Goal: Task Accomplishment & Management: Manage account settings

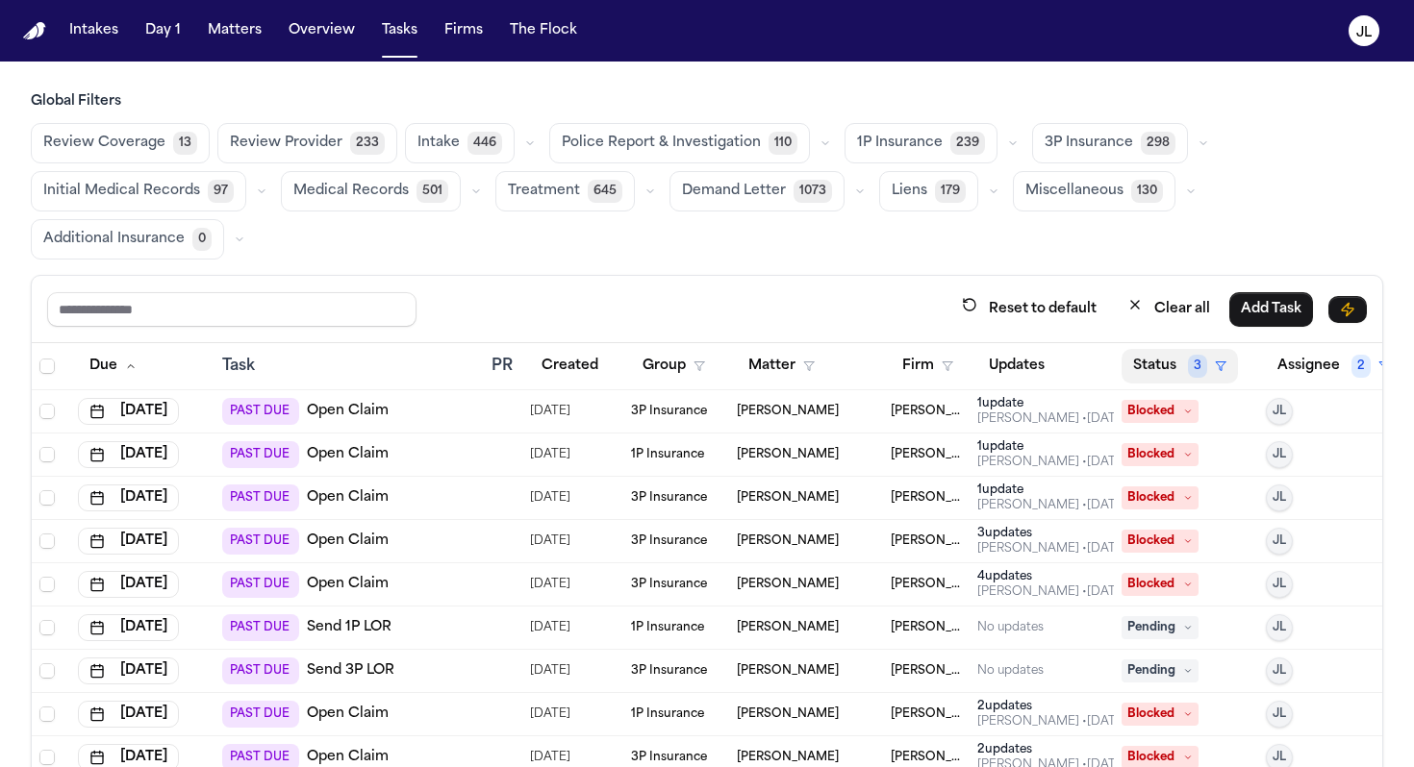
click at [1154, 378] on button "Status 3" at bounding box center [1179, 366] width 116 height 35
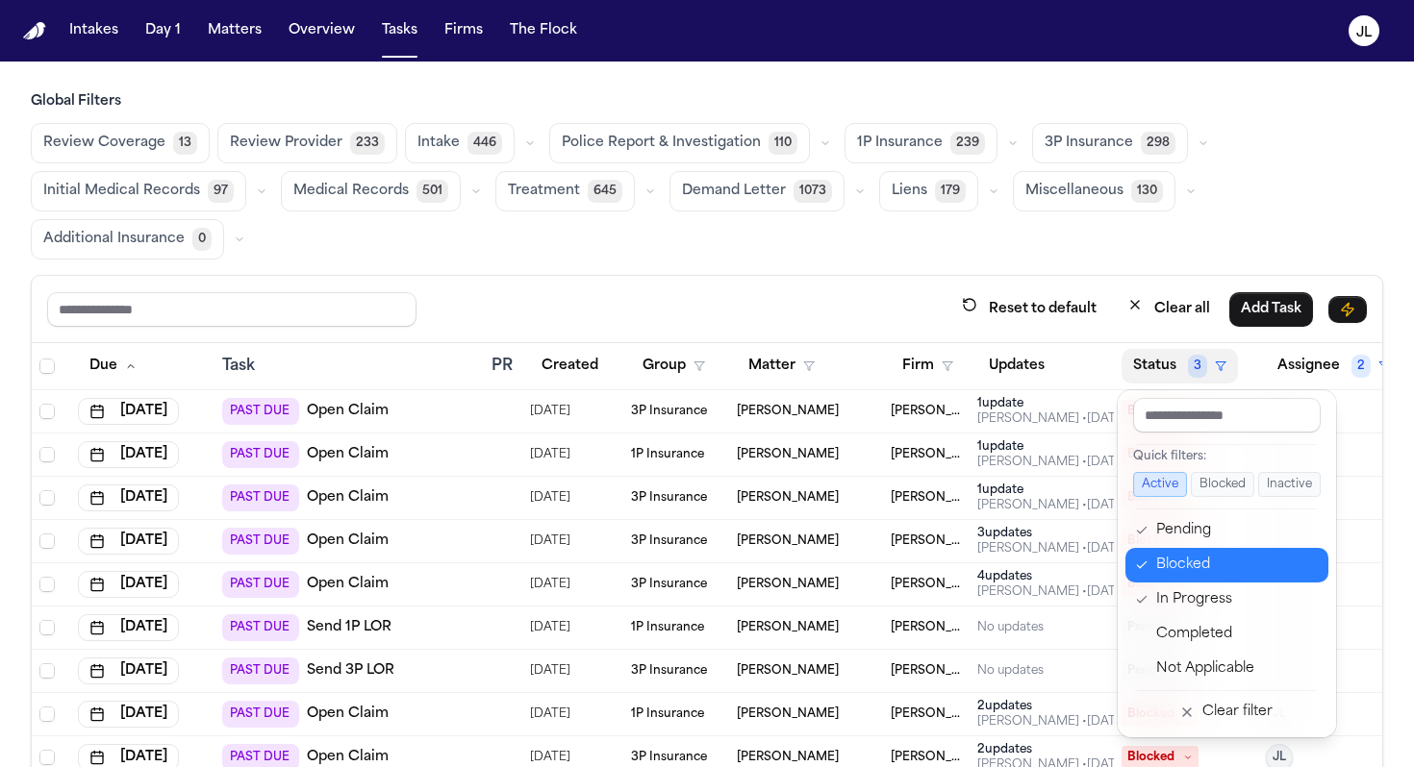
click at [1164, 559] on div "Blocked" at bounding box center [1236, 565] width 161 height 23
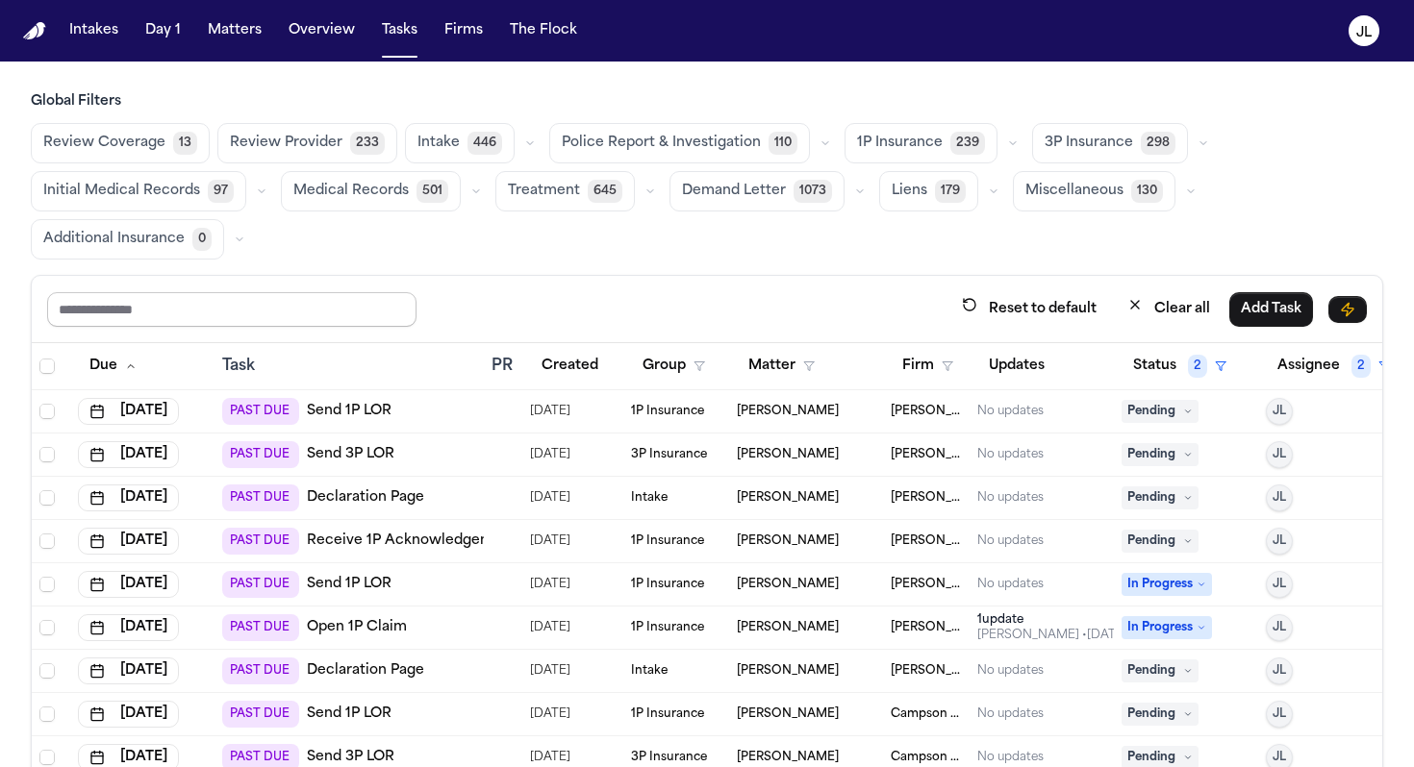
click at [239, 311] on input "text" at bounding box center [231, 309] width 369 height 35
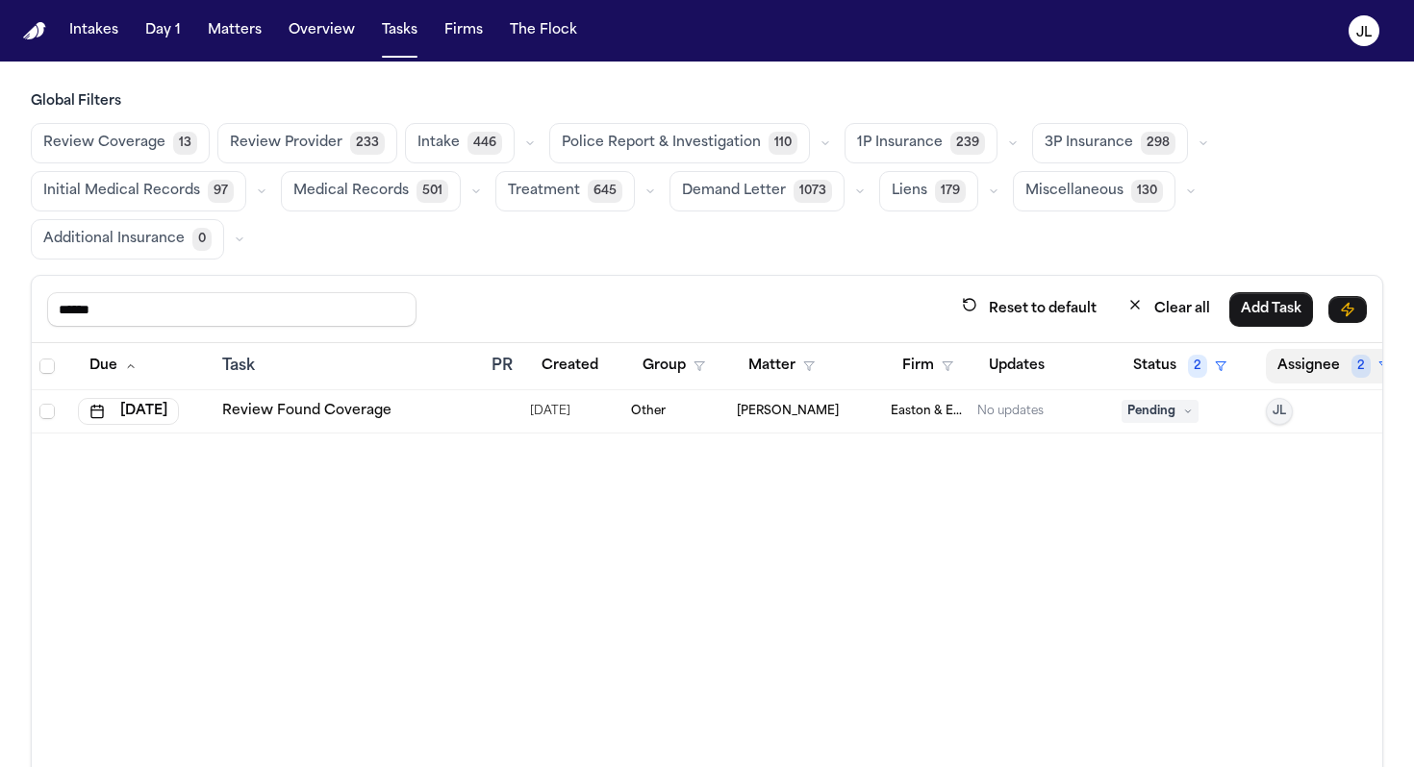
type input "******"
click at [1164, 373] on button "Assignee 2" at bounding box center [1334, 366] width 136 height 35
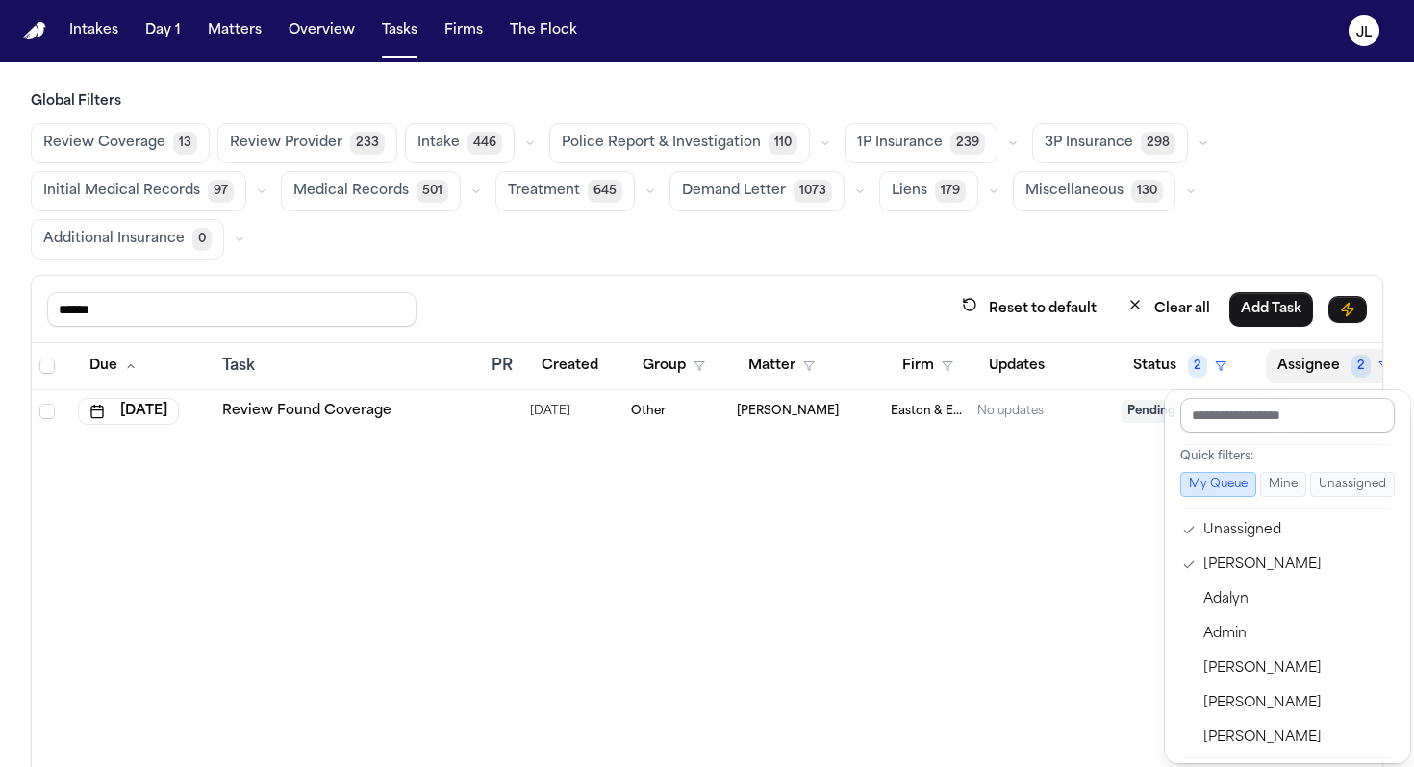
click at [1164, 421] on input "text" at bounding box center [1287, 415] width 214 height 35
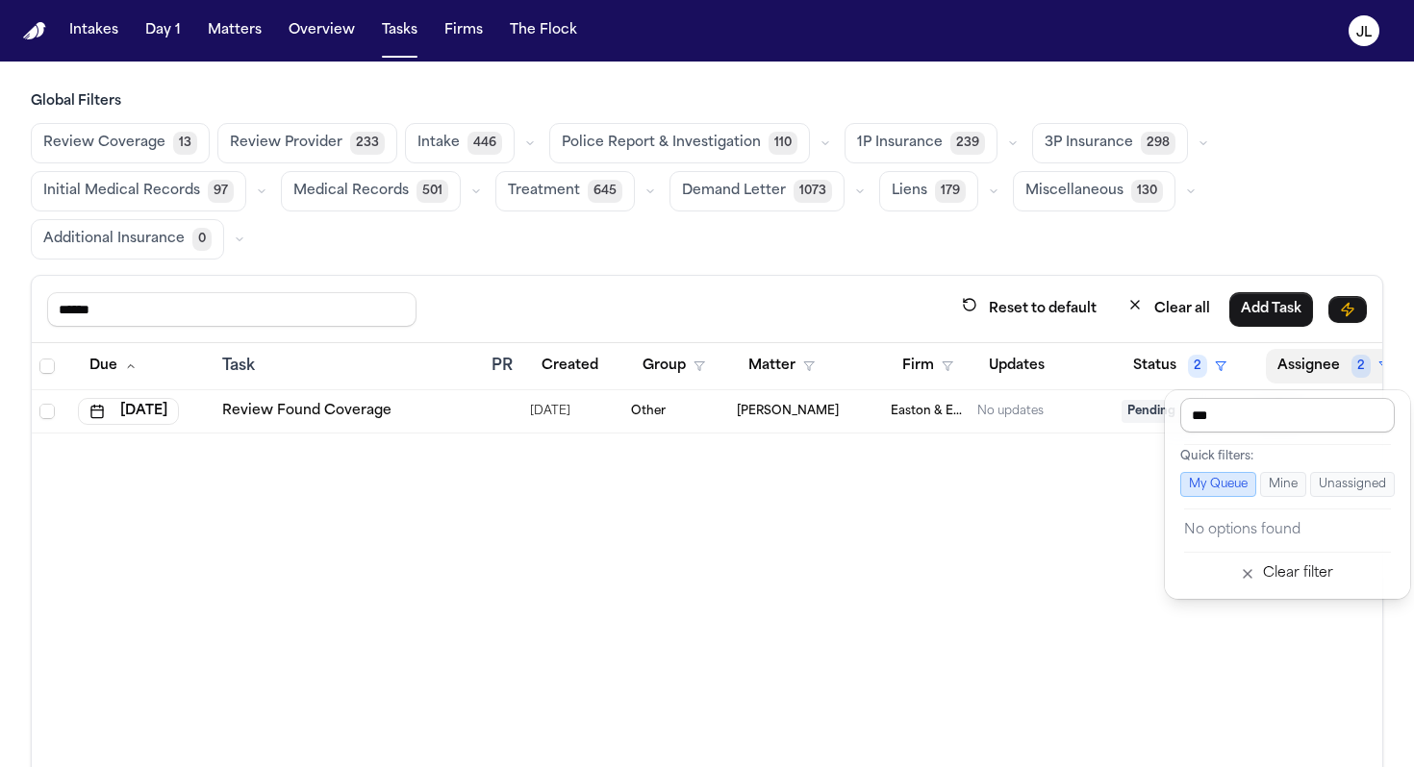
type input "**"
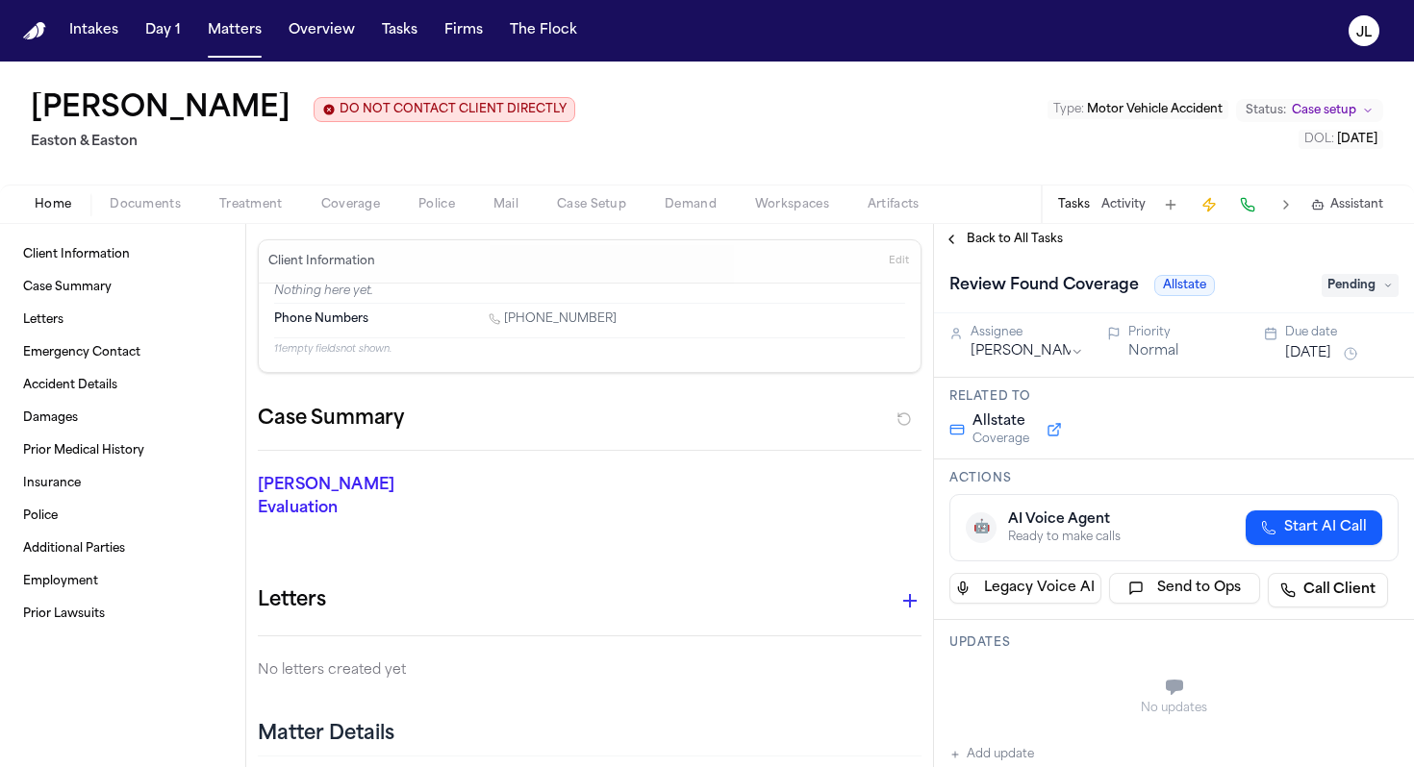
click at [363, 219] on div "Home Documents Treatment Coverage Police Mail Case Setup Demand Workspaces Arti…" at bounding box center [707, 204] width 1414 height 38
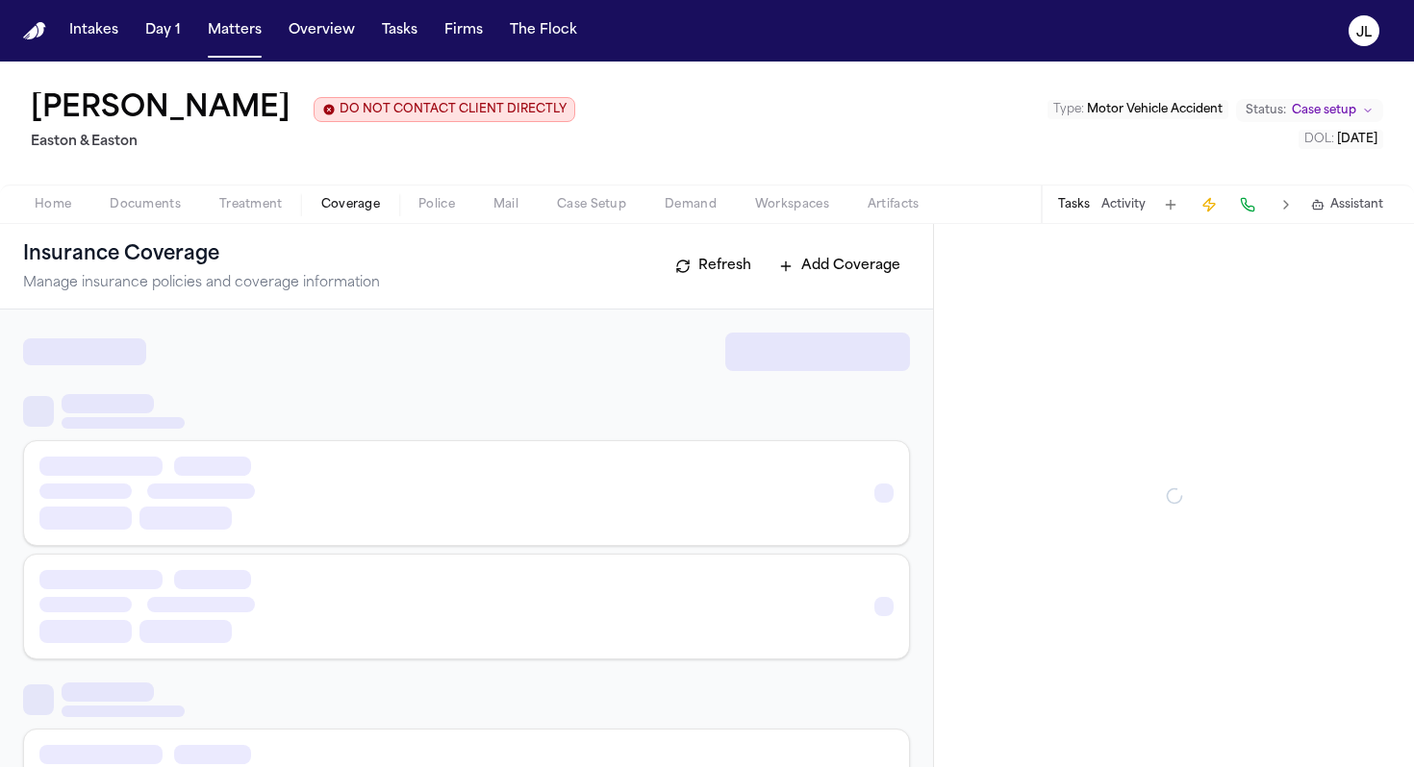
click at [361, 213] on span "Coverage" at bounding box center [350, 204] width 59 height 15
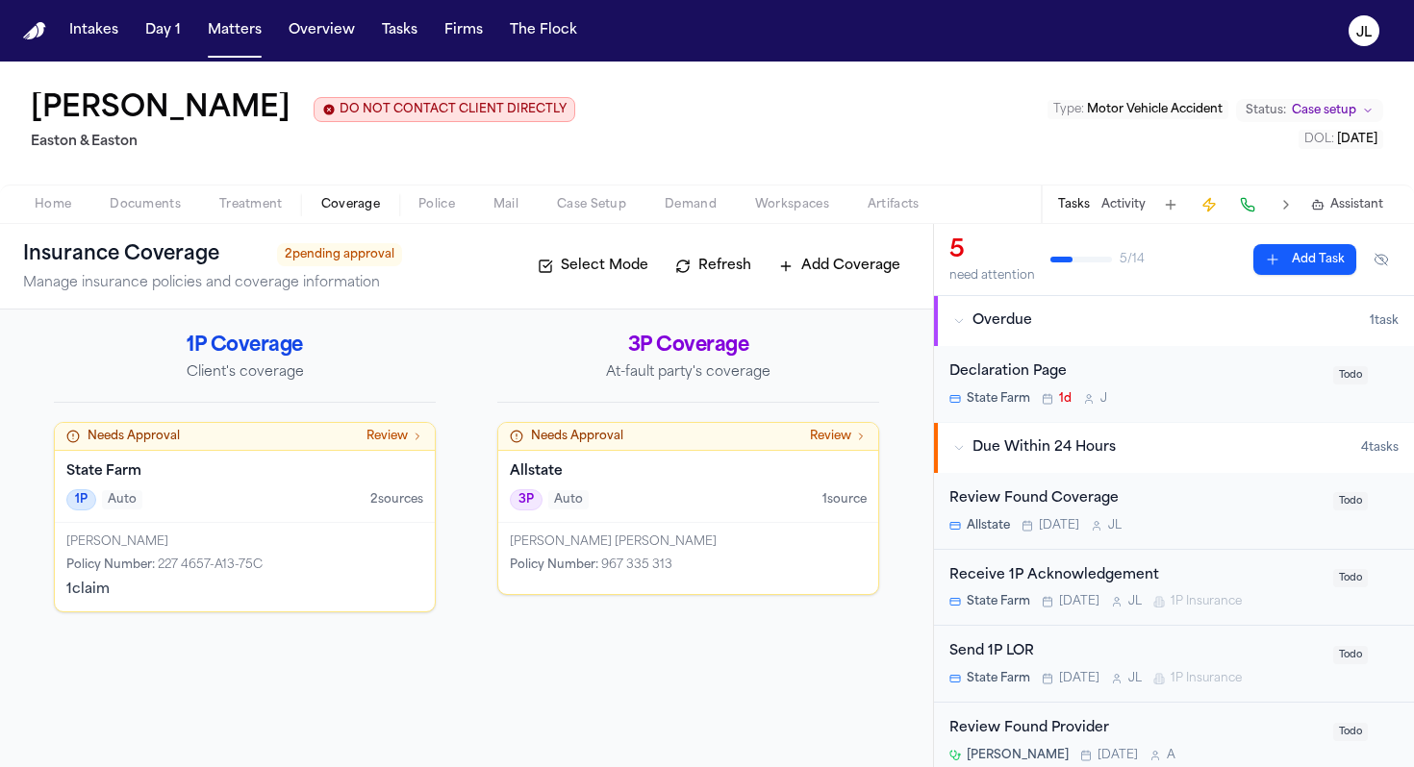
click at [260, 560] on span "227 4657-A13-75C" at bounding box center [210, 566] width 105 height 12
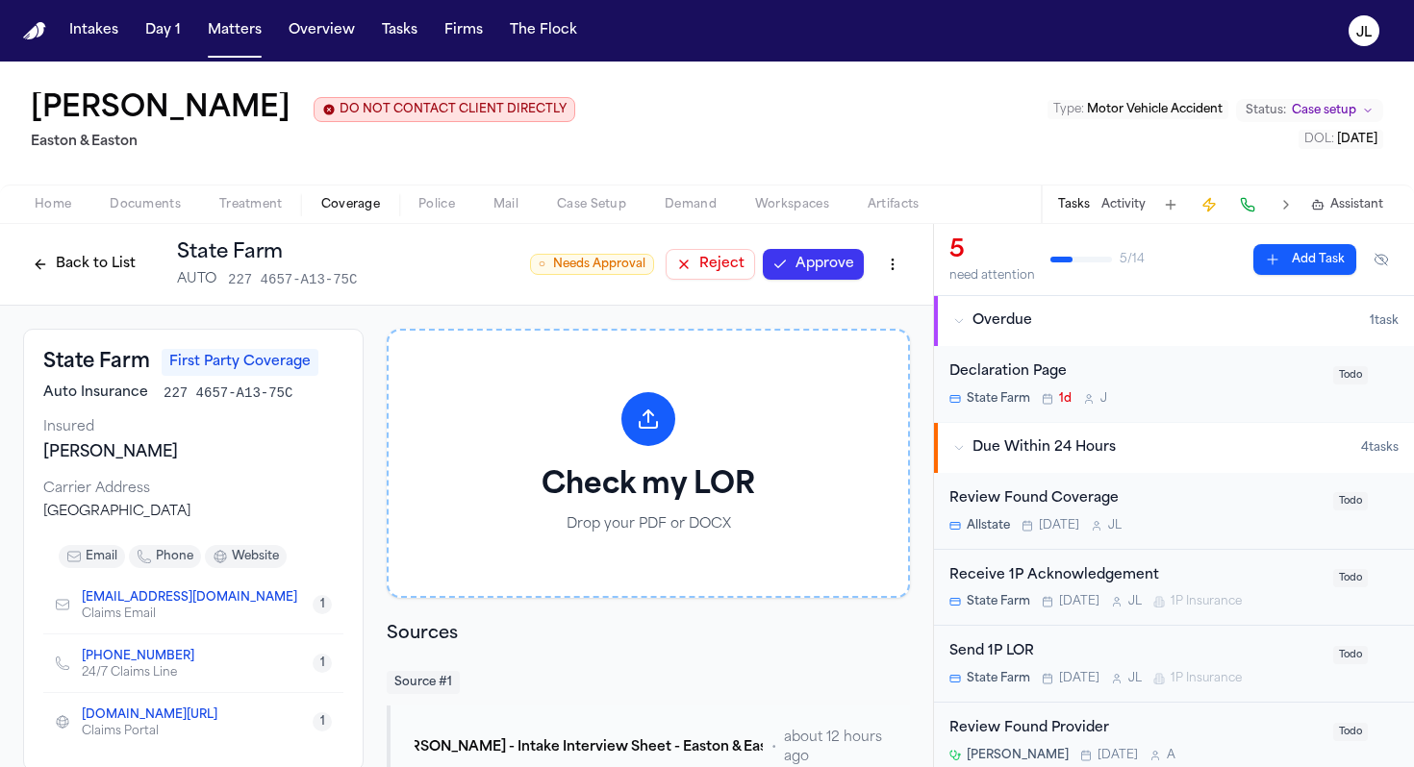
click at [793, 268] on button "Approve" at bounding box center [813, 264] width 101 height 31
click at [85, 275] on button "Back to List" at bounding box center [84, 264] width 122 height 31
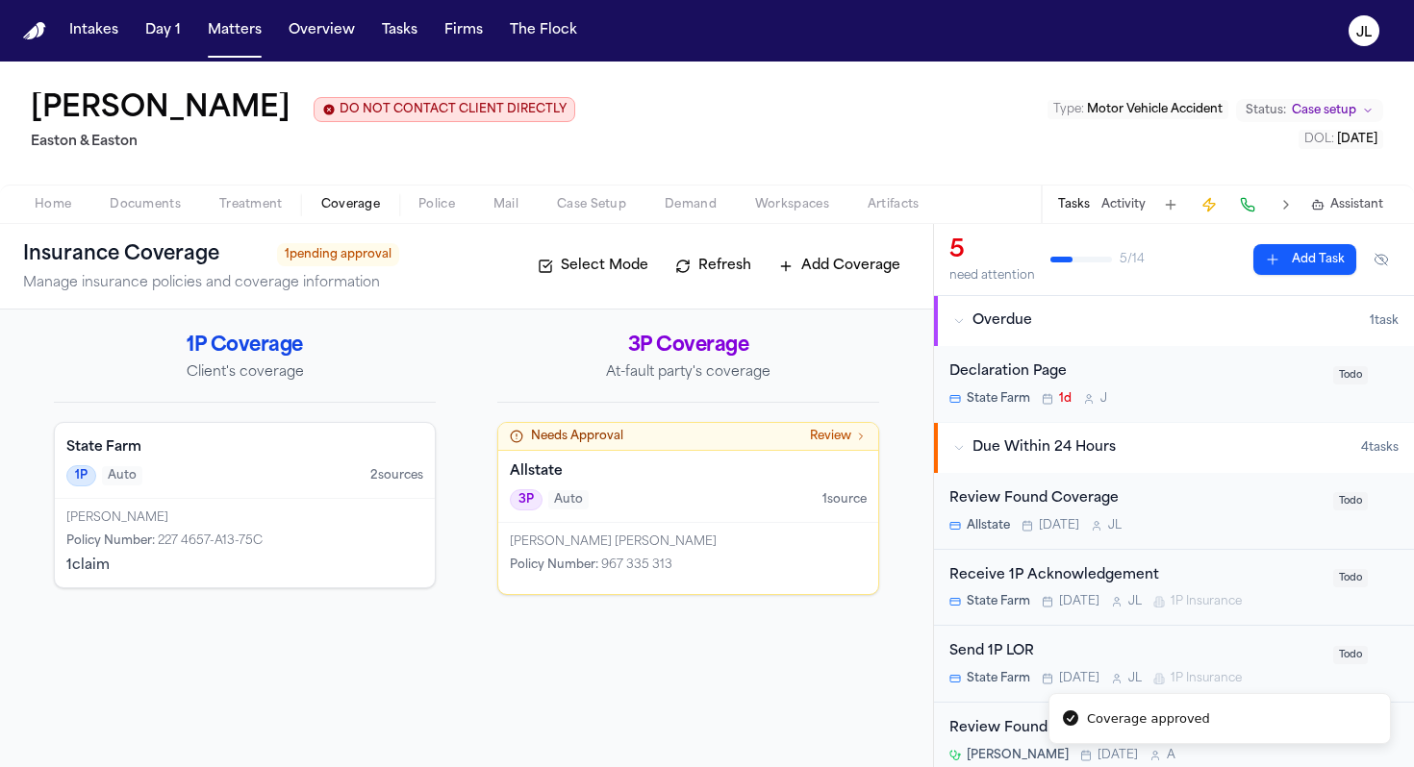
click at [580, 489] on div "Allstate 3P Auto 1 source" at bounding box center [688, 487] width 380 height 72
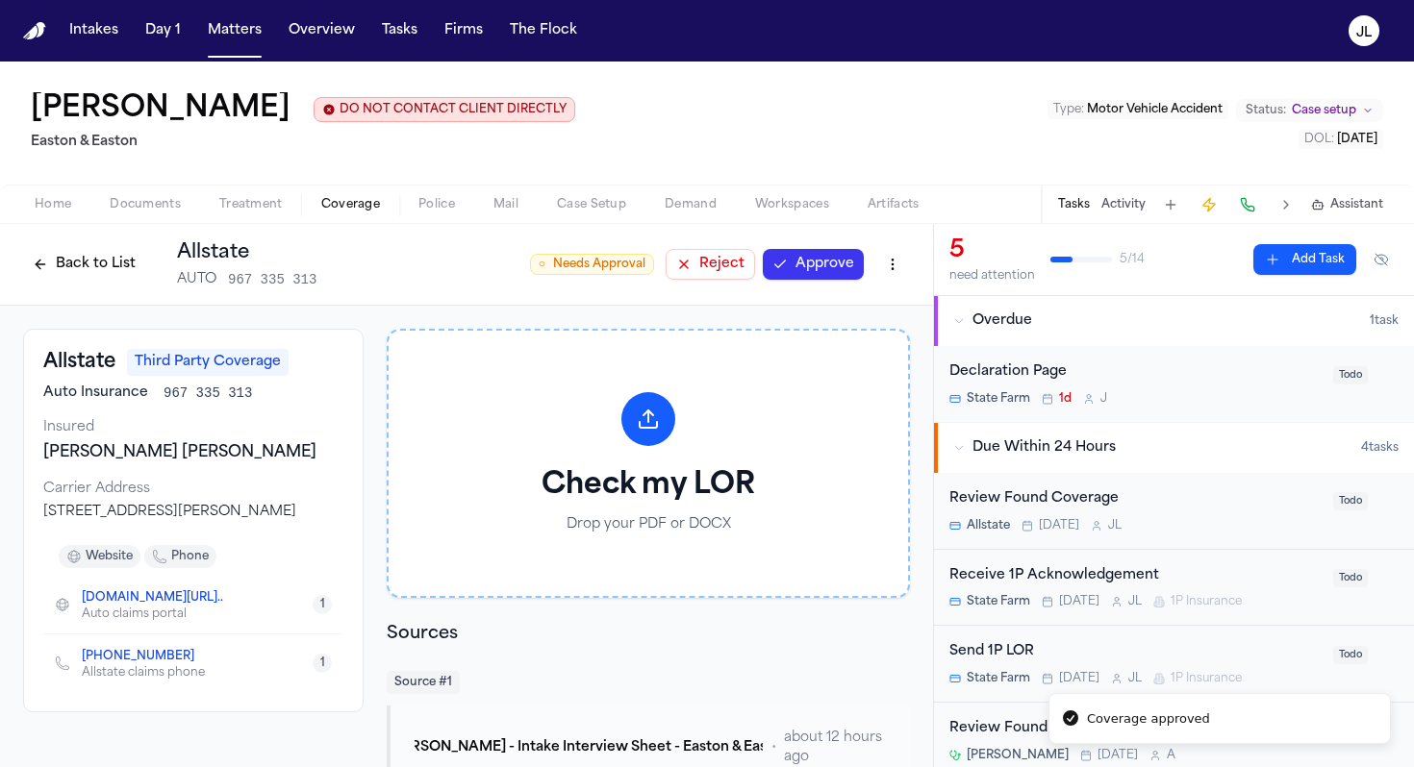
click at [803, 261] on button "Approve" at bounding box center [813, 264] width 101 height 31
click at [103, 276] on button "Back to List" at bounding box center [84, 264] width 122 height 31
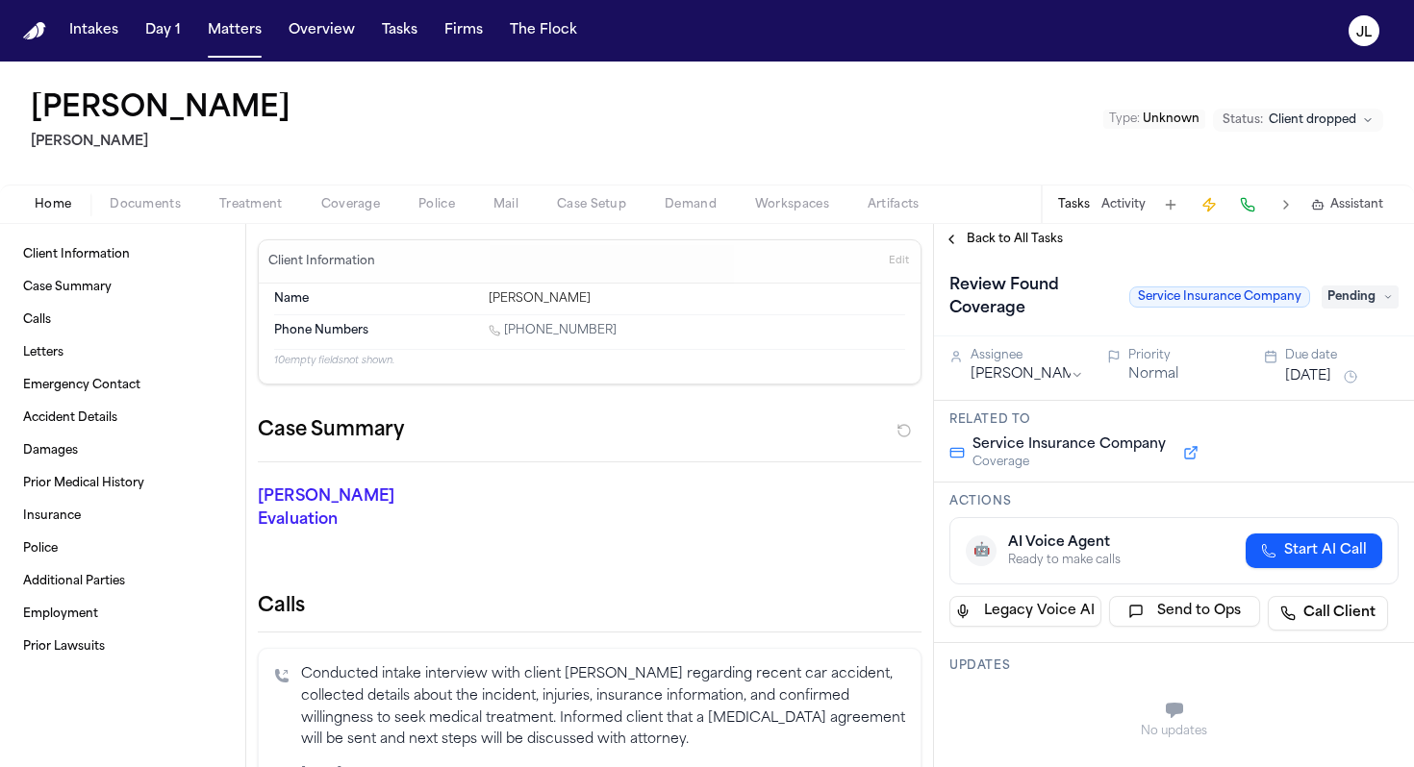
click at [337, 214] on span "button" at bounding box center [351, 215] width 82 height 2
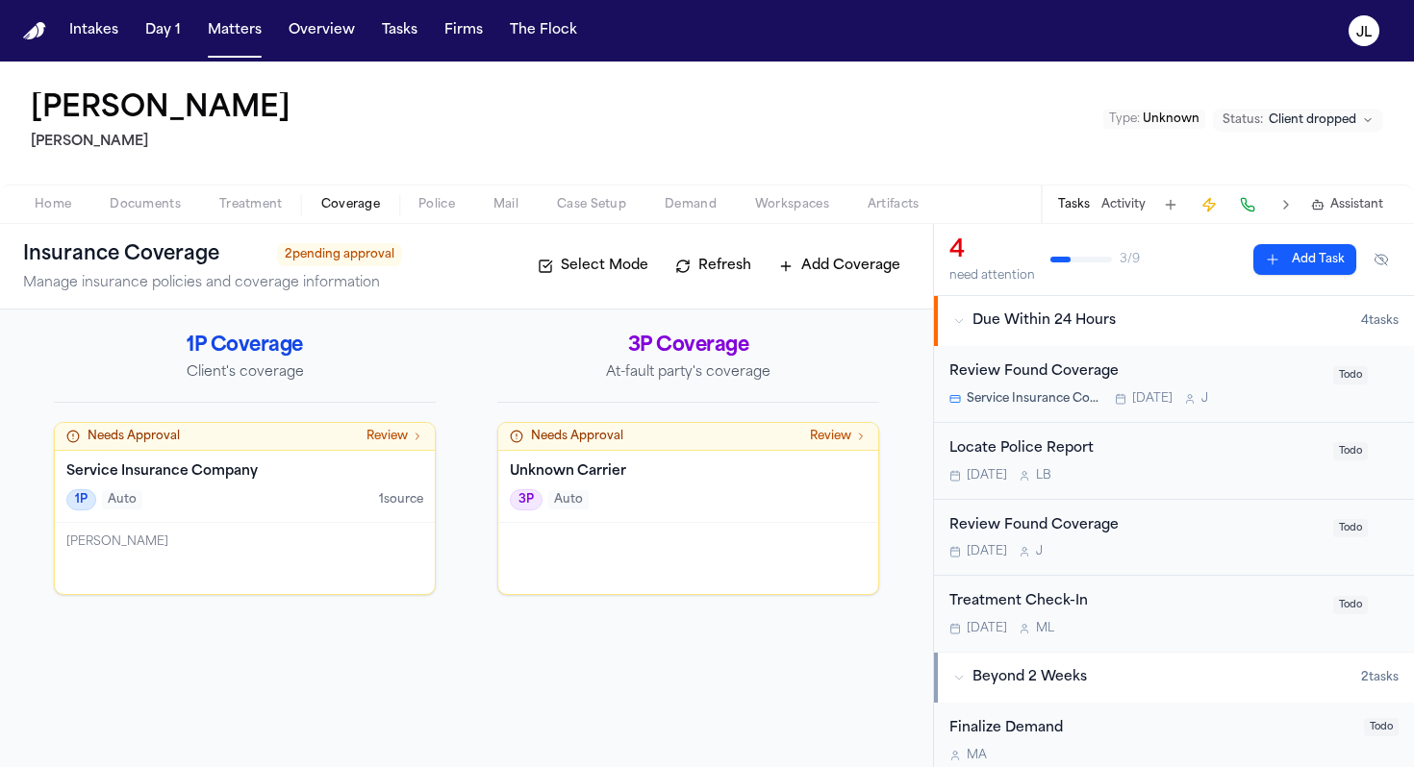
click at [289, 551] on div "Michael Rincón Aranda" at bounding box center [245, 558] width 380 height 71
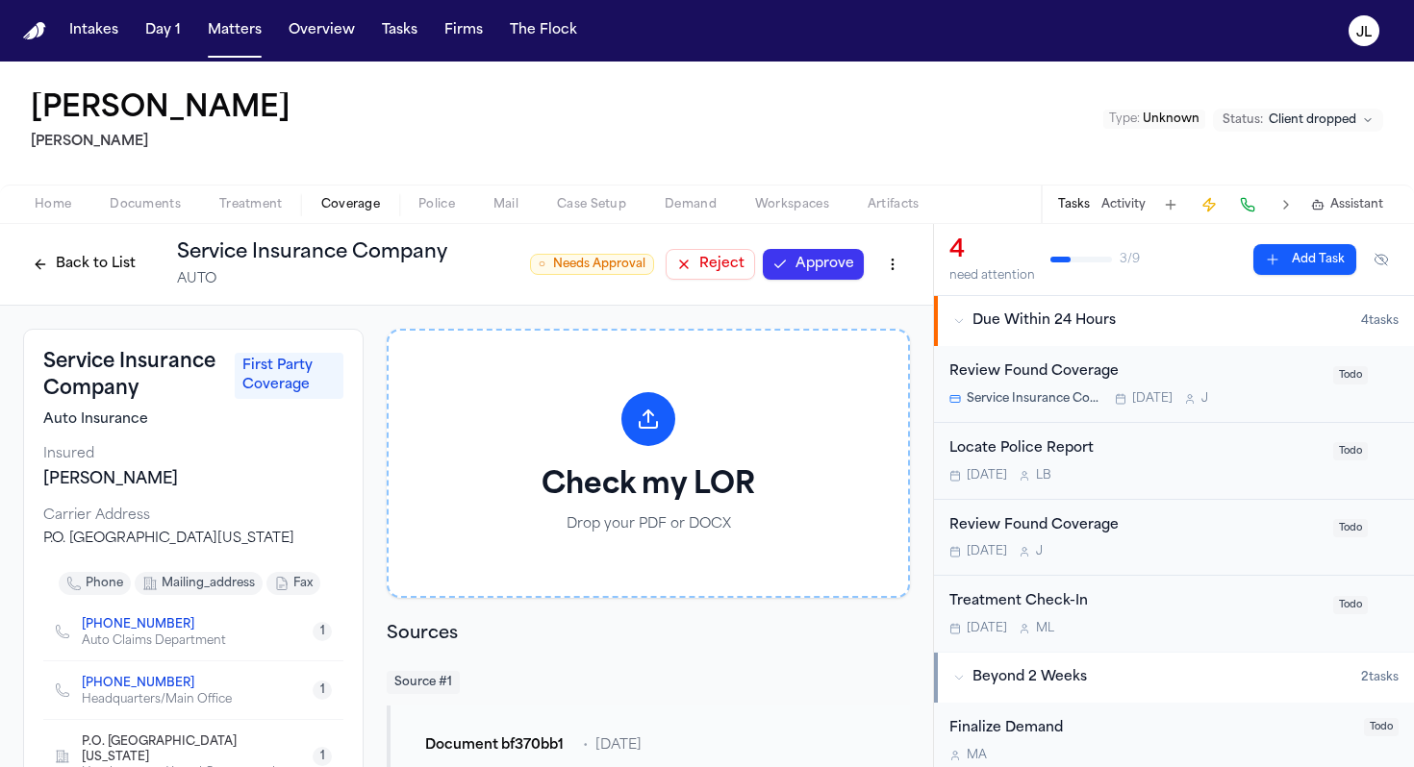
click at [801, 278] on button "Approve" at bounding box center [813, 264] width 101 height 31
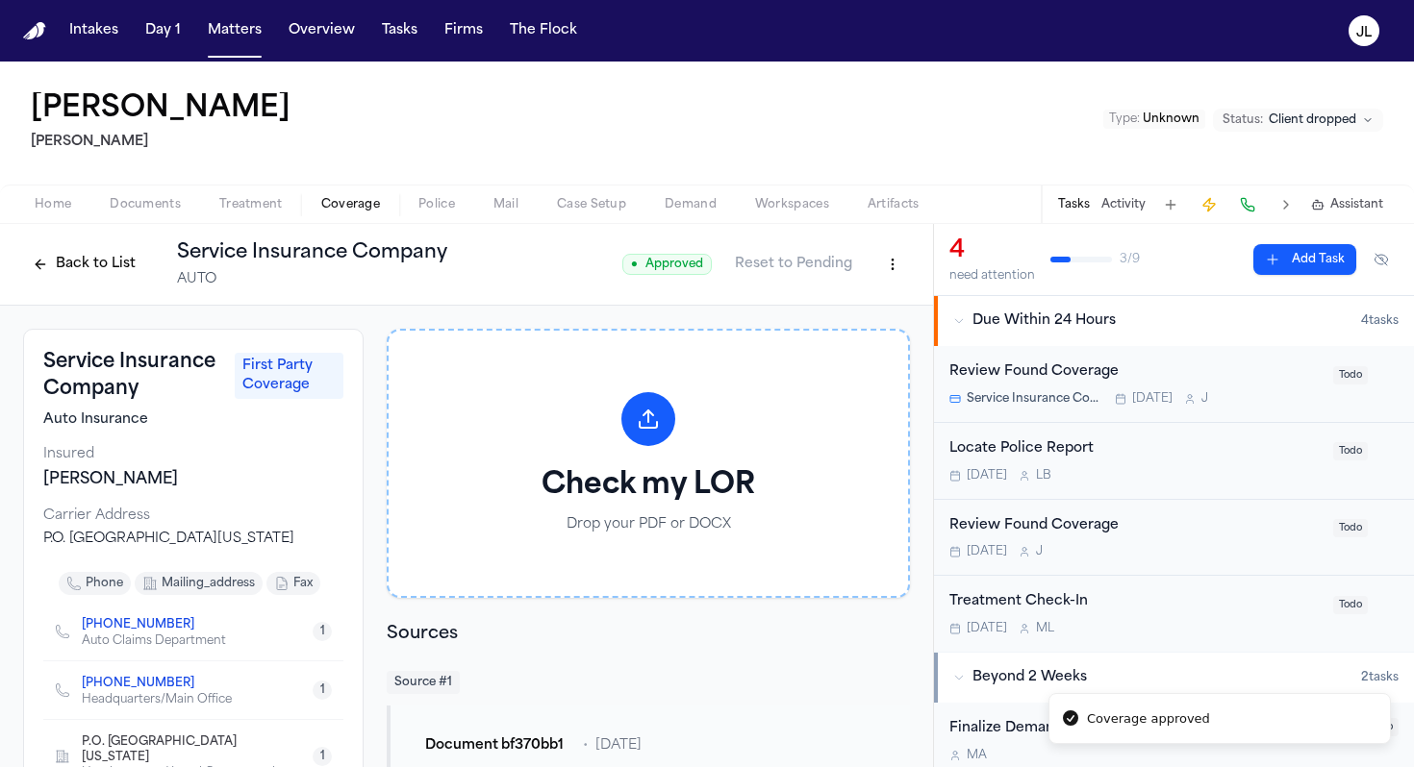
click at [56, 274] on button "Back to List" at bounding box center [84, 264] width 122 height 31
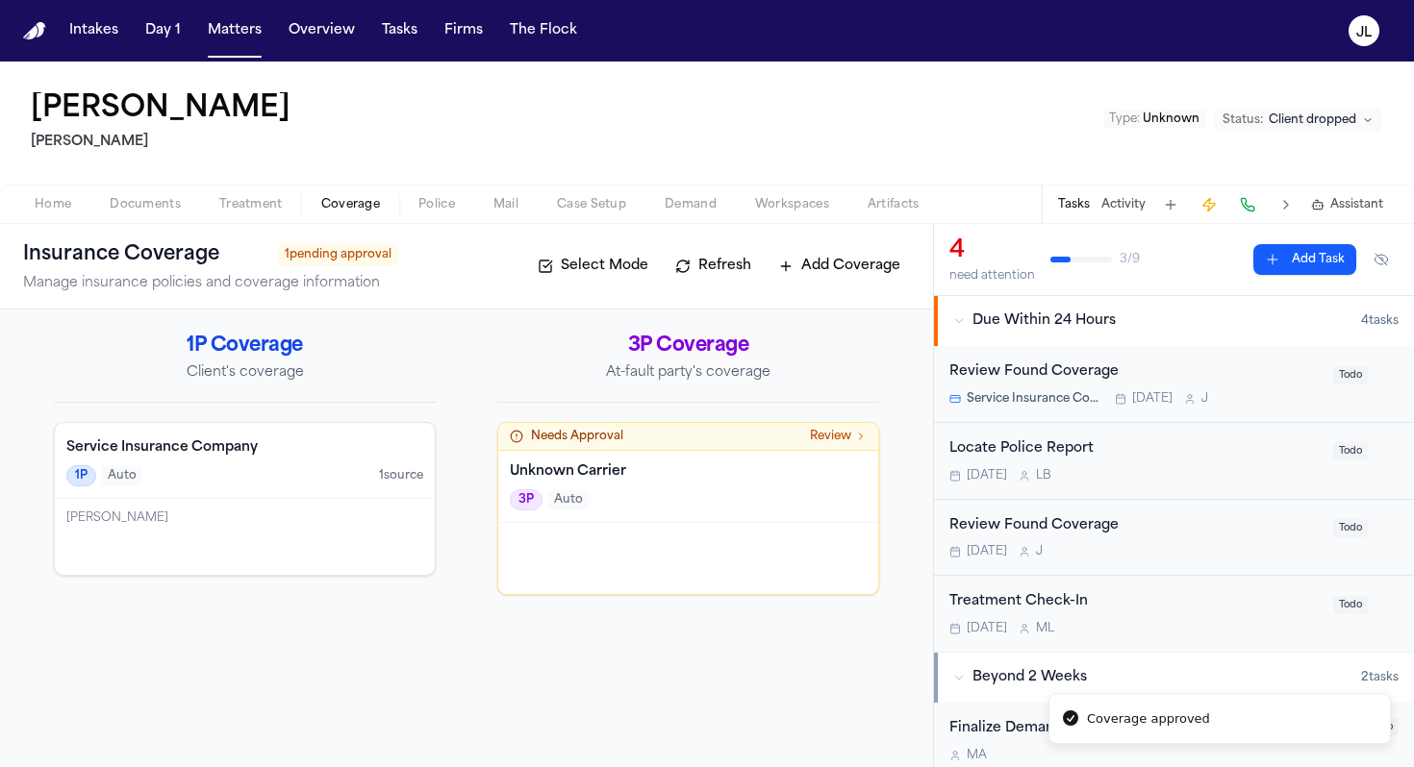
click at [638, 487] on div "Unknown Carrier 3P Auto" at bounding box center [688, 487] width 380 height 72
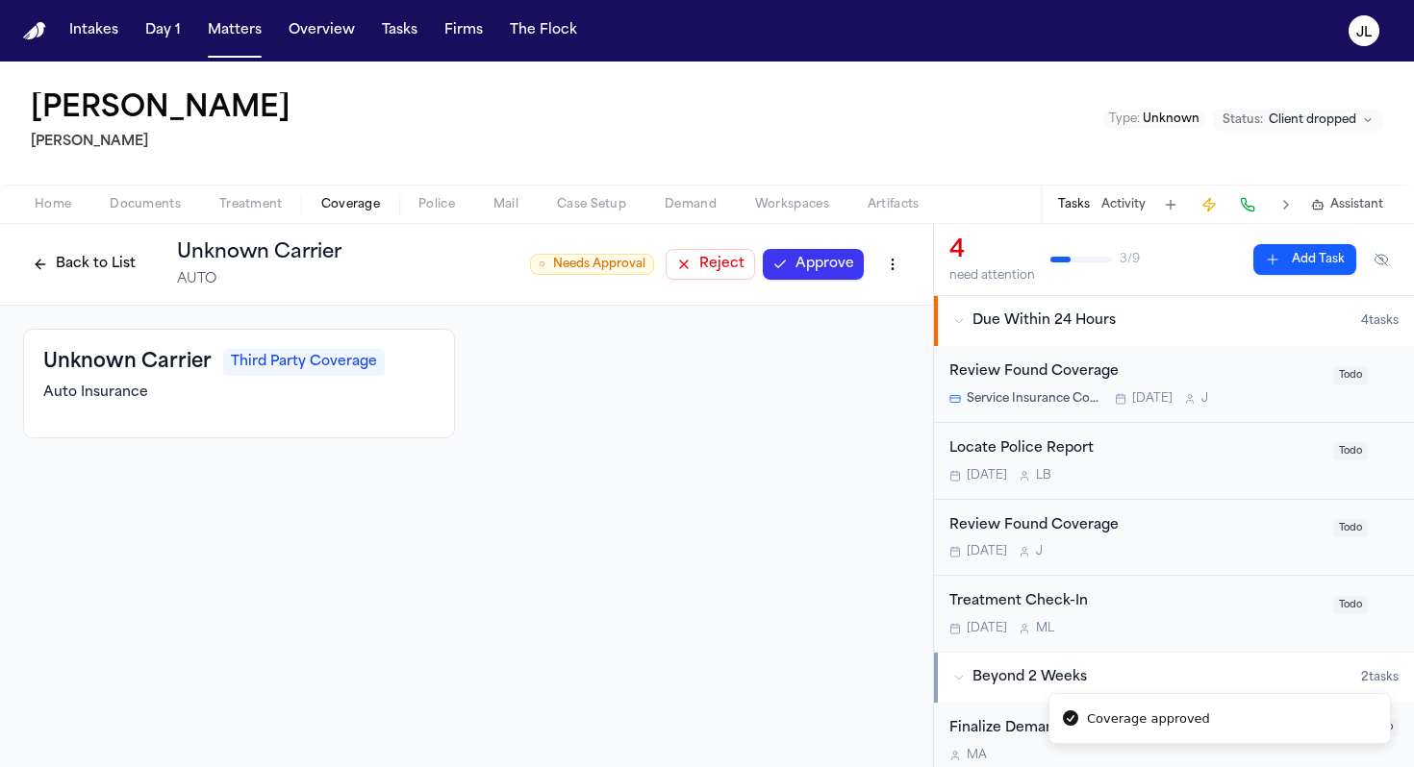
click at [849, 283] on div "Back to List Unknown Carrier AUTO ○ Needs Approval Reject Approve" at bounding box center [466, 264] width 887 height 50
click at [902, 279] on html "Intakes Day 1 Matters Overview Tasks Firms The Flock JL Michael Rincon Mohamed …" at bounding box center [707, 383] width 1414 height 767
click at [867, 339] on div "Delete Coverage" at bounding box center [826, 336] width 162 height 31
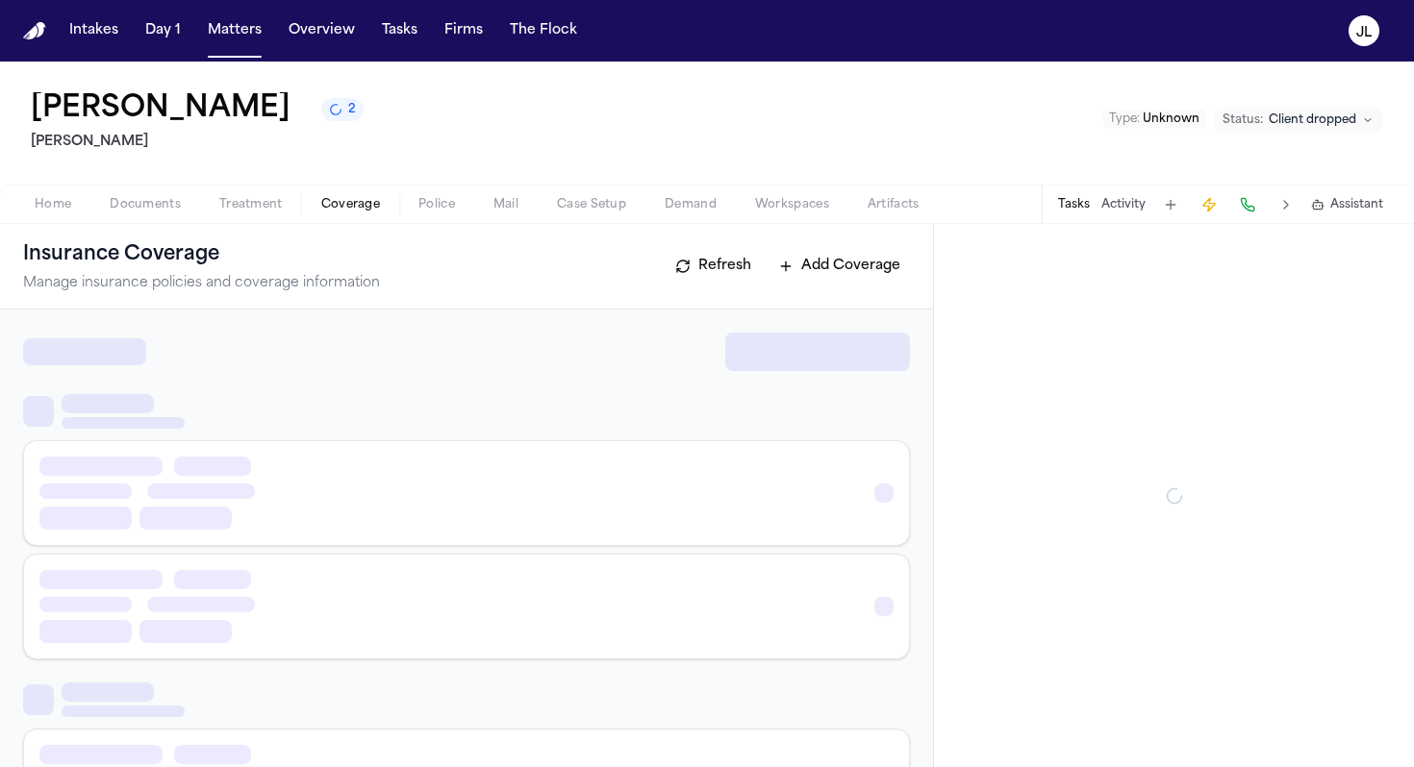
click at [362, 208] on span "Coverage" at bounding box center [350, 204] width 59 height 15
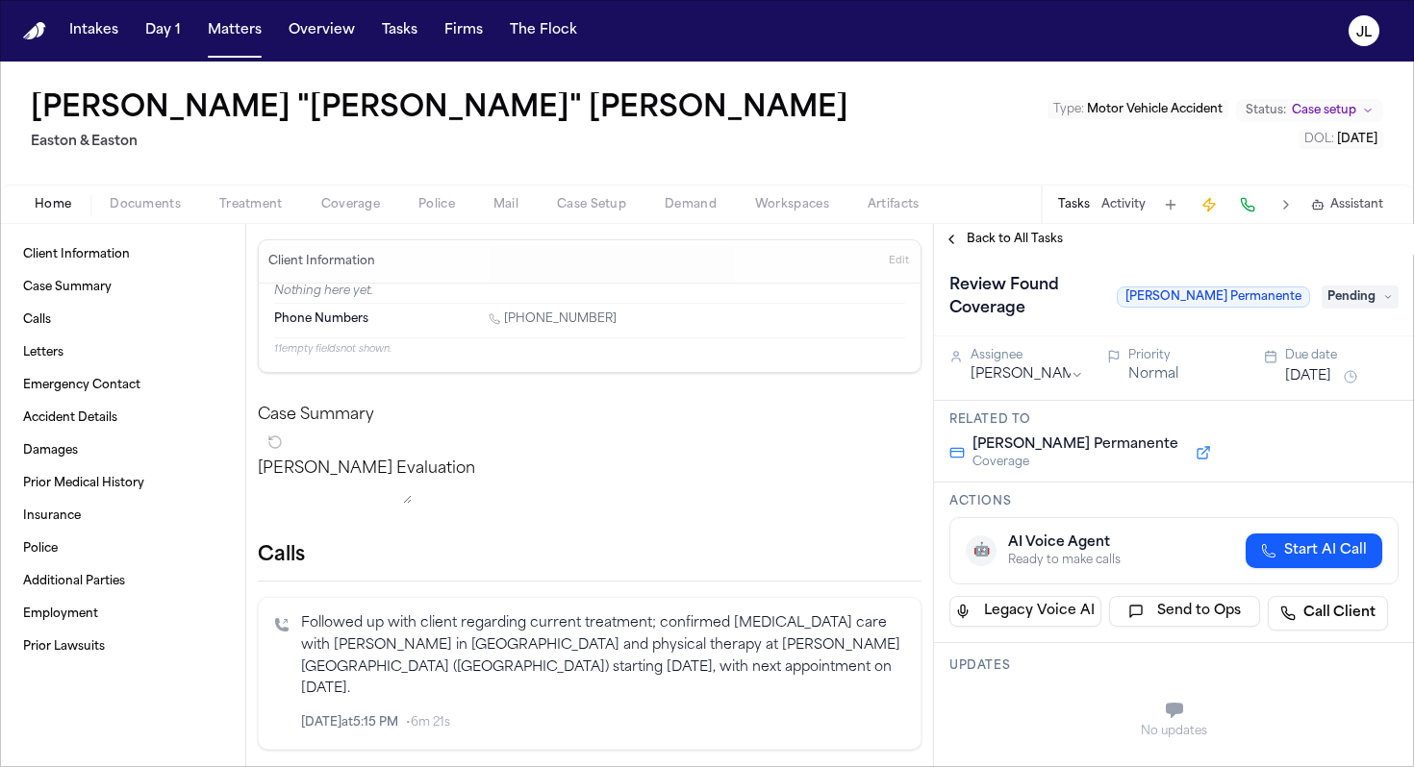
click at [349, 217] on div "Home Documents Treatment Coverage Police Mail Case Setup Demand Workspaces Arti…" at bounding box center [707, 204] width 1414 height 38
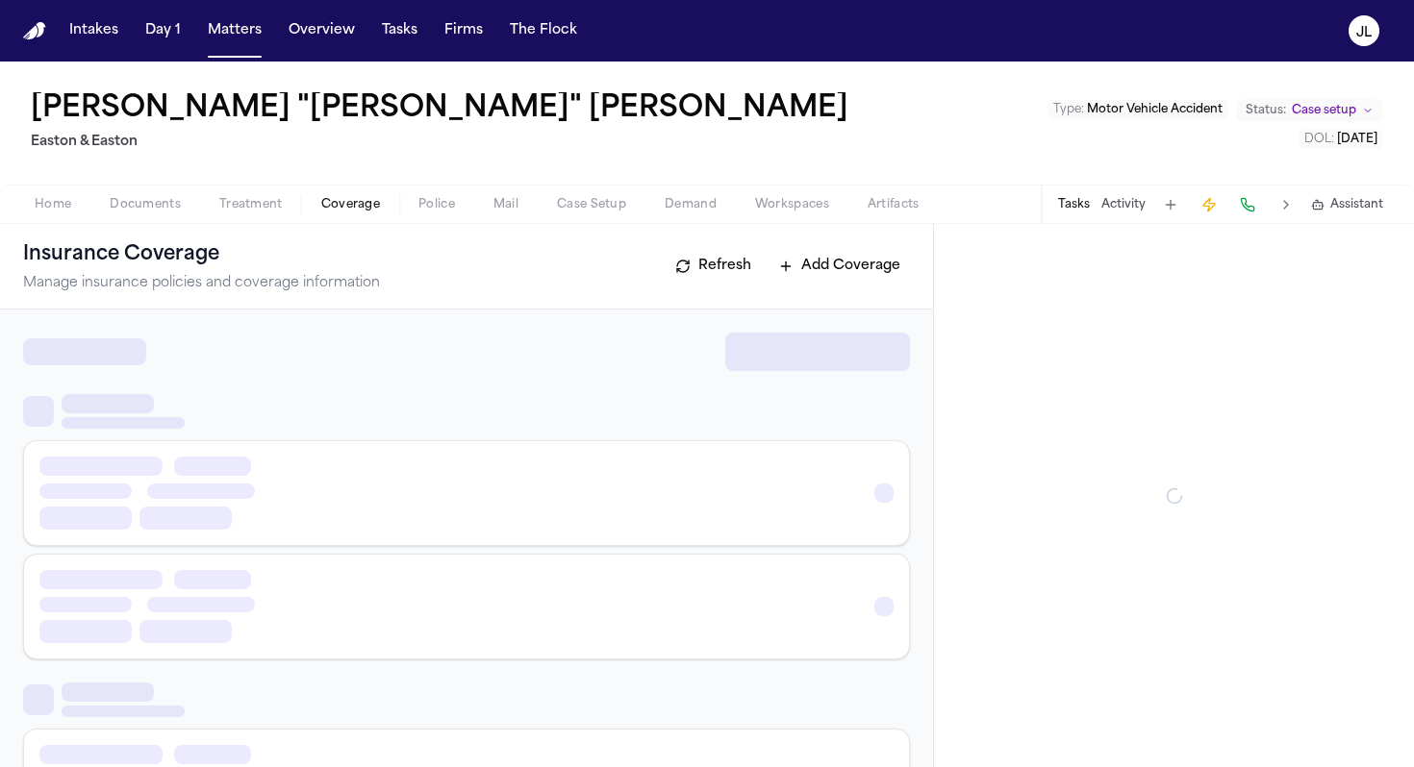
click at [349, 213] on span "Coverage" at bounding box center [350, 204] width 59 height 15
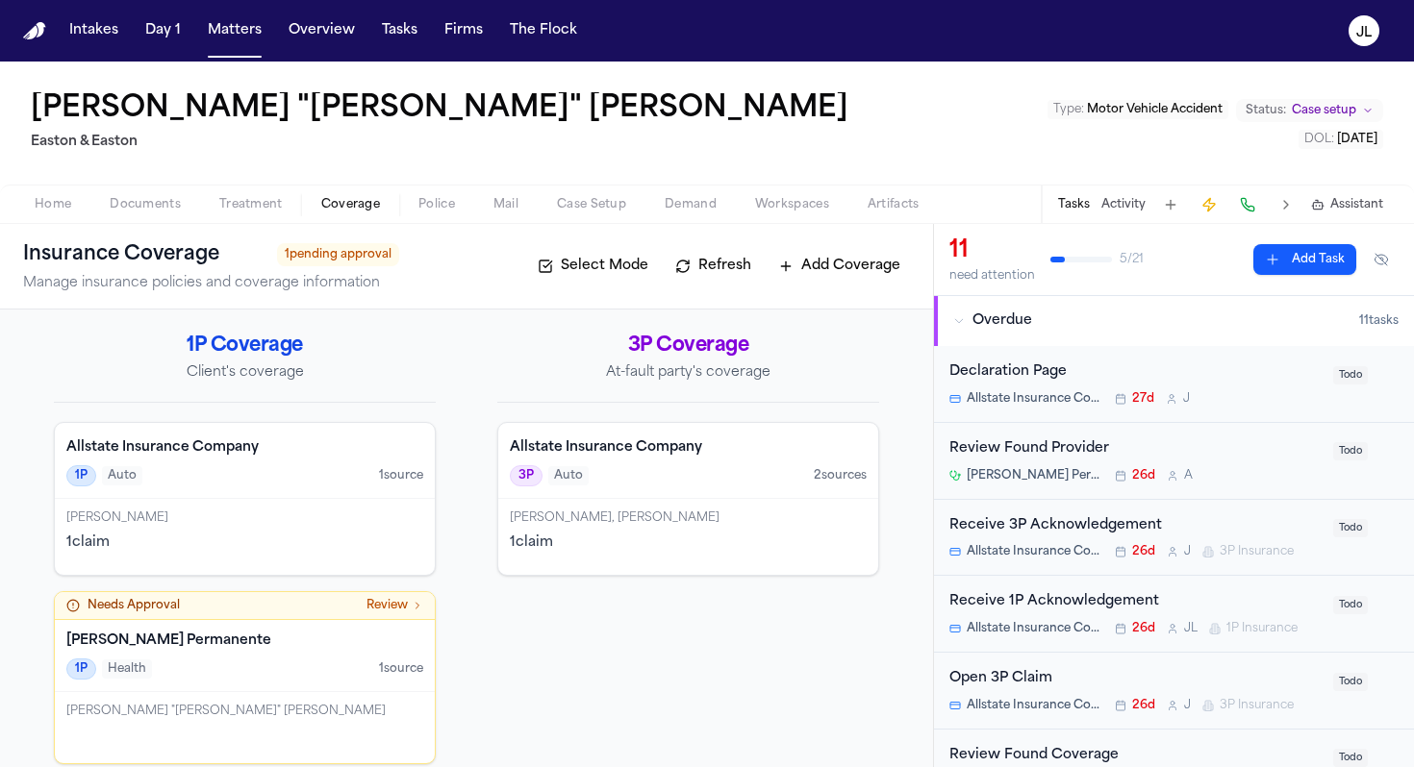
scroll to position [20, 0]
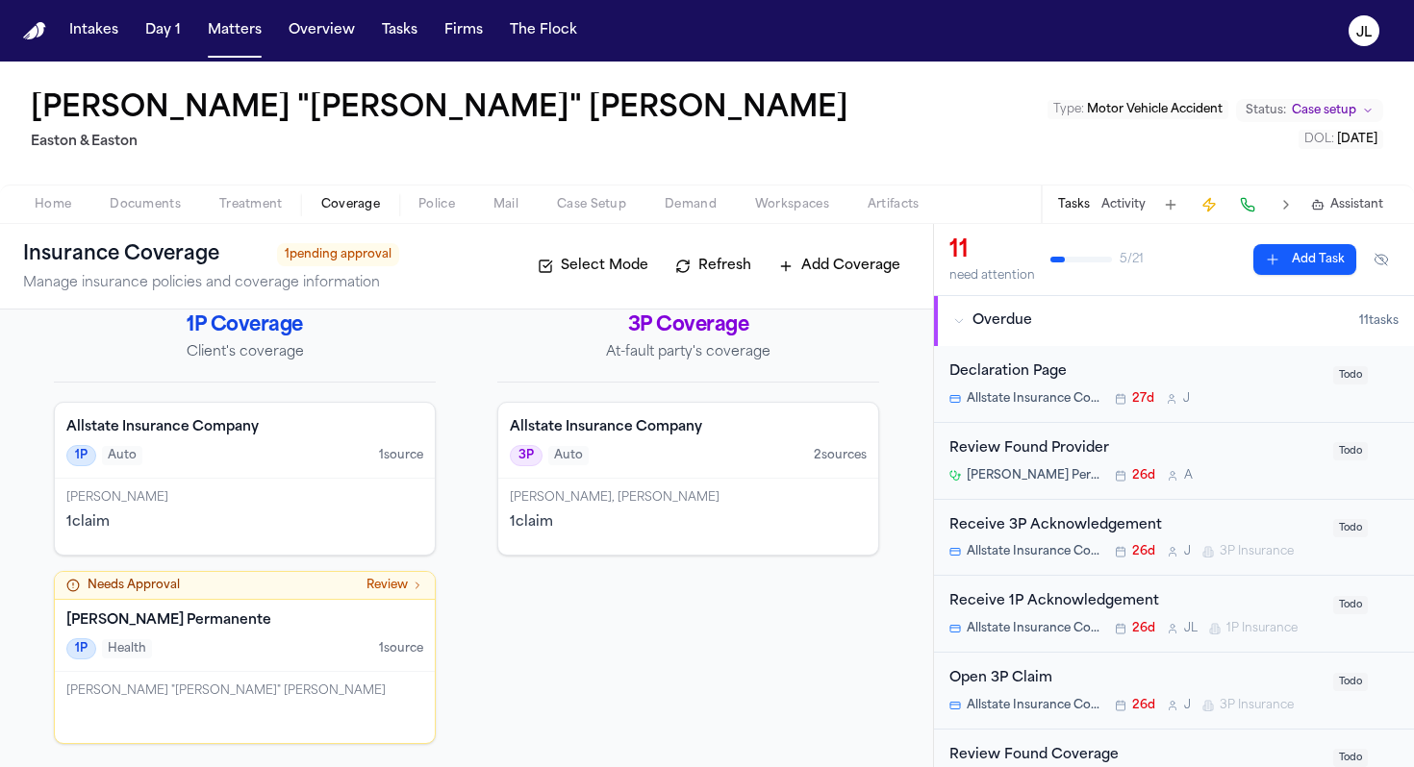
click at [336, 582] on div "Needs Approval Review" at bounding box center [244, 585] width 357 height 15
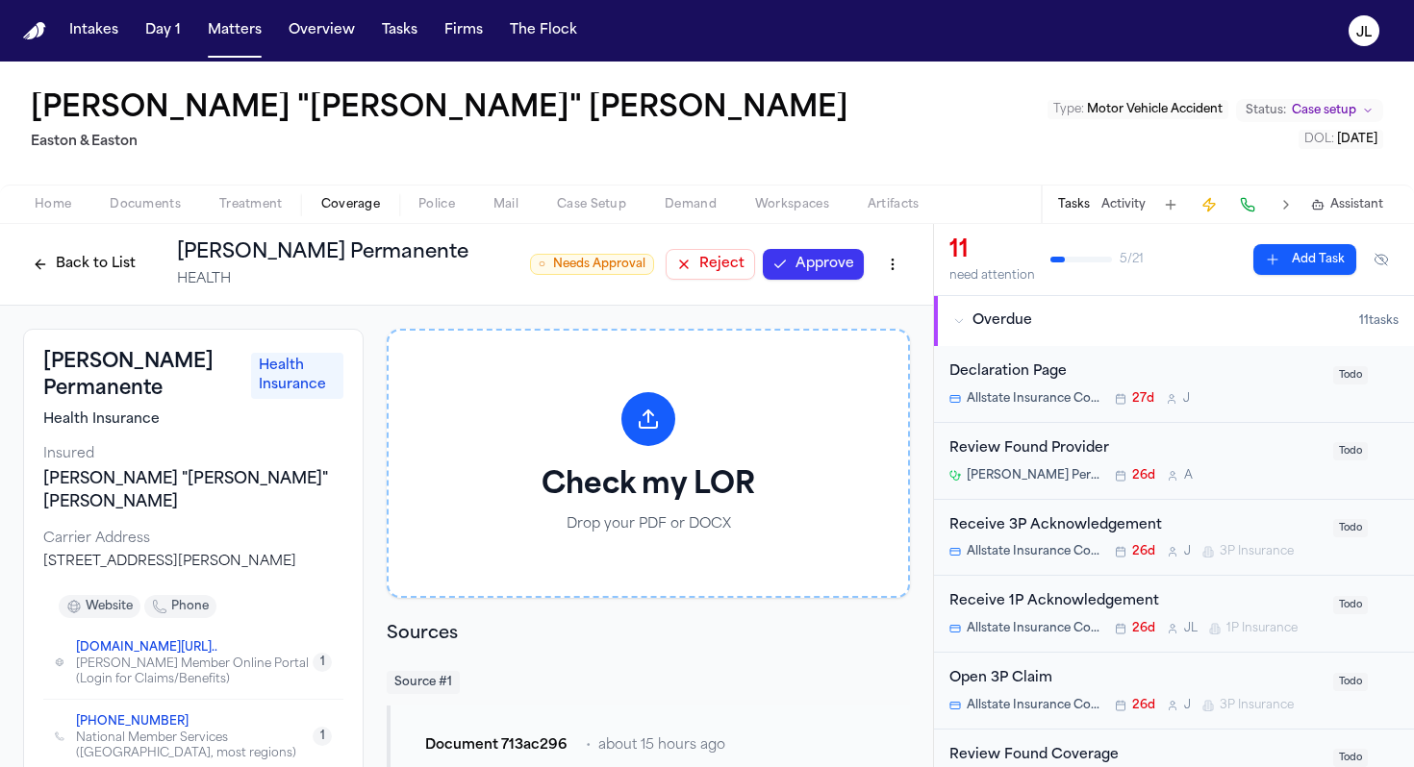
click at [833, 288] on div "Back to List [PERSON_NAME] Permanente HEALTH ○ Needs Approval Reject Approve" at bounding box center [466, 264] width 887 height 50
click at [848, 255] on button "Approve" at bounding box center [813, 264] width 101 height 31
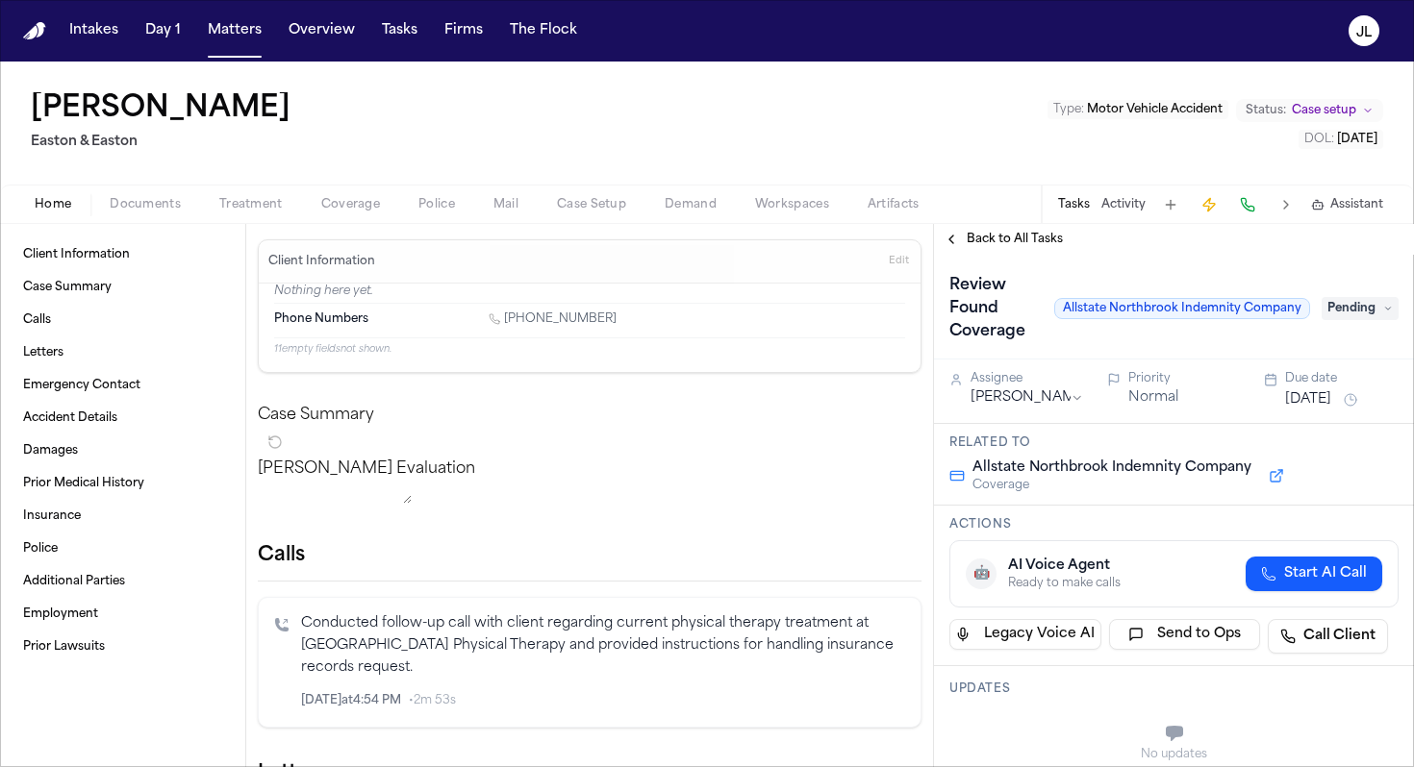
click at [342, 211] on span "Coverage" at bounding box center [350, 204] width 59 height 15
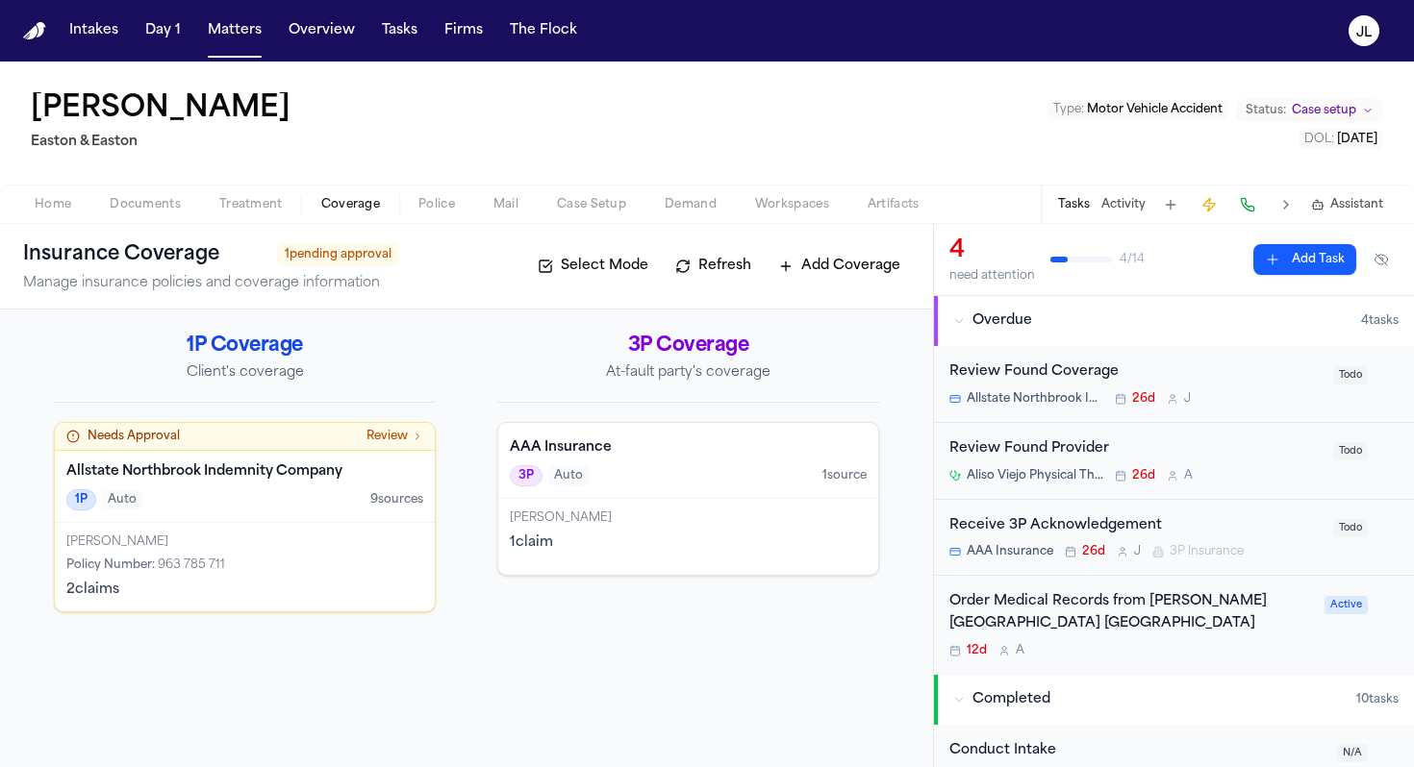
click at [256, 510] on div "1P Auto 9 source s" at bounding box center [244, 499] width 357 height 21
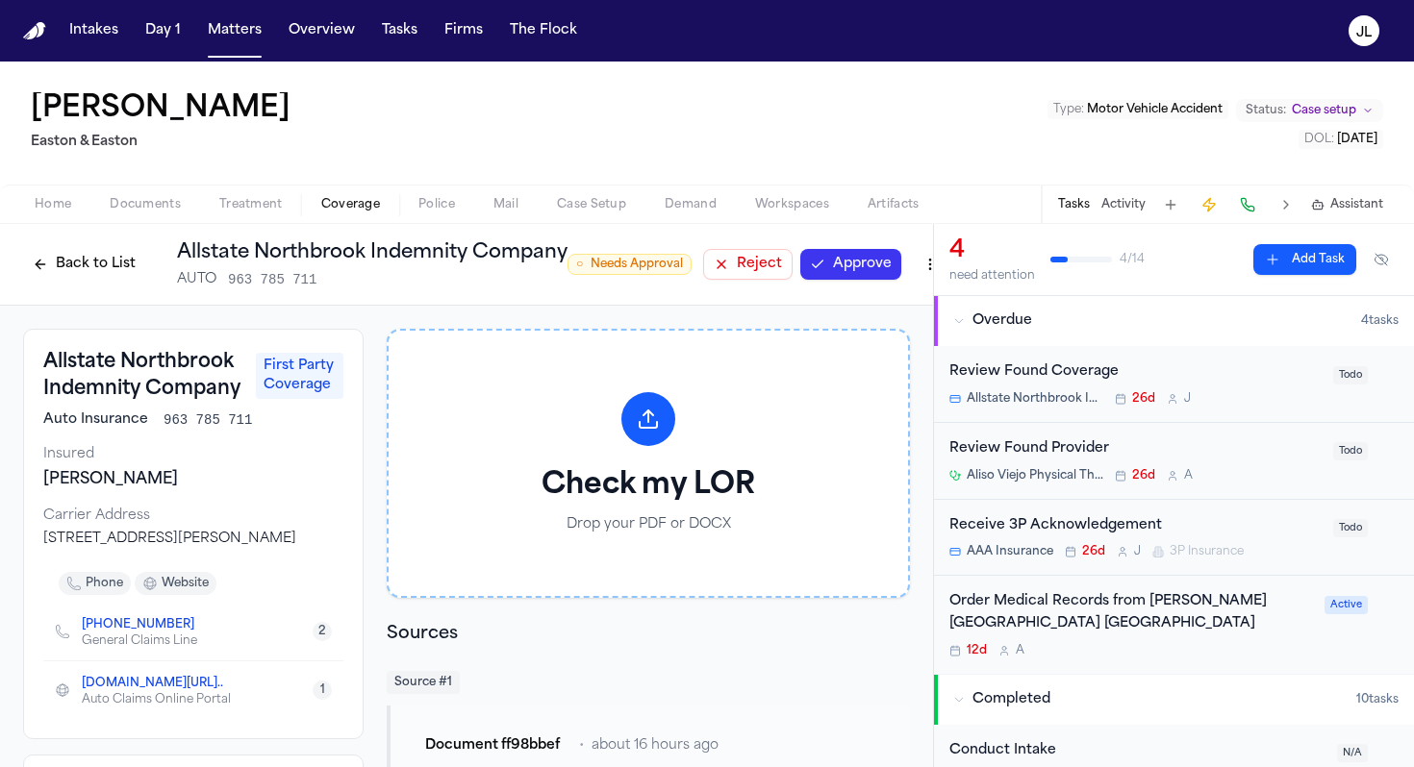
click at [890, 269] on button "Approve" at bounding box center [850, 264] width 101 height 31
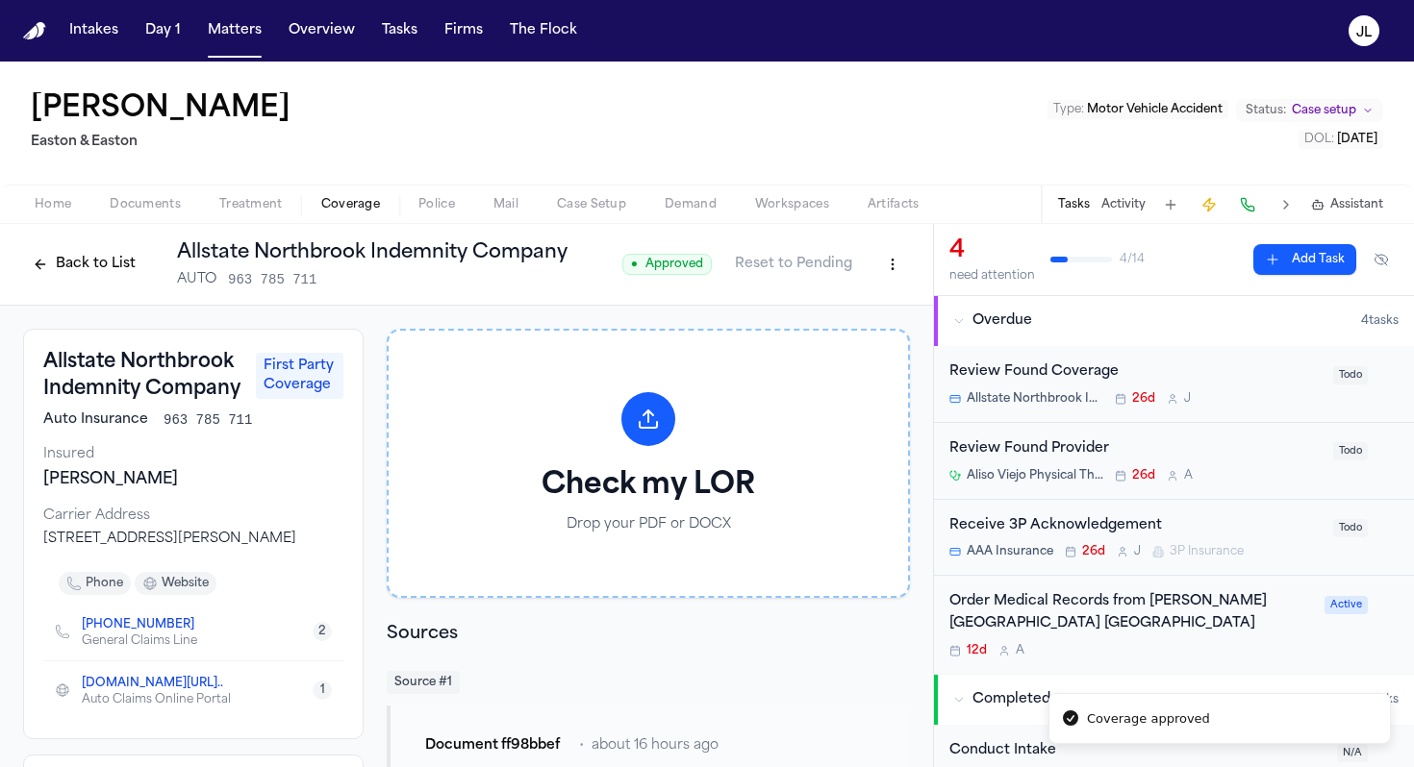
click at [133, 264] on button "Back to List" at bounding box center [84, 264] width 122 height 31
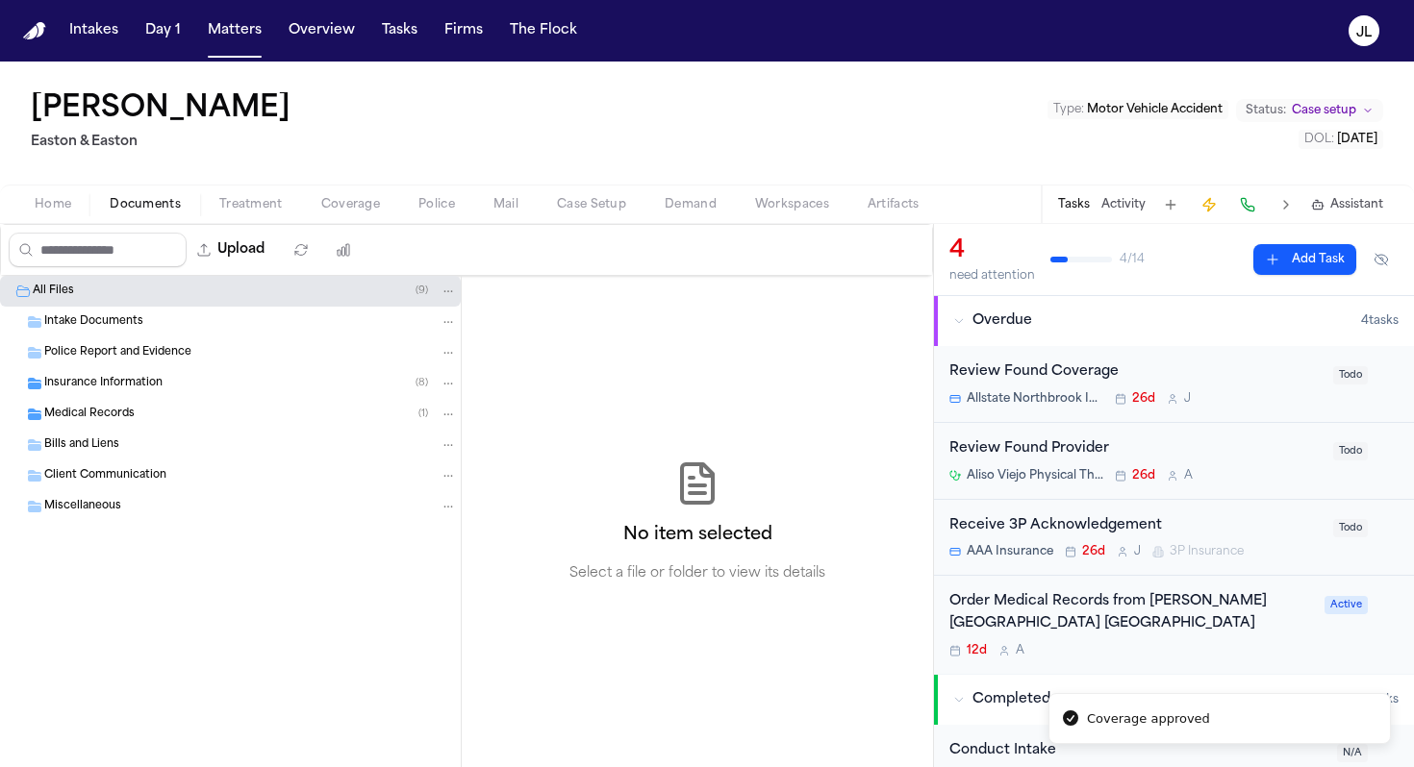
click at [133, 193] on button "Documents" at bounding box center [145, 204] width 110 height 23
click at [133, 200] on span "Documents" at bounding box center [145, 204] width 71 height 15
click at [108, 414] on span "Medical Records" at bounding box center [89, 415] width 90 height 16
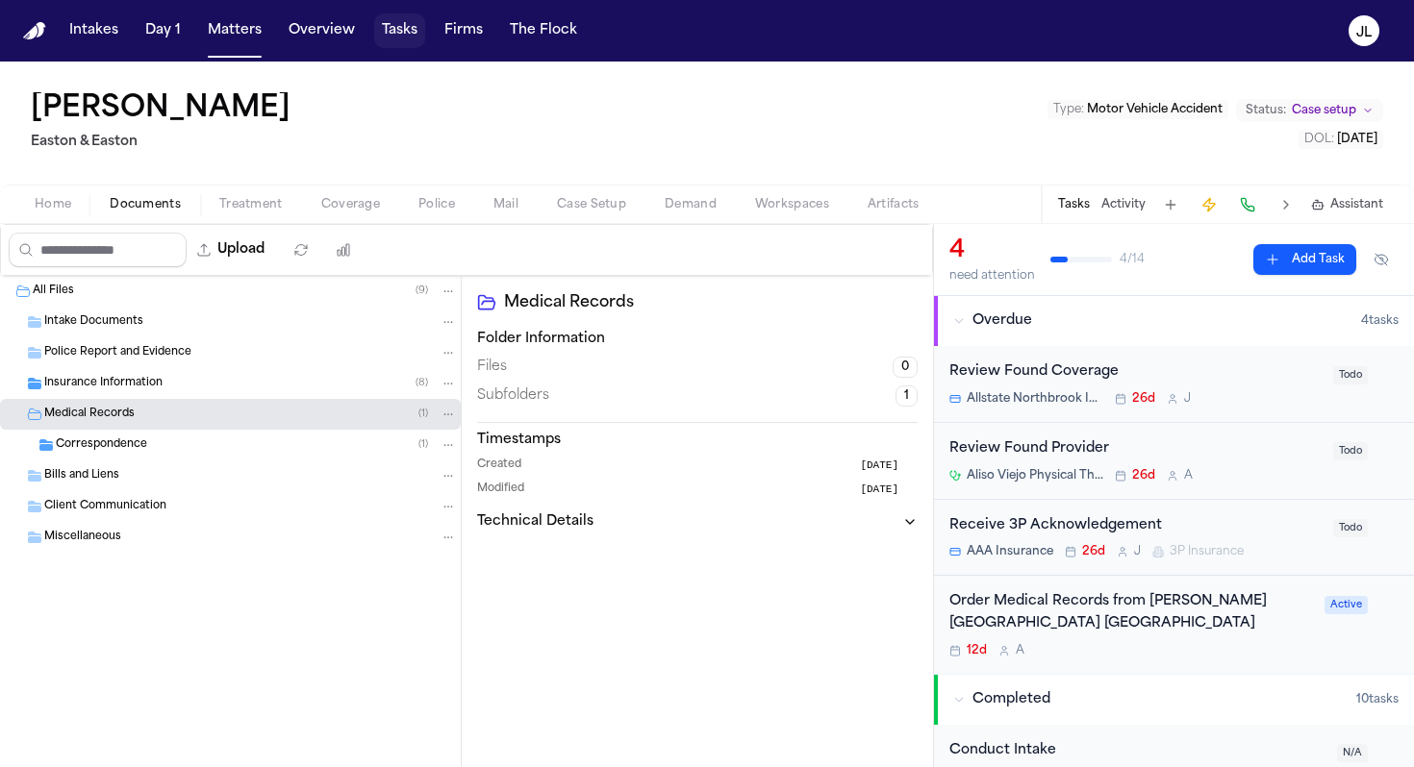
click at [395, 21] on button "Tasks" at bounding box center [399, 30] width 51 height 35
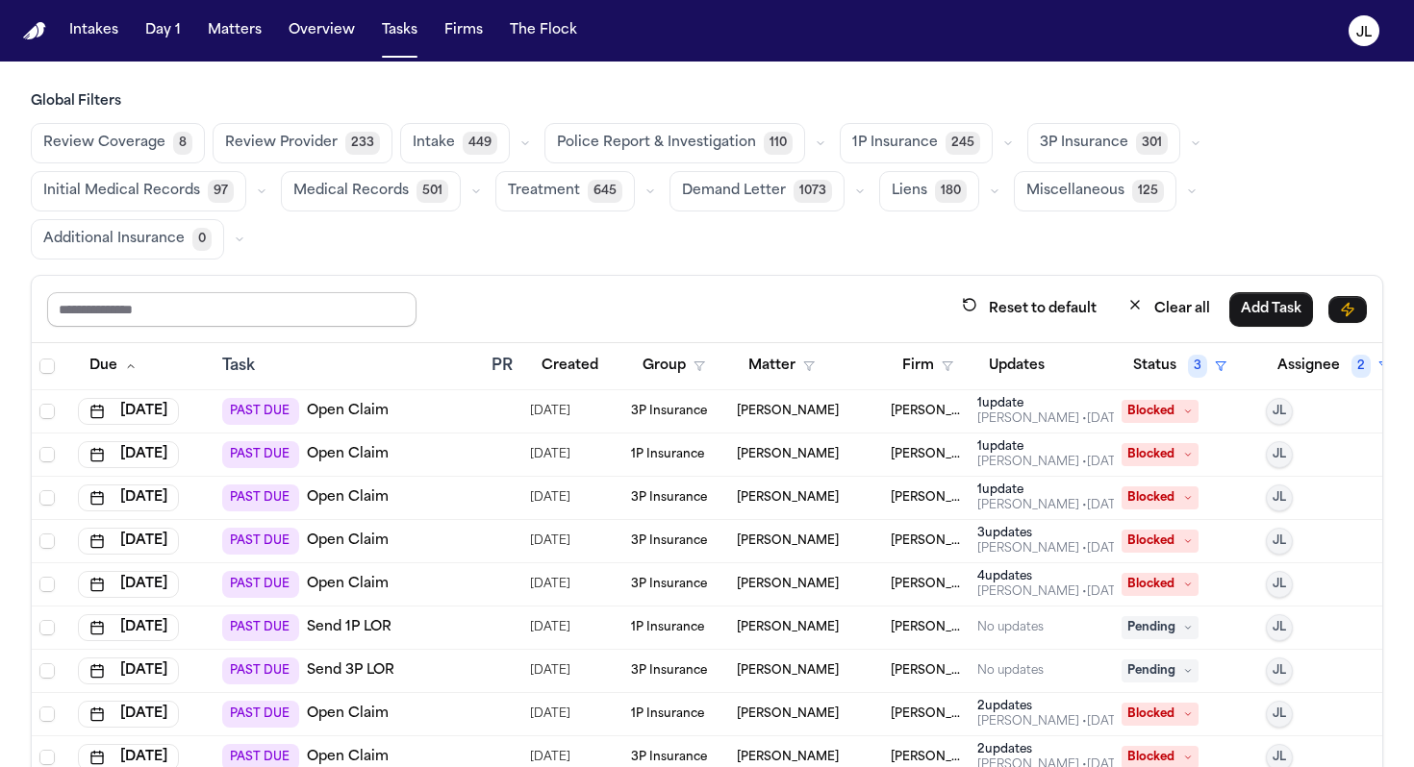
click at [218, 314] on input "text" at bounding box center [231, 309] width 369 height 35
type input "****"
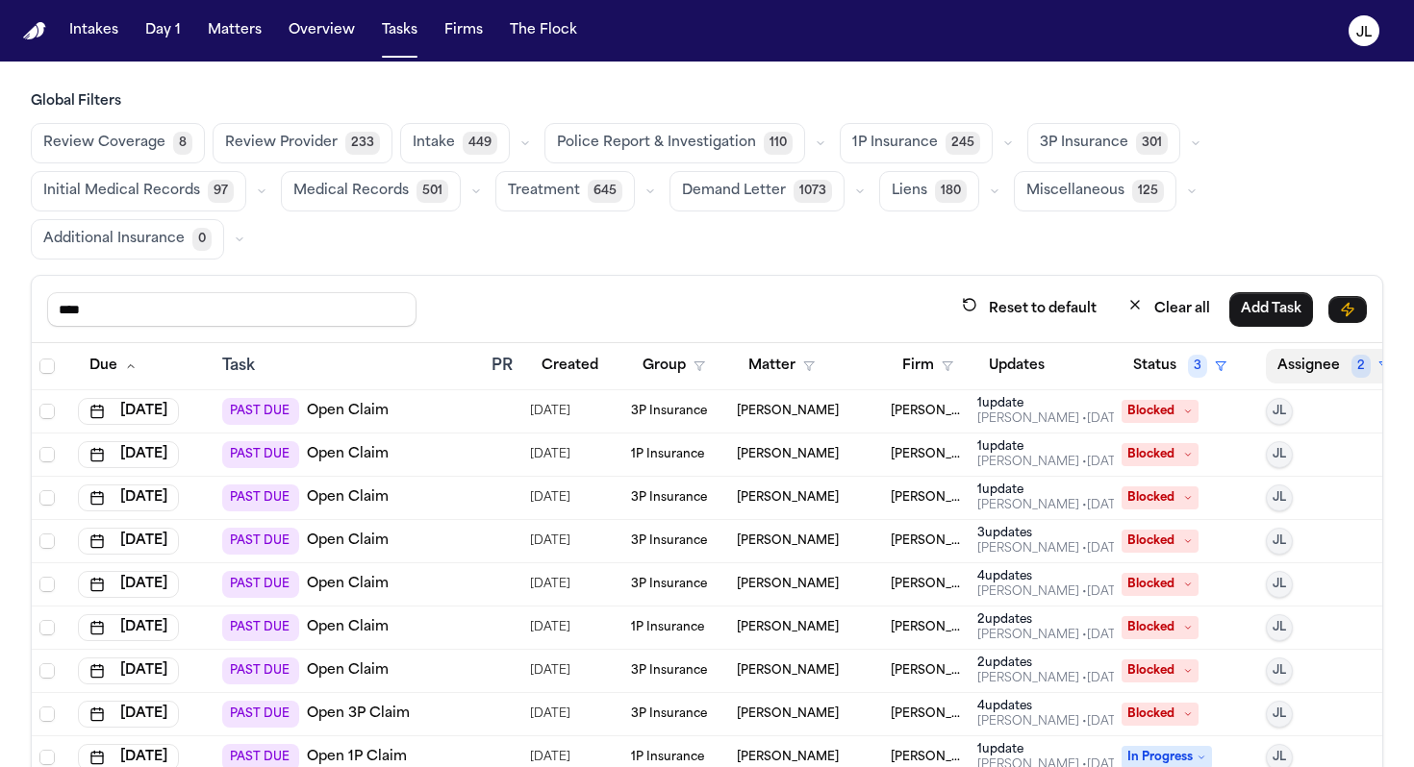
click at [1288, 364] on button "Assignee 2" at bounding box center [1334, 366] width 136 height 35
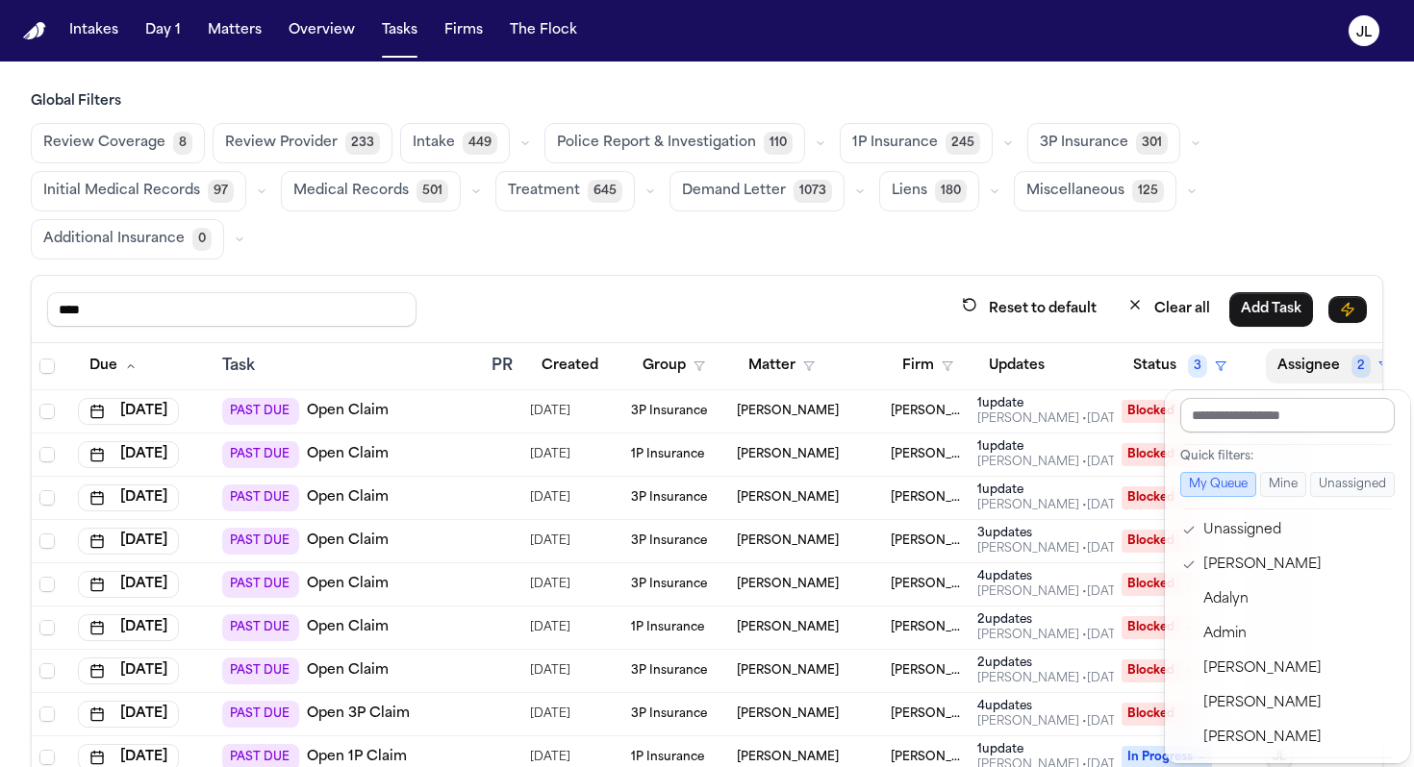
click at [1240, 429] on input "text" at bounding box center [1287, 415] width 214 height 35
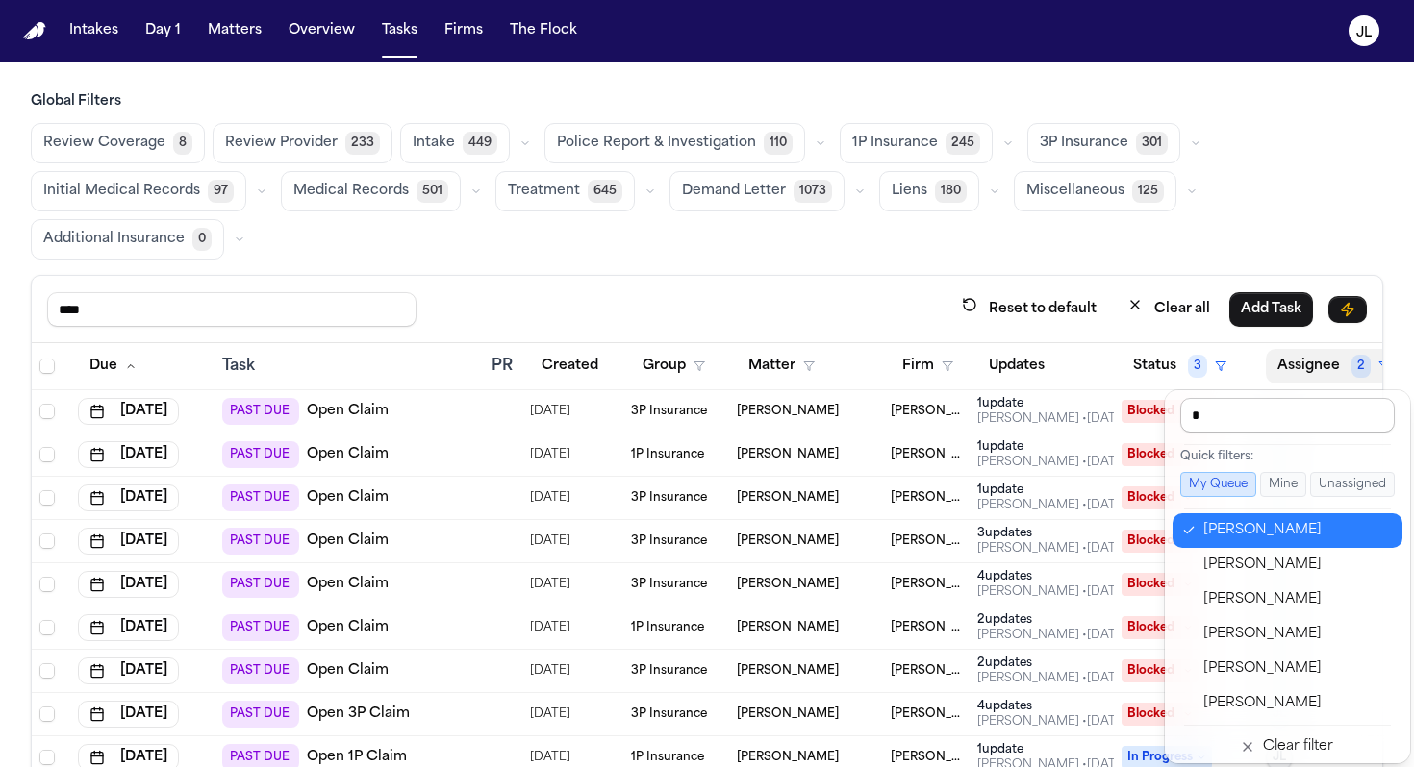
type input "**"
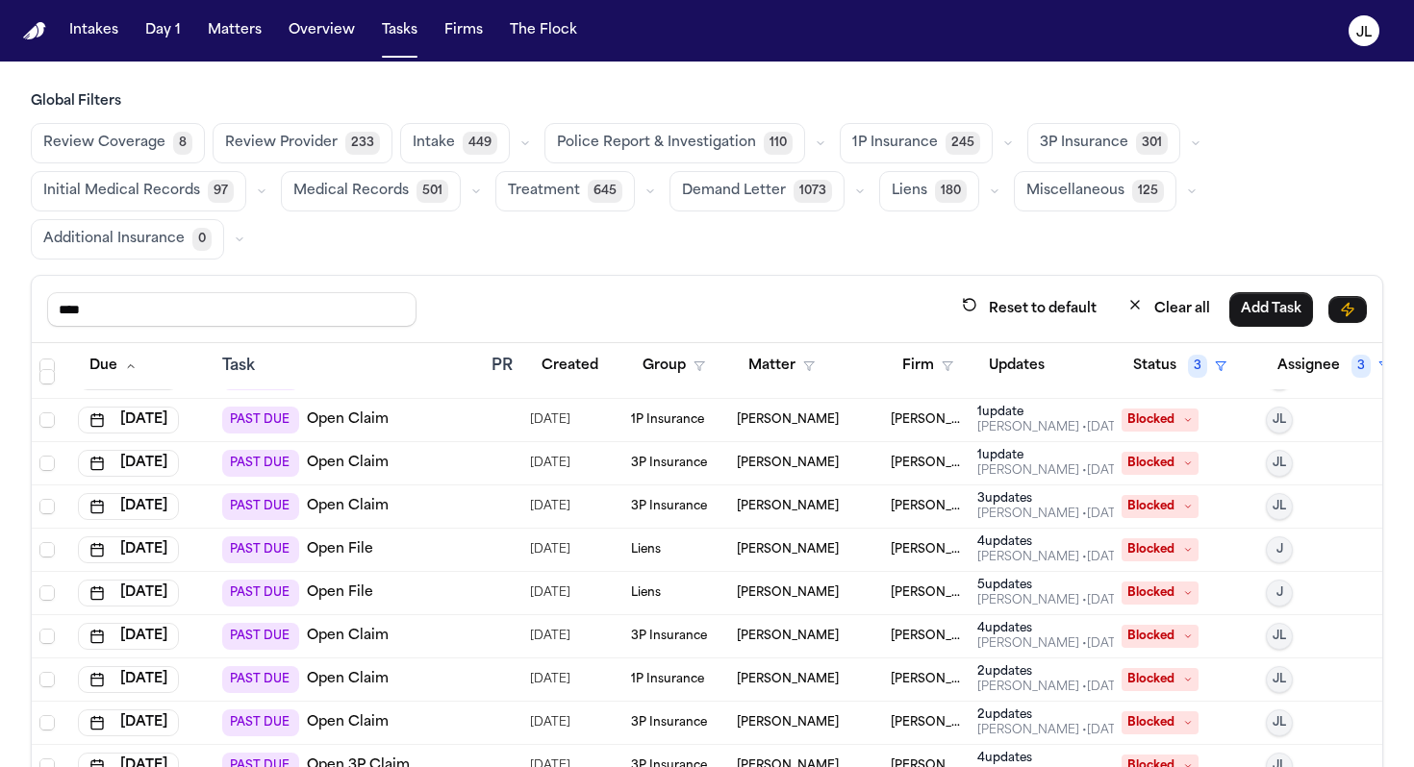
scroll to position [40, 0]
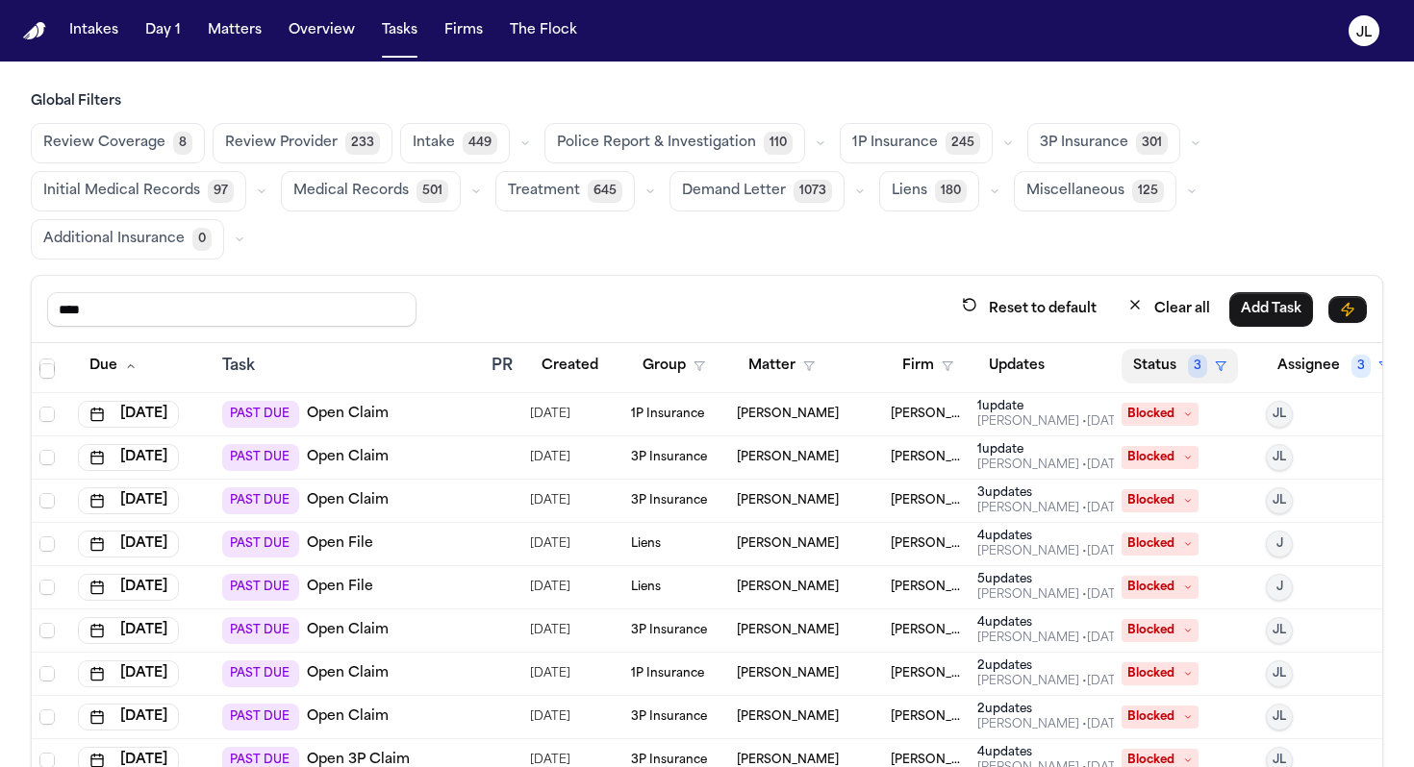
click at [1201, 376] on button "Status 3" at bounding box center [1179, 366] width 116 height 35
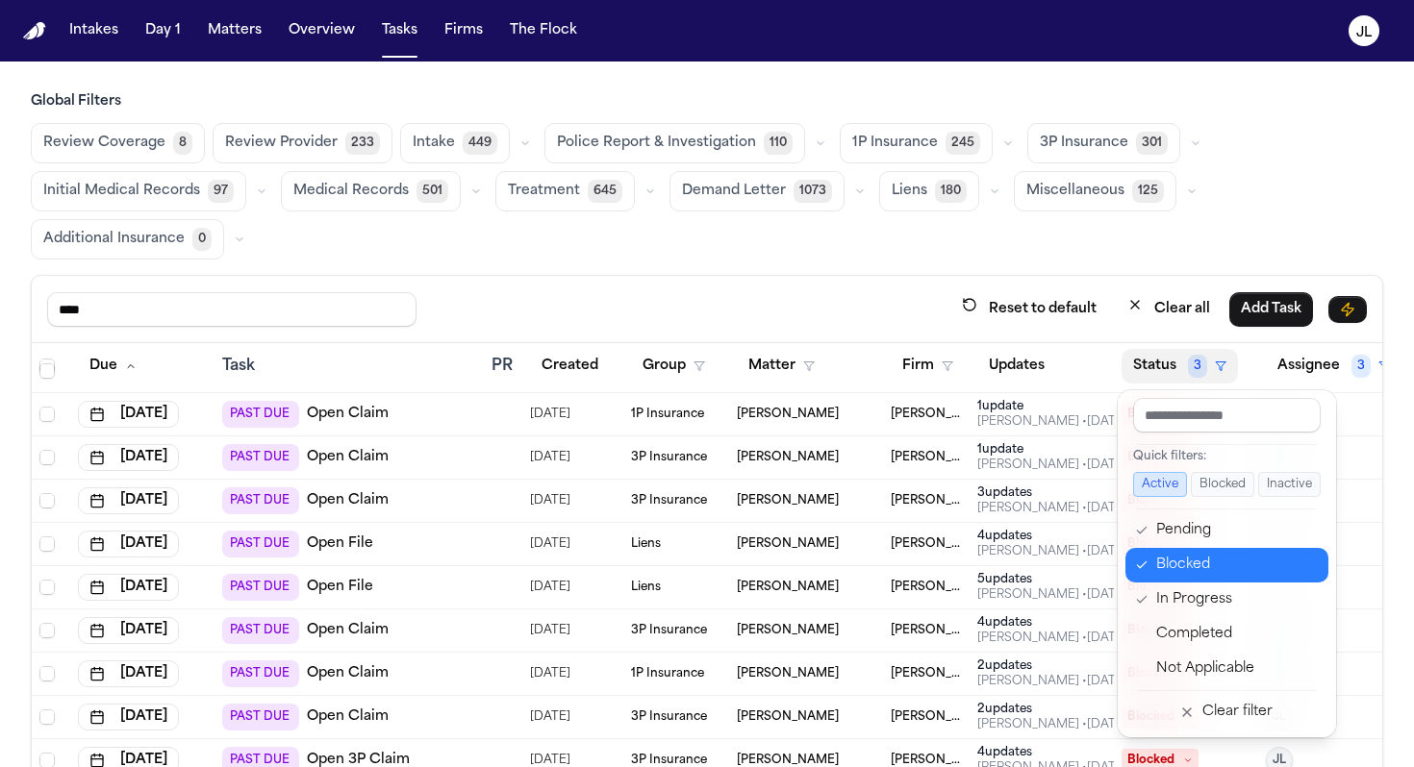
click at [1176, 566] on div "Blocked" at bounding box center [1236, 565] width 161 height 23
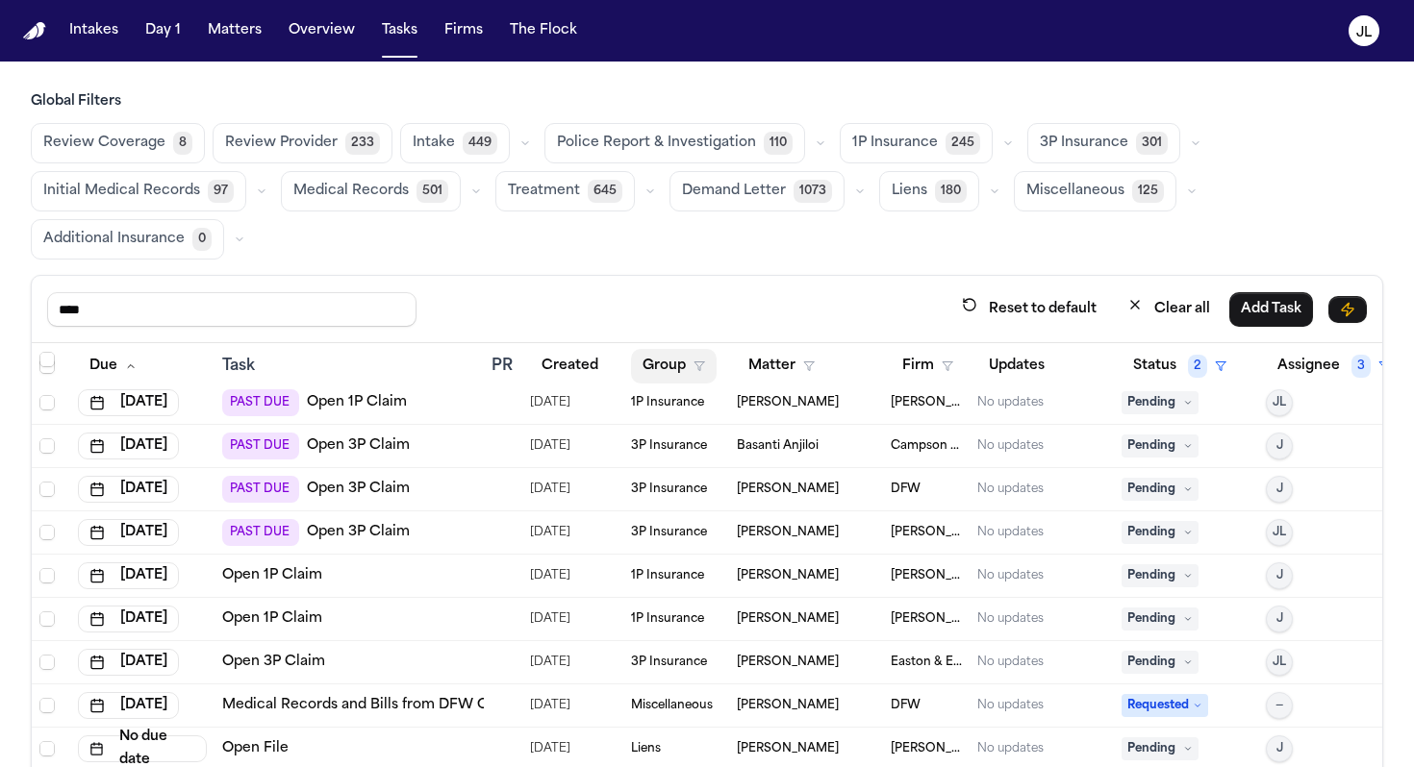
scroll to position [1694, 0]
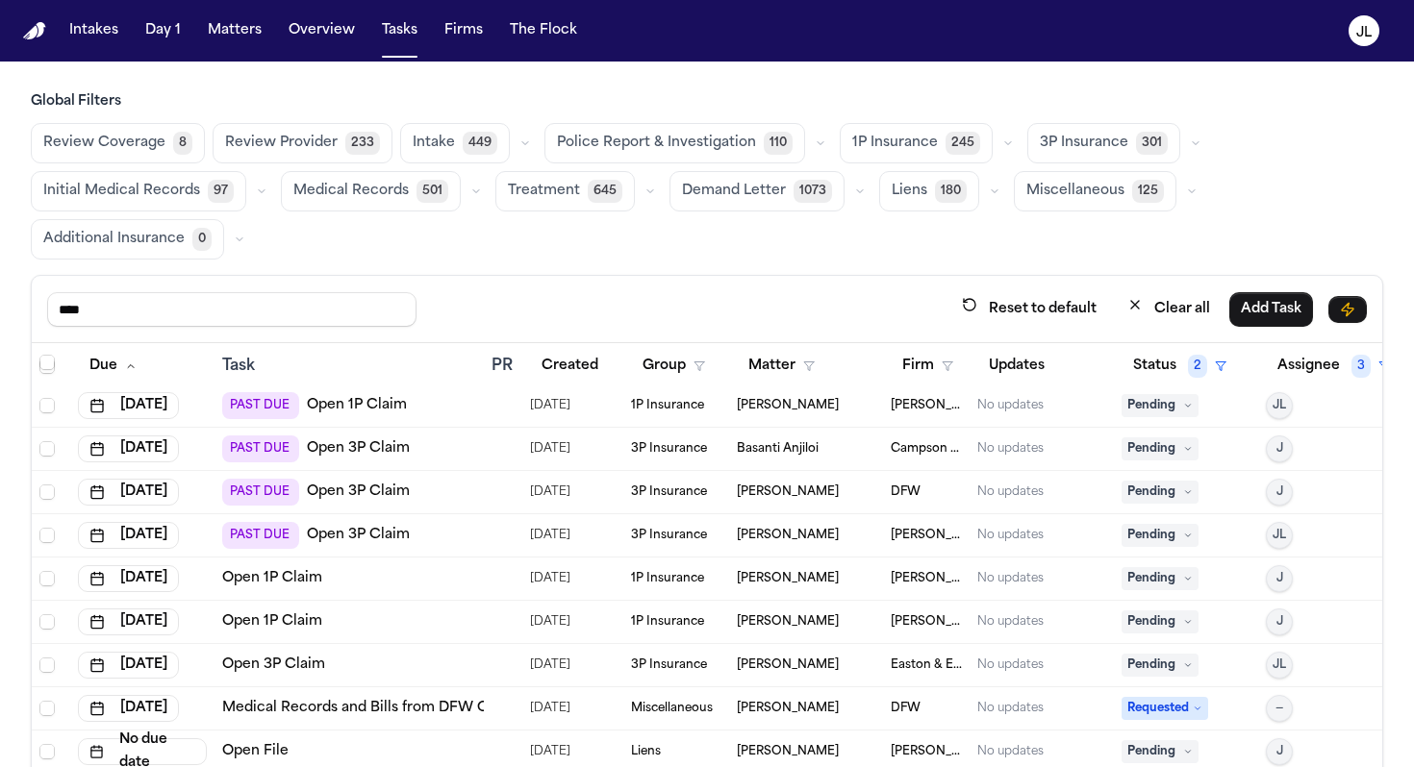
click at [1155, 663] on span "Pending" at bounding box center [1159, 665] width 77 height 23
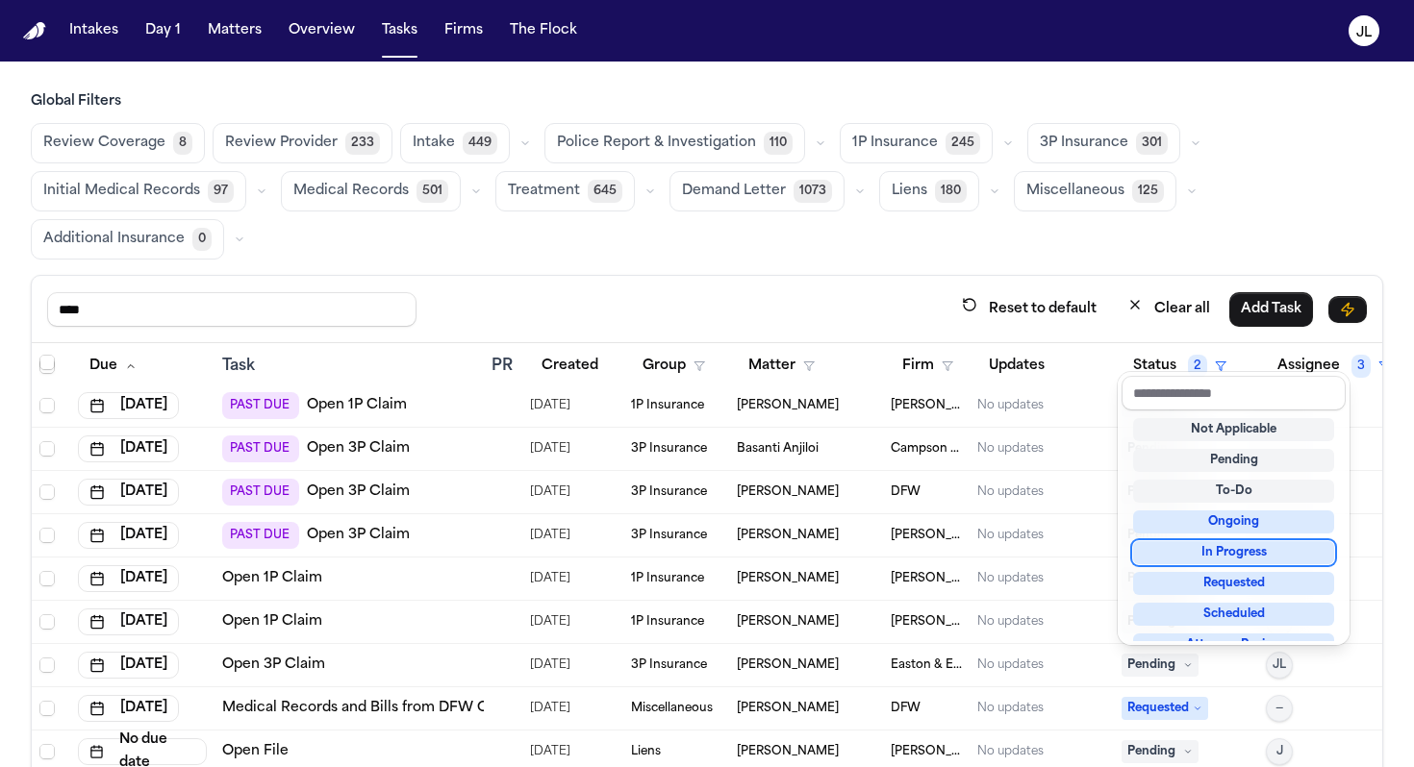
scroll to position [300, 0]
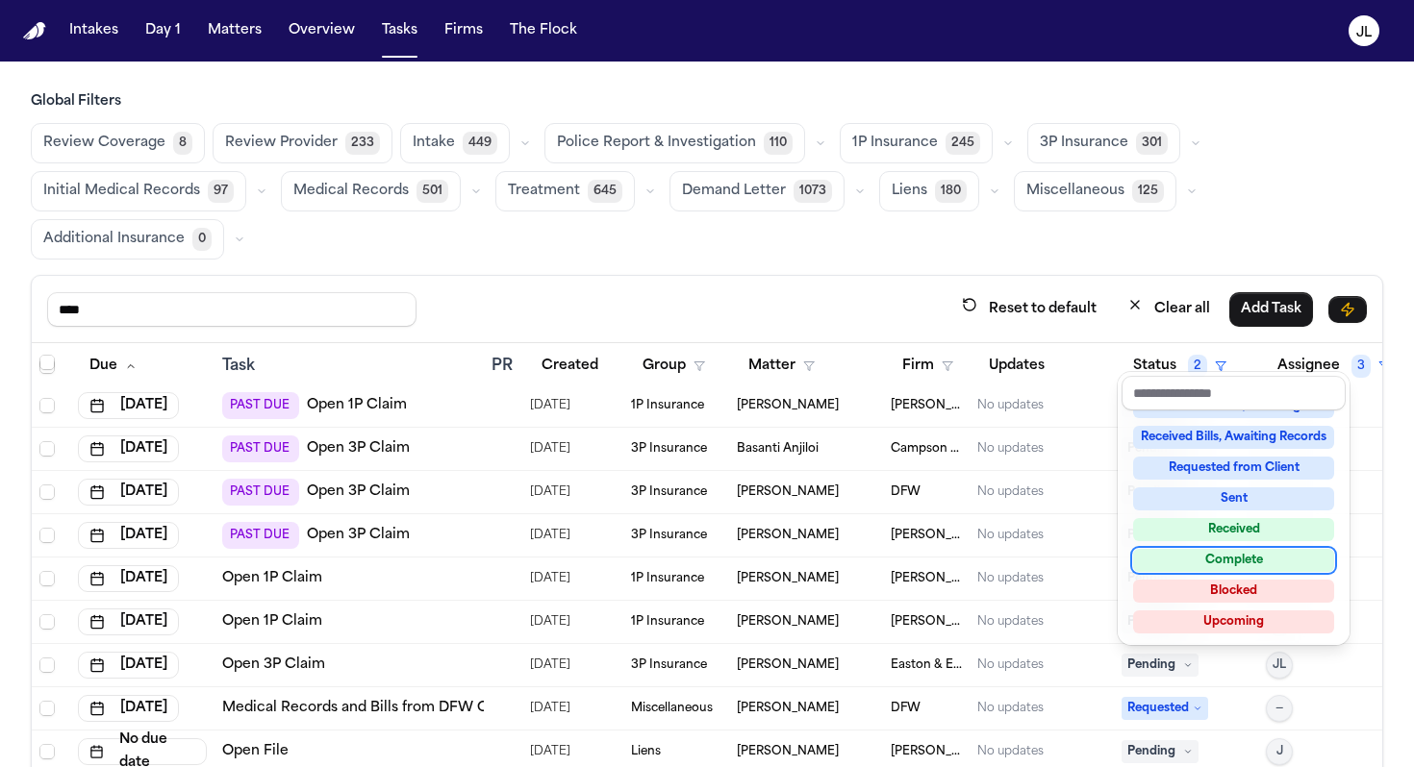
click at [1189, 564] on div "Complete" at bounding box center [1233, 560] width 201 height 23
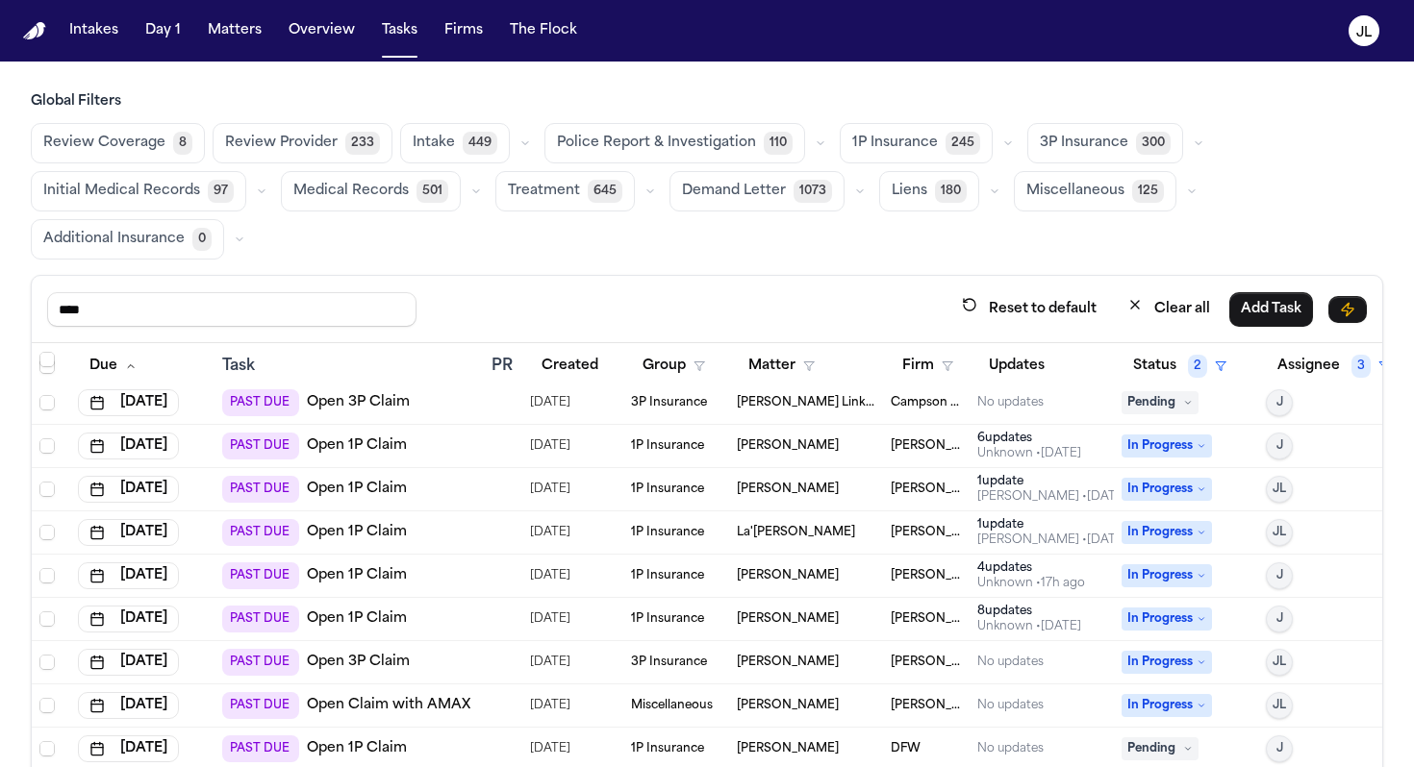
scroll to position [612, 0]
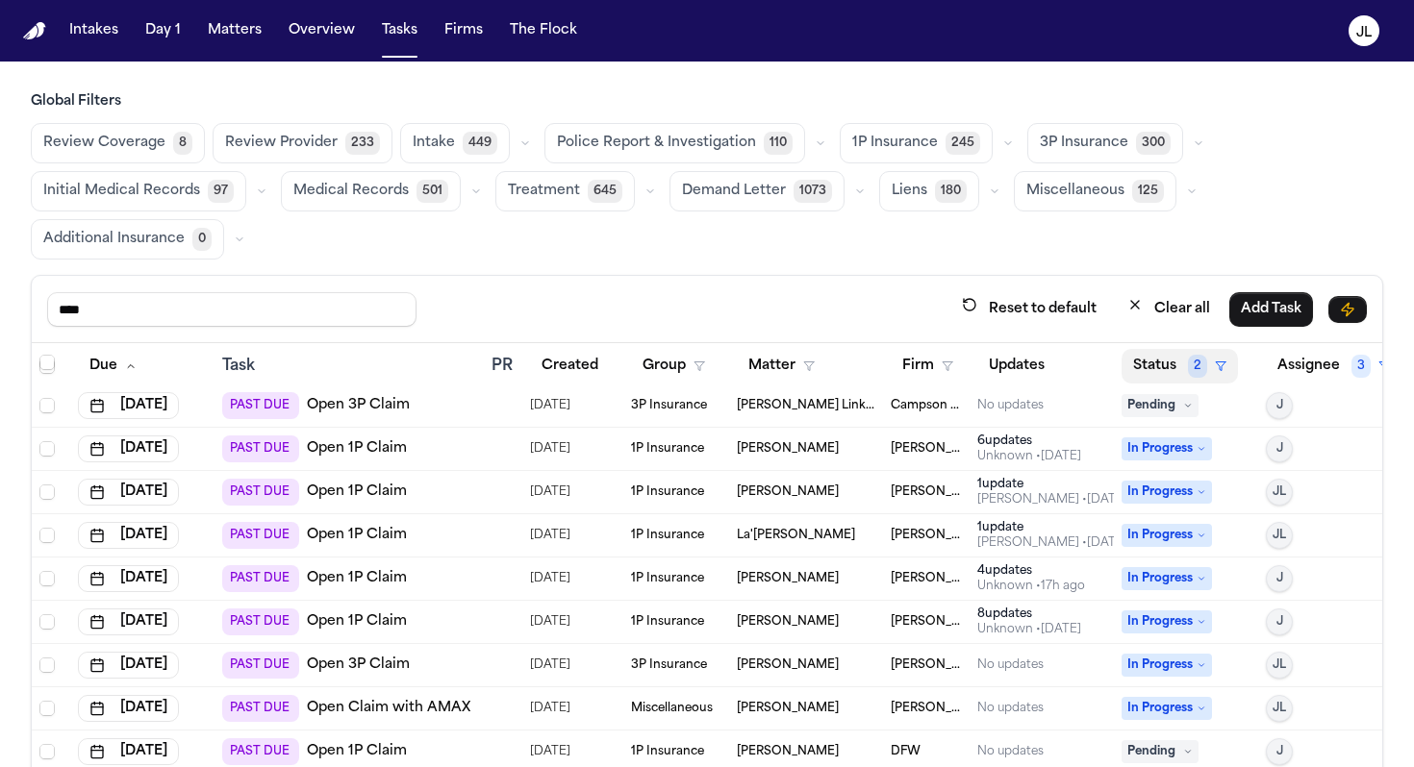
click at [1149, 355] on button "Status 2" at bounding box center [1179, 366] width 116 height 35
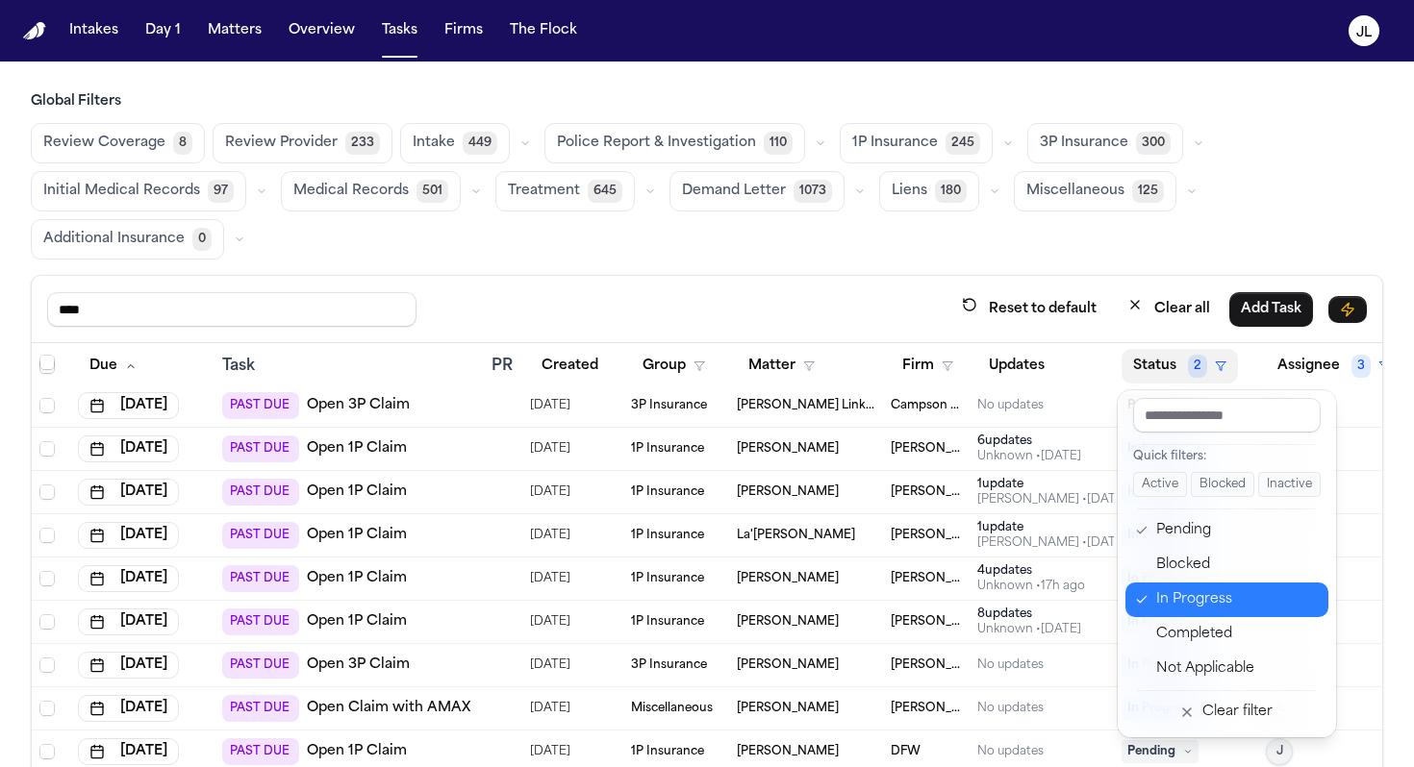
click at [1166, 585] on button "In Progress" at bounding box center [1226, 600] width 203 height 35
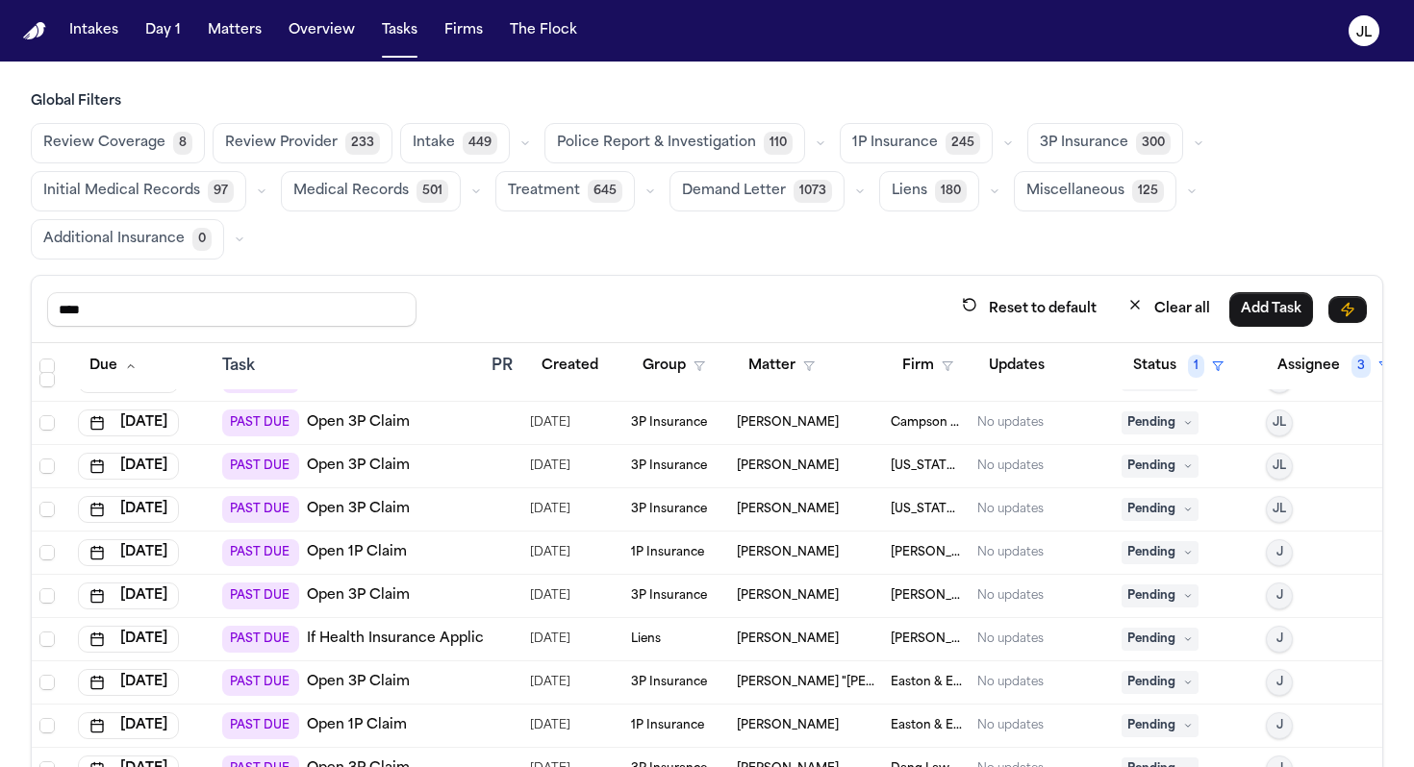
scroll to position [0, 0]
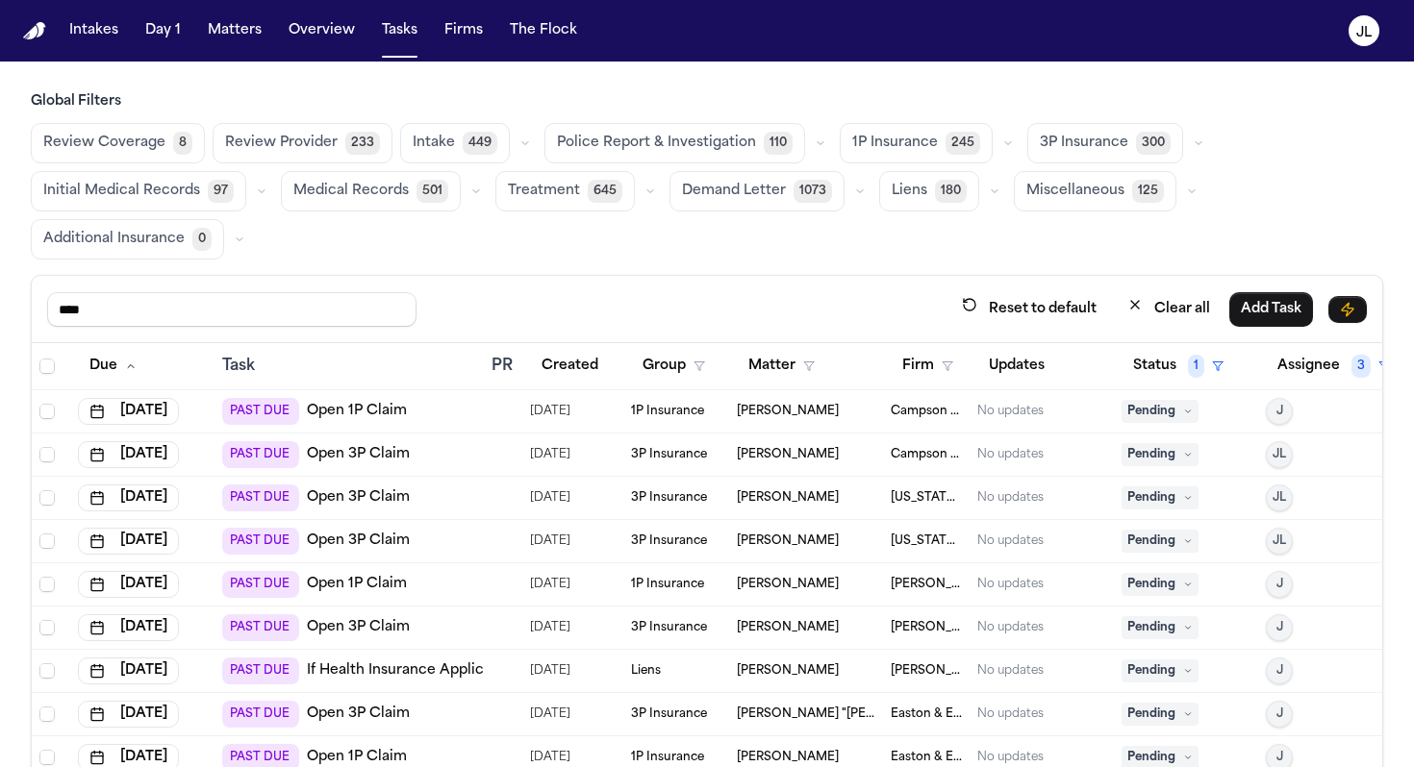
click at [377, 631] on link "Open 3P Claim" at bounding box center [358, 627] width 103 height 19
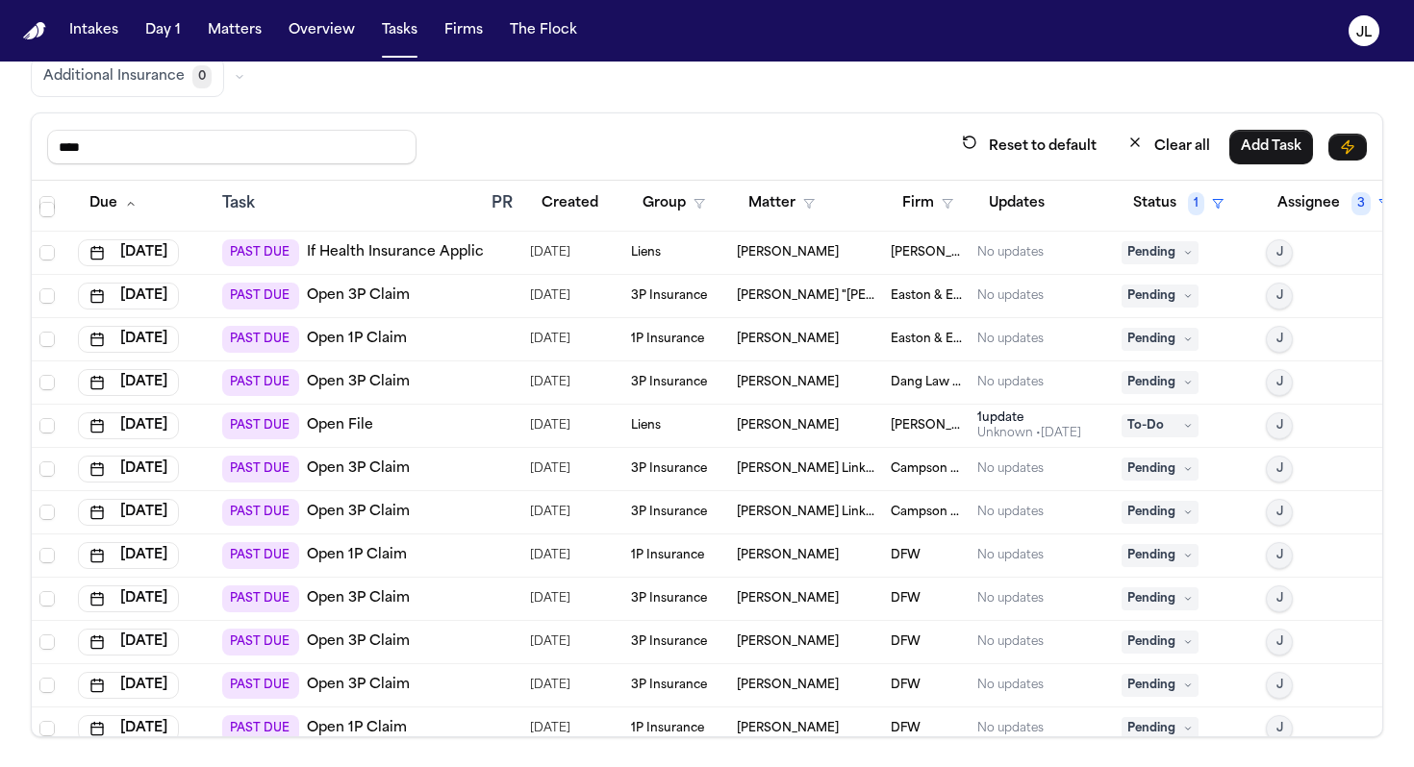
scroll to position [230, 0]
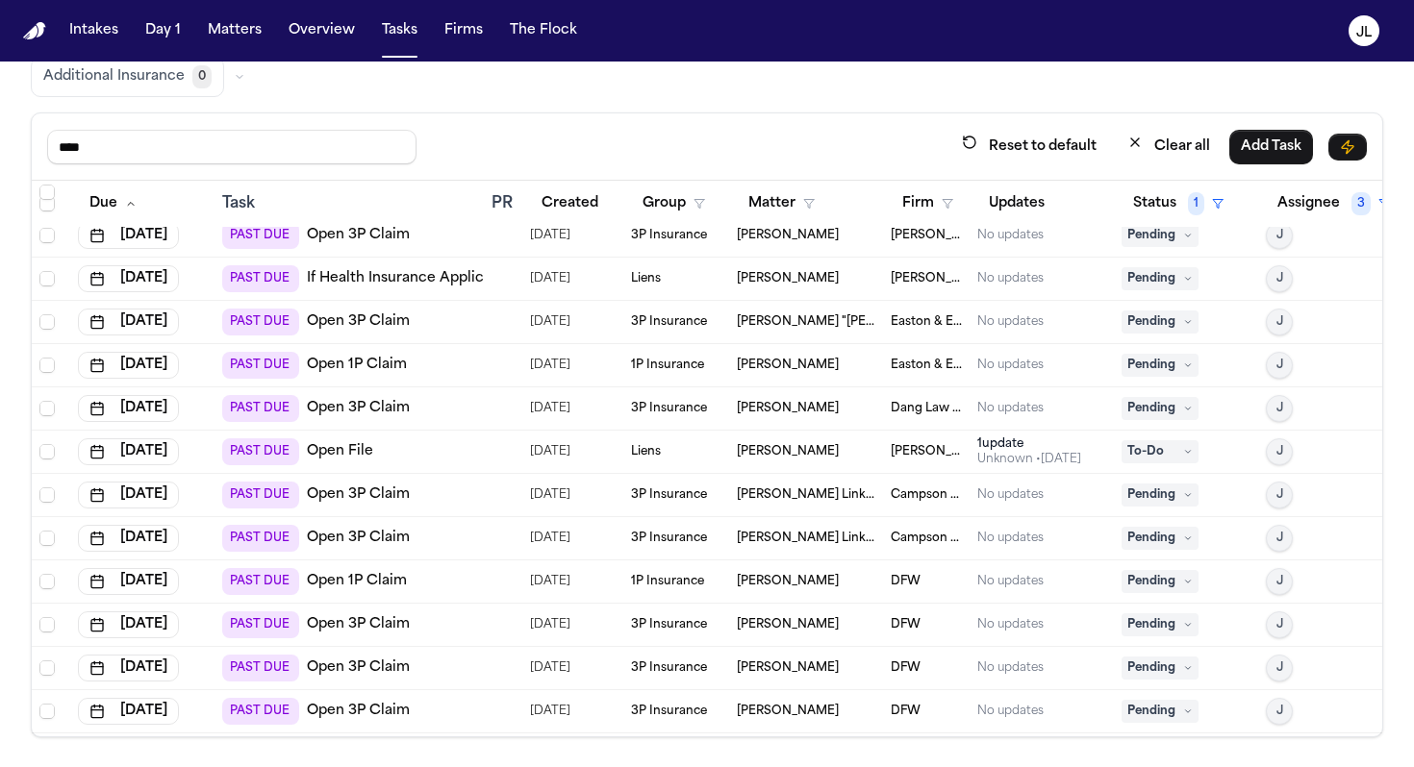
click at [1179, 360] on span "Pending" at bounding box center [1159, 365] width 77 height 23
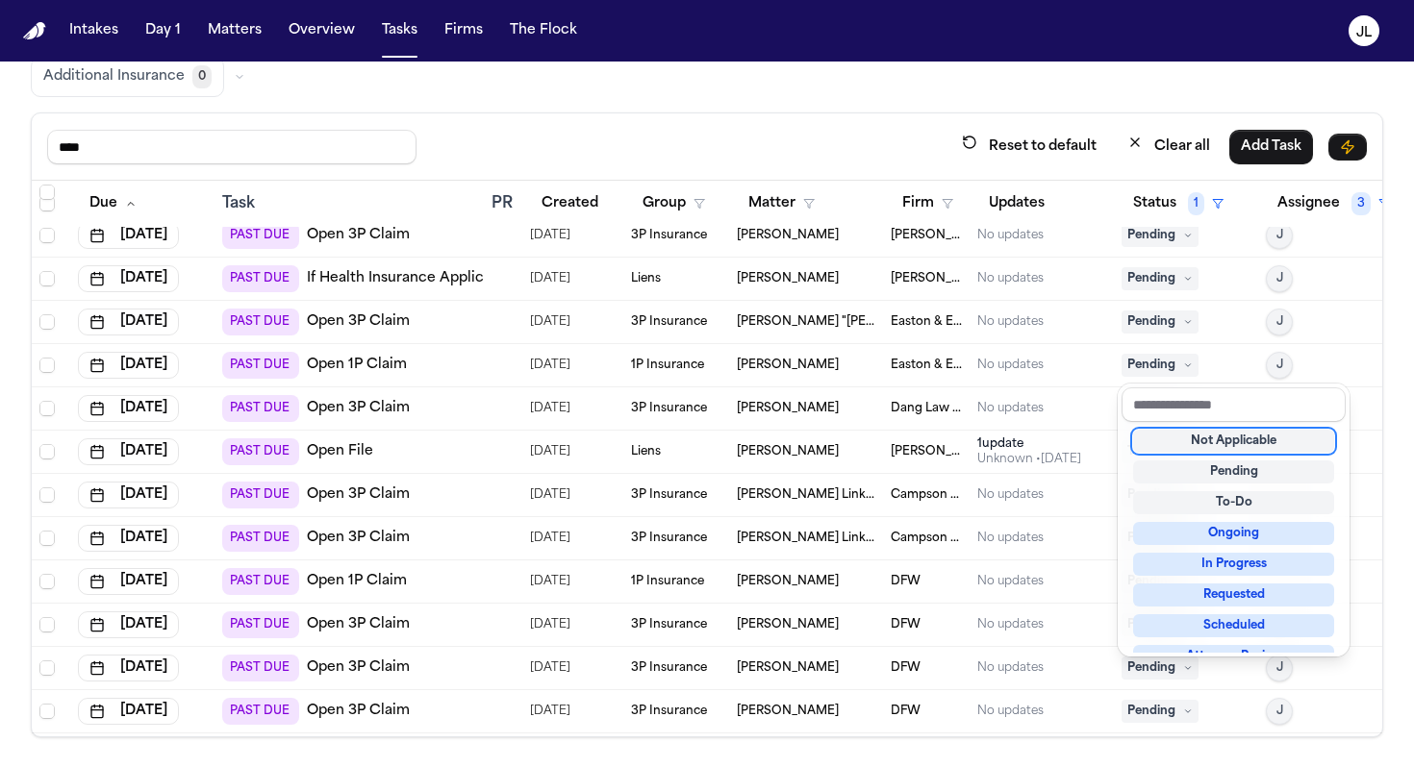
scroll to position [300, 0]
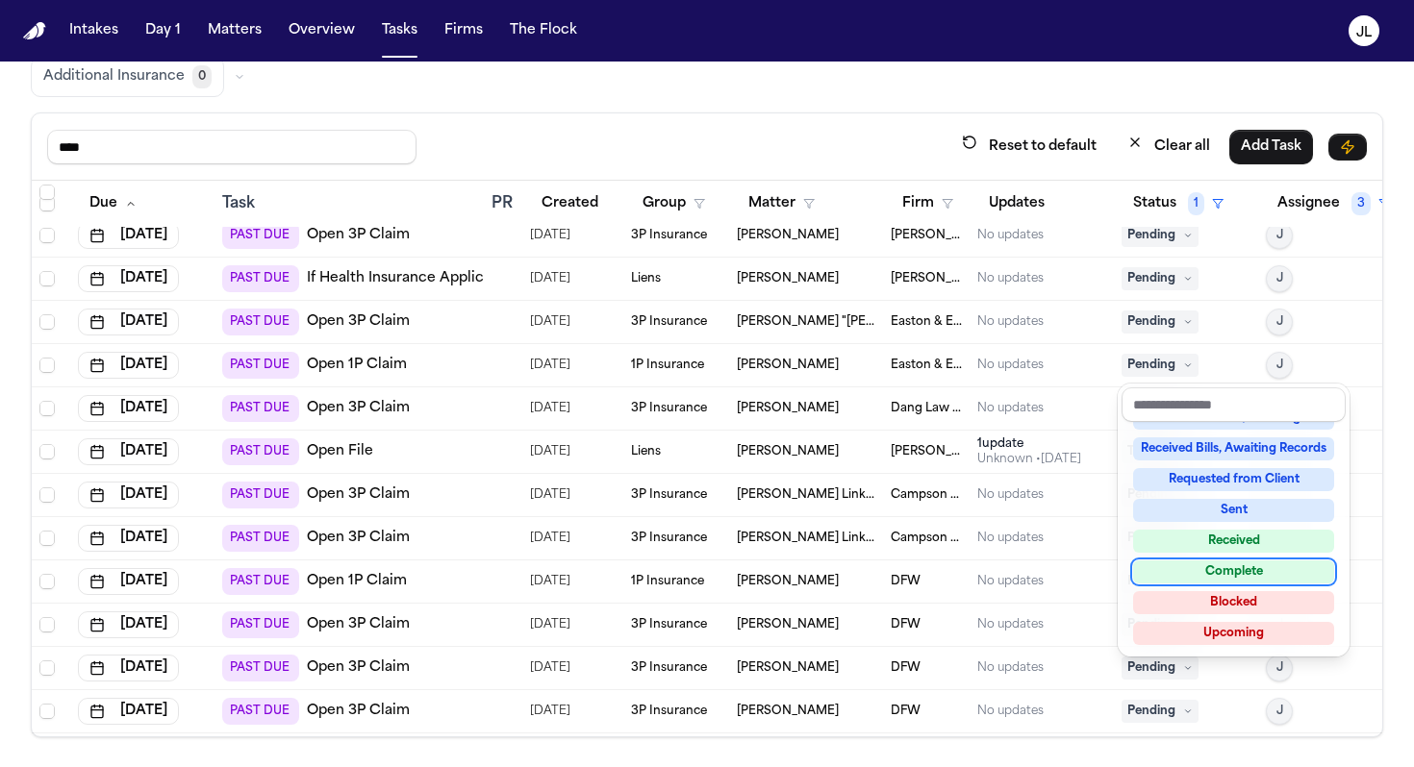
click at [1222, 570] on div "Complete" at bounding box center [1233, 572] width 201 height 23
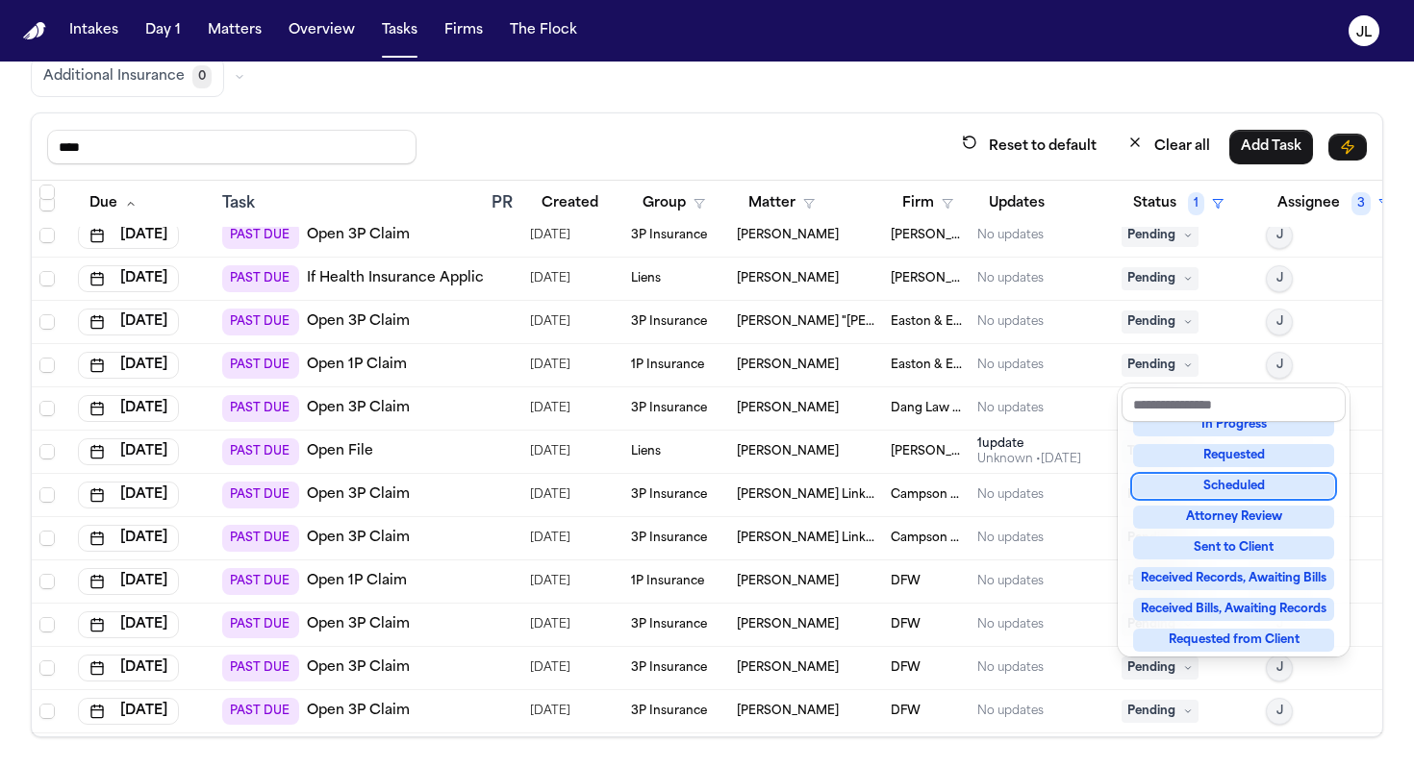
scroll to position [52, 0]
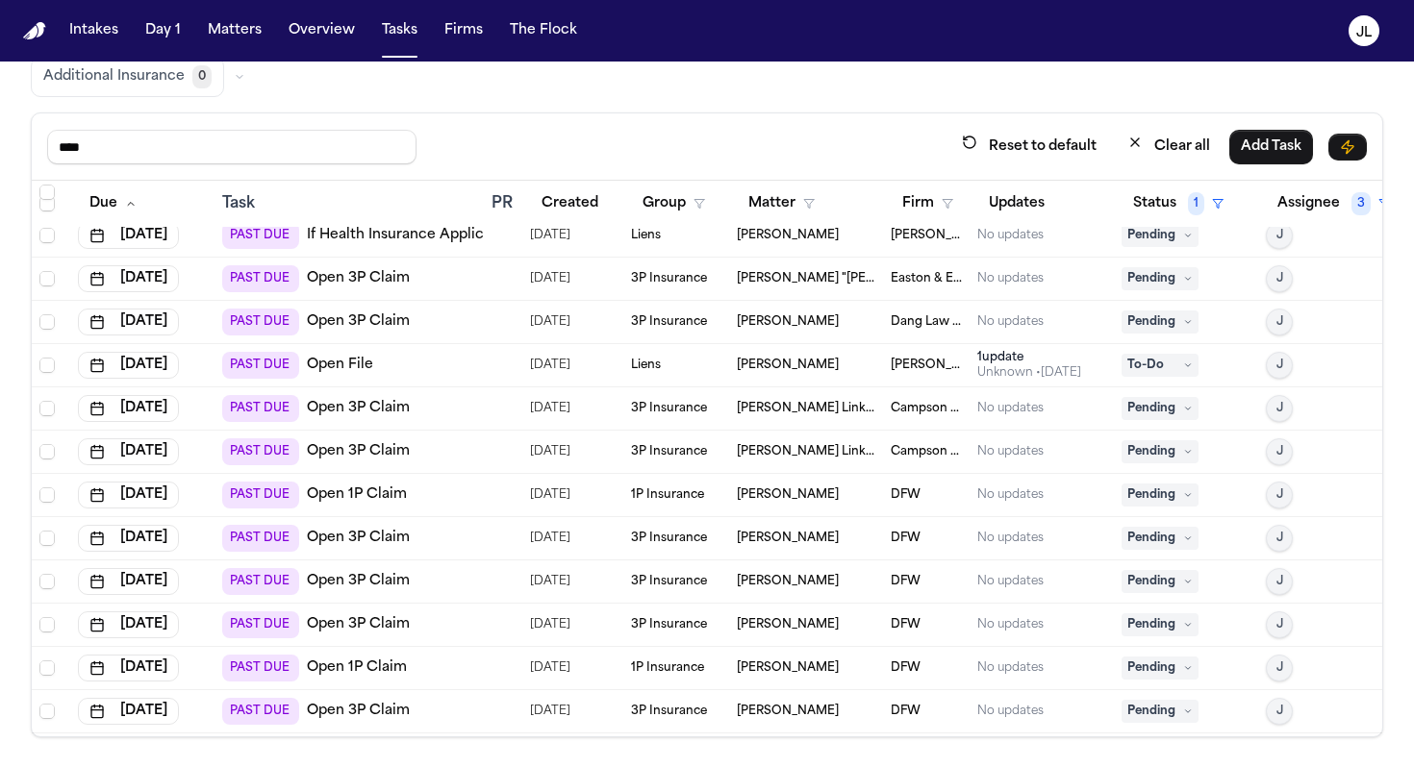
click at [1154, 239] on span "Pending" at bounding box center [1159, 235] width 77 height 23
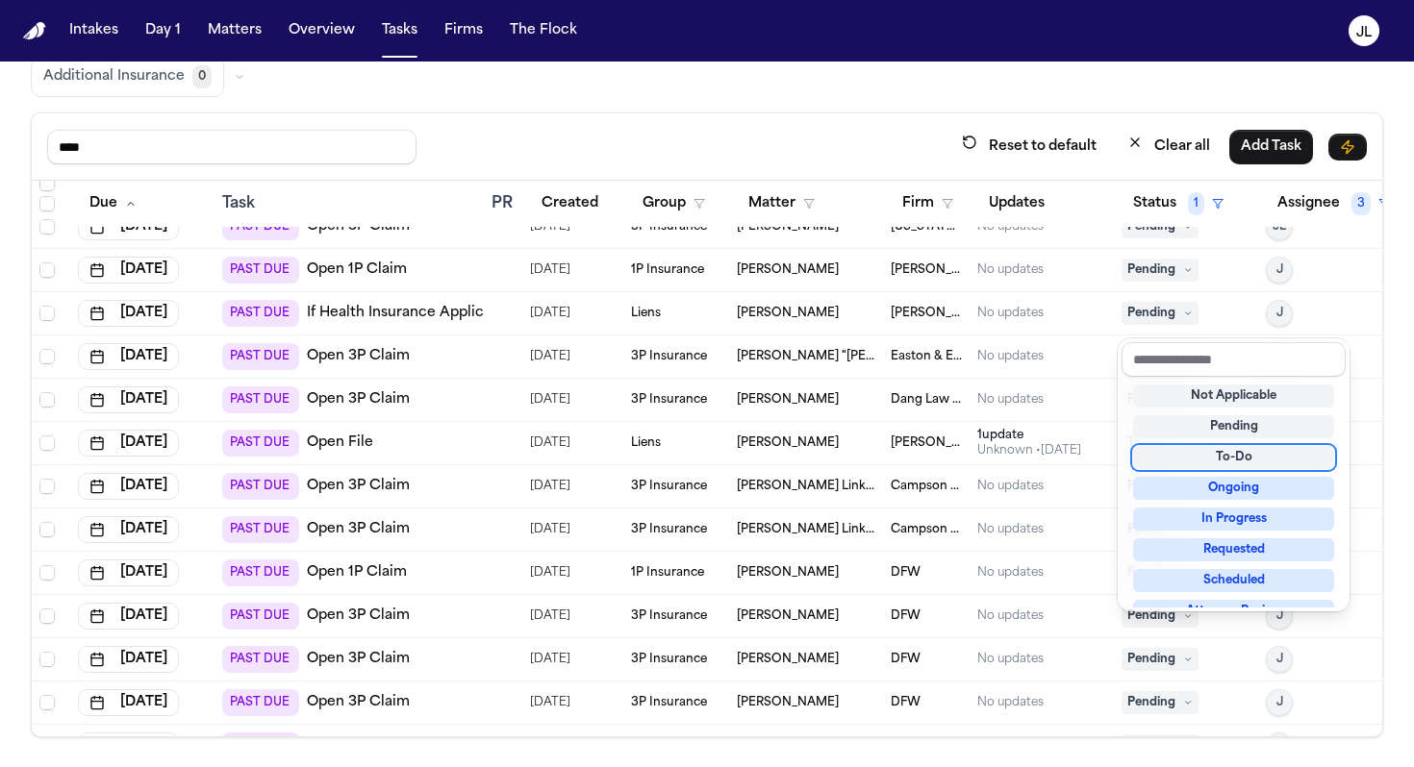
scroll to position [141, 0]
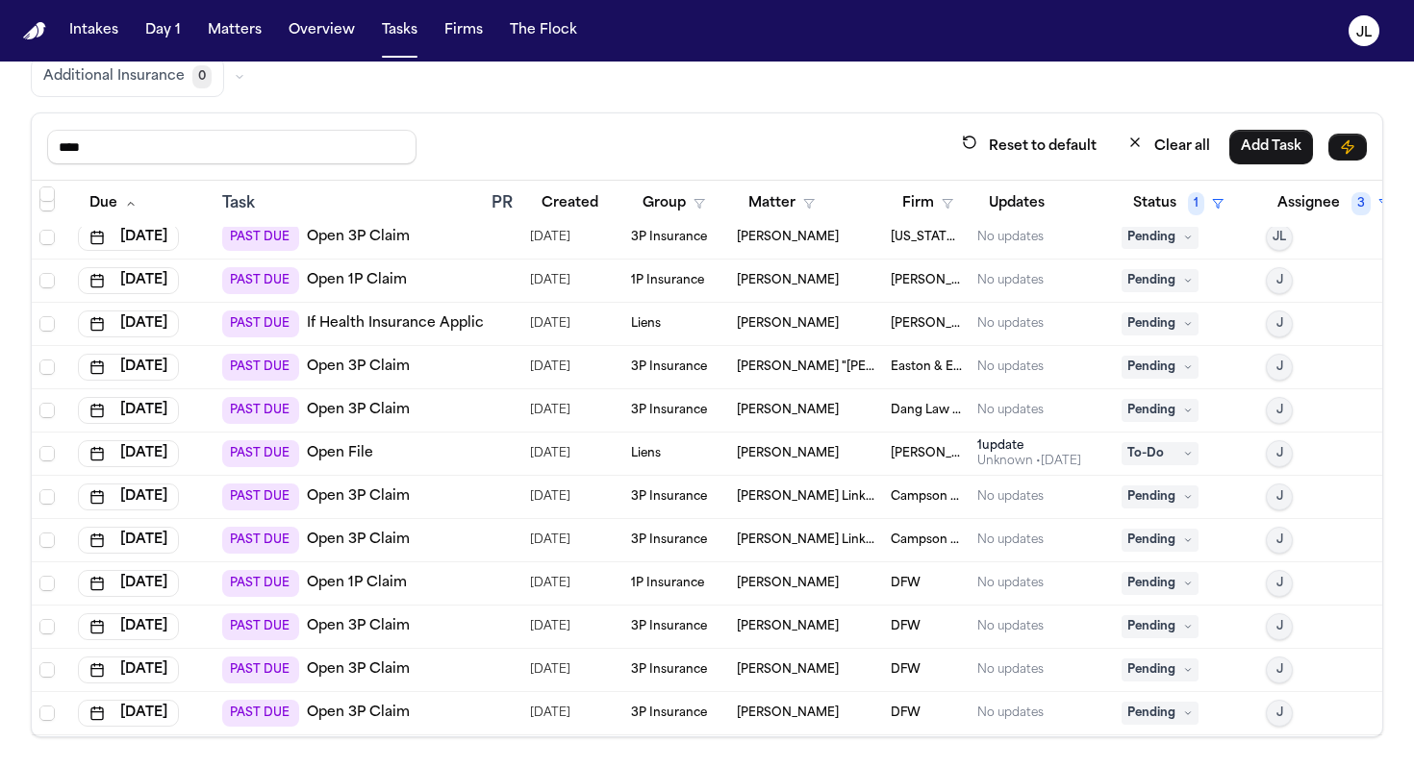
click at [1158, 360] on span "Pending" at bounding box center [1159, 367] width 77 height 23
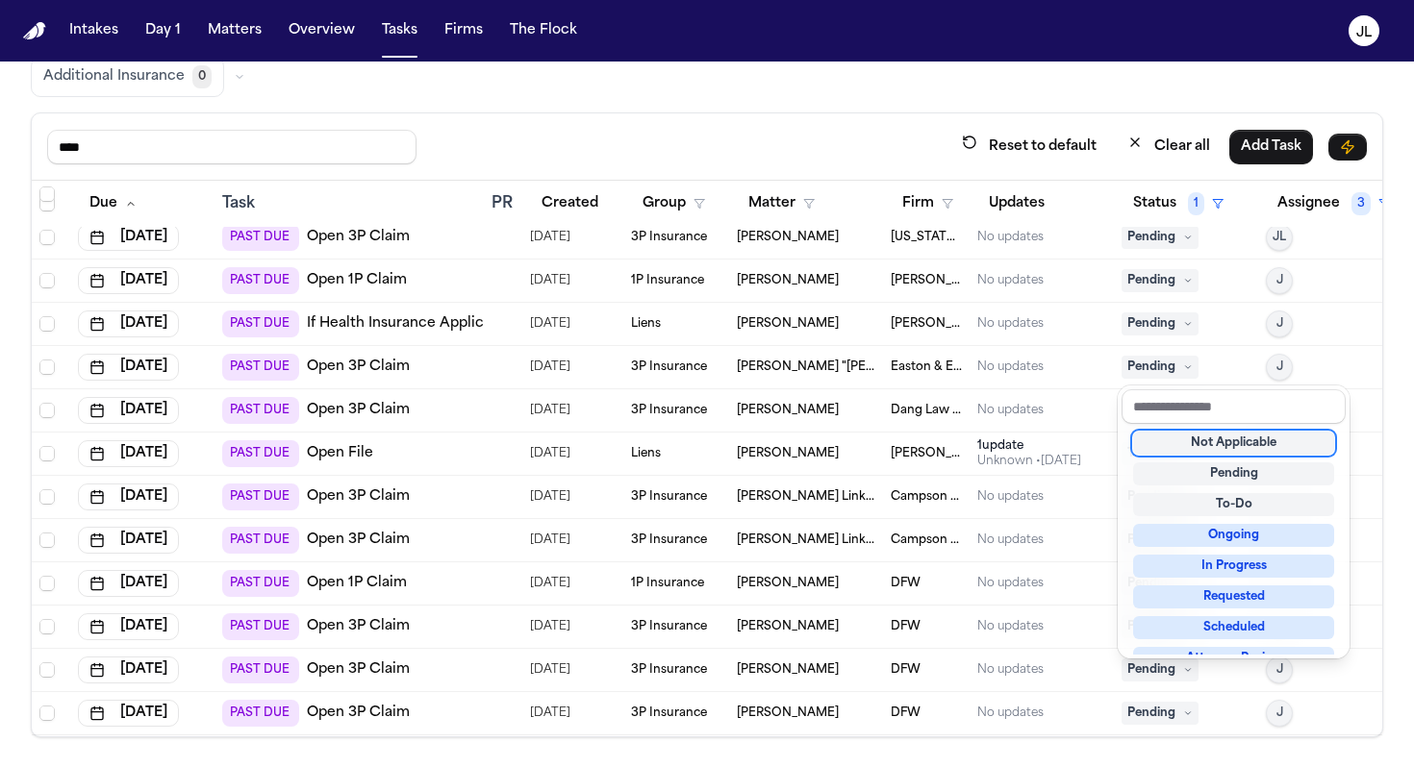
scroll to position [300, 0]
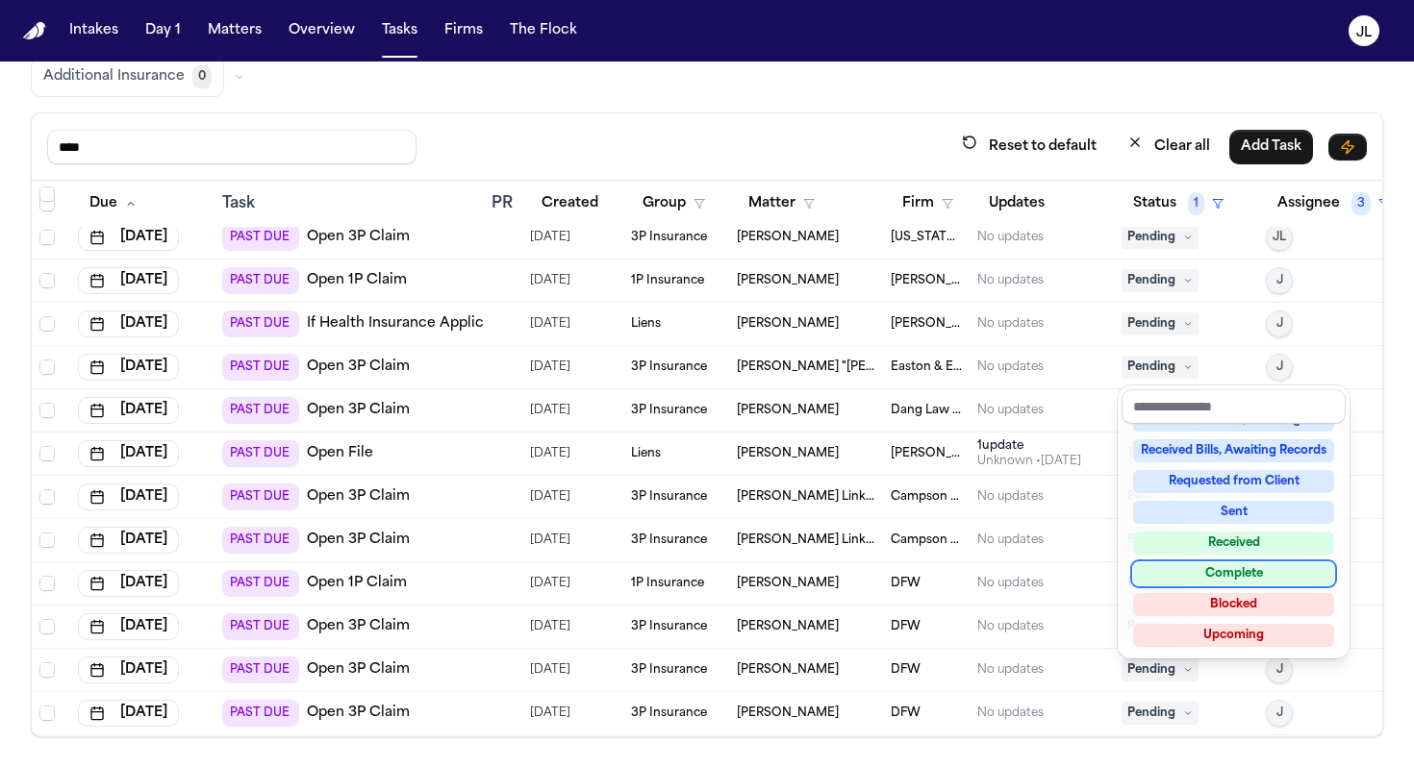
click at [1208, 573] on div "Complete" at bounding box center [1233, 574] width 201 height 23
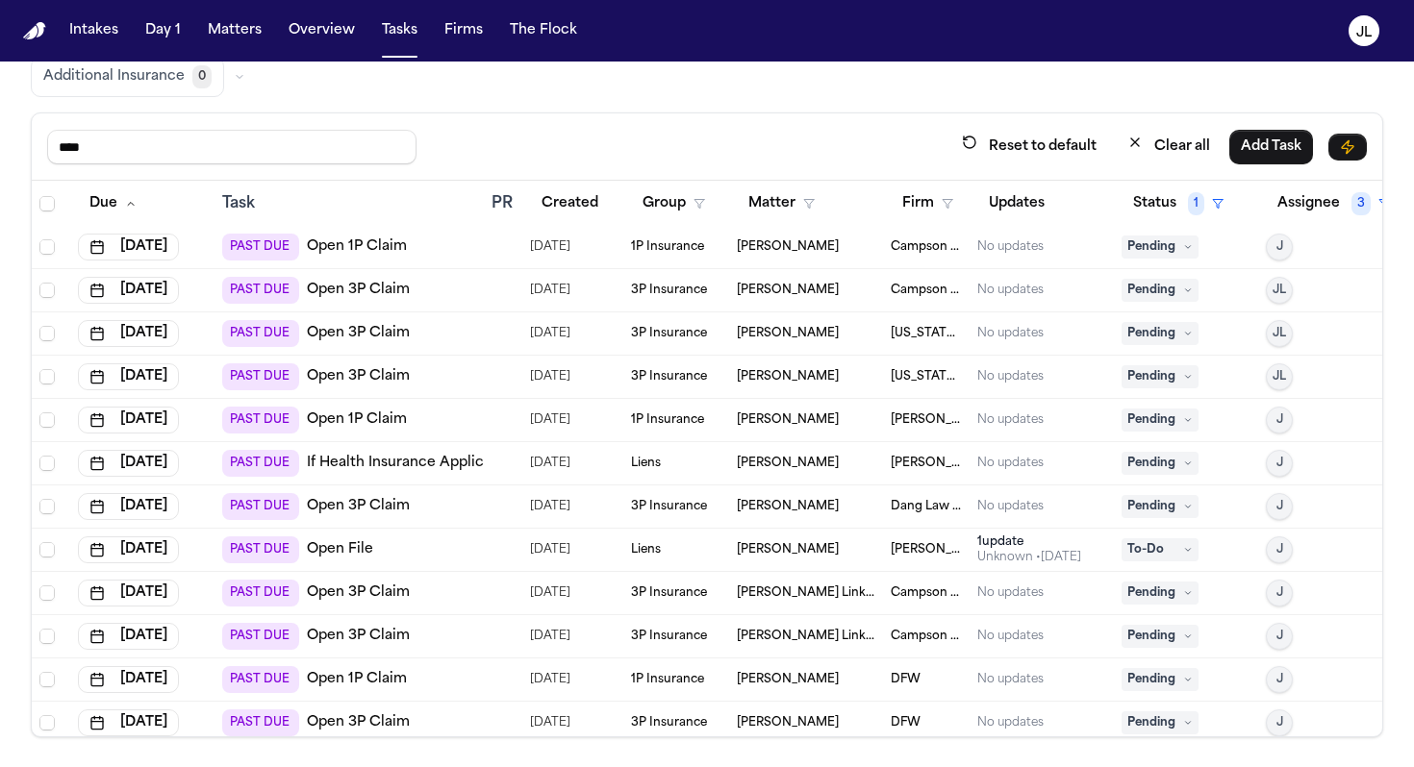
scroll to position [0, 0]
click at [1278, 213] on button "Assignee 3" at bounding box center [1334, 204] width 136 height 35
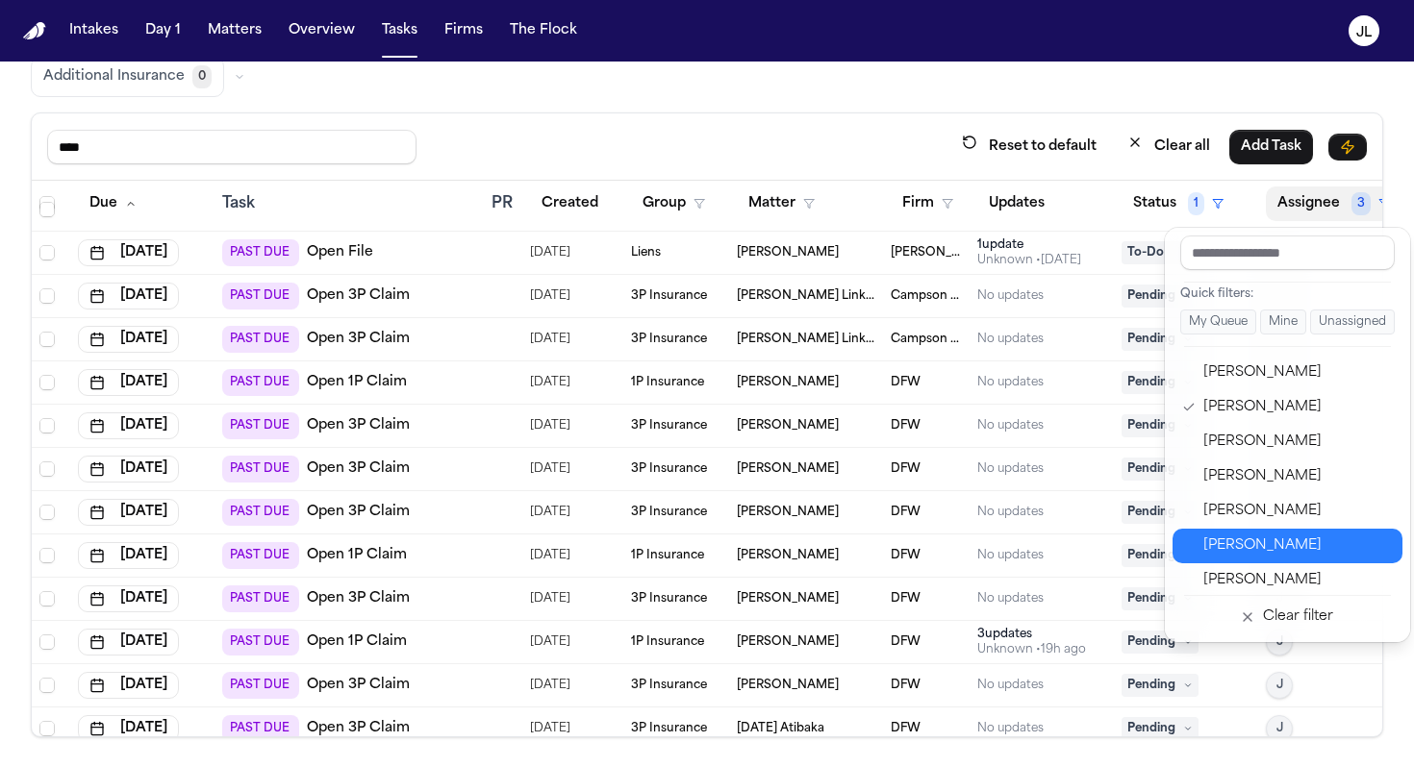
scroll to position [608, 0]
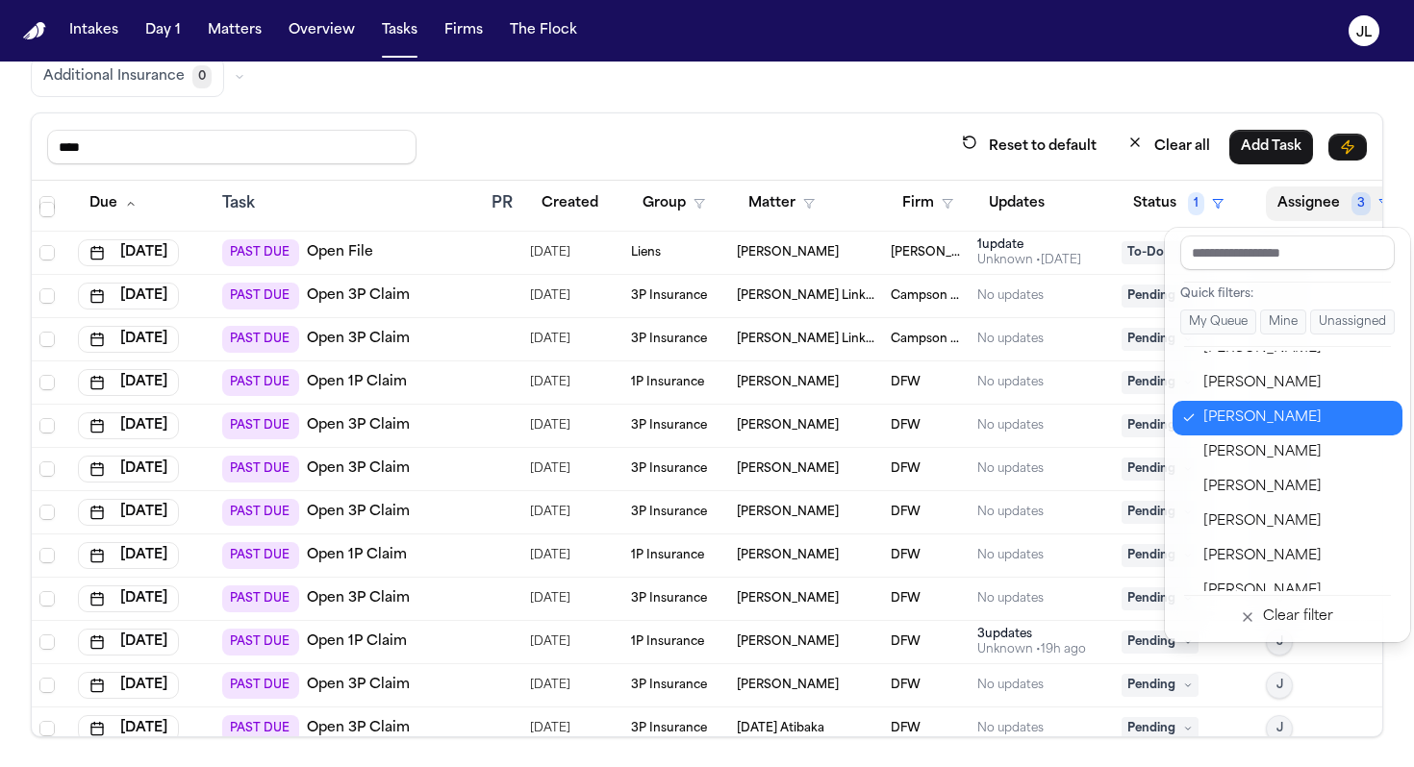
click at [1247, 426] on div "[PERSON_NAME]" at bounding box center [1297, 418] width 188 height 23
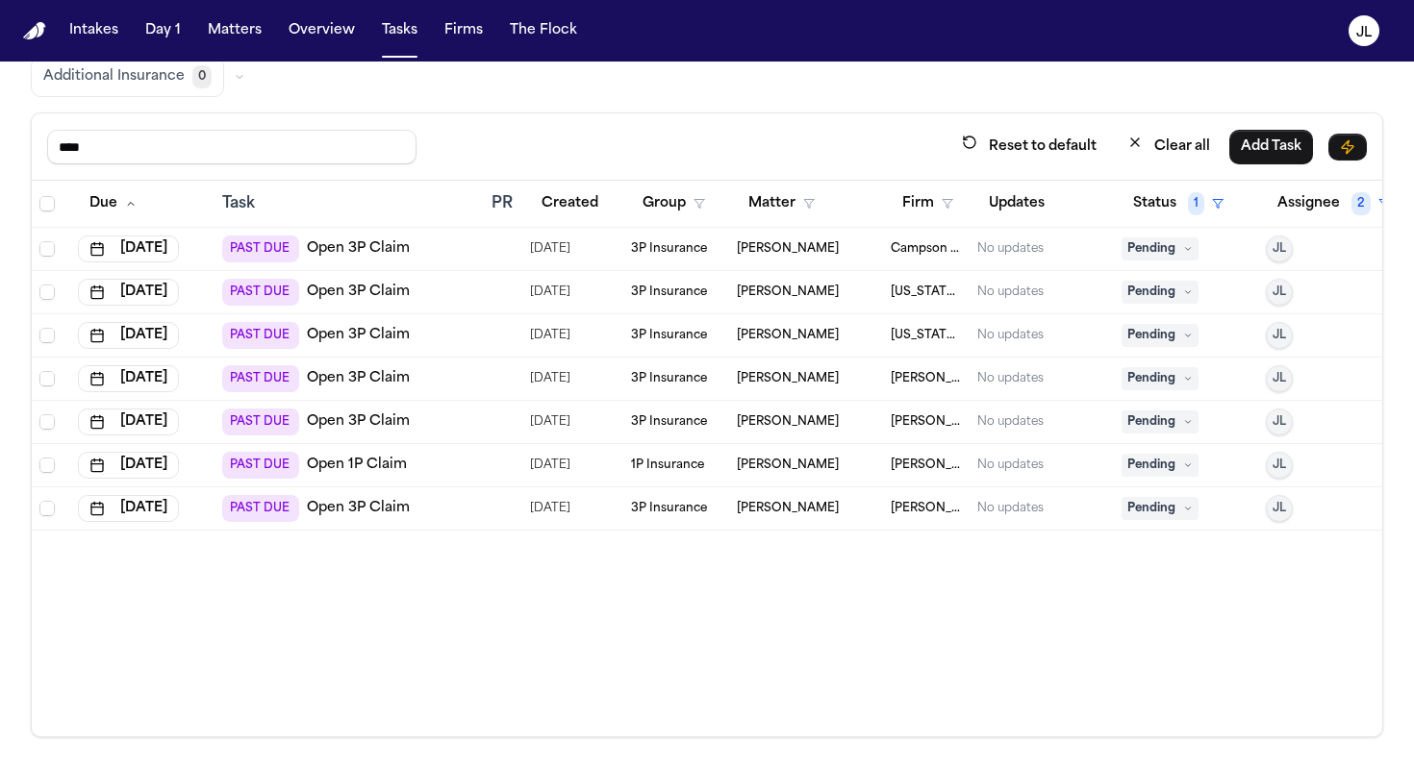
scroll to position [0, 0]
drag, startPoint x: 222, startPoint y: 156, endPoint x: 0, endPoint y: 145, distance: 222.4
click at [0, 145] on div "Global Filters Review Coverage 8 Review Provider 233 Intake 450 Police Report &…" at bounding box center [707, 334] width 1414 height 808
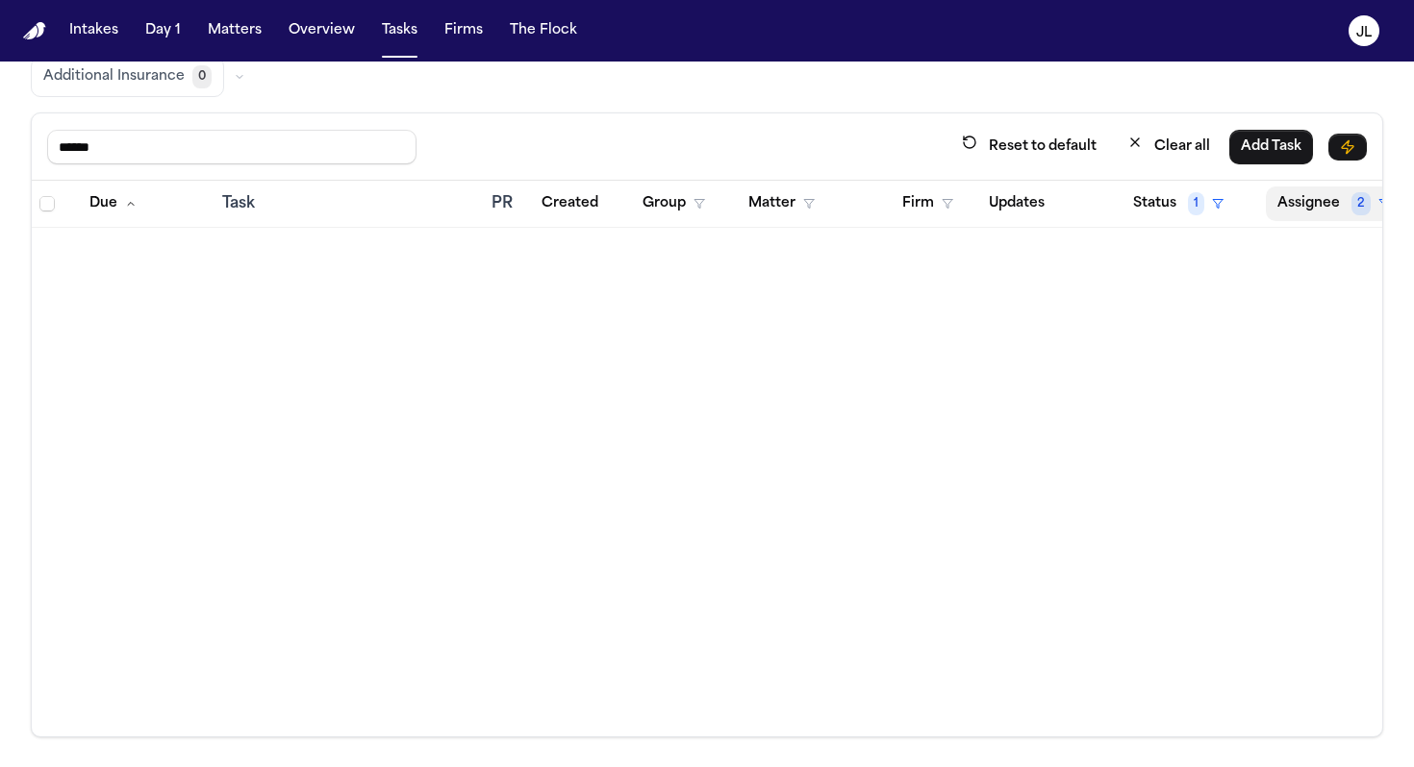
type input "******"
click at [1280, 212] on button "Assignee 2" at bounding box center [1334, 204] width 136 height 35
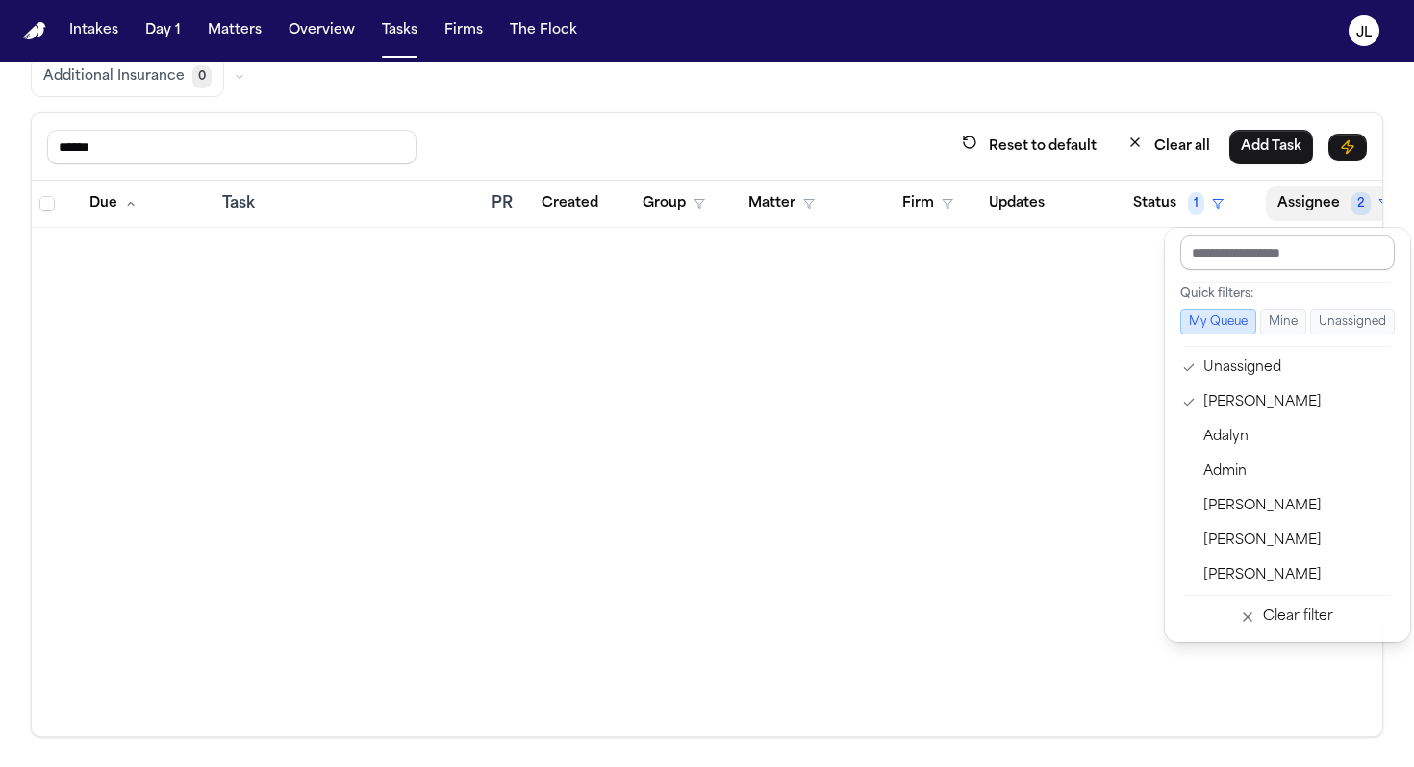
click at [1243, 241] on input "text" at bounding box center [1287, 253] width 214 height 35
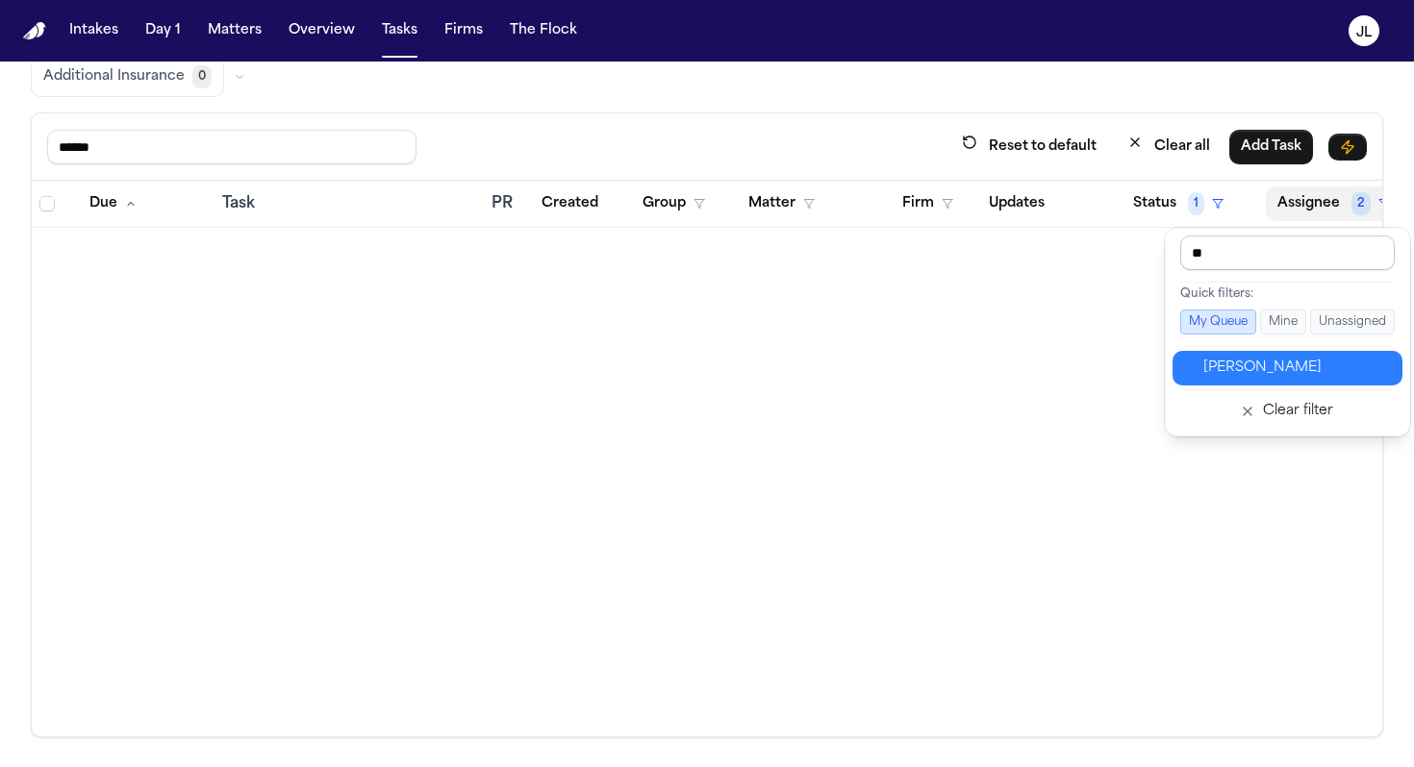
type input "***"
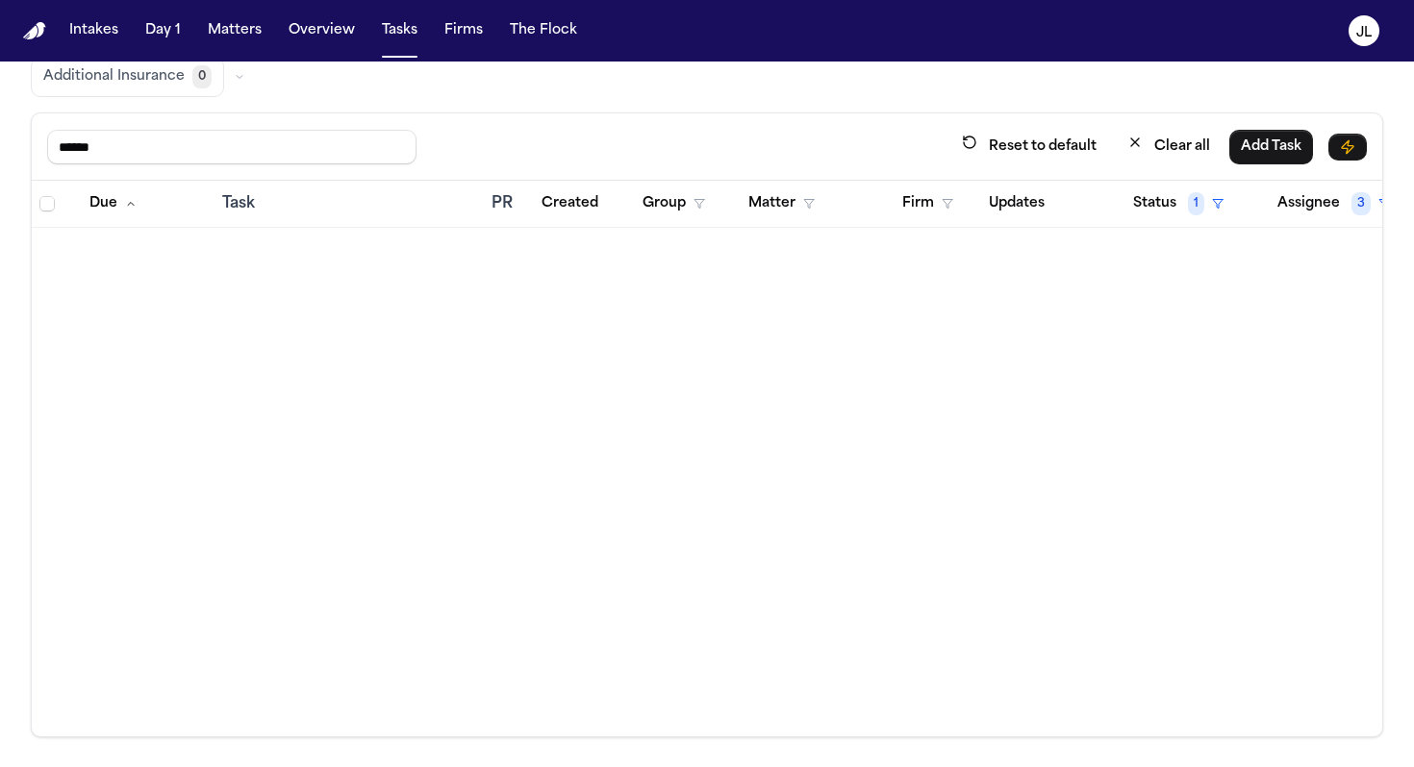
drag, startPoint x: 226, startPoint y: 161, endPoint x: 0, endPoint y: 132, distance: 227.8
click at [0, 133] on div "Global Filters Review Coverage 8 Review Provider 233 Intake 450 Police Report &…" at bounding box center [707, 334] width 1414 height 808
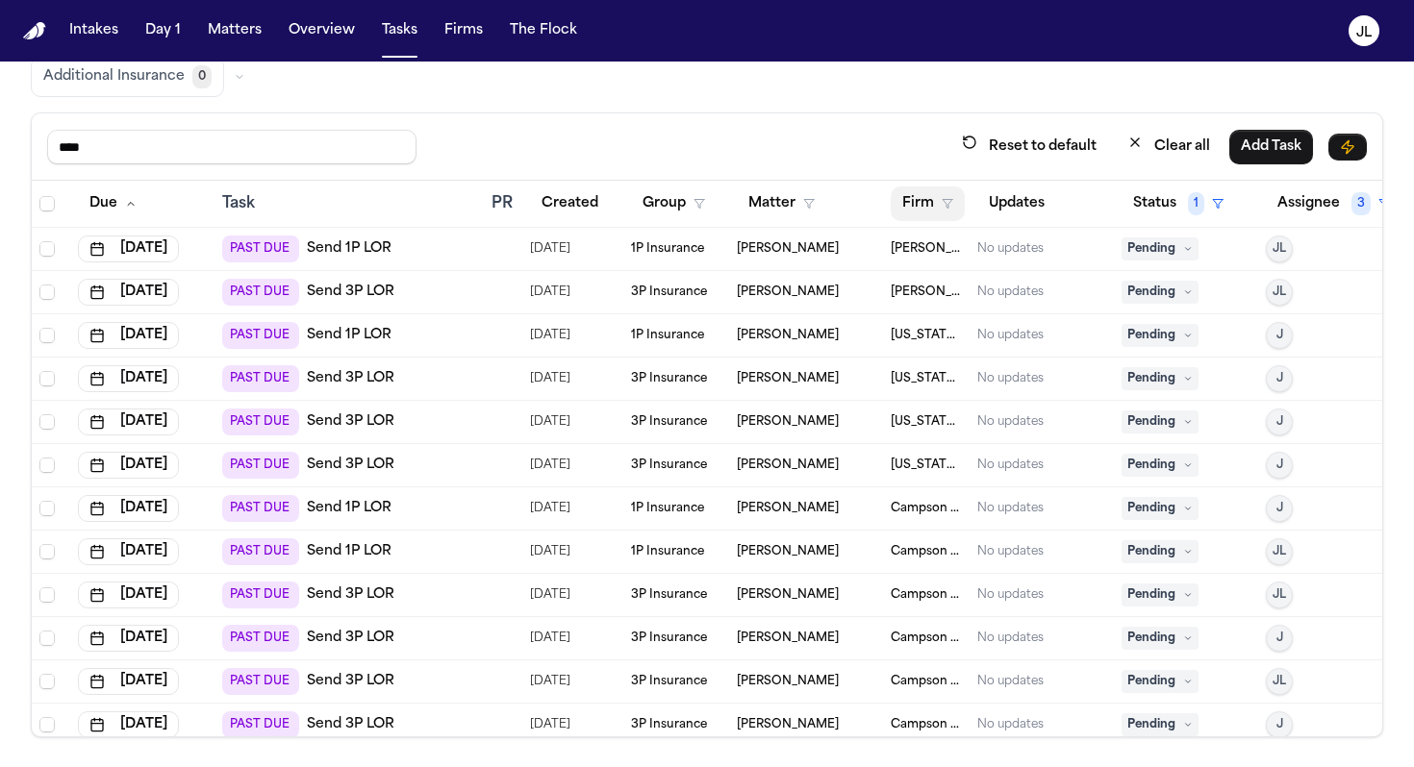
click at [909, 202] on button "Firm" at bounding box center [928, 204] width 74 height 35
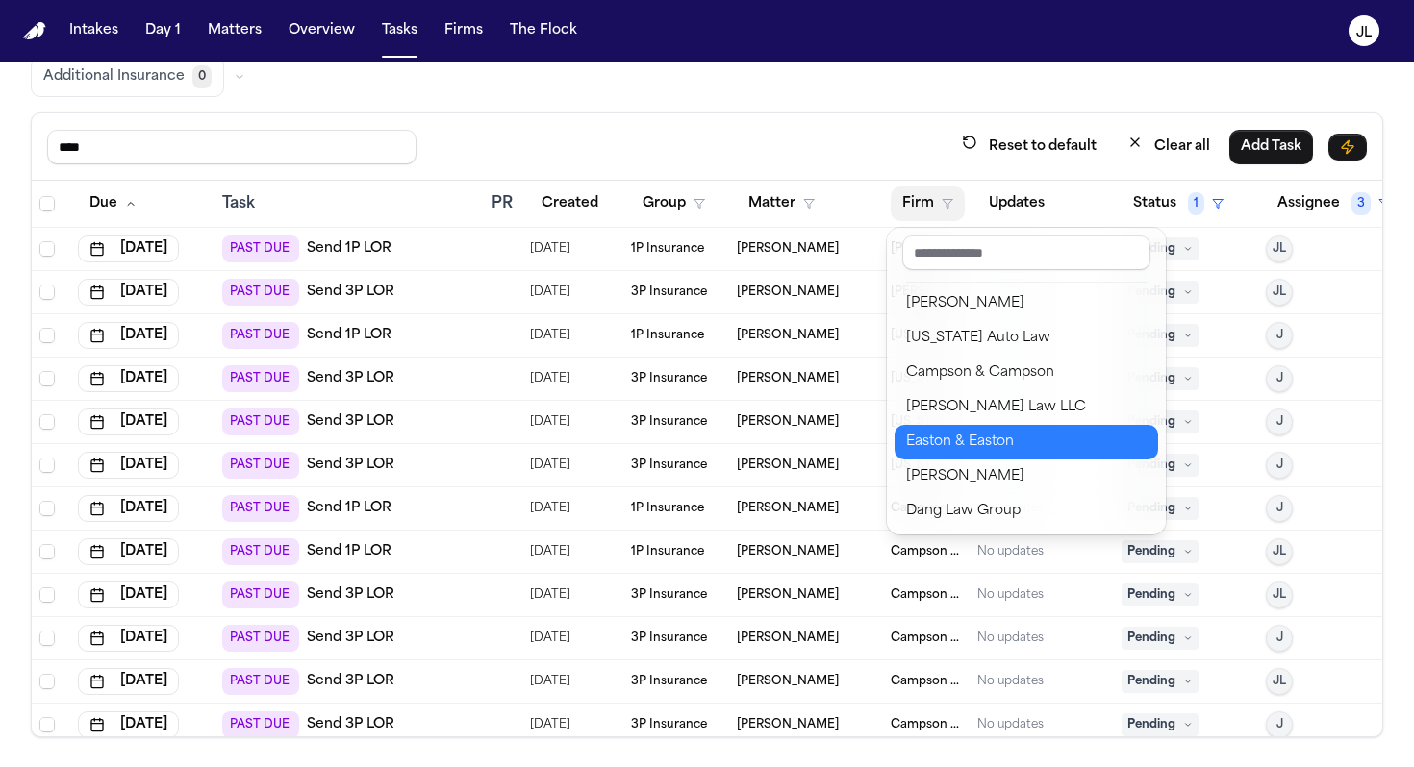
click at [966, 432] on div "Easton & Easton" at bounding box center [1026, 442] width 240 height 23
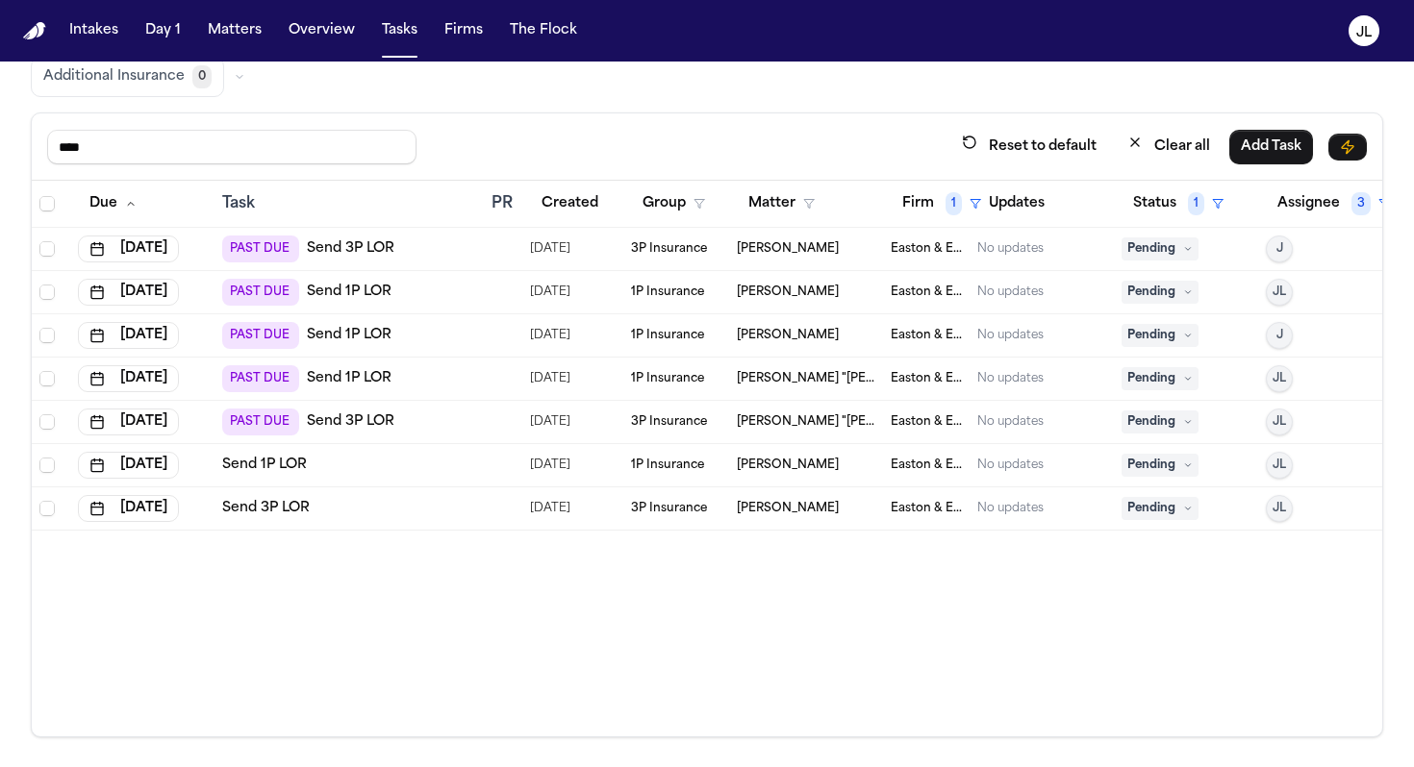
click at [1162, 246] on span "Pending" at bounding box center [1159, 249] width 77 height 23
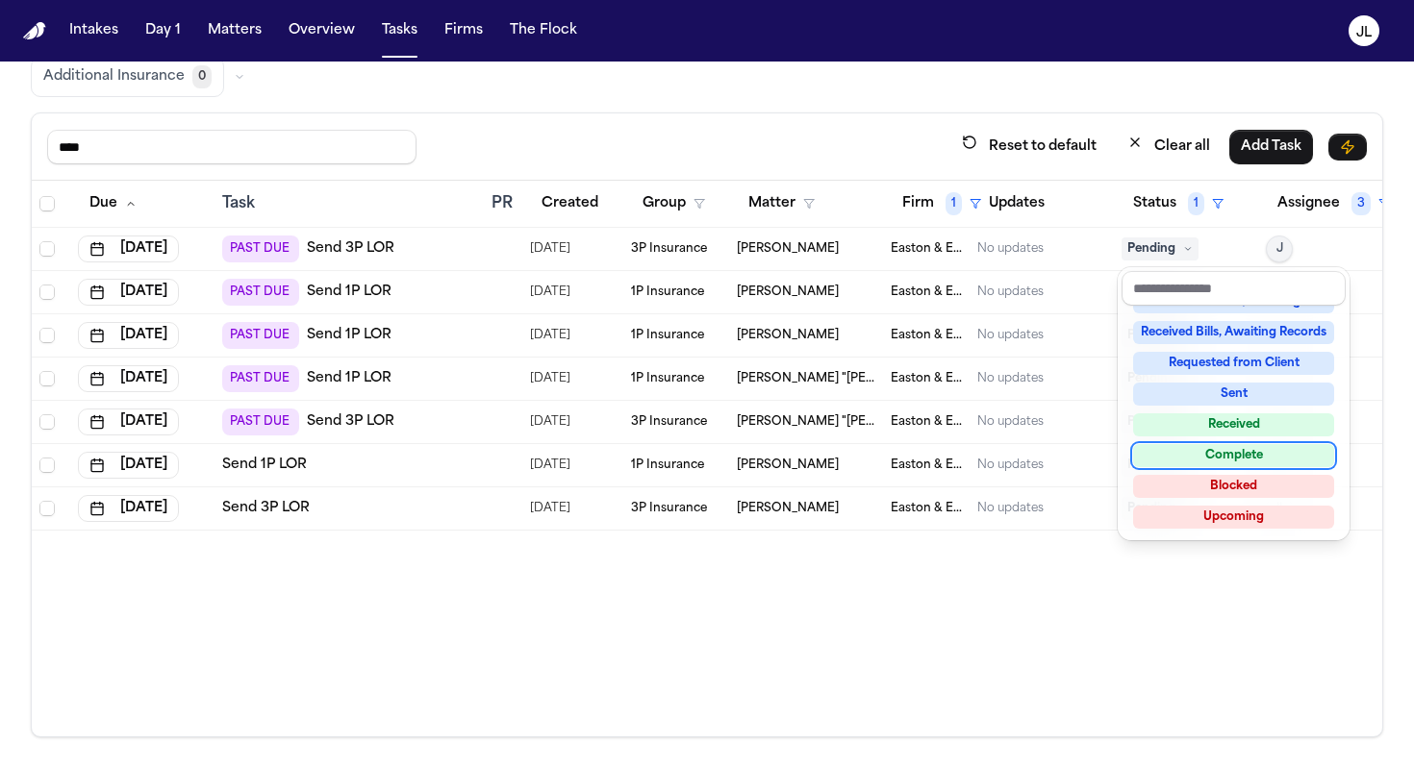
click at [1193, 456] on div "Complete" at bounding box center [1233, 455] width 201 height 23
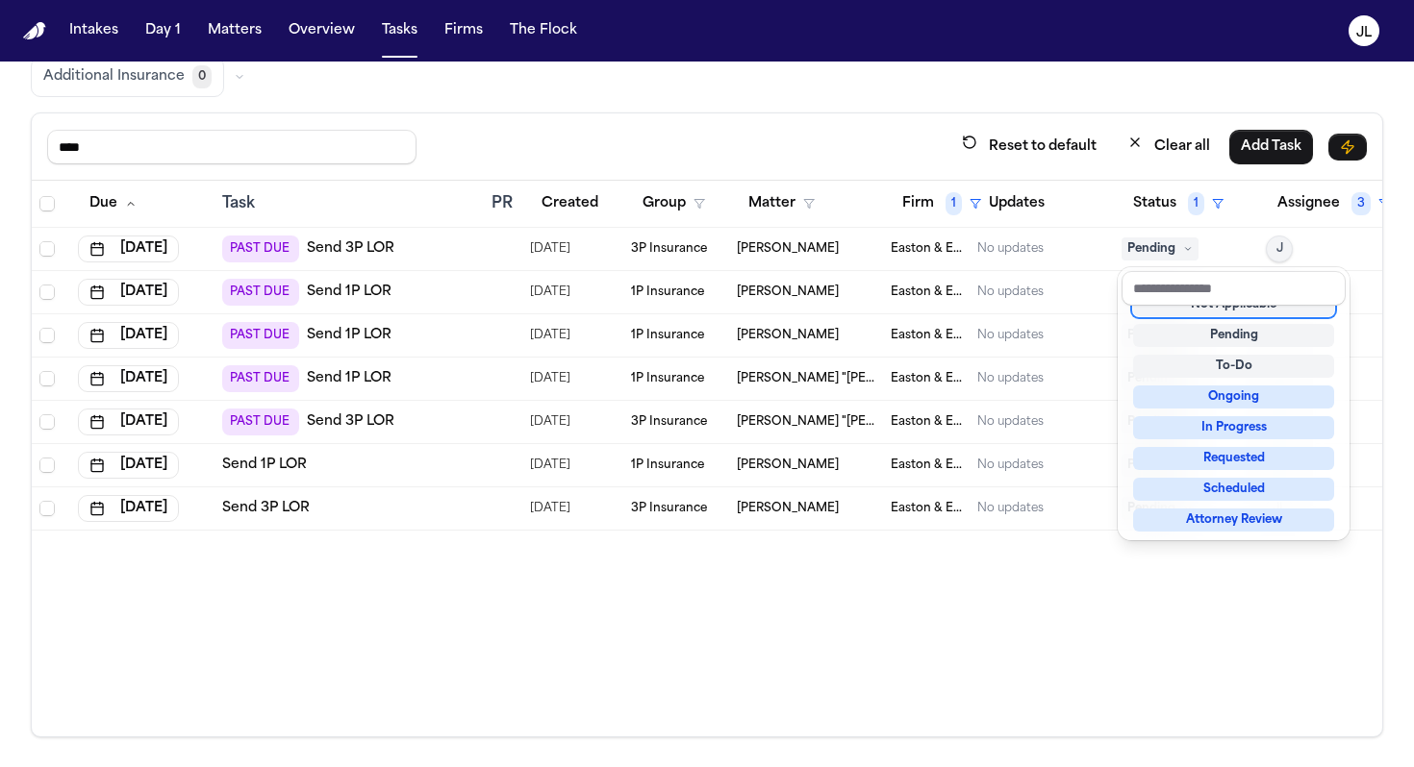
scroll to position [10, 0]
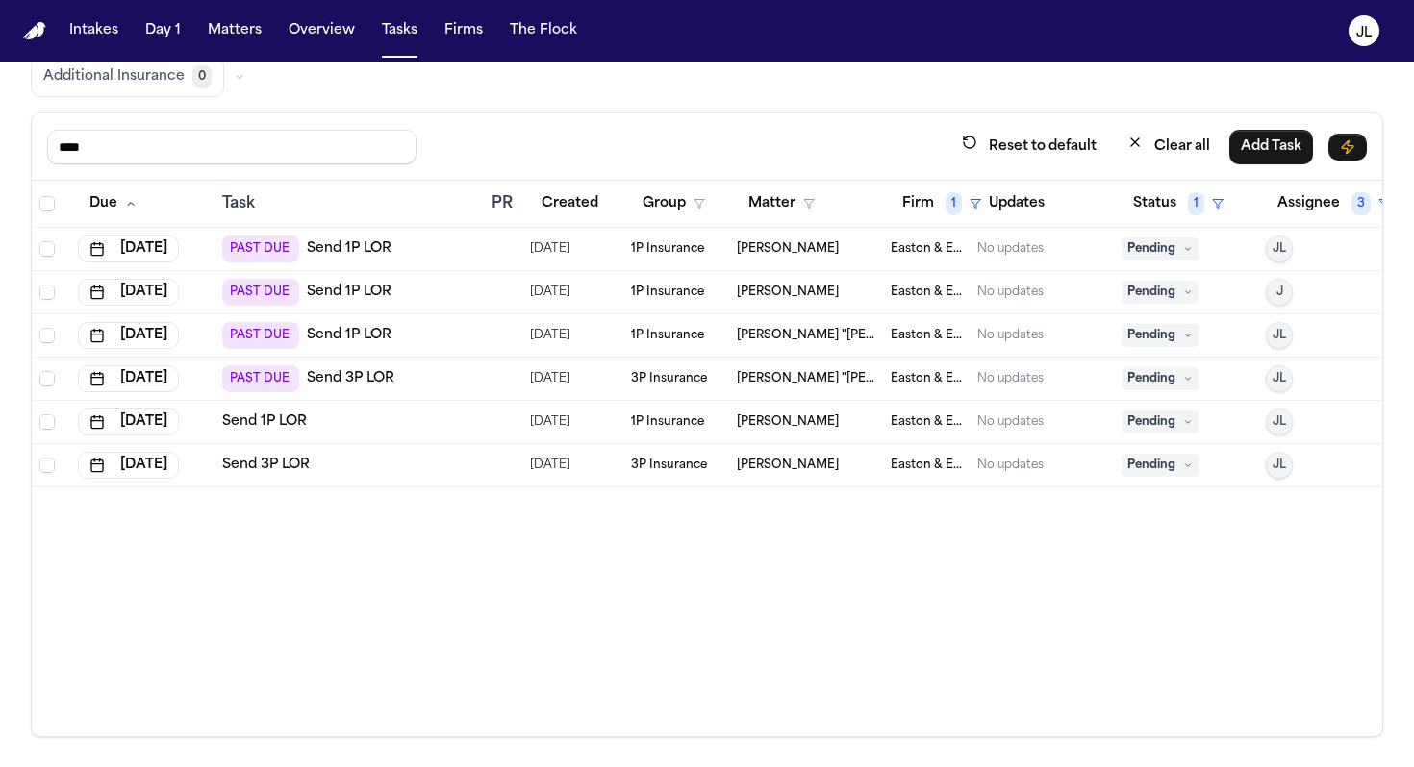
click at [1159, 248] on span "Pending" at bounding box center [1159, 249] width 77 height 23
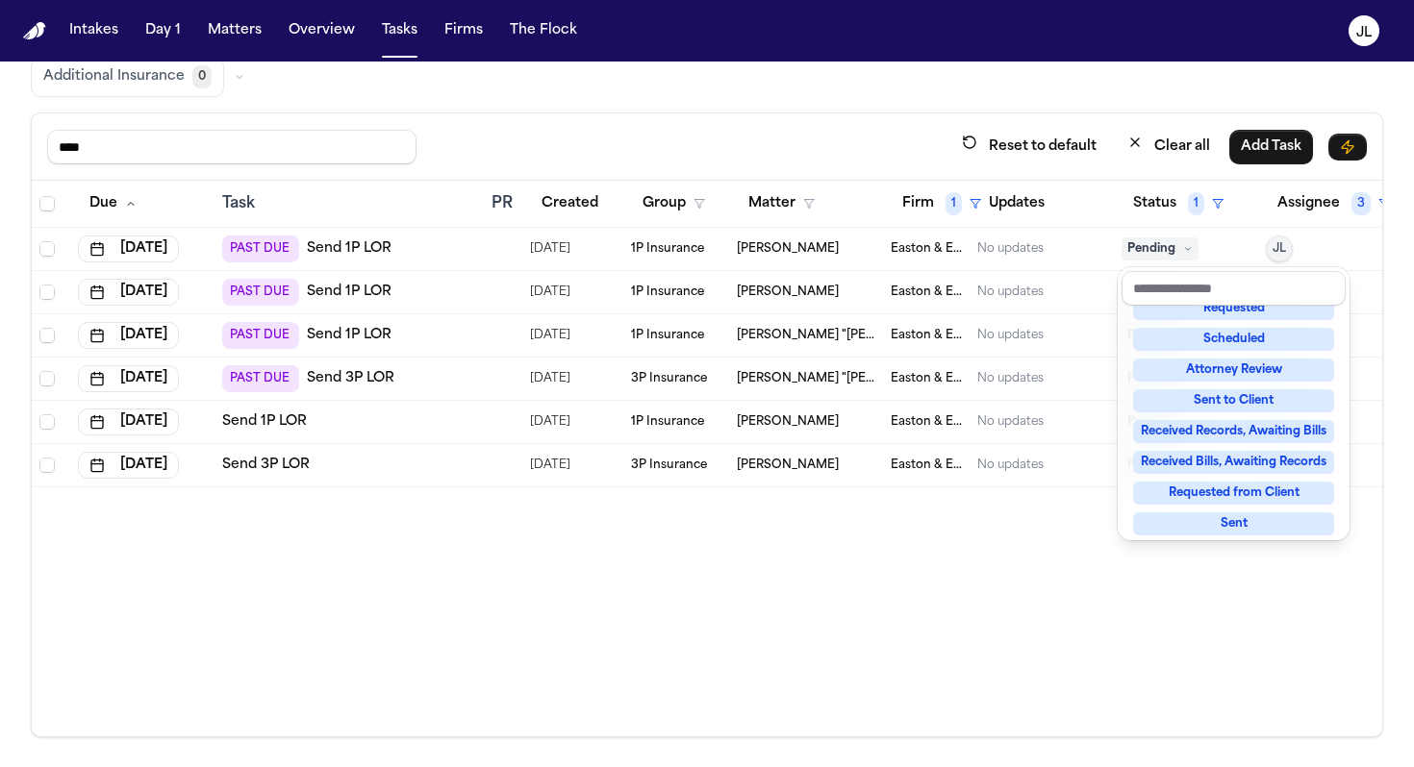
scroll to position [300, 0]
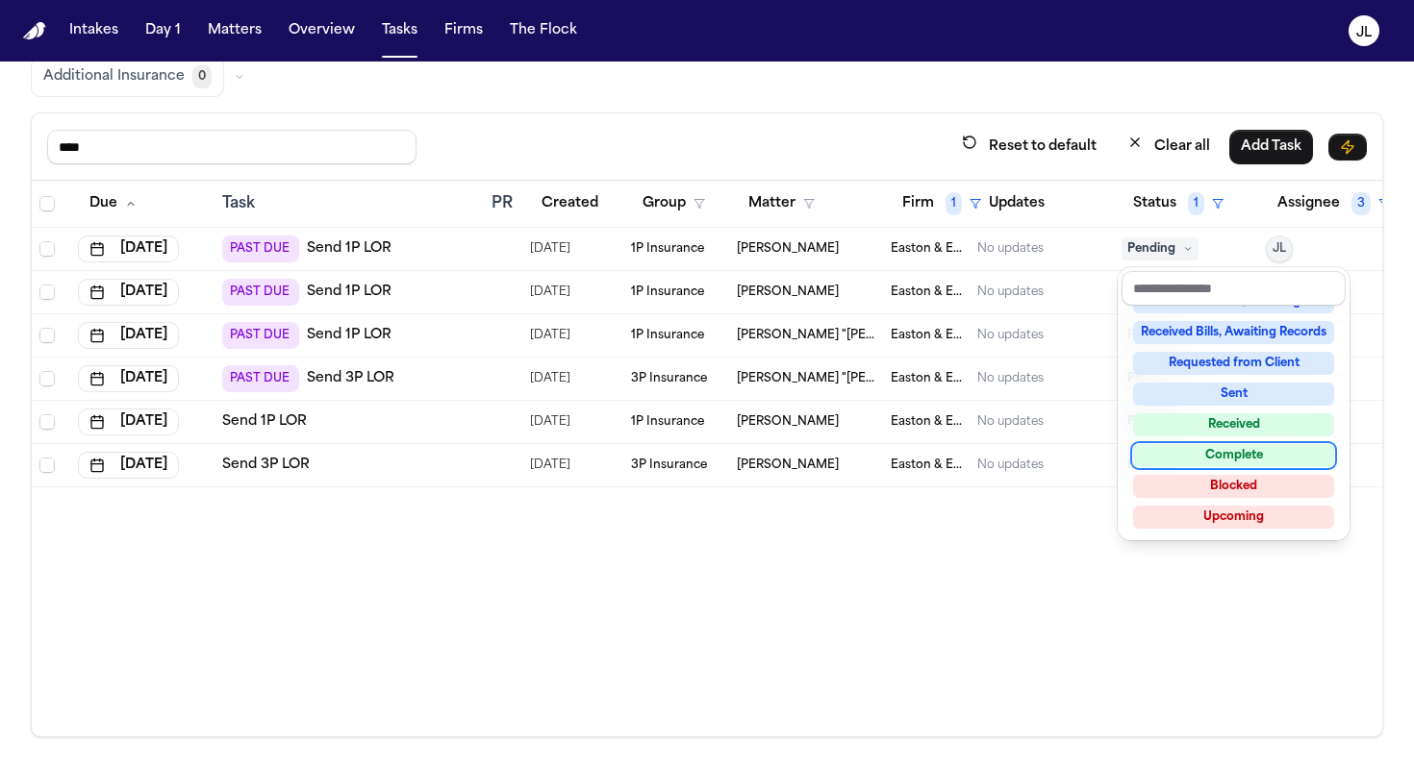
click at [1217, 464] on div "Complete" at bounding box center [1233, 455] width 201 height 23
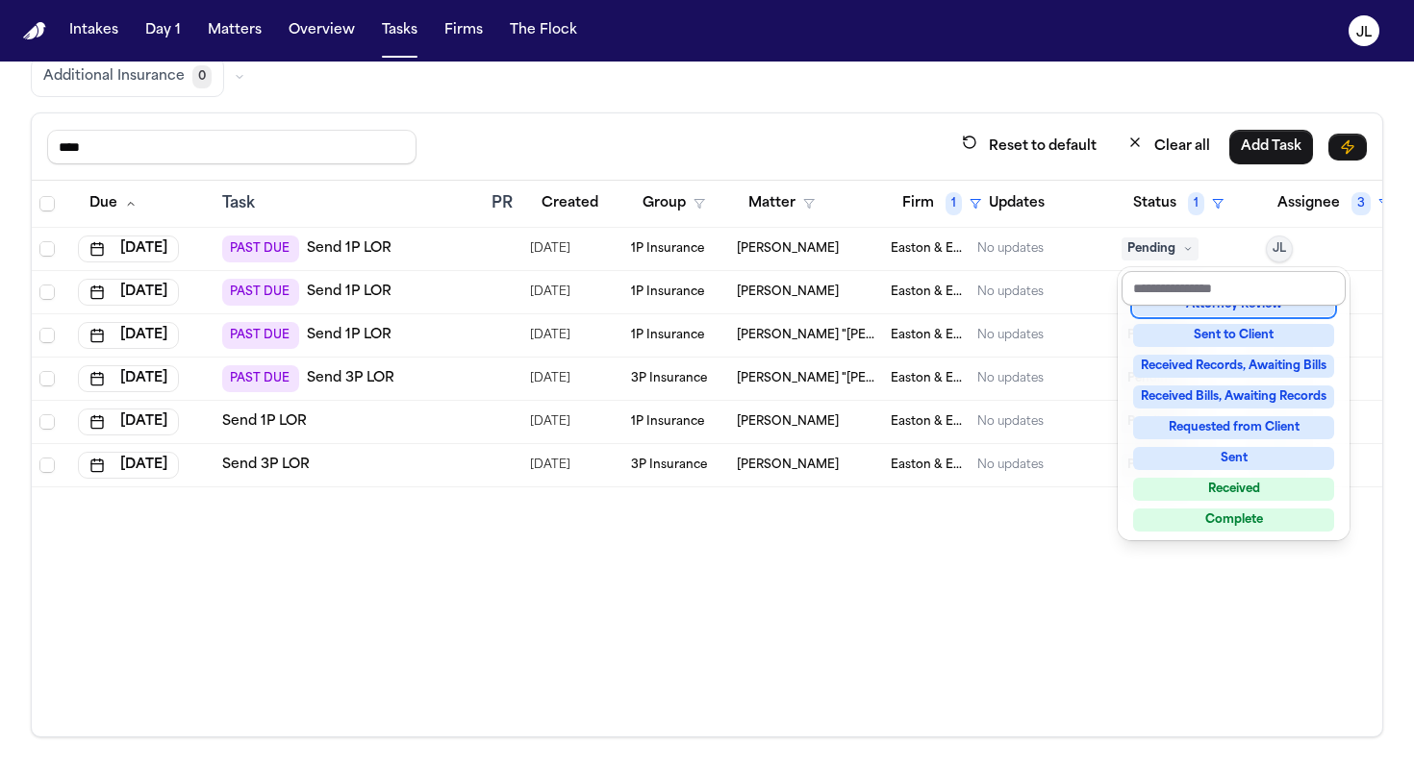
scroll to position [223, 0]
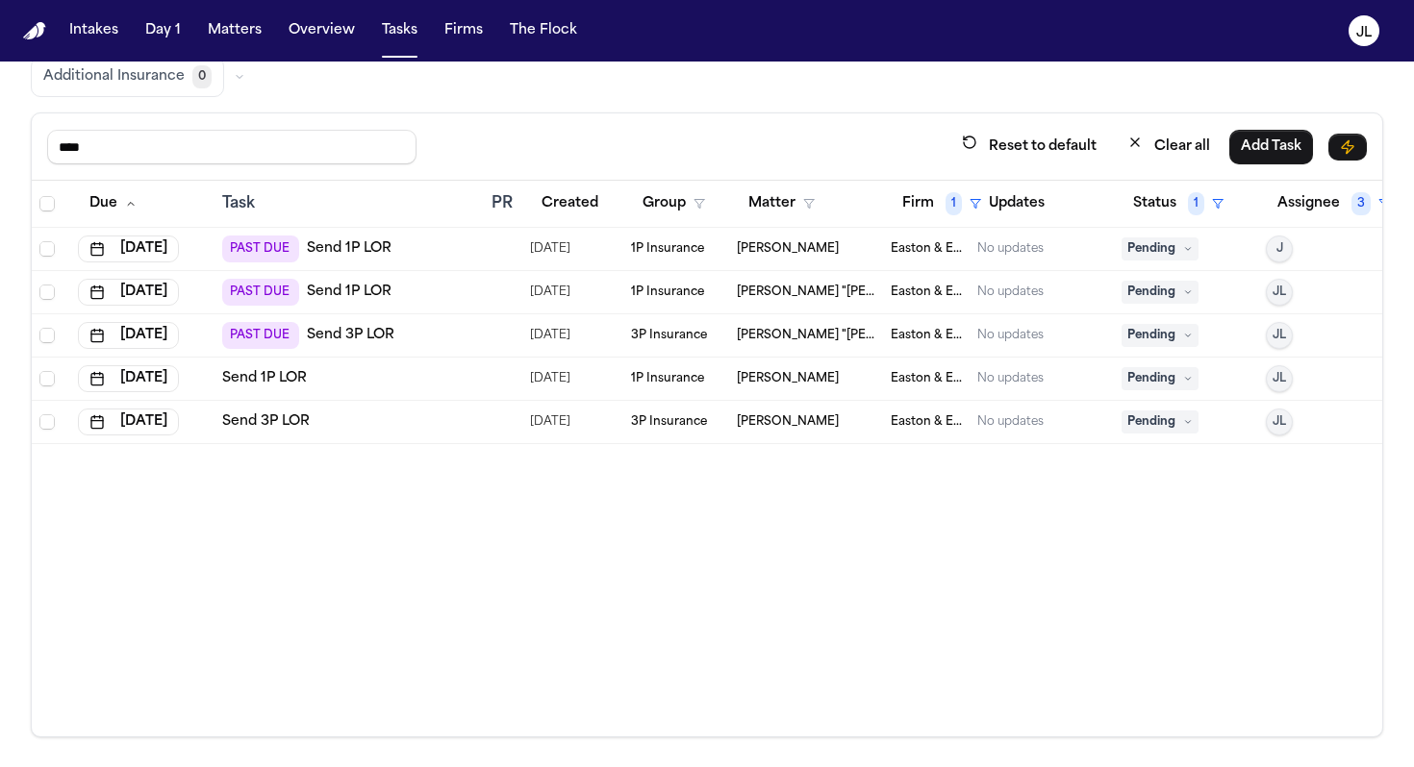
click at [1157, 246] on span "Pending" at bounding box center [1159, 249] width 77 height 23
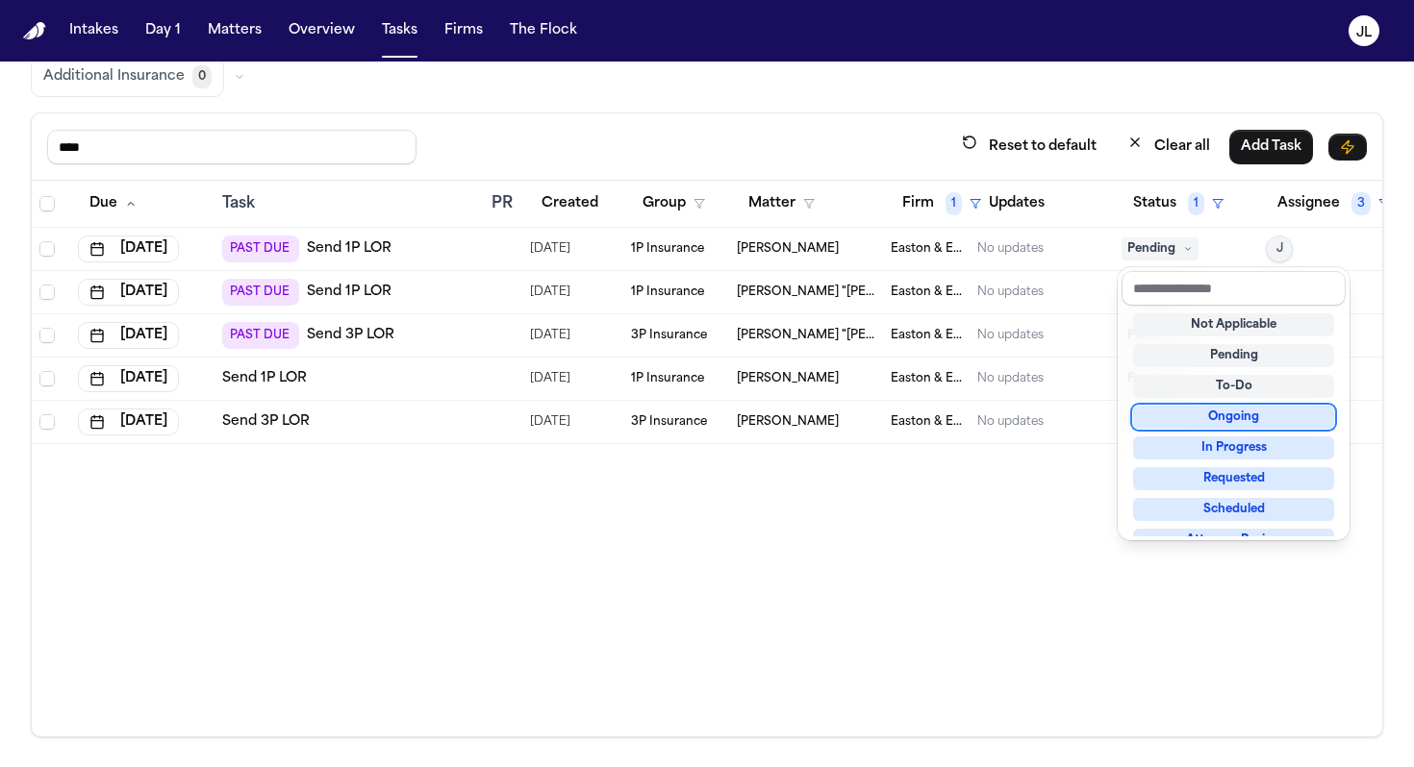
scroll to position [300, 0]
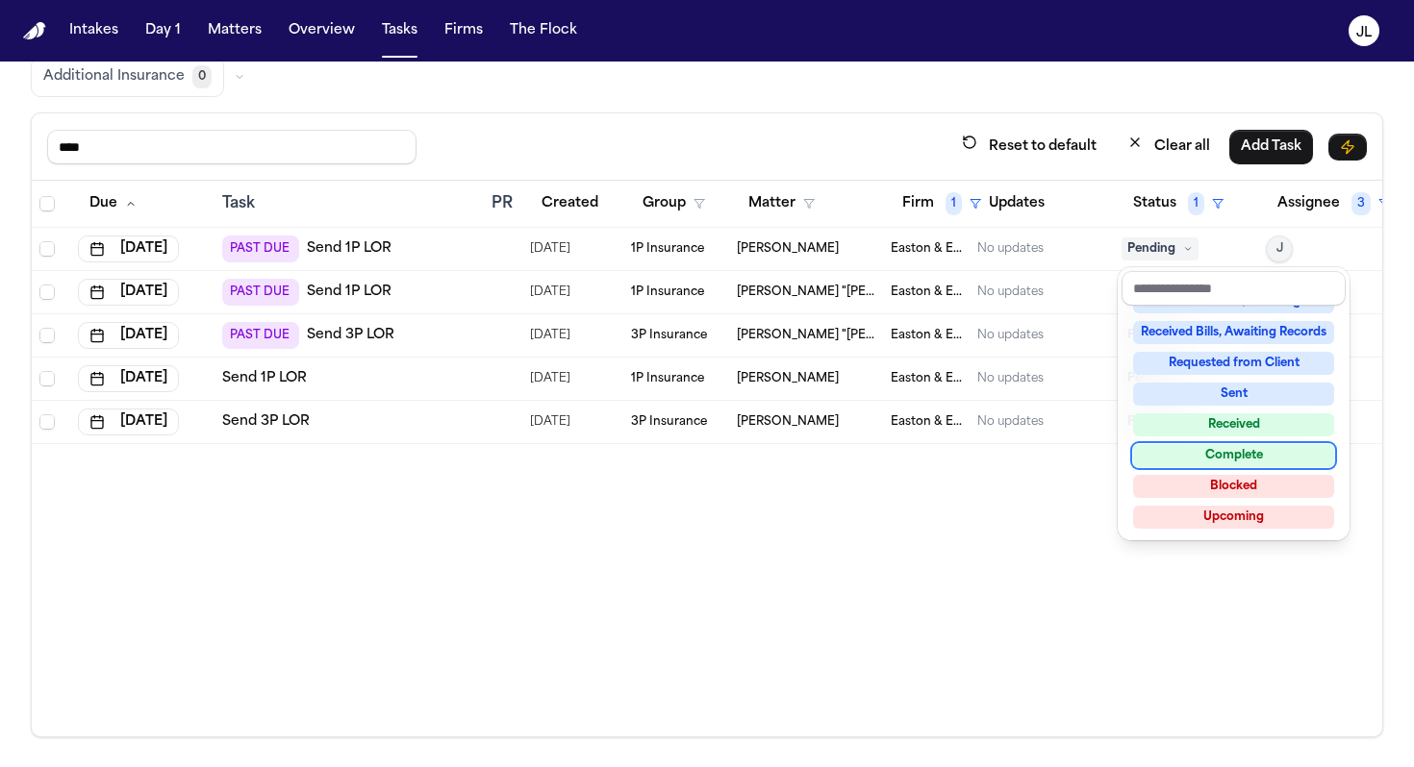
click at [1195, 459] on div "Complete" at bounding box center [1233, 455] width 201 height 23
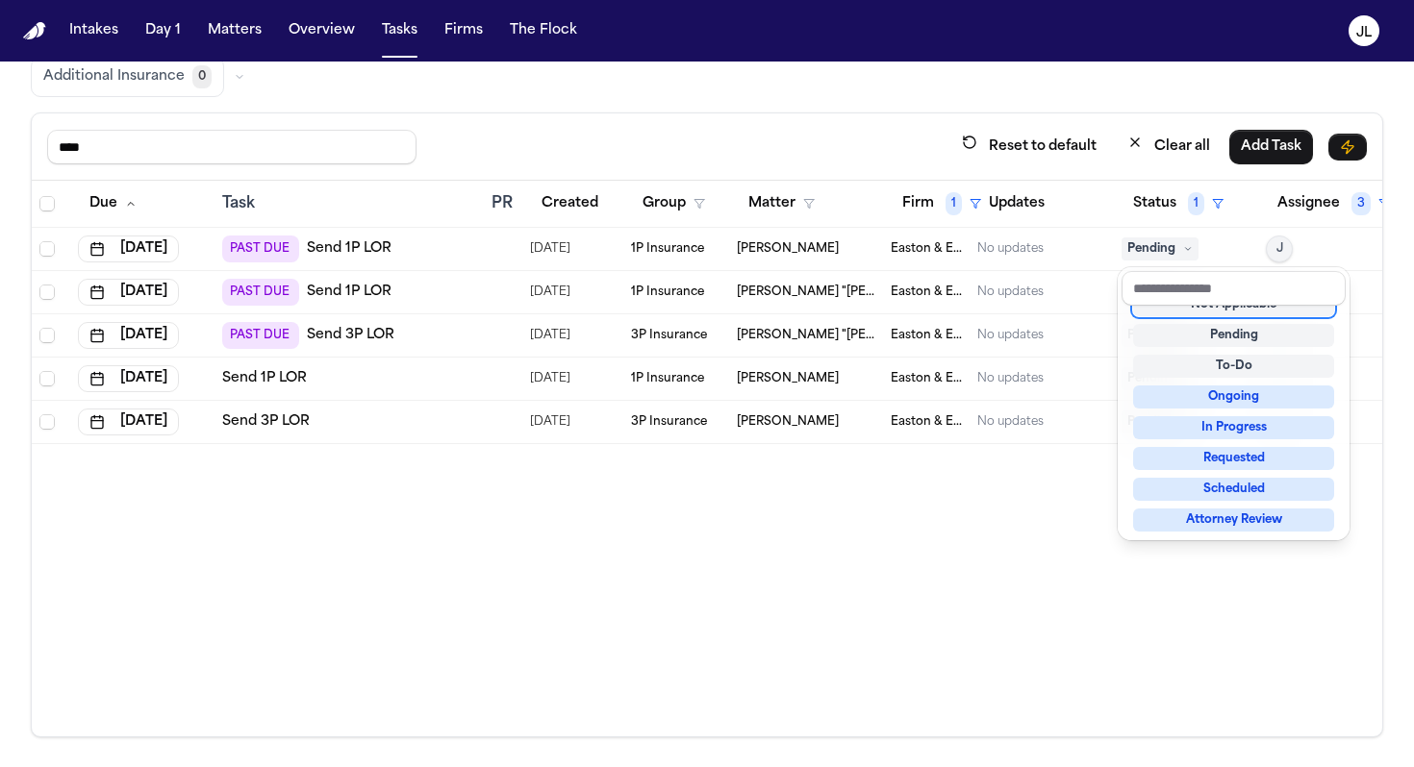
scroll to position [8, 0]
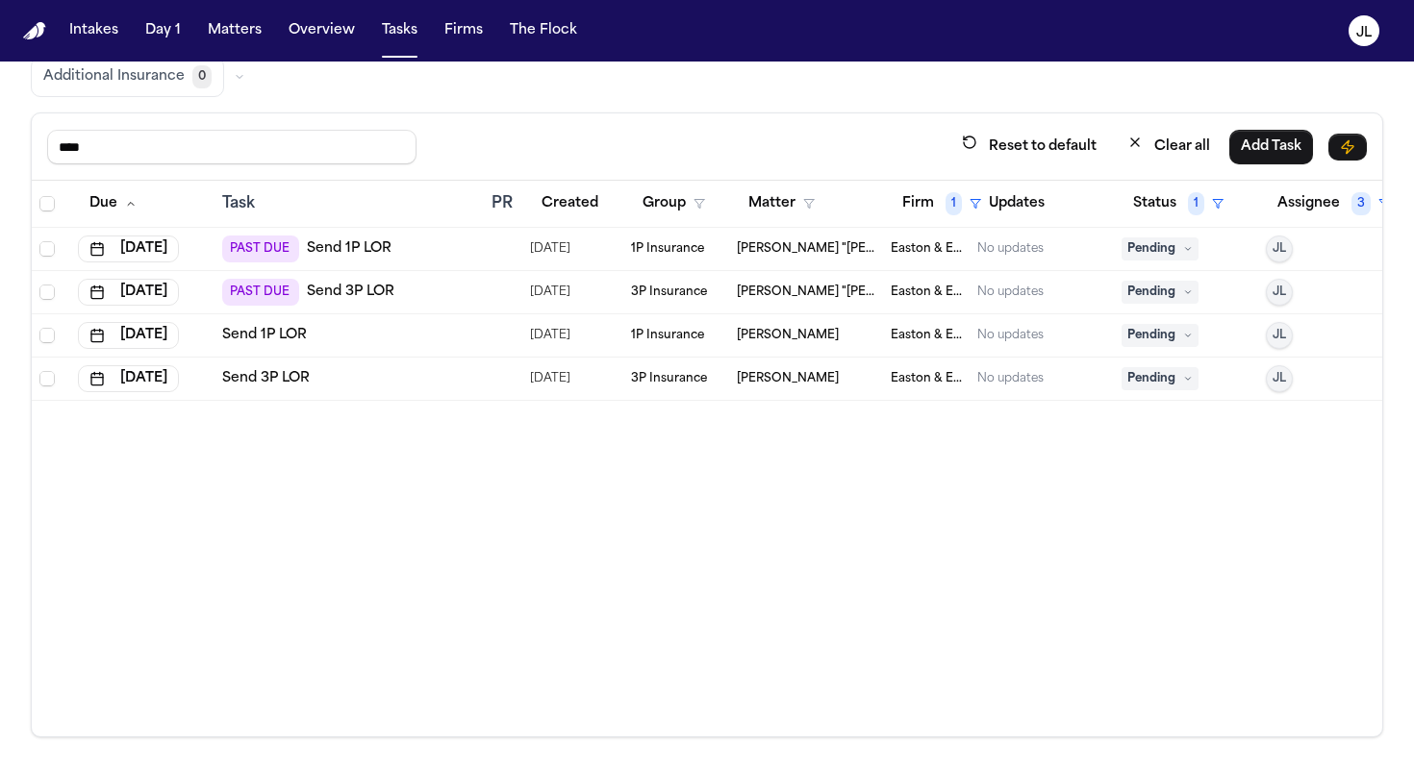
click at [1158, 250] on span "Pending" at bounding box center [1159, 249] width 77 height 23
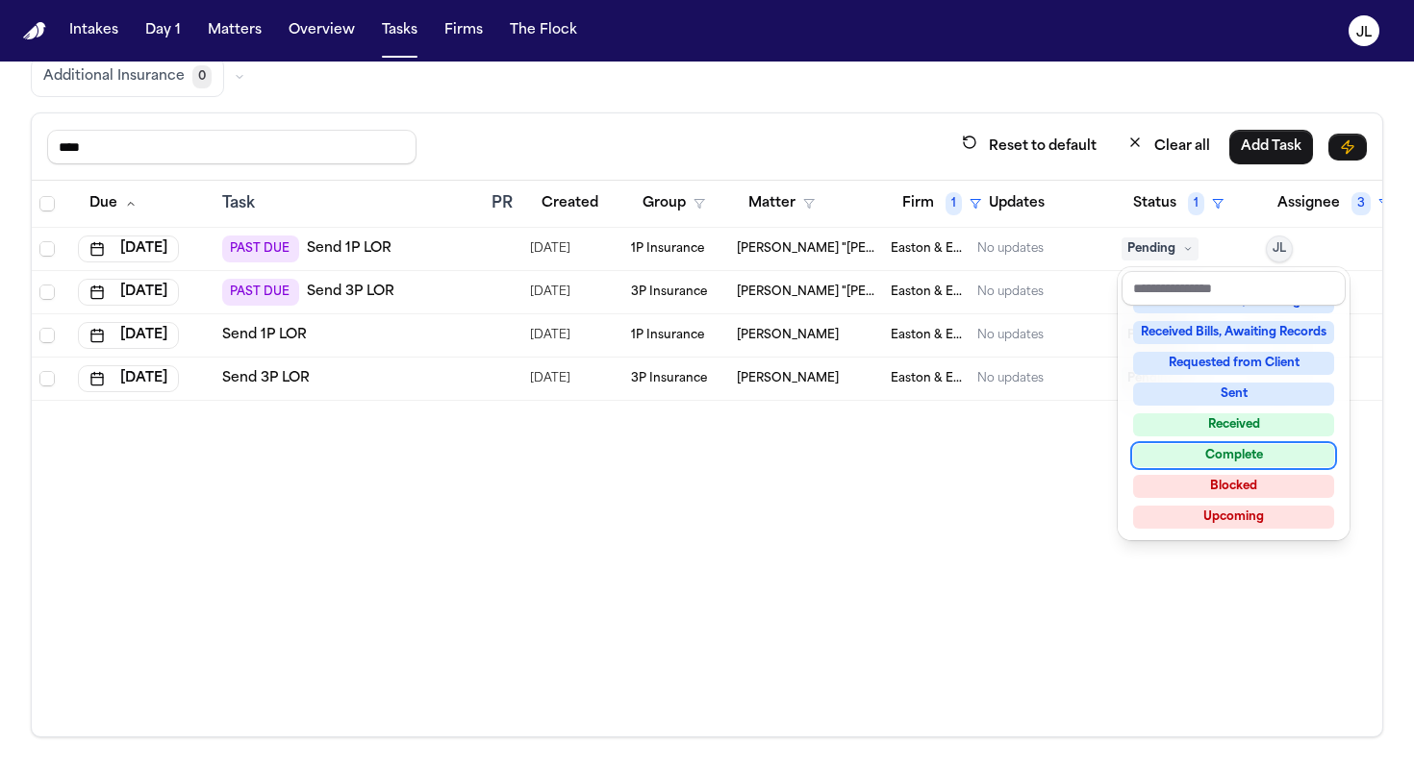
click at [1190, 457] on div "Complete" at bounding box center [1233, 455] width 201 height 23
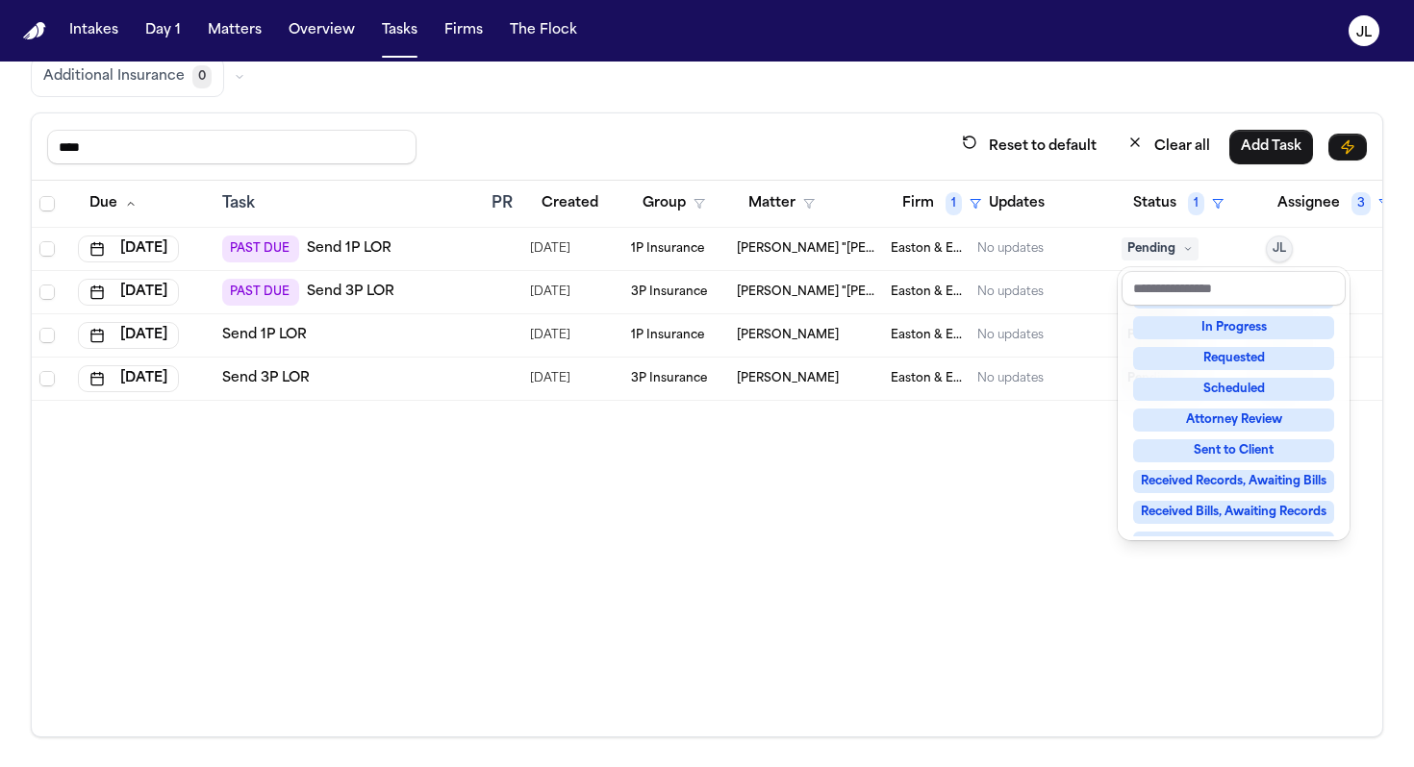
scroll to position [66, 0]
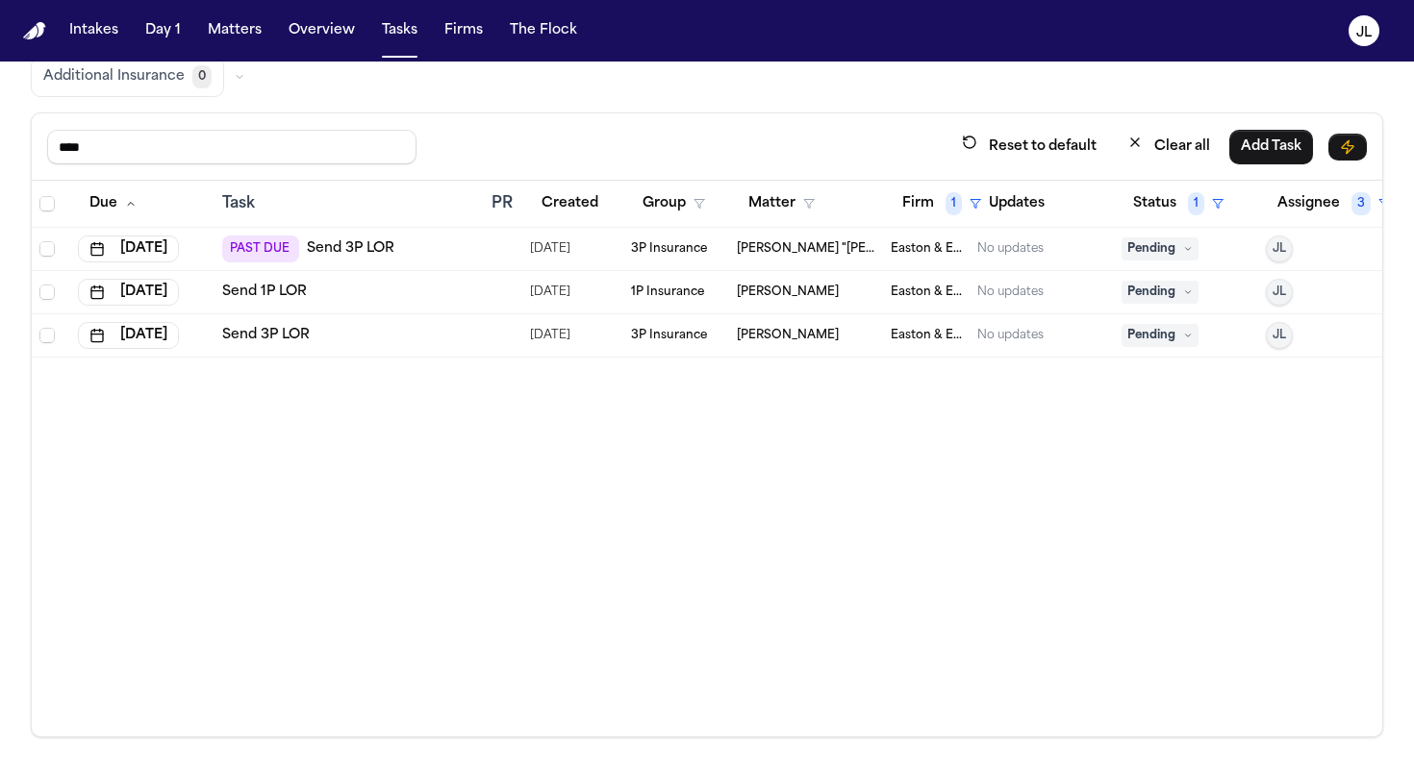
click at [1145, 248] on span "Pending" at bounding box center [1159, 249] width 77 height 23
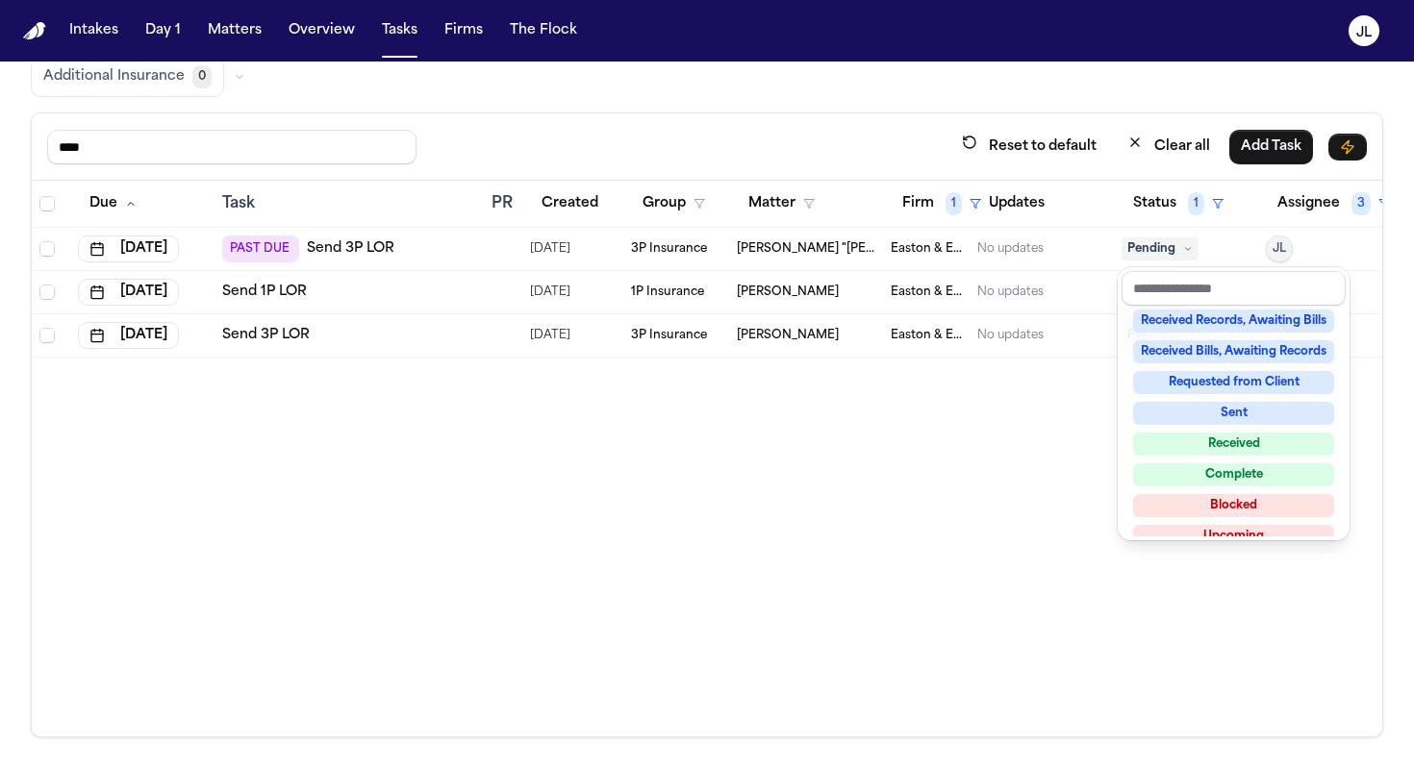
scroll to position [300, 0]
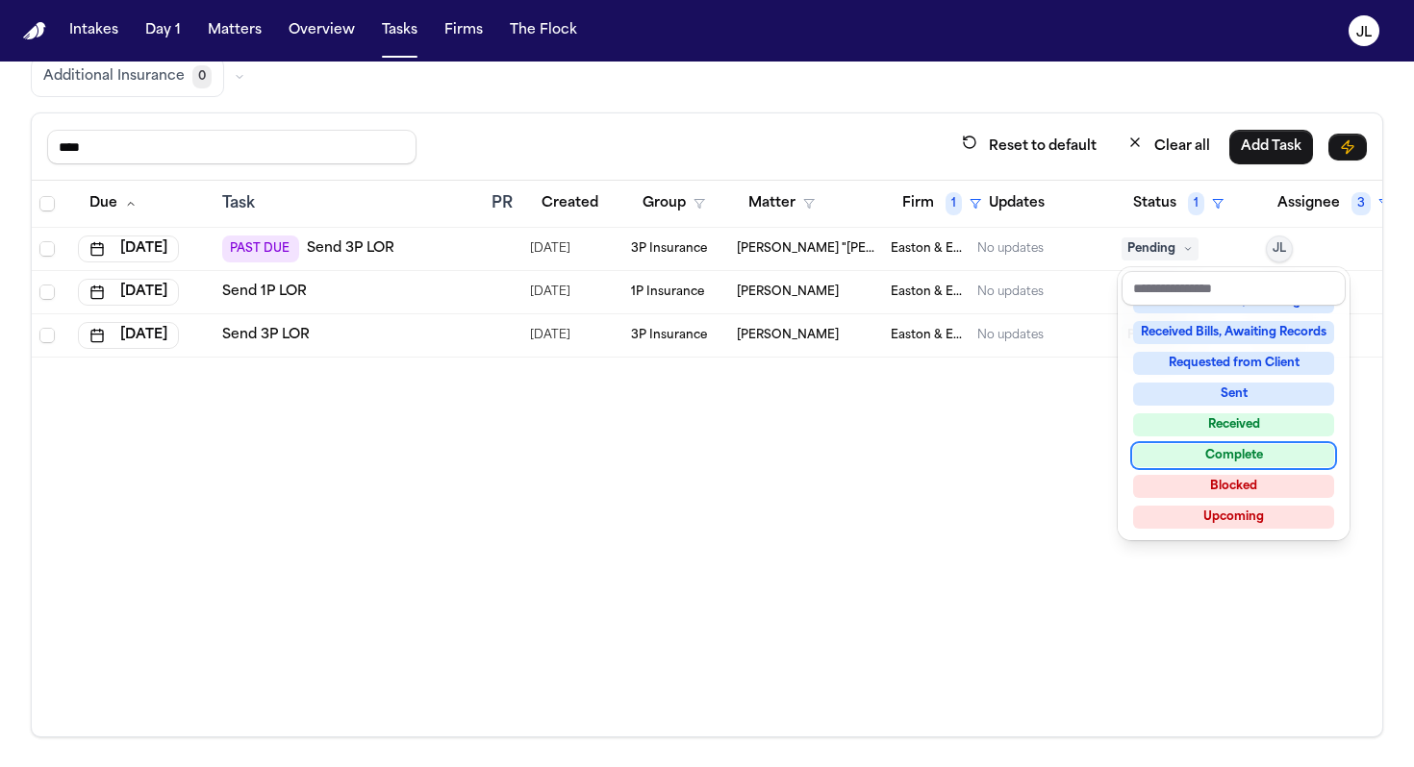
click at [1204, 462] on div "Complete" at bounding box center [1233, 455] width 201 height 23
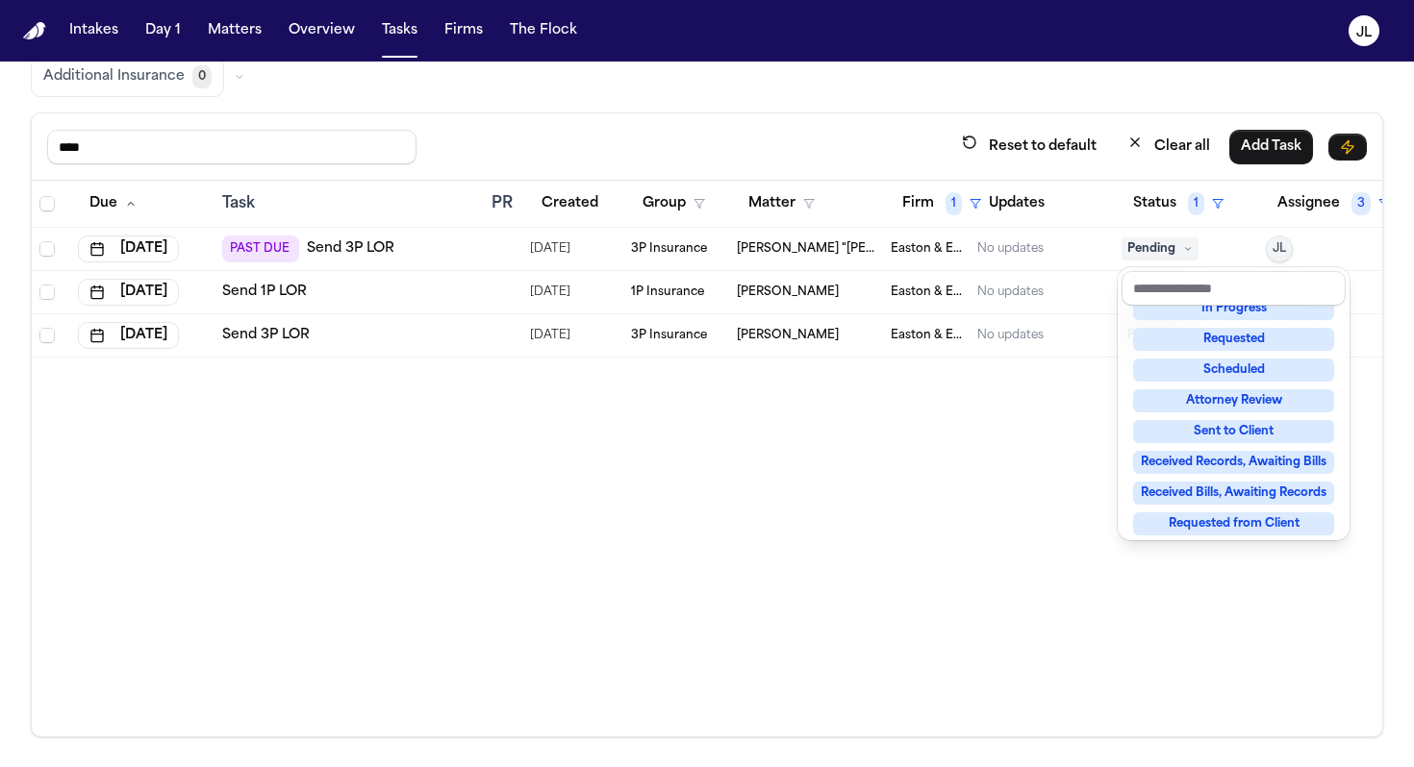
scroll to position [100, 0]
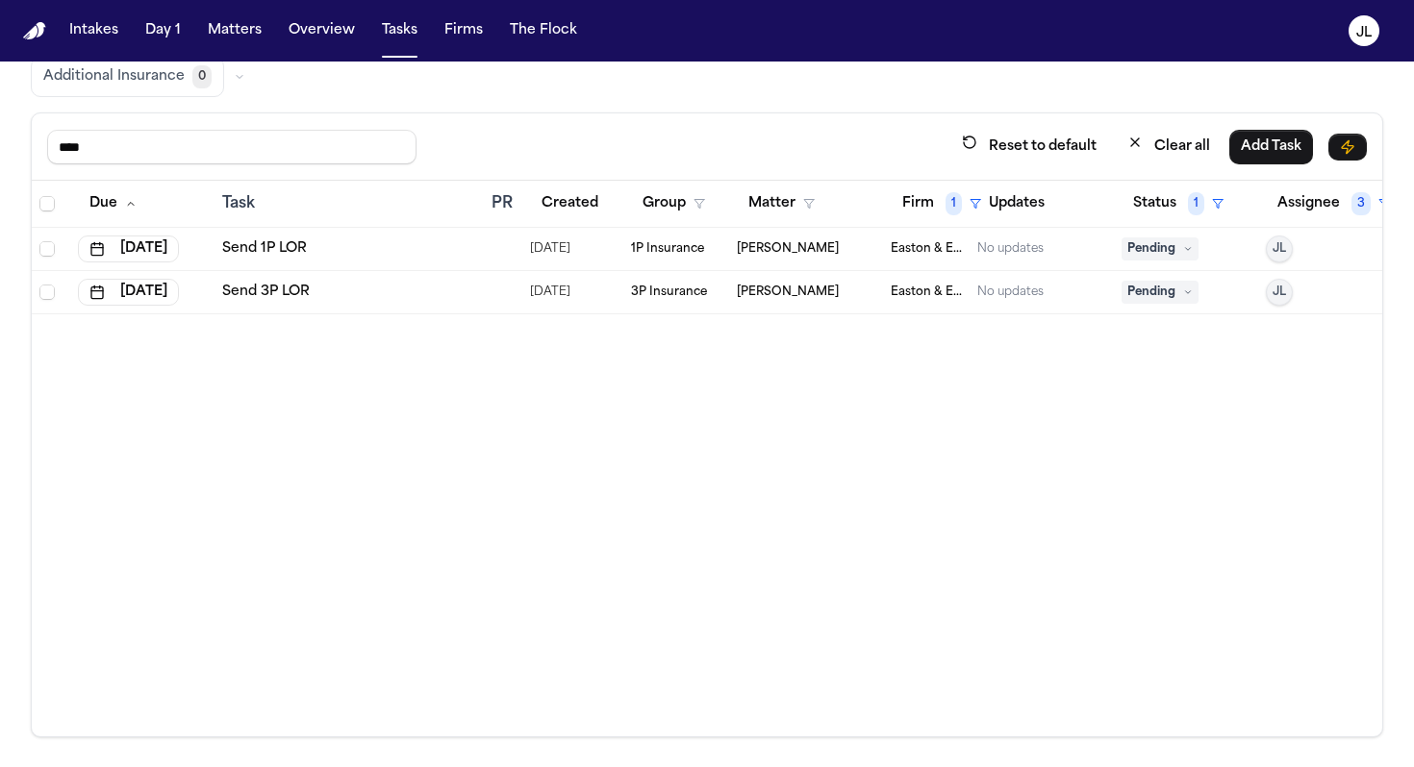
click at [1169, 242] on span "Pending" at bounding box center [1159, 249] width 77 height 23
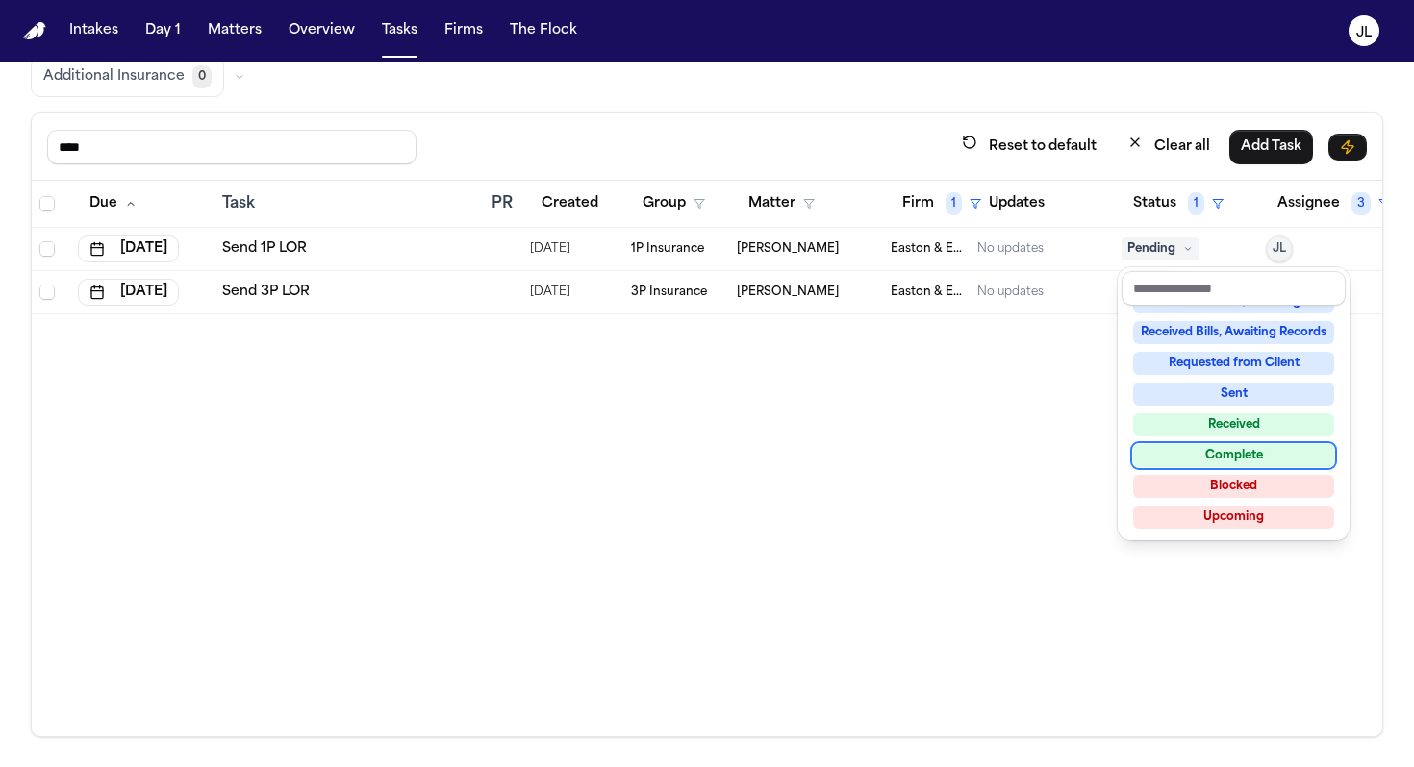
click at [1262, 460] on div "Complete" at bounding box center [1233, 455] width 201 height 23
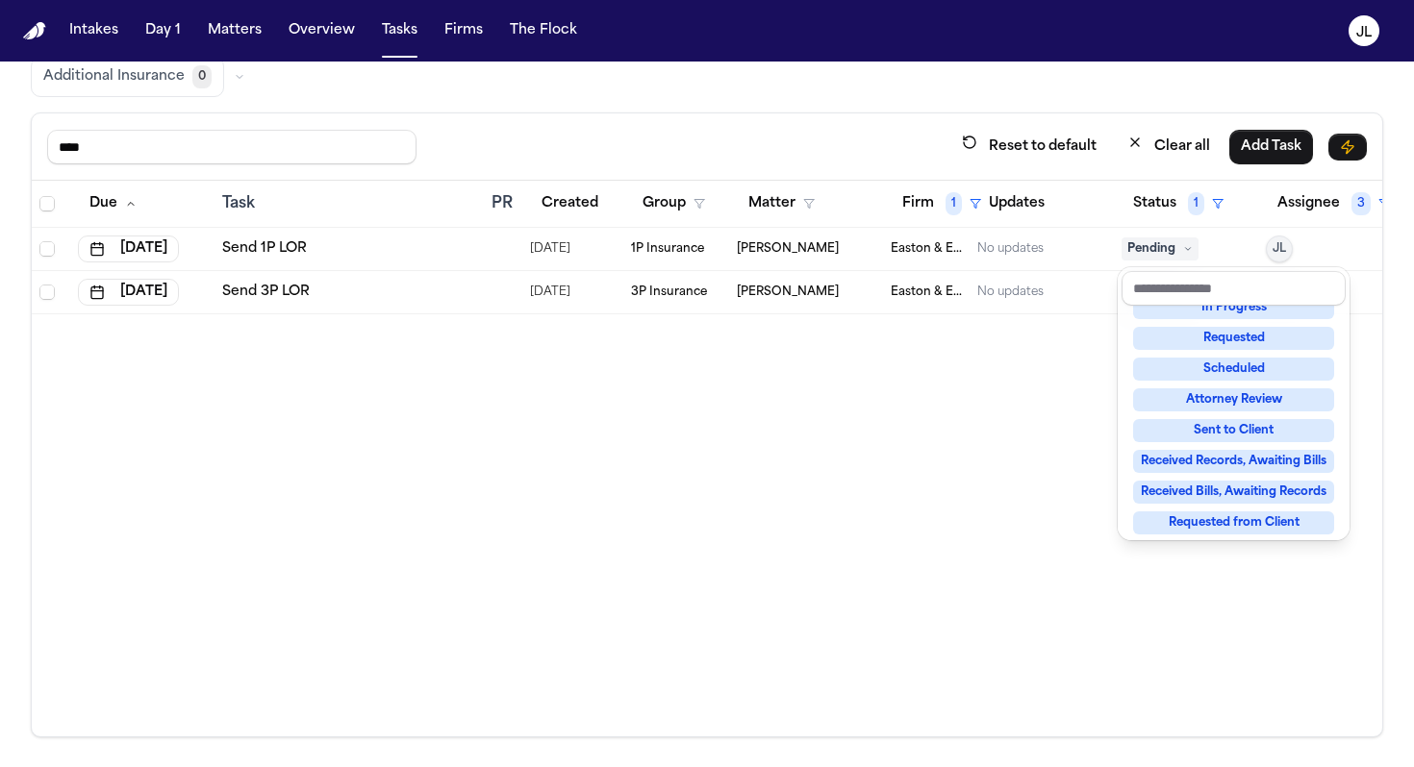
scroll to position [101, 0]
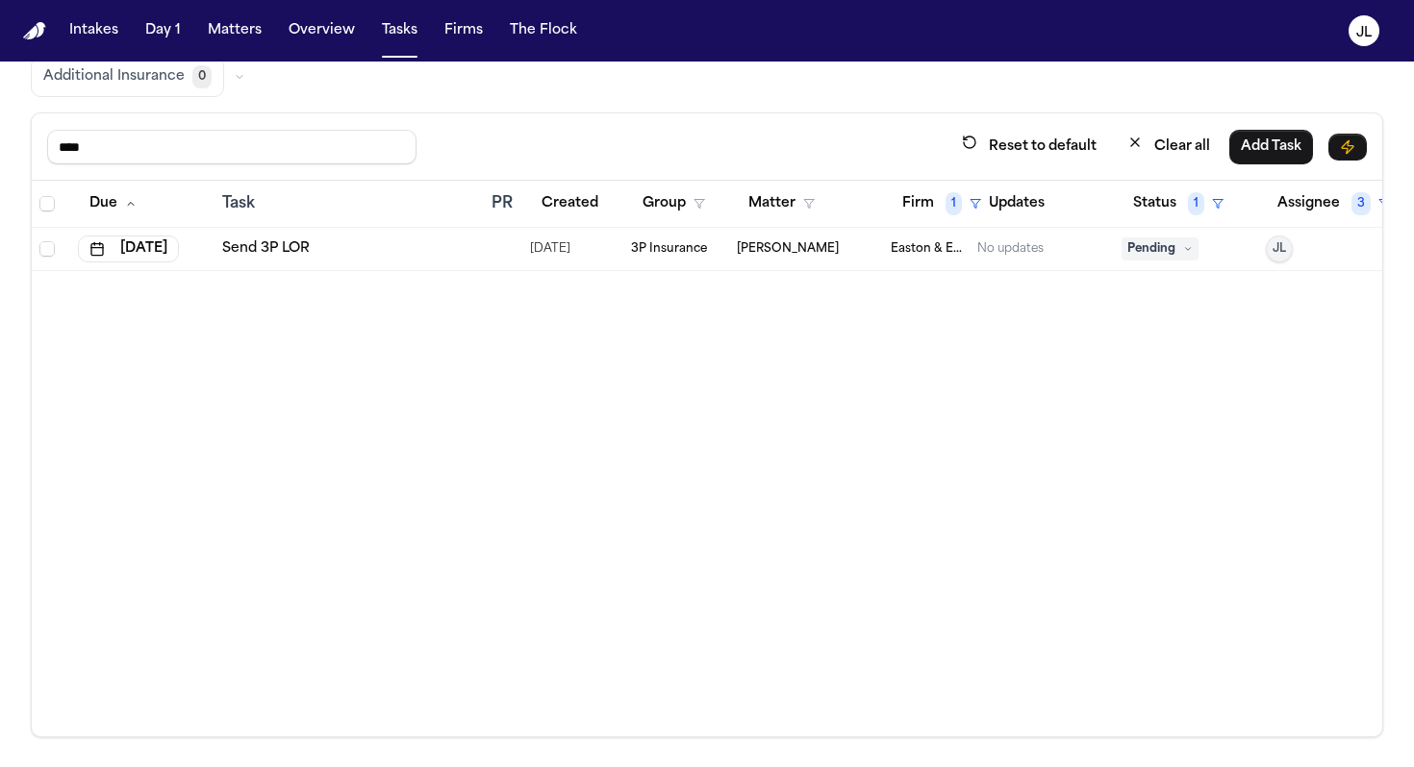
click at [1165, 254] on span "Pending" at bounding box center [1159, 249] width 77 height 23
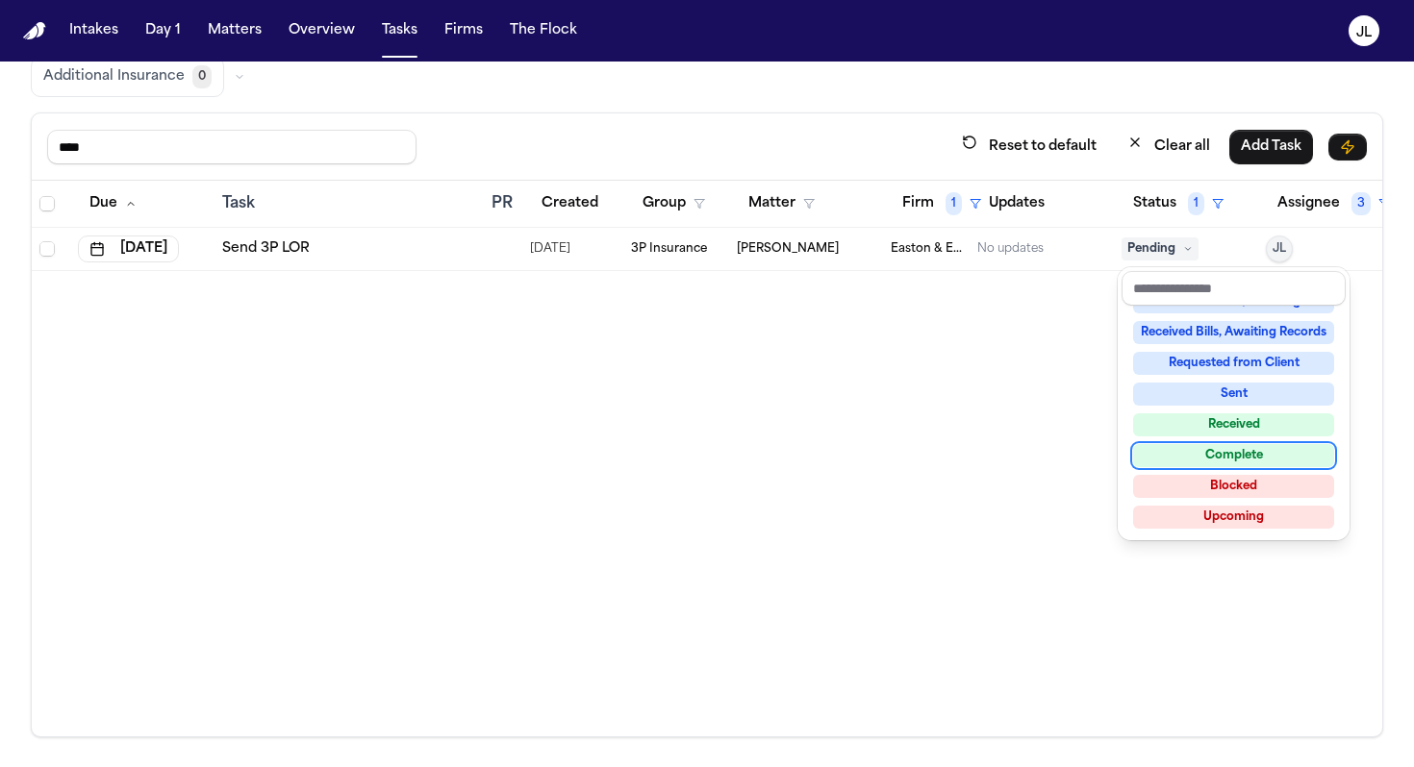
click at [1252, 461] on div "Complete" at bounding box center [1233, 455] width 201 height 23
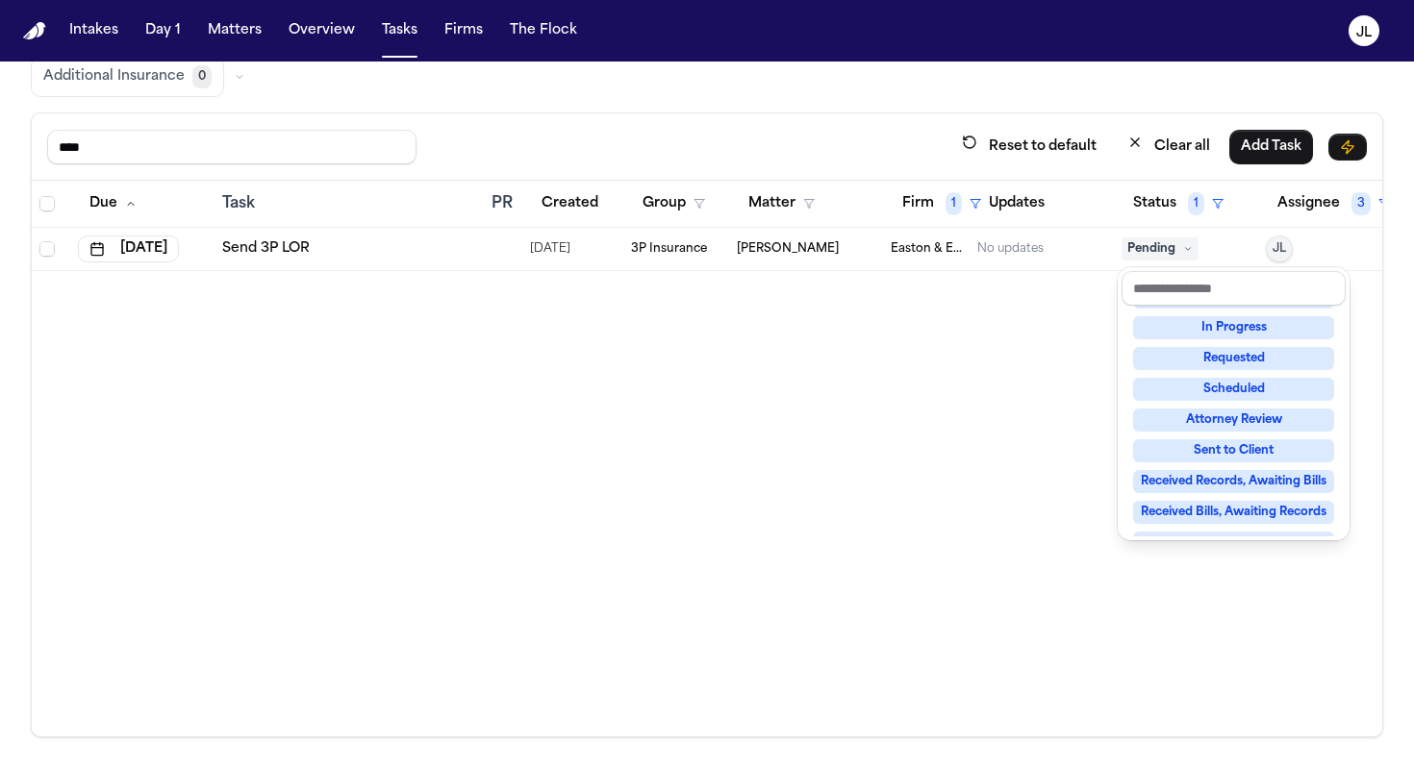
scroll to position [0, 0]
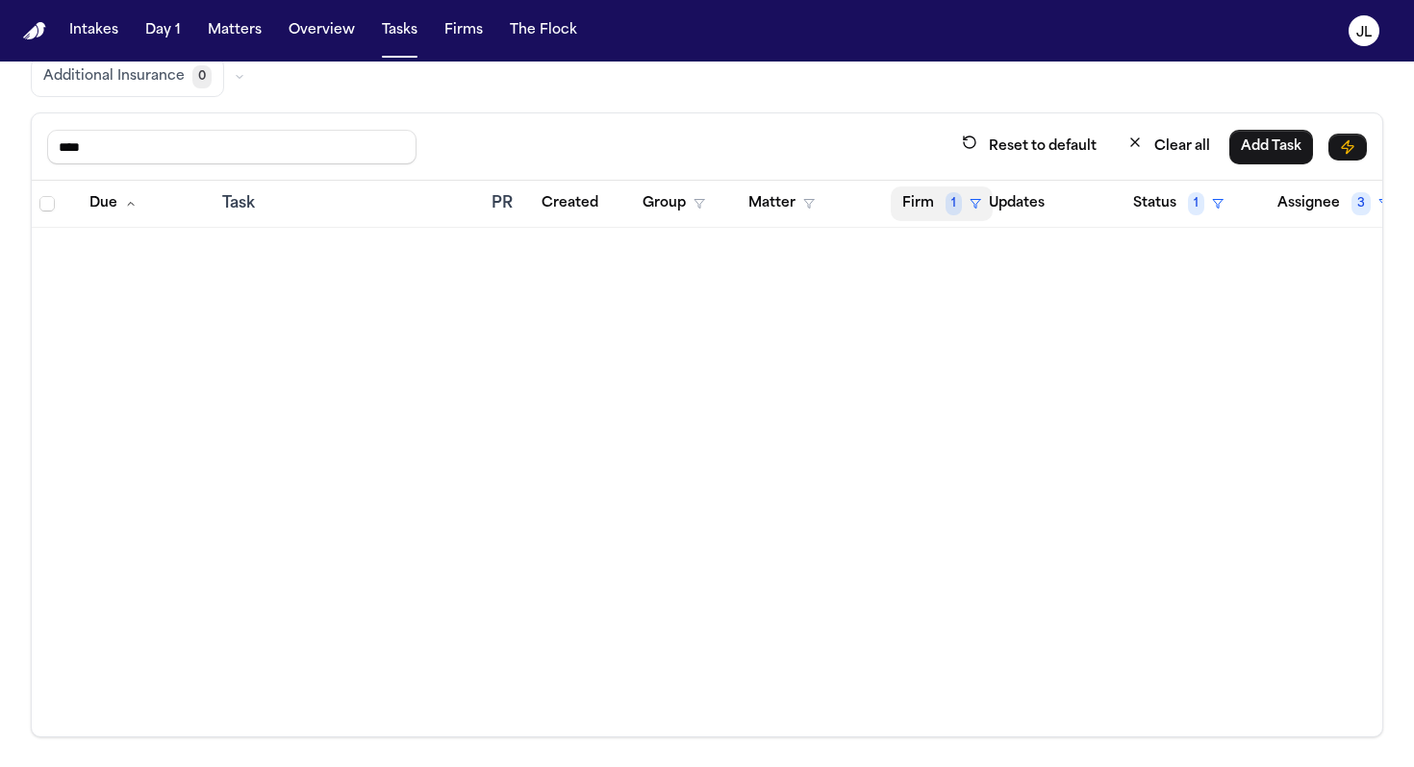
click at [931, 207] on button "Firm 1" at bounding box center [942, 204] width 102 height 35
click at [953, 260] on input "text" at bounding box center [983, 253] width 162 height 35
click at [966, 357] on div "Clear filter" at bounding box center [994, 347] width 70 height 23
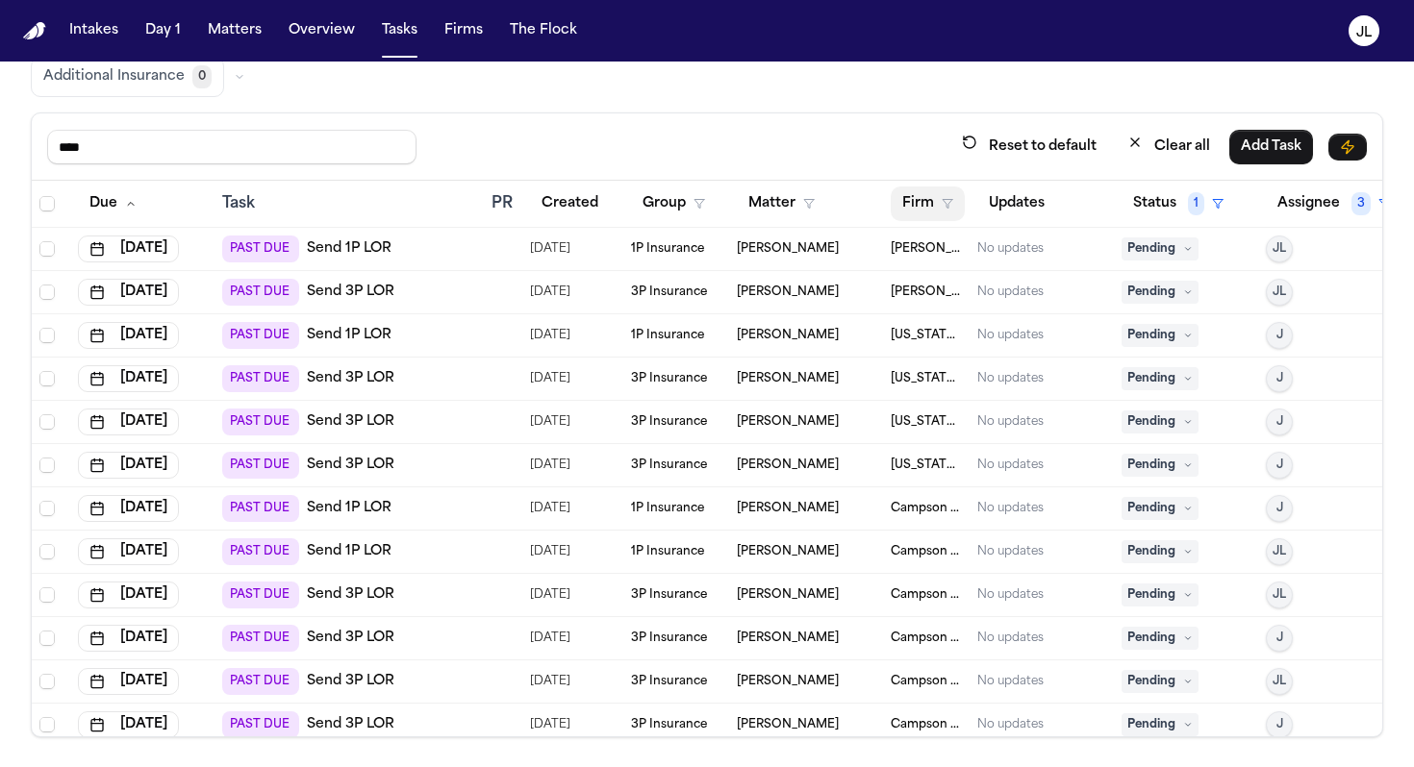
click at [917, 213] on button "Firm" at bounding box center [928, 204] width 74 height 35
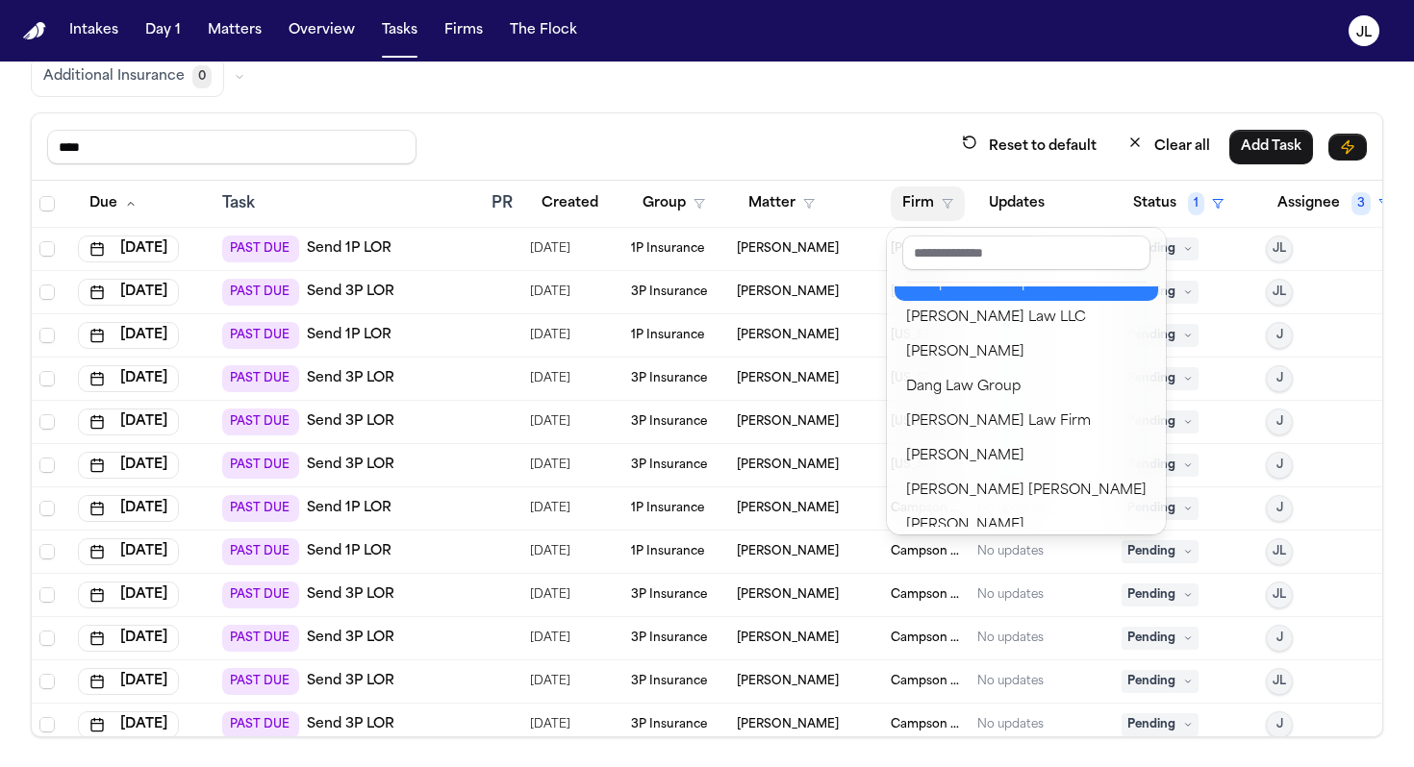
scroll to position [100, 0]
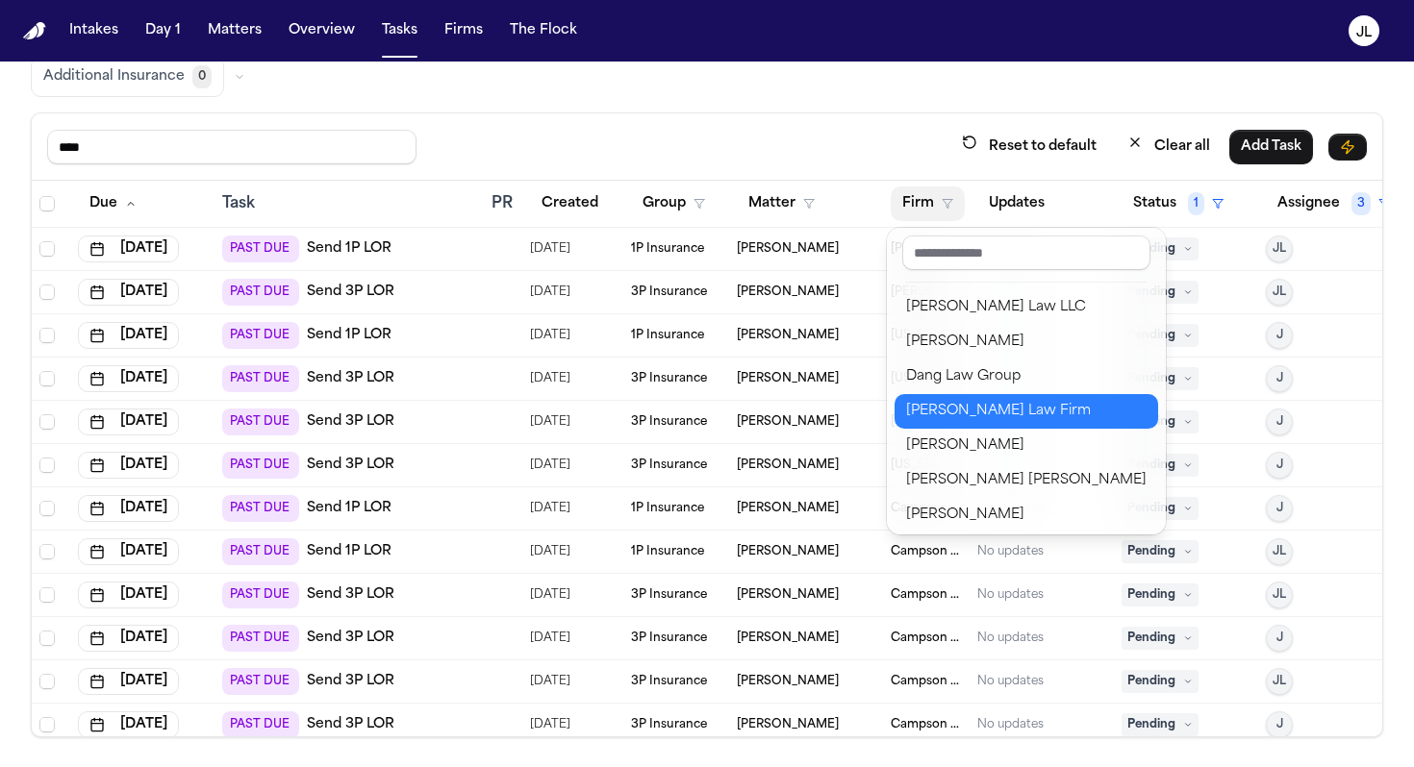
click at [941, 405] on div "Ruy Mireles Law Firm" at bounding box center [1026, 411] width 240 height 23
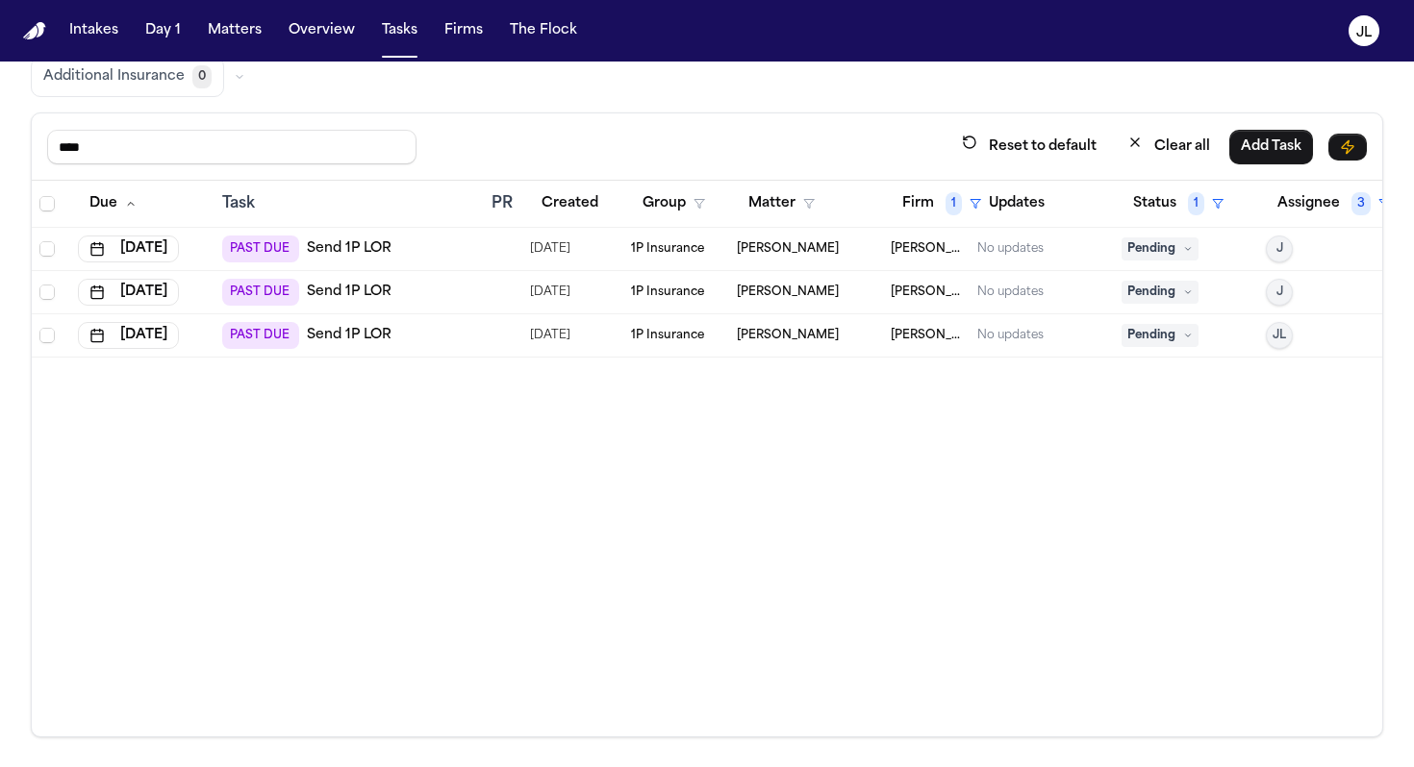
click at [1171, 345] on span "Pending" at bounding box center [1159, 335] width 77 height 23
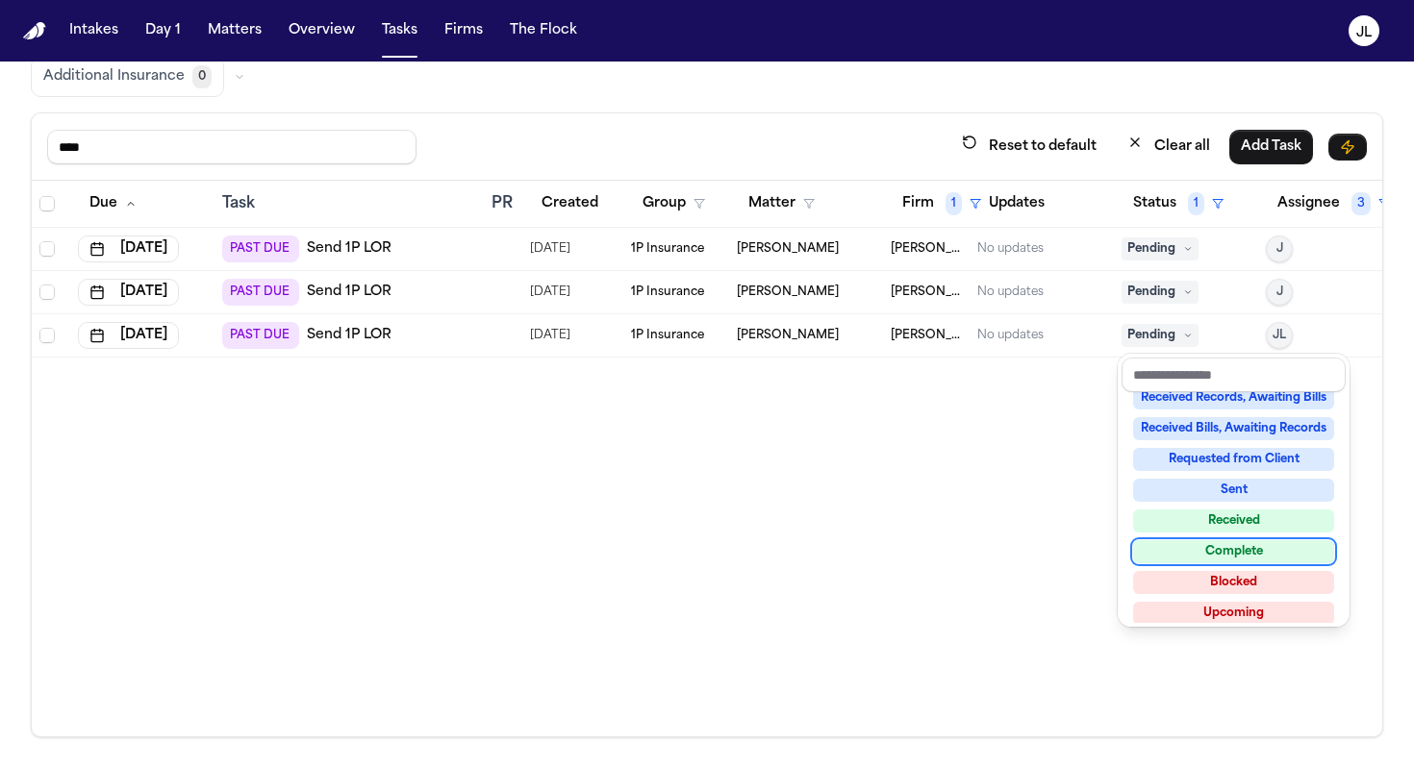
click at [1232, 546] on div "Complete" at bounding box center [1233, 551] width 201 height 23
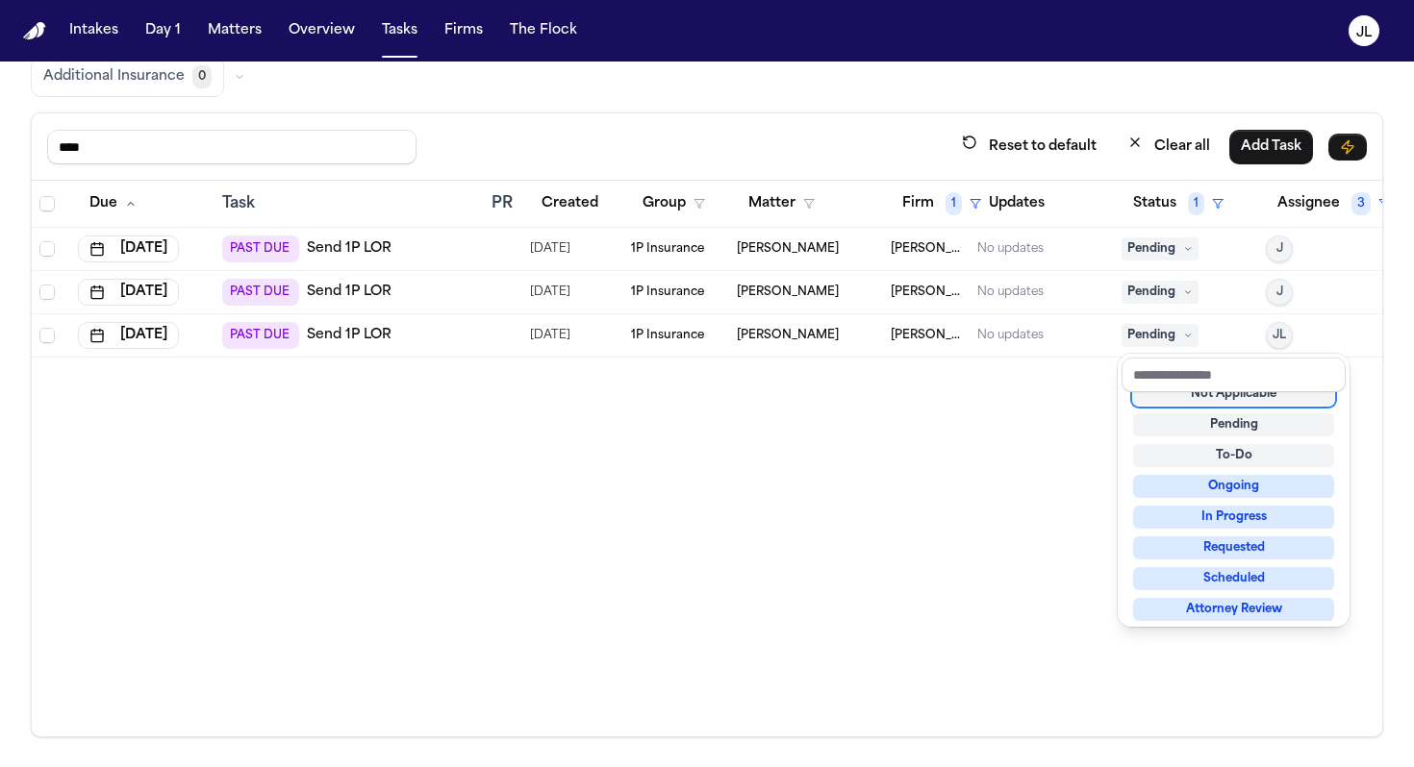
scroll to position [8, 0]
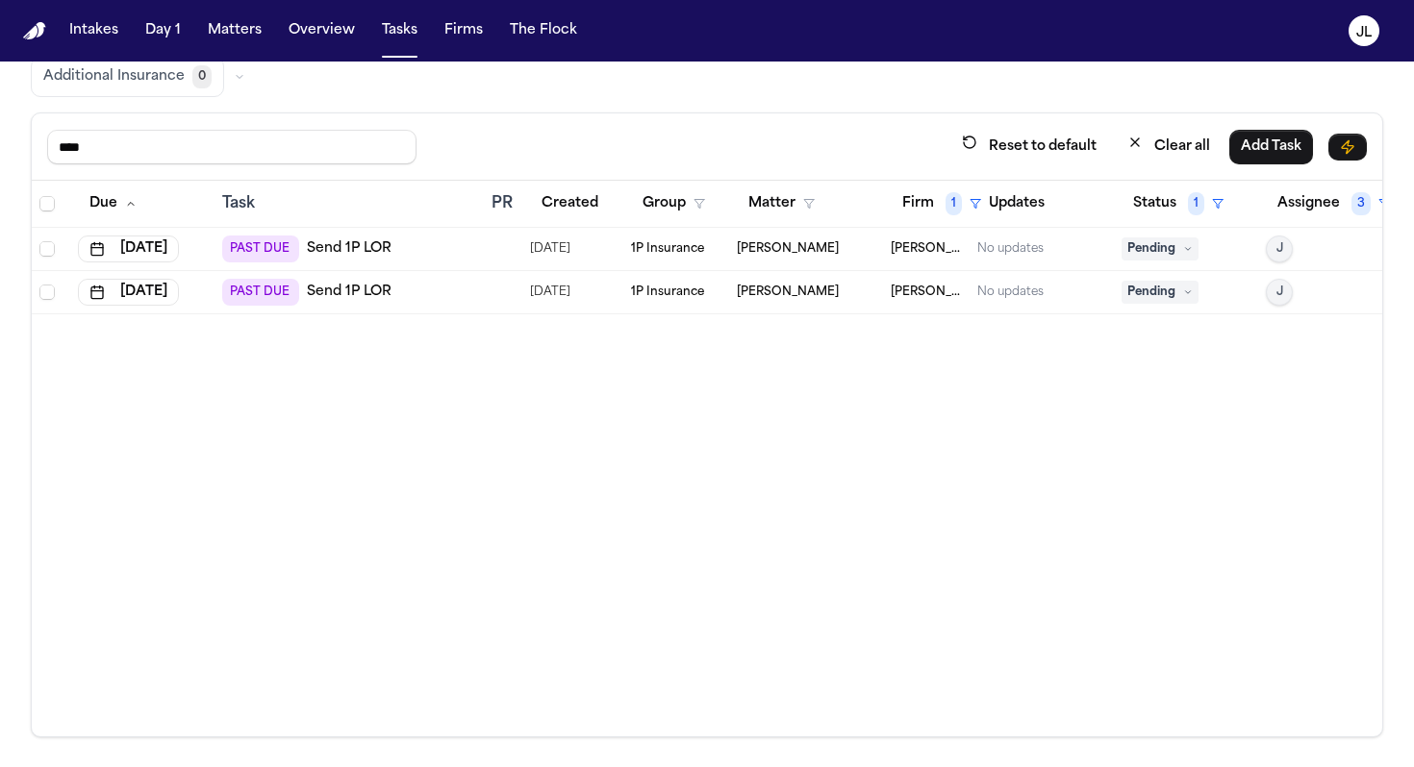
click at [373, 255] on link "Send 1P LOR" at bounding box center [349, 248] width 85 height 19
click at [311, 289] on link "Send 1P LOR" at bounding box center [349, 292] width 85 height 19
drag, startPoint x: 193, startPoint y: 145, endPoint x: 37, endPoint y: 150, distance: 156.8
click at [37, 150] on div "**** Reset to default Clear all Add Task" at bounding box center [707, 146] width 1350 height 67
click at [1302, 197] on button "Assignee 3" at bounding box center [1334, 204] width 136 height 35
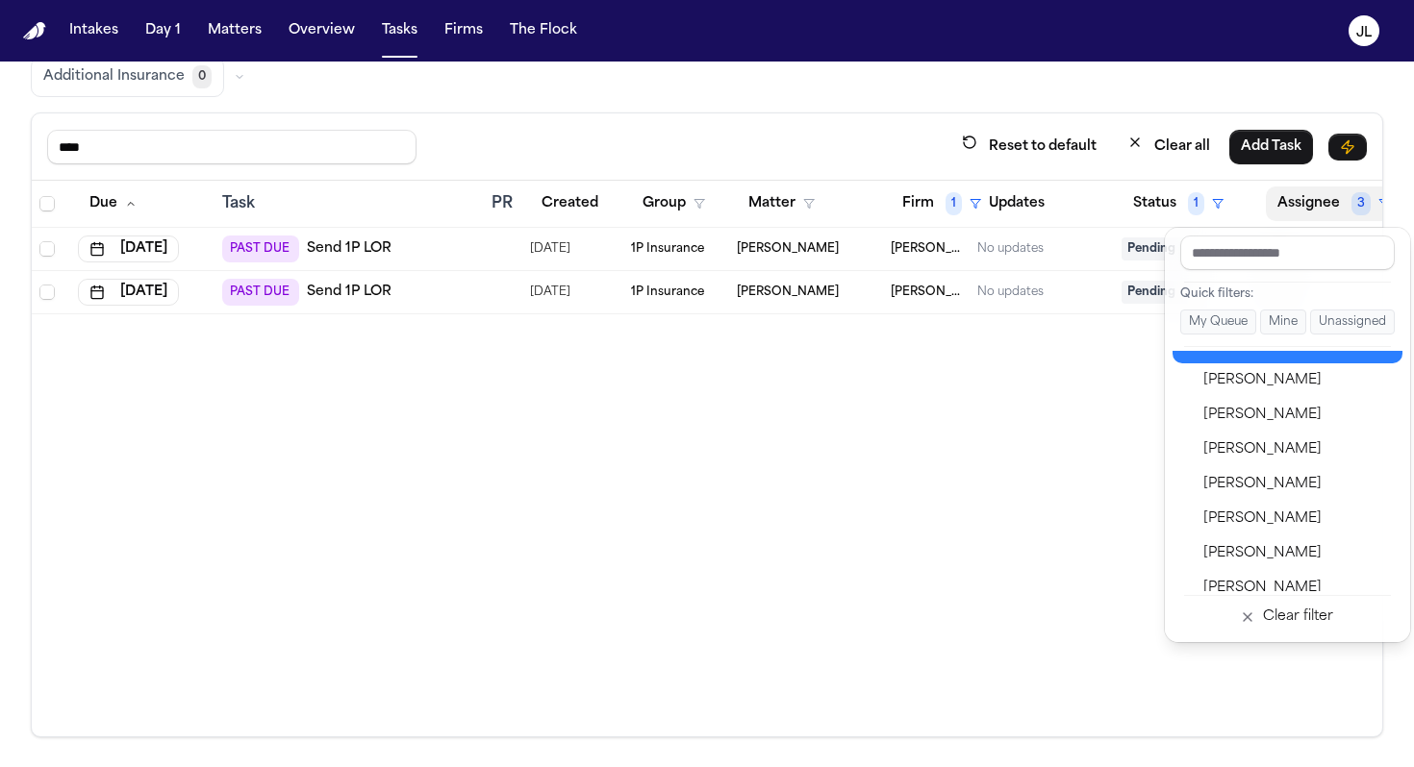
scroll to position [1006, 0]
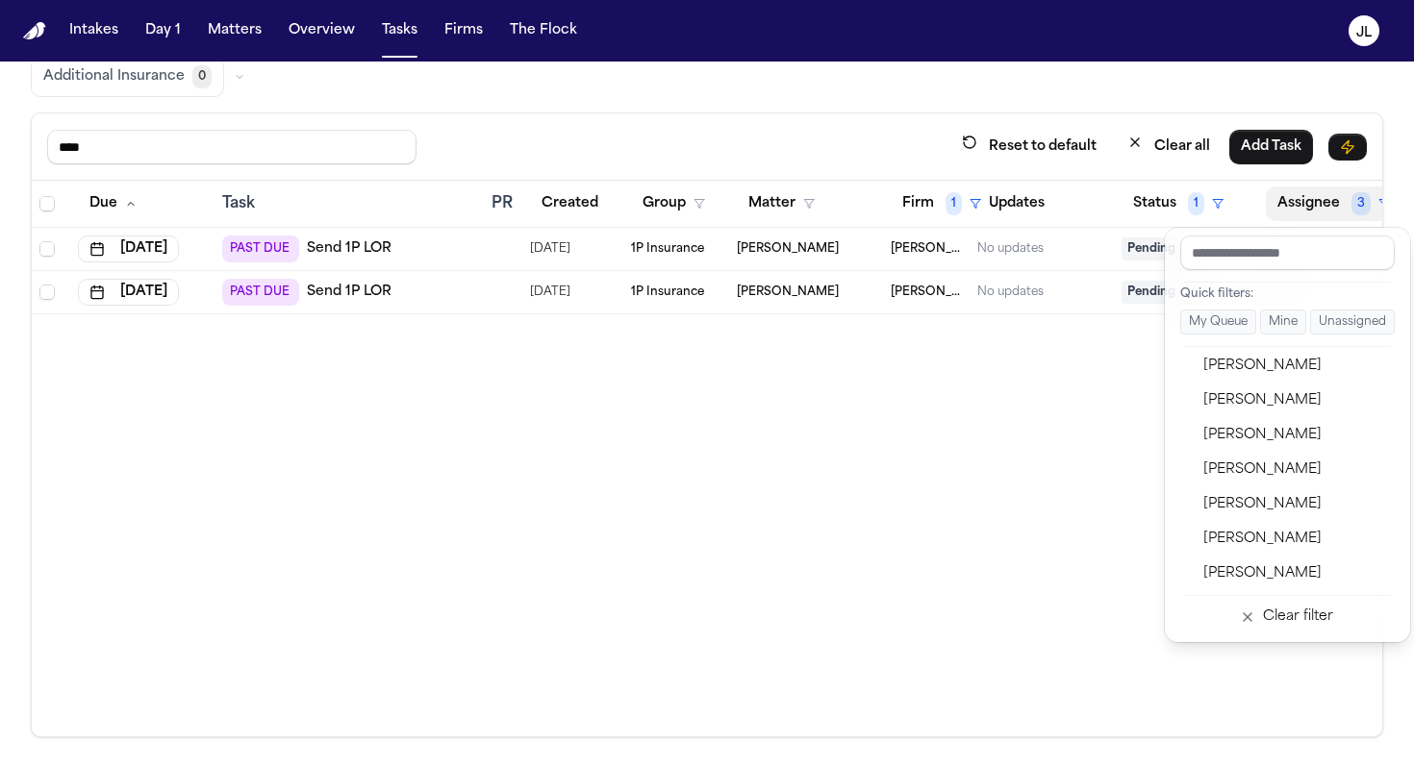
click at [855, 515] on div "Due Task PR Created Group Matter Firm 1 Updates Status 1 Assignee 3 Jul 22, 202…" at bounding box center [707, 459] width 1350 height 556
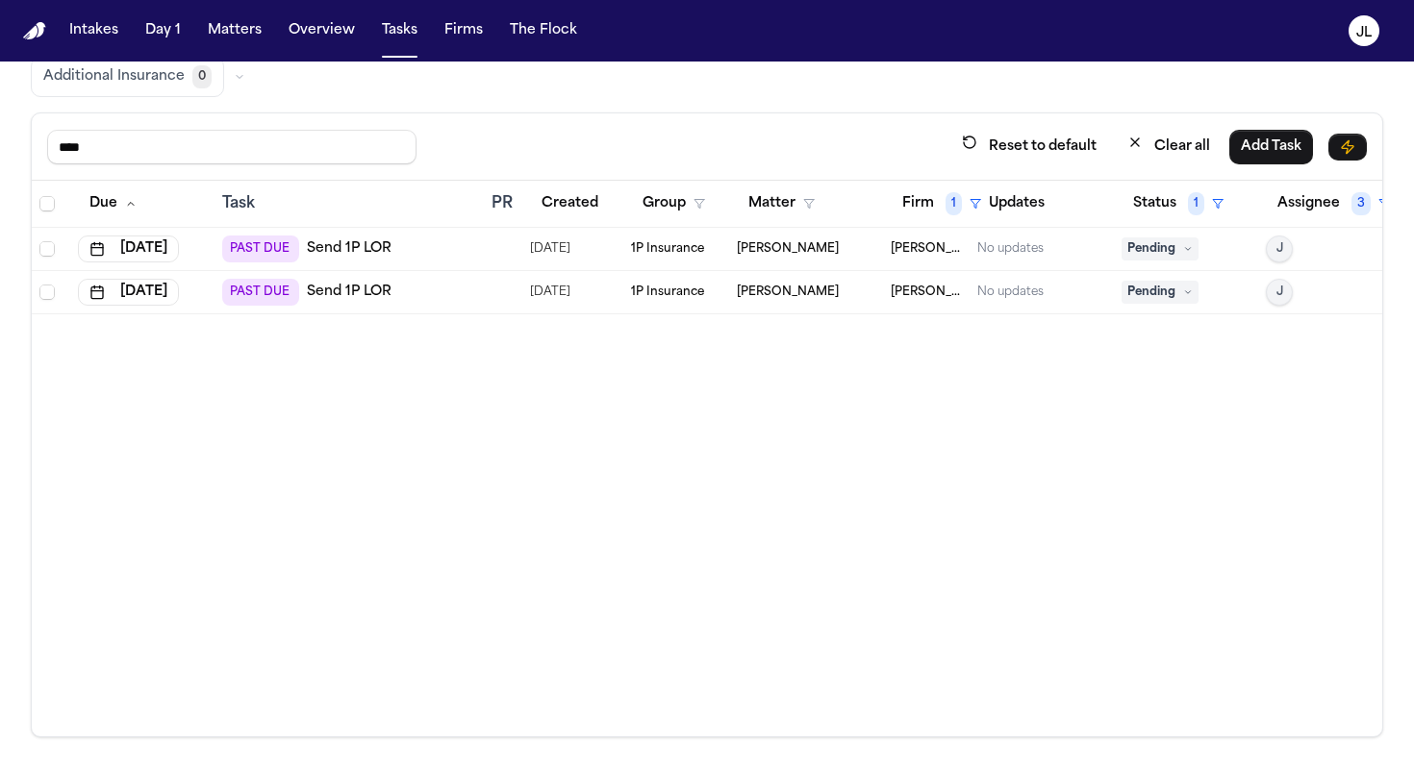
scroll to position [0, 0]
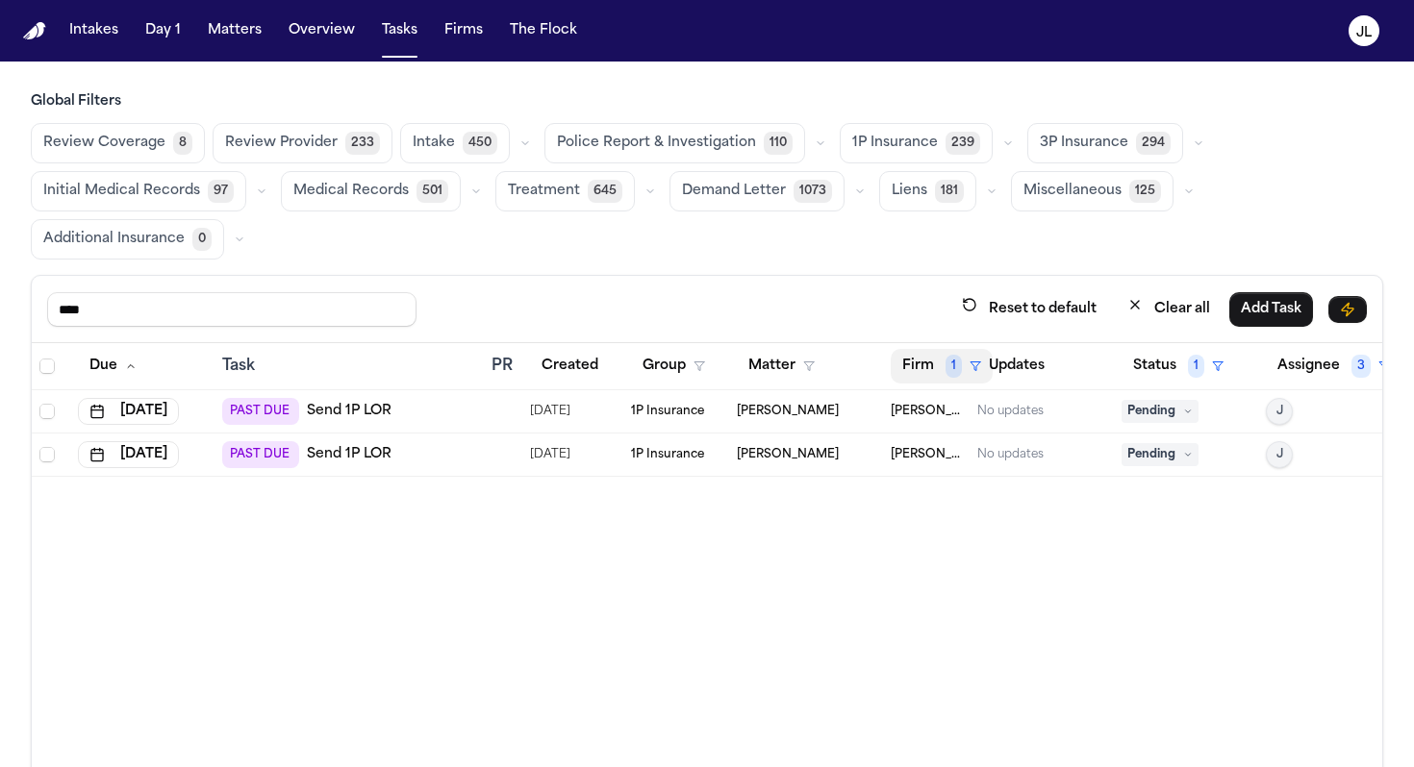
click at [929, 373] on button "Firm 1" at bounding box center [942, 366] width 102 height 35
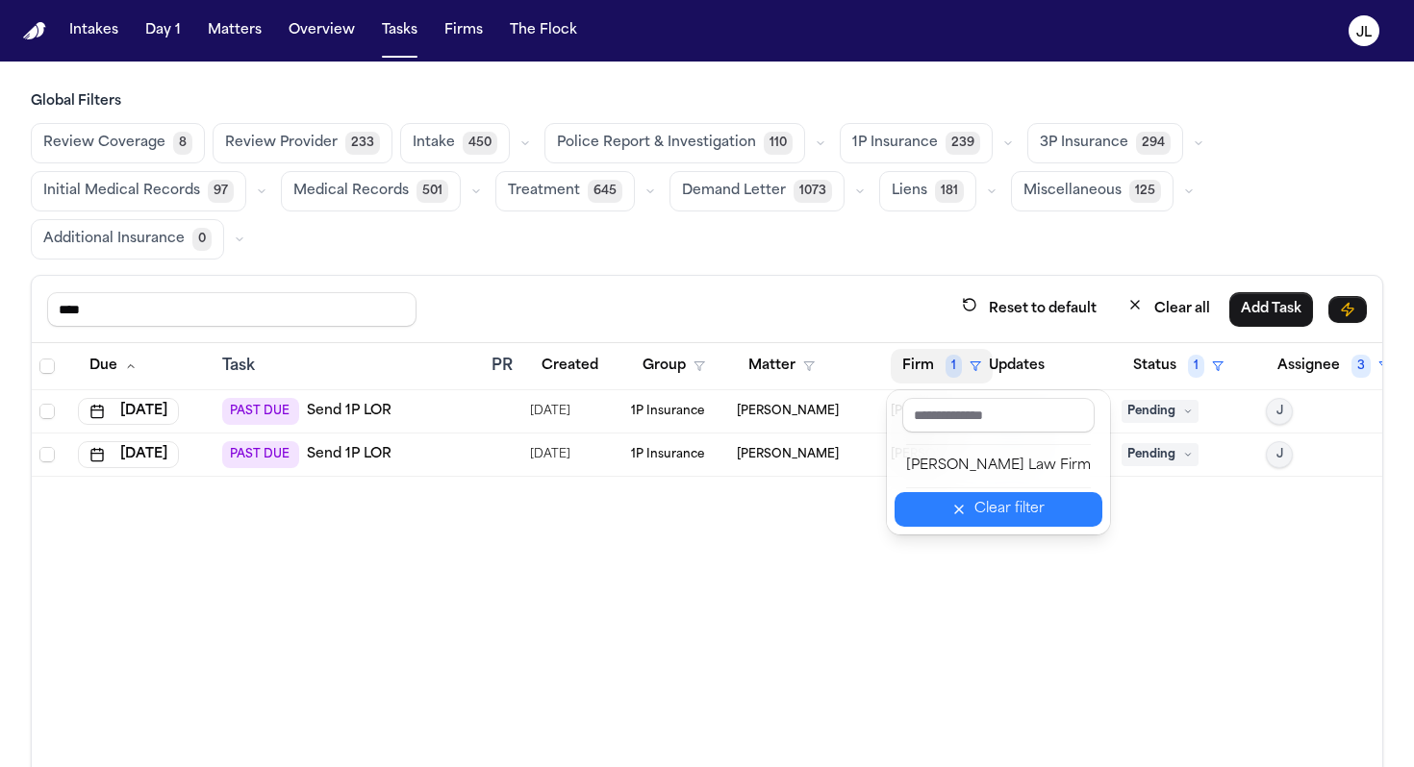
click at [961, 511] on button "Clear filter" at bounding box center [998, 509] width 208 height 35
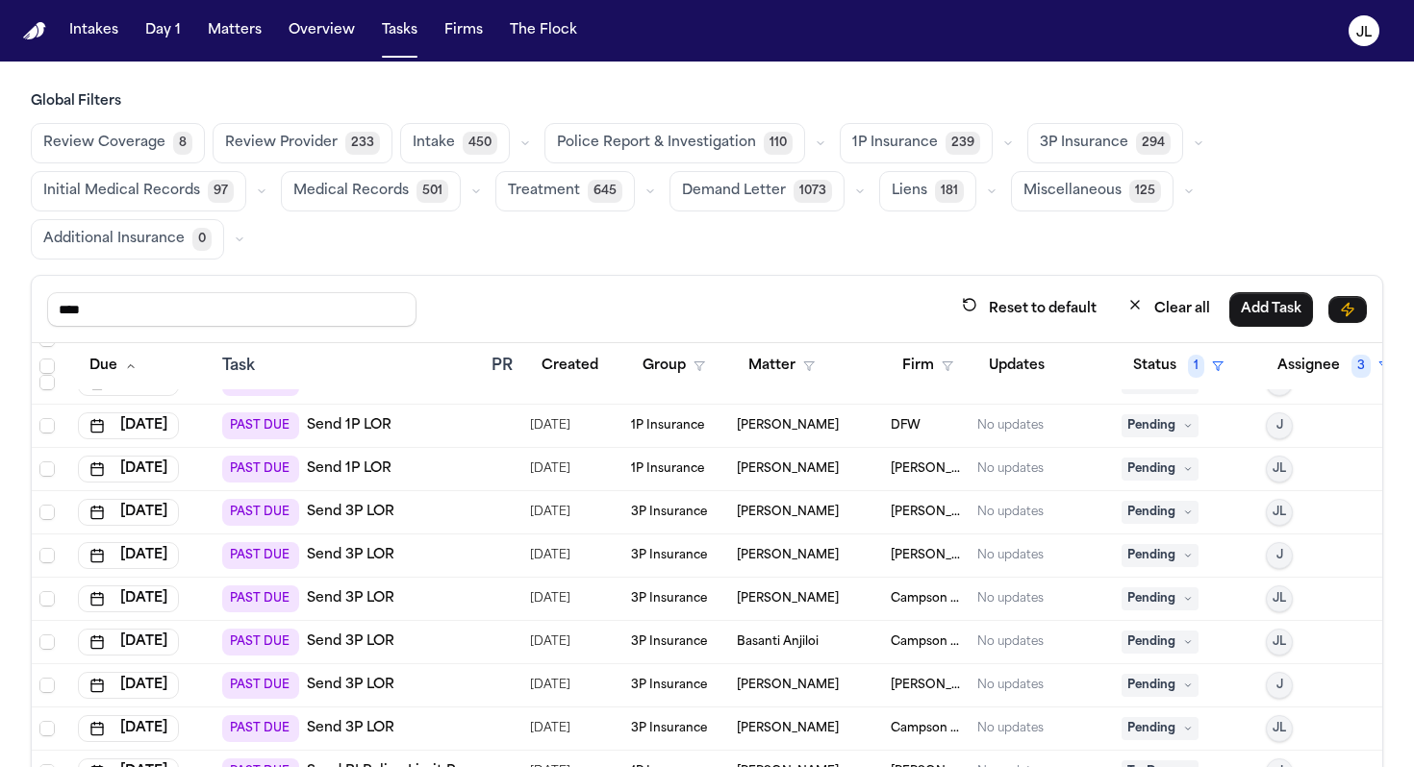
scroll to position [2278, 0]
click at [1157, 474] on span "Pending" at bounding box center [1159, 470] width 77 height 23
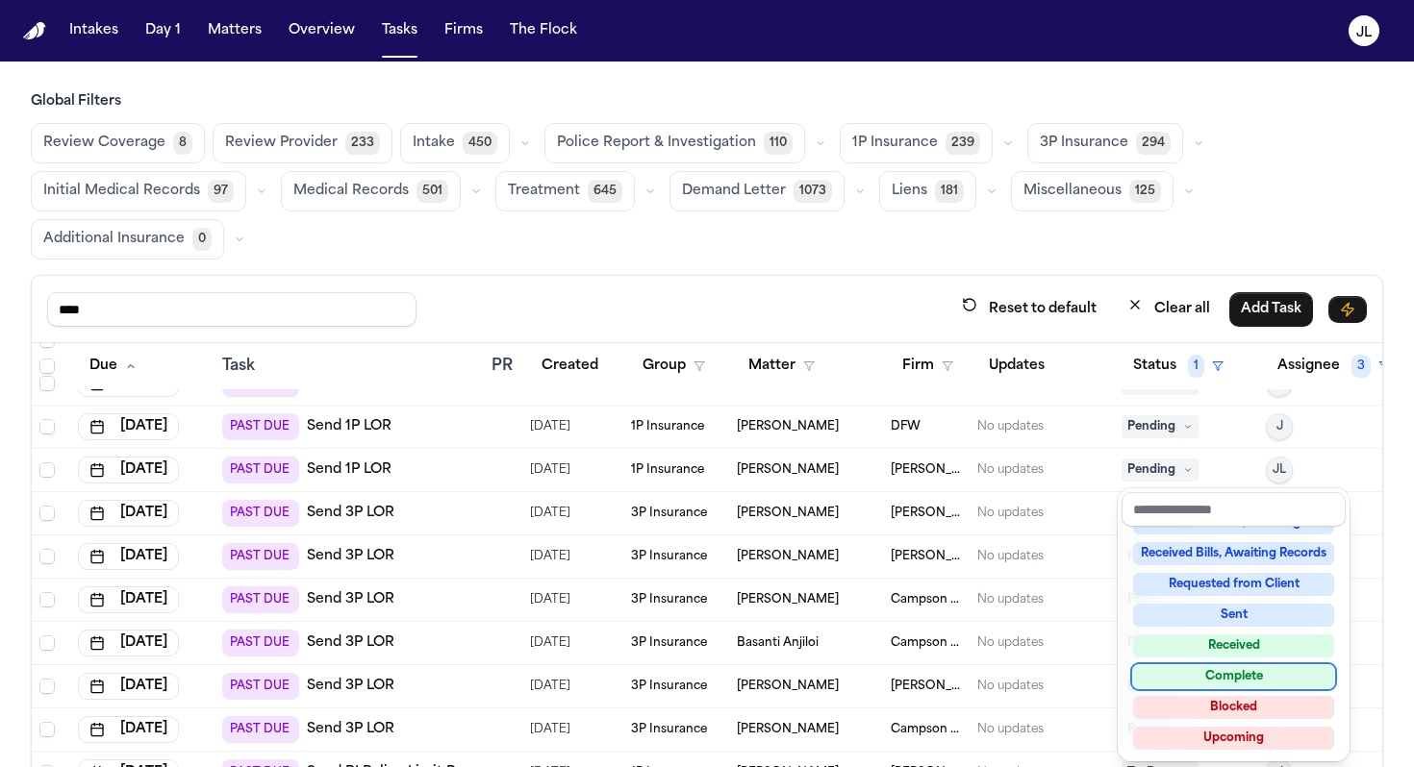
click at [1179, 671] on div "Complete" at bounding box center [1233, 676] width 201 height 23
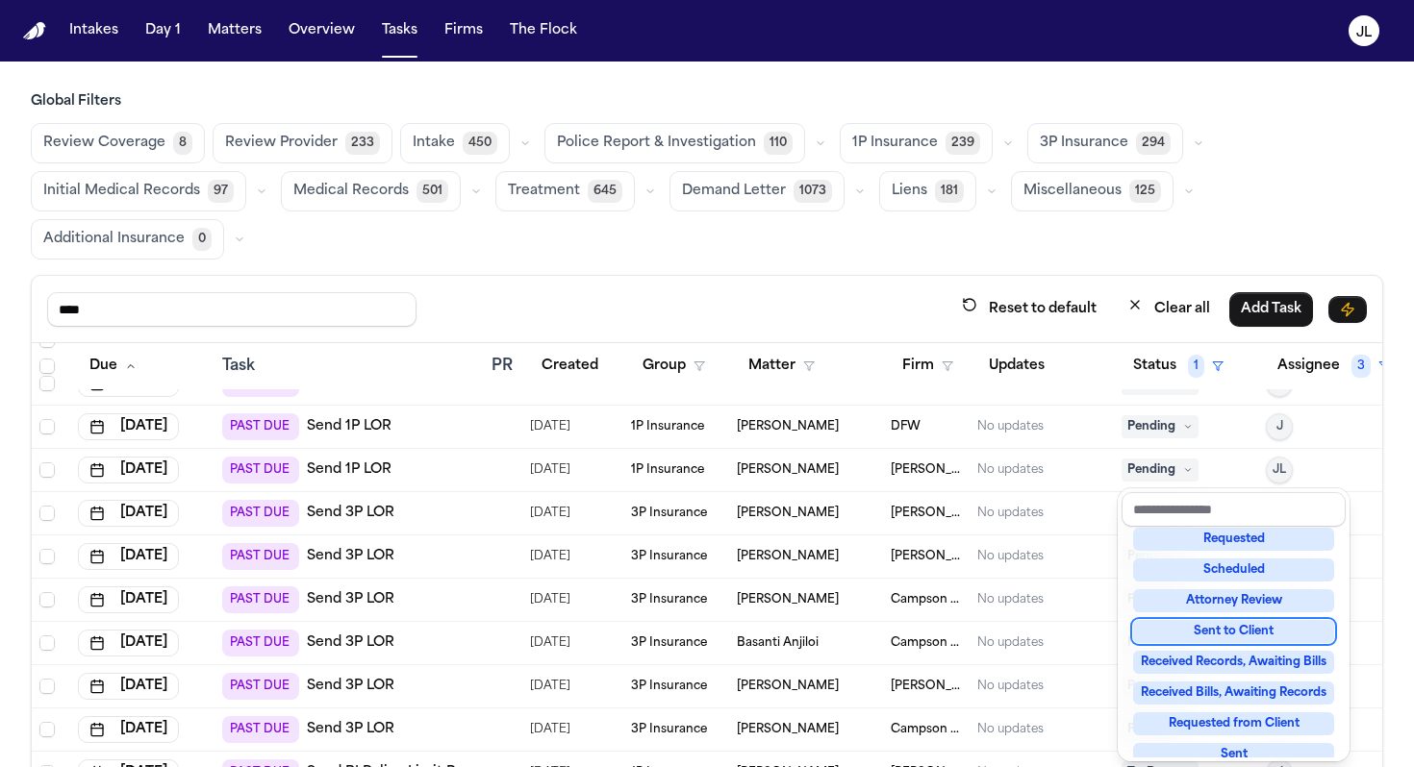
scroll to position [139, 0]
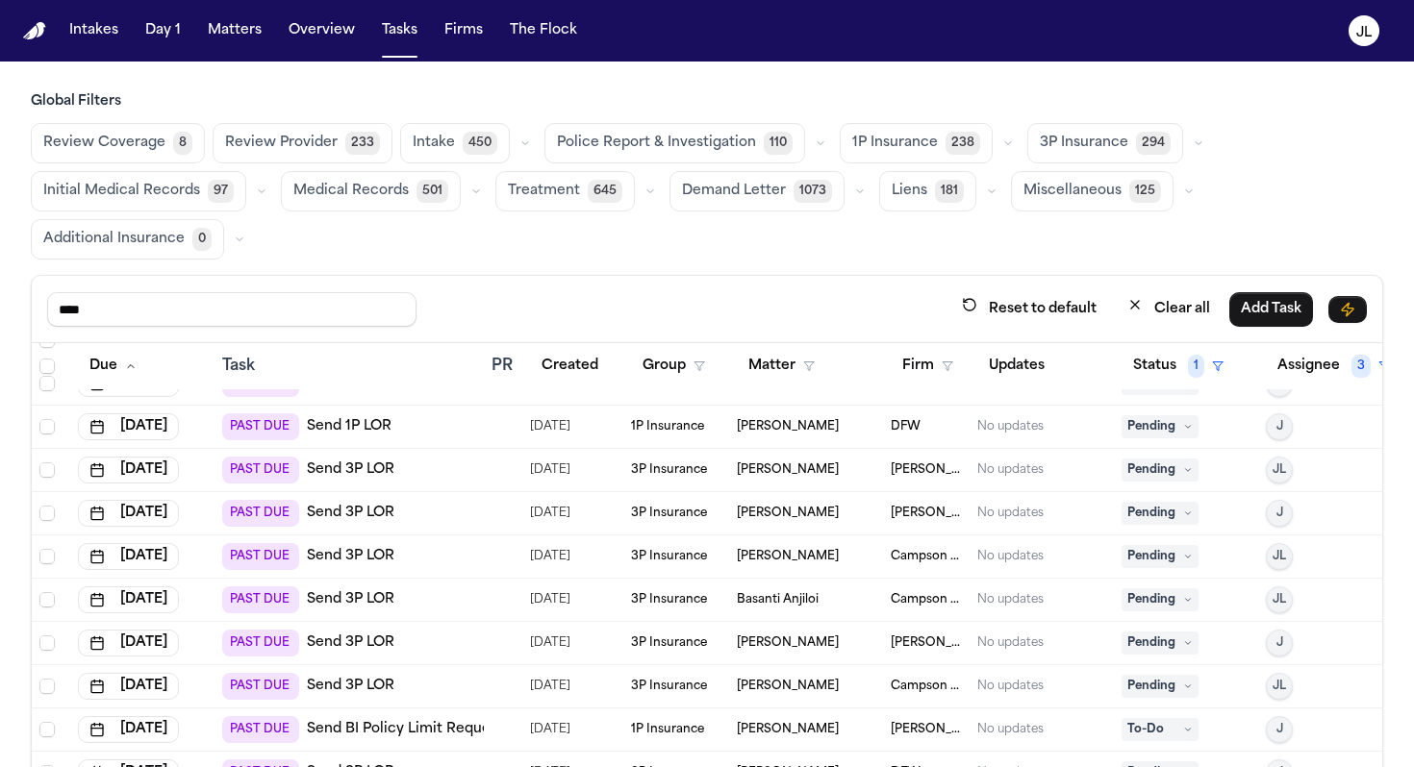
click at [1168, 471] on span "Pending" at bounding box center [1159, 470] width 77 height 23
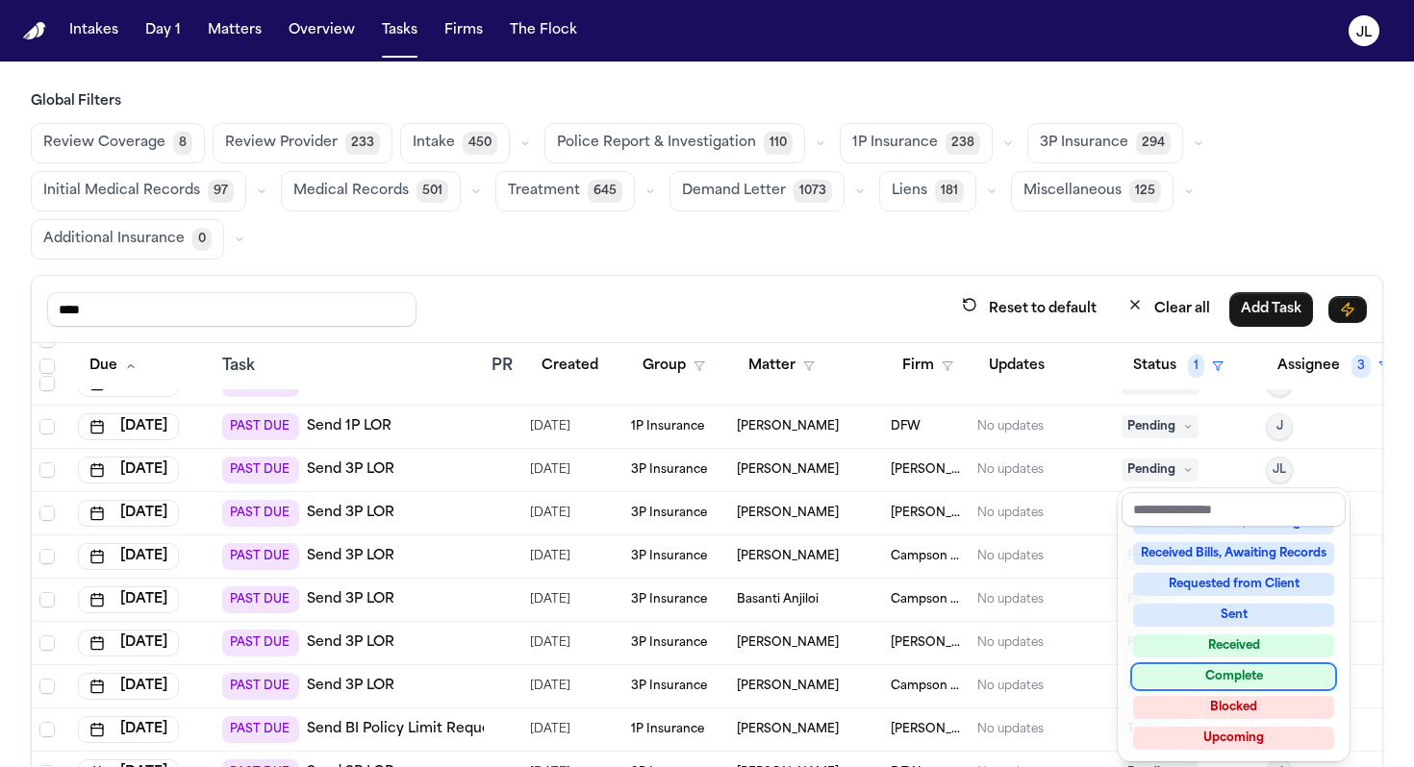
click at [1179, 670] on div "Complete" at bounding box center [1233, 676] width 201 height 23
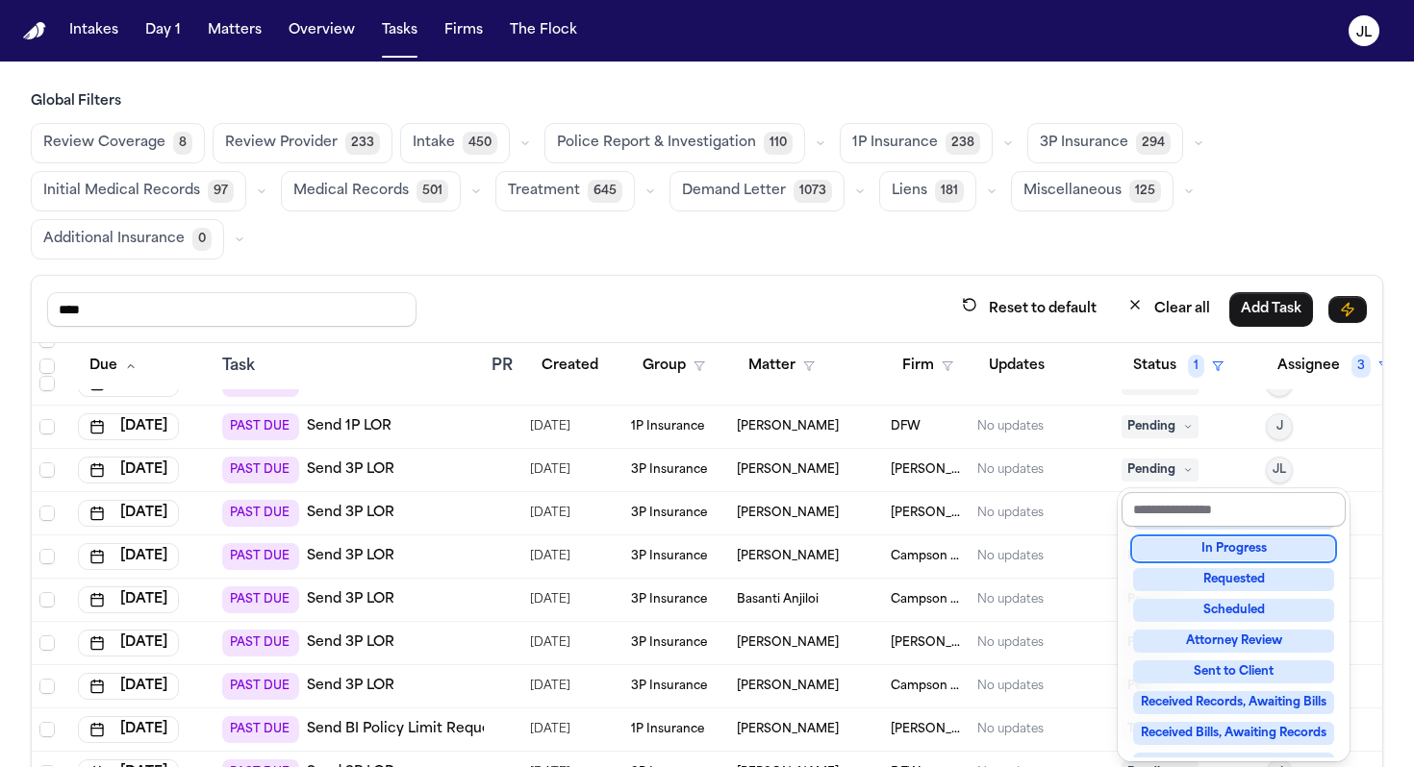
scroll to position [101, 0]
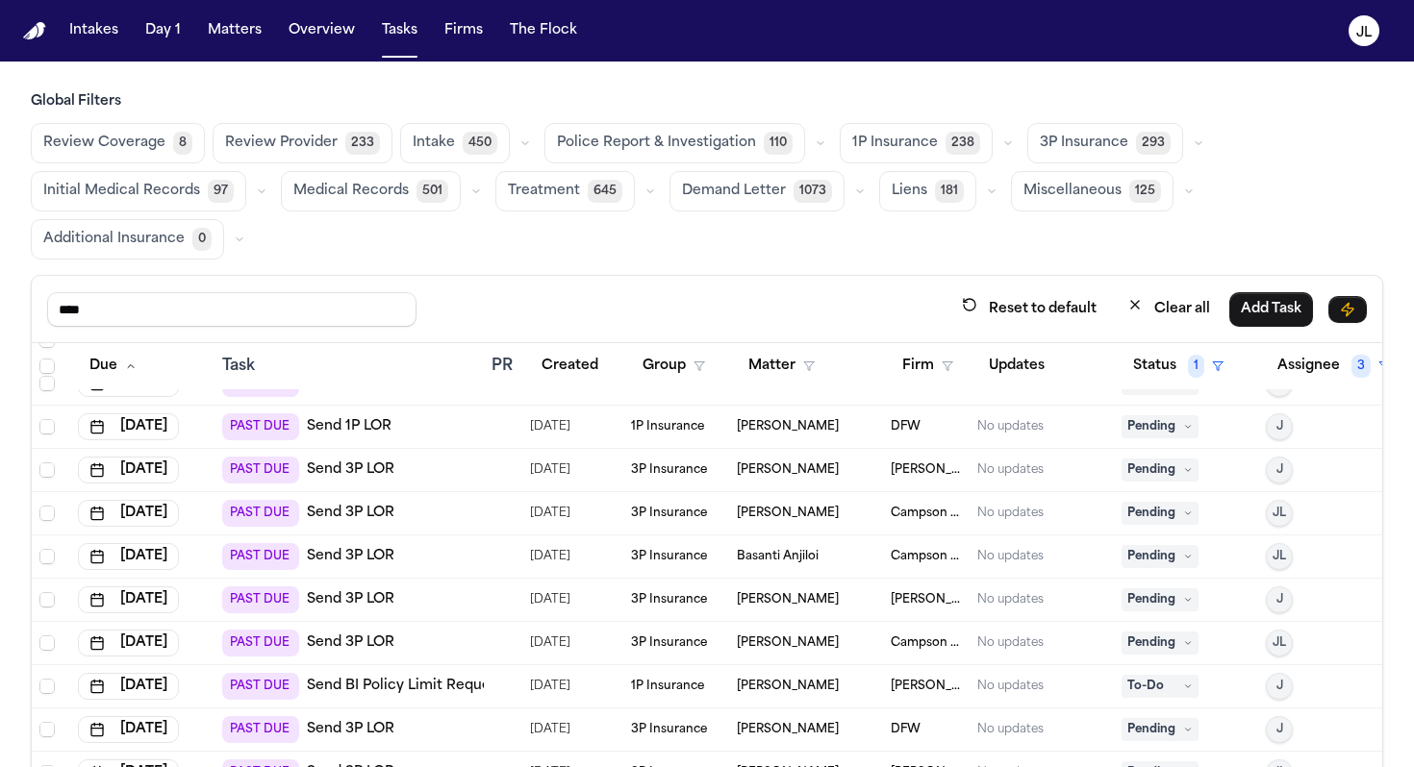
click at [1160, 432] on span "Pending" at bounding box center [1159, 426] width 77 height 23
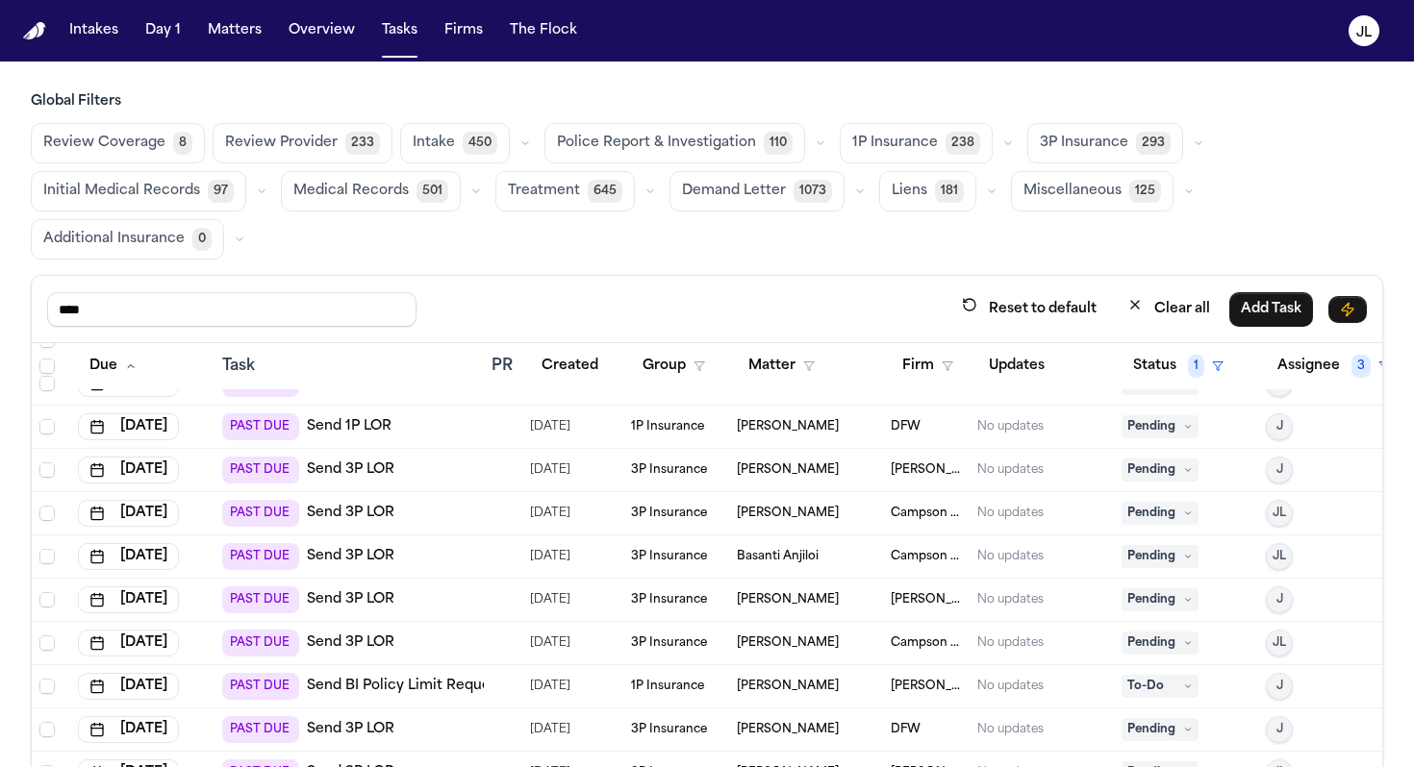
click at [1161, 472] on span "Pending" at bounding box center [1159, 470] width 77 height 23
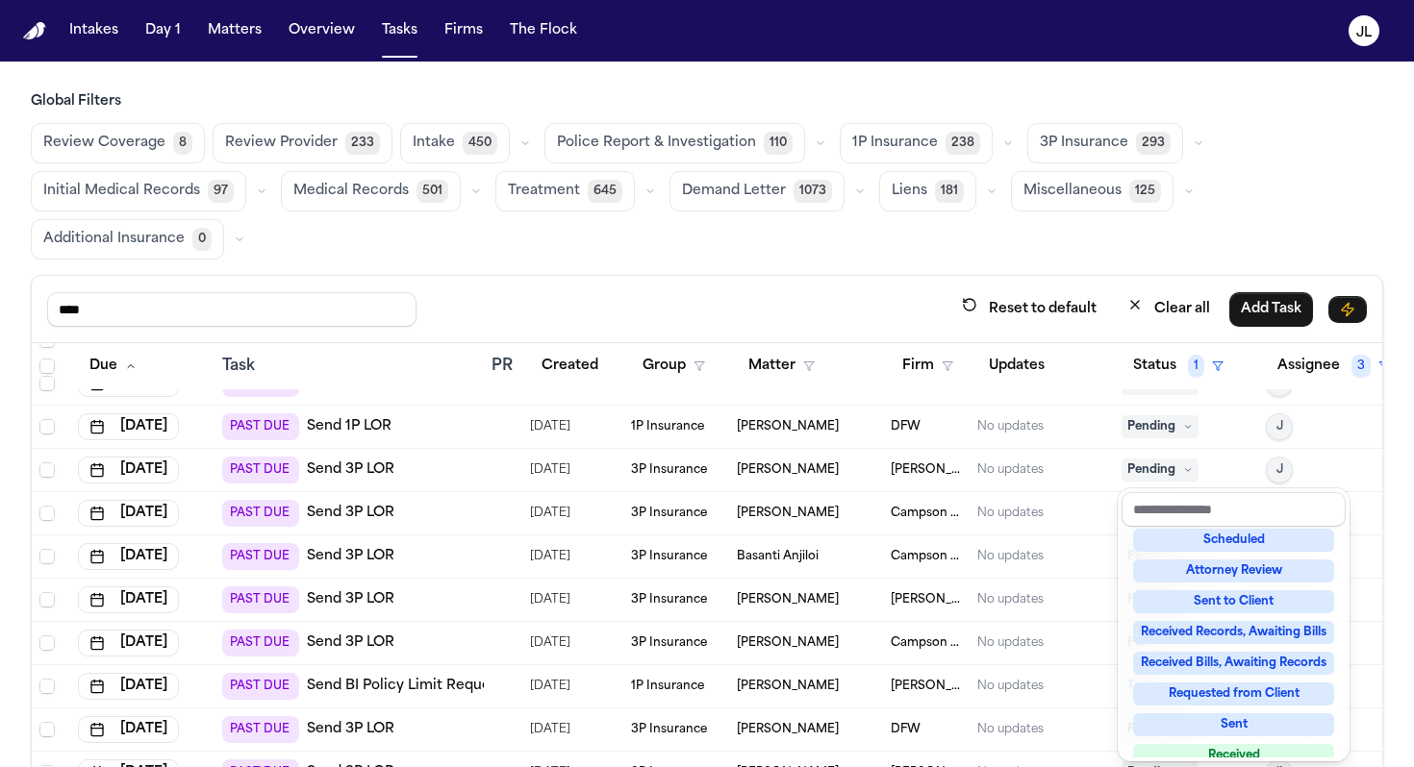
scroll to position [300, 0]
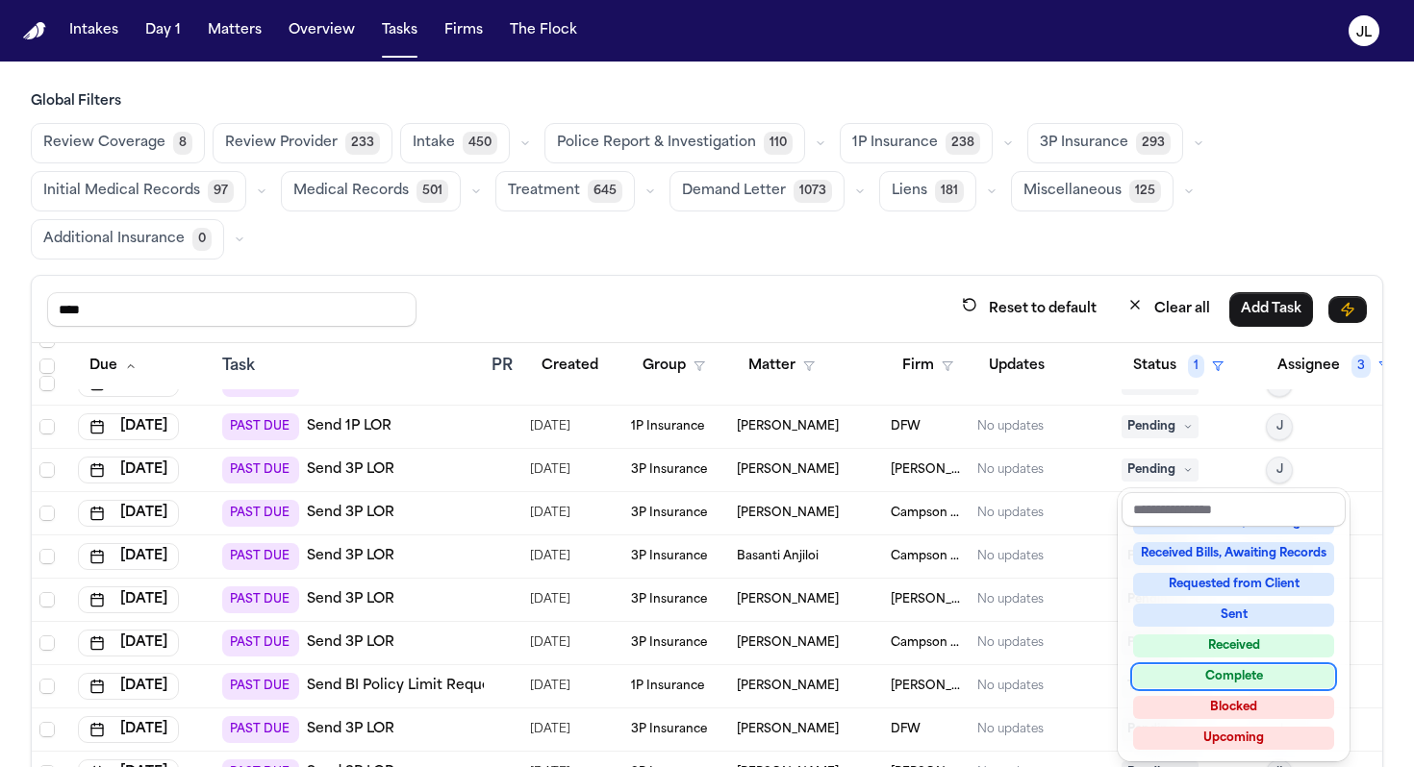
click at [1212, 685] on div "Complete" at bounding box center [1233, 676] width 201 height 23
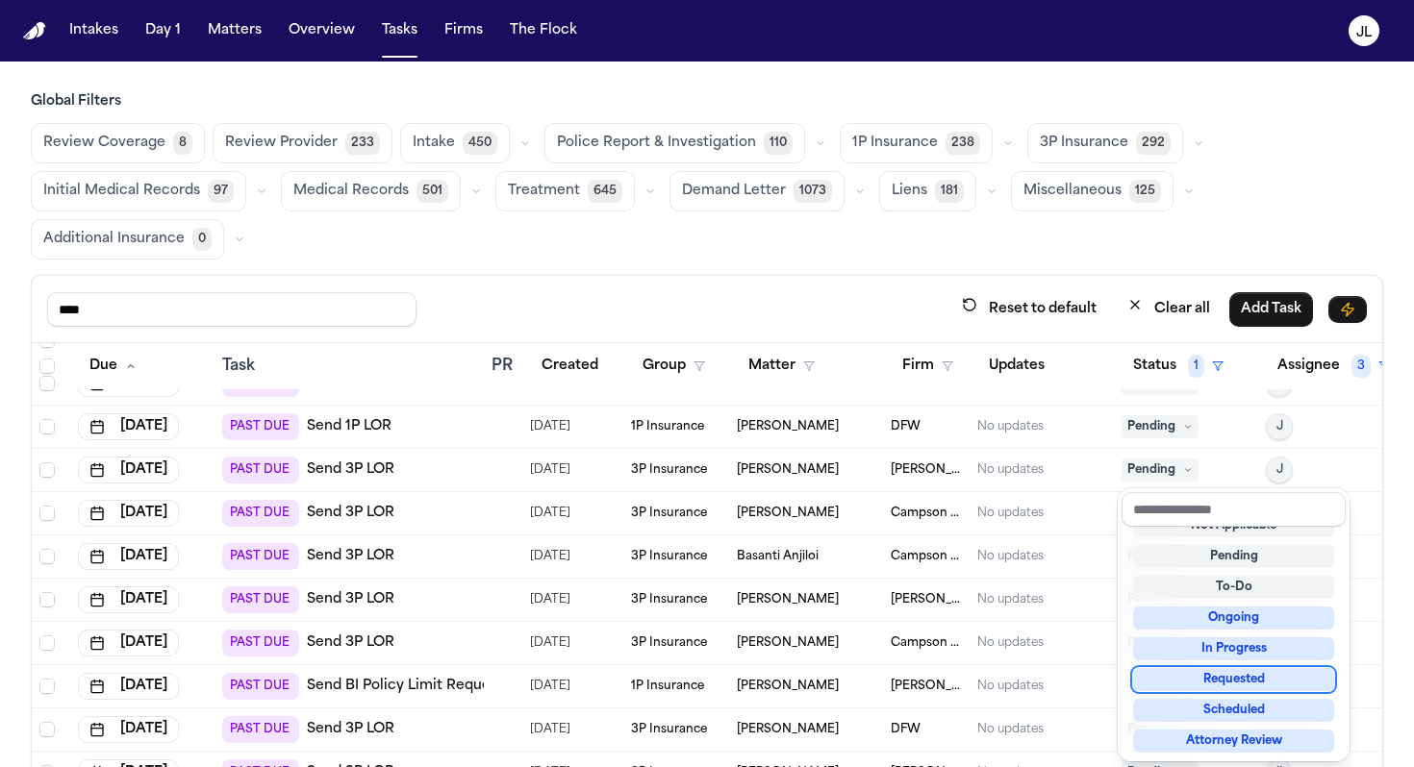
scroll to position [8, 0]
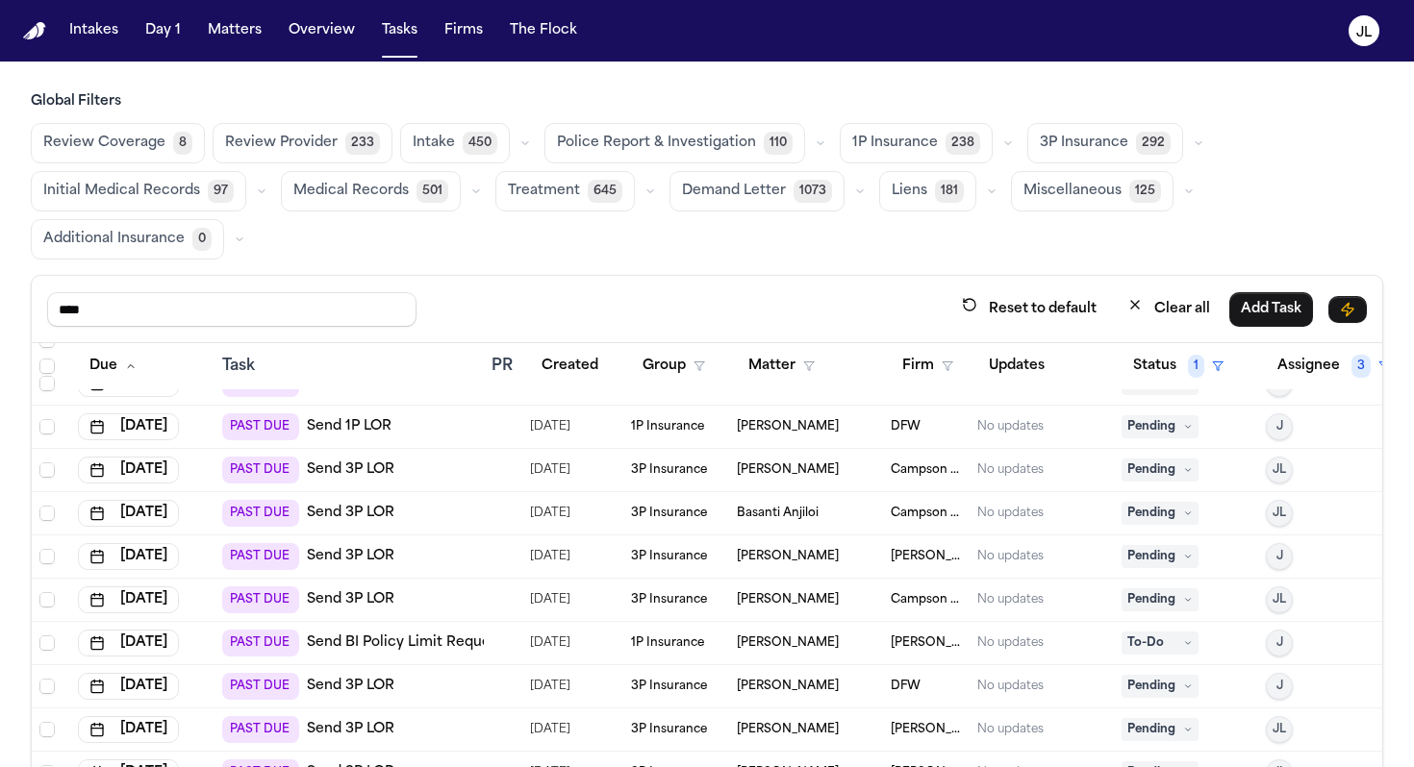
click at [1171, 561] on span "Pending" at bounding box center [1159, 556] width 77 height 23
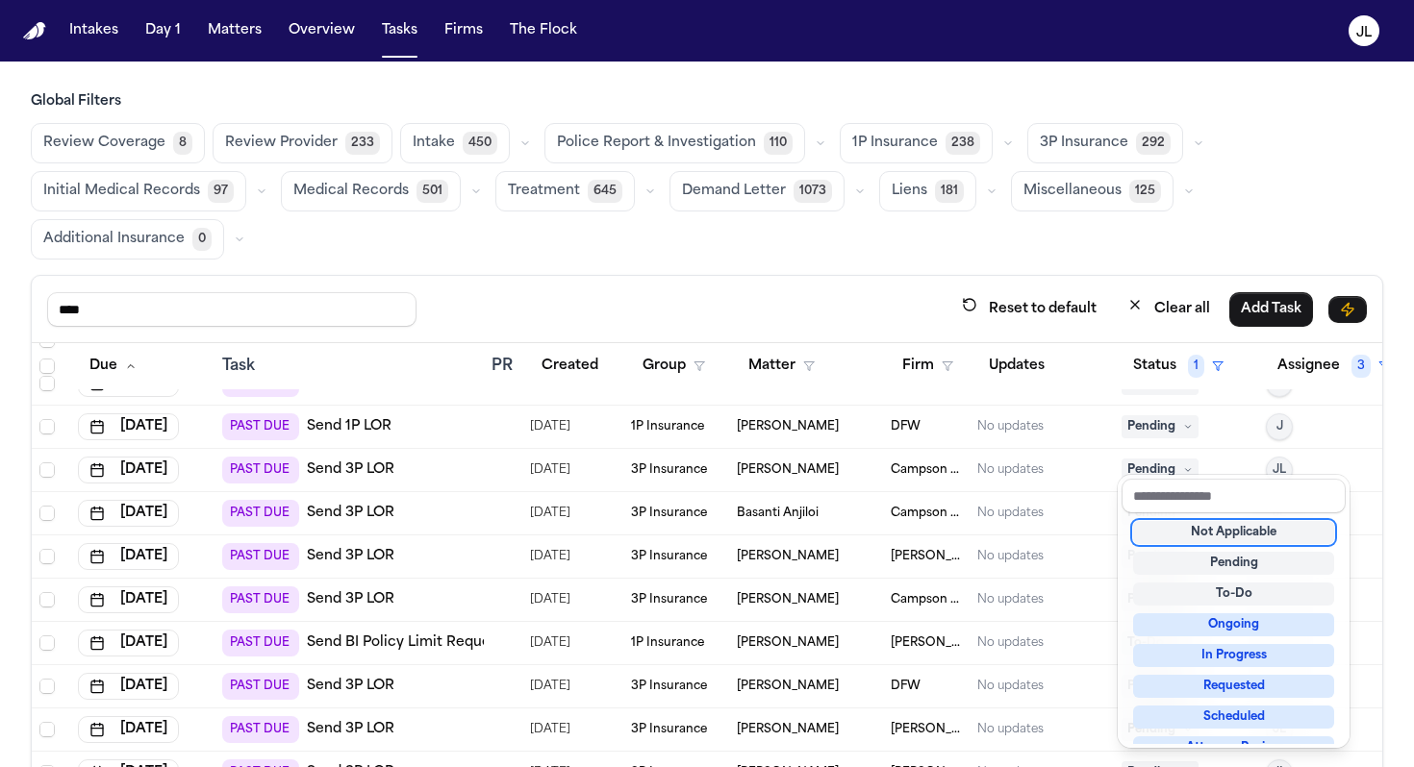
scroll to position [2391, 0]
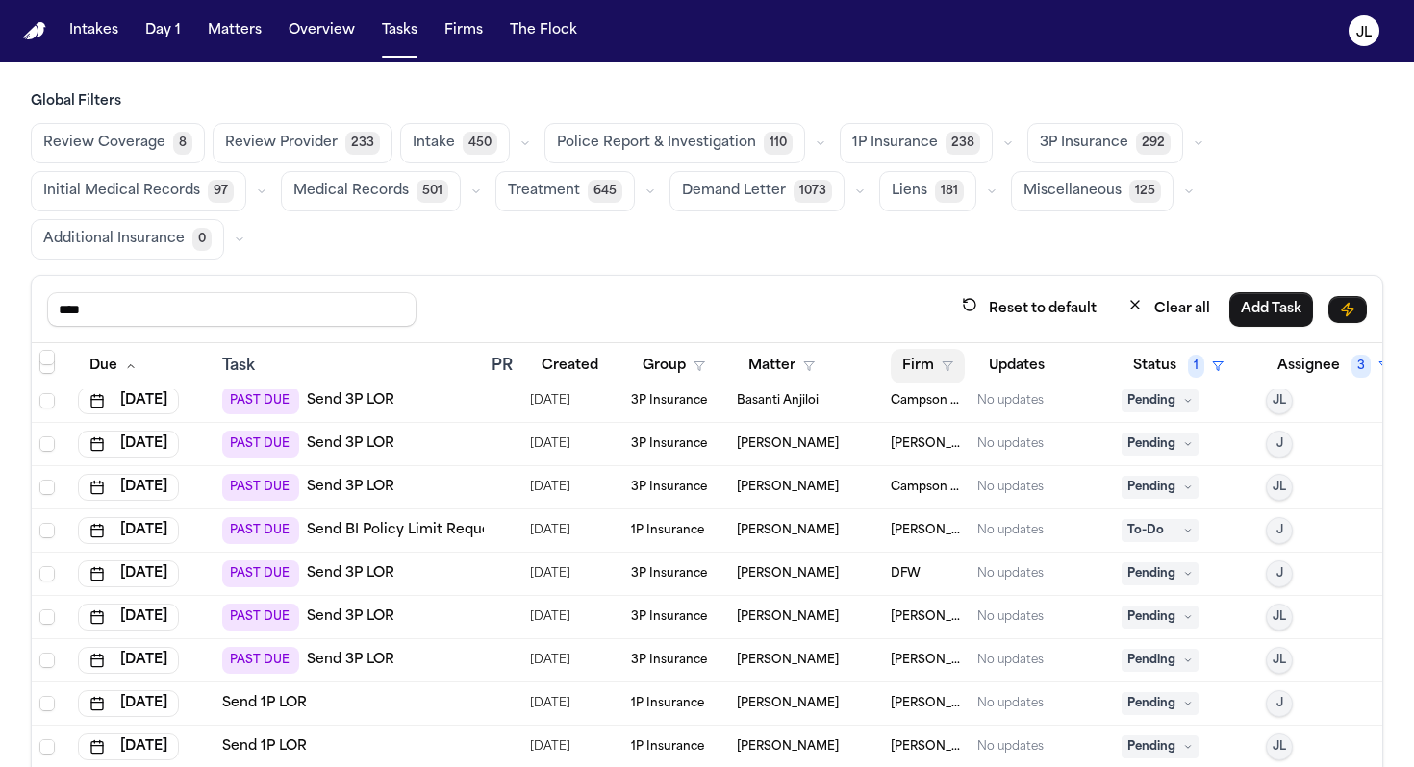
click at [925, 357] on button "Firm" at bounding box center [928, 366] width 74 height 35
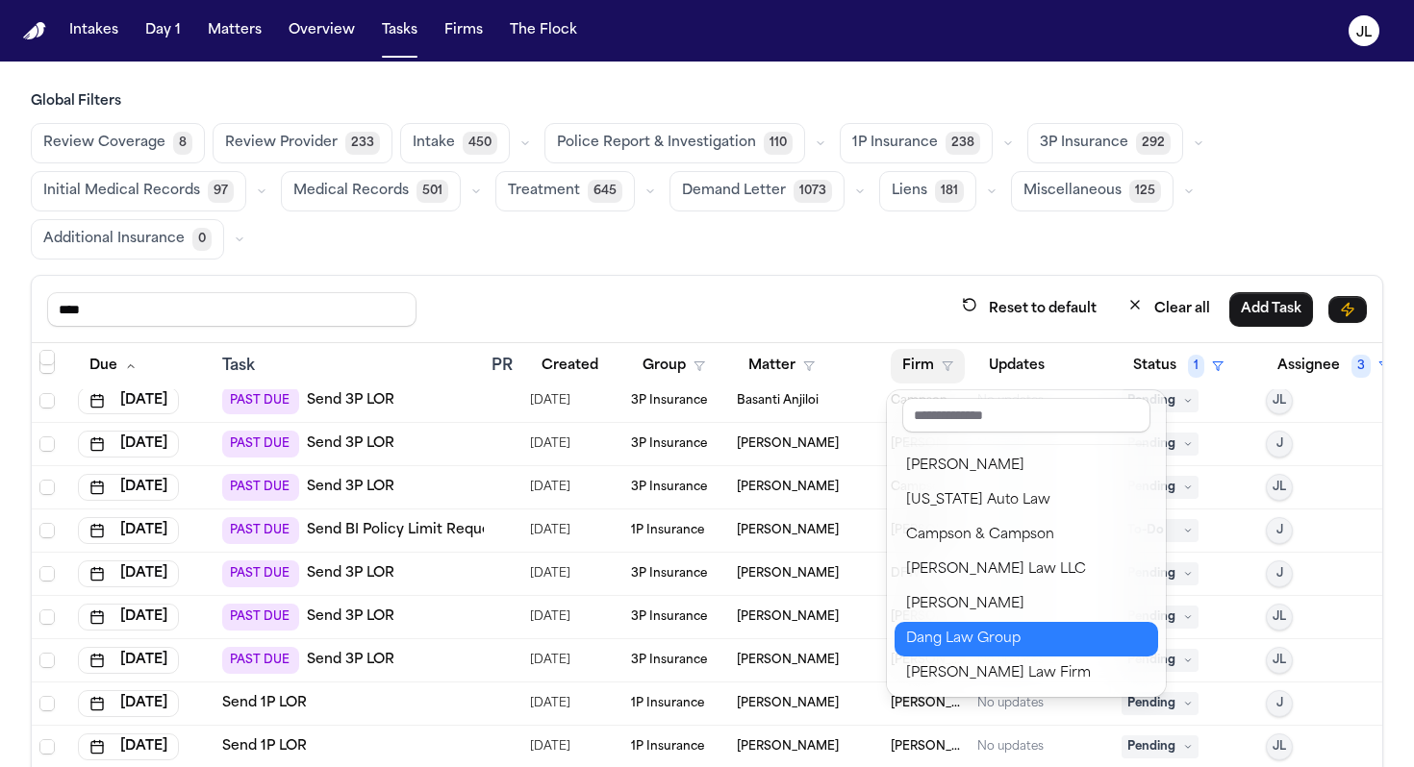
scroll to position [244, 0]
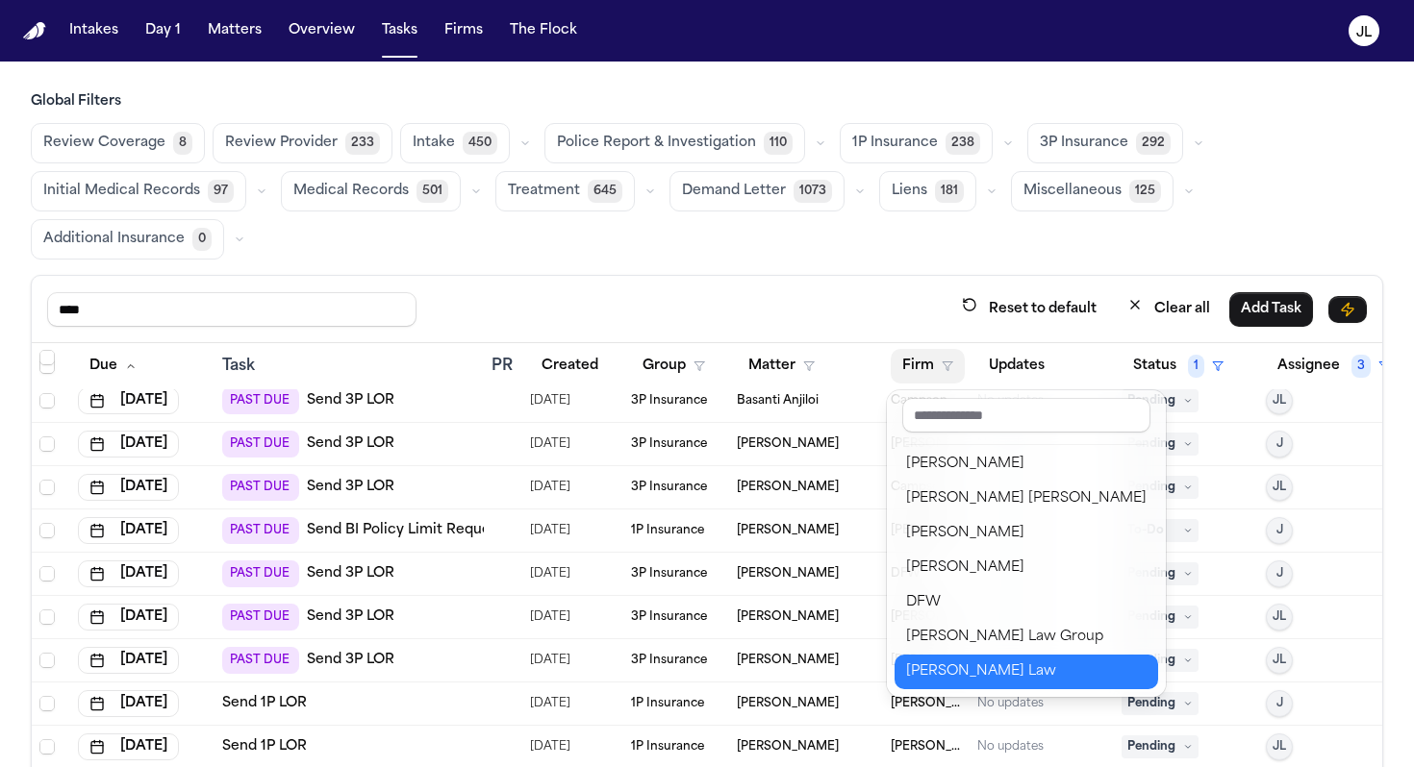
click at [967, 669] on div "Ugwonali Law" at bounding box center [1026, 672] width 240 height 23
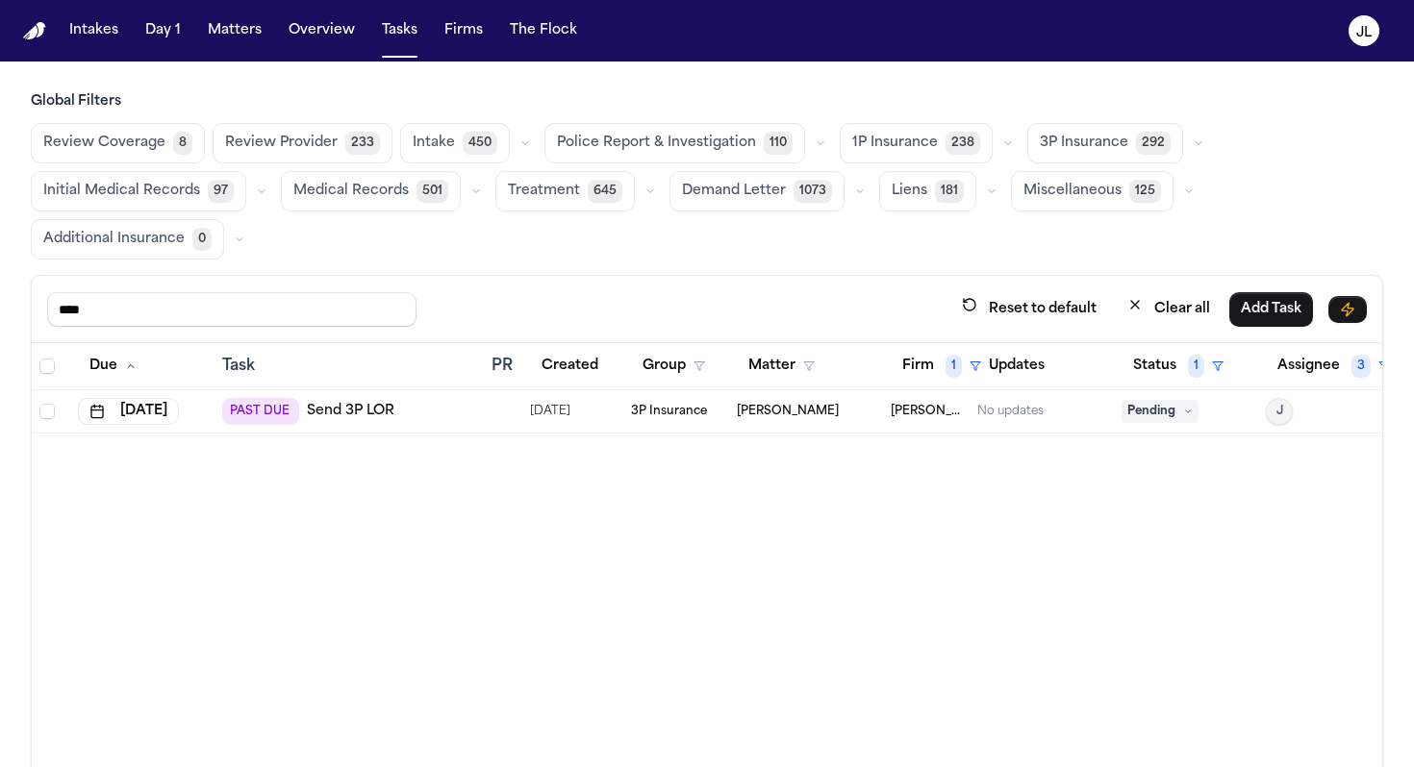
scroll to position [0, 0]
click at [1167, 411] on span "Pending" at bounding box center [1159, 411] width 77 height 23
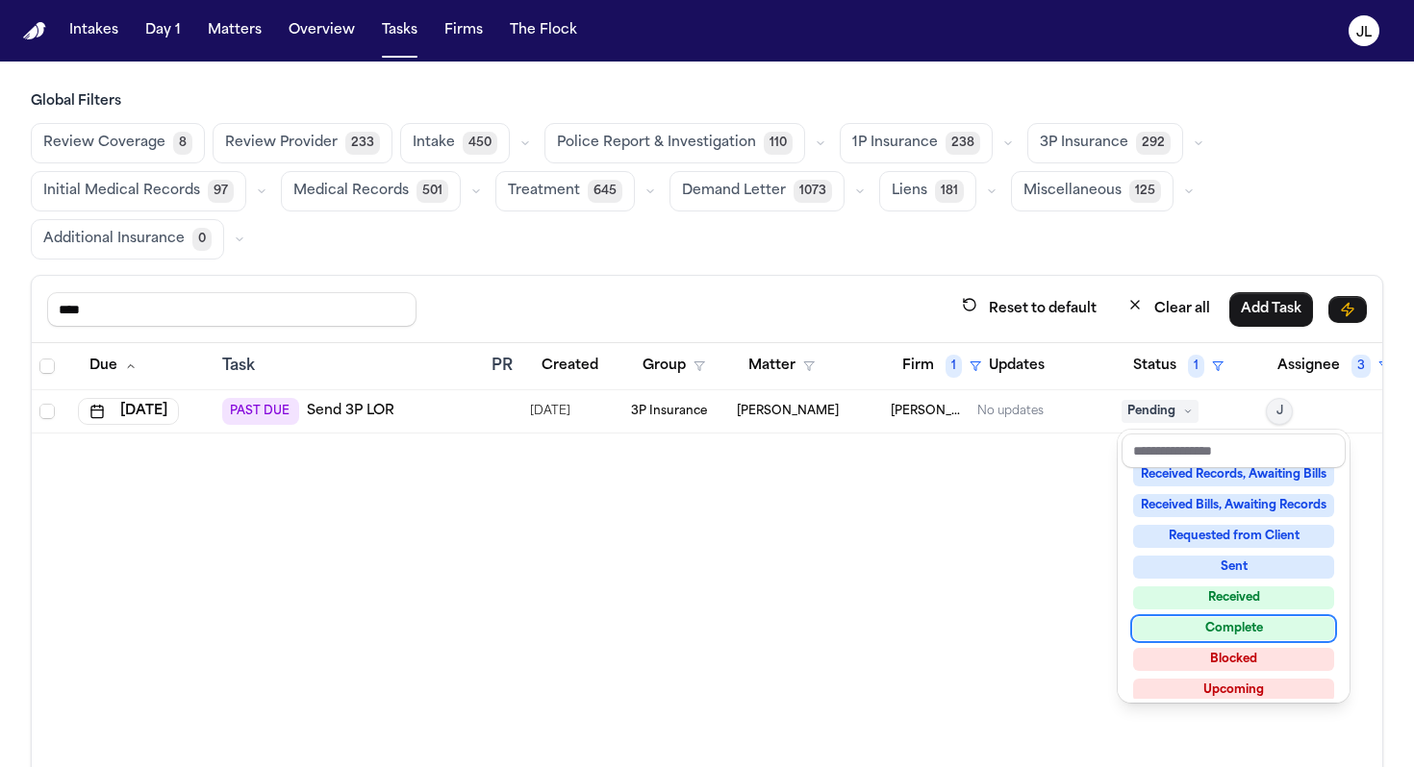
click at [1189, 629] on div "Complete" at bounding box center [1233, 628] width 201 height 23
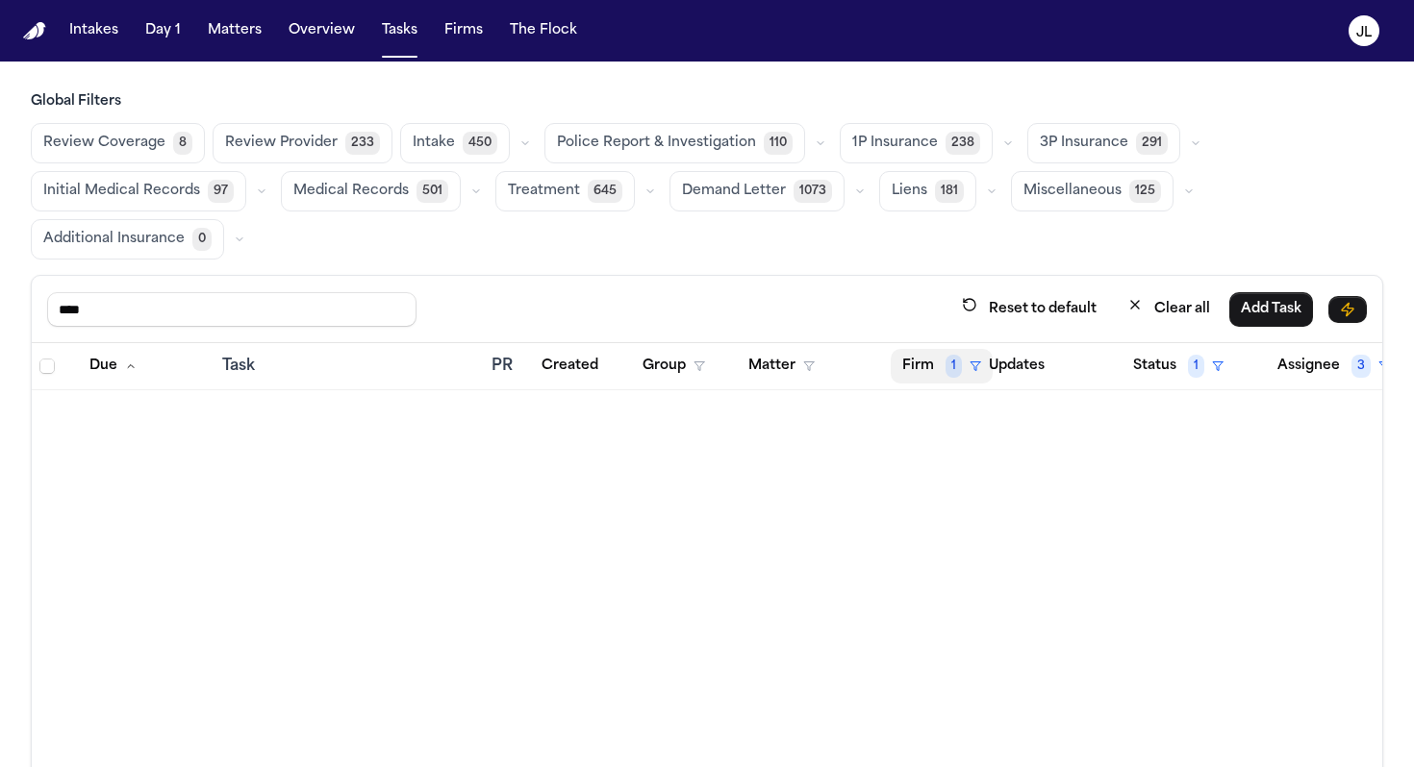
click at [939, 370] on button "Firm 1" at bounding box center [942, 366] width 102 height 35
click at [951, 509] on icon "button" at bounding box center [943, 509] width 15 height 15
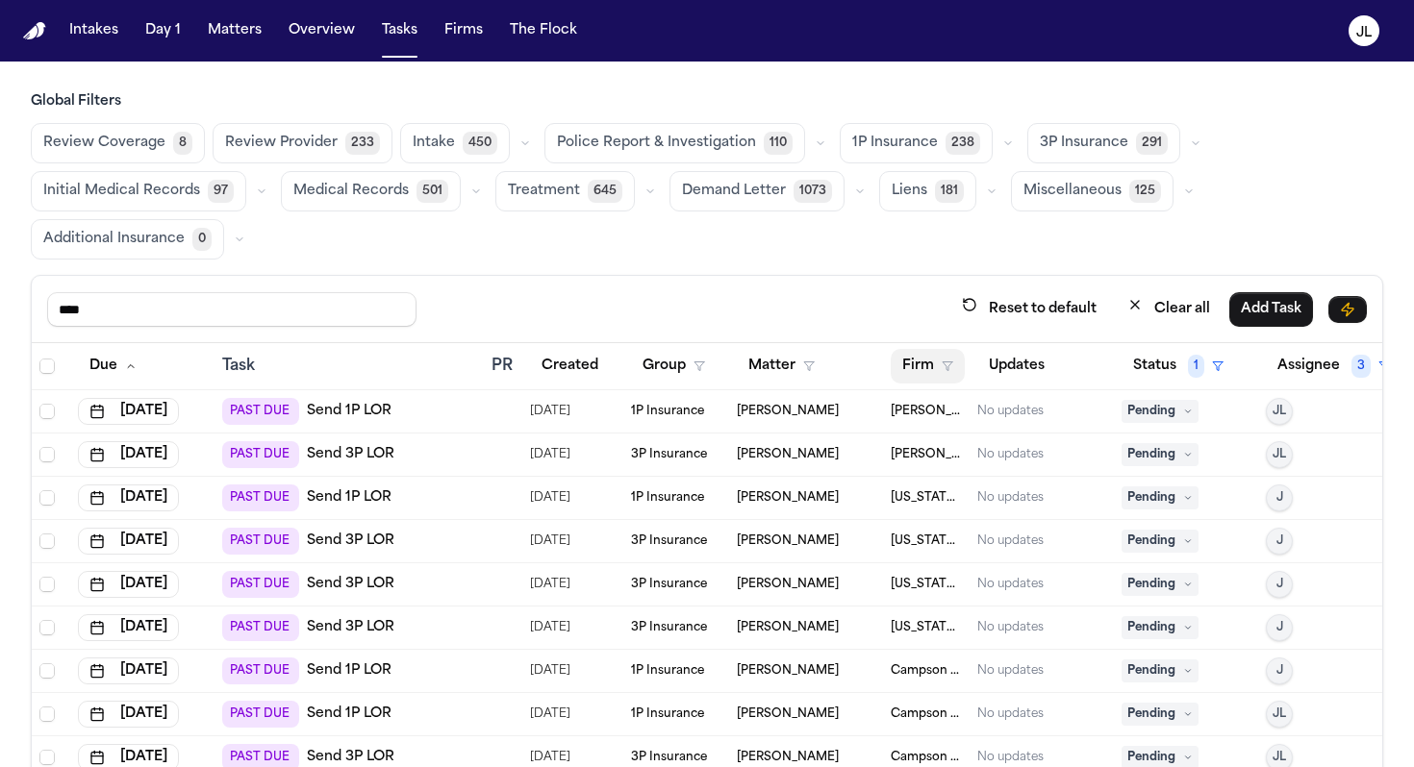
click at [918, 369] on button "Firm" at bounding box center [928, 366] width 74 height 35
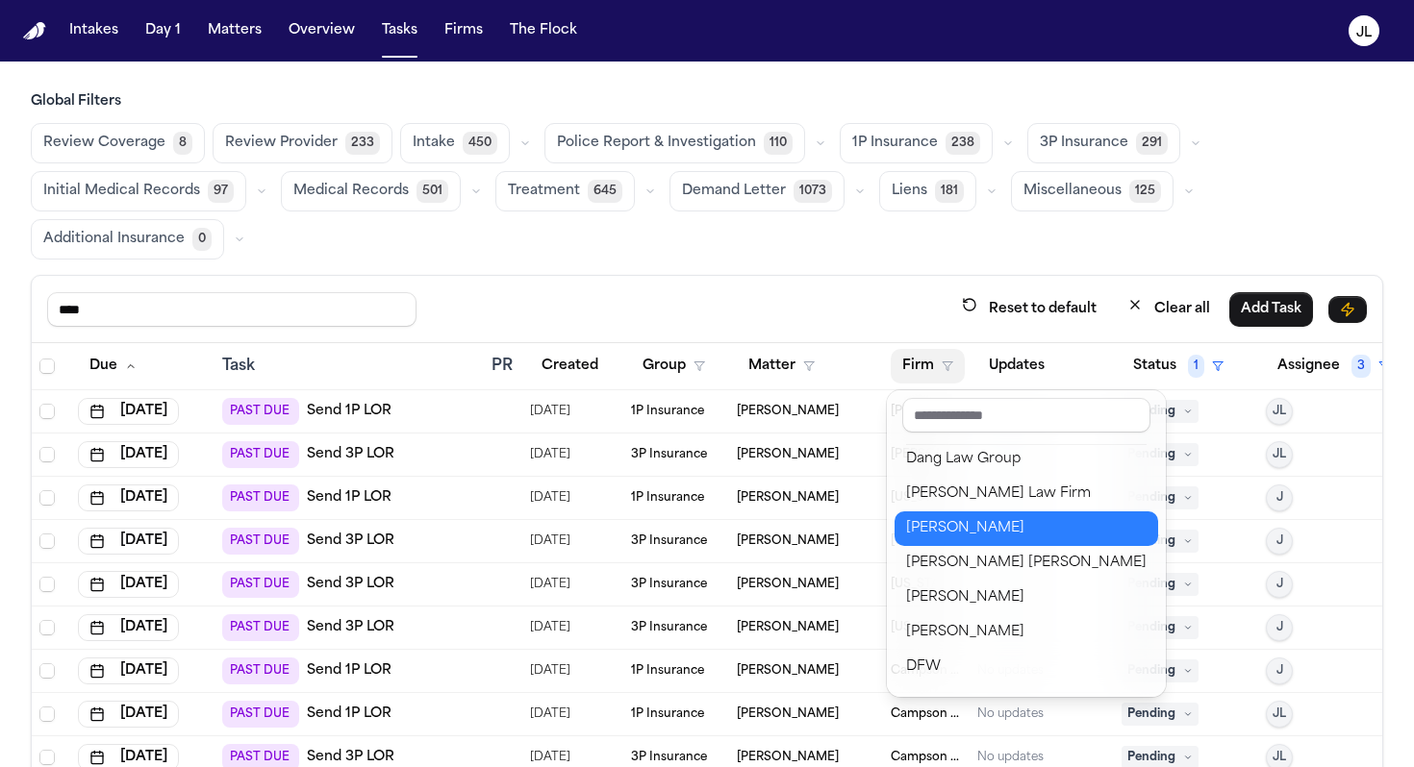
scroll to position [210, 0]
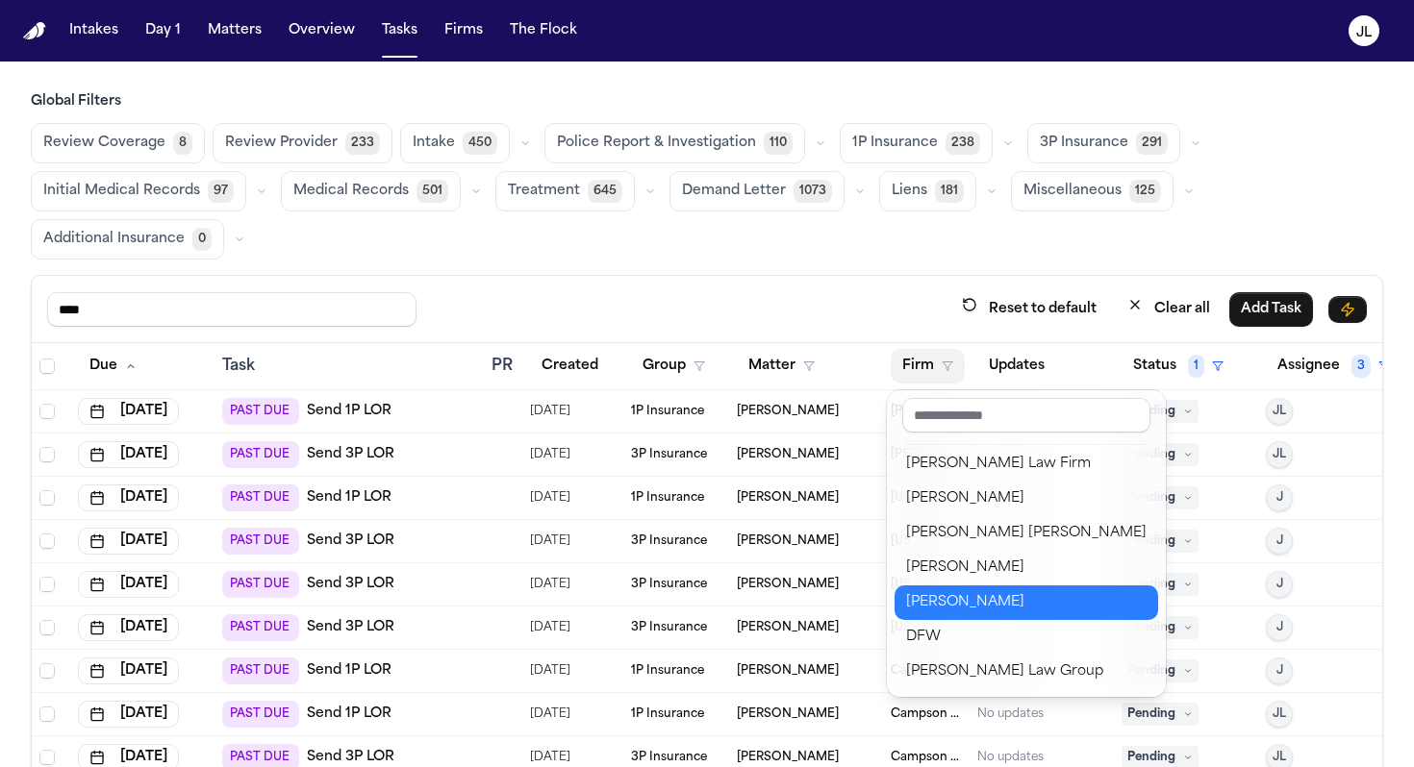
click at [942, 590] on button "Gammill" at bounding box center [1025, 603] width 263 height 35
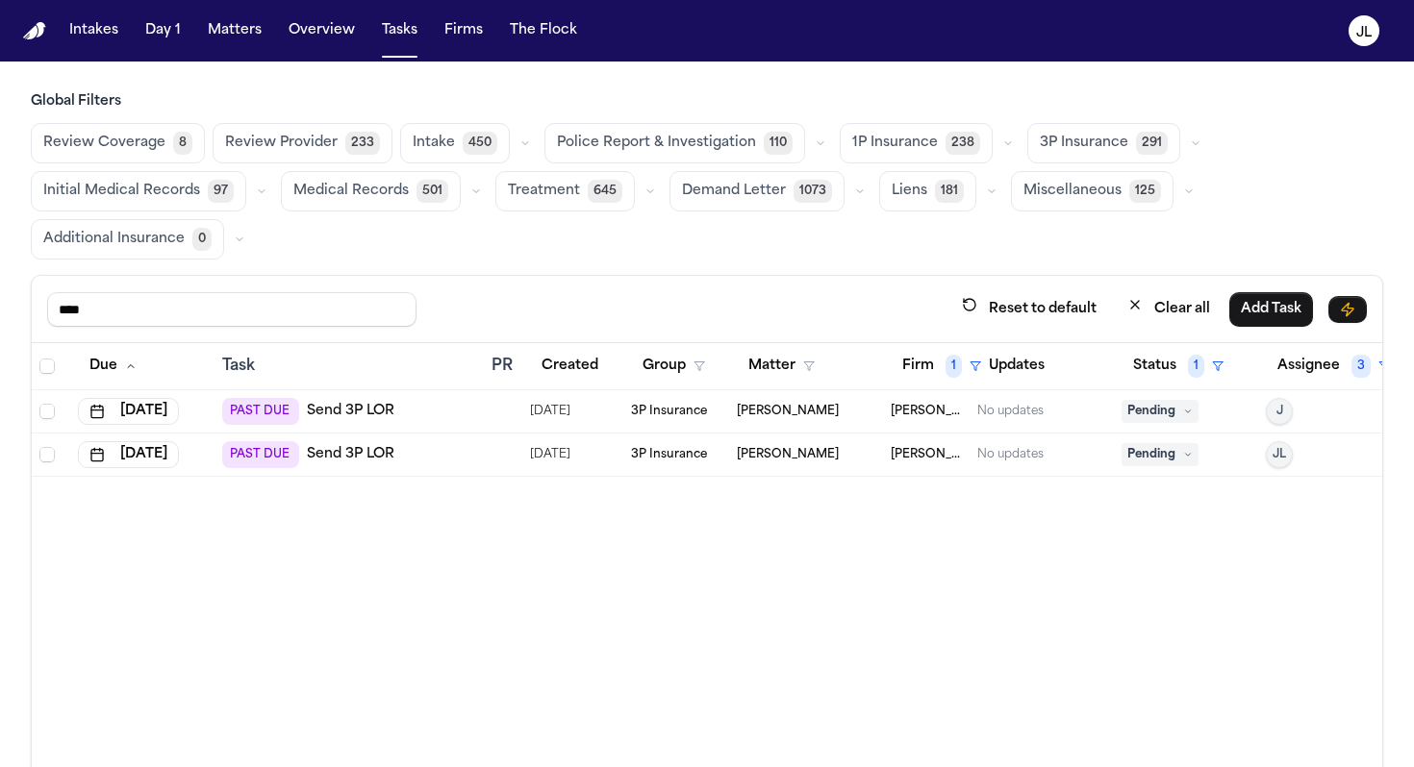
click at [344, 414] on link "Send 3P LOR" at bounding box center [351, 411] width 88 height 19
click at [928, 349] on button "Firm 1" at bounding box center [942, 366] width 102 height 35
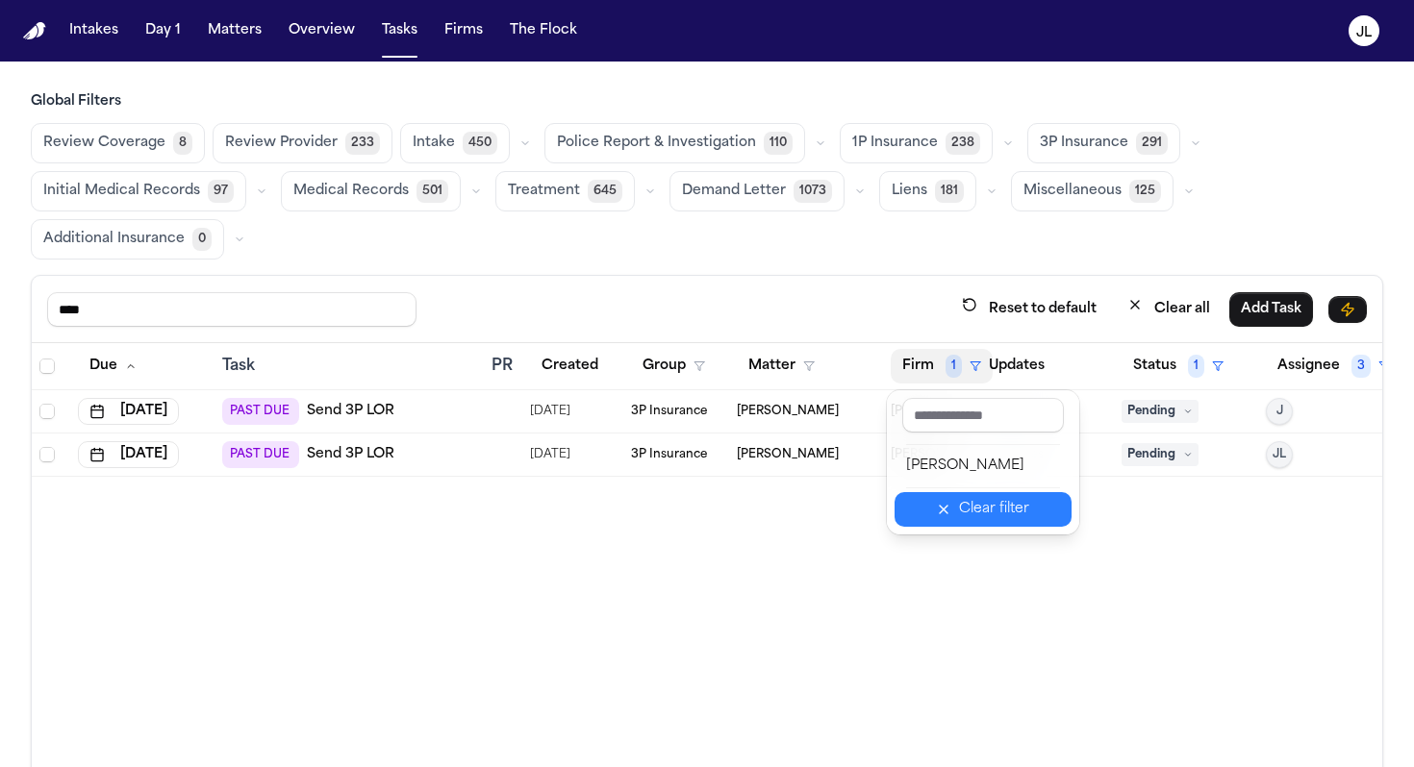
click at [951, 506] on icon "button" at bounding box center [943, 509] width 15 height 15
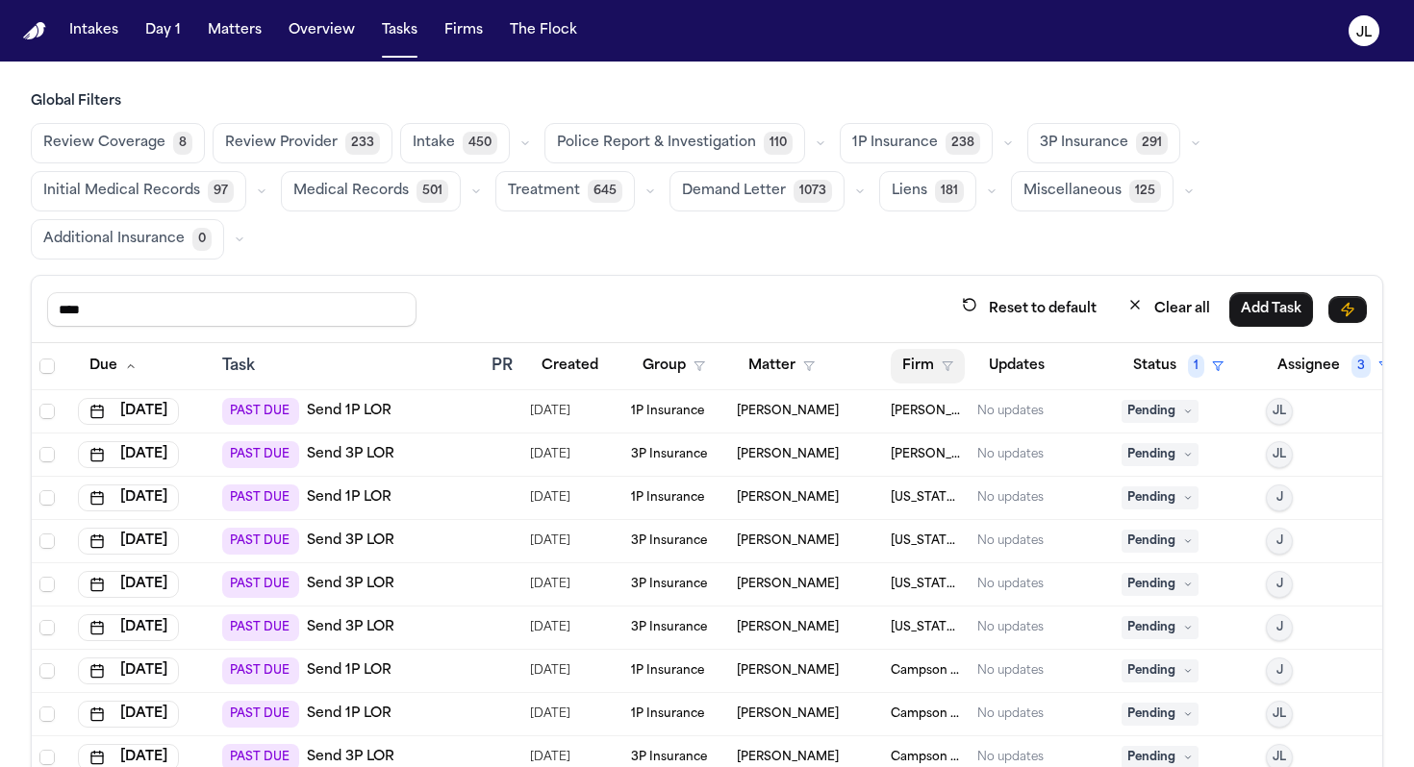
click at [934, 361] on button "Firm" at bounding box center [928, 366] width 74 height 35
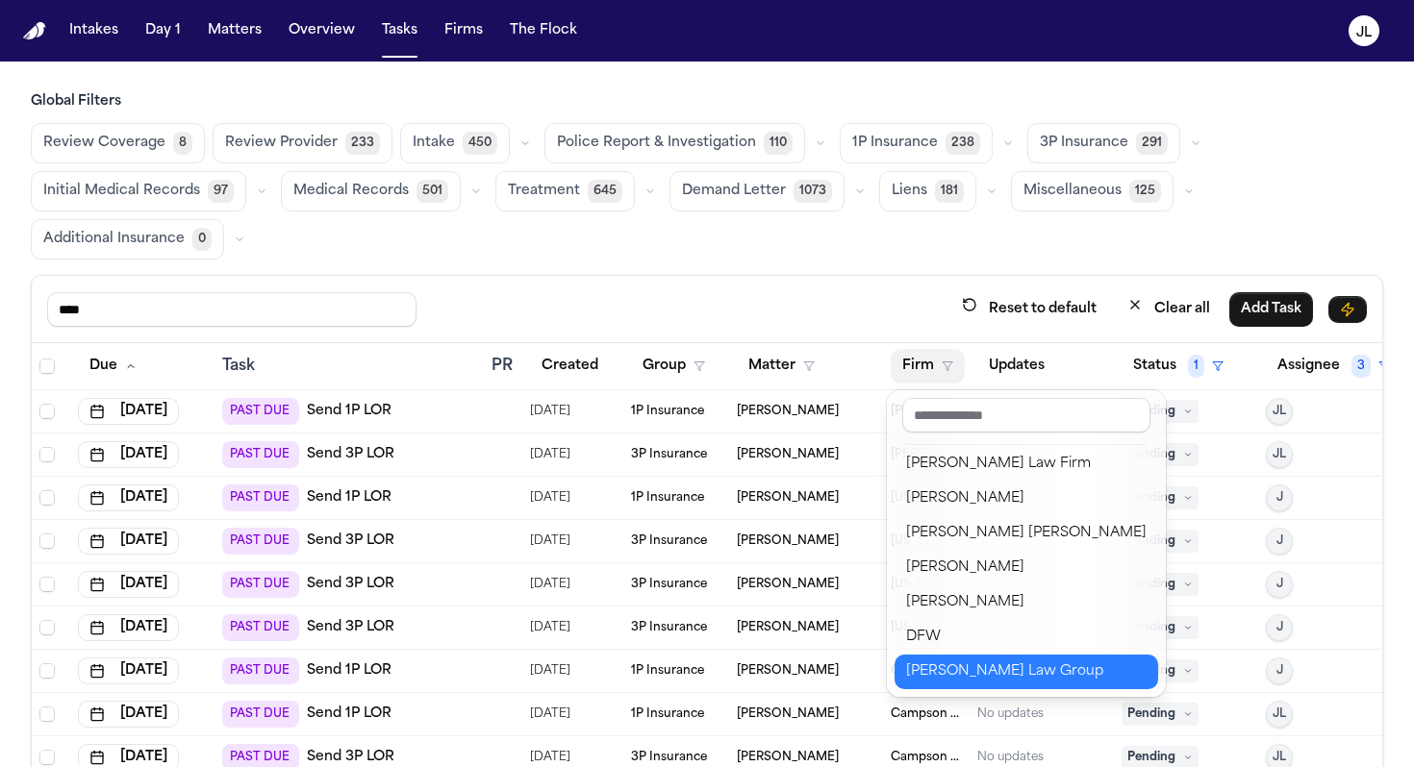
click at [966, 669] on div "Romanow Law Group" at bounding box center [1026, 672] width 240 height 23
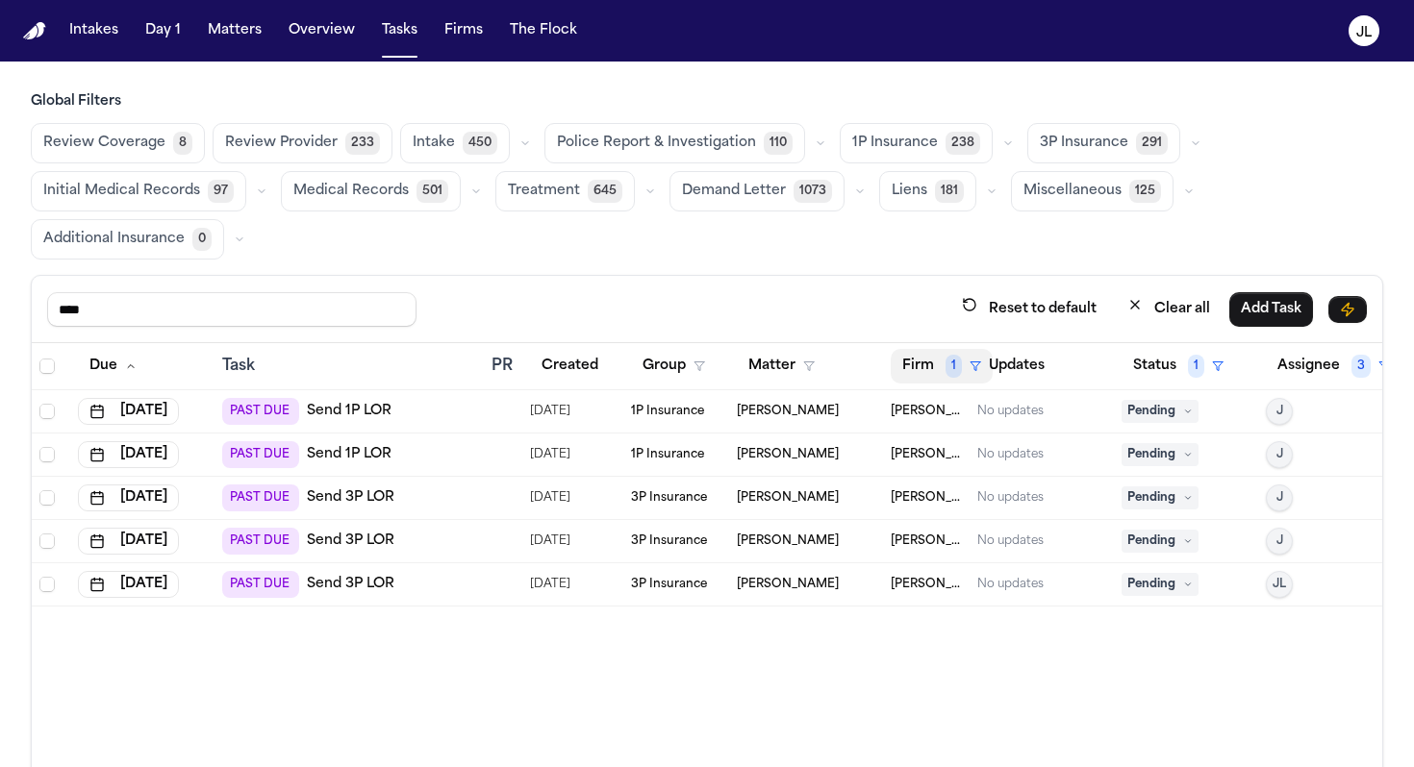
click at [929, 368] on button "Firm 1" at bounding box center [942, 366] width 102 height 35
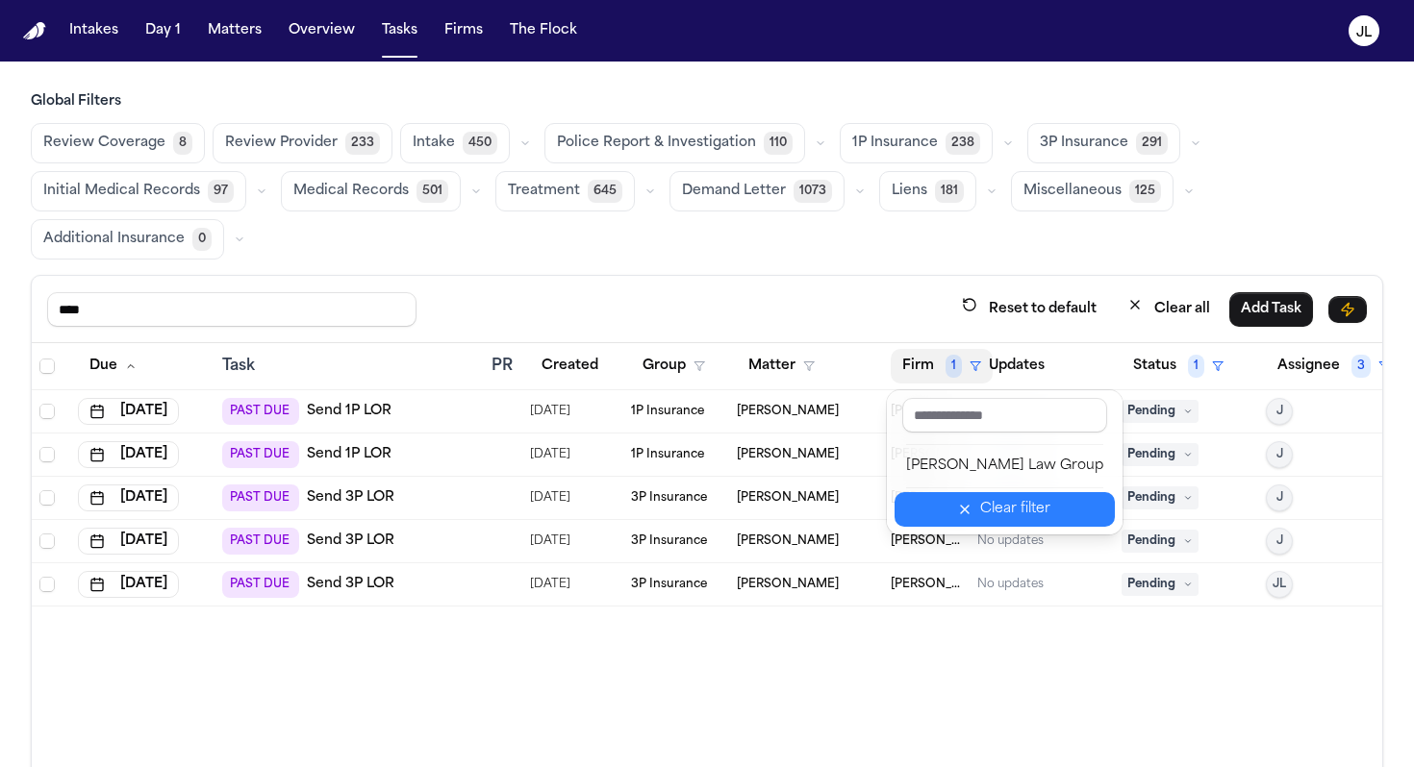
click at [957, 515] on icon "button" at bounding box center [964, 509] width 15 height 15
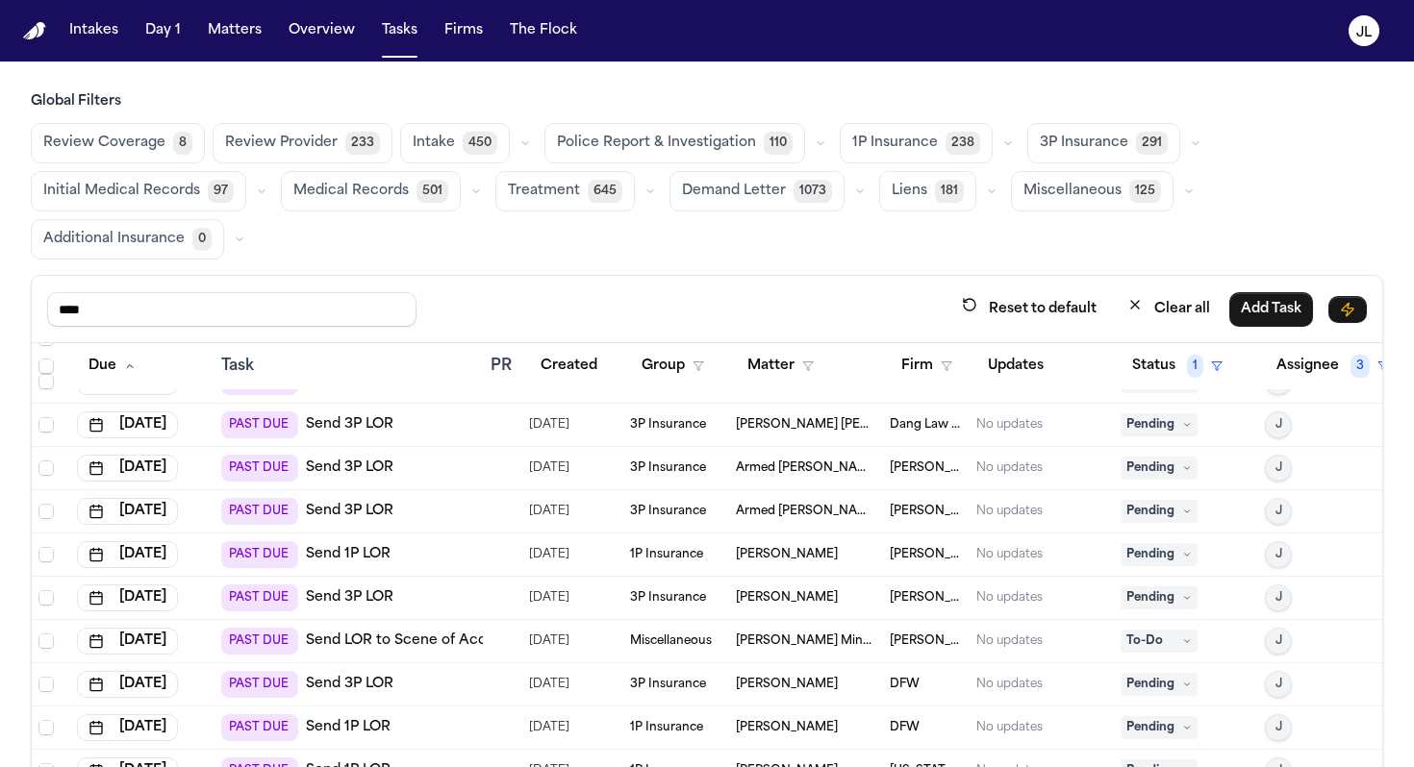
scroll to position [634, 1]
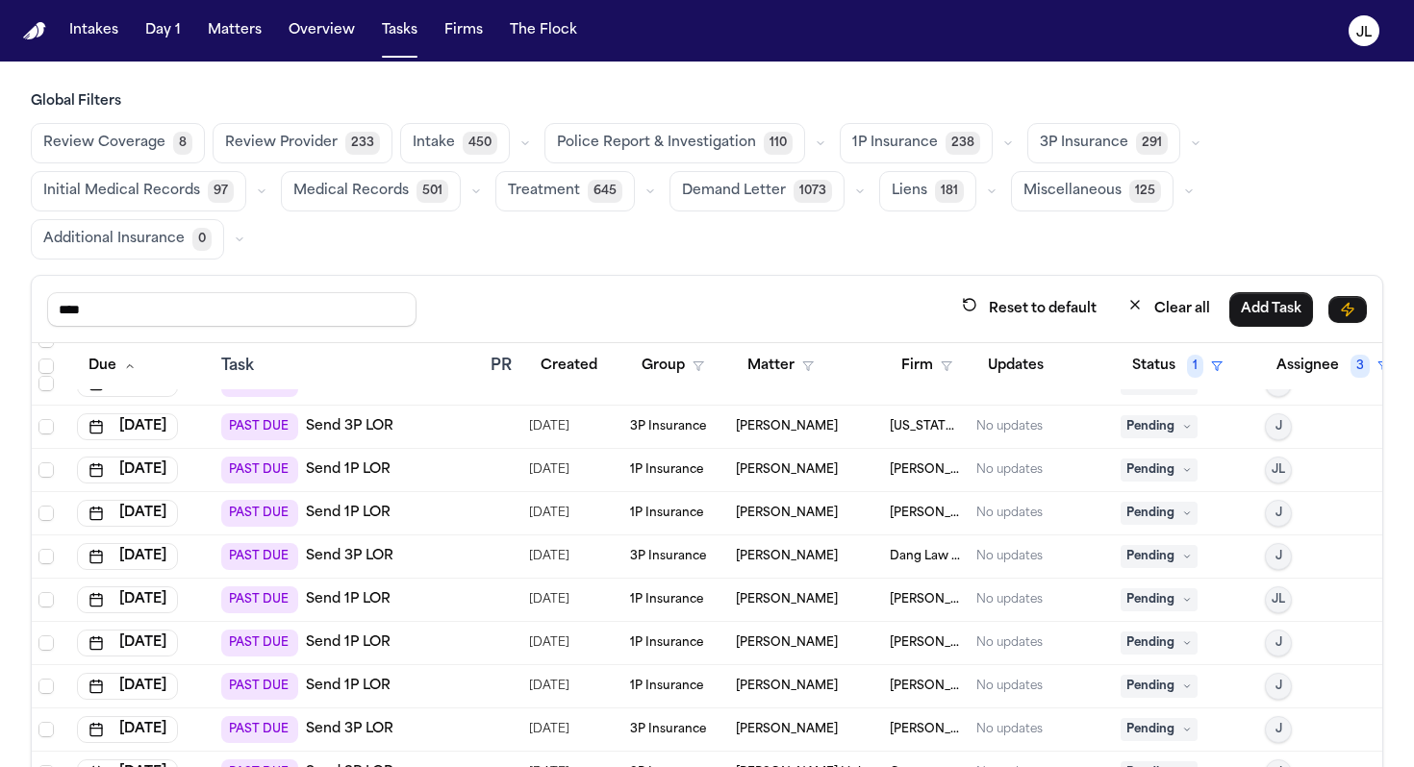
click at [682, 388] on th "Group" at bounding box center [675, 366] width 106 height 47
click at [682, 363] on button "Group" at bounding box center [673, 366] width 86 height 35
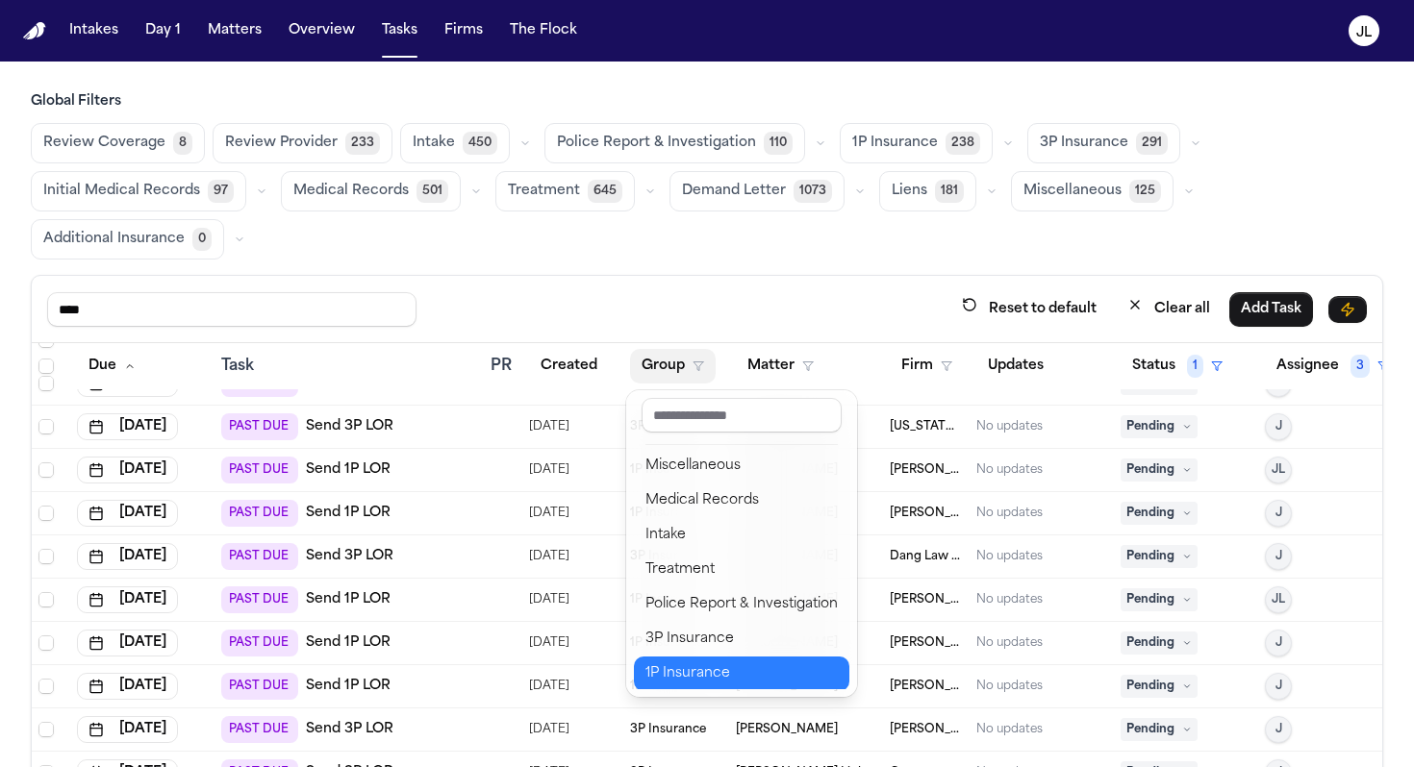
scroll to position [2, 0]
click at [709, 660] on button "1P Insurance" at bounding box center [741, 672] width 215 height 35
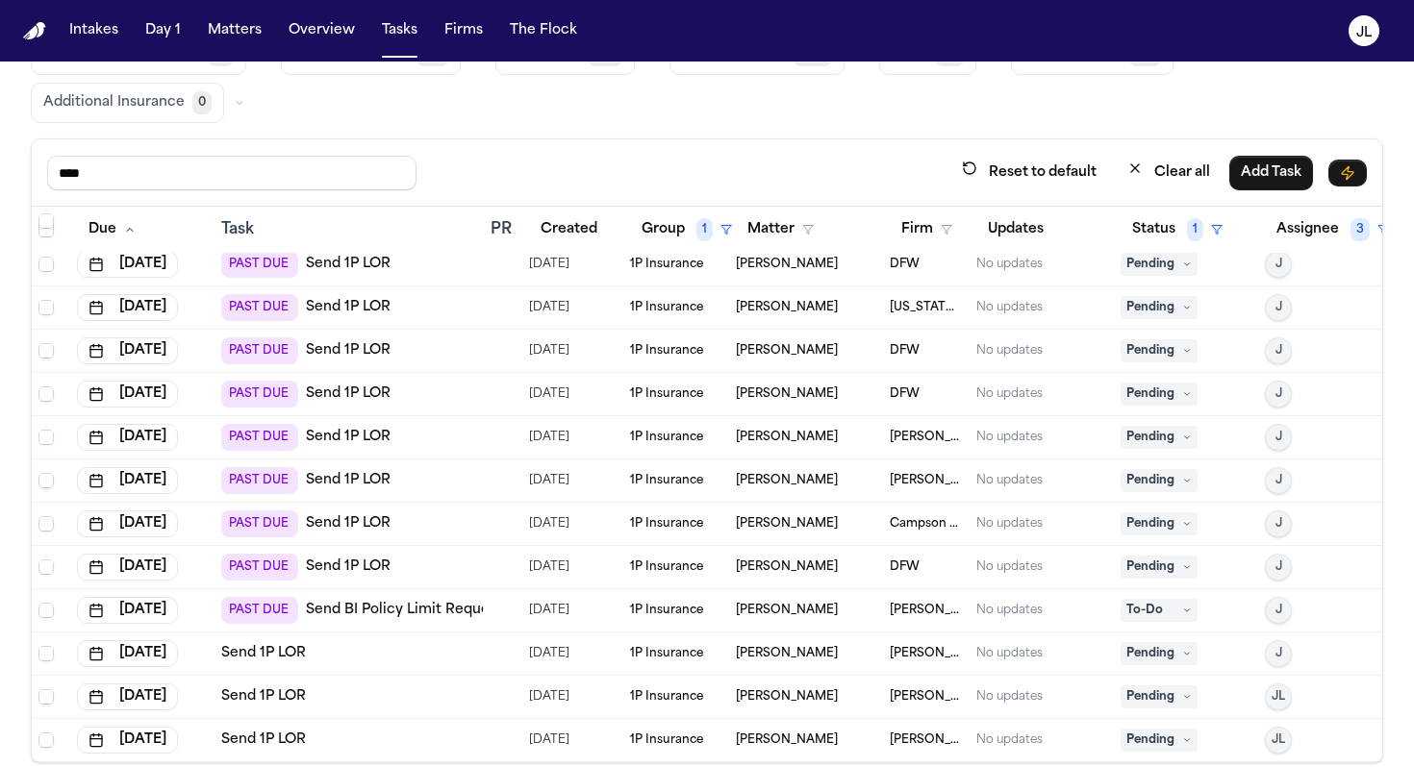
scroll to position [163, 0]
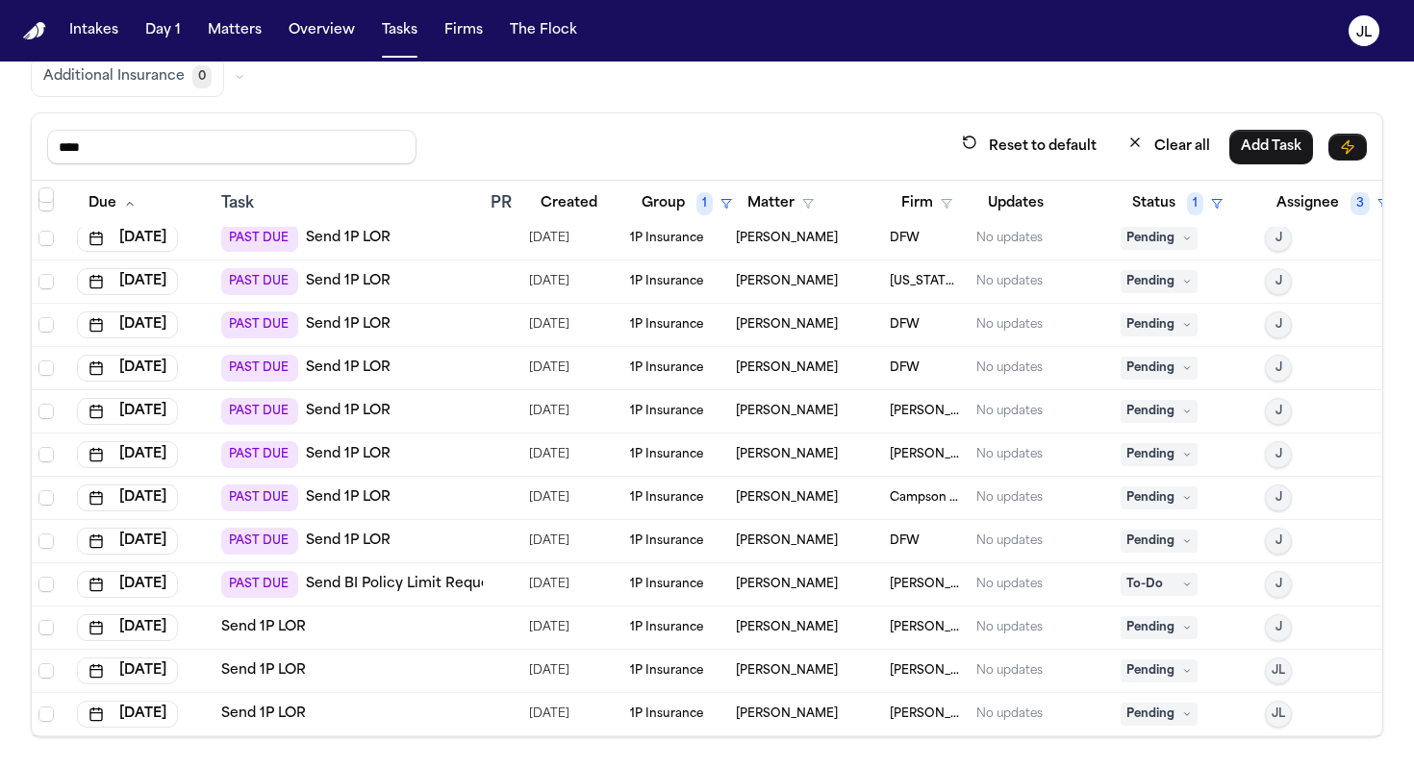
click at [1172, 670] on span "Pending" at bounding box center [1158, 671] width 77 height 23
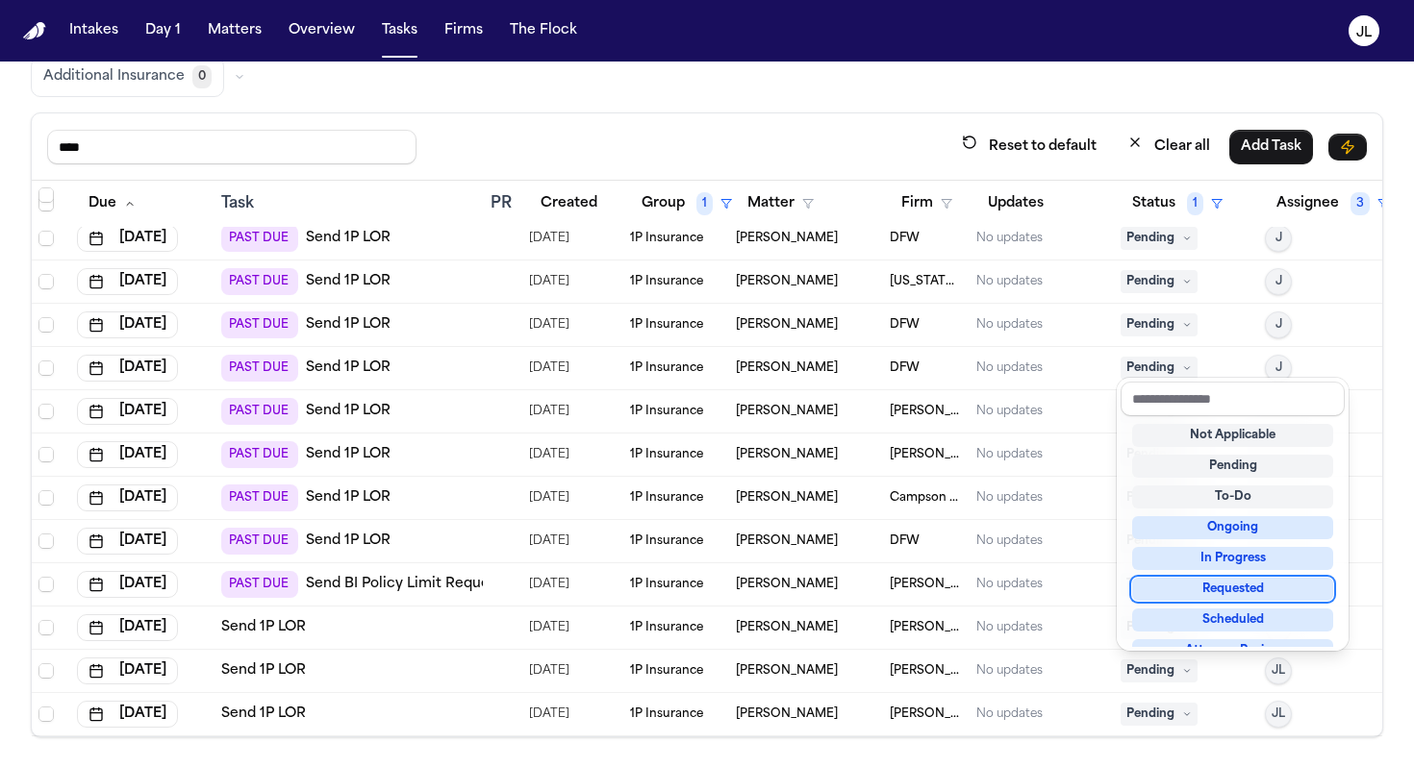
scroll to position [300, 0]
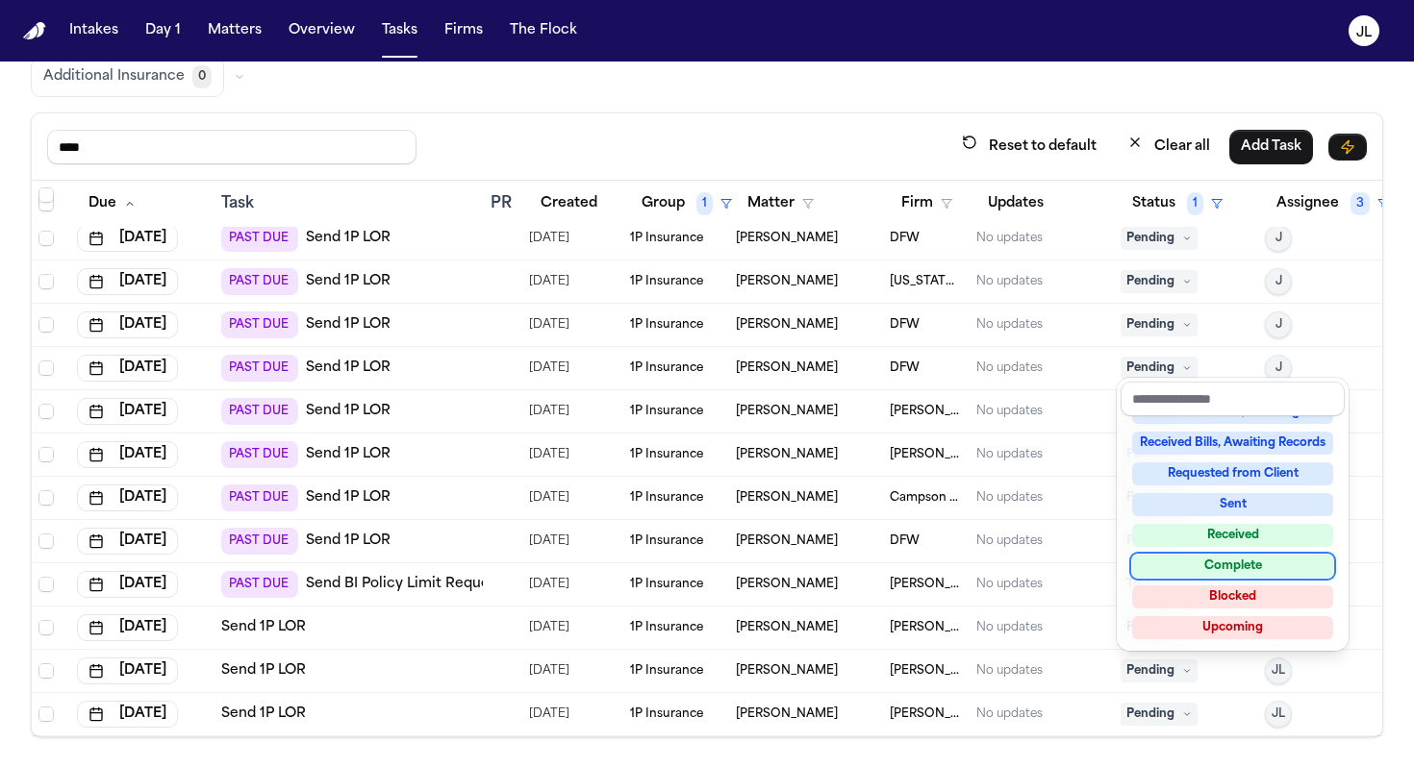
click at [1205, 566] on div "Complete" at bounding box center [1232, 566] width 201 height 23
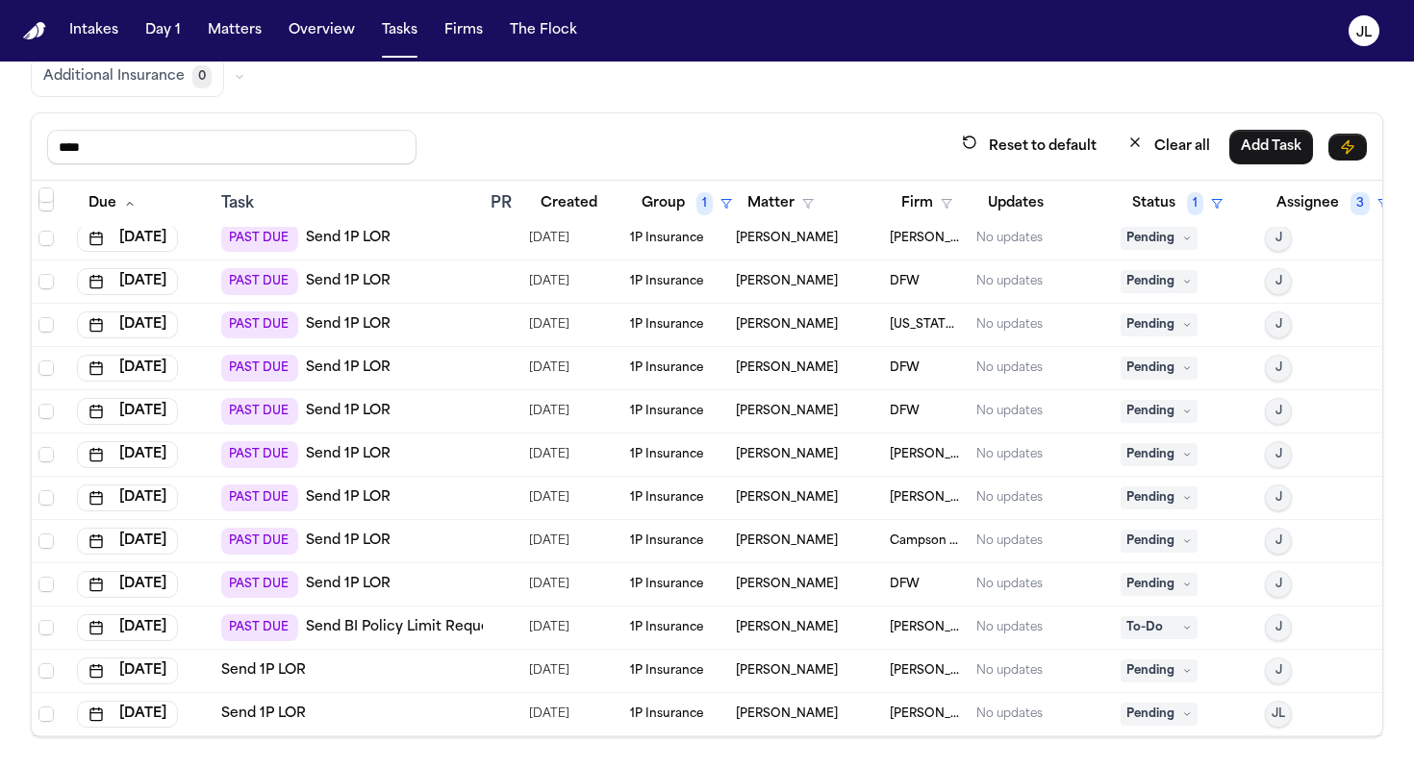
scroll to position [443, 1]
click at [1165, 665] on span "Pending" at bounding box center [1158, 671] width 77 height 23
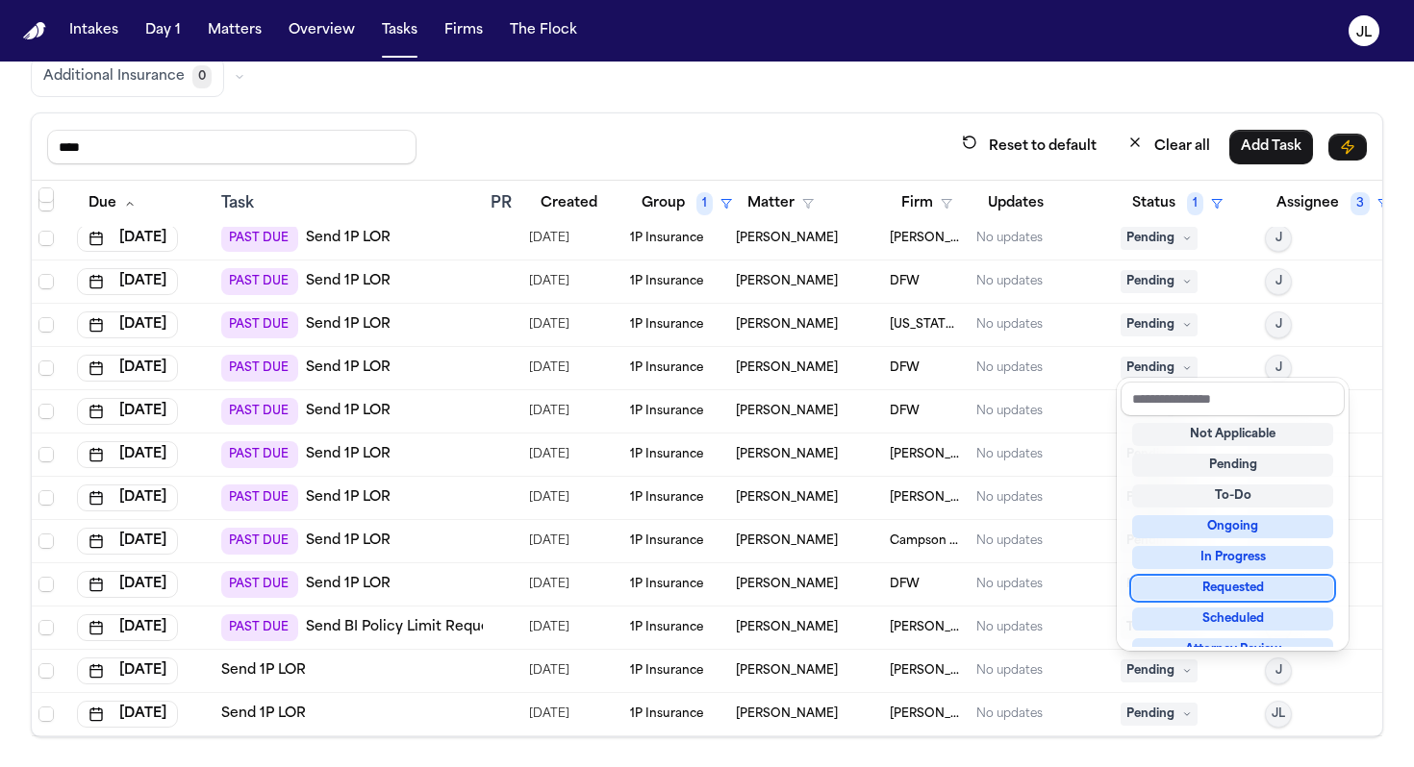
scroll to position [300, 0]
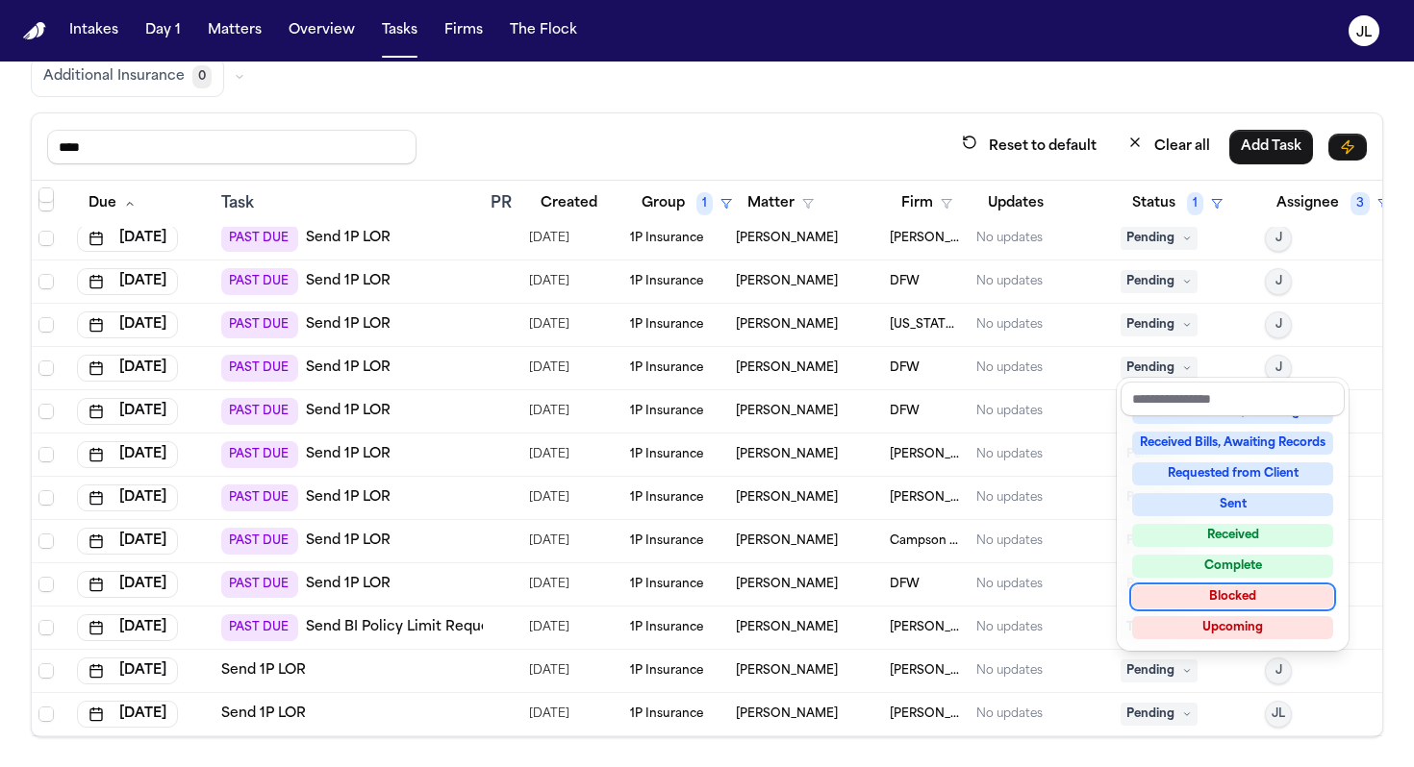
click at [1196, 596] on div "Blocked" at bounding box center [1232, 597] width 201 height 23
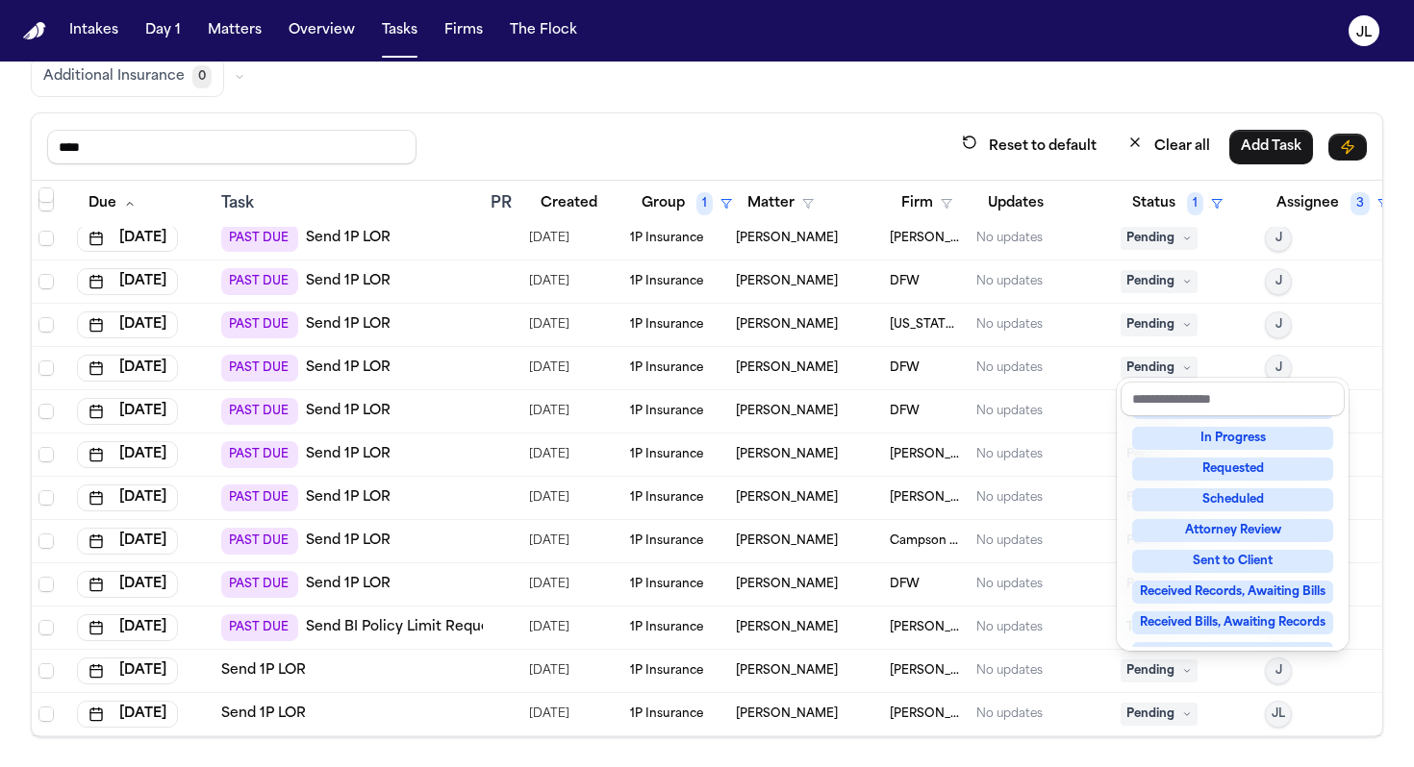
click at [1196, 596] on div "Not Applicable Pending To-Do Ongoing In Progress Requested Scheduled Attorney R…" at bounding box center [1232, 531] width 224 height 231
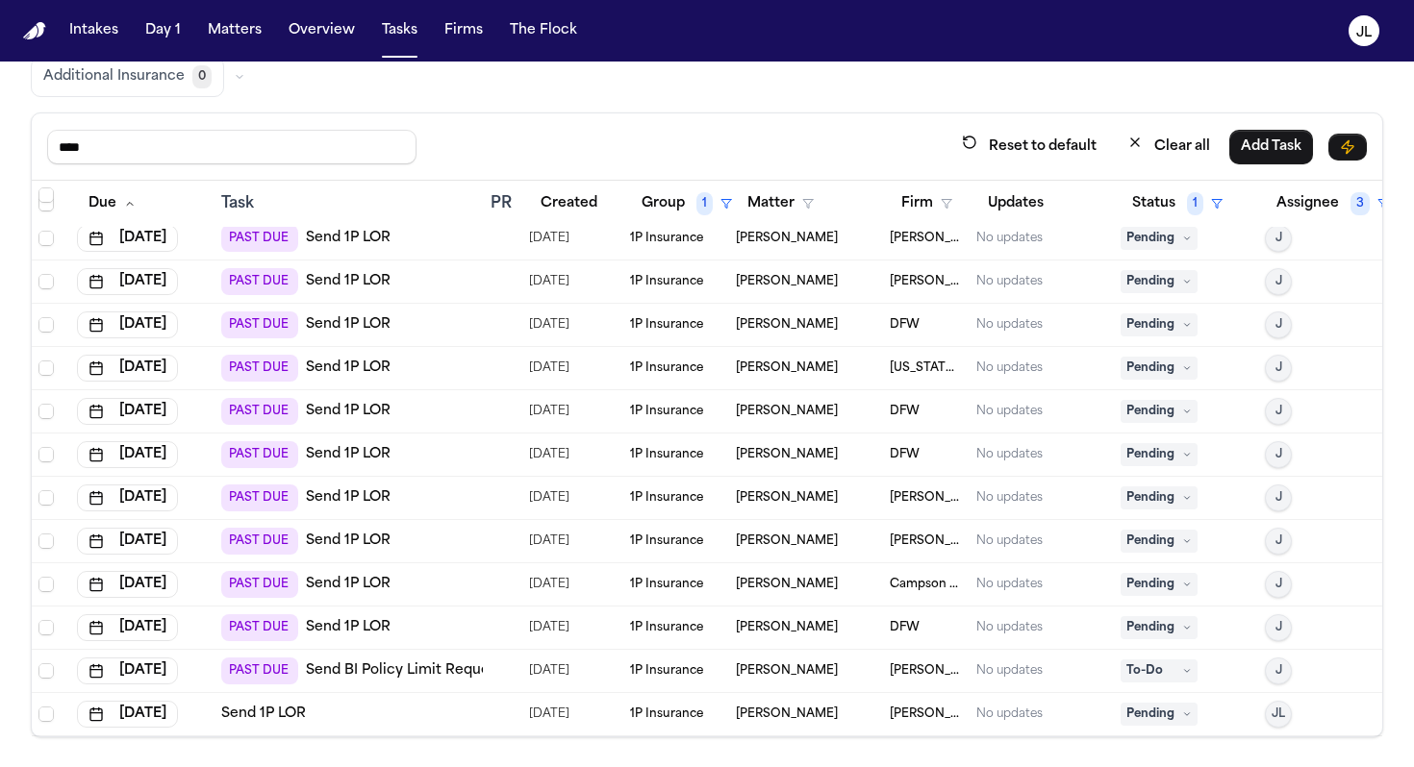
scroll to position [0, 1]
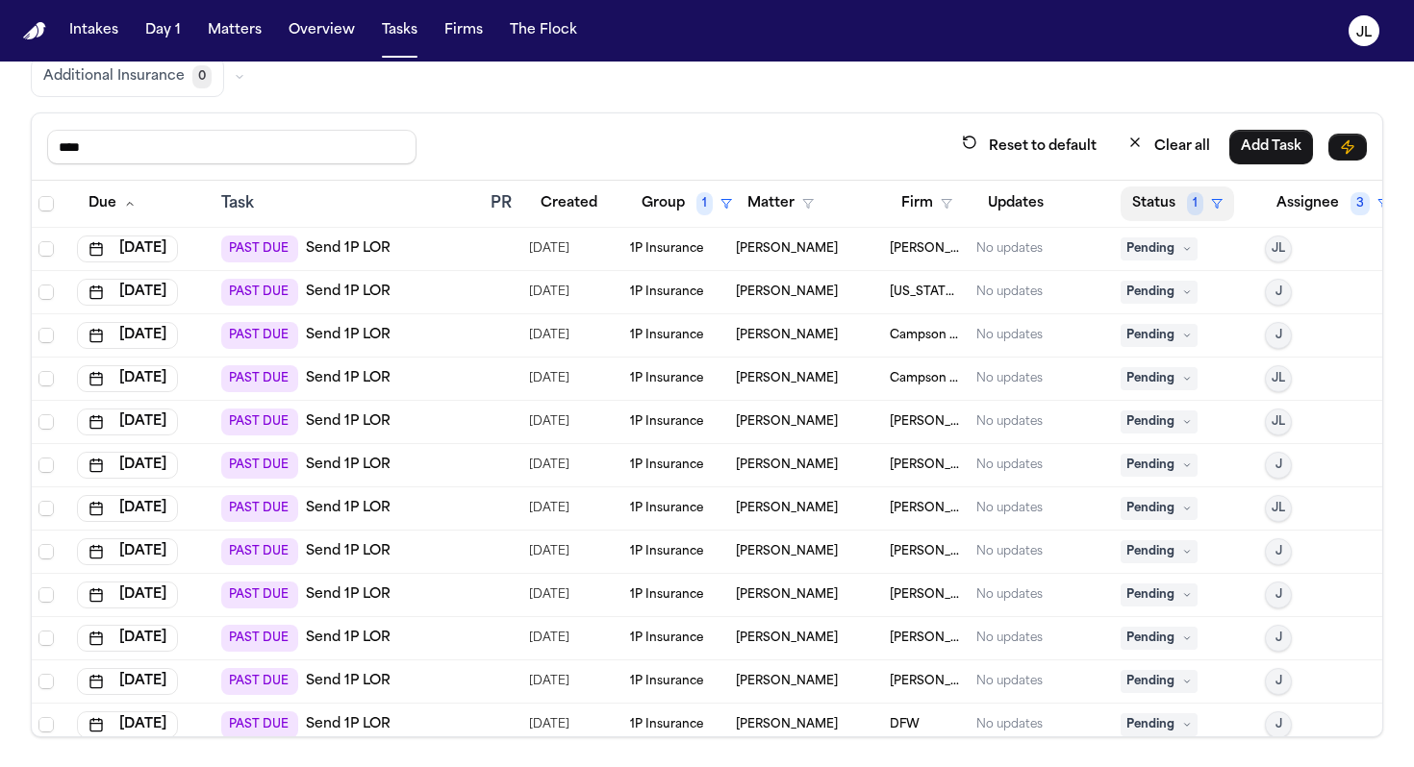
click at [1157, 210] on button "Status 1" at bounding box center [1176, 204] width 113 height 35
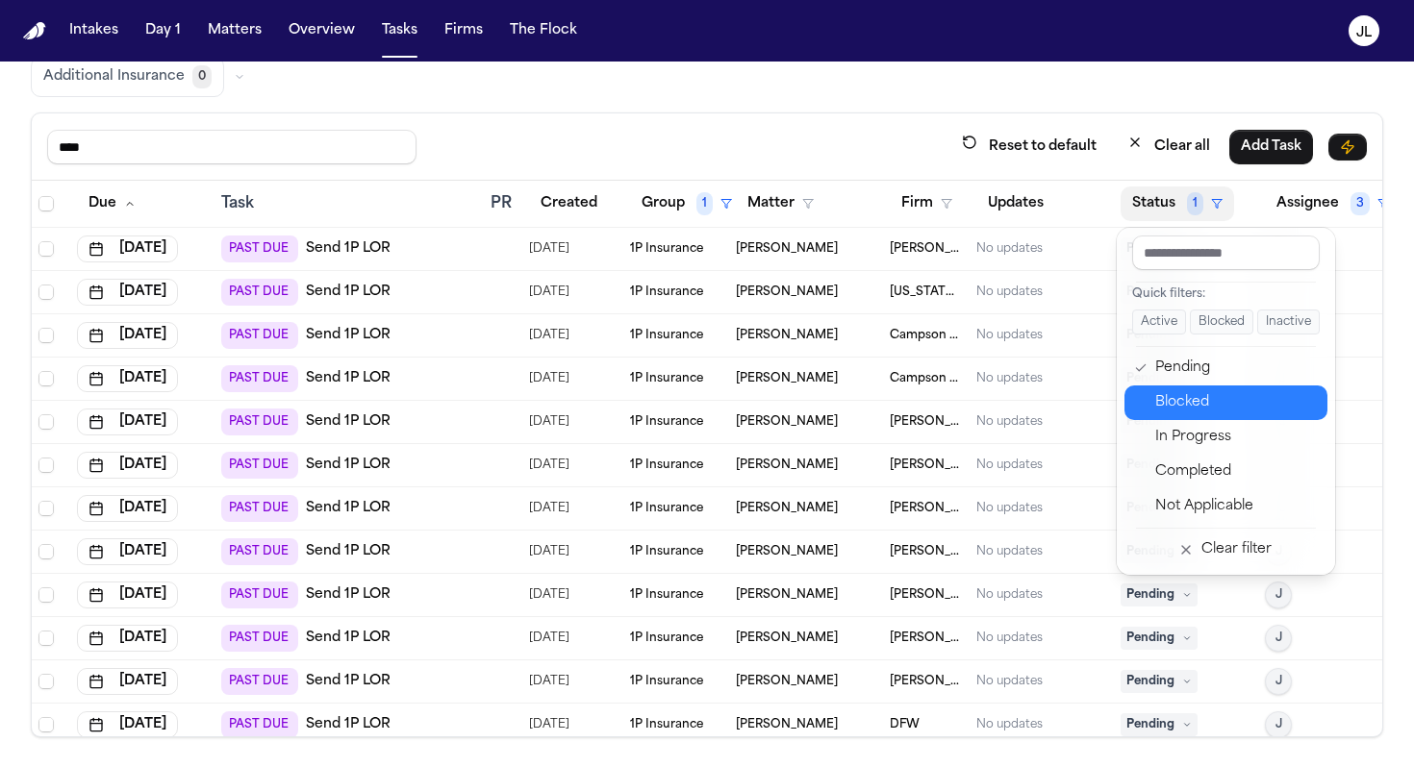
click at [1170, 412] on div "Blocked" at bounding box center [1235, 402] width 161 height 23
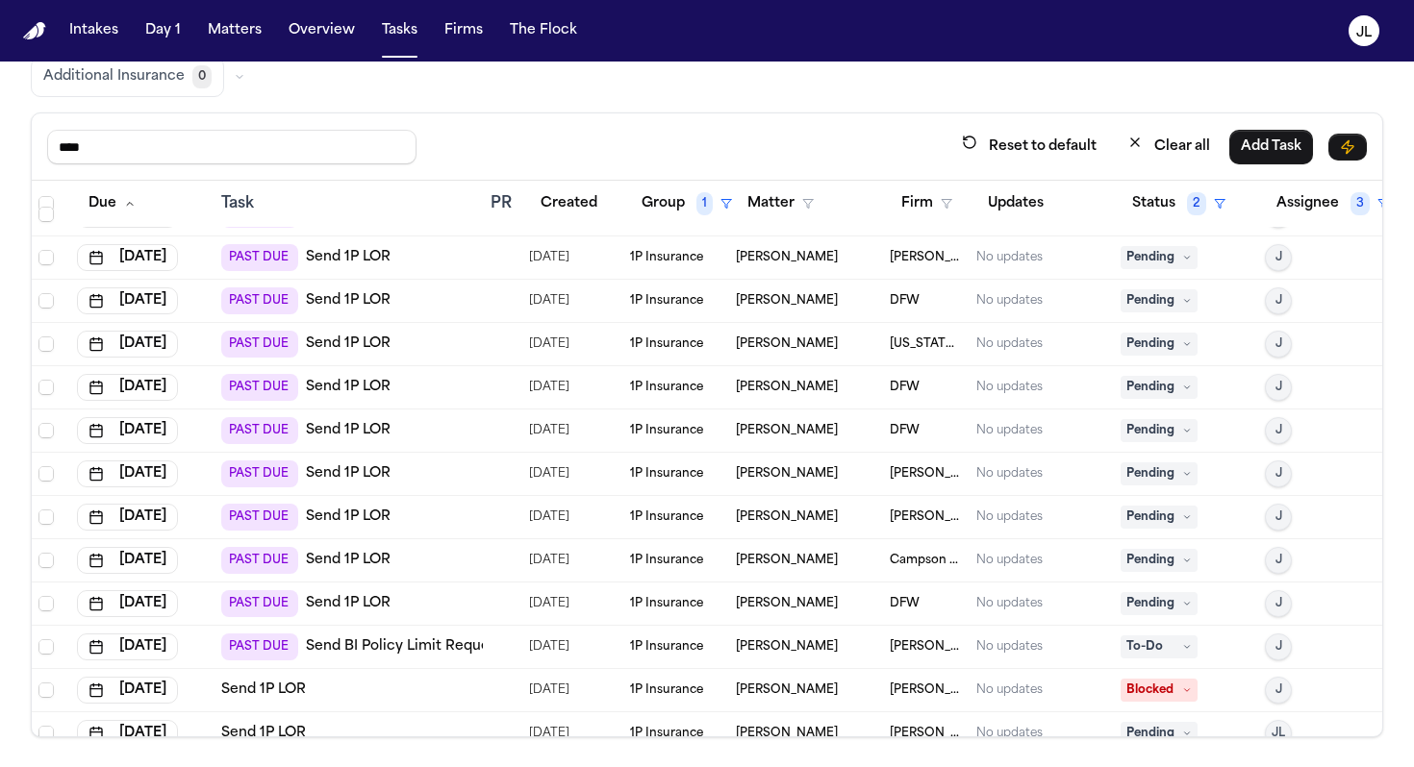
scroll to position [746, 1]
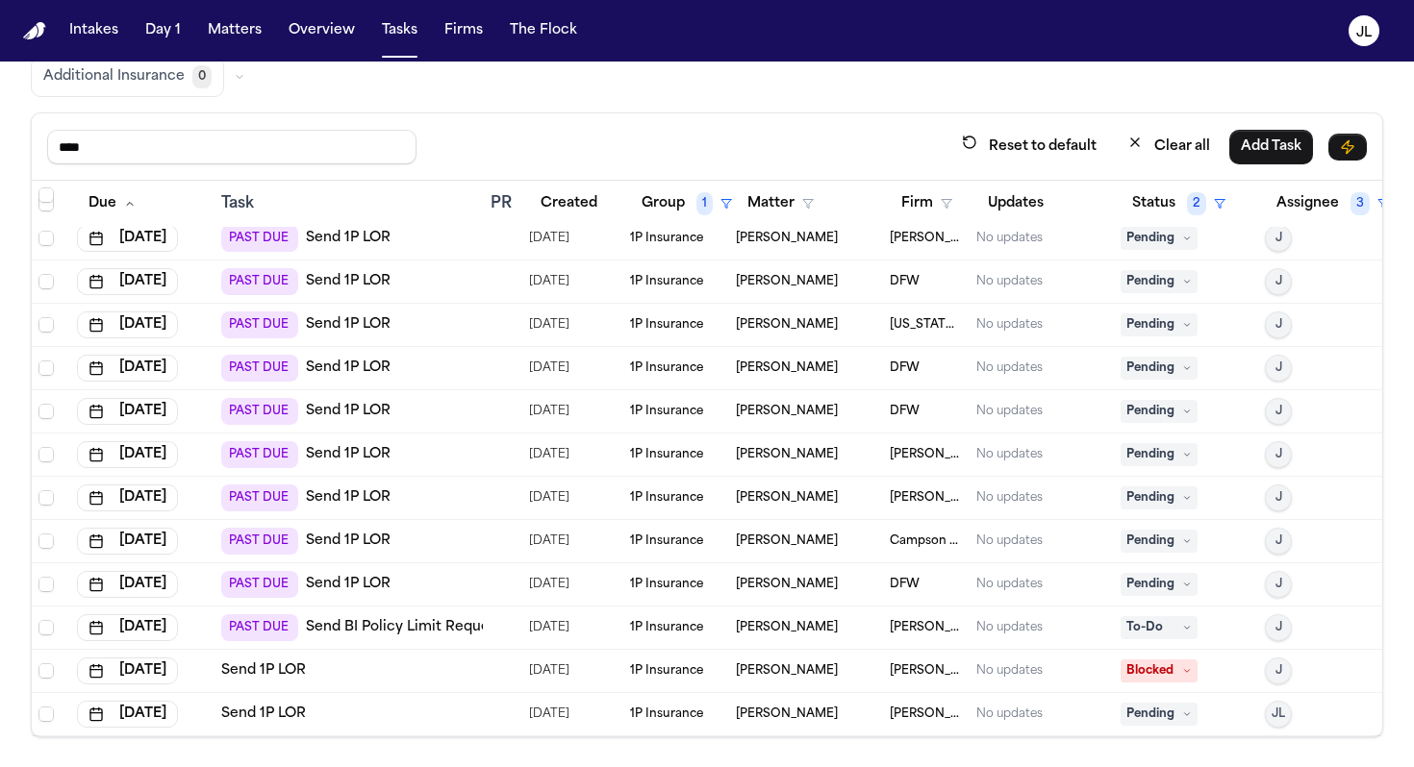
click at [1147, 674] on span "Blocked" at bounding box center [1158, 671] width 77 height 23
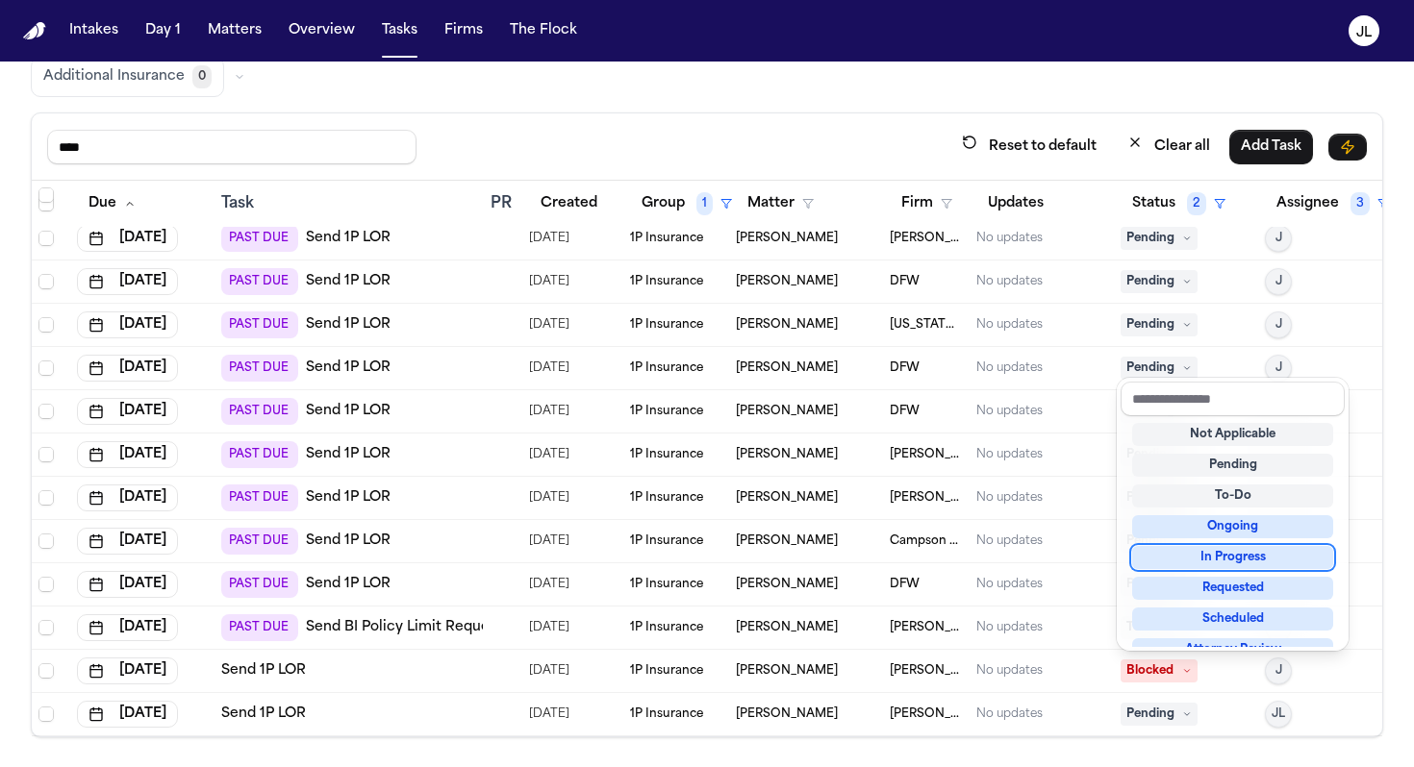
scroll to position [300, 0]
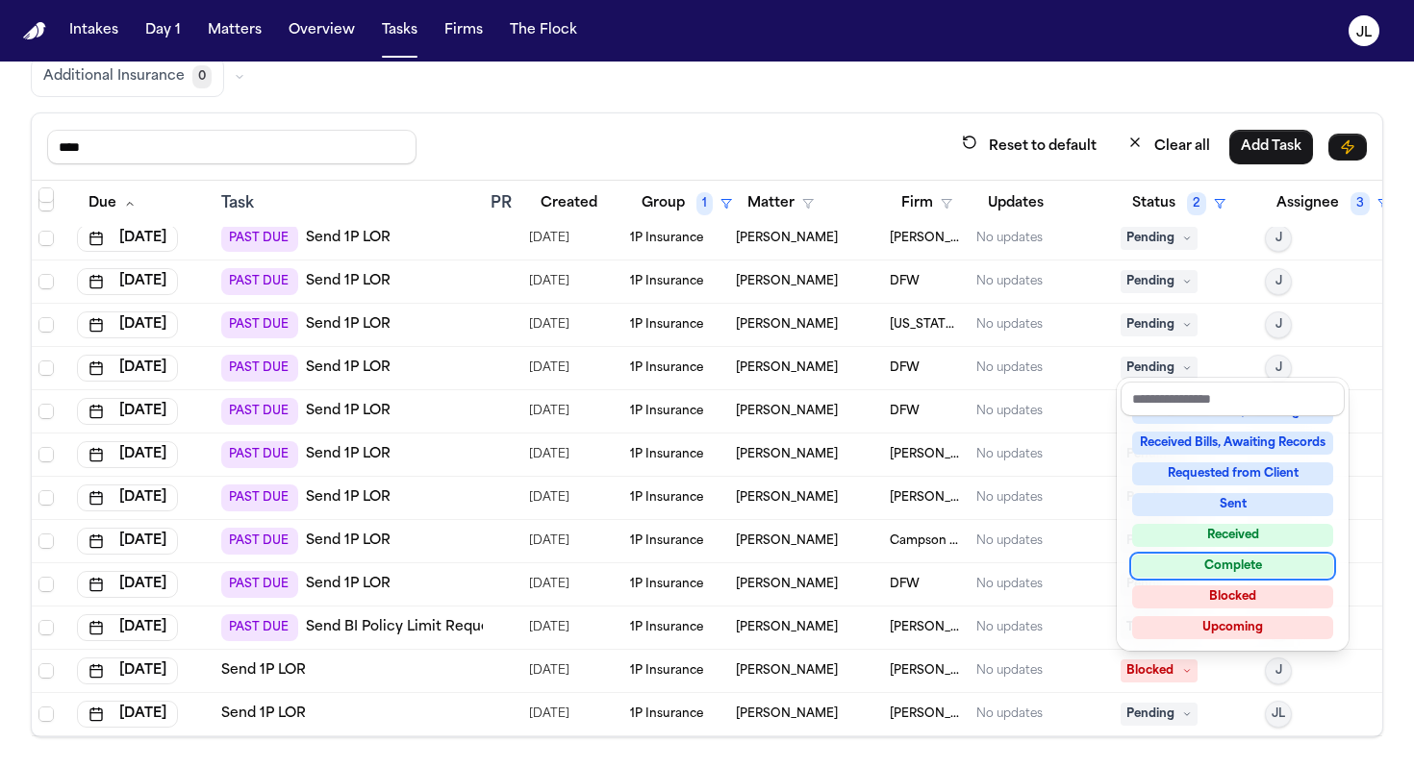
click at [1199, 571] on div "Complete" at bounding box center [1232, 566] width 201 height 23
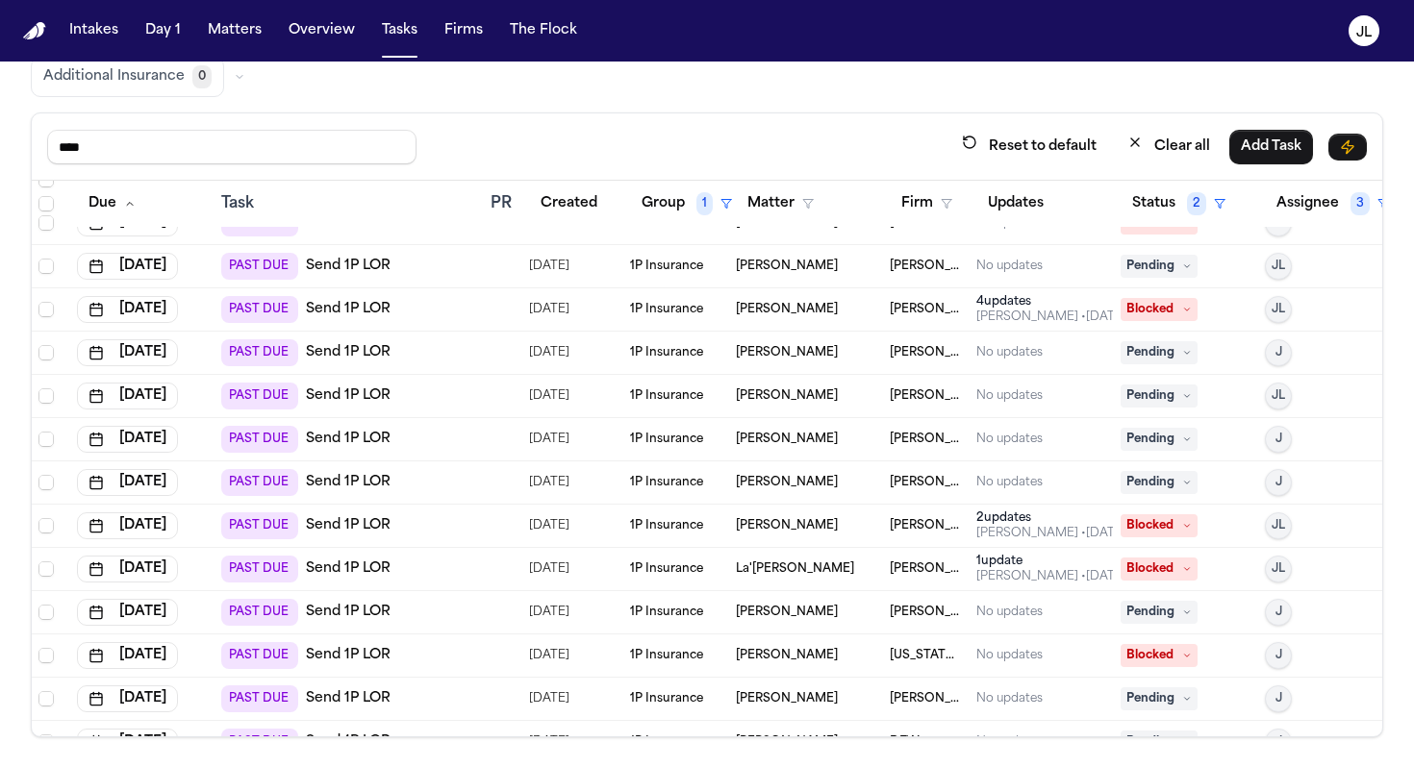
scroll to position [0, 1]
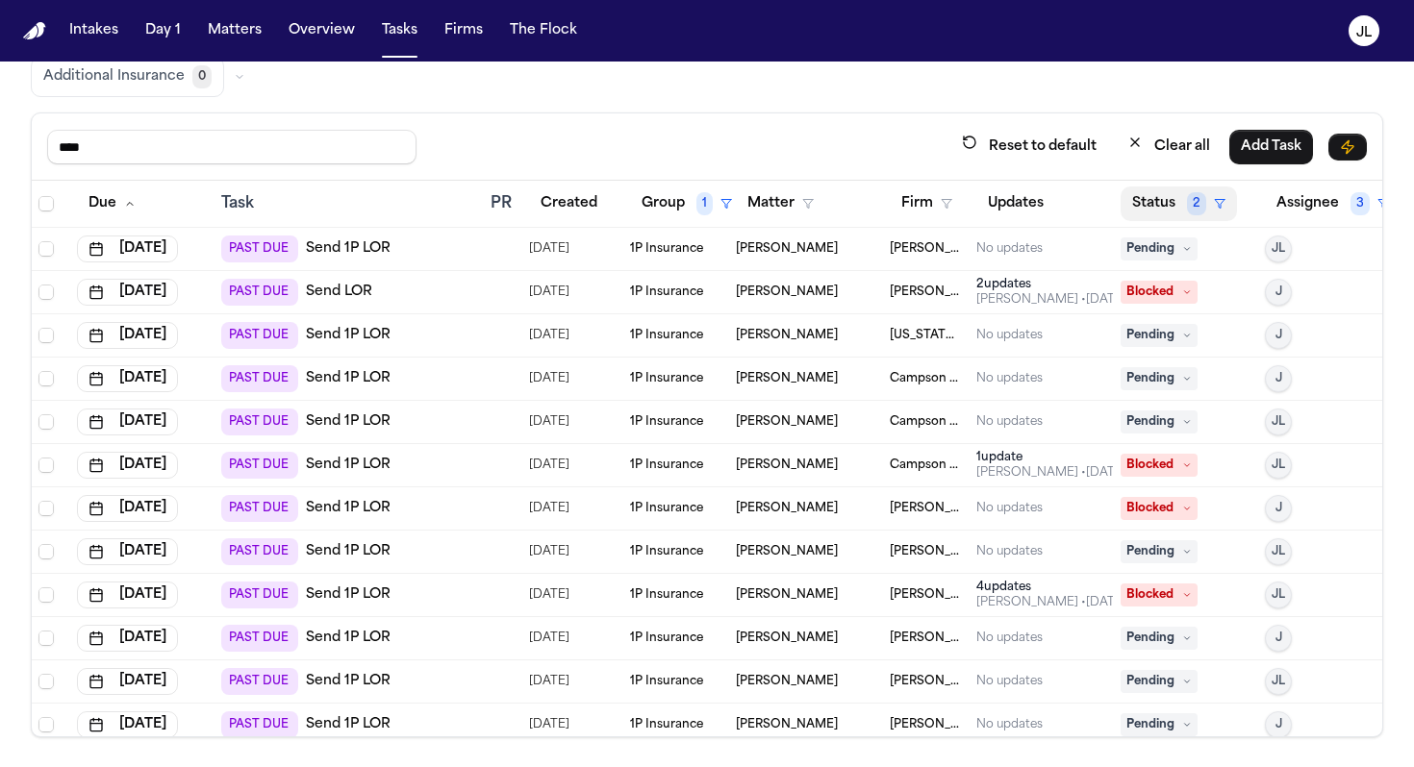
click at [1165, 206] on button "Status 2" at bounding box center [1178, 204] width 116 height 35
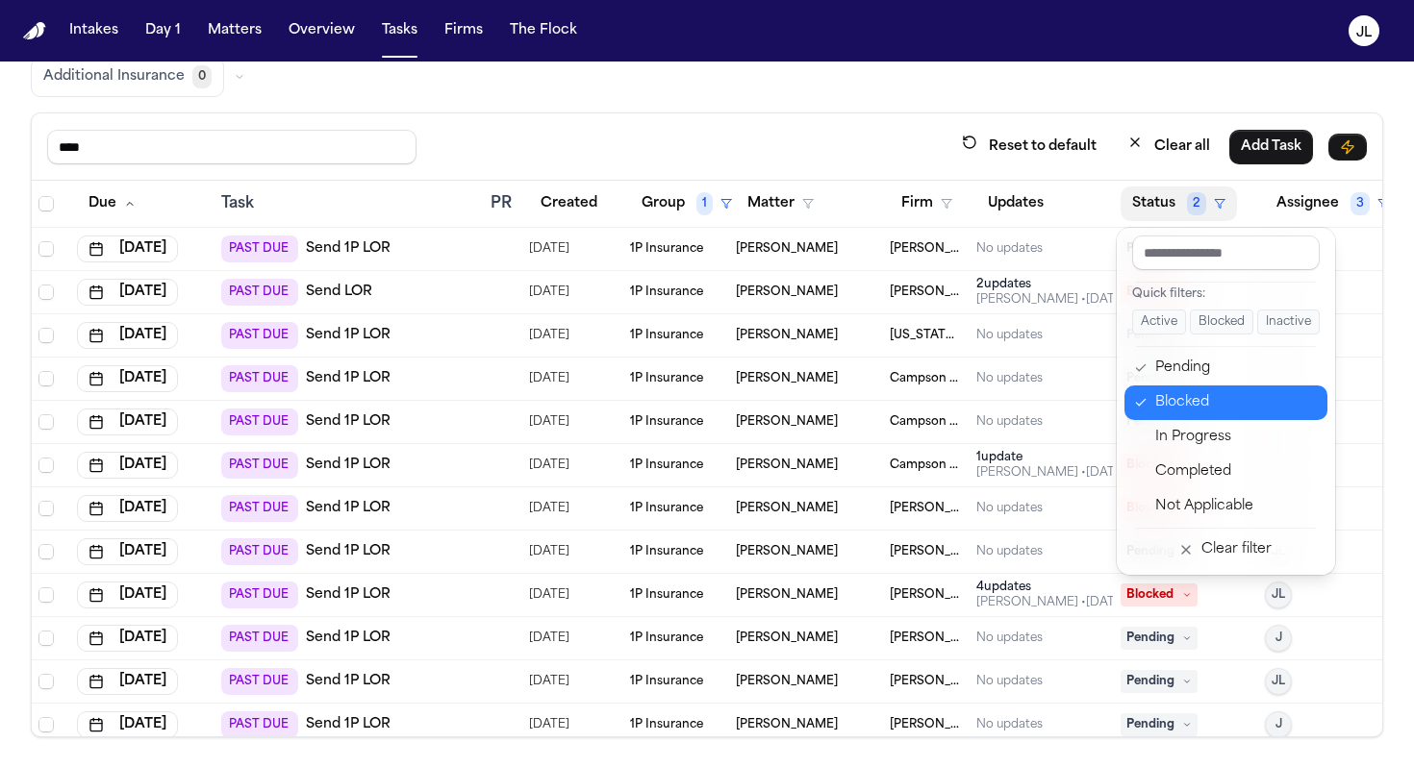
click at [1141, 400] on icon "button" at bounding box center [1140, 402] width 13 height 15
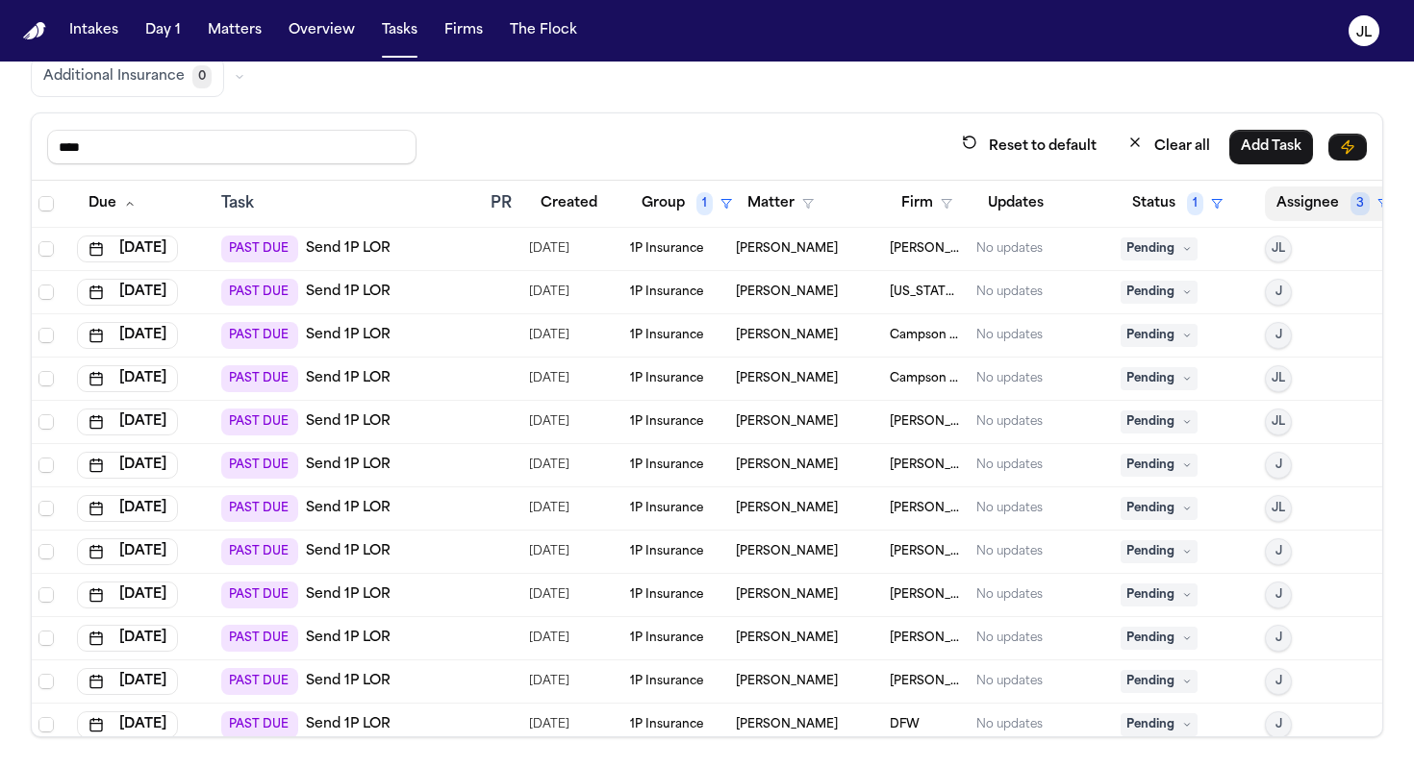
click at [1300, 194] on button "Assignee 3" at bounding box center [1333, 204] width 136 height 35
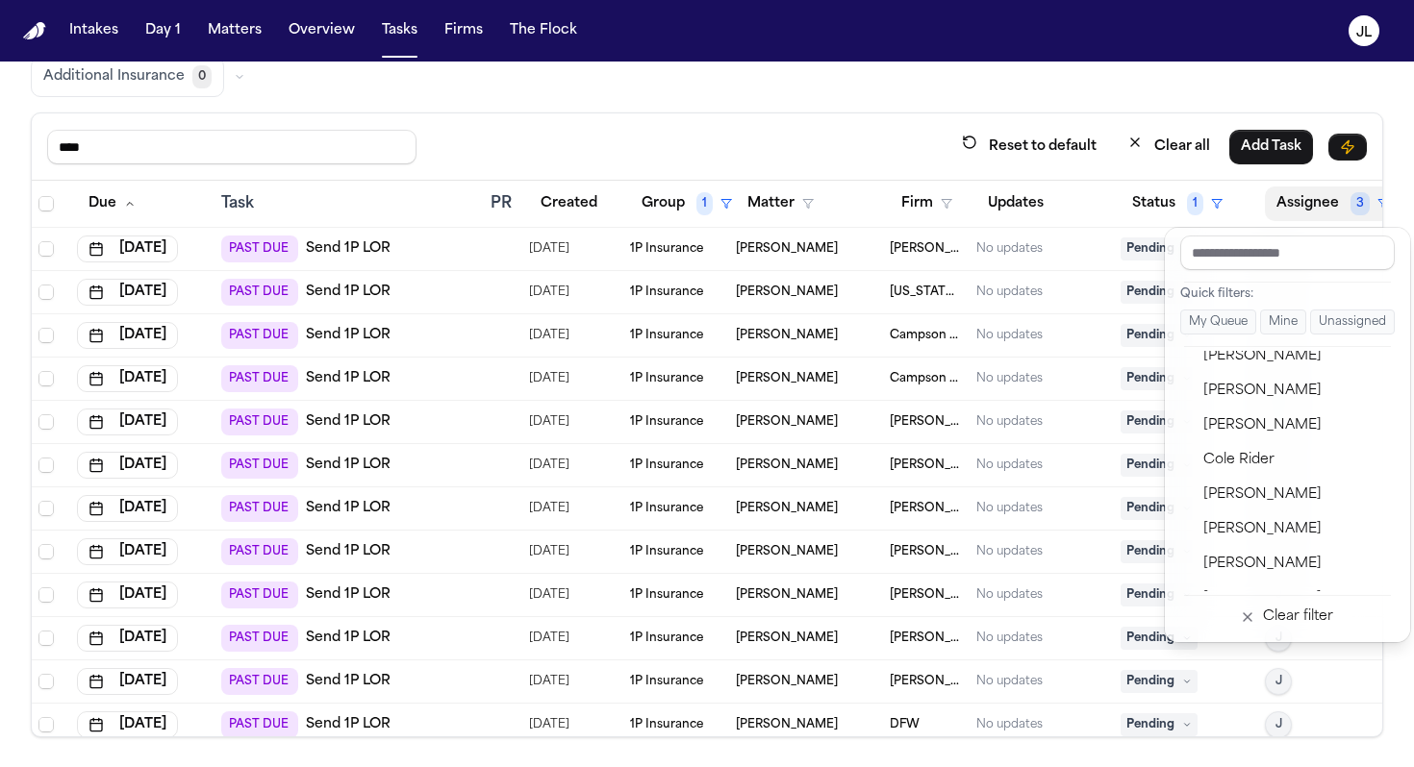
scroll to position [586, 0]
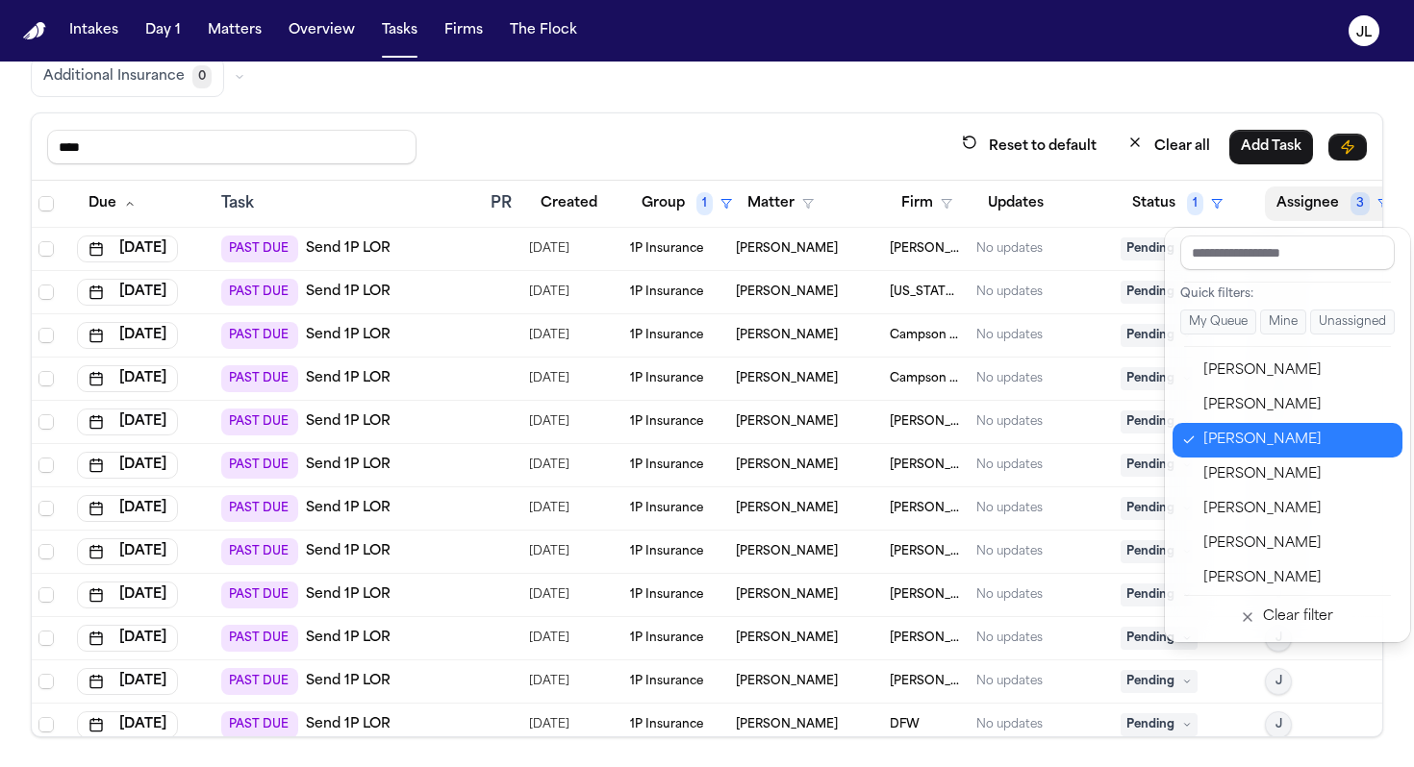
click at [1261, 451] on div "[PERSON_NAME]" at bounding box center [1297, 440] width 188 height 23
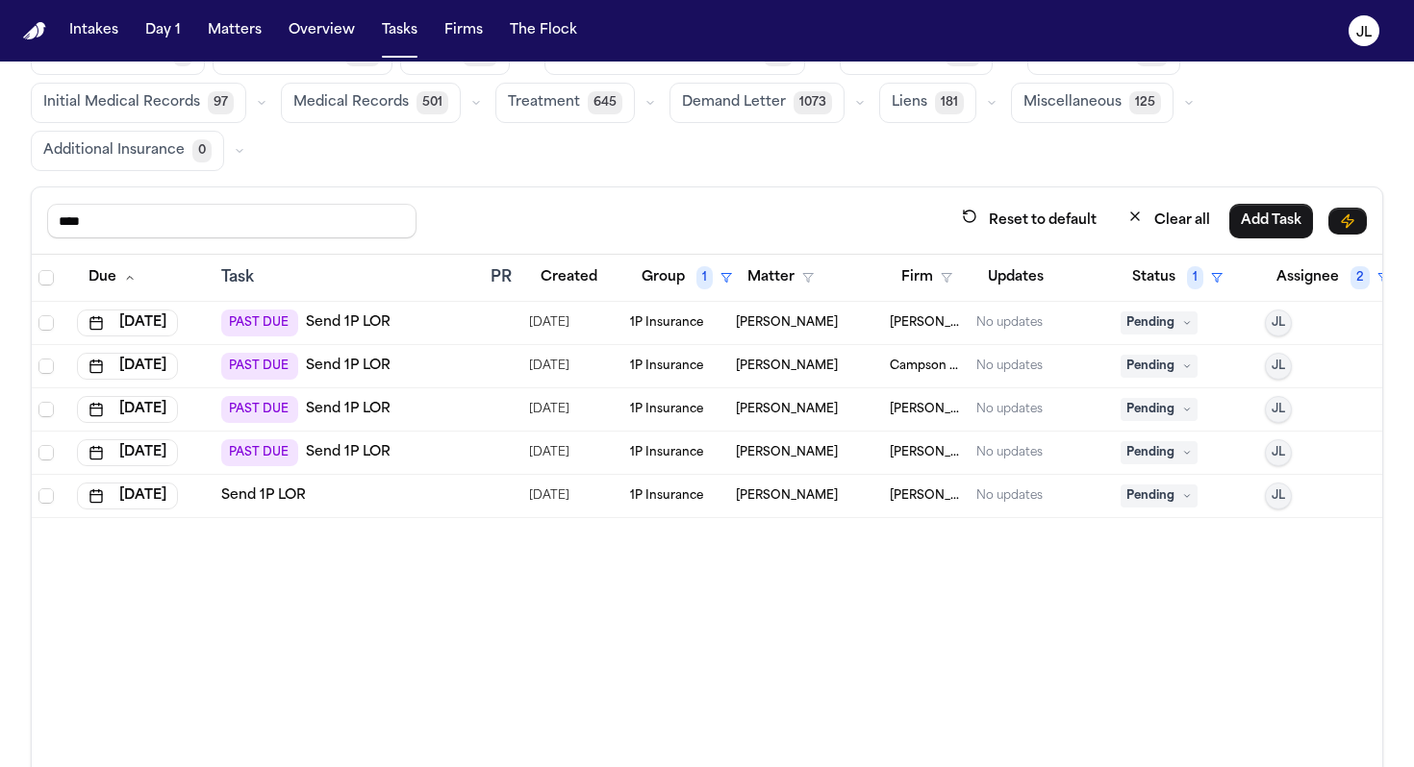
scroll to position [87, 0]
drag, startPoint x: 128, startPoint y: 223, endPoint x: 0, endPoint y: 196, distance: 130.7
click at [0, 196] on div "Global Filters Review Coverage 8 Review Provider 233 Intake 450 Police Report &…" at bounding box center [707, 410] width 1414 height 808
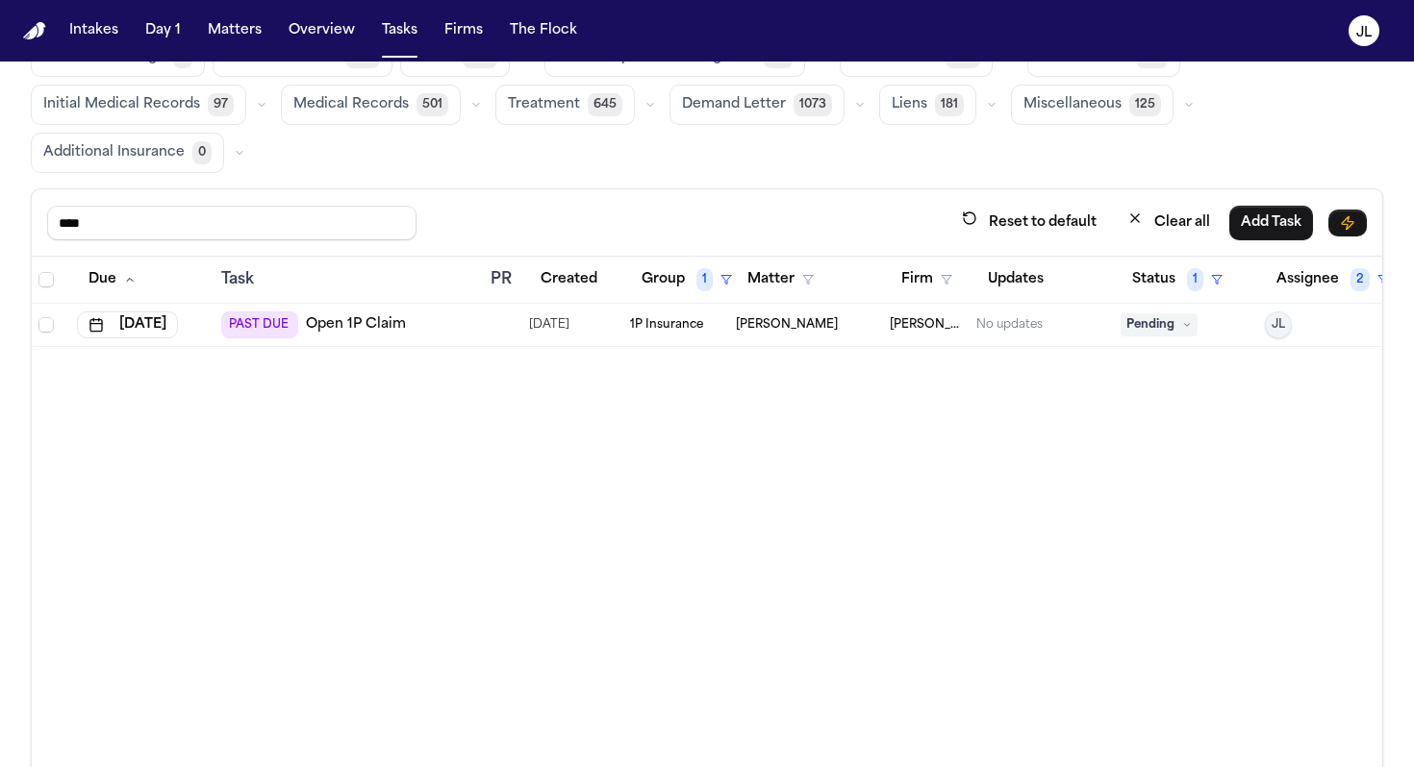
click at [331, 325] on link "Open 1P Claim" at bounding box center [356, 324] width 100 height 19
click at [207, 221] on input "****" at bounding box center [231, 223] width 369 height 35
click at [1286, 269] on button "Assignee 2" at bounding box center [1333, 280] width 136 height 35
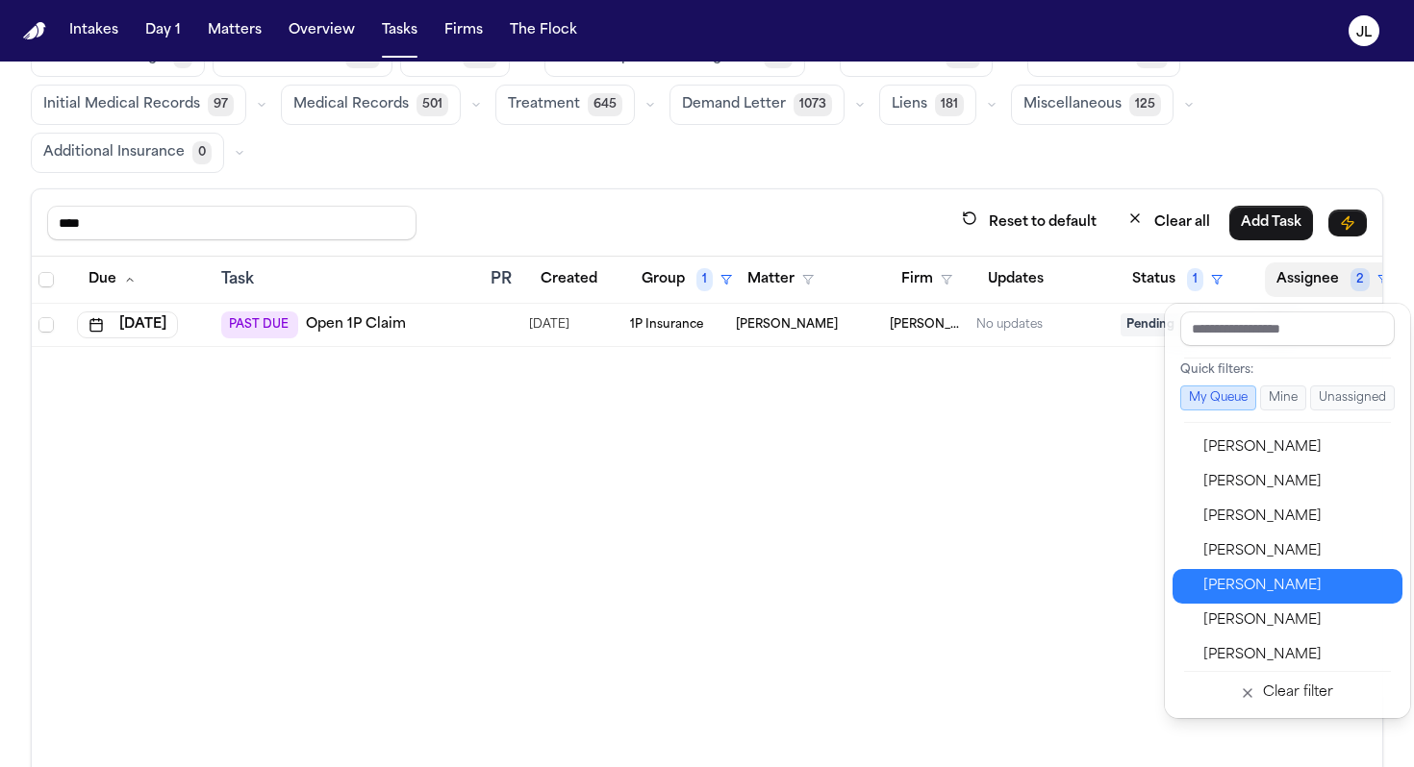
scroll to position [590, 0]
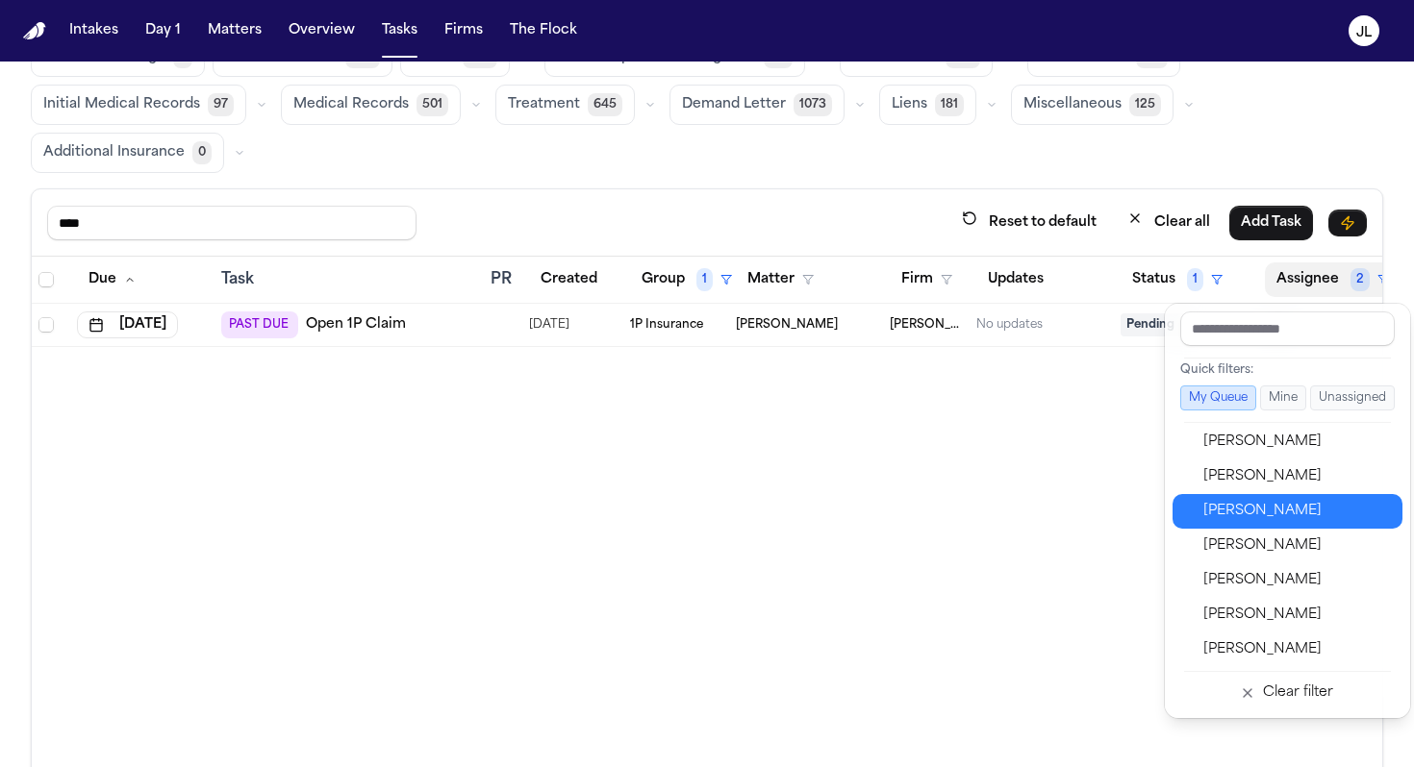
click at [1258, 516] on div "[PERSON_NAME]" at bounding box center [1297, 511] width 188 height 23
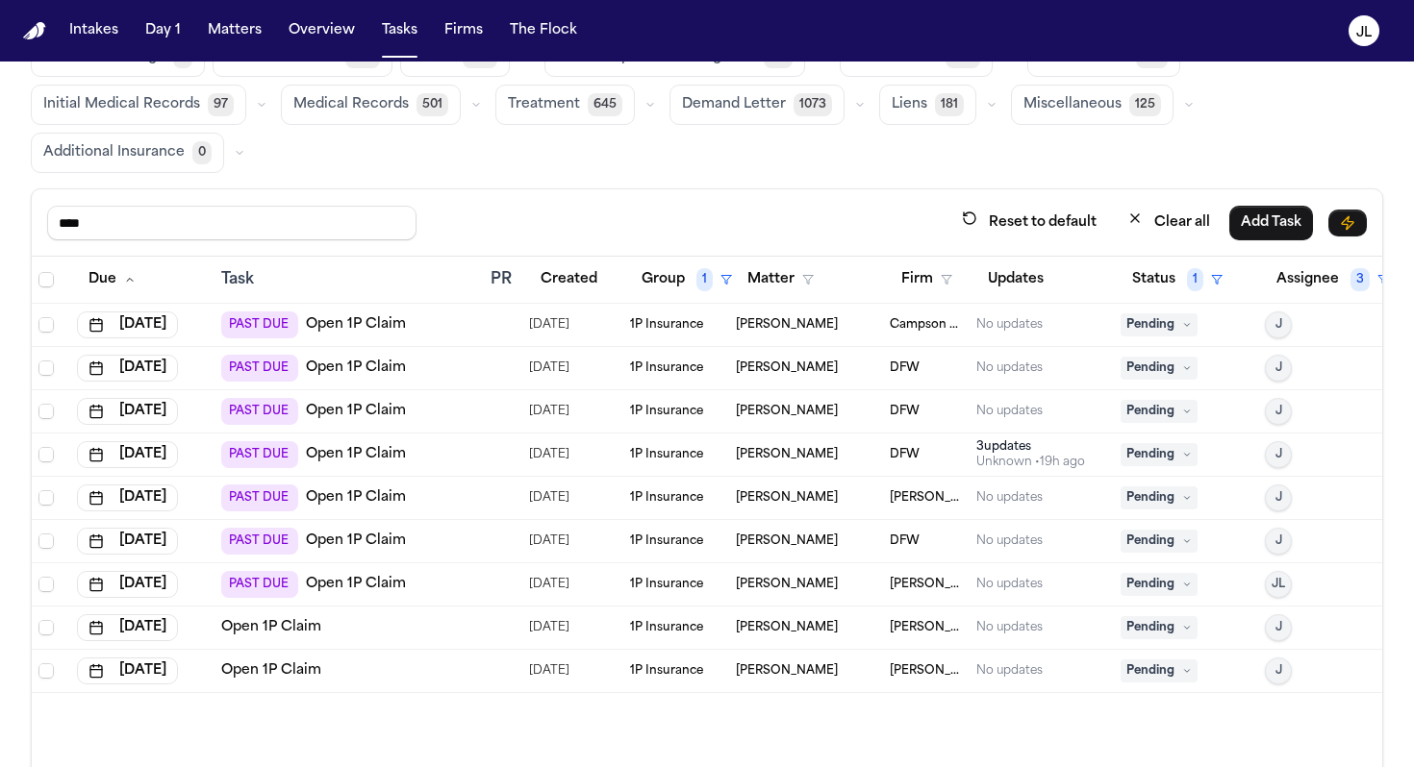
click at [1193, 629] on span "Pending" at bounding box center [1158, 627] width 77 height 23
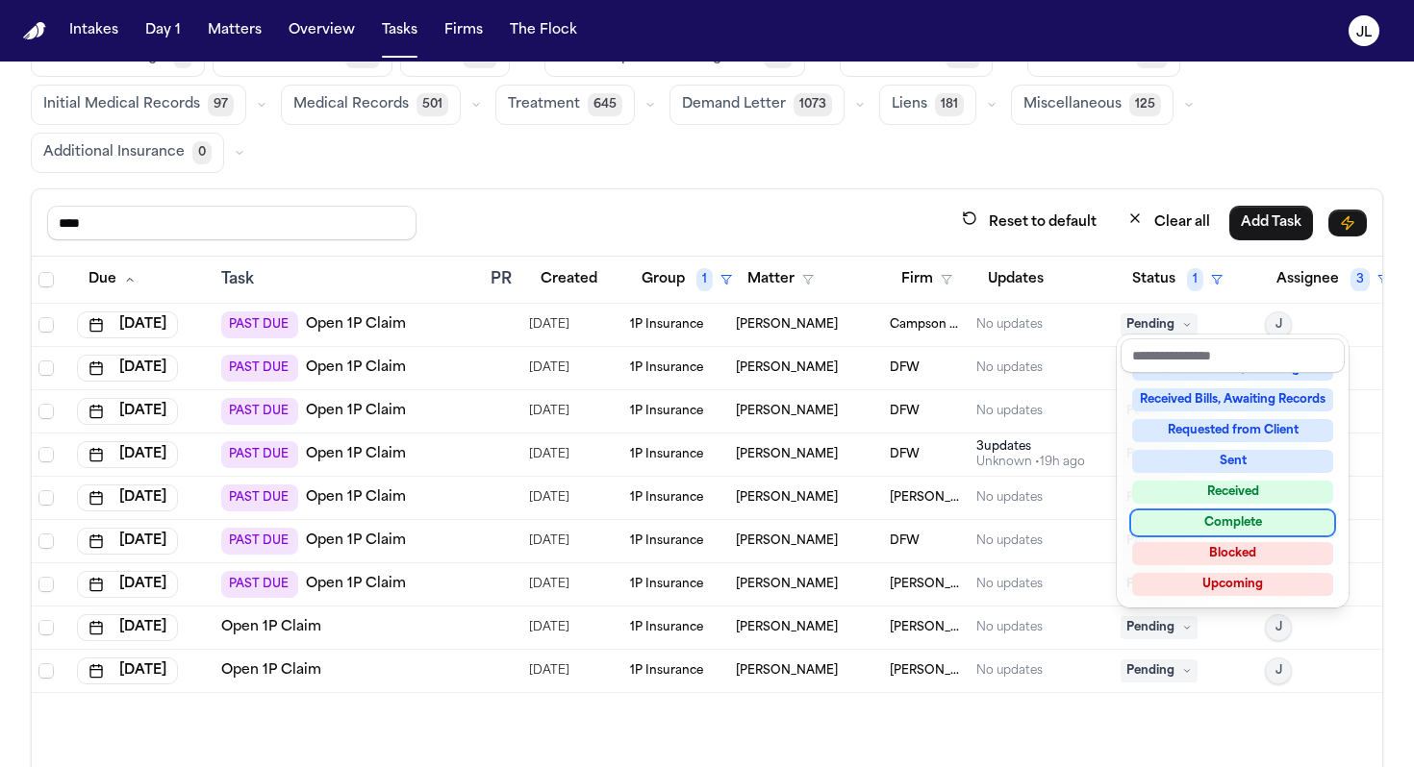
click at [1189, 514] on div "Complete" at bounding box center [1232, 523] width 201 height 23
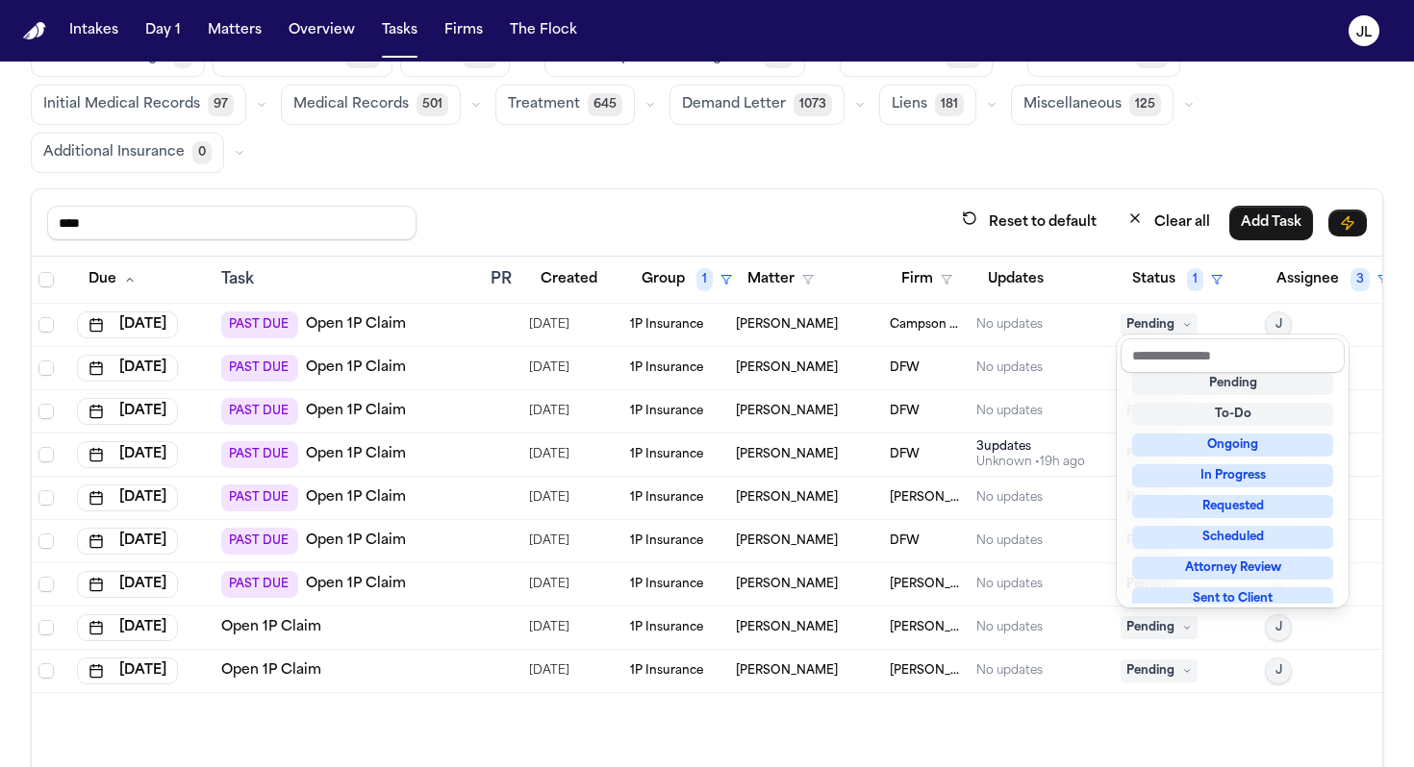
scroll to position [8, 0]
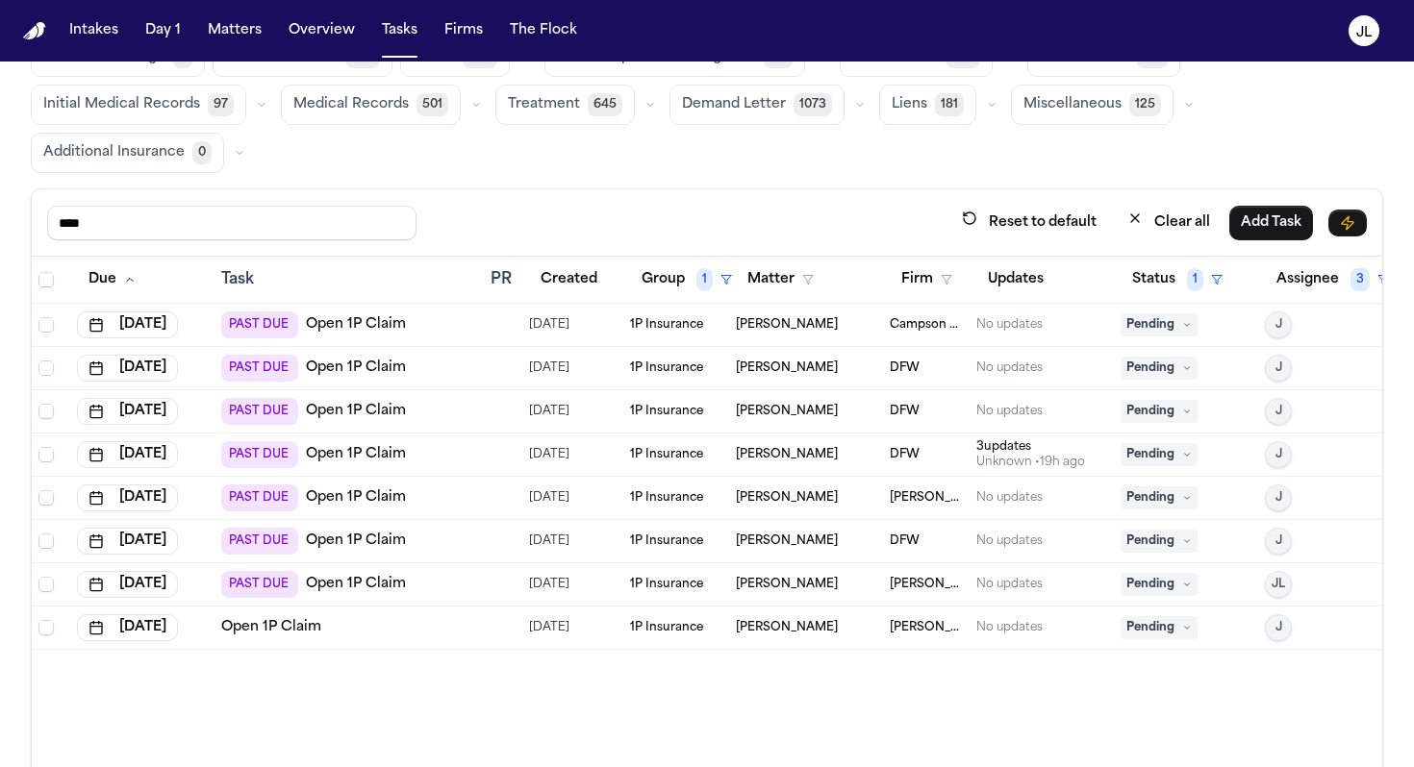
click at [473, 334] on div "PAST DUE Open 1P Claim" at bounding box center [348, 325] width 254 height 27
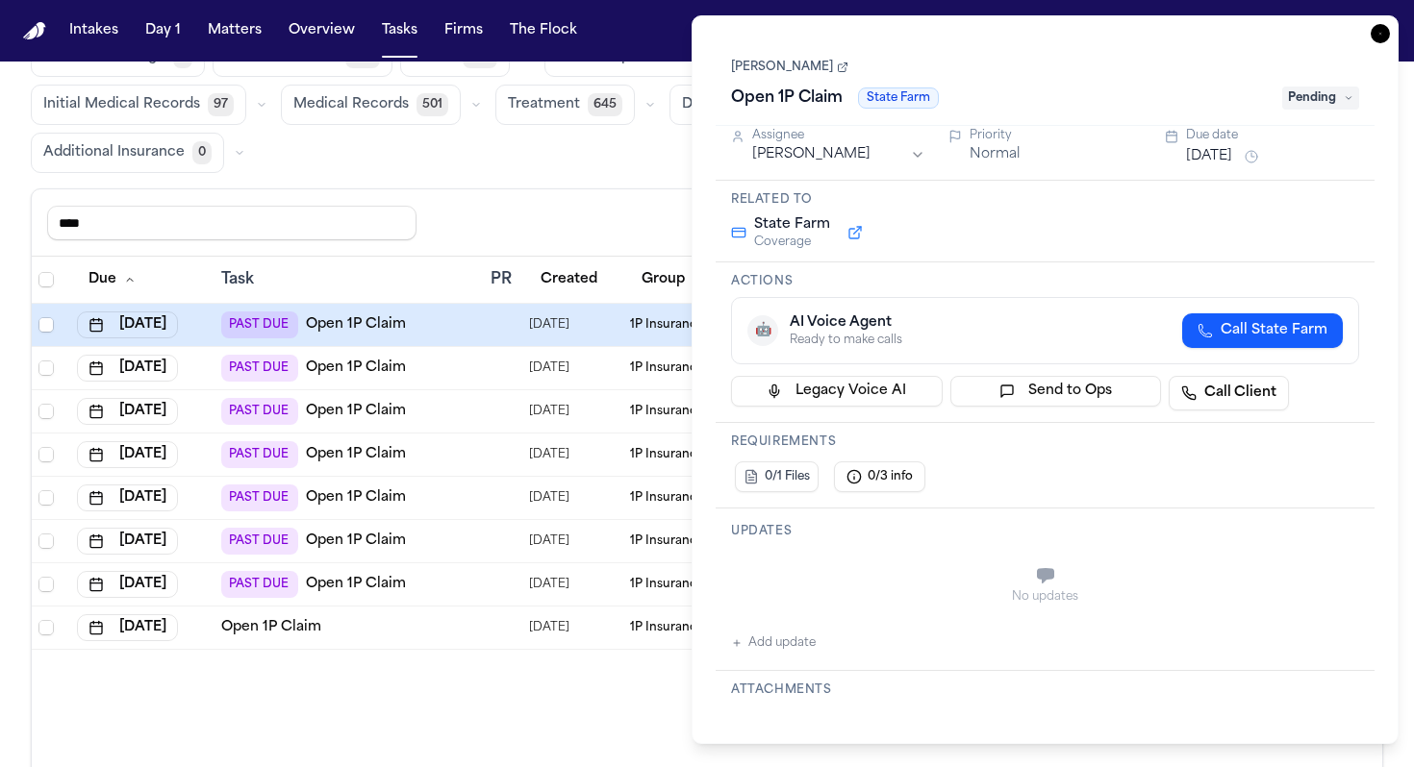
scroll to position [5, 0]
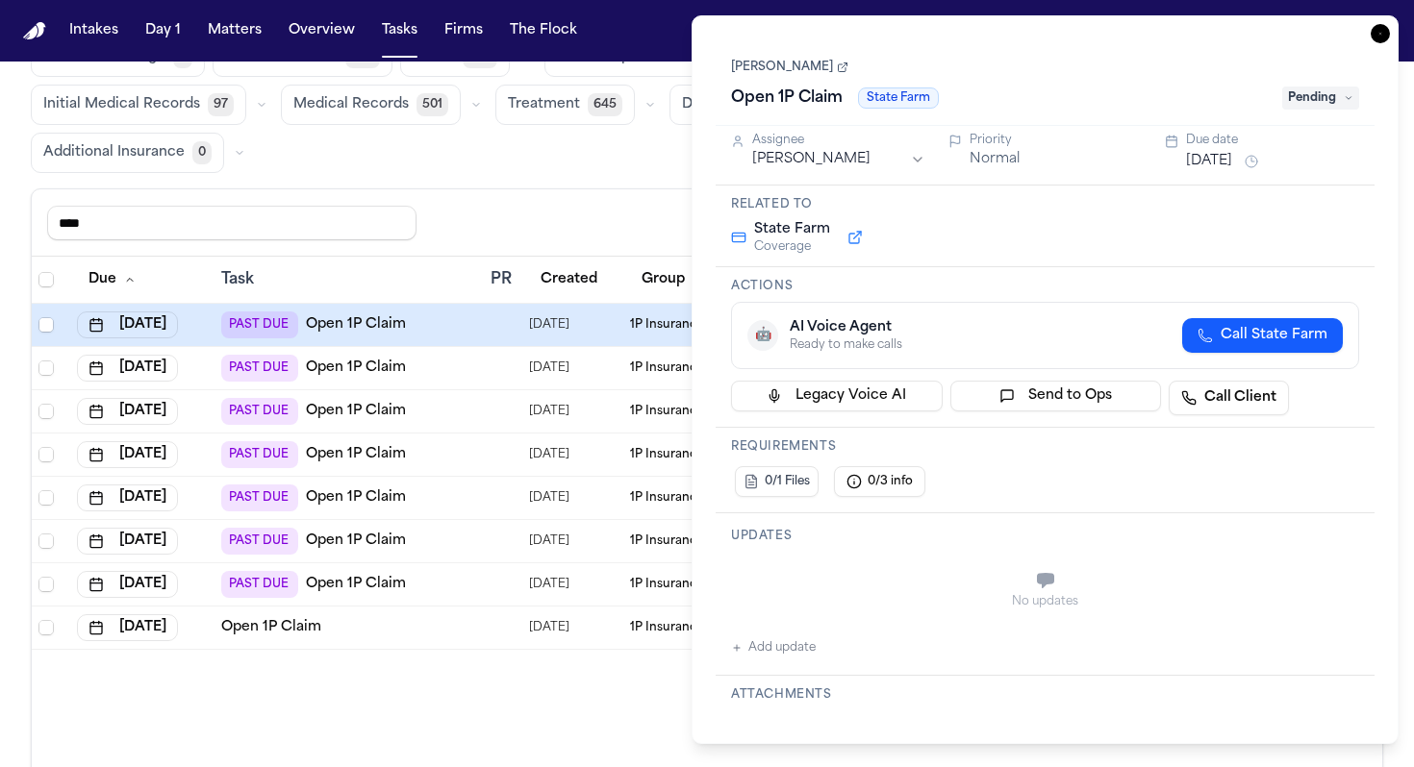
click at [1381, 42] on icon "button" at bounding box center [1379, 33] width 19 height 19
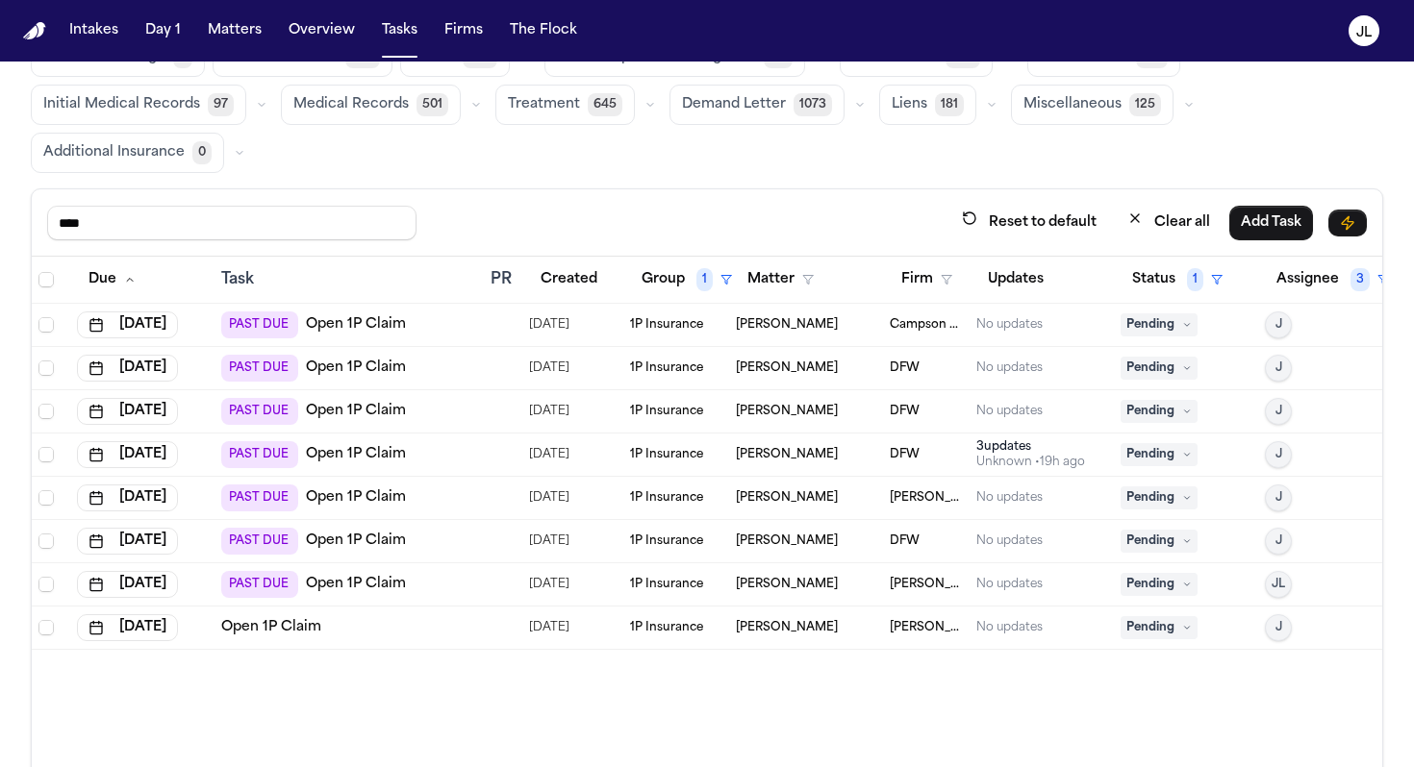
click at [373, 330] on link "Open 1P Claim" at bounding box center [356, 324] width 100 height 19
click at [378, 367] on link "Open 1P Claim" at bounding box center [356, 368] width 100 height 19
click at [325, 411] on link "Open 1P Claim" at bounding box center [356, 411] width 100 height 19
click at [336, 448] on link "Open 1P Claim" at bounding box center [356, 454] width 100 height 19
click at [348, 489] on link "Open 1P Claim" at bounding box center [356, 498] width 100 height 19
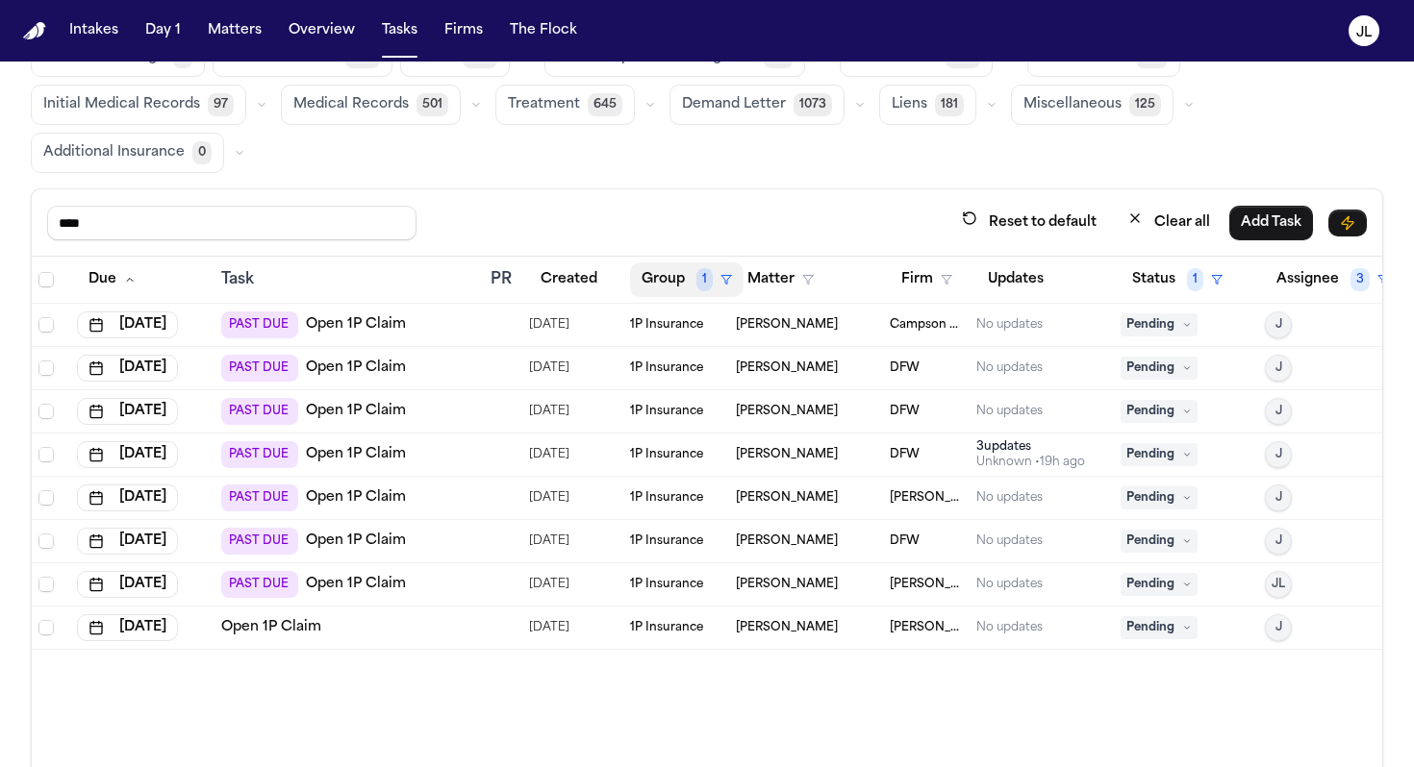
click at [631, 281] on button "Group 1" at bounding box center [686, 280] width 113 height 35
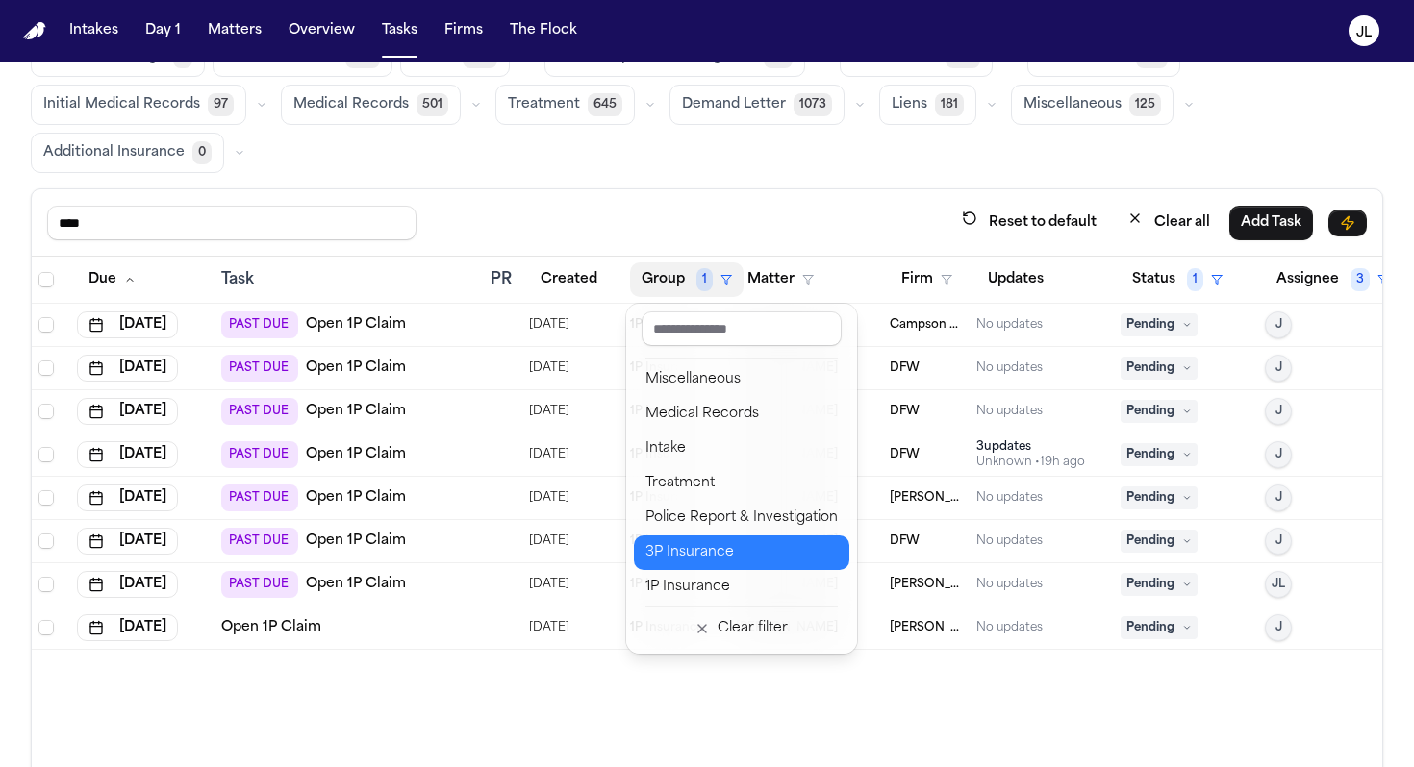
click at [675, 541] on div "3P Insurance" at bounding box center [741, 552] width 192 height 23
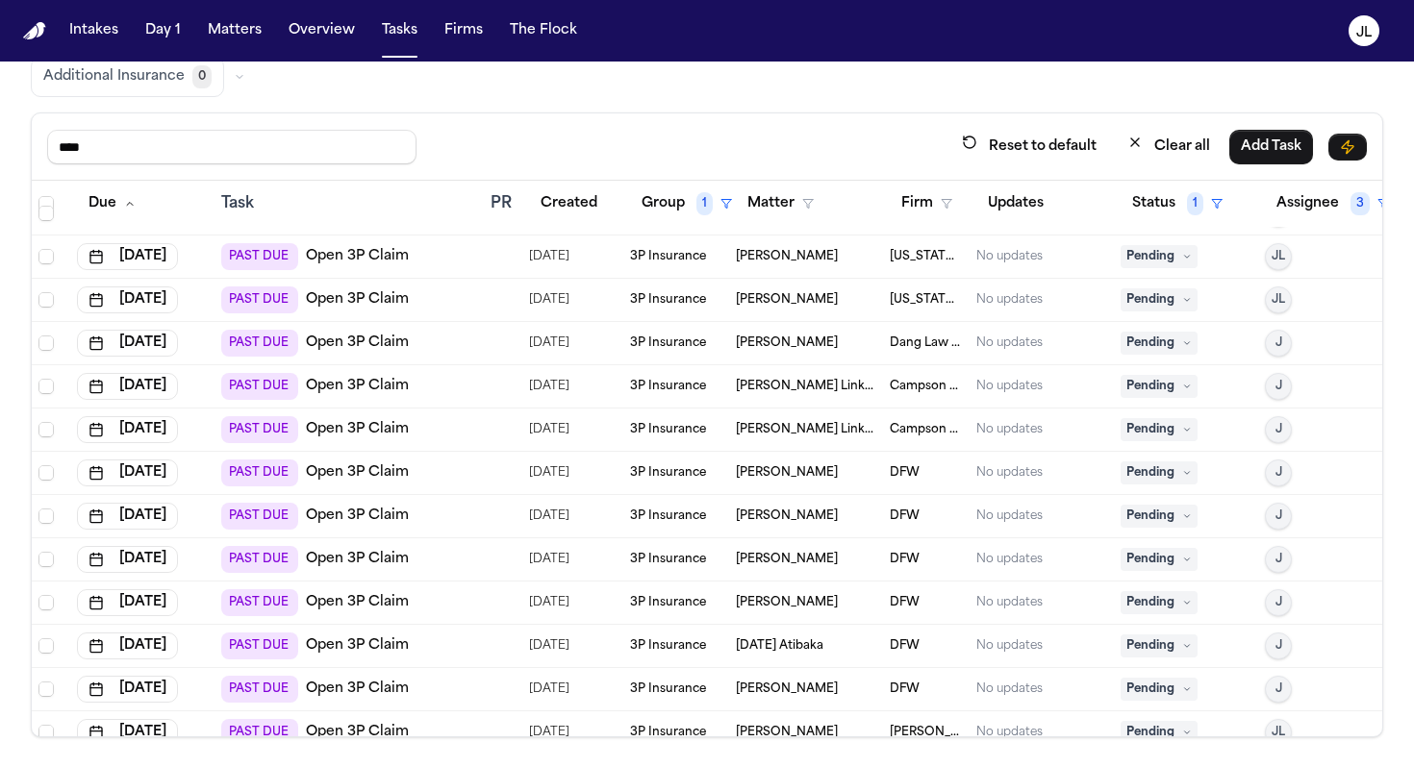
scroll to position [0, 1]
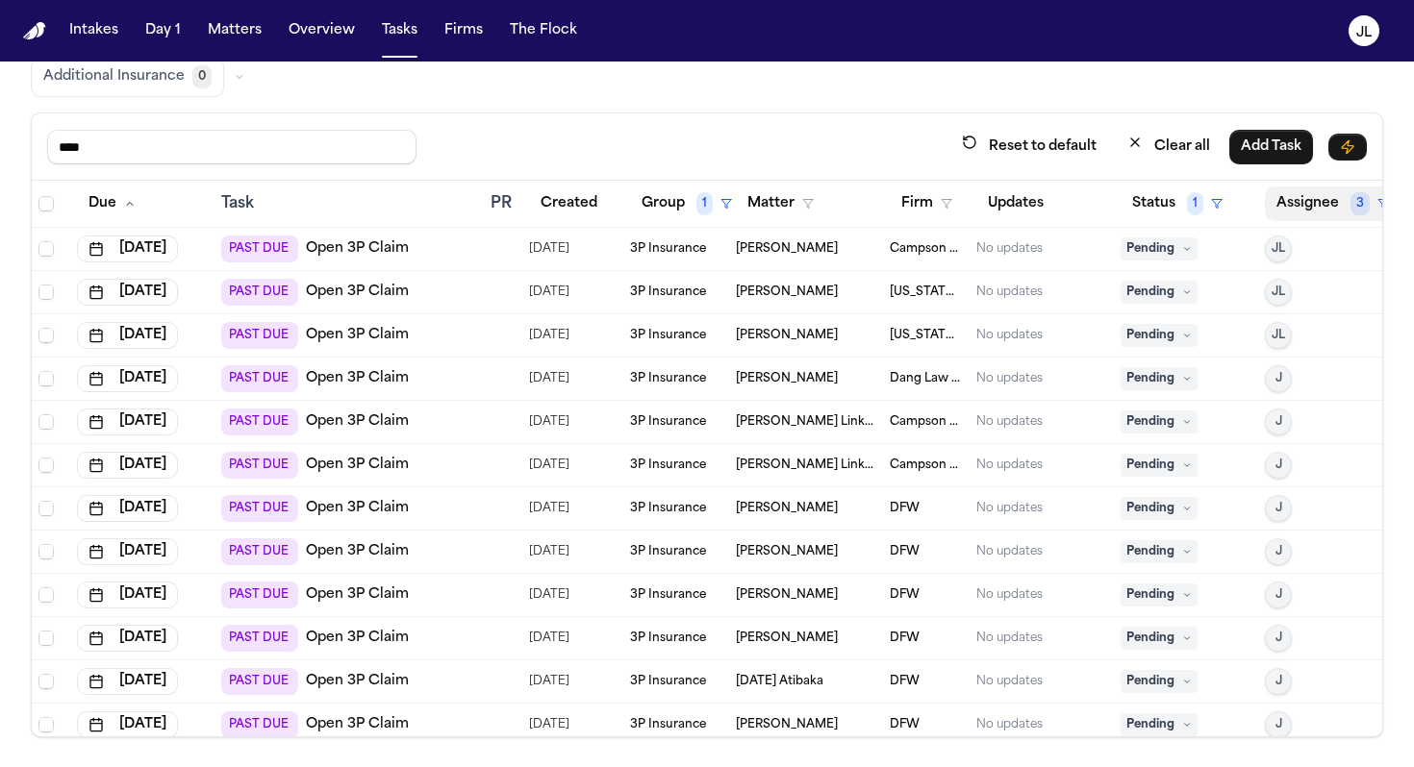
click at [1316, 205] on button "Assignee 3" at bounding box center [1333, 204] width 136 height 35
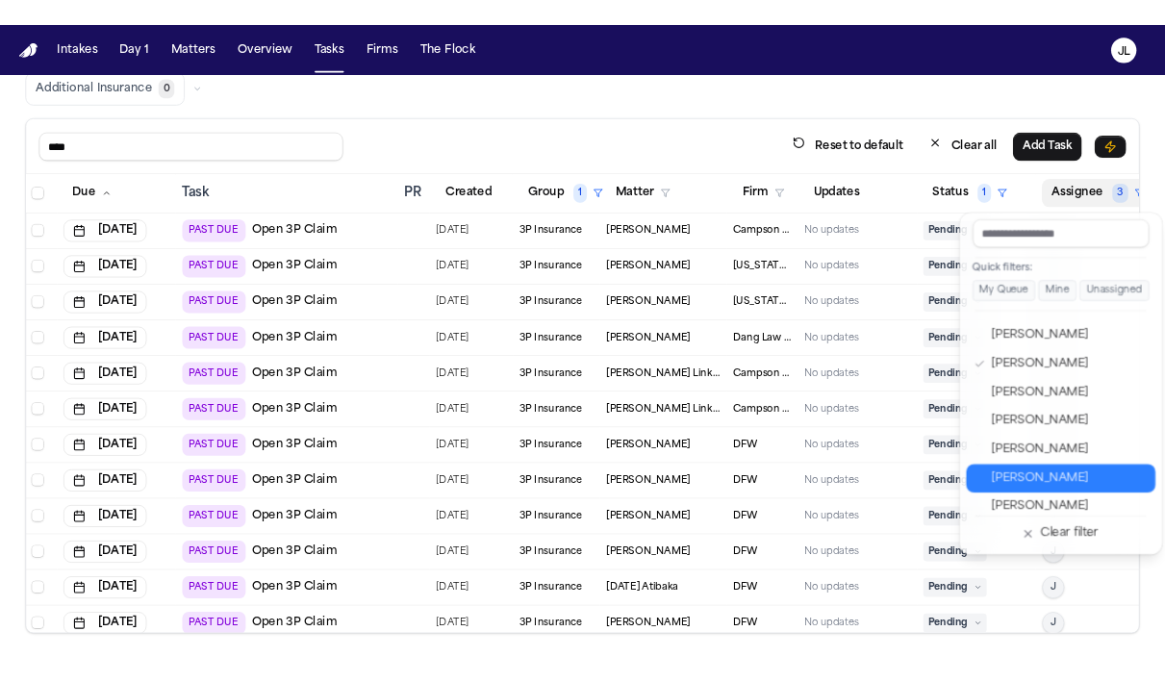
scroll to position [598, 0]
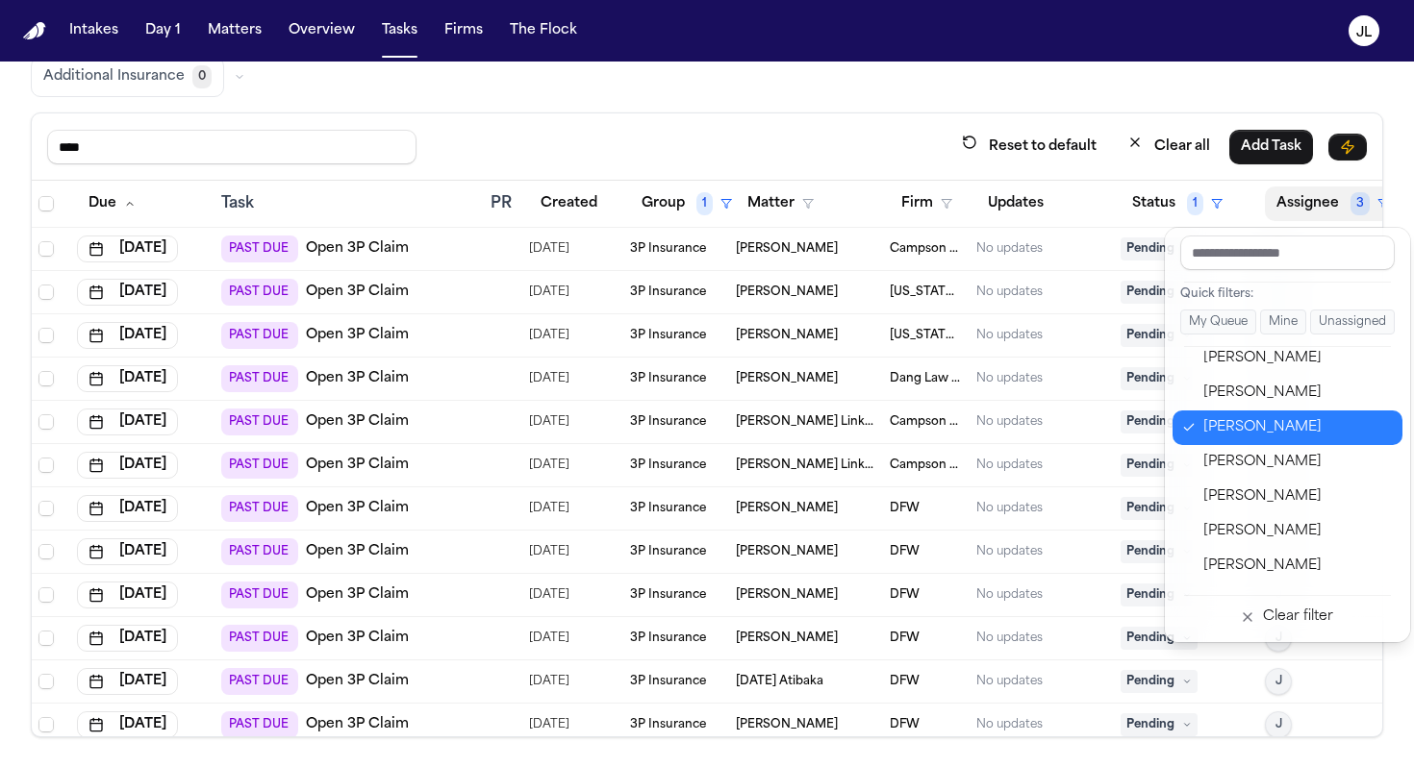
click at [1237, 432] on div "[PERSON_NAME]" at bounding box center [1297, 427] width 188 height 23
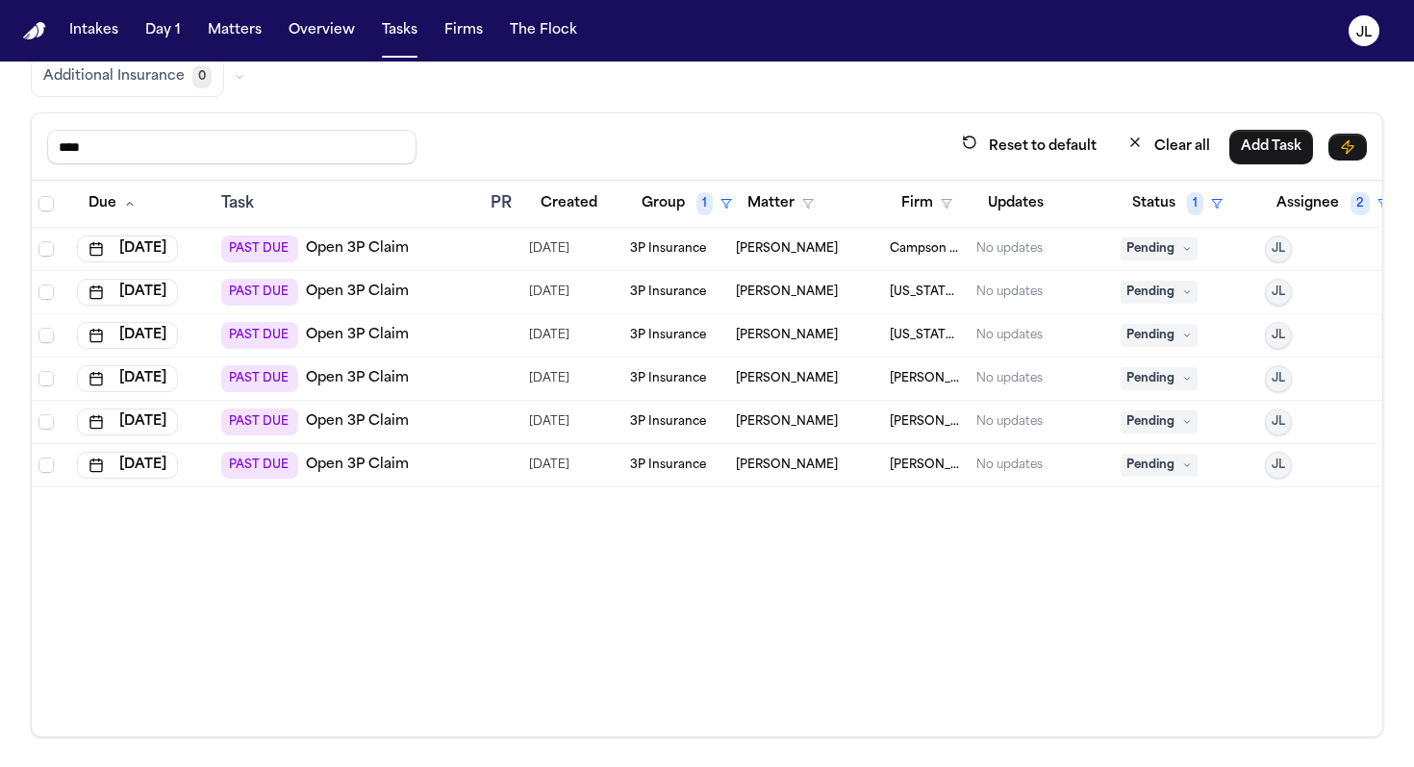
click at [376, 241] on link "Open 3P Claim" at bounding box center [357, 248] width 103 height 19
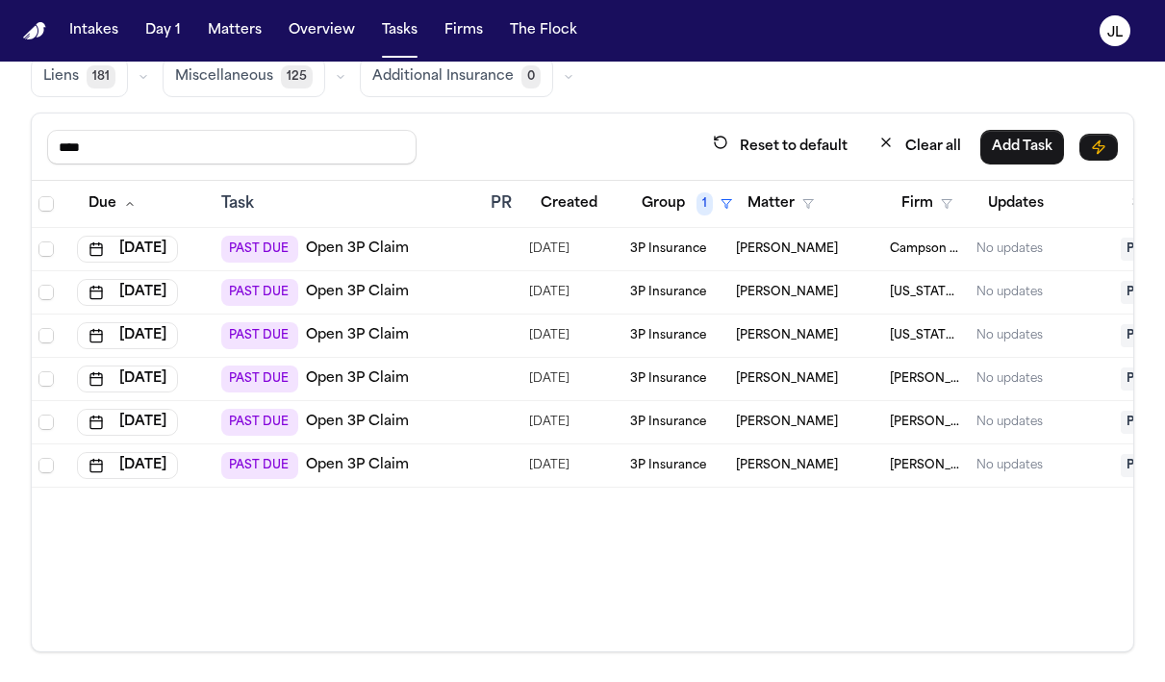
drag, startPoint x: 306, startPoint y: 141, endPoint x: -2, endPoint y: 138, distance: 307.7
click at [0, 138] on html "Intakes Day 1 Matters Overview Tasks Firms The Flock JL Global Filters Review C…" at bounding box center [582, 341] width 1165 height 682
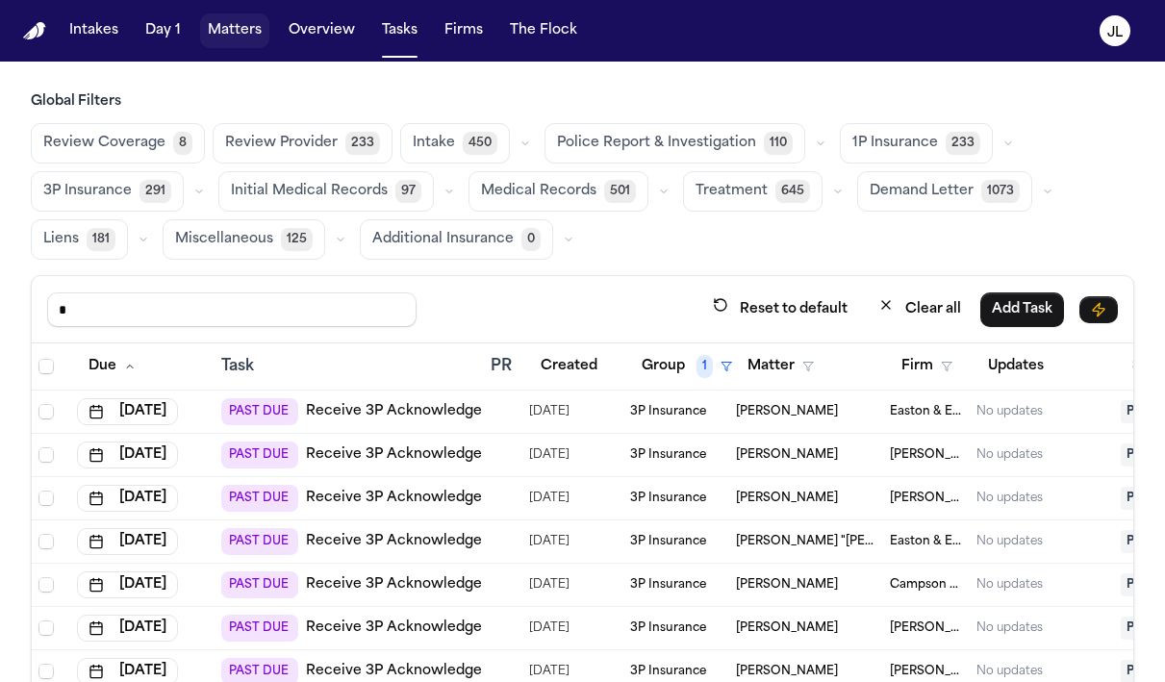
type input "*"
click at [239, 40] on button "Matters" at bounding box center [234, 30] width 69 height 35
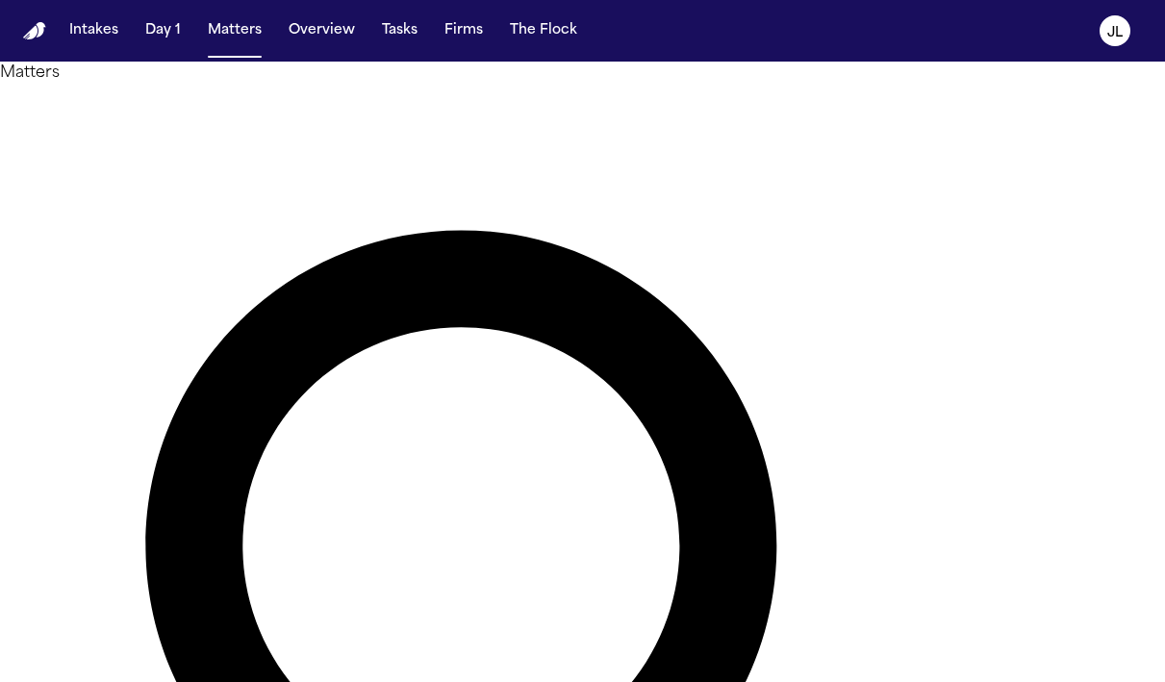
paste input "**********"
type input "**********"
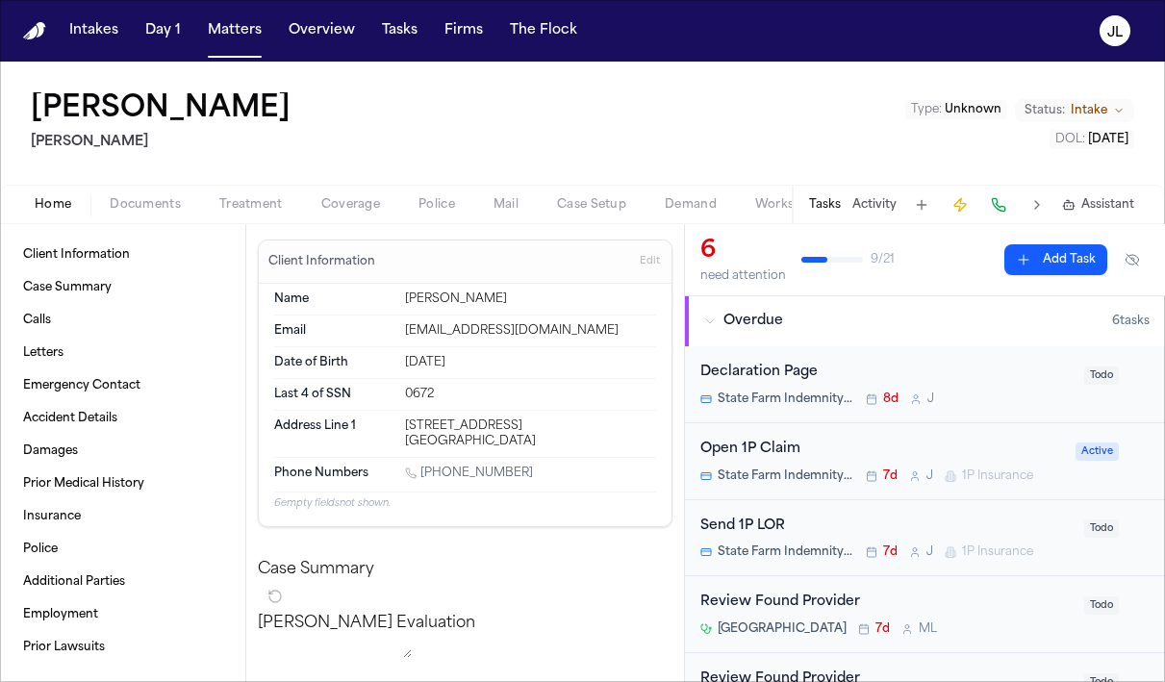
click at [335, 206] on span "Coverage" at bounding box center [350, 204] width 59 height 15
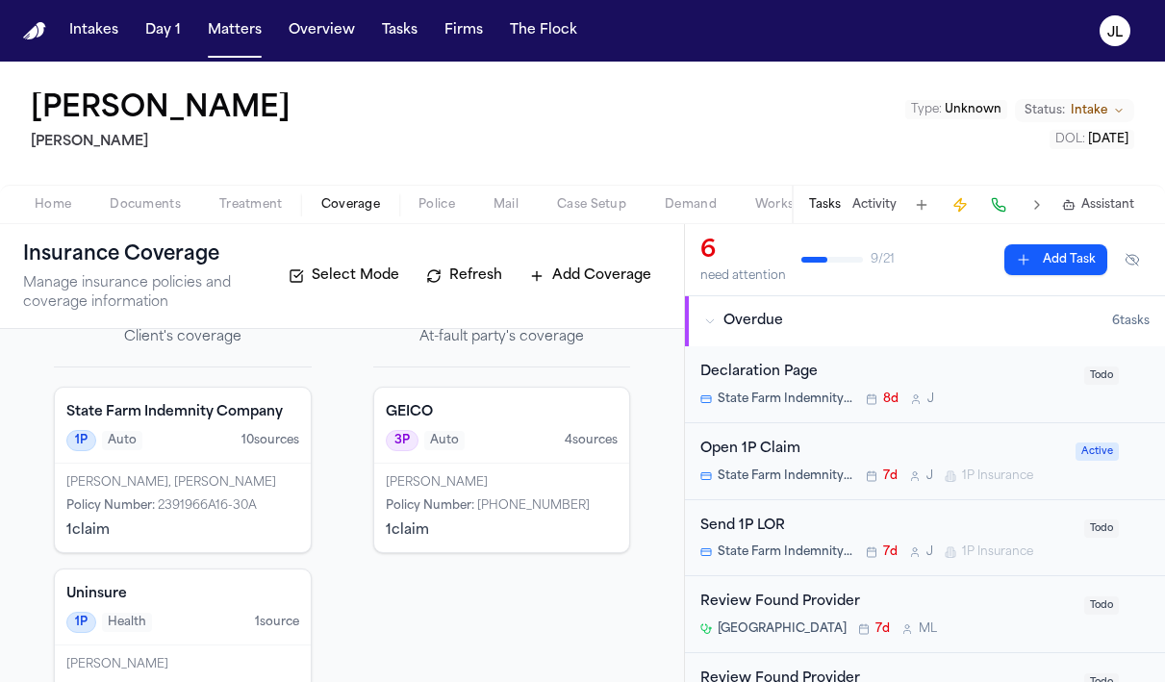
scroll to position [47, 0]
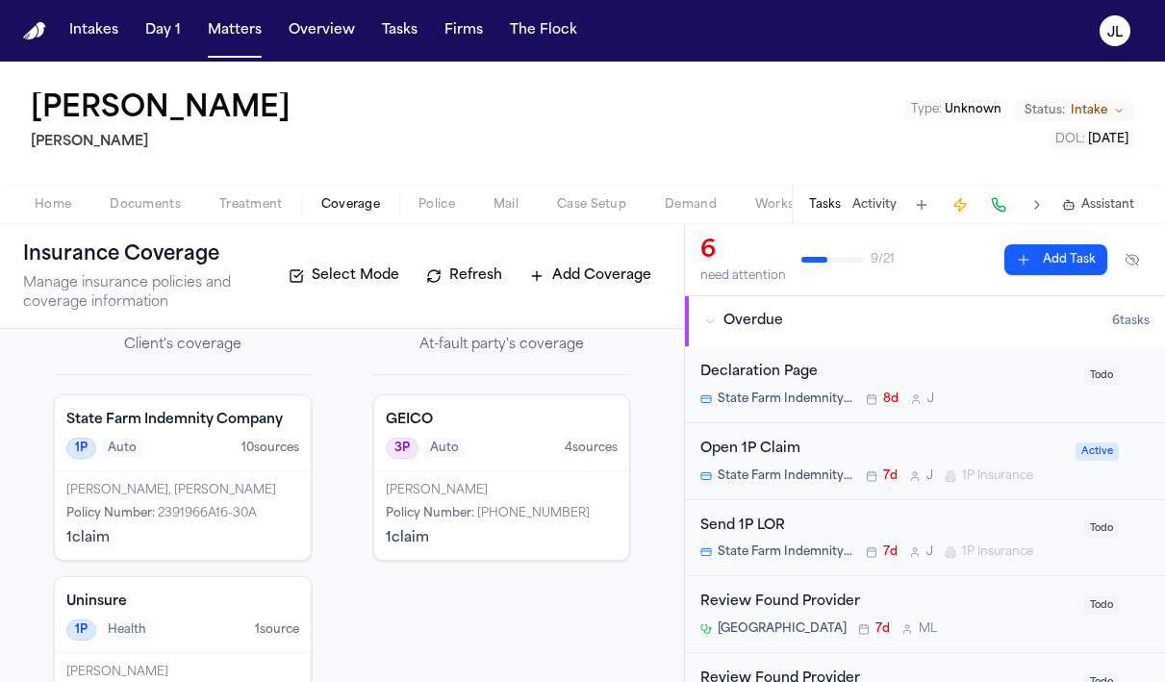
click at [142, 210] on span "Documents" at bounding box center [145, 204] width 71 height 15
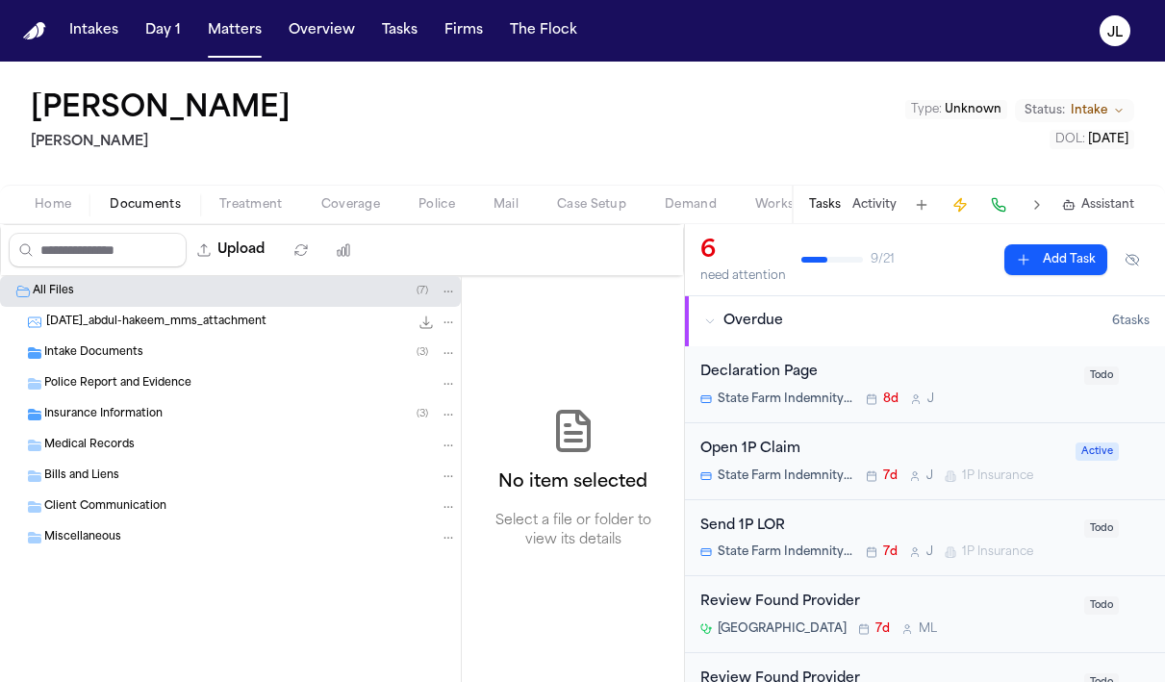
click at [151, 420] on span "Insurance Information" at bounding box center [103, 415] width 118 height 16
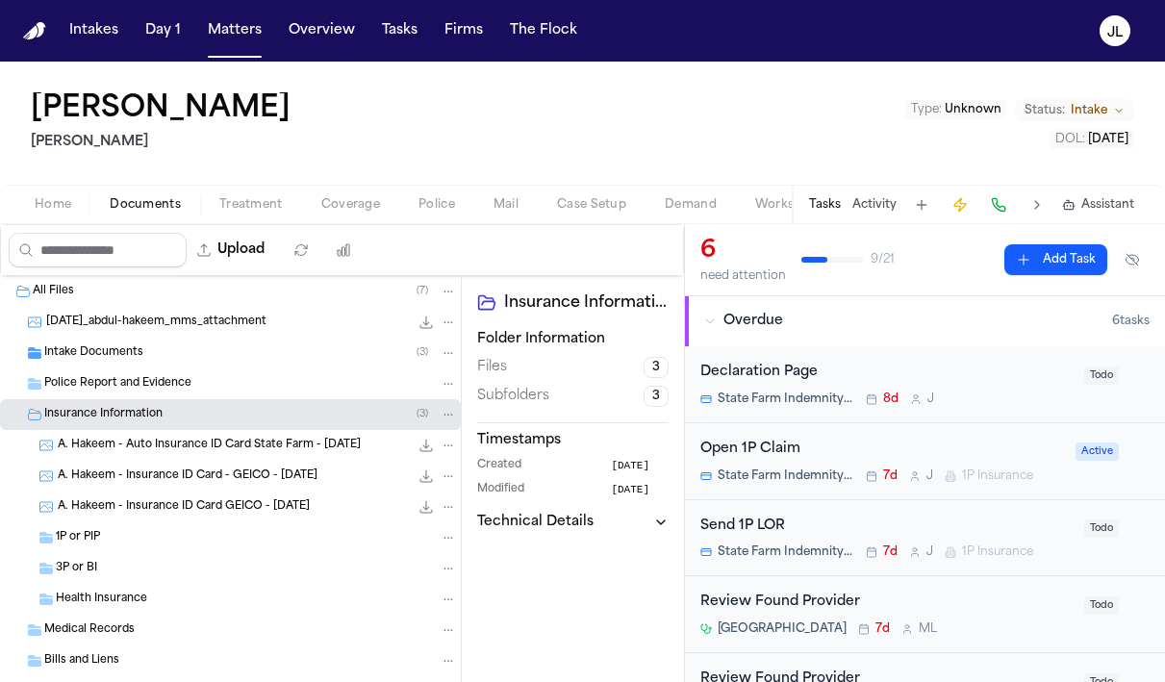
click at [142, 545] on div "1P or PIP" at bounding box center [256, 537] width 401 height 17
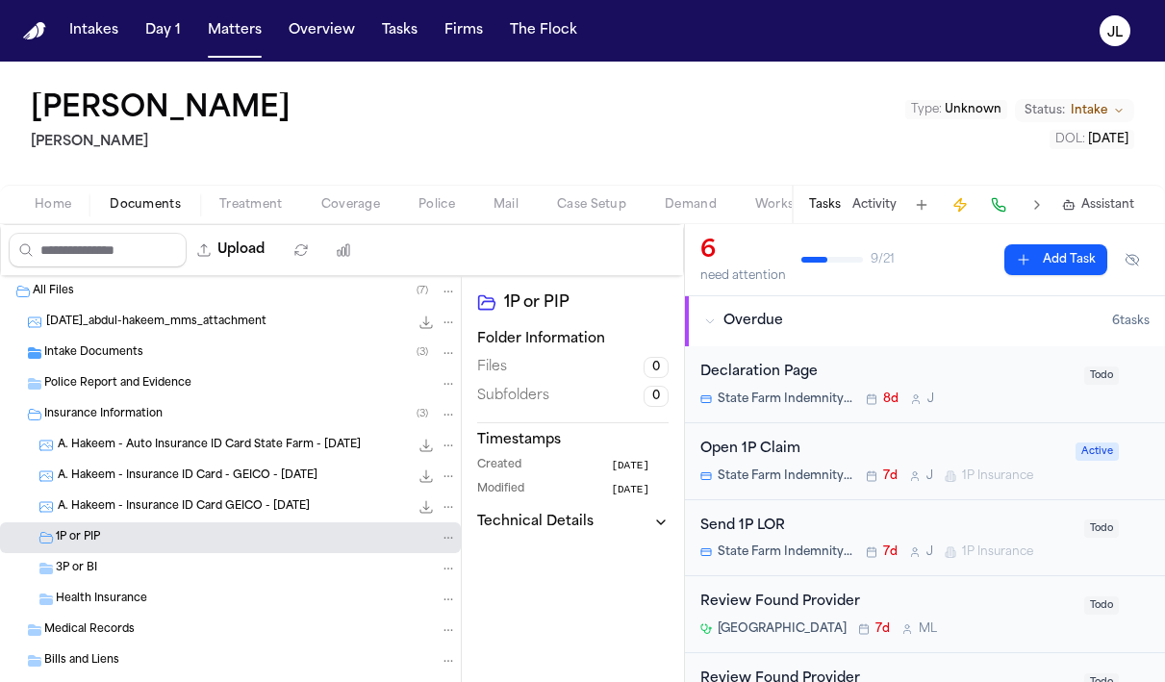
click at [137, 568] on div "3P or BI" at bounding box center [256, 568] width 401 height 17
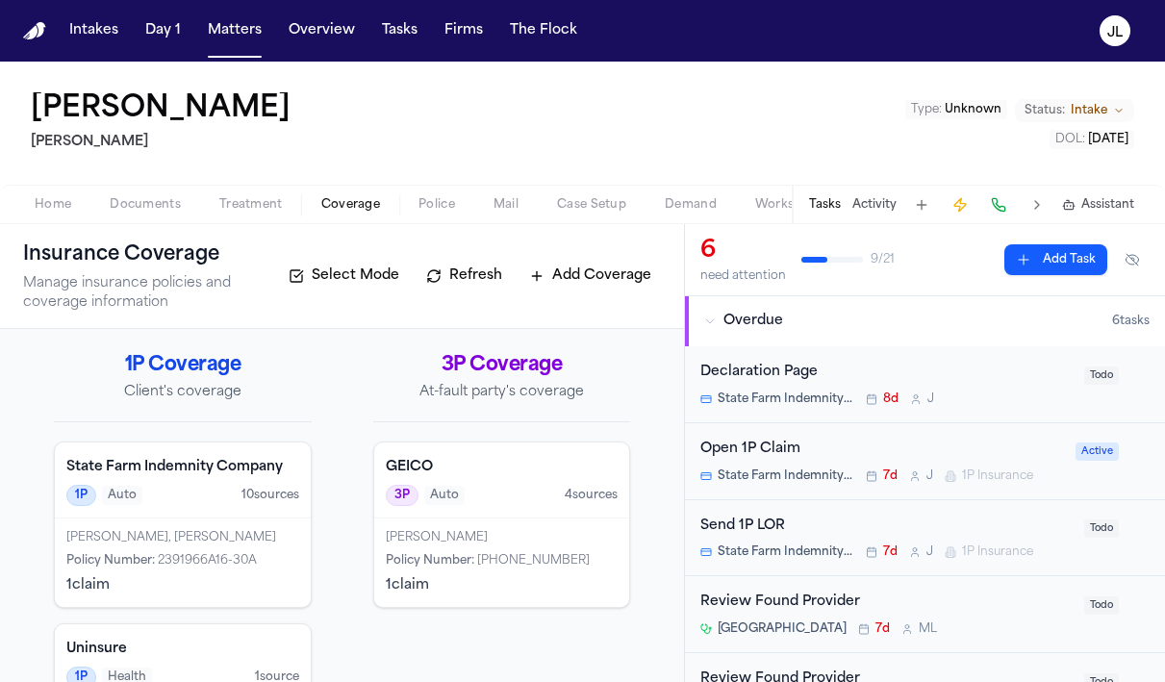
click at [341, 207] on span "Coverage" at bounding box center [350, 204] width 59 height 15
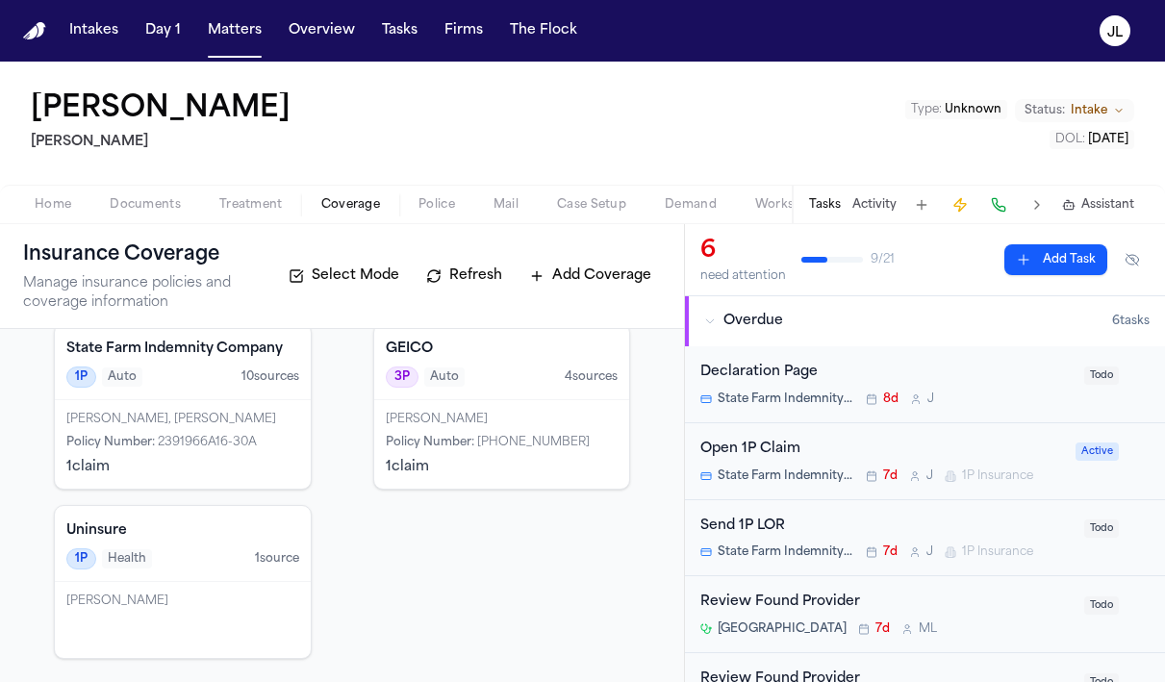
click at [422, 448] on span "Policy Number :" at bounding box center [430, 443] width 88 height 12
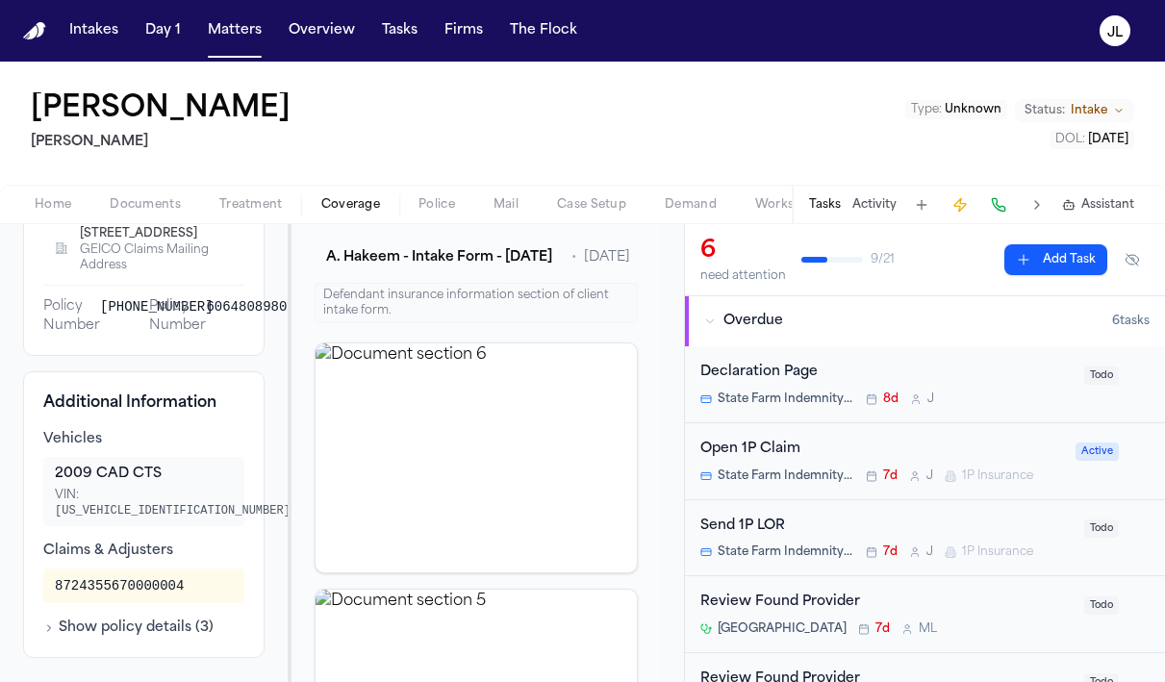
scroll to position [324, 0]
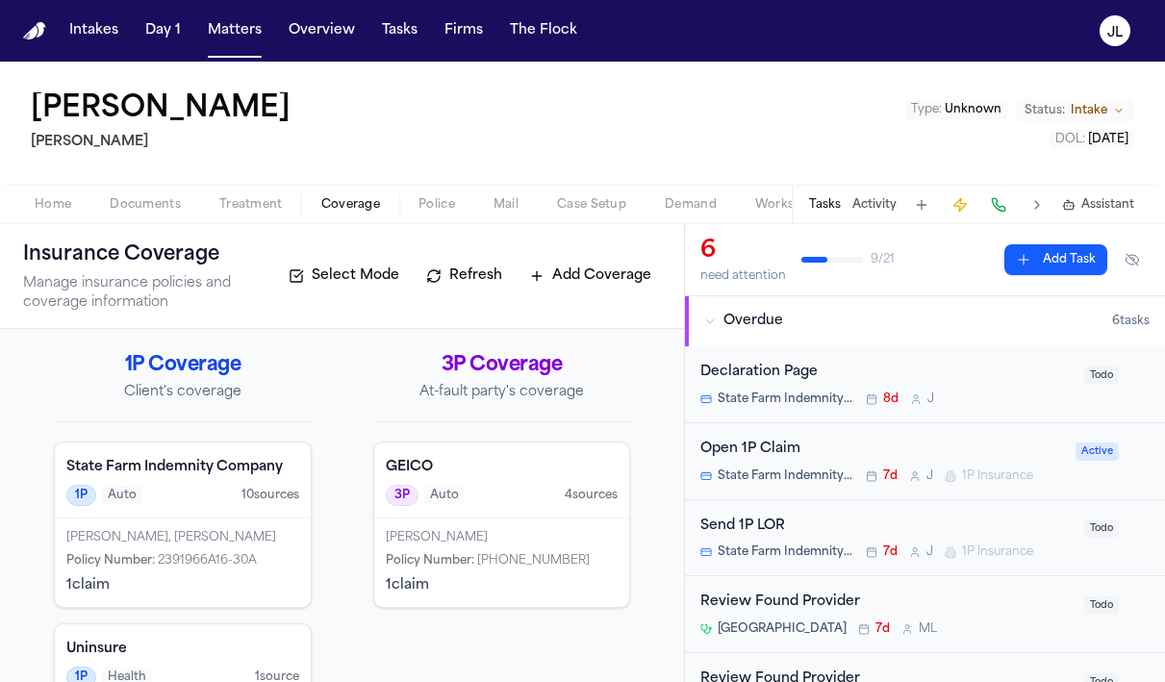
click at [828, 450] on div "Open 1P Claim" at bounding box center [882, 450] width 364 height 22
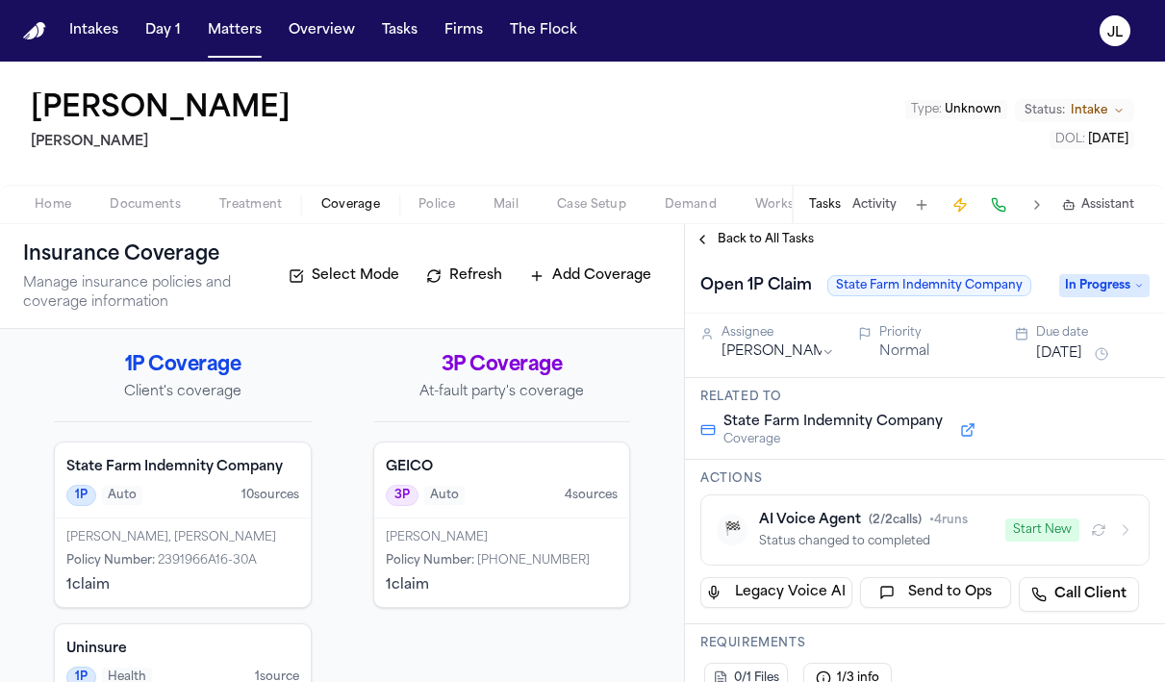
click at [1128, 255] on div "Open 1P Claim State Farm Indemnity Company In Progress" at bounding box center [925, 284] width 480 height 59
click at [1121, 286] on span "In Progress" at bounding box center [1104, 285] width 90 height 23
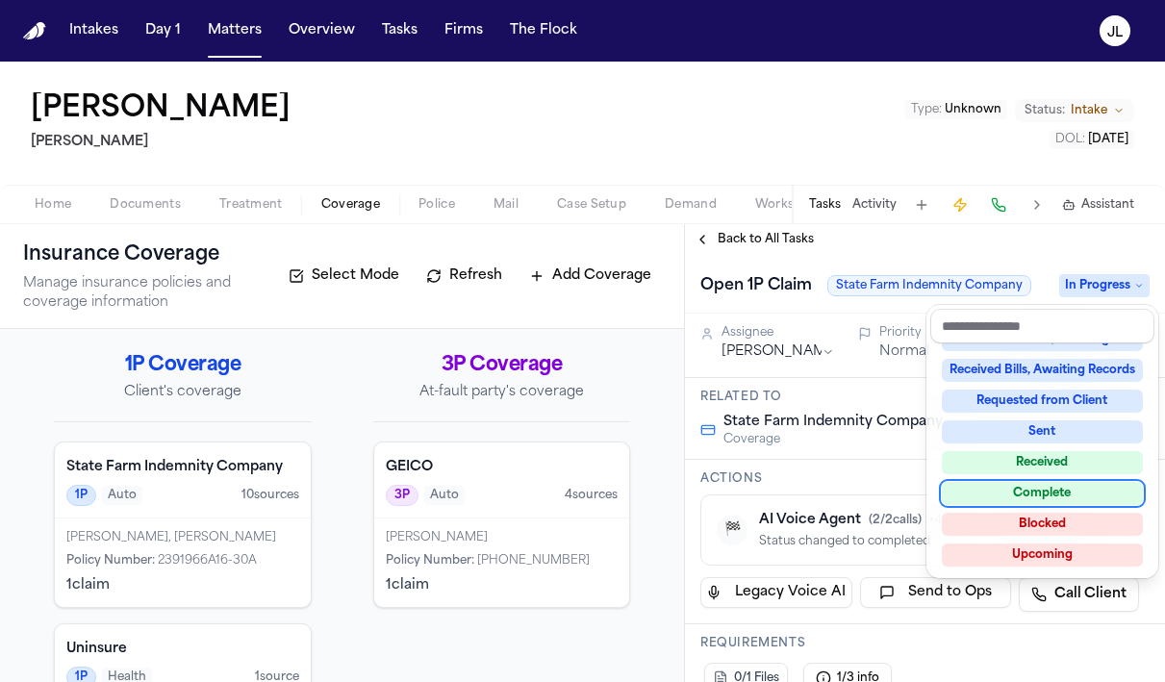
click at [1058, 495] on div "Complete" at bounding box center [1041, 493] width 201 height 23
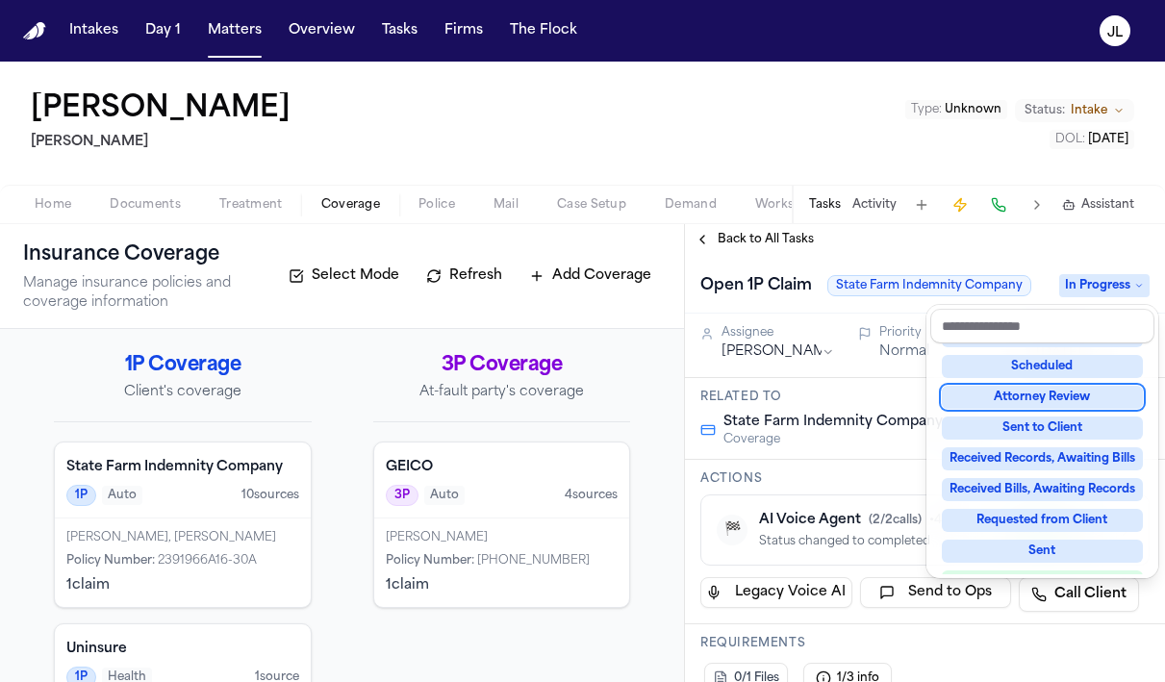
scroll to position [67, 0]
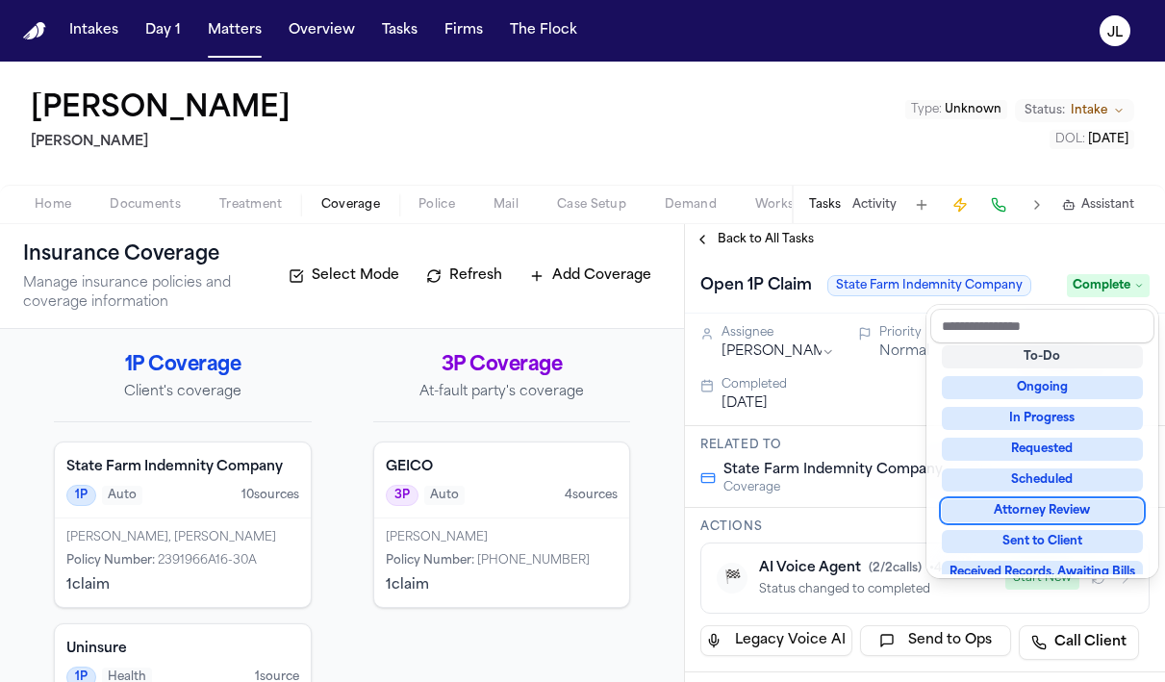
click at [704, 236] on div "Back to All Tasks Open 1P Claim State Farm Indemnity Company Complete Assignee …" at bounding box center [925, 453] width 480 height 458
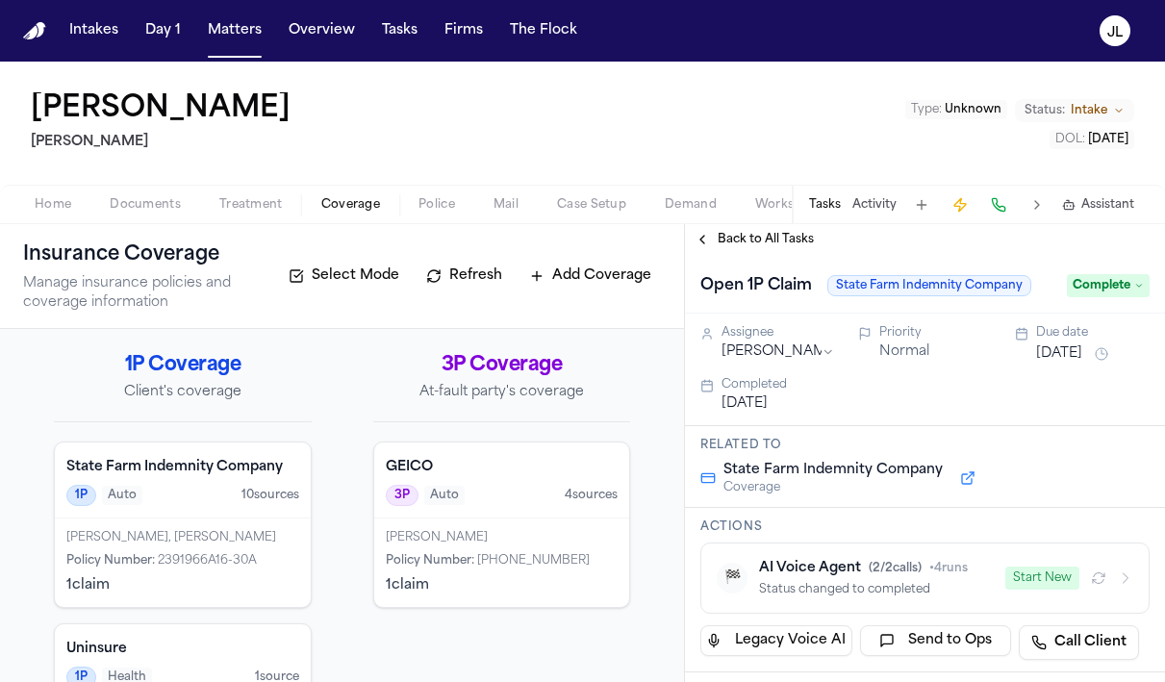
click at [712, 237] on button "Back to All Tasks" at bounding box center [754, 239] width 138 height 15
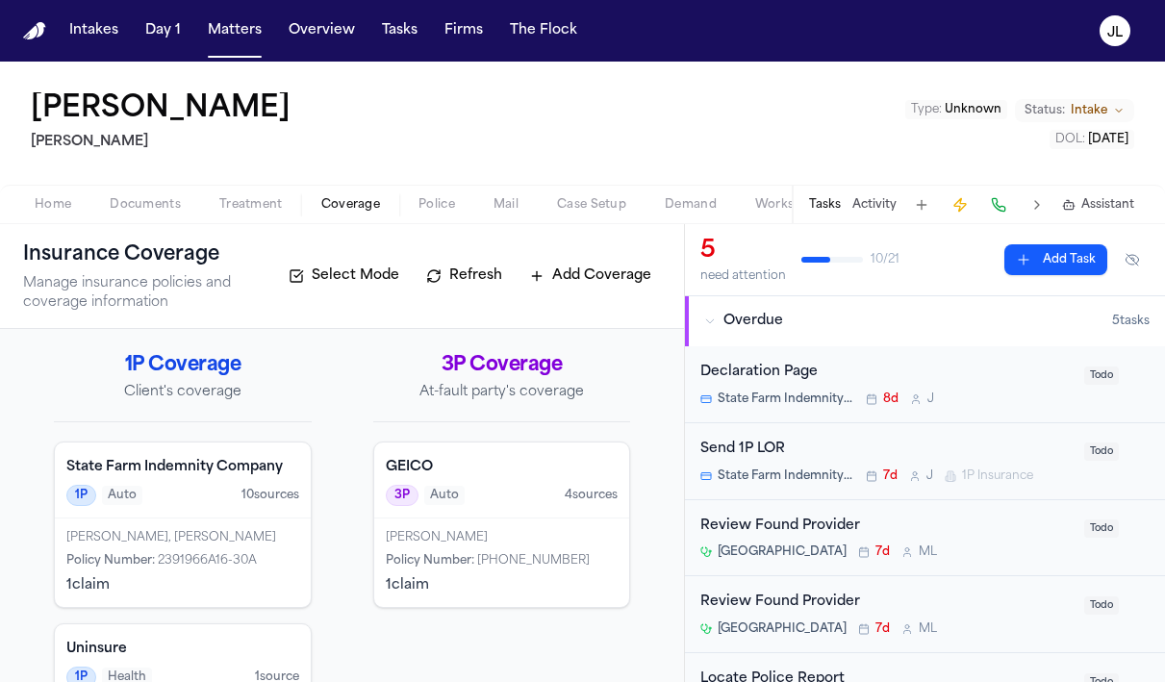
click at [145, 211] on span "Documents" at bounding box center [145, 204] width 71 height 15
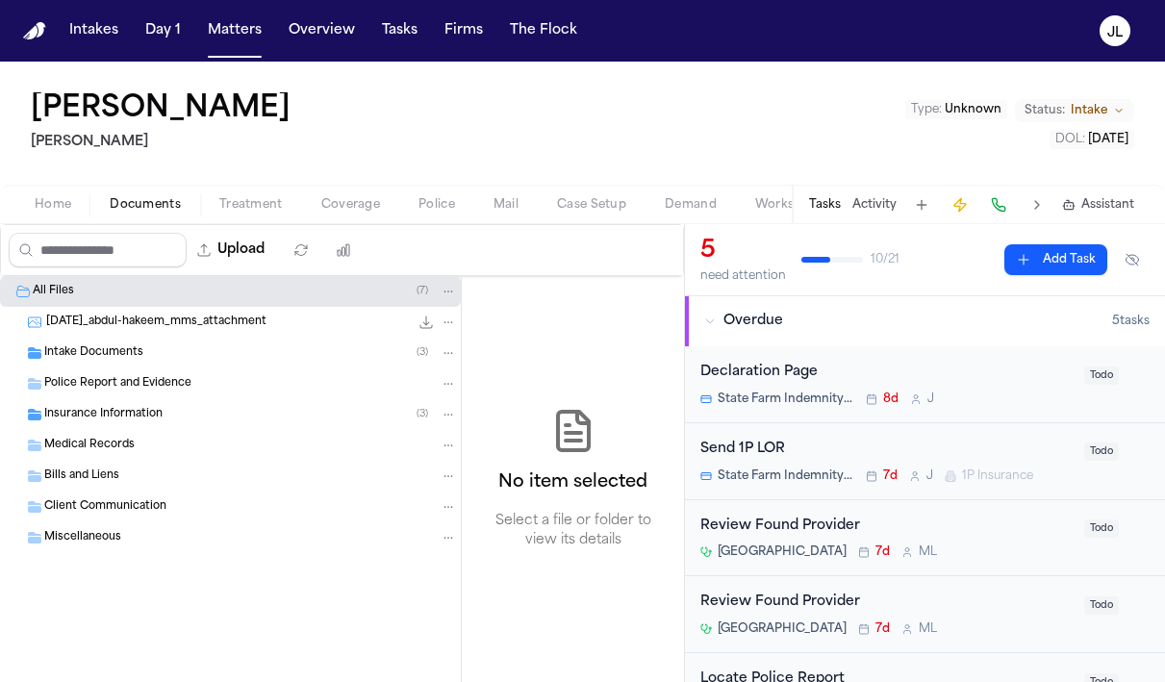
click at [46, 207] on span "Home" at bounding box center [53, 204] width 37 height 15
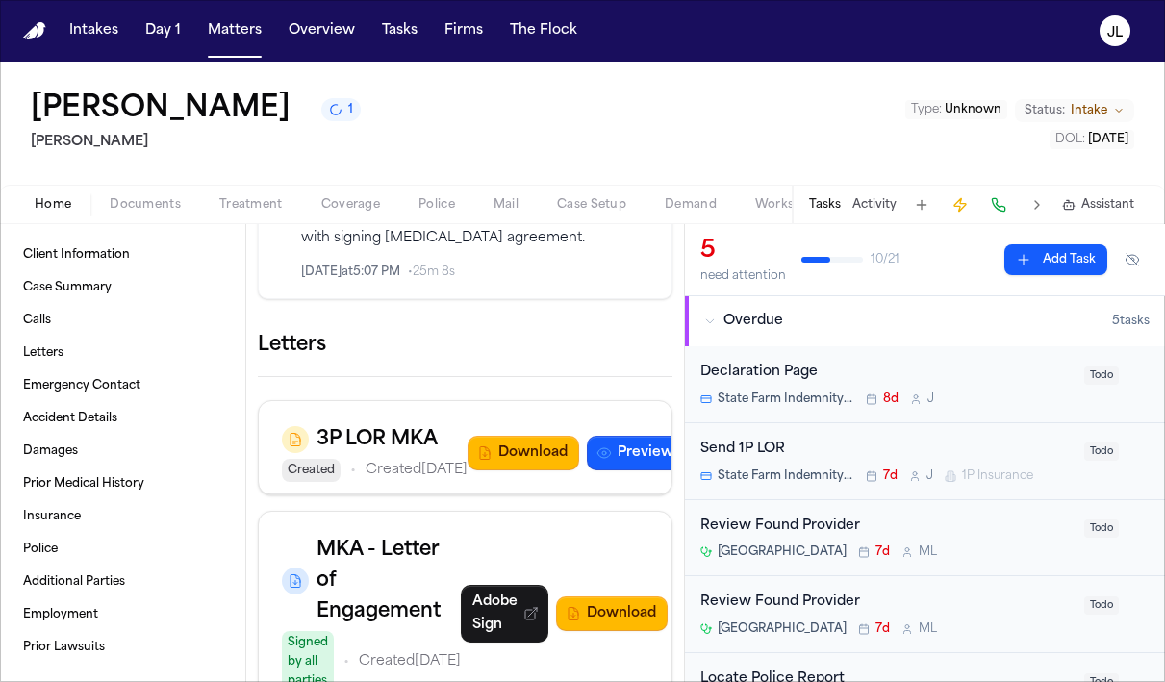
scroll to position [2224, 0]
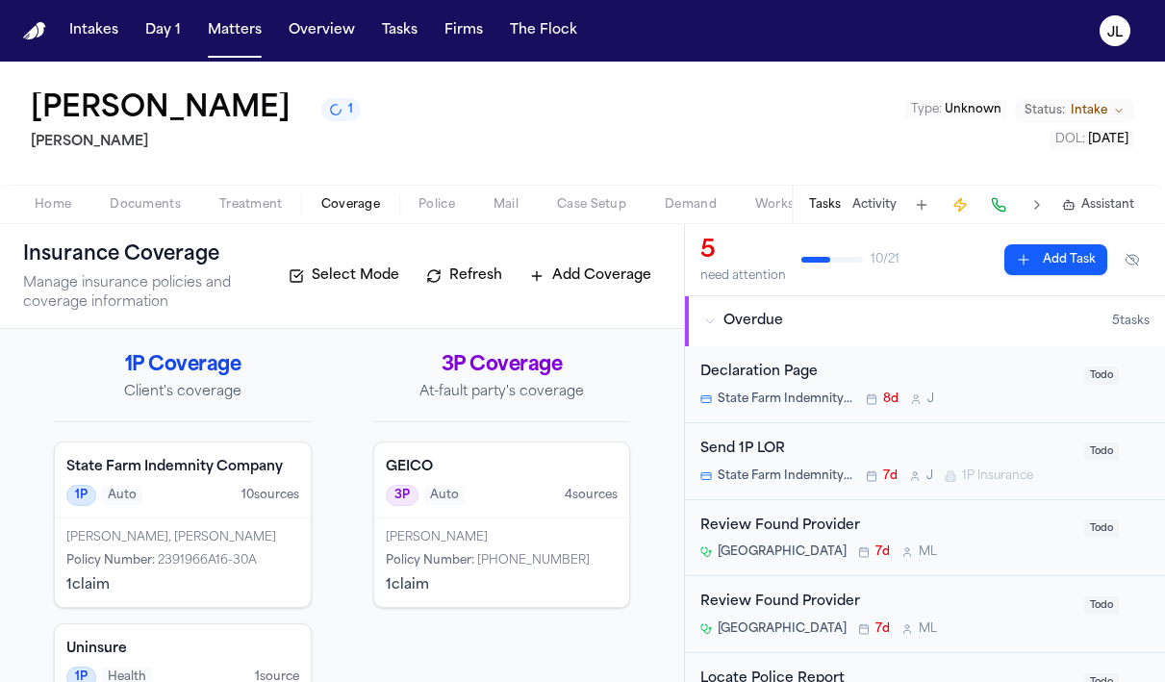
click at [336, 200] on span "Coverage" at bounding box center [350, 204] width 59 height 15
click at [133, 213] on span "Documents" at bounding box center [145, 204] width 71 height 15
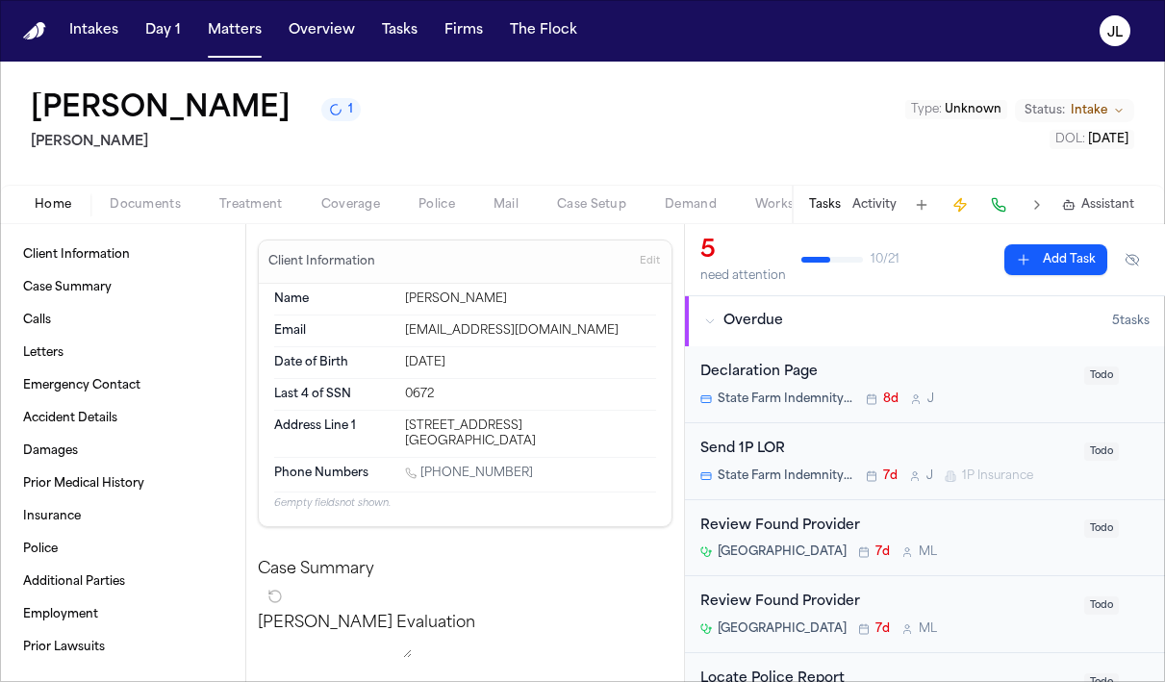
click at [55, 210] on span "Home" at bounding box center [53, 204] width 37 height 15
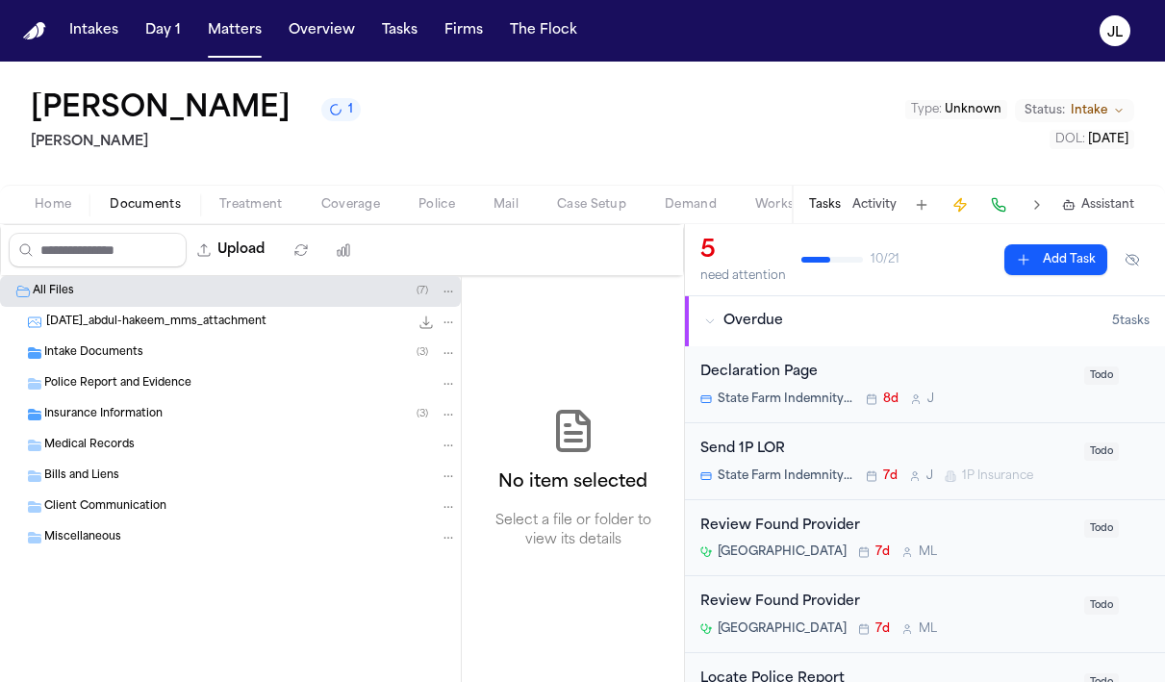
click at [138, 206] on span "Documents" at bounding box center [145, 204] width 71 height 15
click at [106, 404] on div "Insurance Information ( 3 )" at bounding box center [230, 414] width 461 height 31
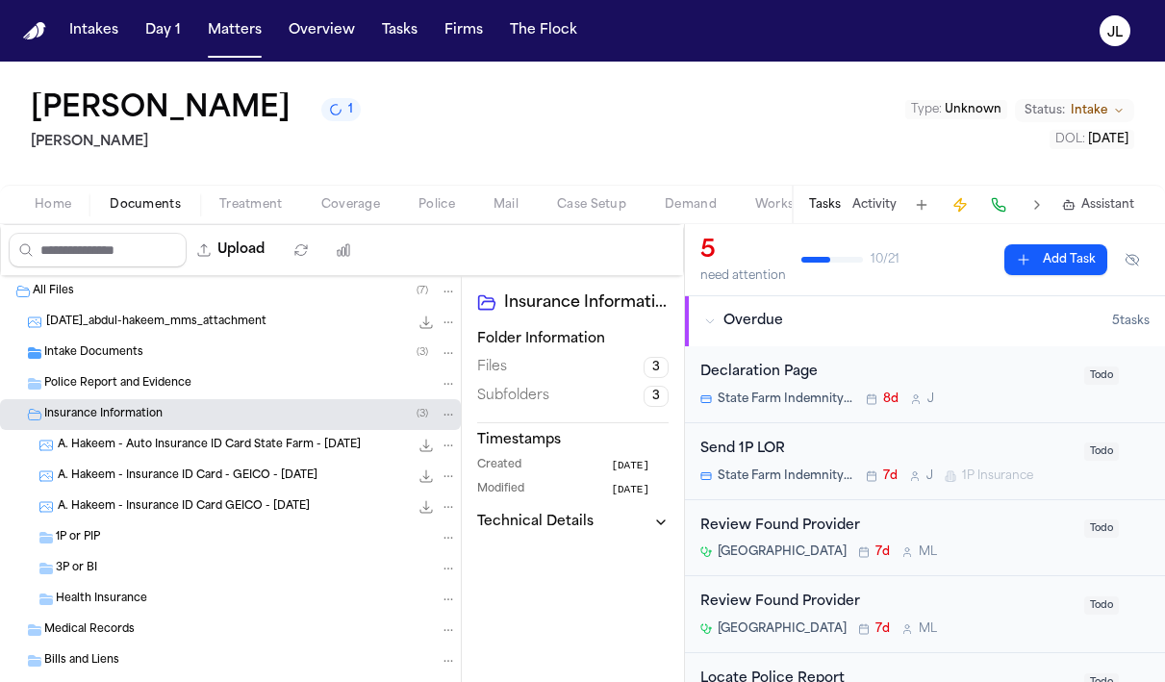
click at [100, 557] on div "3P or BI" at bounding box center [230, 568] width 461 height 31
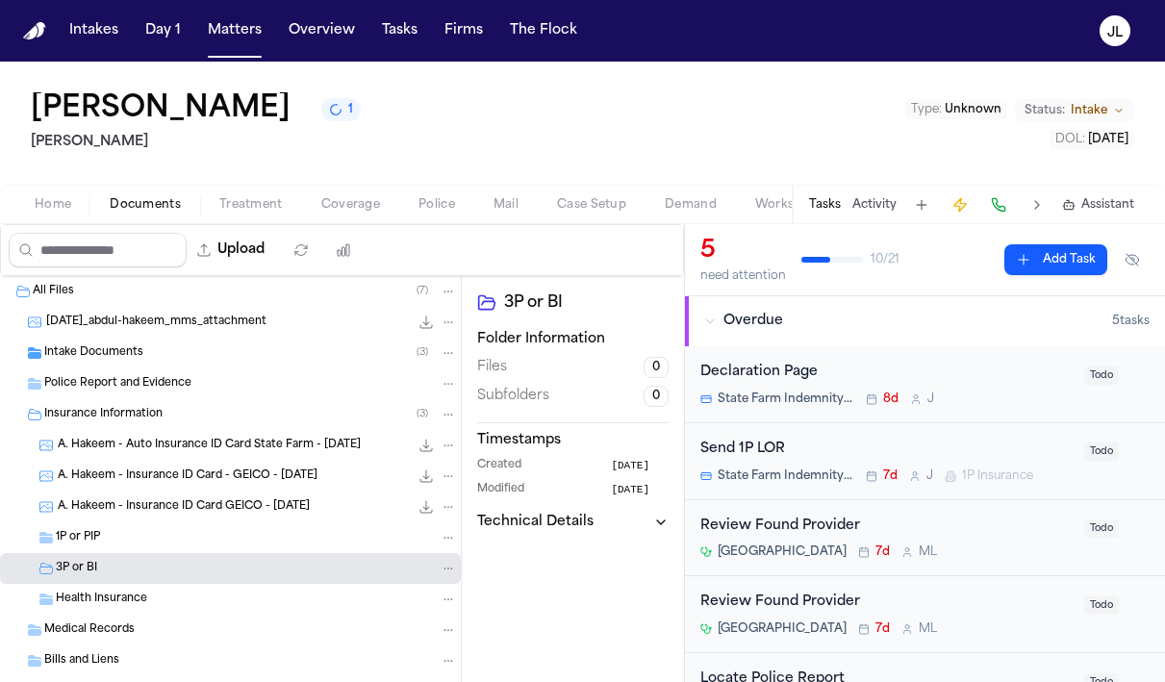
click at [100, 545] on div "1P or PIP" at bounding box center [256, 537] width 401 height 17
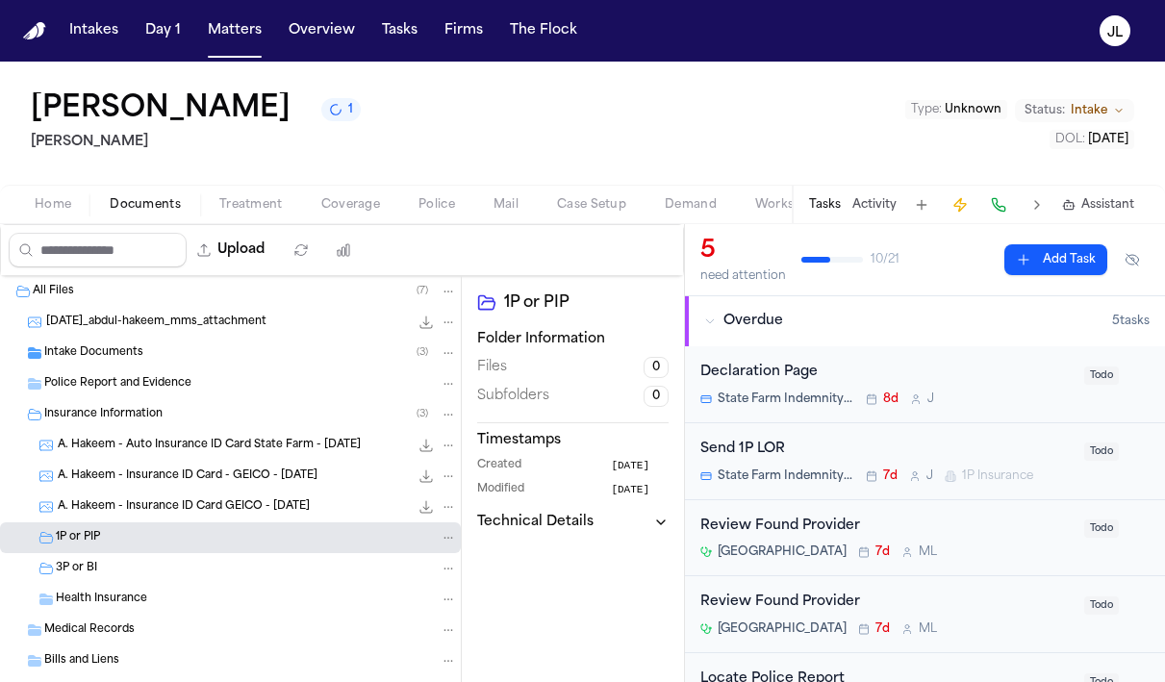
scroll to position [101, 0]
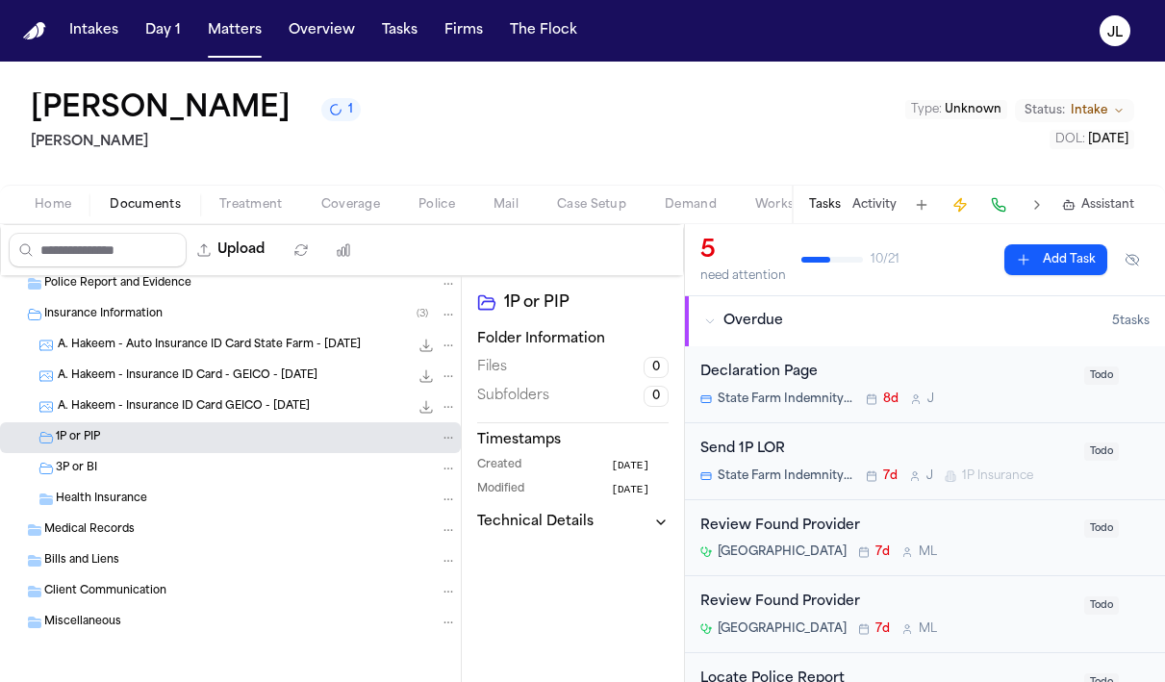
click at [342, 210] on span "Coverage" at bounding box center [350, 204] width 59 height 15
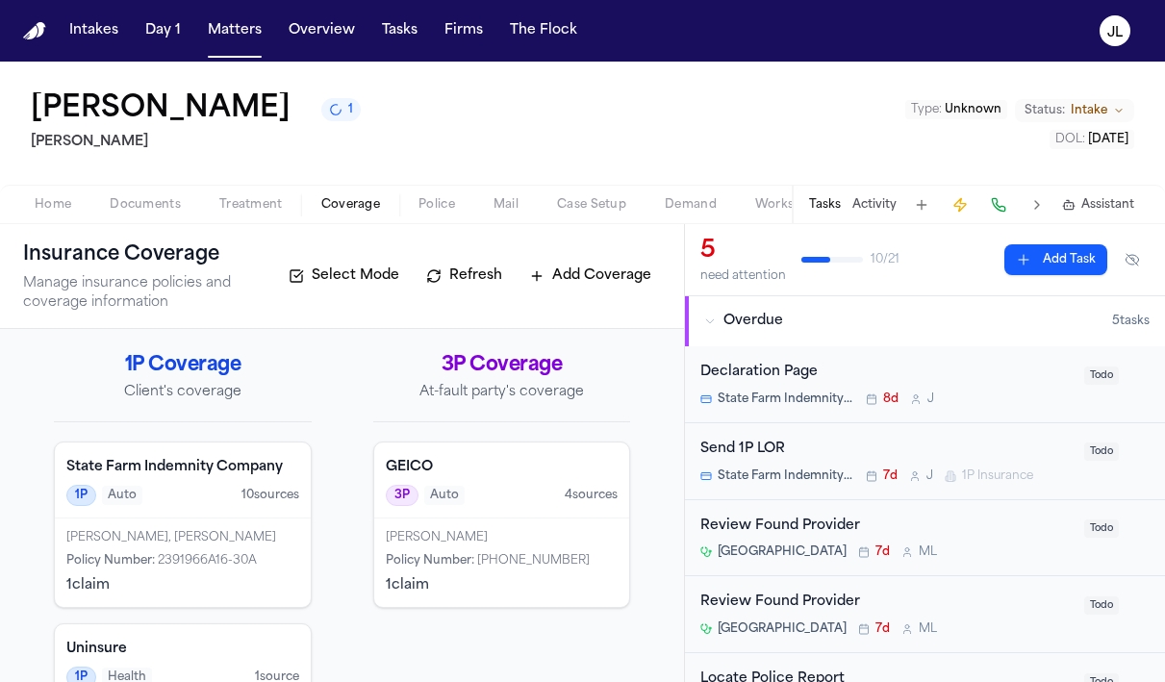
click at [46, 214] on button "Home" at bounding box center [52, 204] width 75 height 23
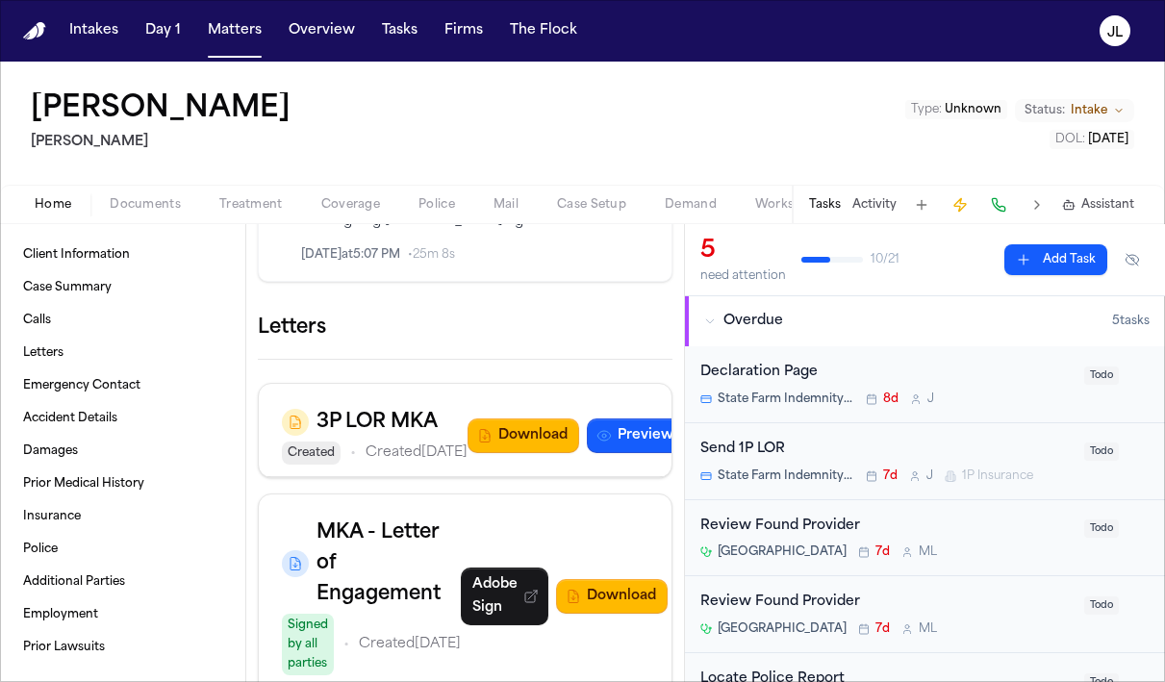
scroll to position [2207, 0]
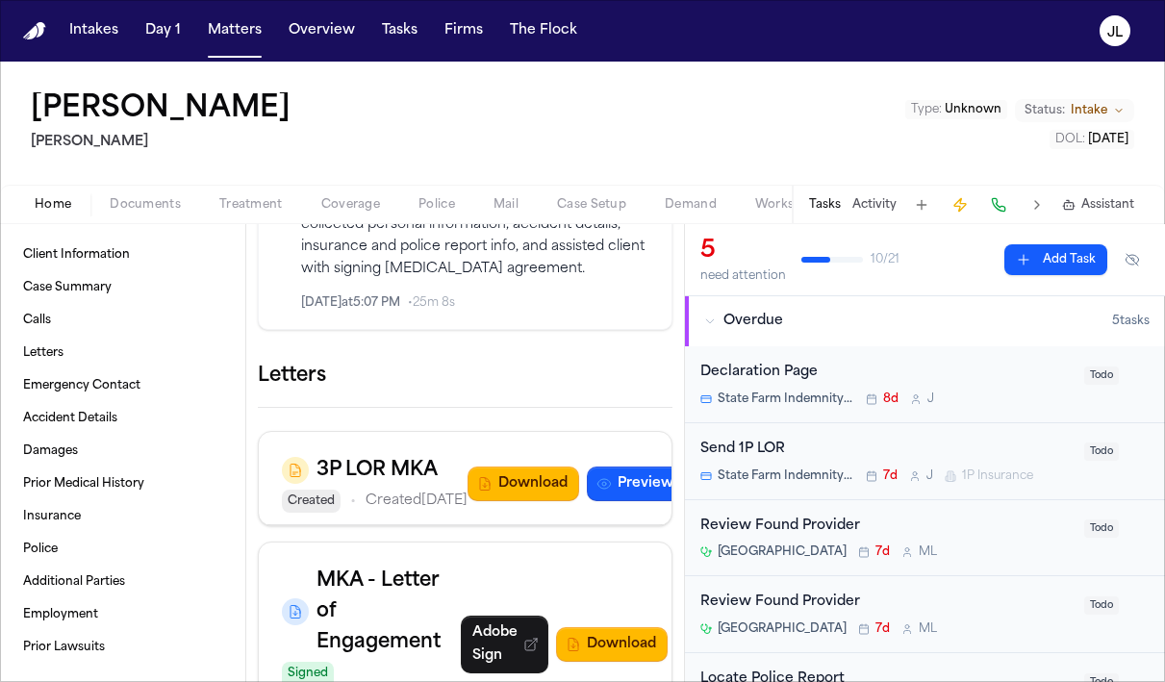
click at [672, 376] on icon "button" at bounding box center [672, 376] width 0 height 0
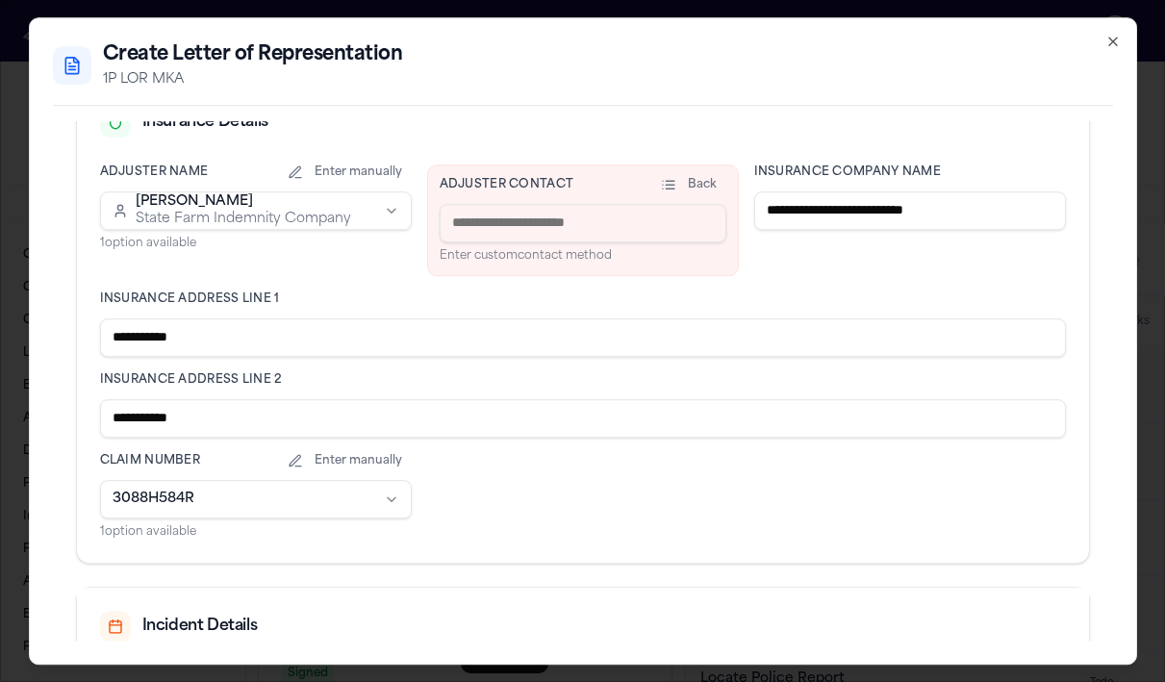
scroll to position [479, 0]
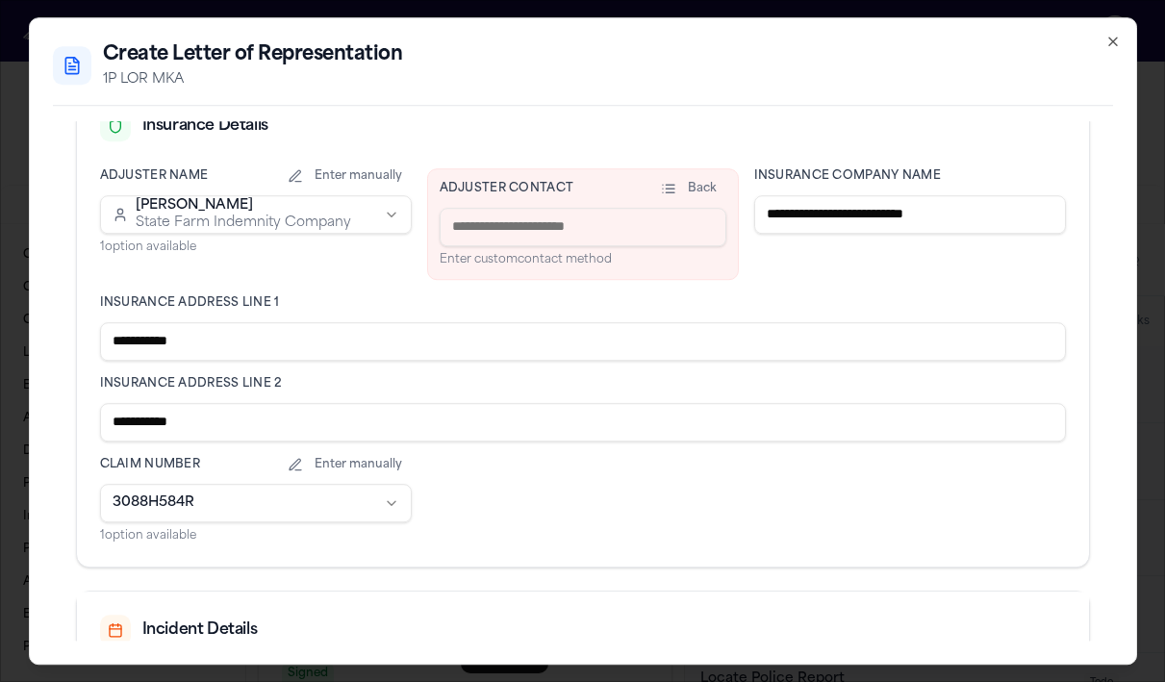
click at [528, 218] on input at bounding box center [582, 227] width 287 height 38
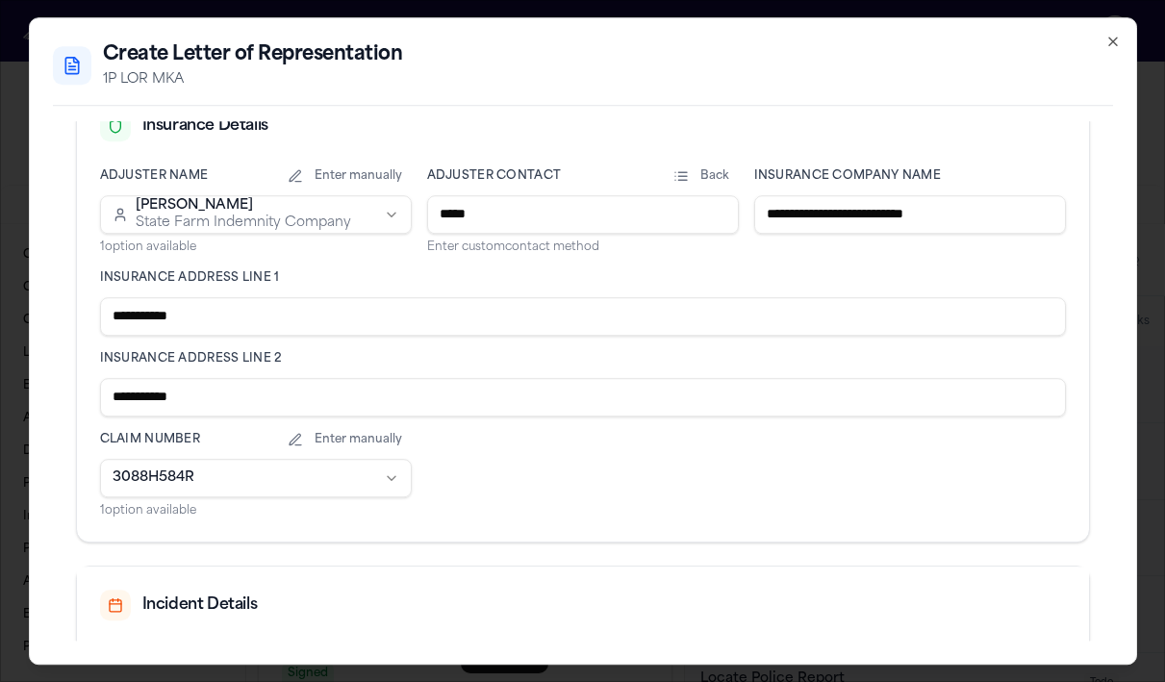
type input "*****"
click at [249, 411] on input "**********" at bounding box center [583, 397] width 966 height 38
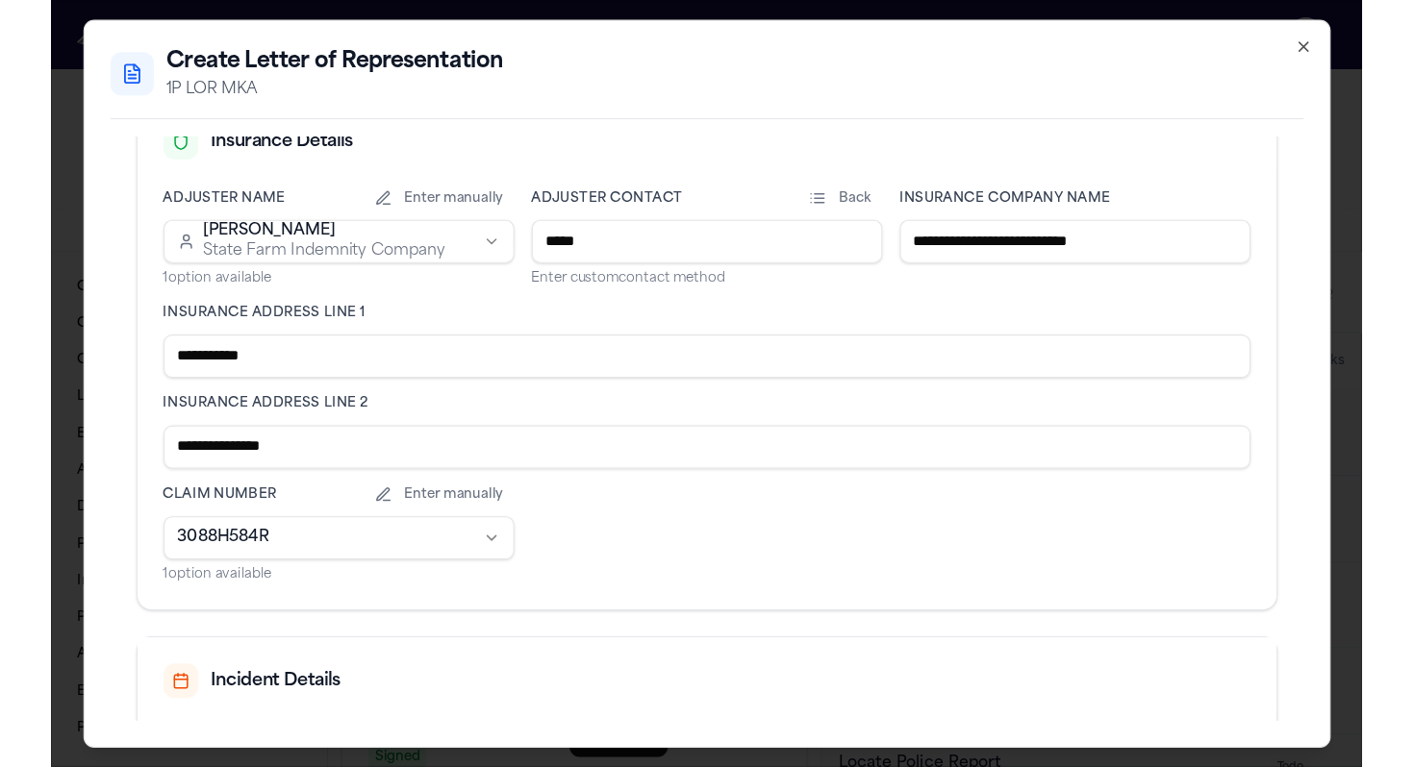
scroll to position [679, 0]
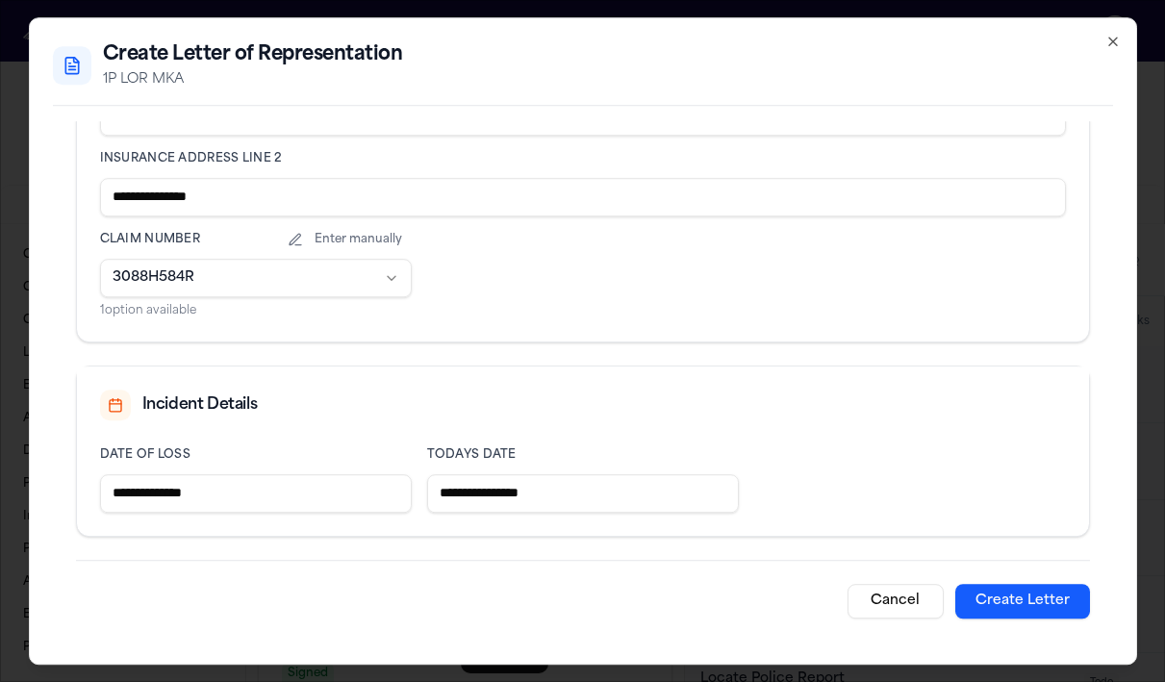
type input "**********"
click at [995, 589] on button "Create Letter" at bounding box center [1022, 601] width 135 height 35
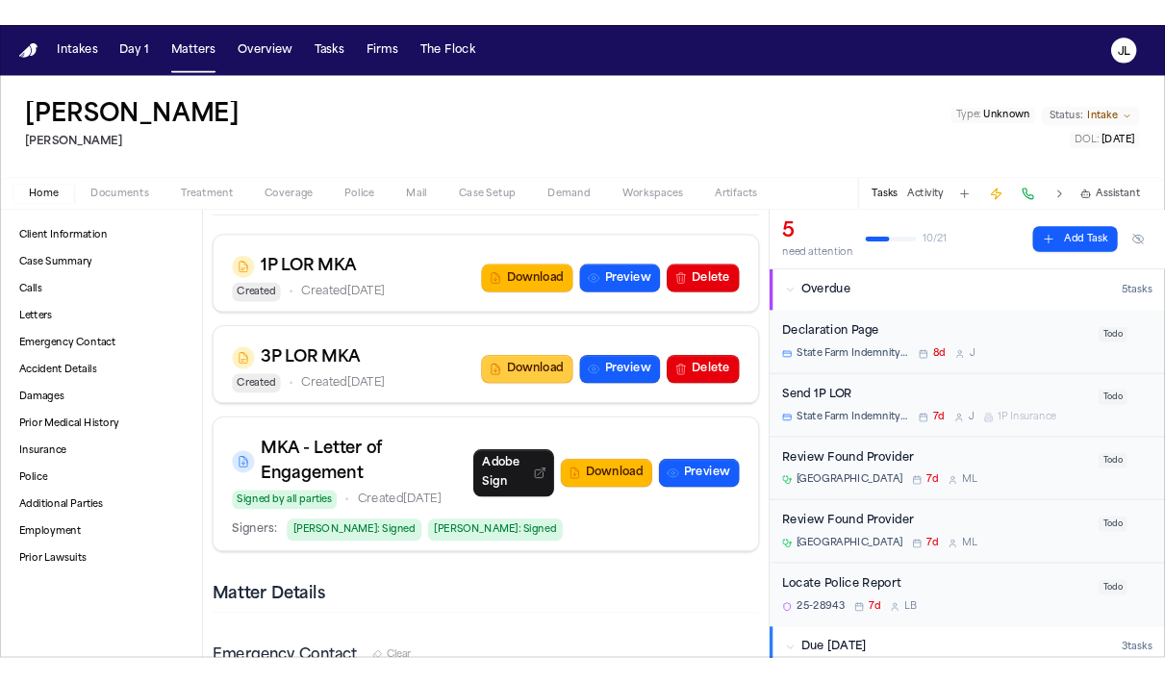
scroll to position [2076, 0]
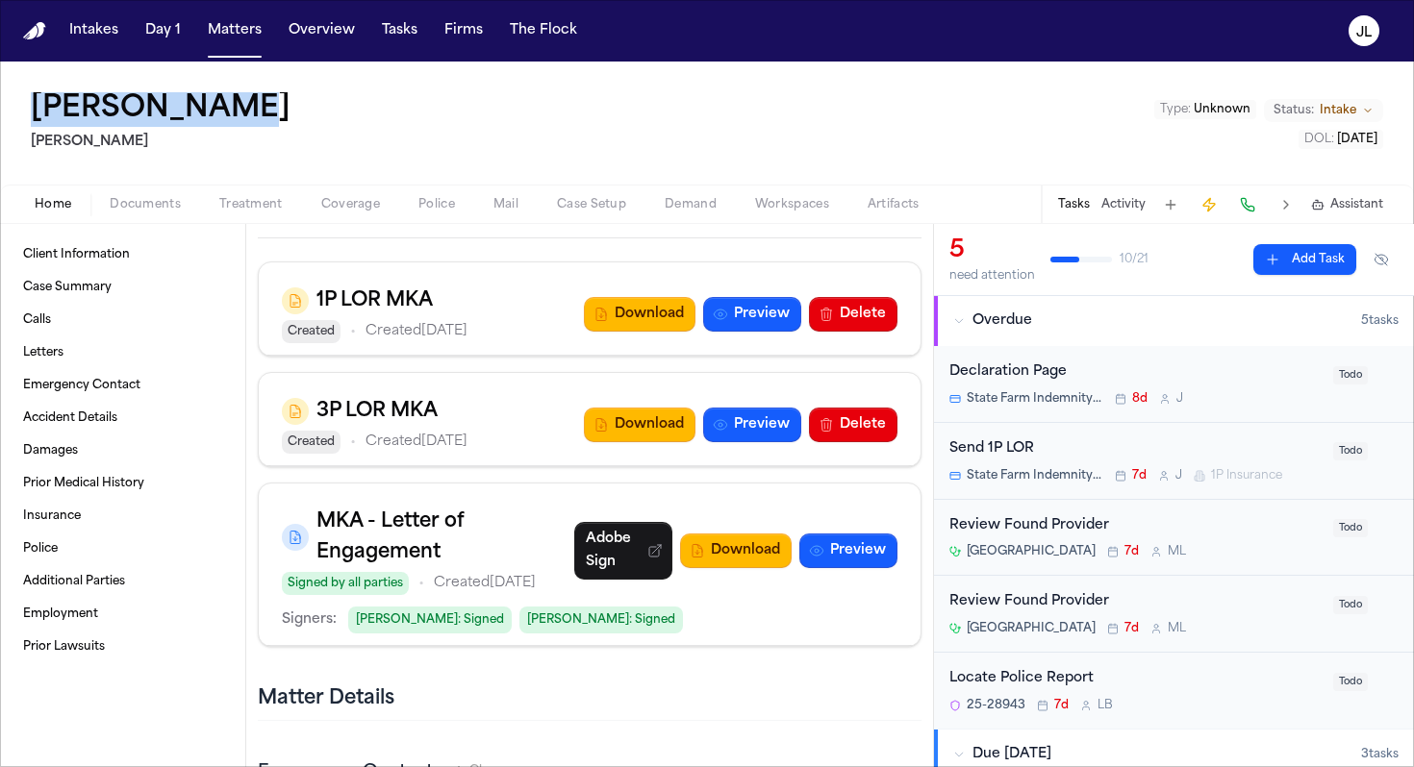
drag, startPoint x: 254, startPoint y: 113, endPoint x: 7, endPoint y: 101, distance: 247.4
click at [7, 101] on div "Abdul Hakeem Mohamed K Ahmed Type : Unknown Status: Intake DOL : 2025-07-29" at bounding box center [707, 123] width 1414 height 123
copy h1 "Abdul Hakeem"
click at [654, 305] on button "Download" at bounding box center [640, 314] width 112 height 35
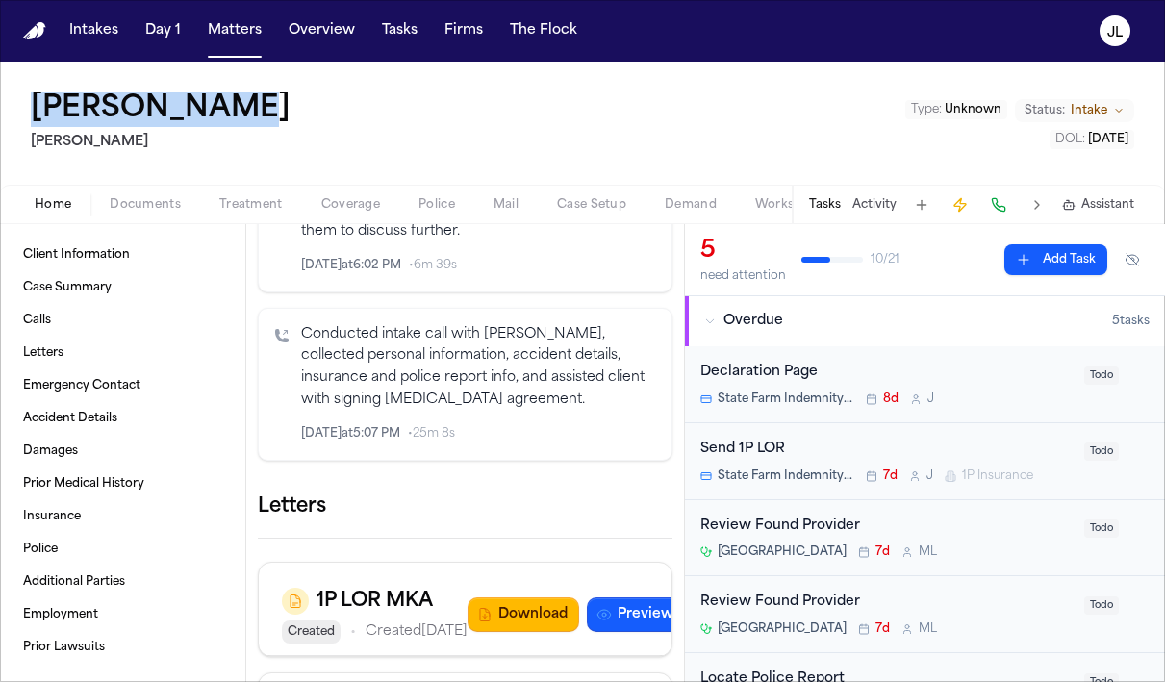
scroll to position [2405, 0]
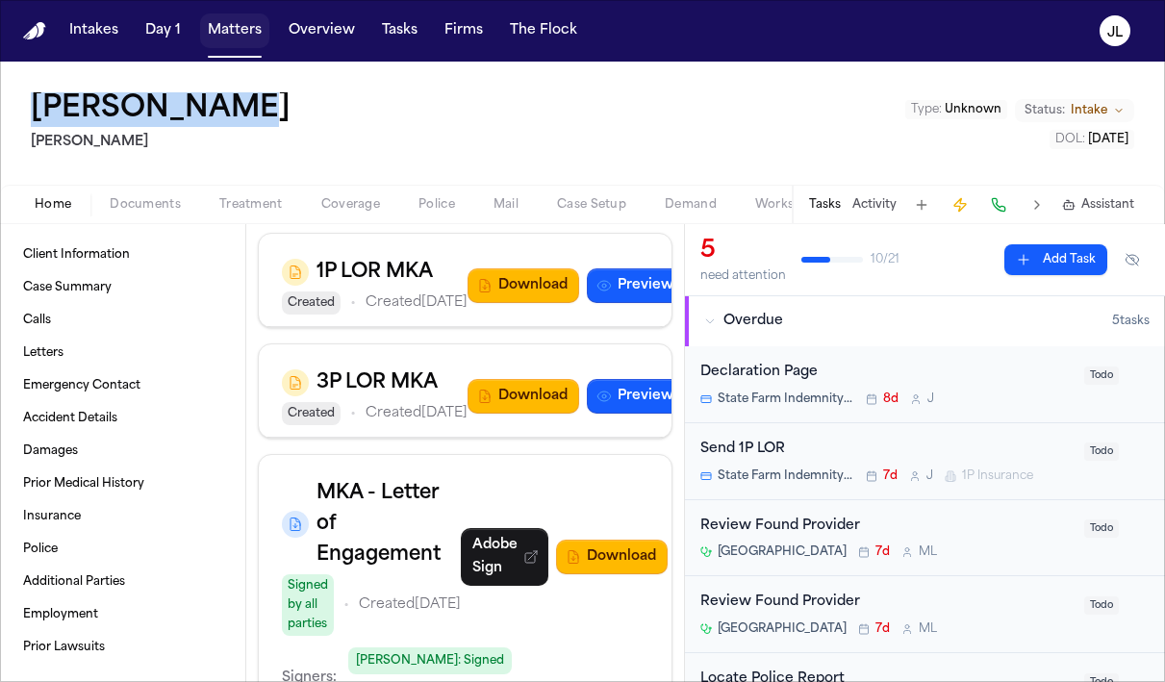
click at [238, 36] on button "Matters" at bounding box center [234, 30] width 69 height 35
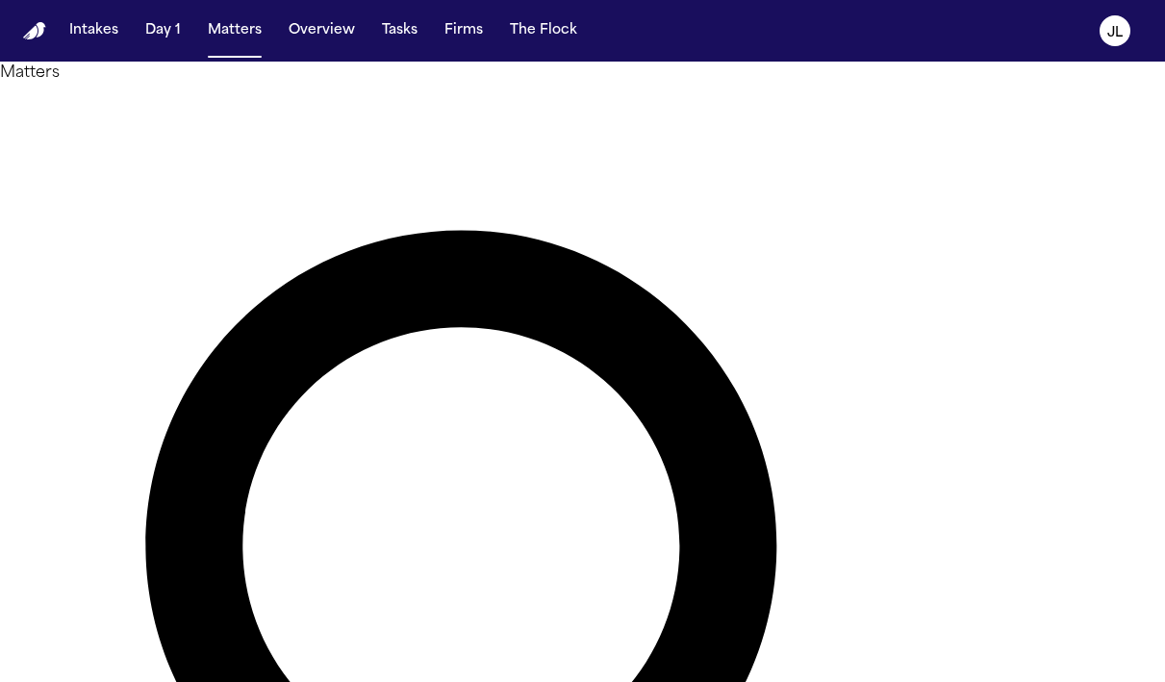
drag, startPoint x: 417, startPoint y: 105, endPoint x: 301, endPoint y: 106, distance: 116.4
click at [300, 106] on div "**********" at bounding box center [582, 679] width 1165 height 1234
paste input "*"
type input "**********"
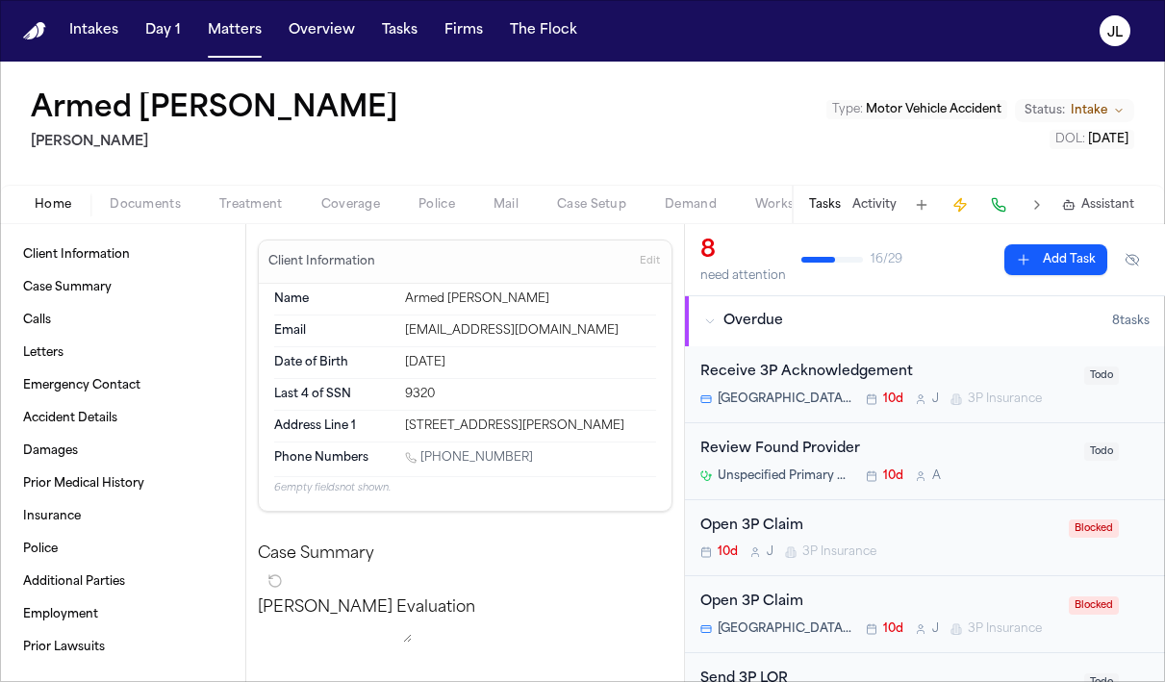
click at [340, 207] on span "Coverage" at bounding box center [350, 204] width 59 height 15
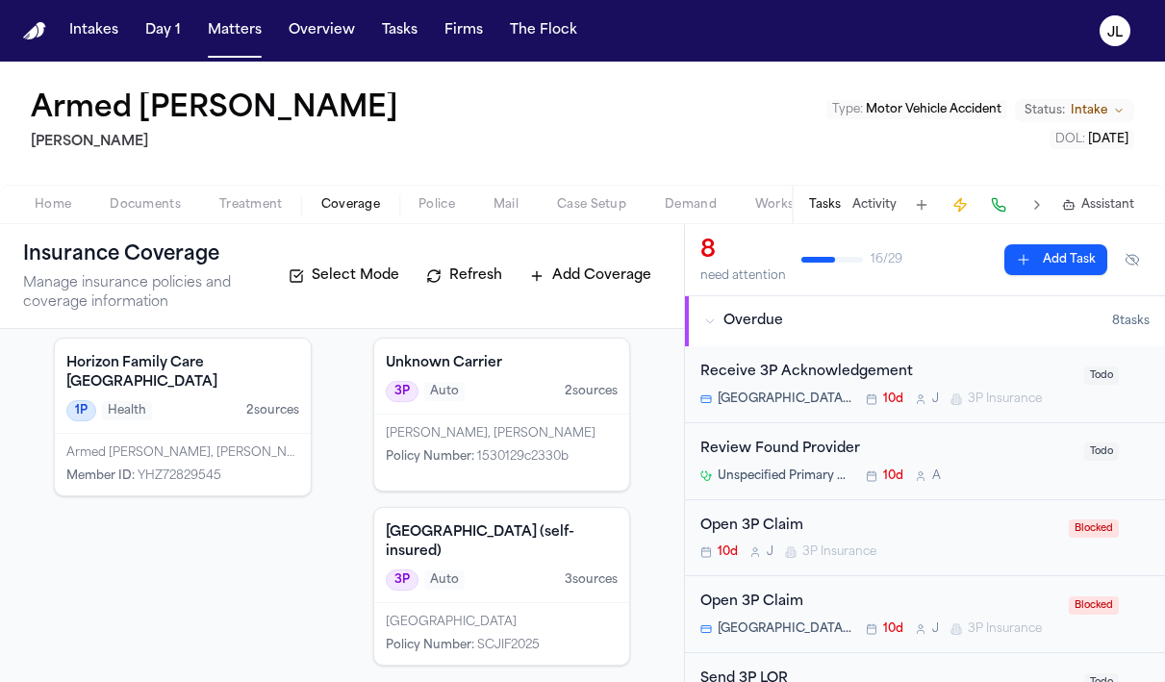
scroll to position [106, 0]
click at [229, 398] on div "1P Health 2 source s" at bounding box center [182, 408] width 233 height 21
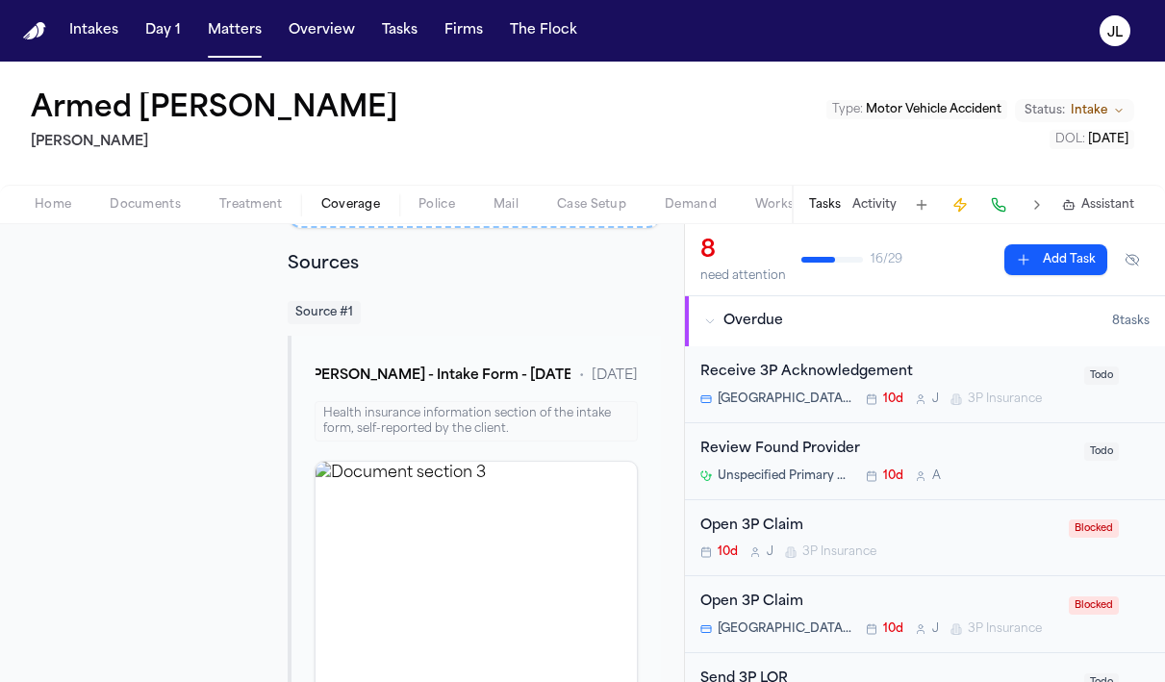
scroll to position [528, 0]
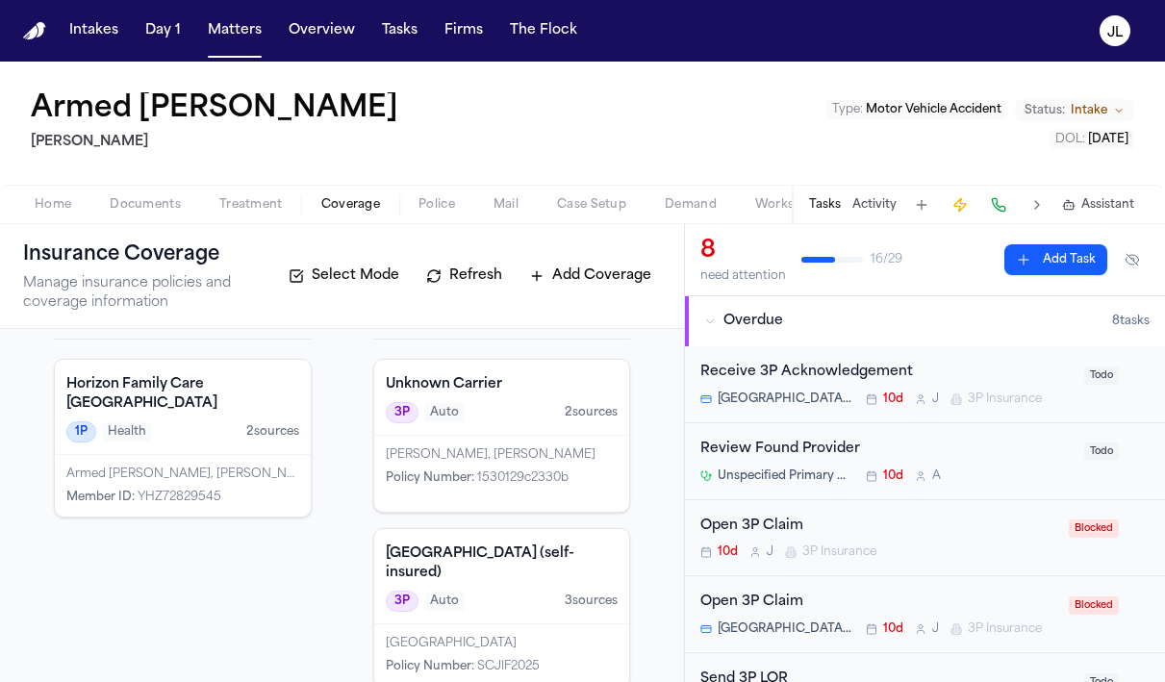
scroll to position [106, 0]
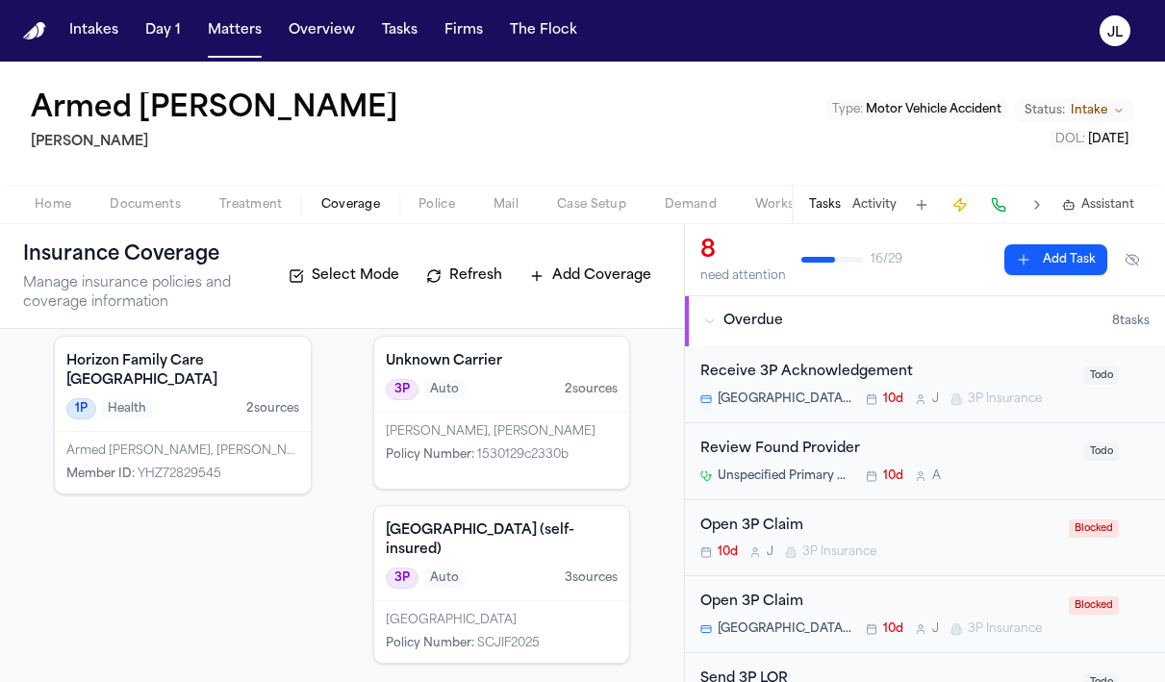
click at [507, 429] on div "Singh Ajit, Somya Nagpal" at bounding box center [502, 431] width 233 height 15
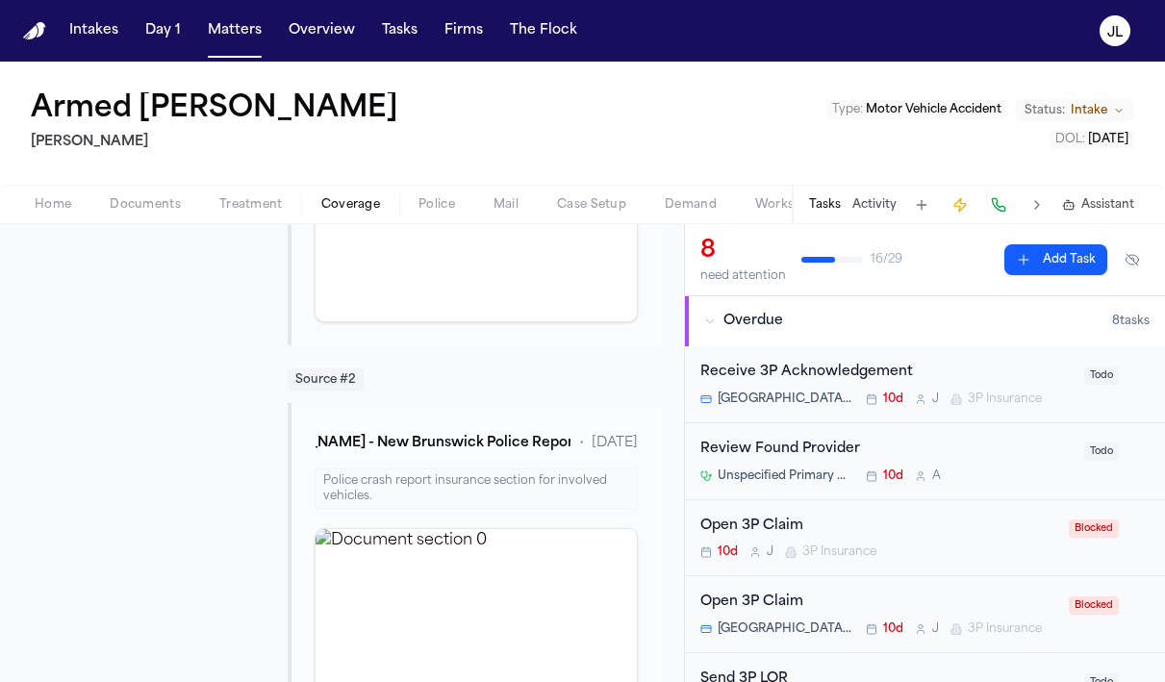
scroll to position [795, 0]
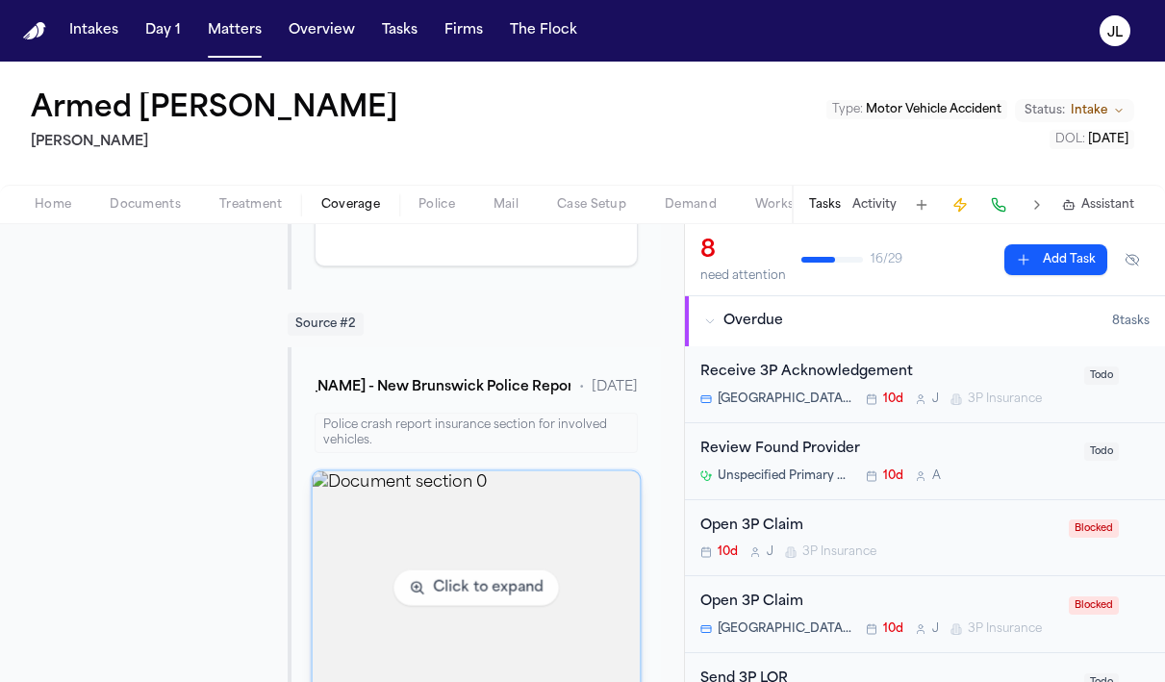
click at [435, 561] on img "View document section 0" at bounding box center [476, 588] width 328 height 234
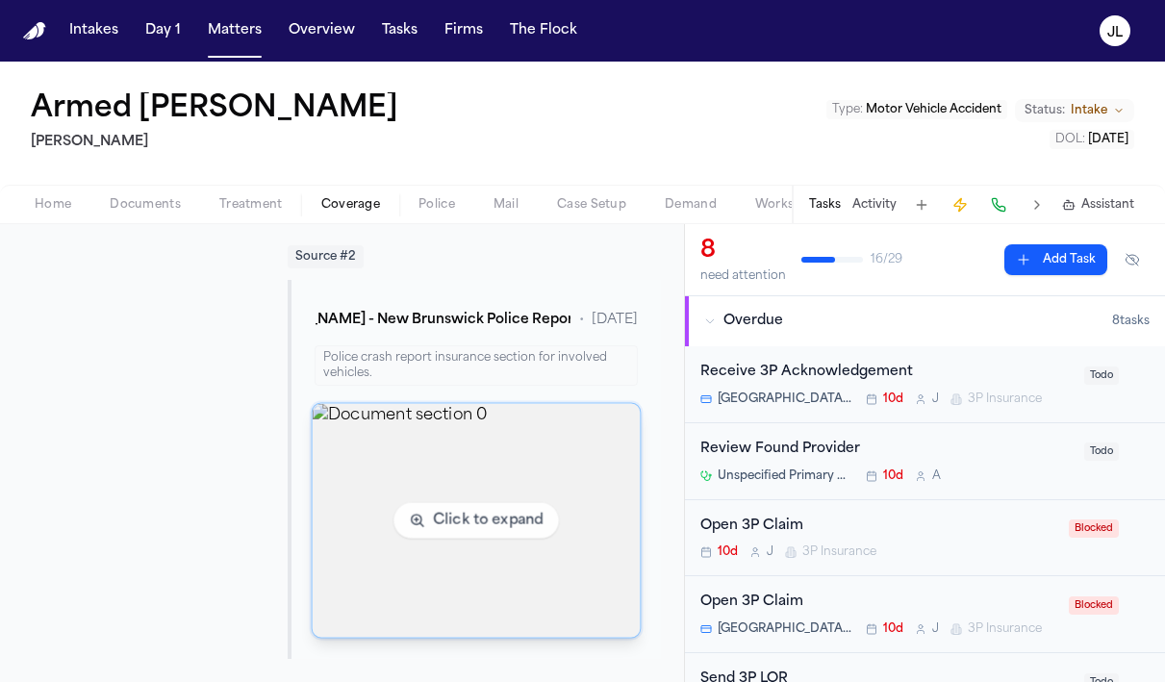
click at [441, 519] on img "View document section 0" at bounding box center [476, 521] width 328 height 234
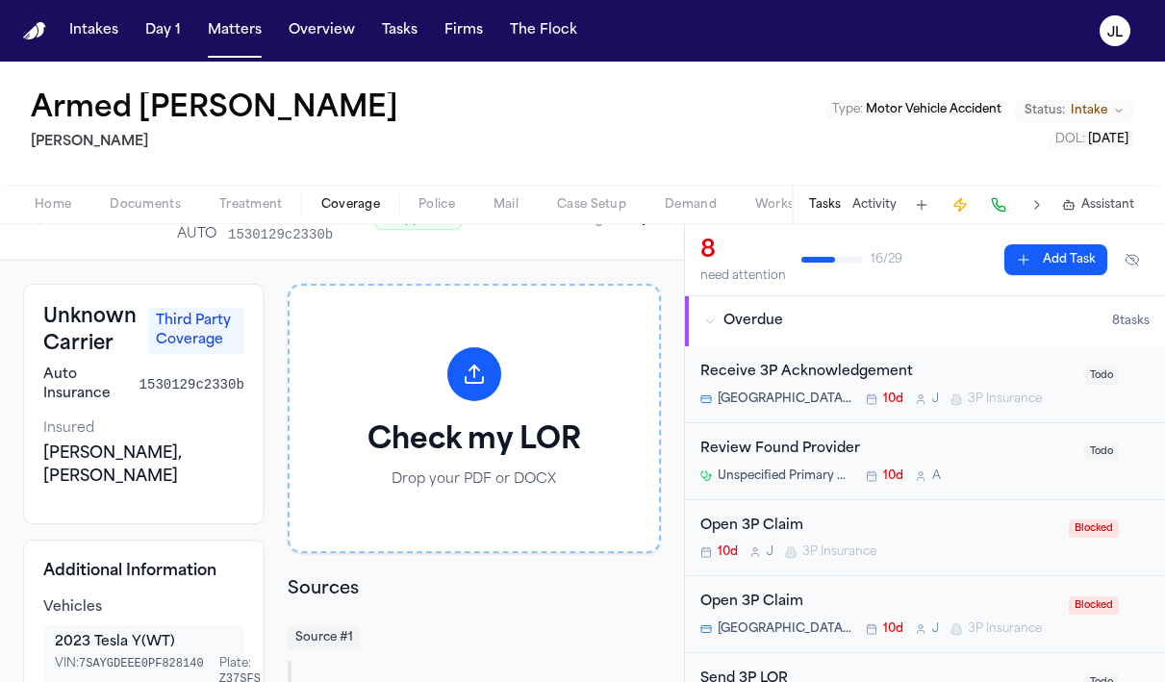
scroll to position [0, 0]
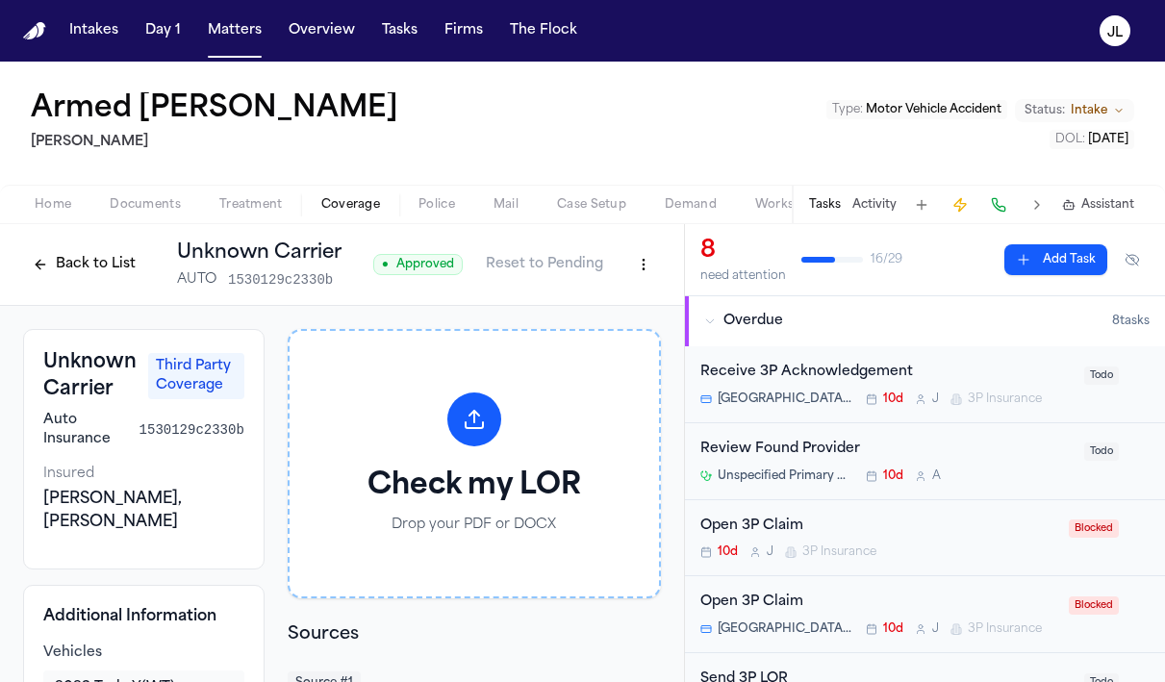
click at [64, 273] on button "Back to List" at bounding box center [84, 264] width 122 height 31
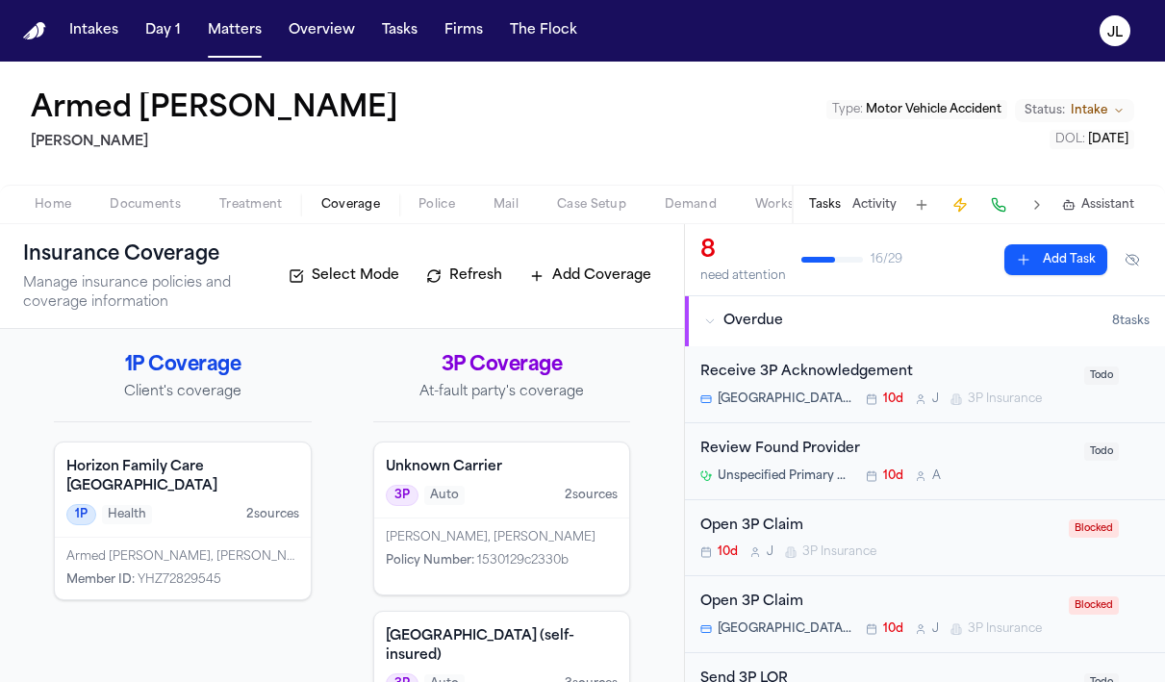
scroll to position [106, 0]
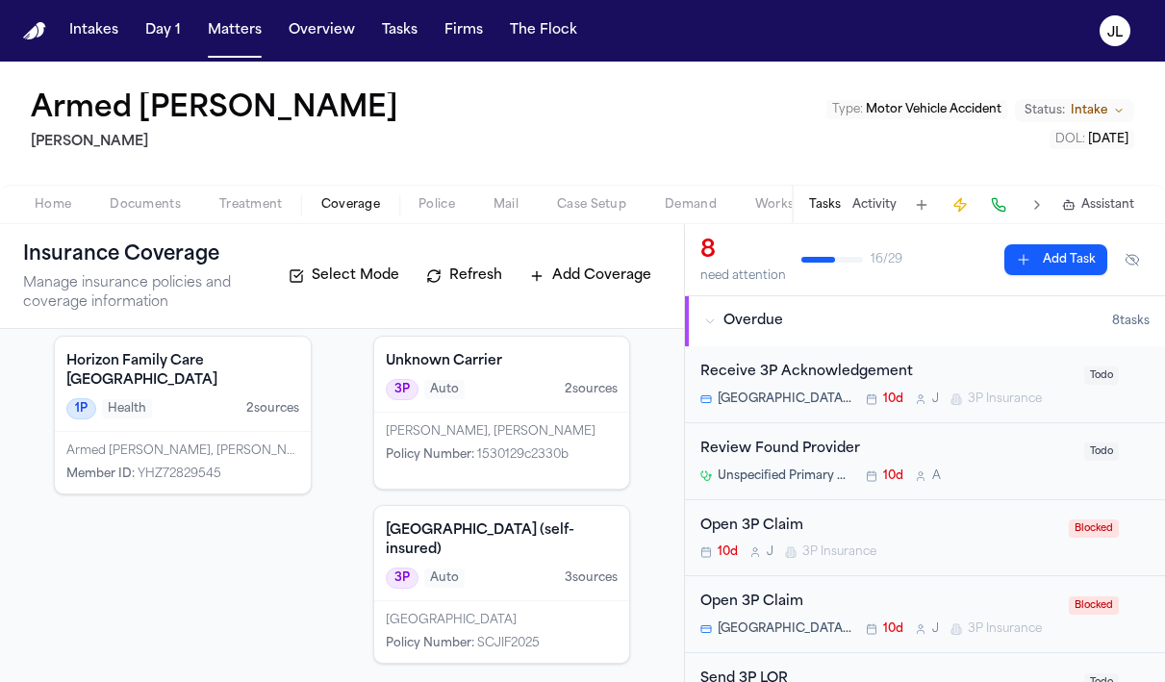
click at [492, 601] on div "Somerset County Policy Number : SCJIF2025" at bounding box center [502, 632] width 256 height 62
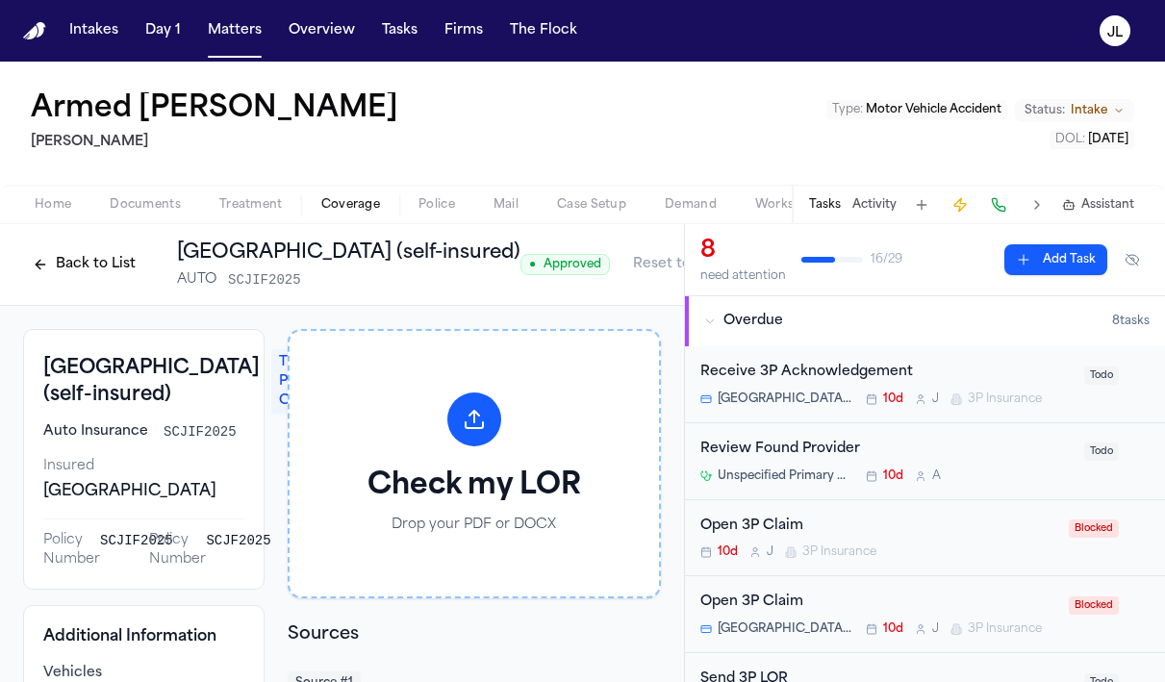
click at [70, 263] on button "Back to List" at bounding box center [84, 264] width 122 height 31
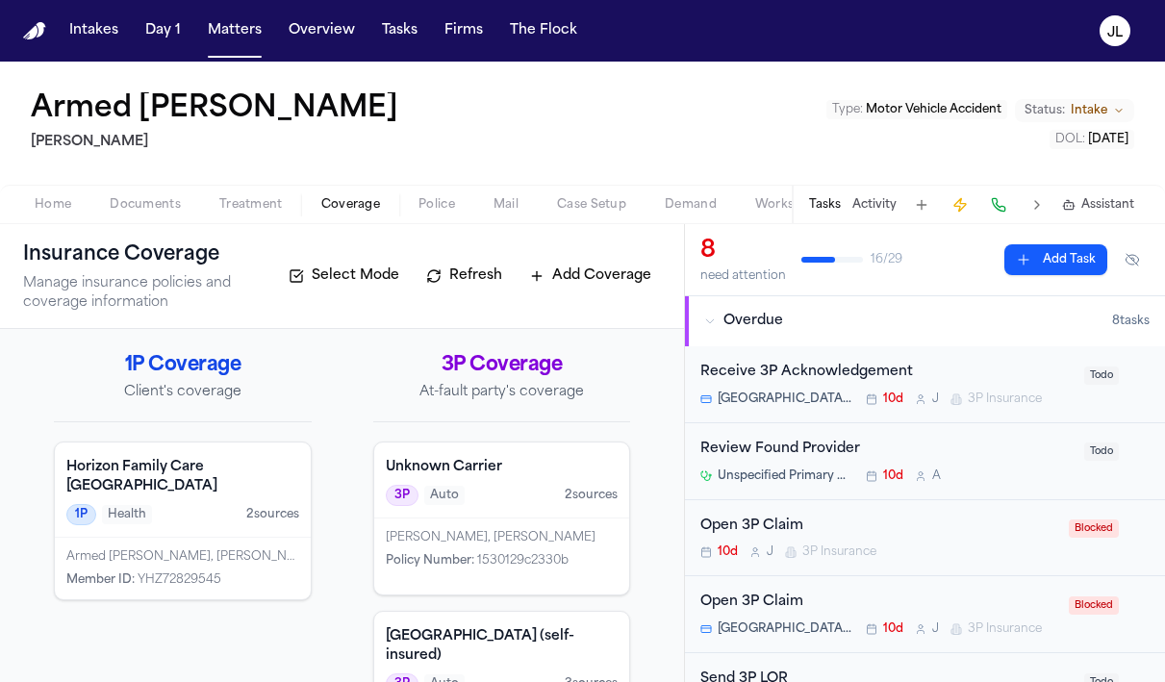
click at [243, 41] on button "Matters" at bounding box center [234, 30] width 69 height 35
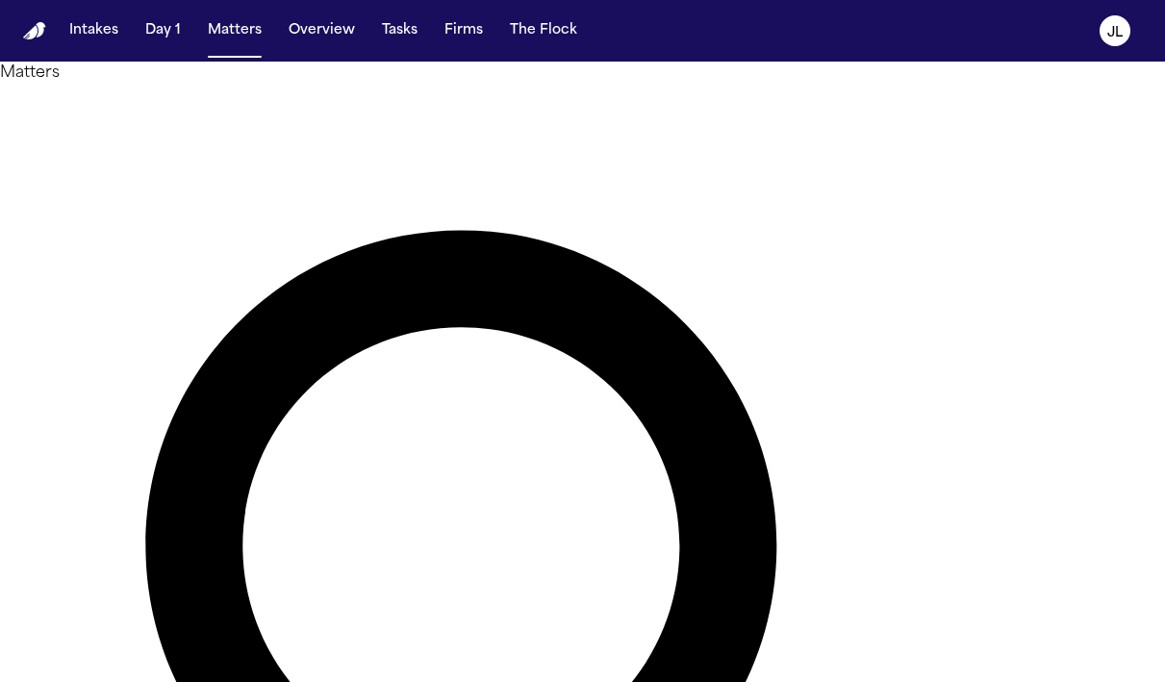
drag, startPoint x: 486, startPoint y: 117, endPoint x: 312, endPoint y: 117, distance: 174.1
click at [312, 117] on div "**********" at bounding box center [582, 679] width 1165 height 1234
paste input "****"
type input "**********"
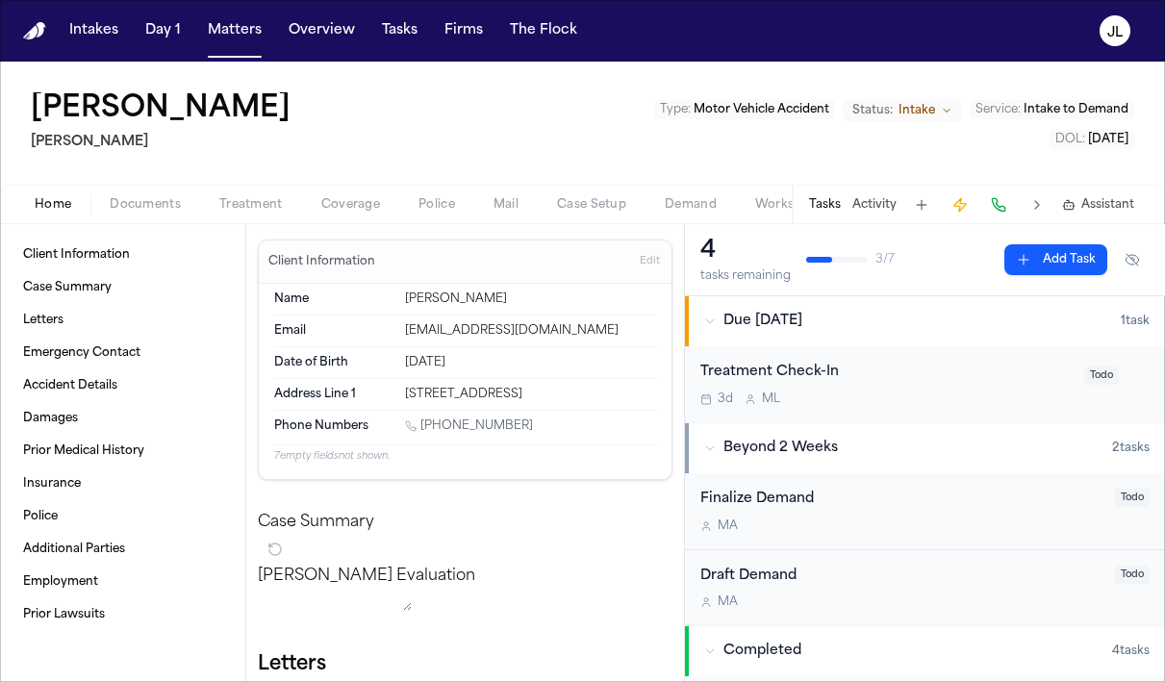
click at [333, 204] on span "Coverage" at bounding box center [350, 204] width 59 height 15
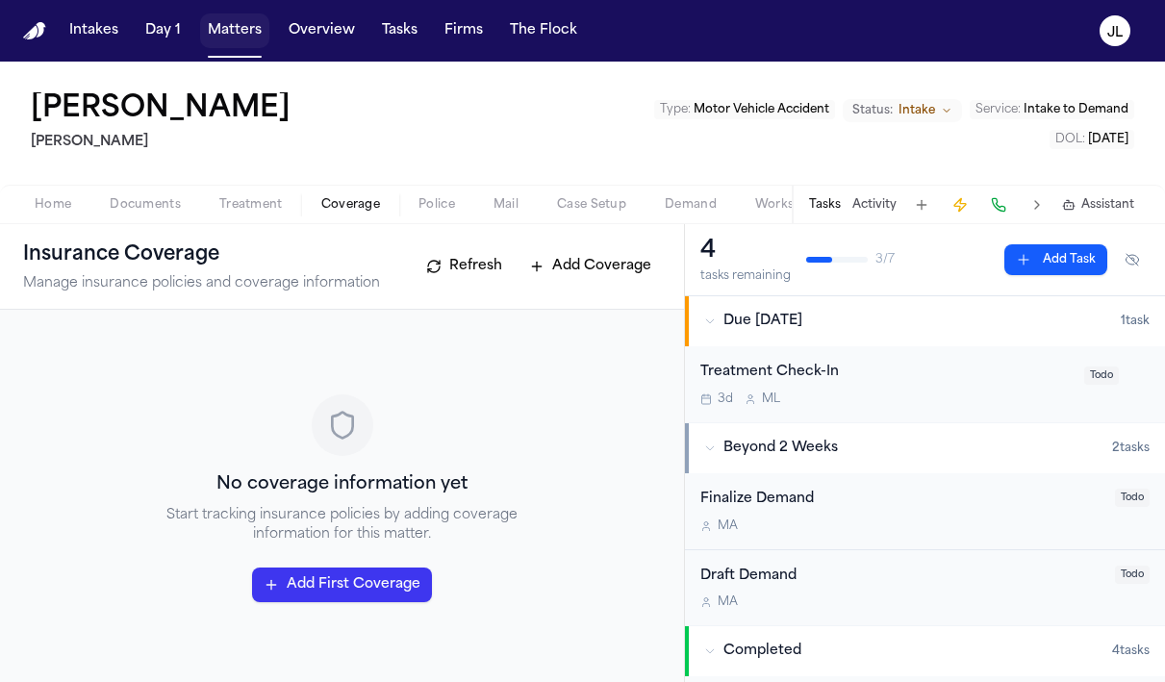
click at [252, 22] on button "Matters" at bounding box center [234, 30] width 69 height 35
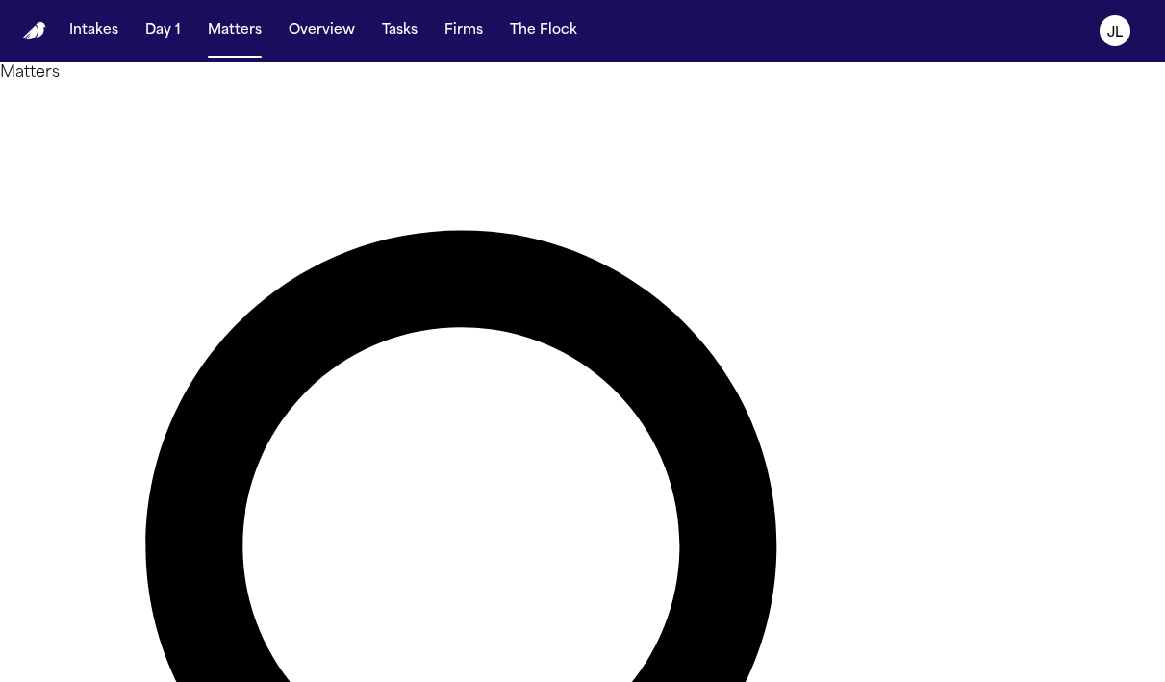
drag, startPoint x: 557, startPoint y: 117, endPoint x: 371, endPoint y: 117, distance: 185.6
drag, startPoint x: 539, startPoint y: 114, endPoint x: 346, endPoint y: 115, distance: 192.3
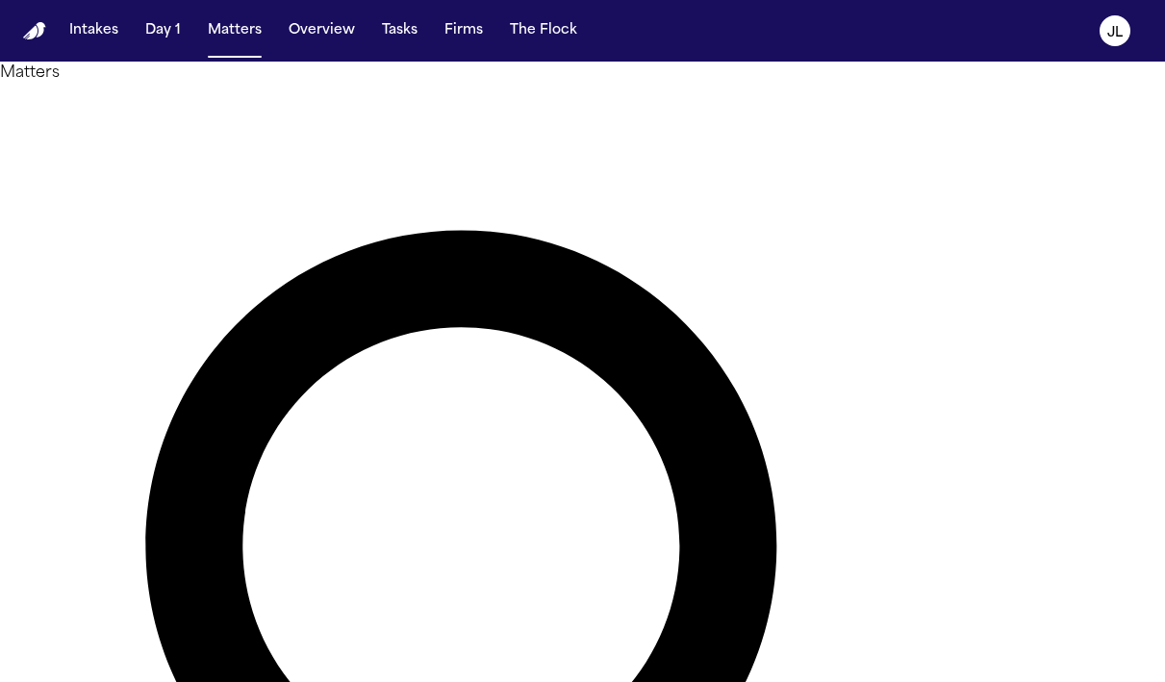
paste input "text"
type input "**********"
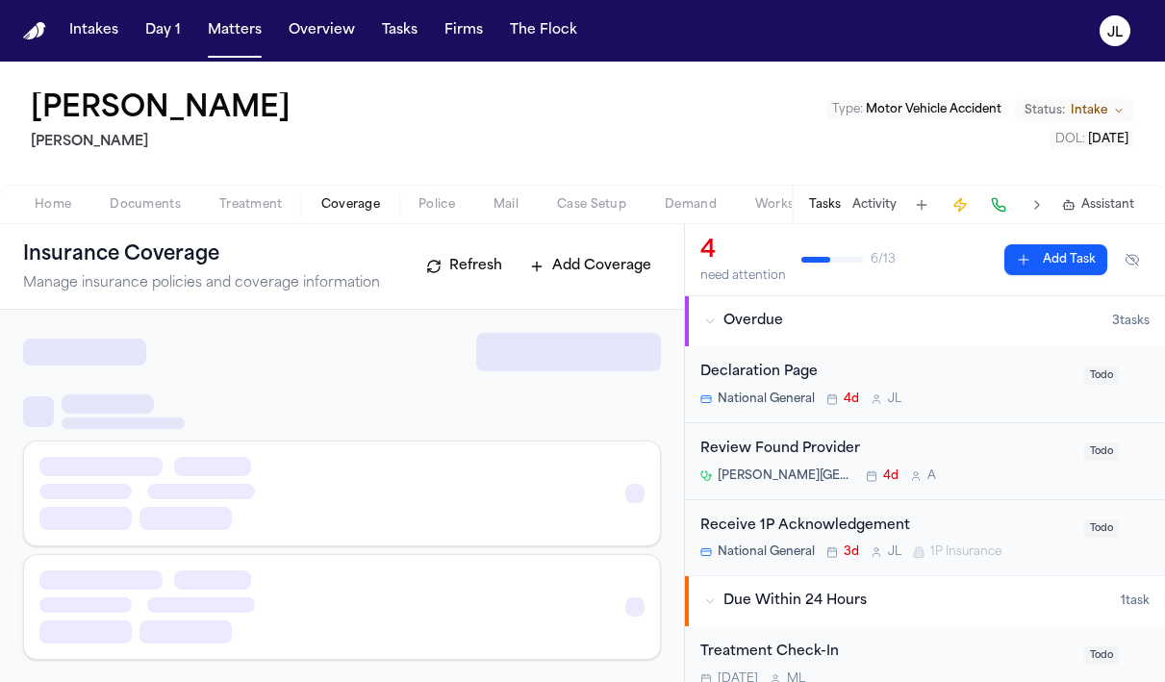
click at [358, 213] on span "Coverage" at bounding box center [350, 204] width 59 height 15
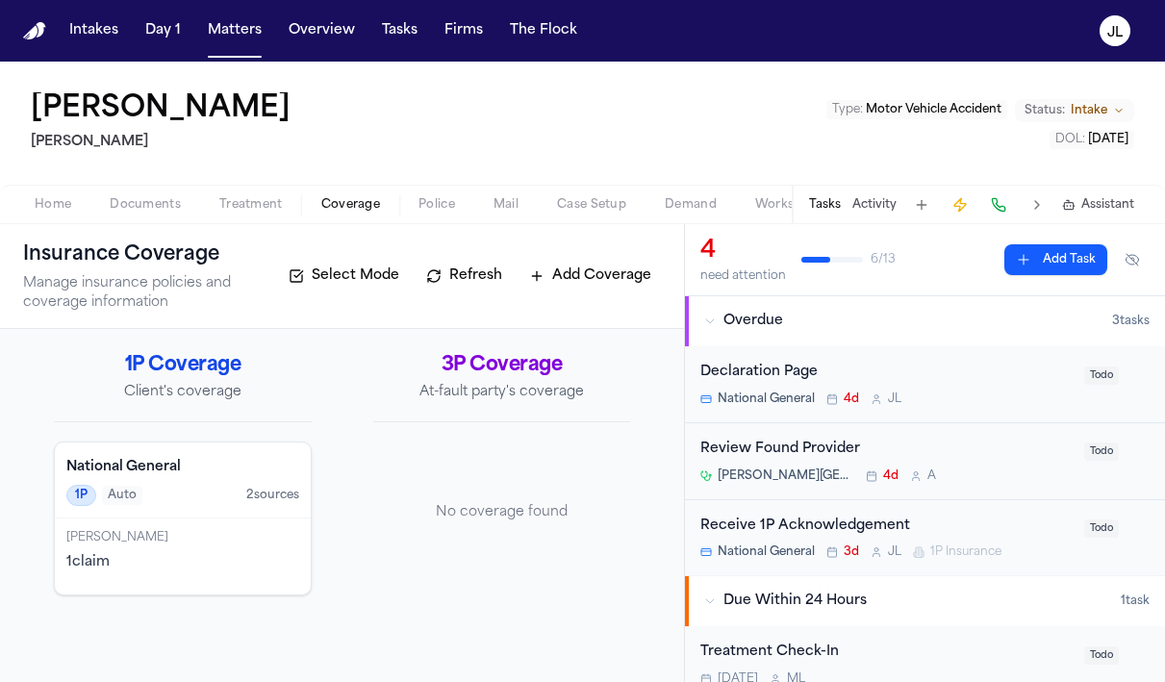
click at [146, 200] on span "Documents" at bounding box center [145, 204] width 71 height 15
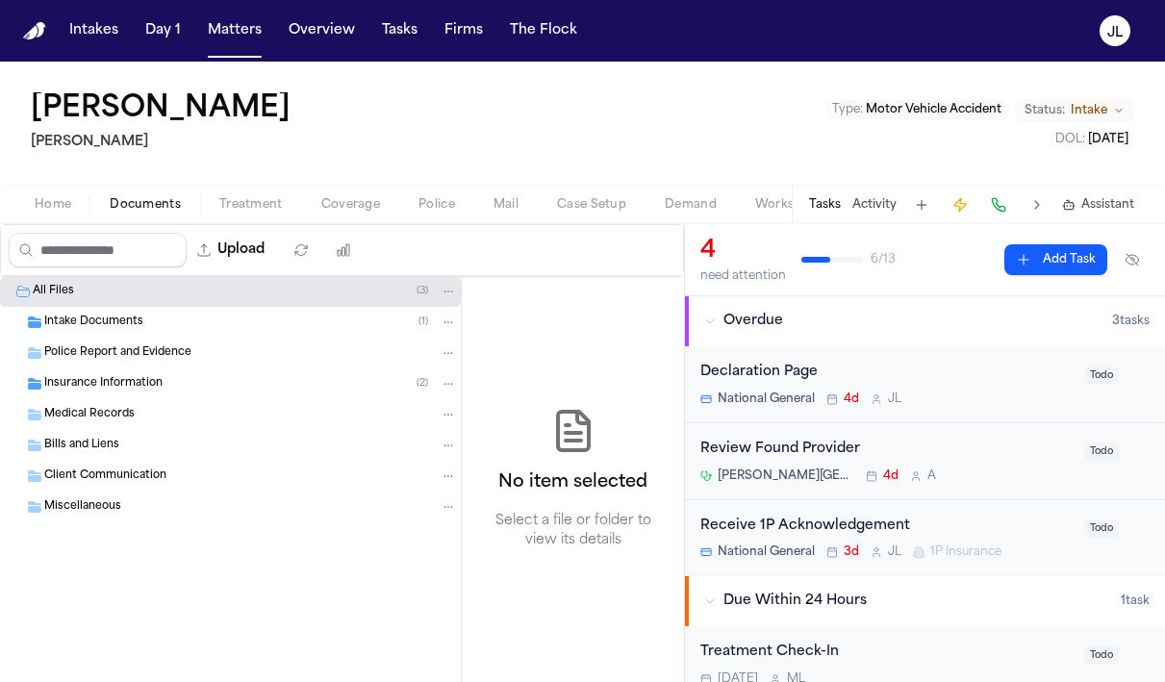
click at [119, 389] on span "Insurance Information" at bounding box center [103, 384] width 118 height 16
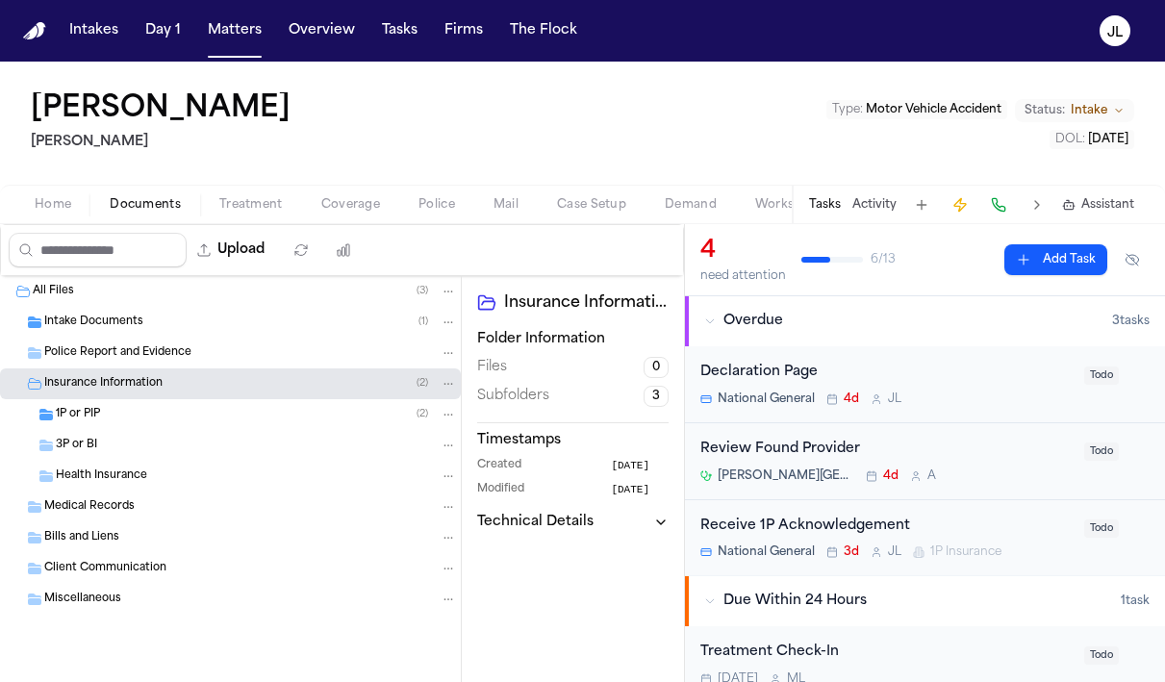
click at [109, 419] on div "1P or PIP ( 2 )" at bounding box center [256, 414] width 401 height 17
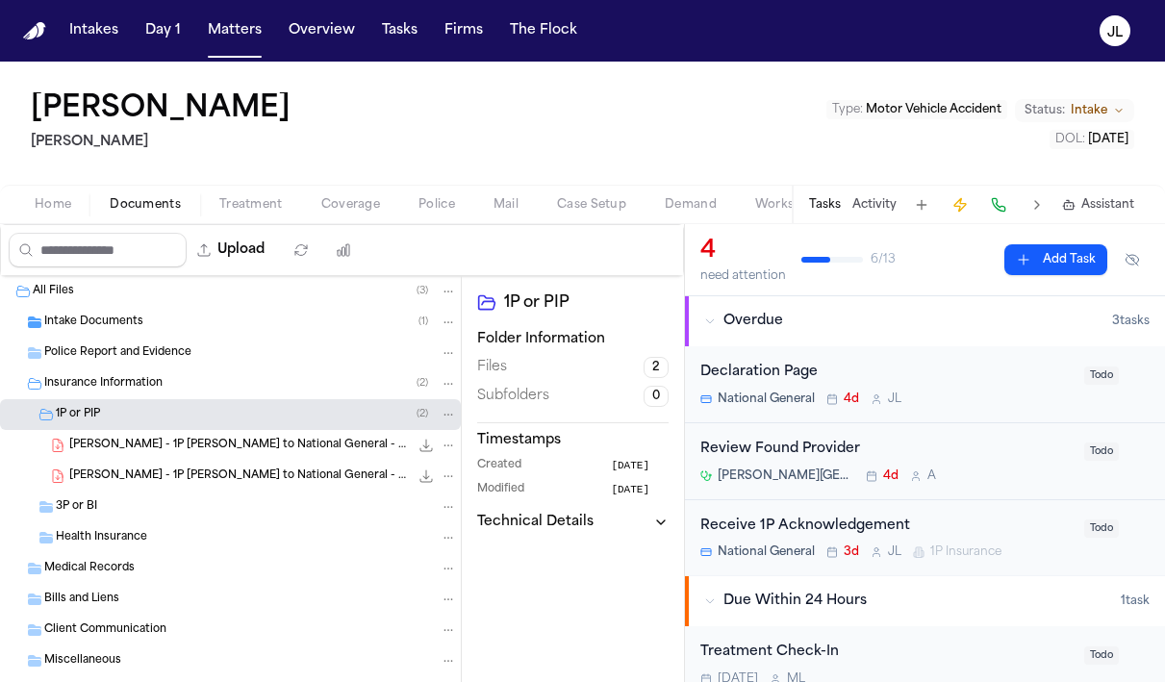
click at [138, 477] on span "A. Agudelo - 1P LOR to National General - 8.11.25" at bounding box center [238, 476] width 339 height 16
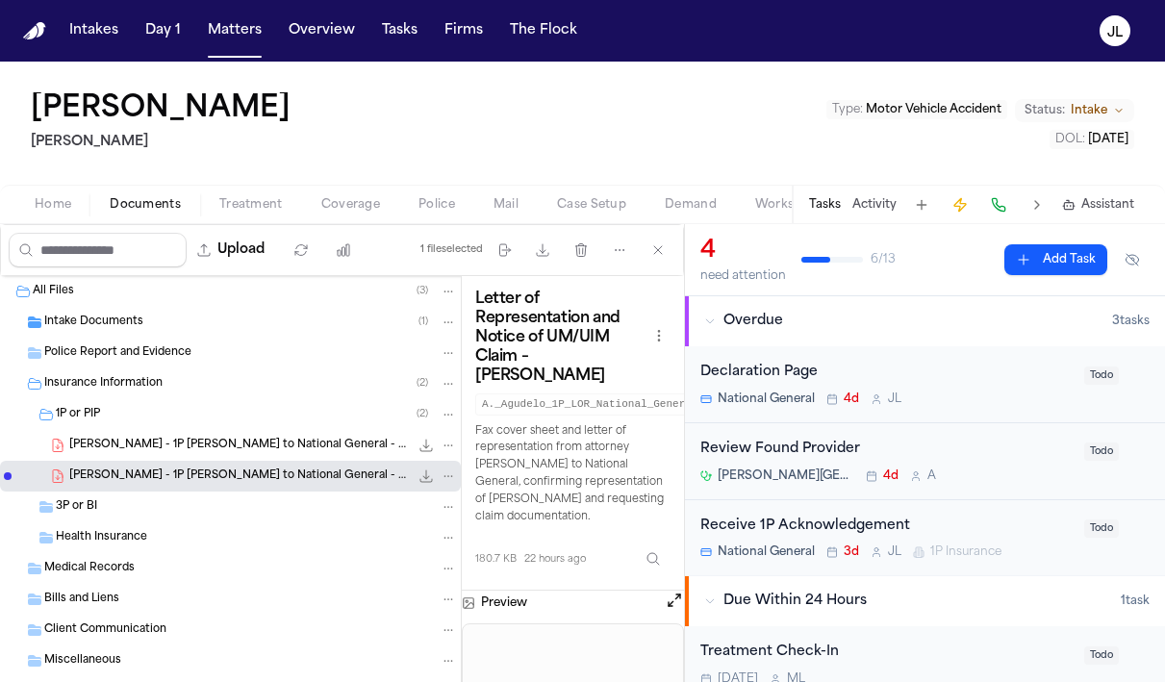
click at [160, 456] on div "A. Agudelo - 1P LOR to National General - 8.11.25 142.8 KB • PDF" at bounding box center [230, 445] width 461 height 31
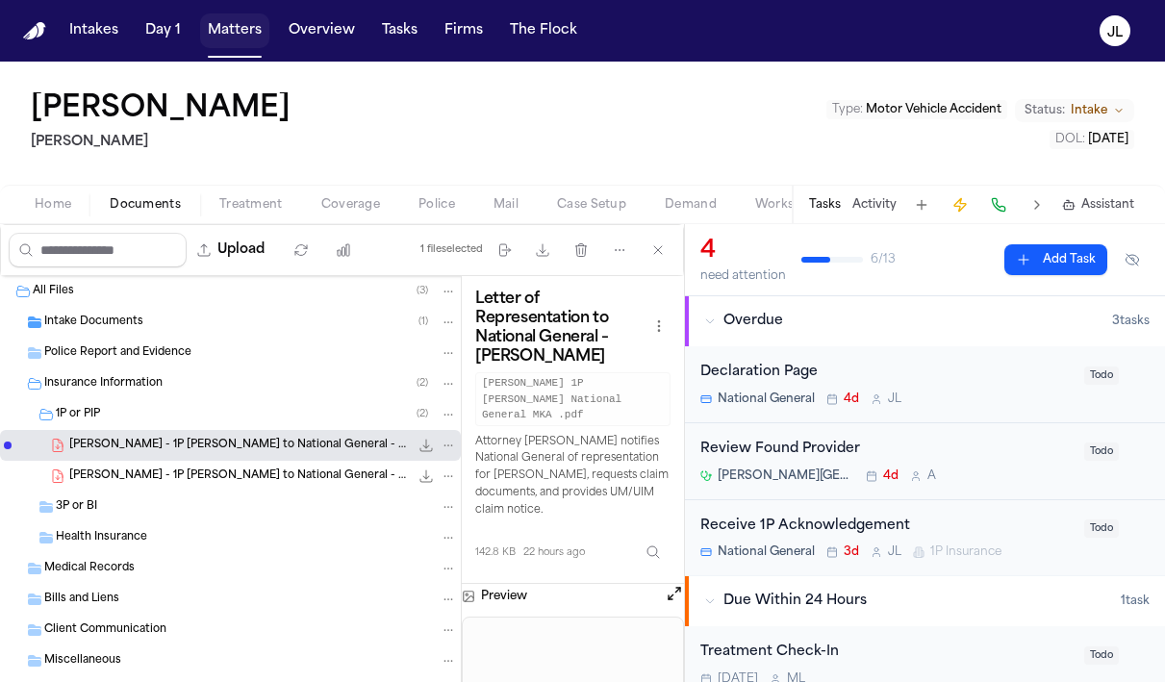
click at [229, 36] on button "Matters" at bounding box center [234, 30] width 69 height 35
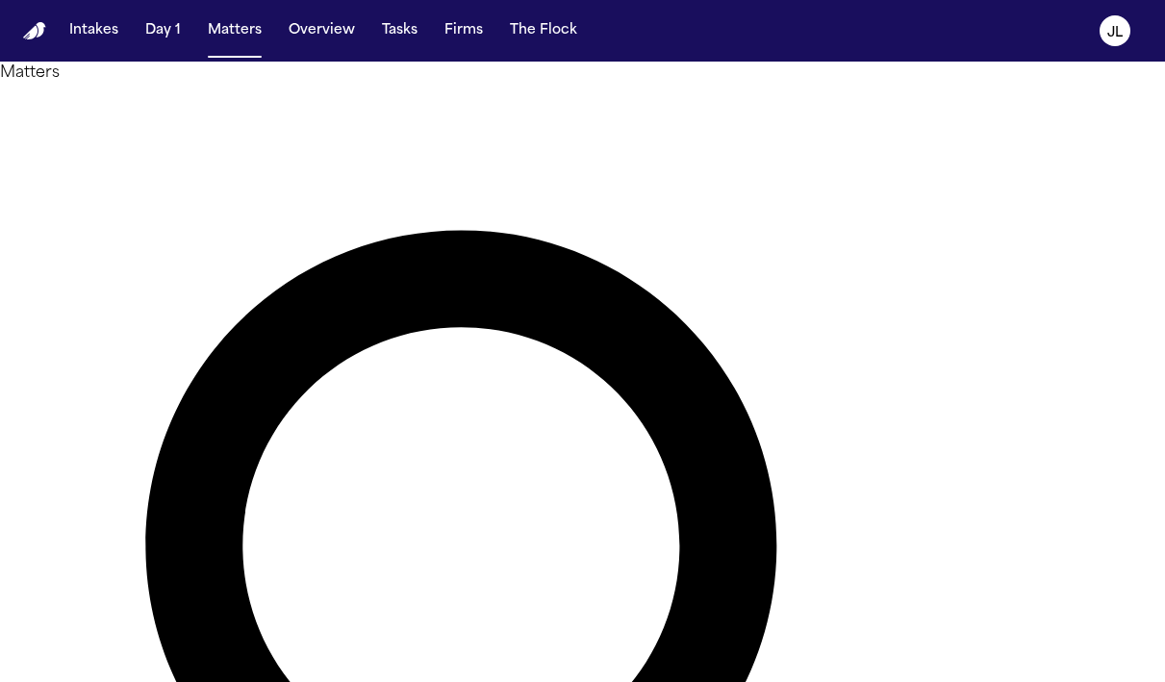
drag, startPoint x: 498, startPoint y: 129, endPoint x: 245, endPoint y: 129, distance: 252.9
click at [246, 129] on div "**********" at bounding box center [582, 679] width 1165 height 1234
paste input "text"
drag, startPoint x: 529, startPoint y: 110, endPoint x: 287, endPoint y: 110, distance: 242.3
click at [286, 111] on div "**********" at bounding box center [582, 679] width 1165 height 1234
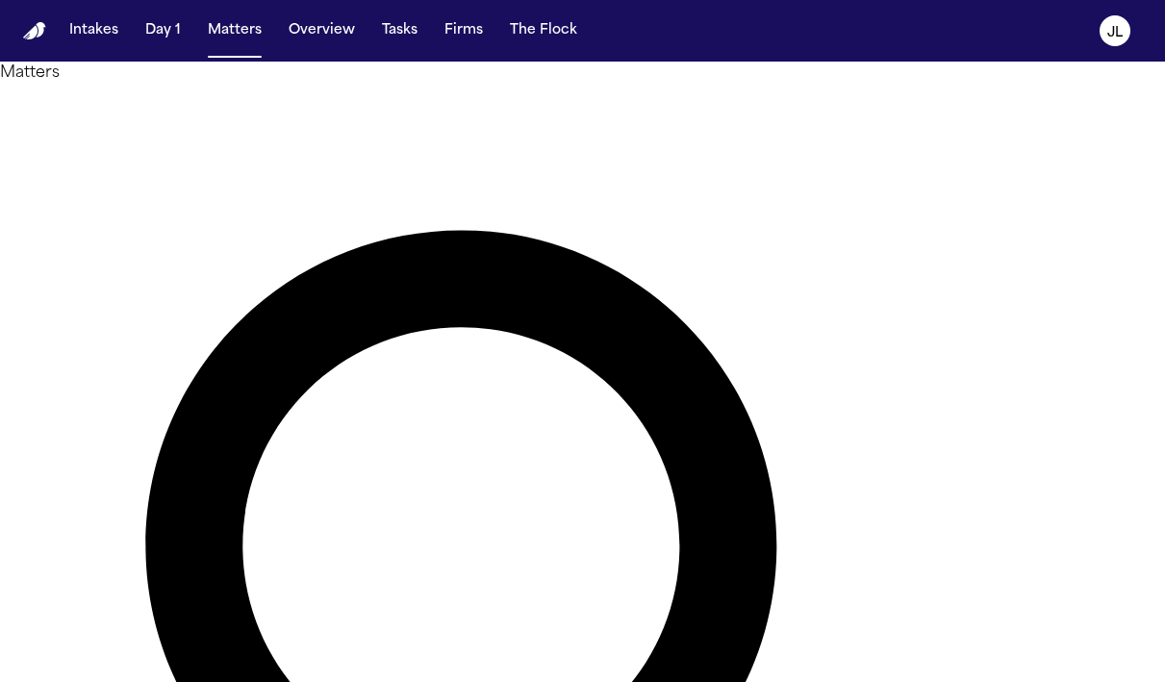
type input "*******"
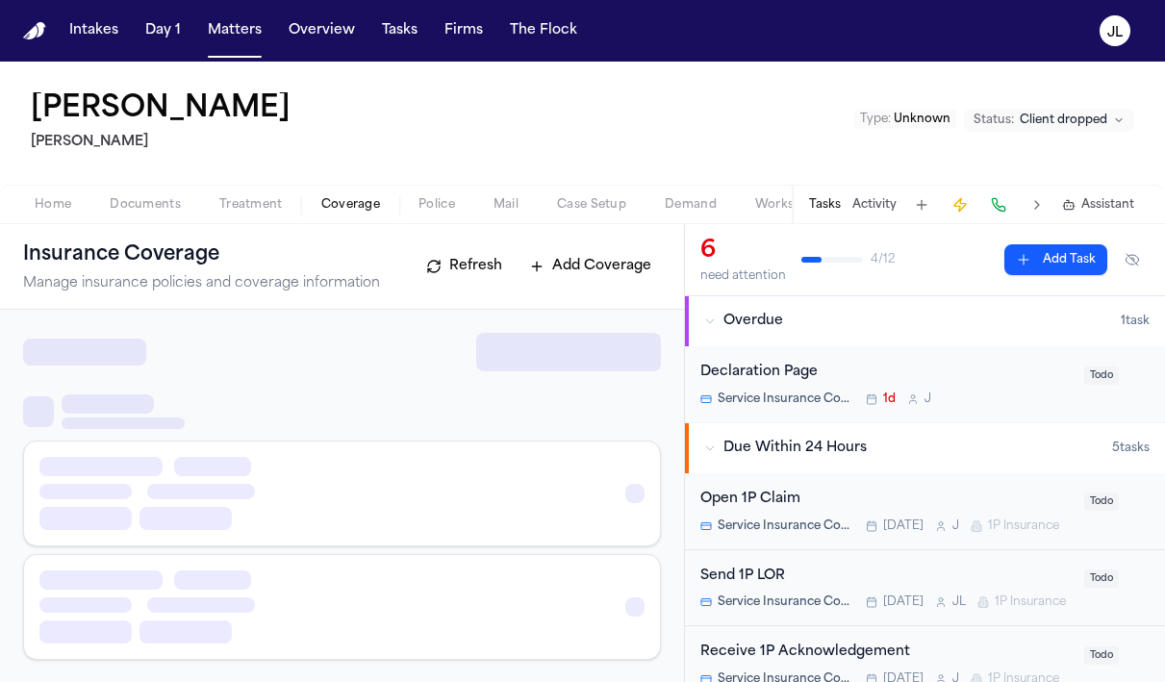
click at [346, 197] on span "Coverage" at bounding box center [350, 204] width 59 height 15
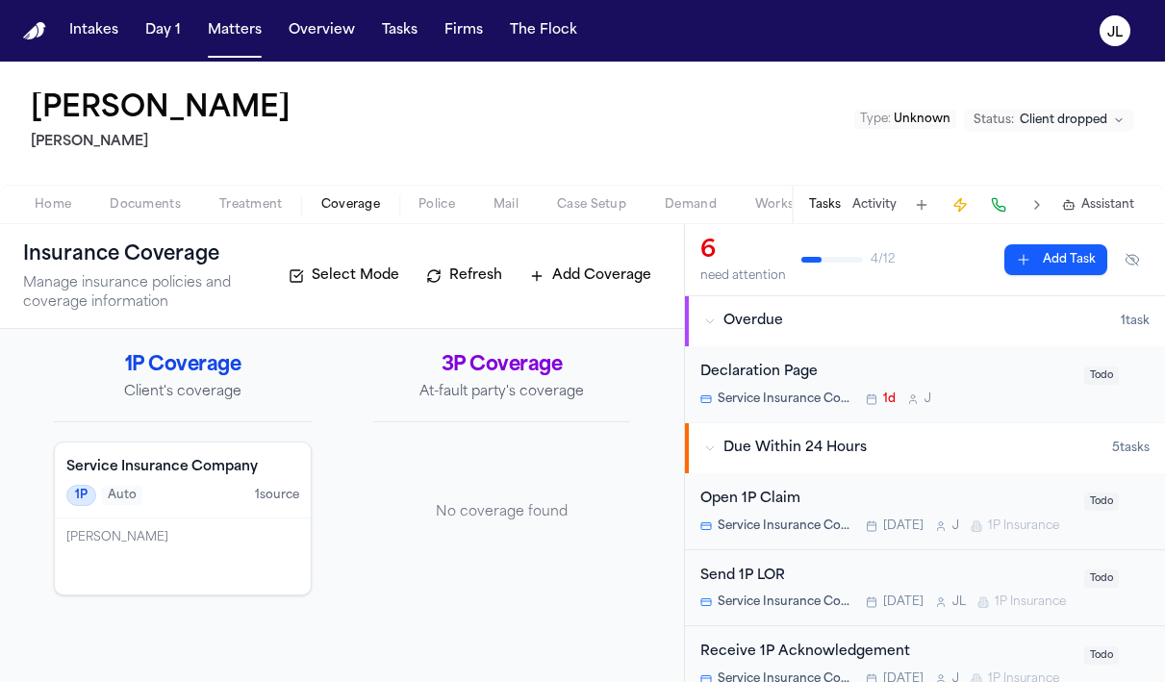
click at [185, 498] on div "1P Auto 1 source" at bounding box center [182, 495] width 233 height 21
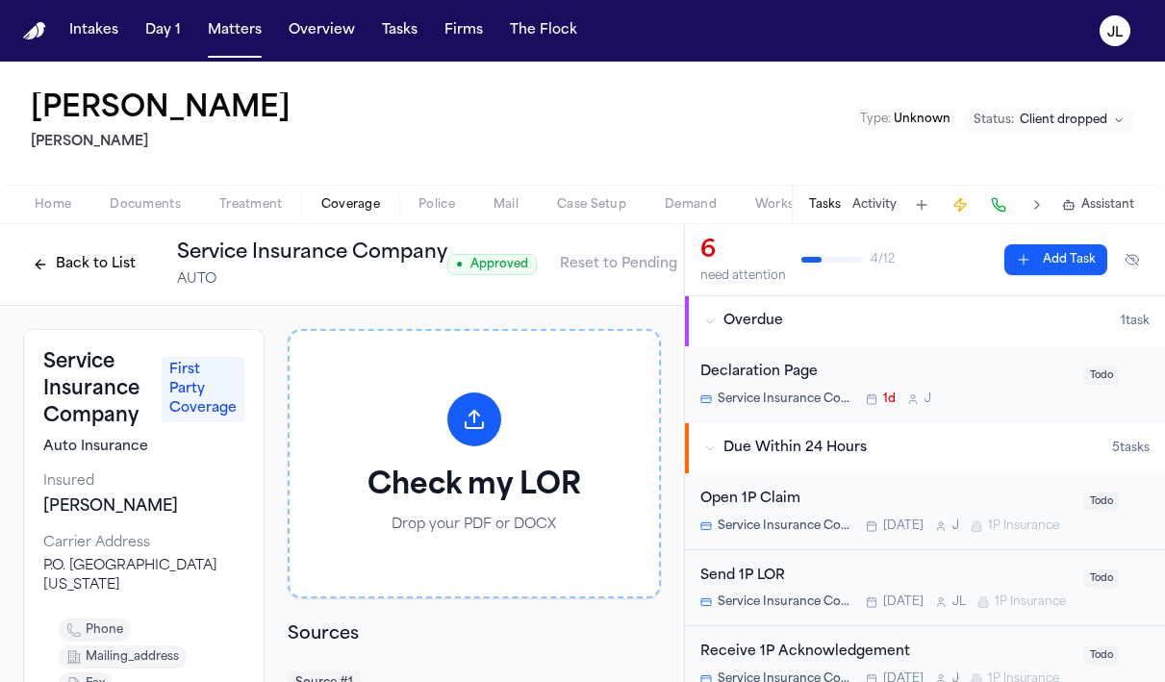
click at [104, 270] on button "Back to List" at bounding box center [84, 264] width 122 height 31
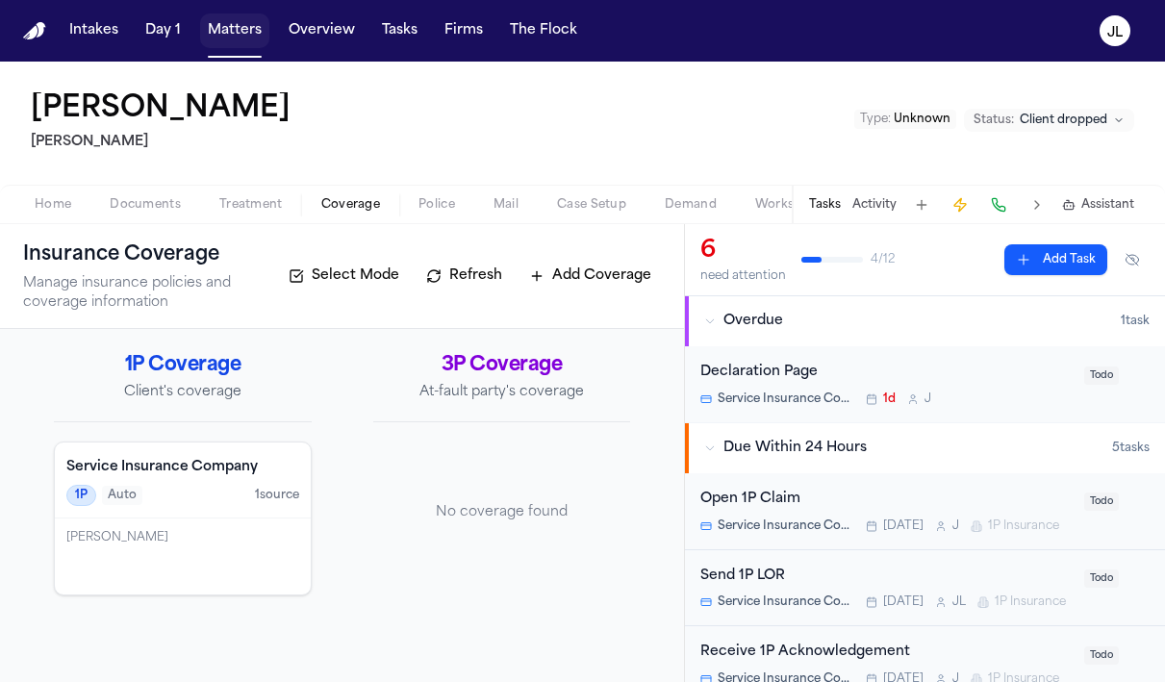
click at [234, 39] on button "Matters" at bounding box center [234, 30] width 69 height 35
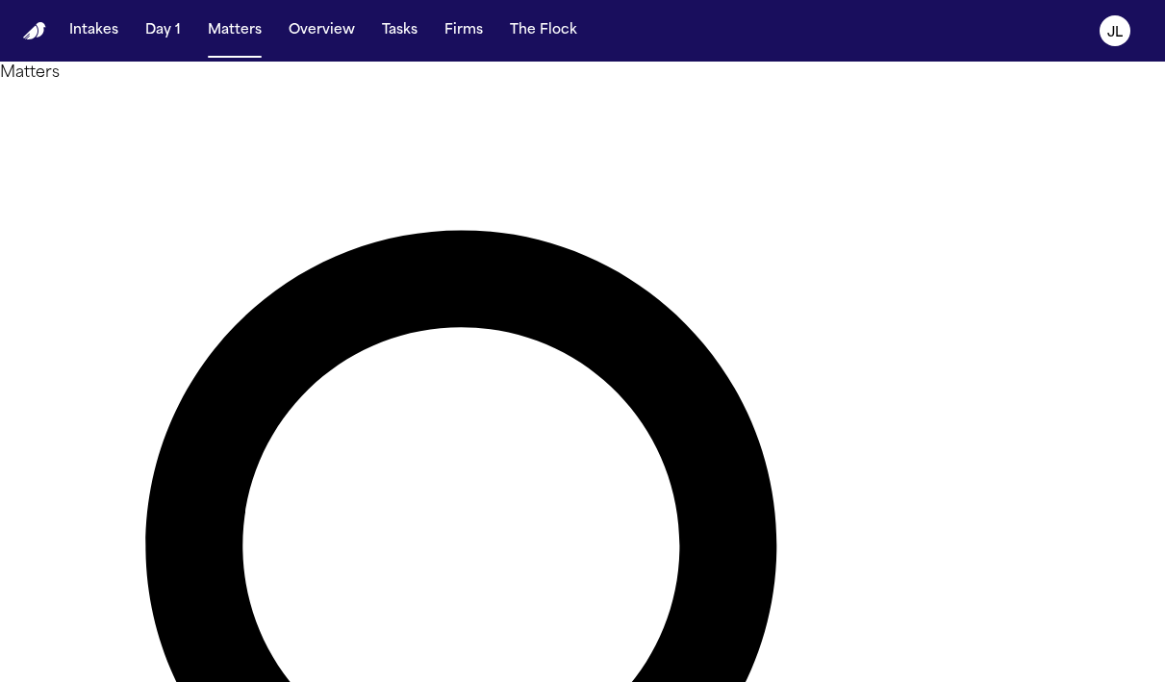
drag, startPoint x: 492, startPoint y: 111, endPoint x: 321, endPoint y: 111, distance: 171.2
click at [320, 111] on div "*******" at bounding box center [582, 679] width 1165 height 1188
paste input "*********"
type input "**********"
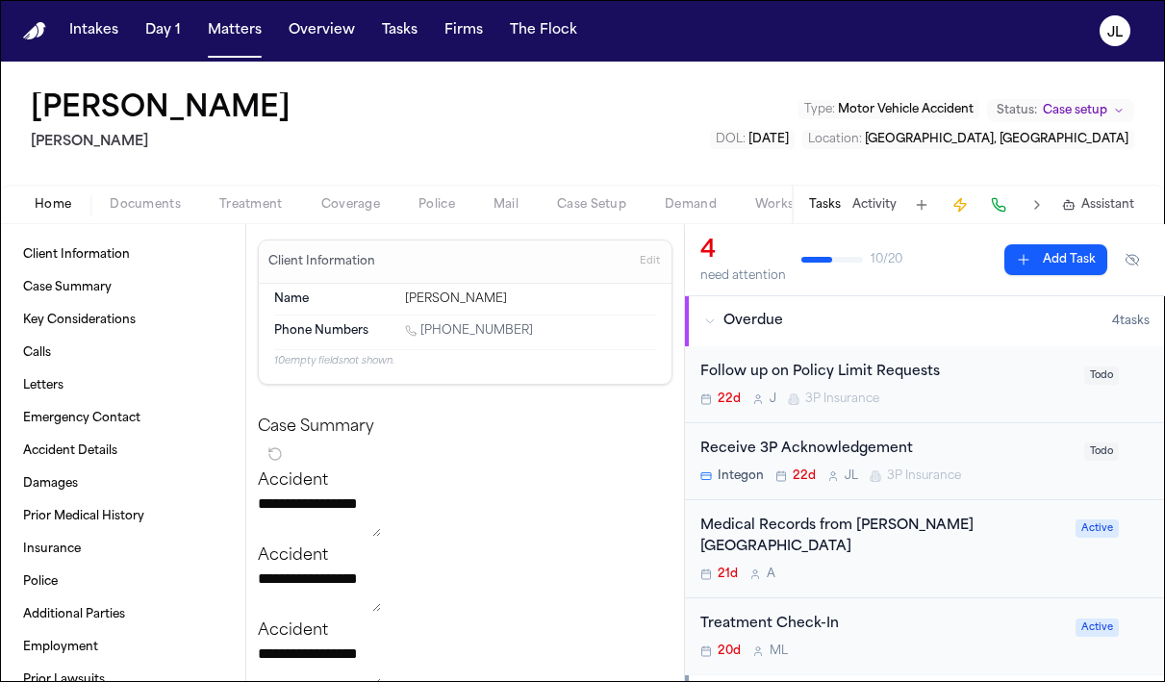
click at [144, 191] on div "Home Documents Treatment Coverage Police Mail Case Setup Demand Workspaces Arti…" at bounding box center [582, 204] width 1165 height 38
click at [336, 193] on button "Coverage" at bounding box center [350, 204] width 97 height 23
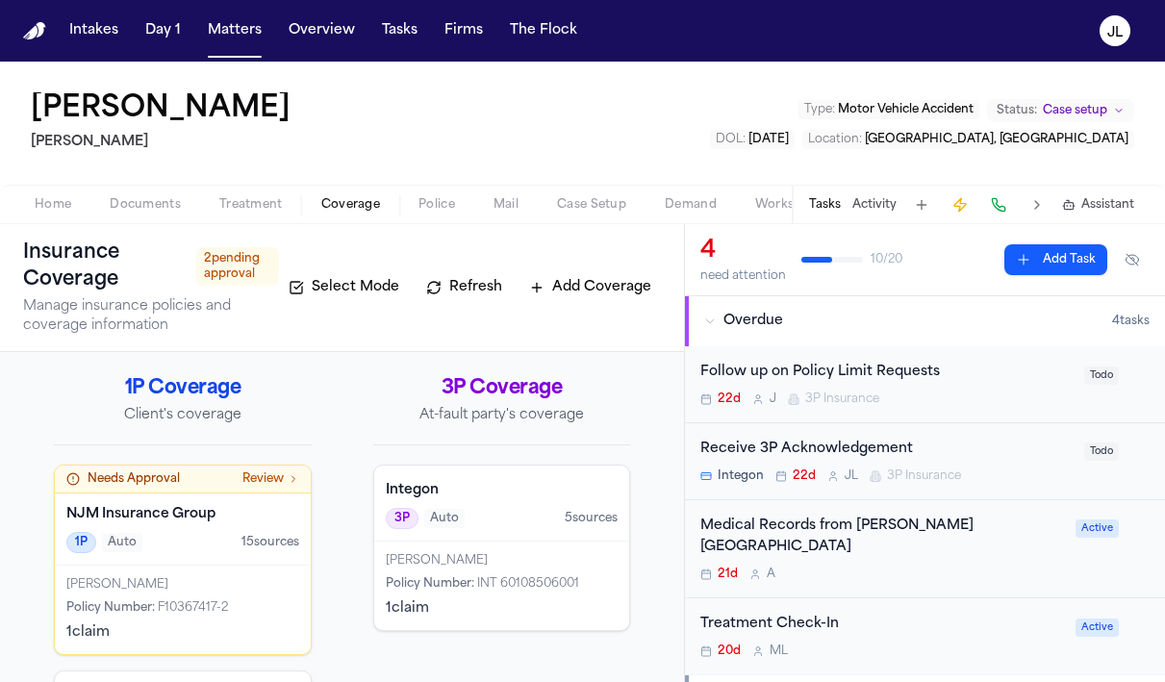
click at [267, 615] on div "Ashraf Alharayzeh Policy Number : F10367417-2 1 claim" at bounding box center [183, 609] width 256 height 88
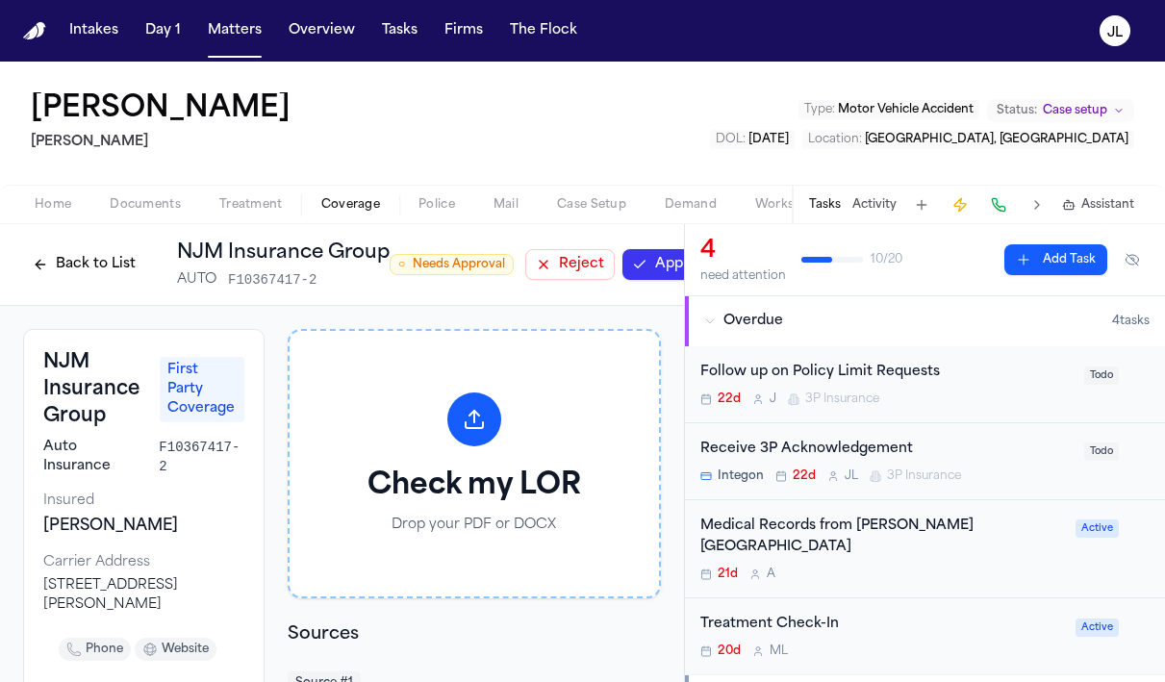
click at [648, 260] on button "Approve" at bounding box center [672, 264] width 101 height 31
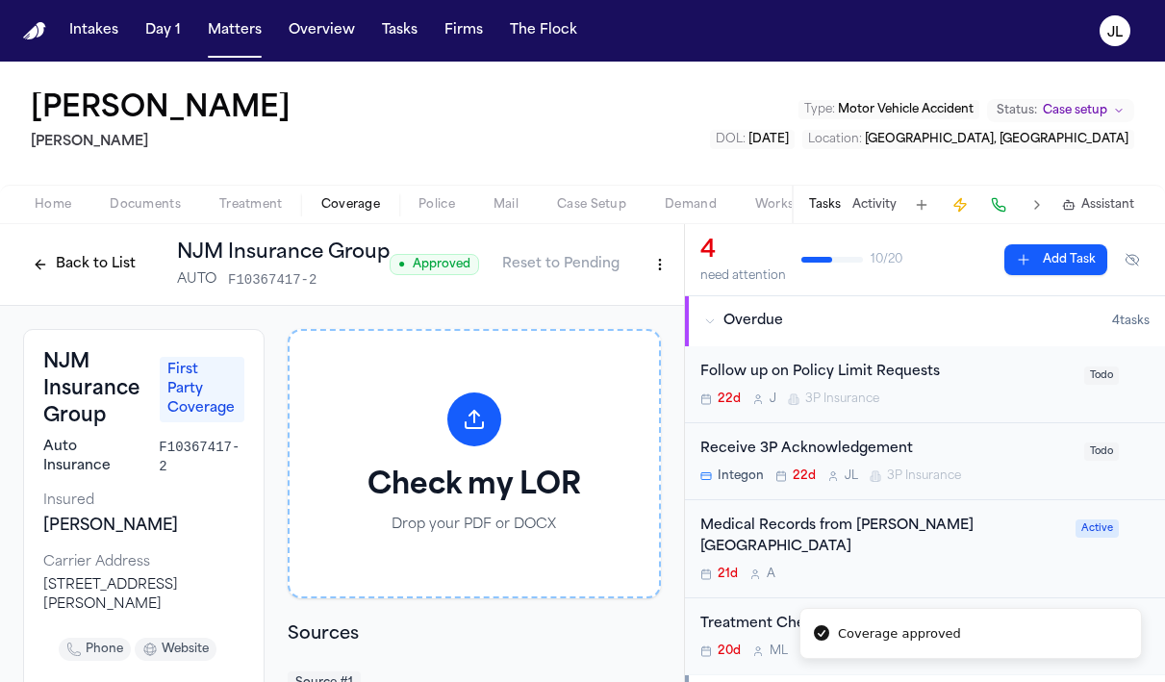
click at [105, 251] on button "Back to List" at bounding box center [84, 264] width 122 height 31
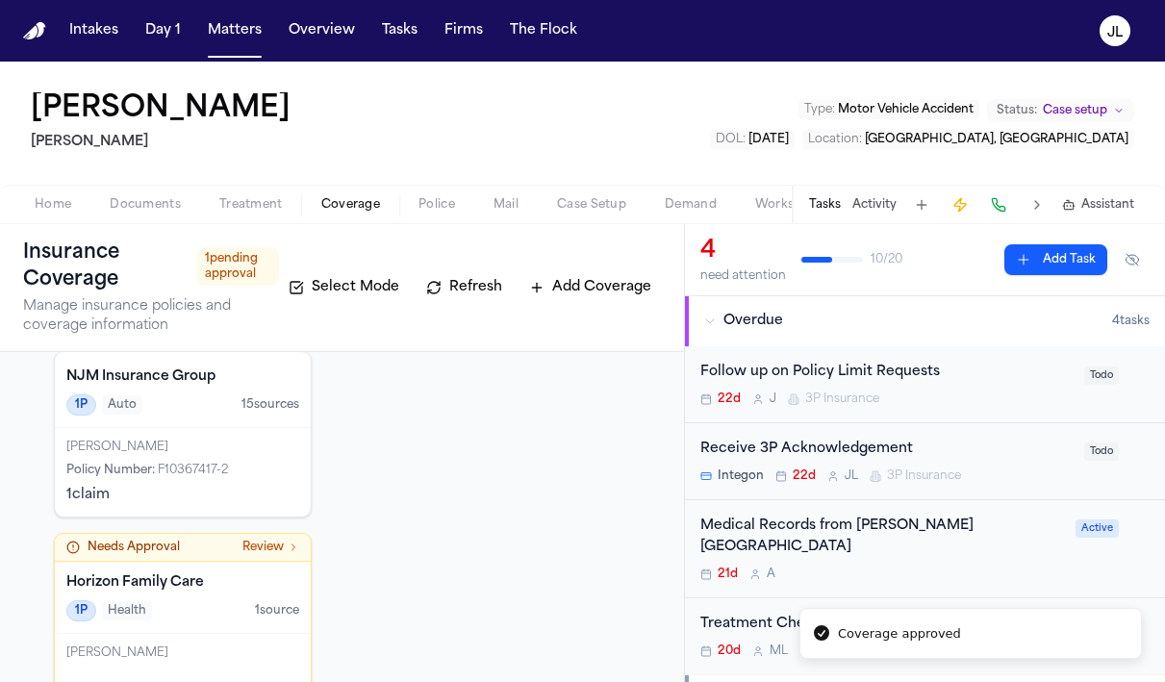
scroll to position [342, 0]
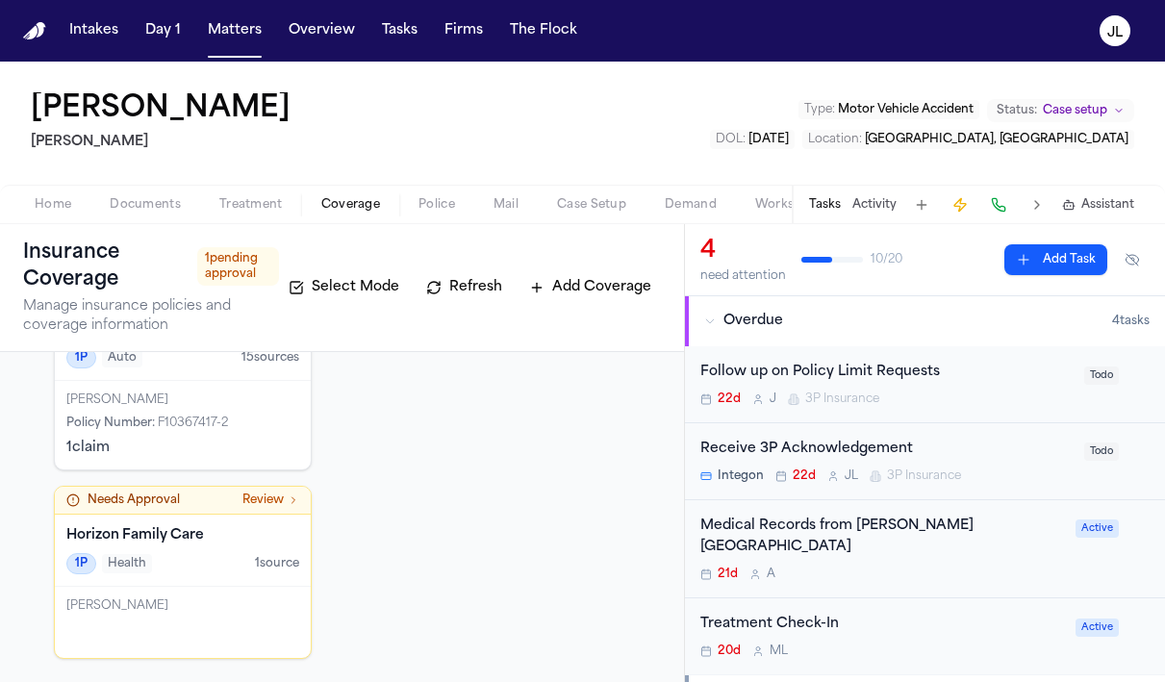
click at [245, 560] on div "1P Health 1 source" at bounding box center [182, 563] width 233 height 21
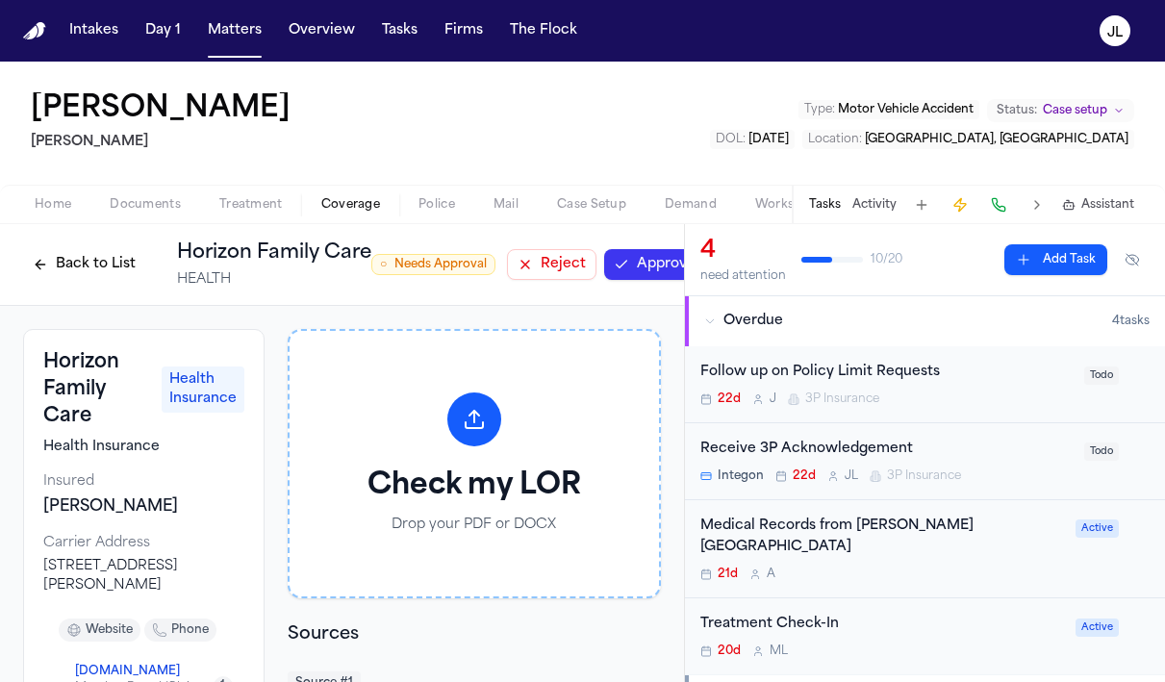
click at [625, 273] on button "Approve" at bounding box center [654, 264] width 101 height 31
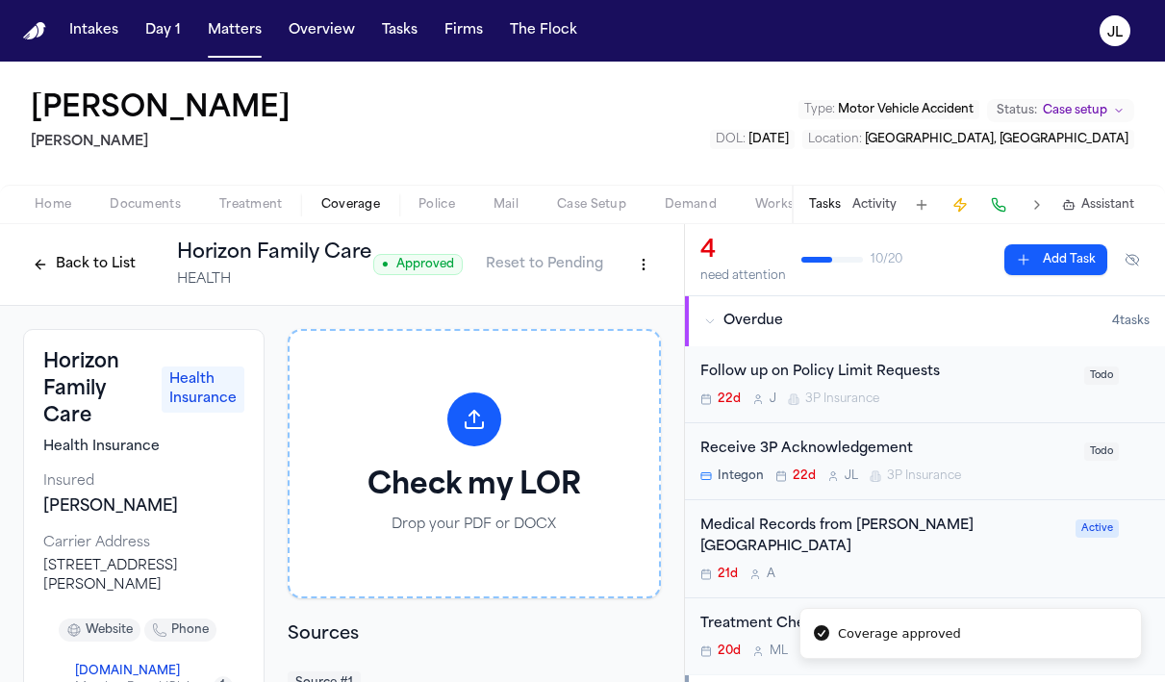
click at [96, 265] on button "Back to List" at bounding box center [84, 264] width 122 height 31
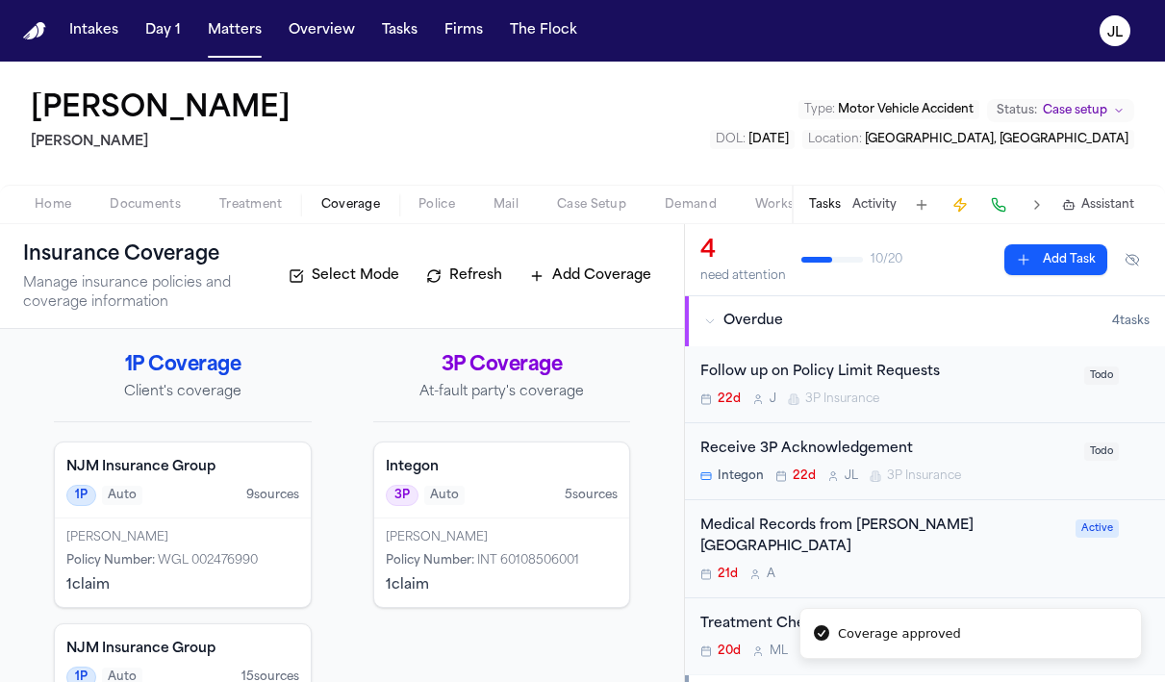
click at [164, 187] on div "Home Documents Treatment Coverage Police Mail Case Setup Demand Workspaces Arti…" at bounding box center [582, 204] width 1165 height 38
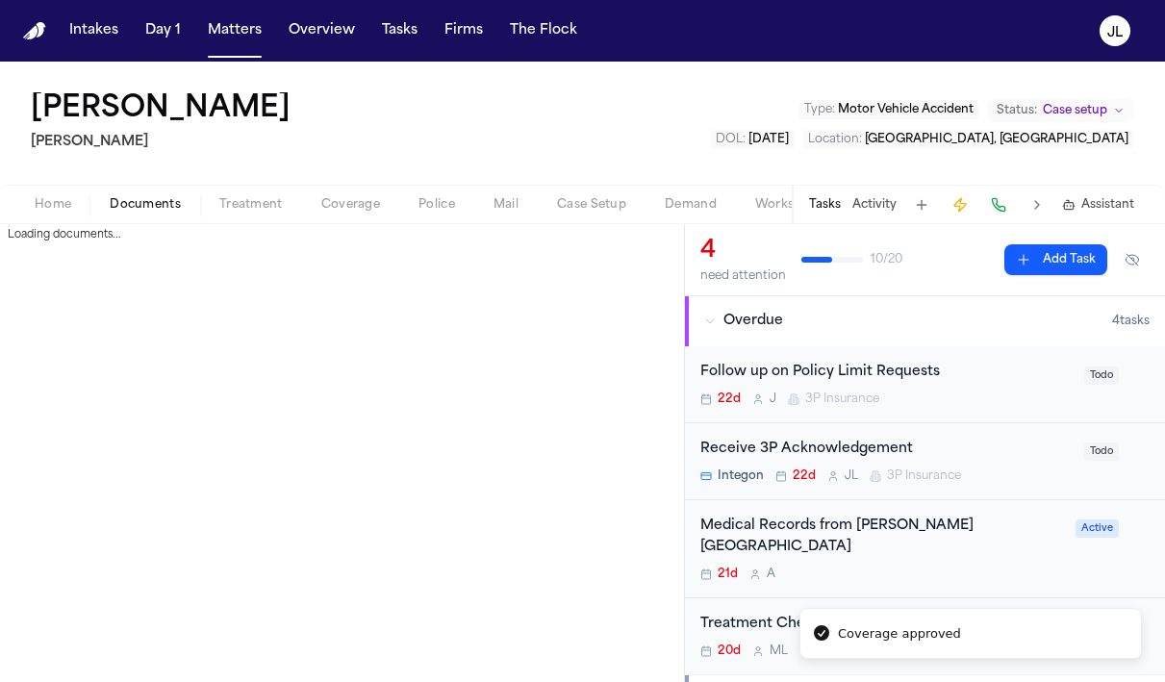
click at [160, 205] on span "Documents" at bounding box center [145, 204] width 71 height 15
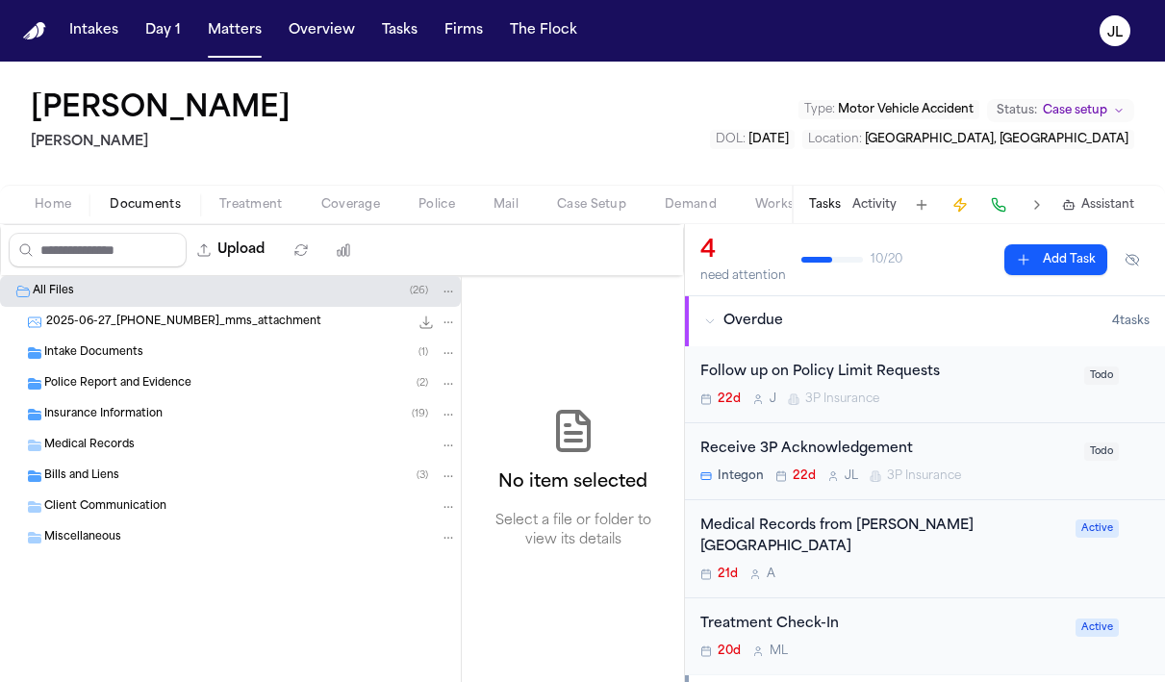
click at [122, 412] on span "Insurance Information" at bounding box center [103, 415] width 118 height 16
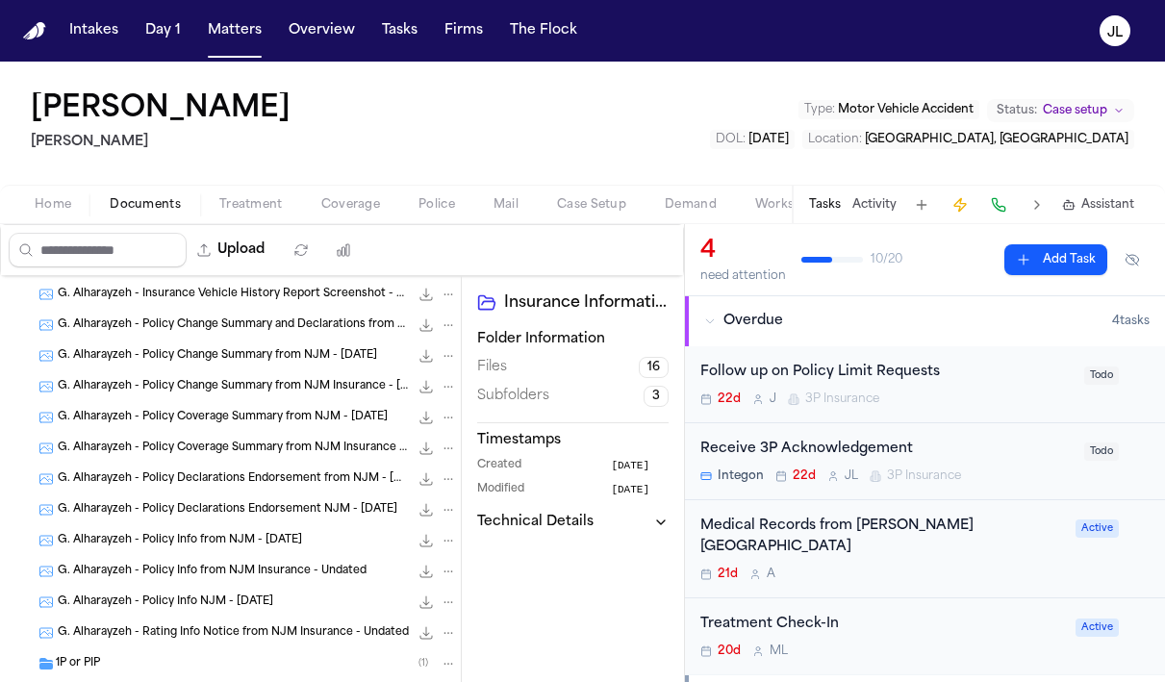
scroll to position [500, 0]
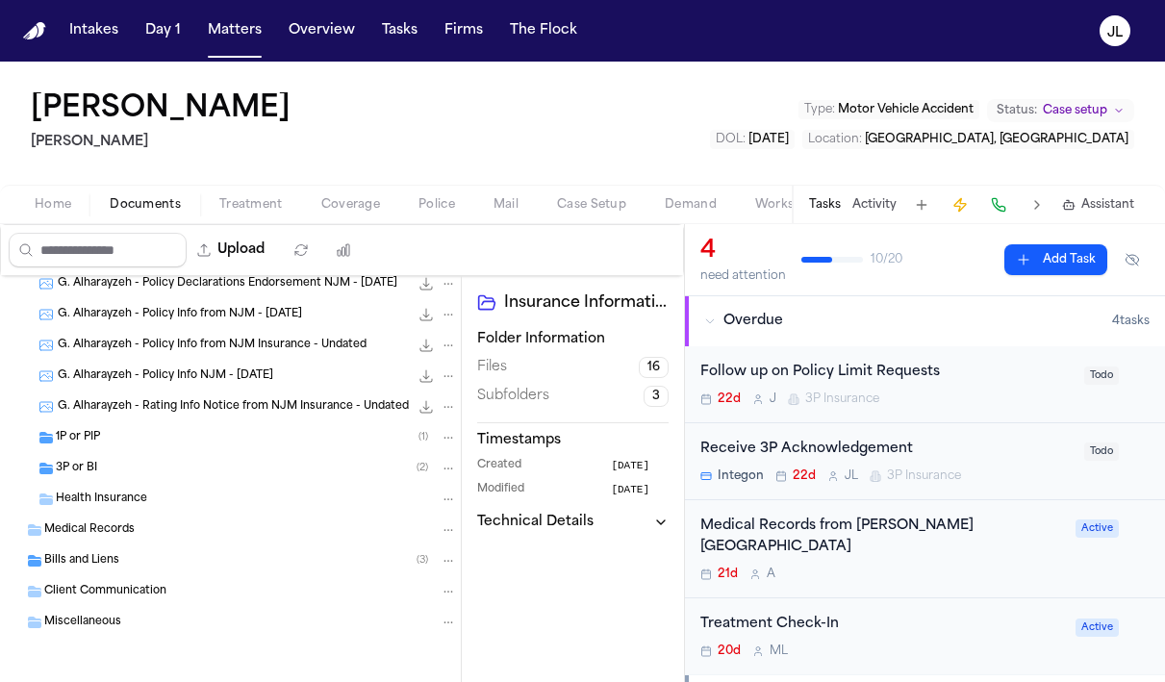
click at [111, 439] on div "1P or PIP ( 1 )" at bounding box center [256, 437] width 401 height 17
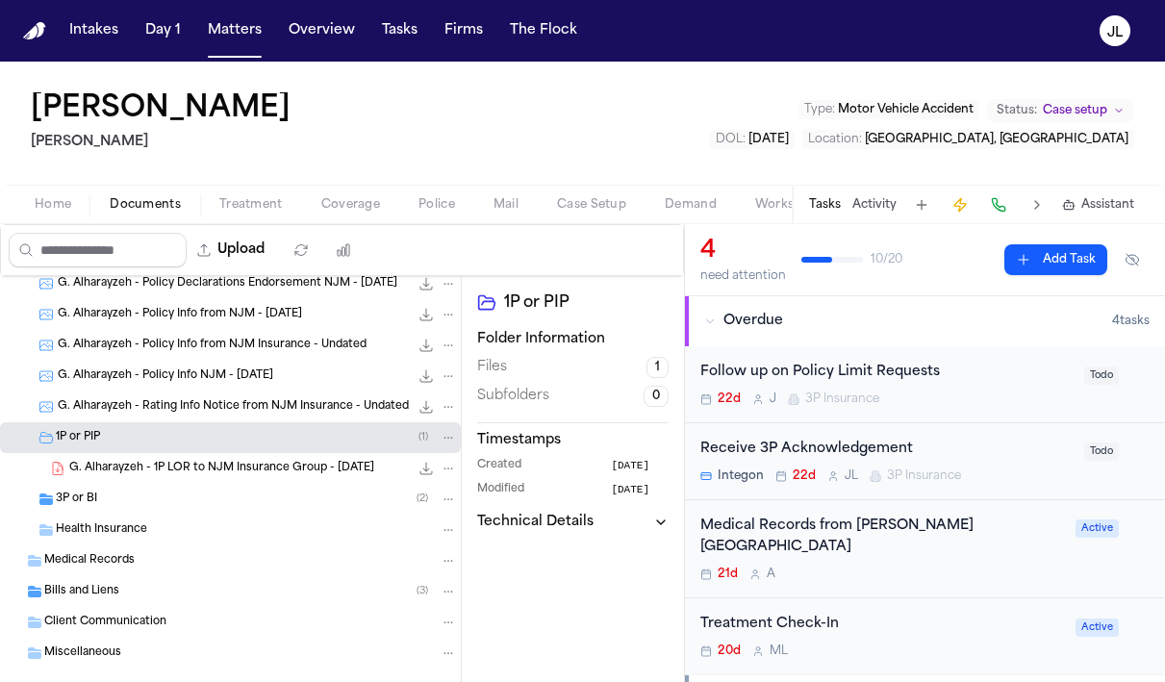
click at [106, 502] on div "3P or BI ( 2 )" at bounding box center [256, 498] width 401 height 17
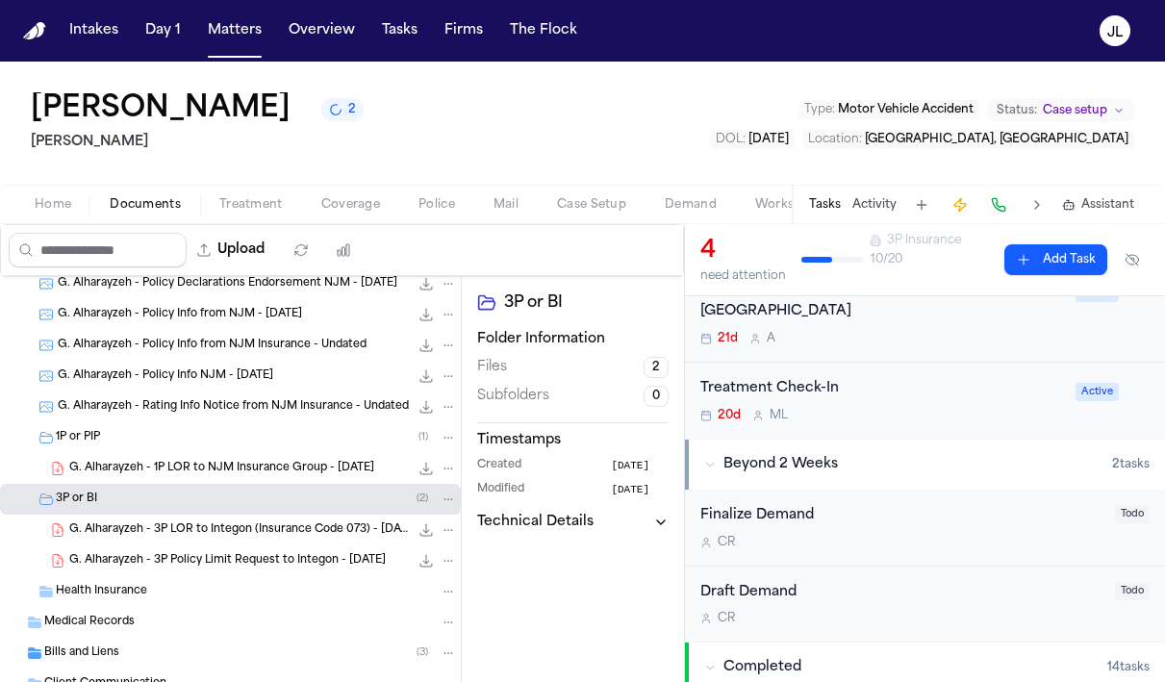
scroll to position [0, 0]
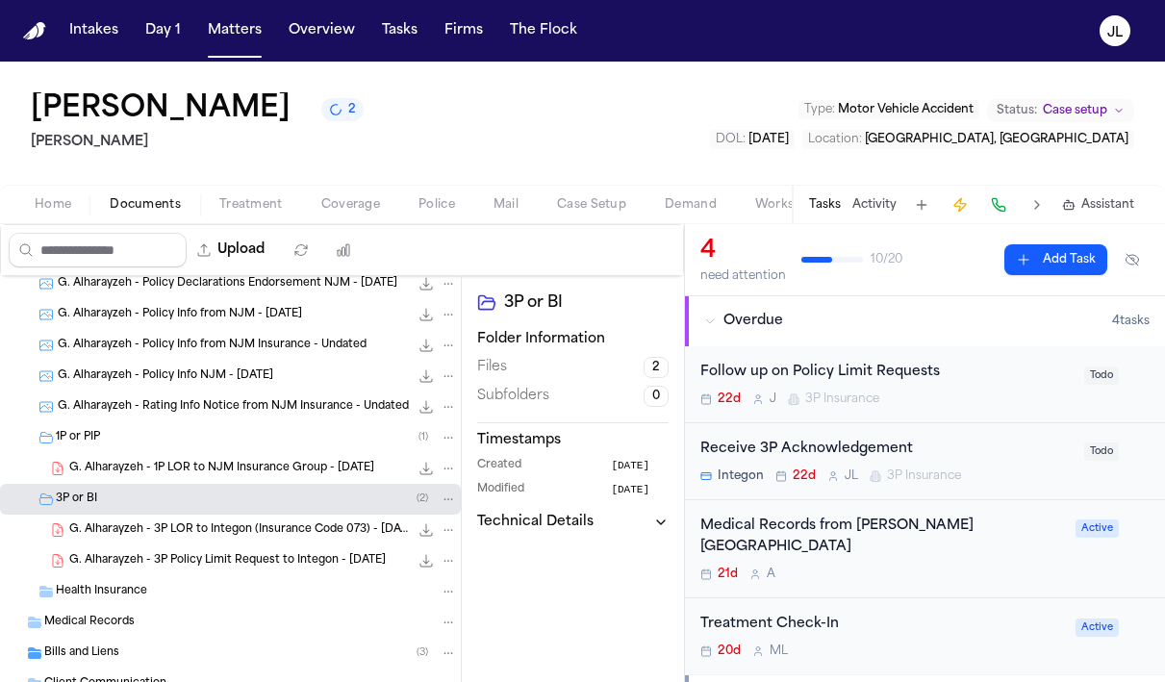
click at [357, 227] on div "Upload" at bounding box center [184, 250] width 367 height 50
click at [357, 213] on span "Coverage" at bounding box center [350, 204] width 59 height 15
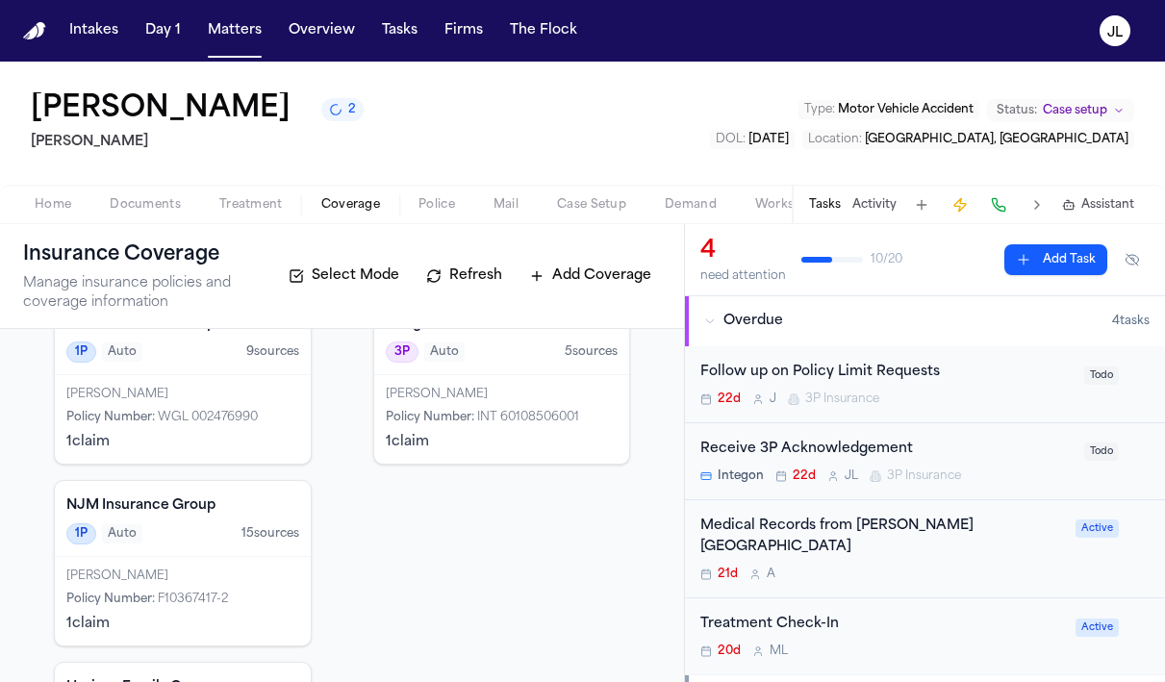
scroll to position [301, 0]
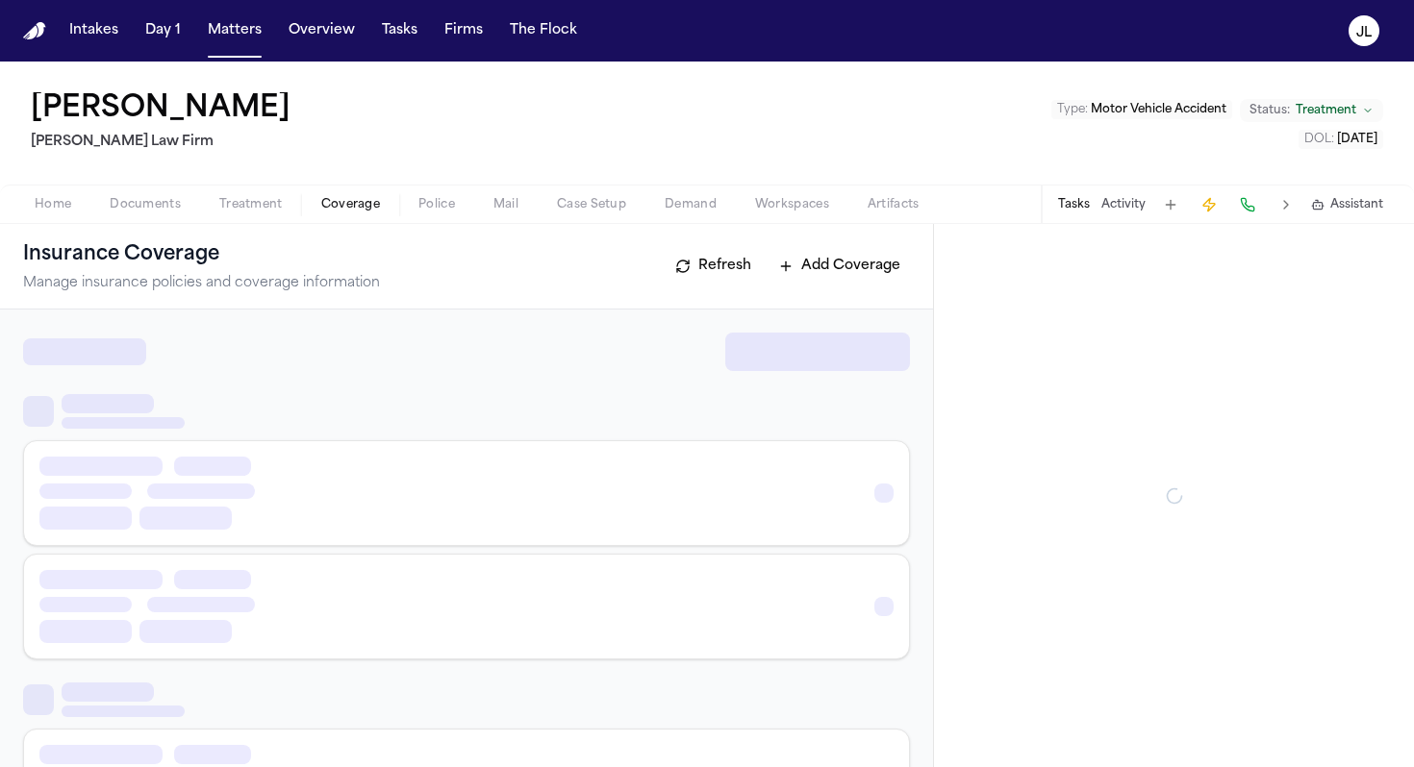
click at [376, 203] on span "Coverage" at bounding box center [350, 204] width 59 height 15
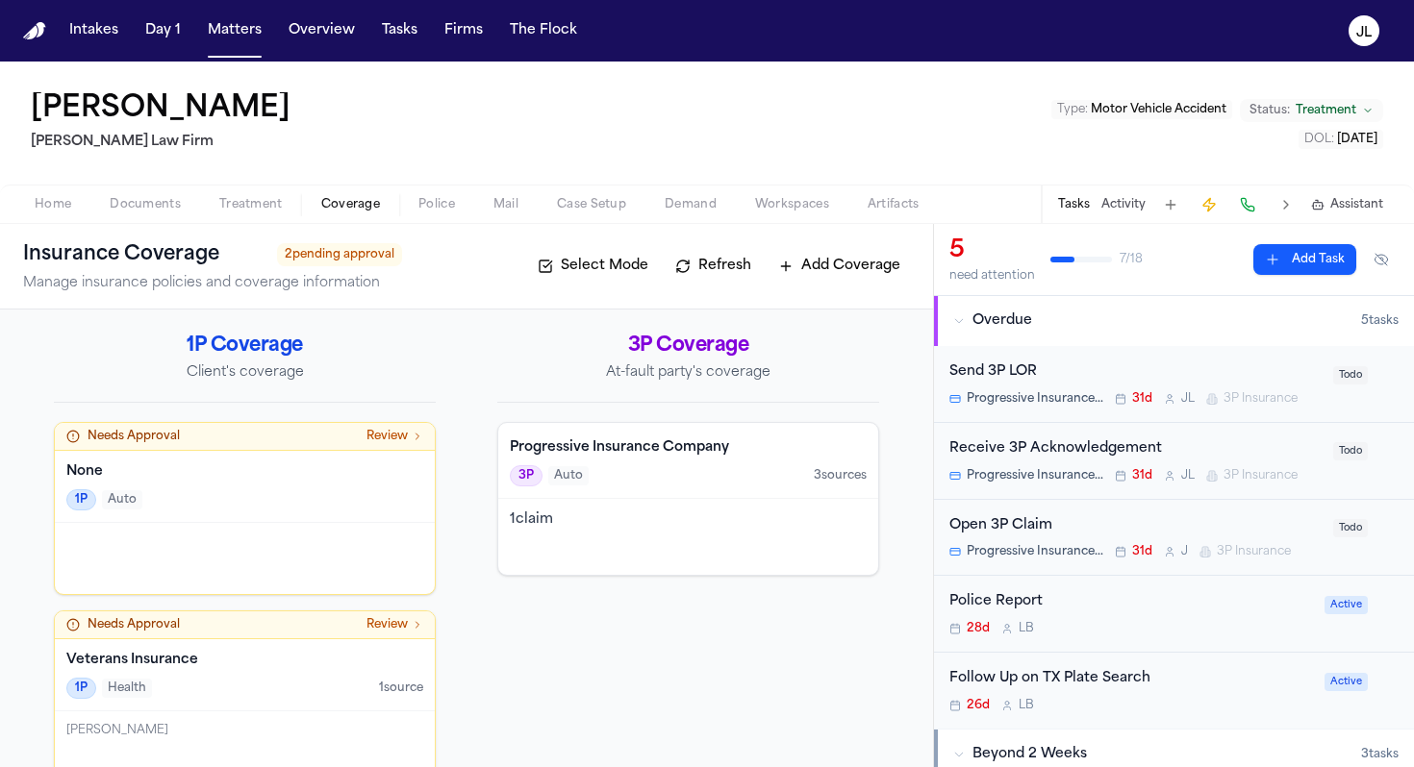
scroll to position [39, 0]
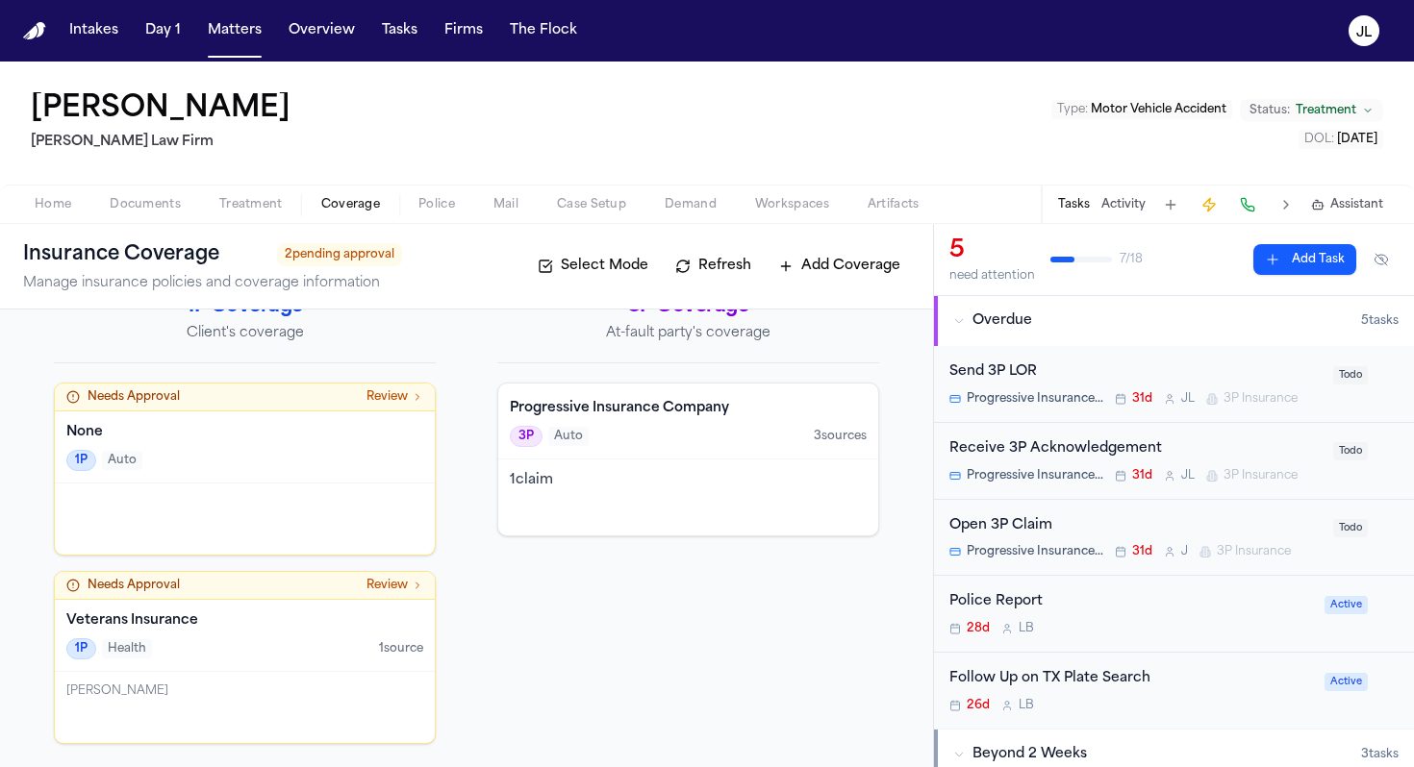
click at [289, 487] on div at bounding box center [245, 519] width 380 height 71
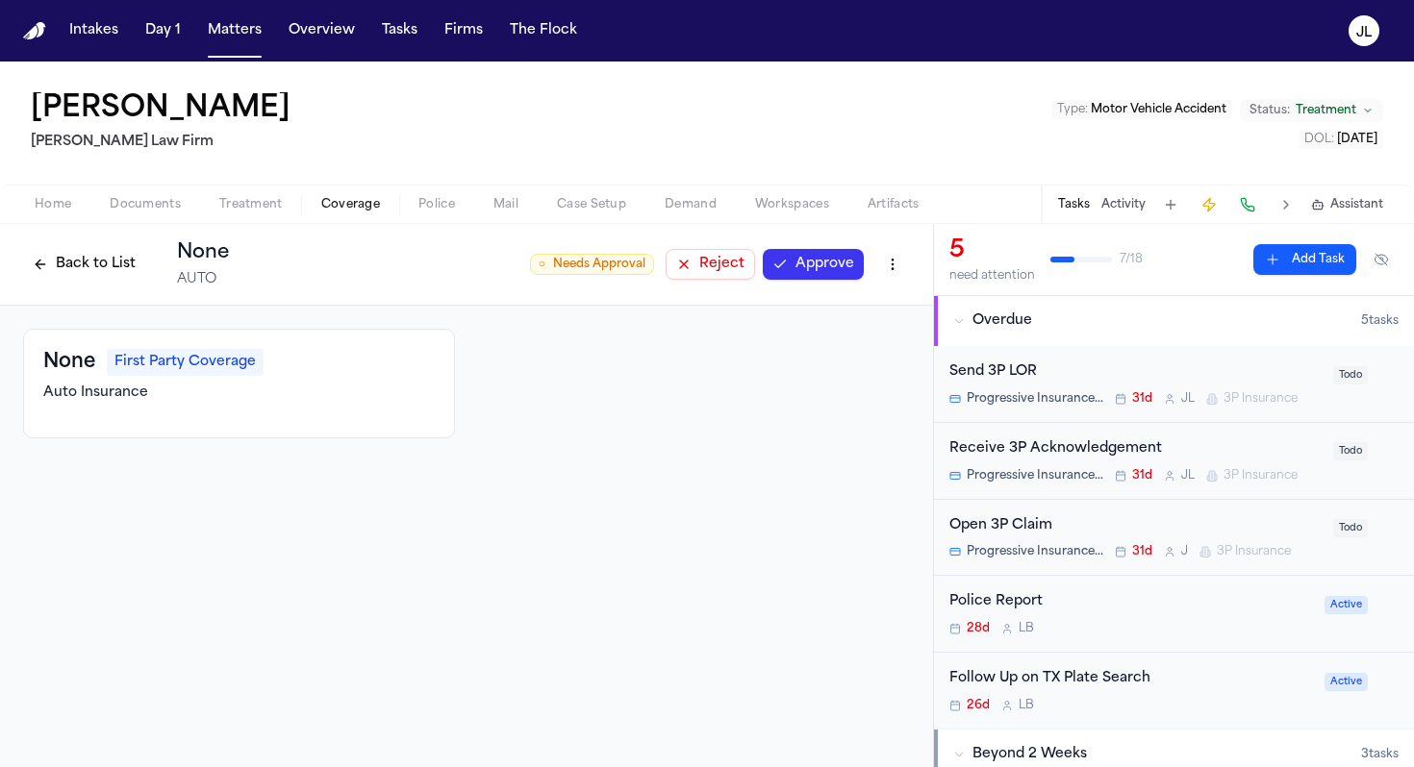
click at [906, 263] on html "Intakes Day 1 Matters Overview Tasks Firms The Flock JL Justin Hickman Ruy Mire…" at bounding box center [707, 383] width 1414 height 767
click at [859, 347] on div "Delete Coverage" at bounding box center [826, 336] width 162 height 31
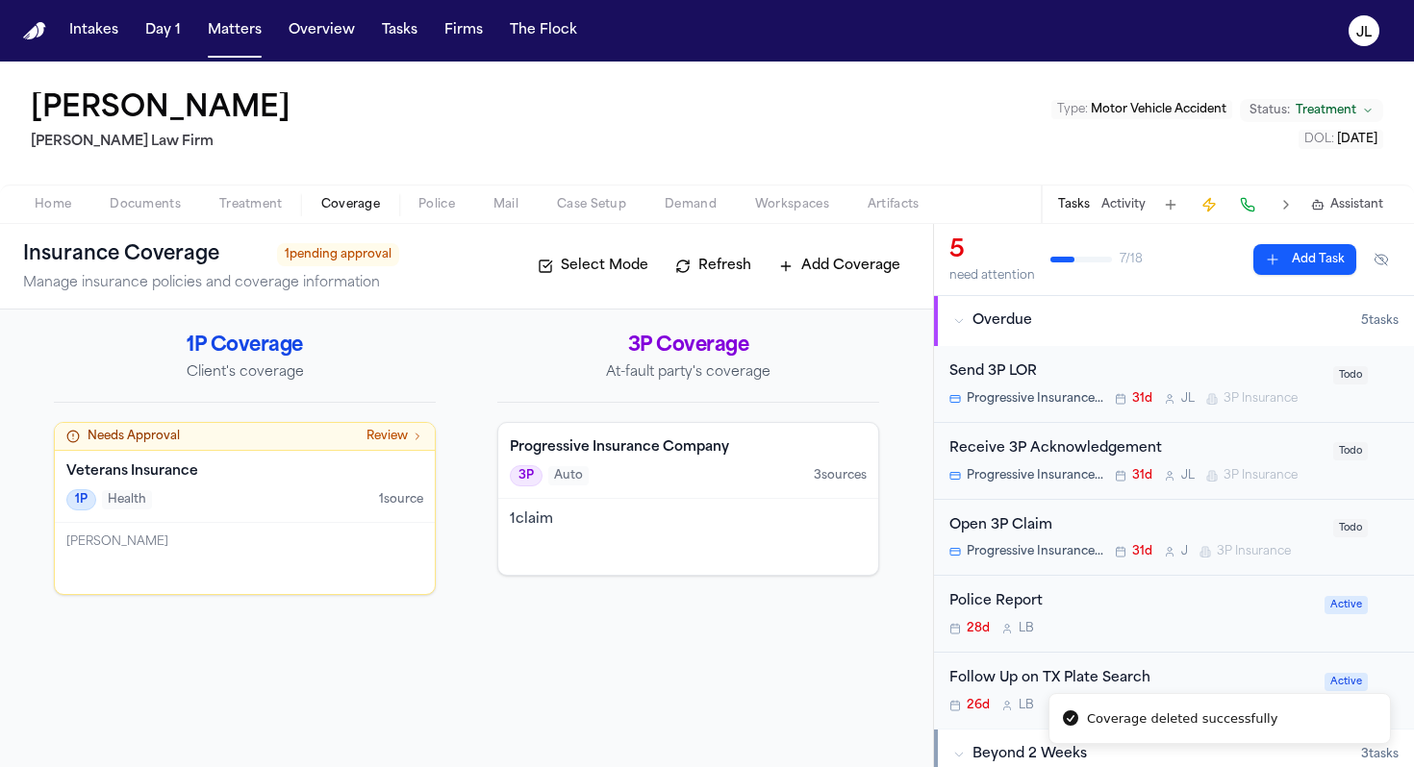
click at [334, 582] on div "[PERSON_NAME]" at bounding box center [245, 558] width 380 height 71
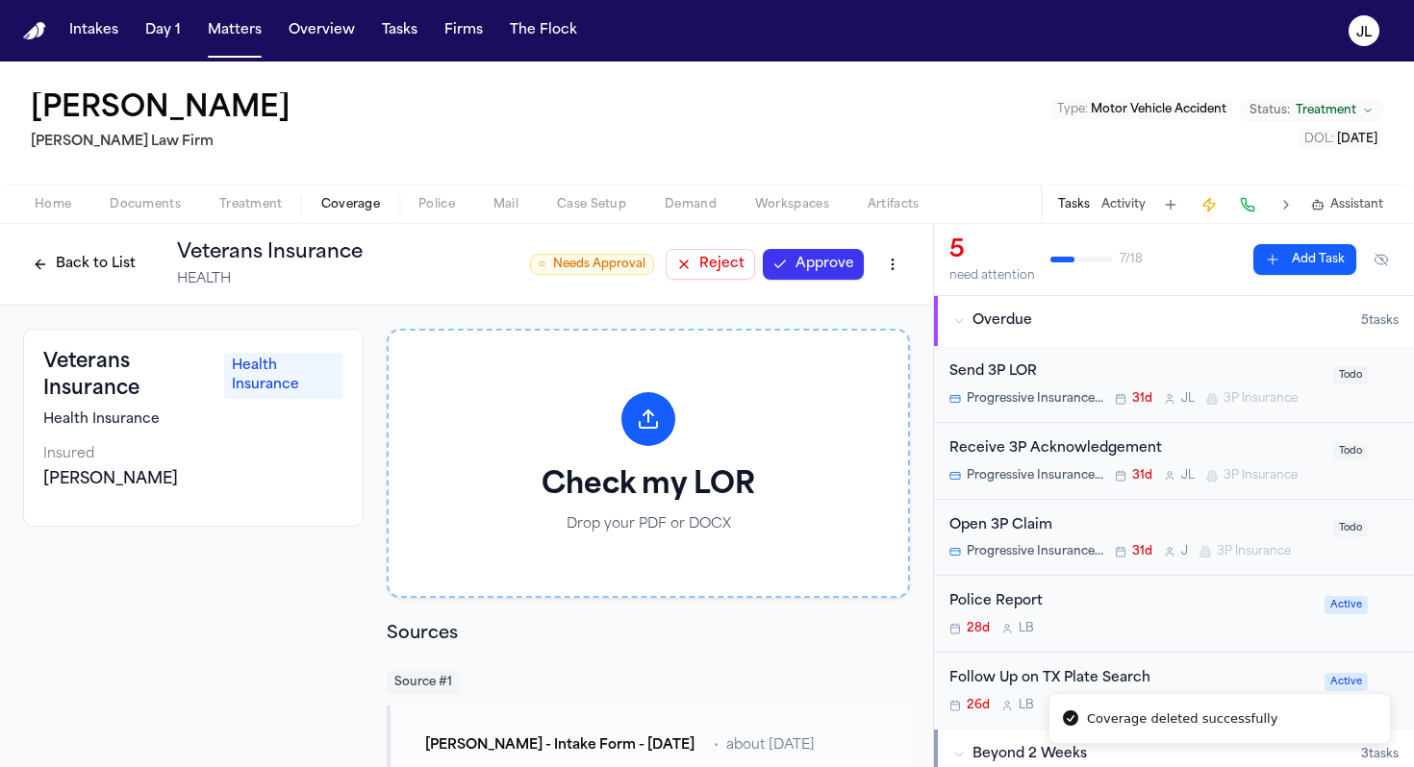
click at [817, 259] on button "Approve" at bounding box center [813, 264] width 101 height 31
click at [100, 270] on button "Back to List" at bounding box center [84, 264] width 122 height 31
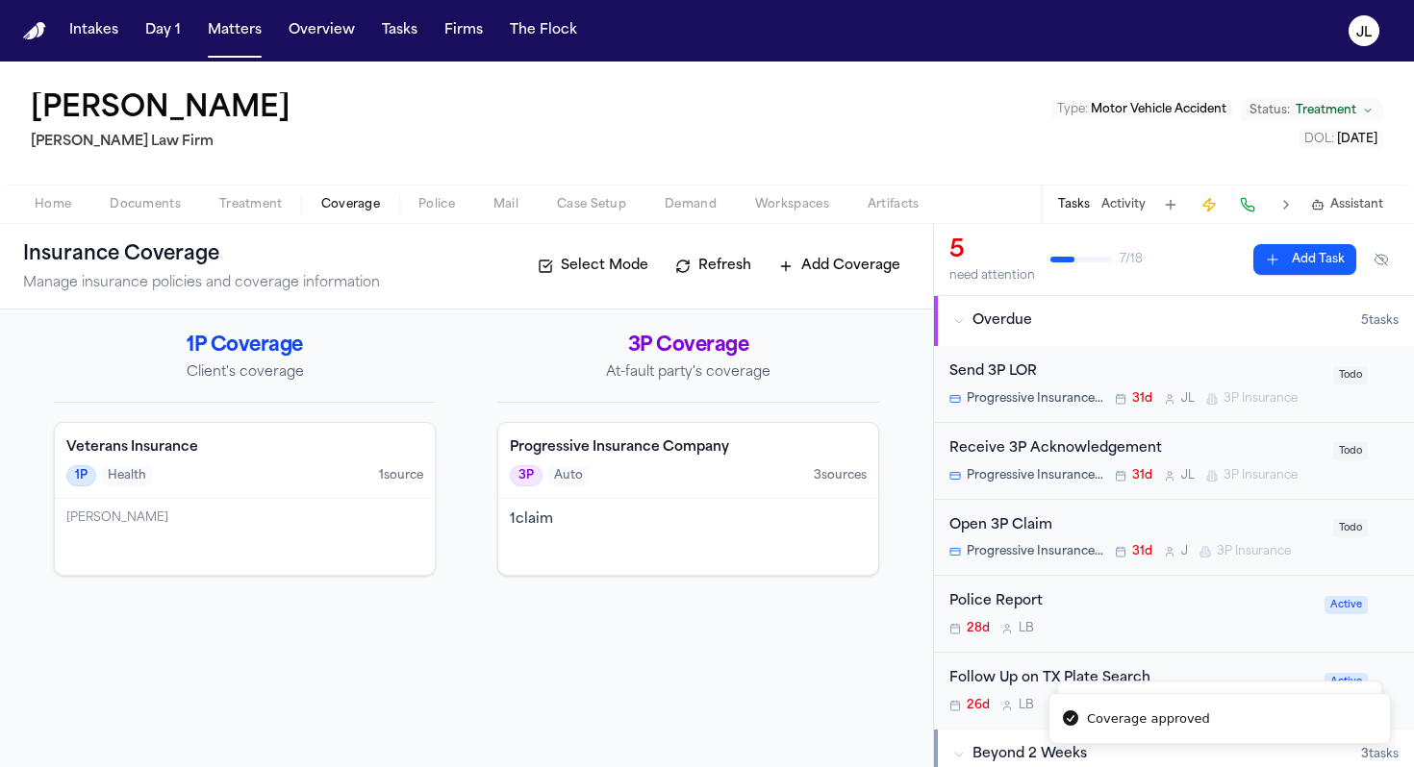
click at [652, 477] on div "3P Auto 3 source s" at bounding box center [688, 475] width 357 height 21
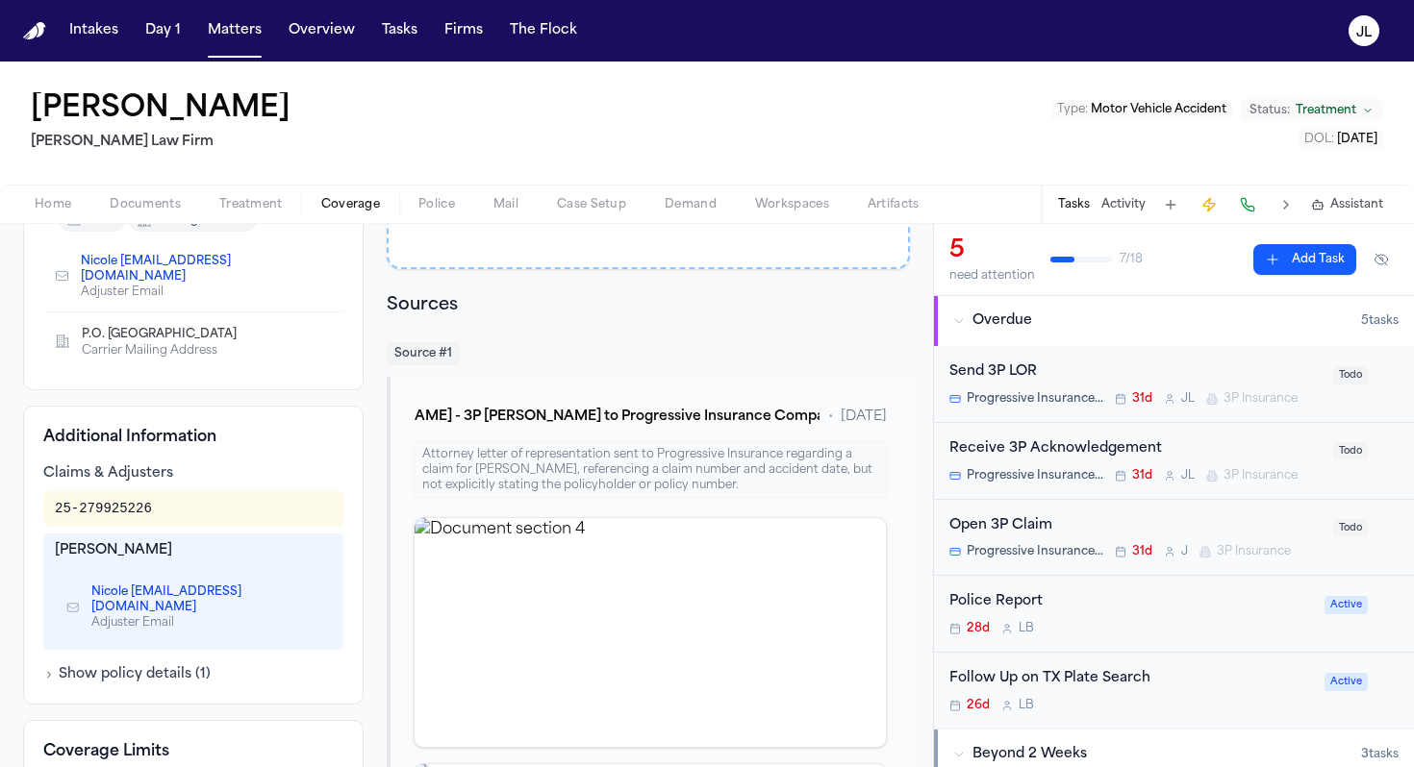
scroll to position [335, 0]
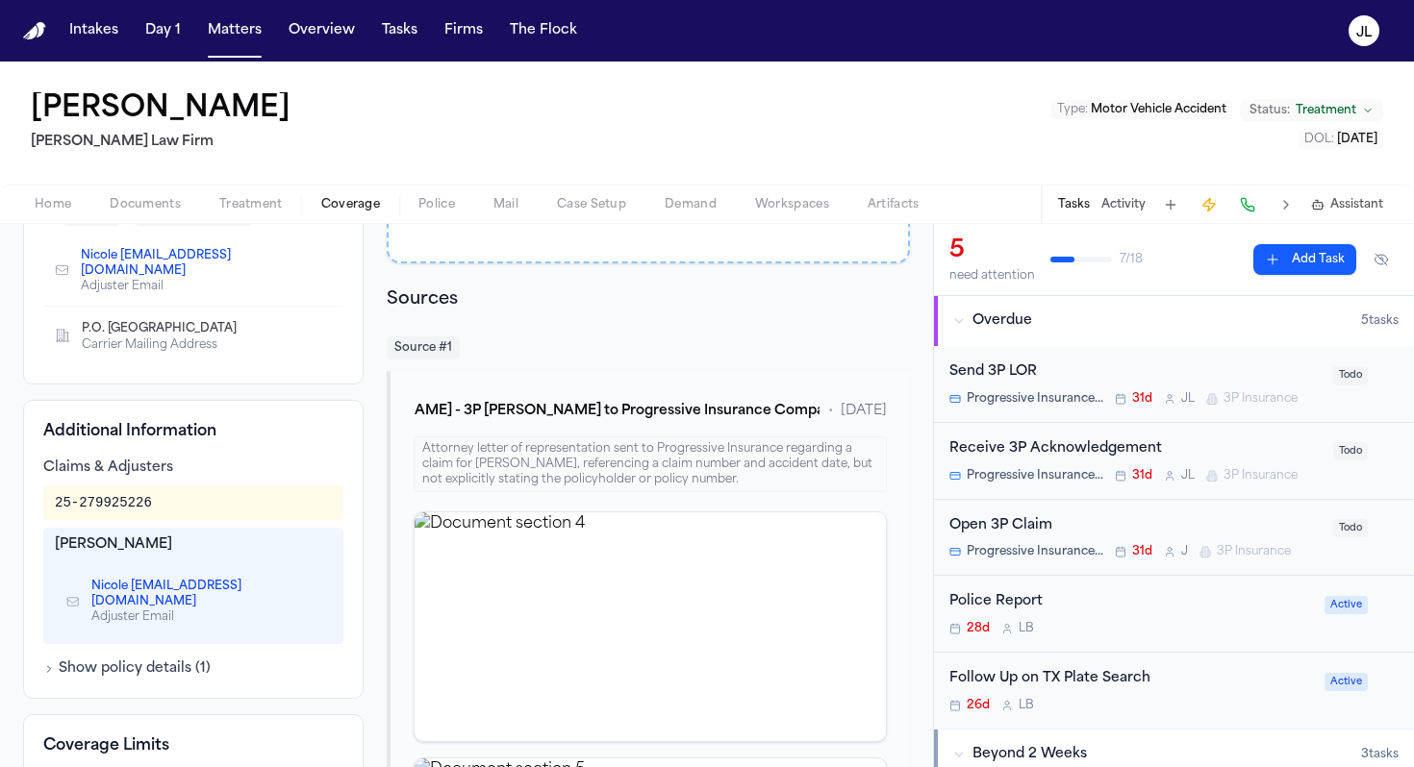
click at [1092, 536] on div "Open 3P Claim" at bounding box center [1135, 526] width 372 height 22
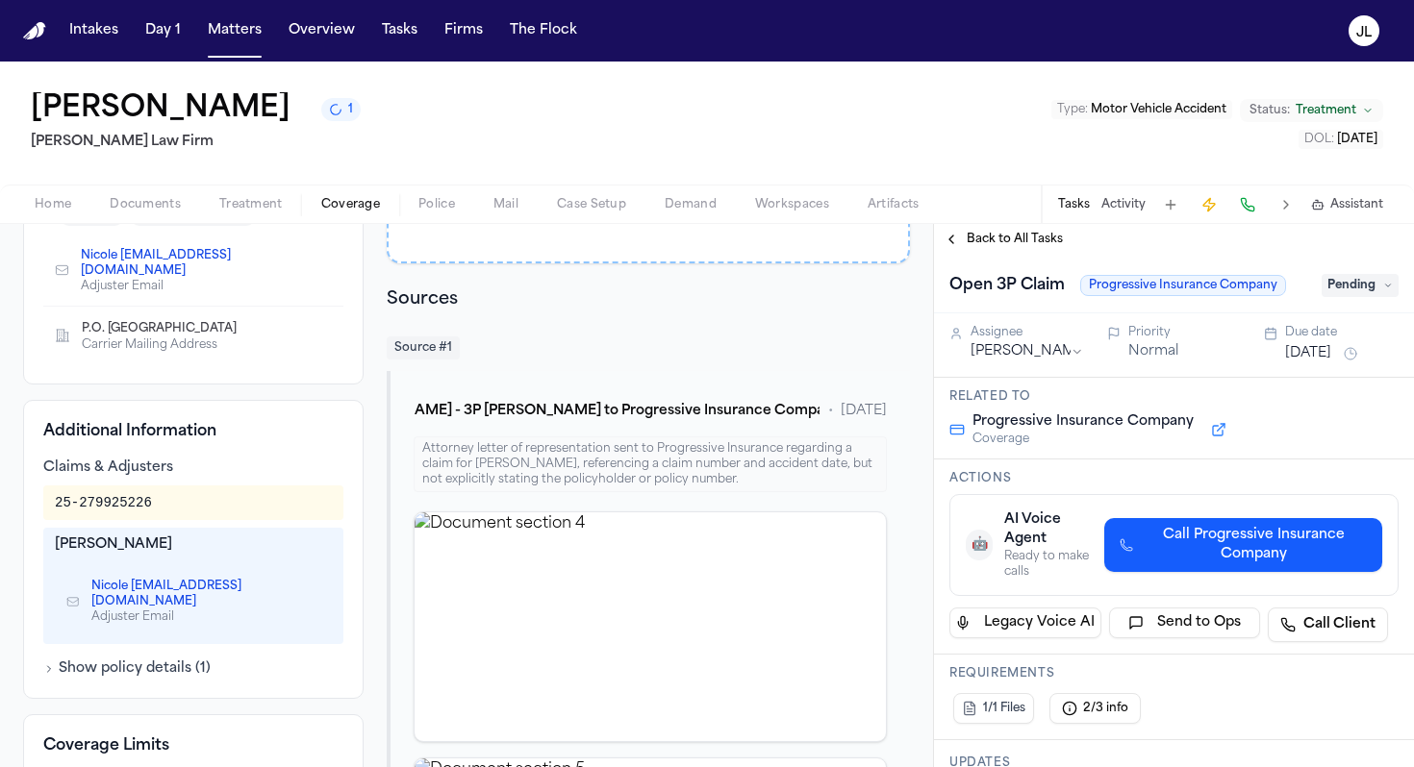
click at [1354, 285] on span "Pending" at bounding box center [1359, 285] width 77 height 23
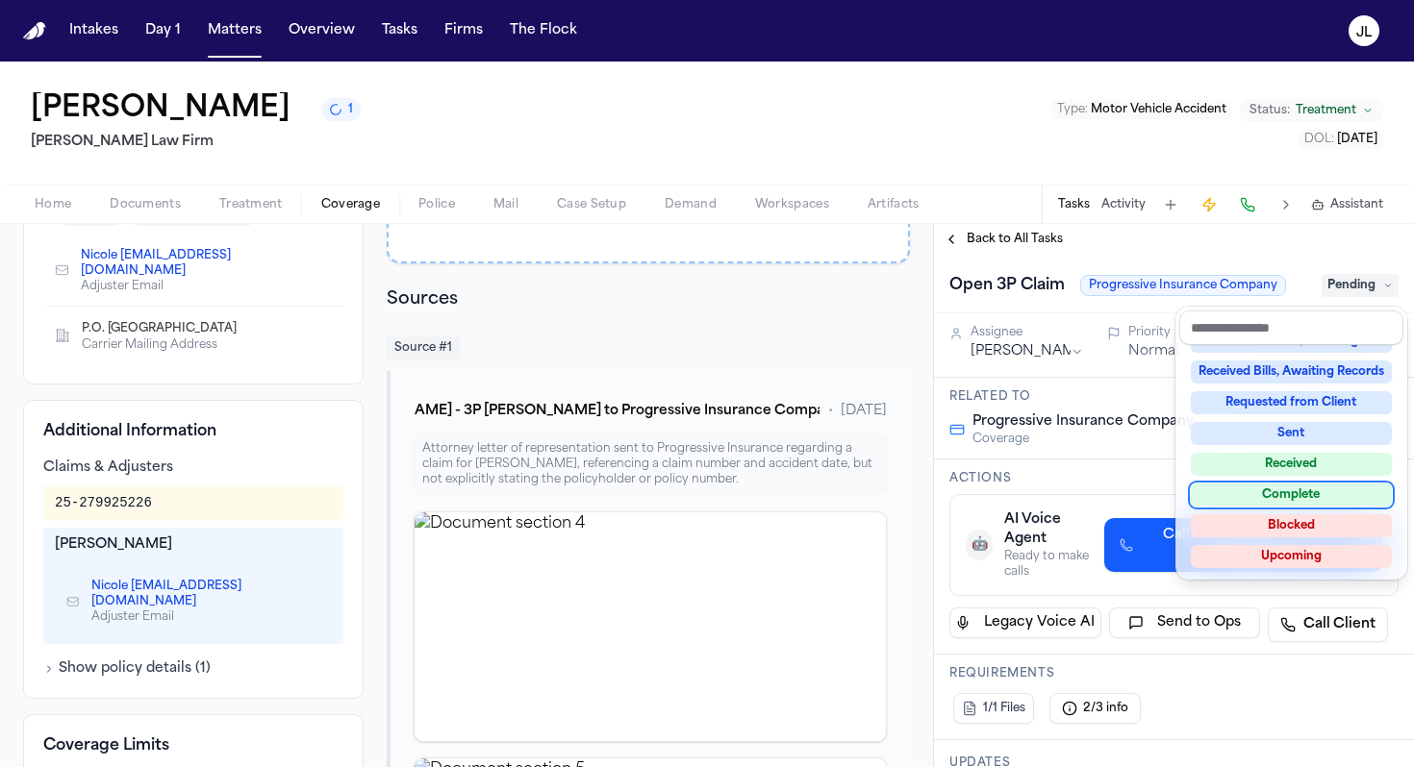
click at [1277, 493] on div "Complete" at bounding box center [1291, 495] width 201 height 23
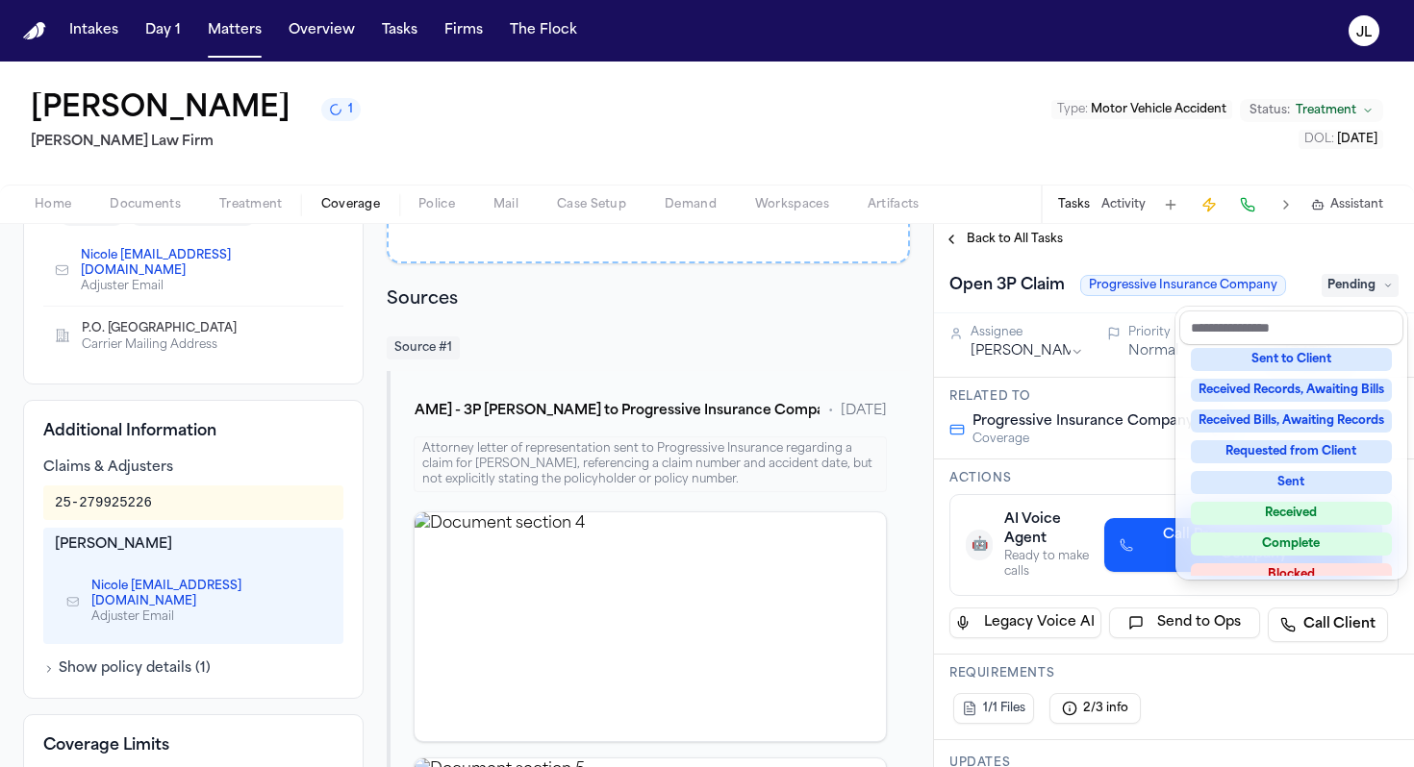
scroll to position [181, 0]
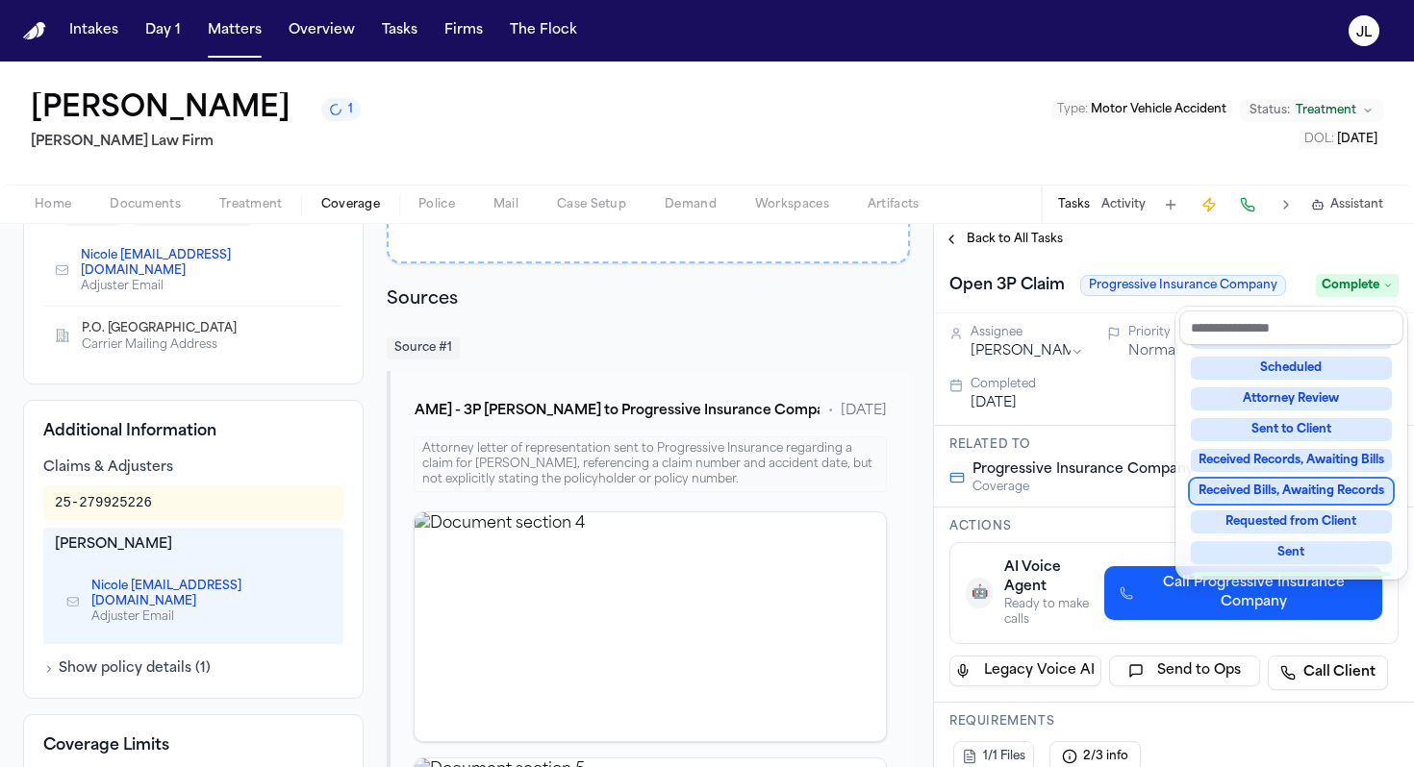
click at [969, 253] on div "Back to All Tasks Open 3P Claim Progressive Insurance Company Complete Assignee…" at bounding box center [1174, 495] width 480 height 543
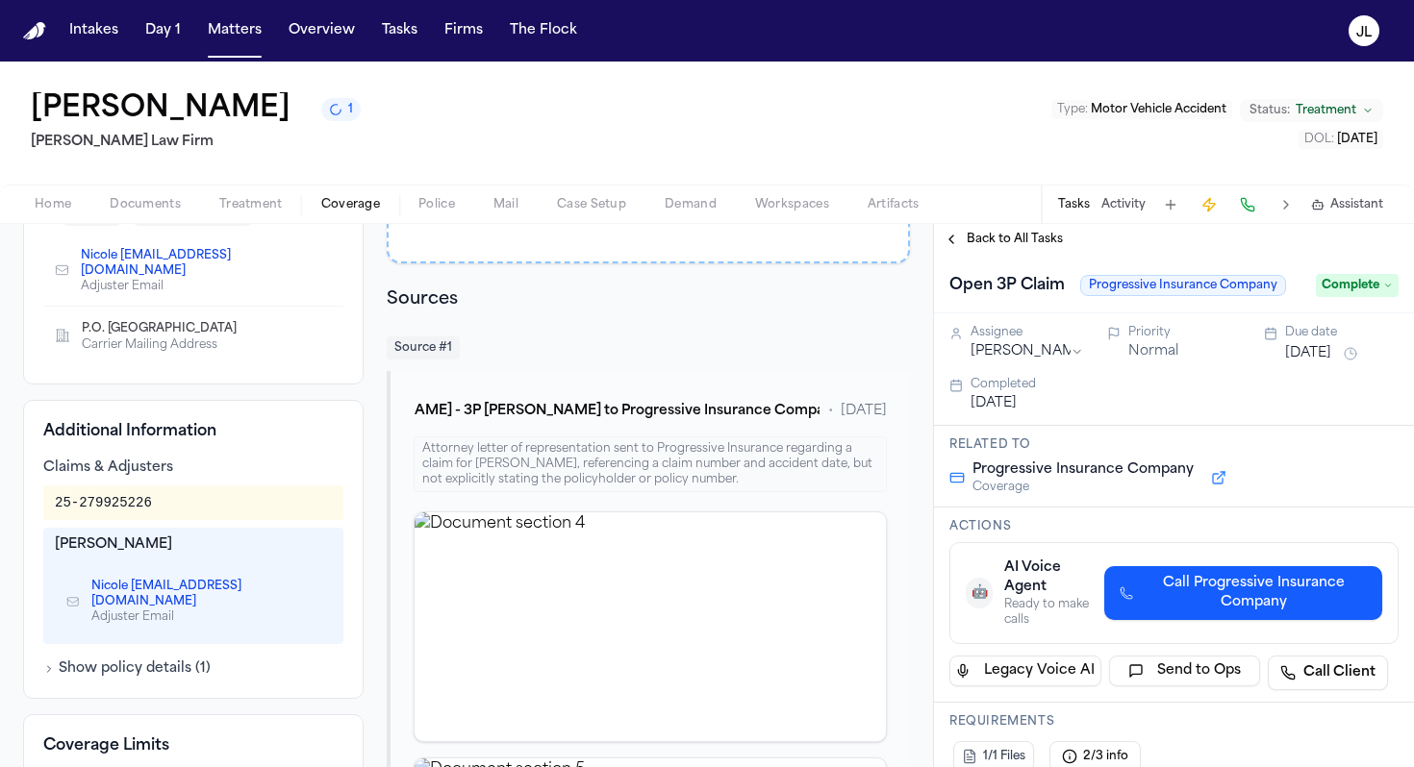
click at [967, 246] on span "Back to All Tasks" at bounding box center [1014, 239] width 96 height 15
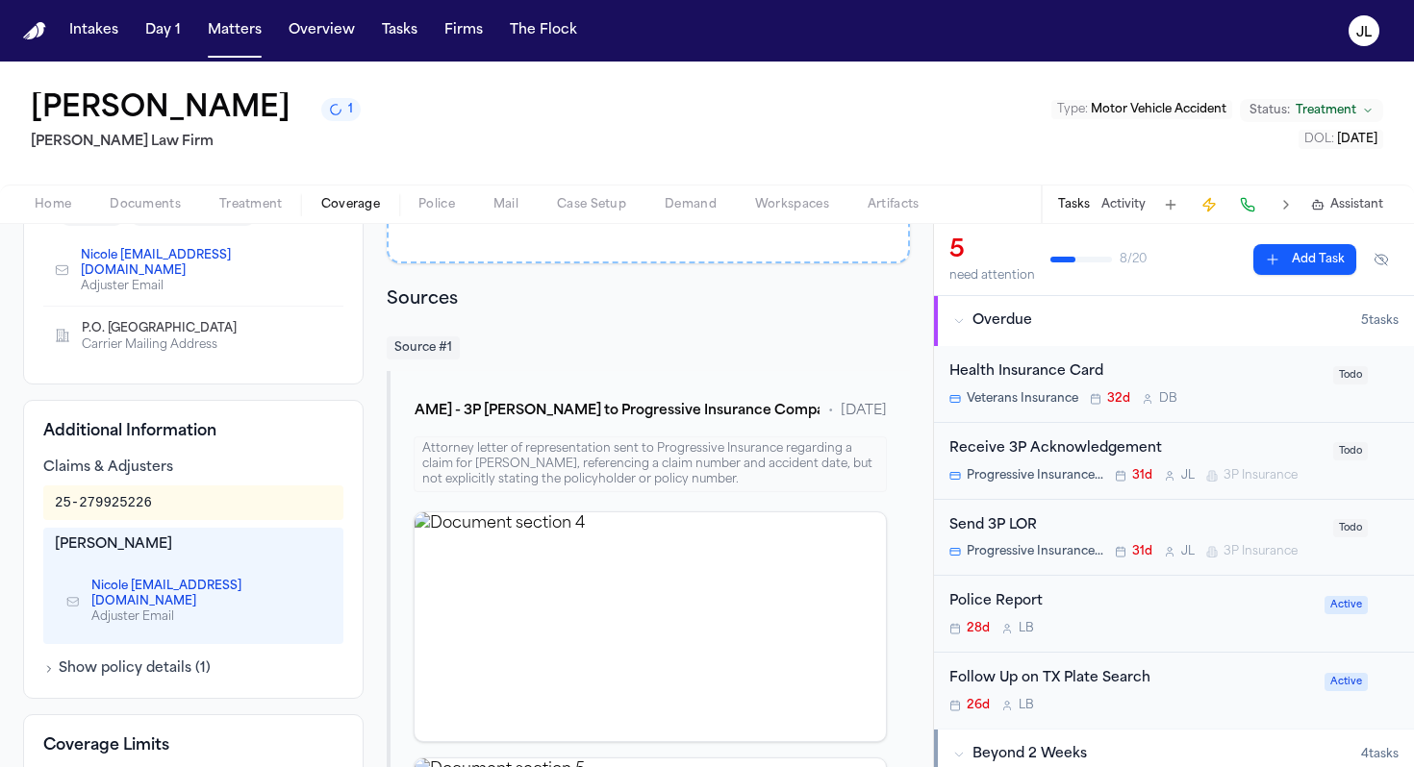
click at [1167, 534] on div "Send 3P LOR" at bounding box center [1135, 526] width 372 height 22
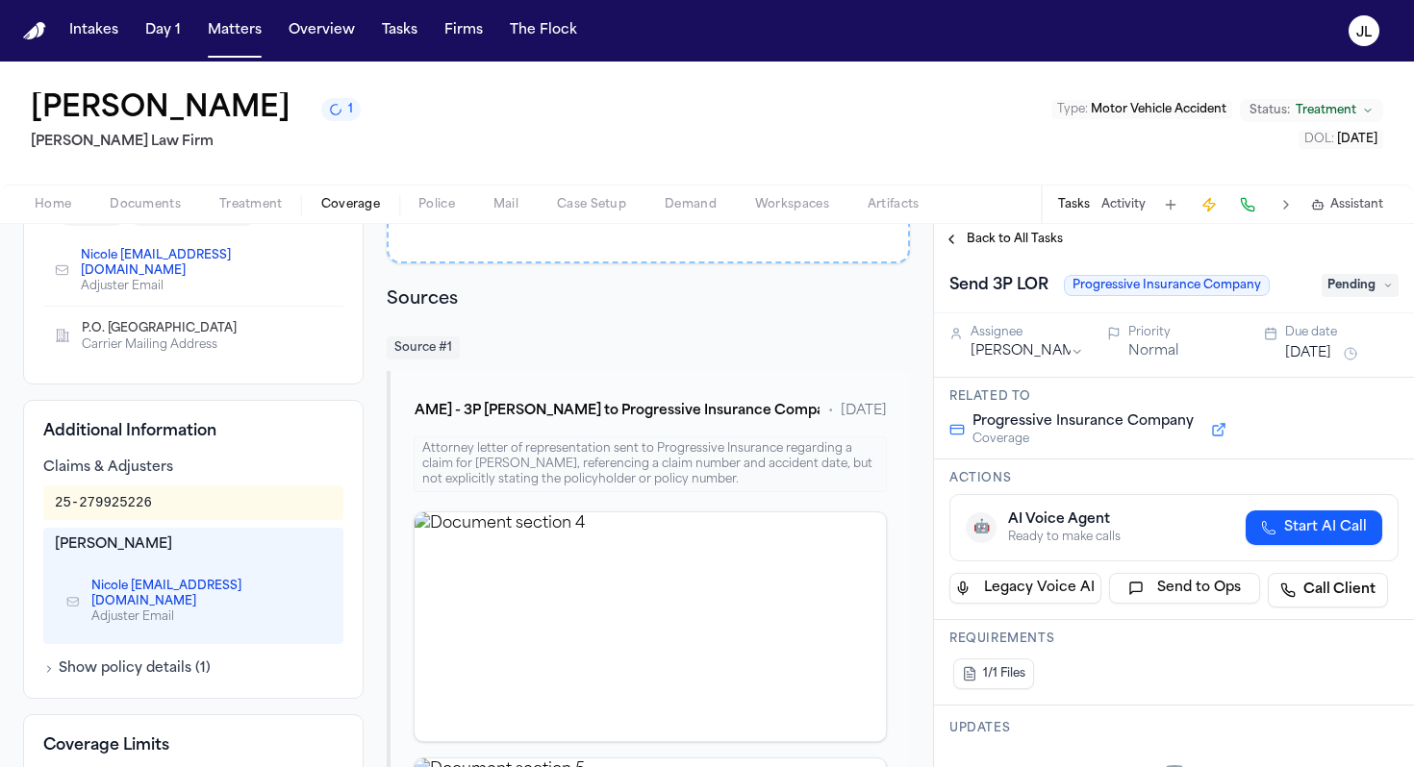
click at [1328, 289] on span "Pending" at bounding box center [1359, 285] width 77 height 23
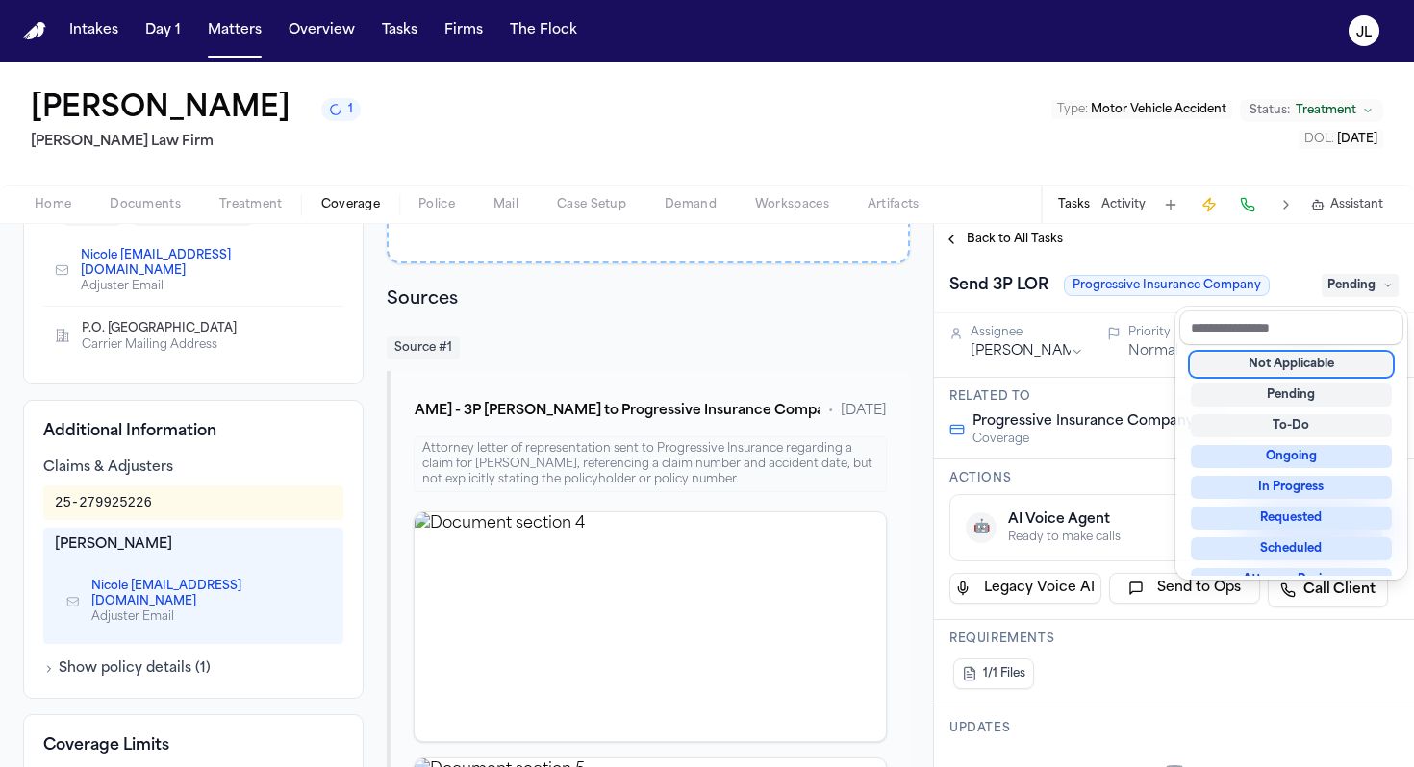
scroll to position [157, 0]
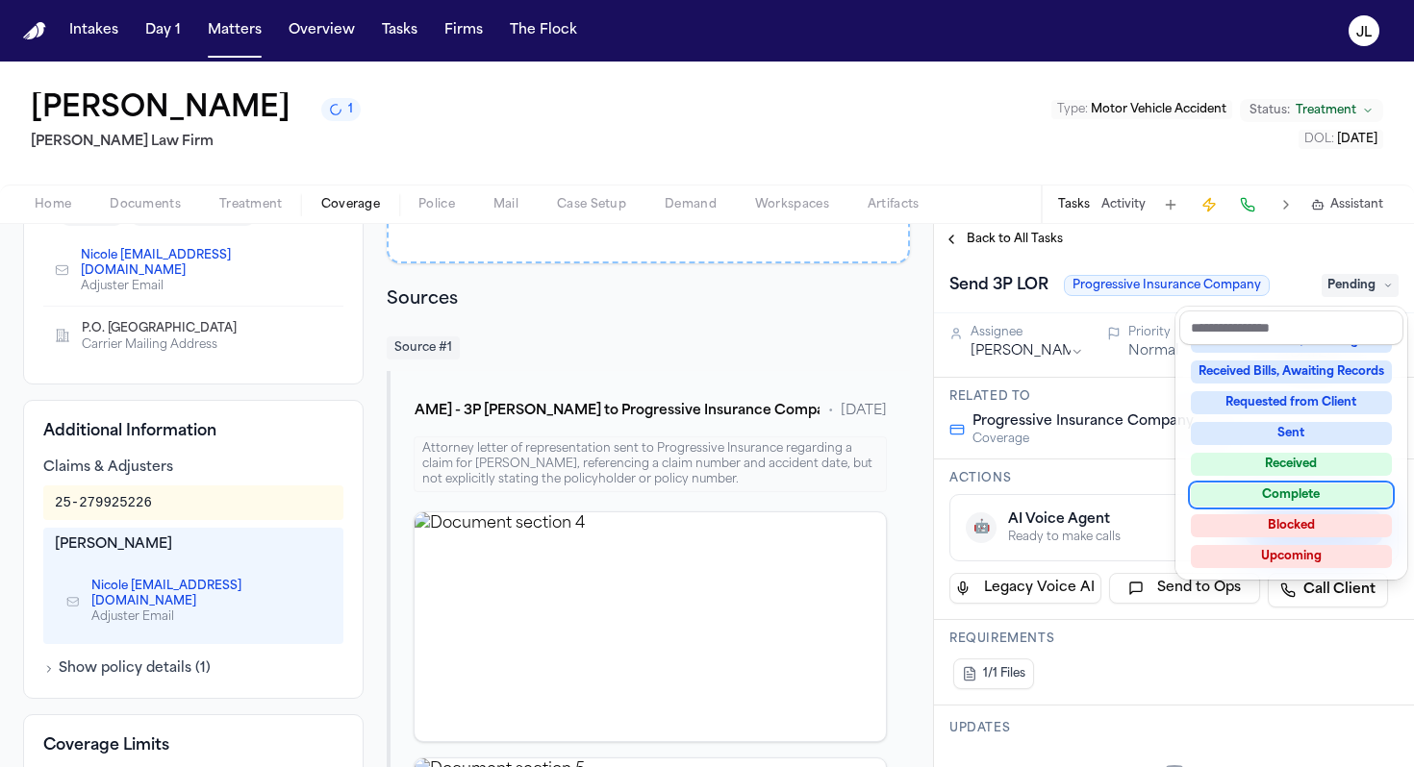
click at [1294, 493] on div "Complete" at bounding box center [1291, 495] width 201 height 23
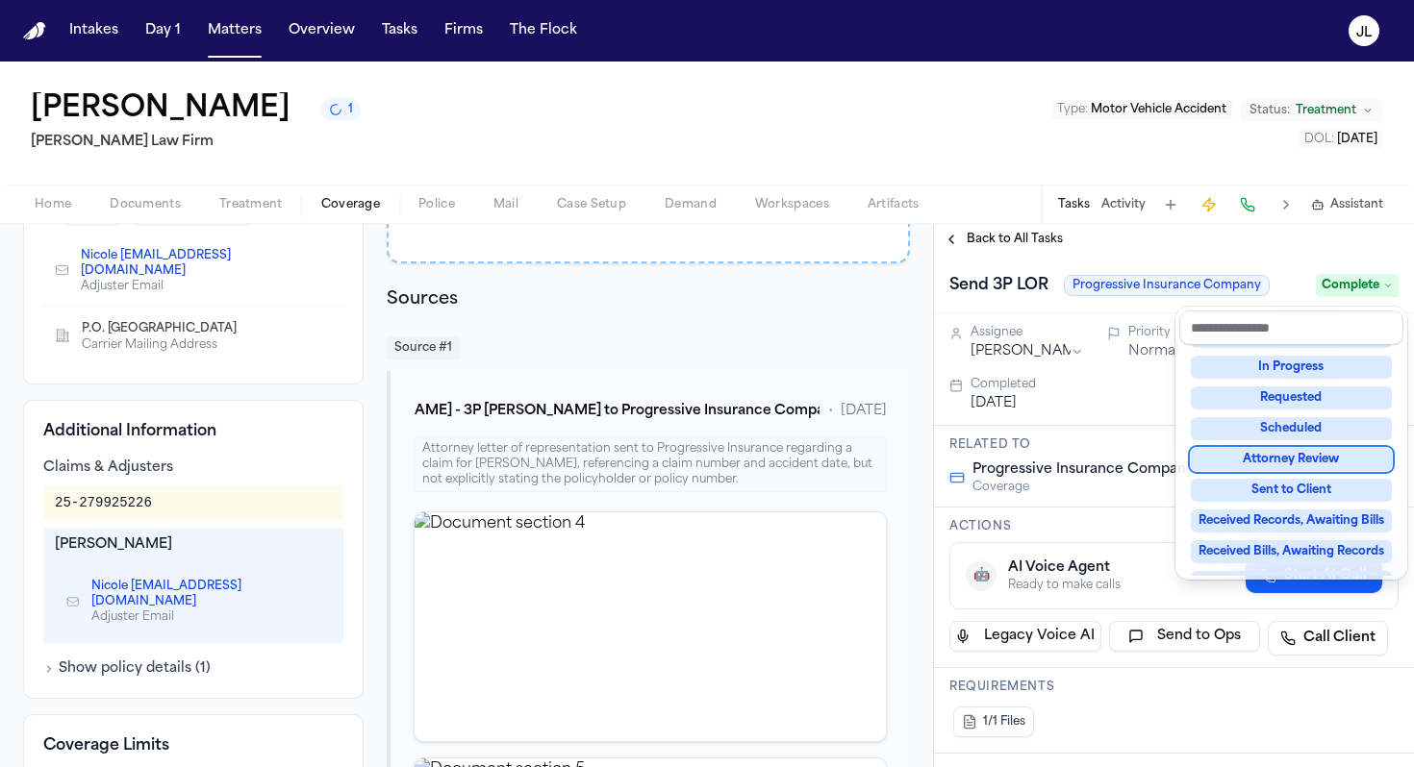
click at [964, 245] on div "Back to All Tasks Send 3P LOR Progressive Insurance Company Complete Assignee J…" at bounding box center [1174, 495] width 480 height 543
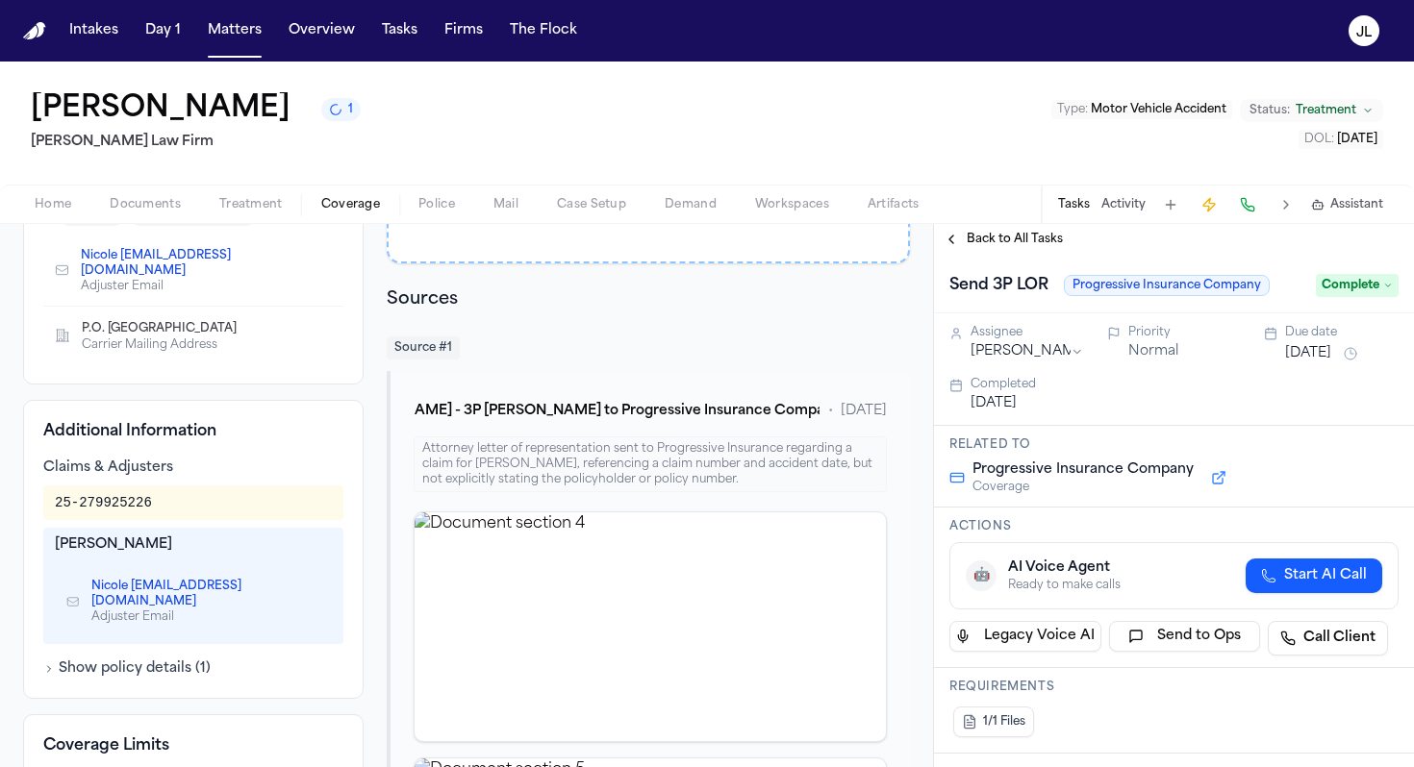
click at [965, 240] on button "Back to All Tasks" at bounding box center [1003, 239] width 138 height 15
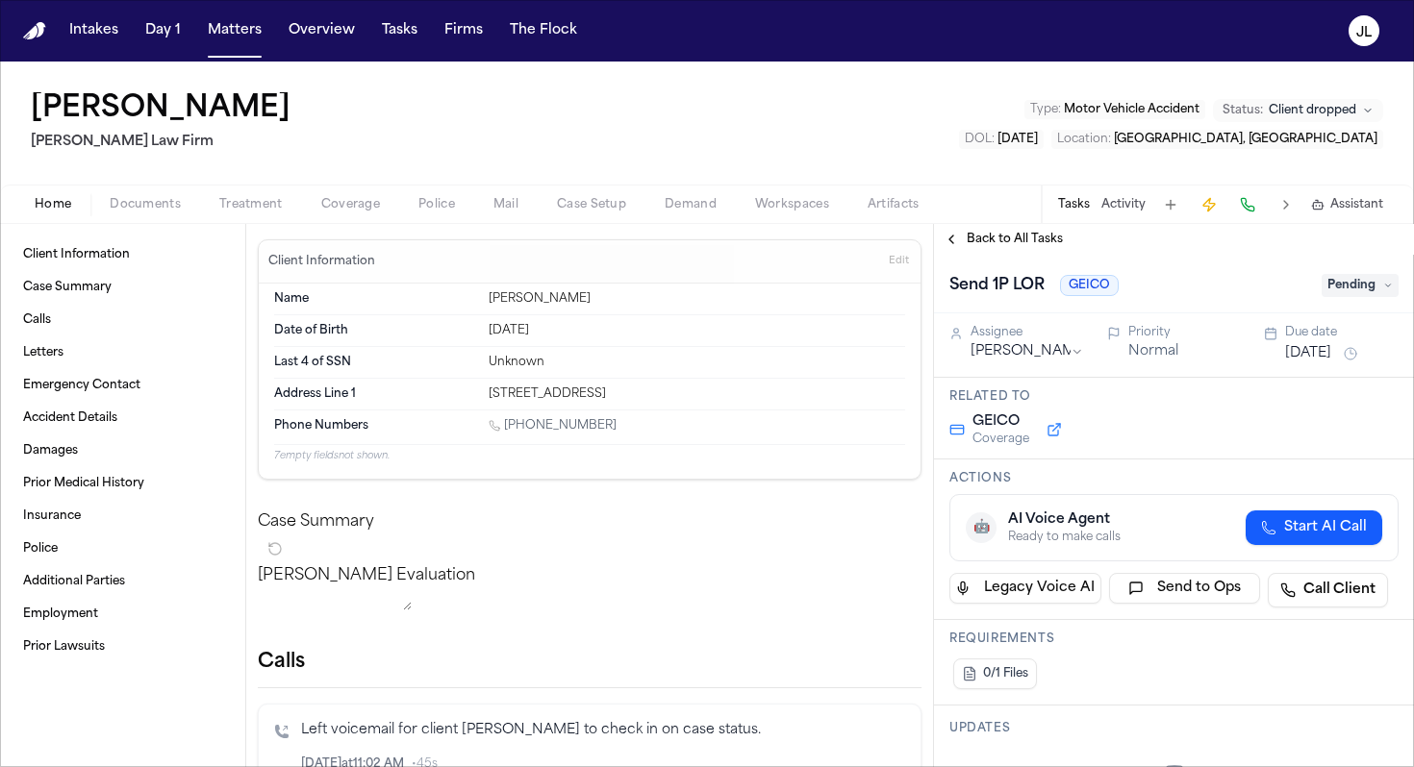
click at [135, 215] on div "Home Documents Treatment Coverage Police Mail Case Setup Demand Workspaces Arti…" at bounding box center [707, 204] width 1414 height 38
click at [135, 212] on span "Documents" at bounding box center [145, 204] width 71 height 15
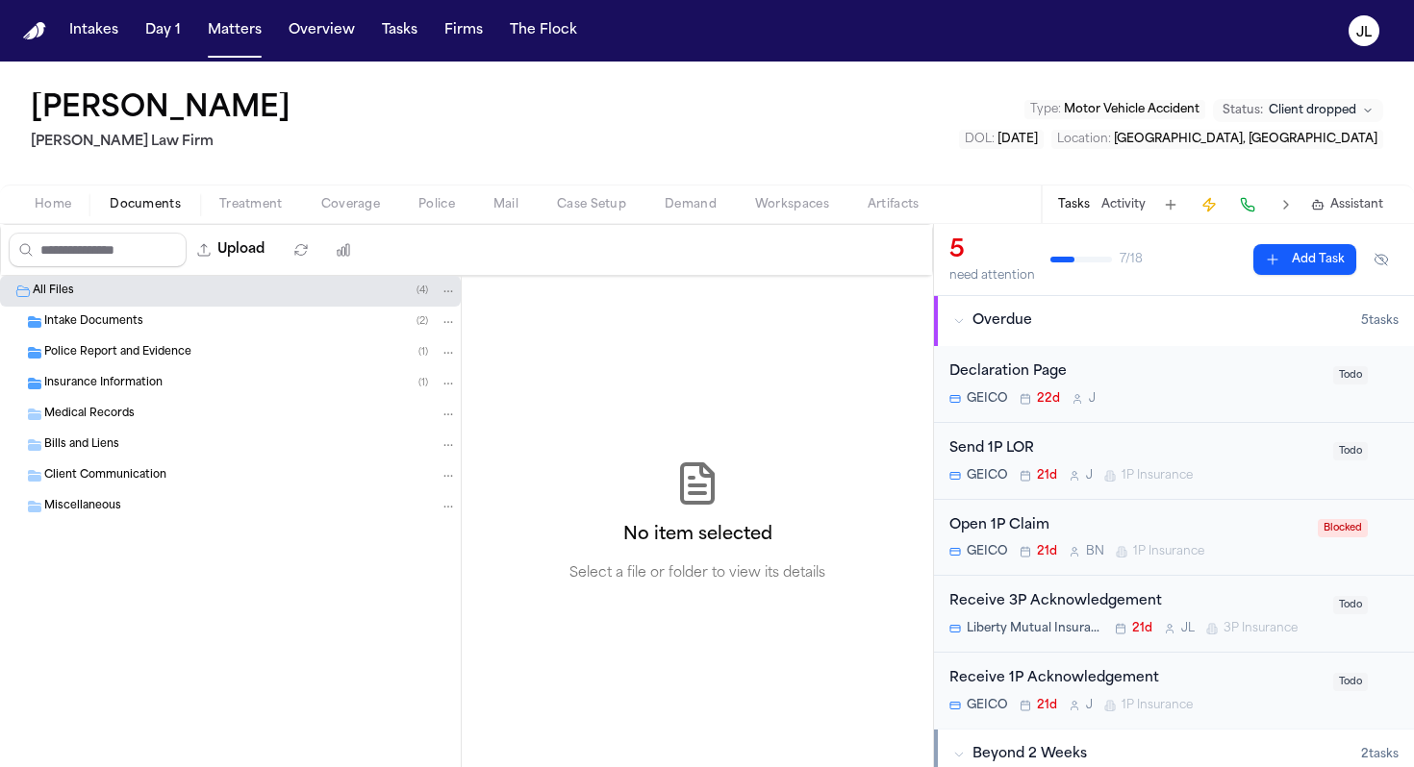
click at [119, 382] on span "Insurance Information" at bounding box center [103, 384] width 118 height 16
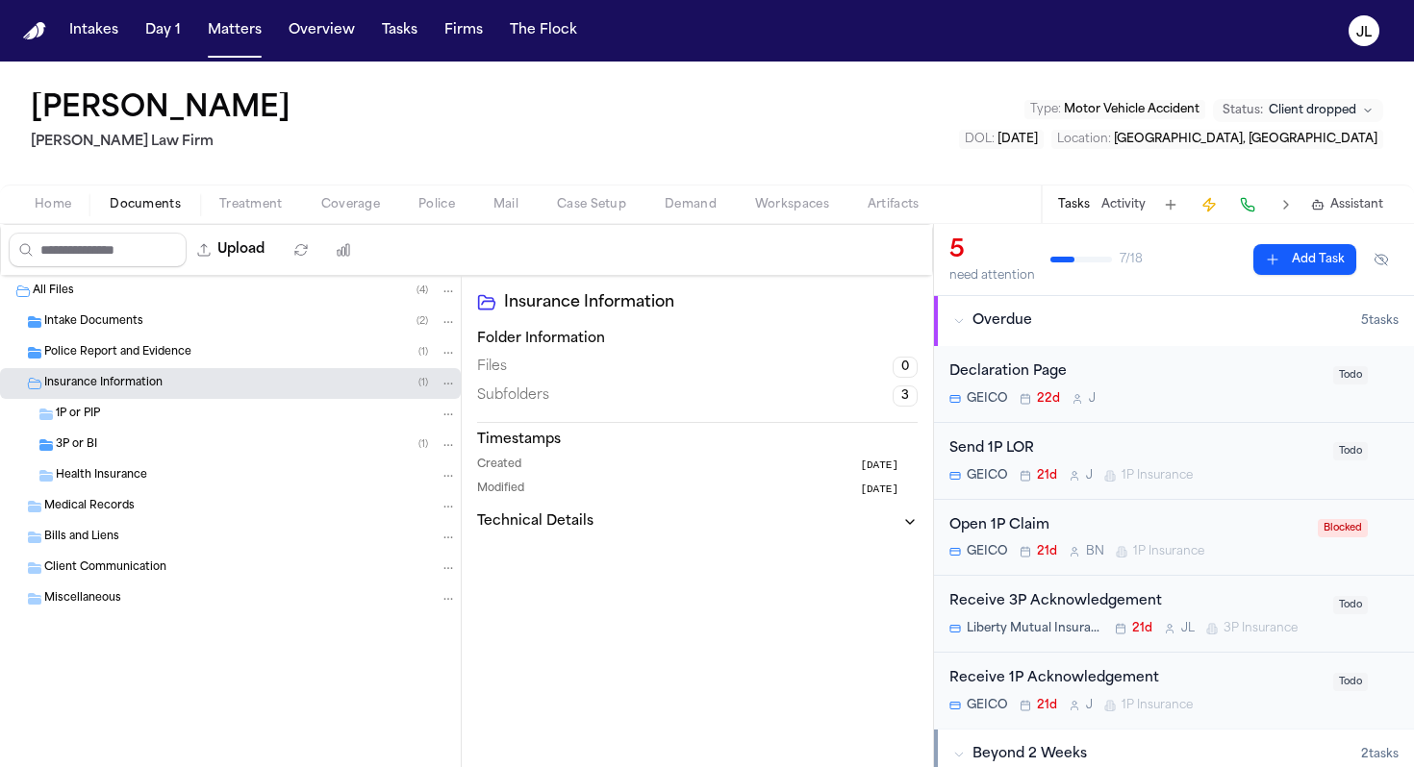
click at [116, 415] on div "1P or PIP" at bounding box center [256, 414] width 401 height 17
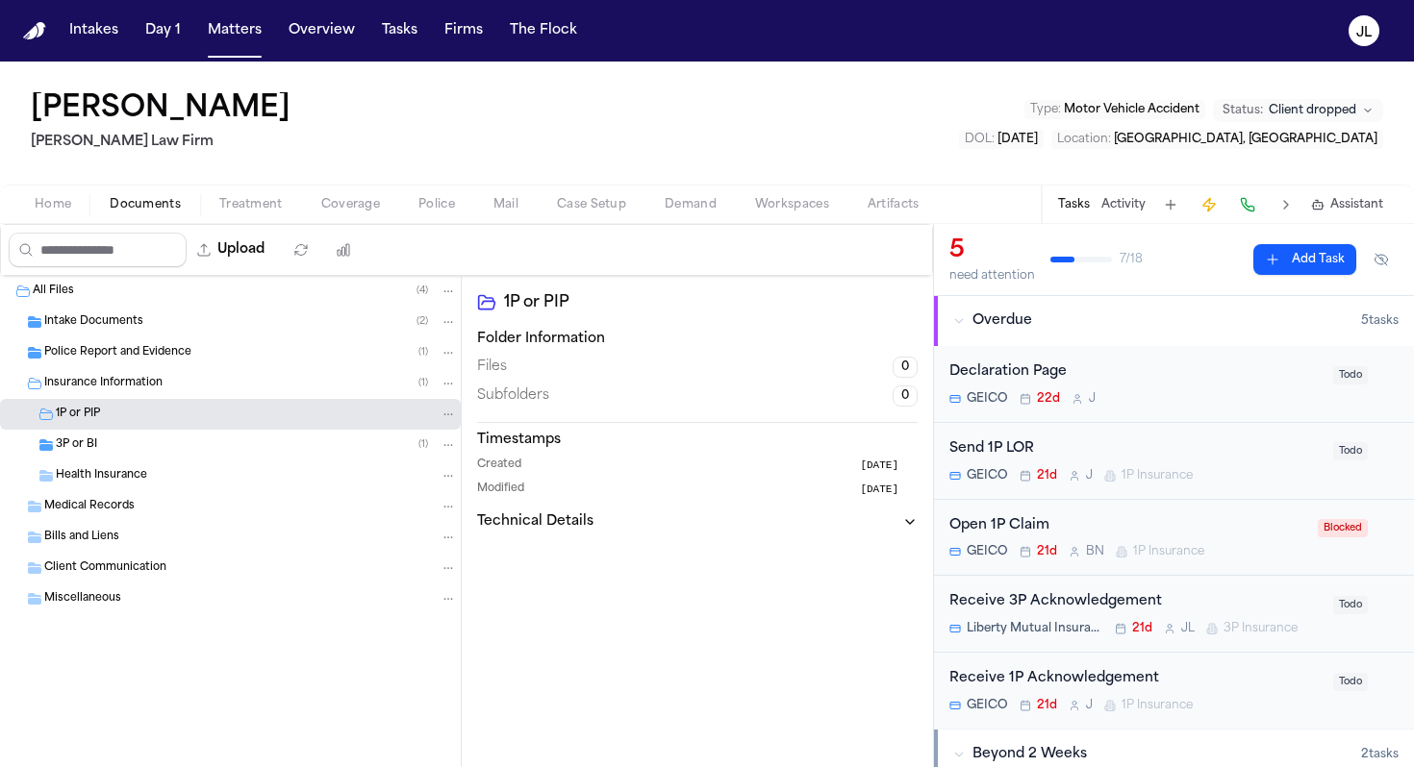
click at [113, 449] on div "3P or BI ( 1 )" at bounding box center [256, 445] width 401 height 17
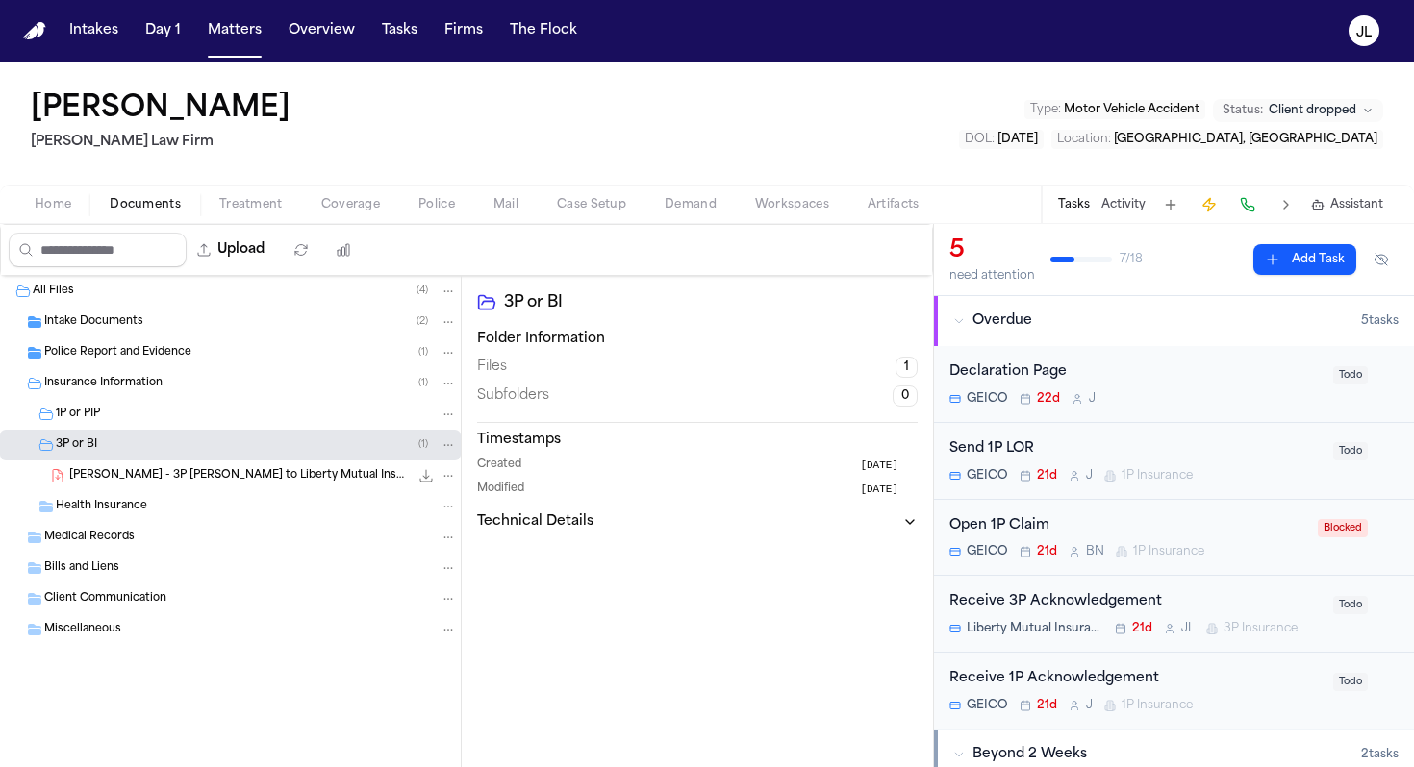
click at [331, 210] on span "Coverage" at bounding box center [350, 204] width 59 height 15
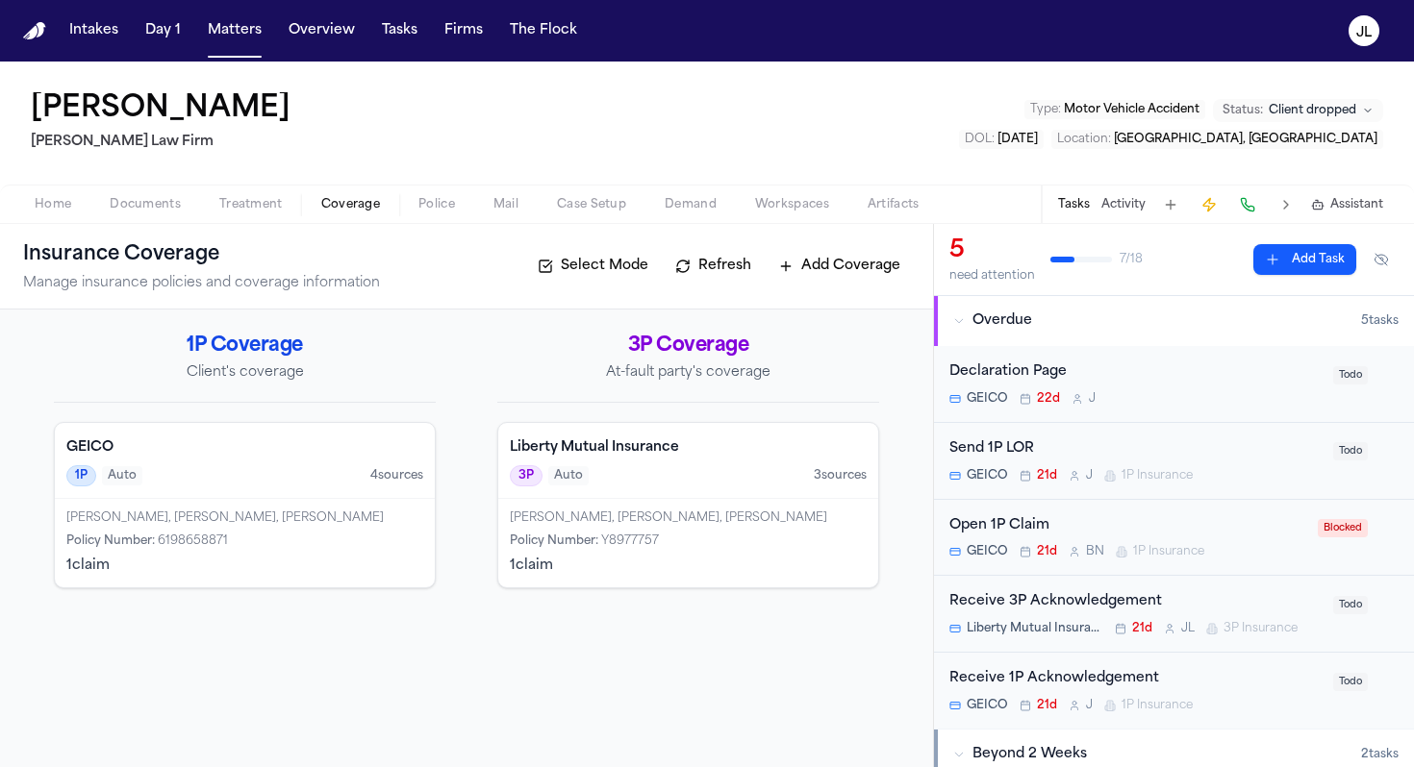
click at [256, 516] on div "[PERSON_NAME], [PERSON_NAME], [PERSON_NAME]" at bounding box center [244, 518] width 357 height 15
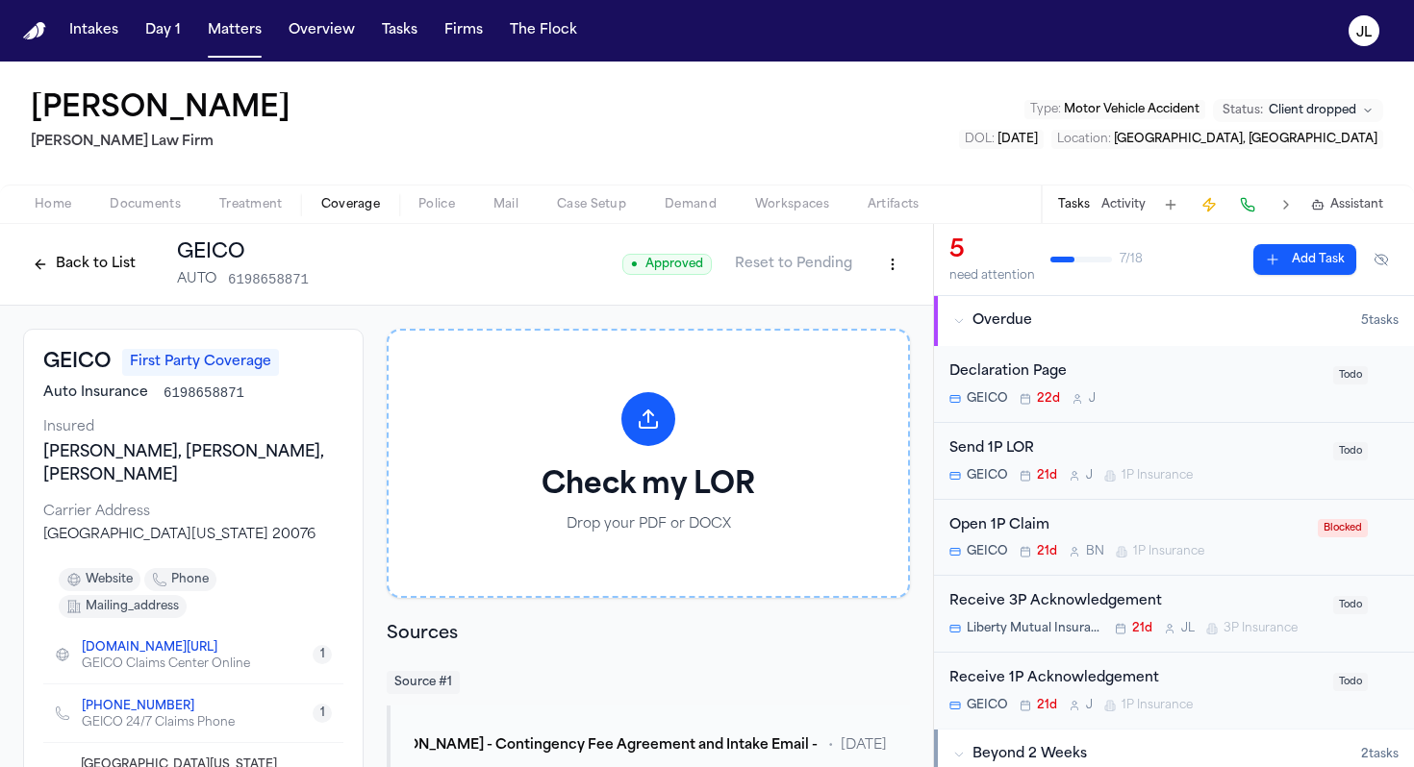
click at [1139, 536] on div "Open 1P Claim" at bounding box center [1127, 526] width 357 height 22
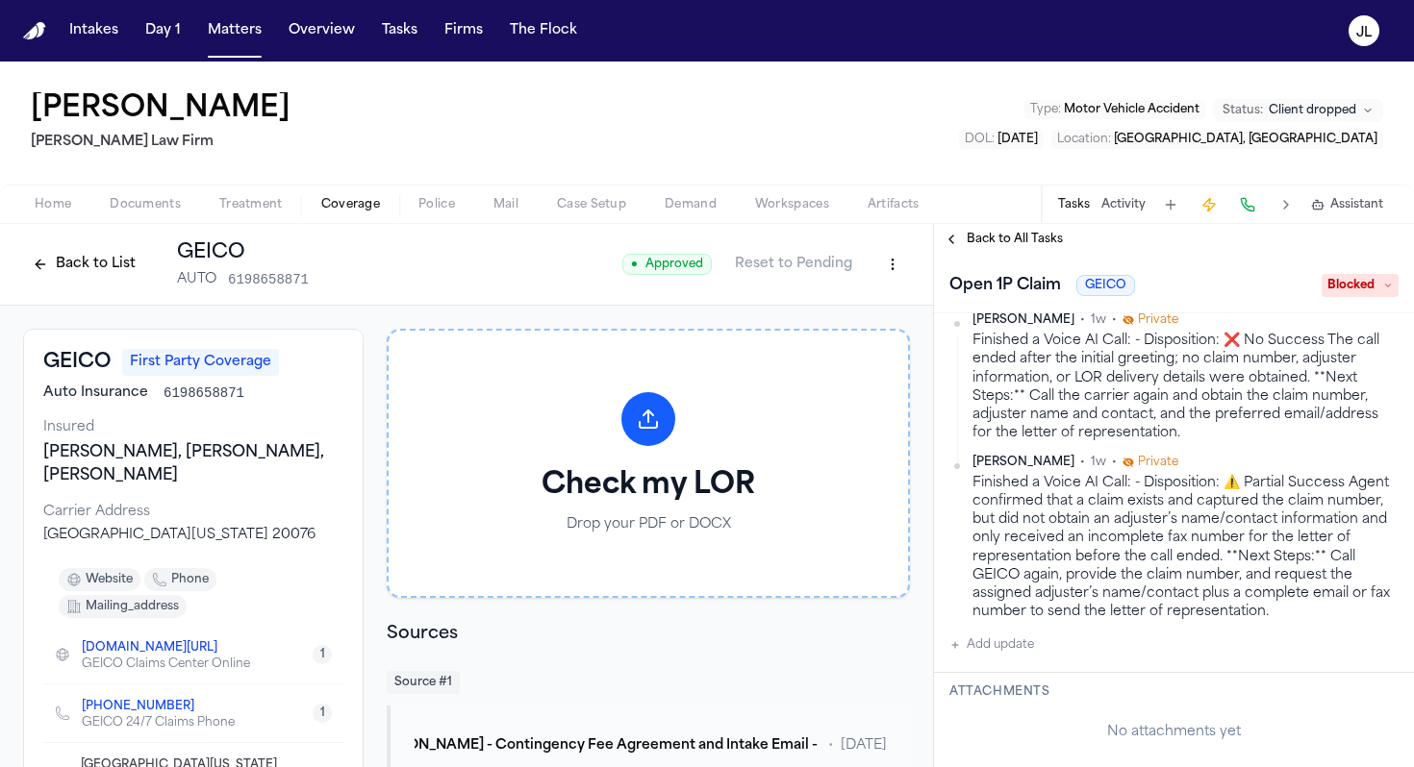
click at [999, 257] on div "Open 1P Claim GEICO Blocked" at bounding box center [1174, 284] width 480 height 59
click at [999, 247] on span "Back to All Tasks" at bounding box center [1014, 239] width 96 height 15
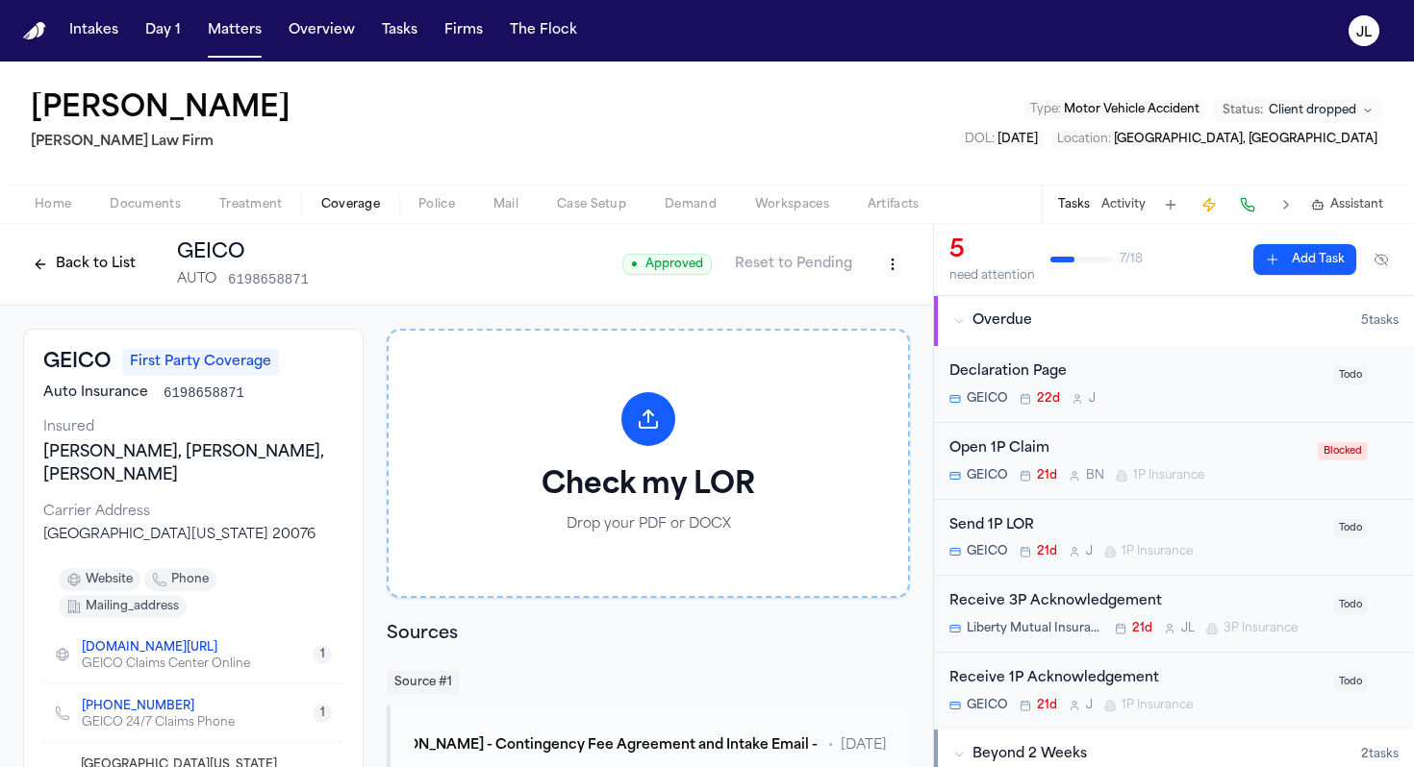
click at [1126, 445] on div "Open 1P Claim" at bounding box center [1127, 450] width 357 height 22
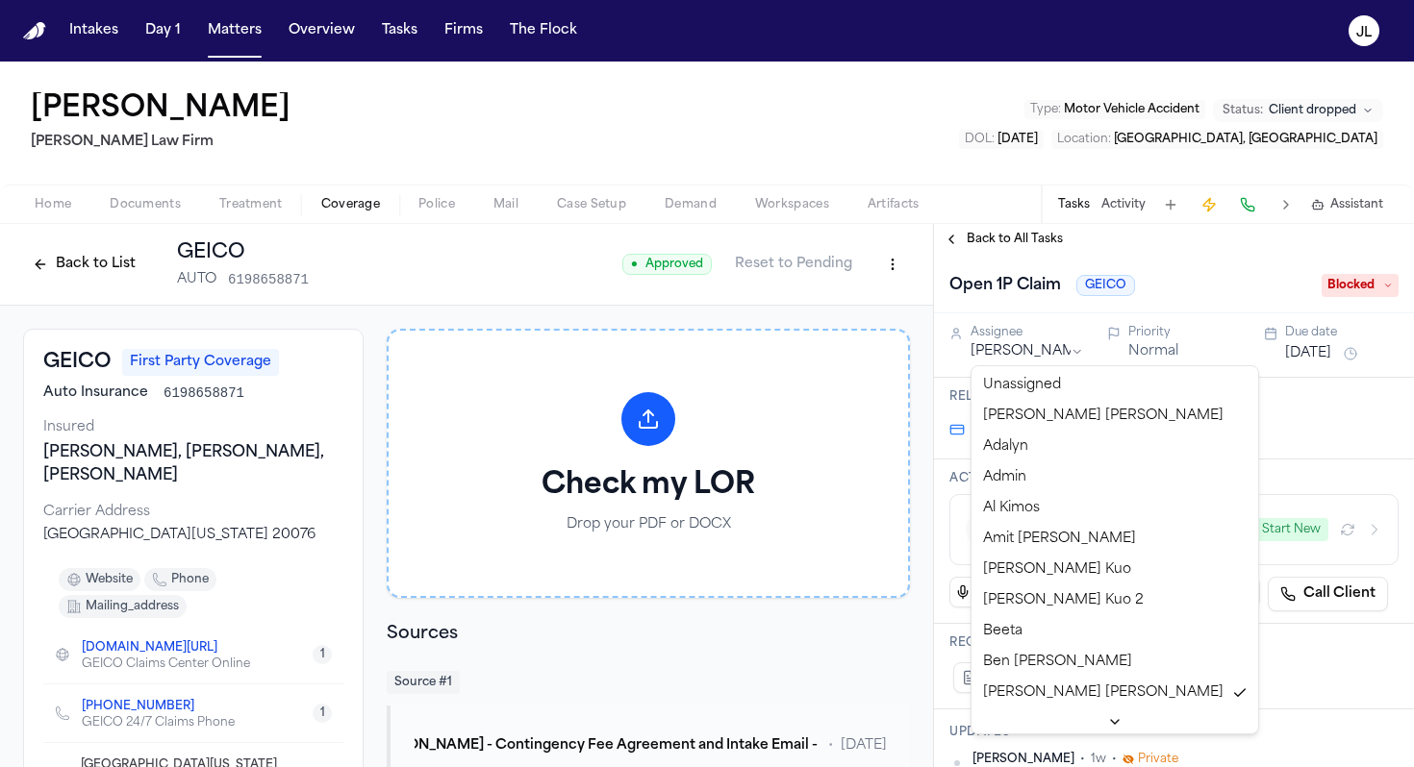
click at [1072, 352] on html "Intakes Day 1 Matters Overview Tasks Firms The [PERSON_NAME] [PERSON_NAME] [PER…" at bounding box center [707, 383] width 1414 height 767
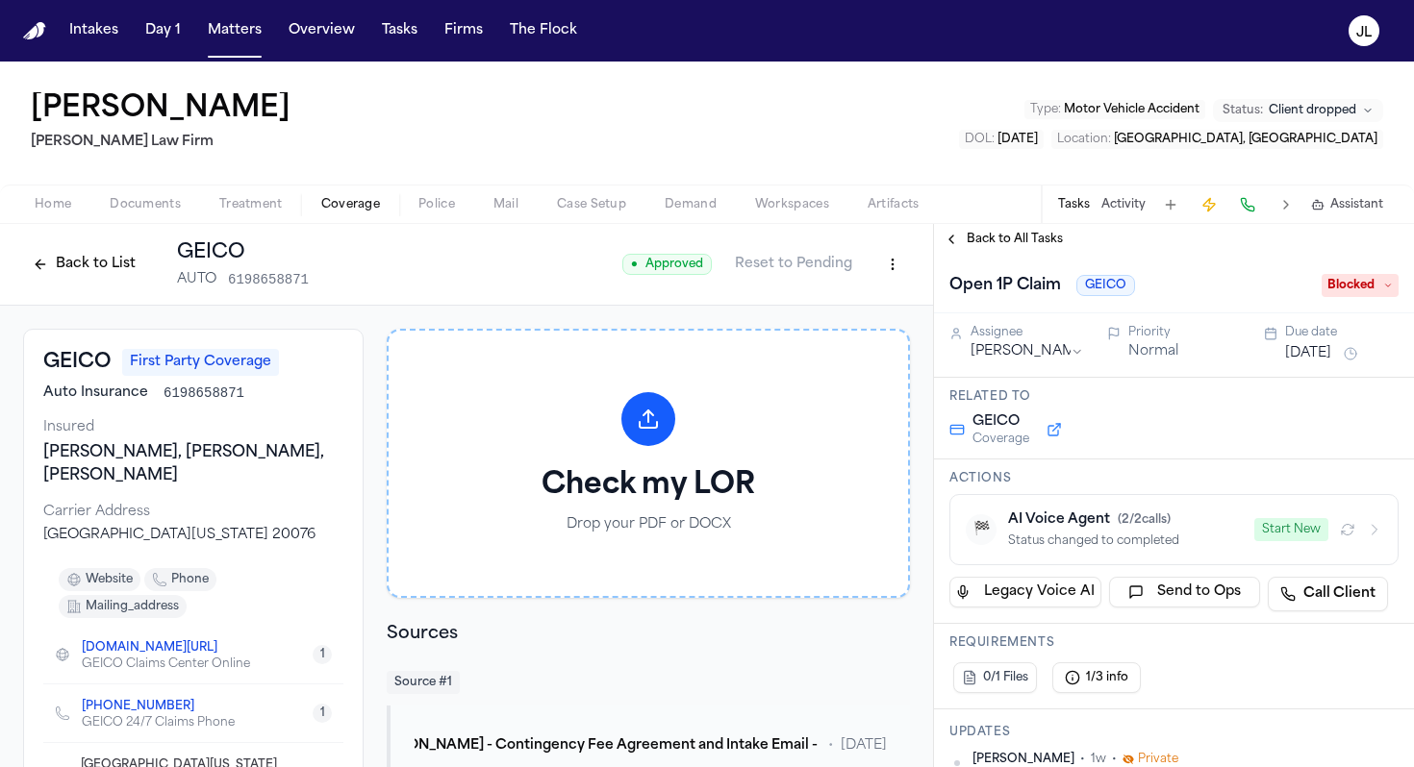
click at [974, 233] on span "Back to All Tasks" at bounding box center [1014, 239] width 96 height 15
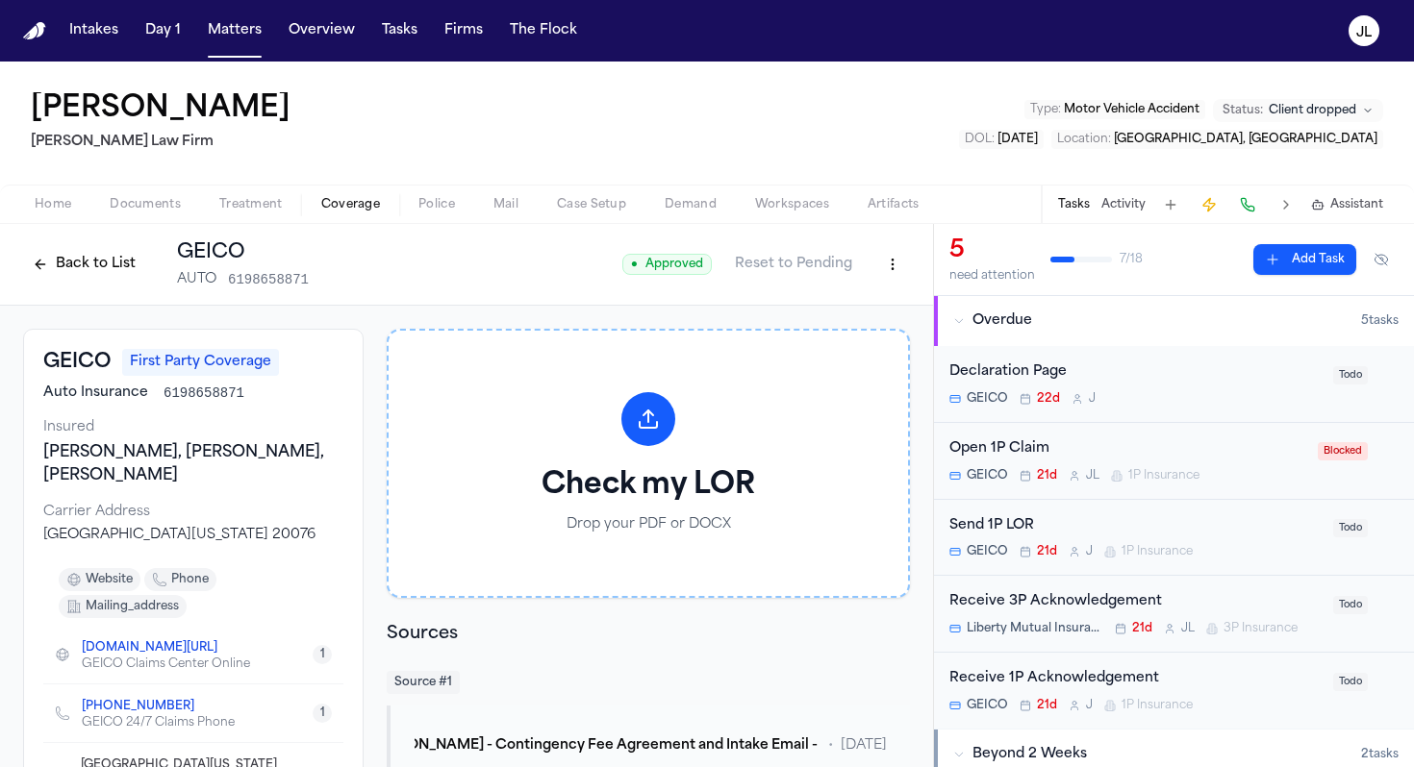
click at [1064, 539] on div "Send 1P LOR GEICO 21d J 1P Insurance" at bounding box center [1135, 537] width 372 height 45
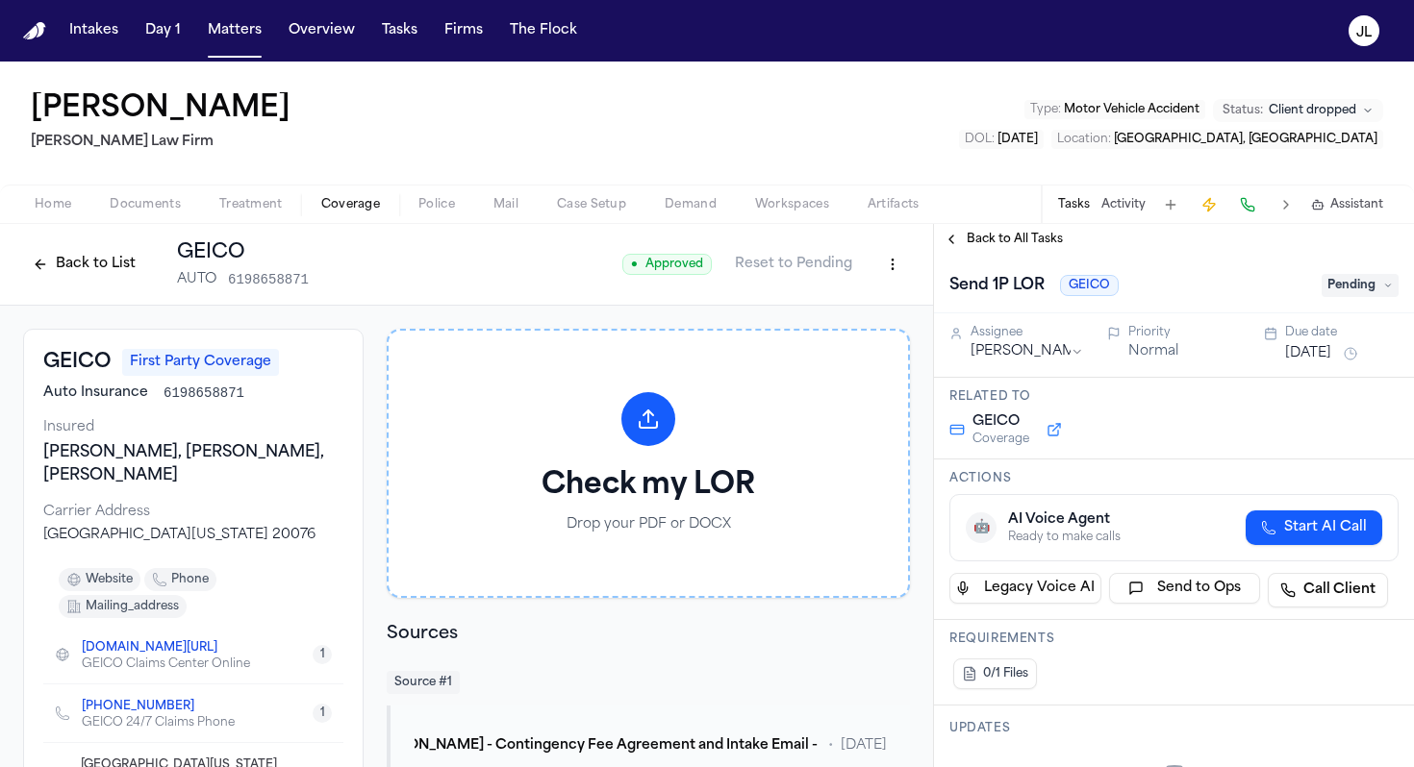
click at [1048, 339] on div "Assignee" at bounding box center [1026, 332] width 113 height 15
click at [1048, 341] on div "Assignee [PERSON_NAME]" at bounding box center [1026, 343] width 113 height 37
click at [1048, 345] on html "Intakes Day 1 Matters Overview Tasks Firms The [PERSON_NAME] [PERSON_NAME] [PER…" at bounding box center [707, 383] width 1414 height 767
click at [954, 237] on button "Back to All Tasks" at bounding box center [1003, 239] width 138 height 15
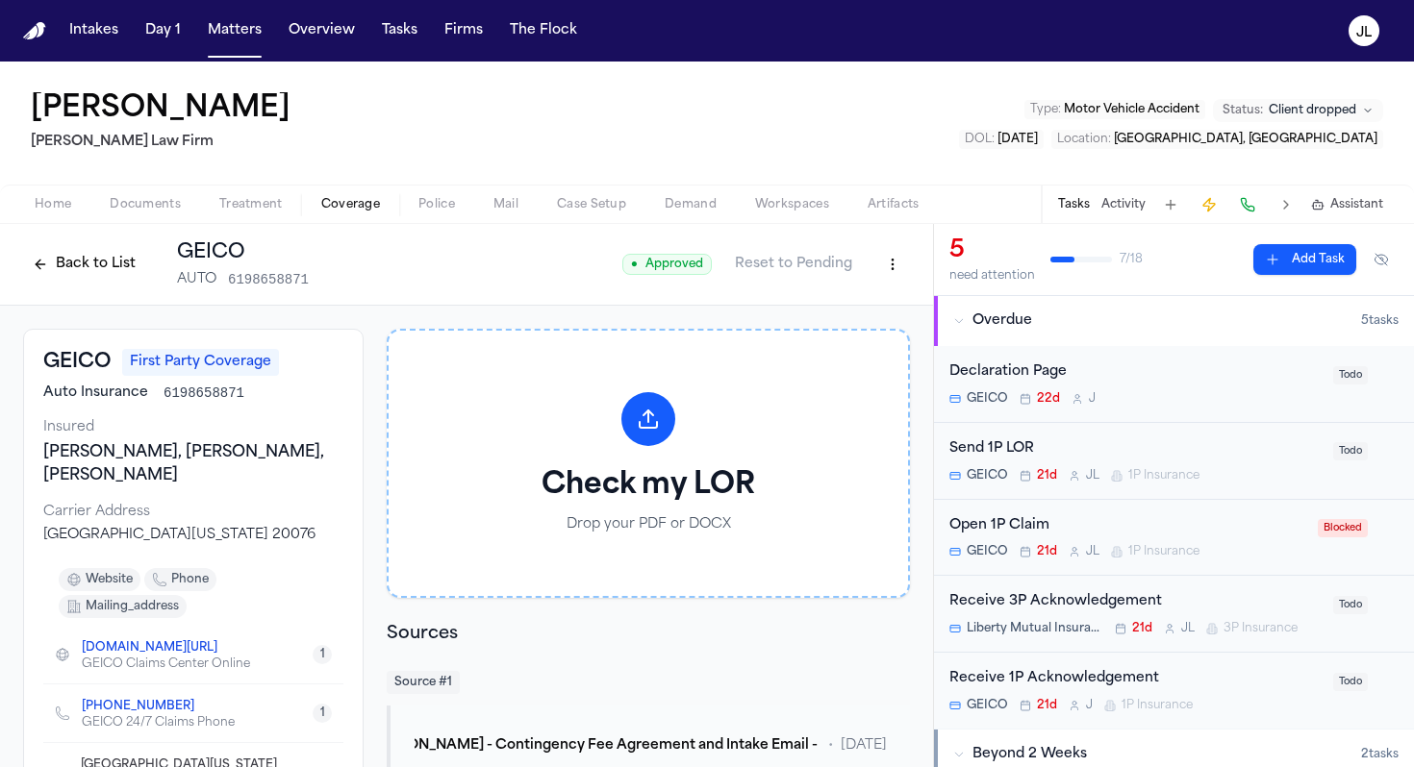
click at [1043, 381] on div "Declaration Page" at bounding box center [1135, 373] width 372 height 22
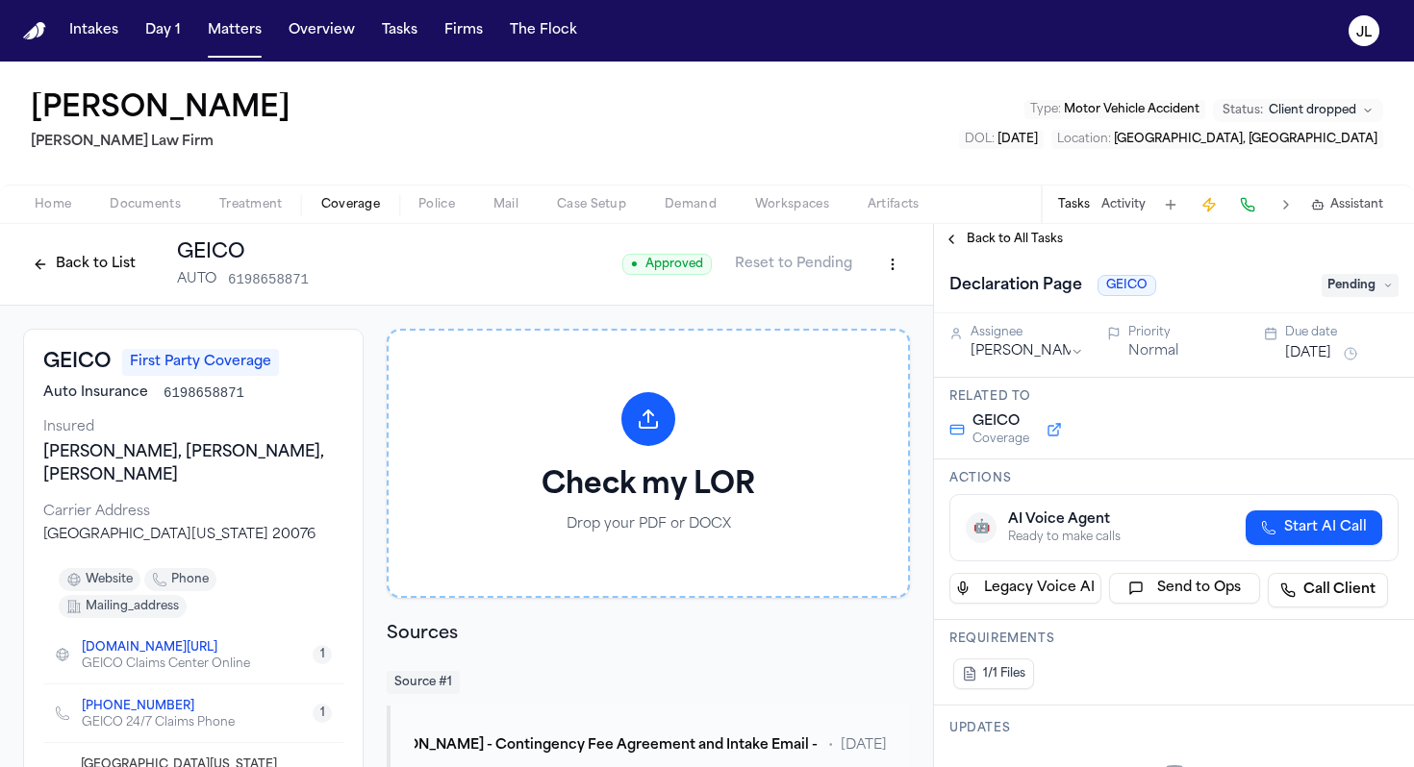
click at [1019, 338] on div "Assignee" at bounding box center [1026, 332] width 113 height 15
click at [1019, 353] on html "Intakes Day 1 Matters Overview Tasks Firms The Flock JL Manoj Ojha Ruy Mireles …" at bounding box center [707, 383] width 1414 height 767
click at [971, 236] on span "Back to All Tasks" at bounding box center [1014, 239] width 96 height 15
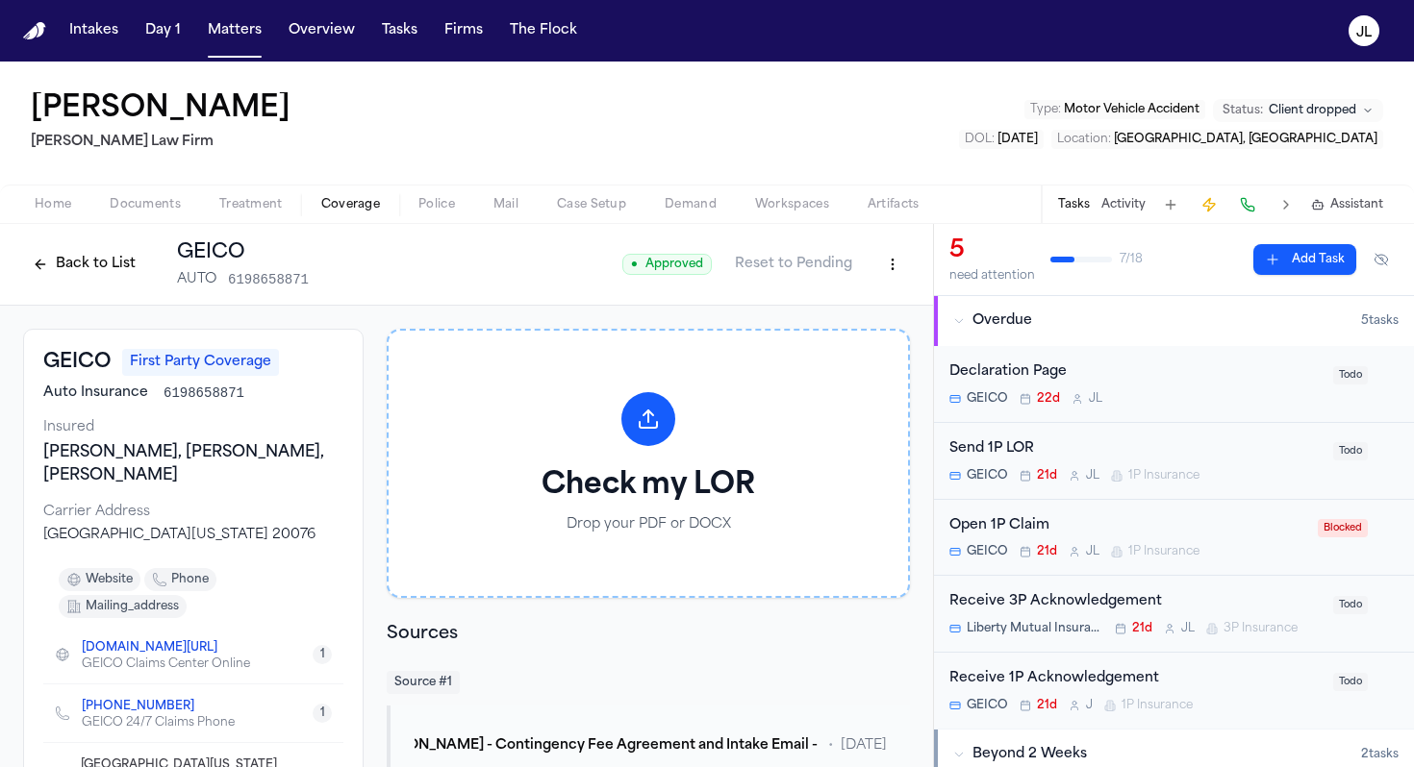
click at [1115, 526] on div "Open 1P Claim" at bounding box center [1127, 526] width 357 height 22
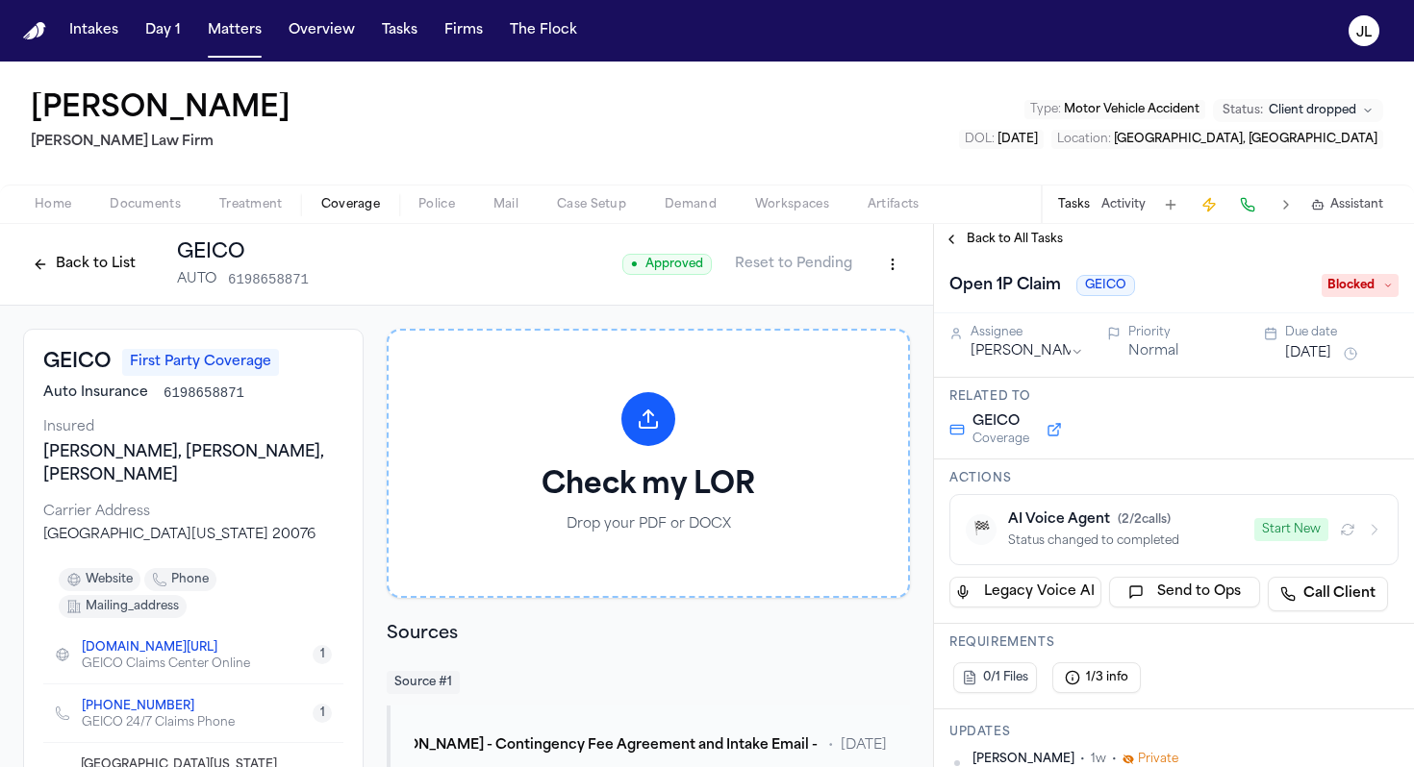
click at [1356, 289] on span "Blocked" at bounding box center [1359, 285] width 77 height 23
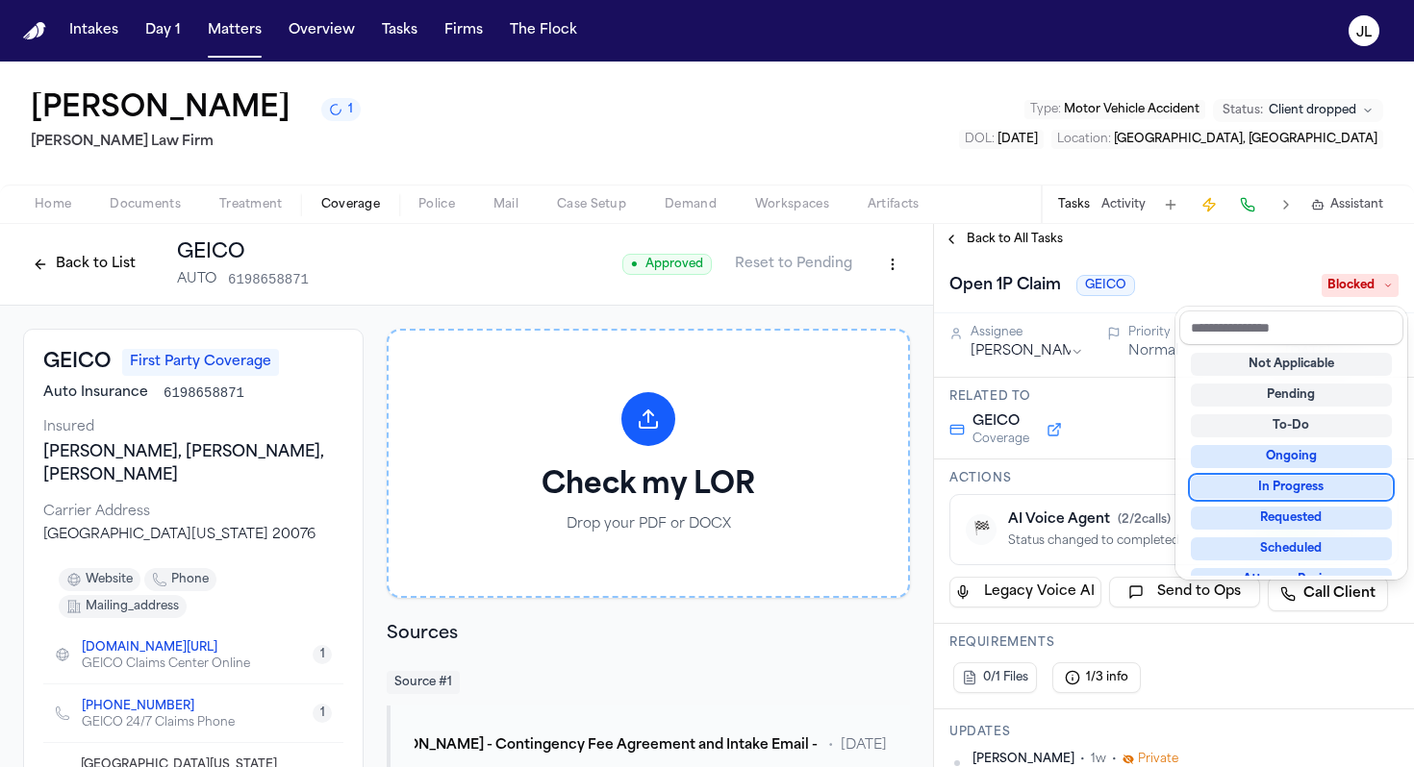
click at [1305, 489] on div "In Progress" at bounding box center [1291, 487] width 201 height 23
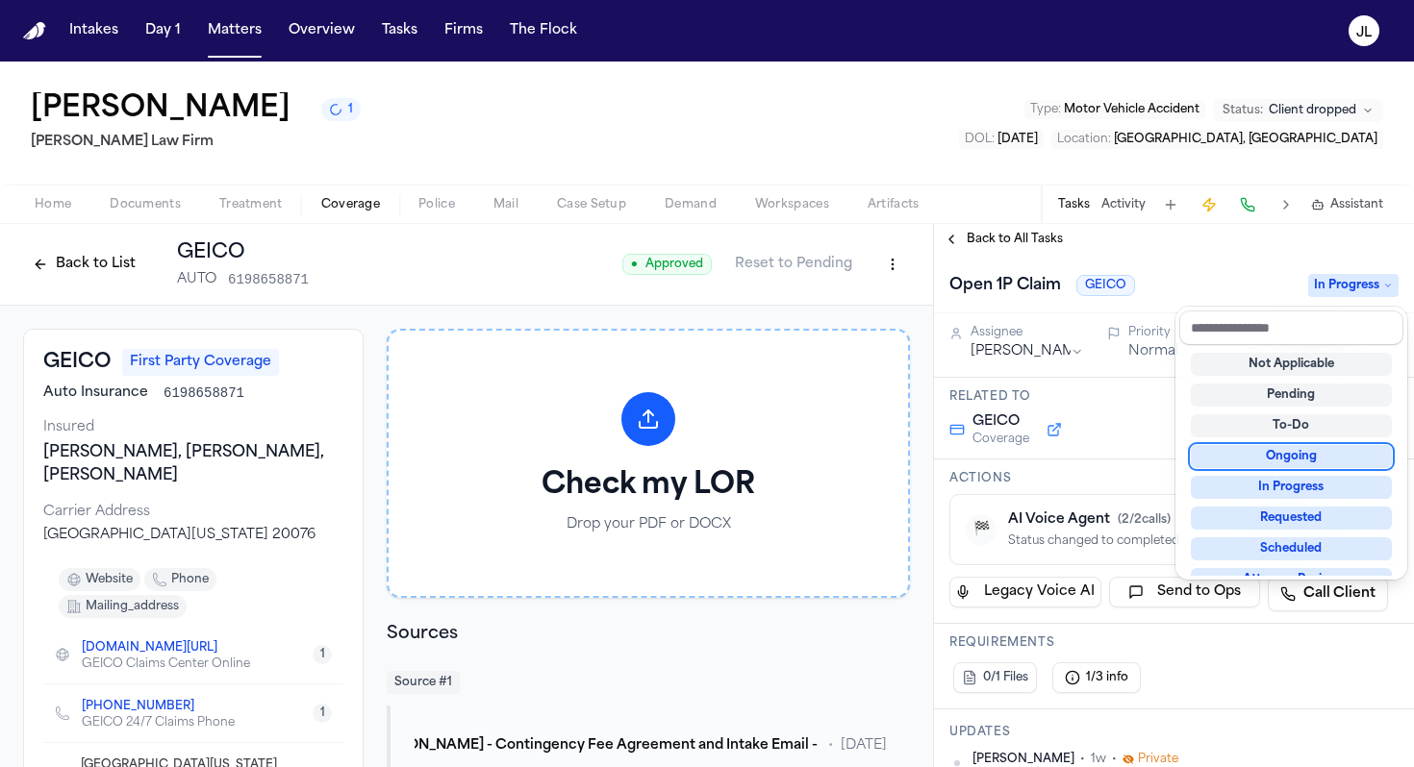
click at [972, 236] on div "Back to All Tasks Open 1P Claim GEICO In Progress Assignee Julie Lopez Priority…" at bounding box center [1174, 495] width 480 height 543
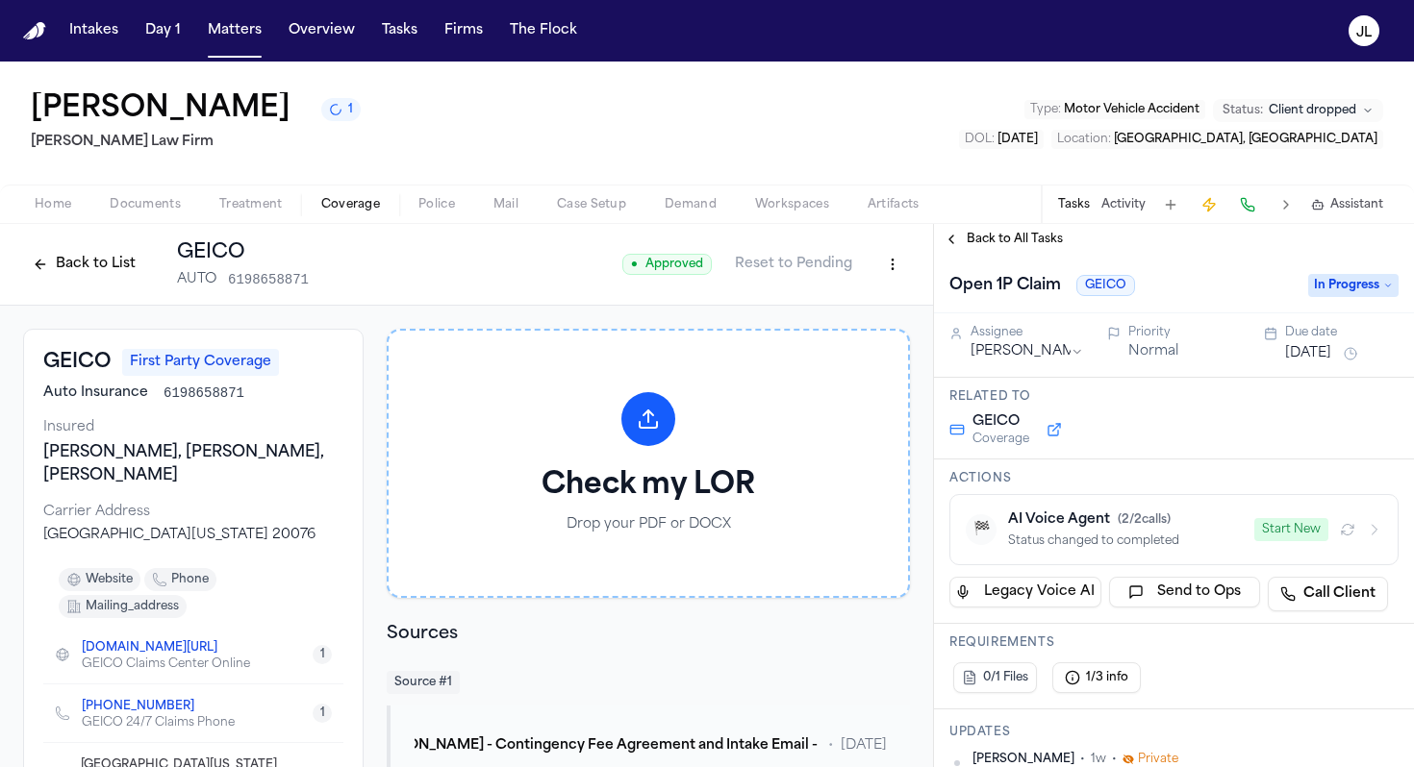
click at [1280, 526] on button "Start New" at bounding box center [1291, 529] width 74 height 23
click at [967, 253] on div "Back to All Tasks" at bounding box center [1174, 239] width 480 height 31
click at [961, 241] on button "Back to All Tasks" at bounding box center [1003, 239] width 138 height 15
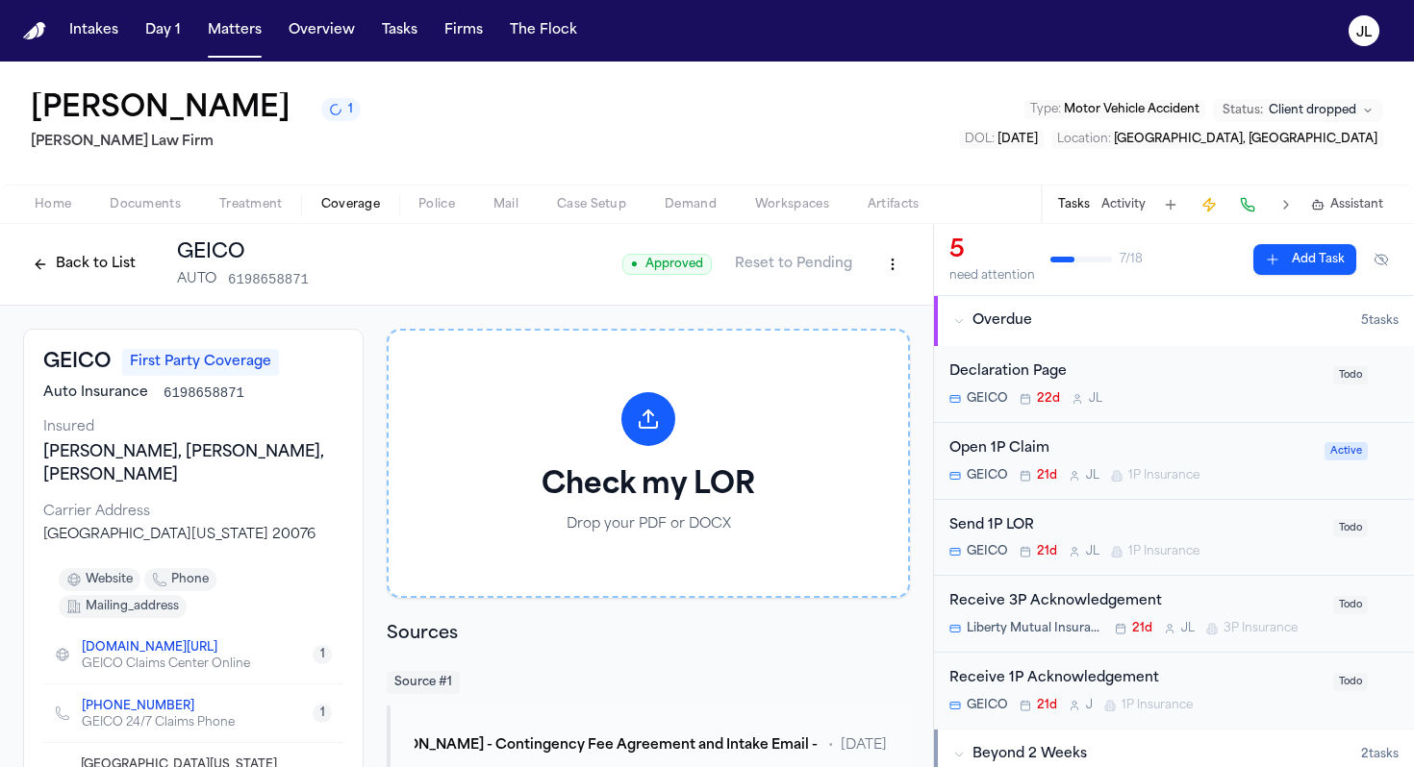
click at [109, 264] on button "Back to List" at bounding box center [84, 264] width 122 height 31
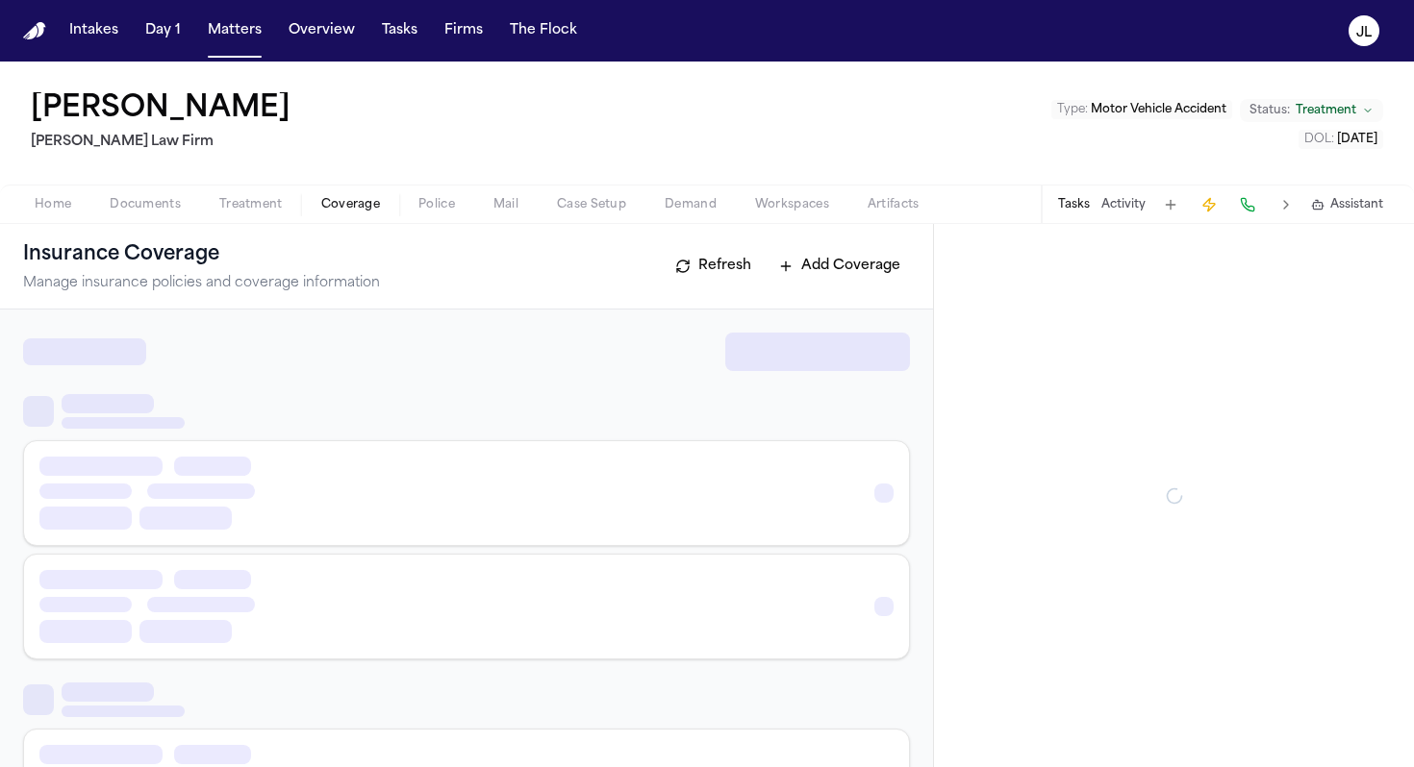
click at [356, 207] on span "Coverage" at bounding box center [350, 204] width 59 height 15
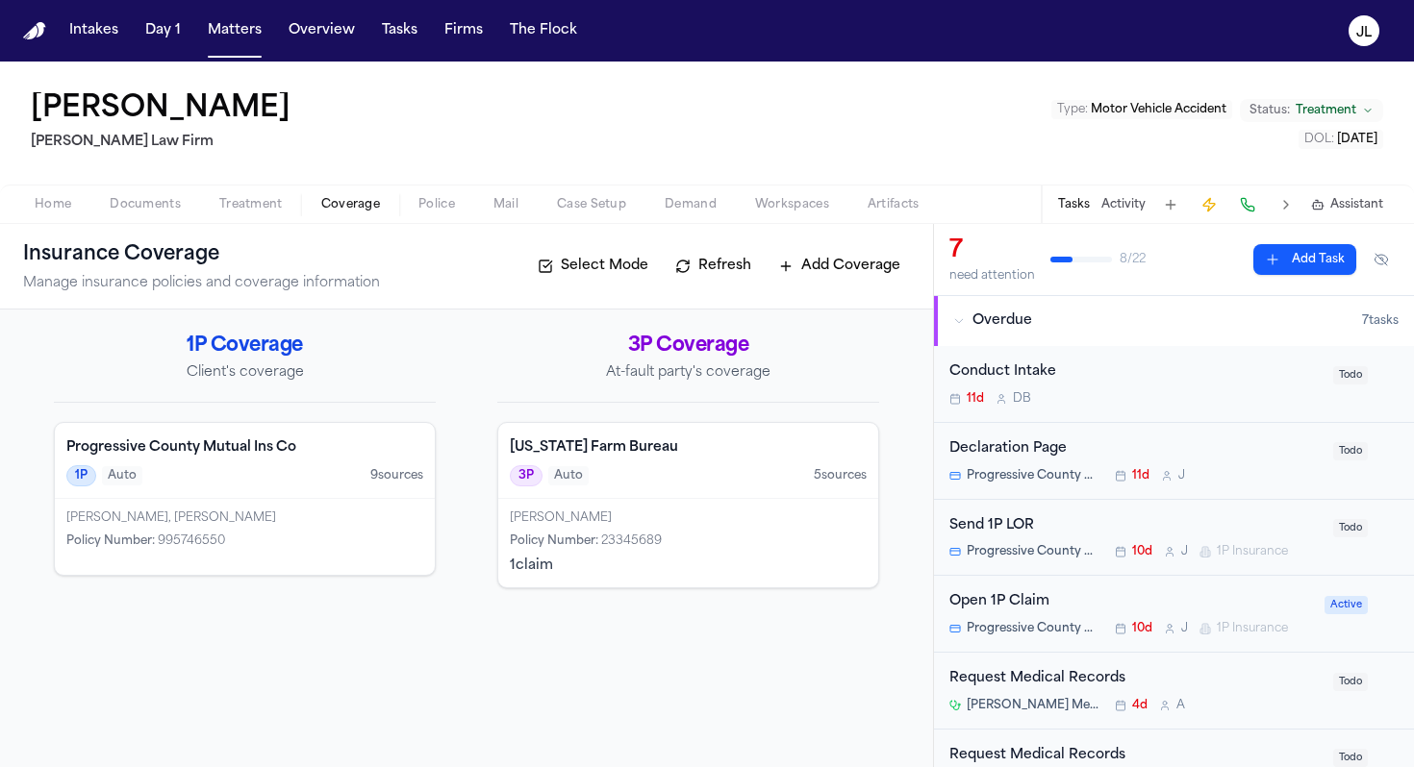
click at [336, 545] on div "Policy Number : 995746550" at bounding box center [244, 541] width 357 height 15
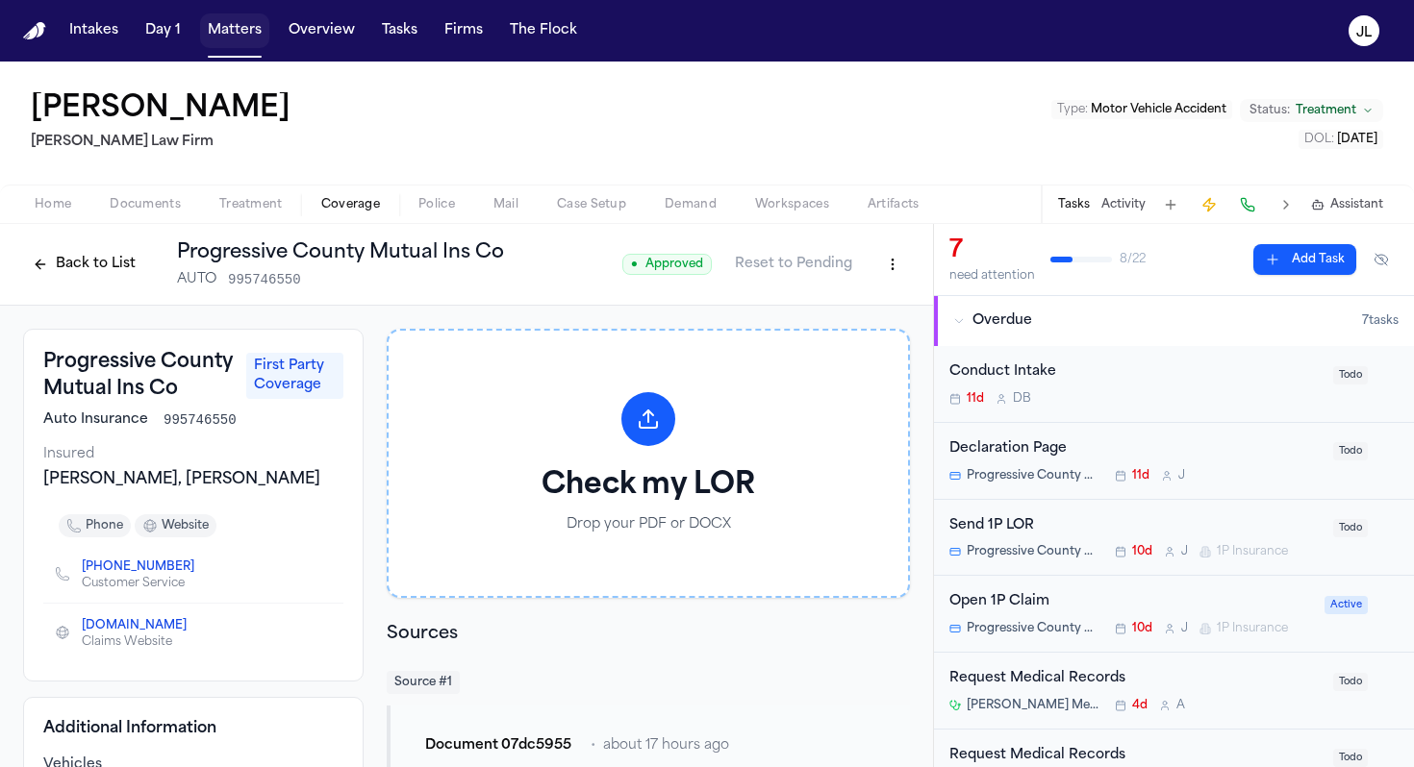
click at [230, 33] on button "Matters" at bounding box center [234, 30] width 69 height 35
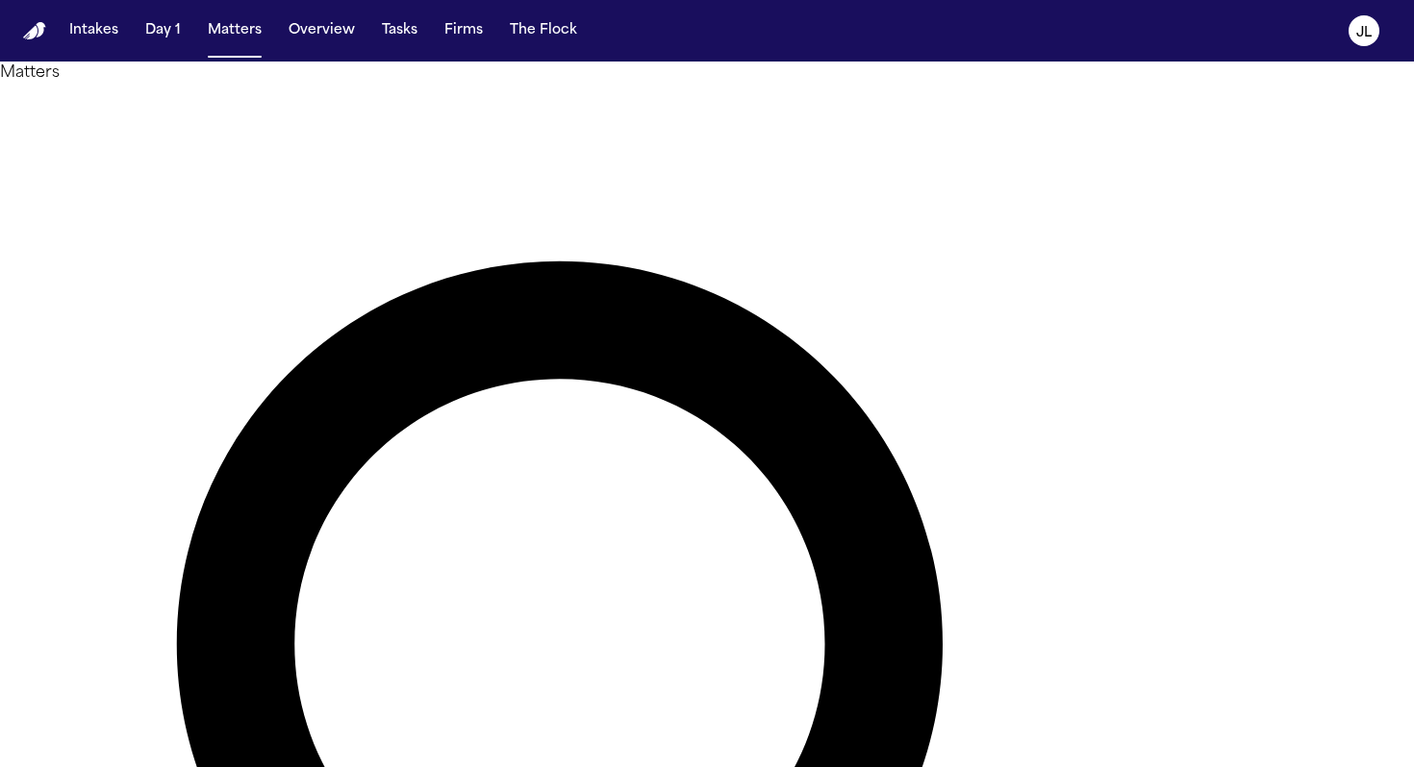
type input "******"
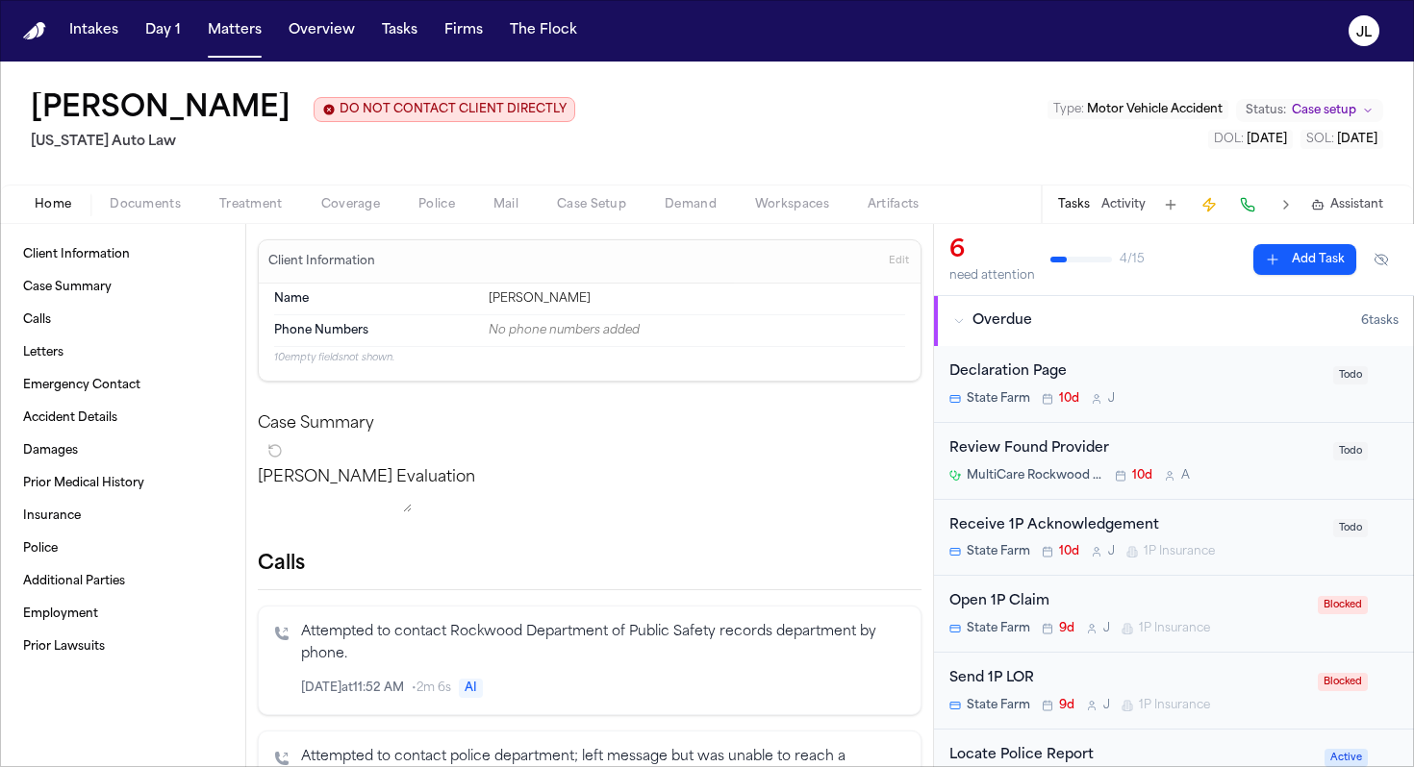
click at [334, 208] on span "Coverage" at bounding box center [350, 204] width 59 height 15
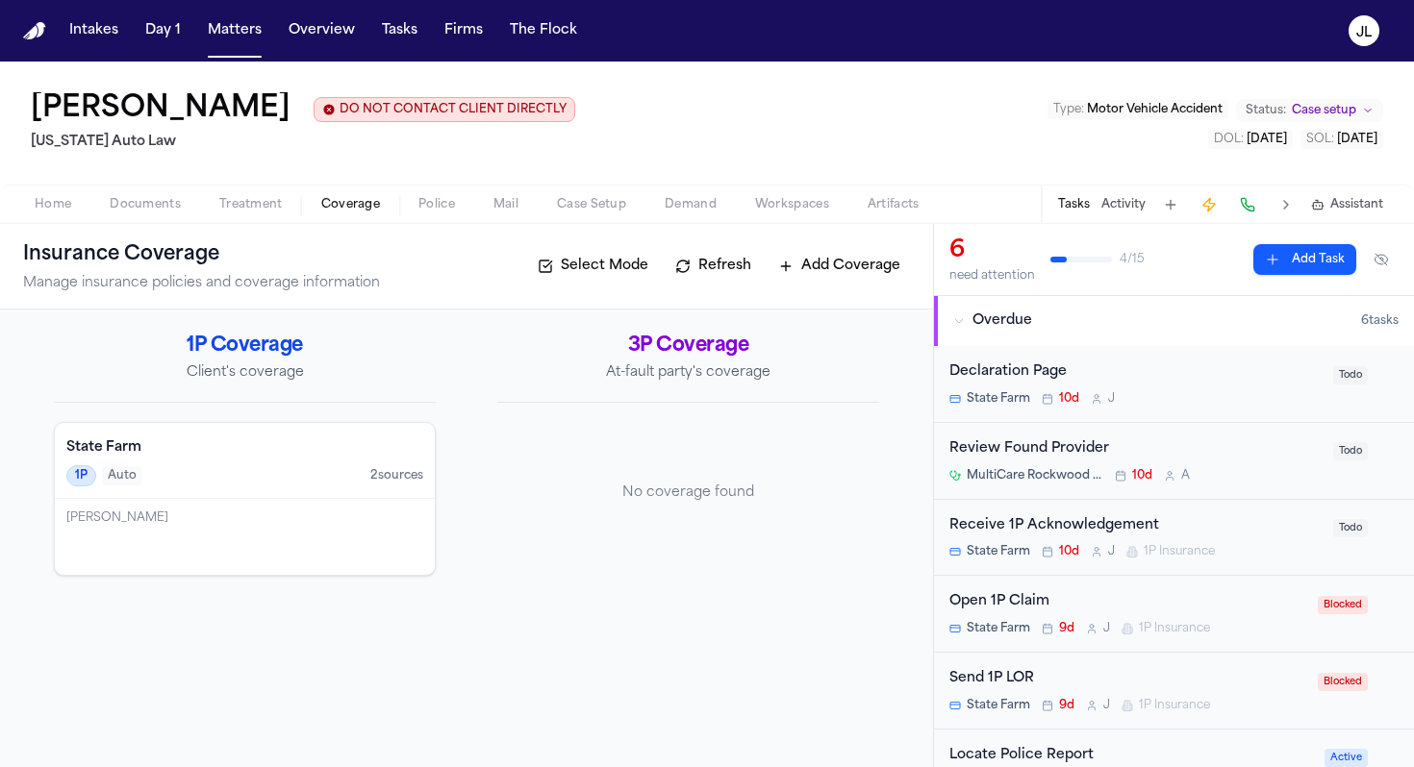
click at [222, 552] on div "[PERSON_NAME]" at bounding box center [245, 537] width 380 height 76
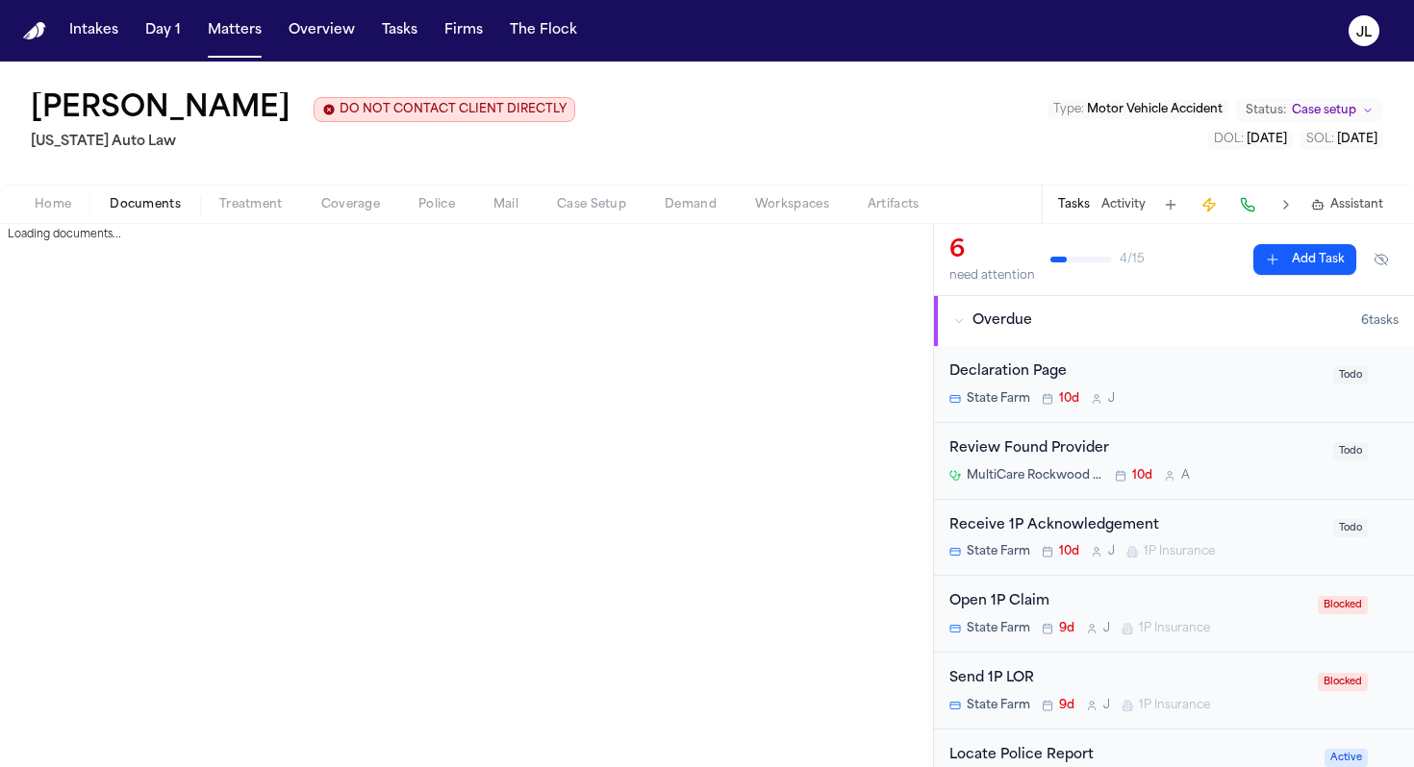
click at [149, 208] on span "Documents" at bounding box center [145, 204] width 71 height 15
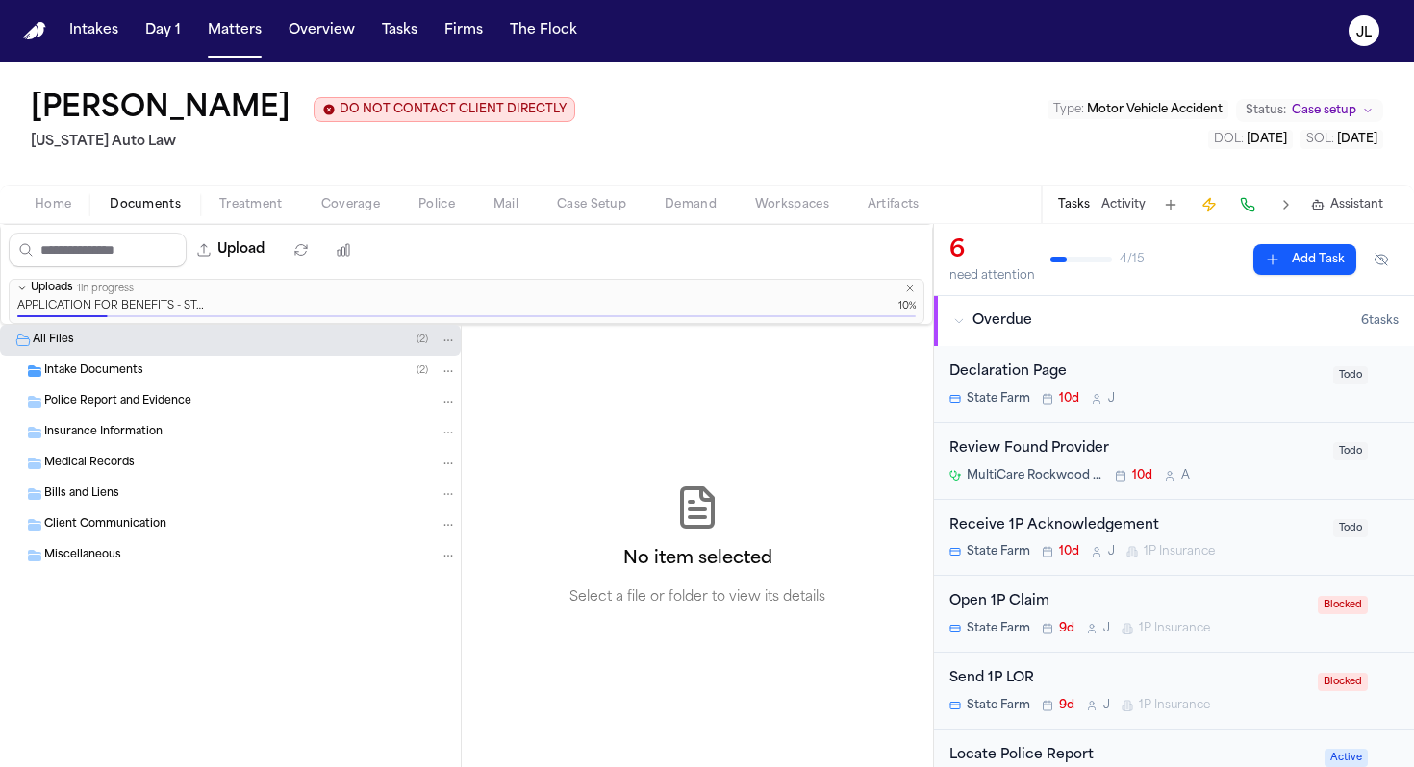
click at [263, 401] on div "Police Report and Evidence" at bounding box center [250, 401] width 413 height 17
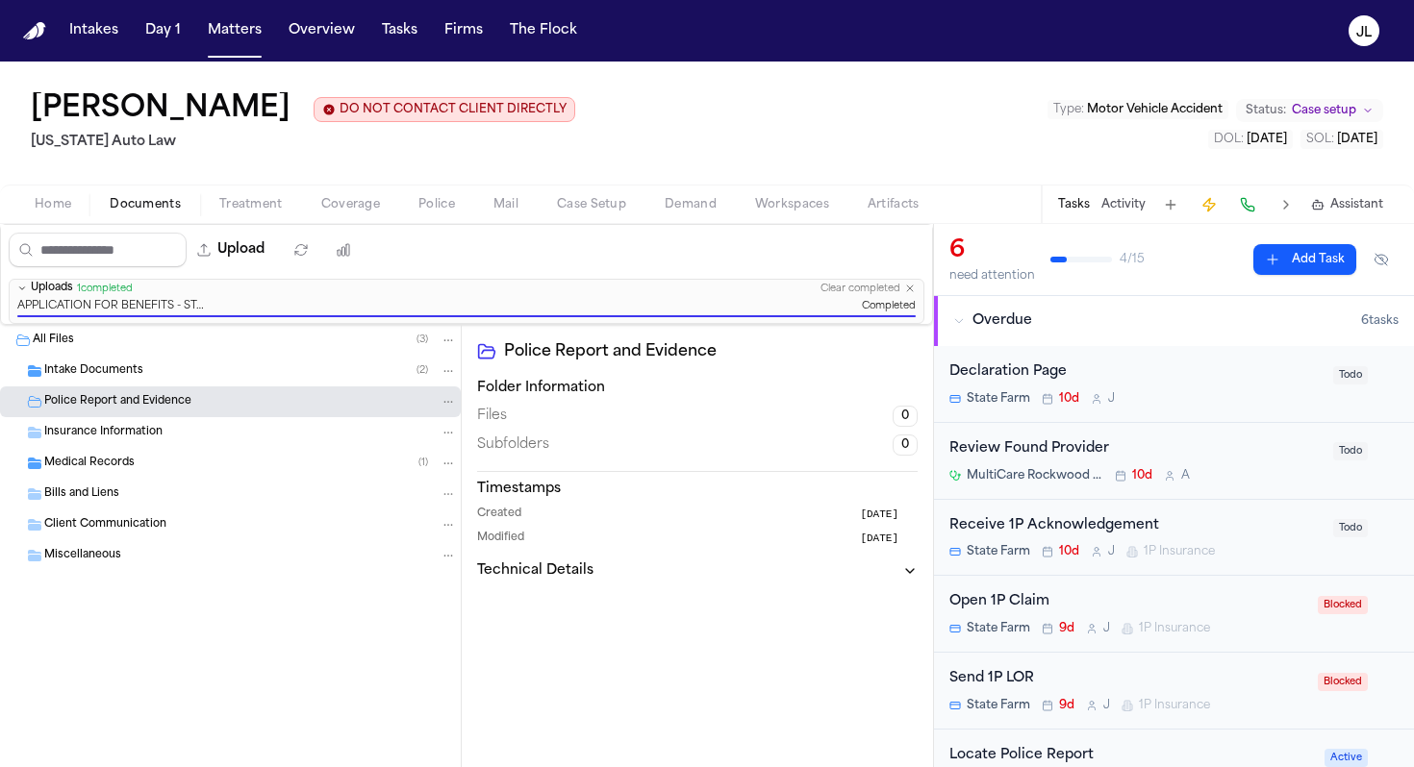
click at [237, 428] on div "Insurance Information" at bounding box center [250, 432] width 413 height 17
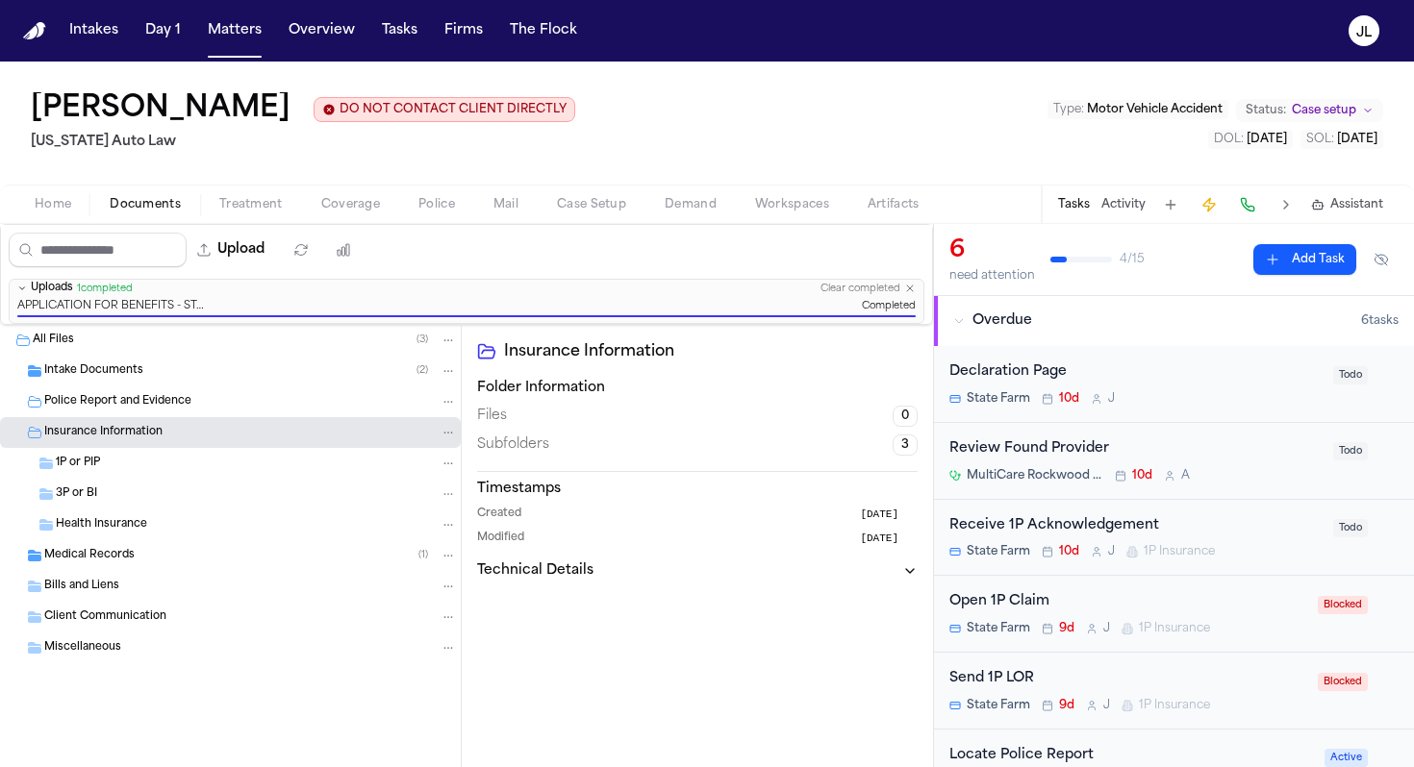
click at [213, 569] on div "Medical Records ( 1 )" at bounding box center [230, 555] width 461 height 31
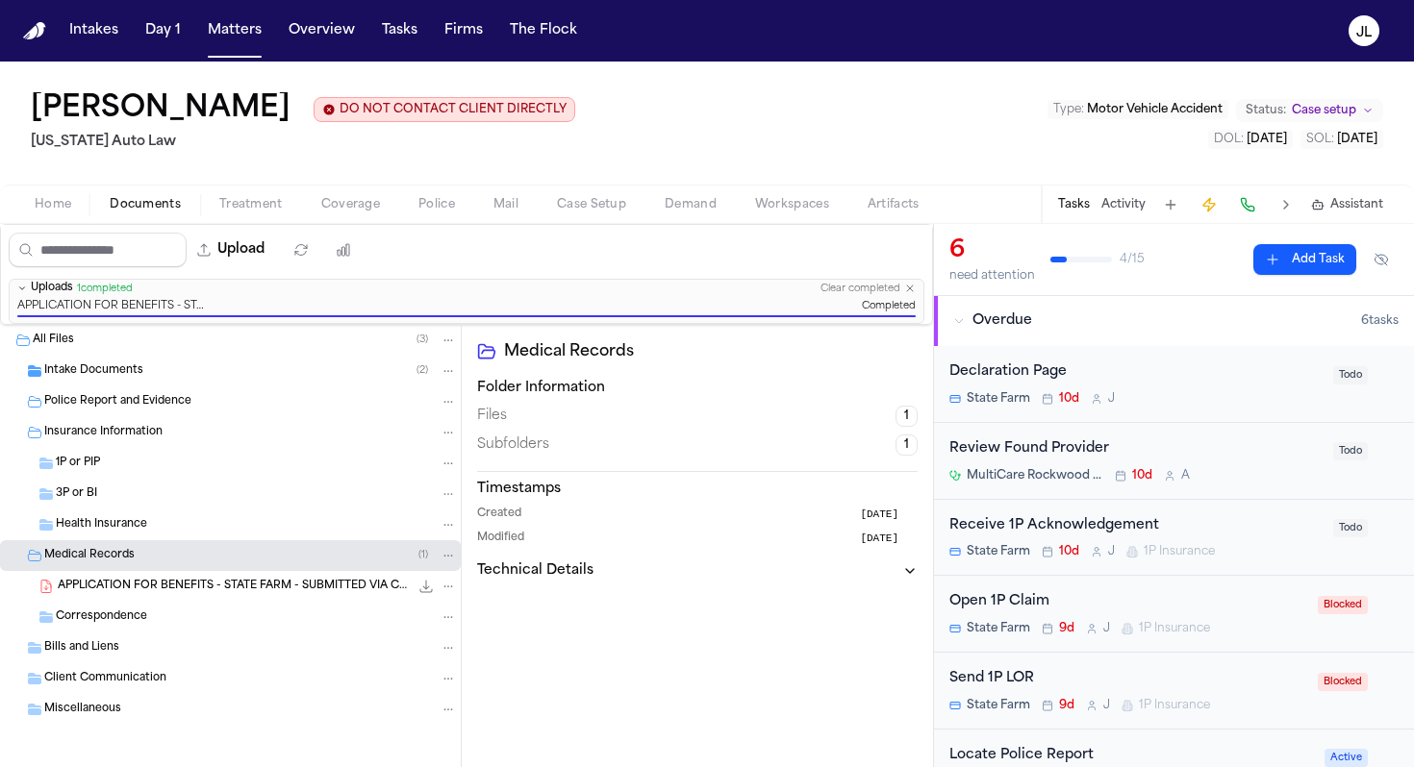
click at [452, 592] on icon "File: APPLICATION FOR BENEFITS - STATE FARM - SUBMITTED VIA CERT MAIL BY JAB 7.…" at bounding box center [447, 586] width 13 height 13
click at [446, 664] on button "Move" at bounding box center [449, 661] width 132 height 35
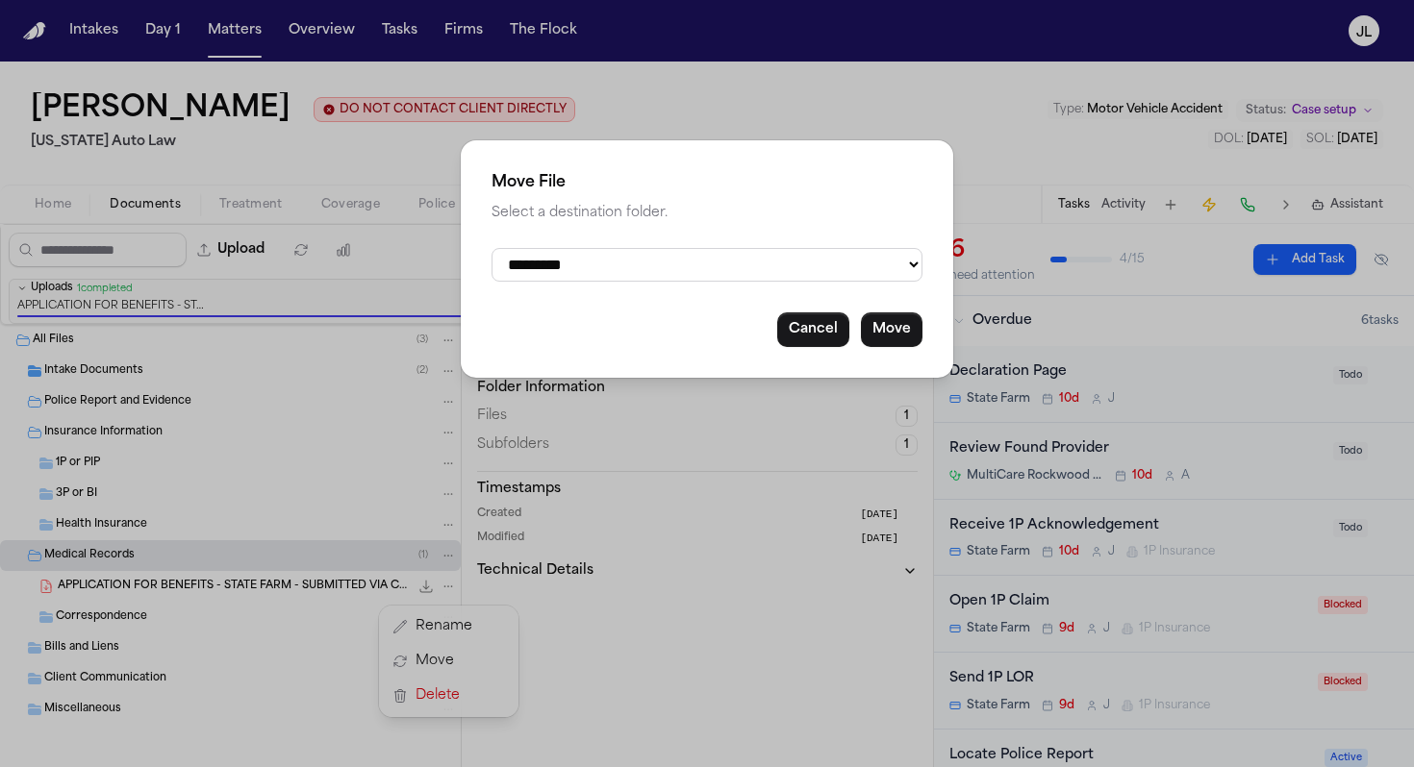
click at [639, 254] on select "**********" at bounding box center [706, 265] width 431 height 34
select select "**********"
click at [904, 344] on button "Move" at bounding box center [892, 330] width 62 height 35
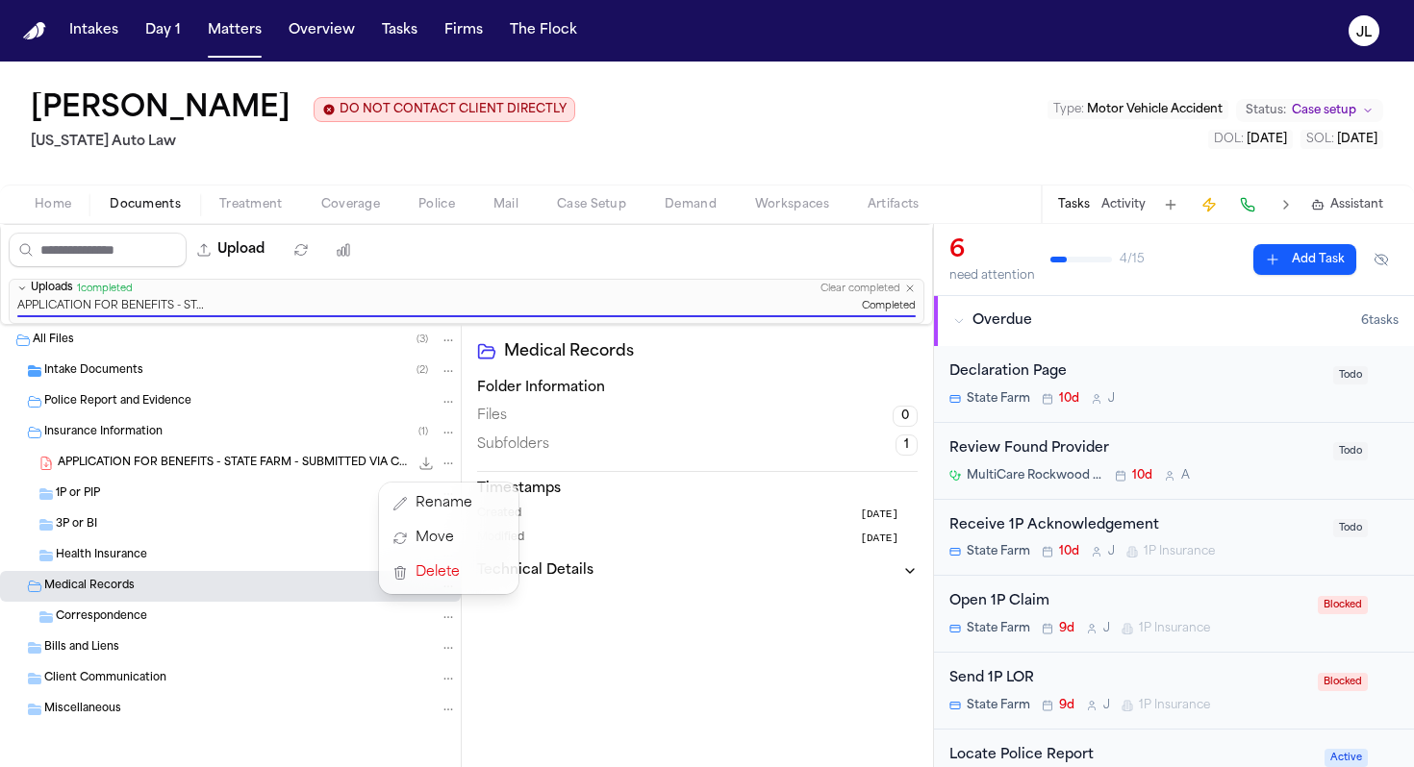
click at [275, 473] on div "APPLICATION FOR BENEFITS - STATE FARM - SUBMITTED VIA CERT MAIL BY JAB 7.21.25 …" at bounding box center [257, 463] width 399 height 19
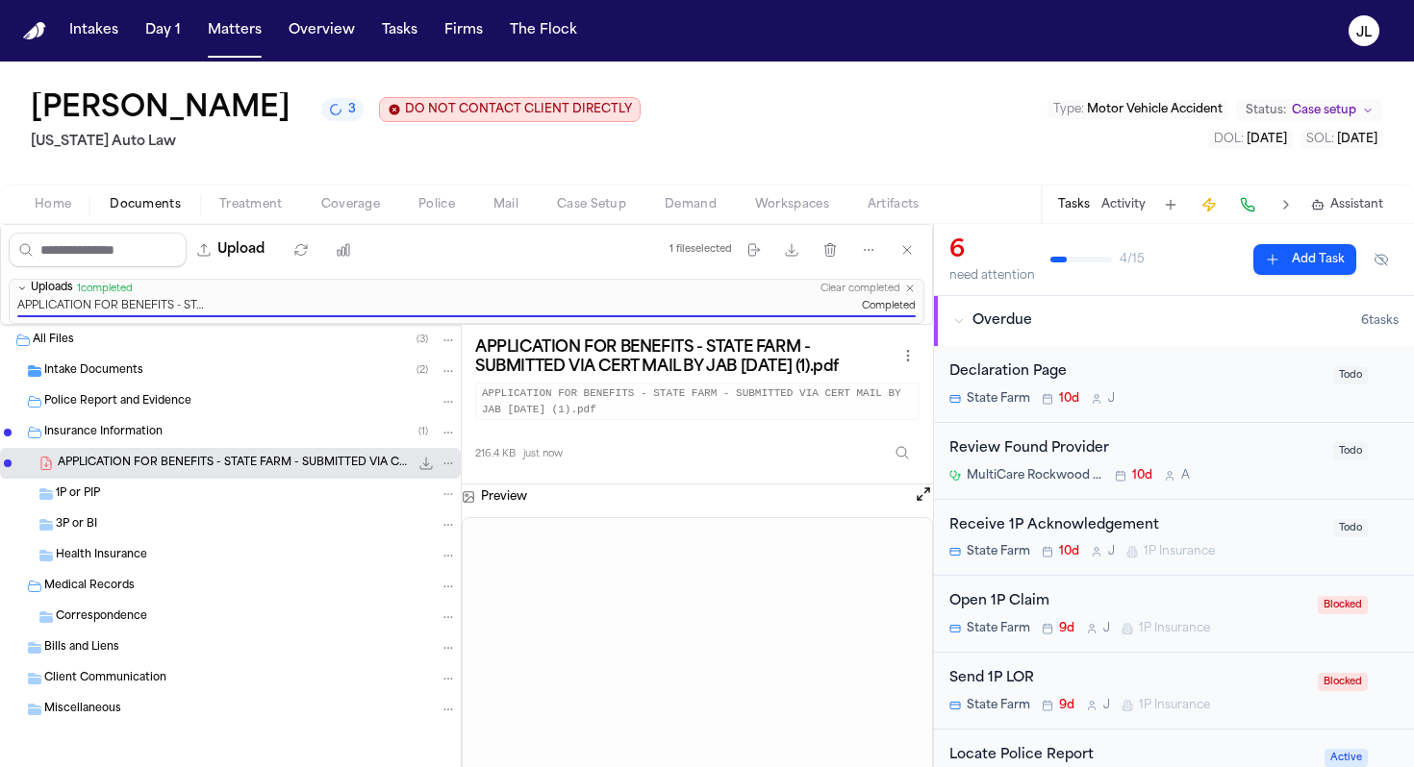
click at [1154, 629] on span "1P Insurance" at bounding box center [1174, 628] width 71 height 15
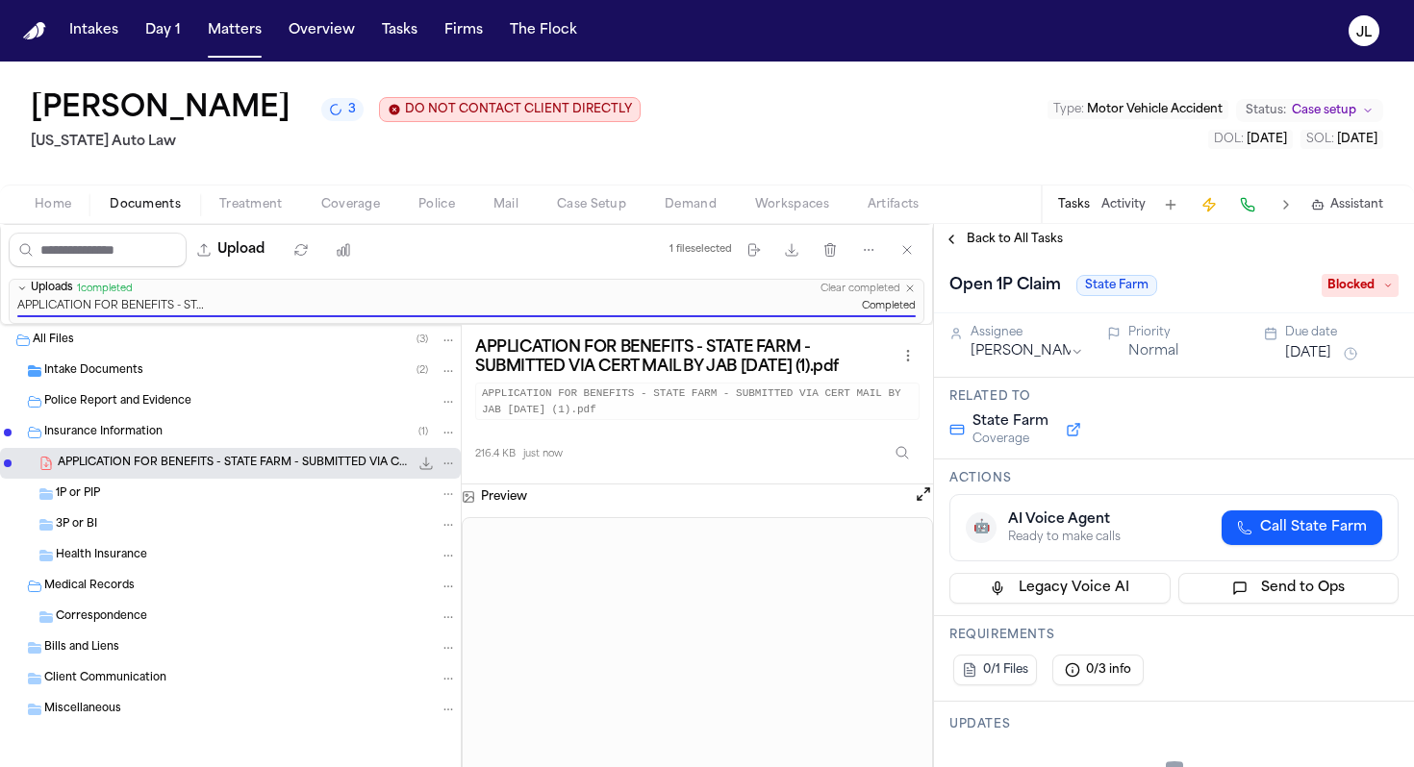
click at [1356, 289] on span "Blocked" at bounding box center [1359, 285] width 77 height 23
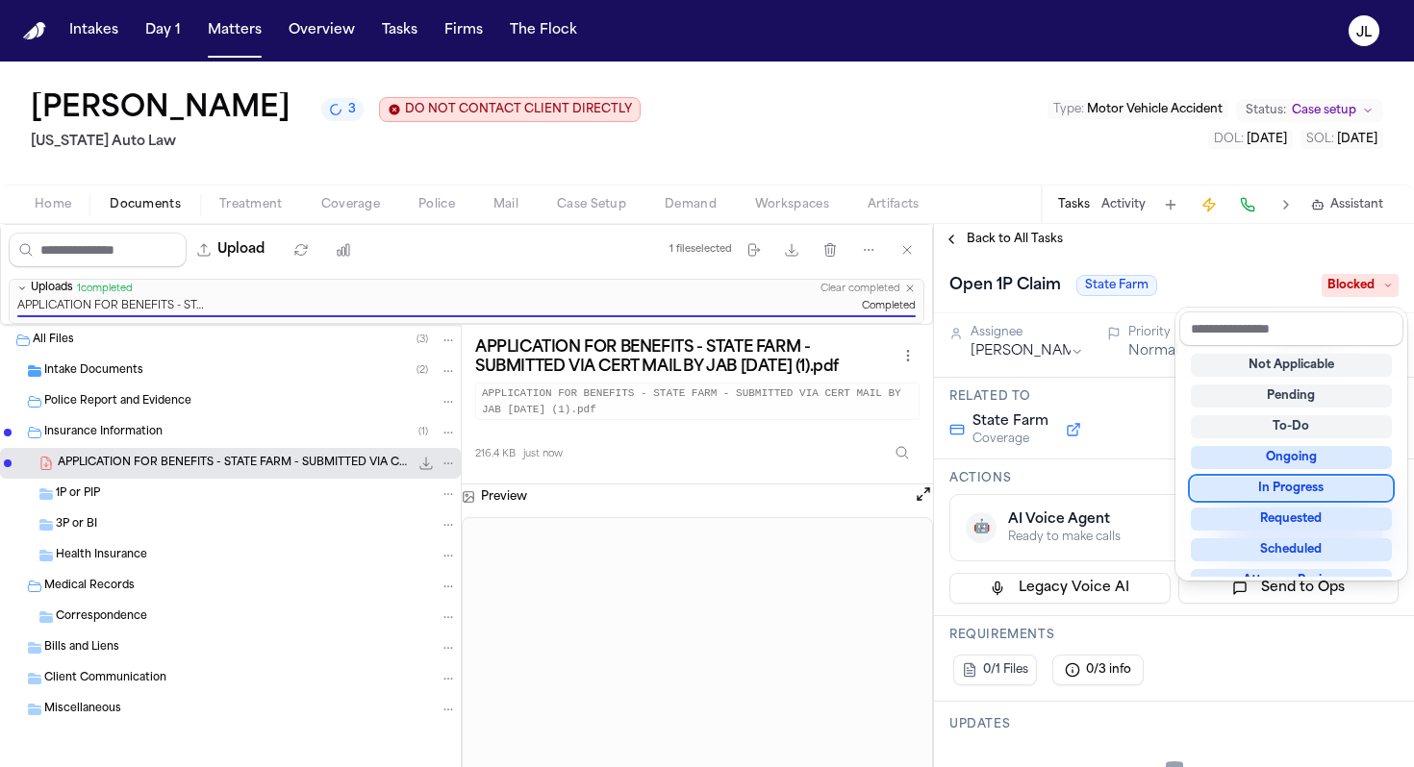
click at [1293, 481] on div "In Progress" at bounding box center [1291, 488] width 201 height 23
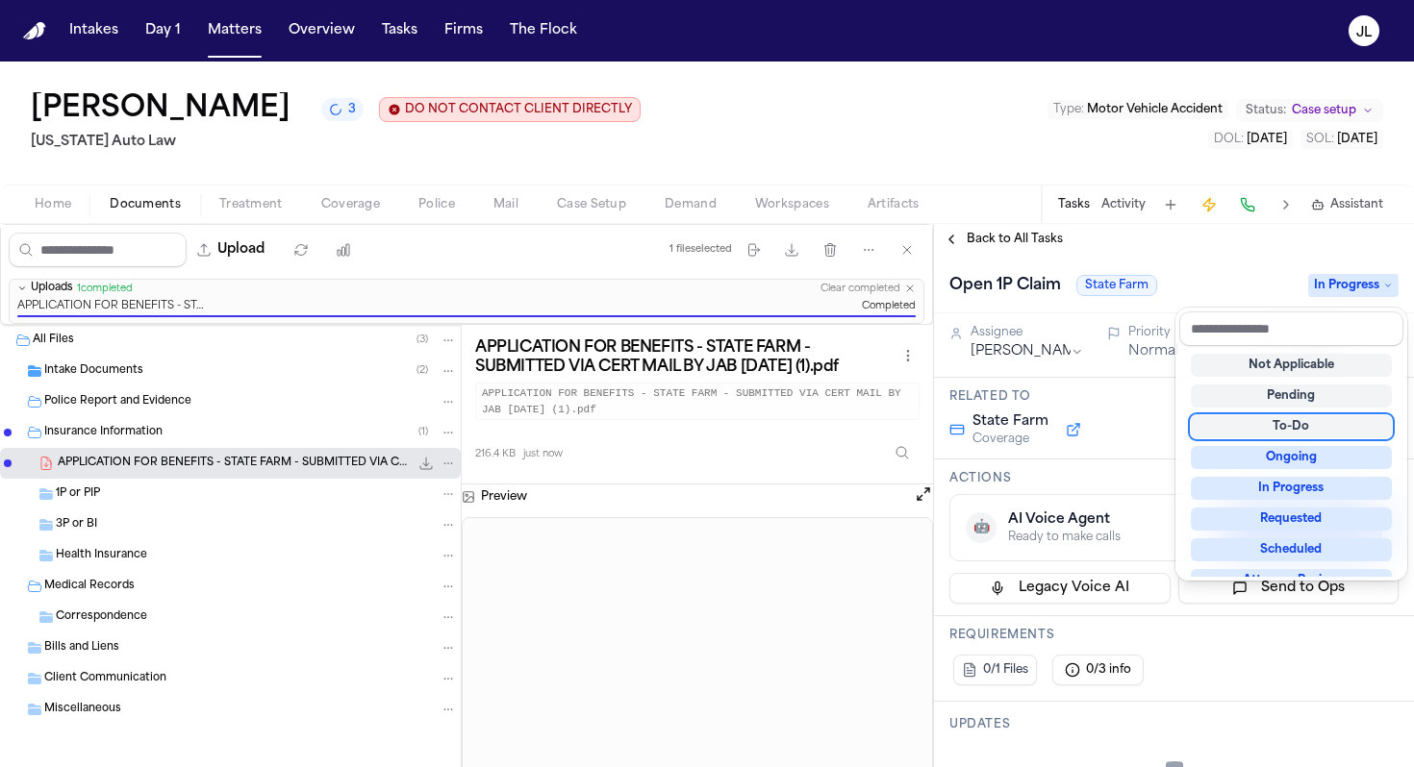
click at [960, 240] on div "Back to All Tasks Open 1P Claim State Farm In Progress Assignee Jacqueline Prio…" at bounding box center [1174, 495] width 480 height 543
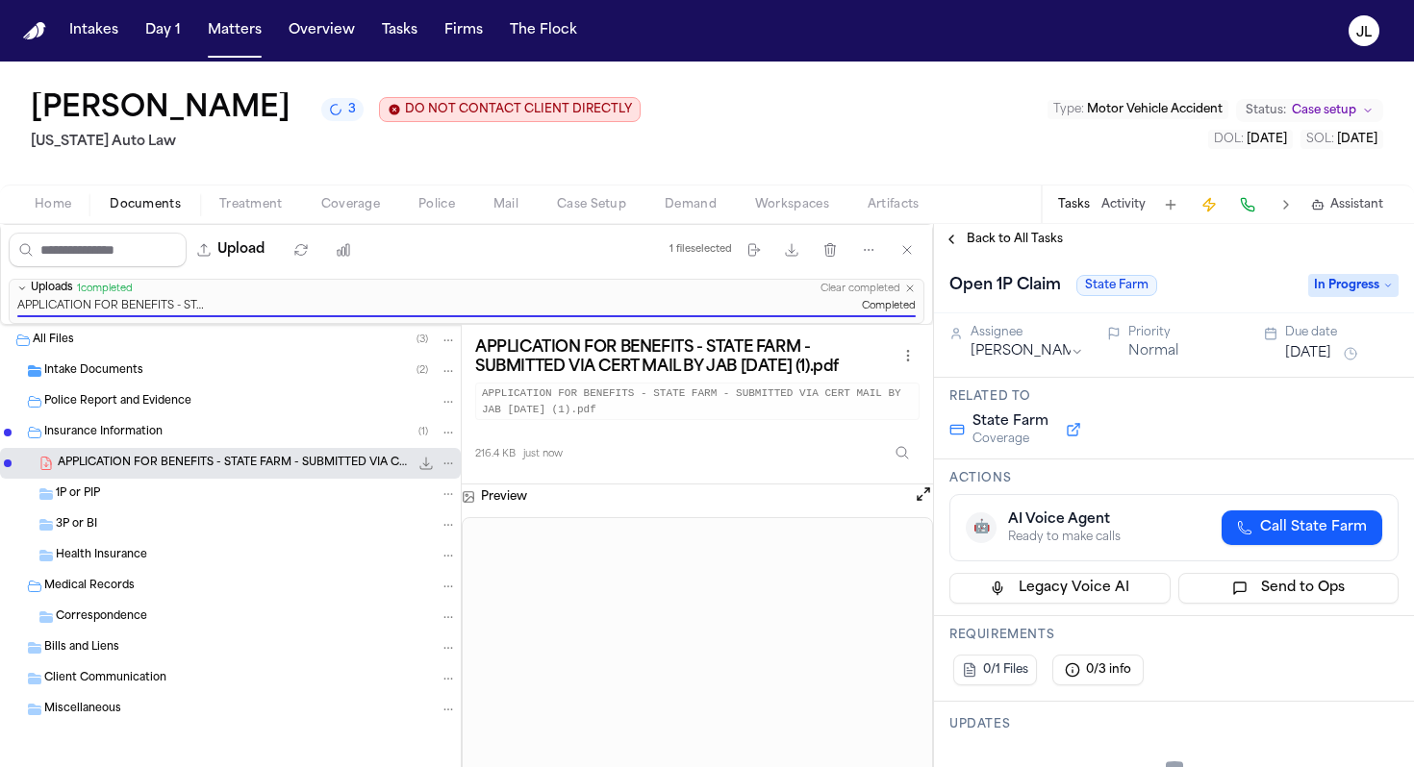
click at [961, 240] on button "Back to All Tasks" at bounding box center [1003, 239] width 138 height 15
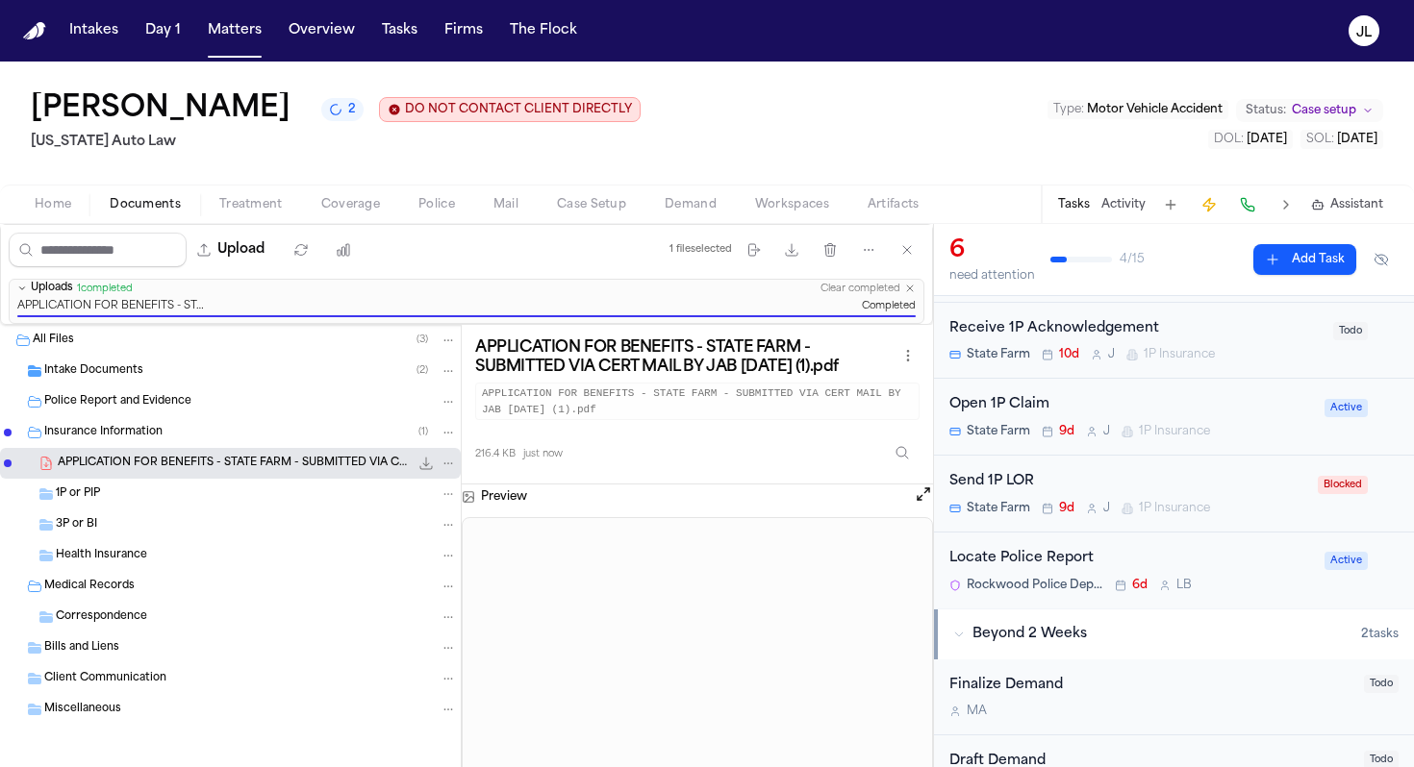
scroll to position [201, 0]
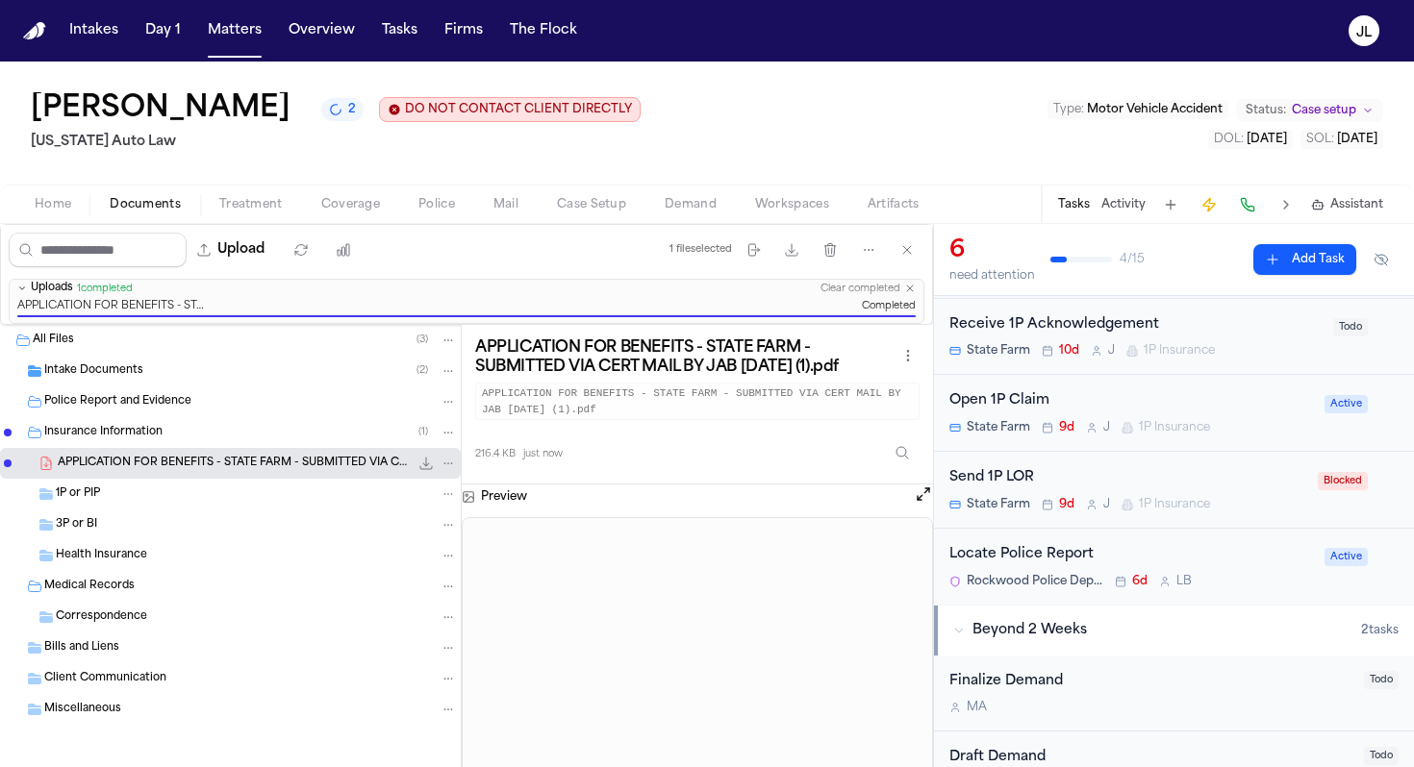
click at [1261, 502] on div "State Farm 9d J 1P Insurance" at bounding box center [1127, 504] width 357 height 15
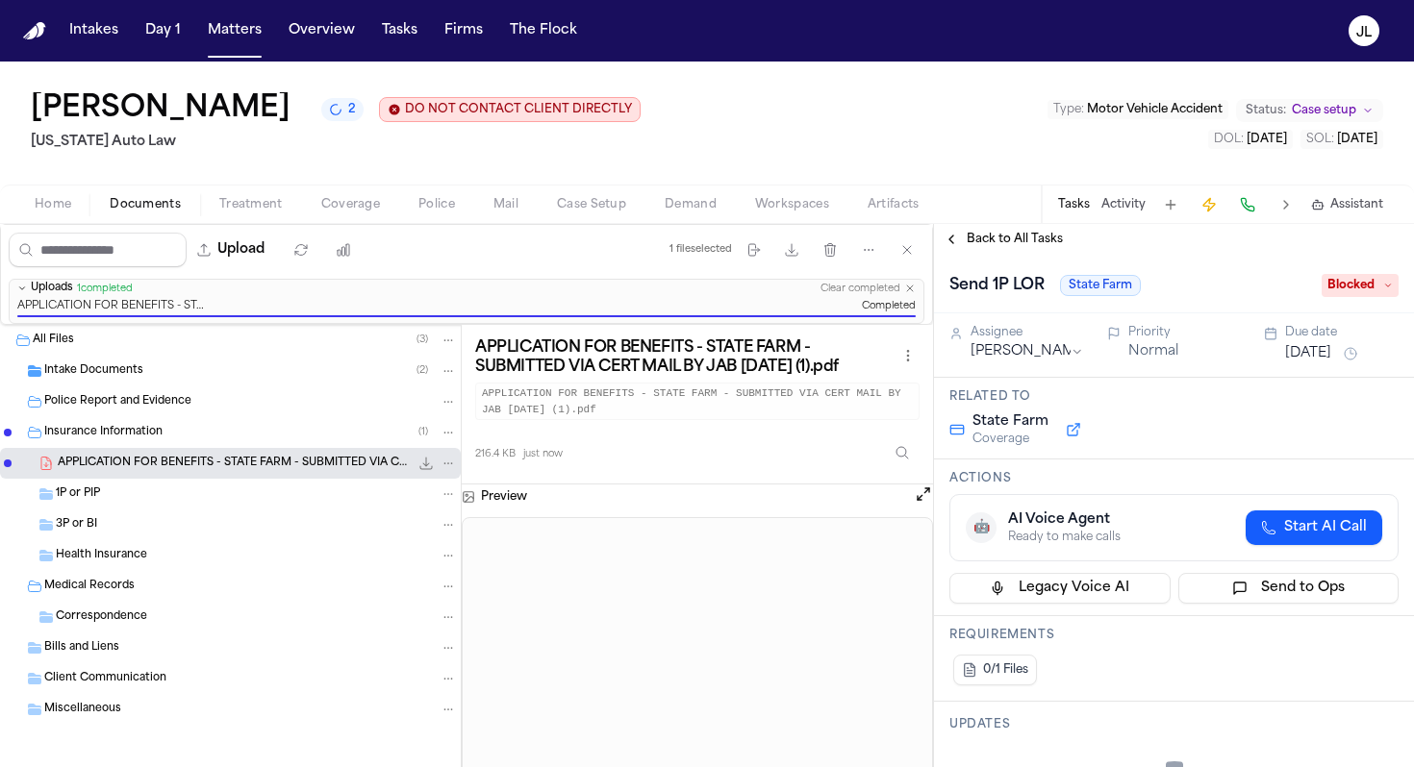
click at [1365, 285] on span "Blocked" at bounding box center [1359, 285] width 77 height 23
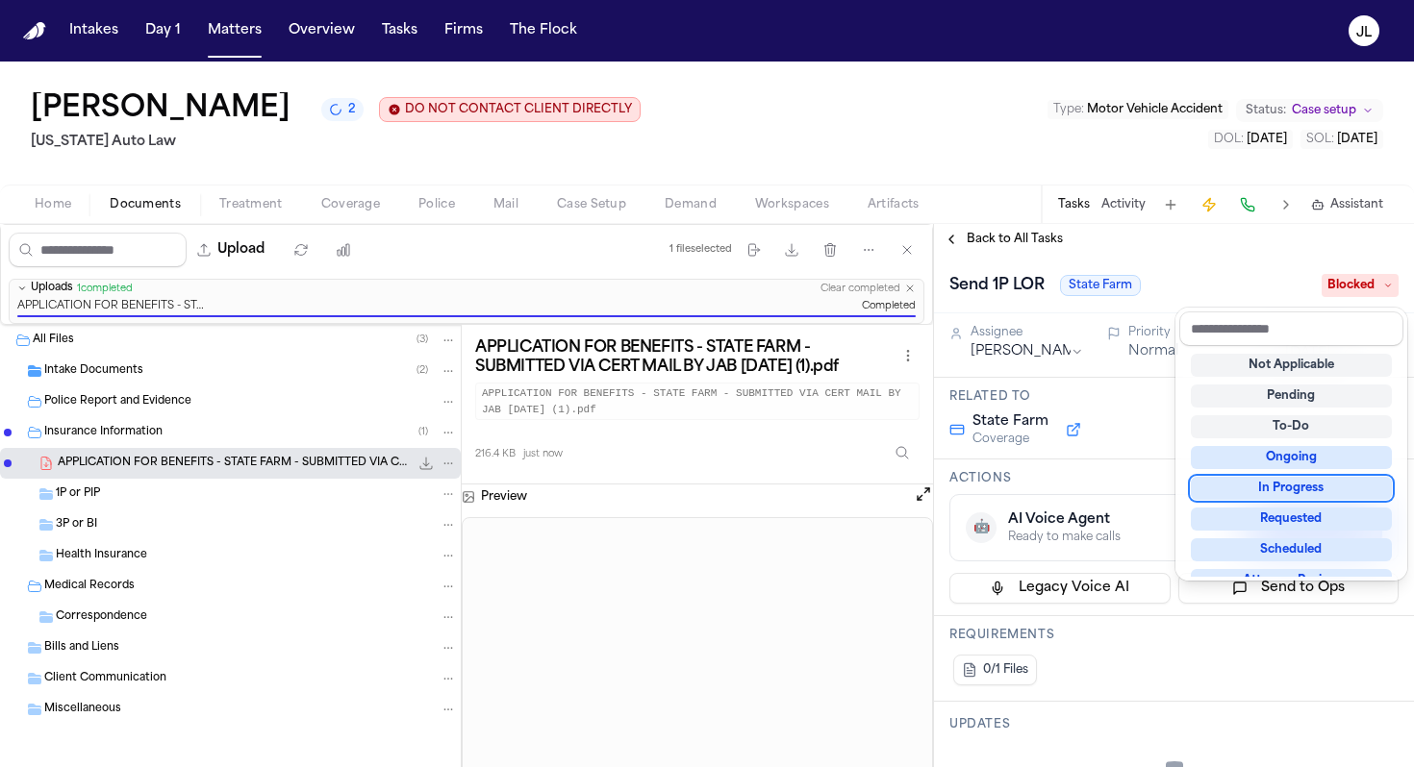
click at [1302, 493] on div "In Progress" at bounding box center [1291, 488] width 201 height 23
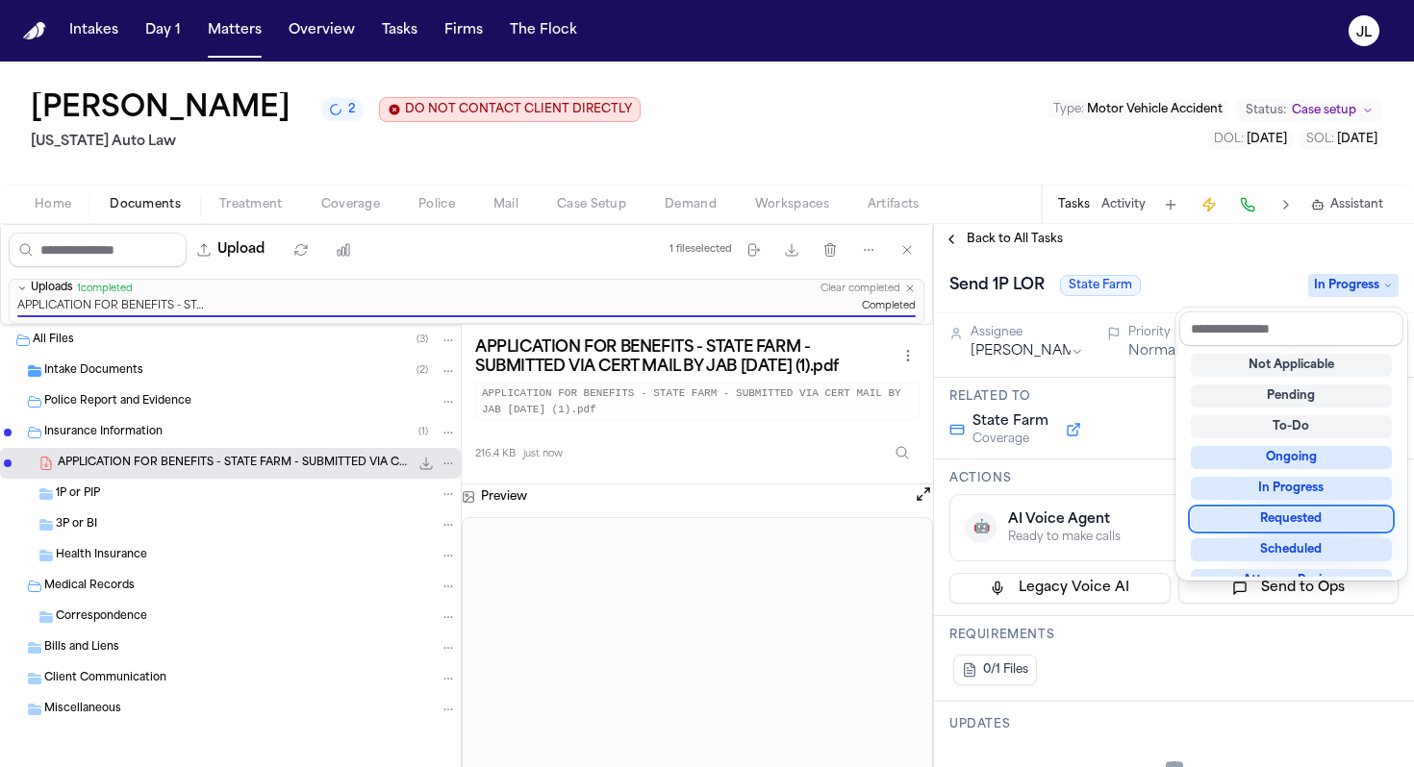
click at [947, 238] on div "Back to All Tasks Send 1P LOR State Farm In Progress Assignee Jacqueline Priori…" at bounding box center [1174, 495] width 480 height 543
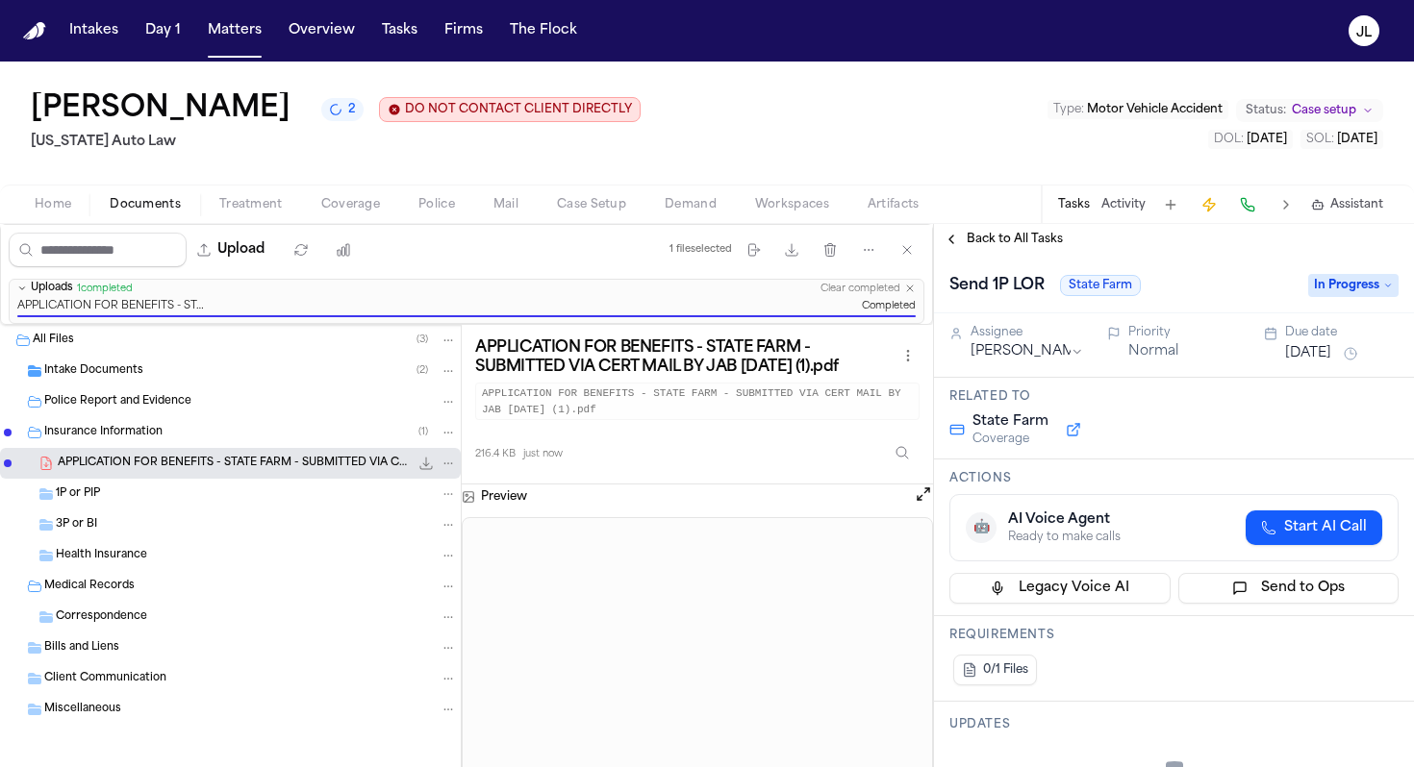
click at [952, 238] on button "Back to All Tasks" at bounding box center [1003, 239] width 138 height 15
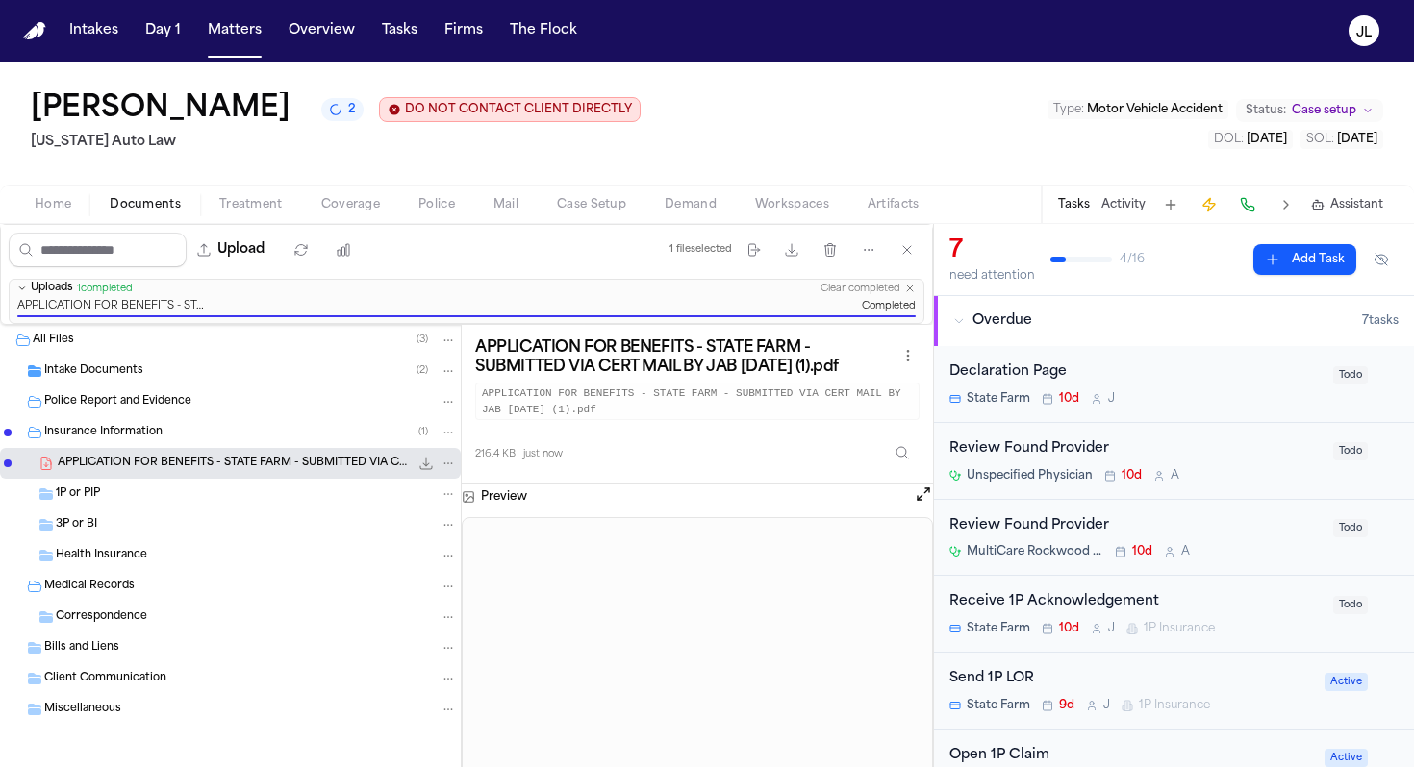
click at [347, 218] on div "Home Documents Treatment Coverage Police Mail Case Setup Demand Workspaces Arti…" at bounding box center [707, 204] width 1414 height 38
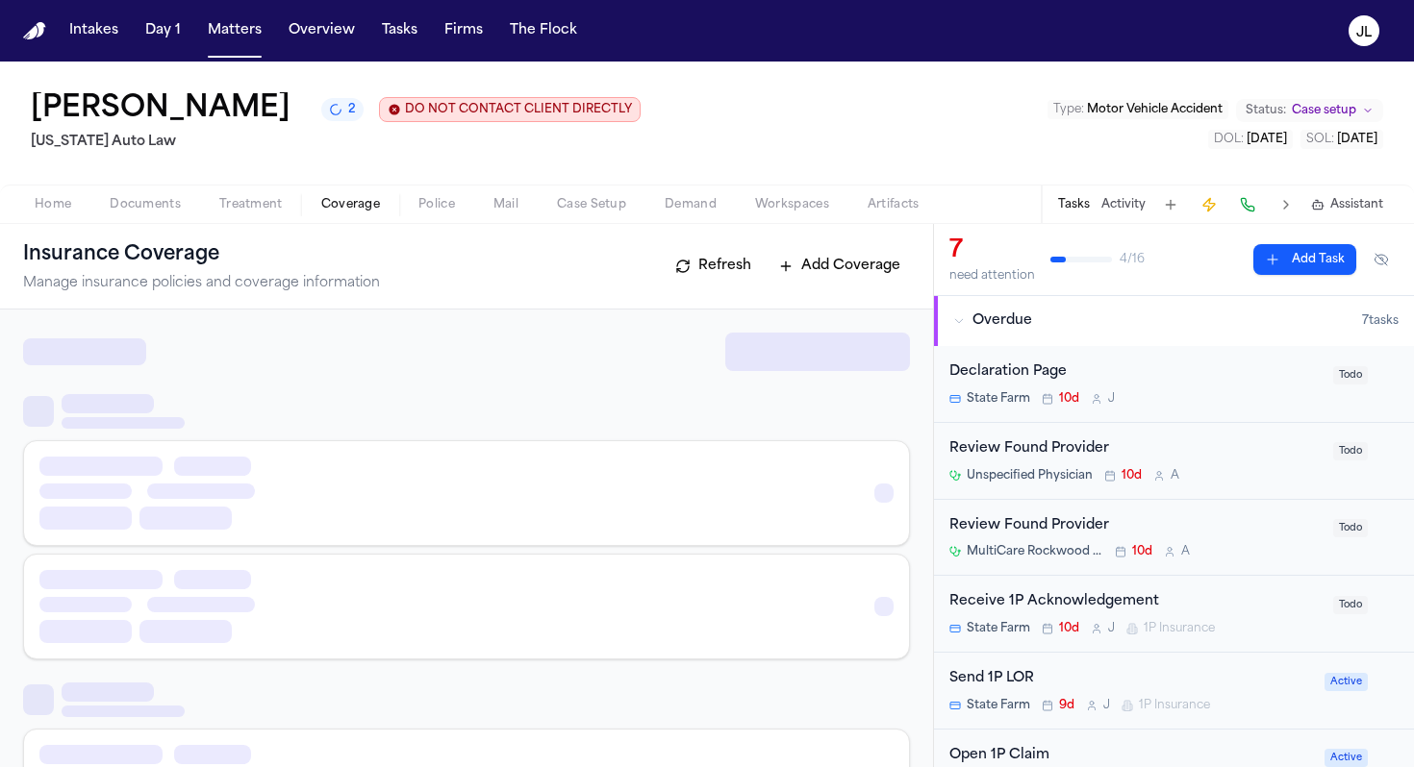
click at [347, 213] on span "Coverage" at bounding box center [350, 204] width 59 height 15
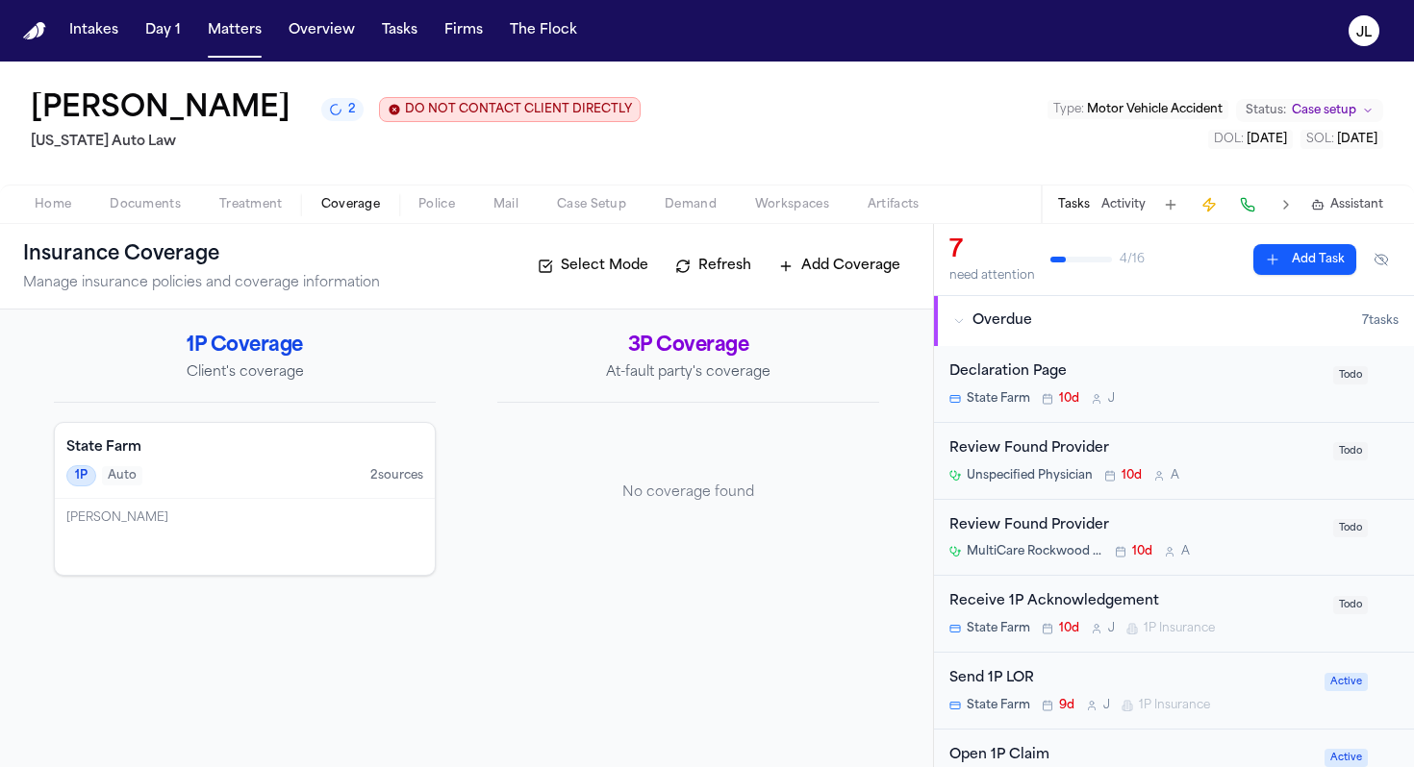
click at [253, 471] on div "1P Auto 2 source s" at bounding box center [244, 475] width 357 height 21
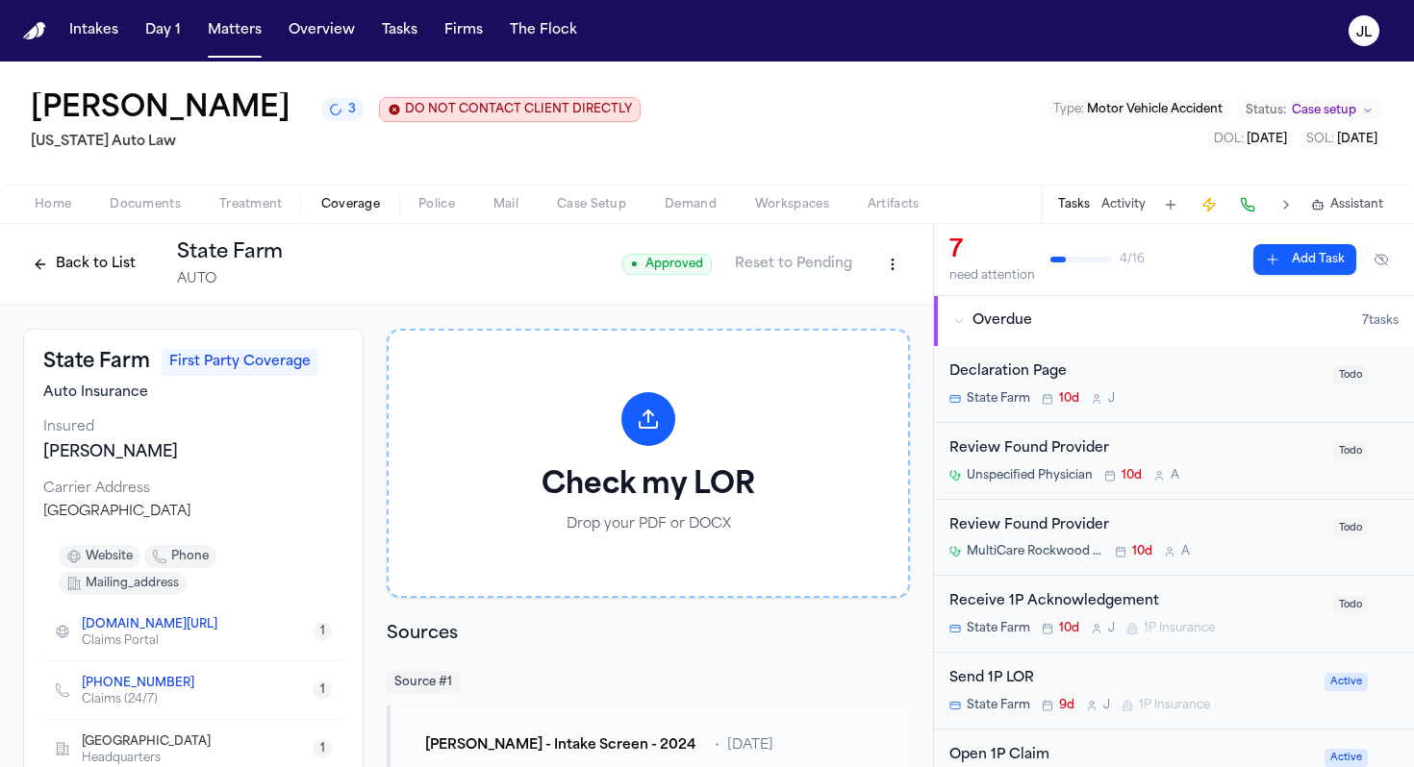
scroll to position [78, 0]
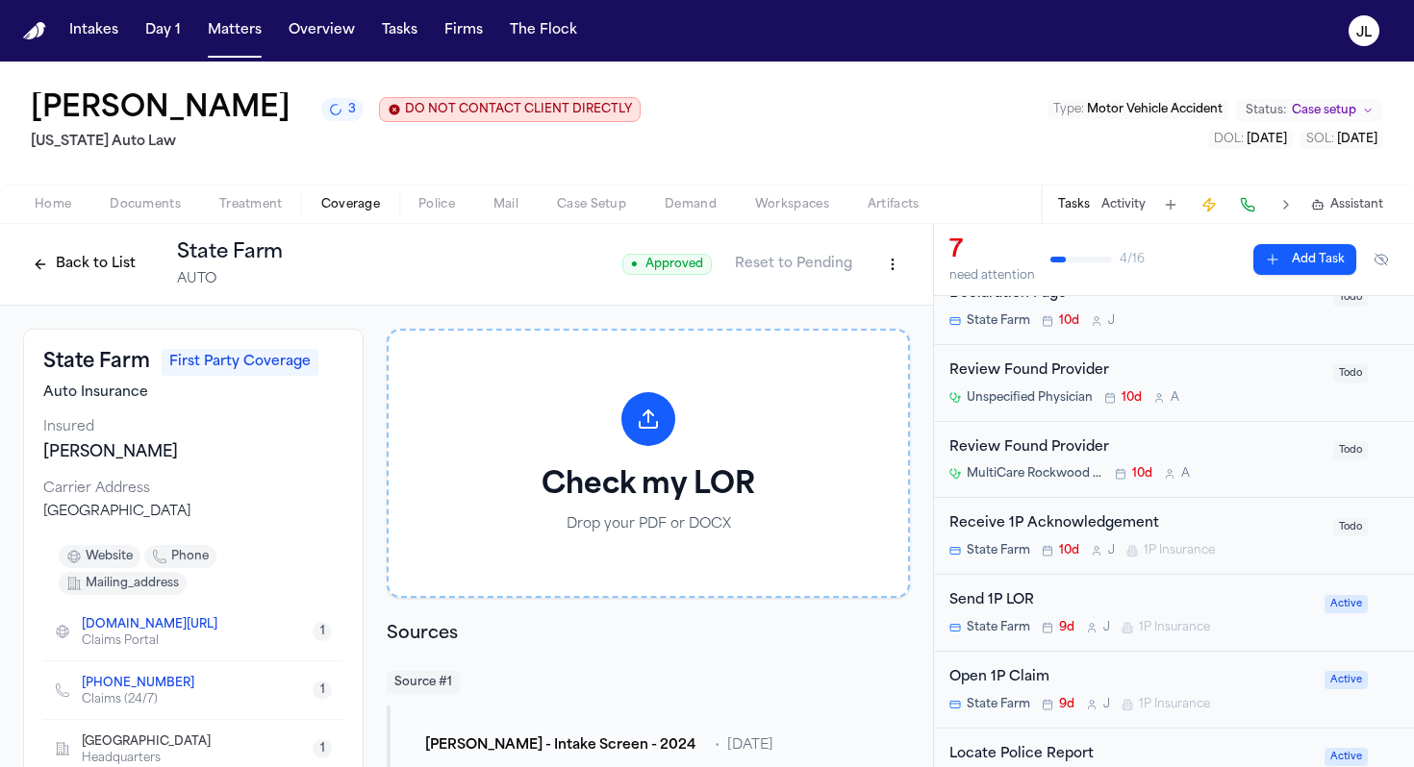
click at [1166, 685] on div "Open 1P Claim" at bounding box center [1131, 678] width 364 height 22
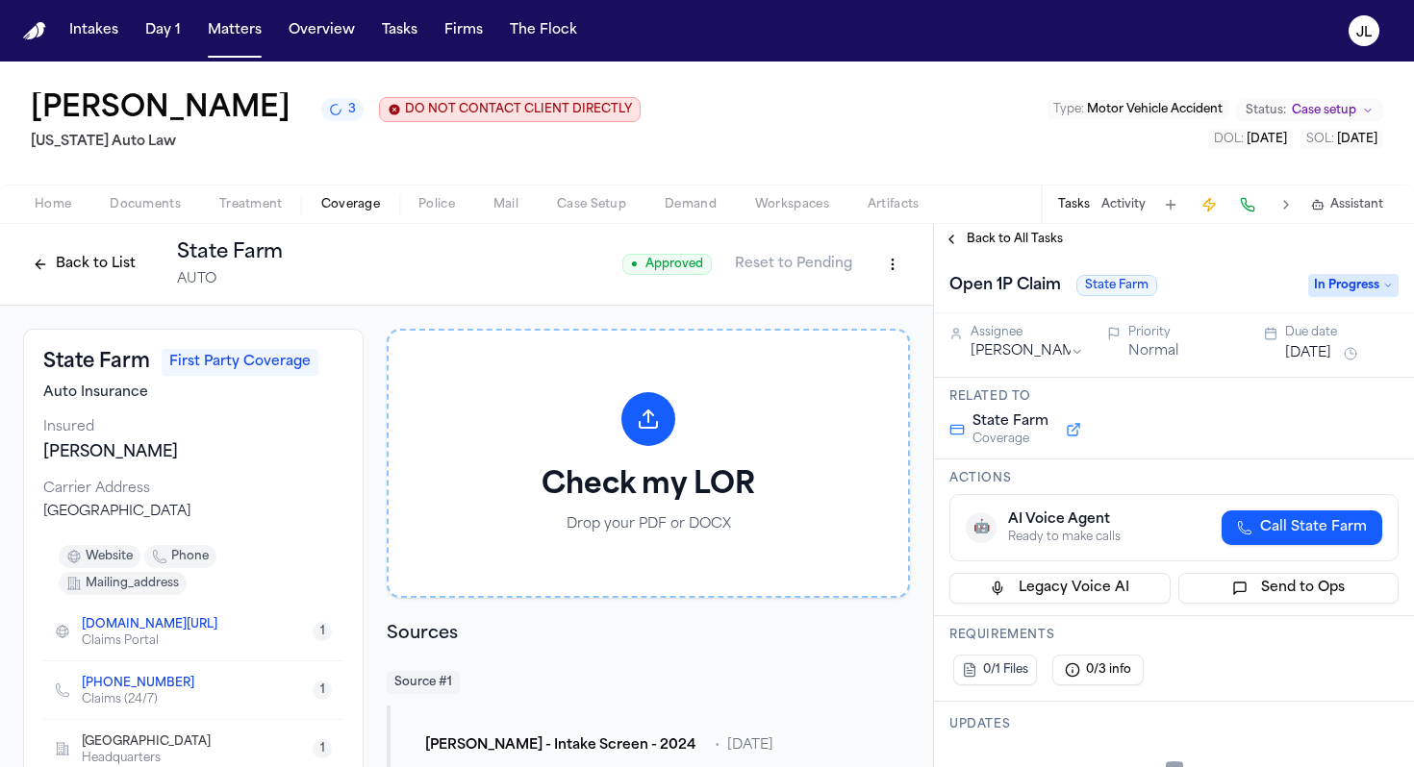
click at [1265, 541] on button "Call State Farm" at bounding box center [1301, 528] width 161 height 35
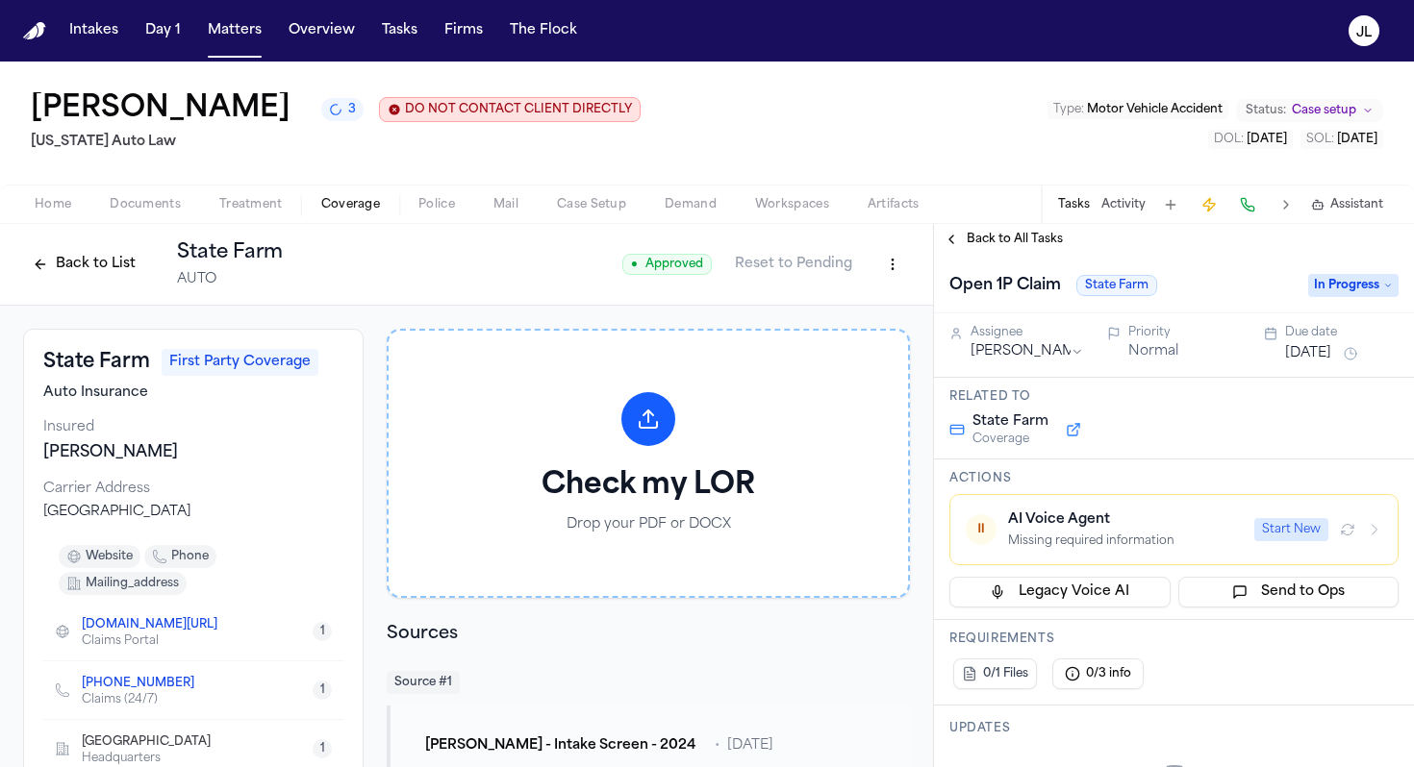
click at [571, 206] on span "Case Setup" at bounding box center [591, 204] width 69 height 15
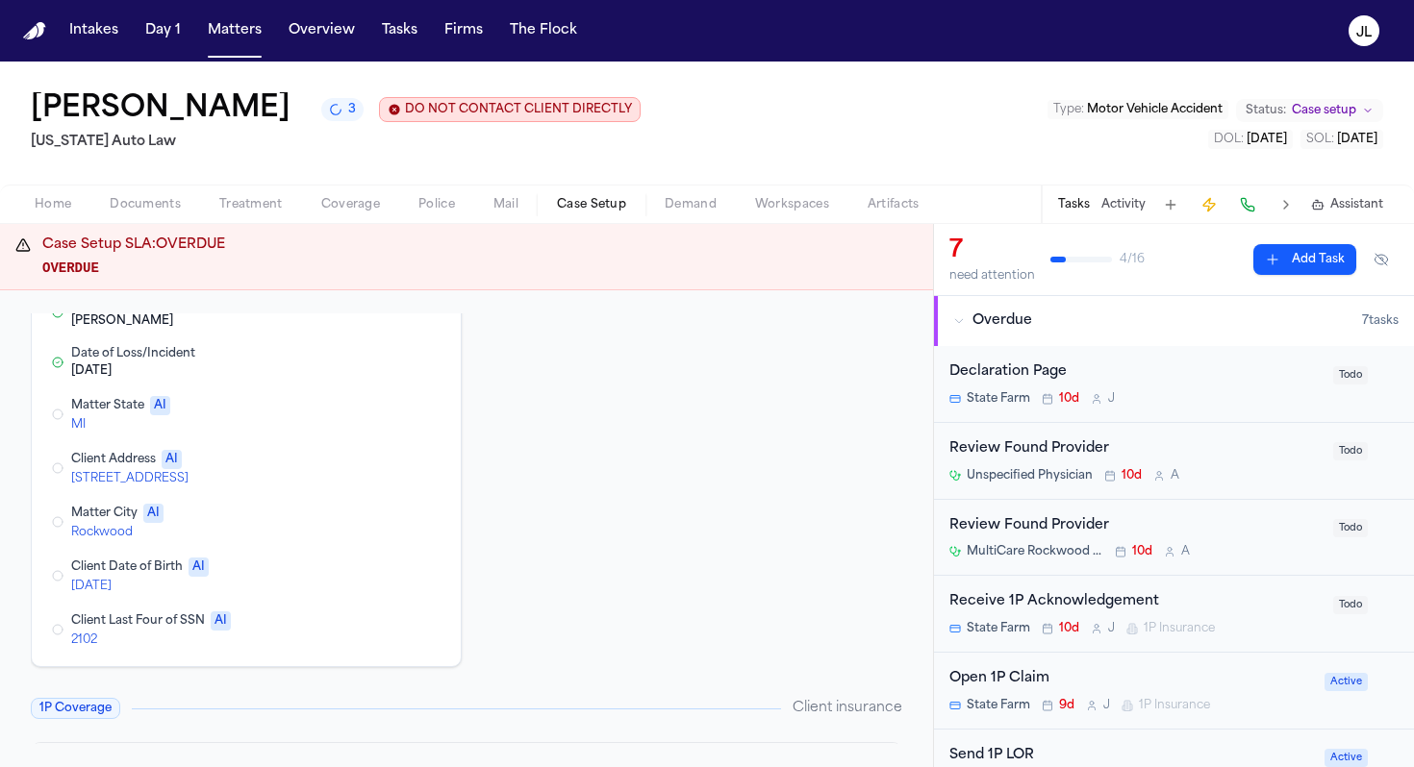
scroll to position [160, 0]
click at [352, 522] on button "Edit Matter City" at bounding box center [352, 519] width 35 height 23
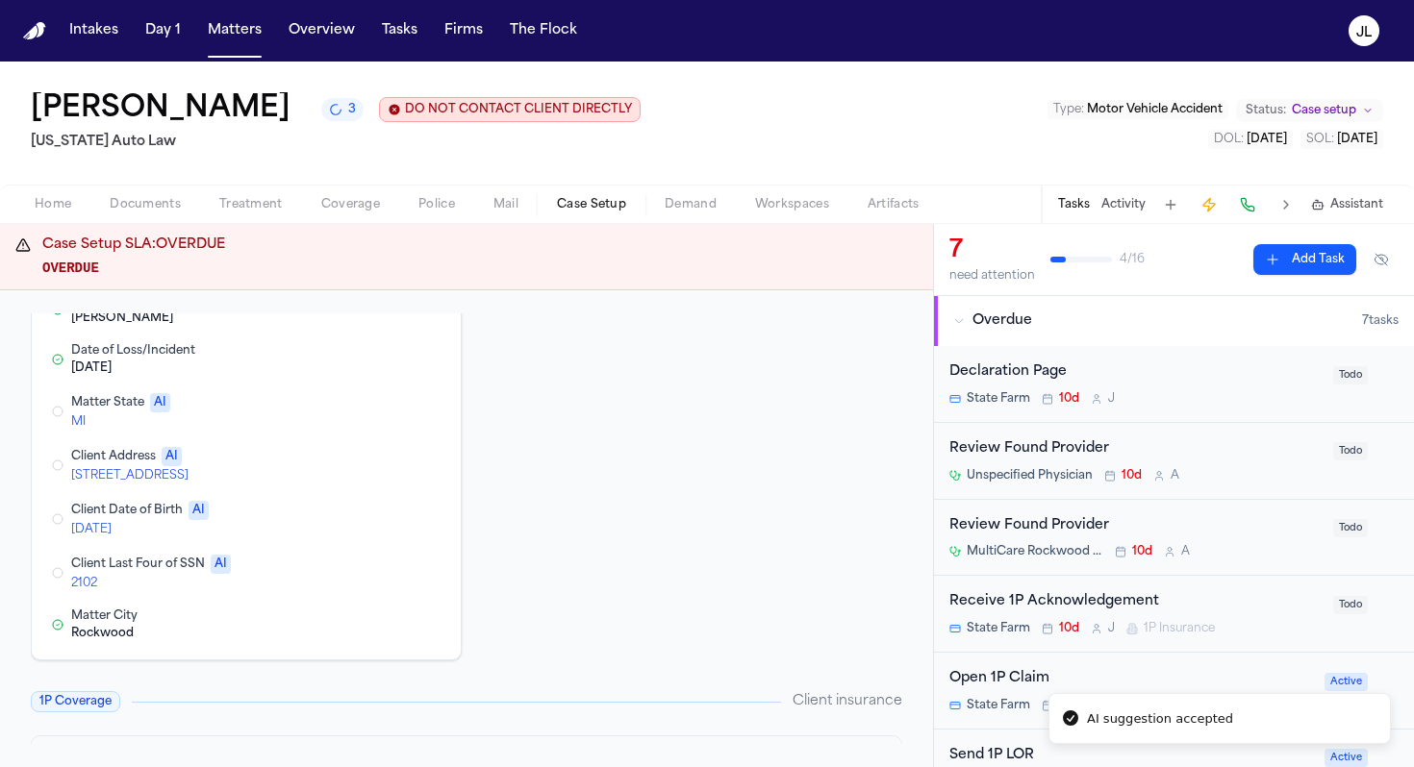
click at [352, 464] on button "Edit Client Address" at bounding box center [352, 465] width 35 height 23
click at [350, 414] on button "Edit Matter State" at bounding box center [352, 411] width 35 height 23
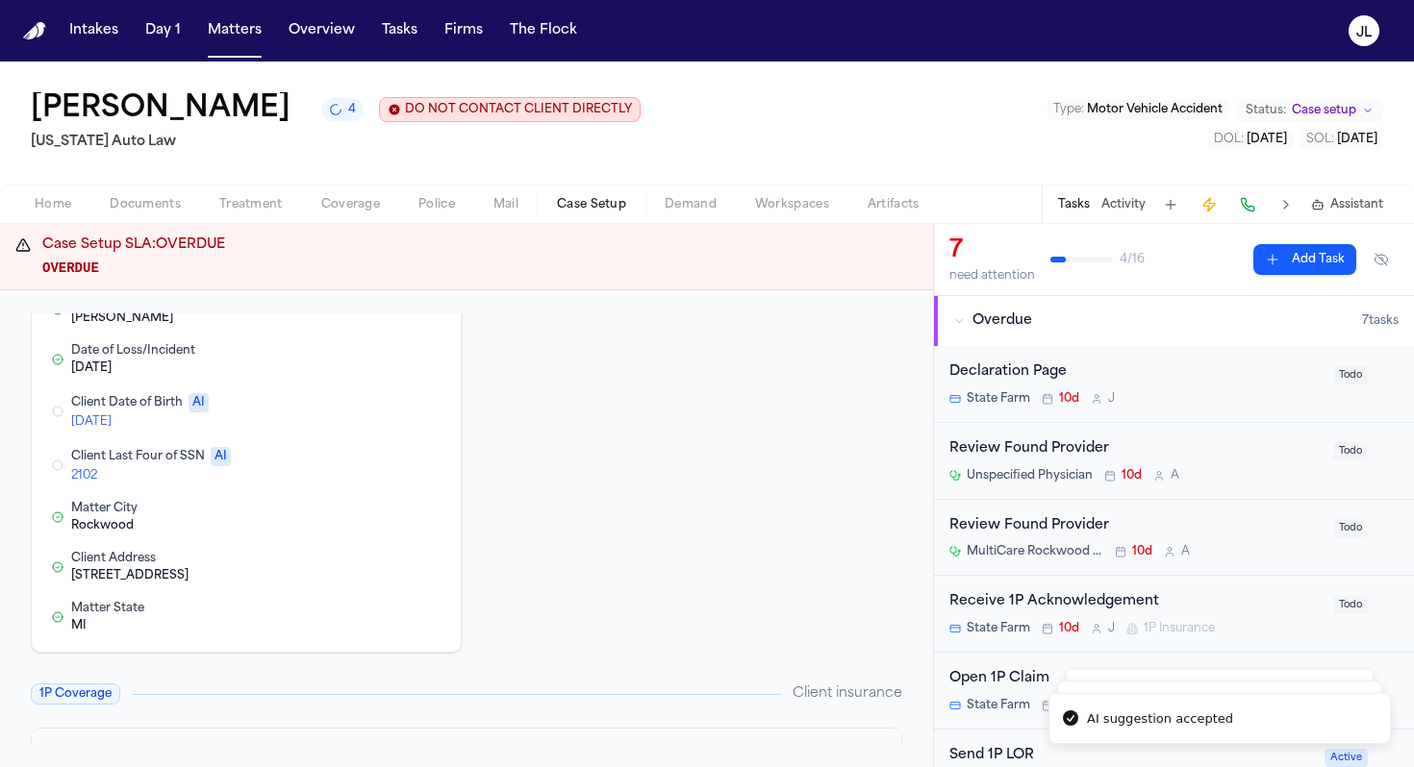
click at [347, 471] on button "Edit Client Last Four of SSN" at bounding box center [352, 465] width 35 height 23
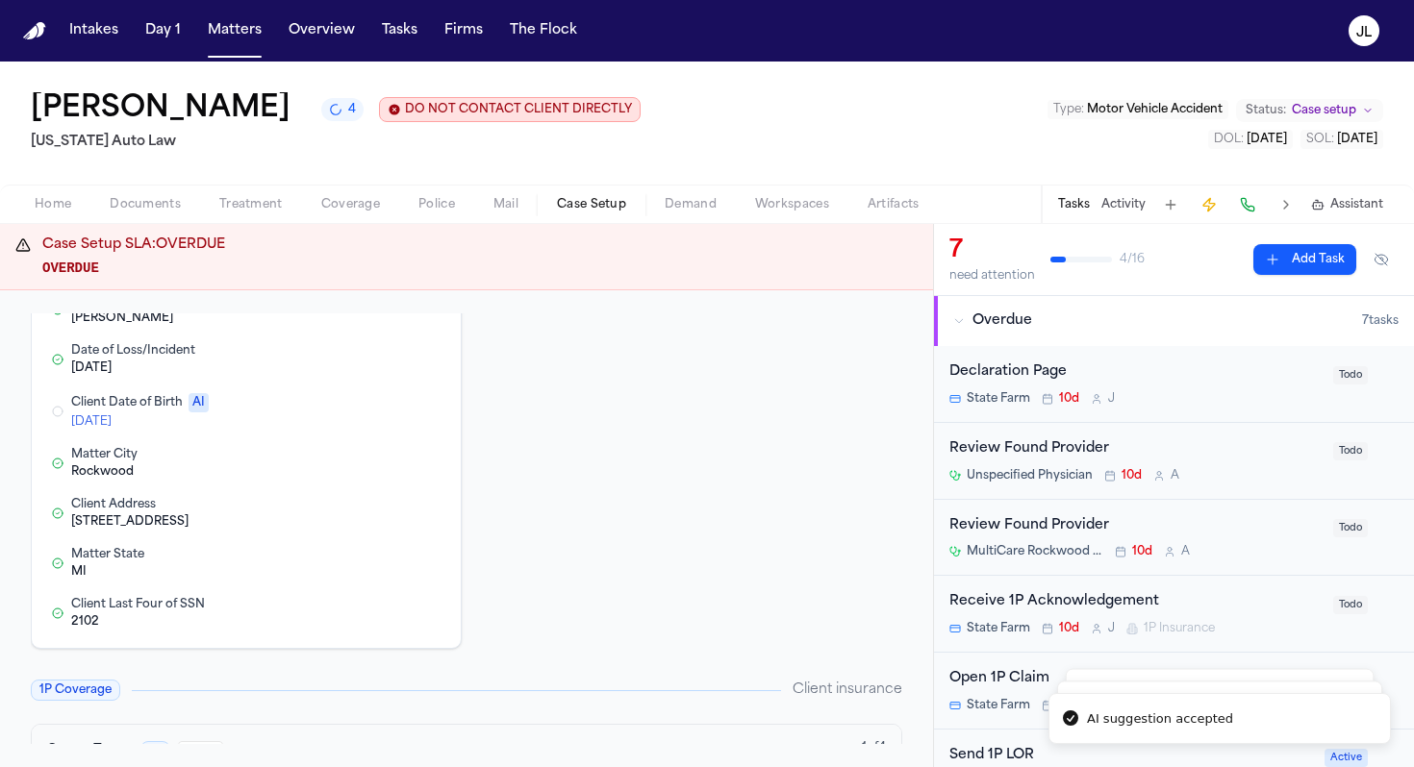
click at [352, 413] on button "Edit Client Date of Birth" at bounding box center [352, 411] width 35 height 23
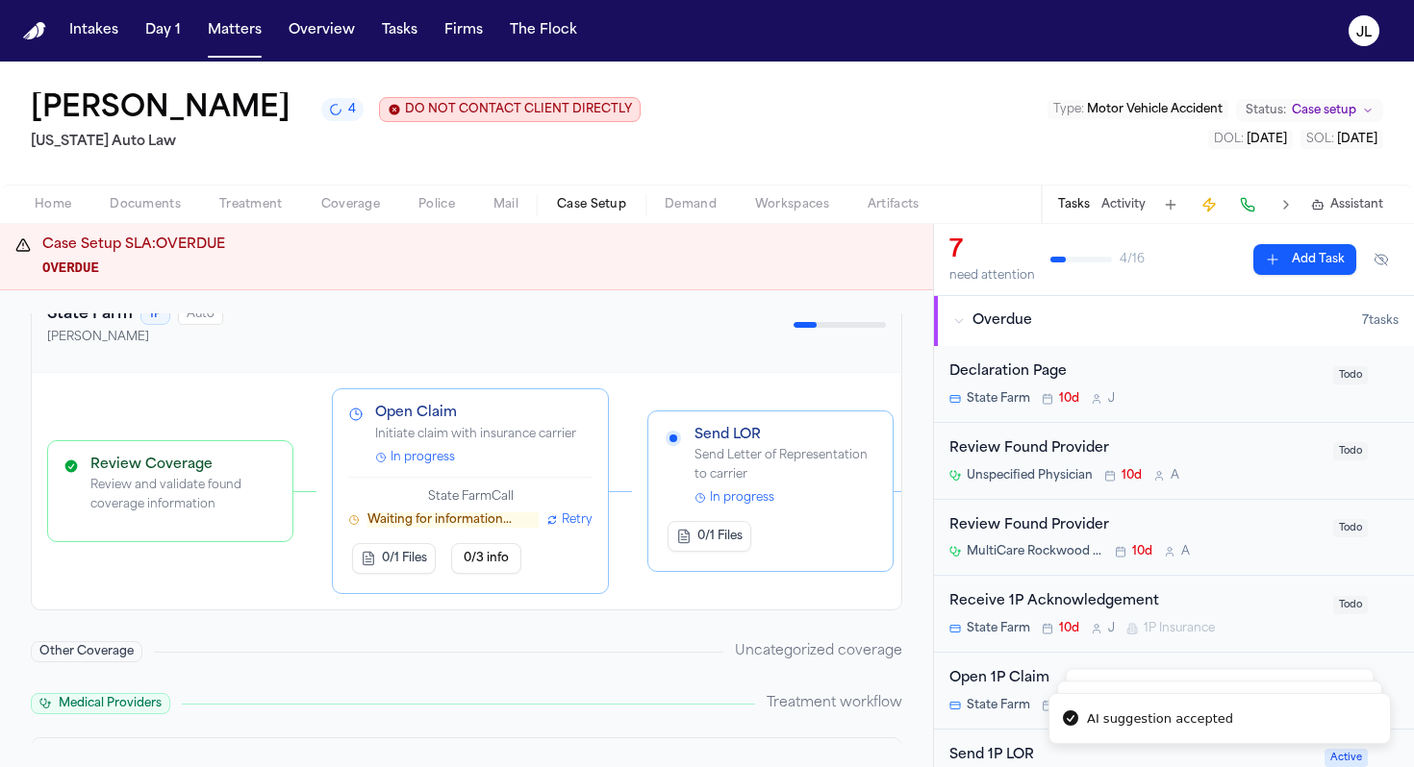
scroll to position [615, 0]
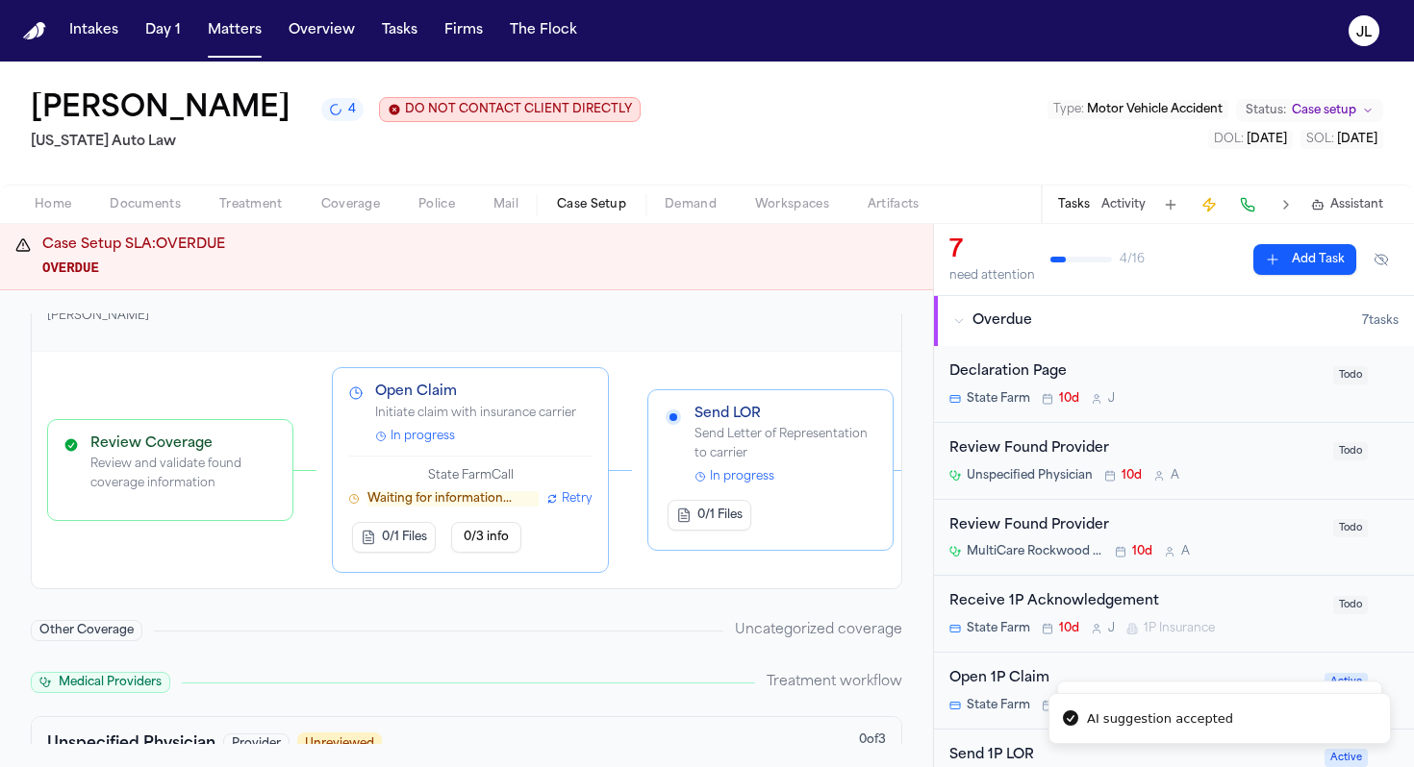
click at [543, 503] on div "Waiting for information... Retry" at bounding box center [470, 498] width 244 height 15
click at [507, 506] on p "Waiting for information..." at bounding box center [452, 498] width 171 height 15
click at [472, 544] on span "0/3 info" at bounding box center [486, 537] width 45 height 15
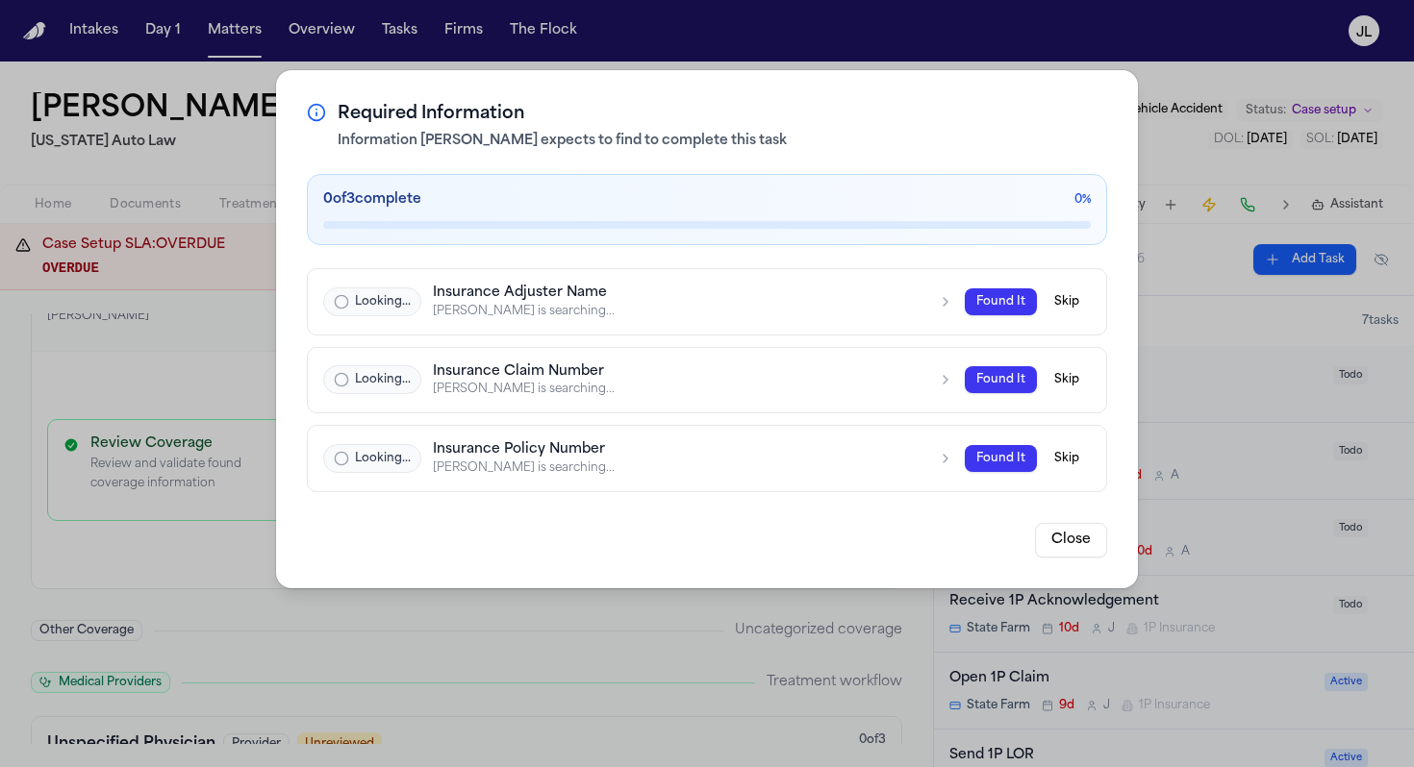
click at [1176, 240] on div "Required Information Information Finch expects to find to complete this task 0 …" at bounding box center [707, 383] width 1414 height 767
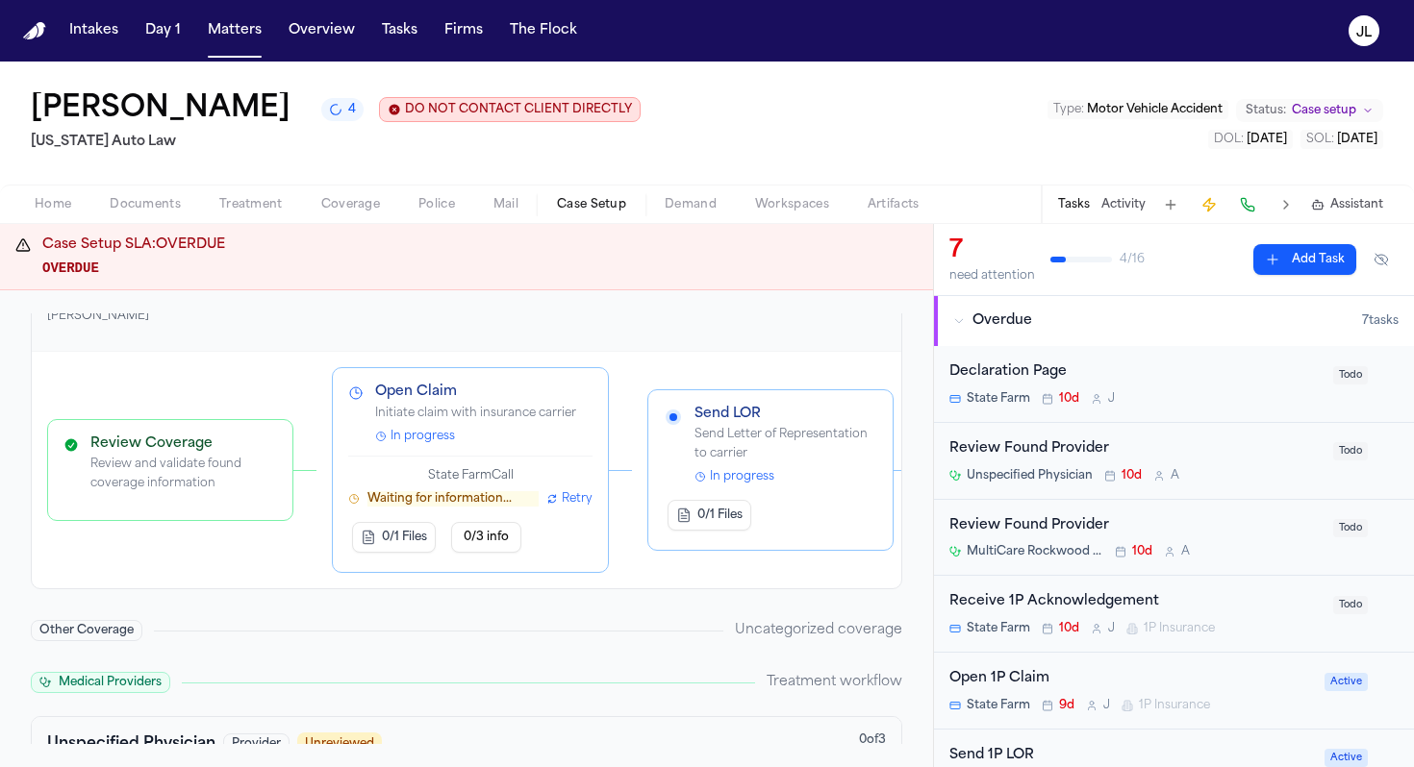
click at [565, 500] on span "Retry" at bounding box center [577, 498] width 31 height 15
click at [405, 502] on p "Waiting for information..." at bounding box center [452, 498] width 171 height 15
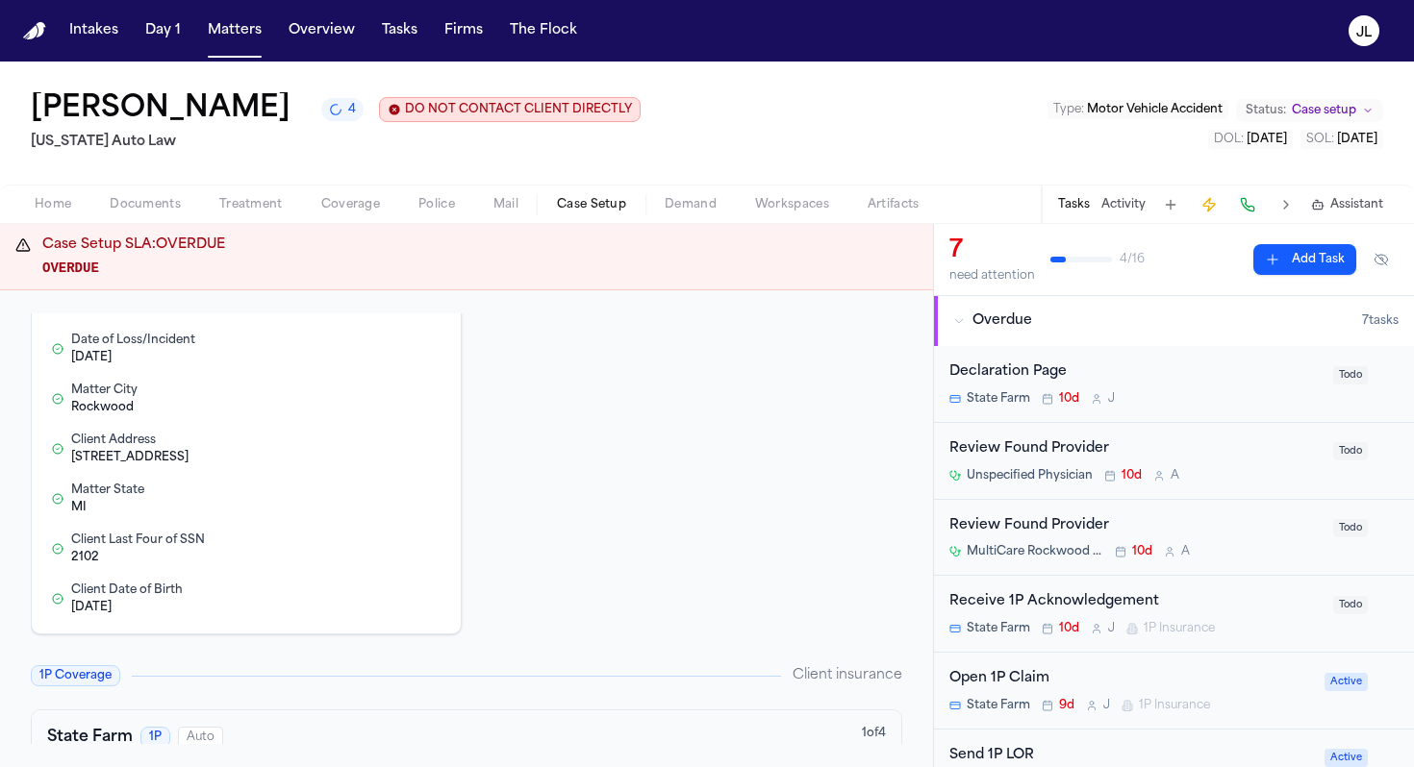
scroll to position [0, 0]
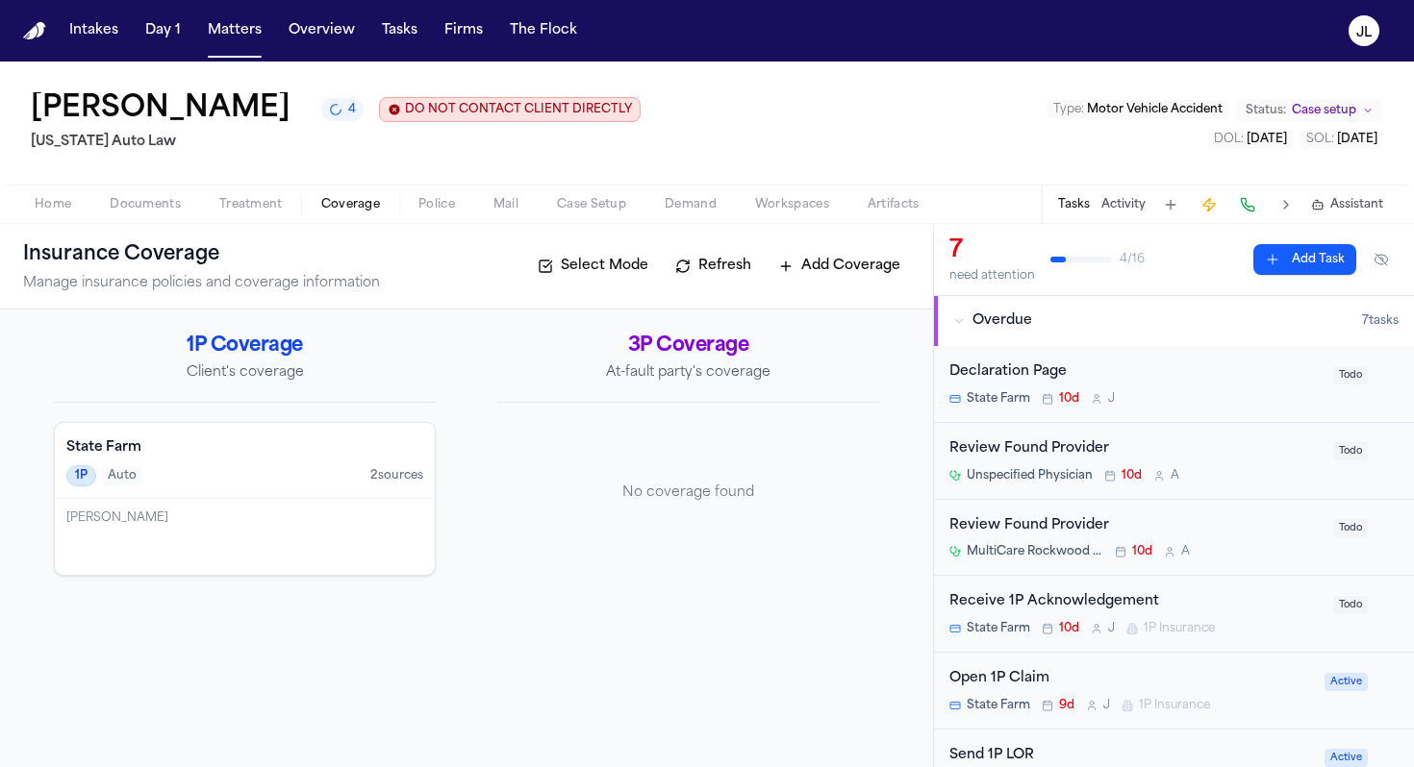
click at [344, 201] on span "Coverage" at bounding box center [350, 204] width 59 height 15
click at [265, 510] on div "Shamar Brown" at bounding box center [245, 537] width 380 height 76
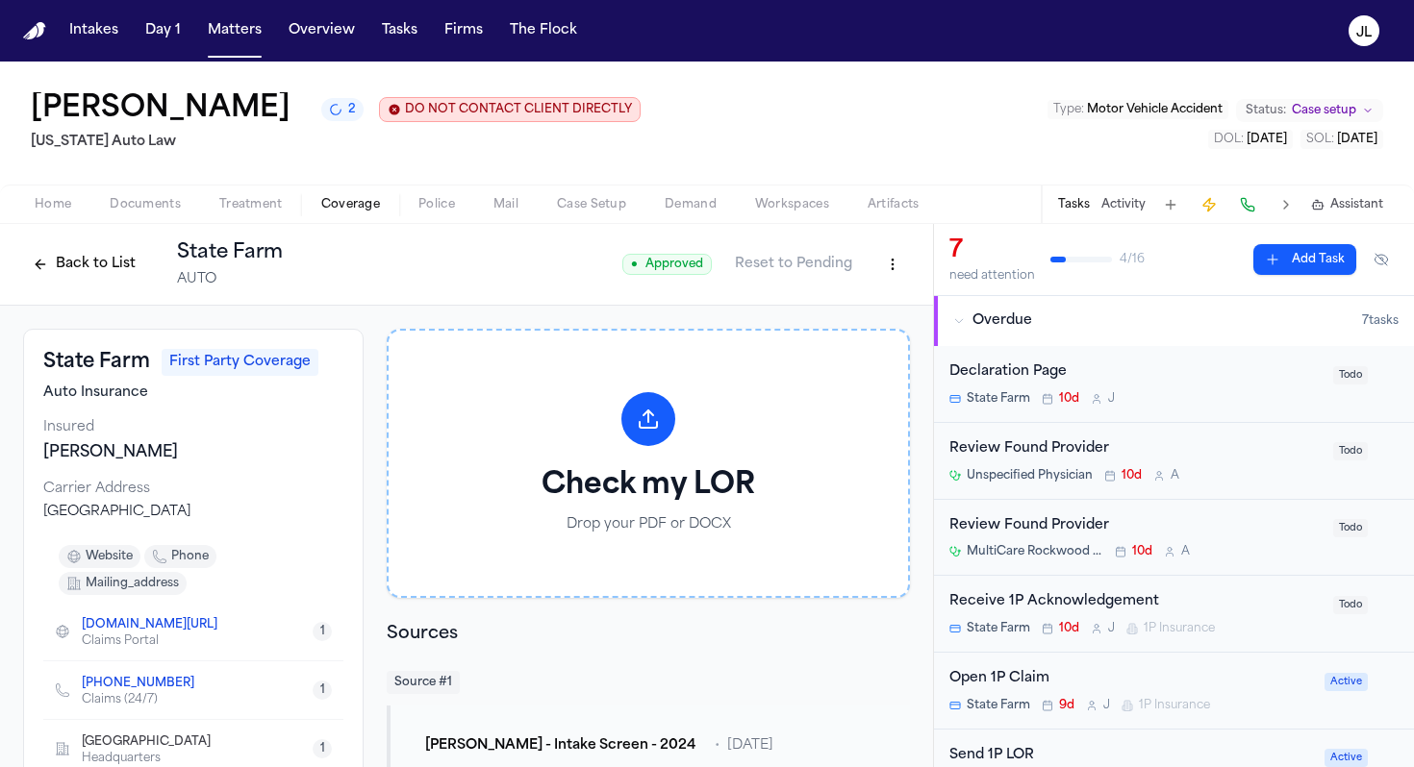
click at [85, 266] on button "Back to List" at bounding box center [84, 264] width 122 height 31
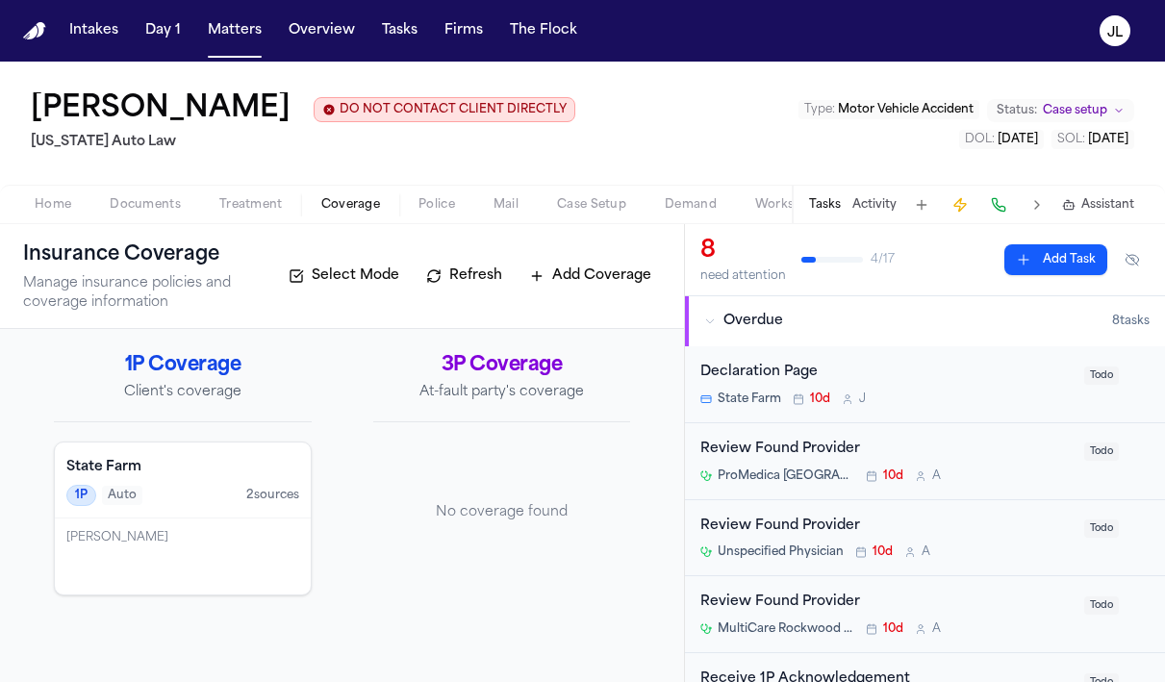
click at [159, 549] on div "Shamar Brown" at bounding box center [183, 556] width 256 height 76
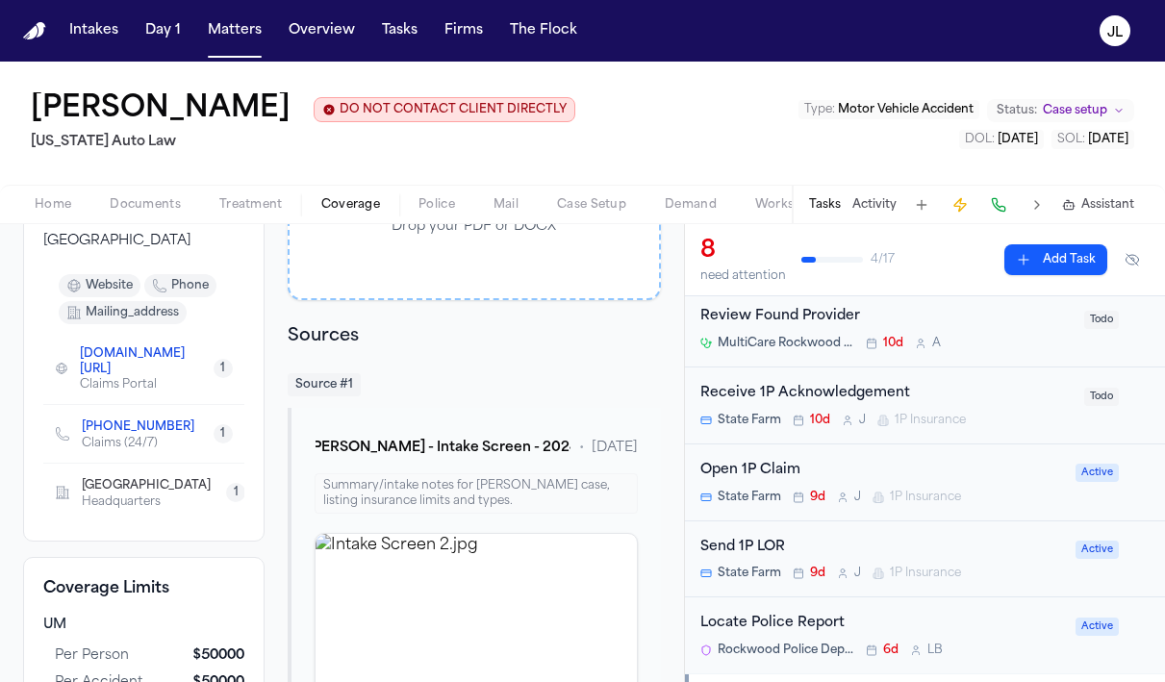
scroll to position [343, 0]
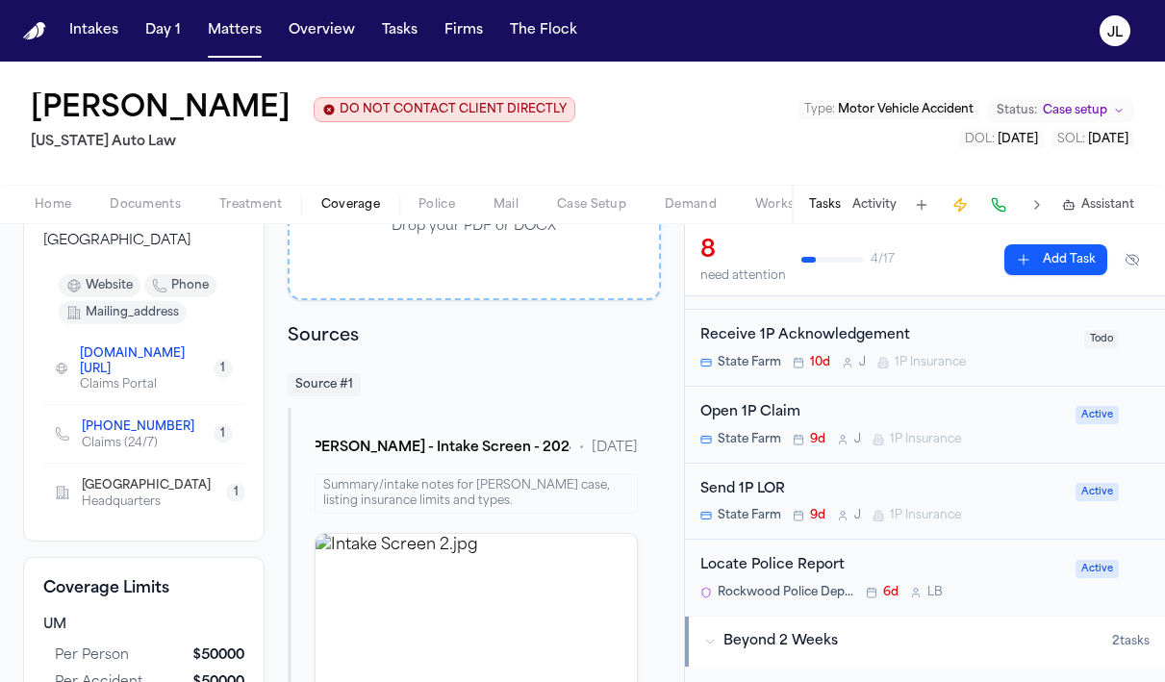
click at [942, 432] on span "1P Insurance" at bounding box center [925, 439] width 71 height 15
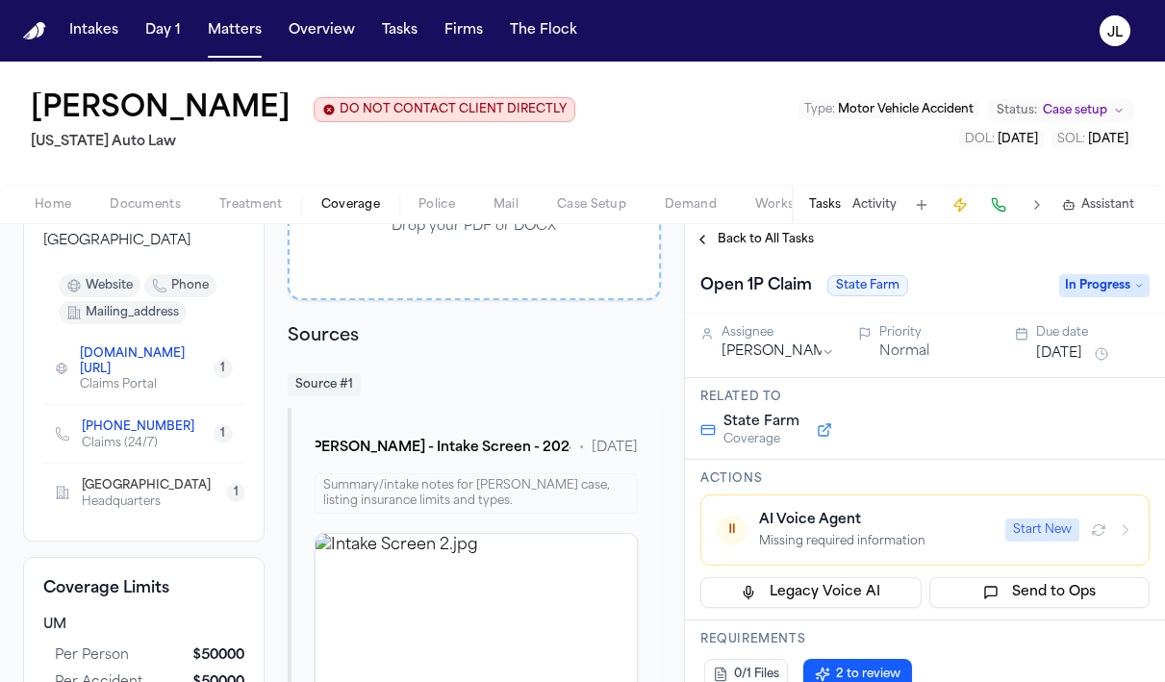
click at [1125, 536] on icon "button" at bounding box center [1124, 529] width 15 height 15
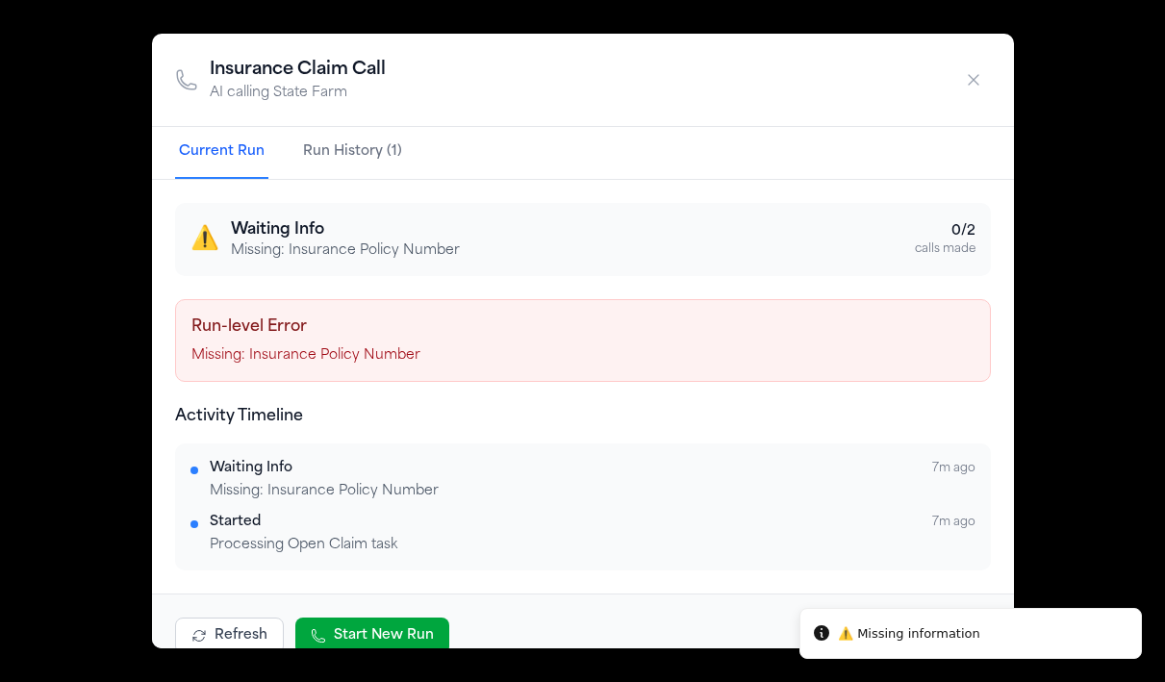
click at [973, 88] on icon "button" at bounding box center [973, 79] width 19 height 19
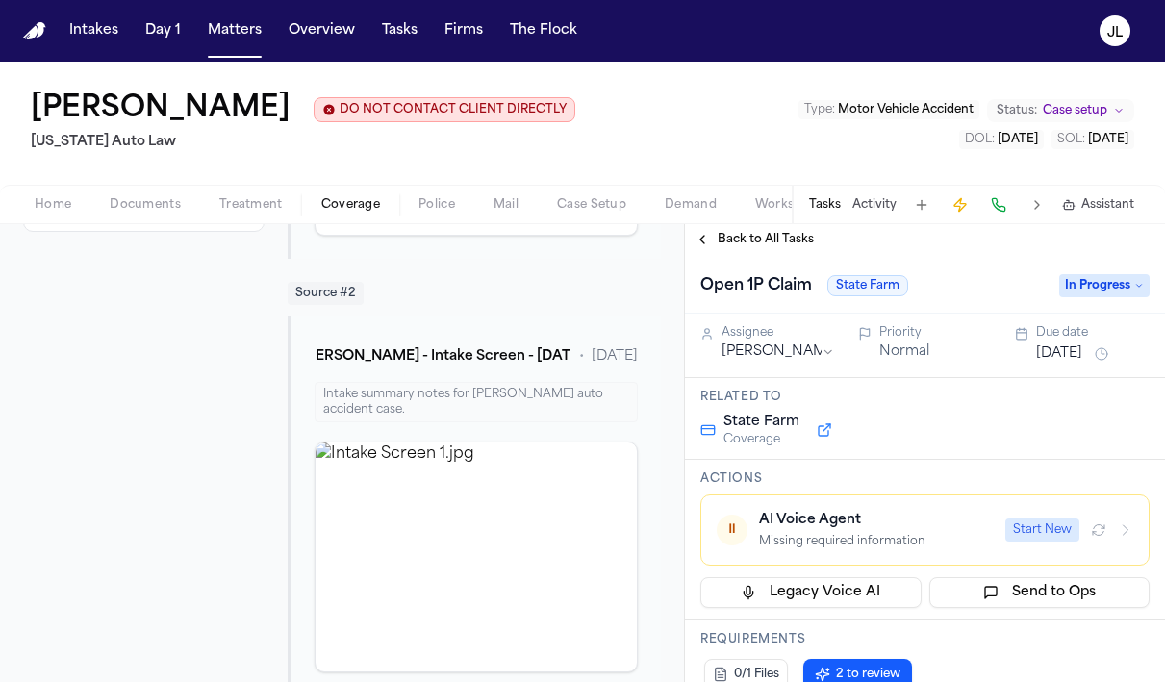
scroll to position [872, 0]
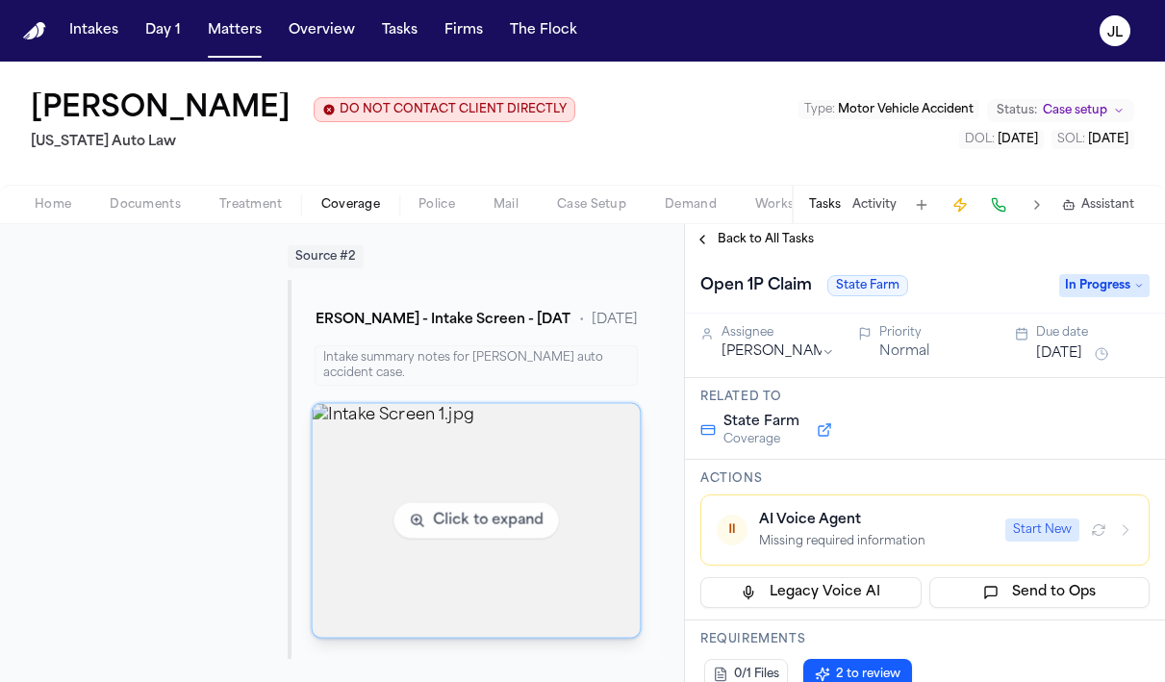
click at [446, 464] on img "View image Intake Screen 1.jpg" at bounding box center [476, 521] width 328 height 234
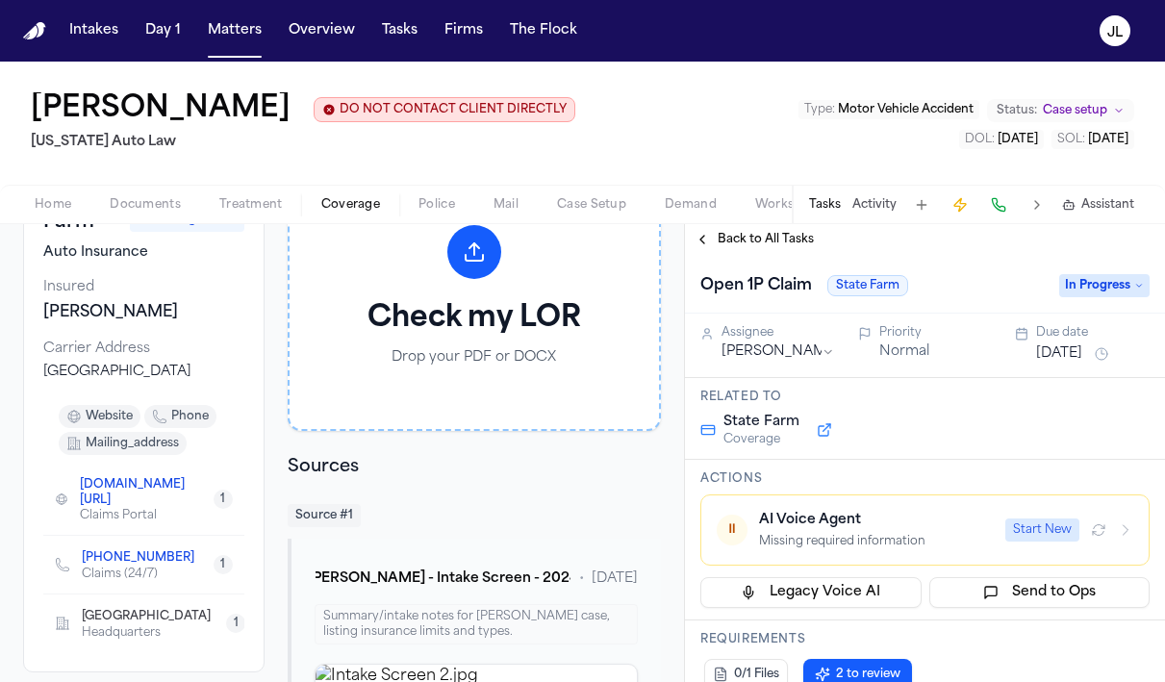
scroll to position [148, 0]
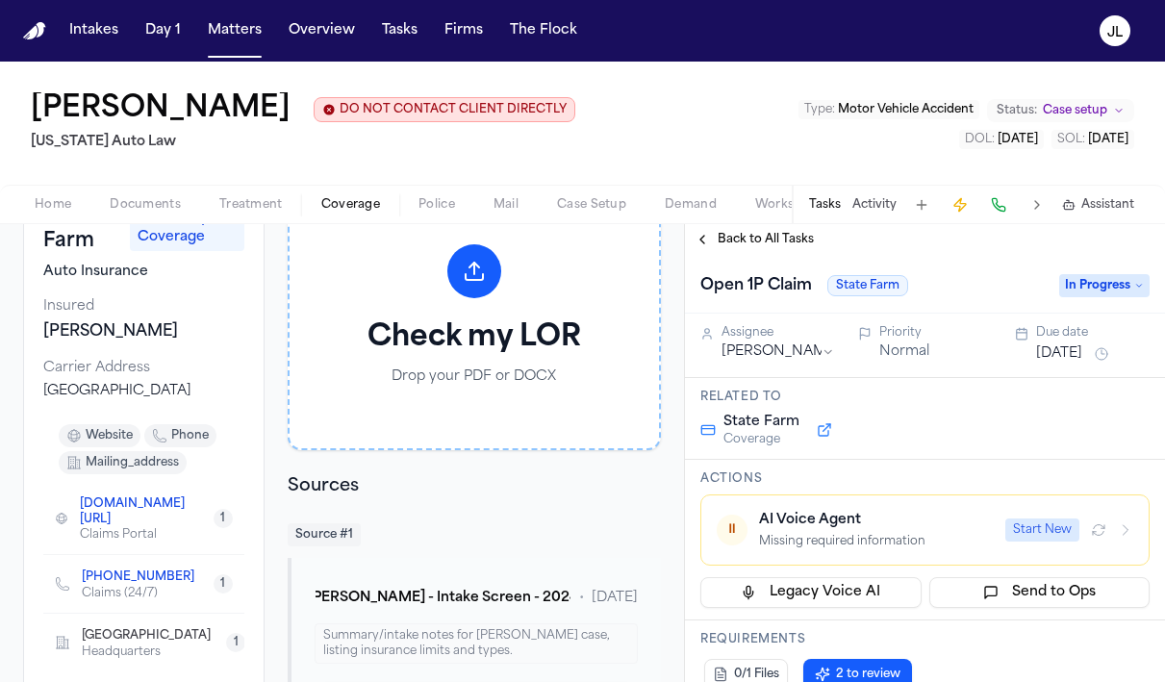
click at [200, 583] on icon "Copy to clipboard" at bounding box center [203, 579] width 7 height 7
click at [1010, 212] on button at bounding box center [998, 204] width 27 height 27
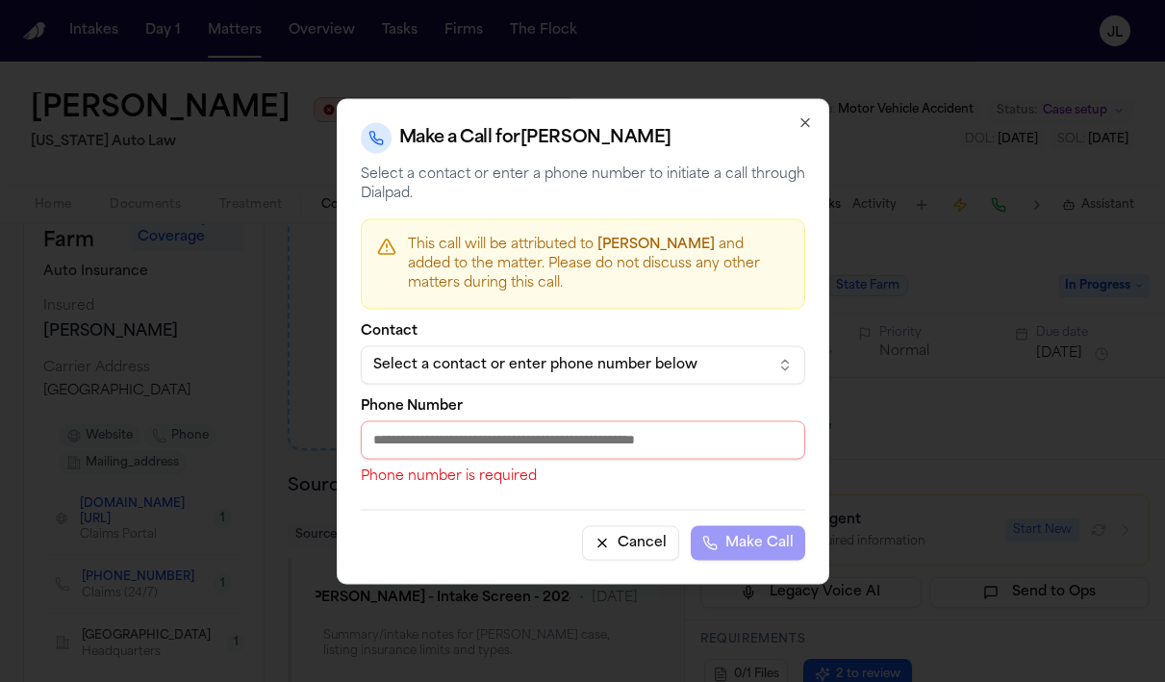
click at [409, 449] on input "Phone Number" at bounding box center [583, 439] width 444 height 38
paste input "**********"
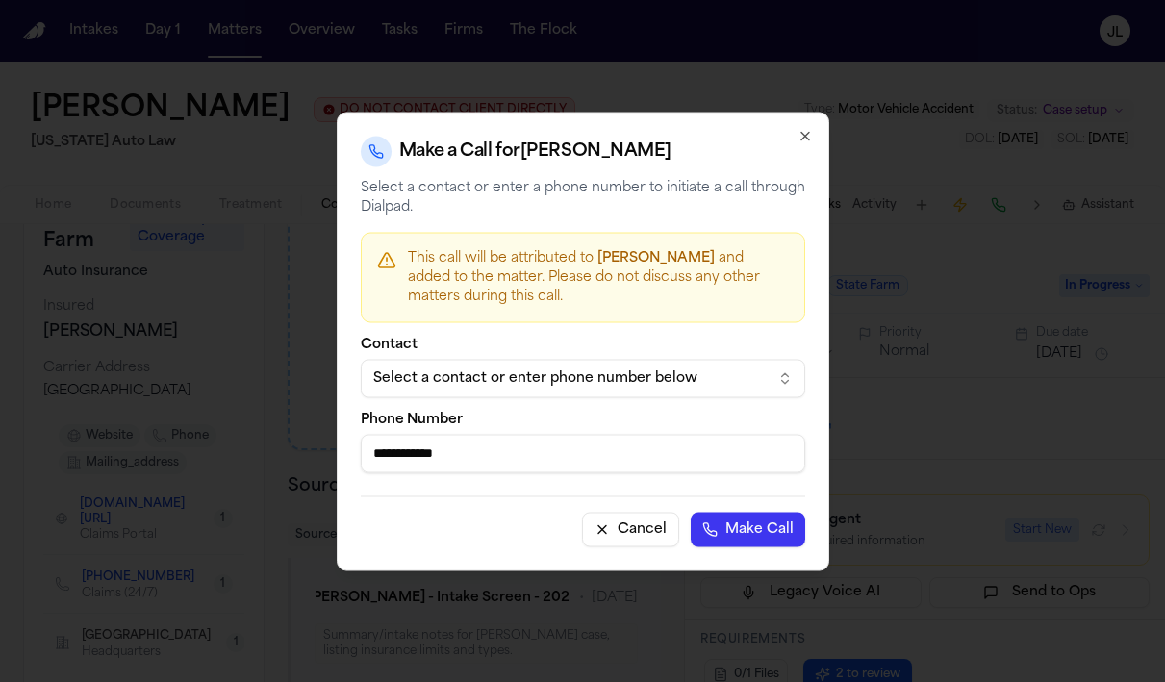
type input "**********"
click at [749, 521] on button "Make Call" at bounding box center [747, 529] width 114 height 35
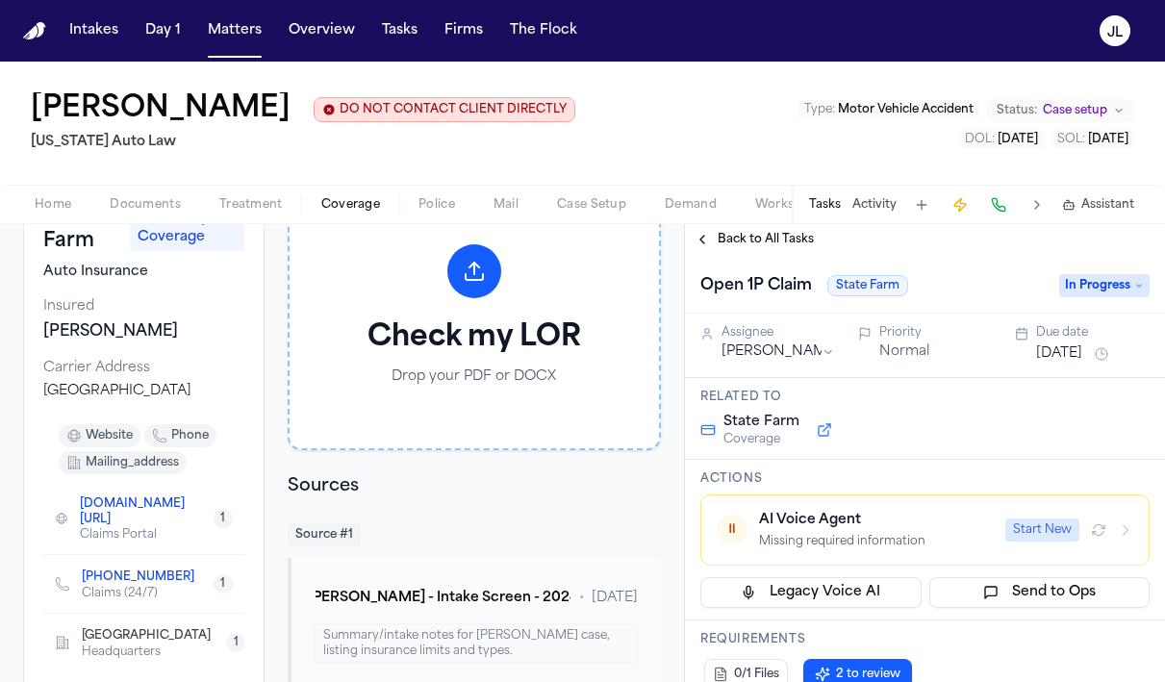
click at [1010, 214] on button at bounding box center [998, 204] width 27 height 27
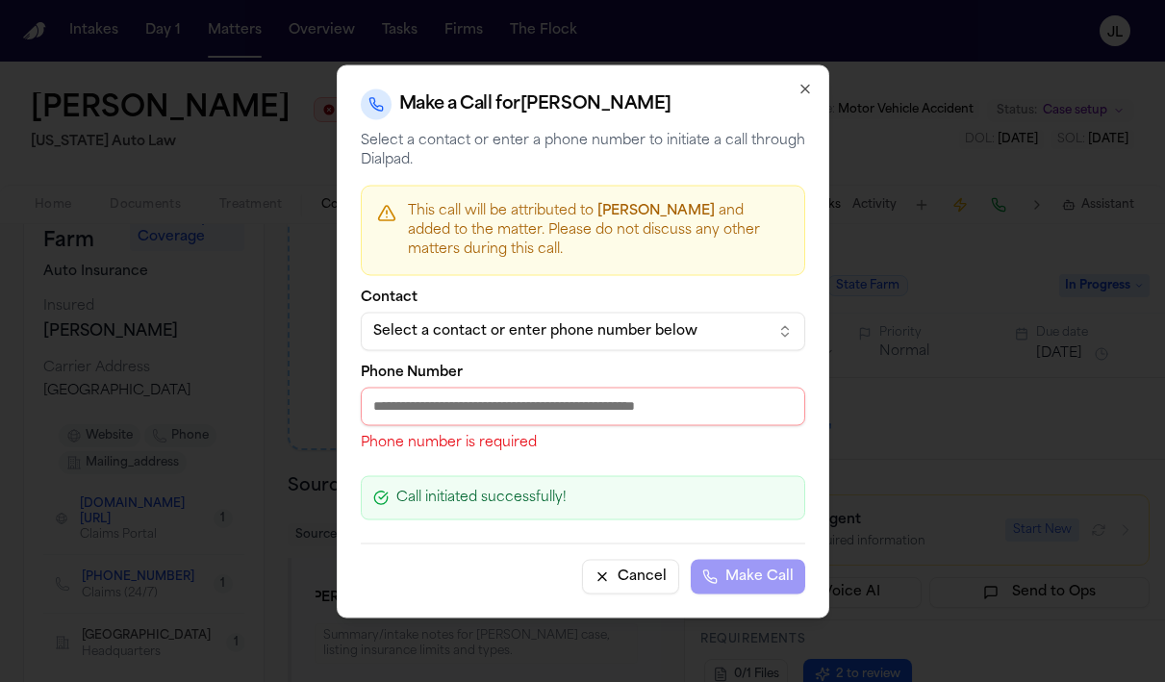
paste input "**********"
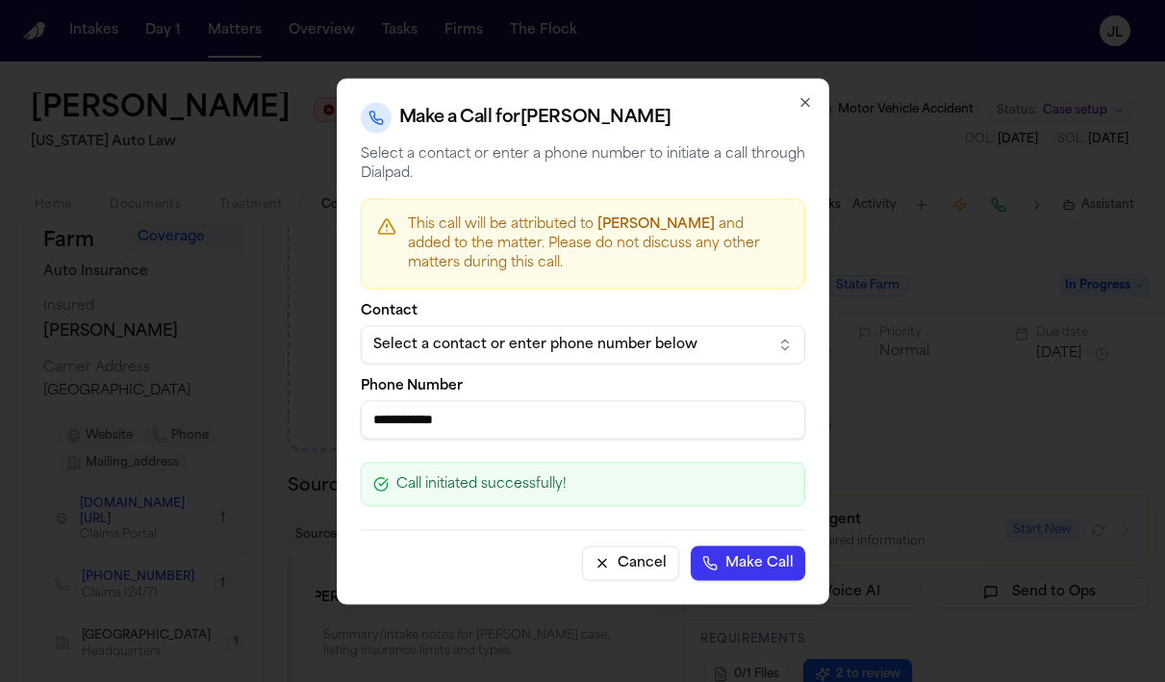
type input "**********"
click at [759, 557] on button "Make Call" at bounding box center [747, 562] width 114 height 35
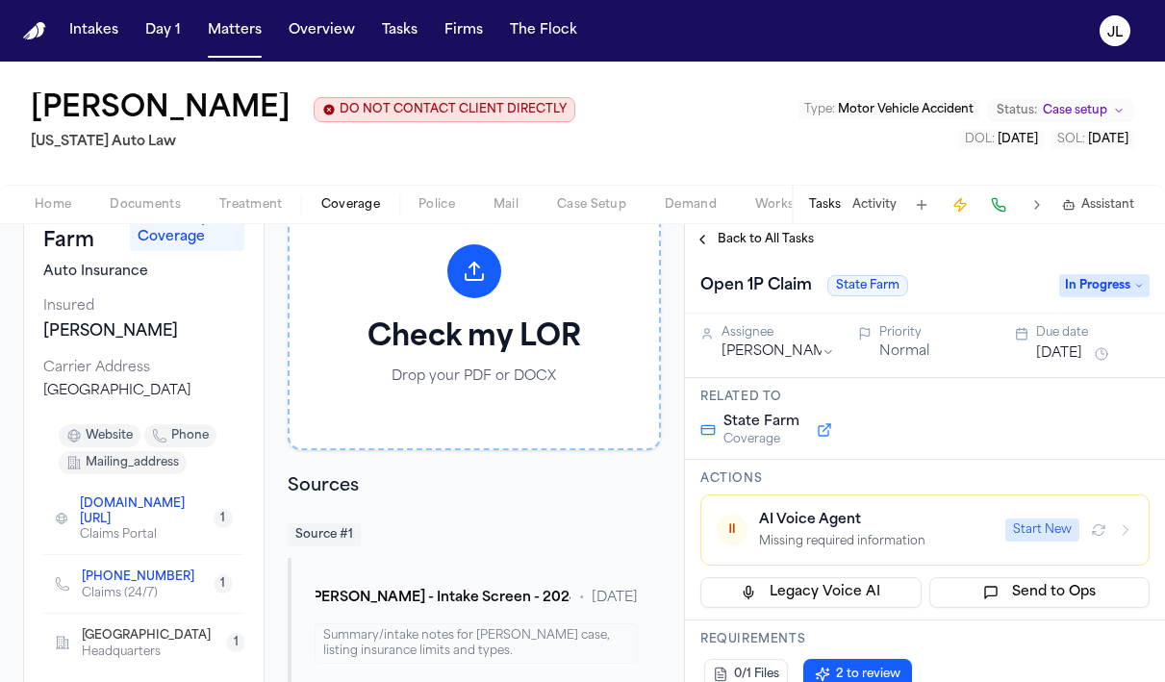
click at [1001, 211] on button at bounding box center [998, 204] width 27 height 27
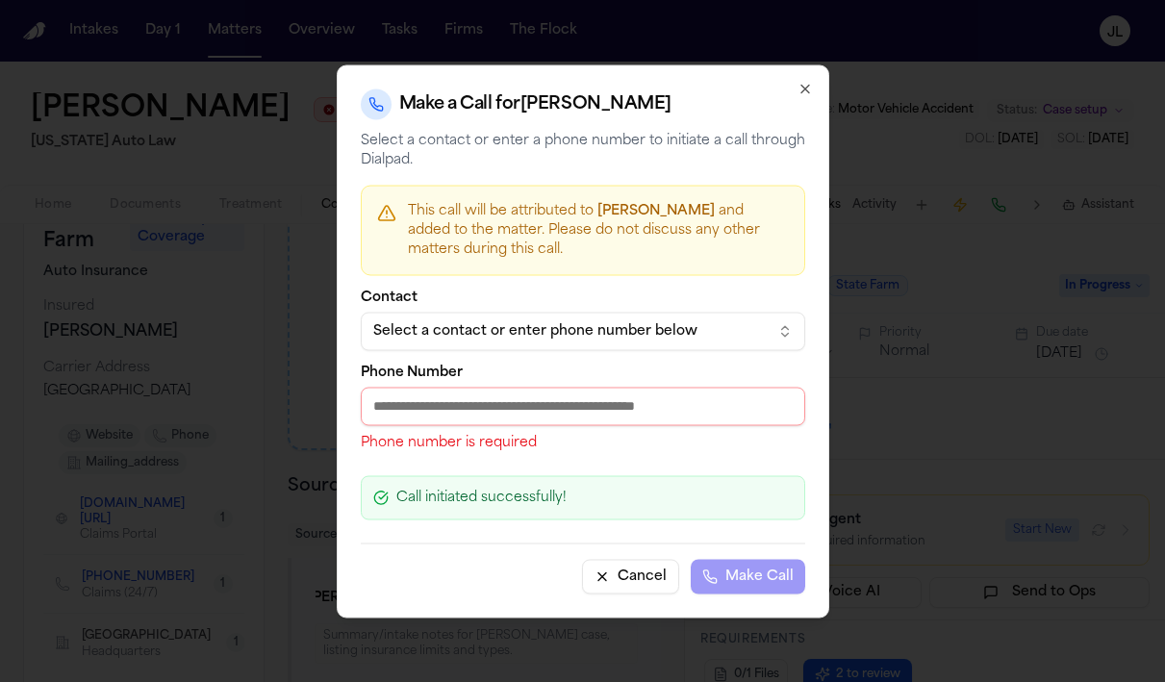
click at [536, 344] on button "Select a contact or enter phone number below" at bounding box center [583, 331] width 444 height 38
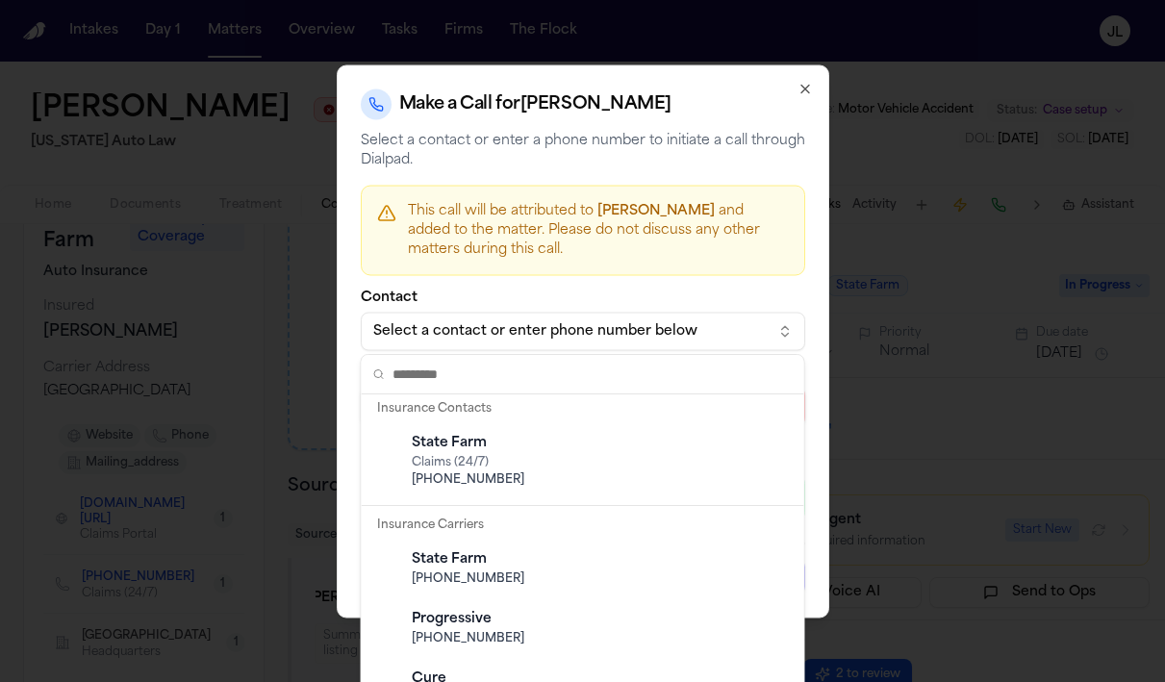
scroll to position [510, 0]
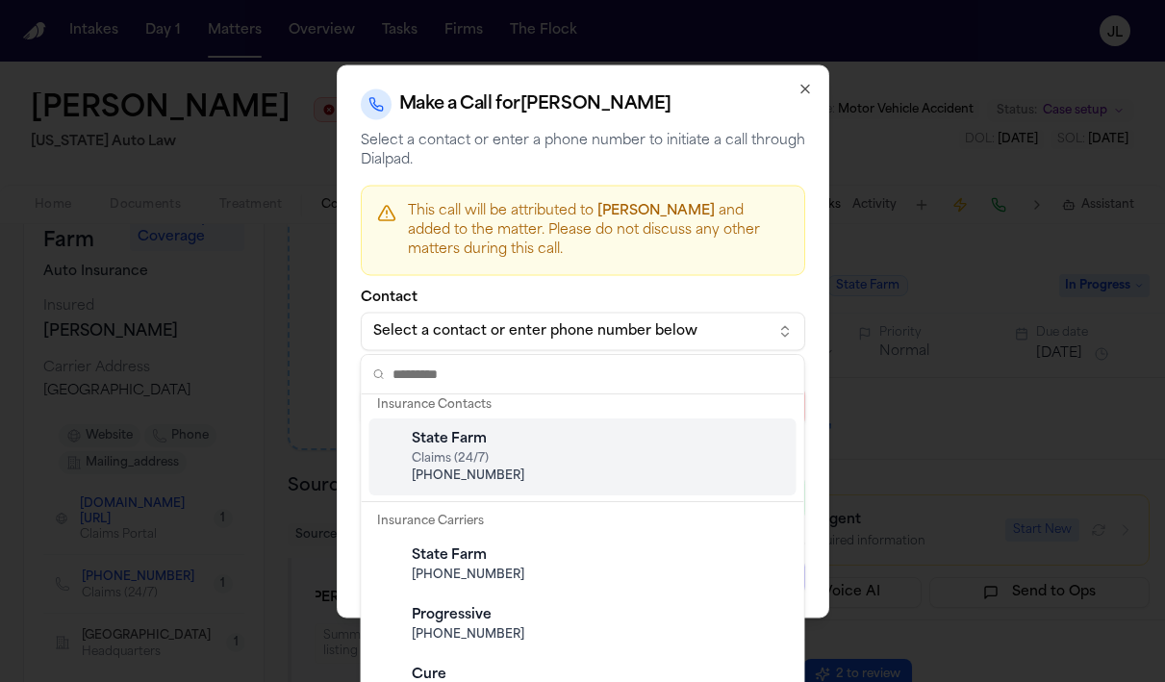
click at [509, 463] on span "Claims (24/7)" at bounding box center [598, 458] width 373 height 15
type input "**********"
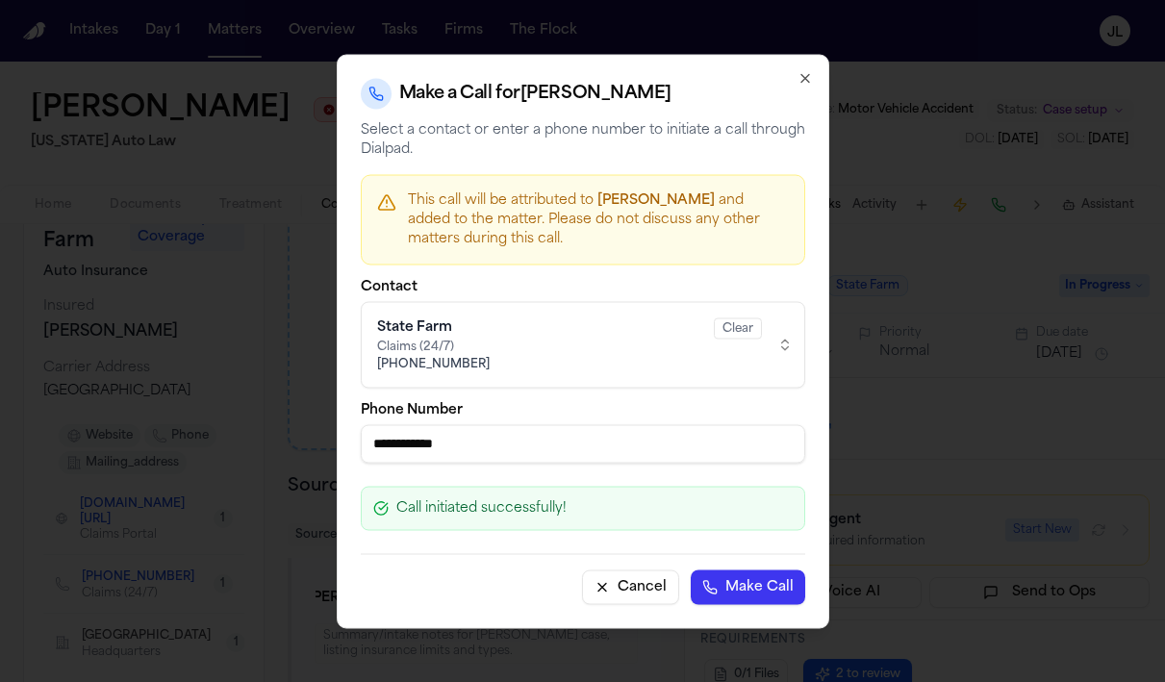
click at [774, 587] on button "Make Call" at bounding box center [747, 586] width 114 height 35
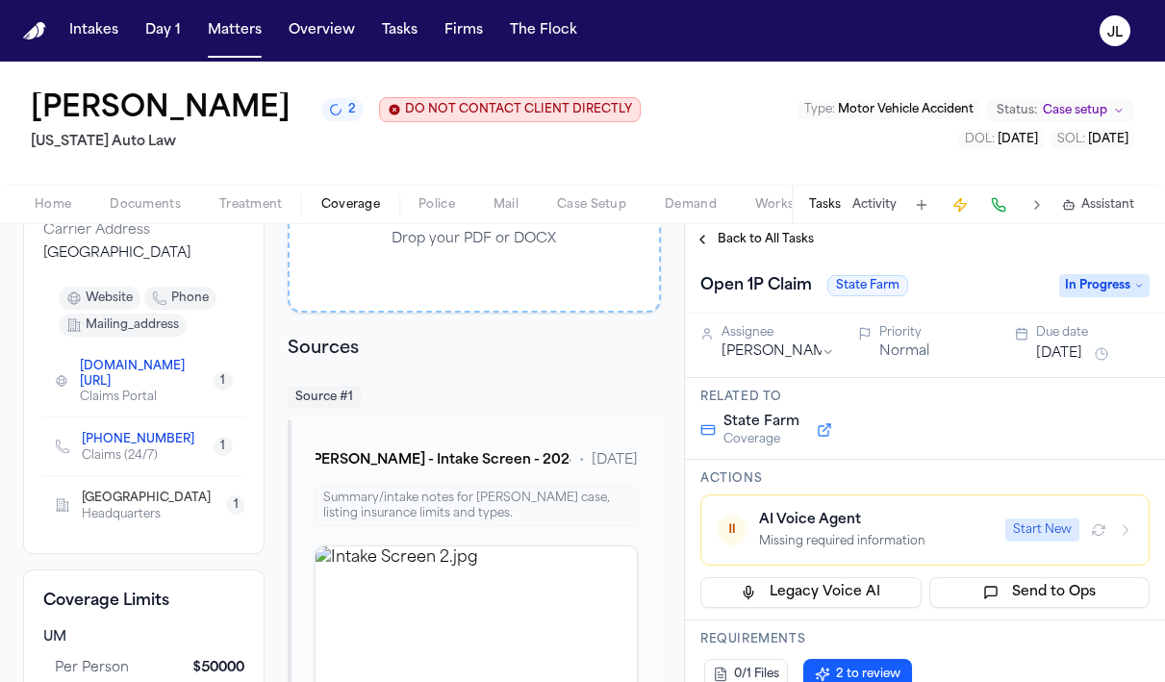
scroll to position [170, 0]
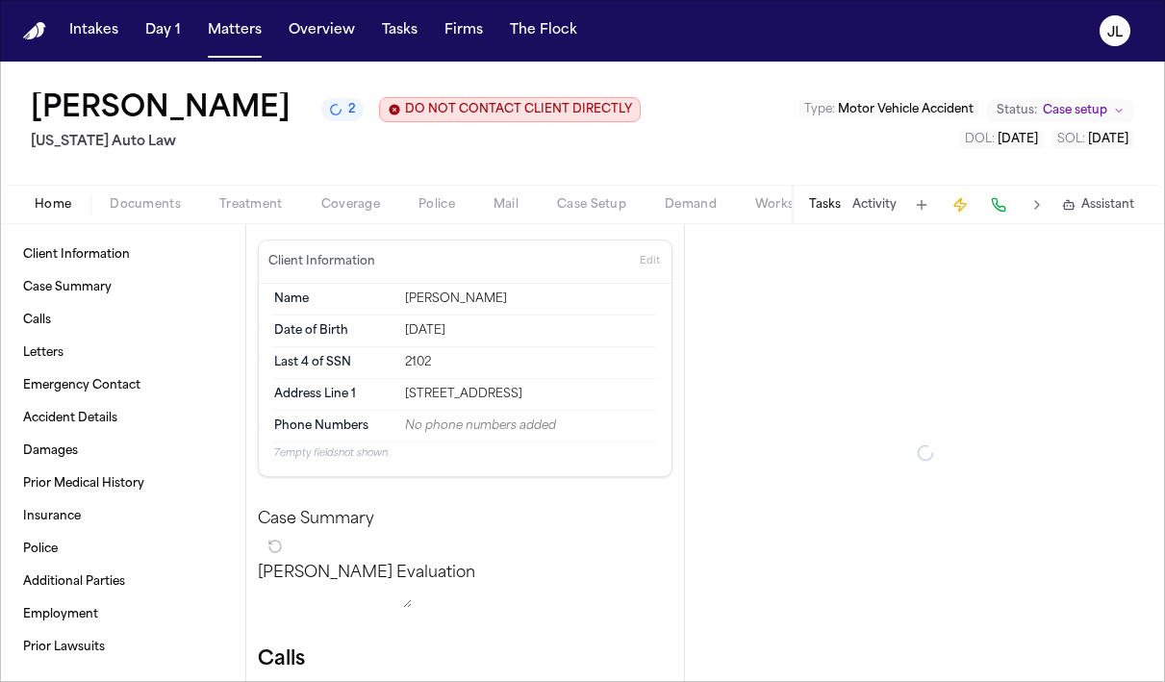
click at [61, 200] on span "Home" at bounding box center [53, 204] width 37 height 15
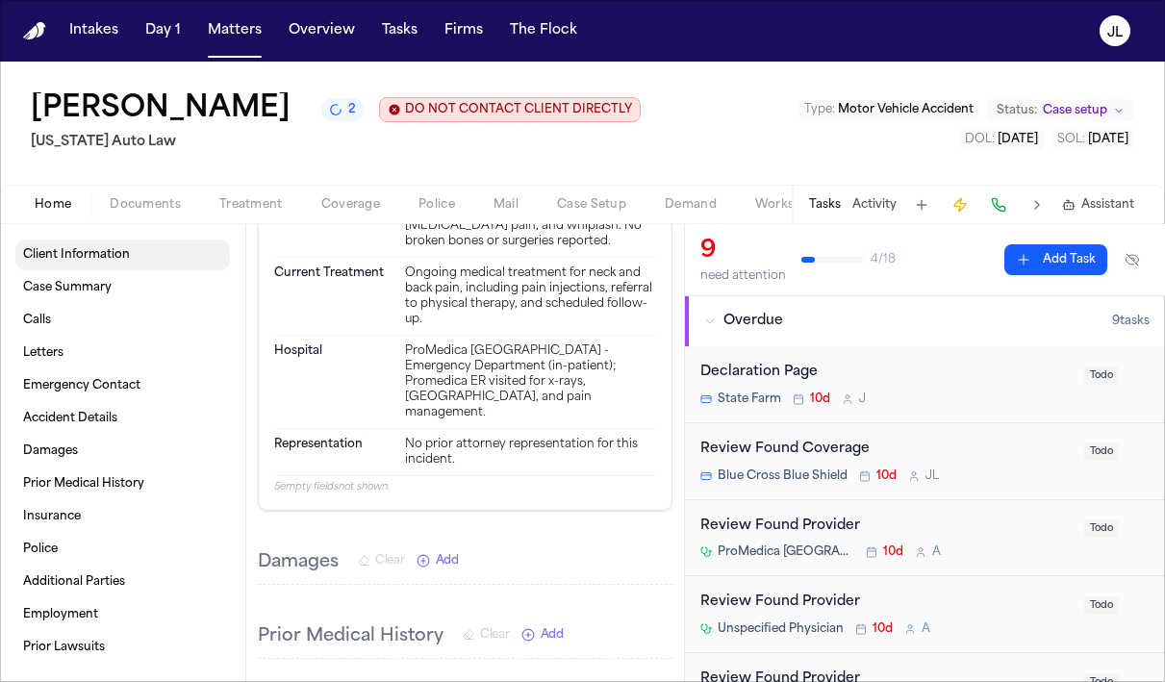
click at [66, 262] on span "Client Information" at bounding box center [76, 254] width 107 height 15
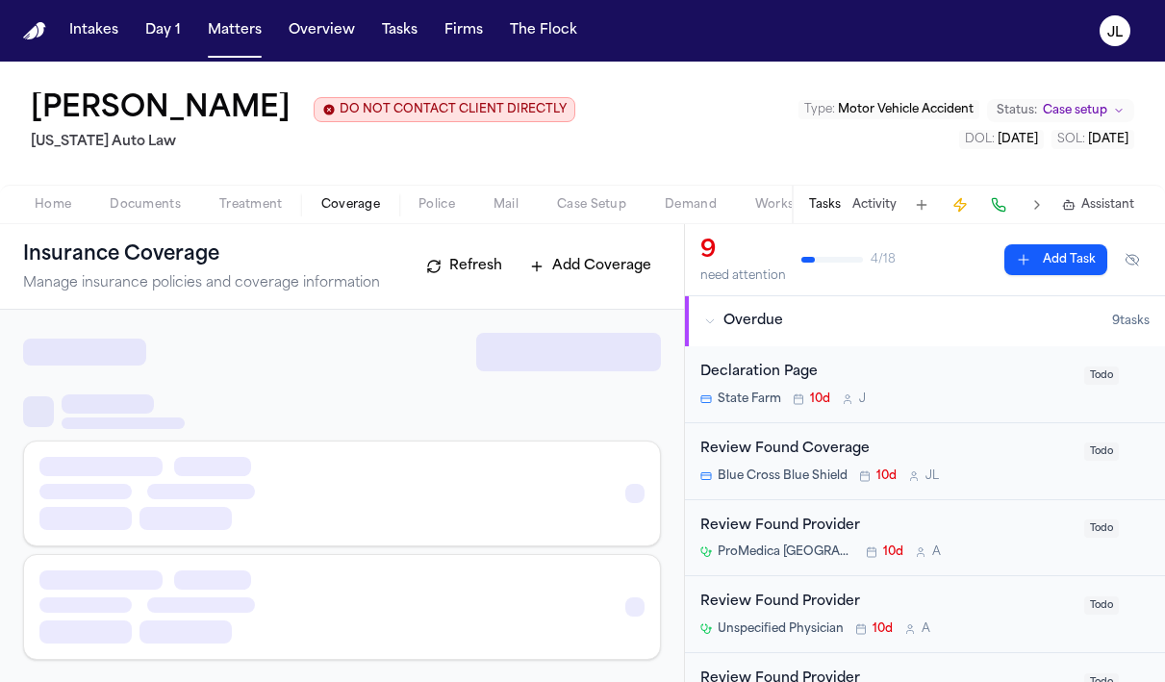
click at [345, 201] on span "Coverage" at bounding box center [350, 204] width 59 height 15
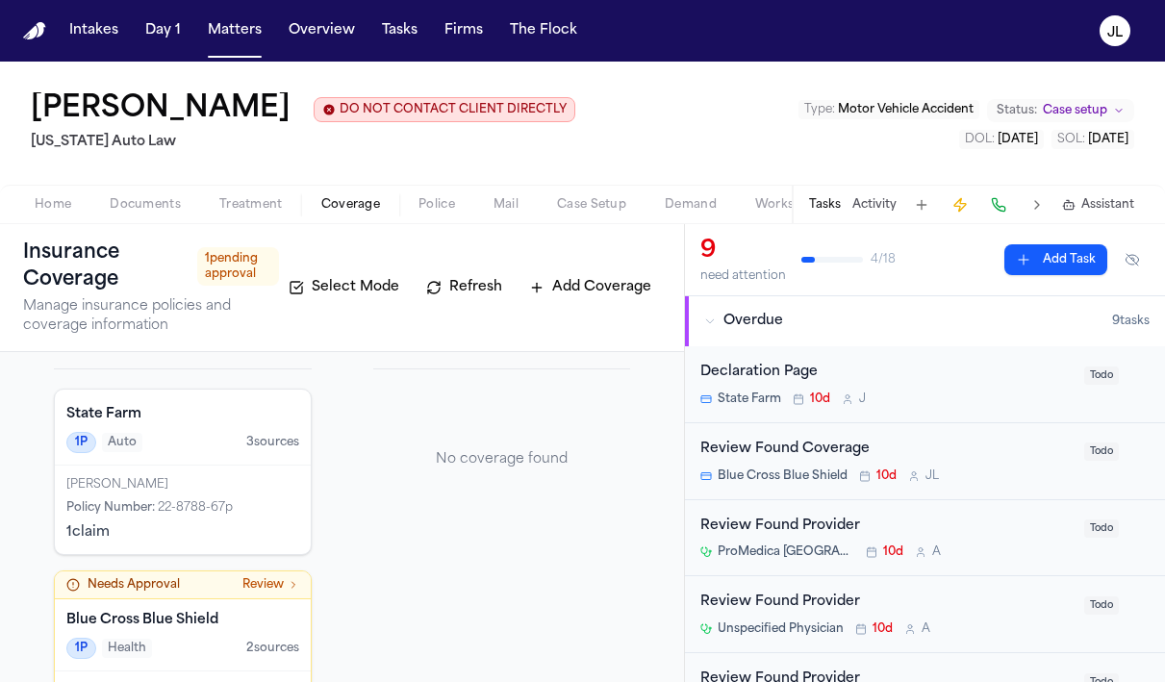
scroll to position [163, 0]
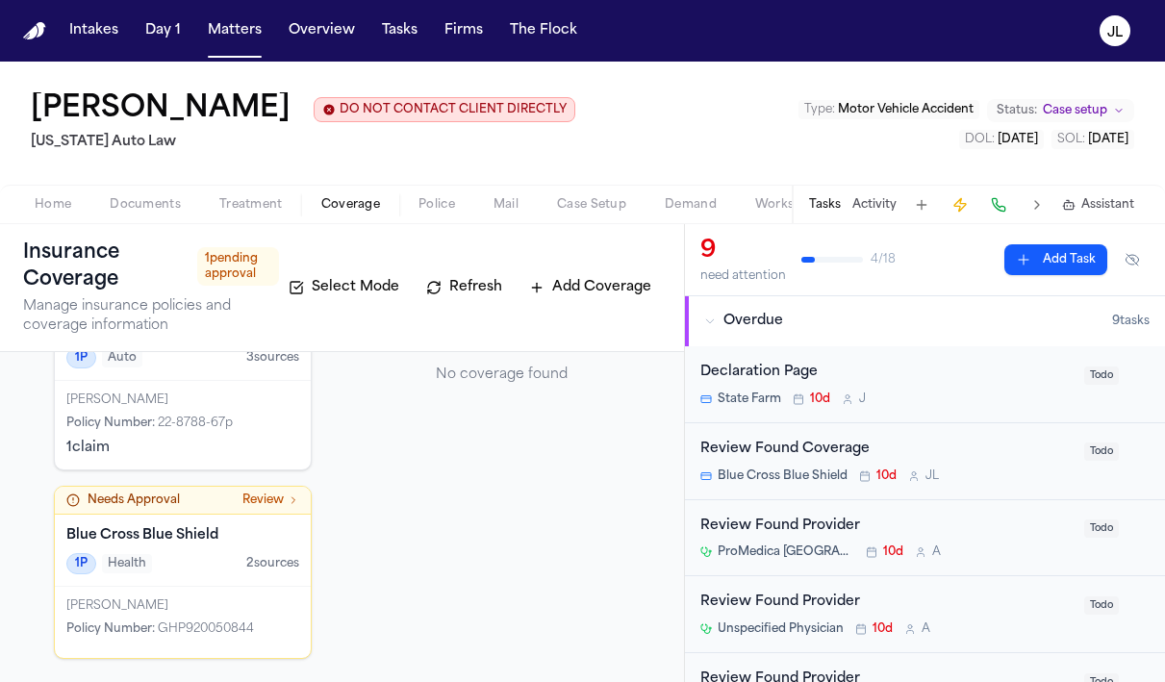
click at [241, 589] on div "Shamar Brown Policy Number : GHP920050844" at bounding box center [183, 622] width 256 height 71
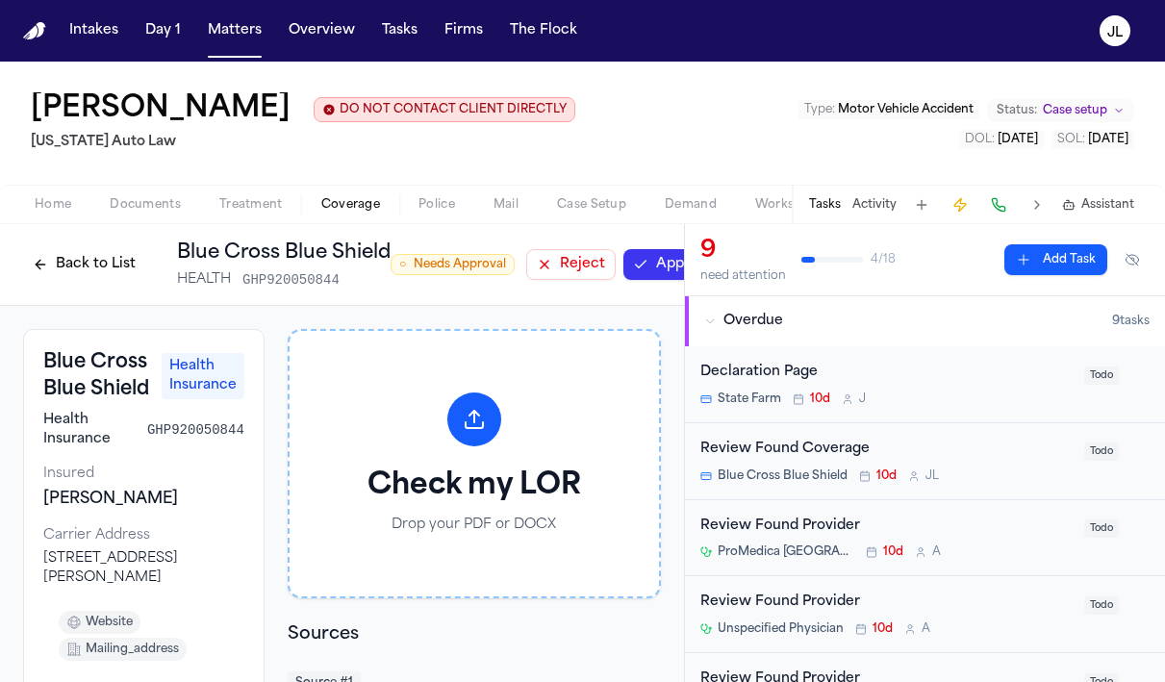
click at [647, 254] on button "Approve" at bounding box center [673, 264] width 101 height 31
click at [70, 263] on button "Back to List" at bounding box center [84, 264] width 122 height 31
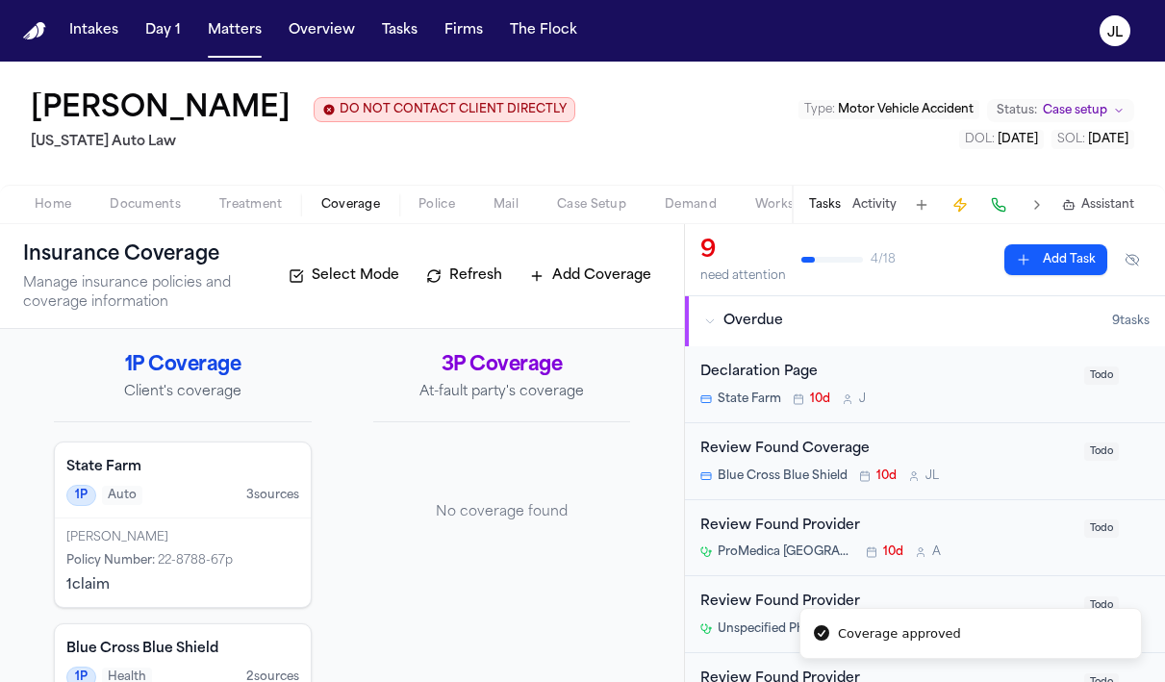
click at [242, 556] on div "Policy Number : 22-8788-67p" at bounding box center [182, 560] width 233 height 15
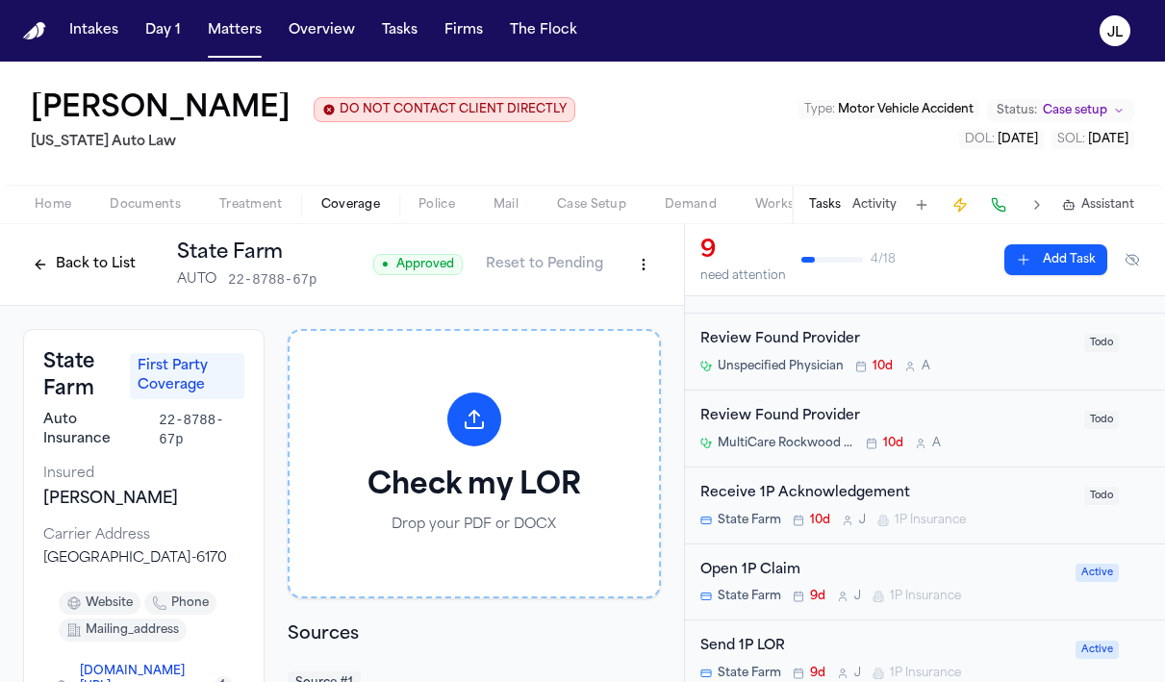
scroll to position [282, 0]
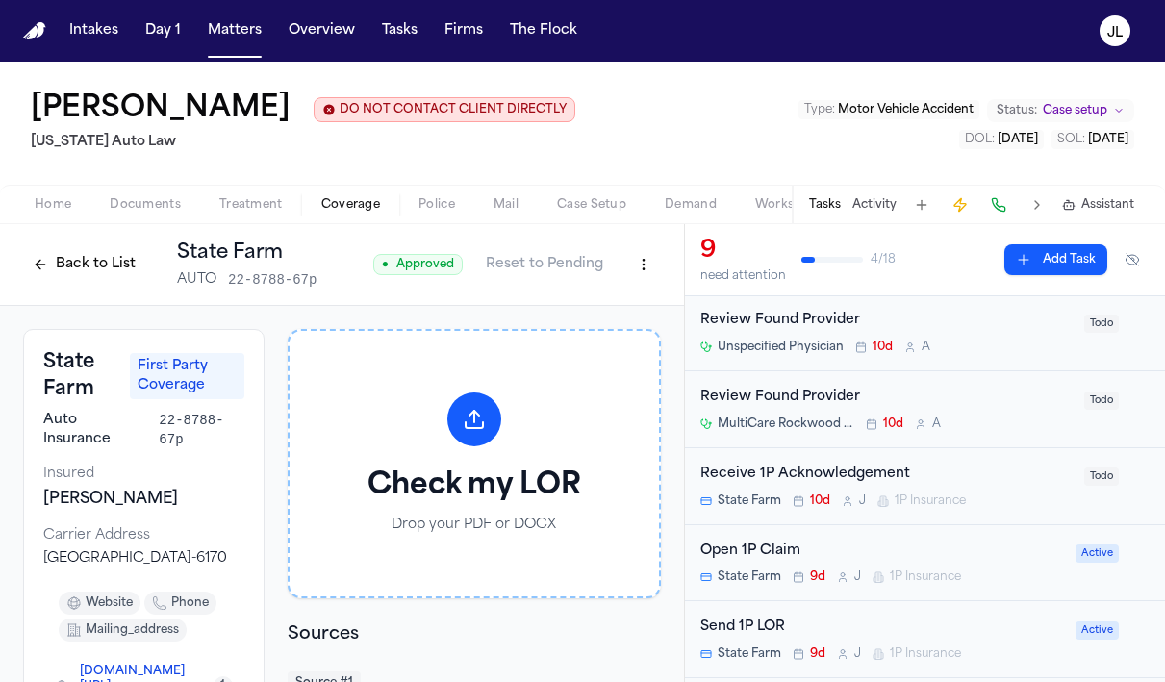
click at [866, 570] on div "Open 1P Claim State Farm 9d J 1P Insurance" at bounding box center [882, 562] width 364 height 45
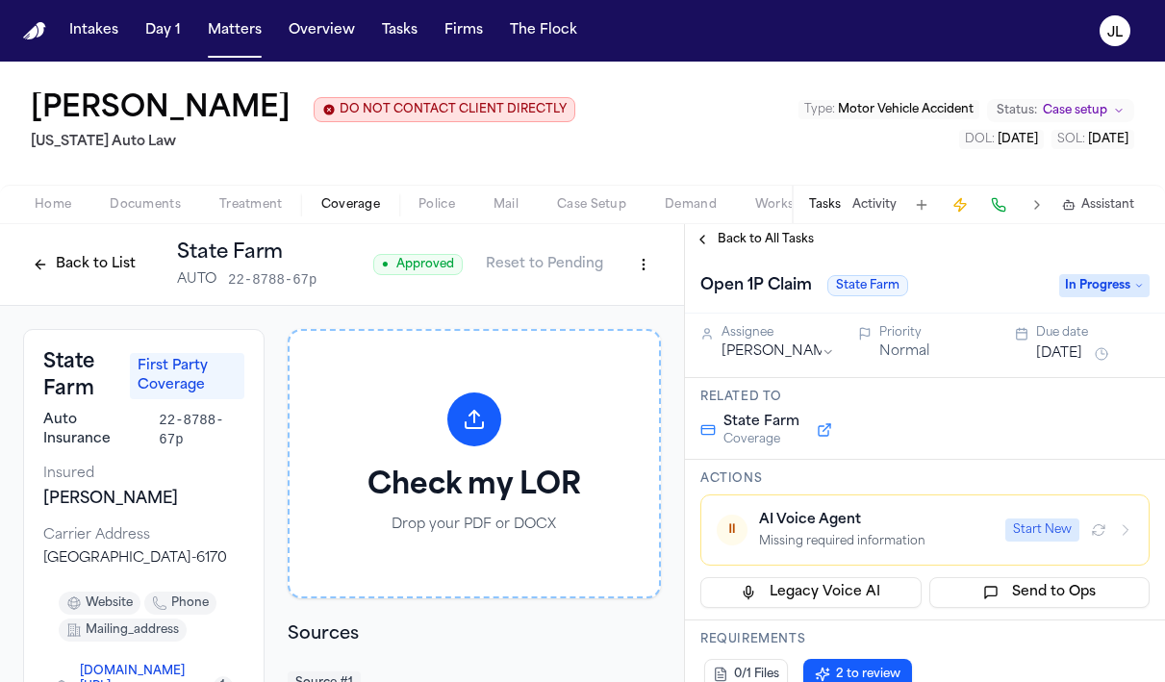
click at [1052, 533] on button "Start New" at bounding box center [1042, 529] width 74 height 23
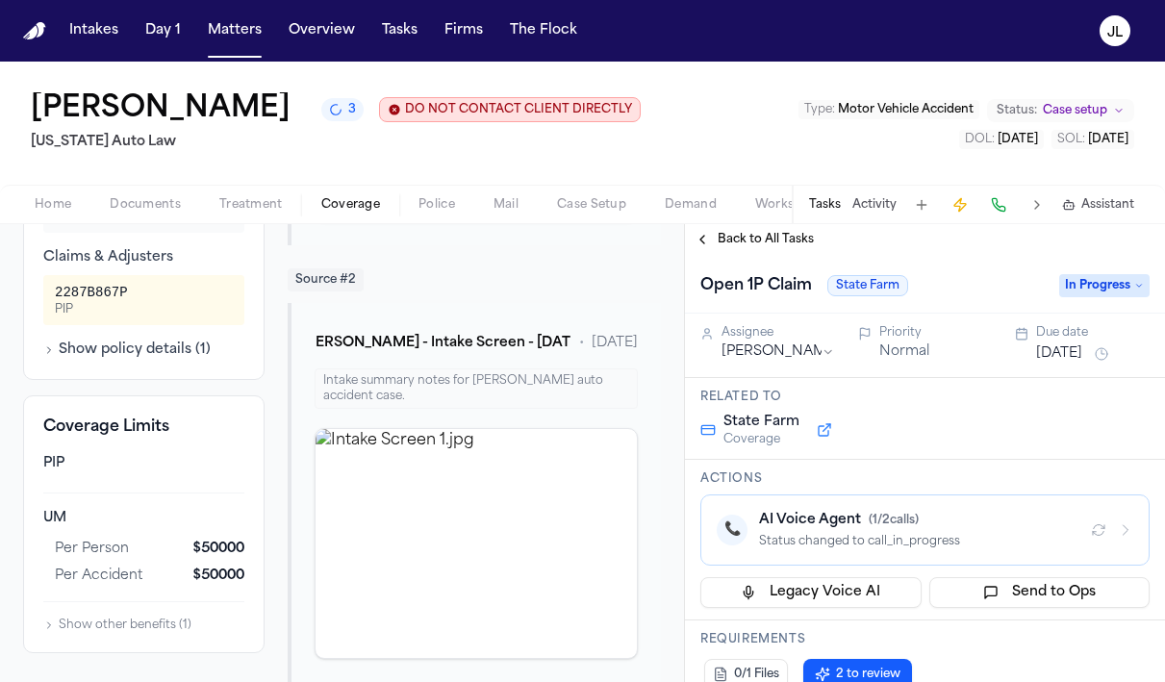
scroll to position [843, 0]
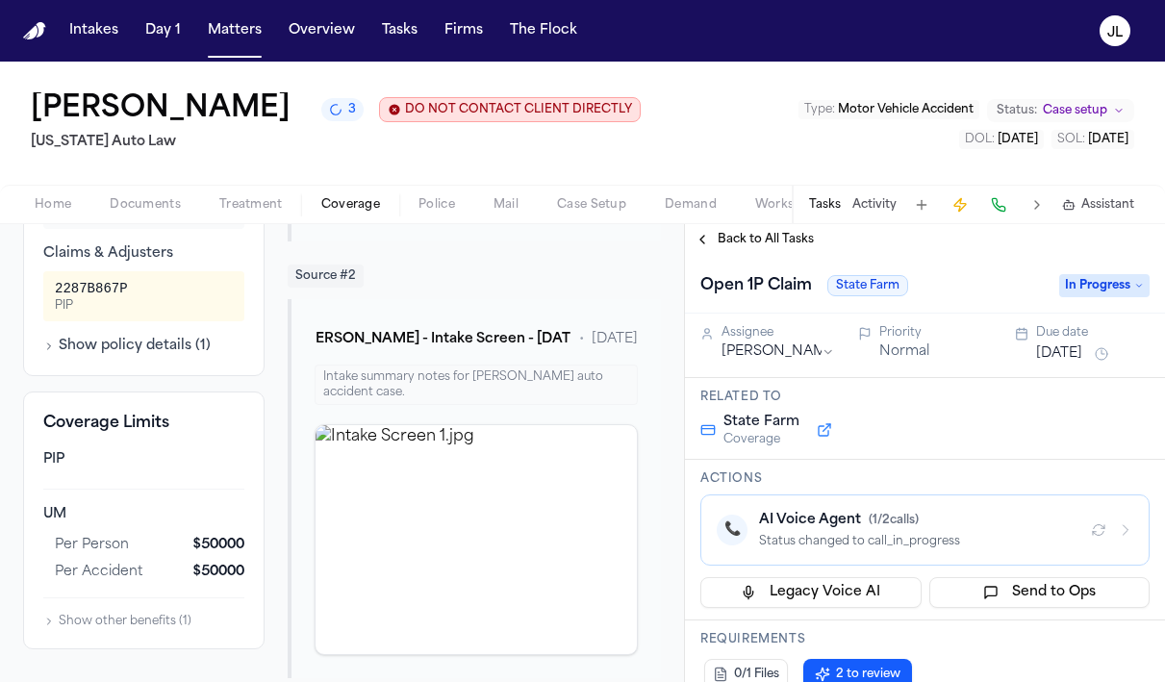
click at [1124, 524] on icon "button" at bounding box center [1124, 529] width 15 height 15
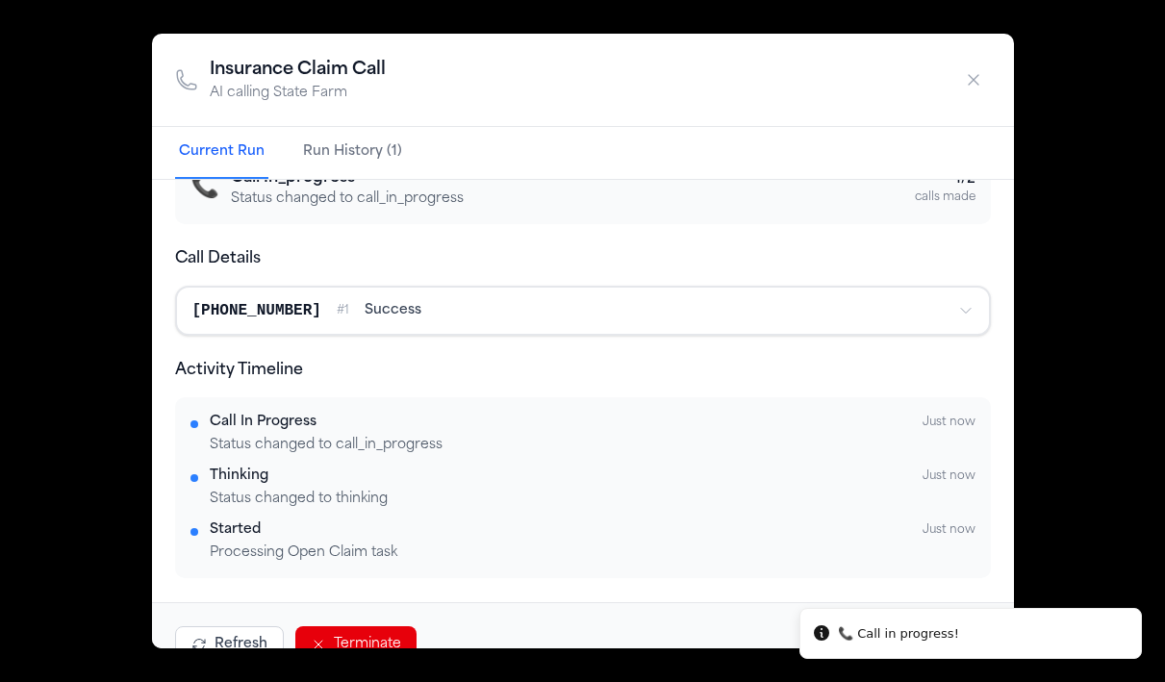
scroll to position [0, 0]
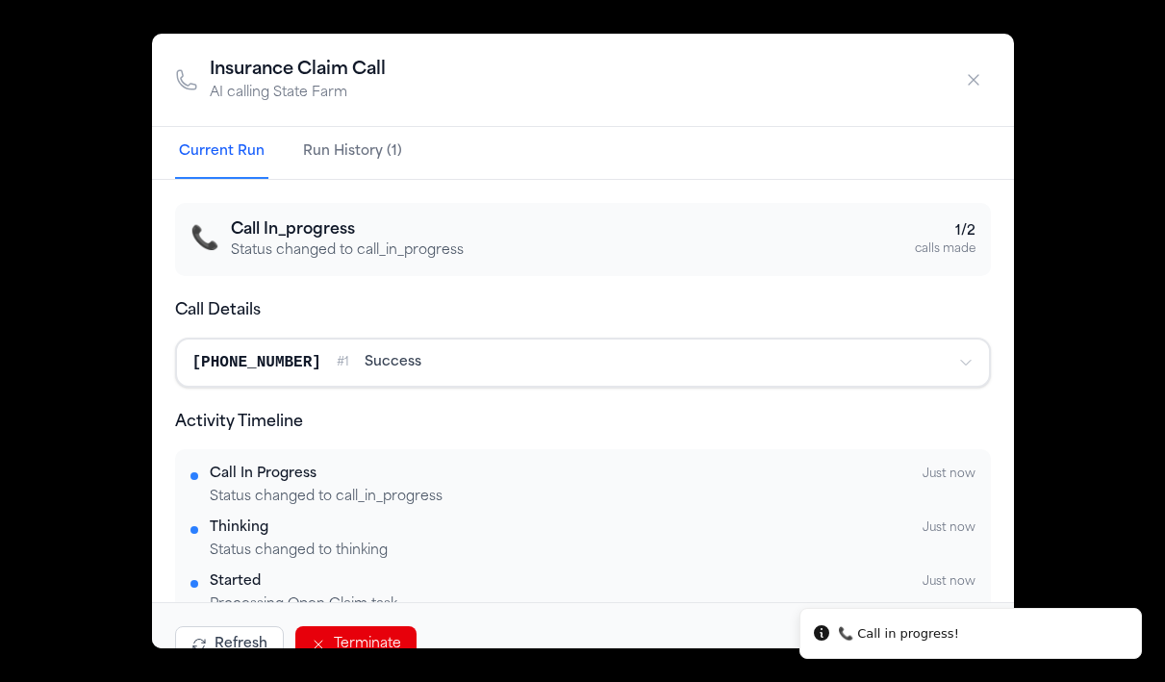
click at [971, 69] on button "button" at bounding box center [973, 80] width 35 height 35
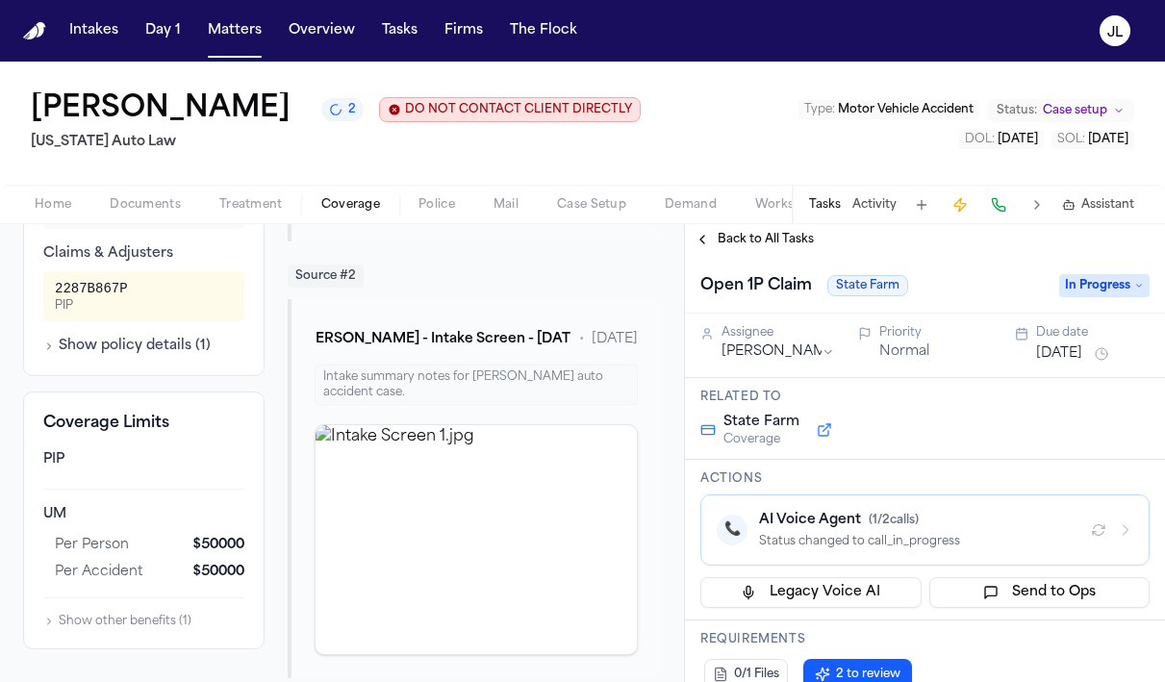
click at [51, 200] on span "Home" at bounding box center [53, 204] width 37 height 15
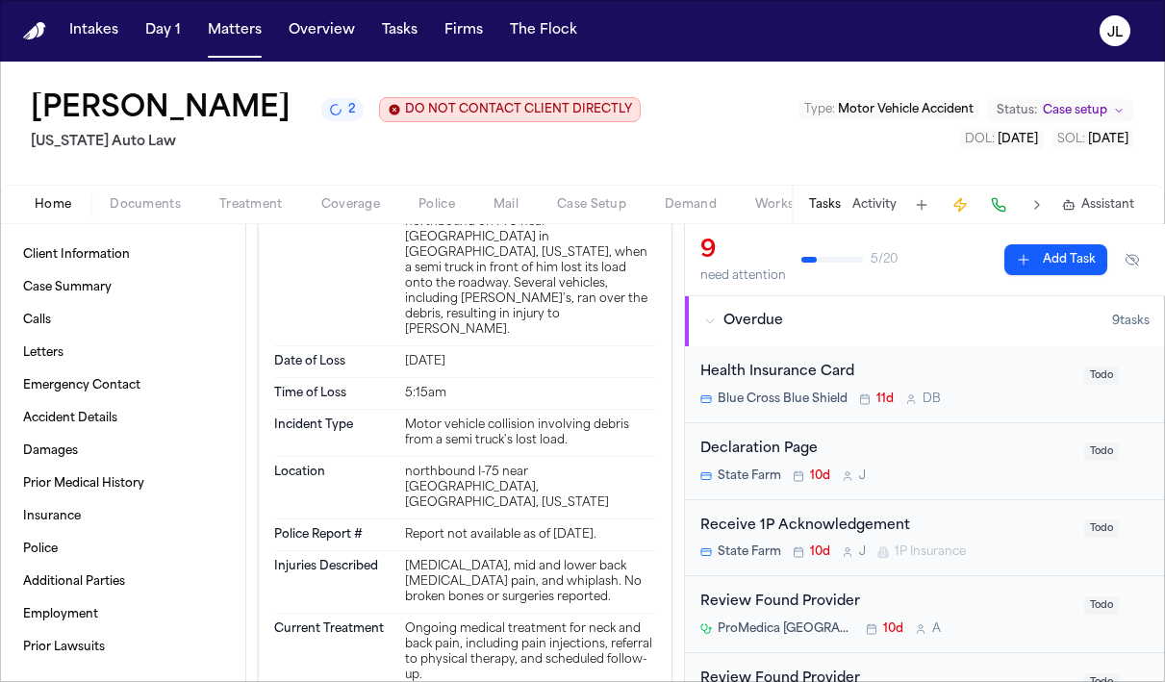
scroll to position [1452, 0]
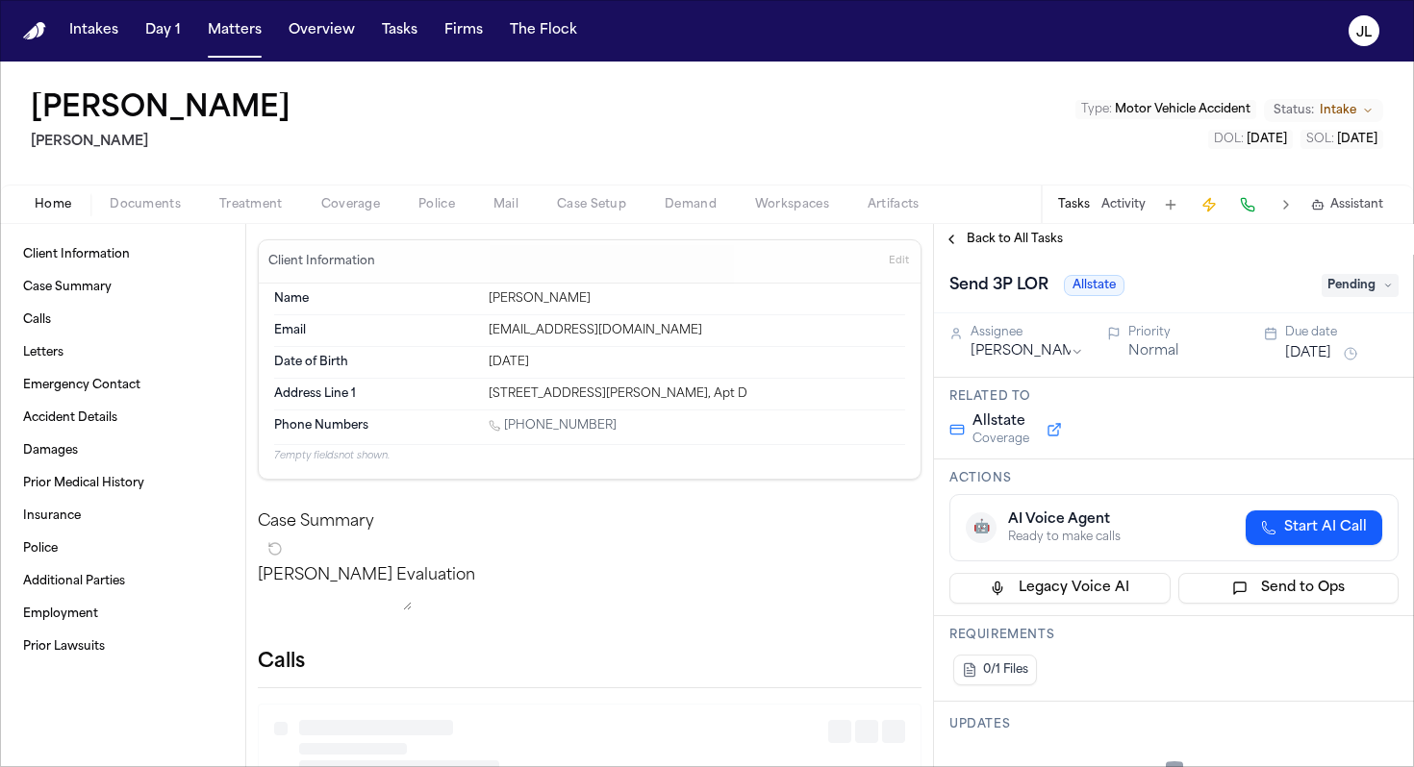
click at [359, 203] on span "Coverage" at bounding box center [350, 204] width 59 height 15
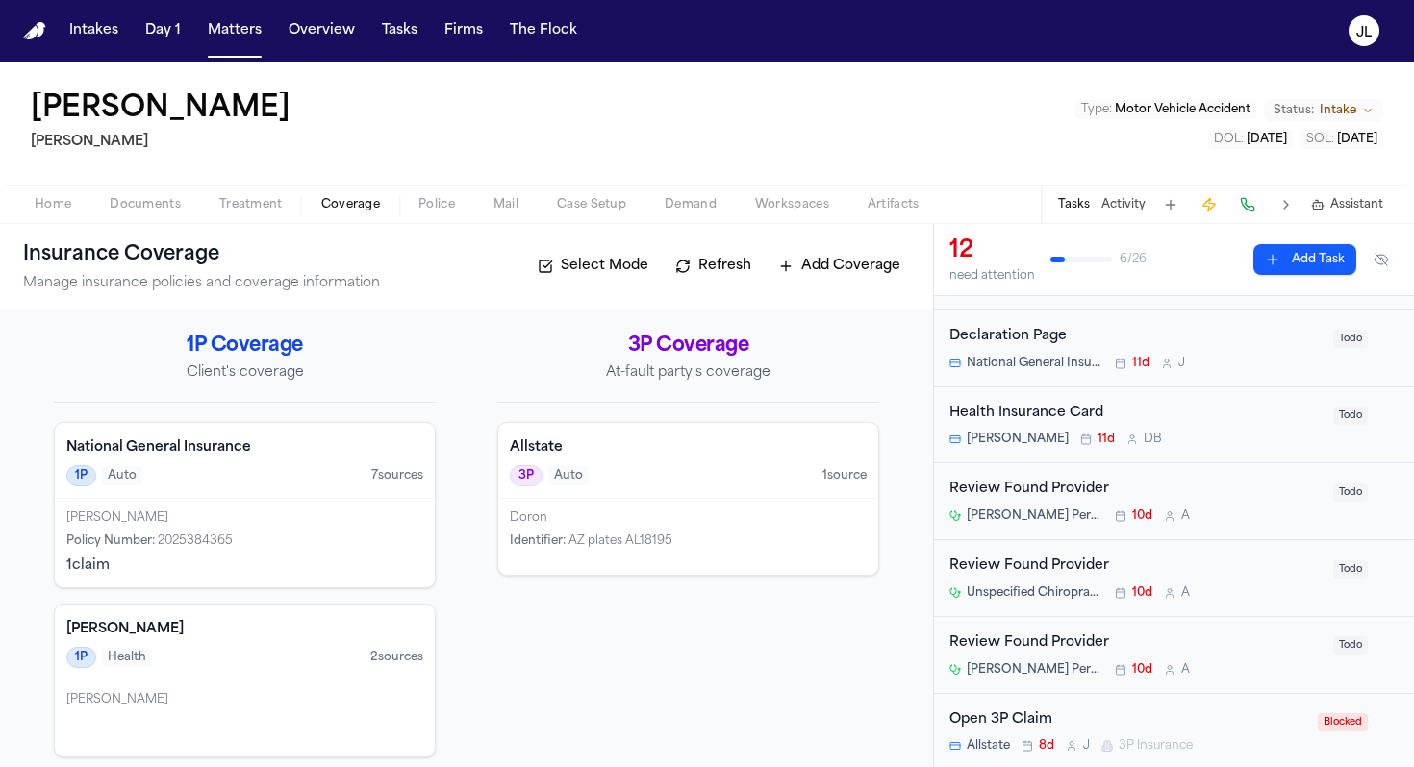
scroll to position [301, 0]
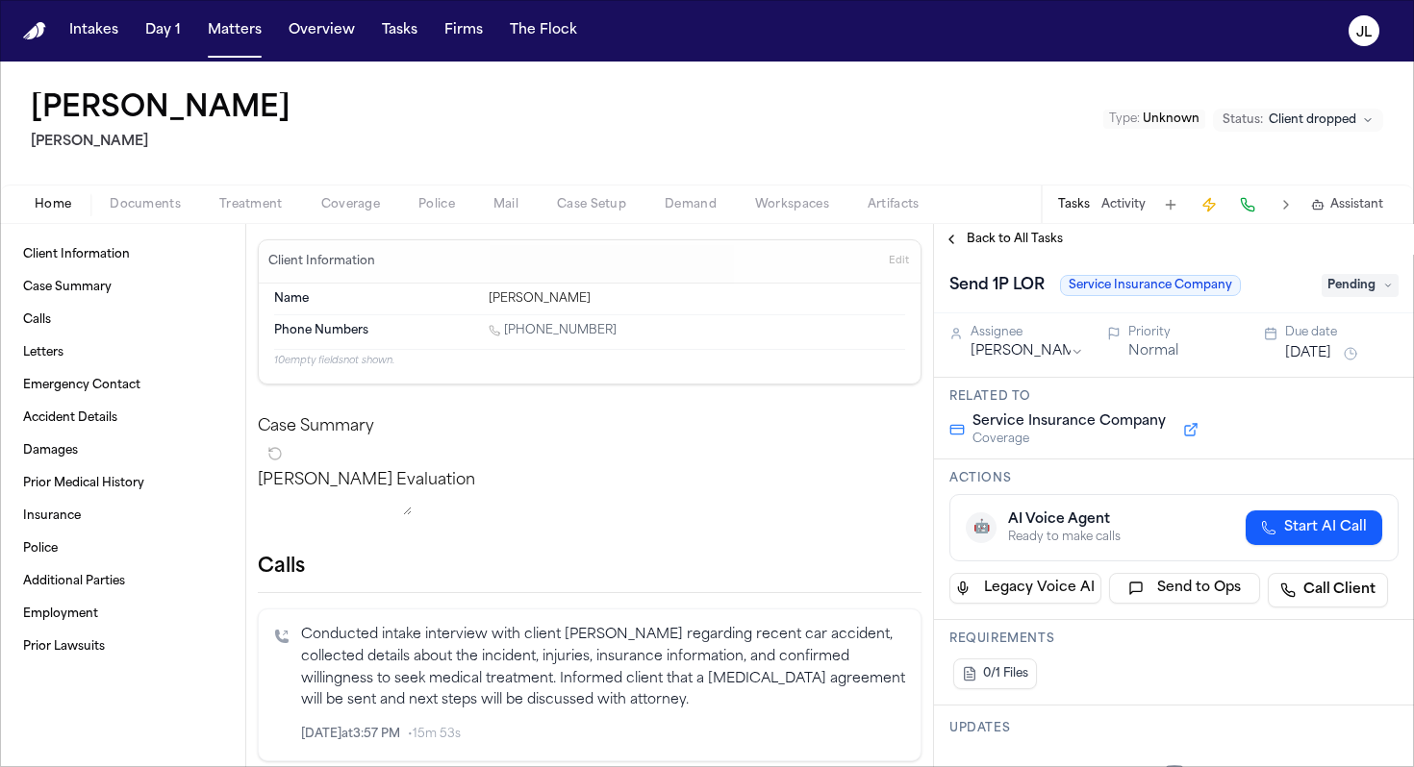
click at [951, 238] on button "Back to All Tasks" at bounding box center [1003, 239] width 138 height 15
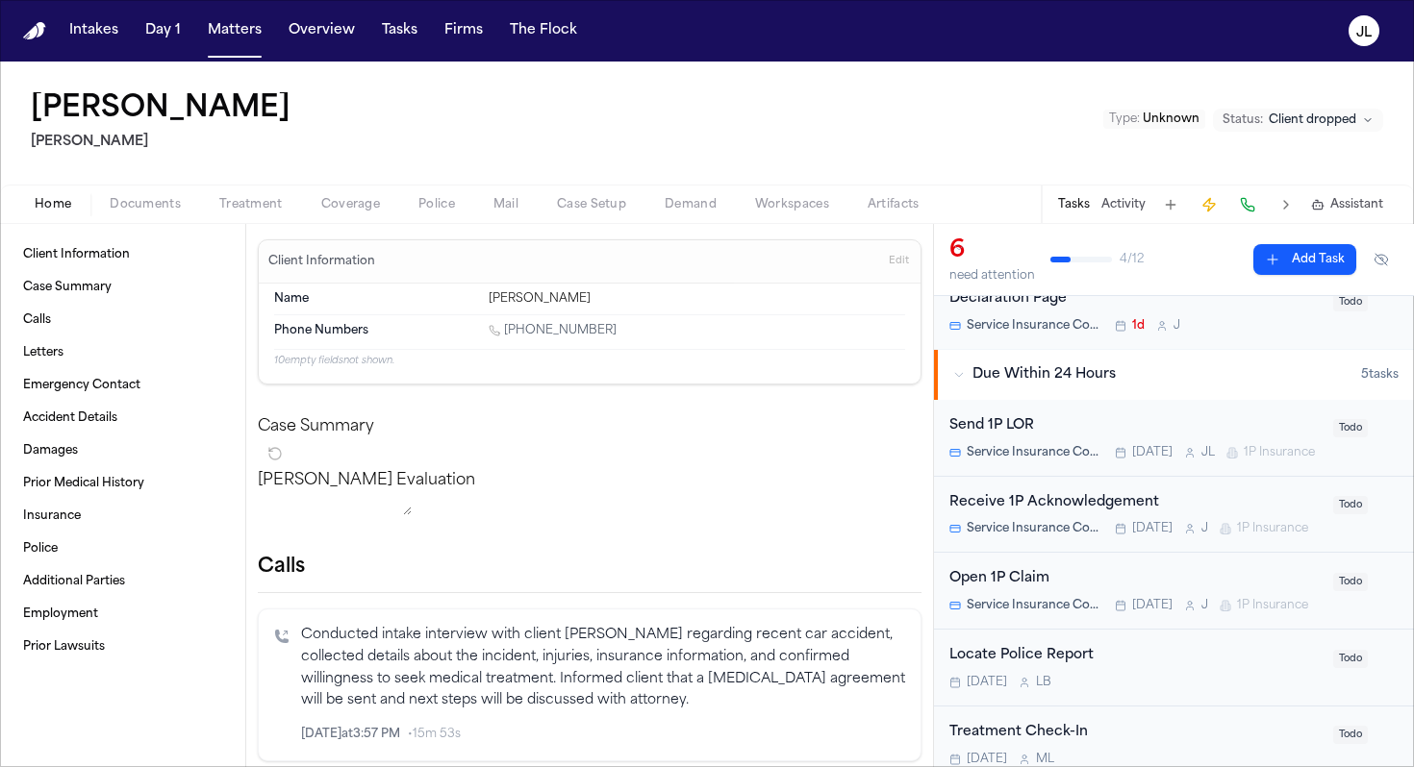
scroll to position [79, 0]
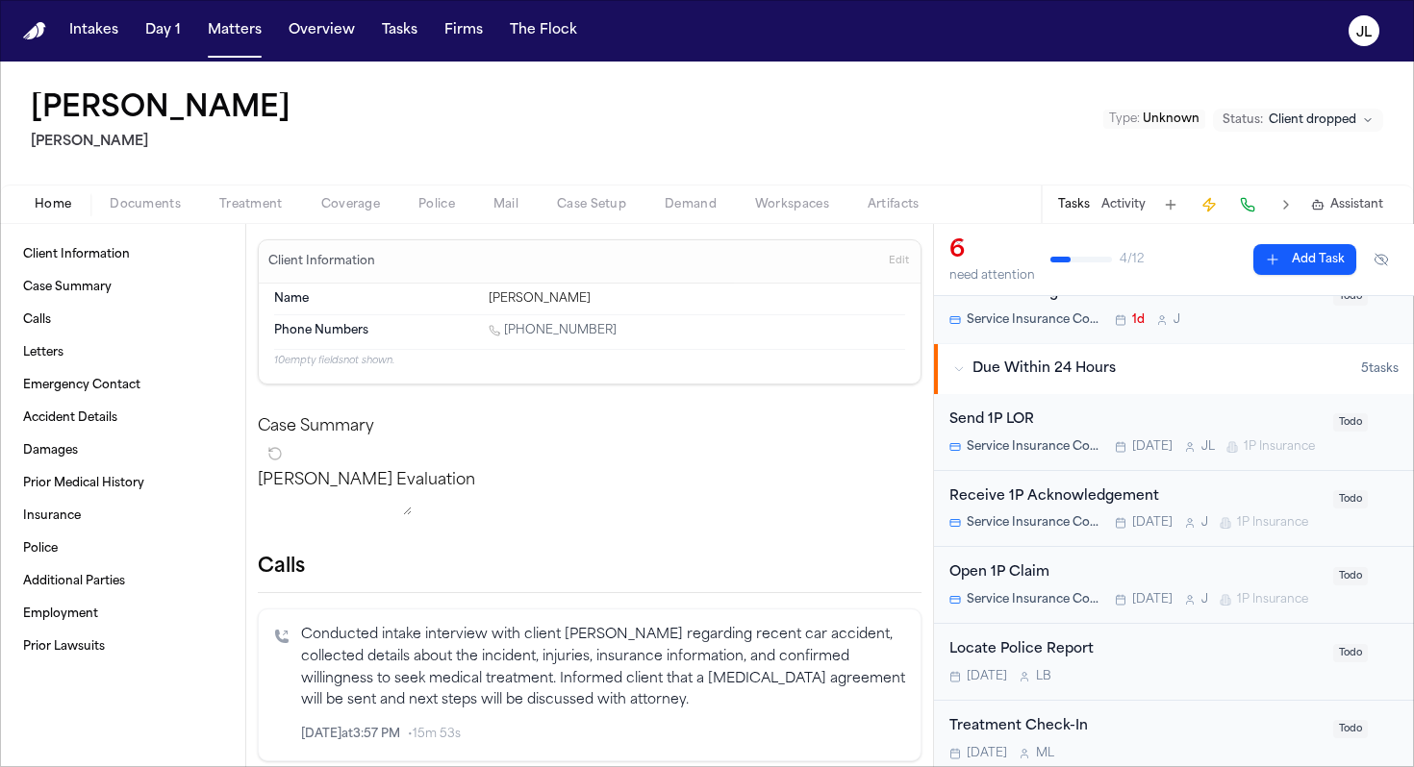
click at [1066, 583] on div "Open 1P Claim" at bounding box center [1135, 574] width 372 height 22
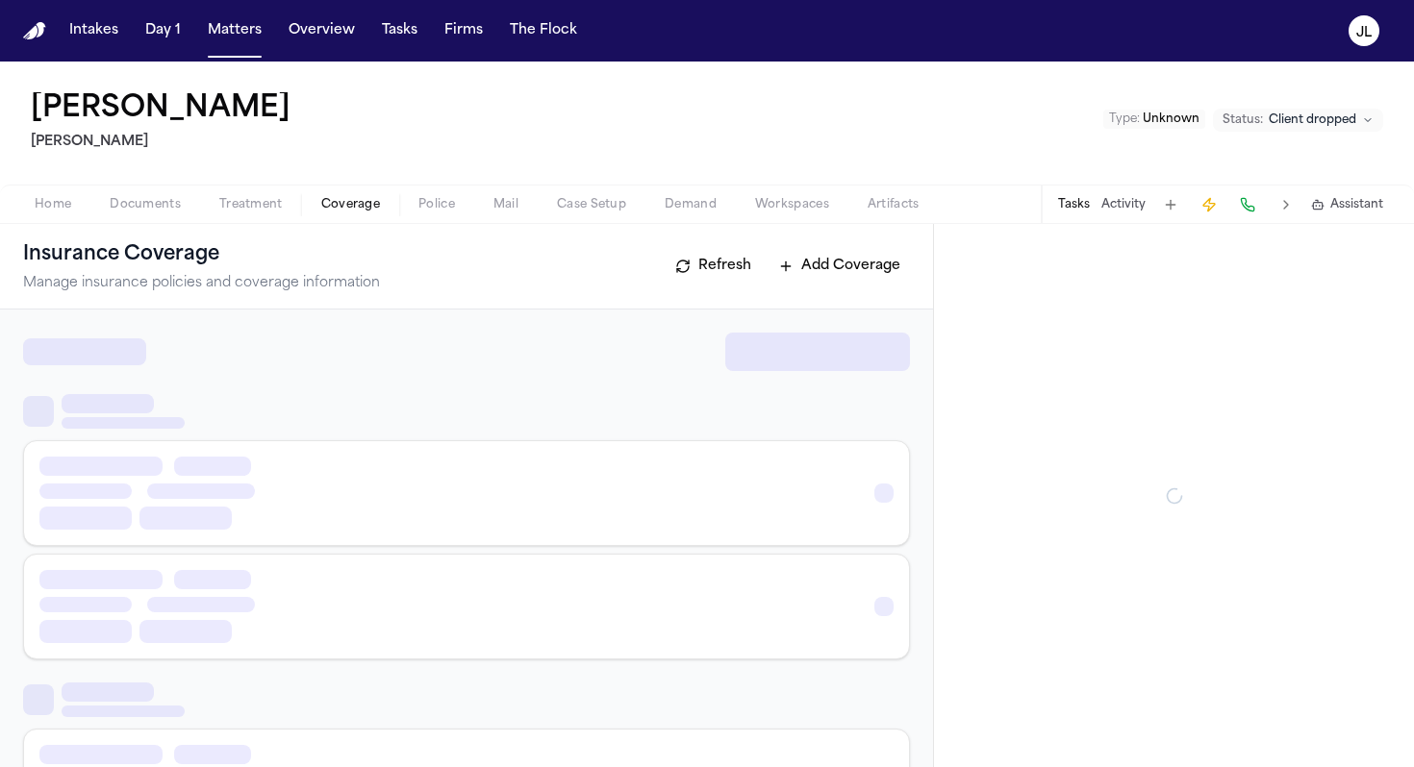
click at [349, 213] on span "Coverage" at bounding box center [350, 204] width 59 height 15
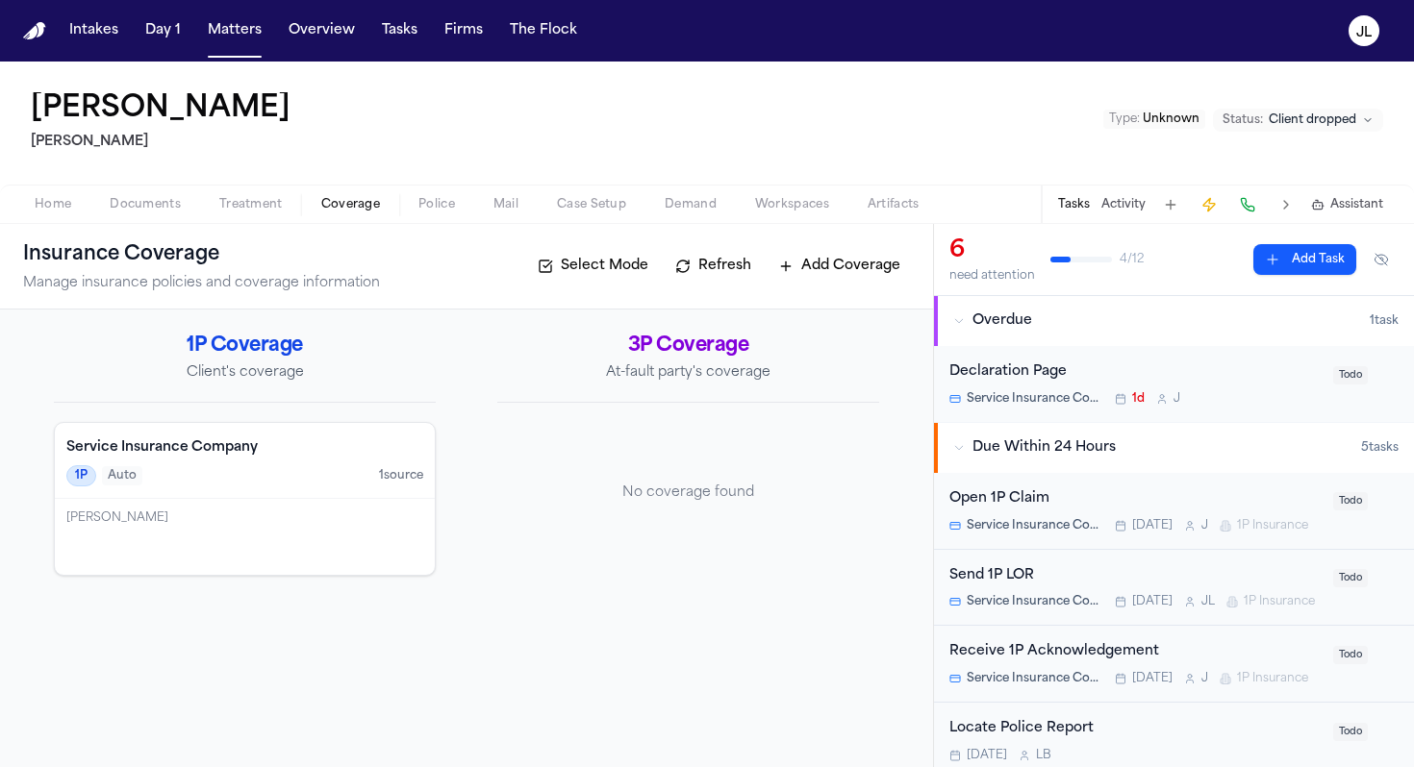
click at [315, 492] on div "Service Insurance Company 1P Auto 1 source" at bounding box center [245, 461] width 380 height 76
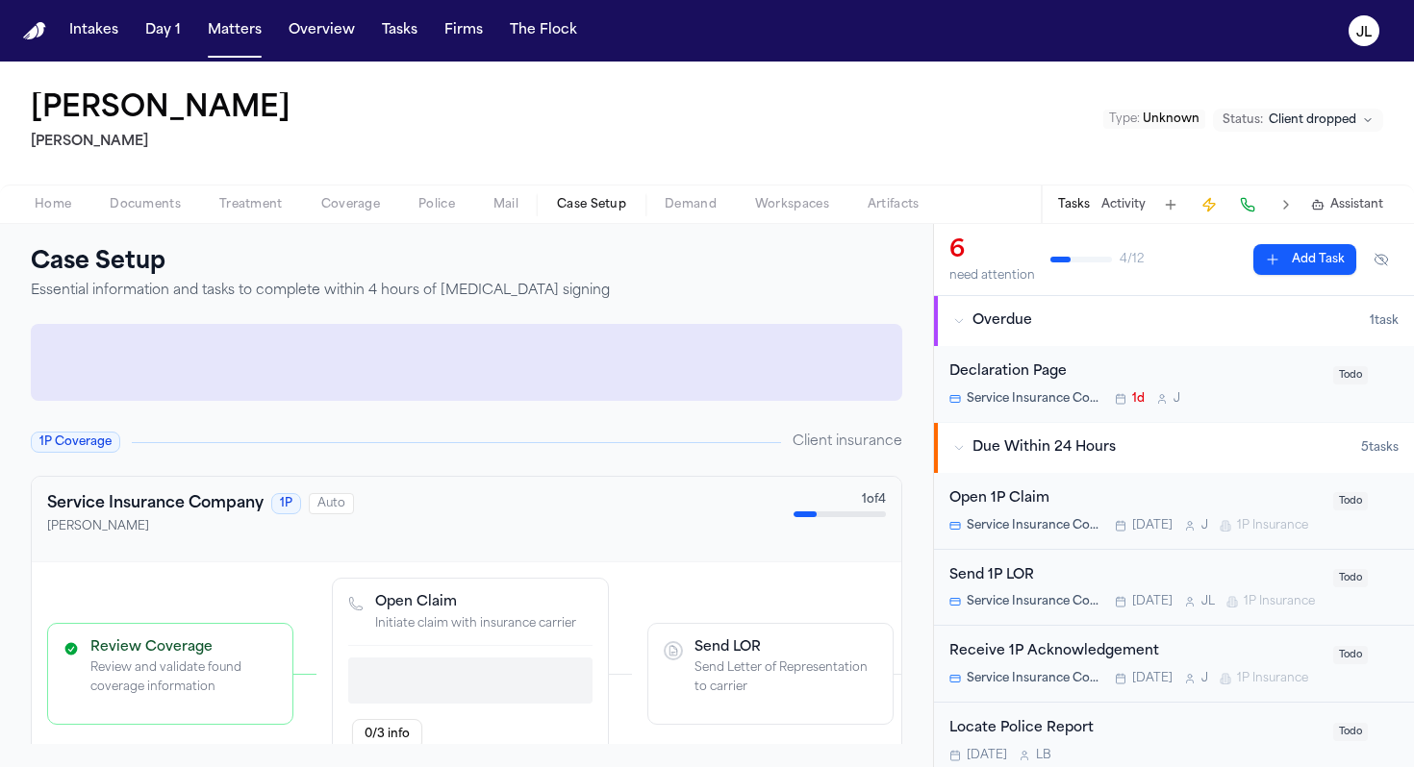
click at [588, 205] on span "Case Setup" at bounding box center [591, 204] width 69 height 15
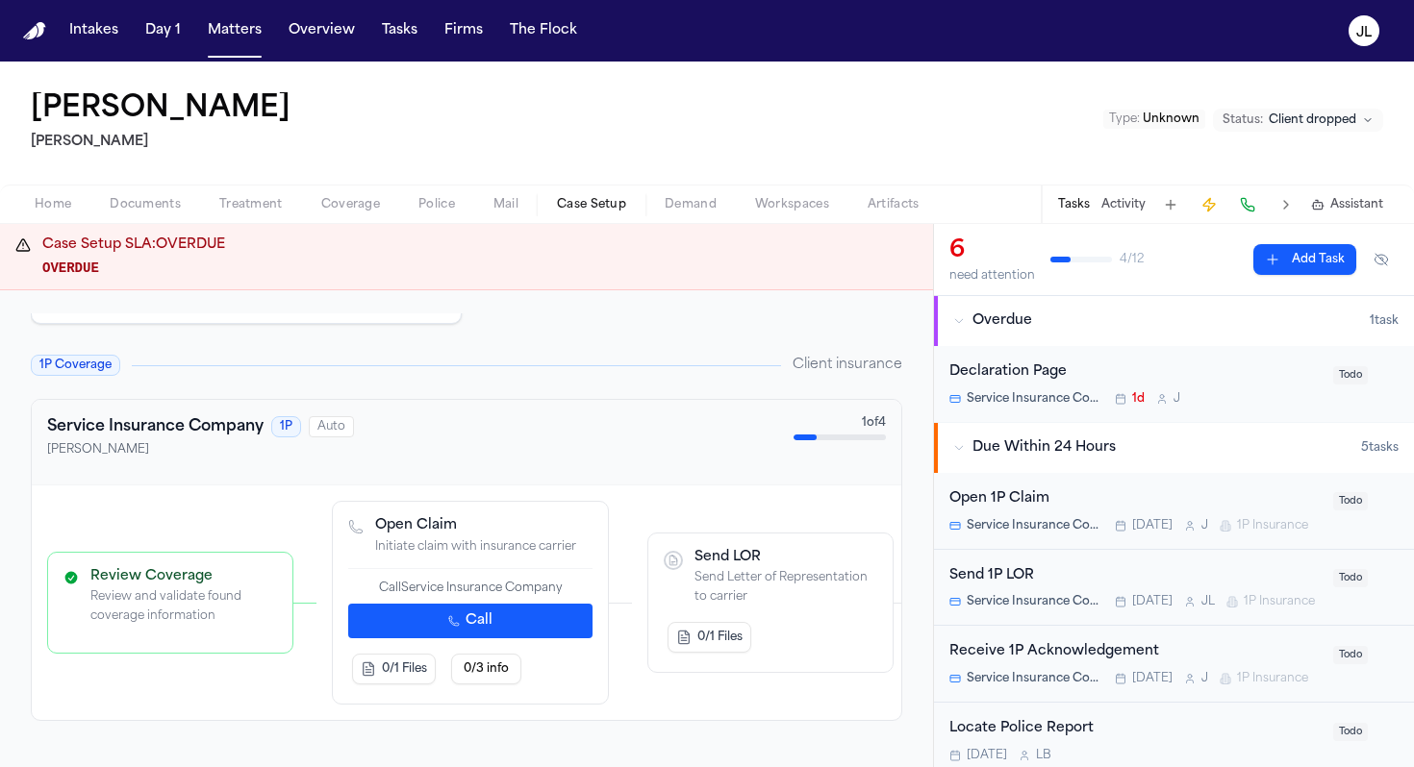
scroll to position [487, 0]
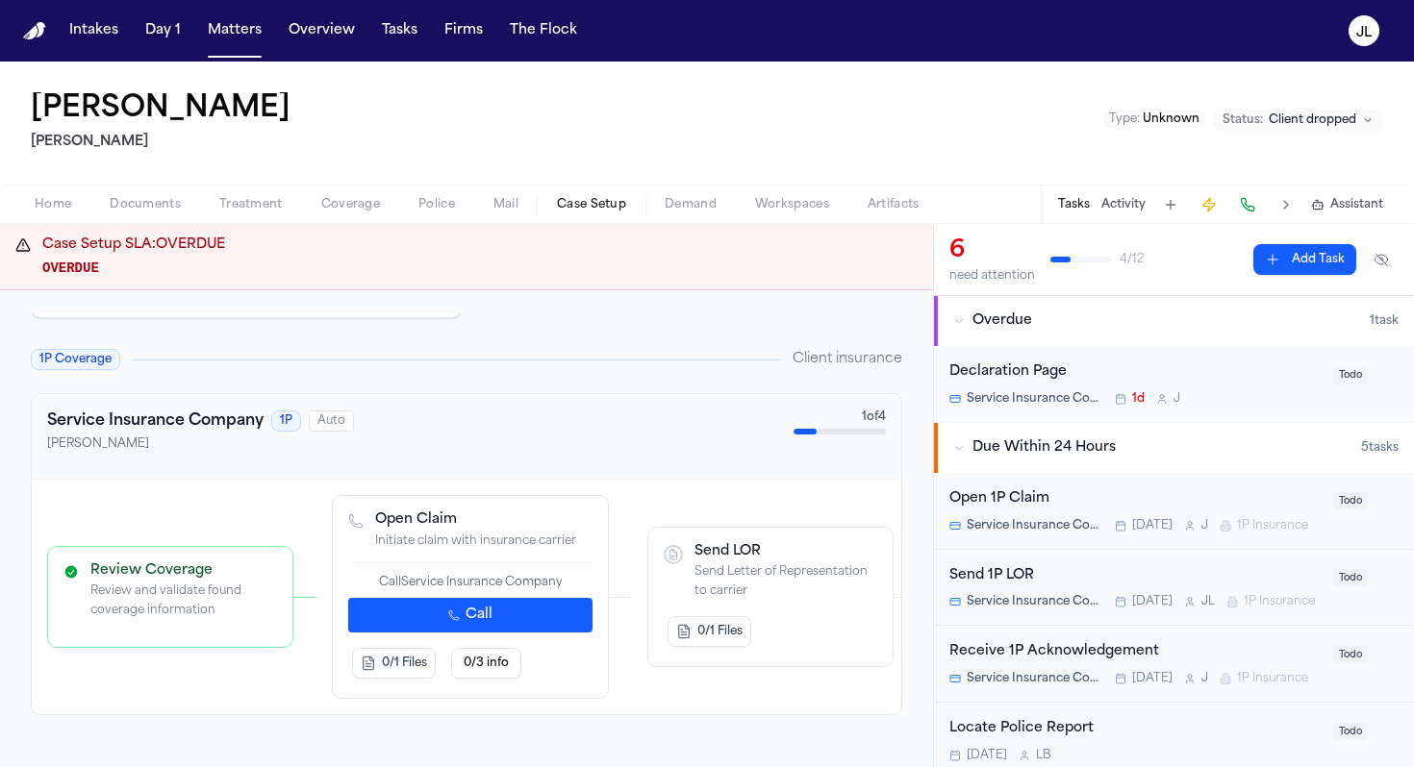
click at [498, 671] on span "0/3 info" at bounding box center [486, 663] width 45 height 15
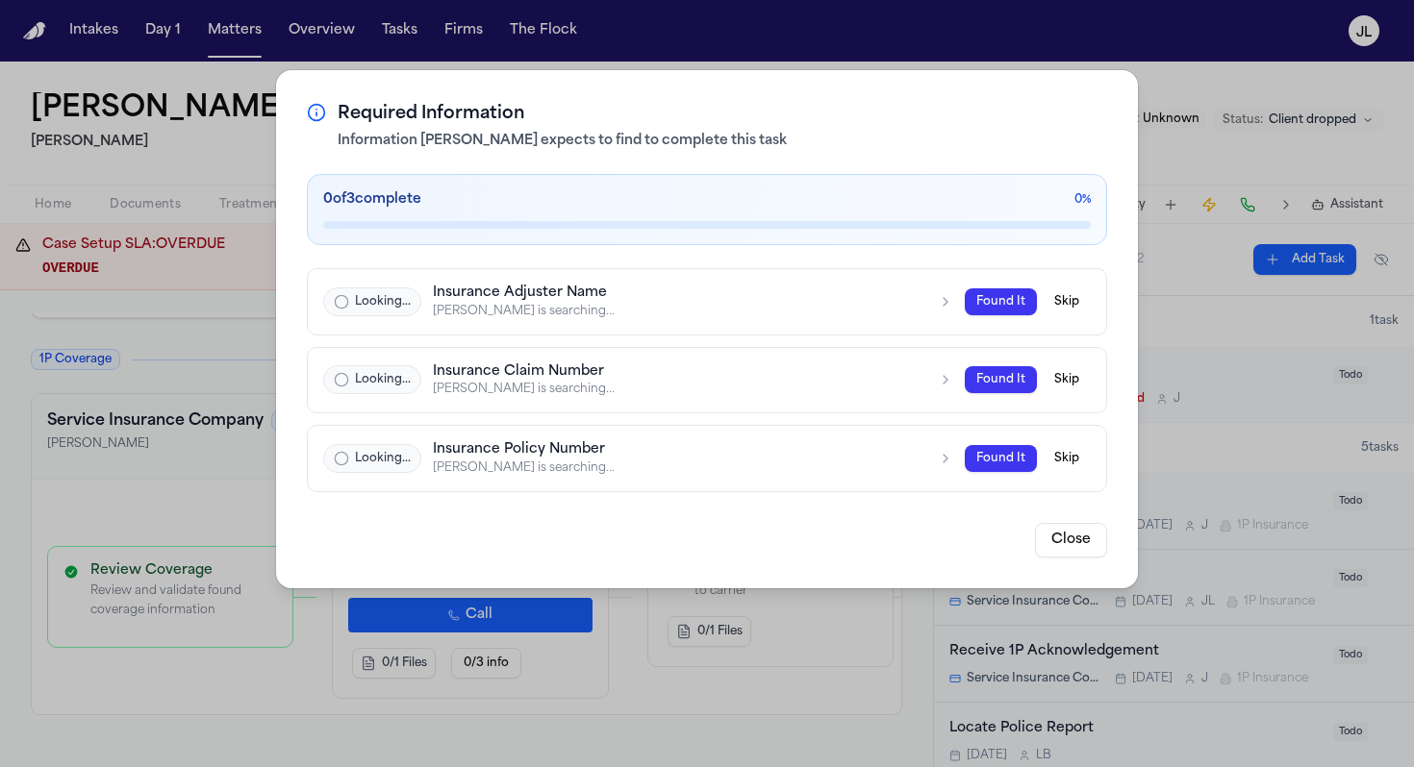
click at [1178, 155] on div "Required Information Information Finch expects to find to complete this task 0 …" at bounding box center [707, 383] width 1414 height 767
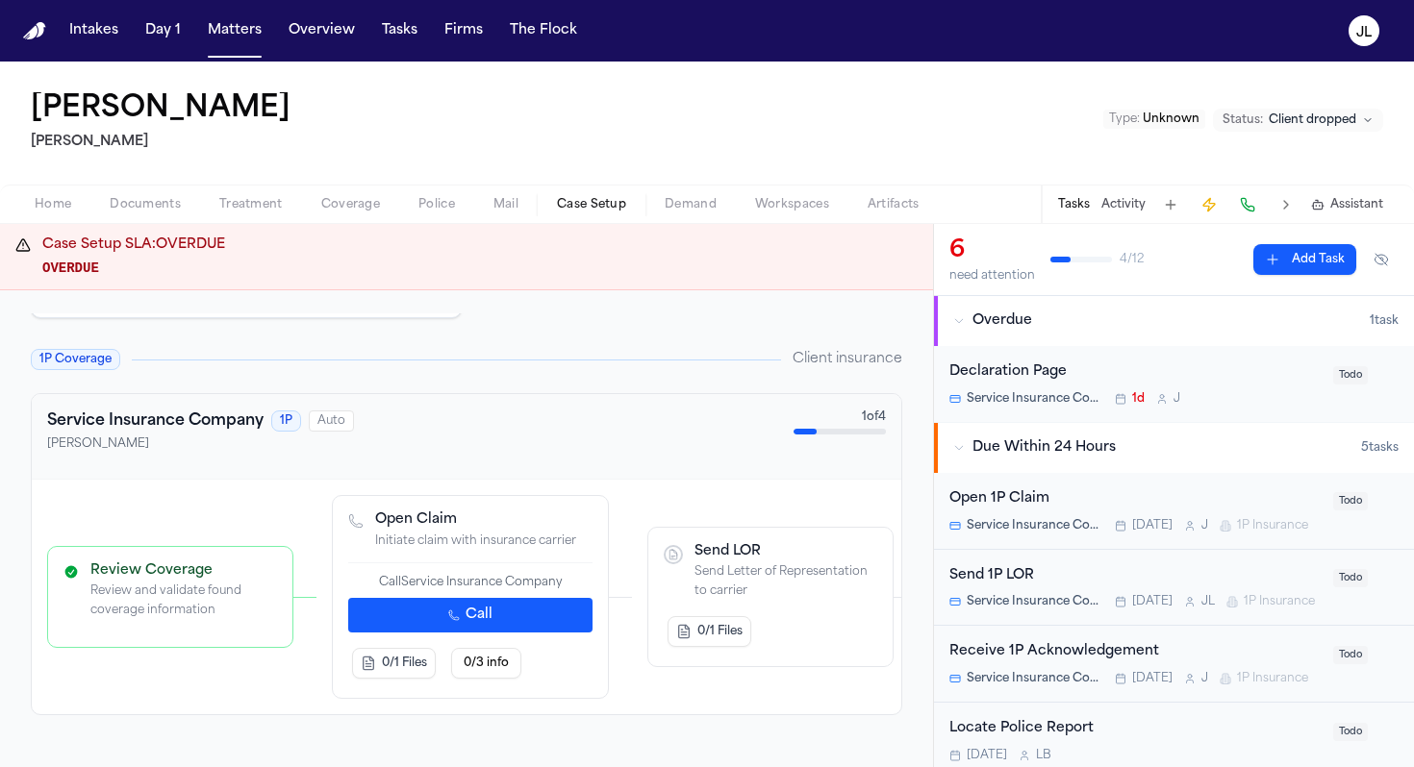
click at [470, 615] on button "Call" at bounding box center [470, 615] width 244 height 35
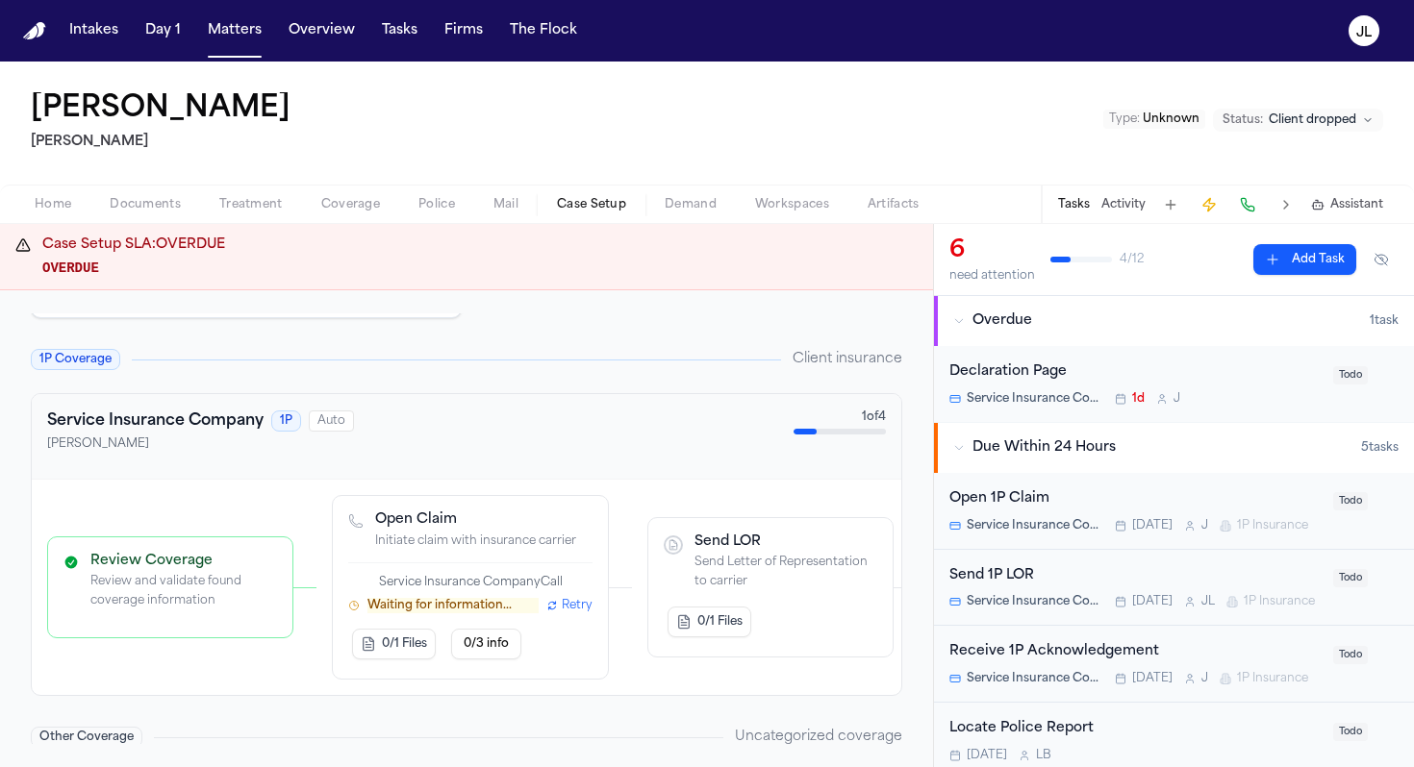
click at [487, 606] on p "Waiting for information..." at bounding box center [452, 605] width 171 height 15
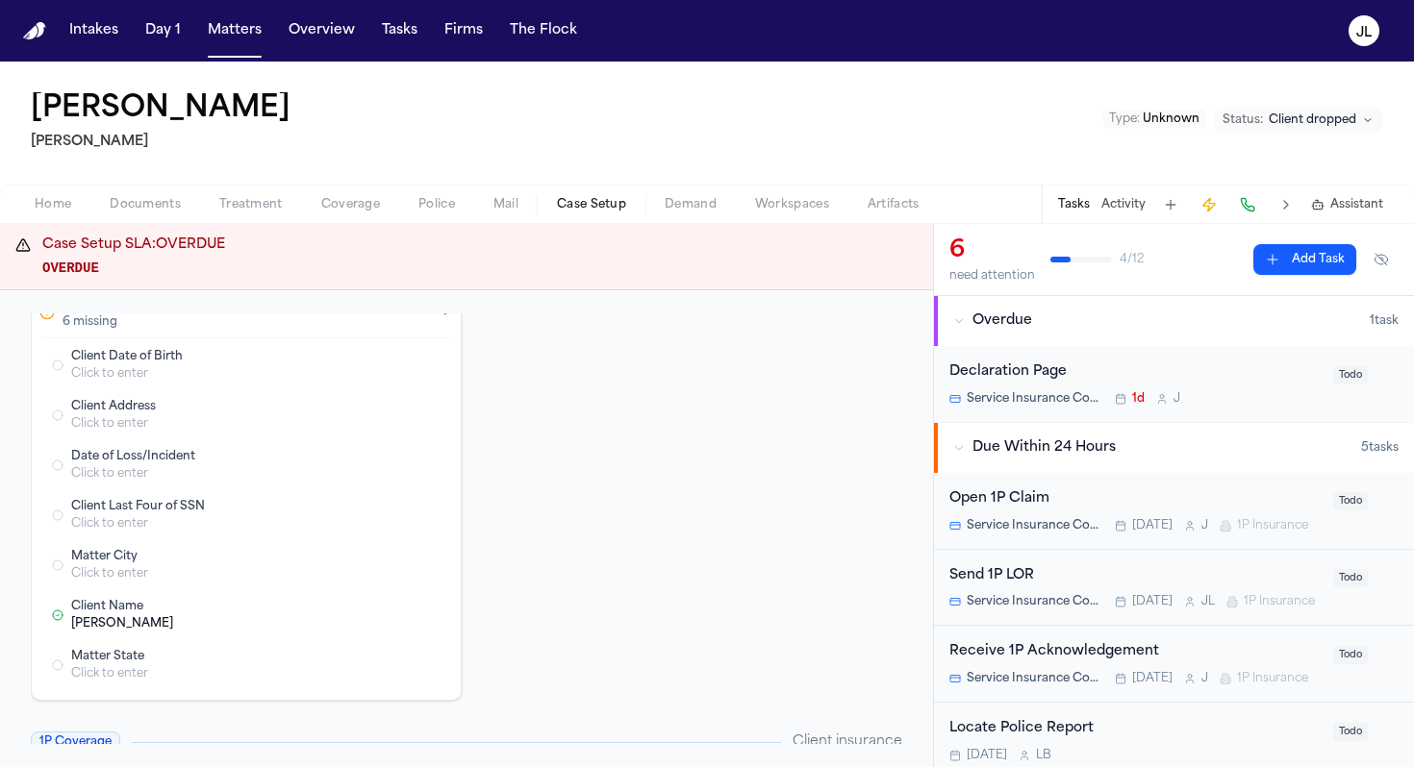
scroll to position [67, 0]
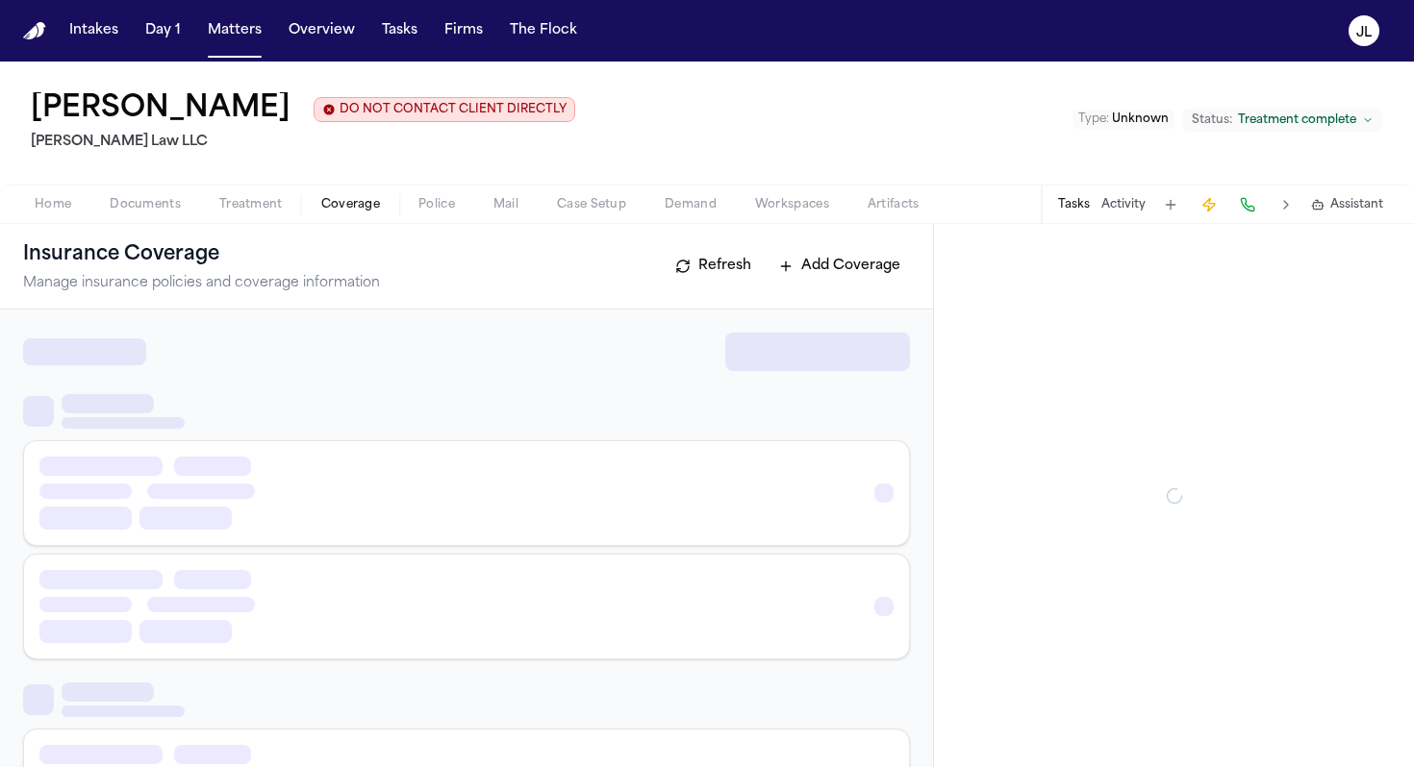
click at [312, 212] on button "Coverage" at bounding box center [350, 204] width 97 height 23
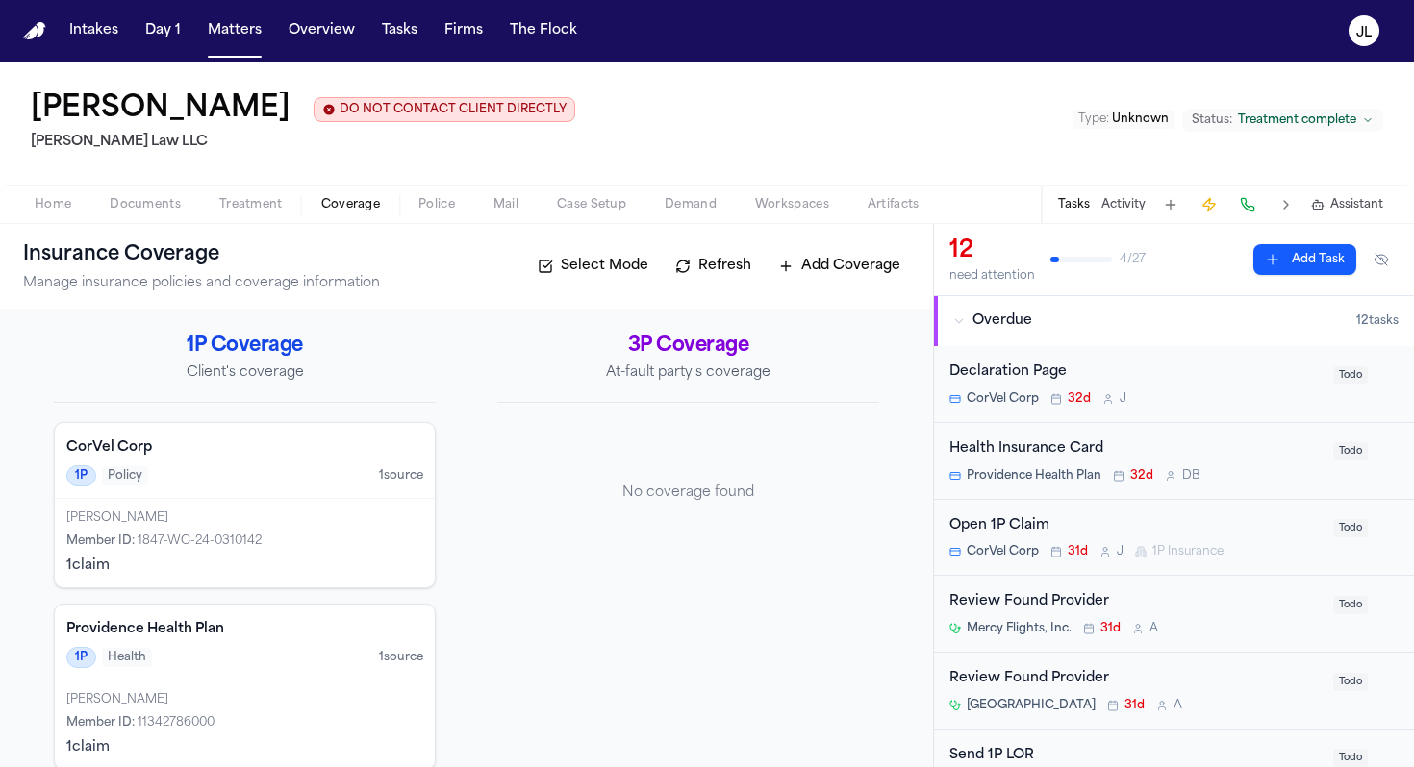
click at [321, 513] on div "[PERSON_NAME]" at bounding box center [244, 518] width 357 height 15
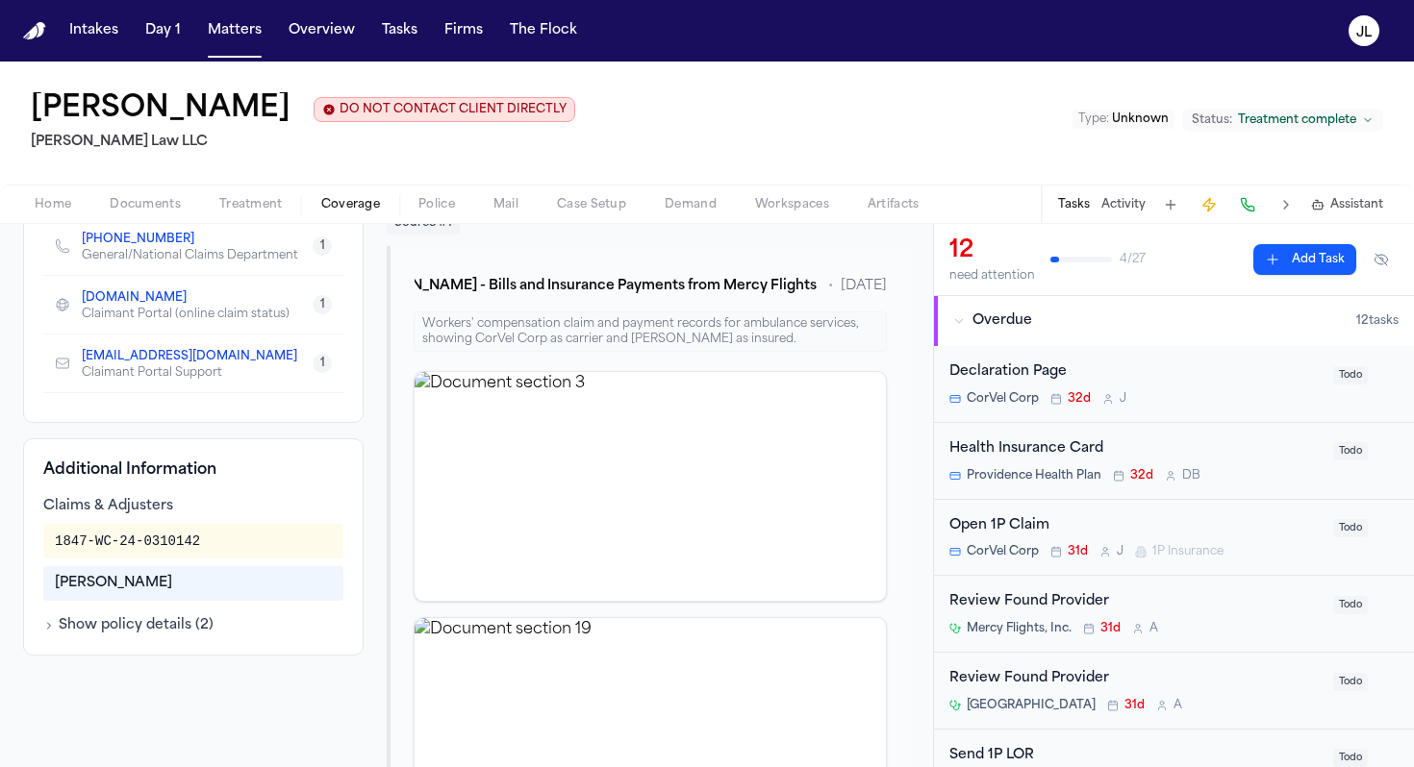
scroll to position [362, 0]
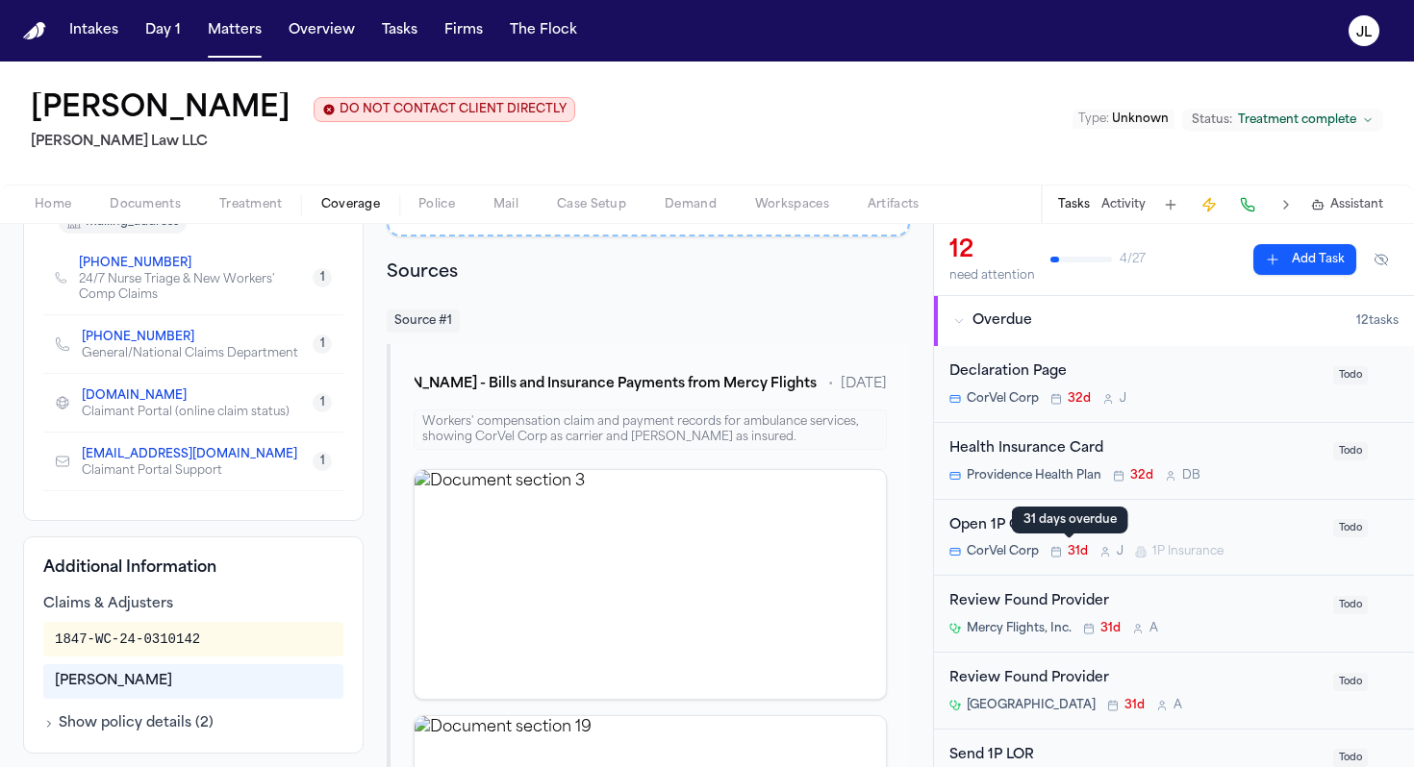
click at [1077, 526] on div "31 days overdue 31 days overdue" at bounding box center [1070, 520] width 116 height 27
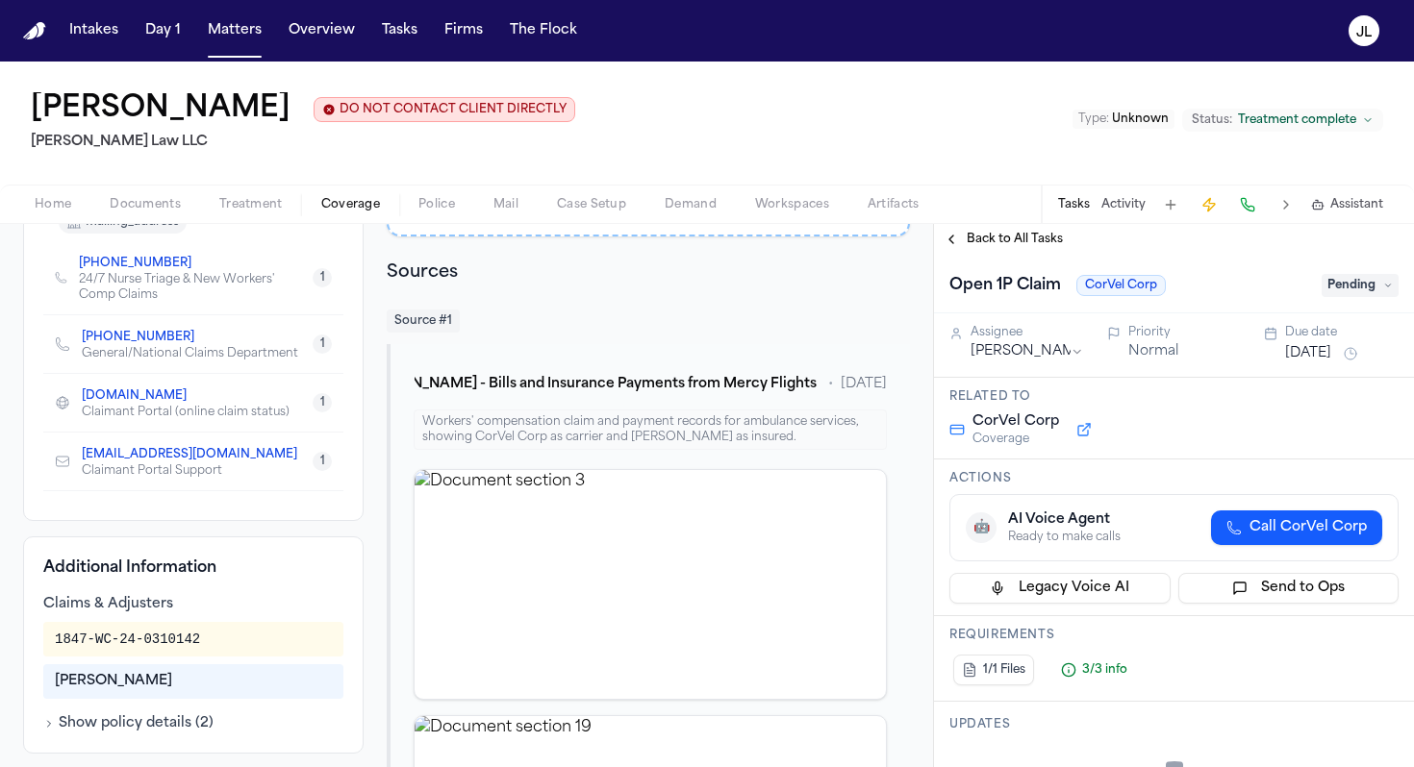
click at [1366, 283] on span "Pending" at bounding box center [1359, 285] width 77 height 23
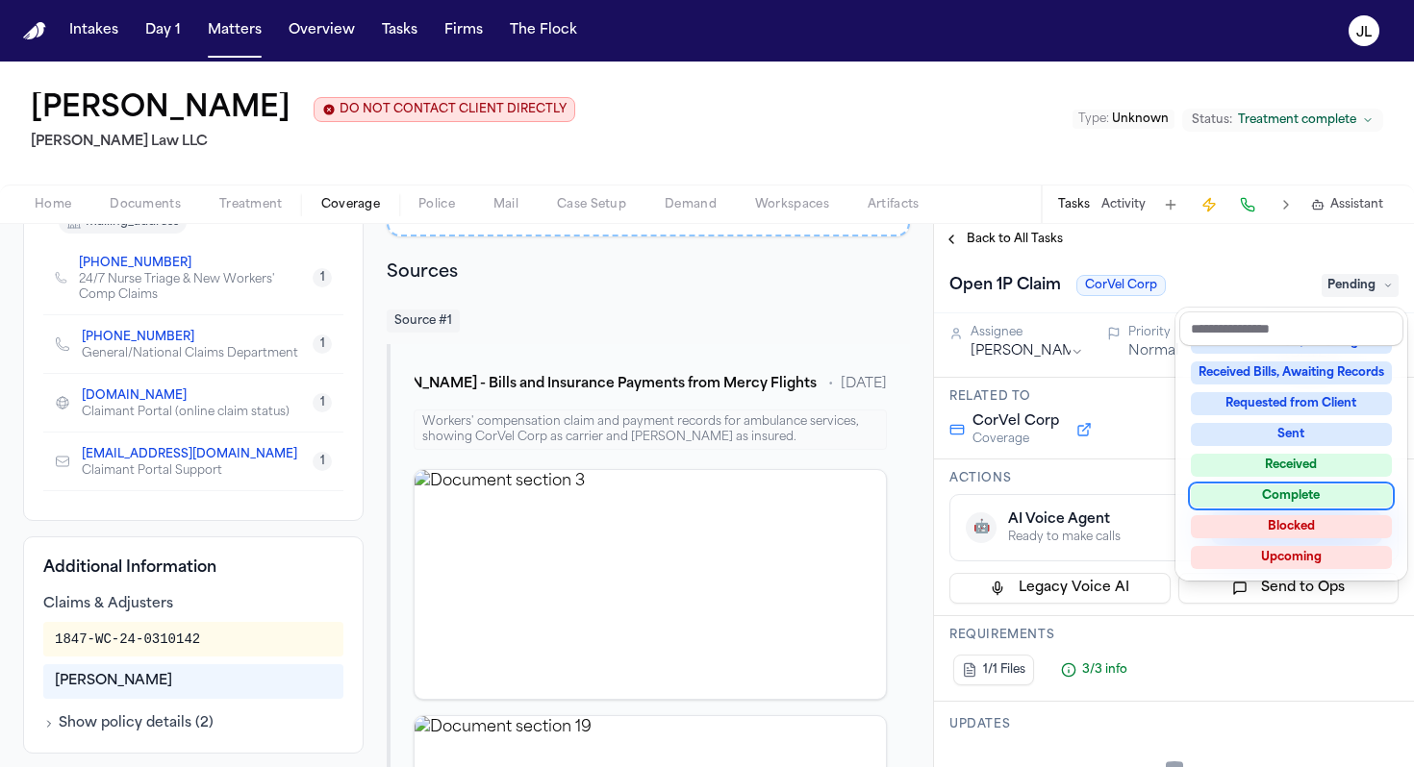
click at [1319, 495] on div "Complete" at bounding box center [1291, 496] width 201 height 23
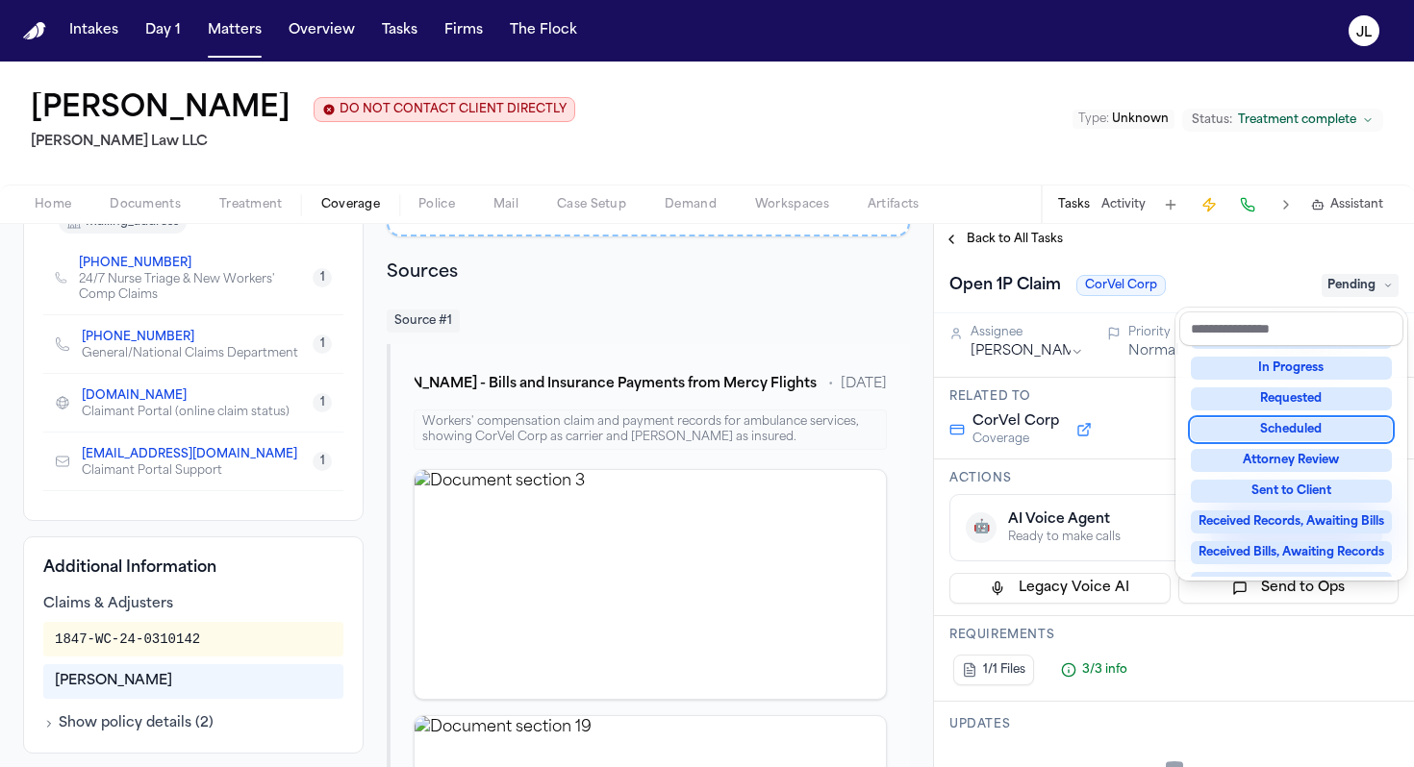
scroll to position [39, 0]
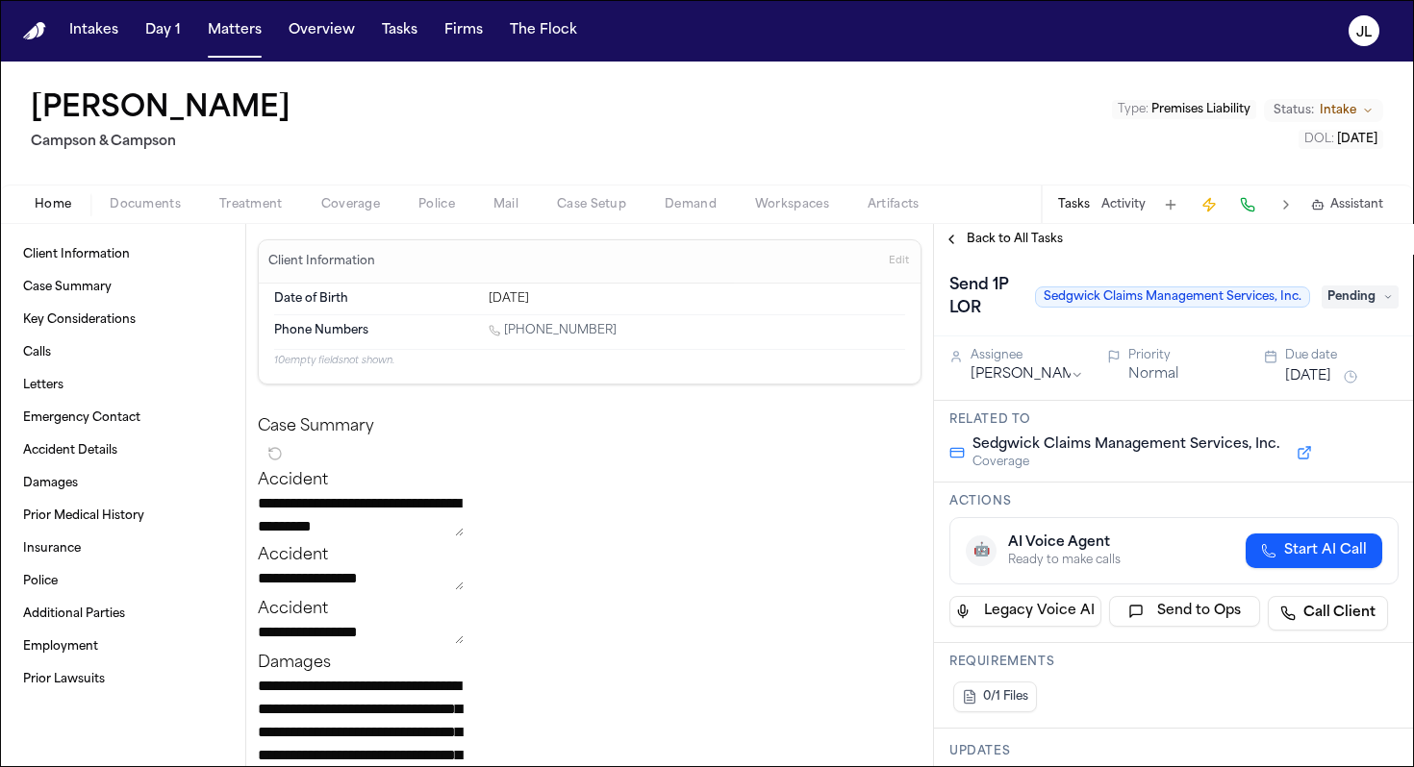
click at [173, 205] on span "Documents" at bounding box center [145, 204] width 71 height 15
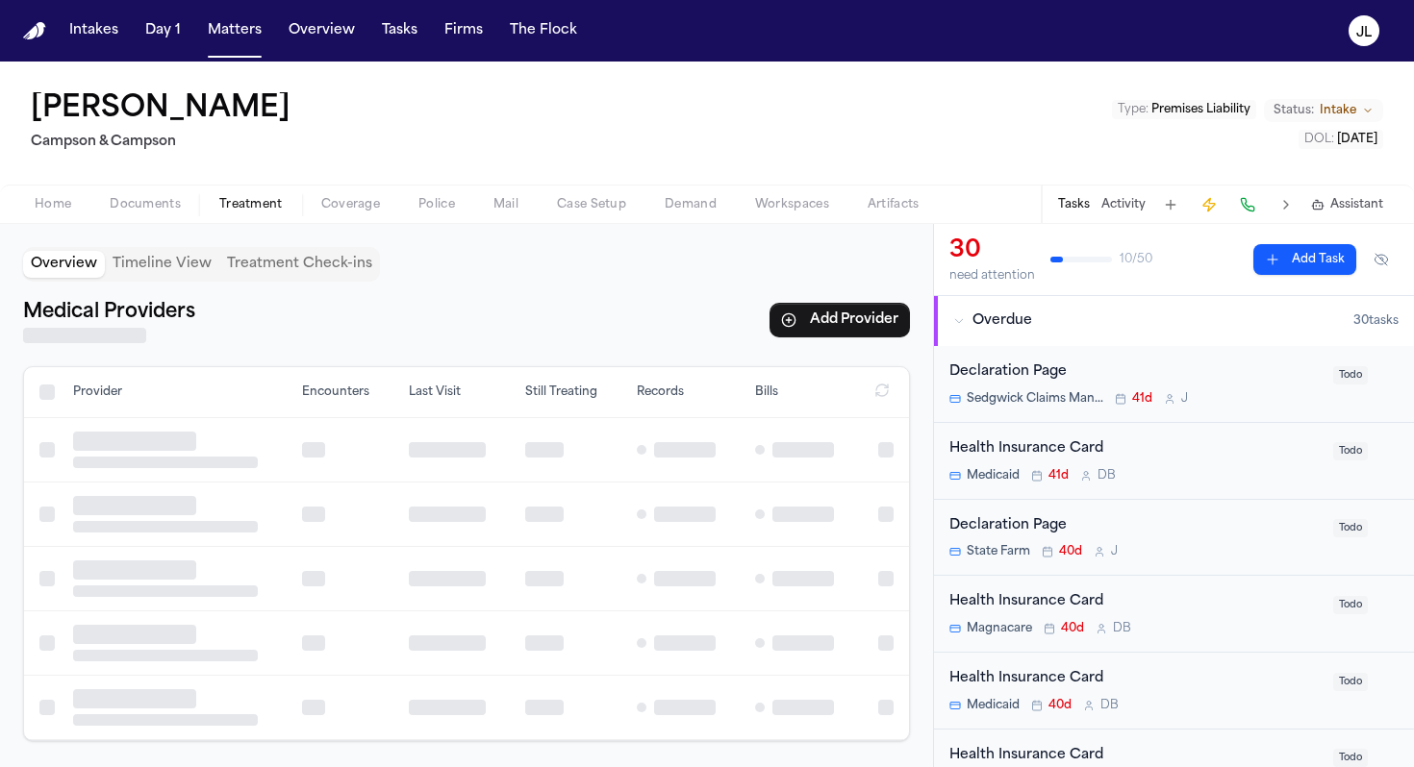
click at [239, 208] on span "Treatment" at bounding box center [250, 204] width 63 height 15
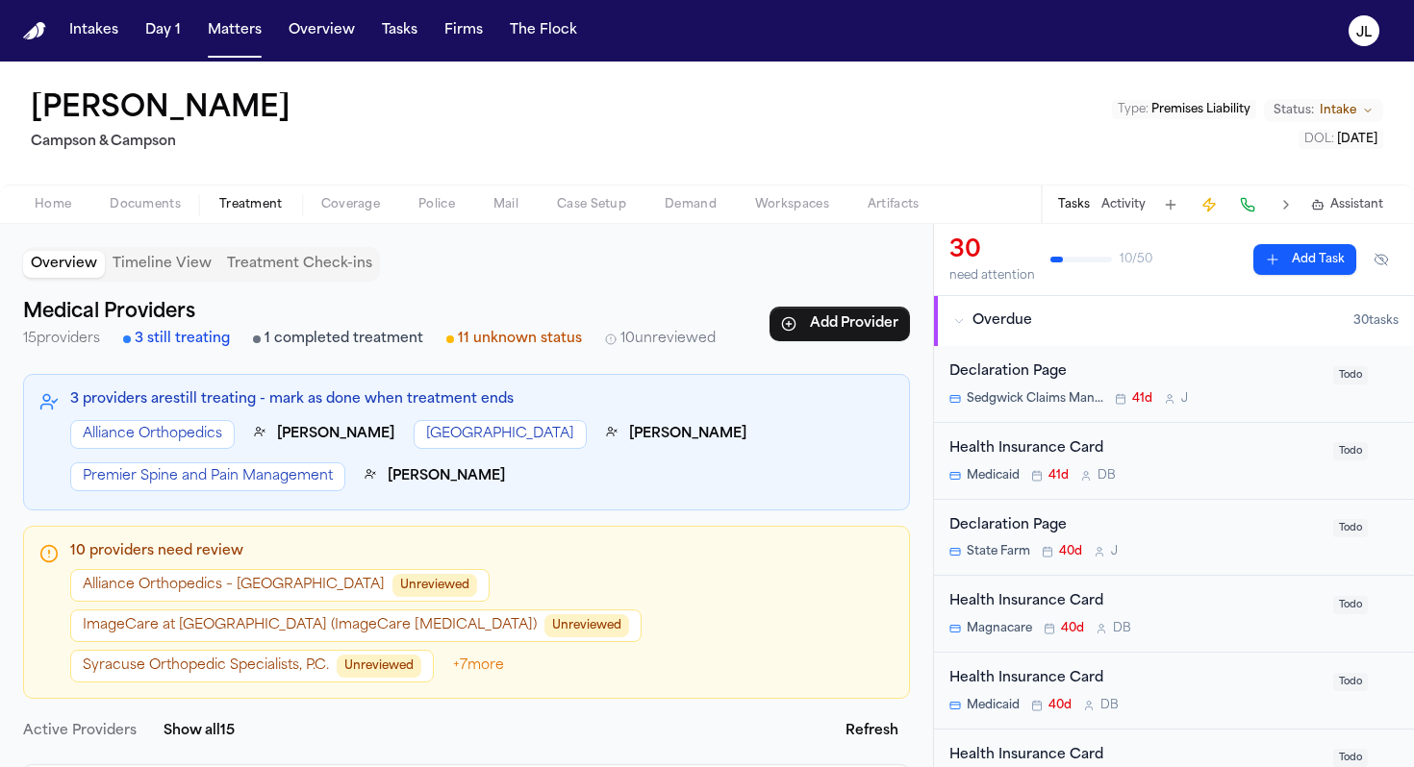
click at [313, 200] on button "Coverage" at bounding box center [350, 204] width 97 height 23
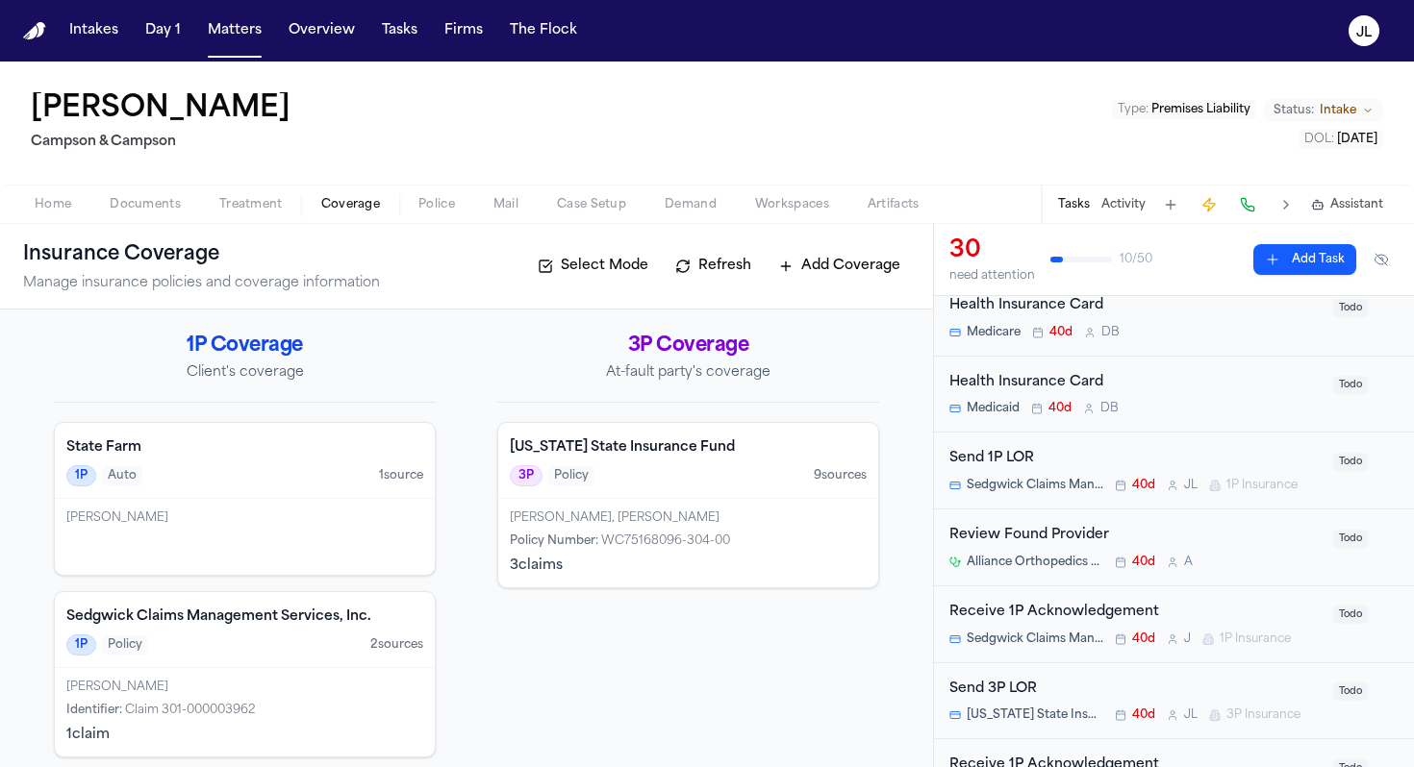
scroll to position [453, 0]
click at [150, 201] on span "Documents" at bounding box center [145, 204] width 71 height 15
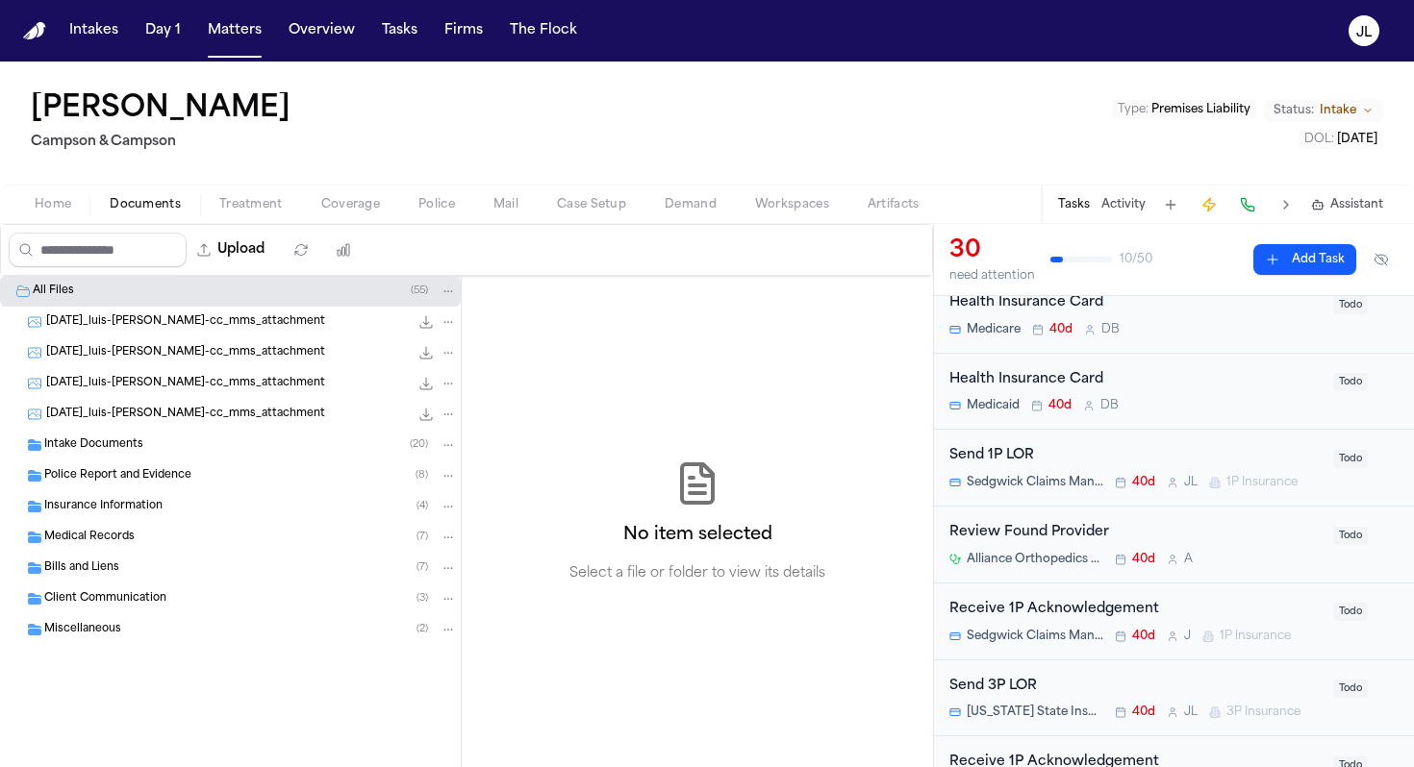
click at [166, 509] on div "Insurance Information ( 4 )" at bounding box center [250, 506] width 413 height 17
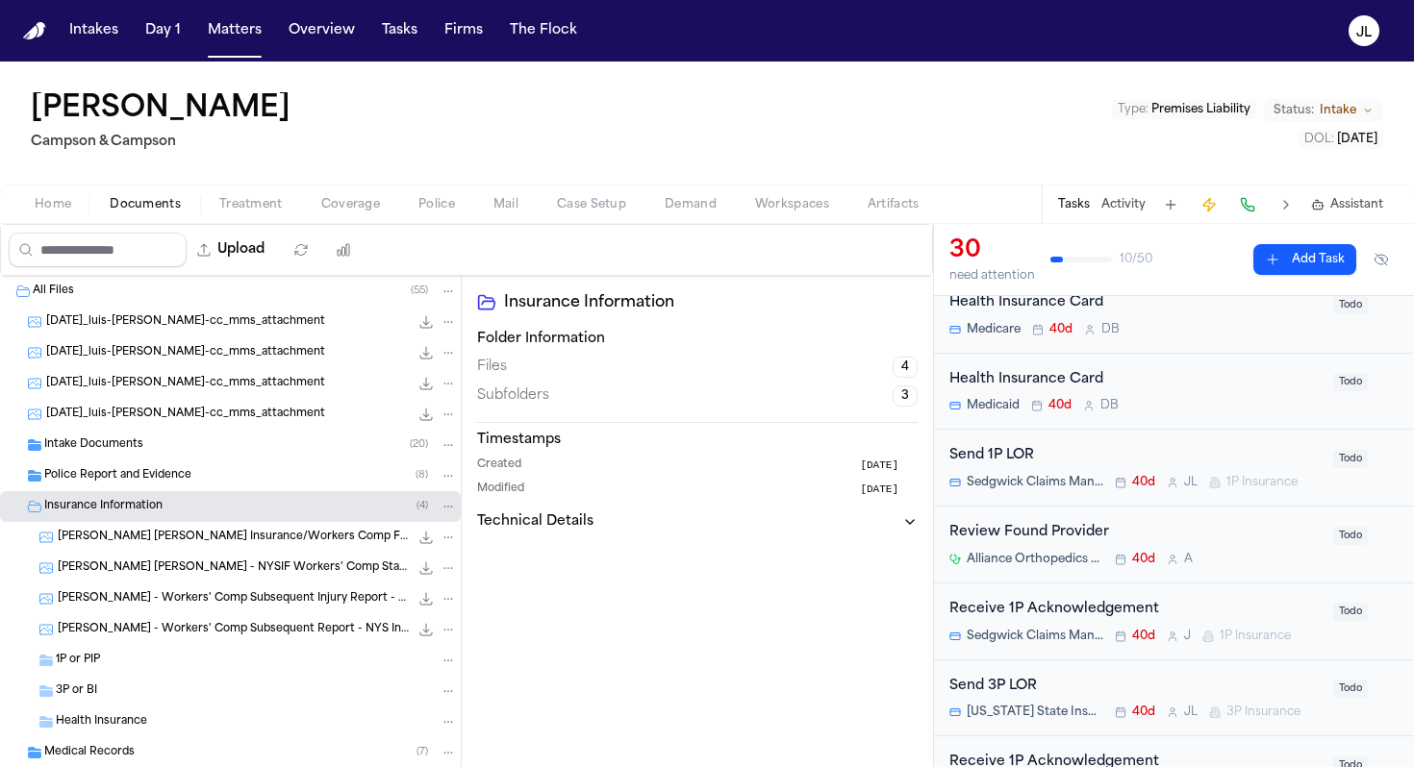
click at [168, 674] on div "1P or PIP" at bounding box center [230, 660] width 461 height 31
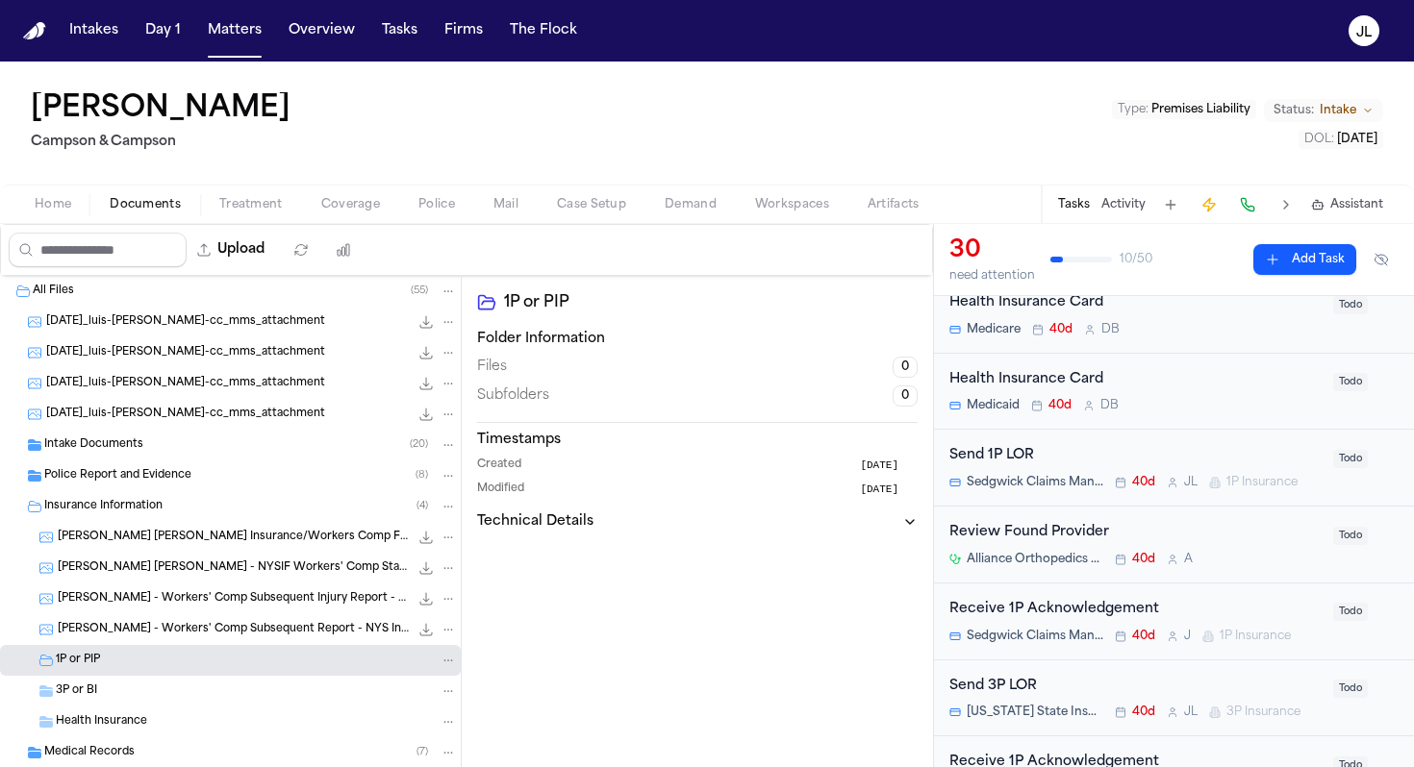
click at [168, 698] on div "3P or BI" at bounding box center [256, 691] width 401 height 17
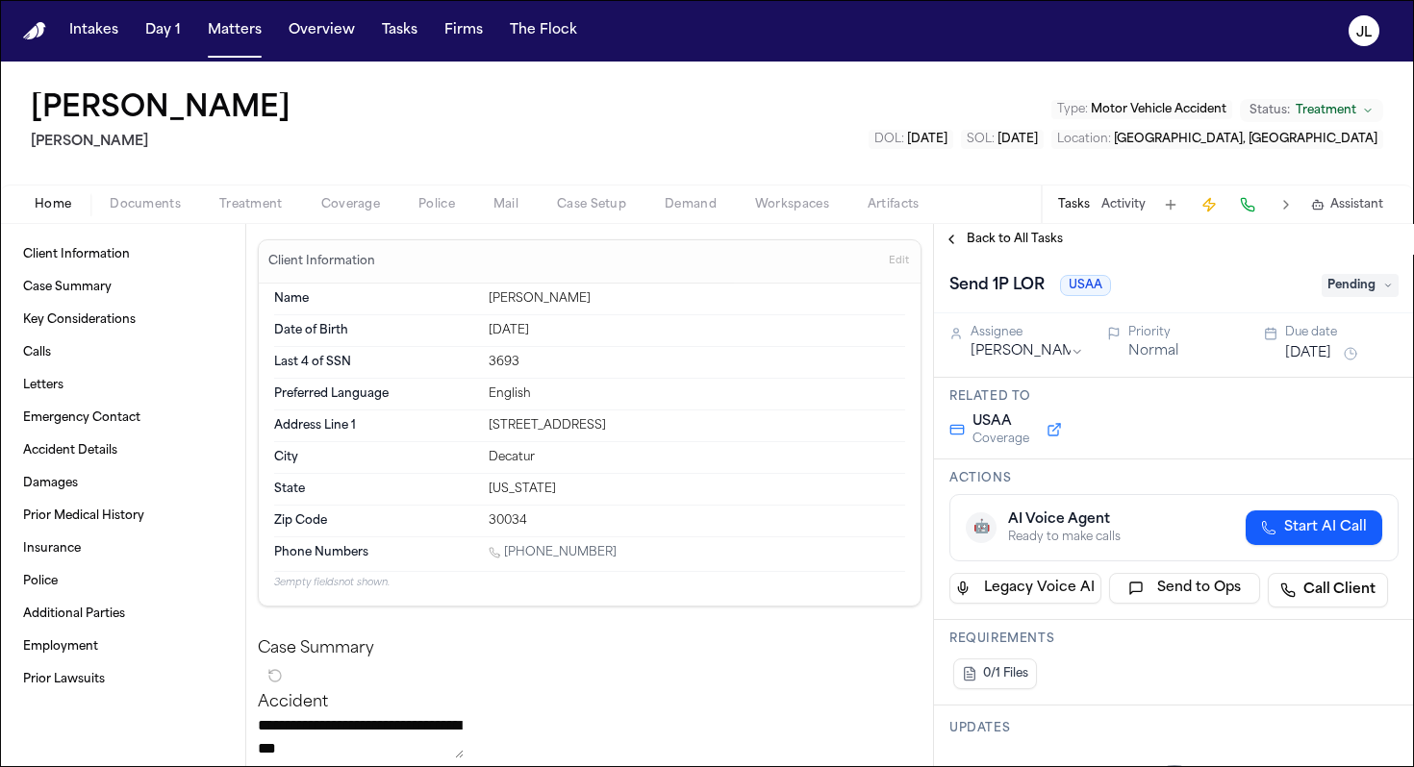
click at [327, 212] on span "Coverage" at bounding box center [350, 204] width 59 height 15
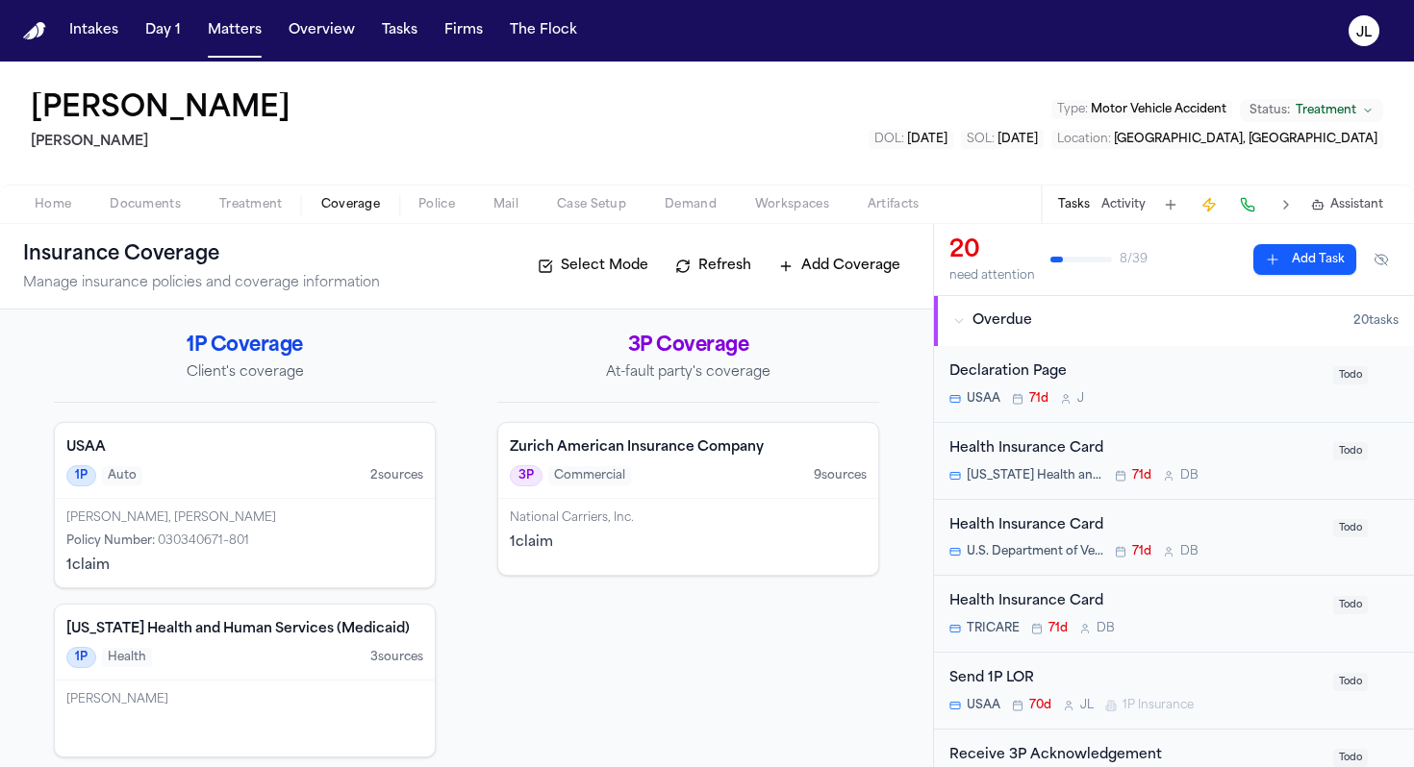
click at [293, 509] on div "[PERSON_NAME], [PERSON_NAME] Policy Number : 030340671–801 1 claim" at bounding box center [245, 543] width 380 height 88
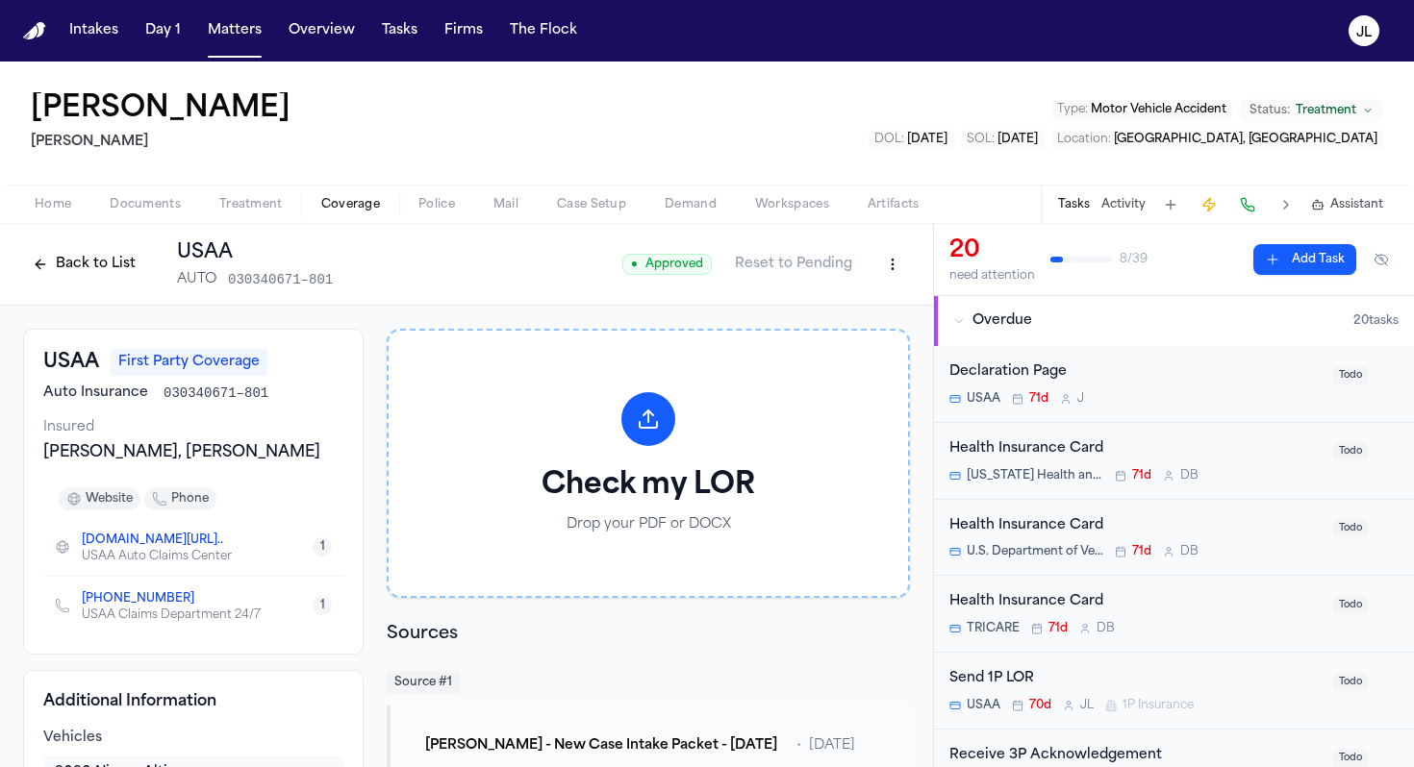
click at [69, 263] on button "Back to List" at bounding box center [84, 264] width 122 height 31
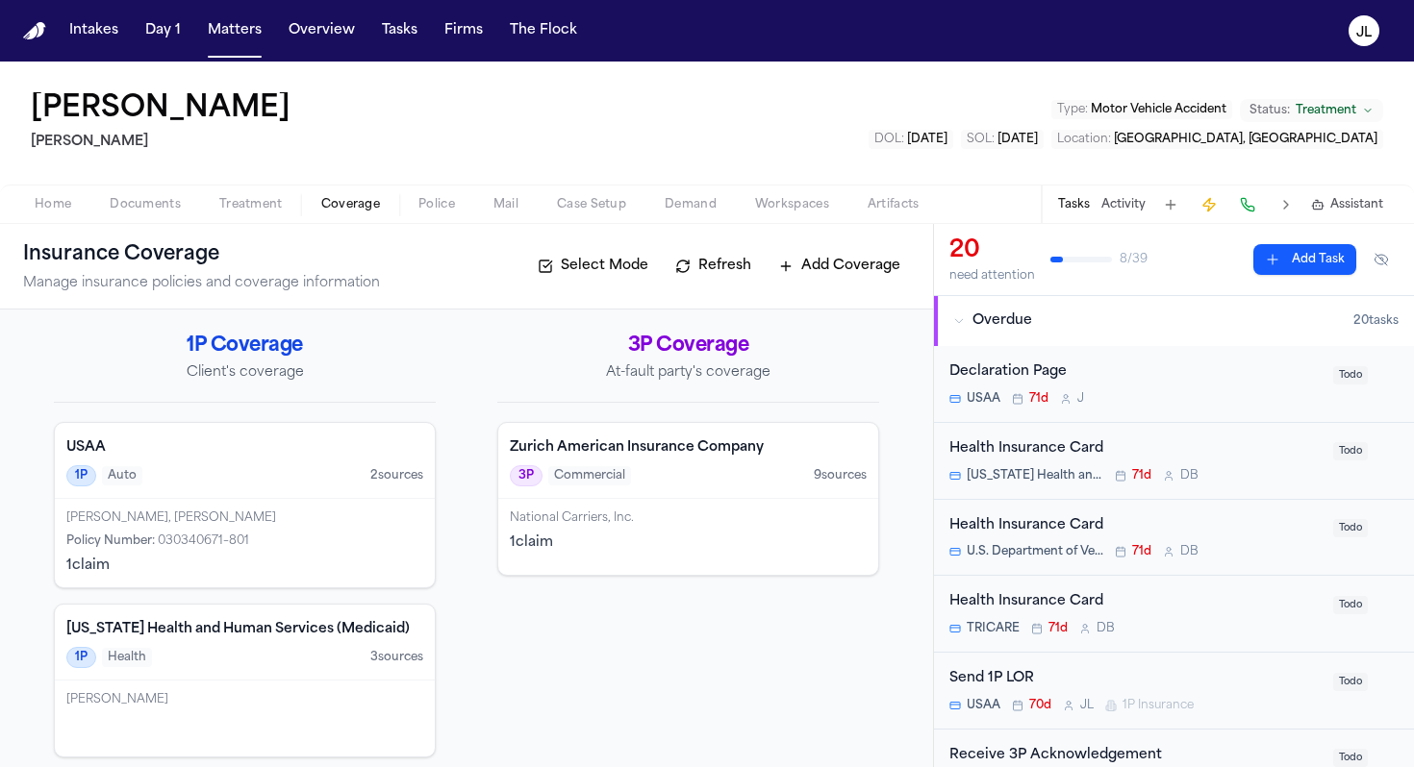
click at [307, 549] on div "[PERSON_NAME], [PERSON_NAME] Policy Number : 030340671–801 1 claim" at bounding box center [245, 543] width 380 height 88
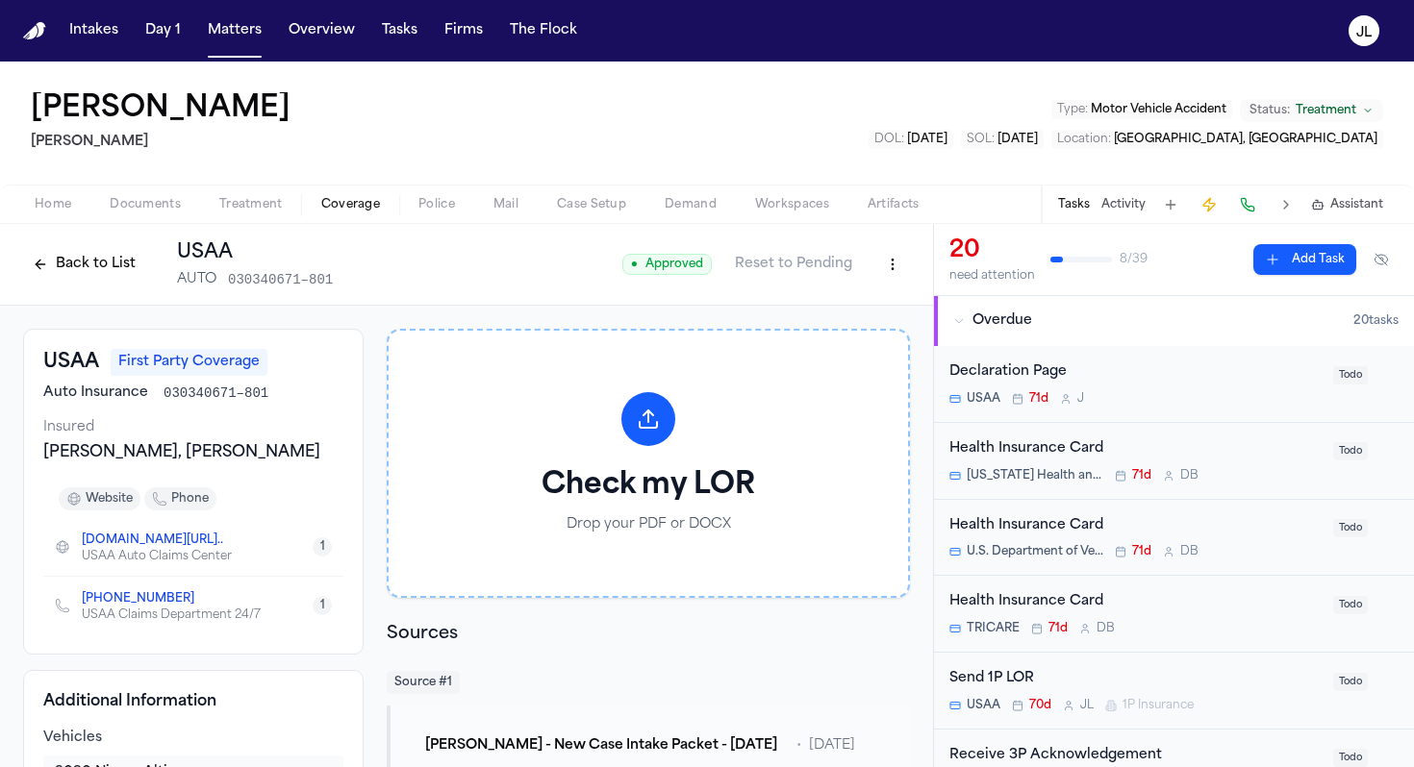
click at [622, 217] on div "Home Documents Treatment Coverage Police Mail Case Setup Demand Workspaces Arti…" at bounding box center [707, 204] width 1414 height 38
click at [619, 216] on div "Home Documents Treatment Coverage Police Mail Case Setup Demand Workspaces Arti…" at bounding box center [707, 204] width 1414 height 38
click at [617, 215] on span "button" at bounding box center [591, 215] width 92 height 2
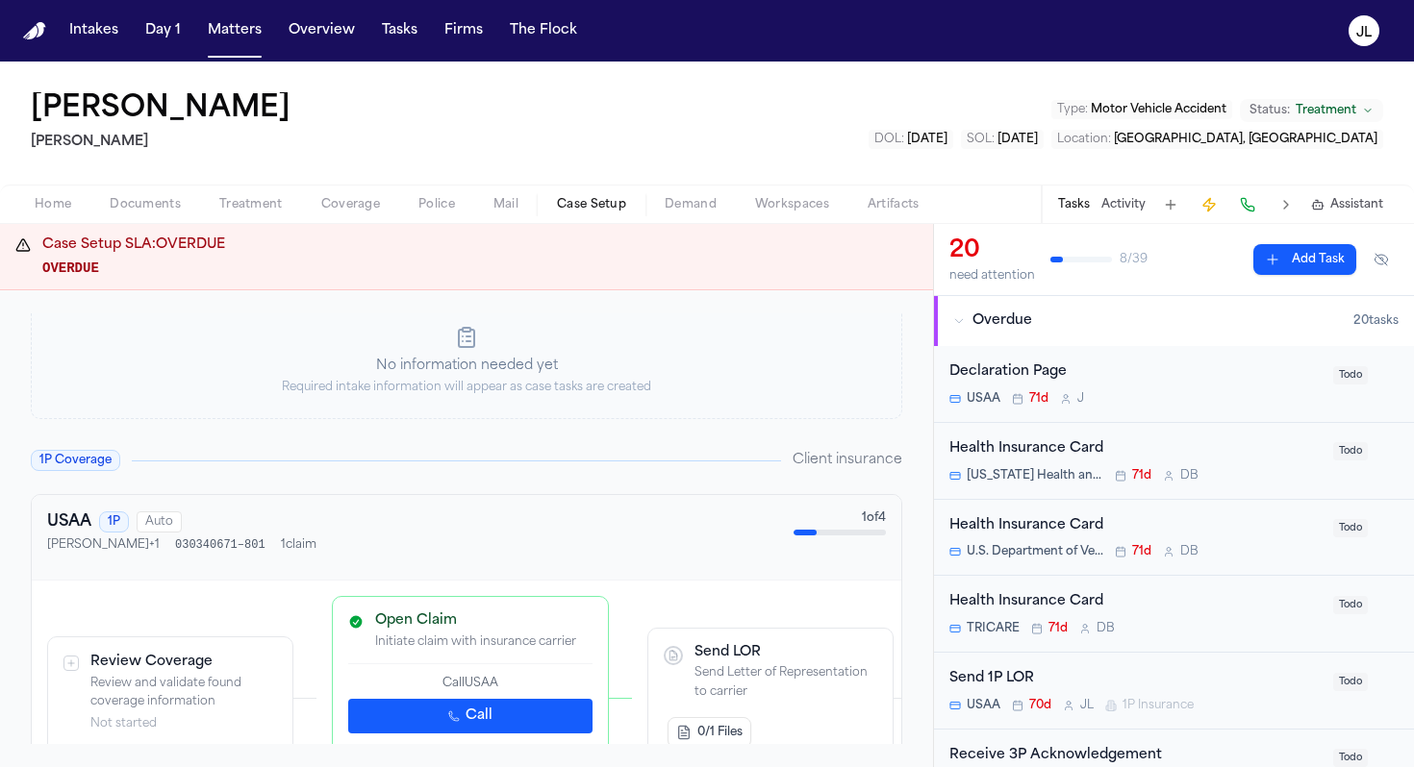
scroll to position [89, 0]
click at [499, 715] on button "Call" at bounding box center [470, 715] width 244 height 35
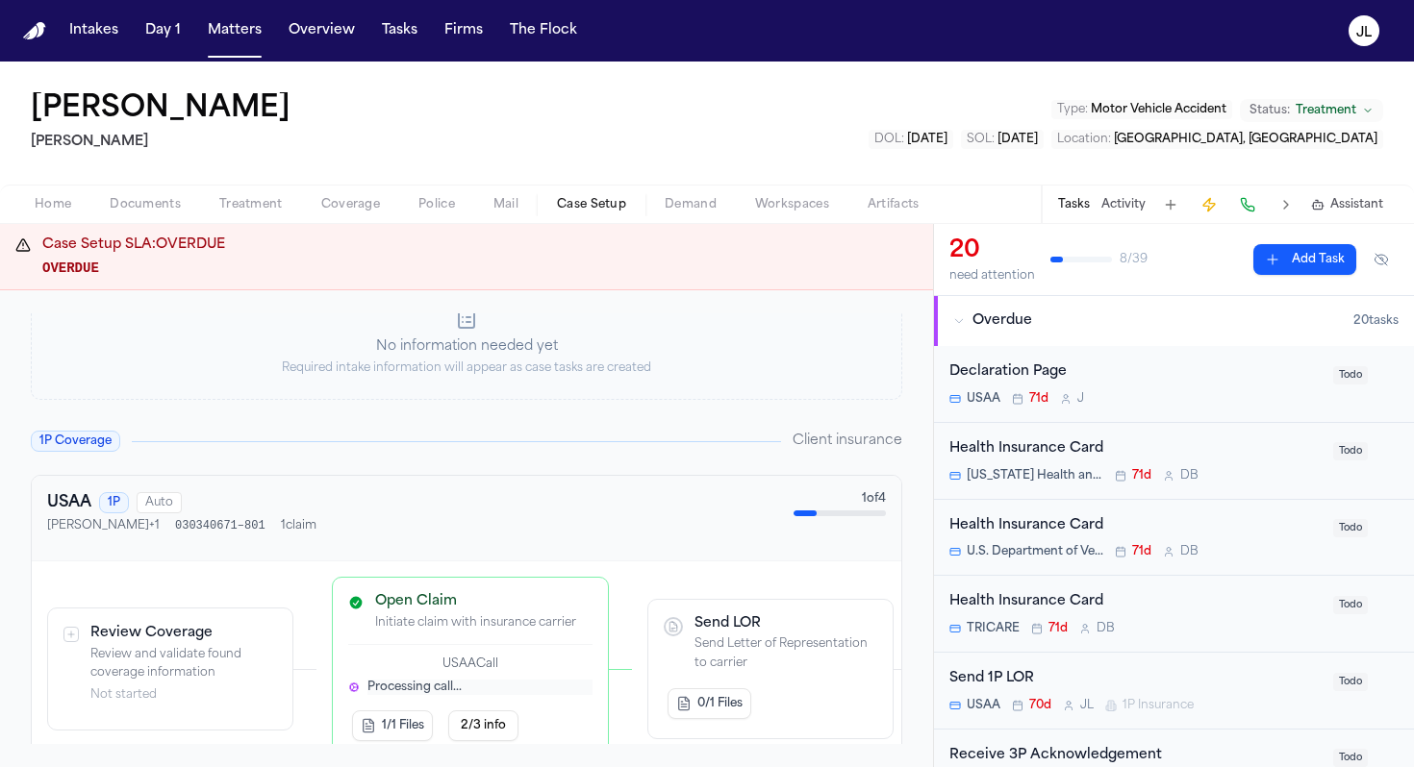
scroll to position [0, 0]
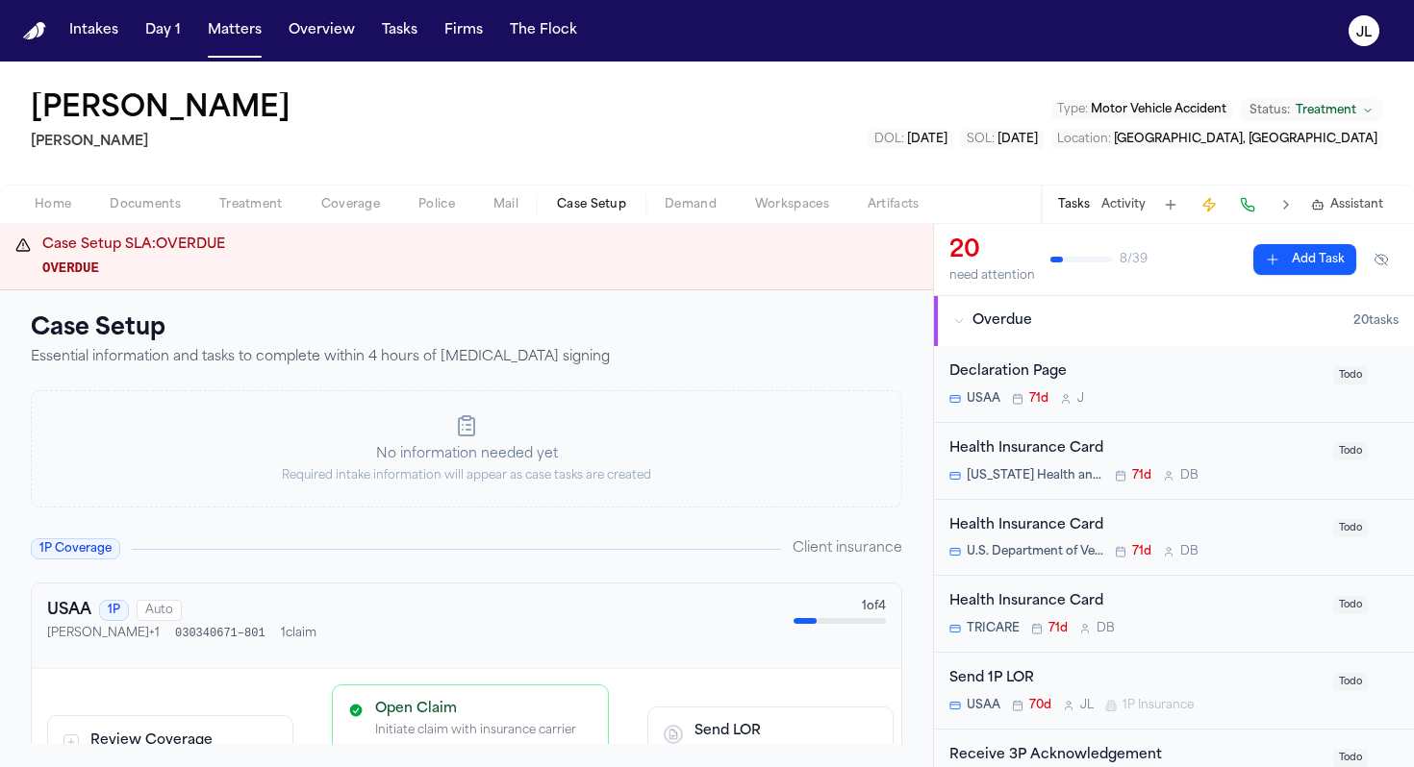
click at [347, 208] on span "Coverage" at bounding box center [350, 204] width 59 height 15
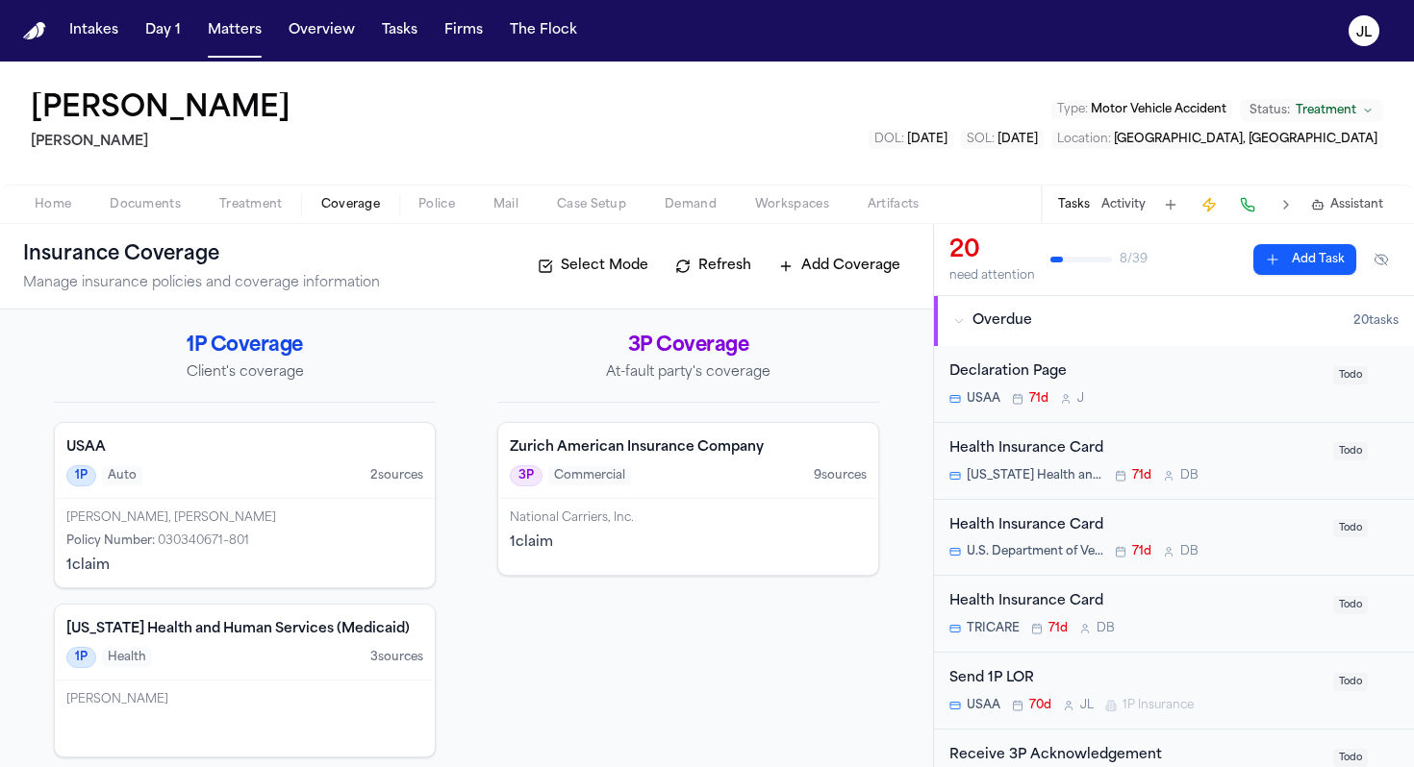
click at [153, 206] on span "Documents" at bounding box center [145, 204] width 71 height 15
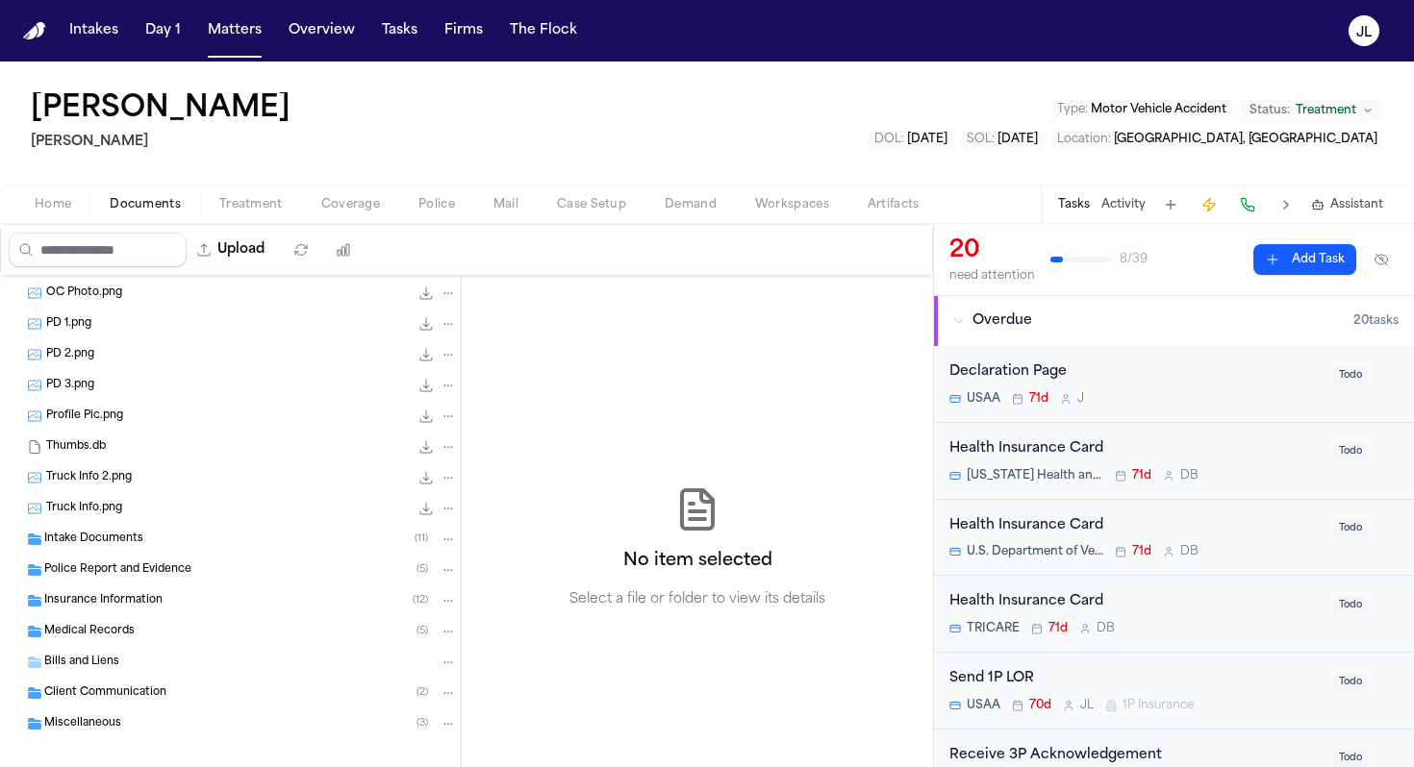
scroll to position [230, 0]
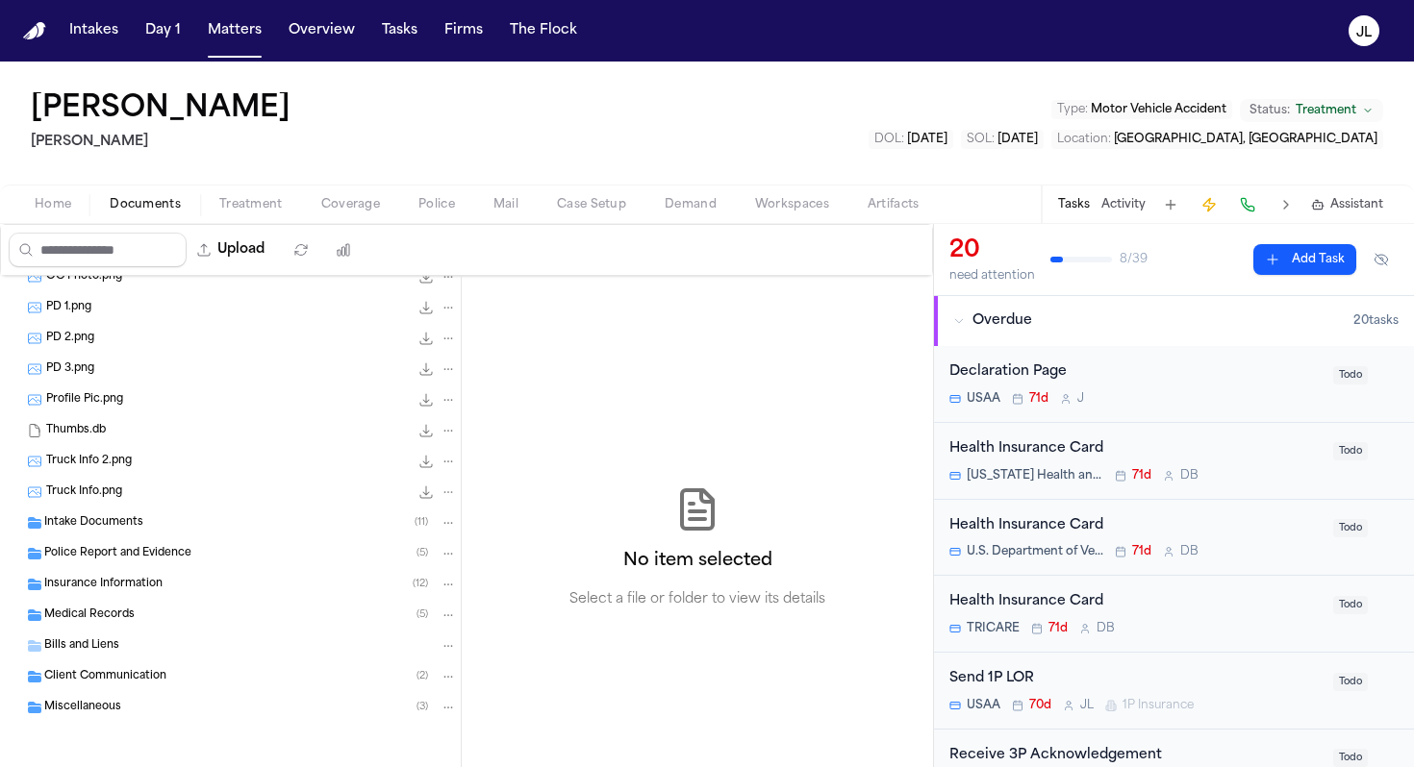
click at [123, 578] on span "Insurance Information" at bounding box center [103, 585] width 118 height 16
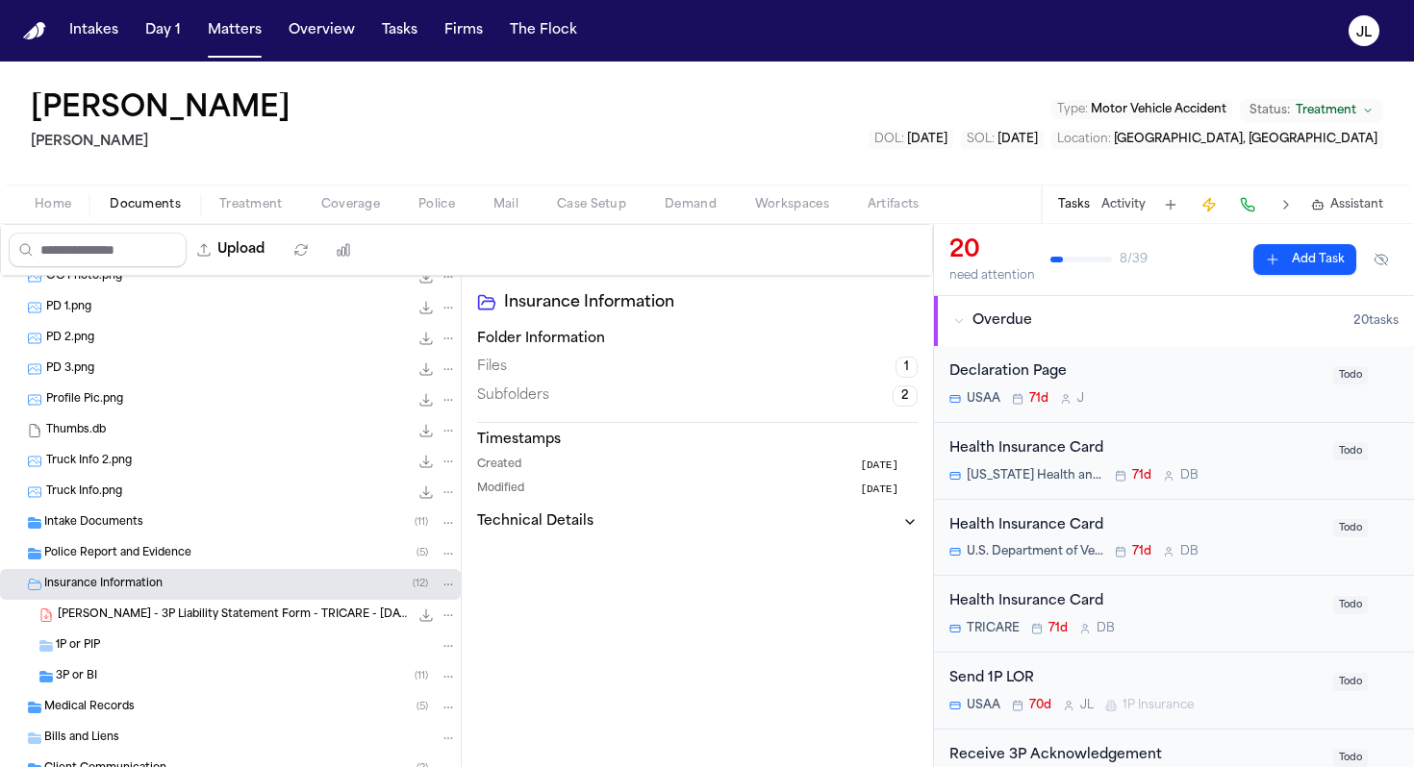
click at [124, 638] on div "1P or PIP" at bounding box center [256, 646] width 401 height 17
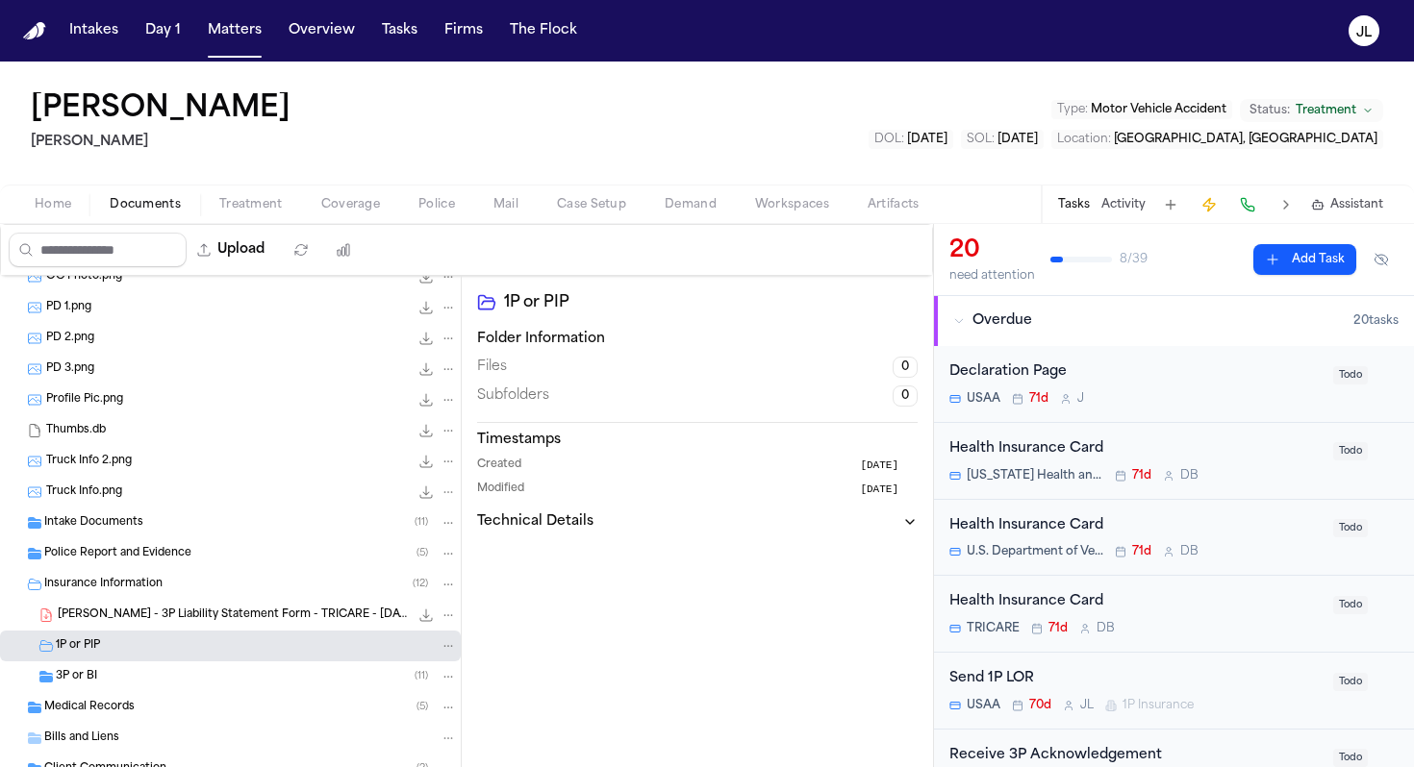
click at [123, 684] on div "3P or BI ( 11 )" at bounding box center [256, 676] width 401 height 17
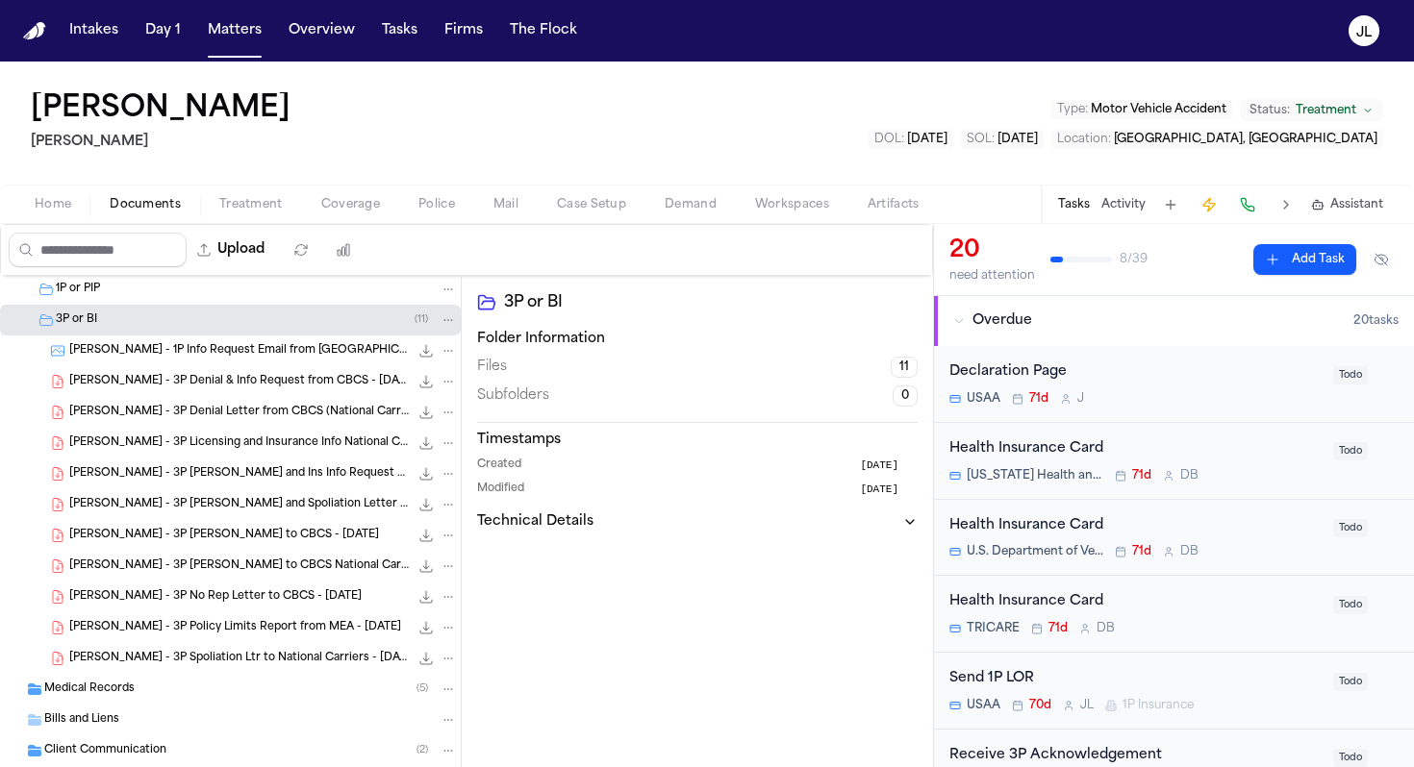
scroll to position [592, 0]
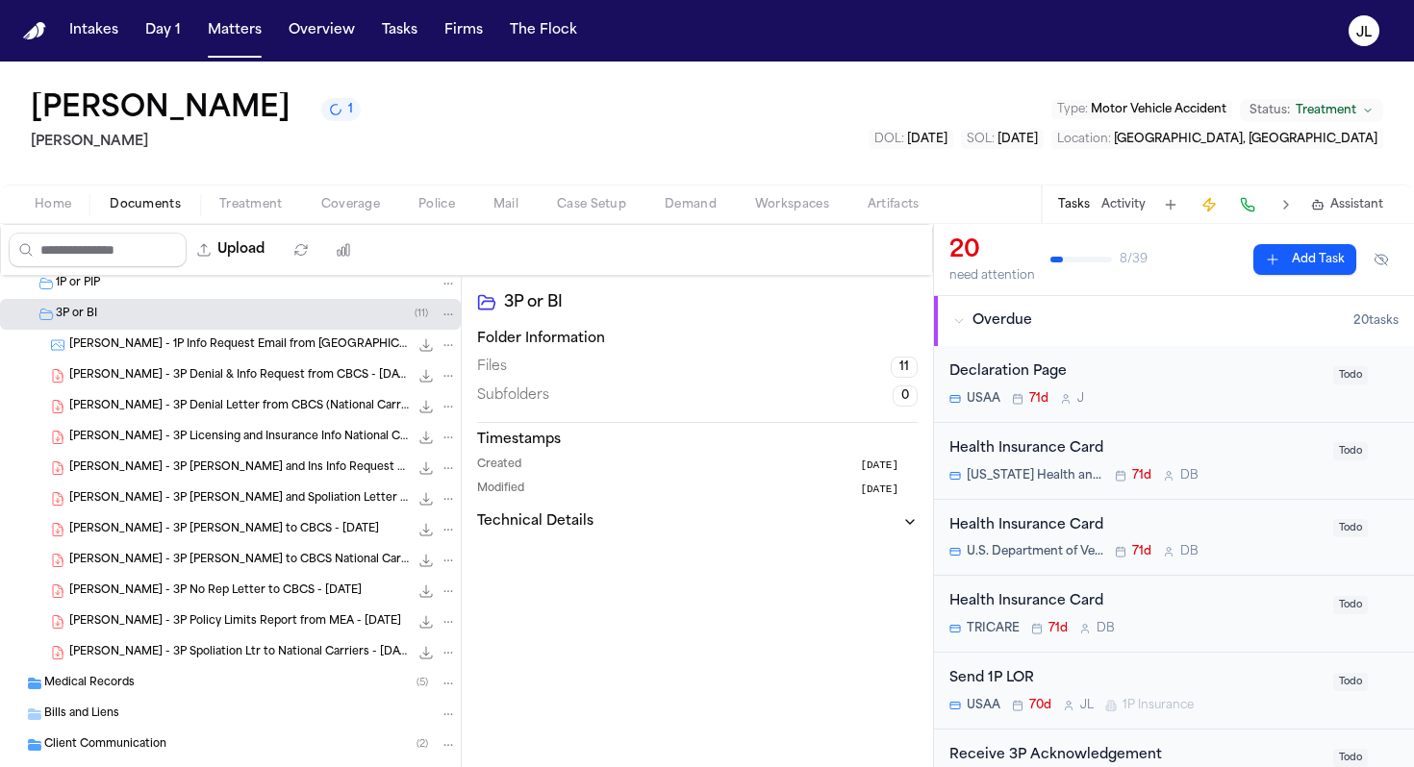
click at [1074, 686] on div "Send 1P LOR" at bounding box center [1135, 679] width 372 height 22
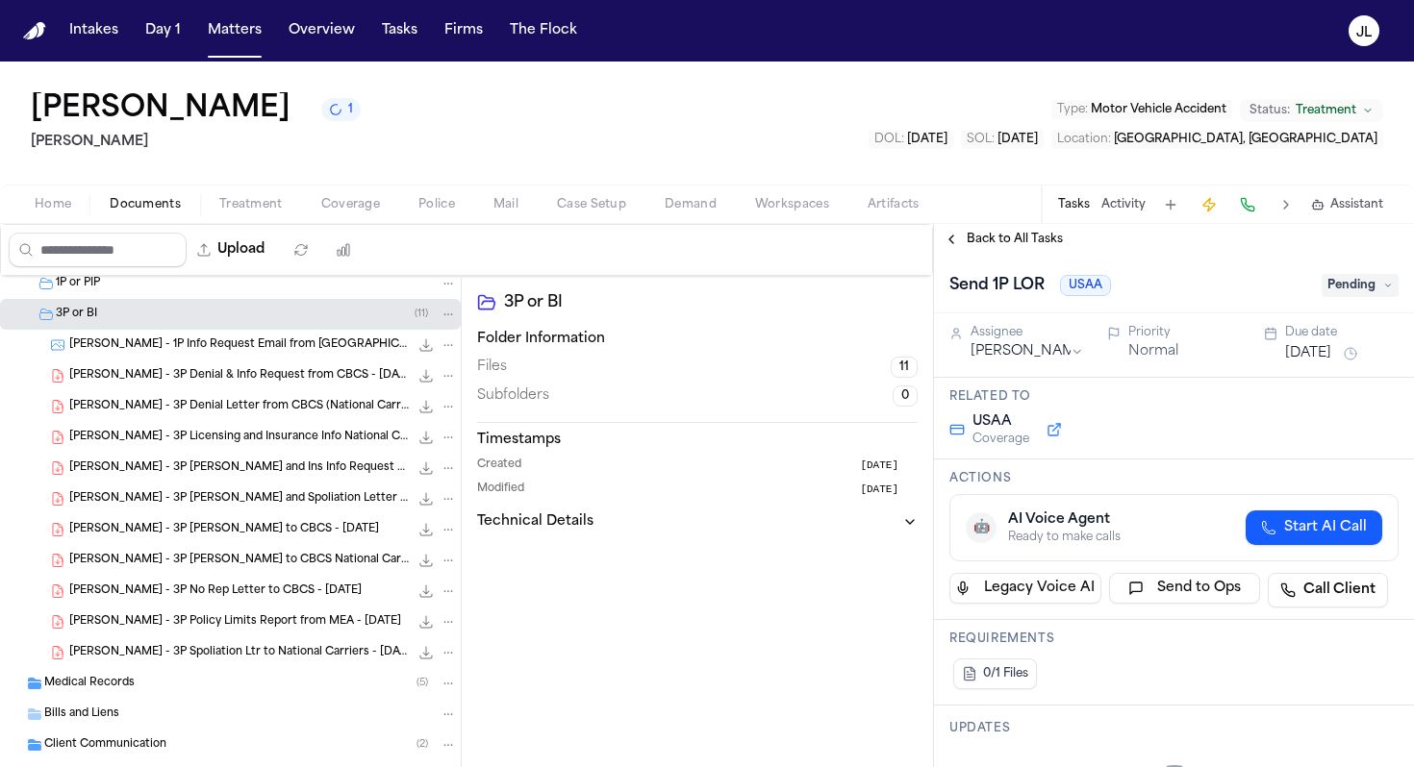
click at [1352, 294] on span "Pending" at bounding box center [1359, 285] width 77 height 23
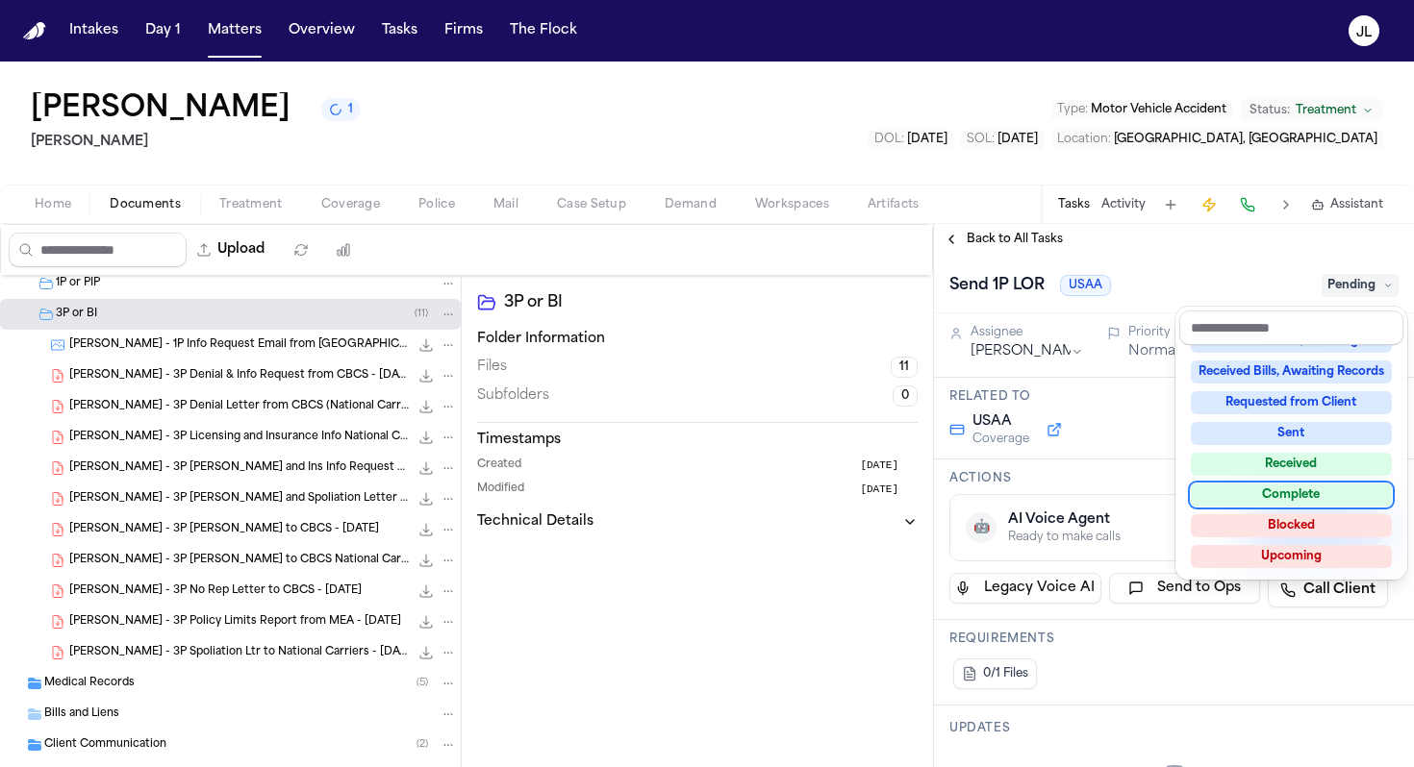
click at [1281, 497] on div "Complete" at bounding box center [1291, 495] width 201 height 23
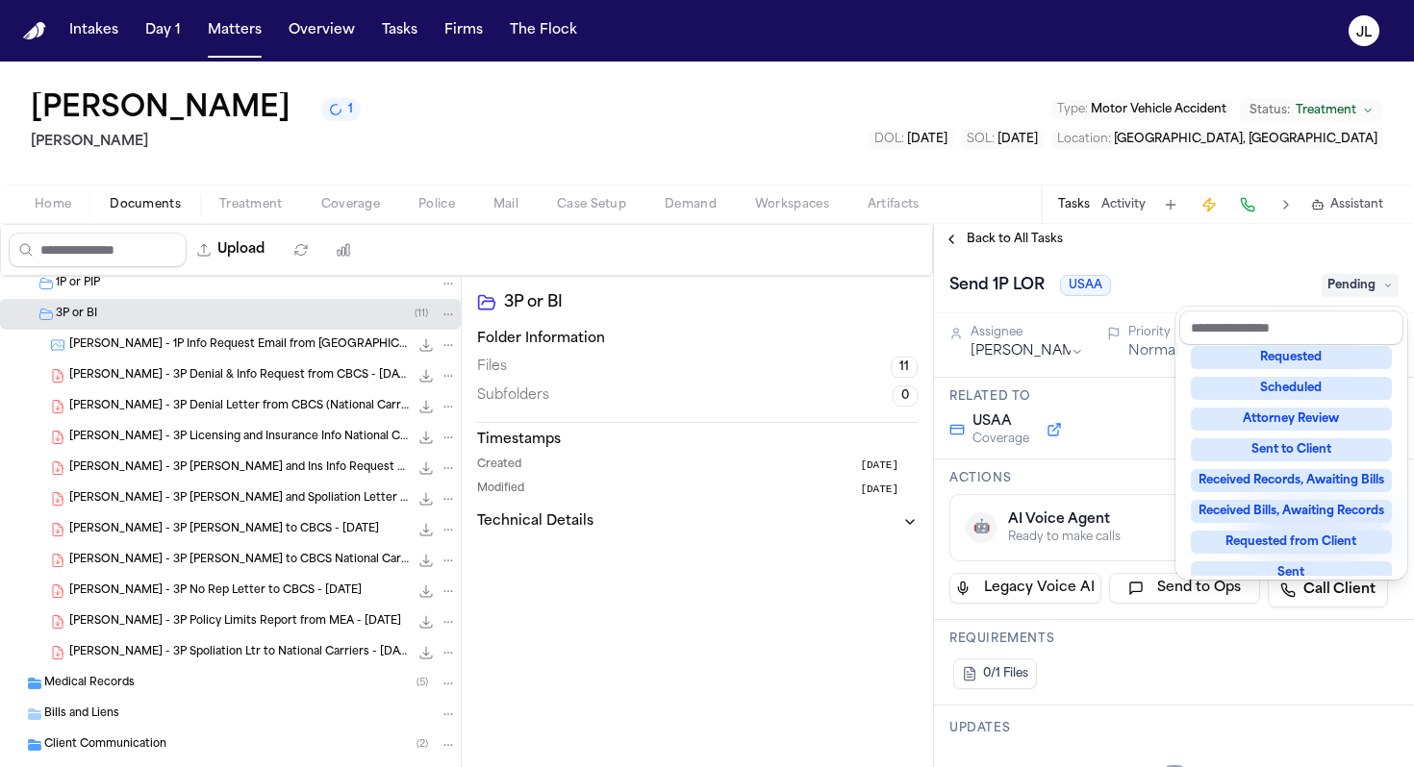
scroll to position [8, 0]
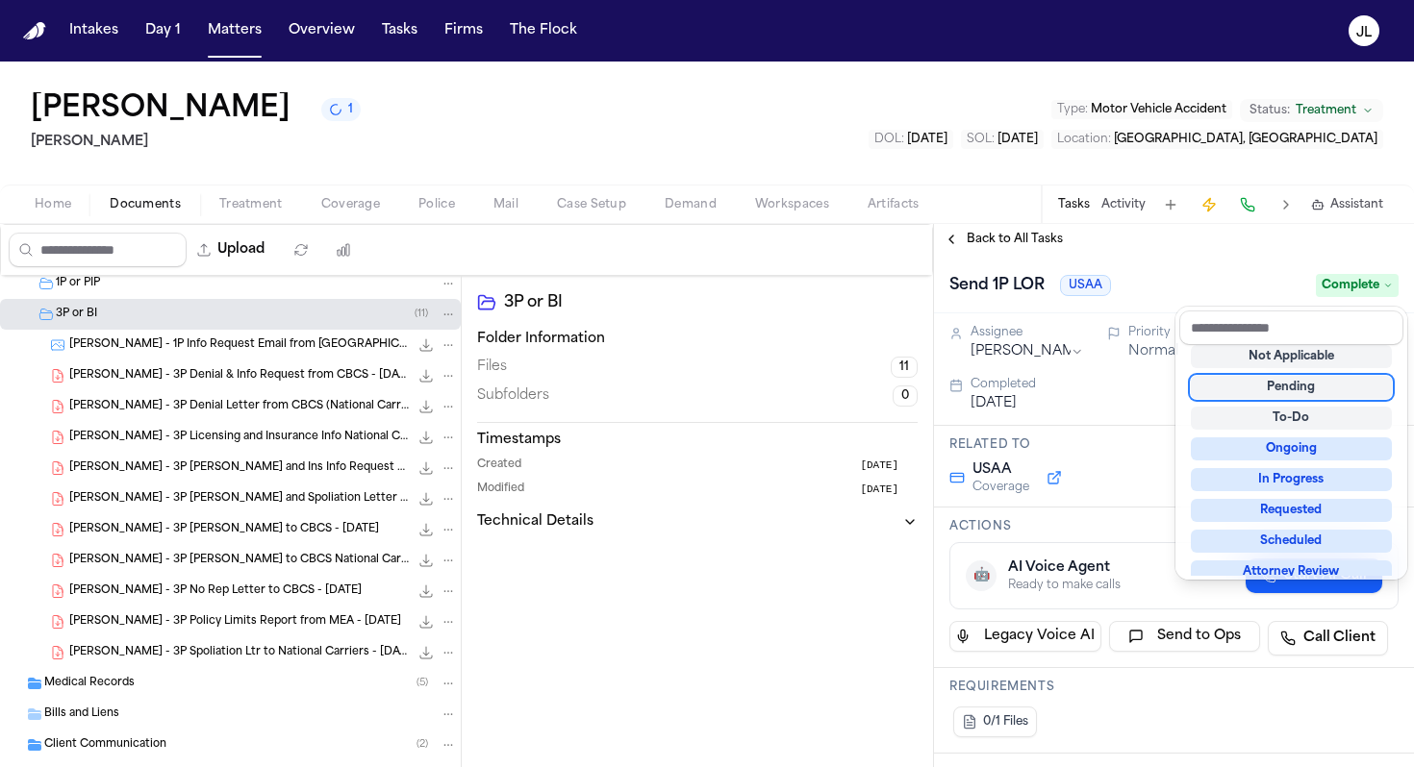
click at [1189, 269] on div "Send 1P LOR USAA Complete" at bounding box center [1174, 284] width 480 height 59
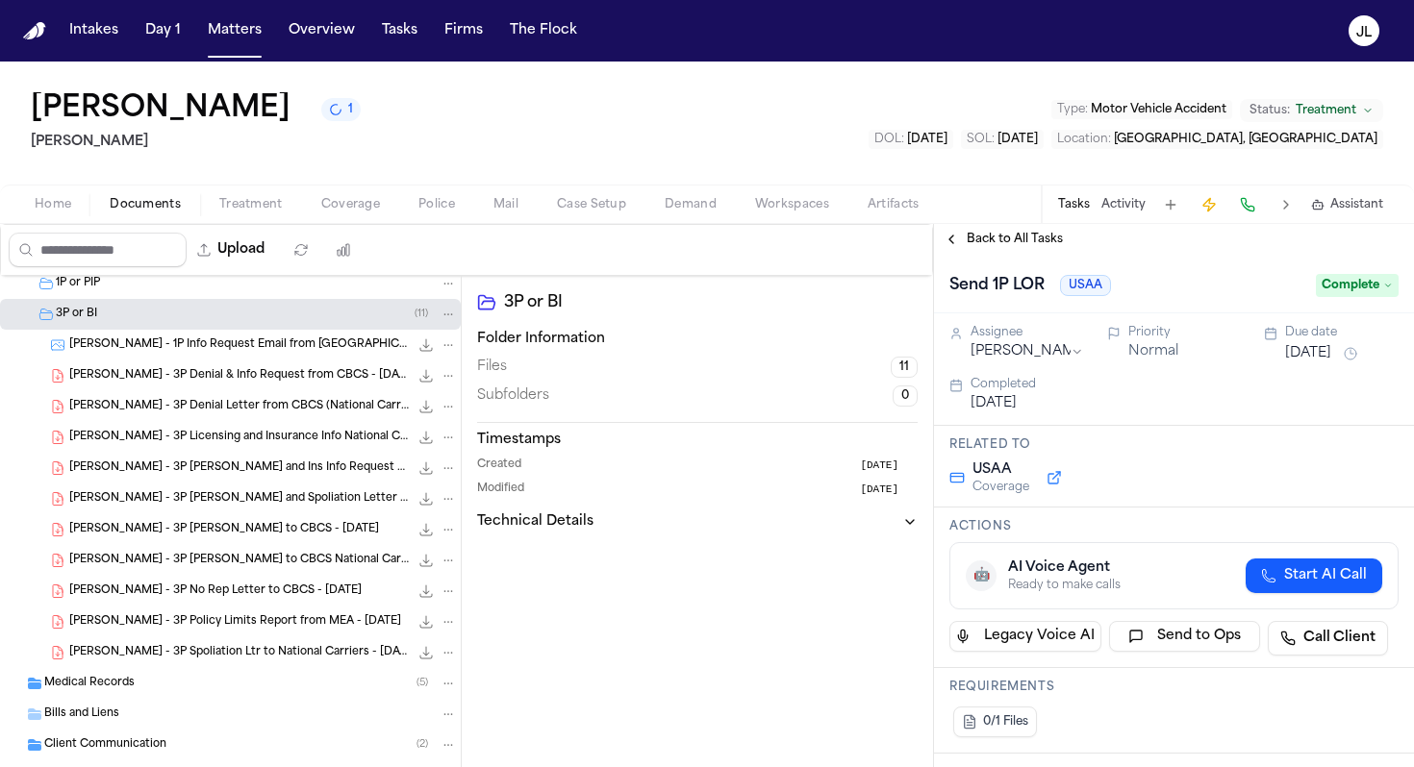
click at [961, 248] on div "Back to All Tasks" at bounding box center [1174, 239] width 480 height 31
click at [955, 236] on button "Back to All Tasks" at bounding box center [1003, 239] width 138 height 15
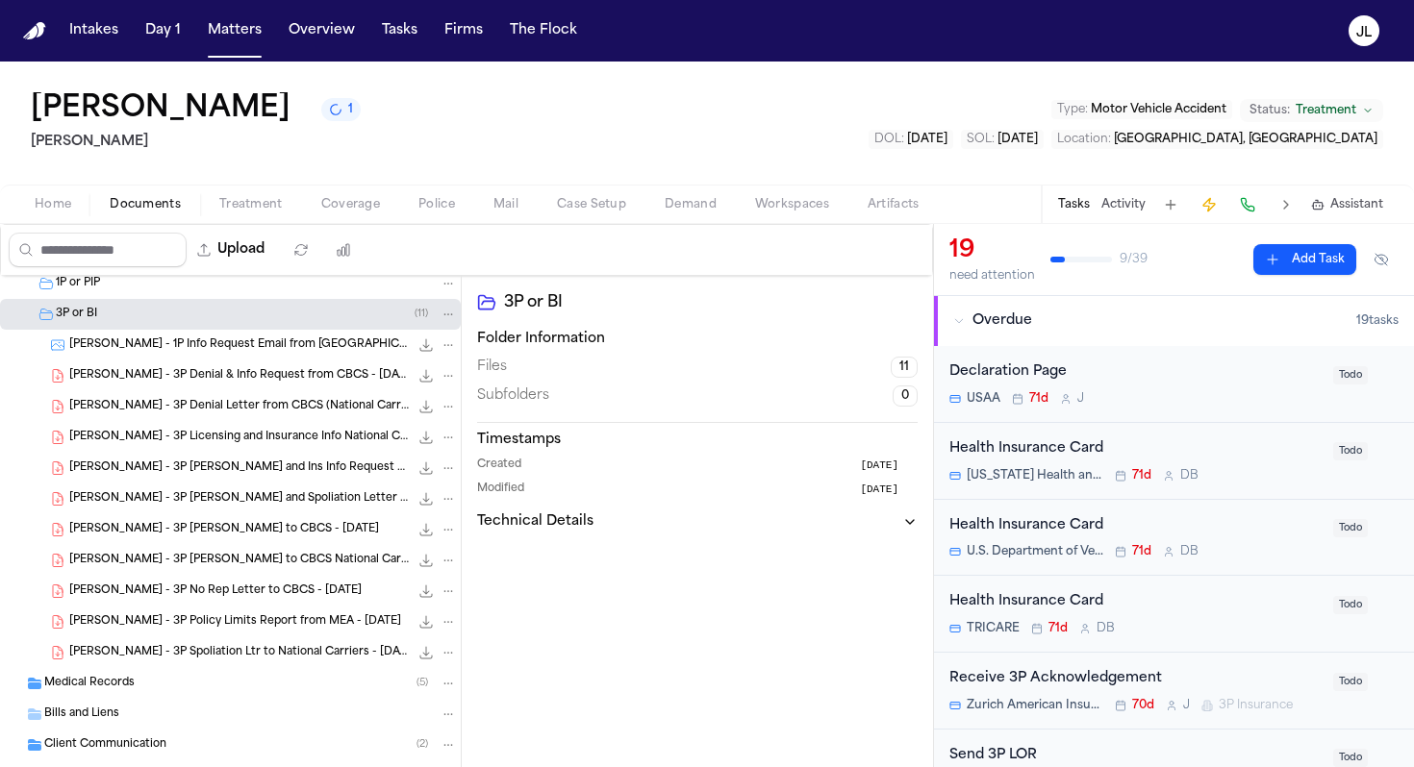
click at [363, 211] on span "Coverage" at bounding box center [350, 204] width 59 height 15
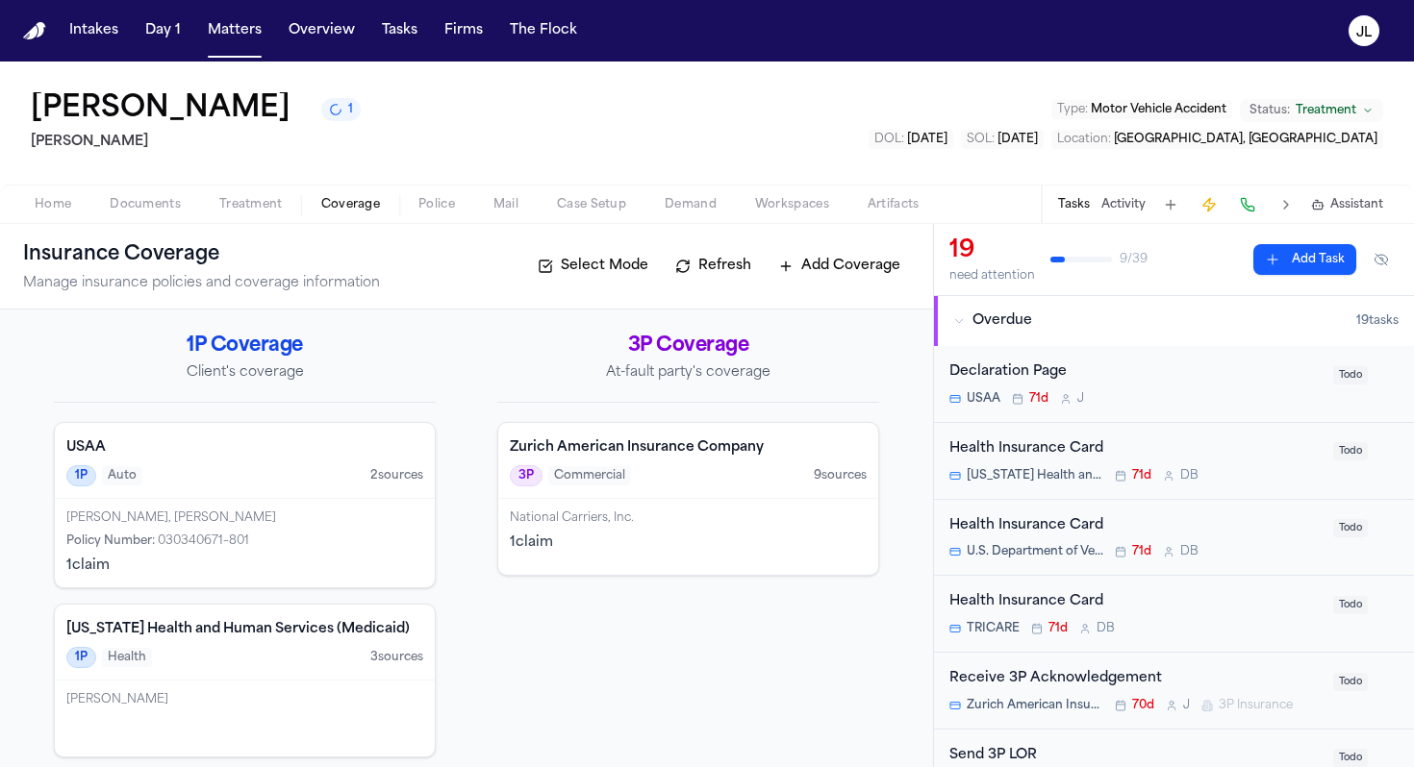
click at [70, 212] on span "Home" at bounding box center [53, 204] width 37 height 15
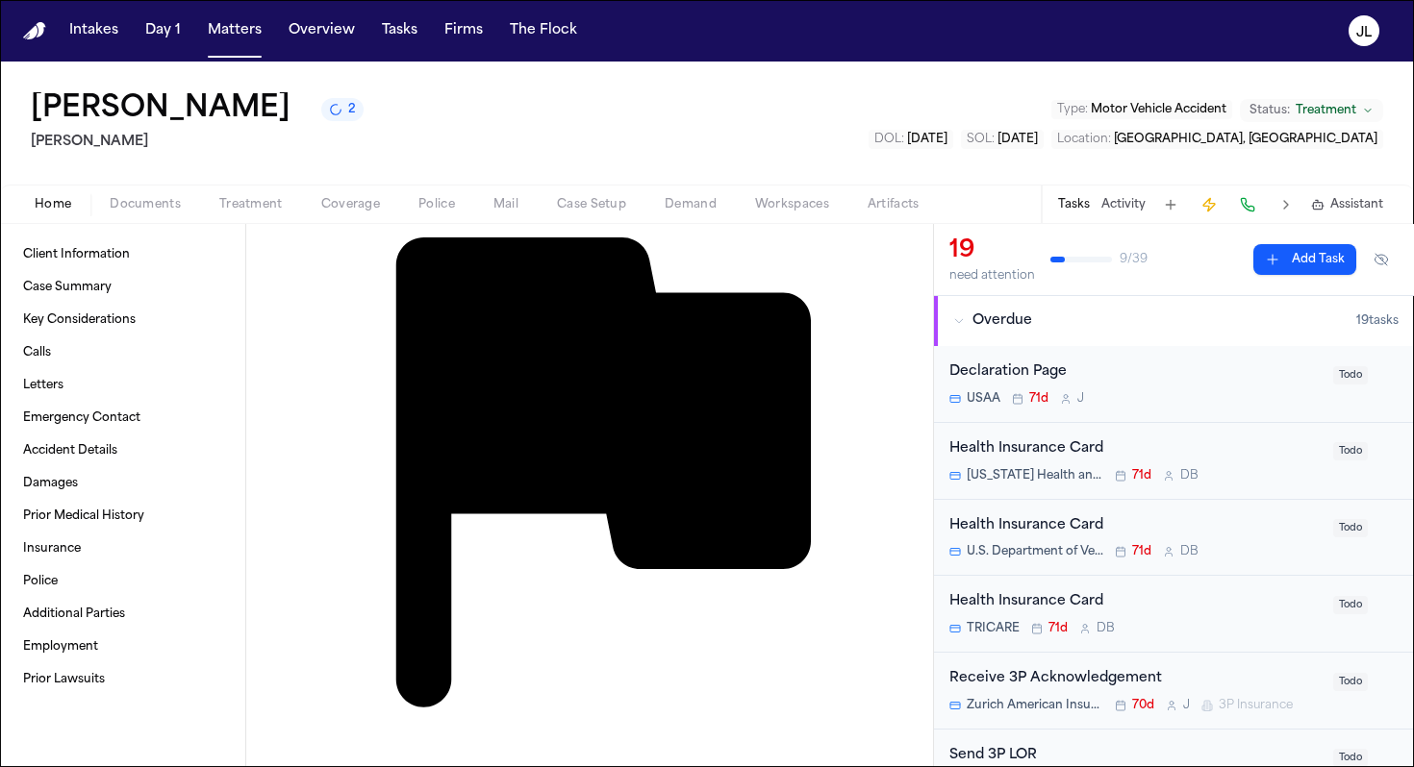
scroll to position [2288, 0]
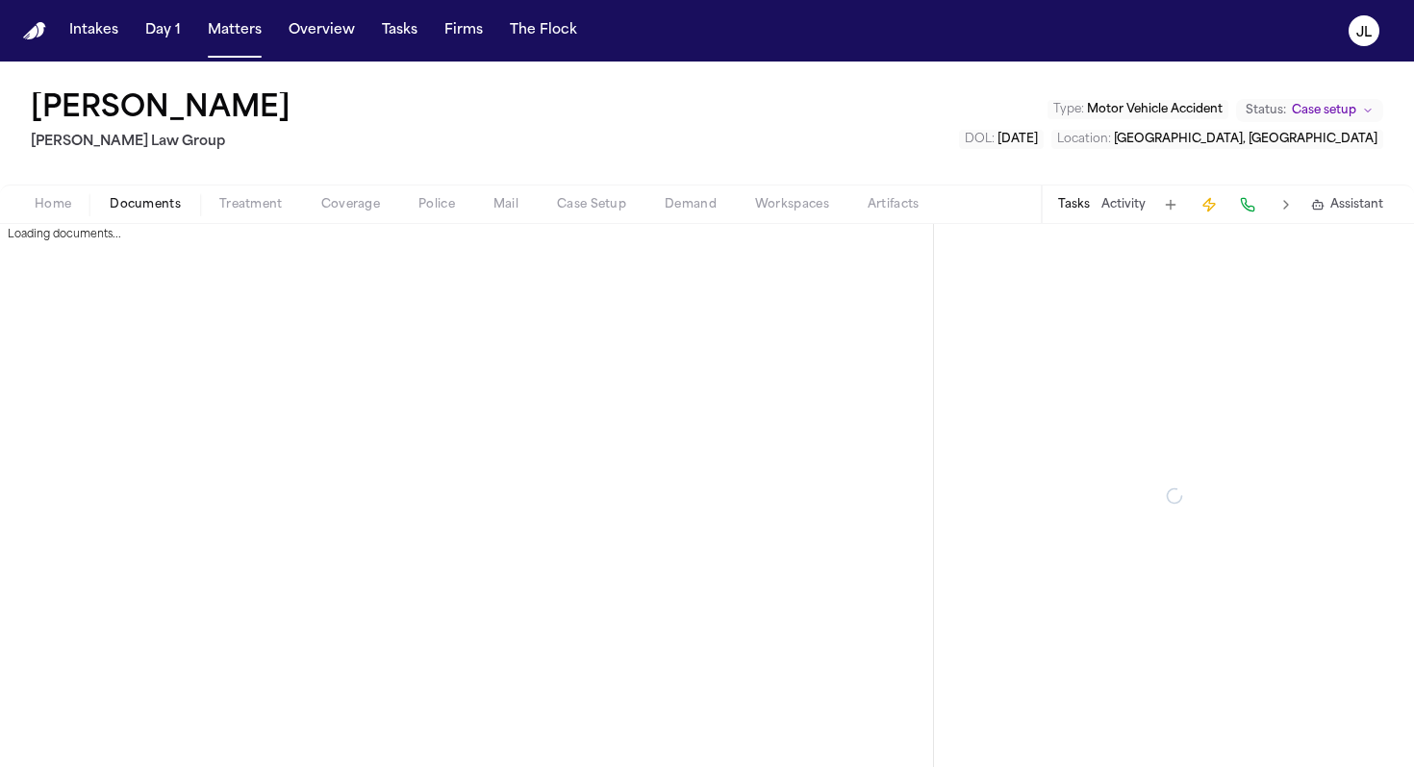
click at [147, 214] on span "button" at bounding box center [145, 215] width 94 height 2
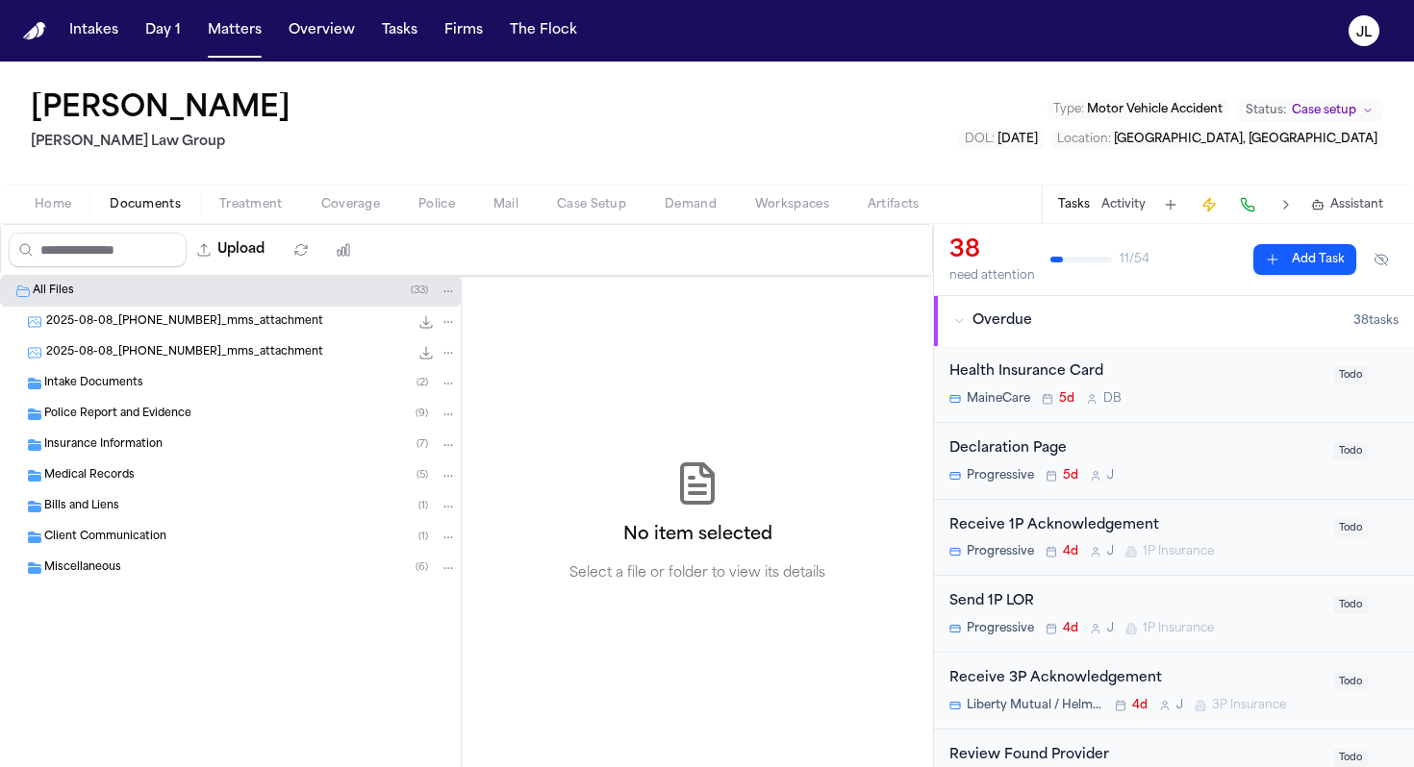
click at [311, 206] on button "Coverage" at bounding box center [350, 204] width 97 height 23
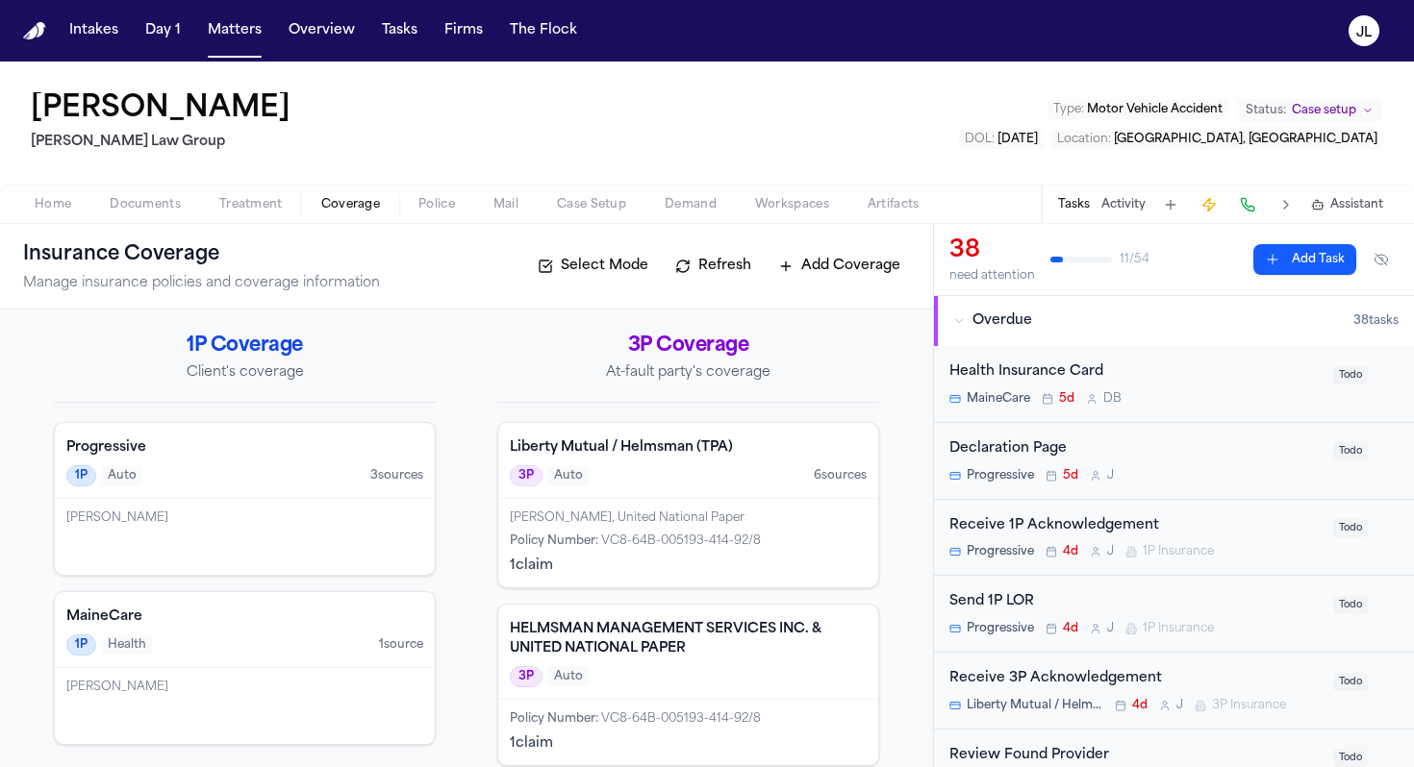
click at [221, 489] on div "Progressive 1P Auto 3 source s" at bounding box center [245, 461] width 380 height 76
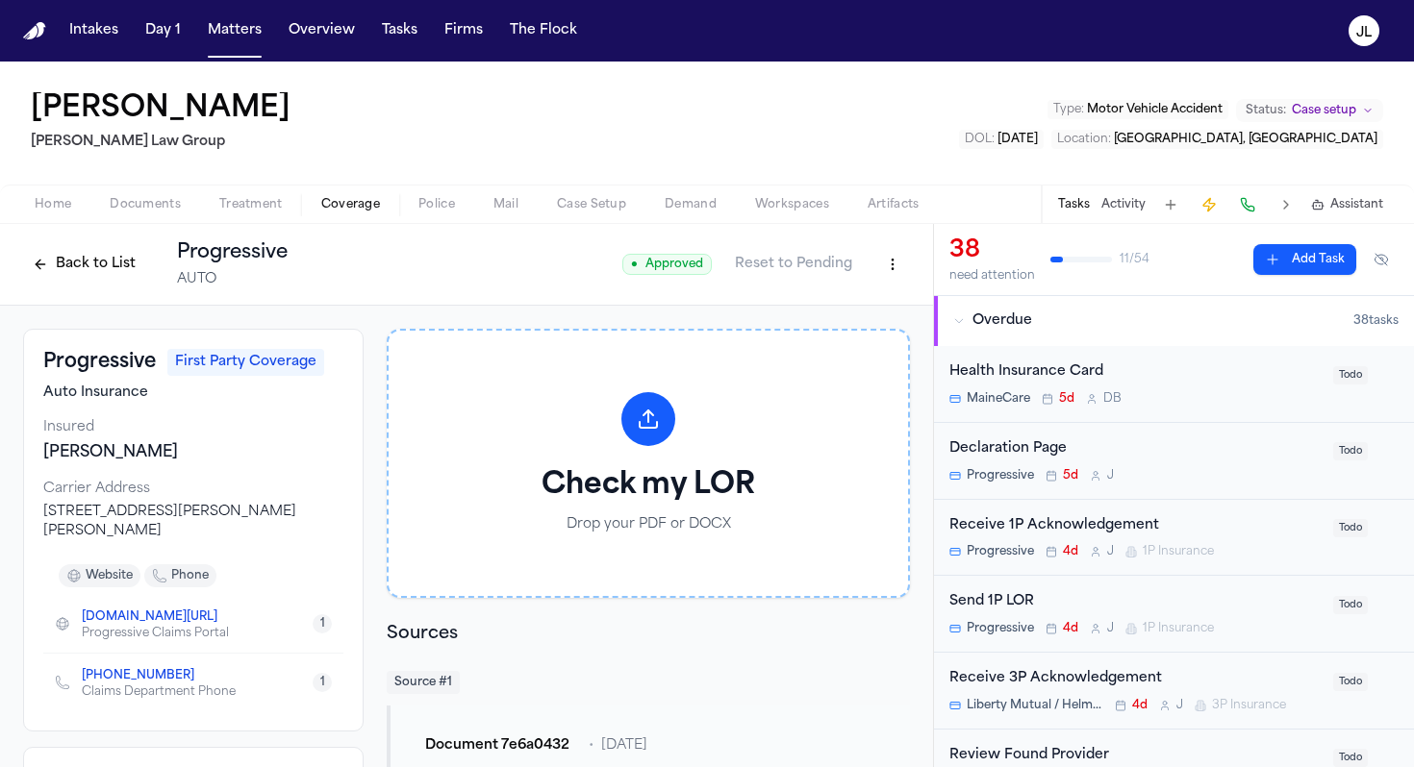
click at [589, 212] on span "Case Setup" at bounding box center [591, 204] width 69 height 15
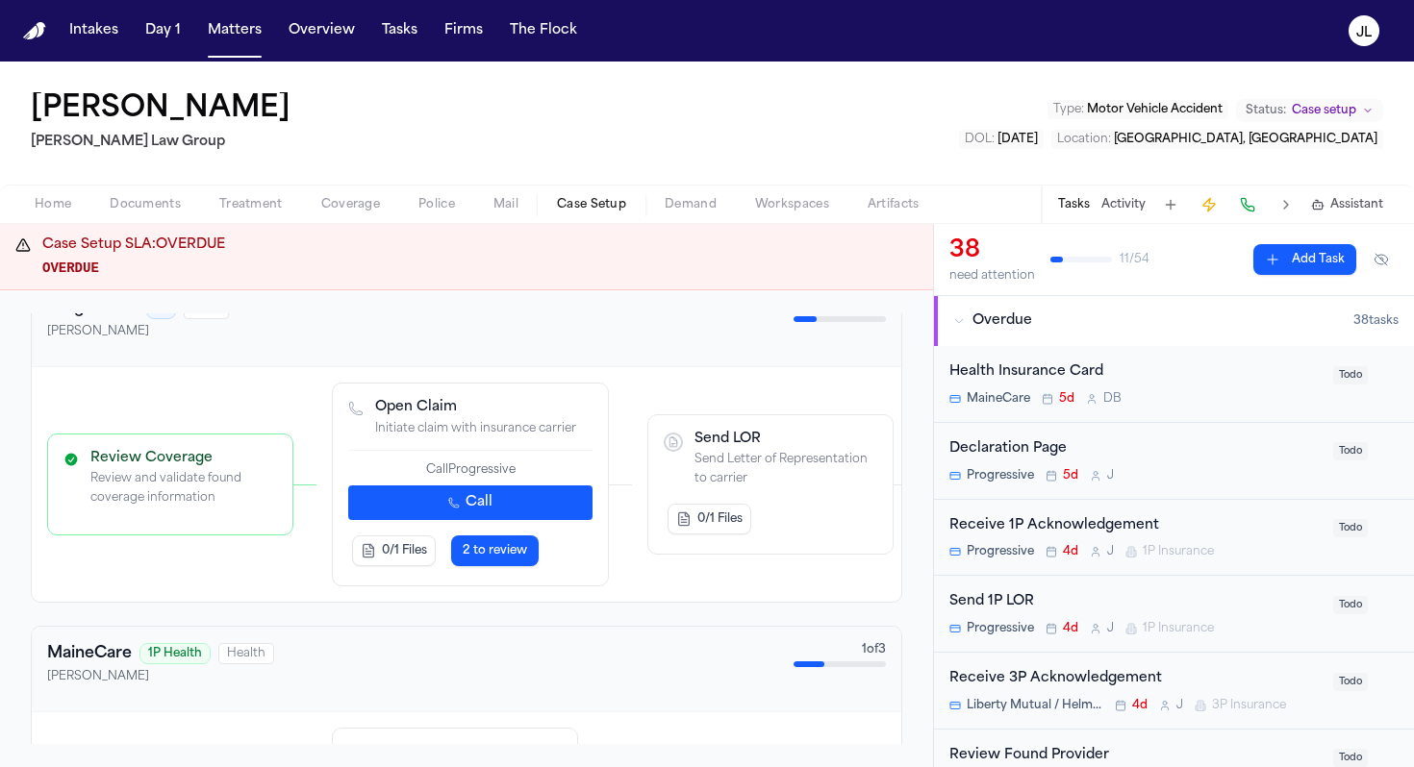
scroll to position [262, 0]
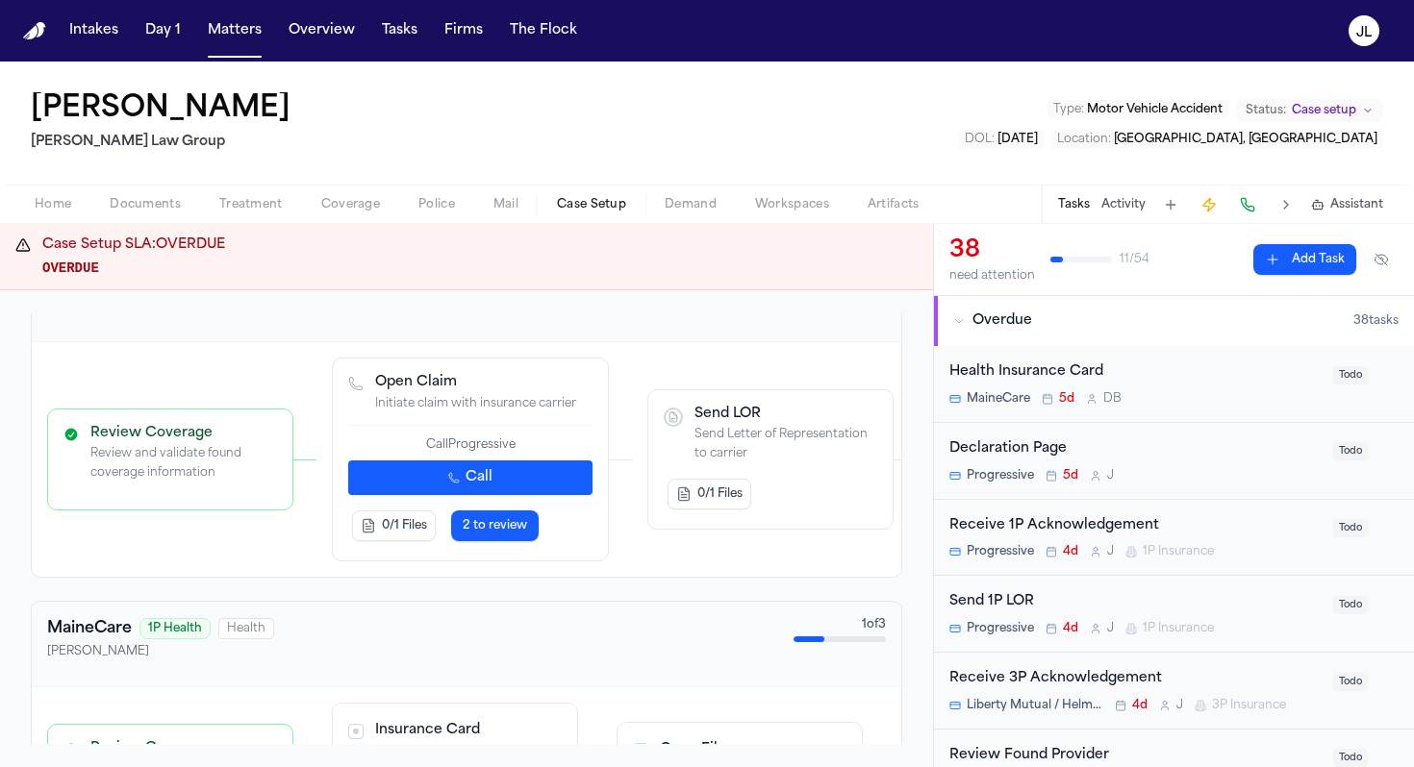
click at [511, 510] on div "2 to review" at bounding box center [494, 526] width 95 height 38
click at [511, 519] on span "2 to review" at bounding box center [495, 525] width 64 height 15
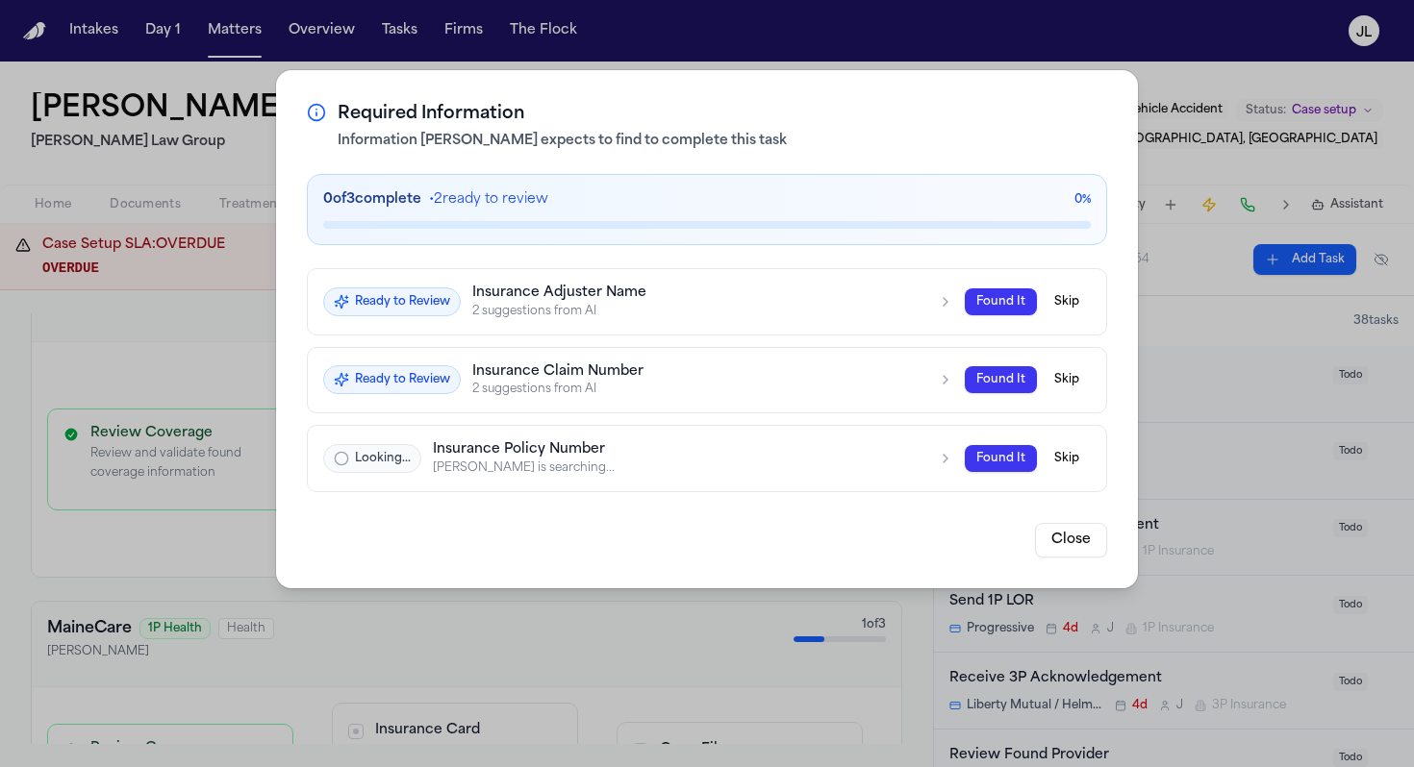
click at [828, 308] on div "2 suggestions from AI" at bounding box center [699, 310] width 454 height 15
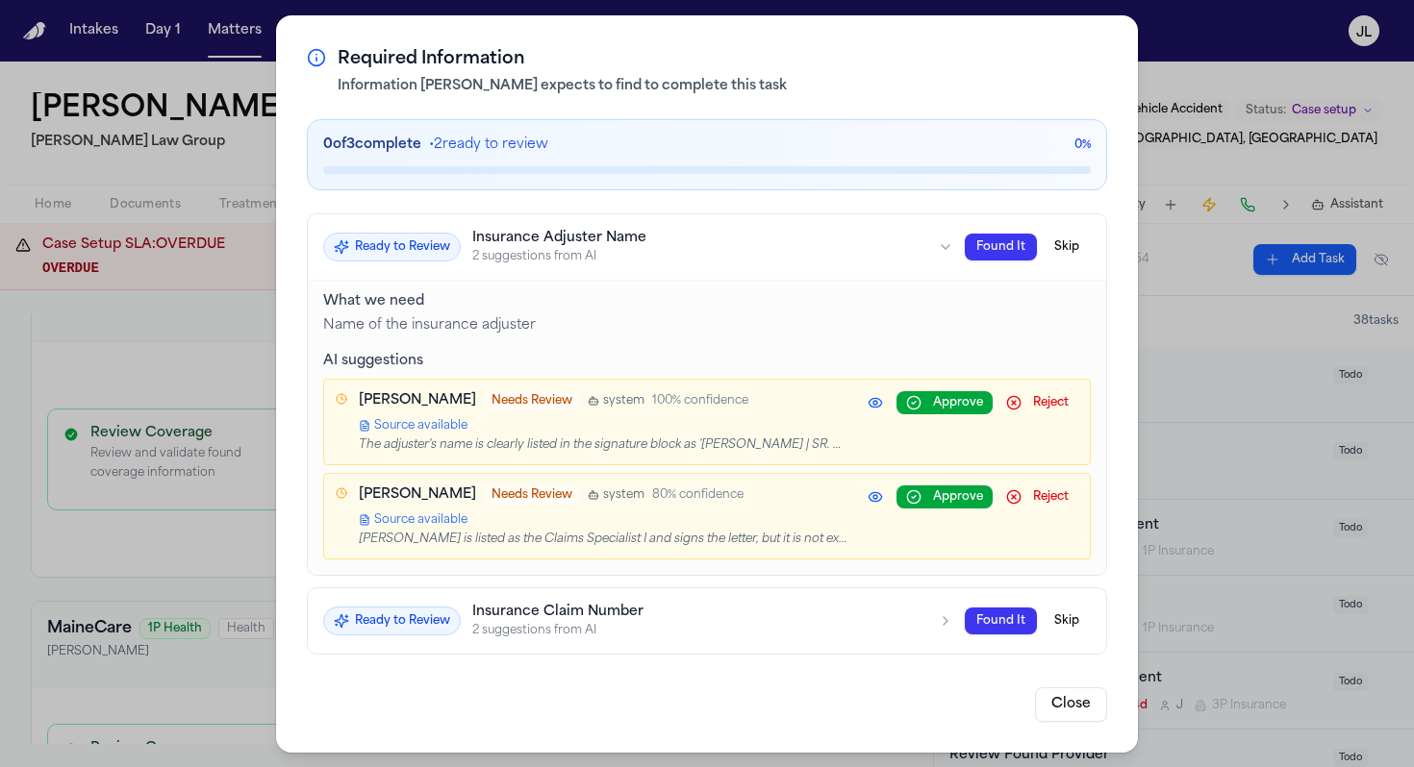
click at [1207, 119] on div "Required Information Information [PERSON_NAME] expects to find to complete this…" at bounding box center [707, 384] width 1414 height 768
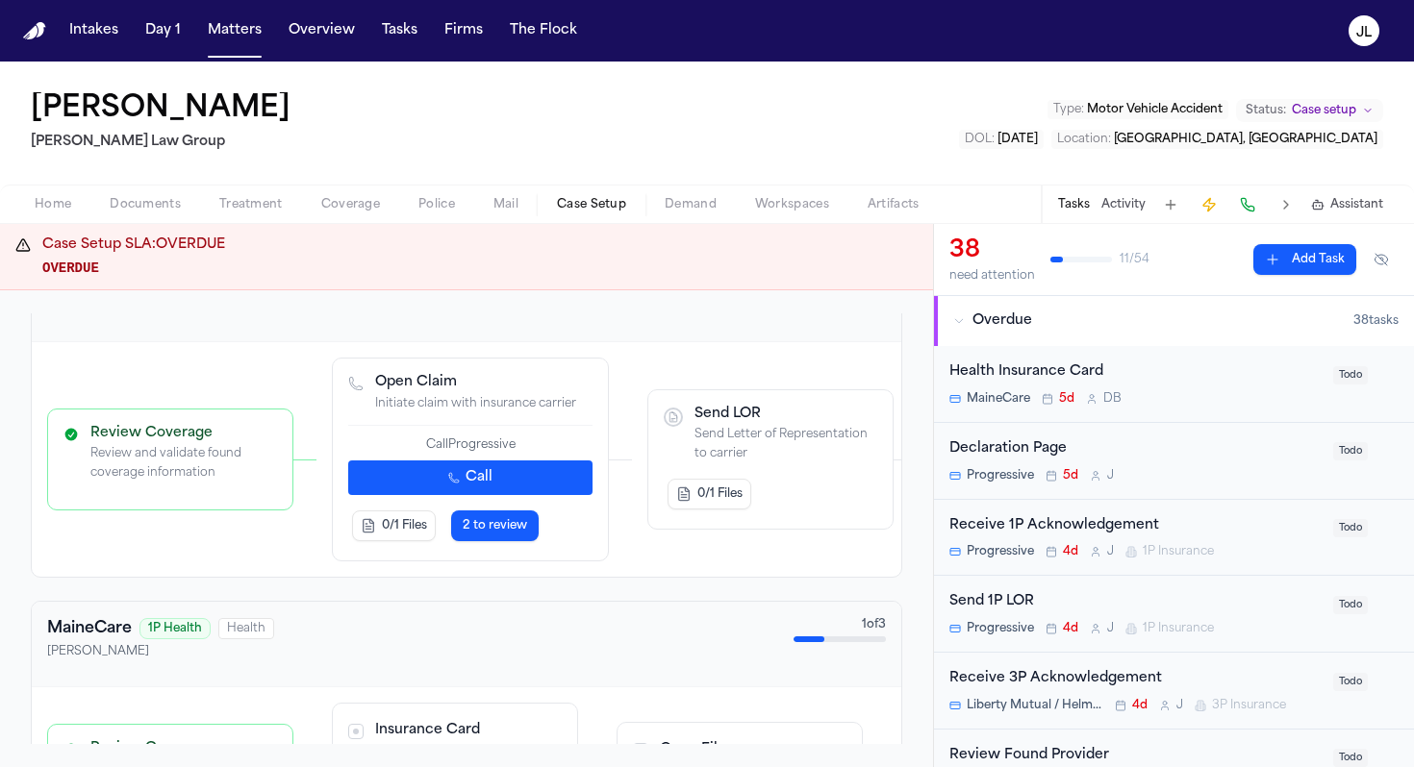
click at [537, 414] on p "Initiate claim with insurance carrier" at bounding box center [483, 404] width 217 height 19
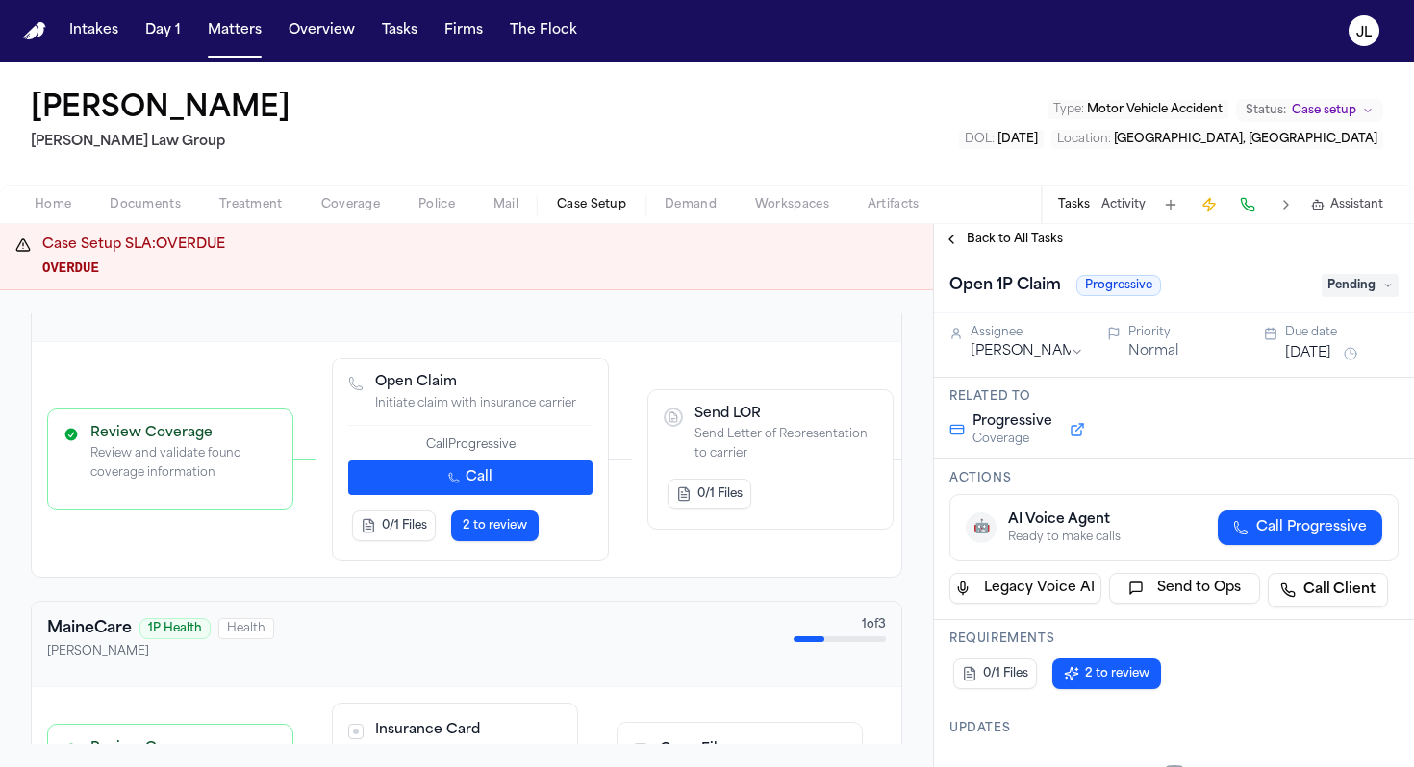
click at [500, 482] on button "Call" at bounding box center [470, 478] width 244 height 35
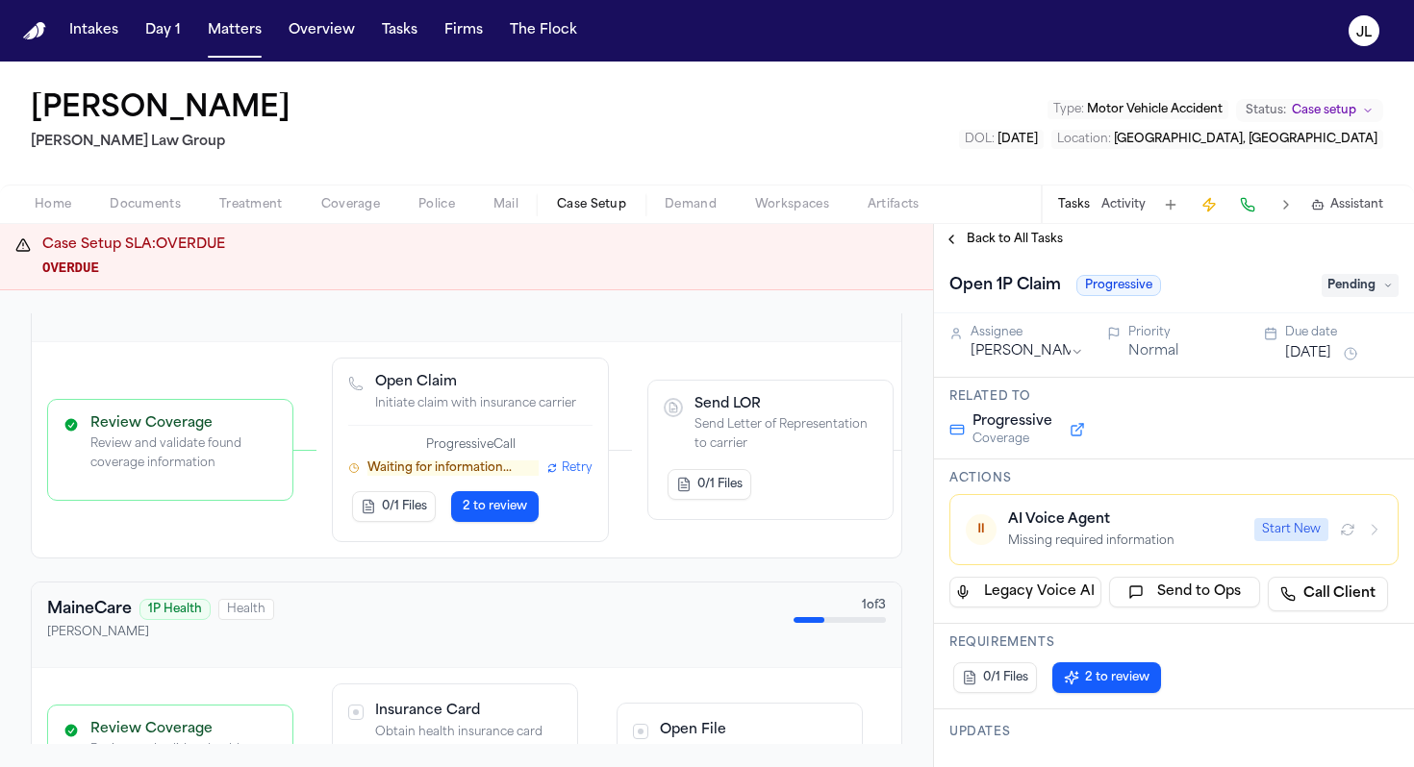
click at [961, 240] on button "Back to All Tasks" at bounding box center [1003, 239] width 138 height 15
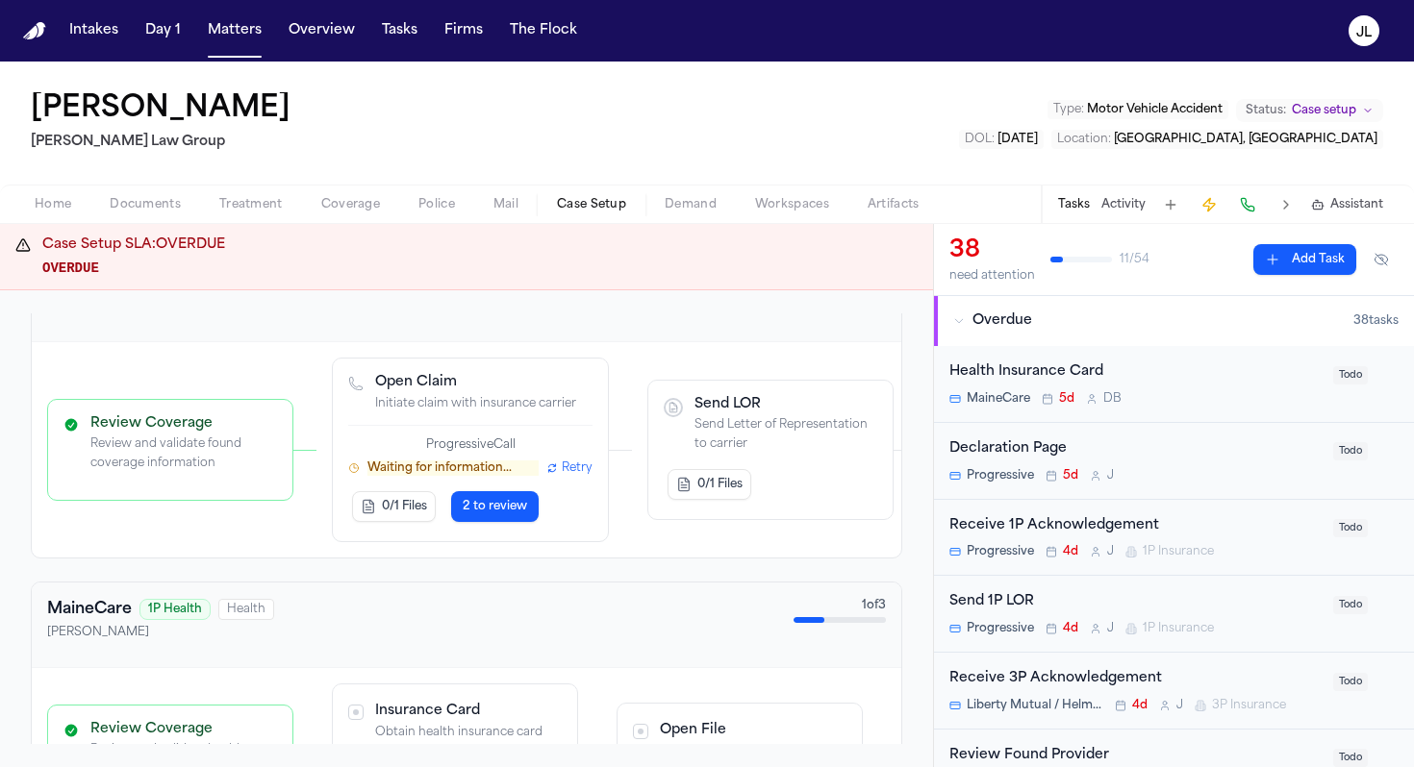
click at [329, 202] on span "Coverage" at bounding box center [350, 204] width 59 height 15
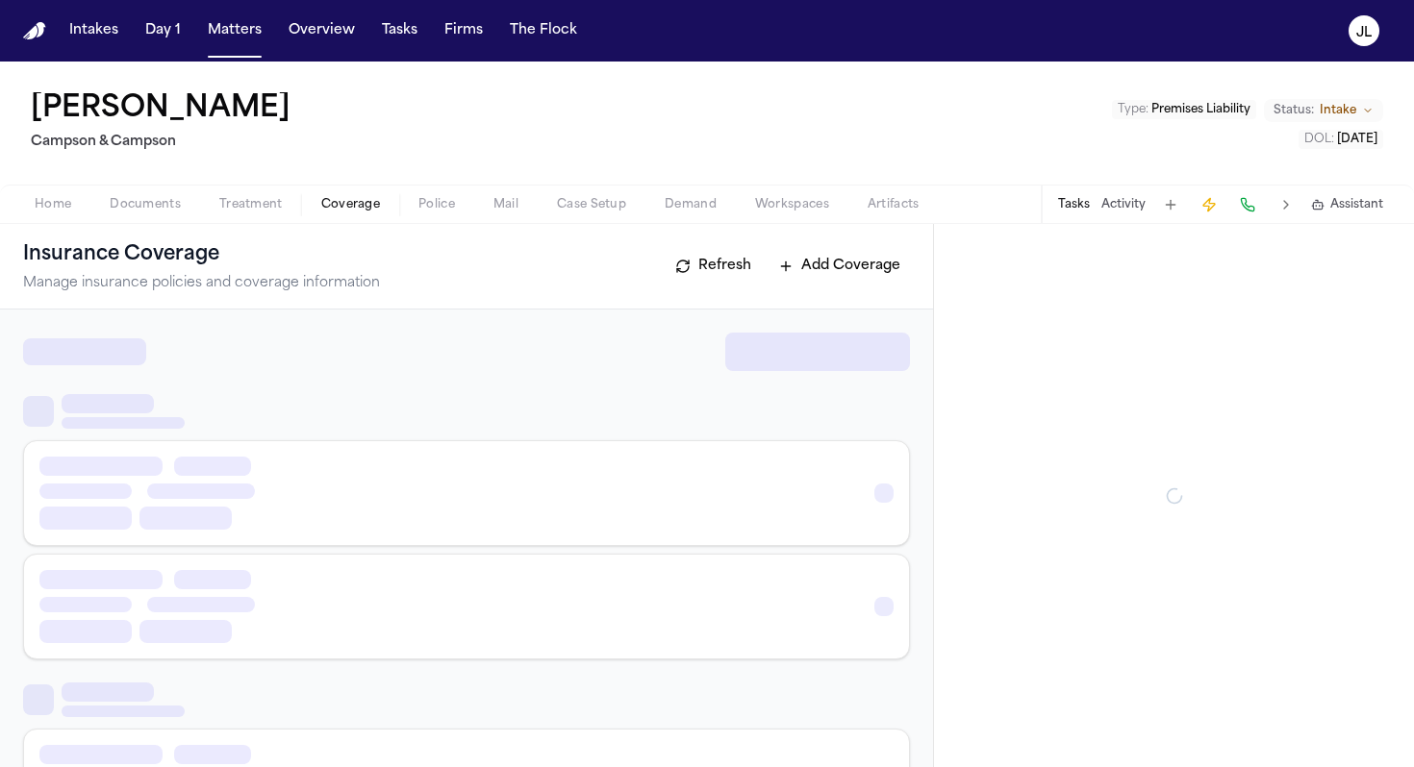
click at [336, 212] on span "Coverage" at bounding box center [350, 204] width 59 height 15
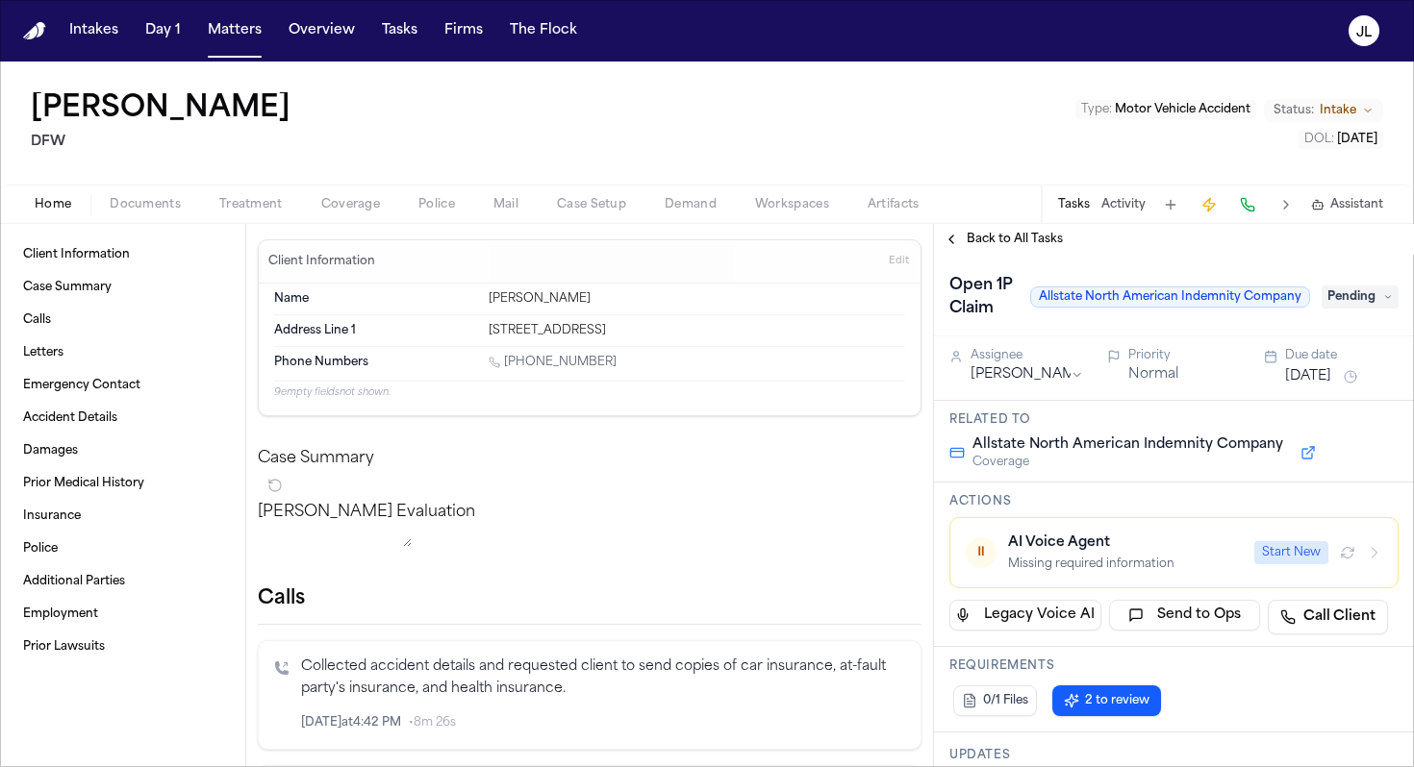
click at [365, 204] on span "Coverage" at bounding box center [350, 204] width 59 height 15
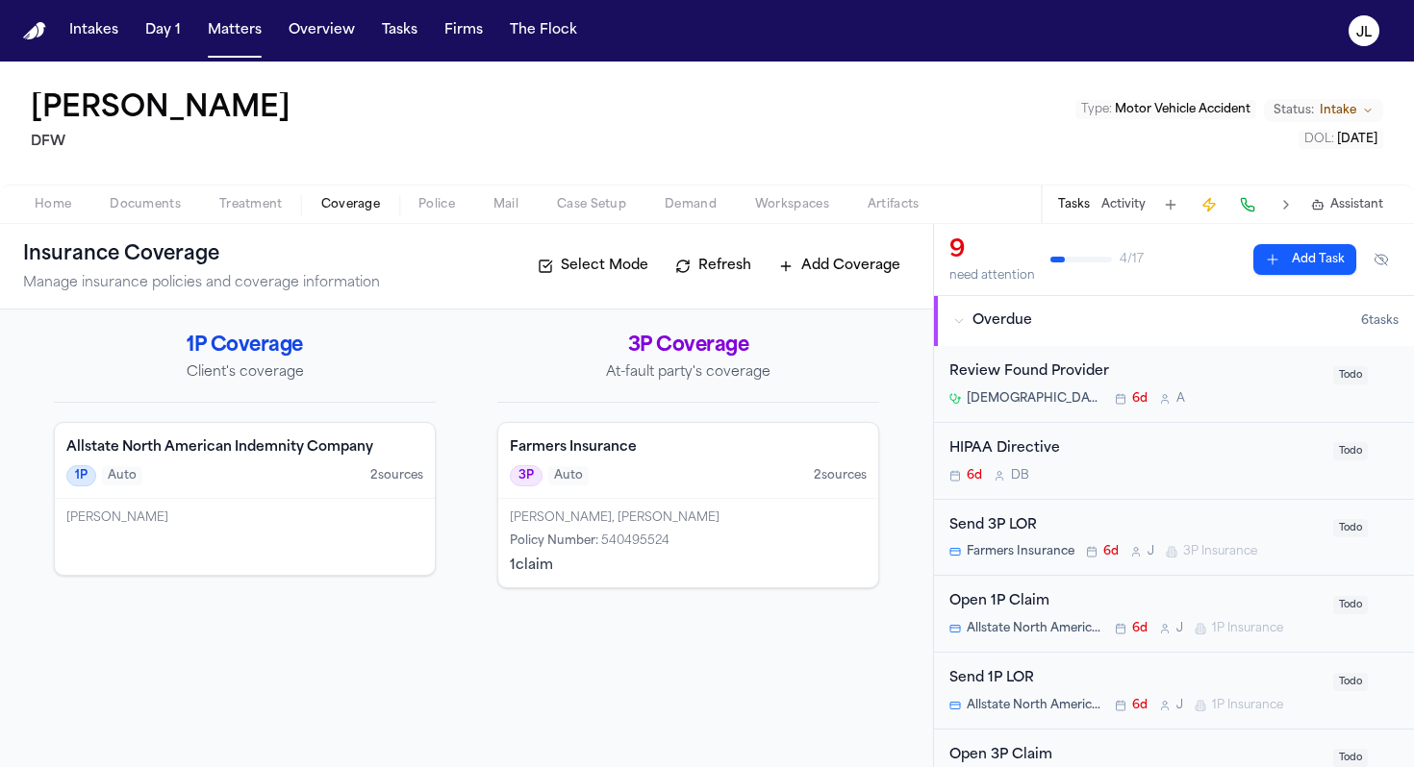
click at [323, 562] on div "[PERSON_NAME]" at bounding box center [245, 537] width 380 height 76
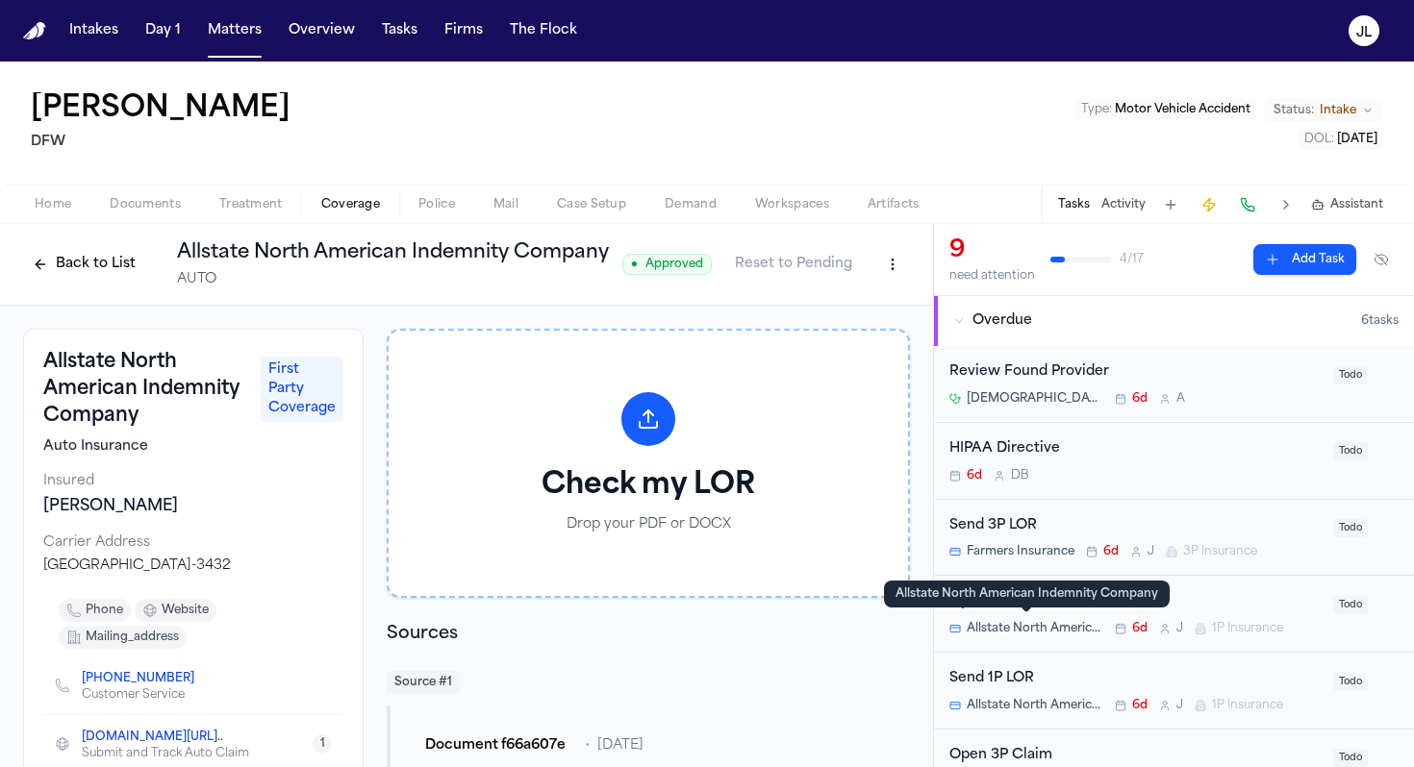
click at [1081, 601] on div "Allstate North American Indemnity Company" at bounding box center [1026, 594] width 263 height 15
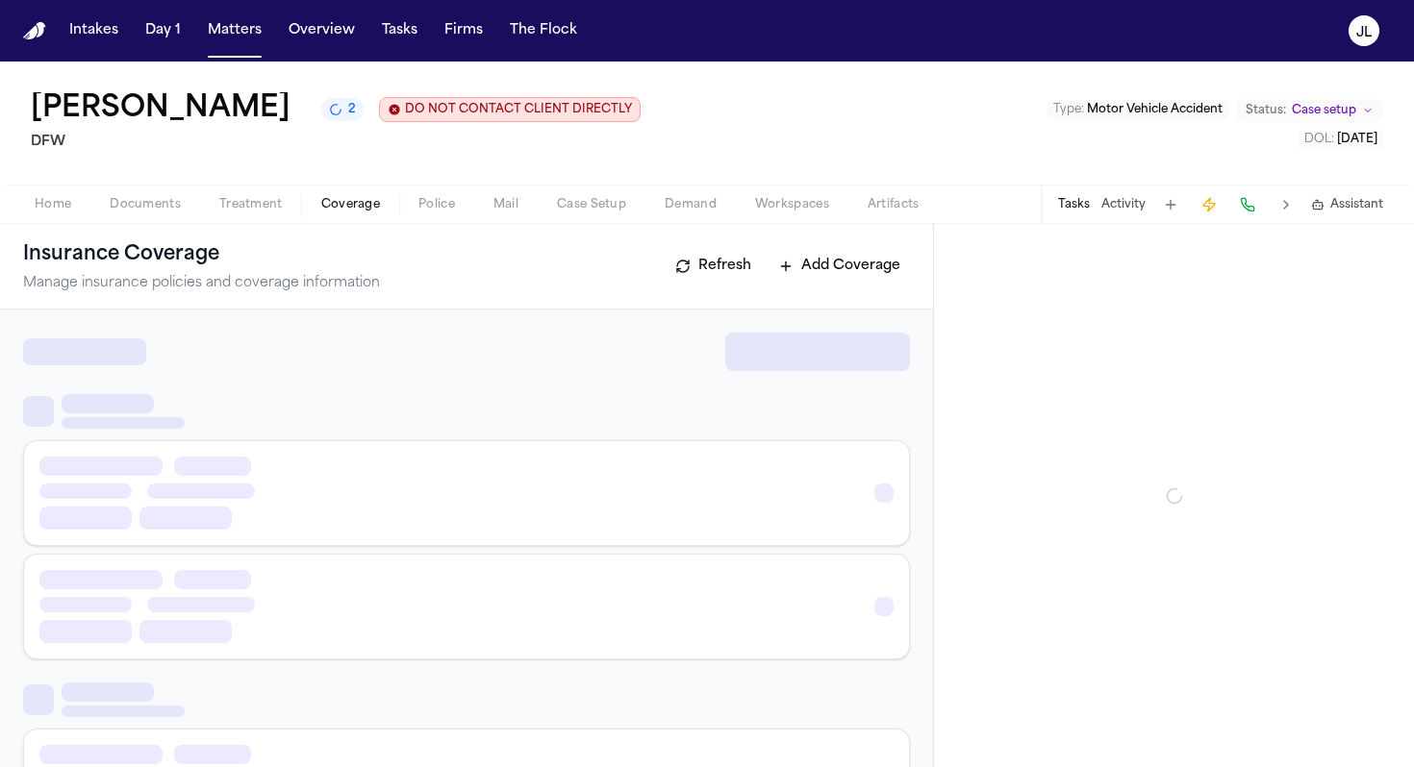
click at [333, 205] on span "Coverage" at bounding box center [350, 204] width 59 height 15
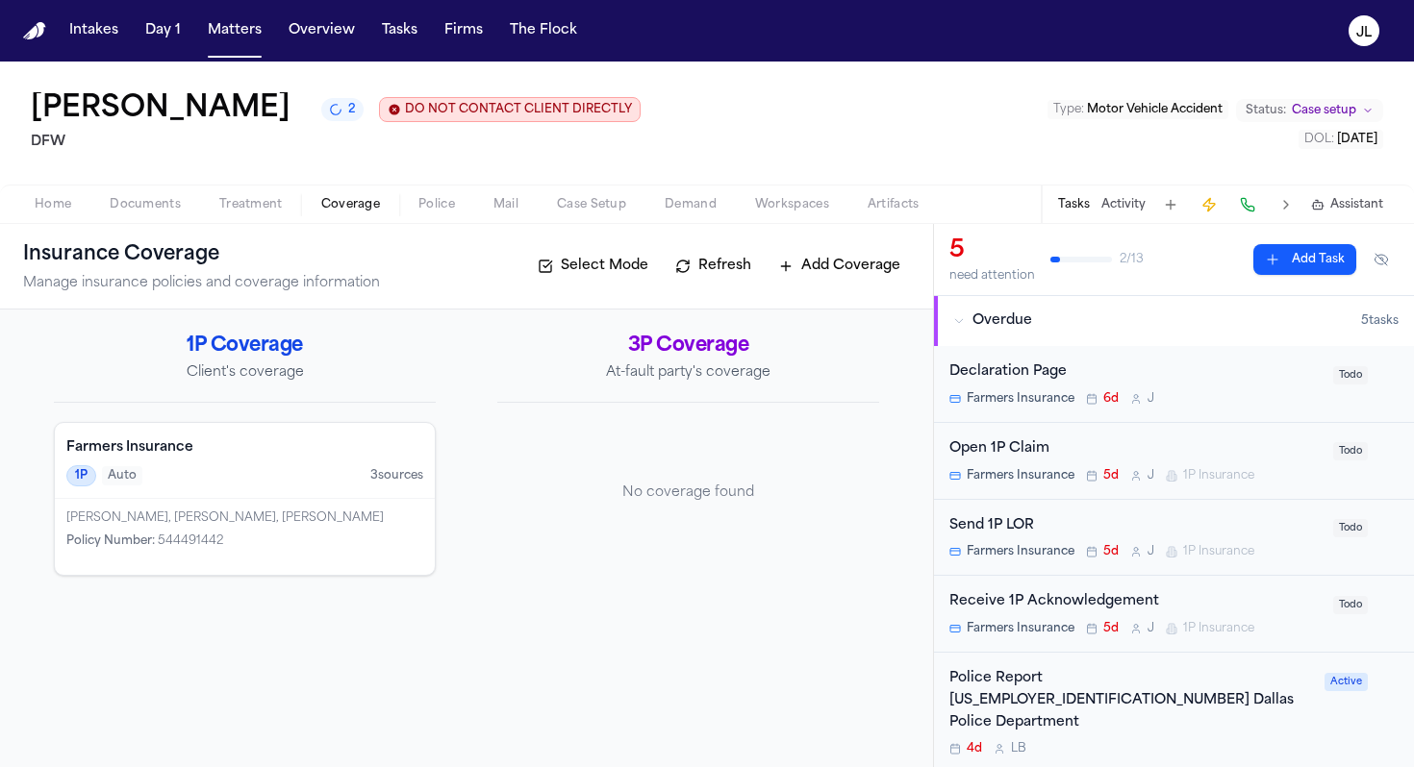
click at [1144, 453] on div "Open 1P Claim" at bounding box center [1135, 450] width 372 height 22
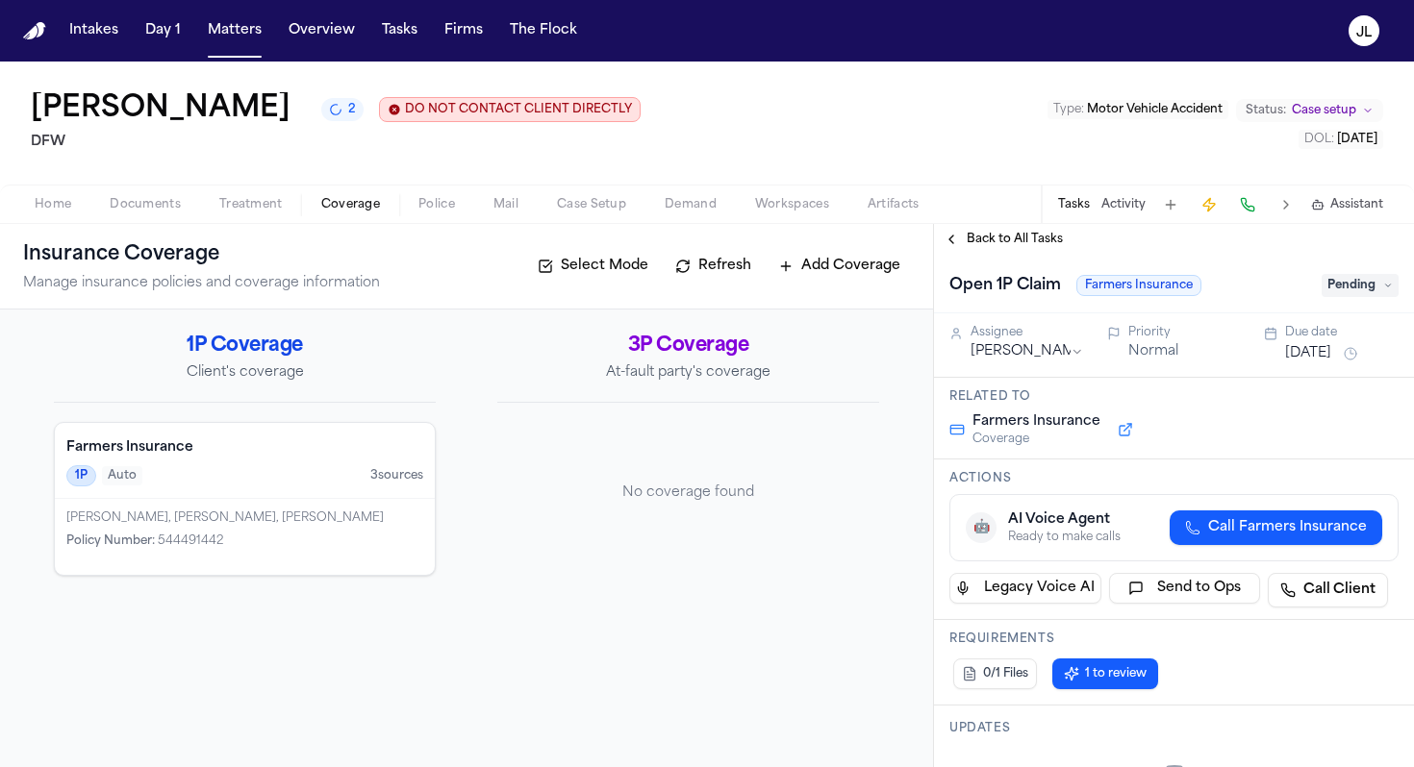
click at [1227, 533] on span "Call Farmers Insurance" at bounding box center [1287, 527] width 159 height 19
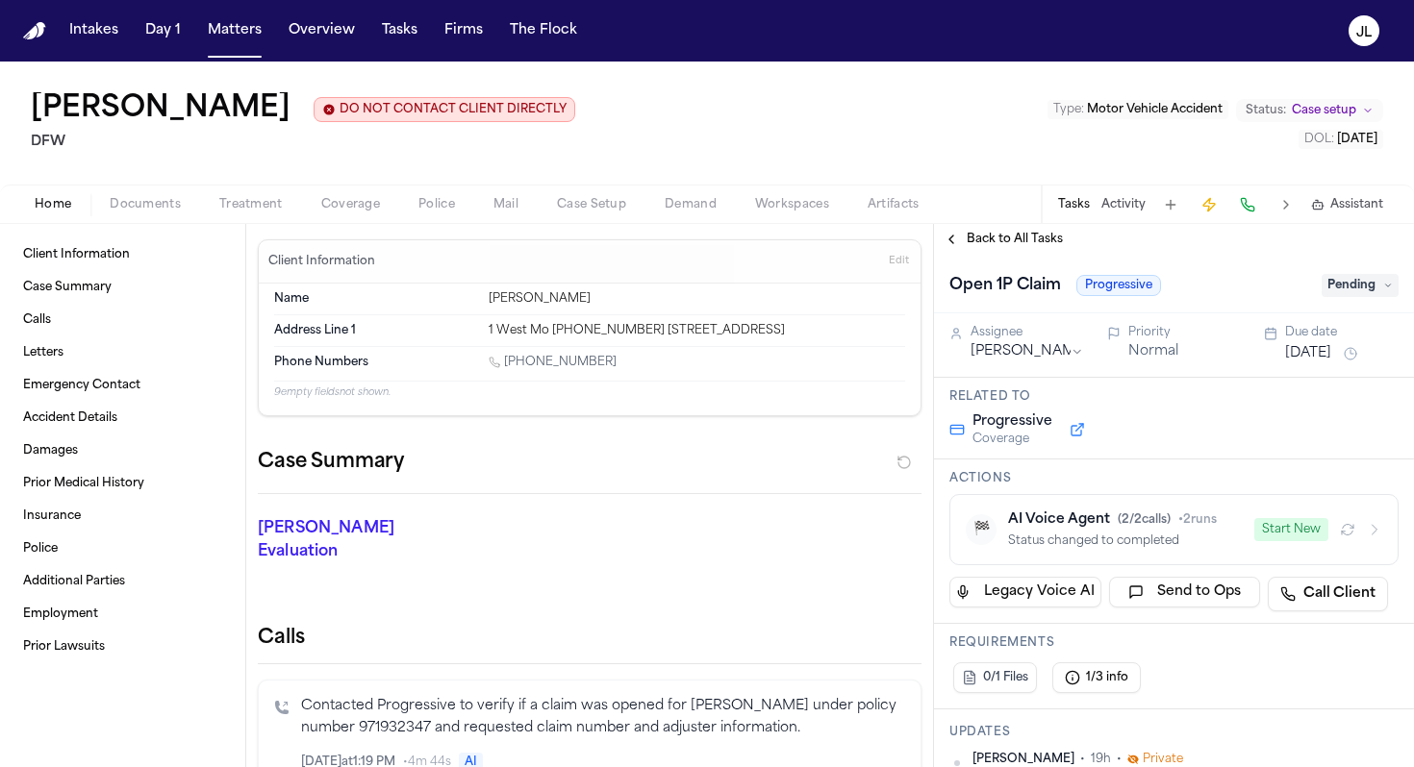
click at [350, 218] on div "Home Documents Treatment Coverage Police Mail Case Setup Demand Workspaces Arti…" at bounding box center [707, 204] width 1414 height 38
click at [347, 212] on span "Coverage" at bounding box center [350, 204] width 59 height 15
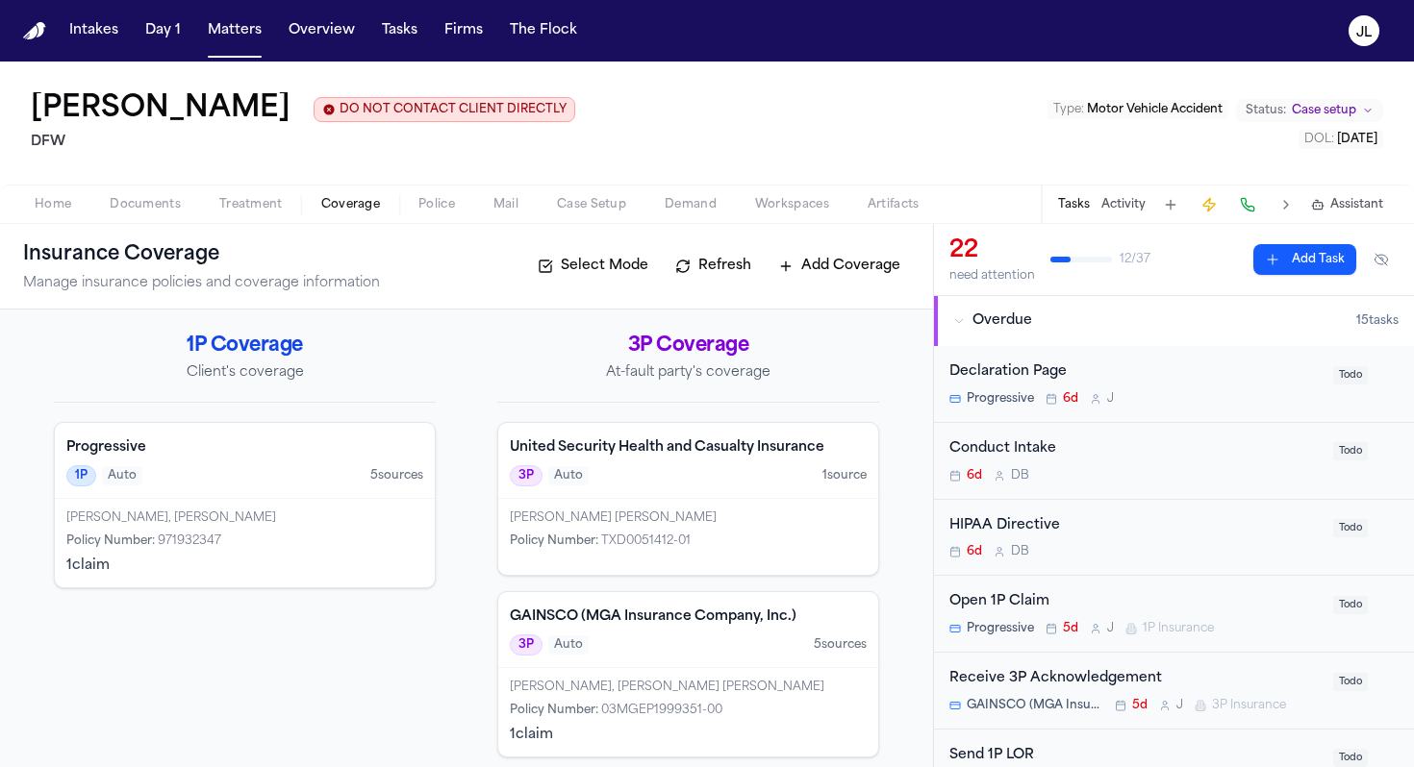
click at [244, 545] on div "Policy Number : 971932347" at bounding box center [244, 541] width 357 height 15
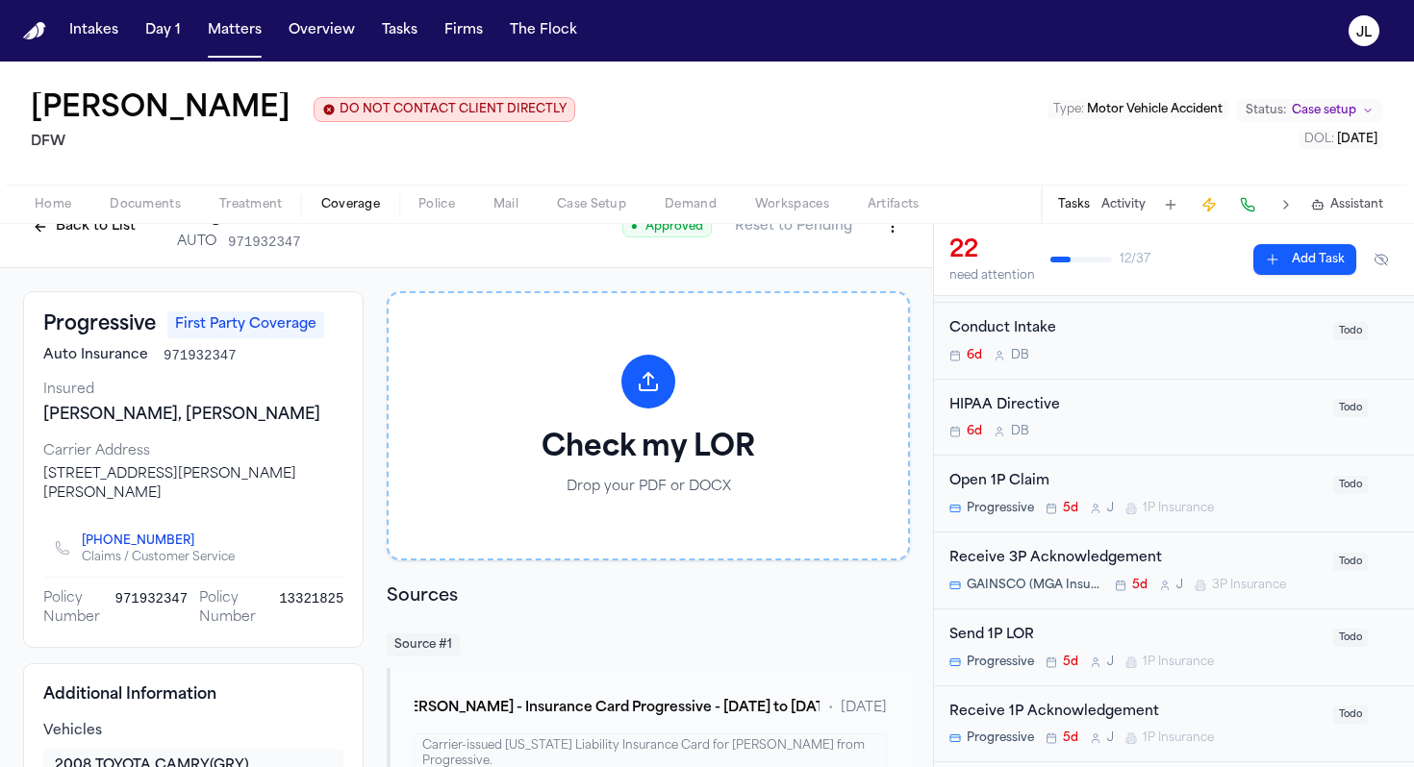
scroll to position [121, 0]
click at [1127, 492] on div "Open 1P Claim" at bounding box center [1135, 481] width 372 height 22
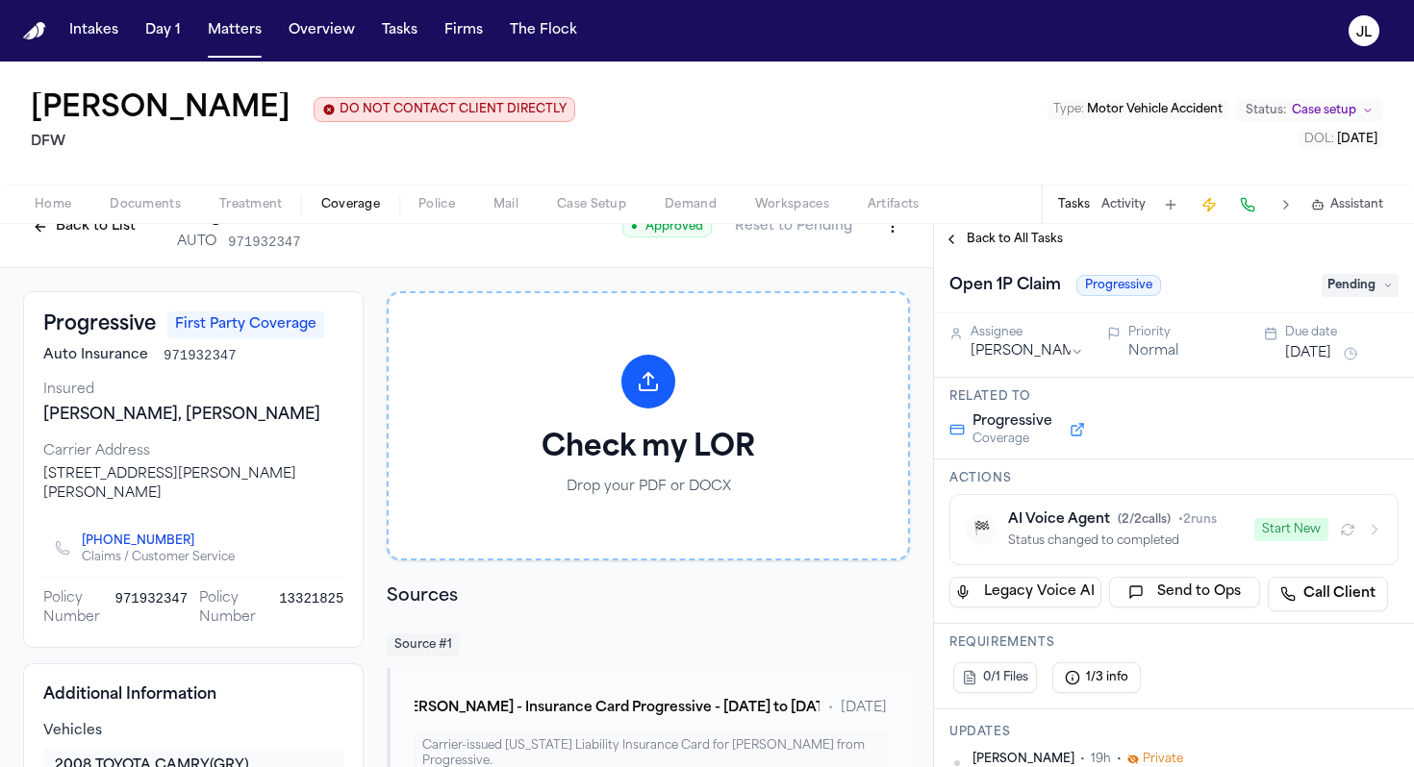
click at [1386, 290] on icon at bounding box center [1388, 286] width 10 height 10
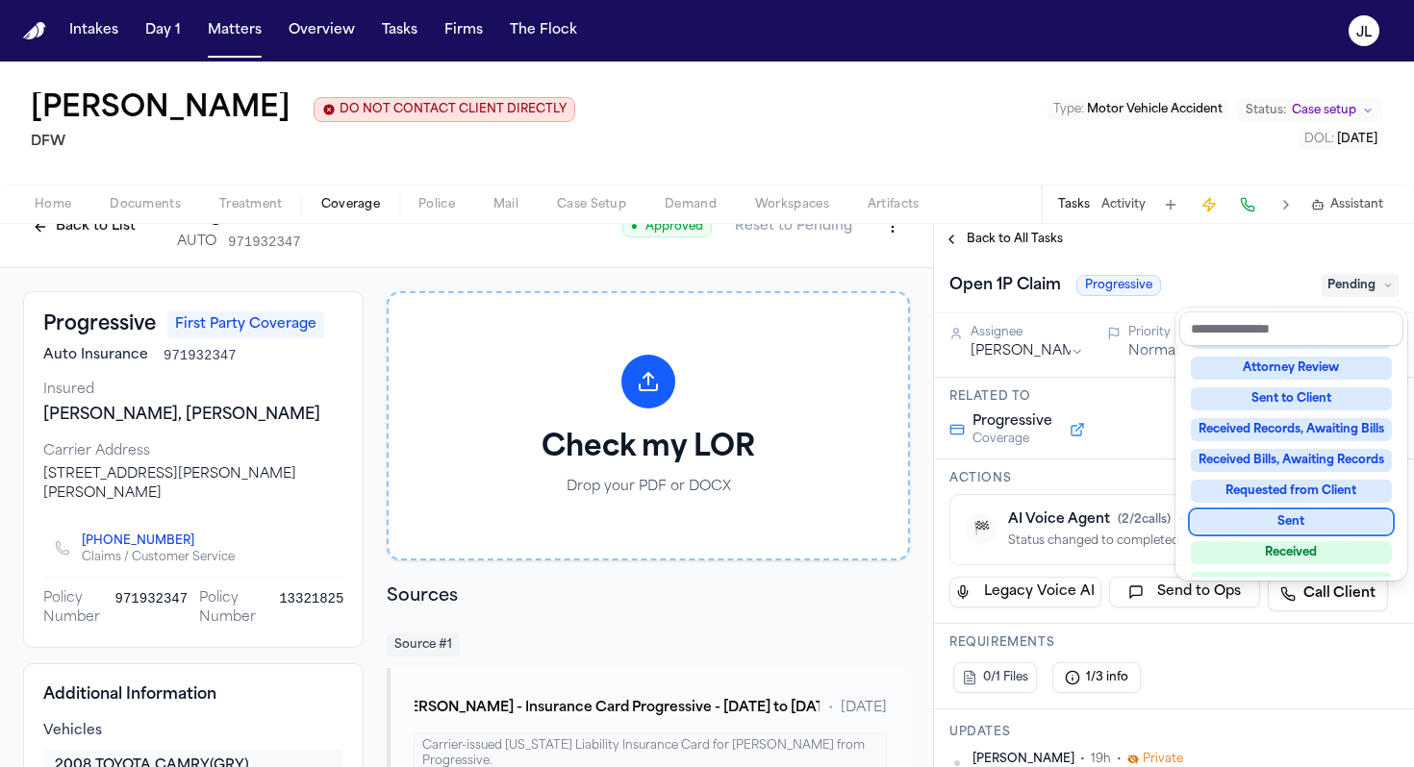
scroll to position [281, 0]
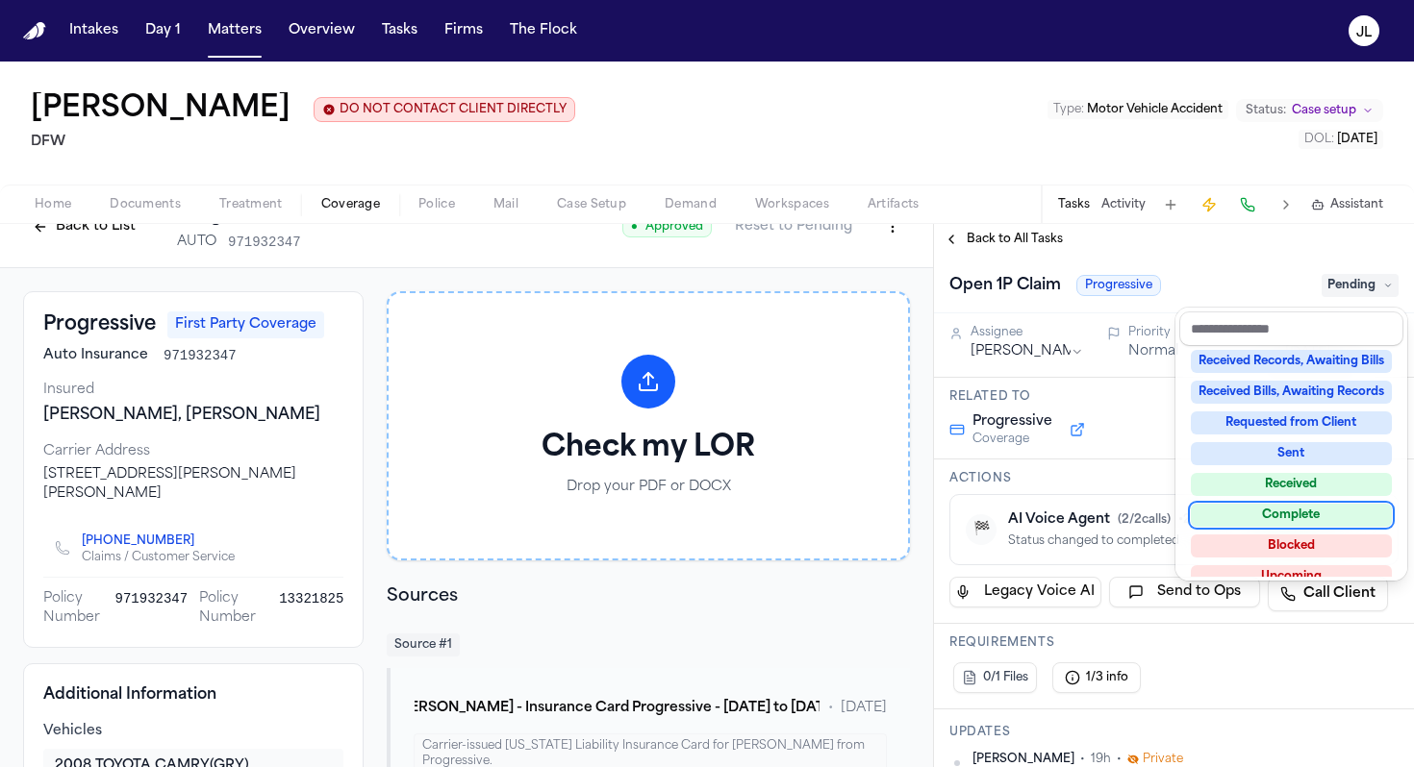
click at [1295, 510] on div "Complete" at bounding box center [1291, 515] width 201 height 23
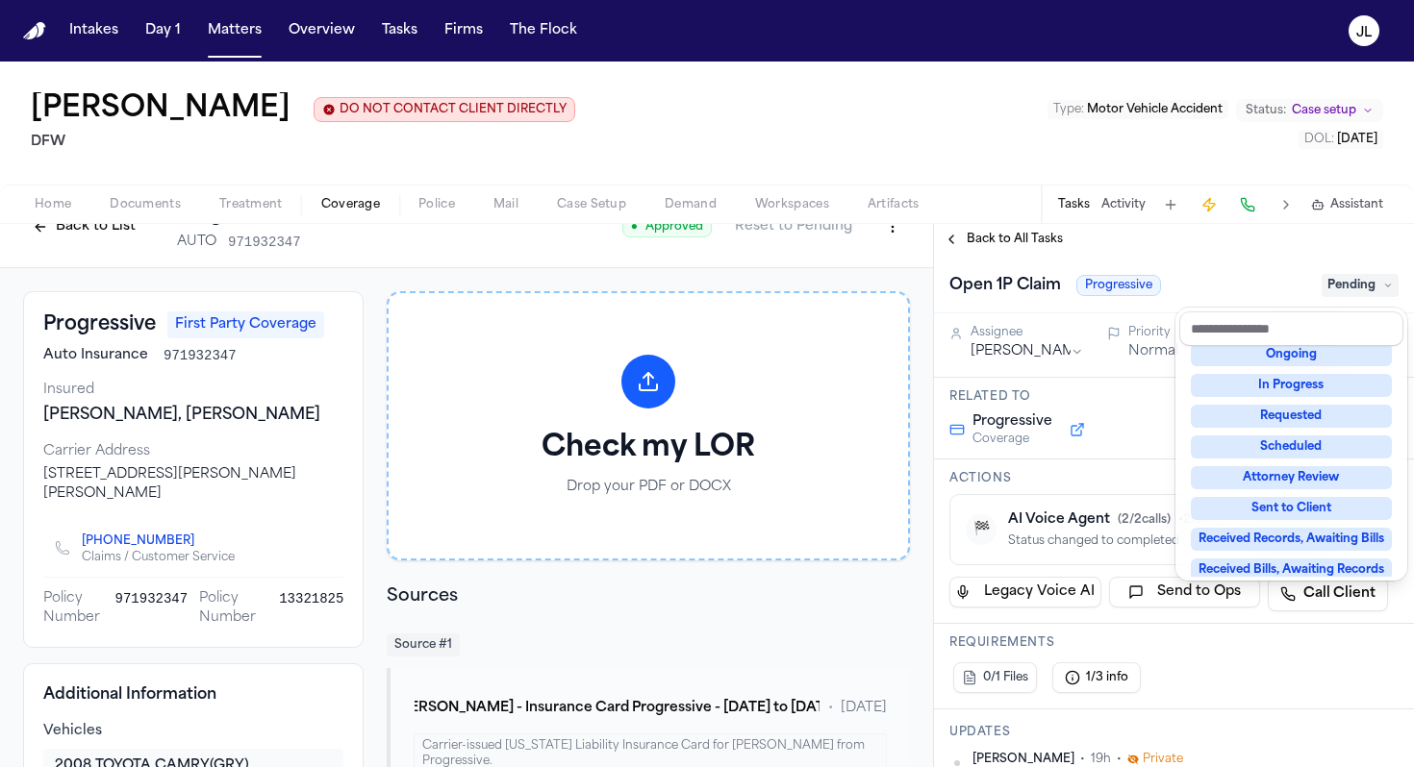
scroll to position [30, 0]
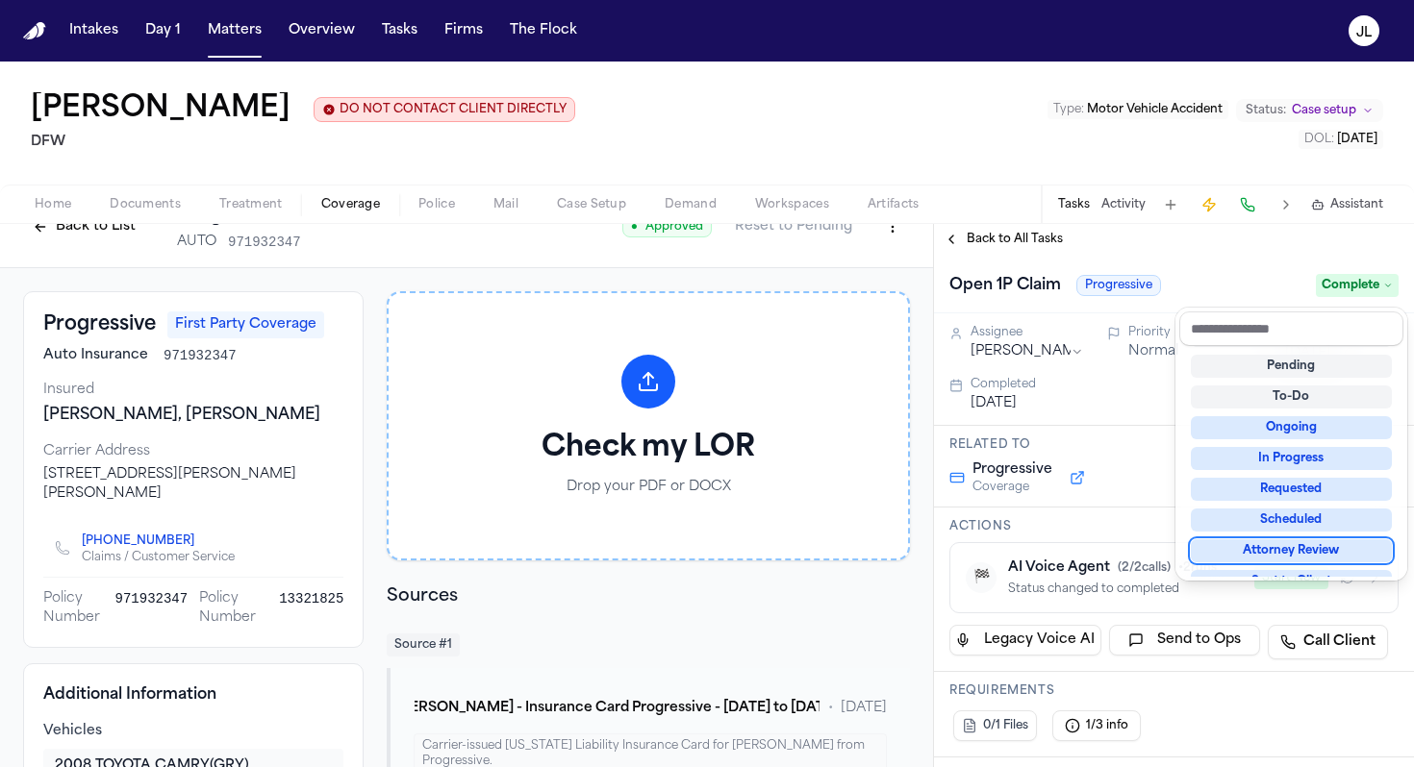
click at [54, 239] on div "Back to List Progressive AUTO 971932347 ● Approved Reset to Pending Progressive…" at bounding box center [707, 495] width 1414 height 543
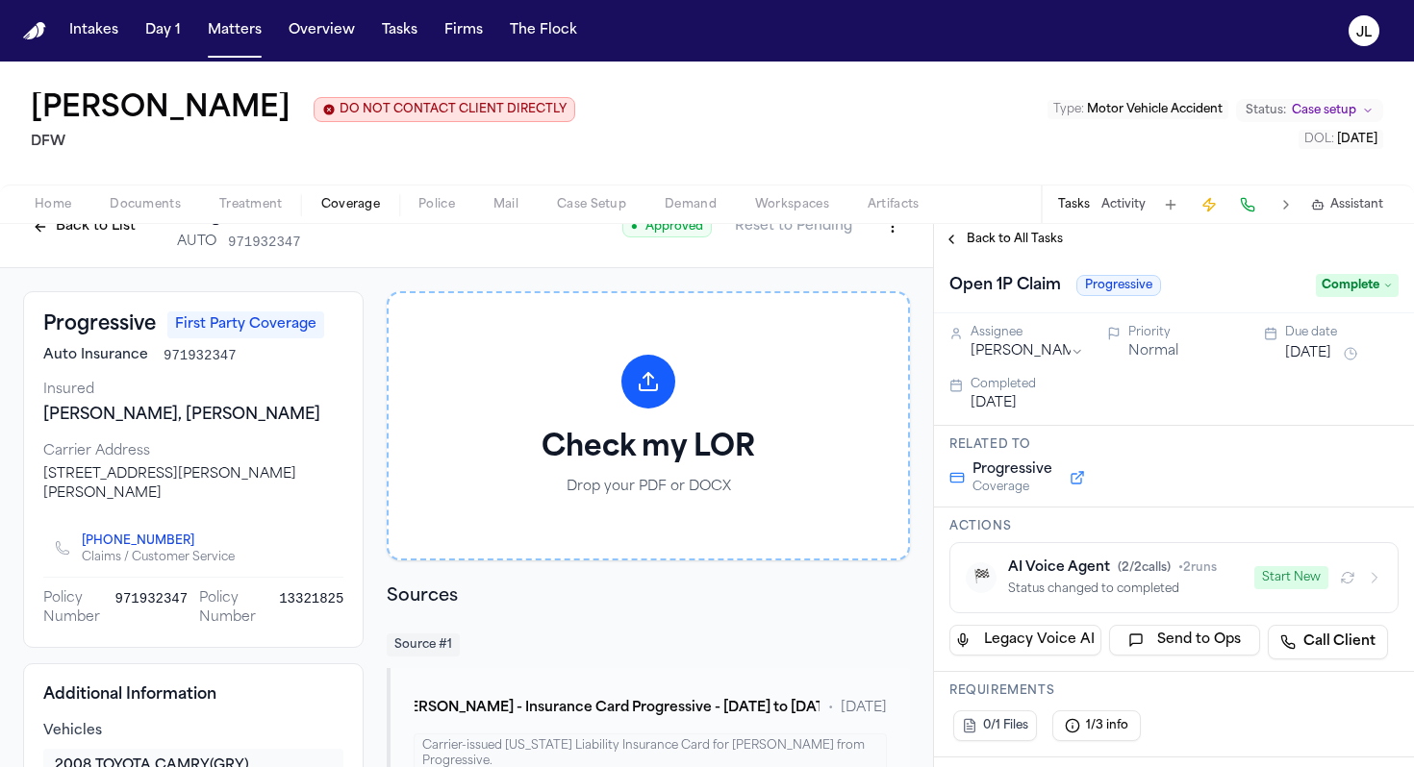
click at [54, 233] on button "Back to List" at bounding box center [84, 227] width 122 height 31
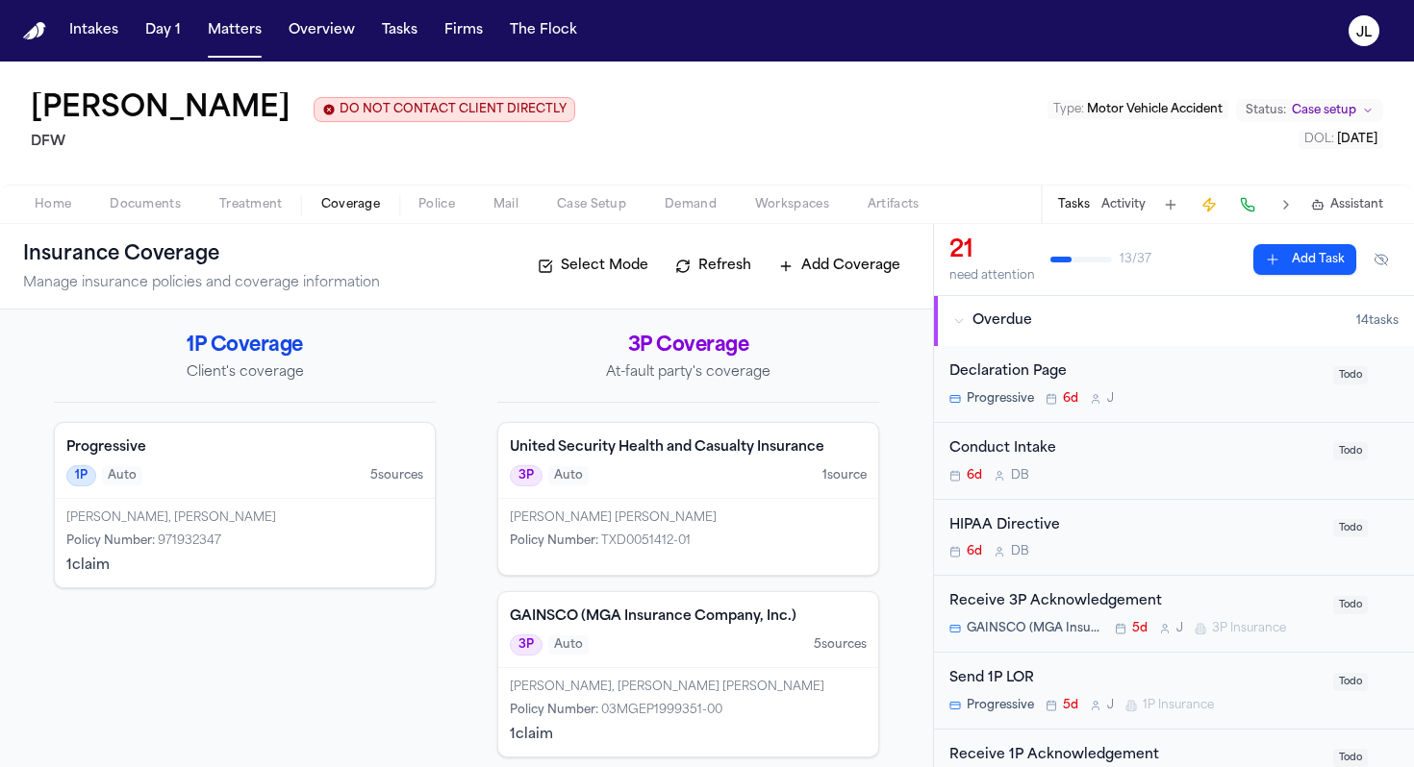
click at [145, 198] on span "Documents" at bounding box center [145, 204] width 71 height 15
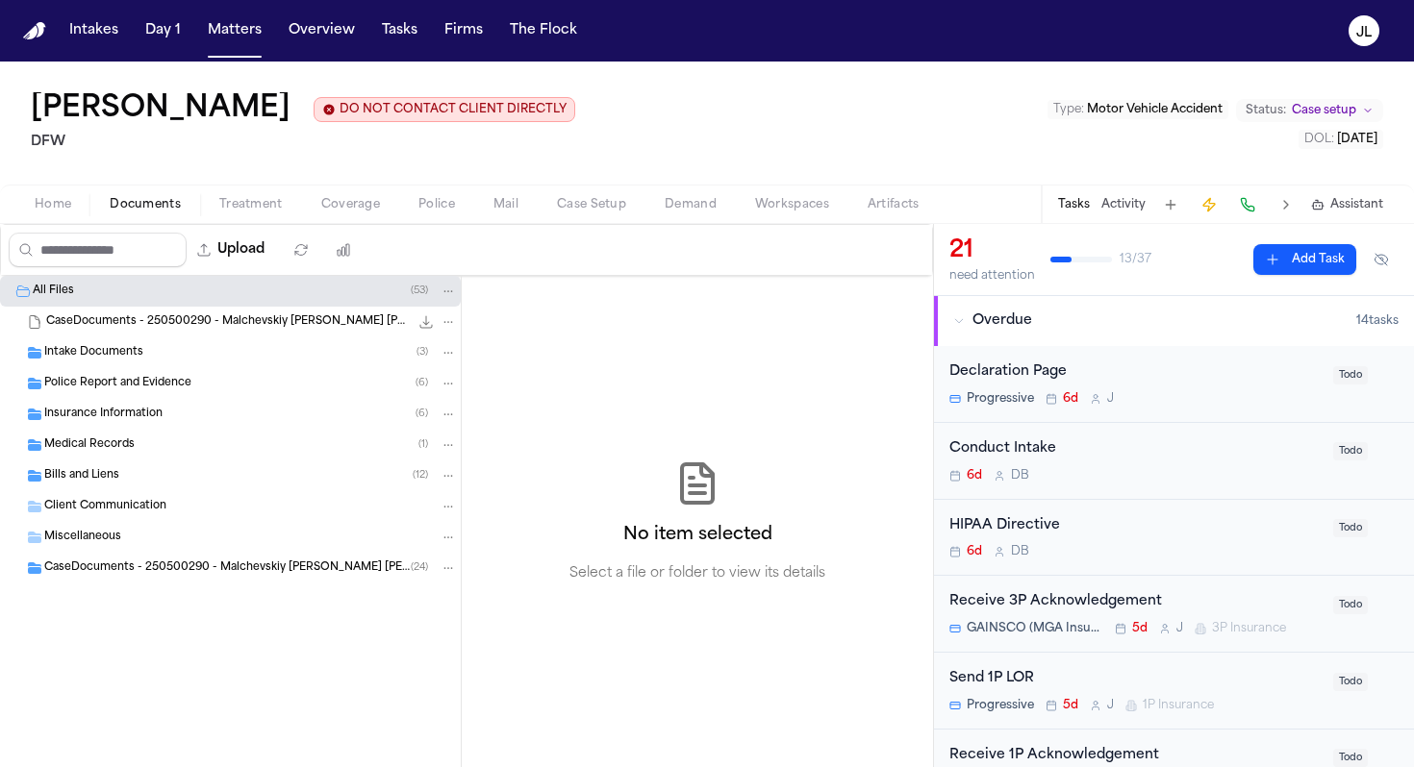
click at [157, 423] on span "Insurance Information" at bounding box center [103, 415] width 118 height 16
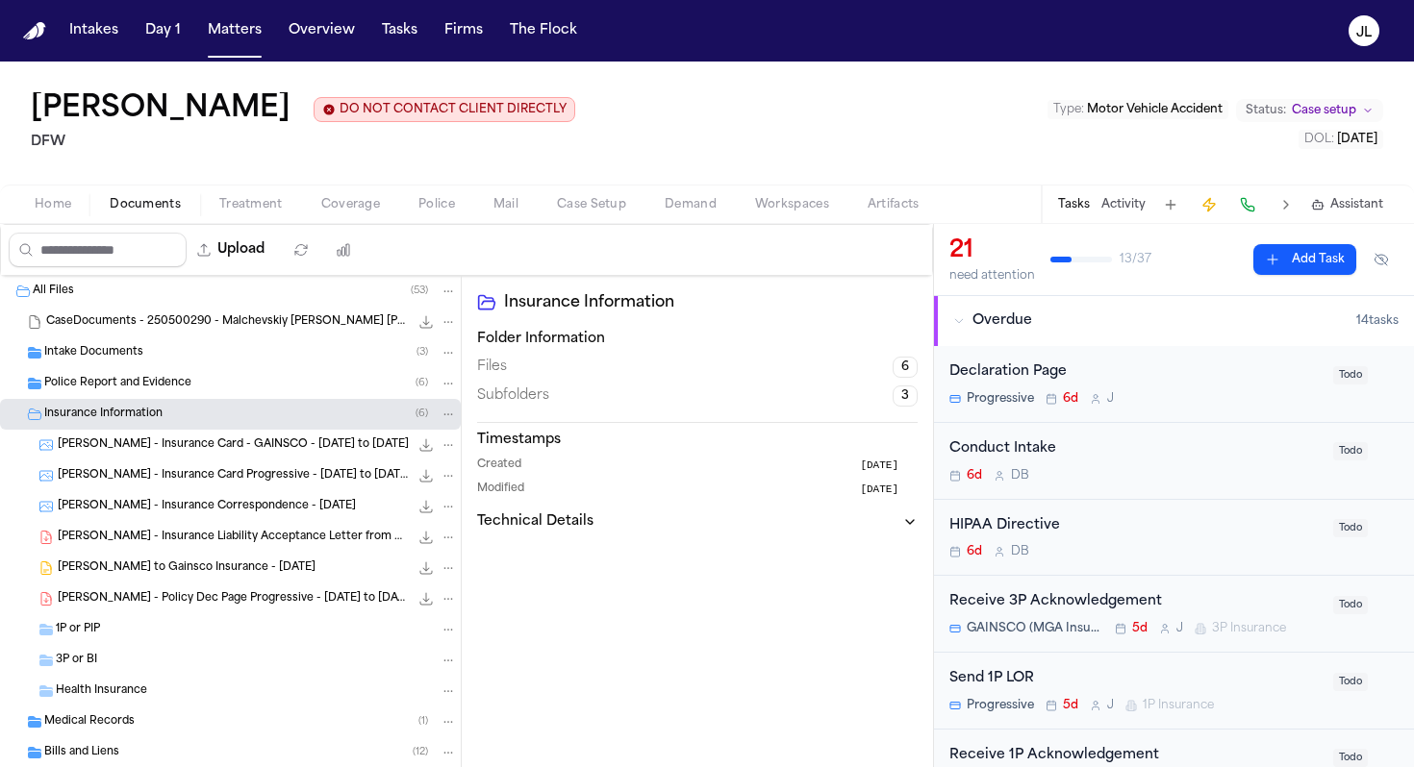
click at [121, 666] on div "3P or BI" at bounding box center [256, 660] width 401 height 17
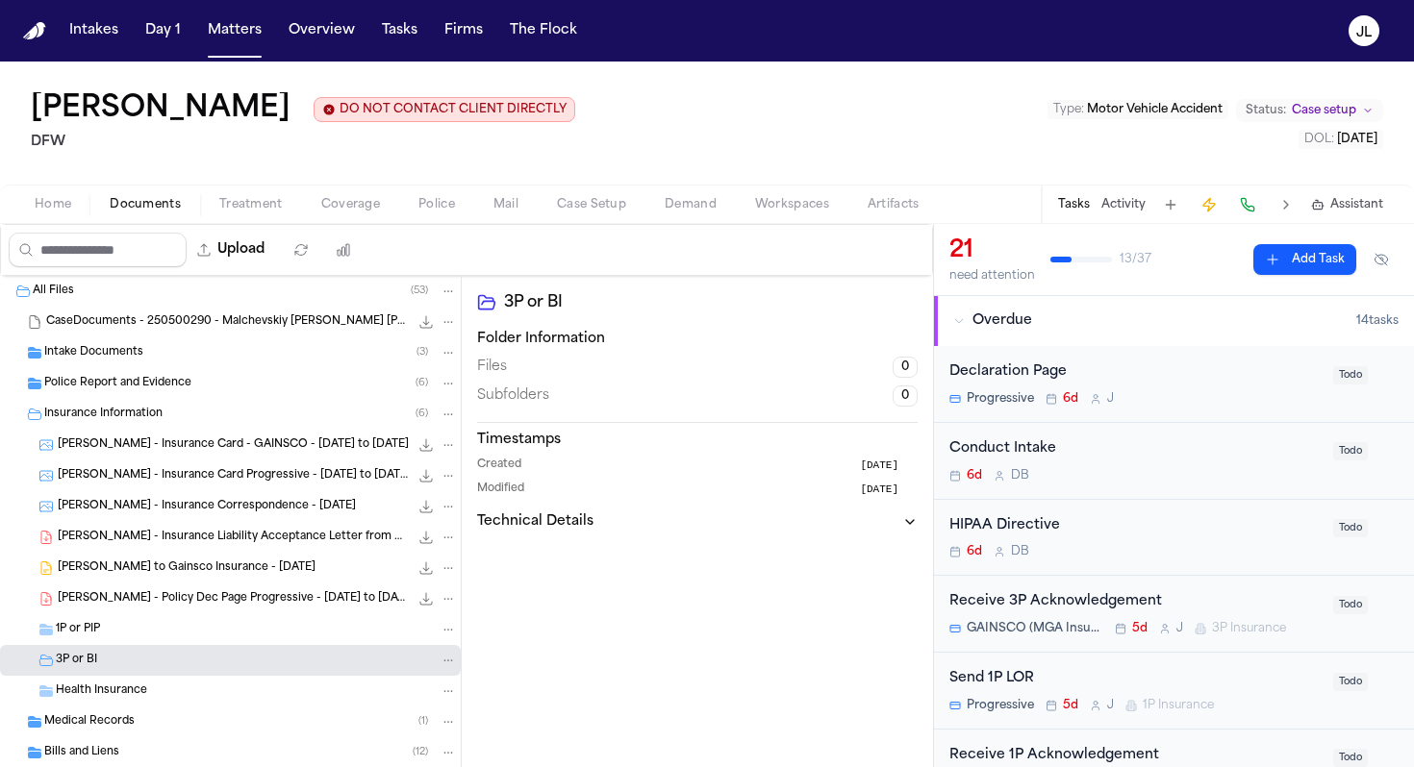
click at [121, 635] on div "1P or PIP" at bounding box center [256, 629] width 401 height 17
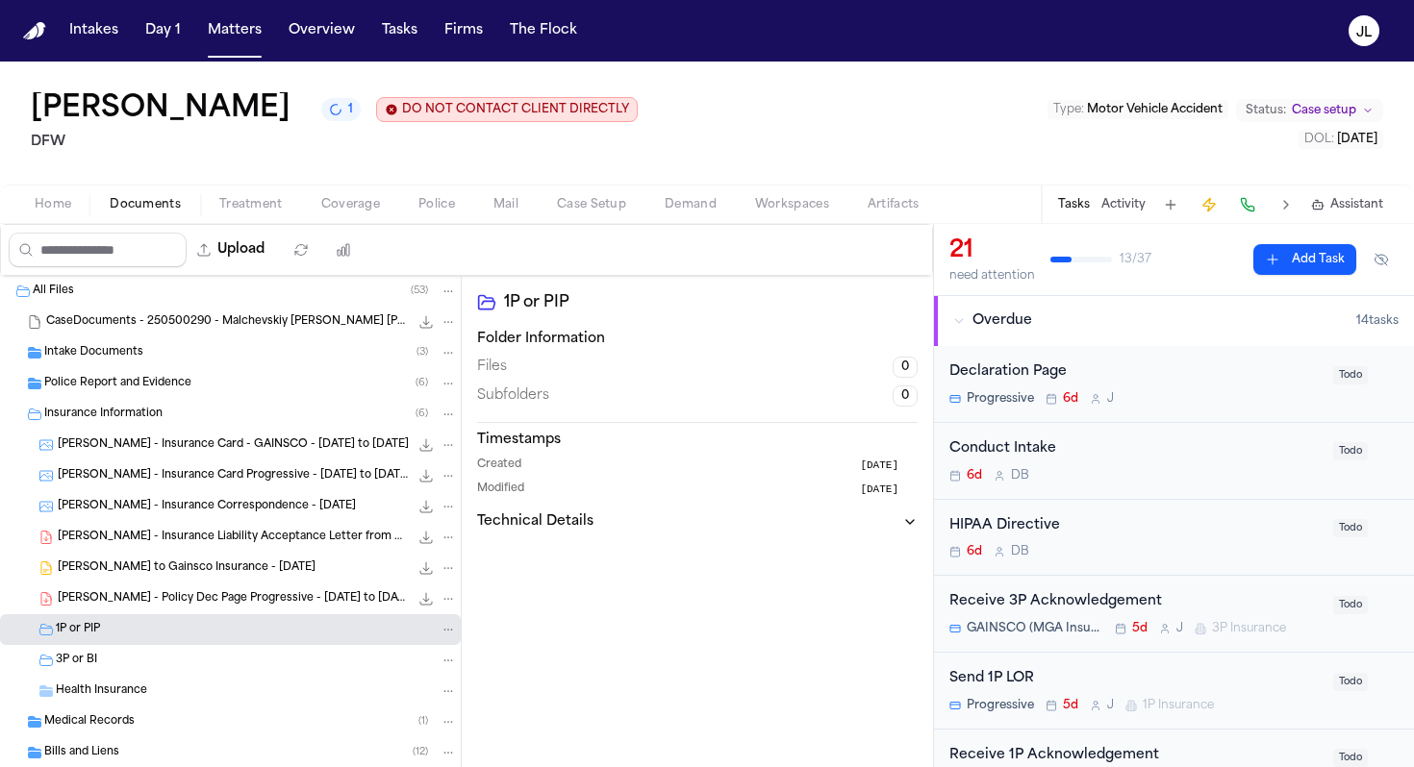
click at [263, 595] on span "V. Malchevskiy - Policy Dec Page Progressive - 2.1.25 to 8.1.25" at bounding box center [233, 599] width 351 height 16
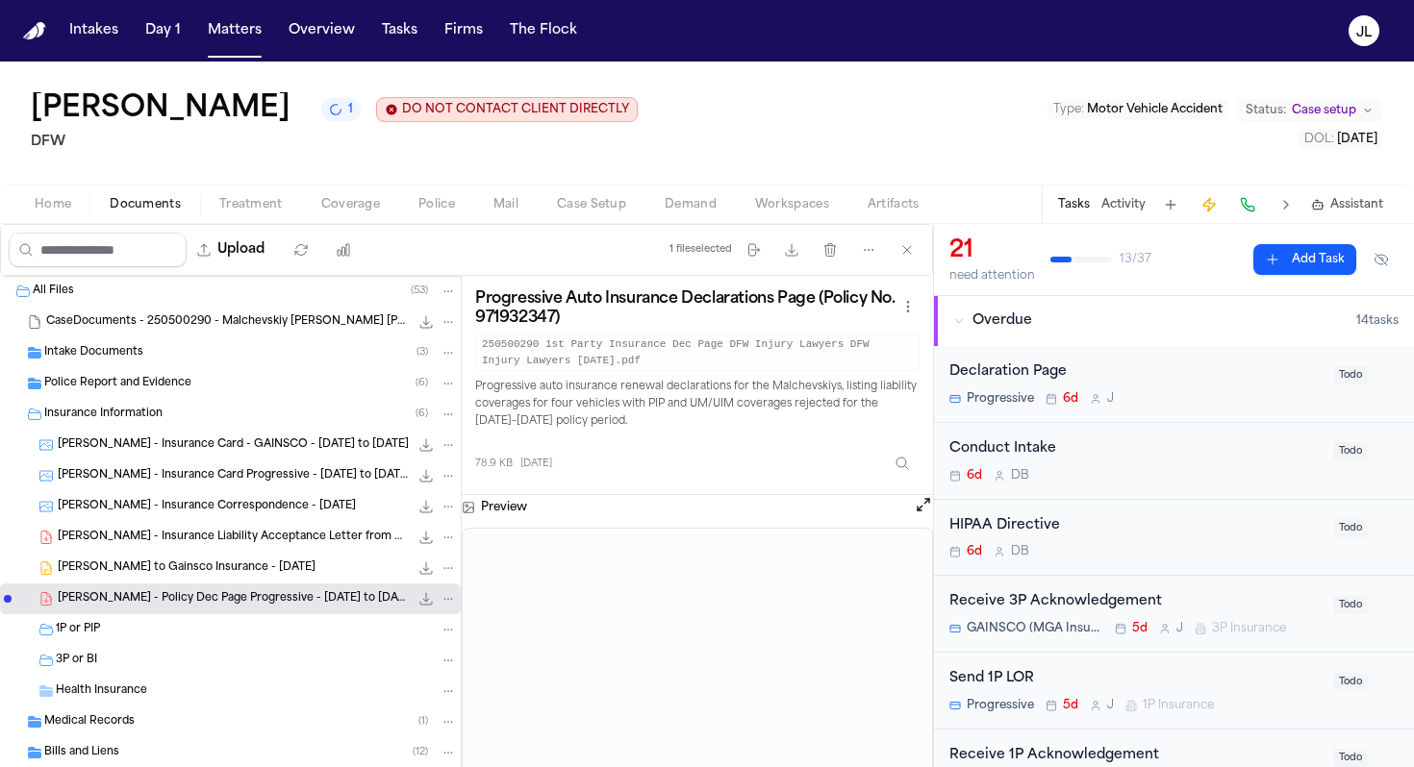
click at [1085, 682] on div "Send 1P LOR" at bounding box center [1135, 679] width 372 height 22
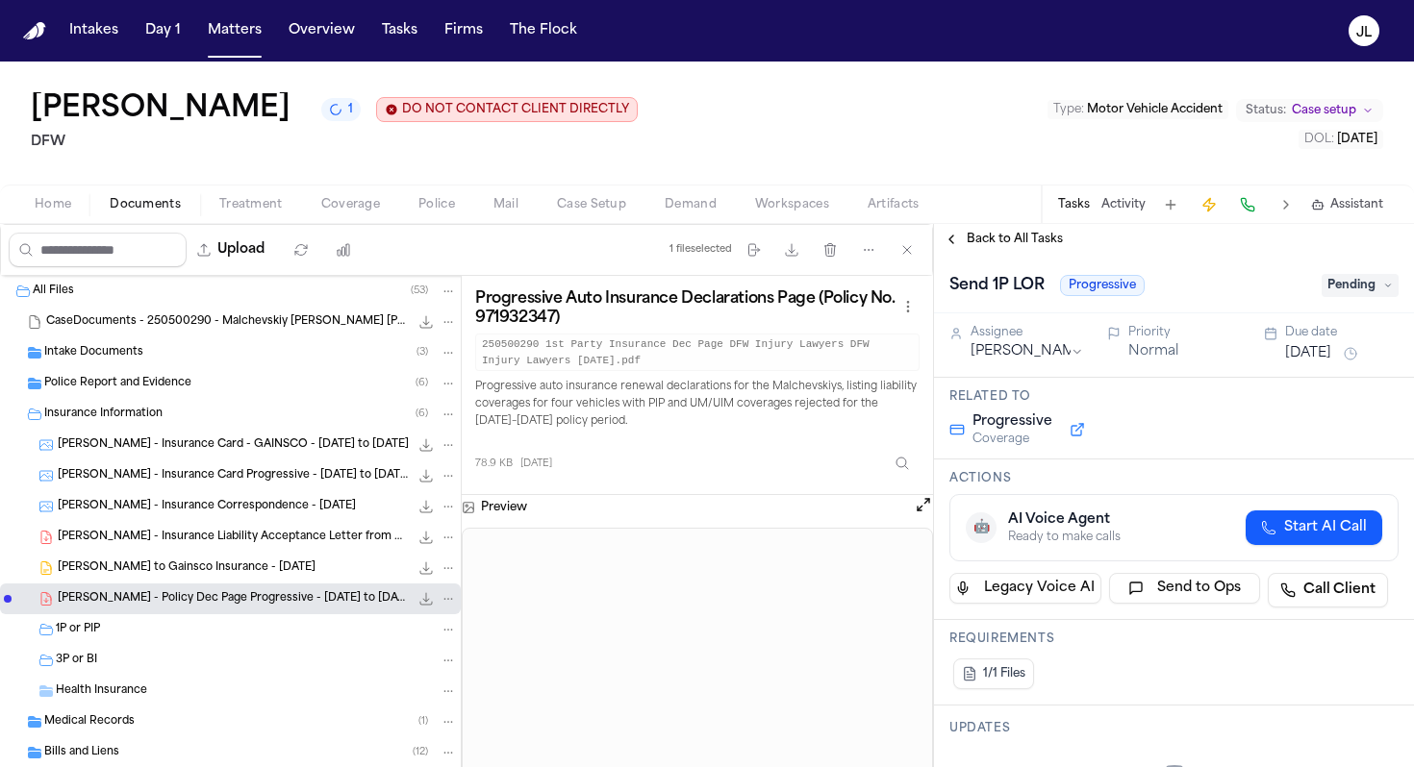
click at [1342, 297] on span "Pending" at bounding box center [1359, 285] width 77 height 23
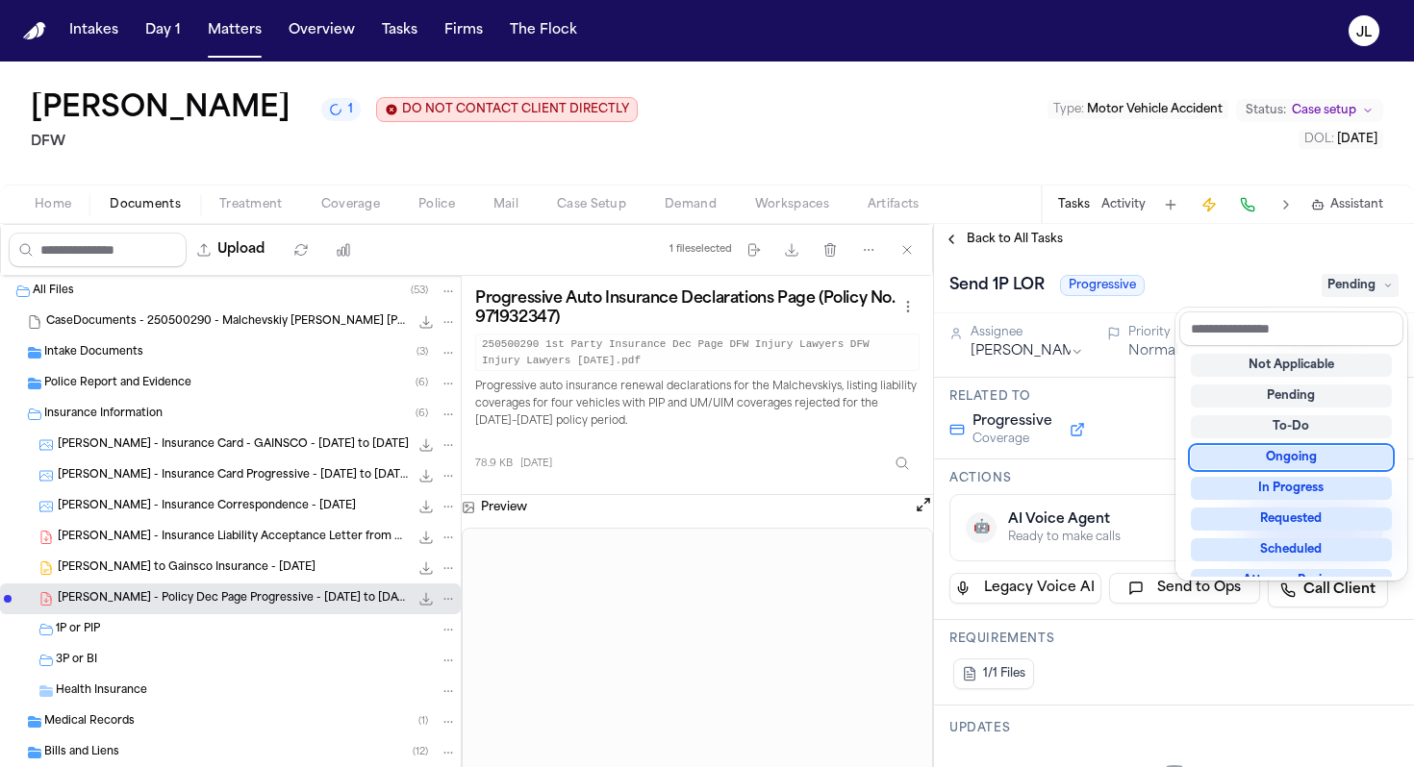
scroll to position [300, 0]
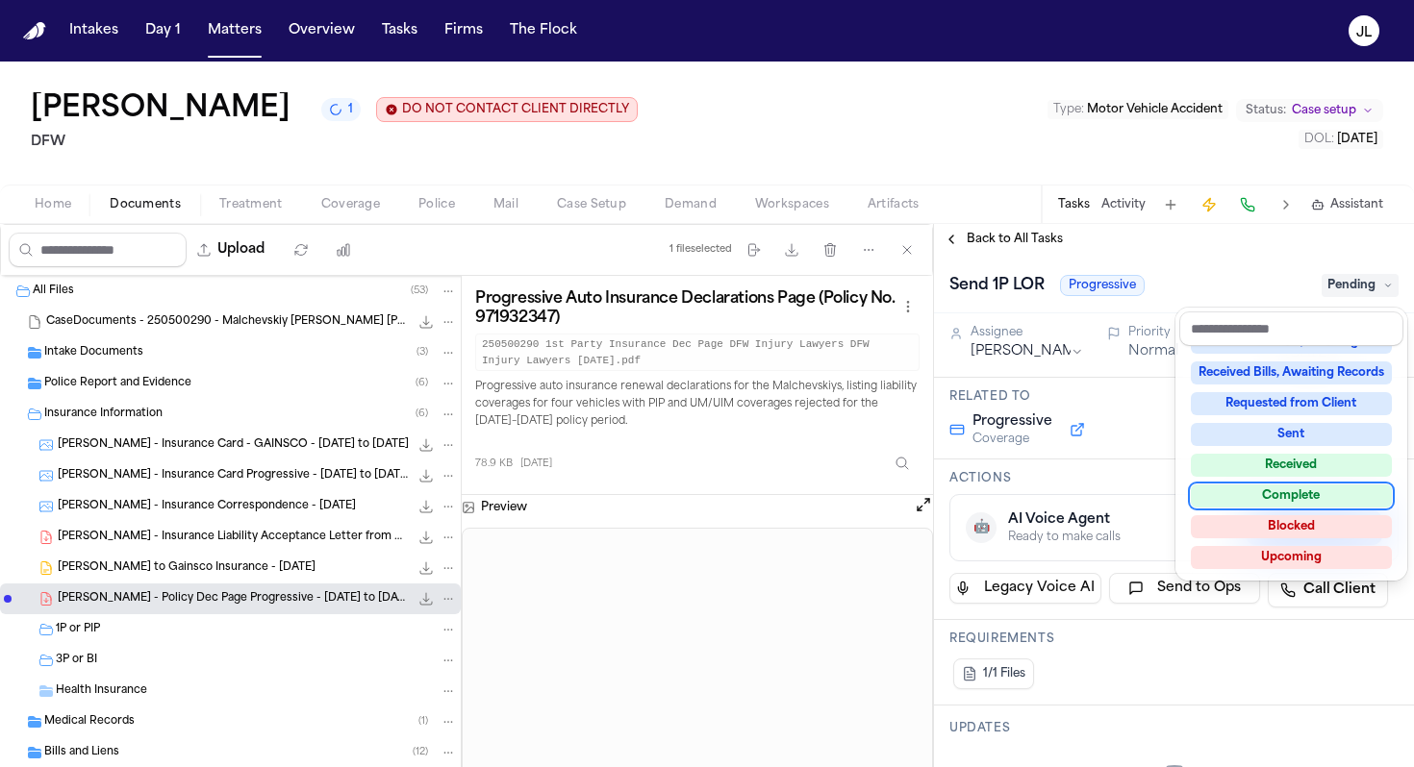
click at [1250, 498] on div "Complete" at bounding box center [1291, 496] width 201 height 23
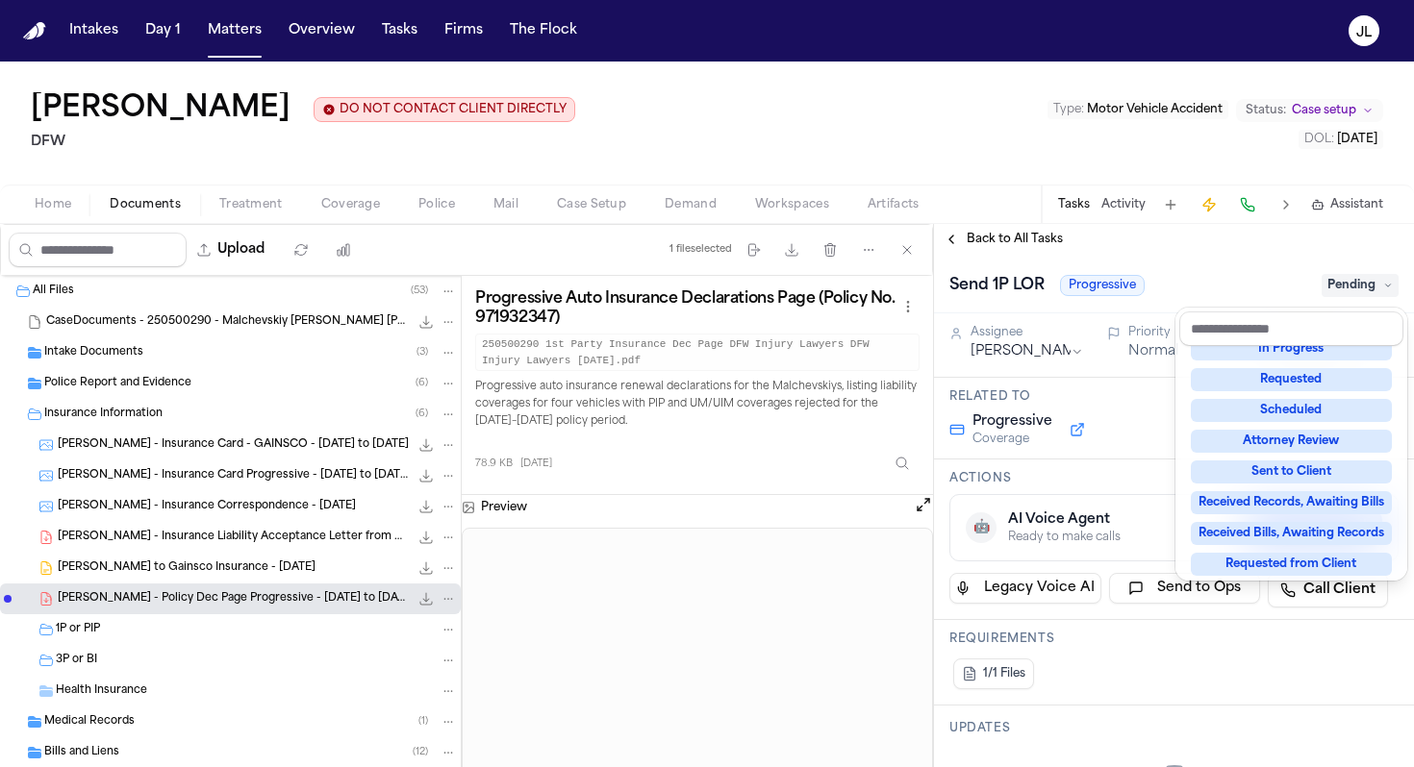
scroll to position [101, 0]
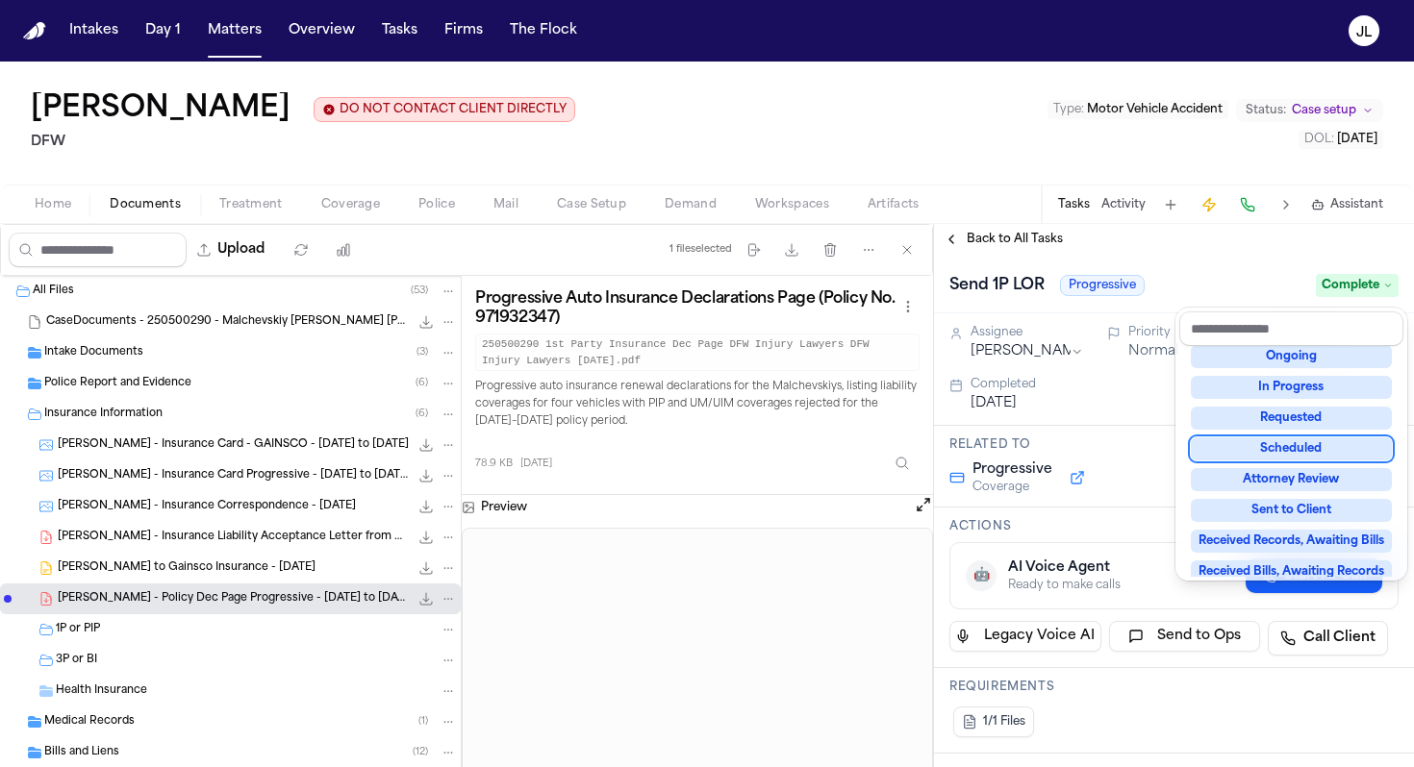
click at [942, 244] on div "Back to All Tasks Send 1P LOR Progressive Complete Assignee Jacqueline Priority…" at bounding box center [1174, 495] width 480 height 543
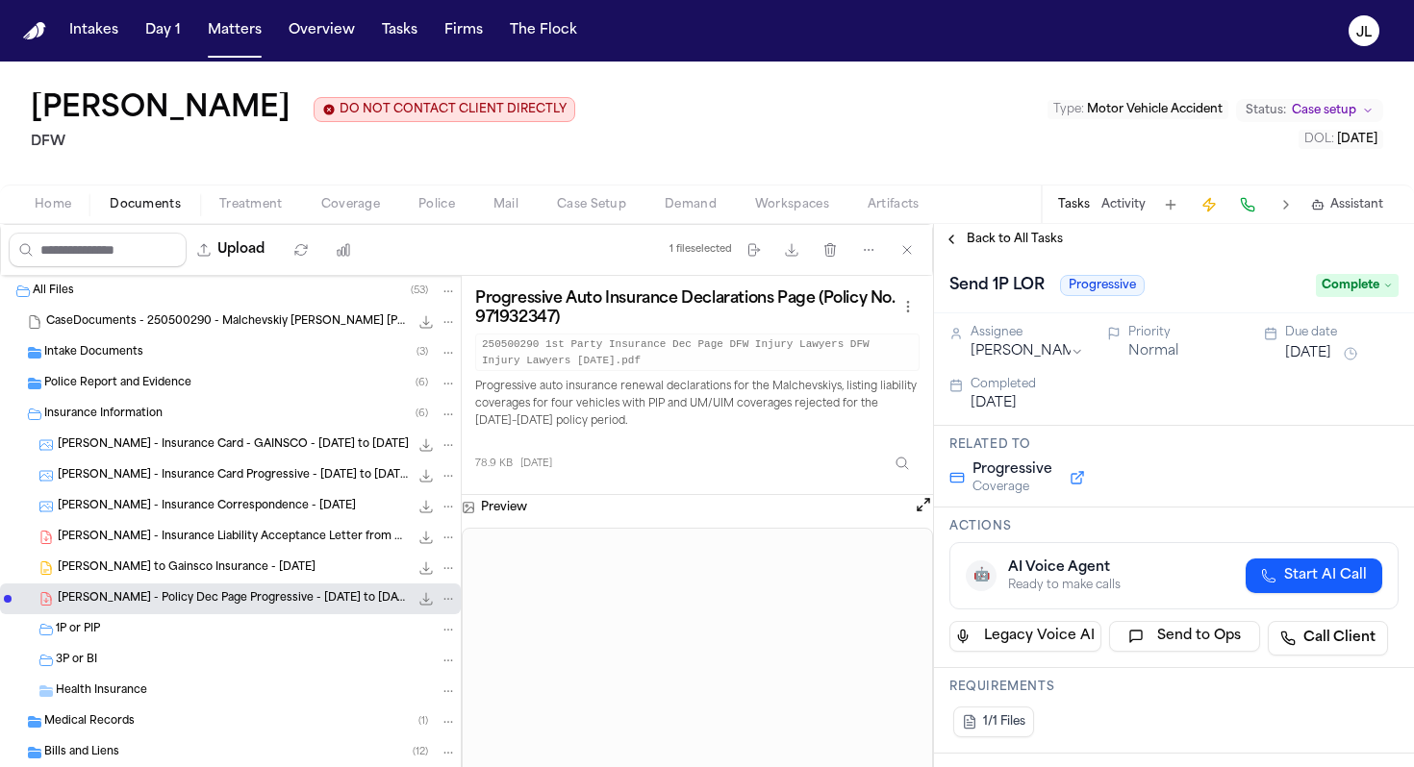
click at [948, 244] on button "Back to All Tasks" at bounding box center [1003, 239] width 138 height 15
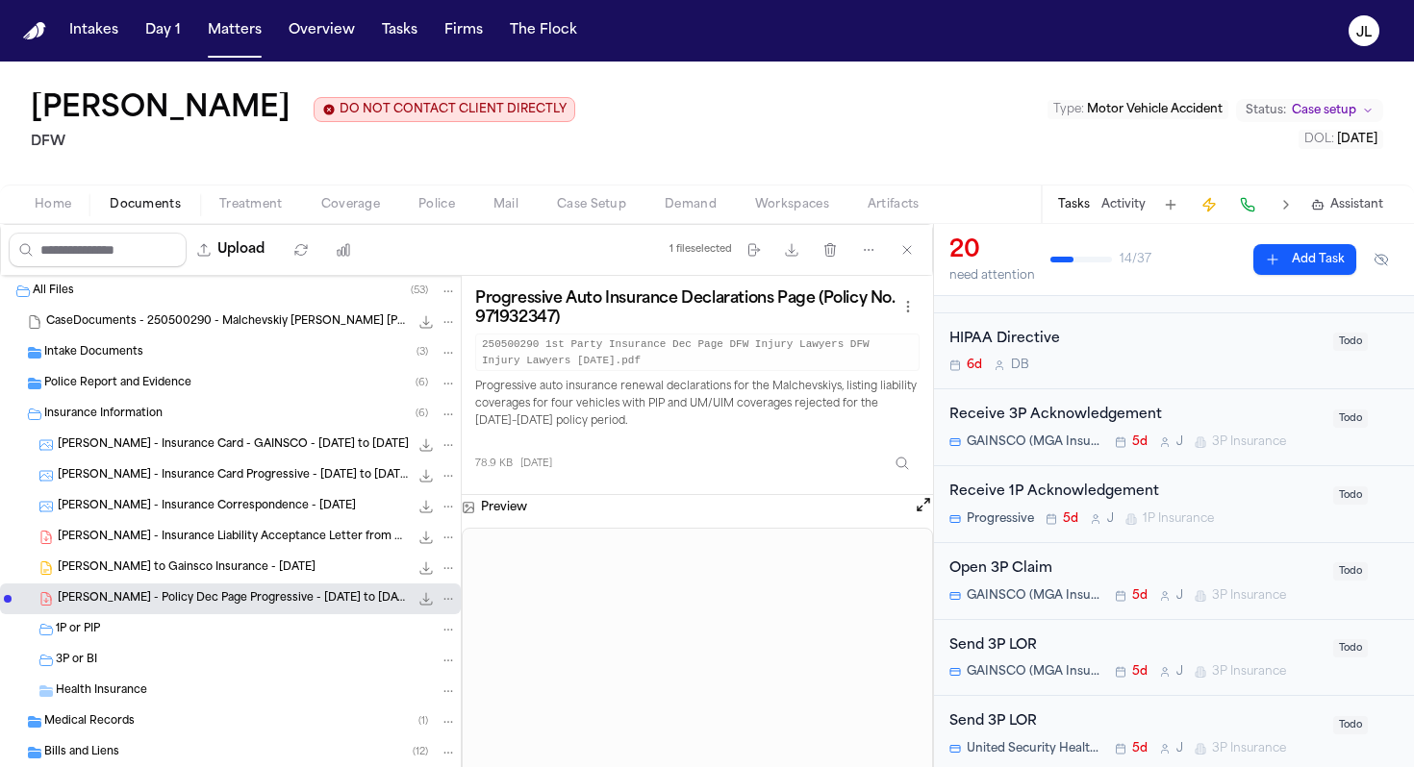
scroll to position [188, 0]
click at [1104, 587] on div "Open 3P Claim GAINSCO (MGA Insurance Company, Inc.) 5d J 3P Insurance" at bounding box center [1135, 579] width 372 height 45
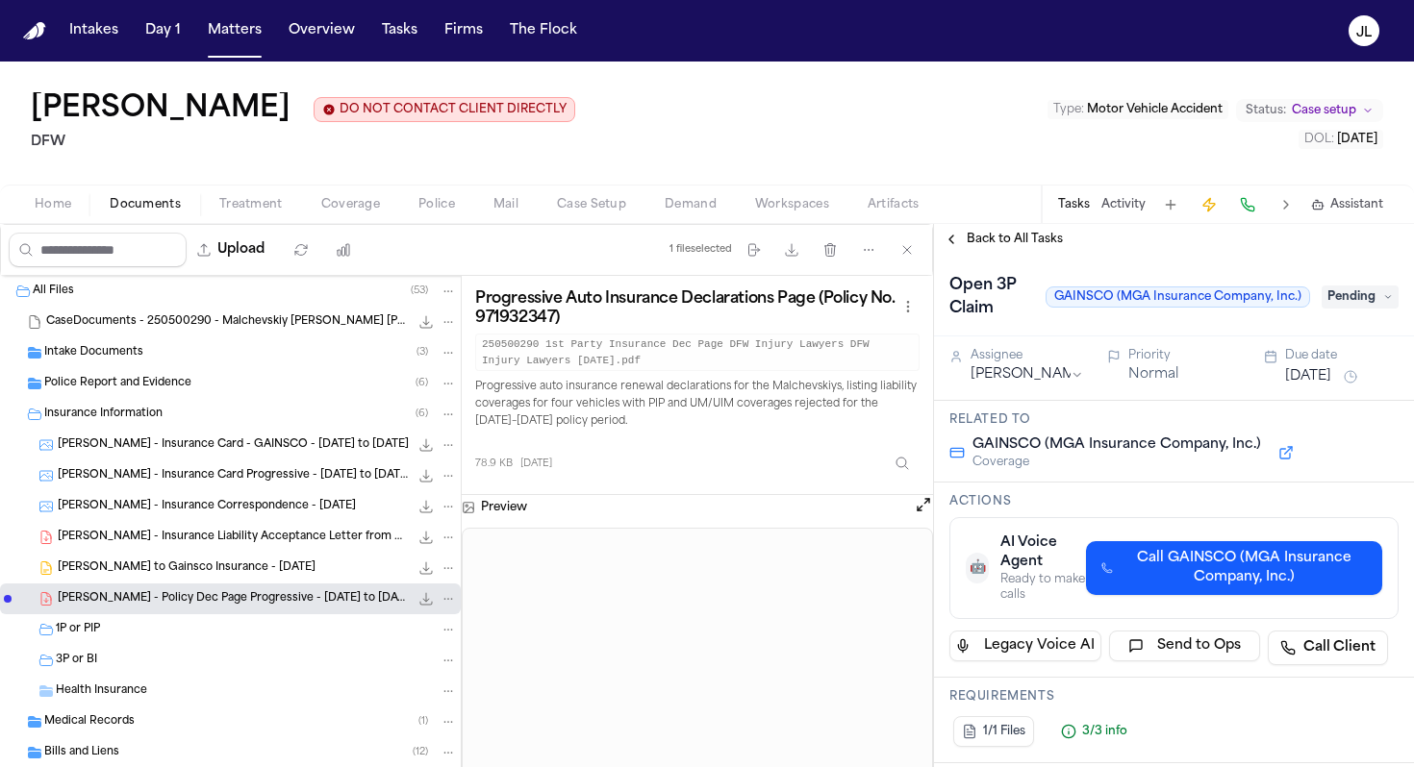
click at [1342, 299] on span "Pending" at bounding box center [1359, 297] width 77 height 23
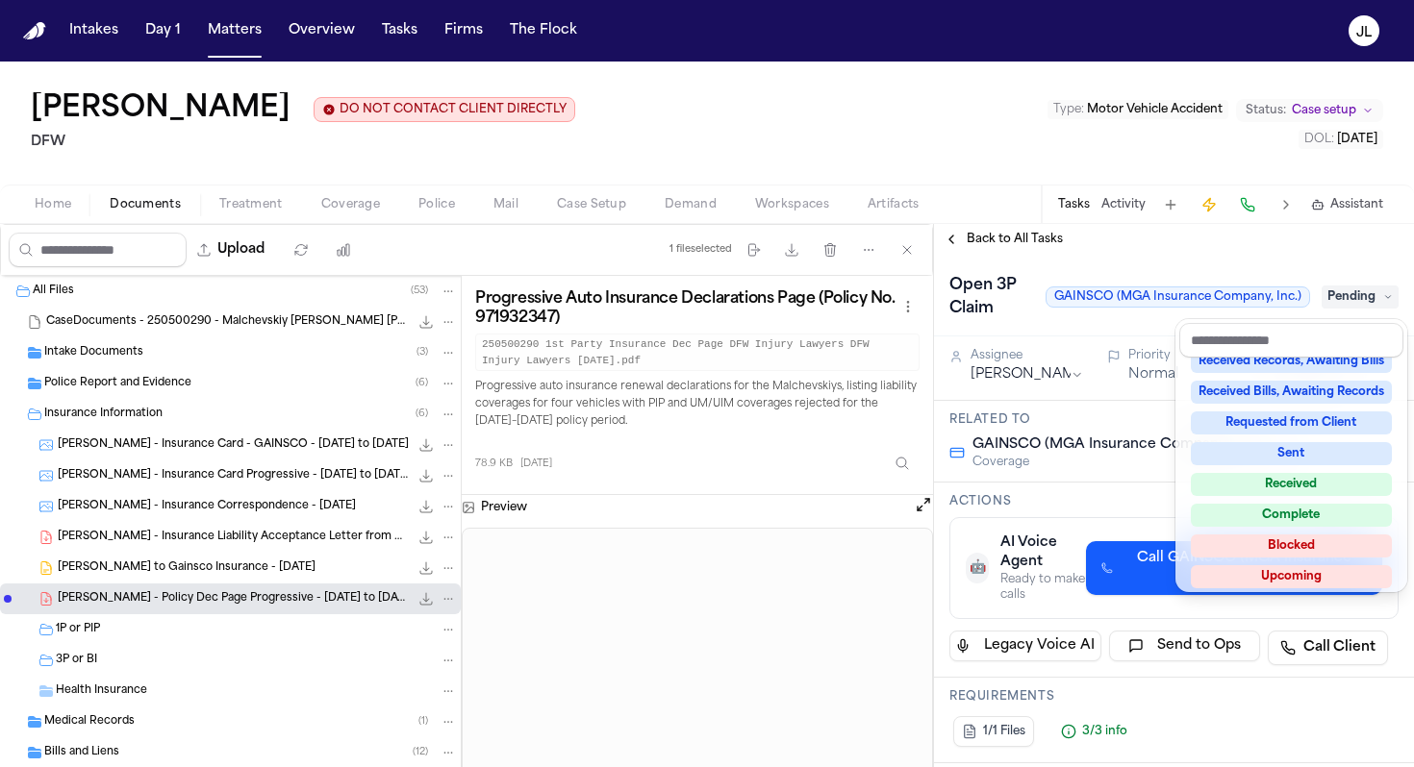
scroll to position [300, 0]
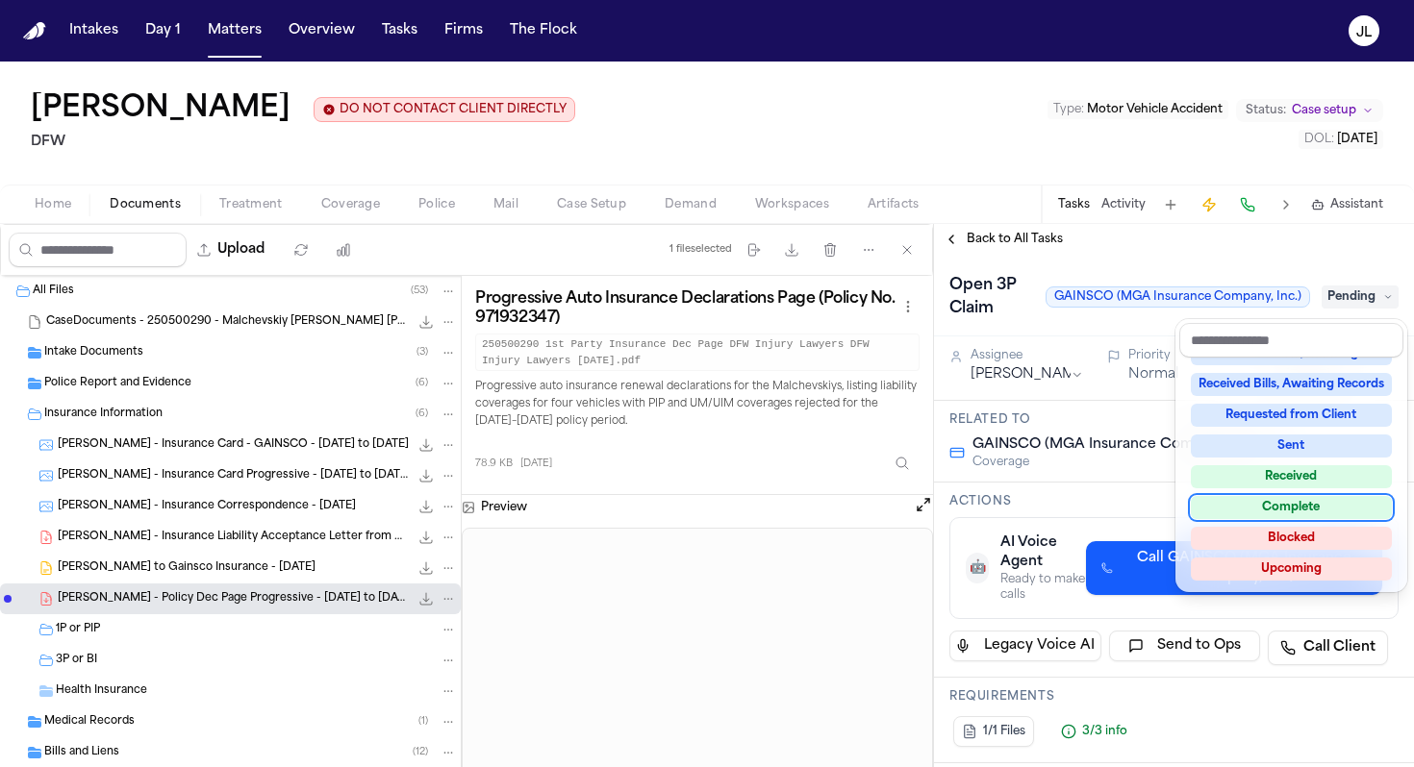
click at [1286, 498] on div "Complete" at bounding box center [1291, 507] width 201 height 23
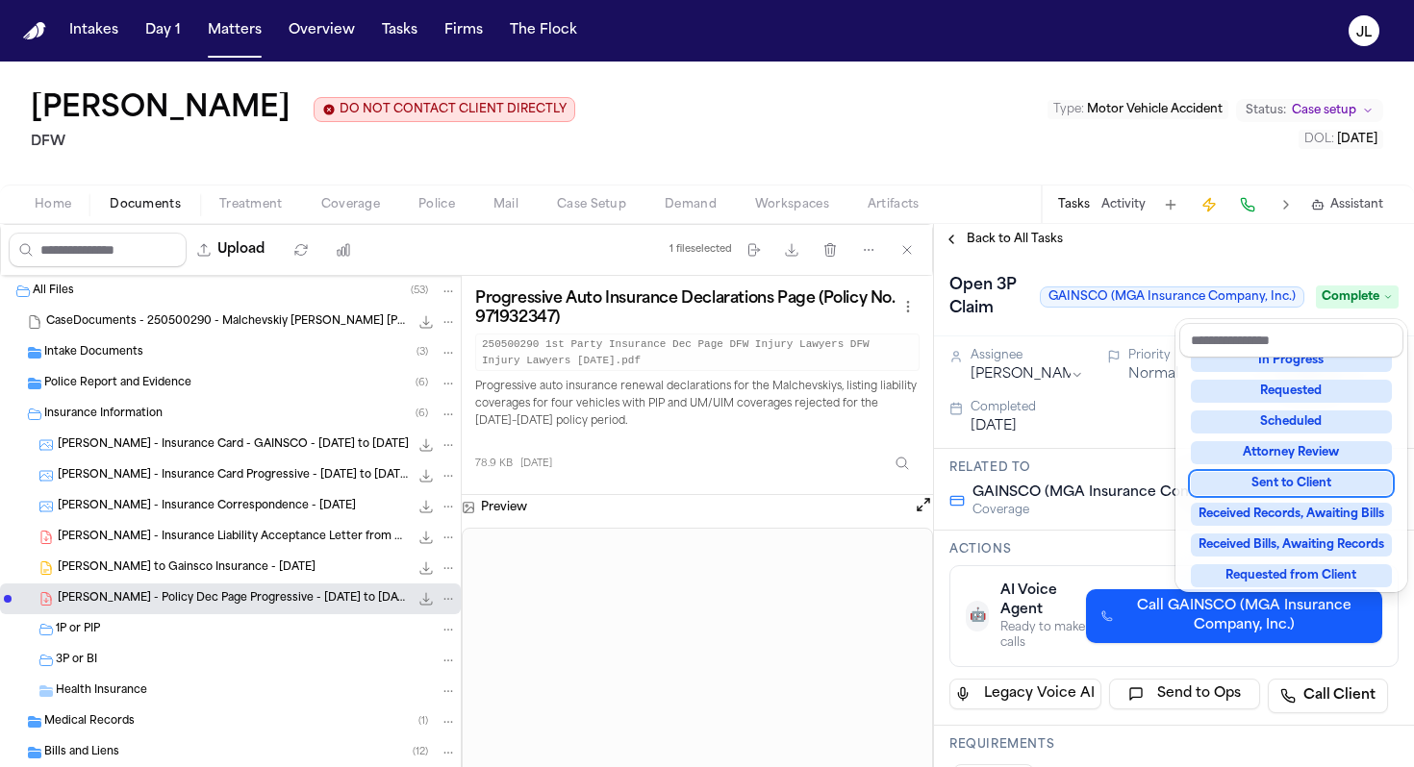
click at [964, 246] on div "Back to All Tasks Open 3P Claim GAINSCO (MGA Insurance Company, Inc.) Complete …" at bounding box center [1174, 495] width 480 height 543
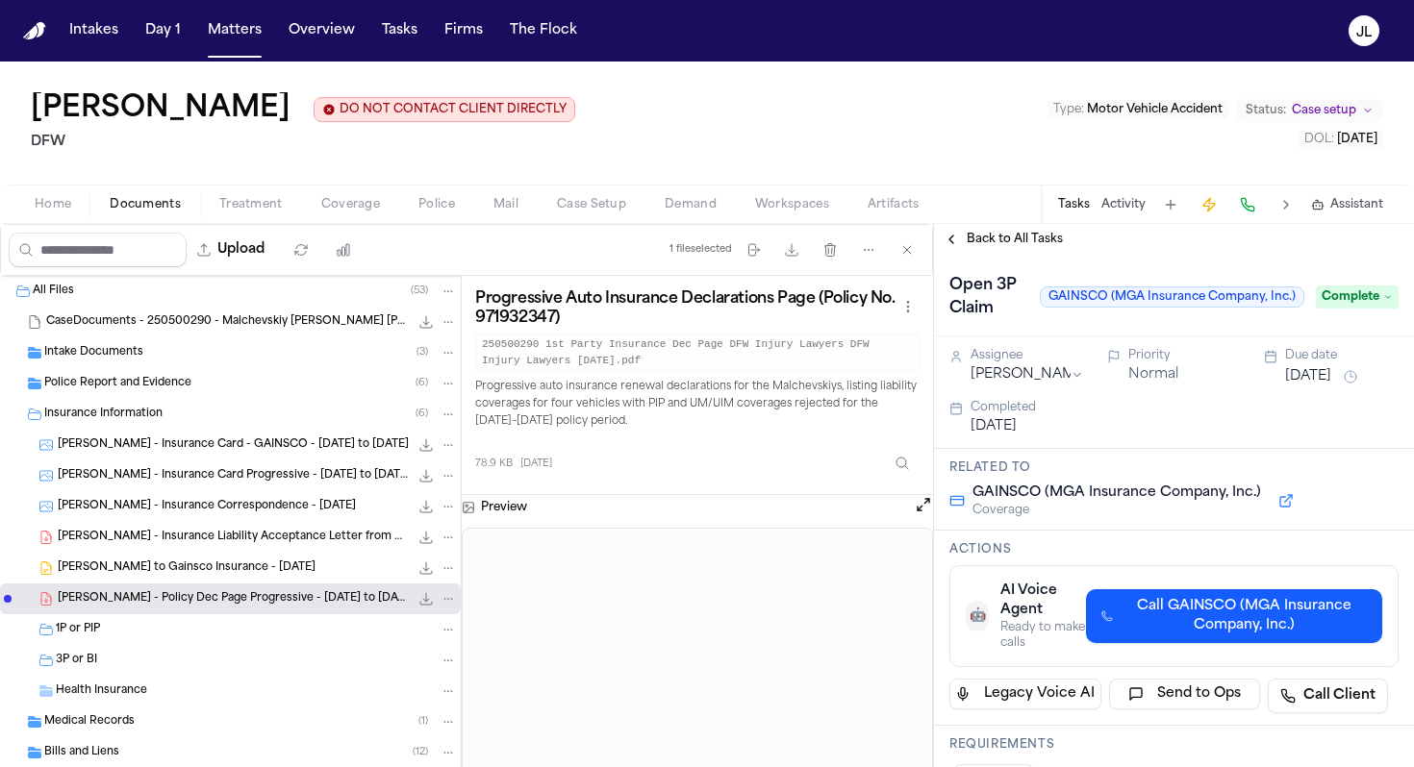
click at [962, 246] on button "Back to All Tasks" at bounding box center [1003, 239] width 138 height 15
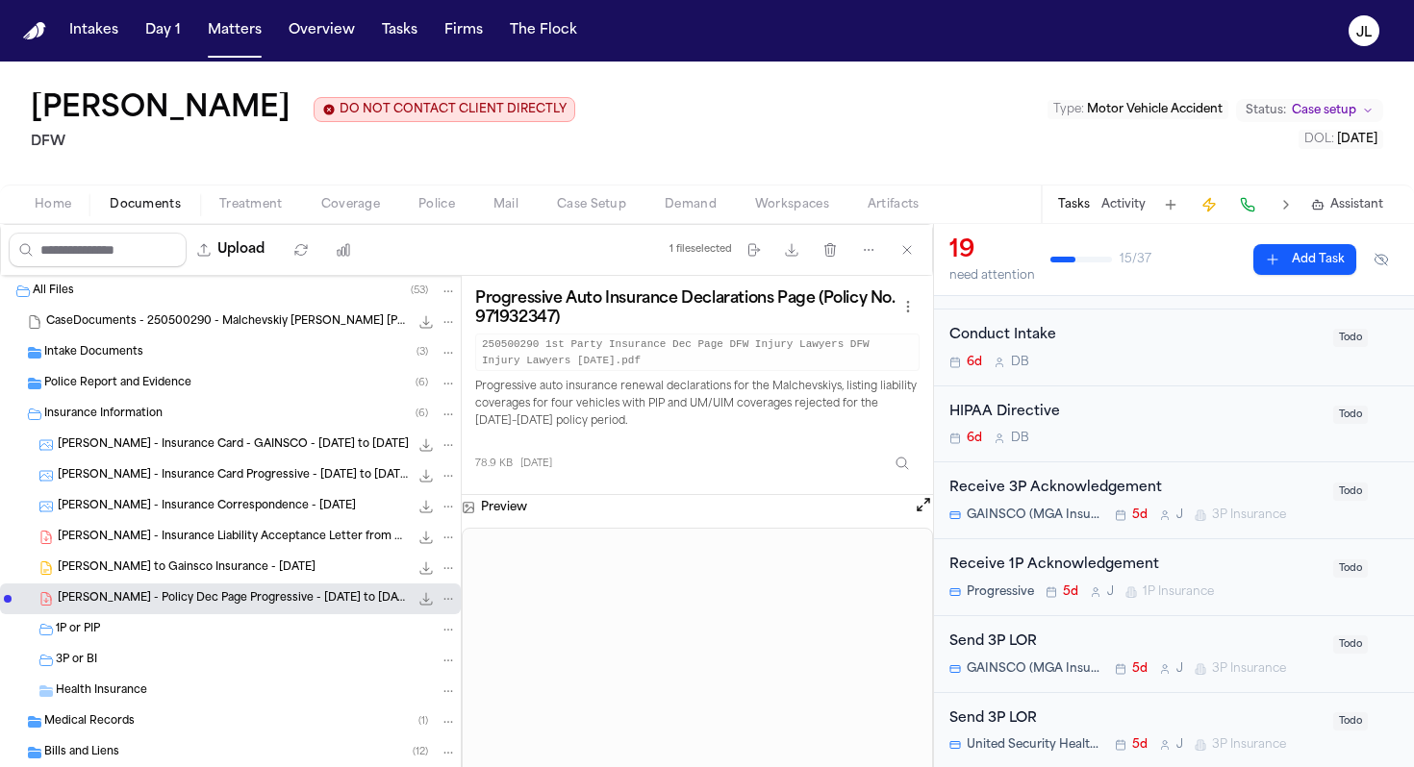
scroll to position [190, 0]
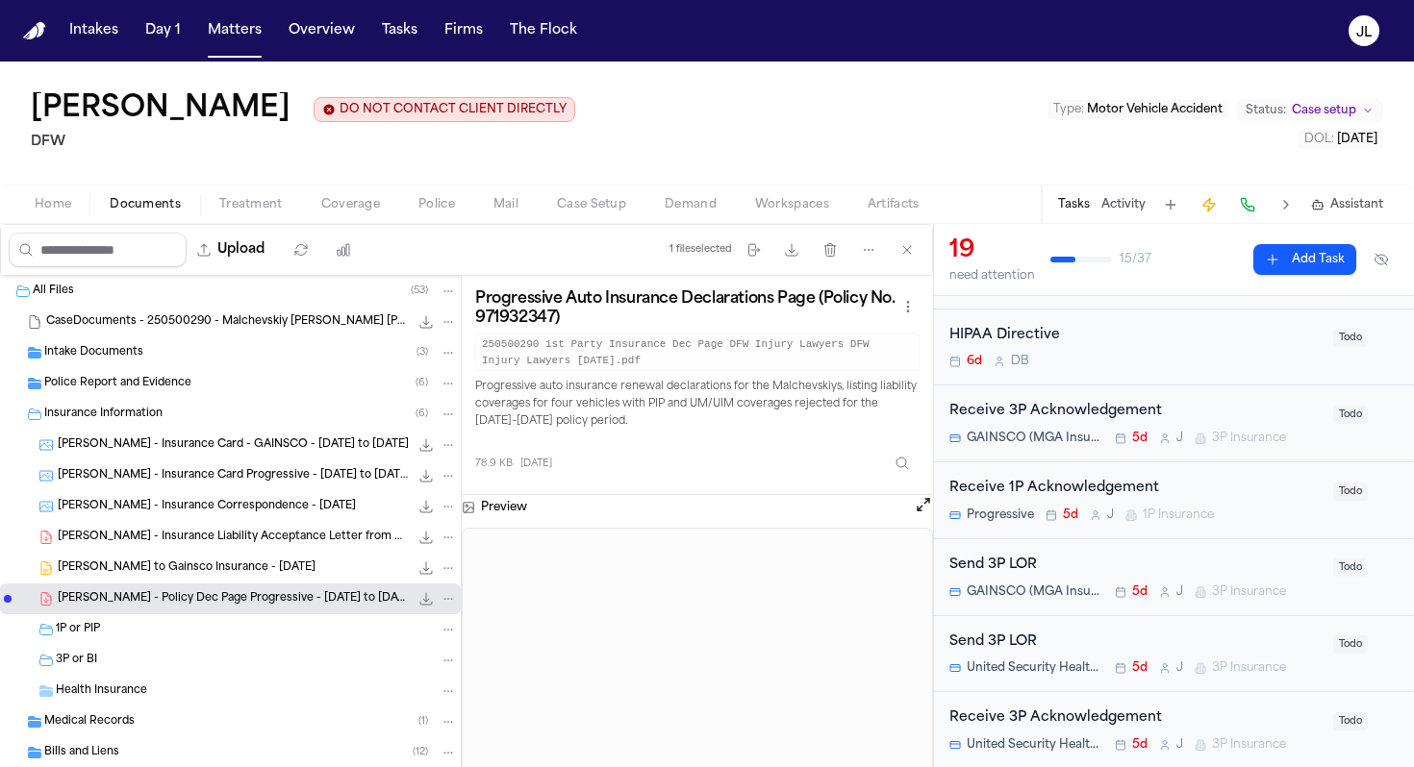
click at [1082, 581] on div "Send 3P LOR GAINSCO (MGA Insurance Company, Inc.) 5d J 3P Insurance" at bounding box center [1135, 577] width 372 height 45
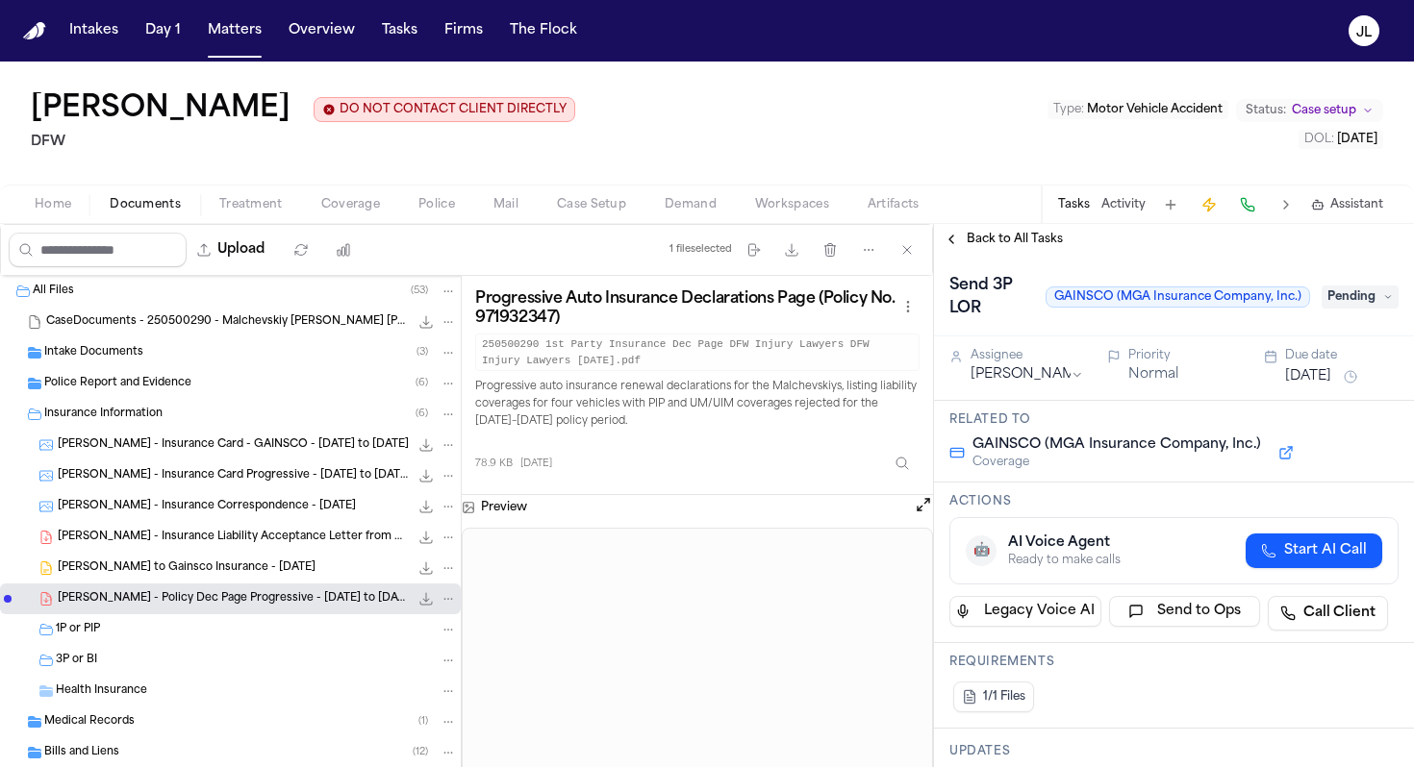
click at [1341, 292] on span "Pending" at bounding box center [1359, 297] width 77 height 23
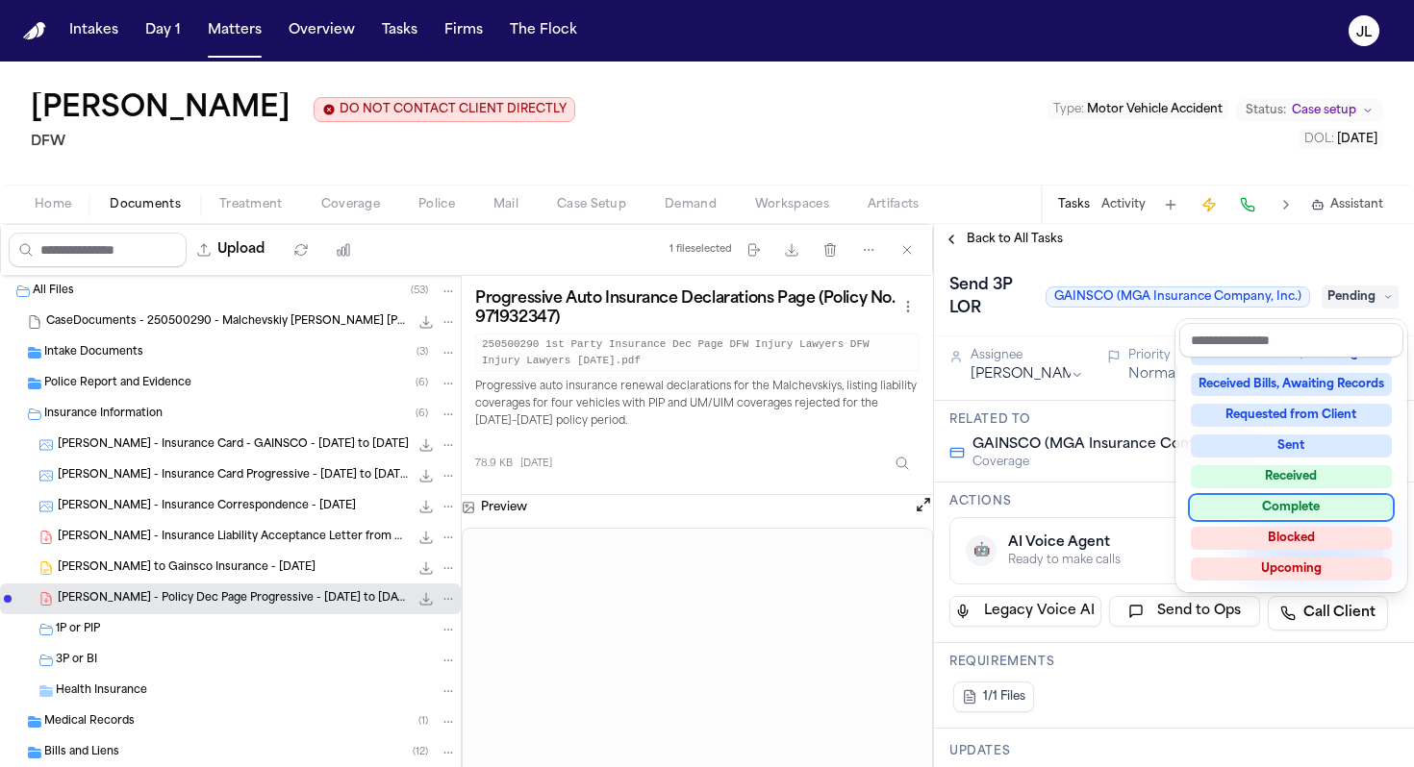
click at [1296, 509] on div "Complete" at bounding box center [1291, 507] width 201 height 23
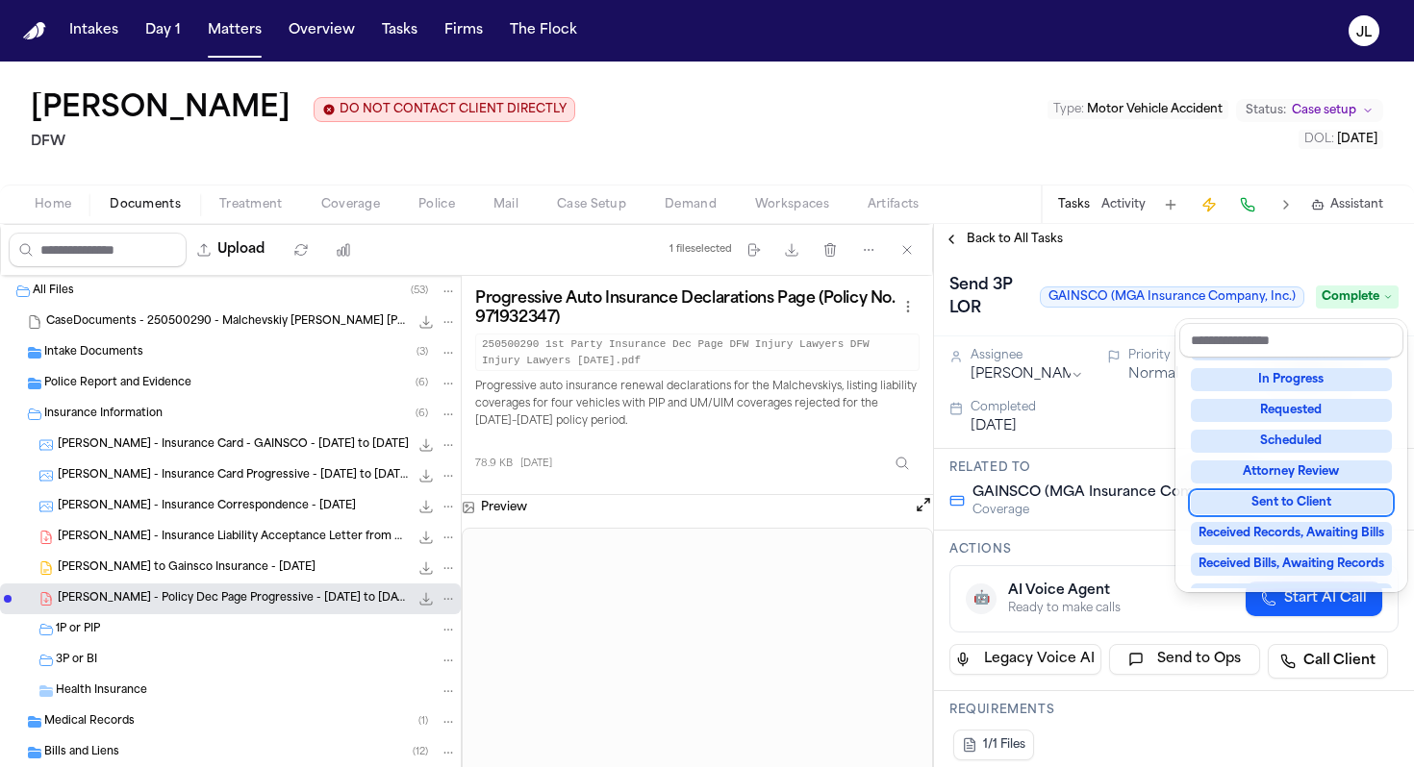
click at [951, 240] on div "Back to All Tasks Send 3P LOR GAINSCO (MGA Insurance Company, Inc.) Complete As…" at bounding box center [1174, 495] width 480 height 543
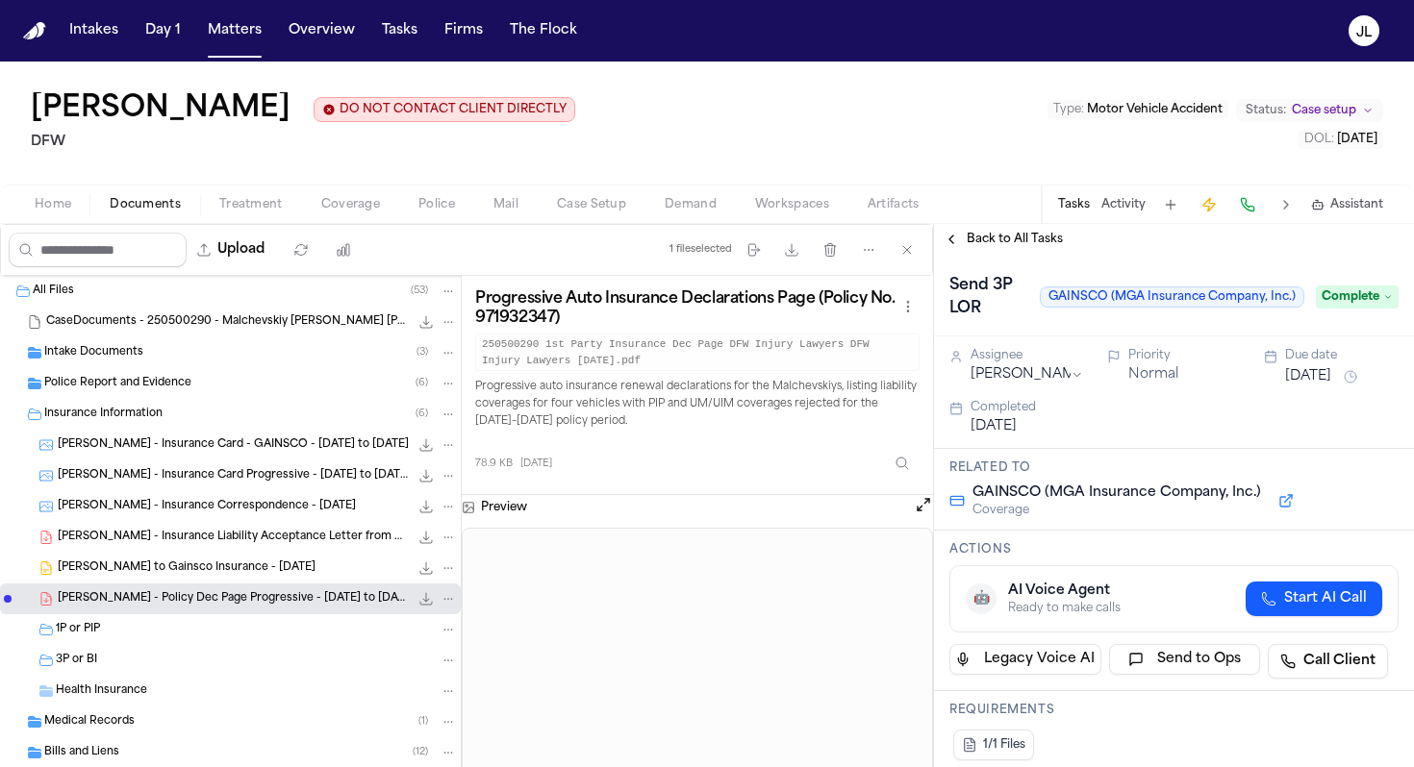
click at [951, 240] on button "Back to All Tasks" at bounding box center [1003, 239] width 138 height 15
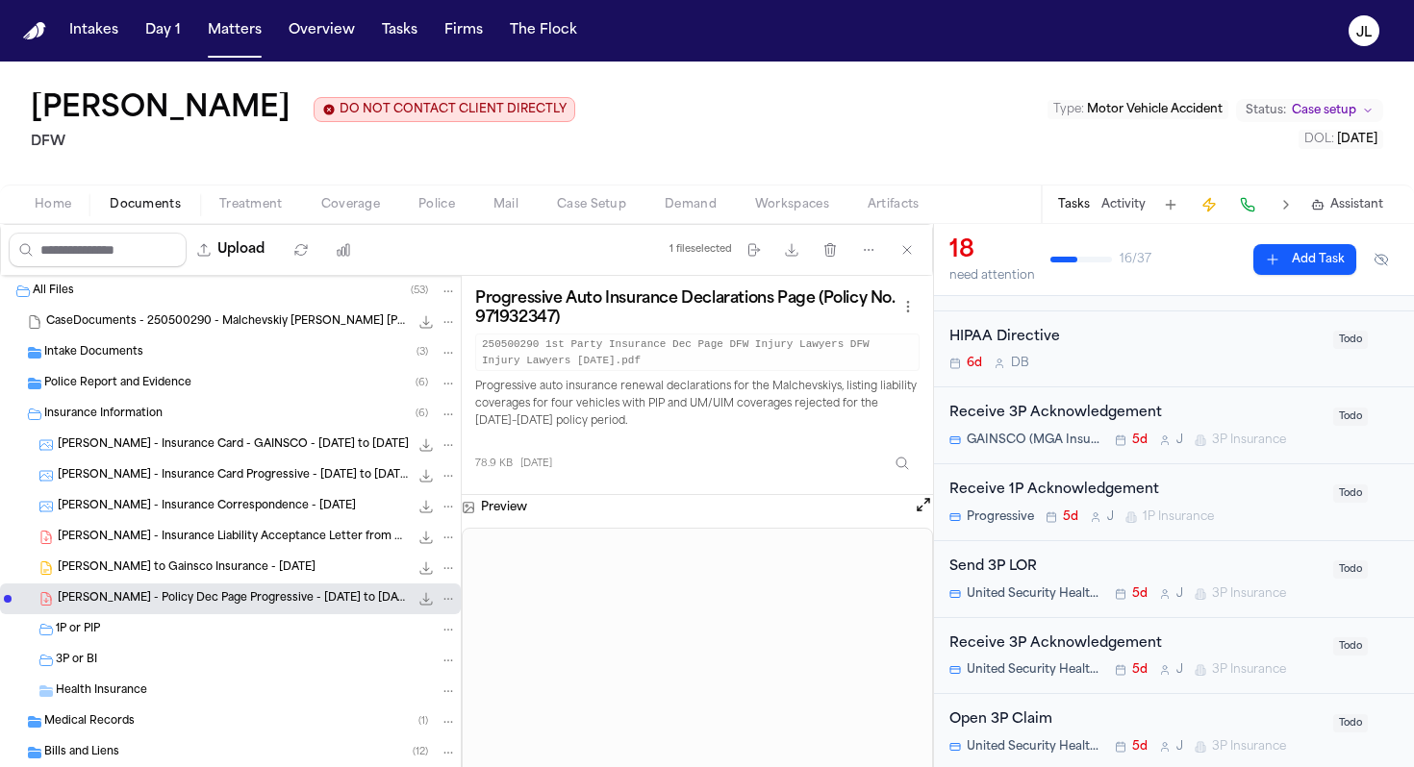
scroll to position [225, 0]
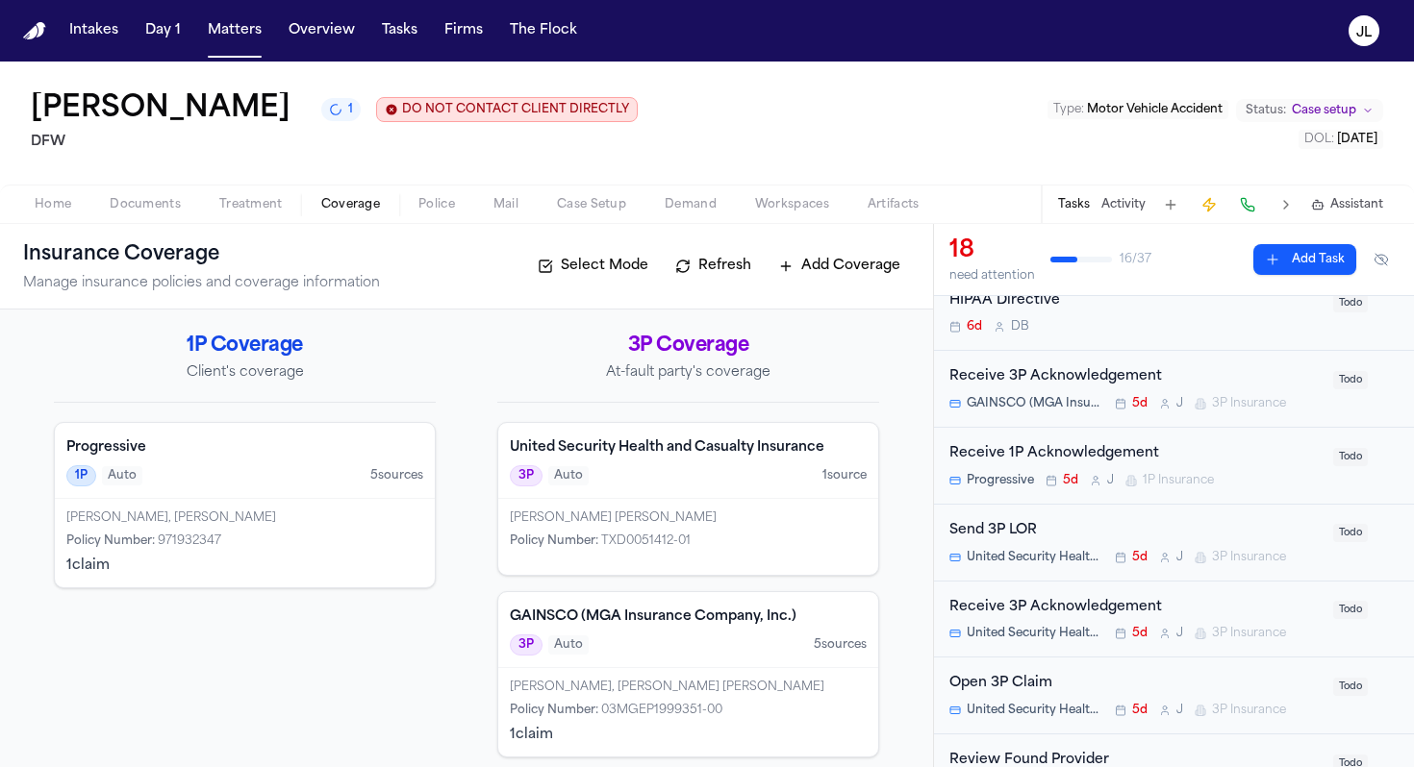
click at [369, 202] on span "Coverage" at bounding box center [350, 204] width 59 height 15
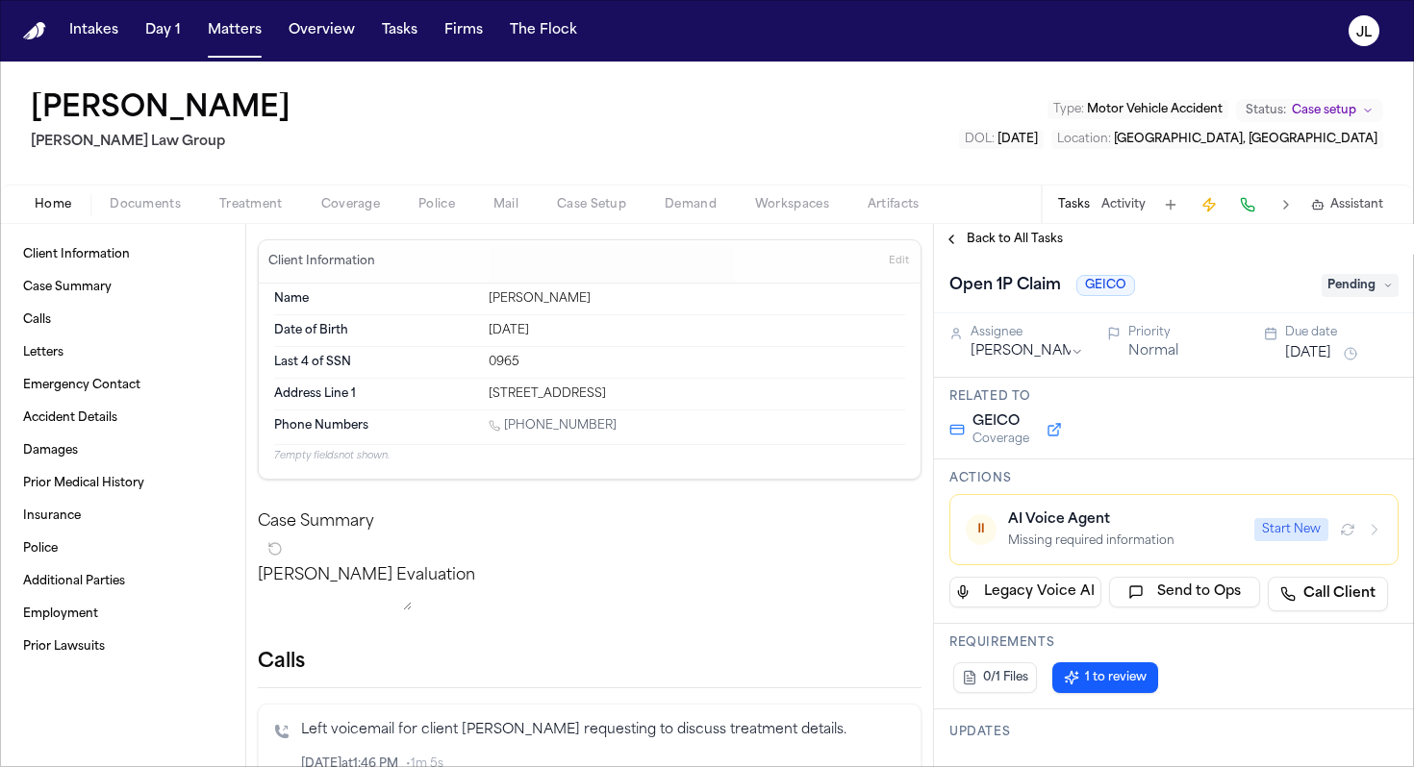
click at [339, 206] on span "Coverage" at bounding box center [350, 204] width 59 height 15
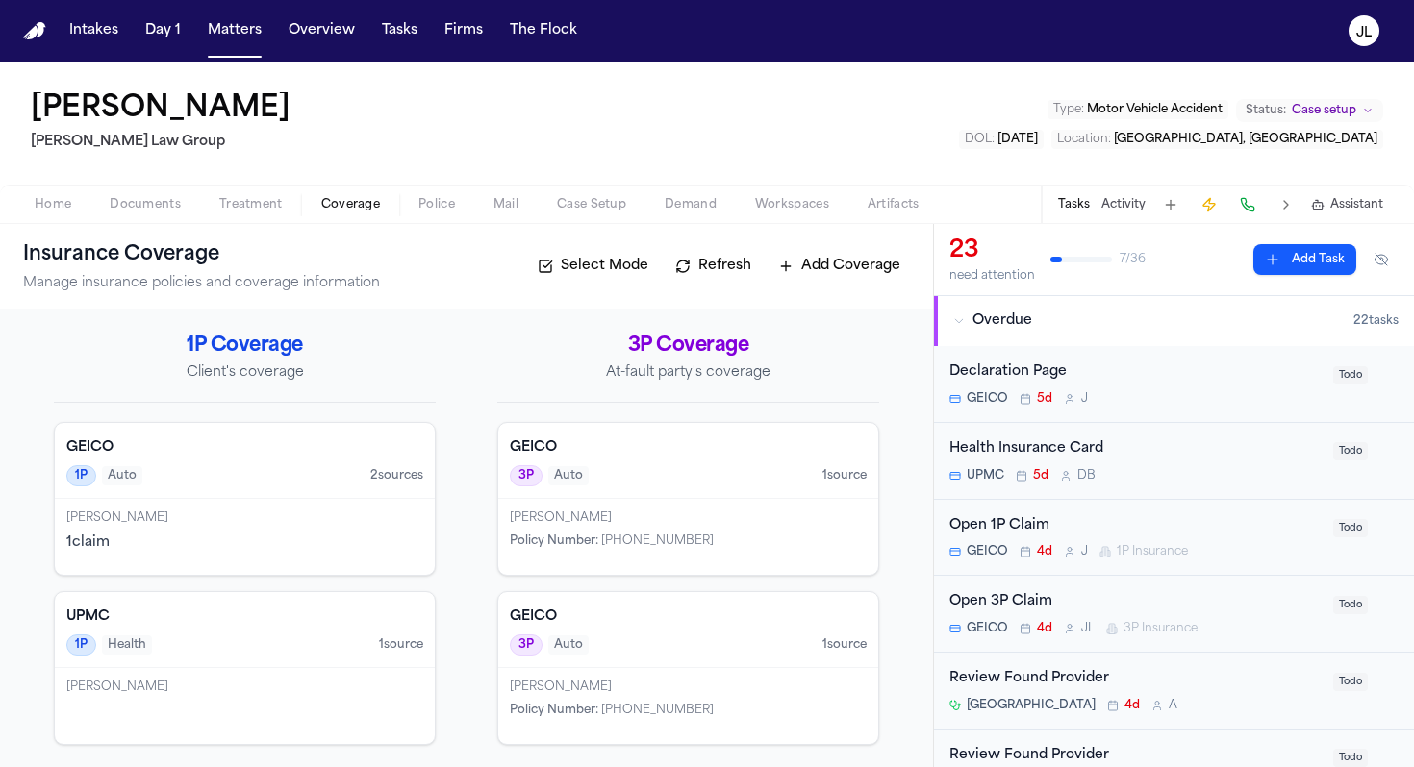
click at [271, 538] on div "1 claim" at bounding box center [244, 543] width 357 height 19
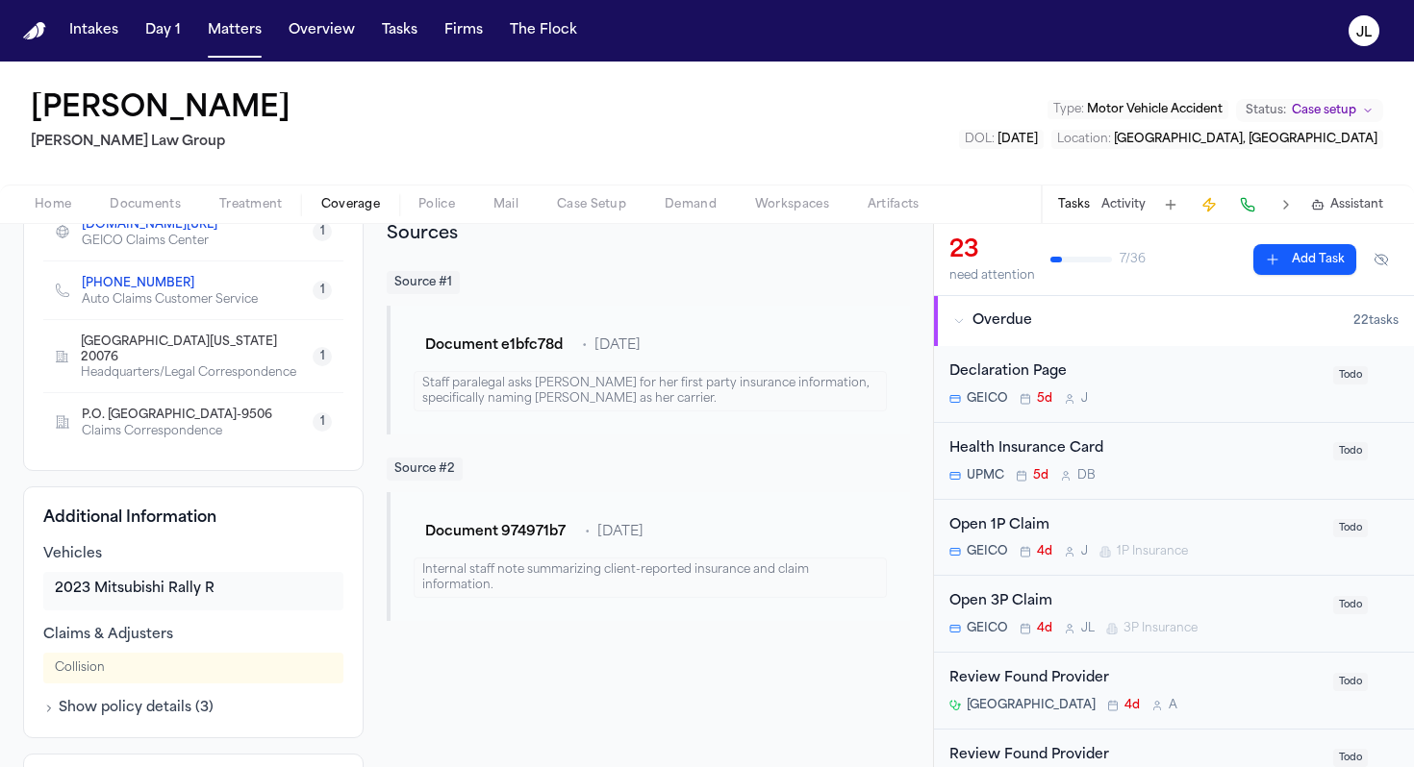
scroll to position [515, 0]
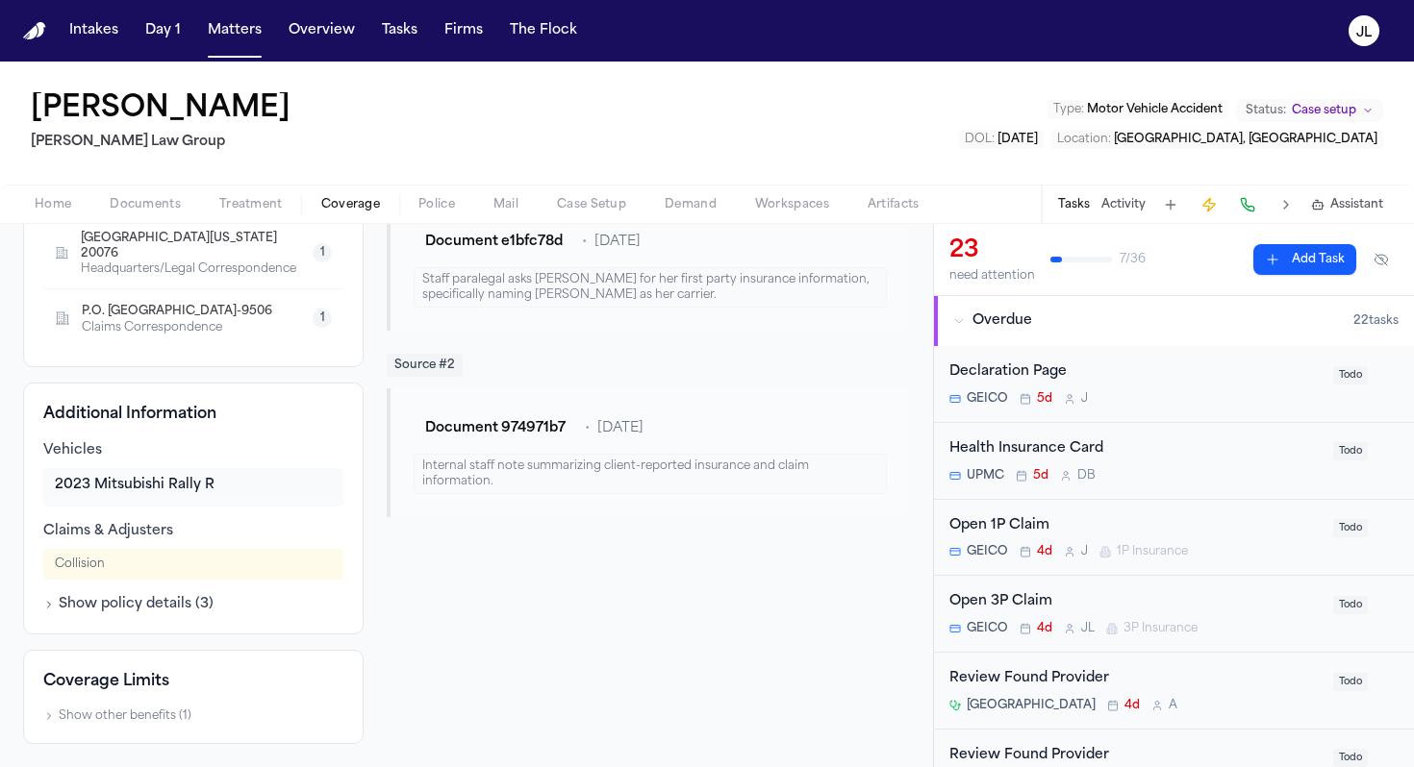
click at [1061, 526] on div "Open 1P Claim" at bounding box center [1135, 526] width 372 height 22
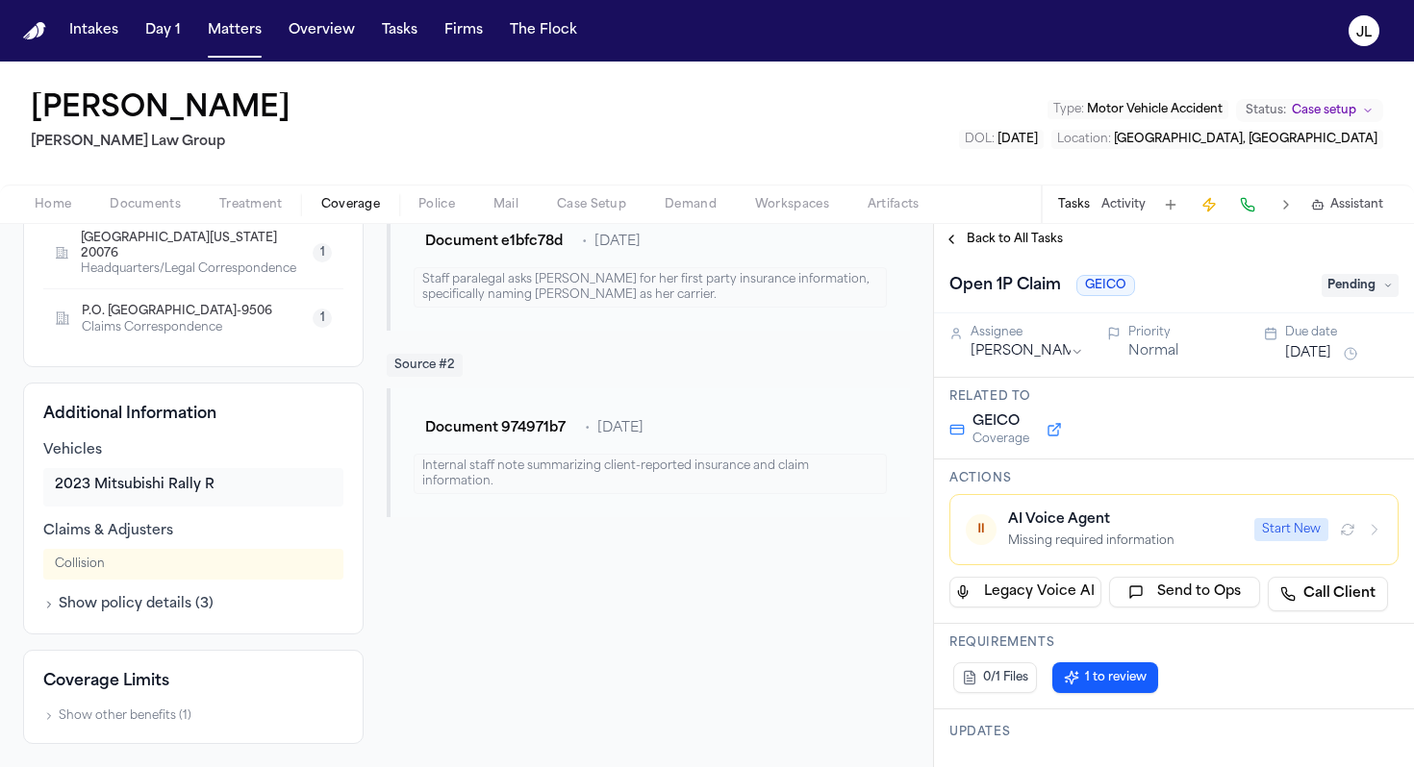
click at [1378, 538] on div "Start New" at bounding box center [1318, 529] width 128 height 23
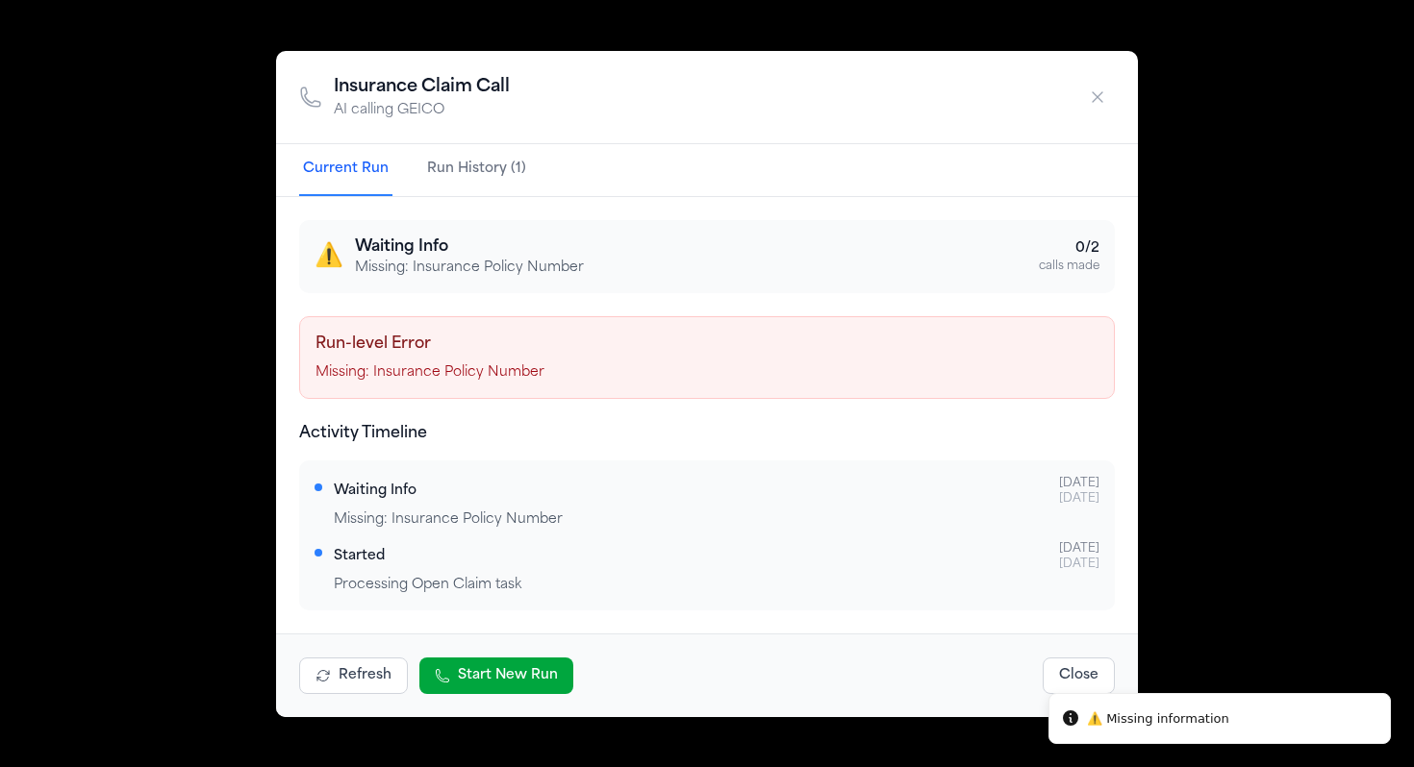
click at [1086, 99] on button "button" at bounding box center [1097, 97] width 35 height 35
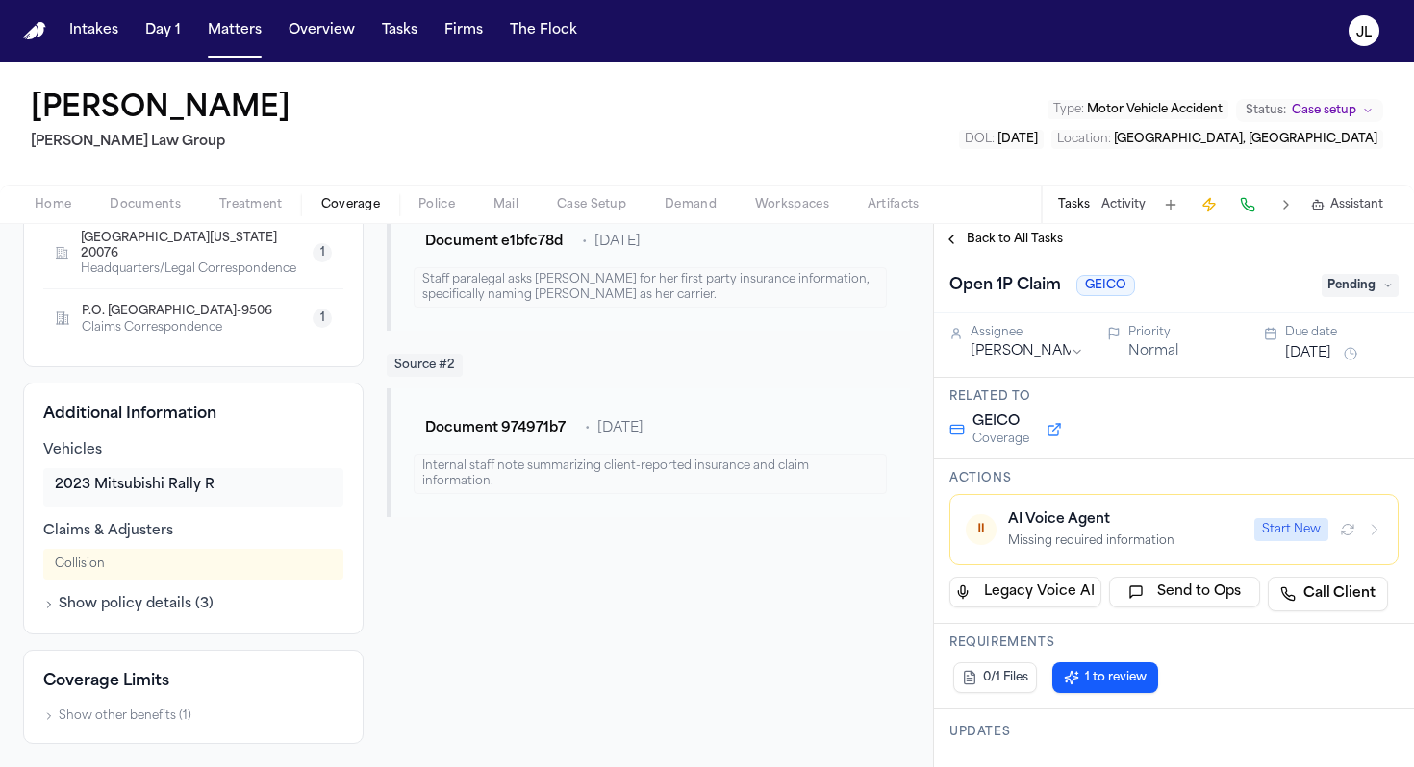
scroll to position [5, 0]
click at [181, 609] on button "Show policy details ( 3 )" at bounding box center [128, 604] width 170 height 19
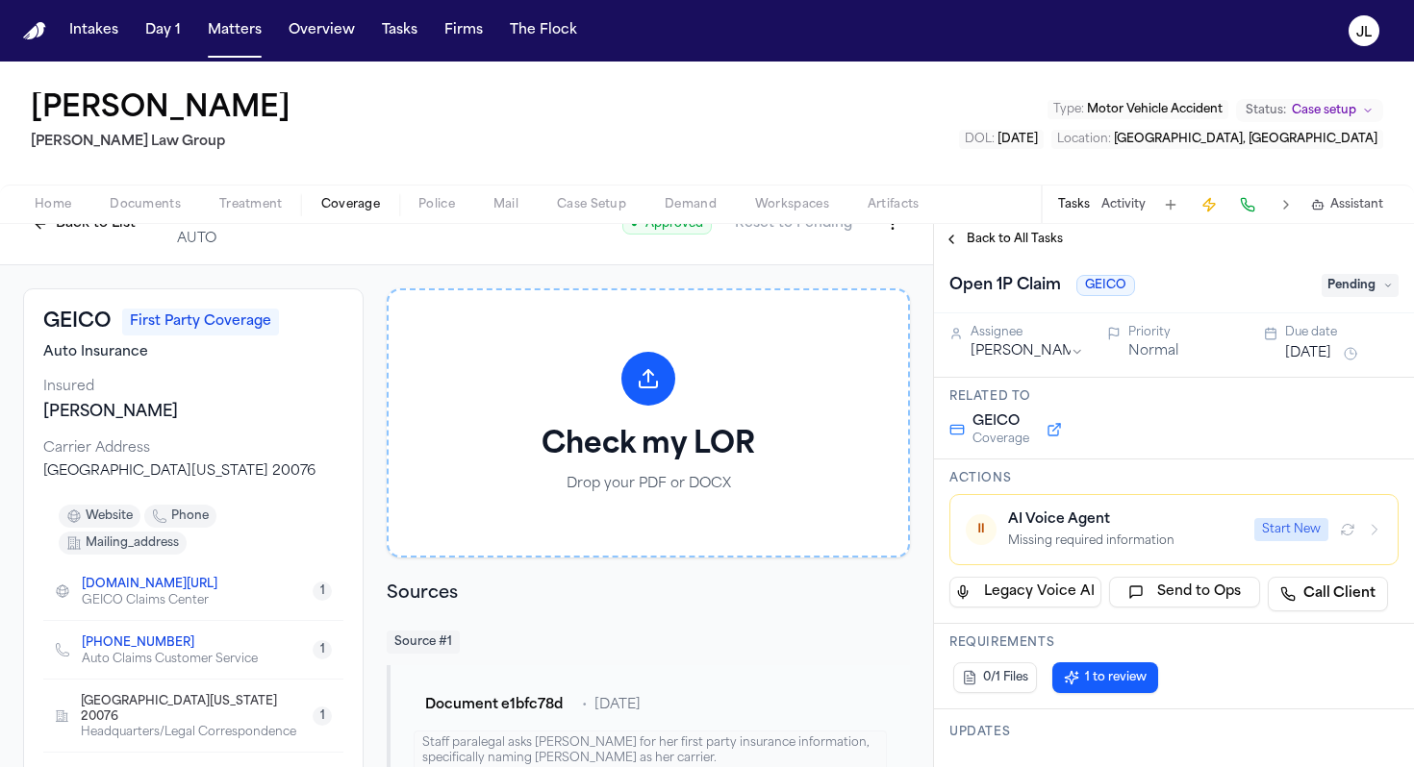
scroll to position [0, 0]
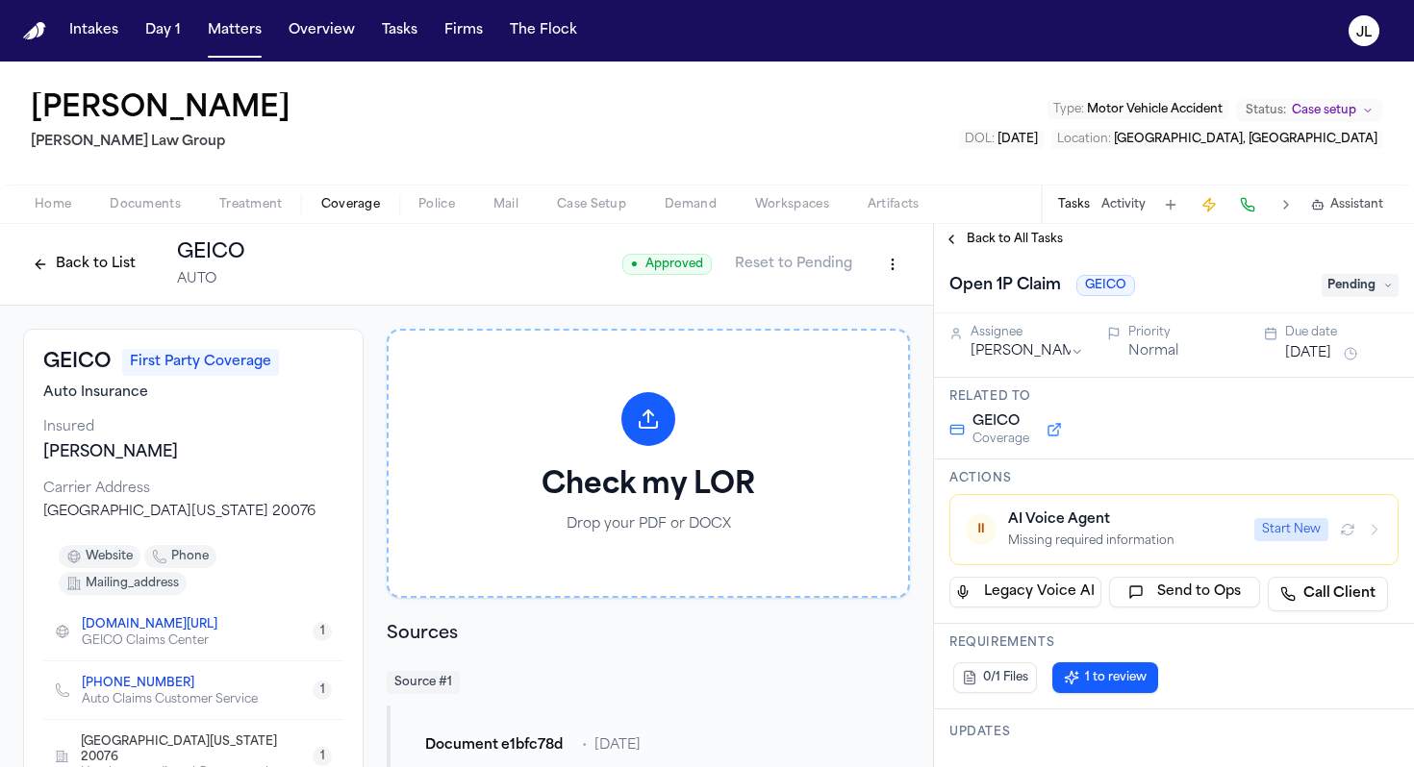
click at [31, 274] on button "Back to List" at bounding box center [84, 264] width 122 height 31
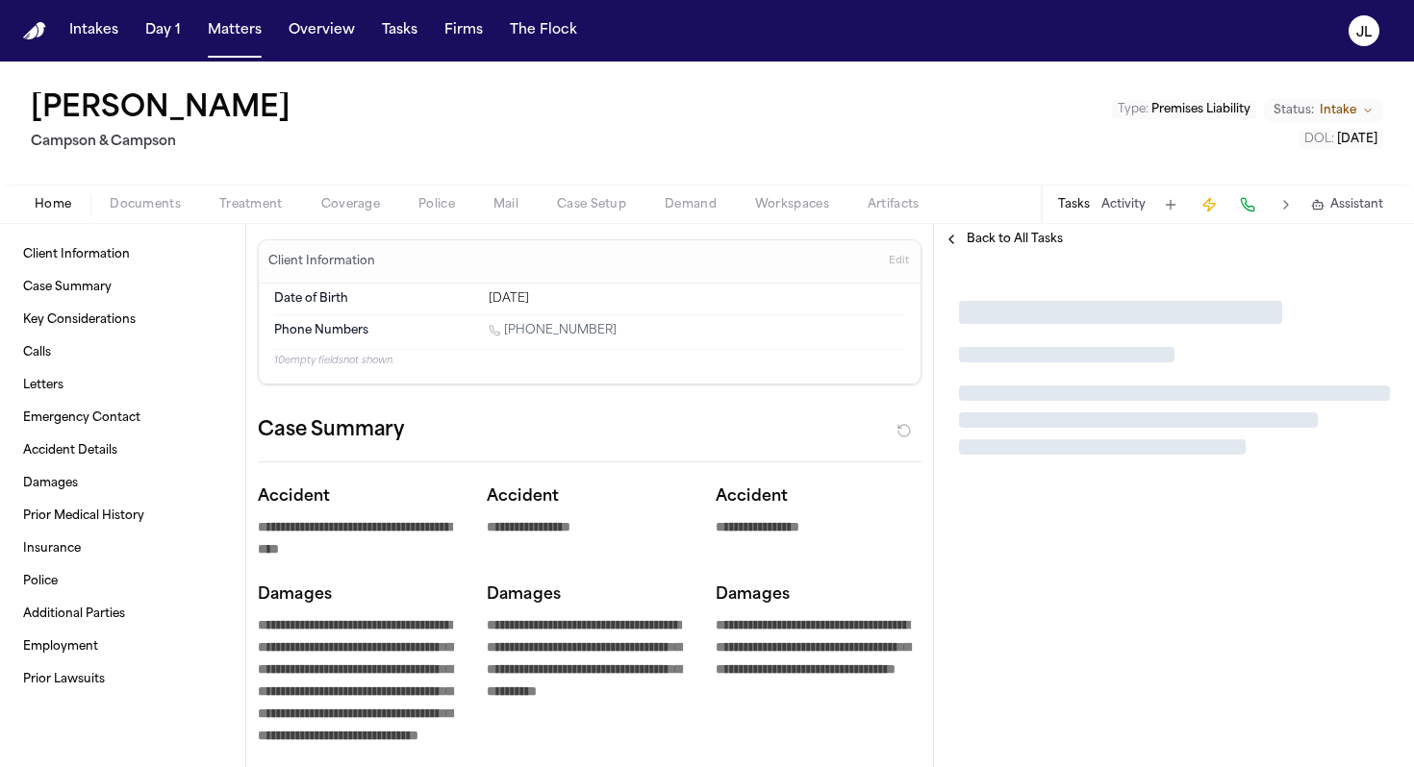
type textarea "*"
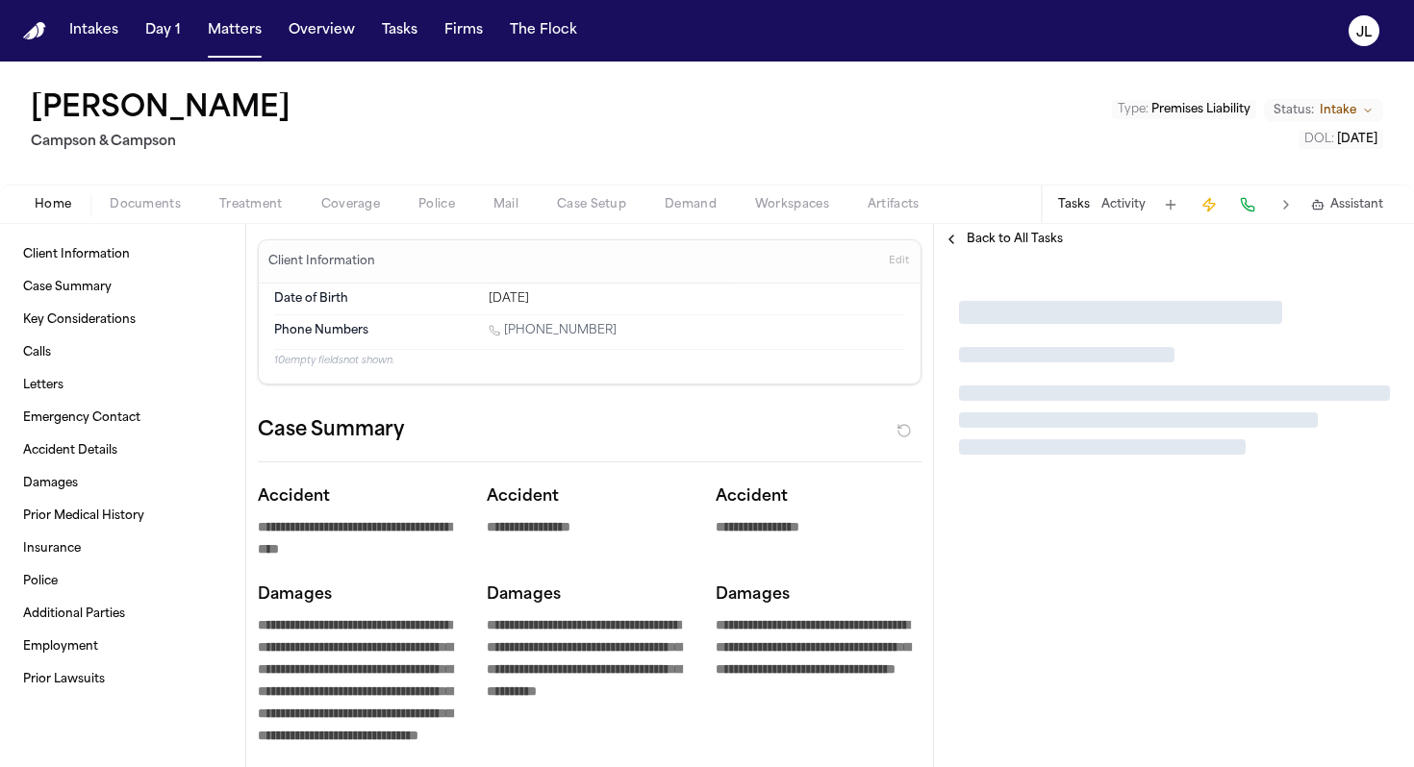
type textarea "*"
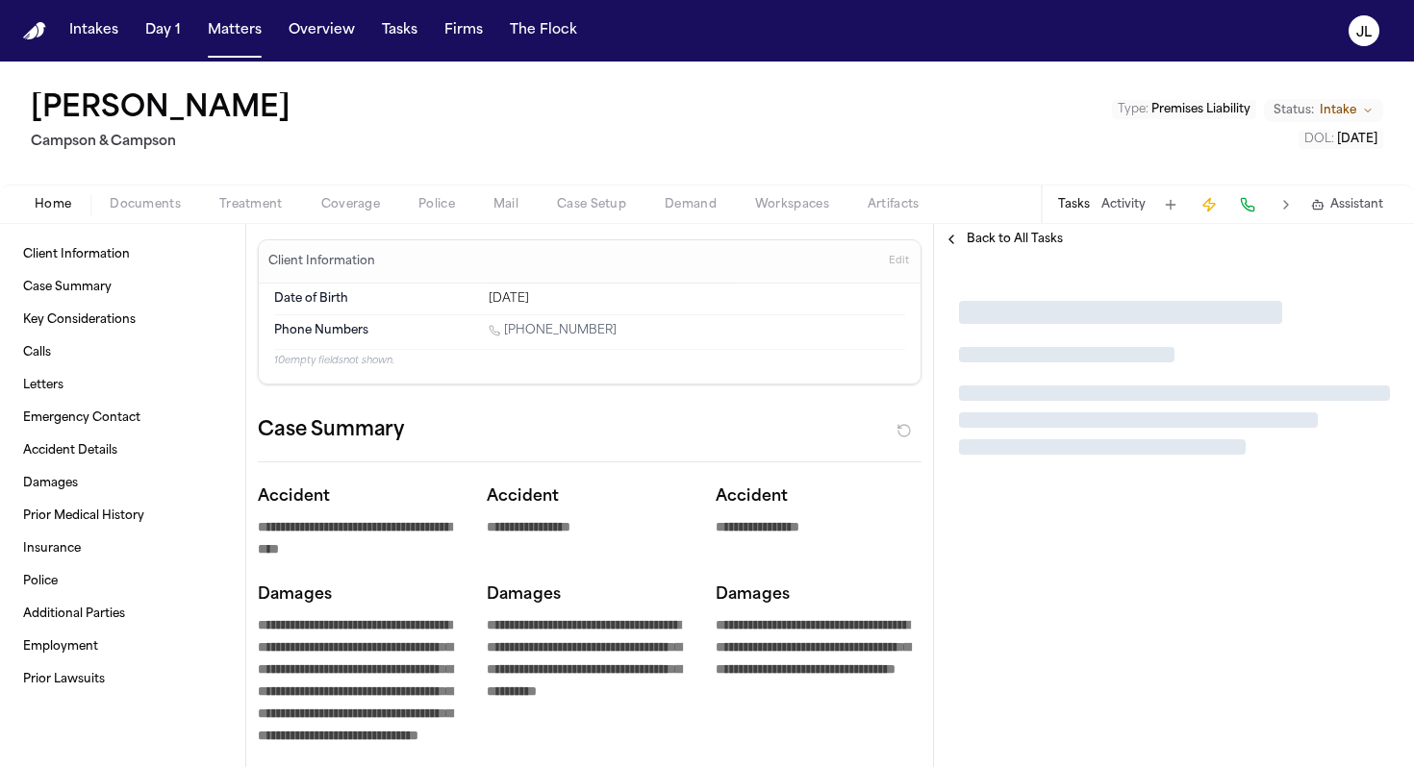
type textarea "*"
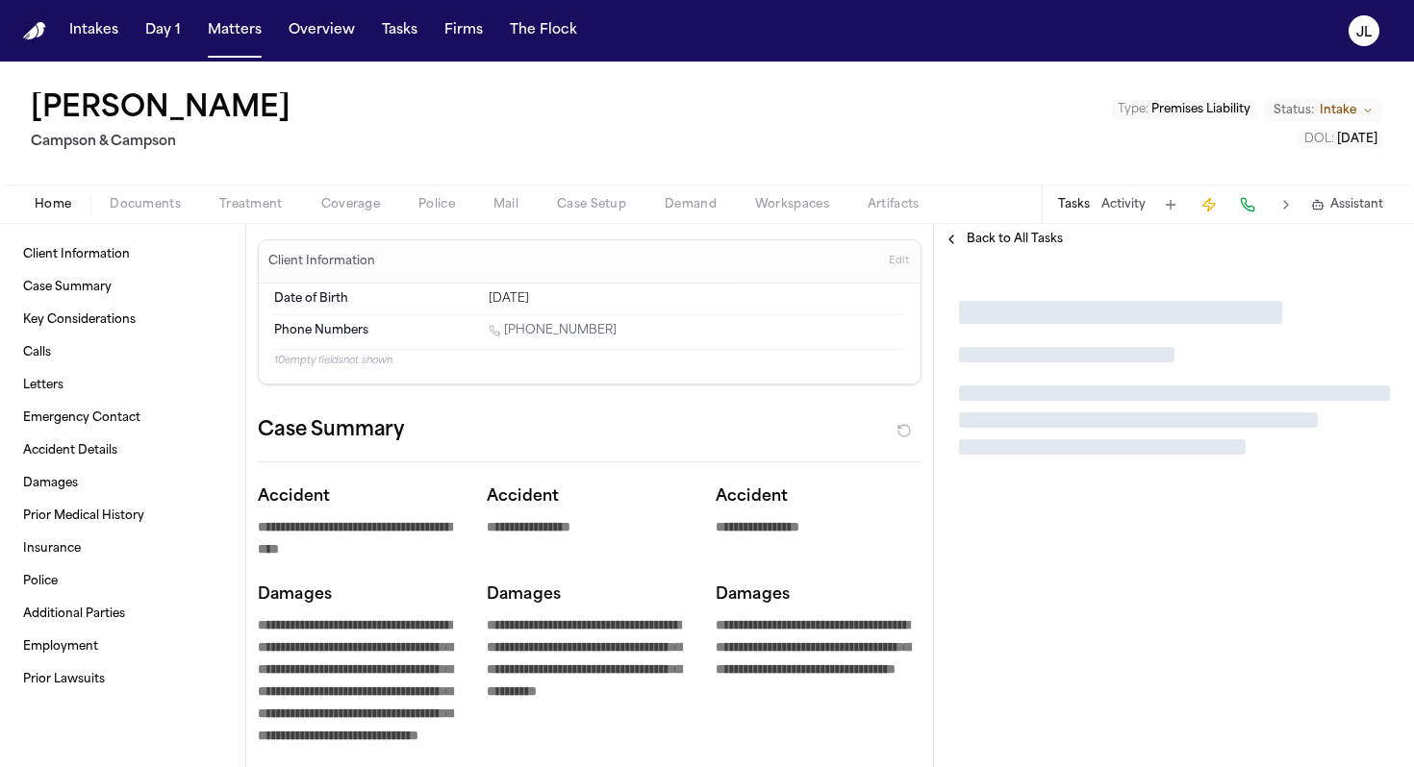
type textarea "*"
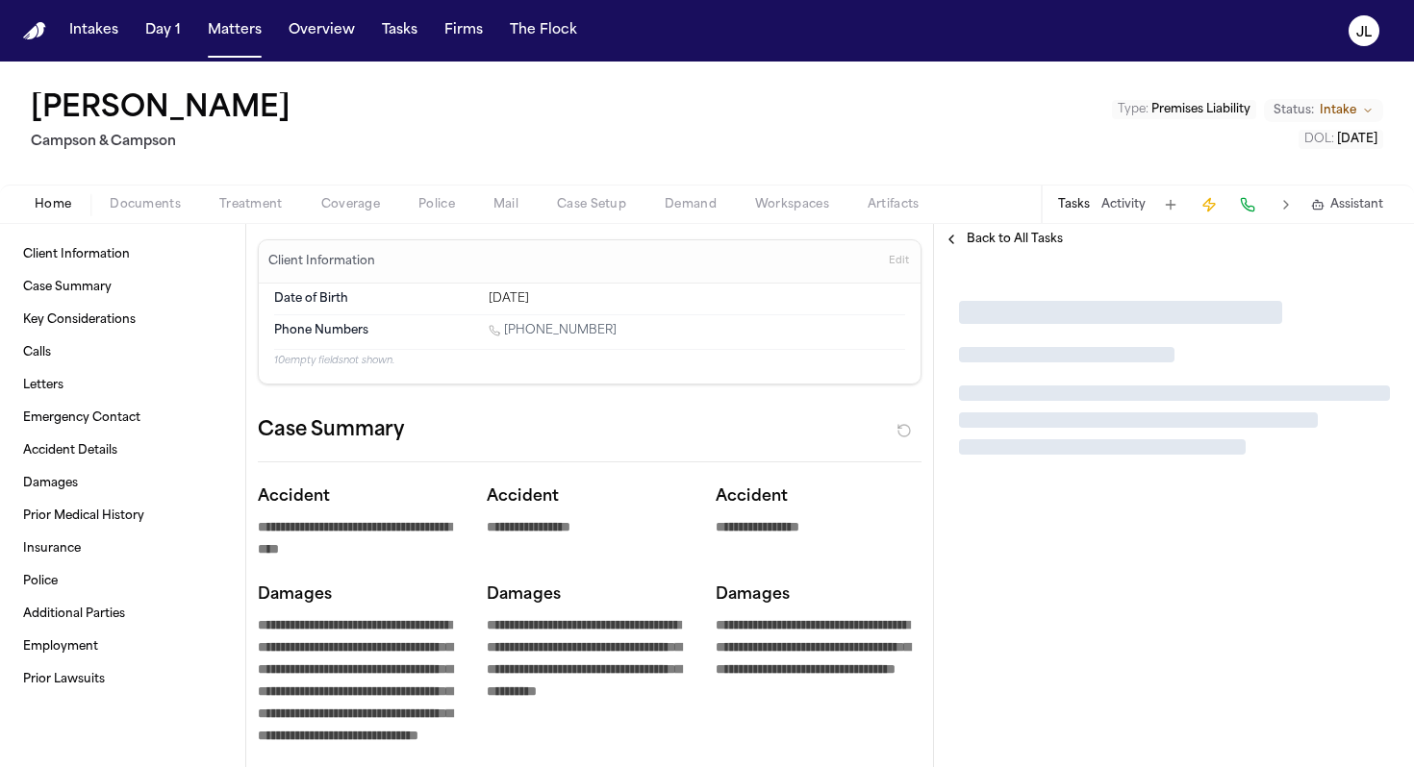
type textarea "*"
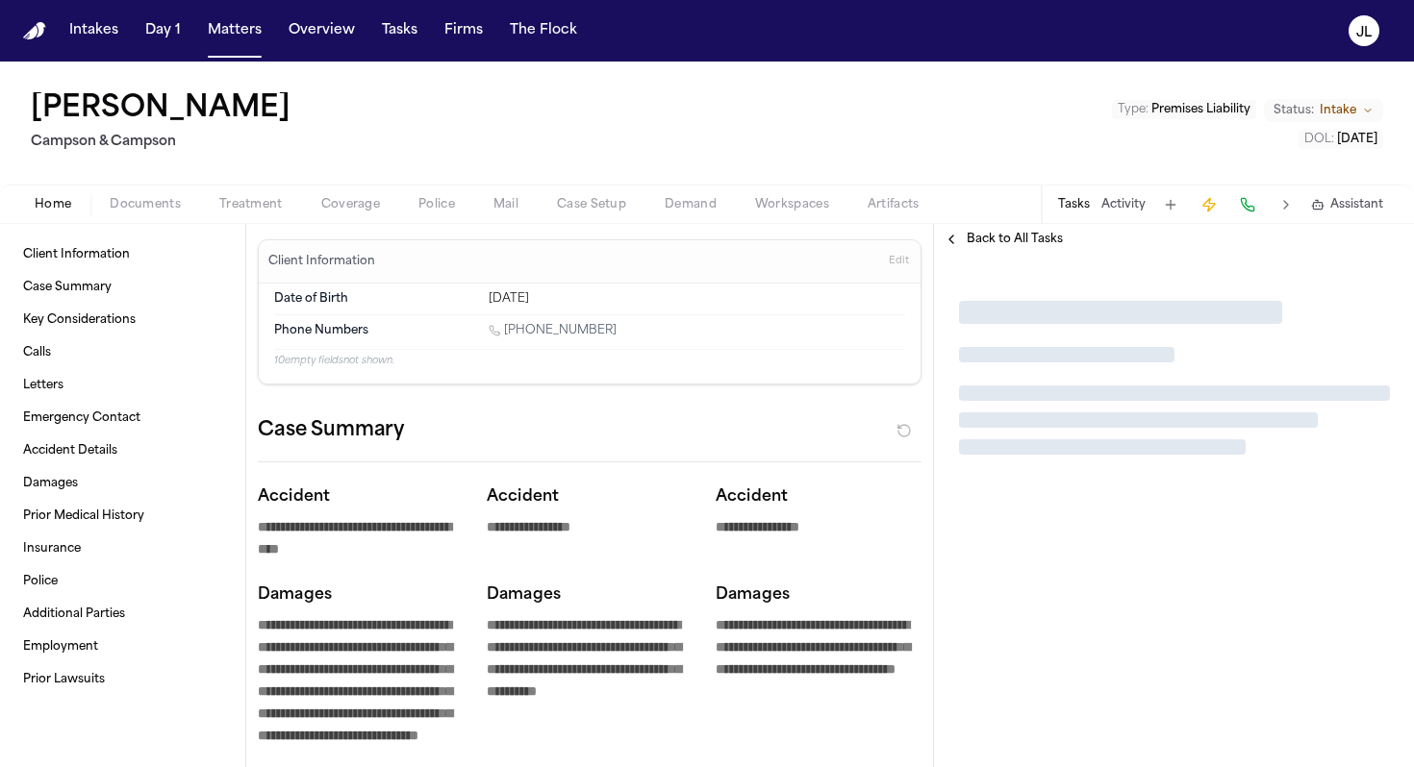
type textarea "*"
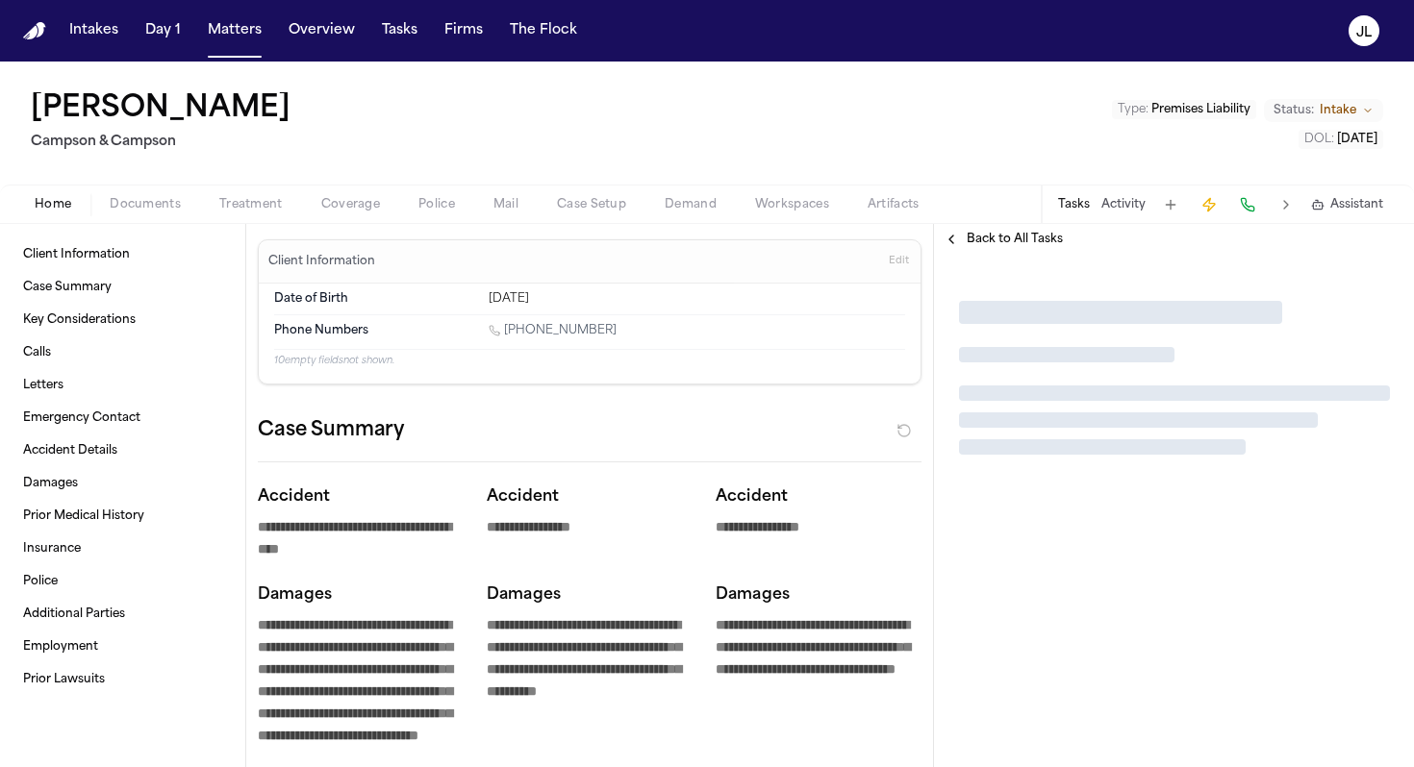
type textarea "*"
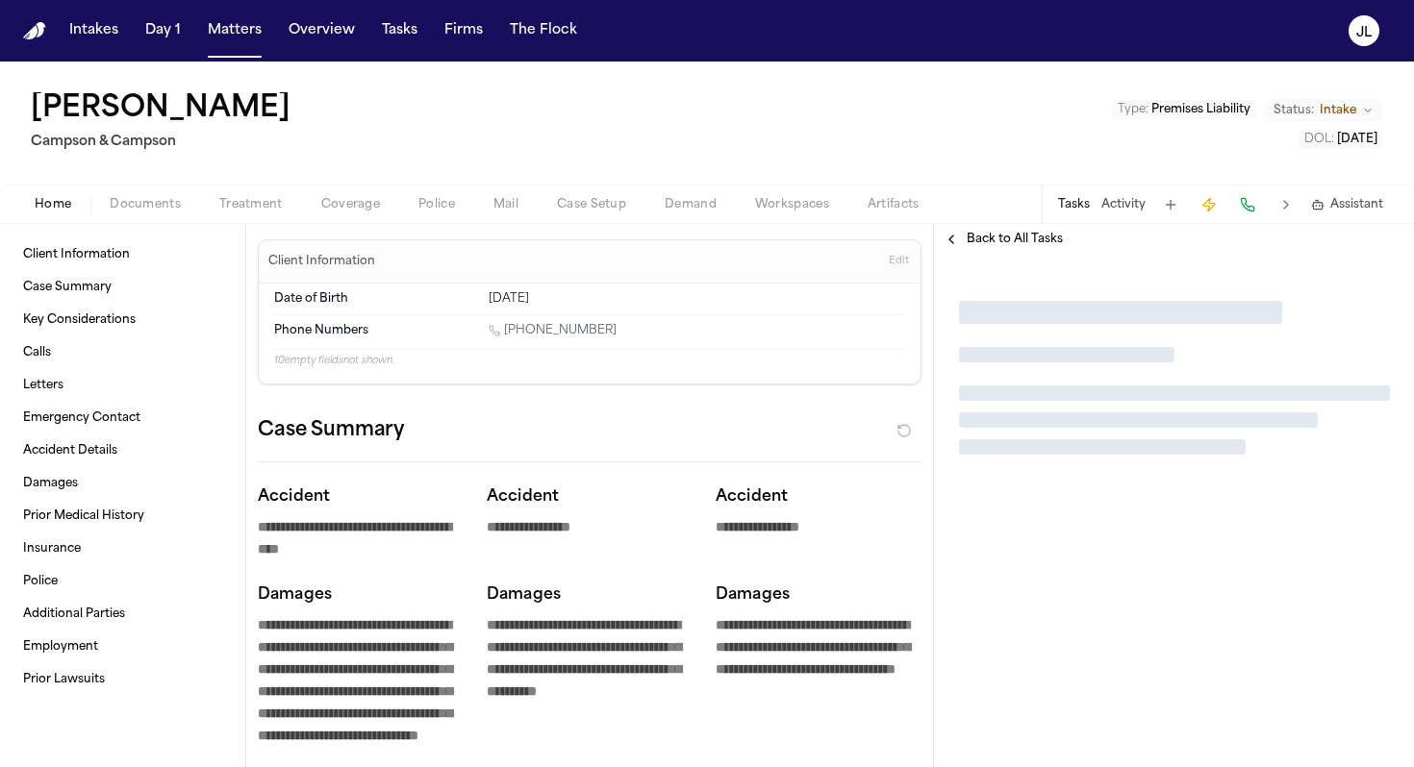
type textarea "*"
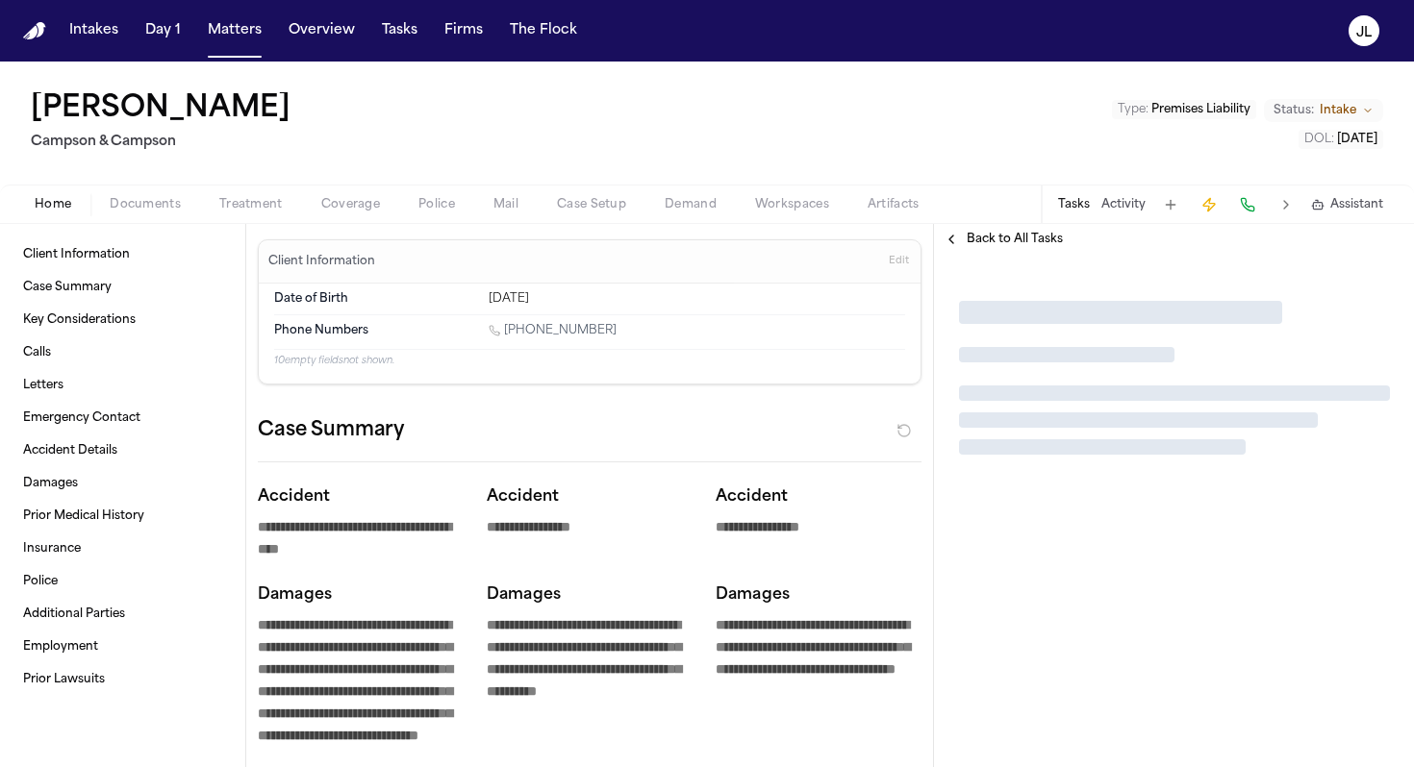
type textarea "*"
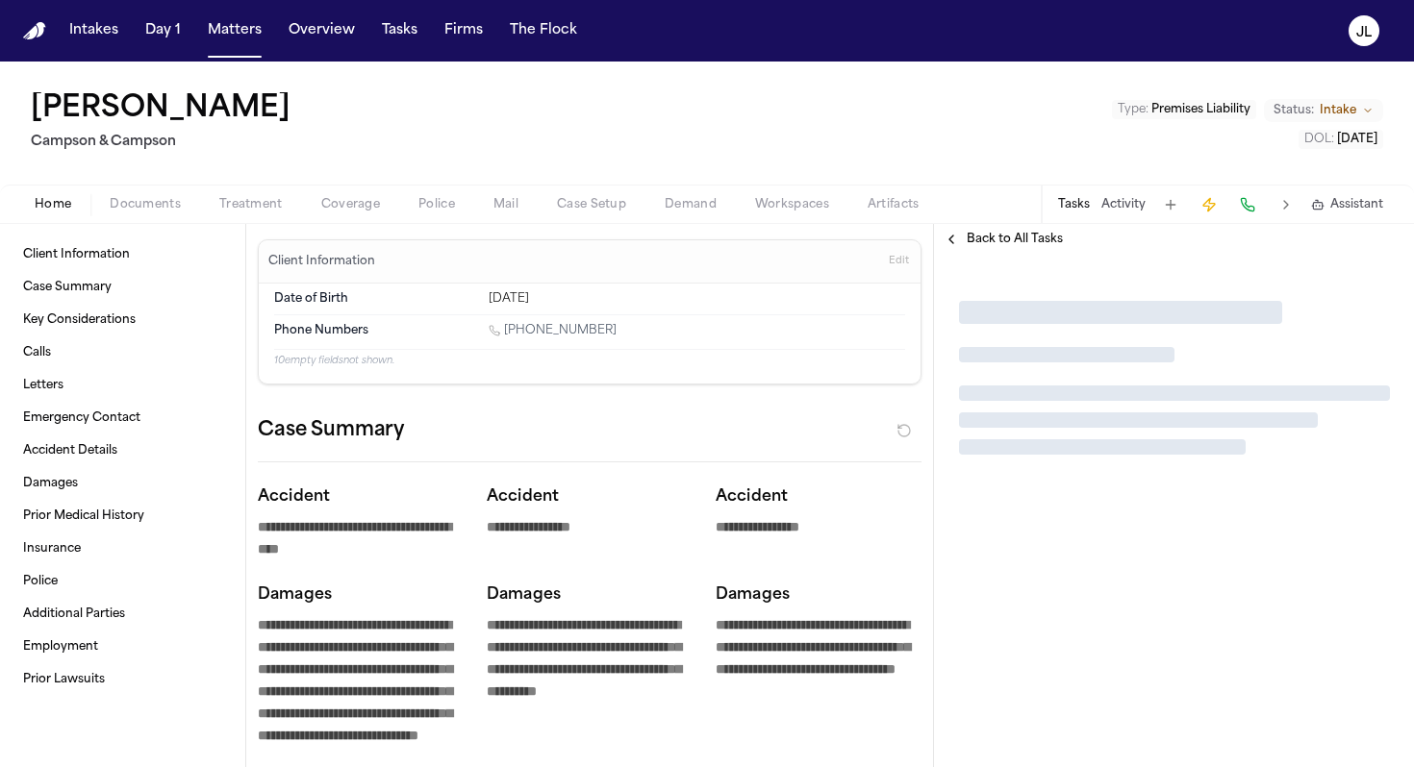
type textarea "*"
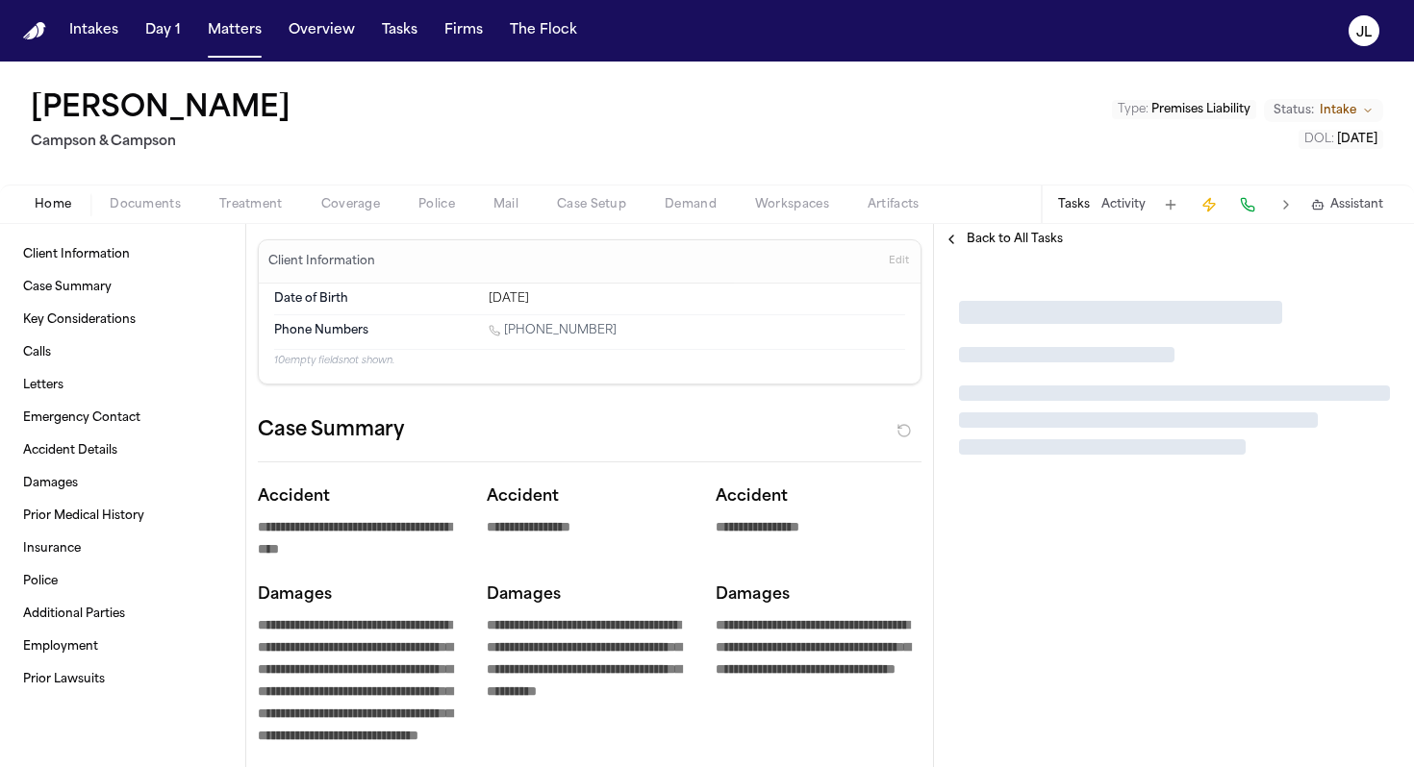
type textarea "*"
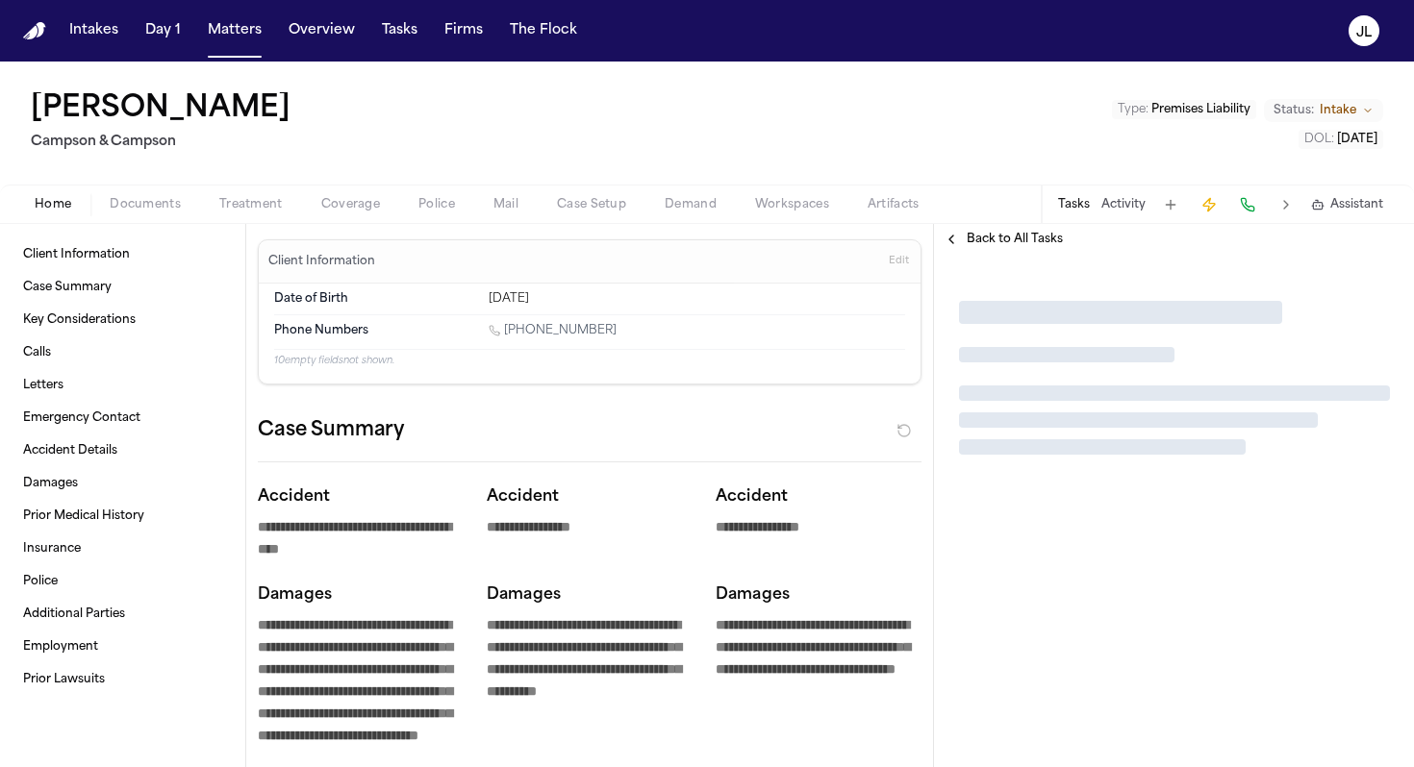
type textarea "*"
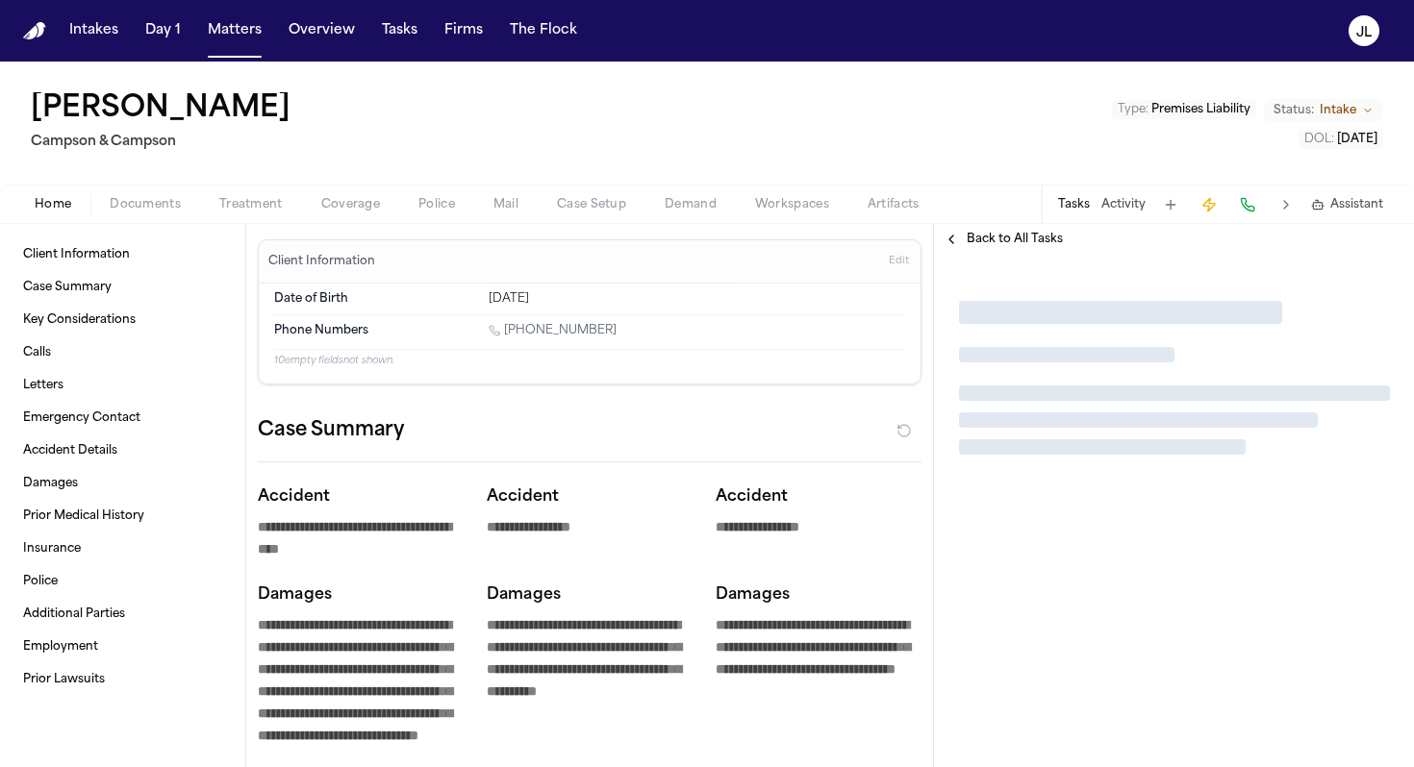
type textarea "*"
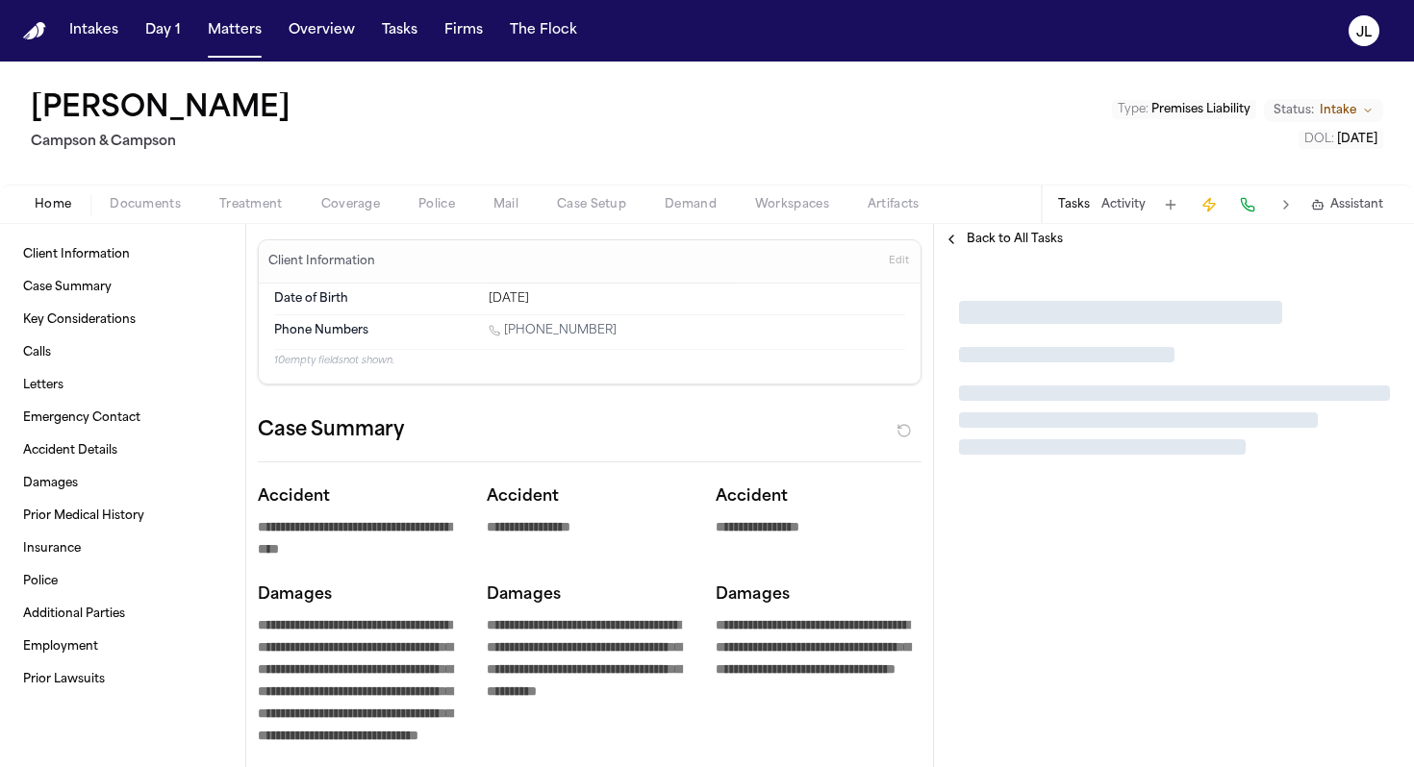
type textarea "*"
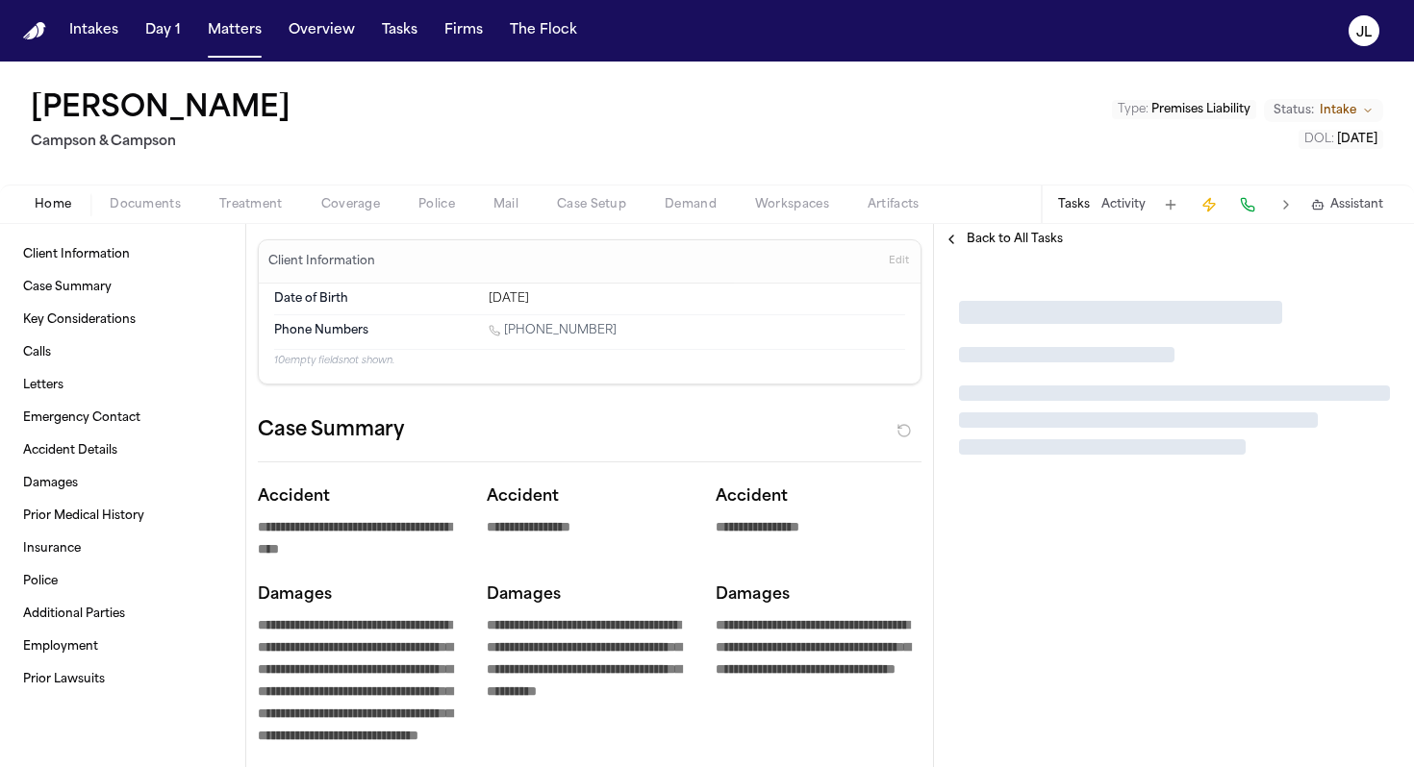
type textarea "*"
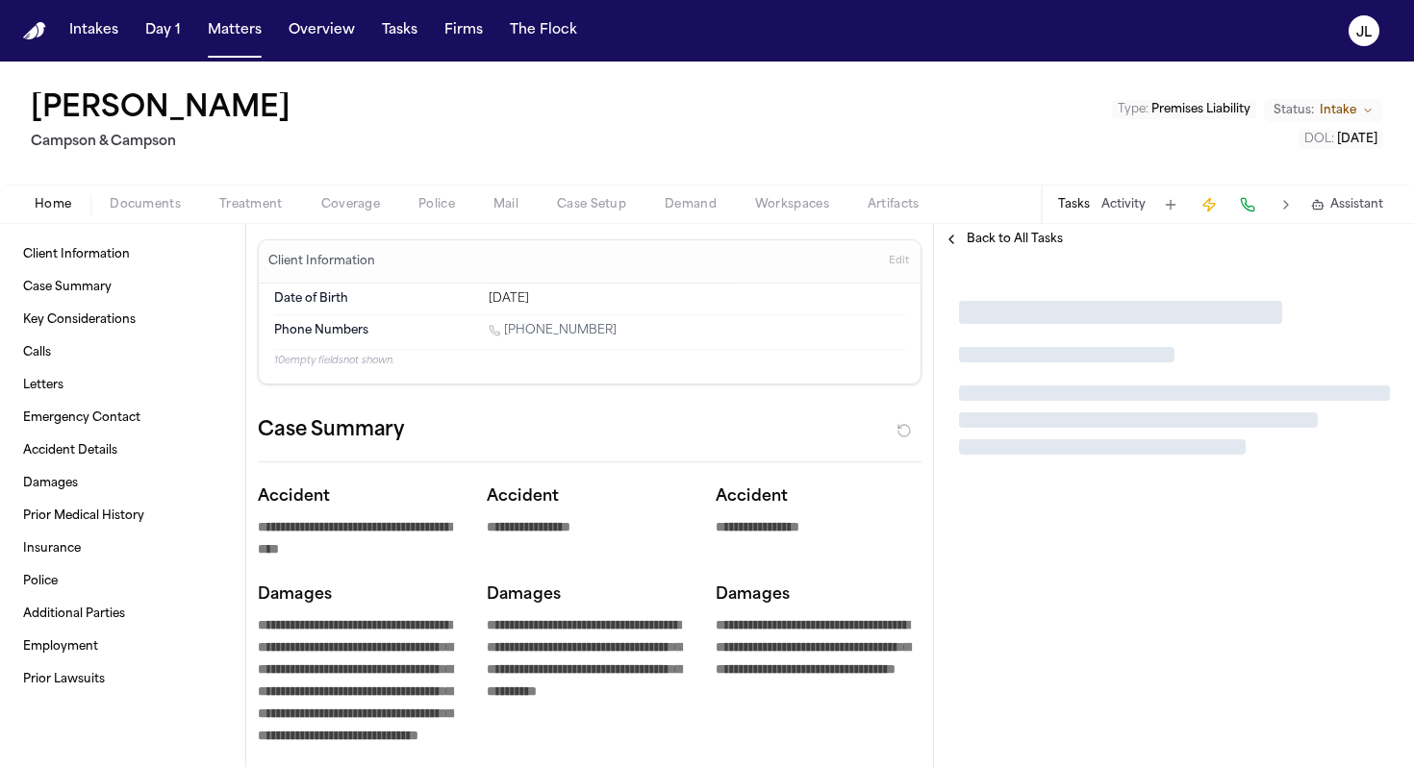
type textarea "*"
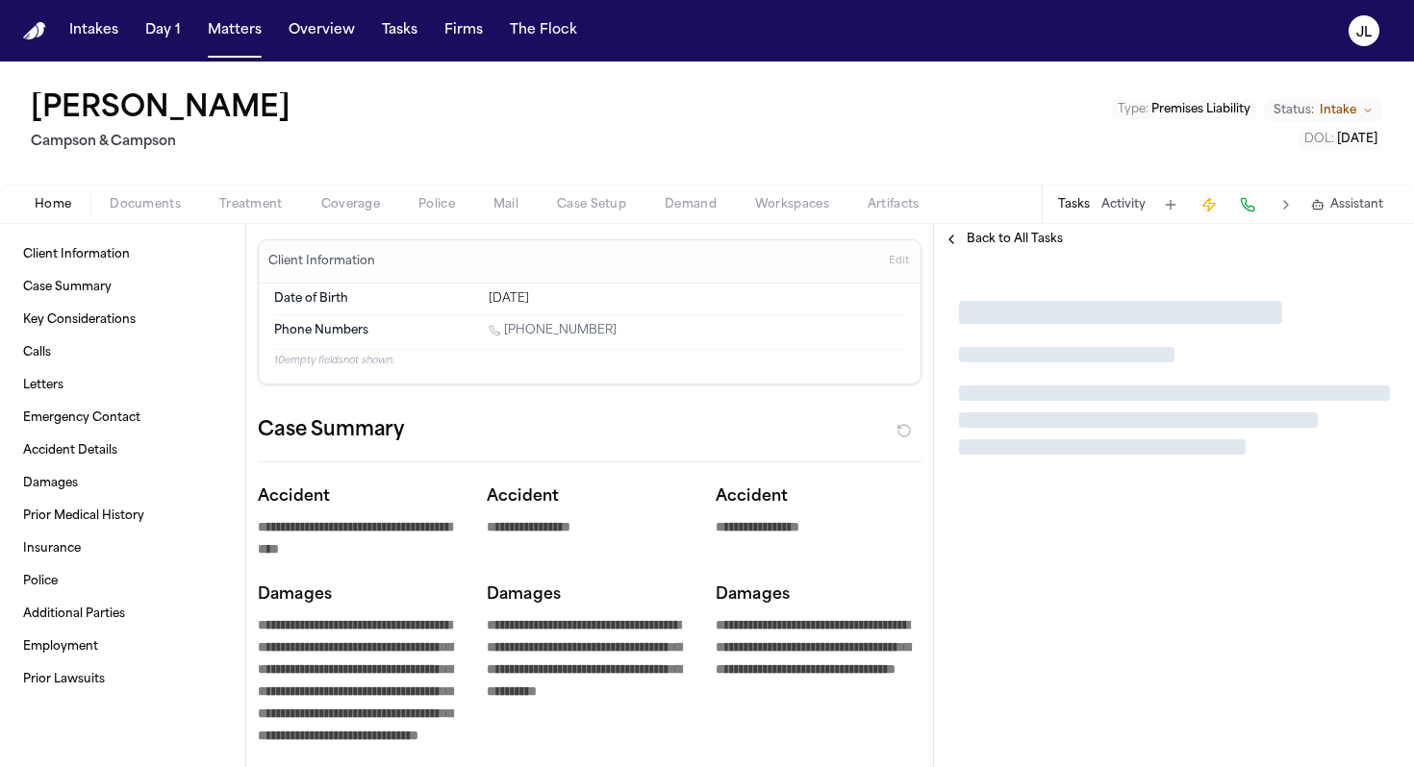
type textarea "*"
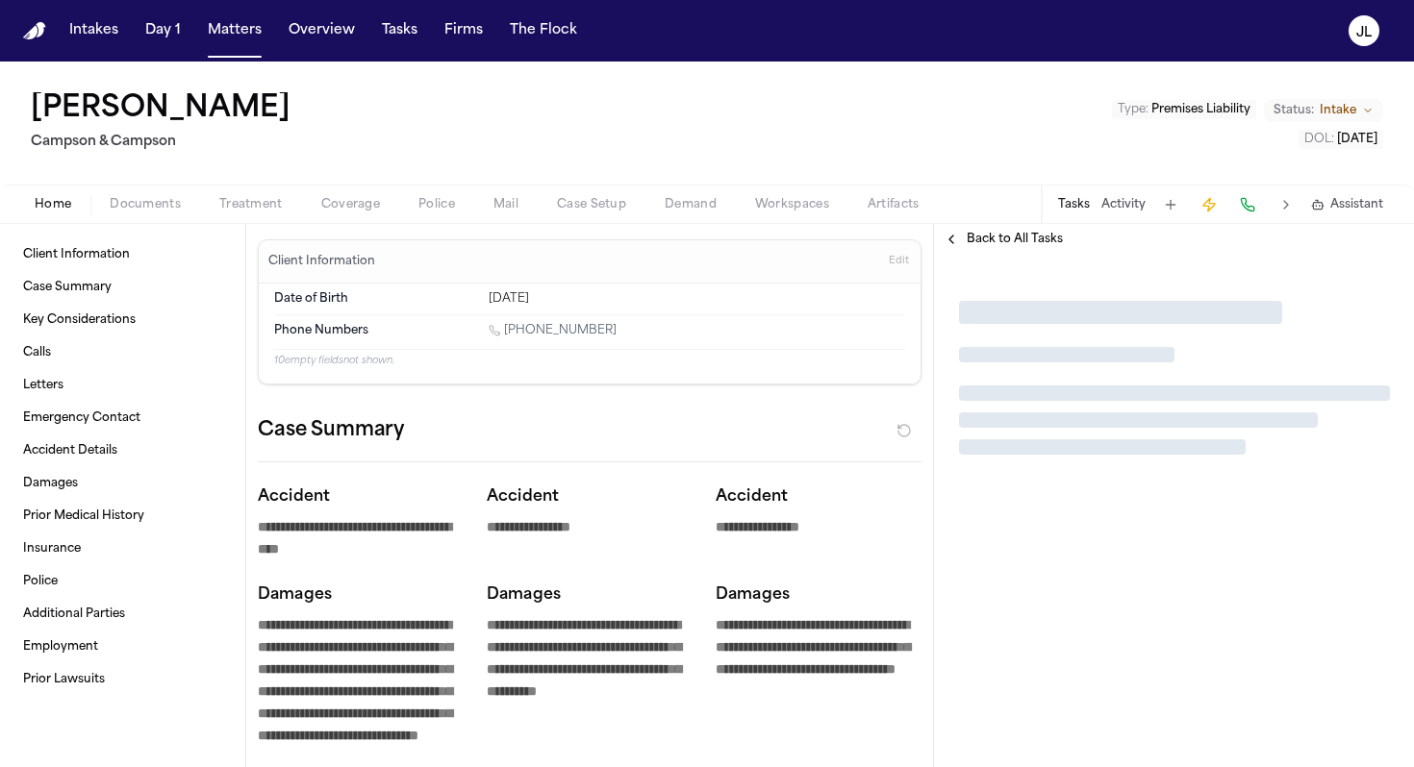
type textarea "*"
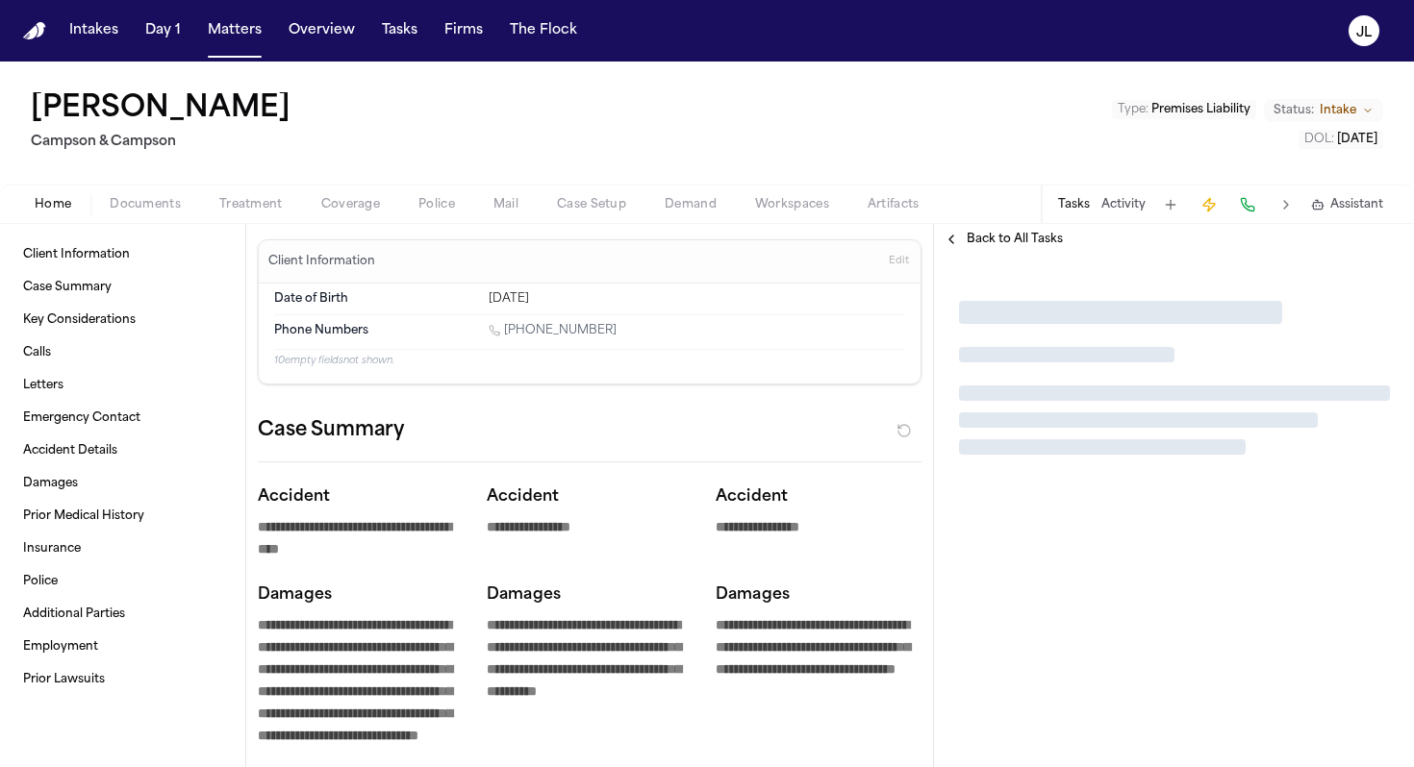
type textarea "*"
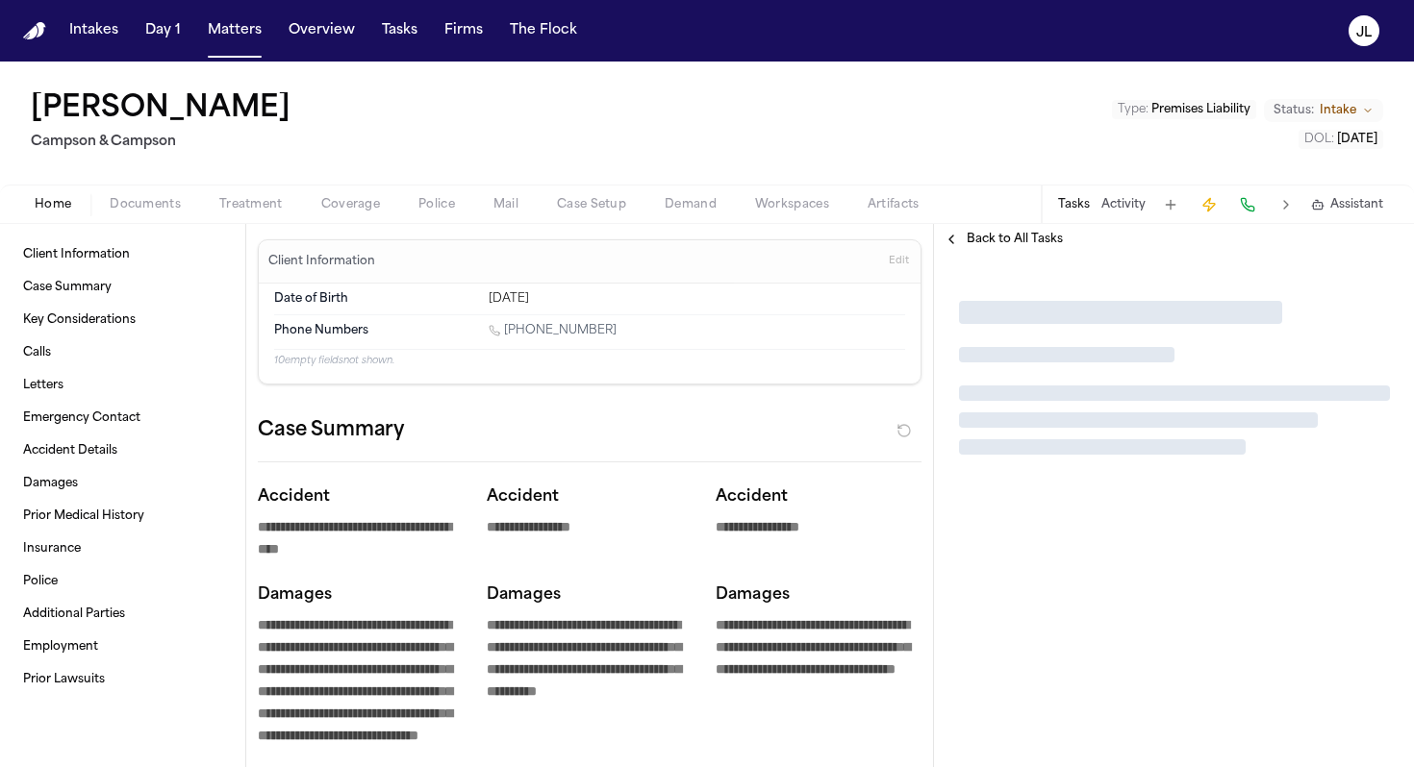
type textarea "*"
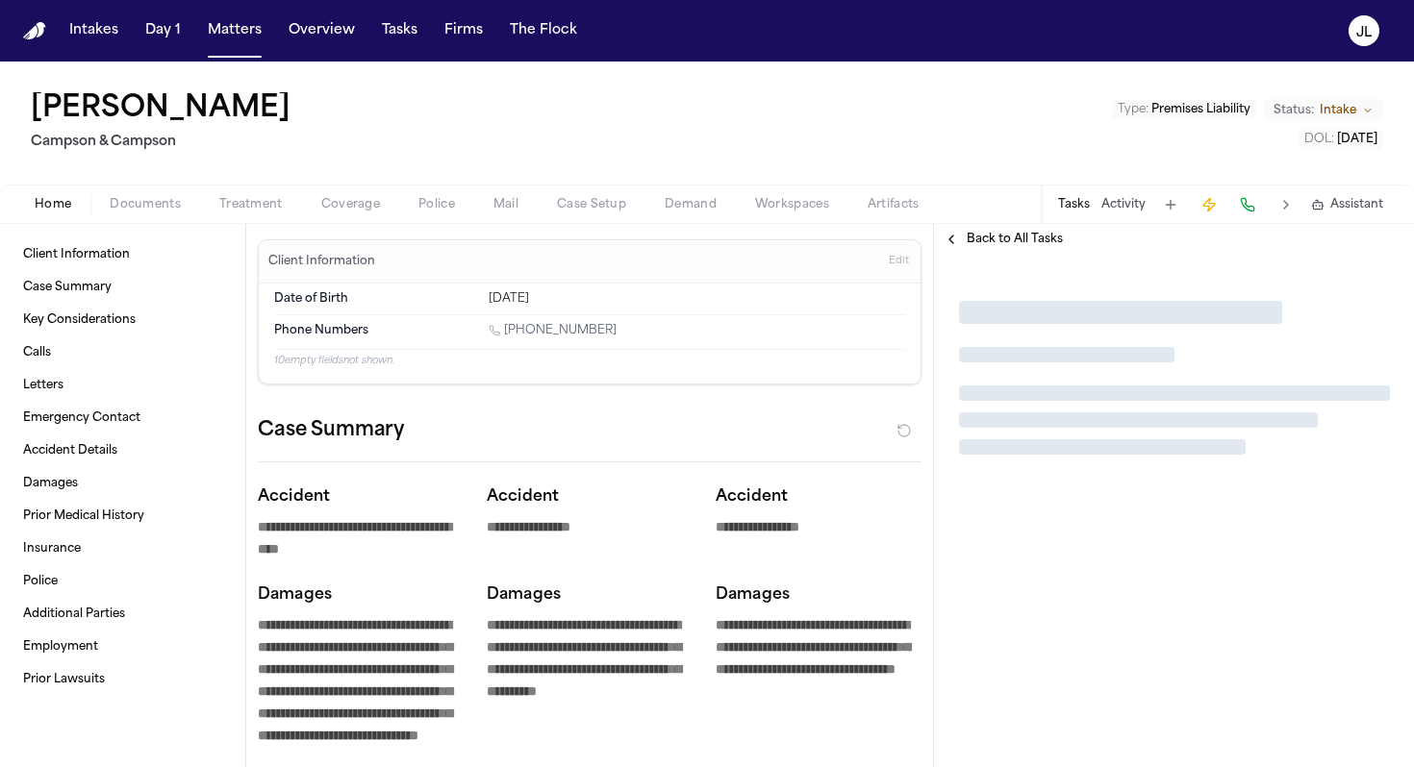
type textarea "*"
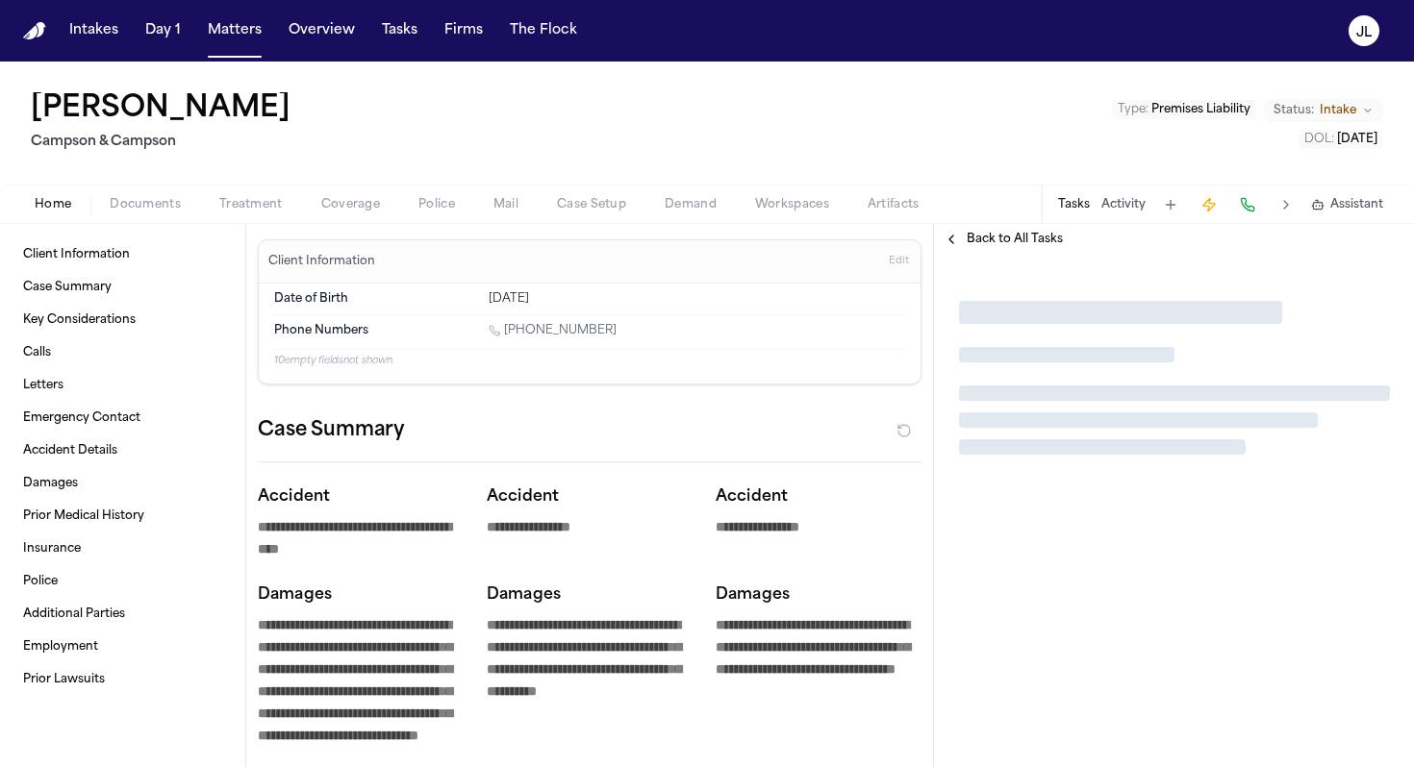
type textarea "*"
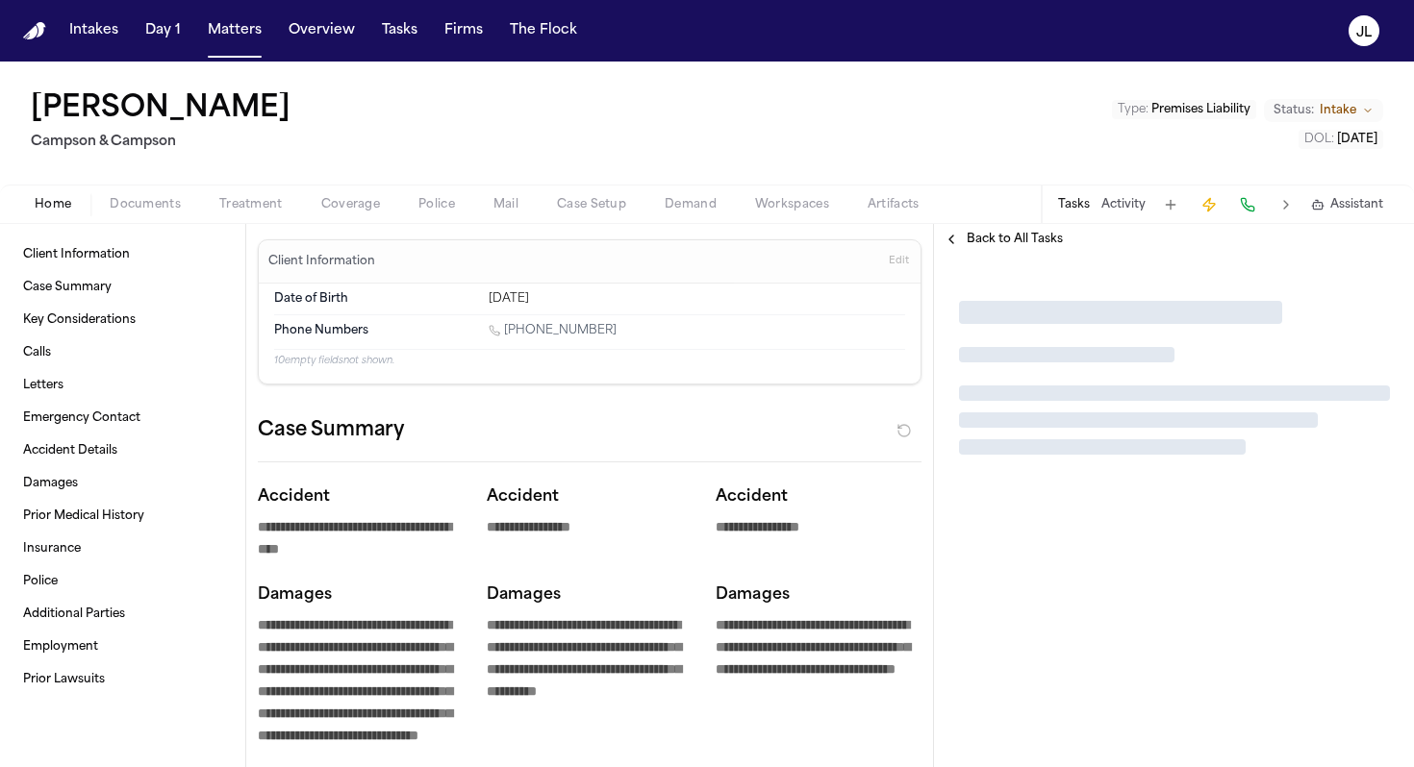
type textarea "*"
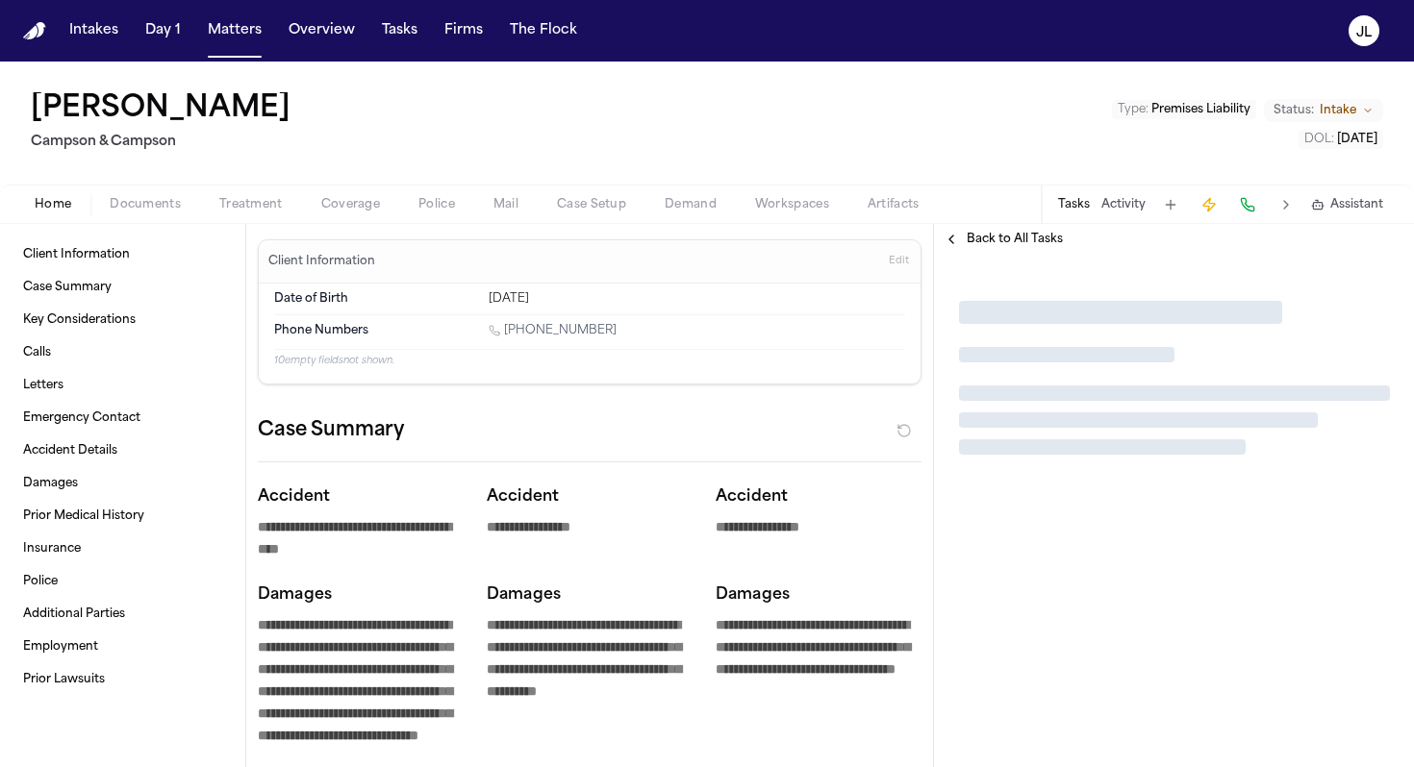
type textarea "*"
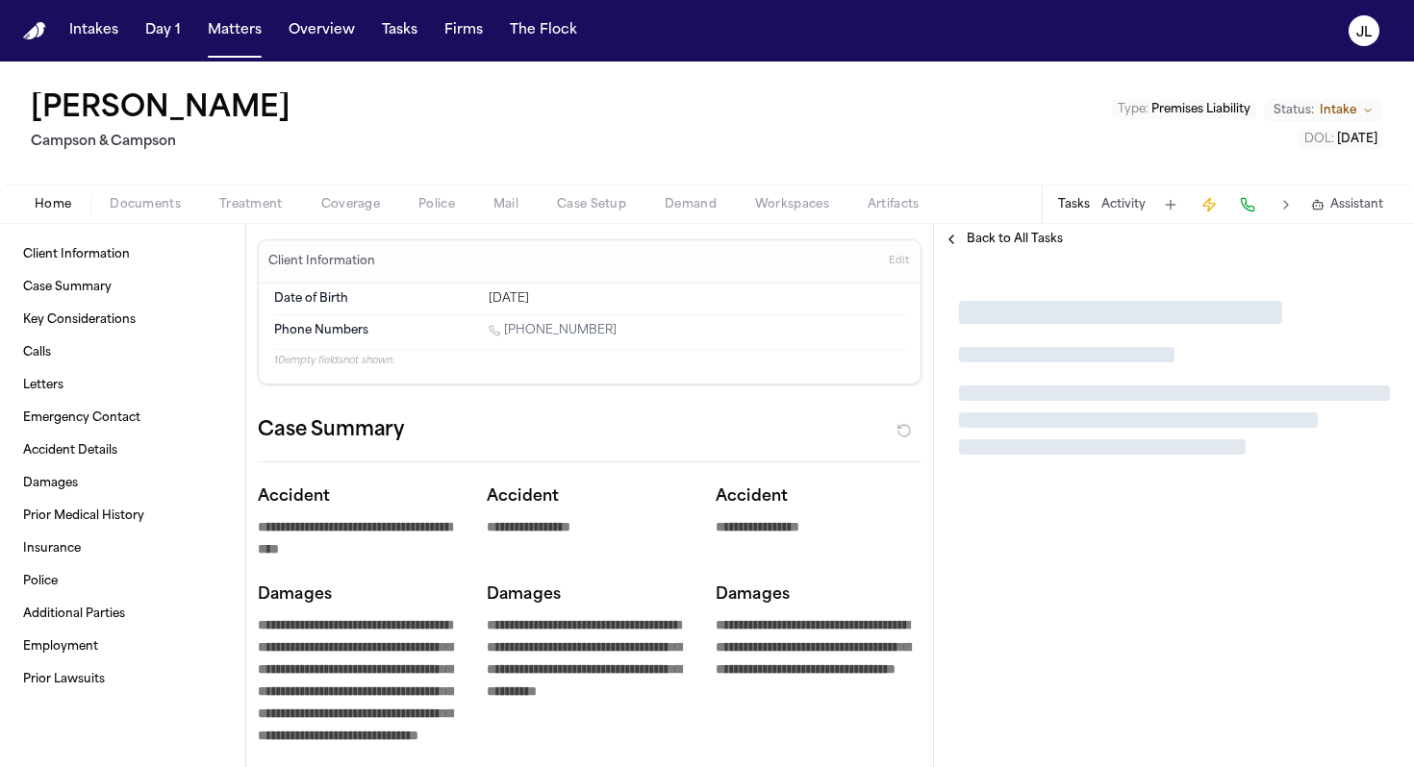
type textarea "*"
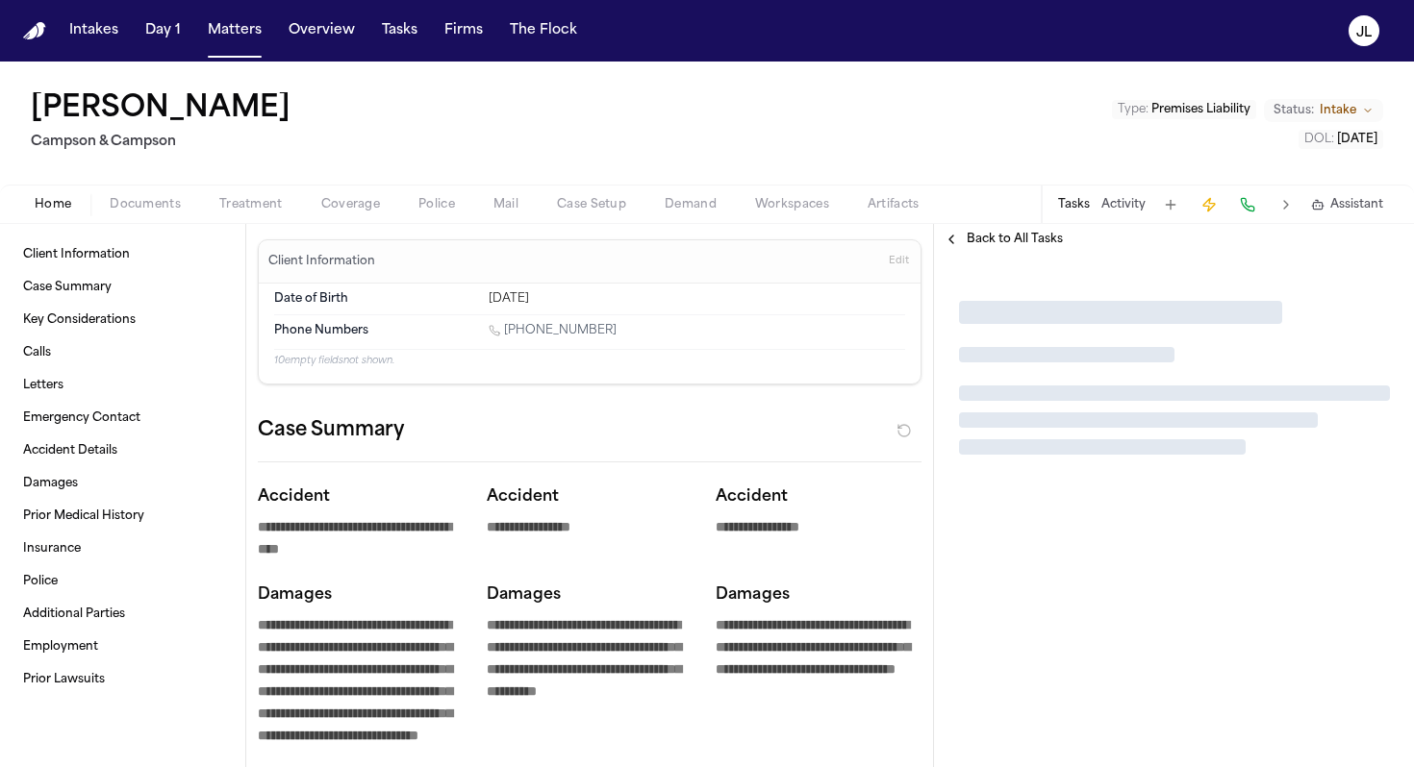
type textarea "*"
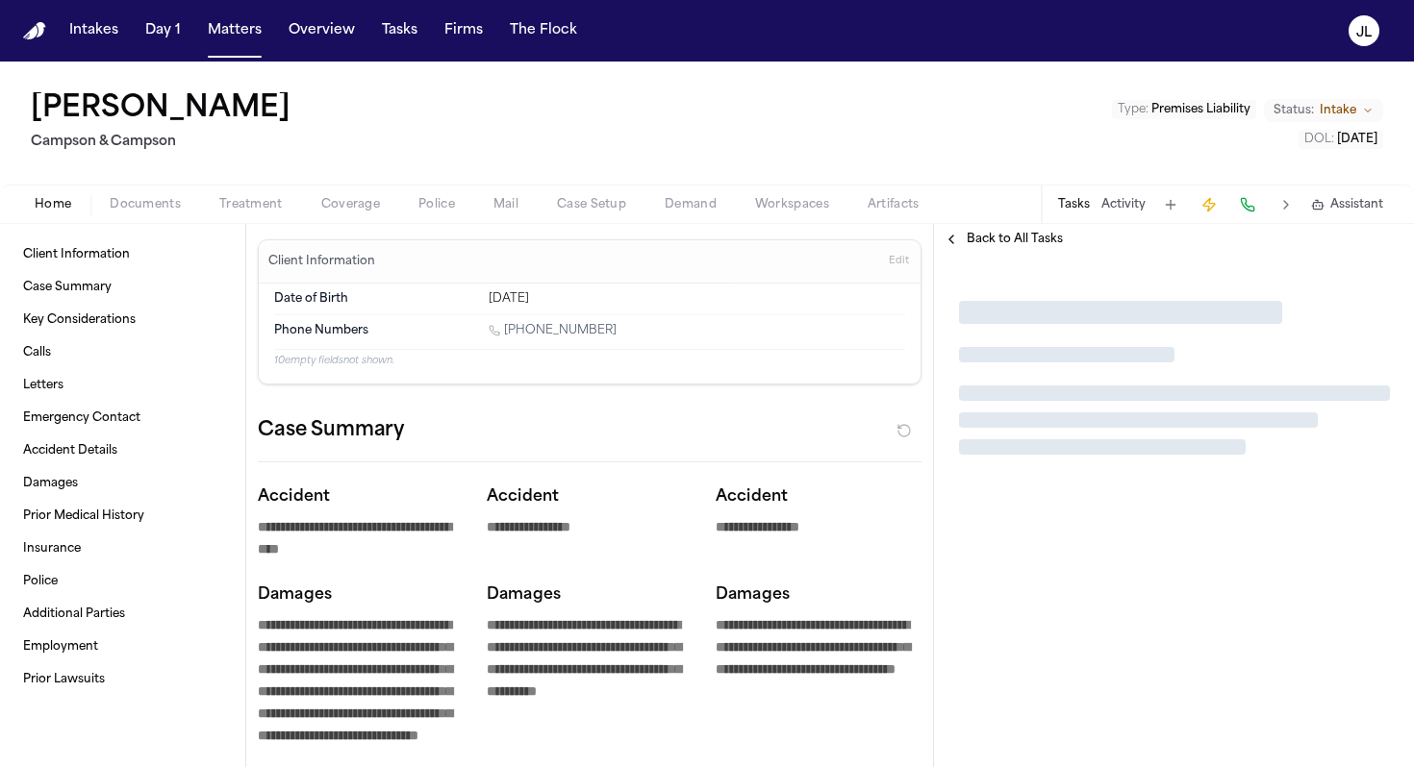
type textarea "*"
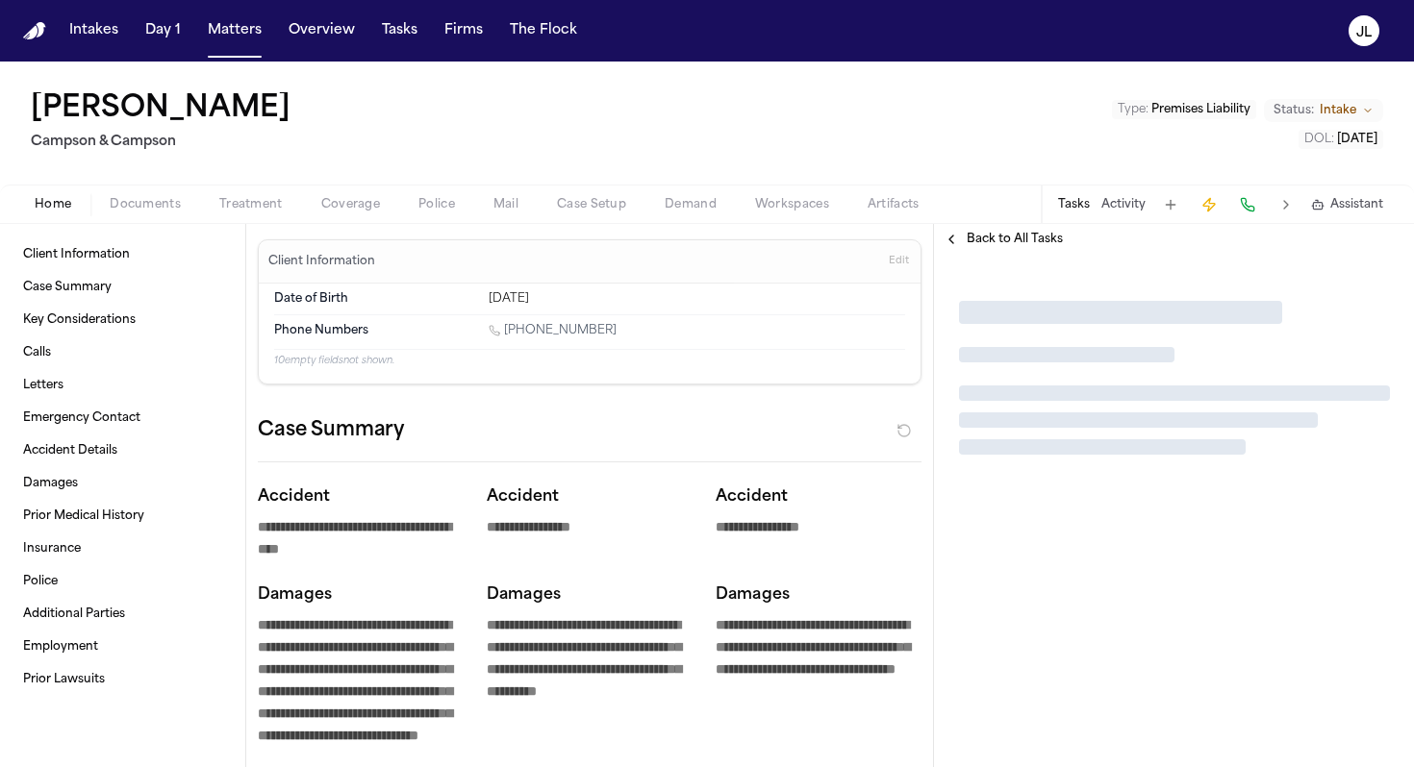
type textarea "*"
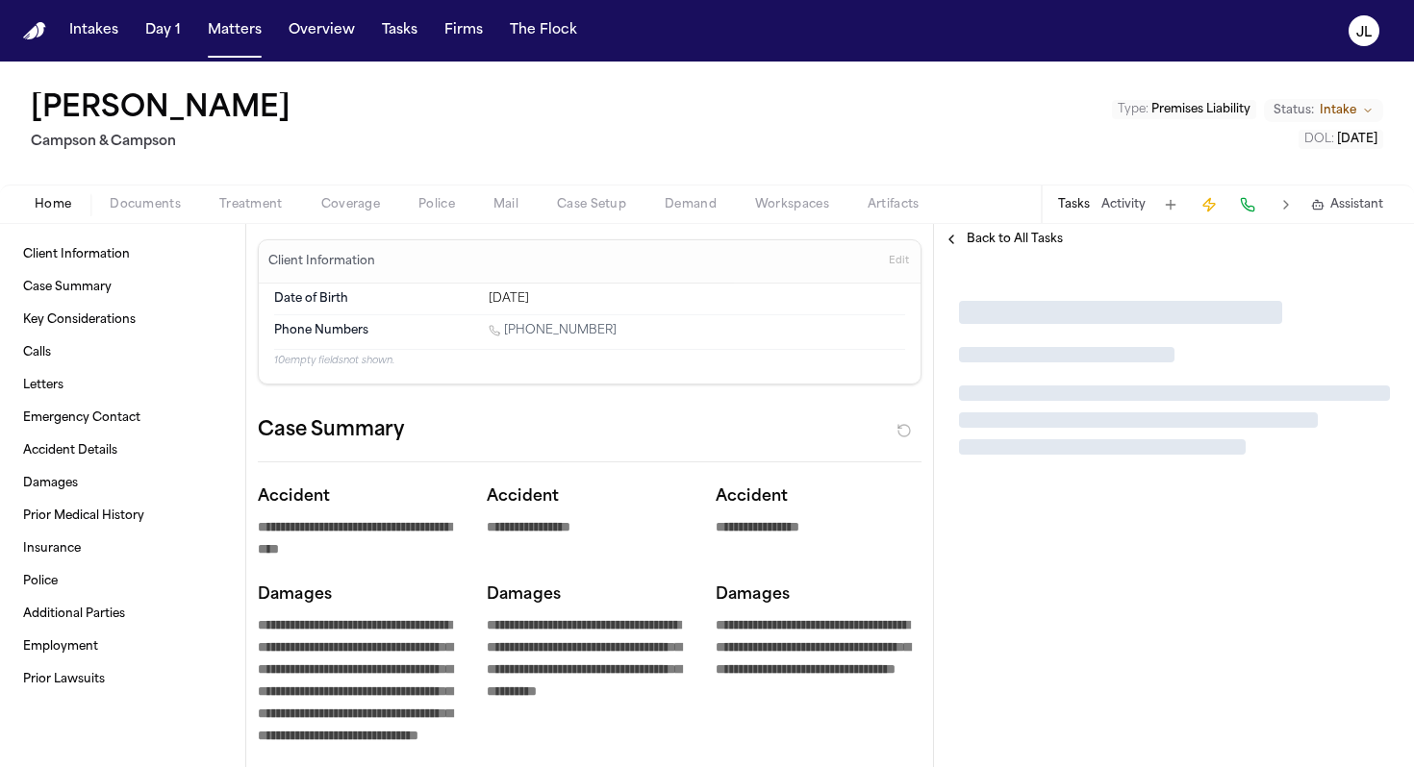
type textarea "*"
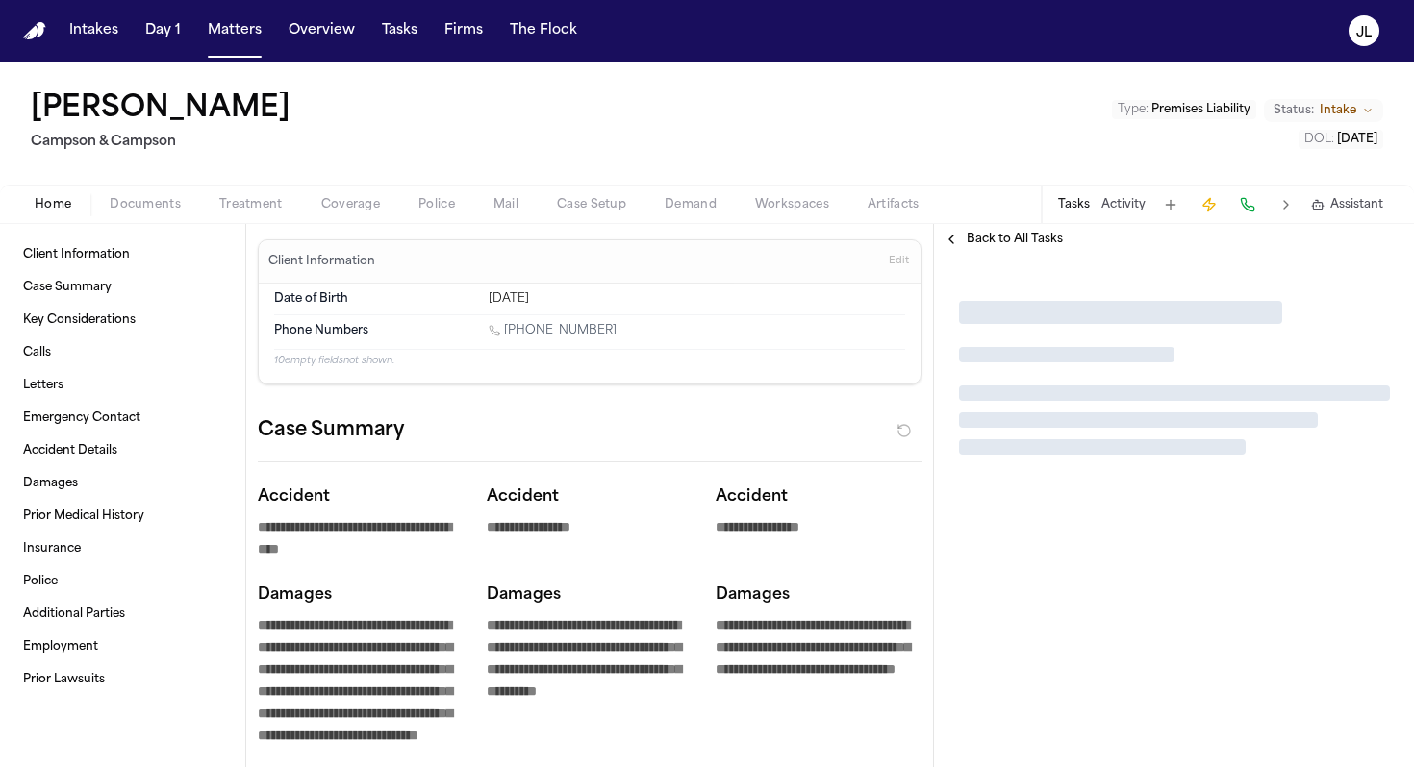
type textarea "*"
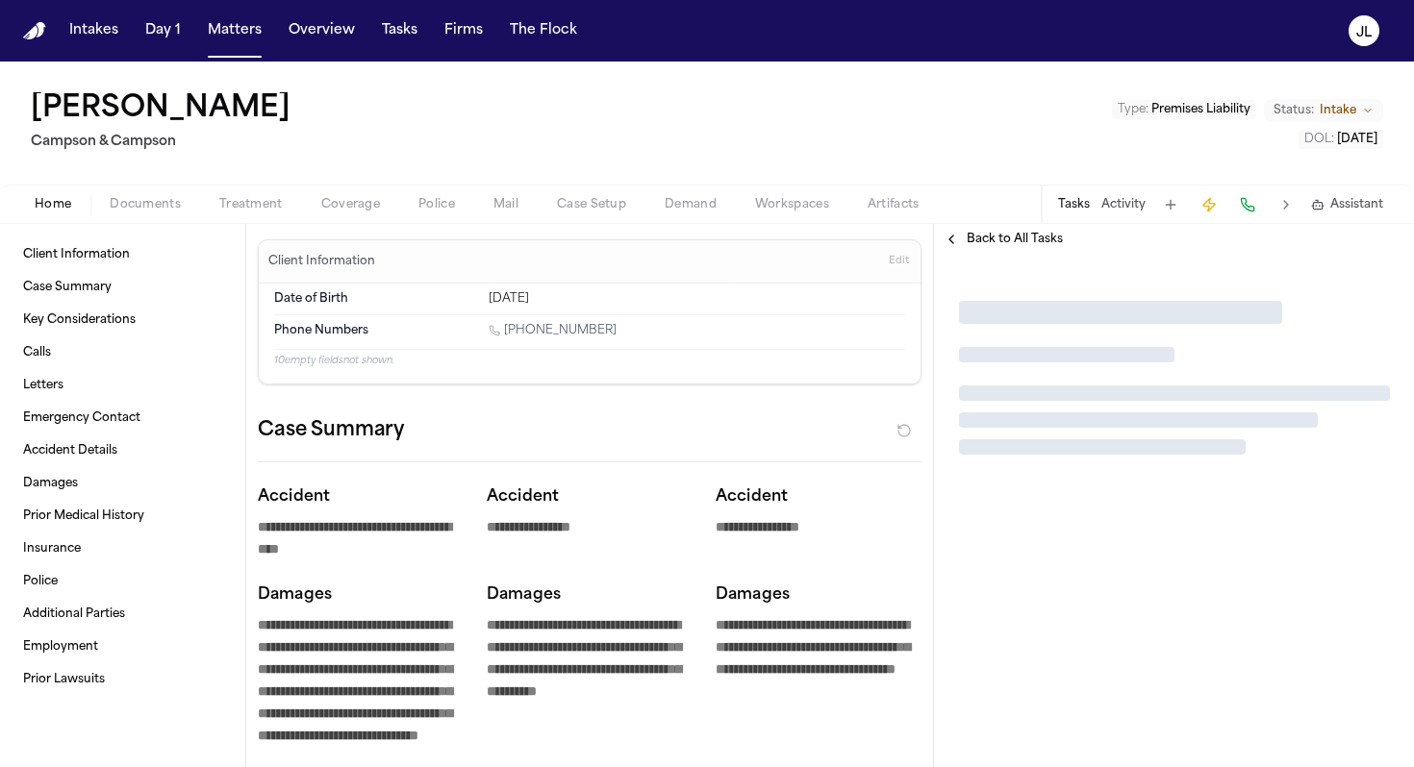
type textarea "*"
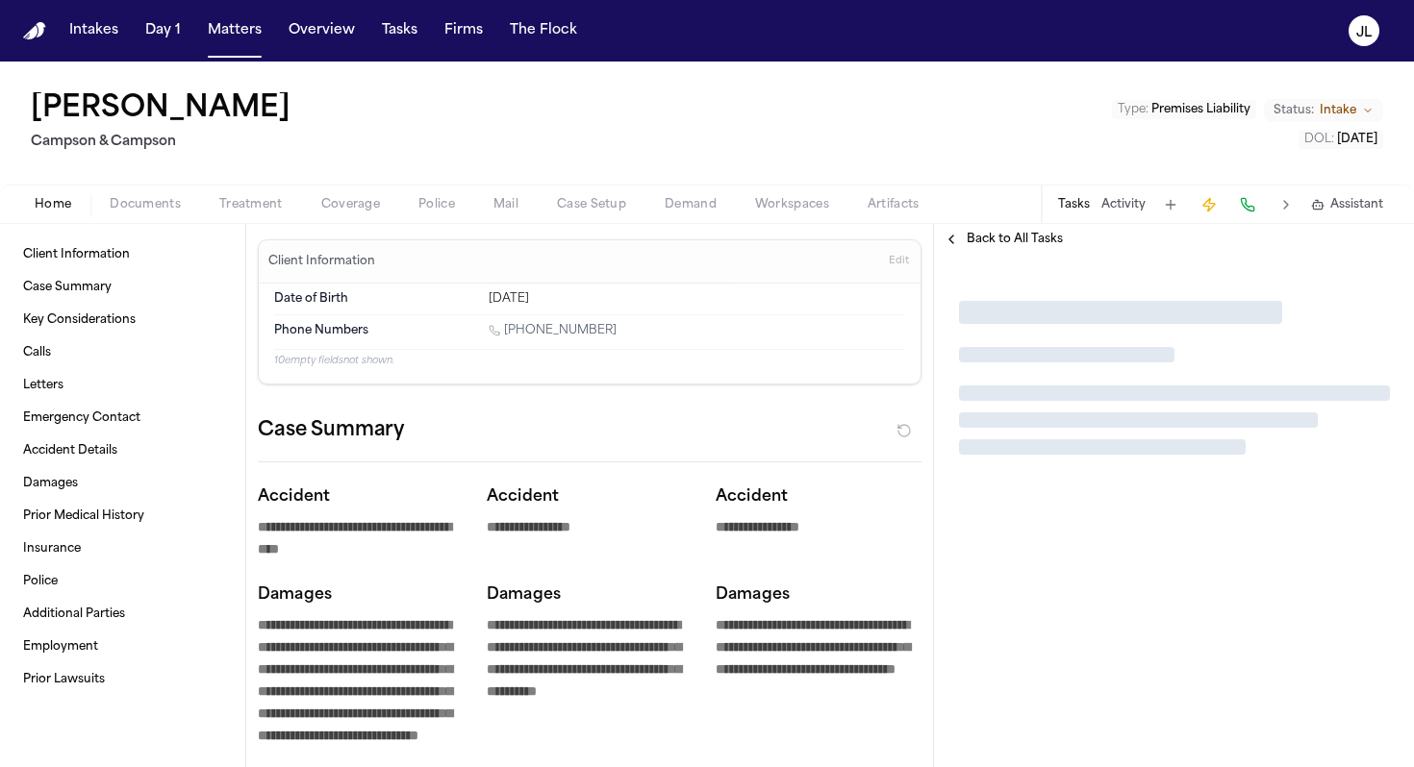
type textarea "*"
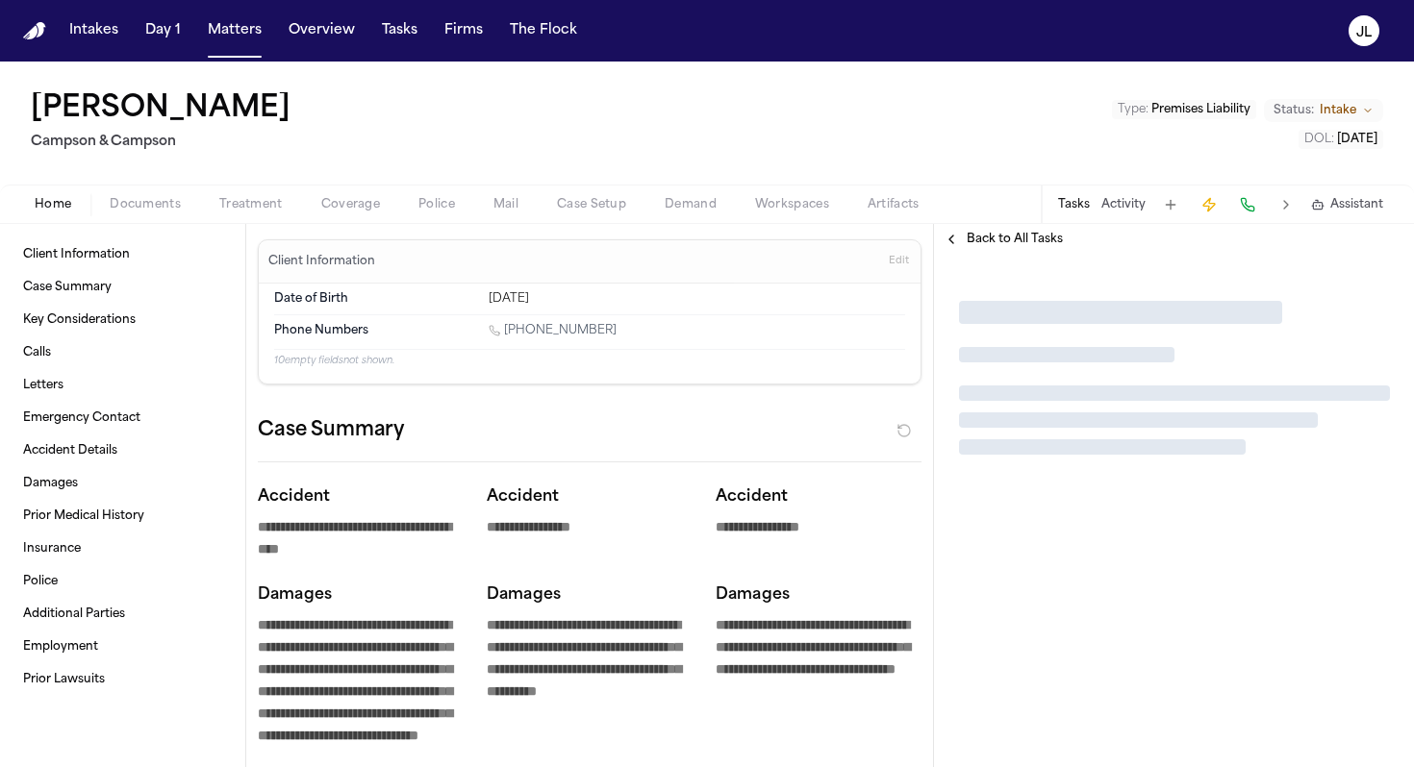
type textarea "*"
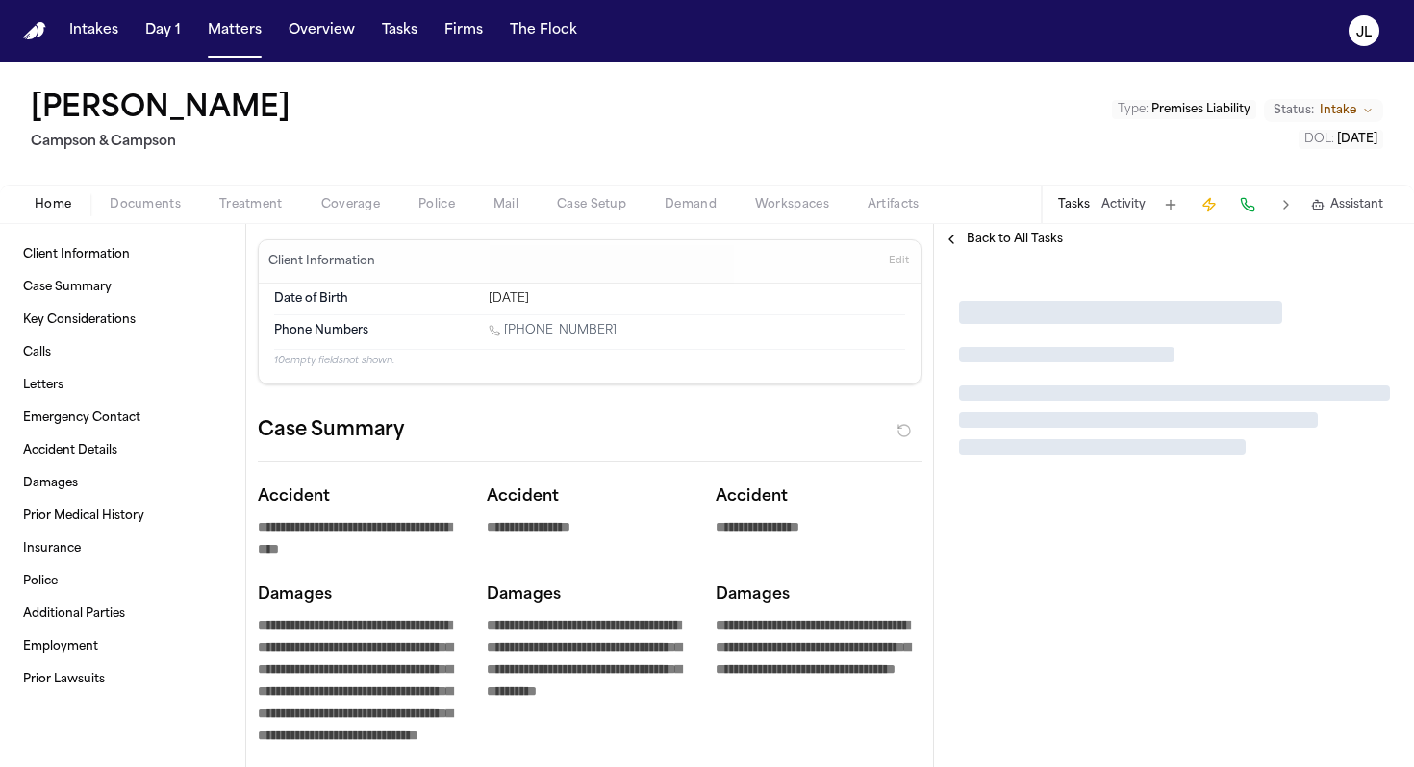
type textarea "*"
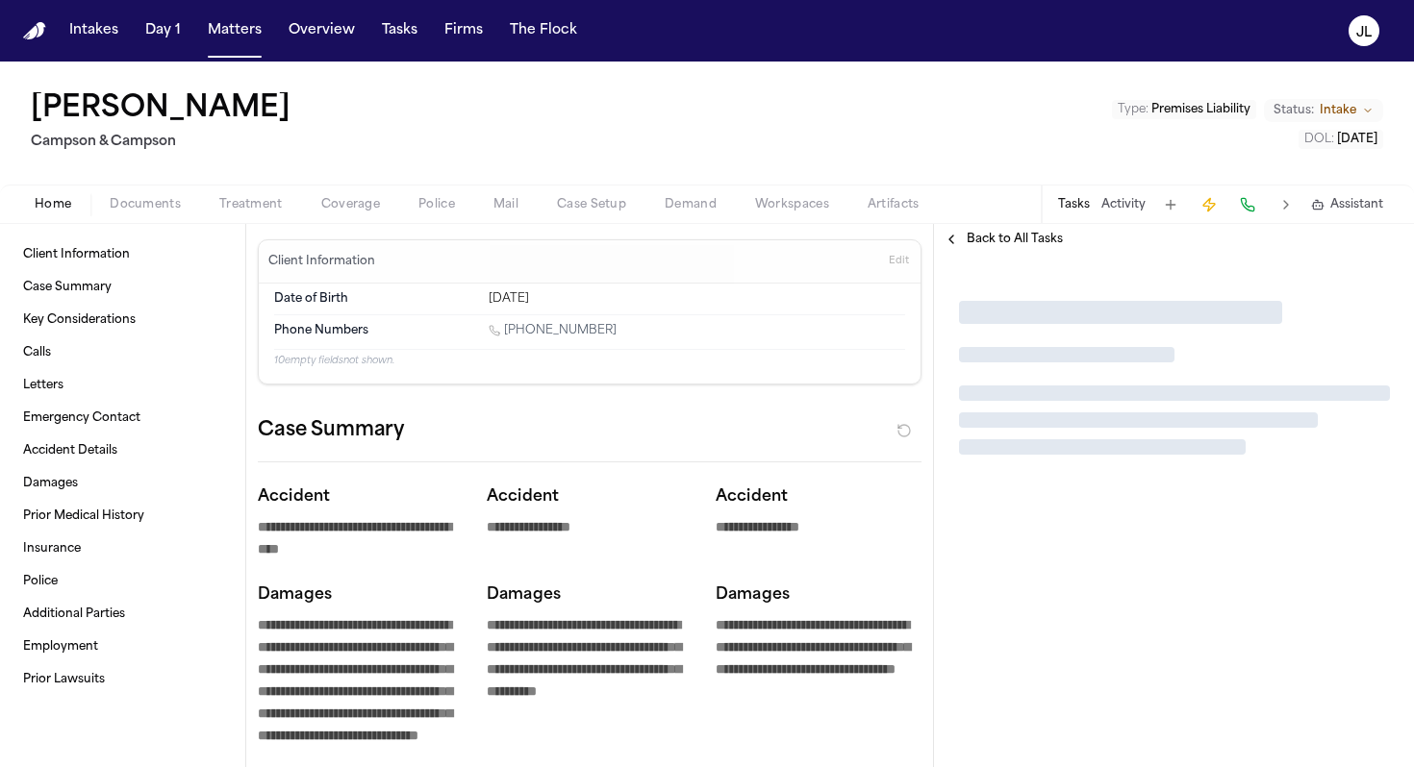
type textarea "*"
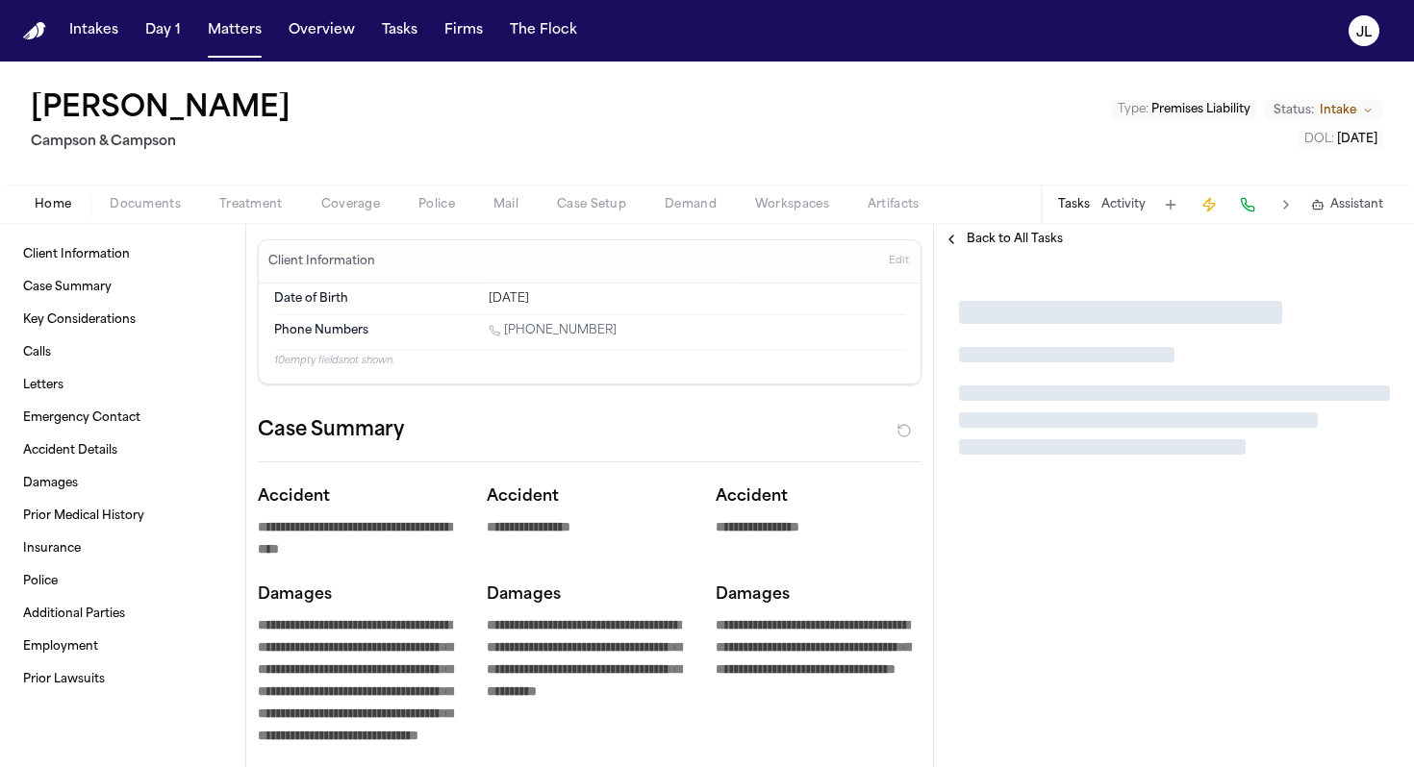
type textarea "*"
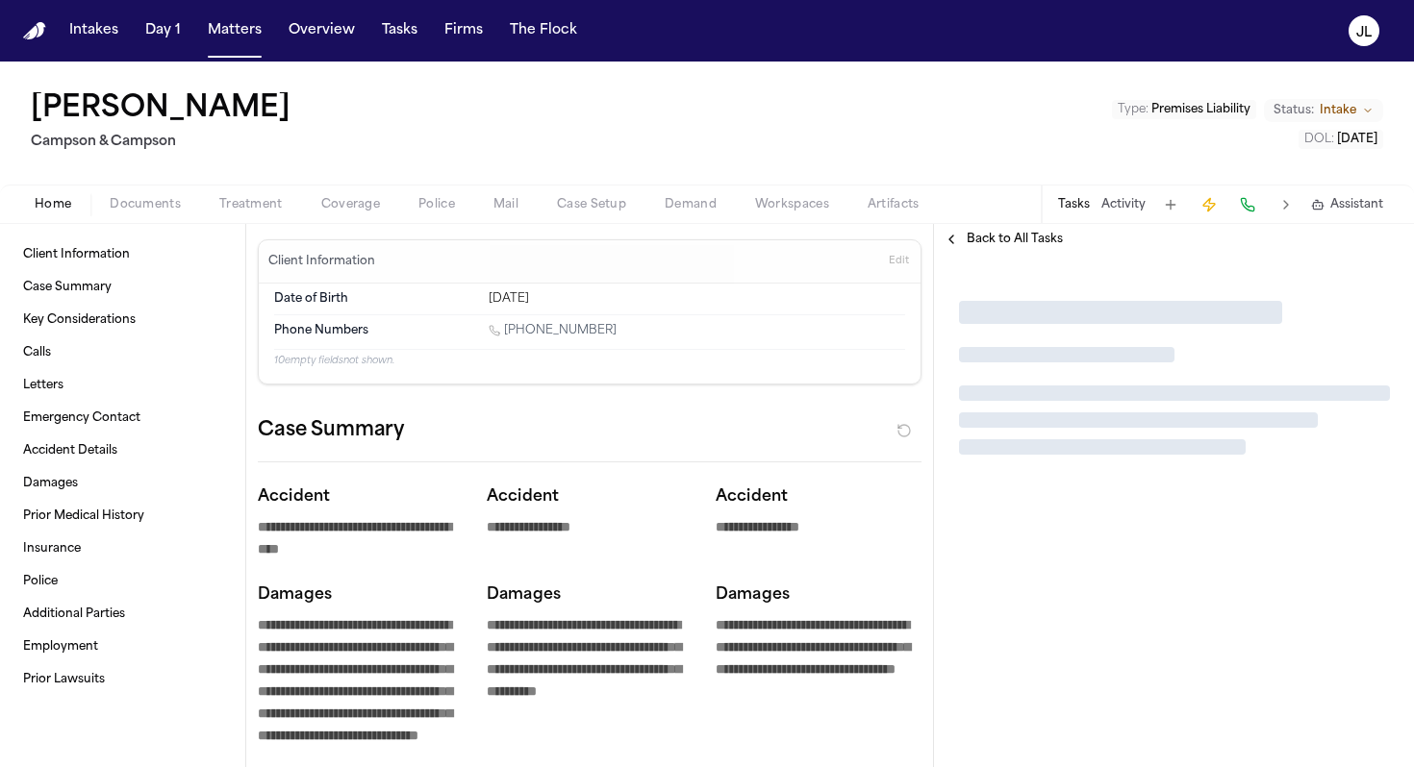
type textarea "*"
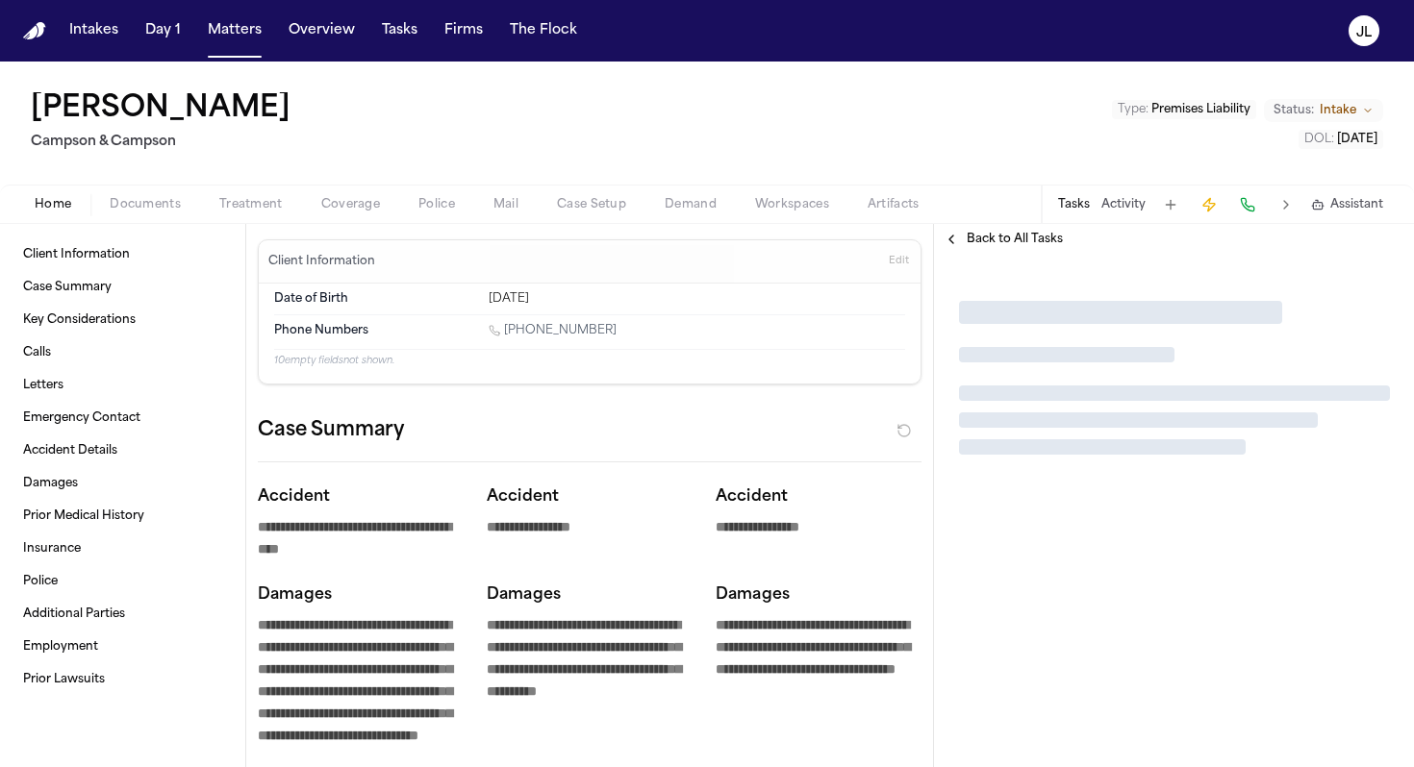
type textarea "*"
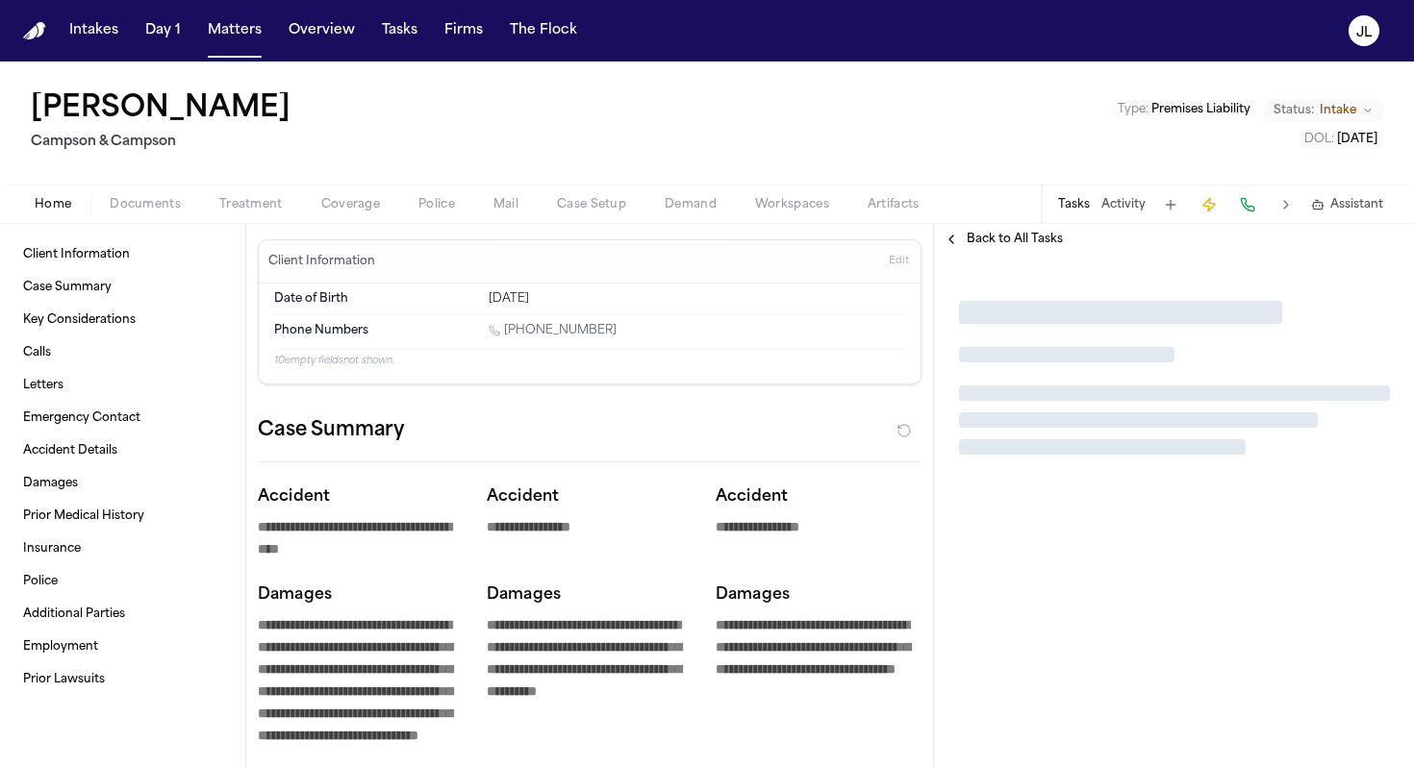
type textarea "*"
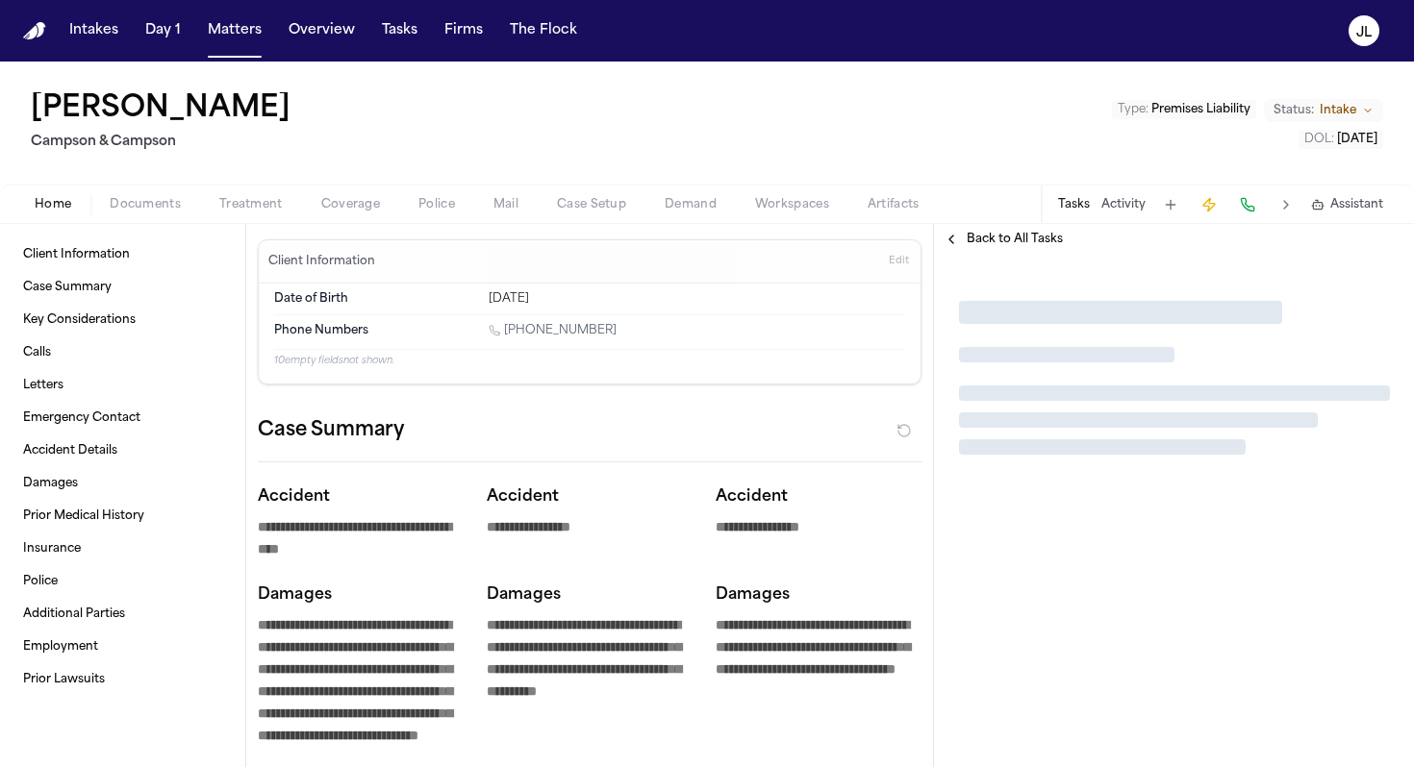
type textarea "*"
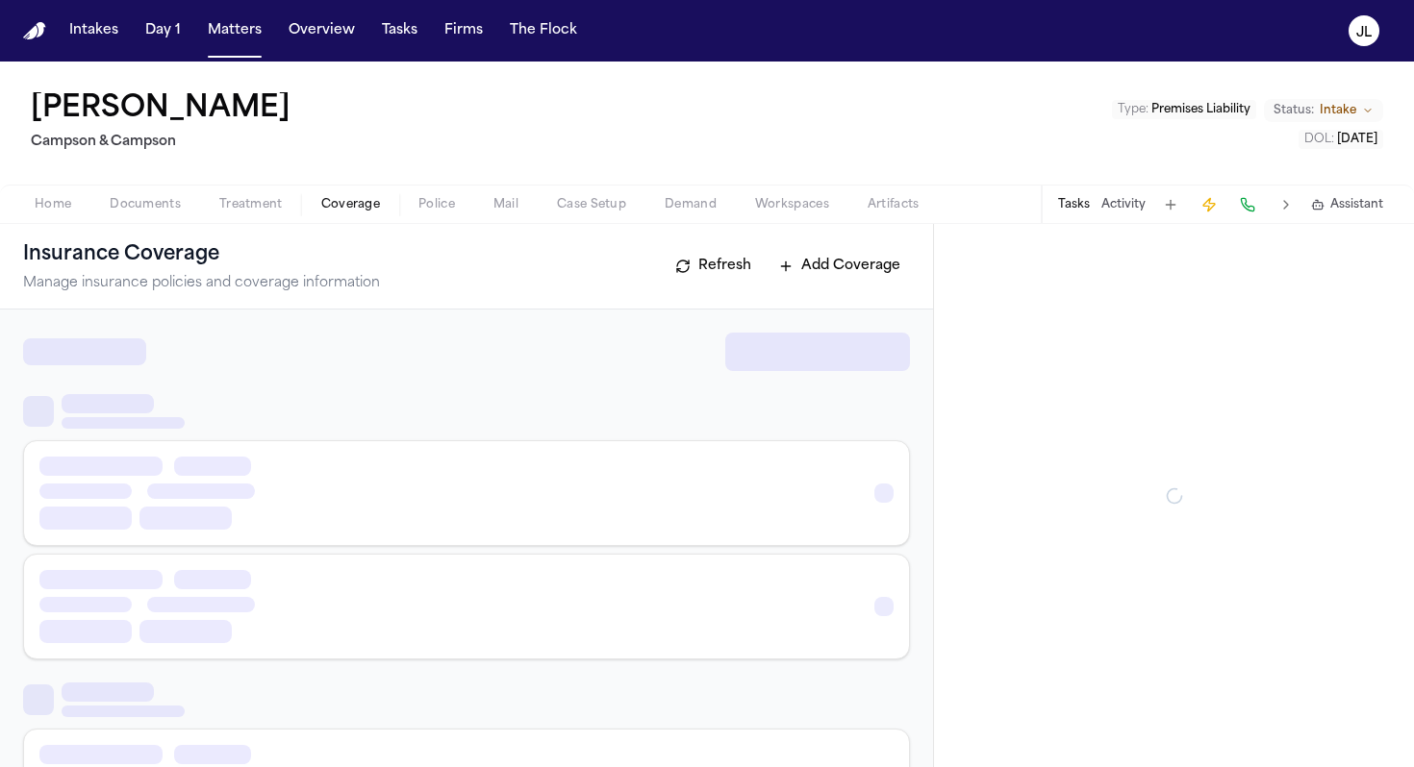
click at [346, 210] on span "Coverage" at bounding box center [350, 204] width 59 height 15
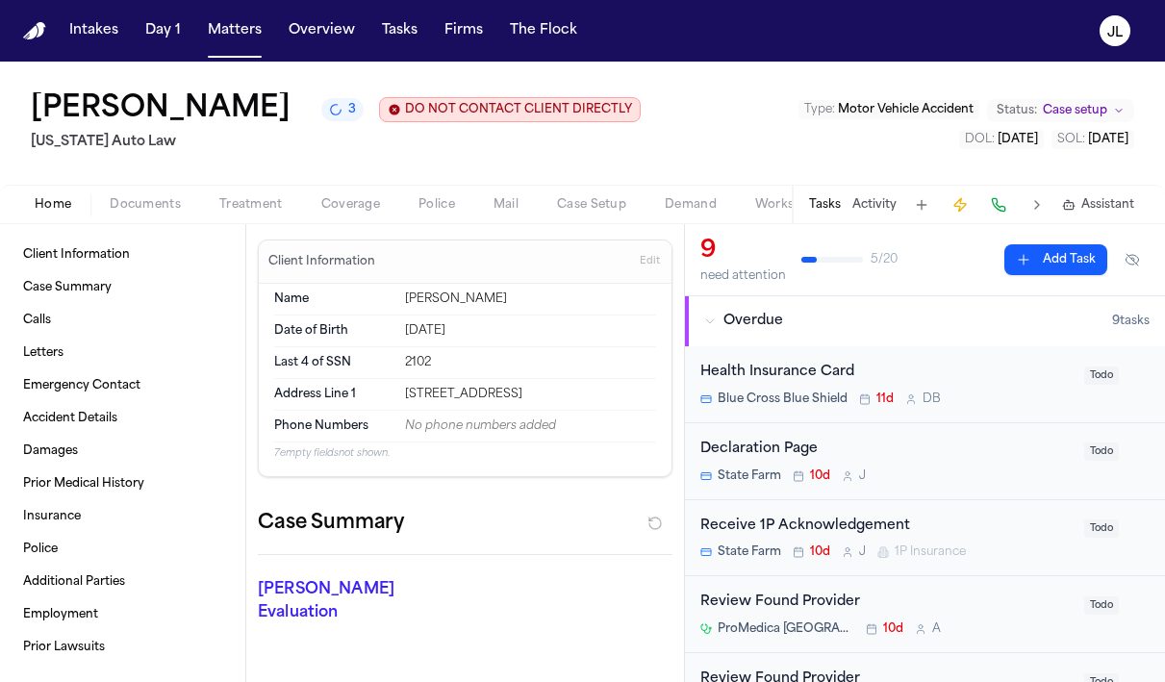
click at [344, 218] on div "Home Documents Treatment Coverage Police Mail Case Setup Demand Workspaces Arti…" at bounding box center [582, 204] width 1165 height 38
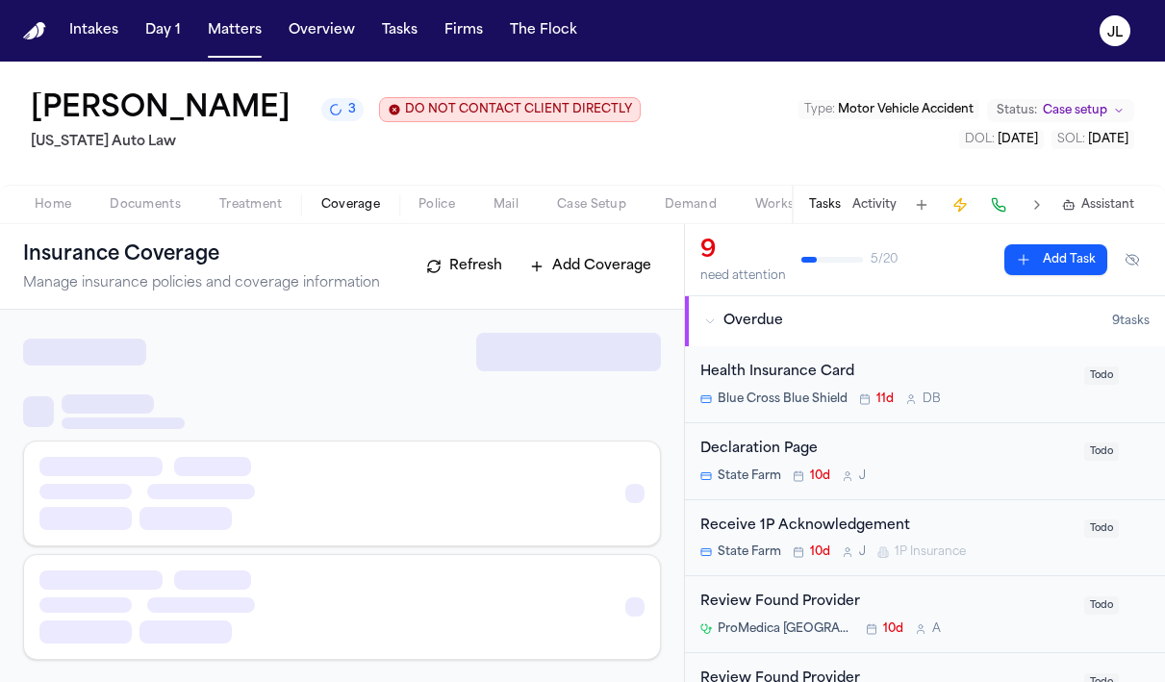
click at [344, 211] on span "Coverage" at bounding box center [350, 204] width 59 height 15
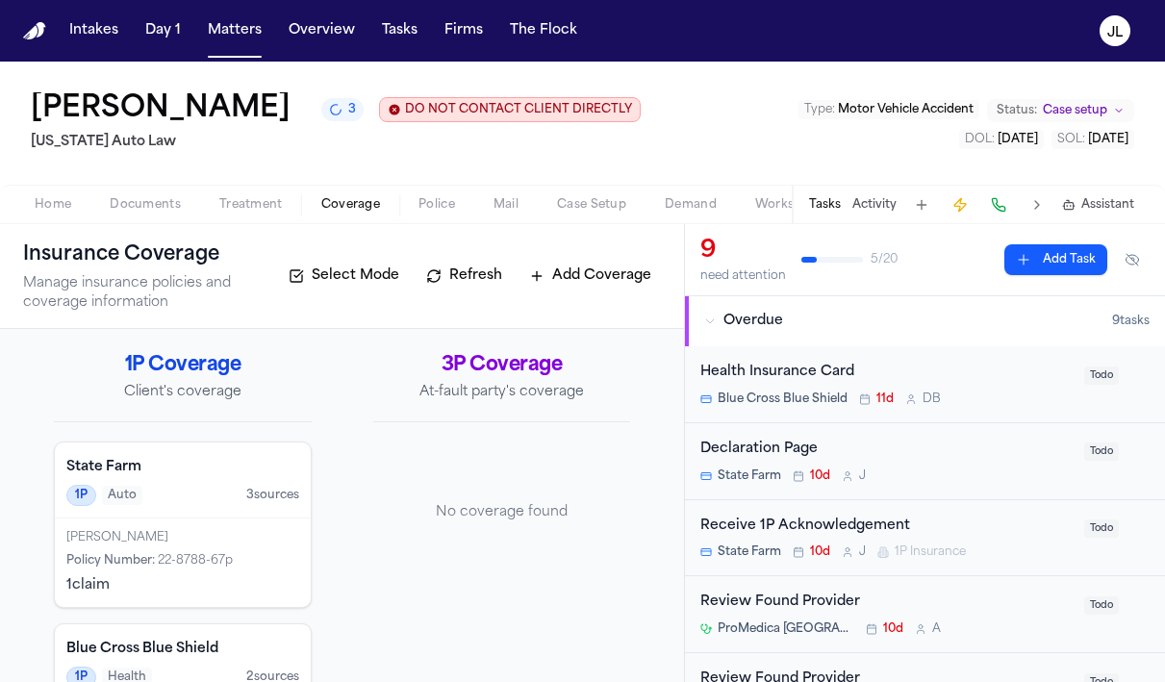
click at [178, 539] on div "[PERSON_NAME]" at bounding box center [182, 537] width 233 height 15
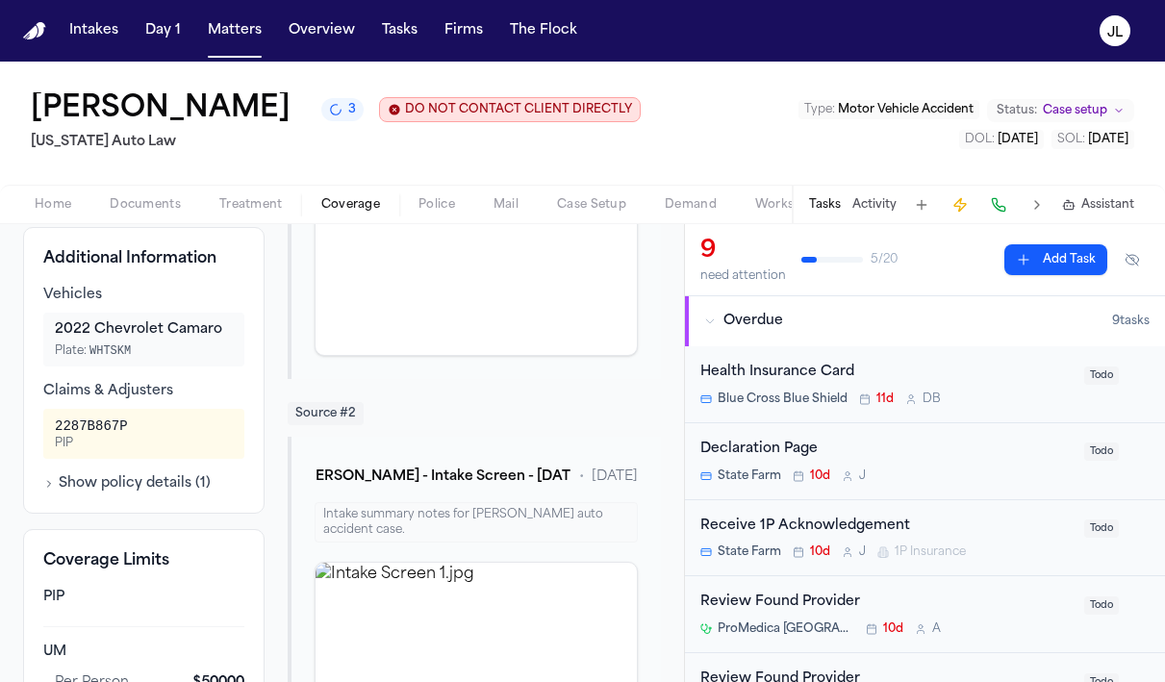
scroll to position [707, 0]
click at [165, 492] on button "Show policy details ( 1 )" at bounding box center [126, 482] width 167 height 19
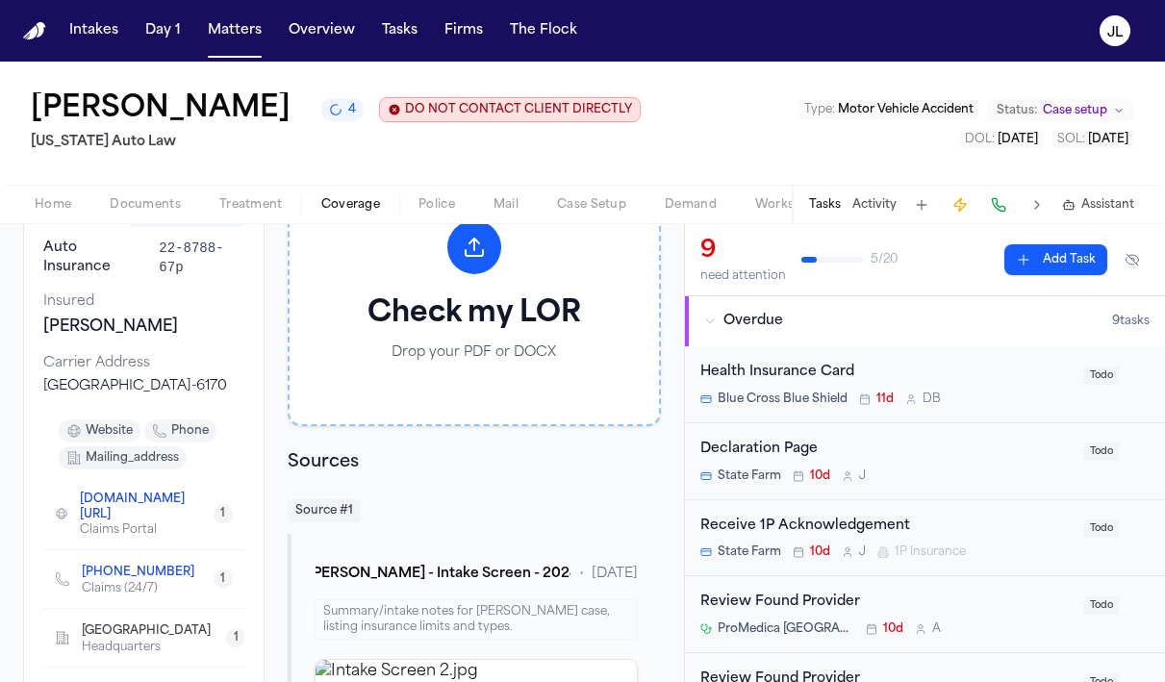
scroll to position [0, 0]
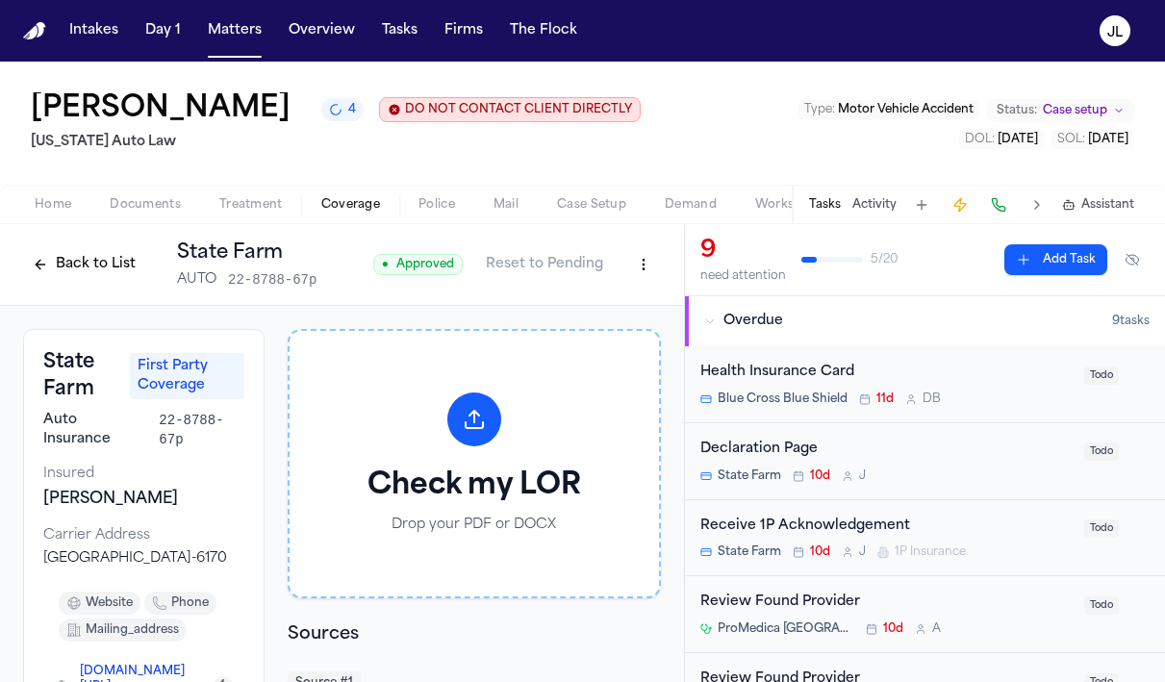
click at [95, 263] on button "Back to List" at bounding box center [84, 264] width 122 height 31
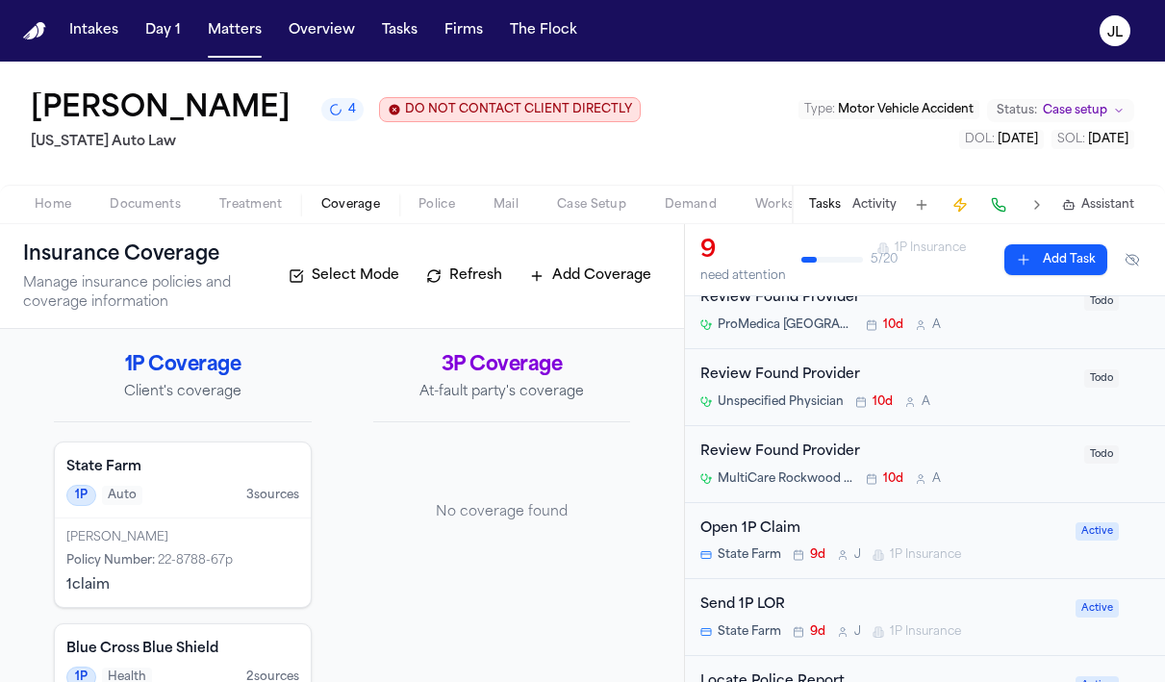
scroll to position [310, 0]
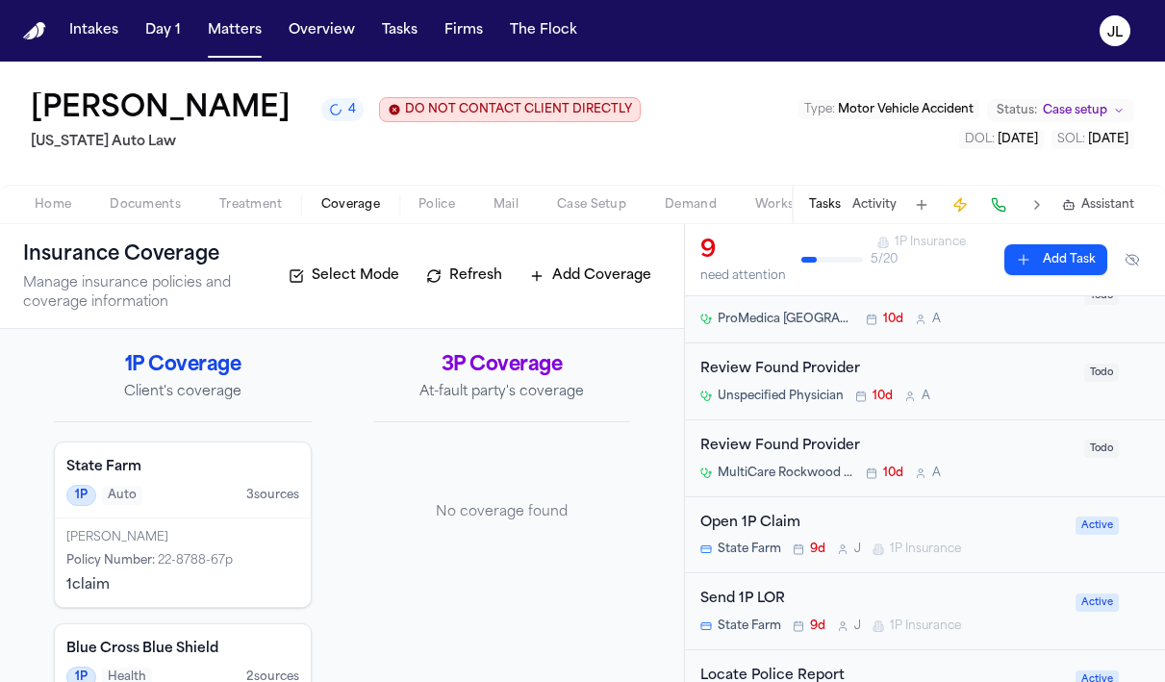
click at [881, 551] on icon "Open task: Open 1P Claim" at bounding box center [878, 549] width 6 height 10
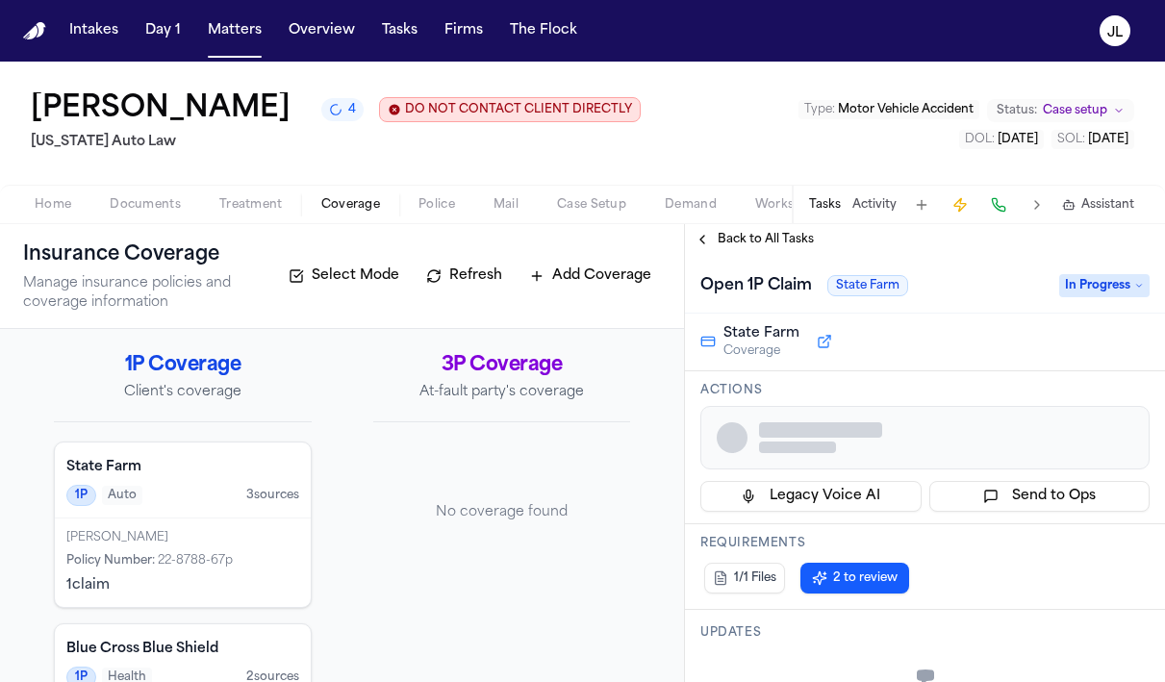
scroll to position [137, 0]
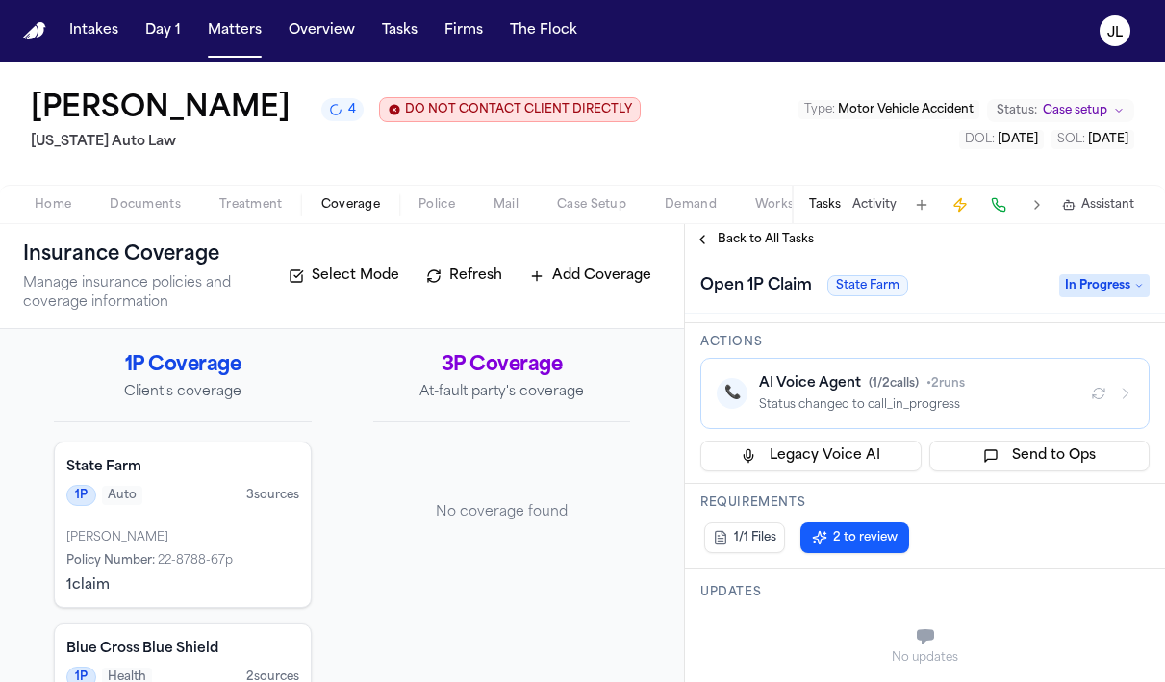
click at [1052, 393] on div "AI Voice Agent ( 1 / 2 calls) • 2 runs" at bounding box center [917, 383] width 316 height 19
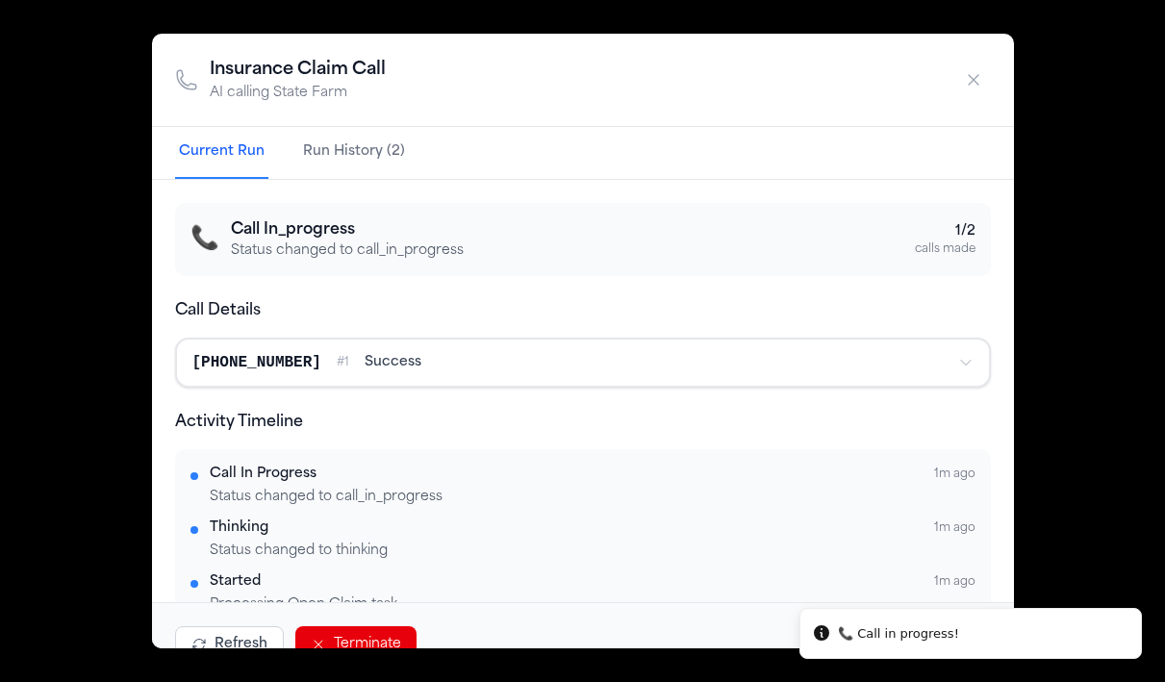
scroll to position [52, 0]
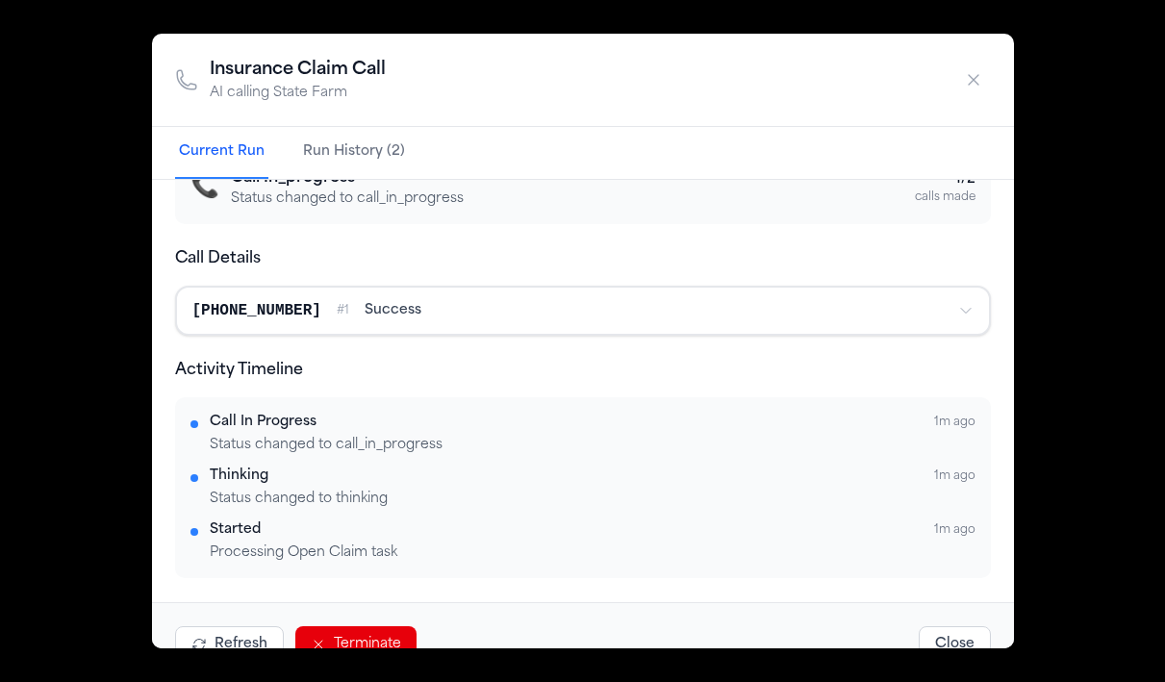
click at [973, 88] on icon "button" at bounding box center [973, 79] width 19 height 19
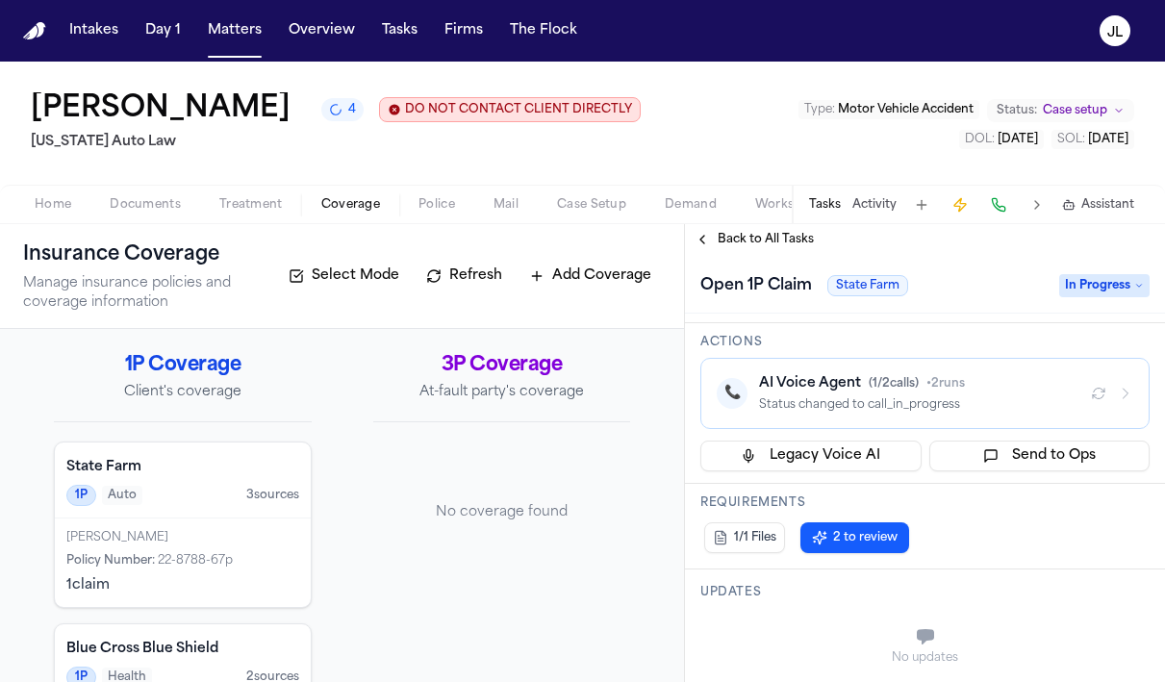
click at [713, 241] on button "Back to All Tasks" at bounding box center [754, 239] width 138 height 15
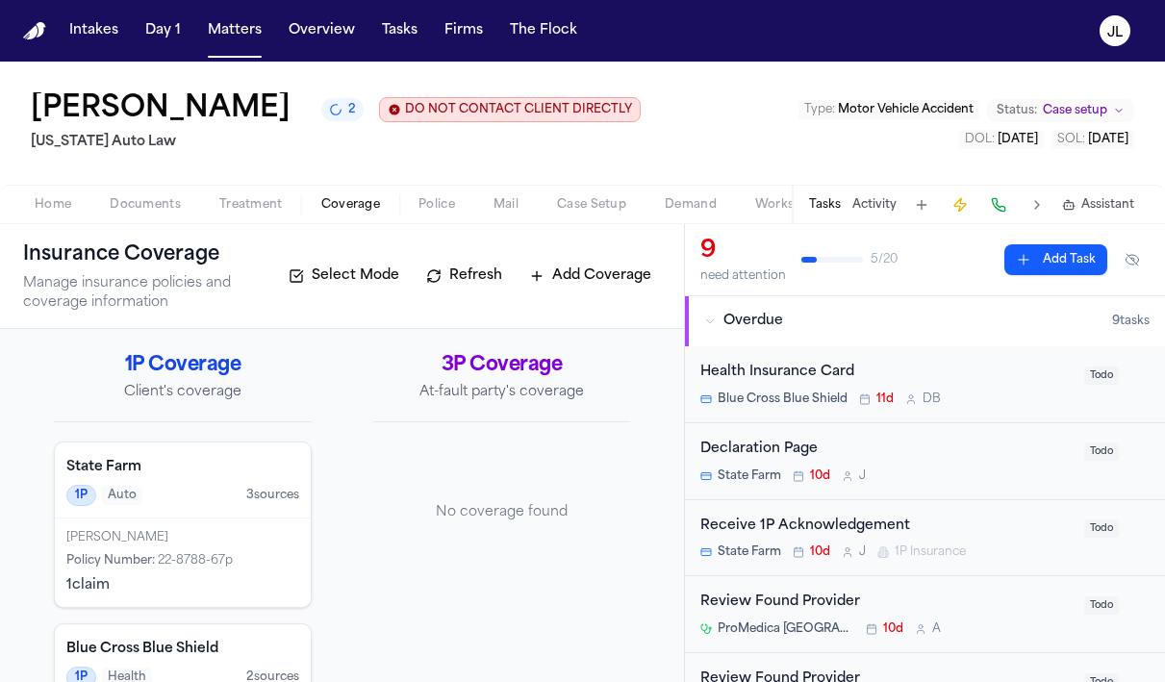
click at [145, 209] on span "Documents" at bounding box center [145, 204] width 71 height 15
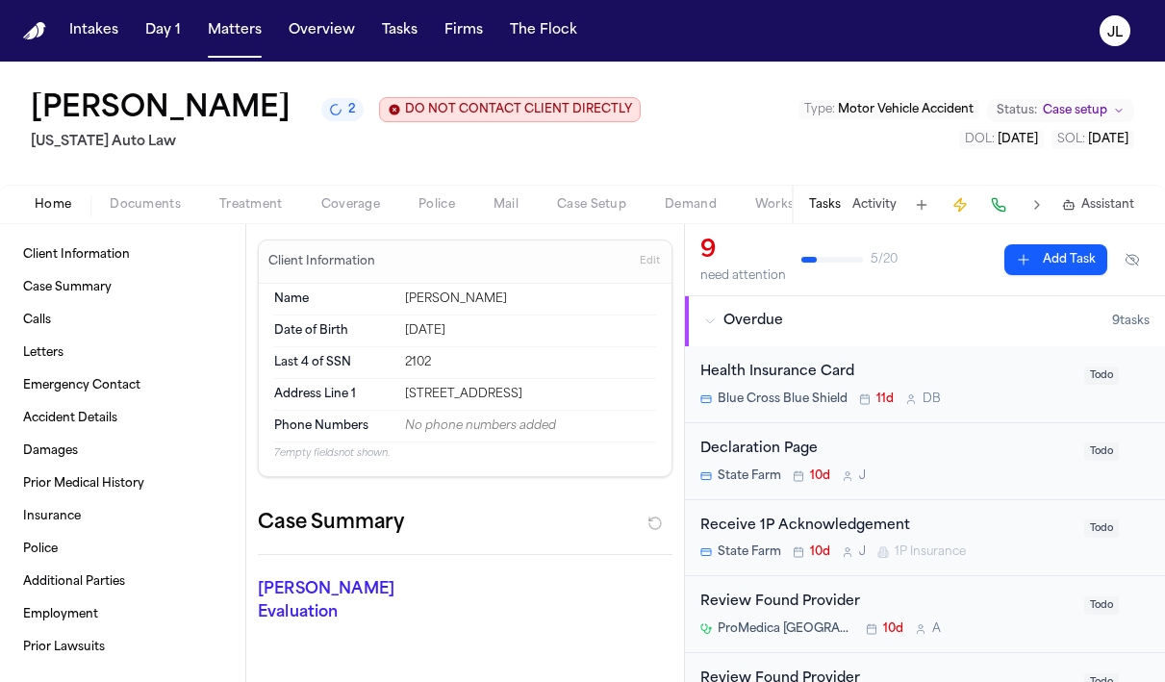
click at [52, 213] on span "Home" at bounding box center [53, 204] width 37 height 15
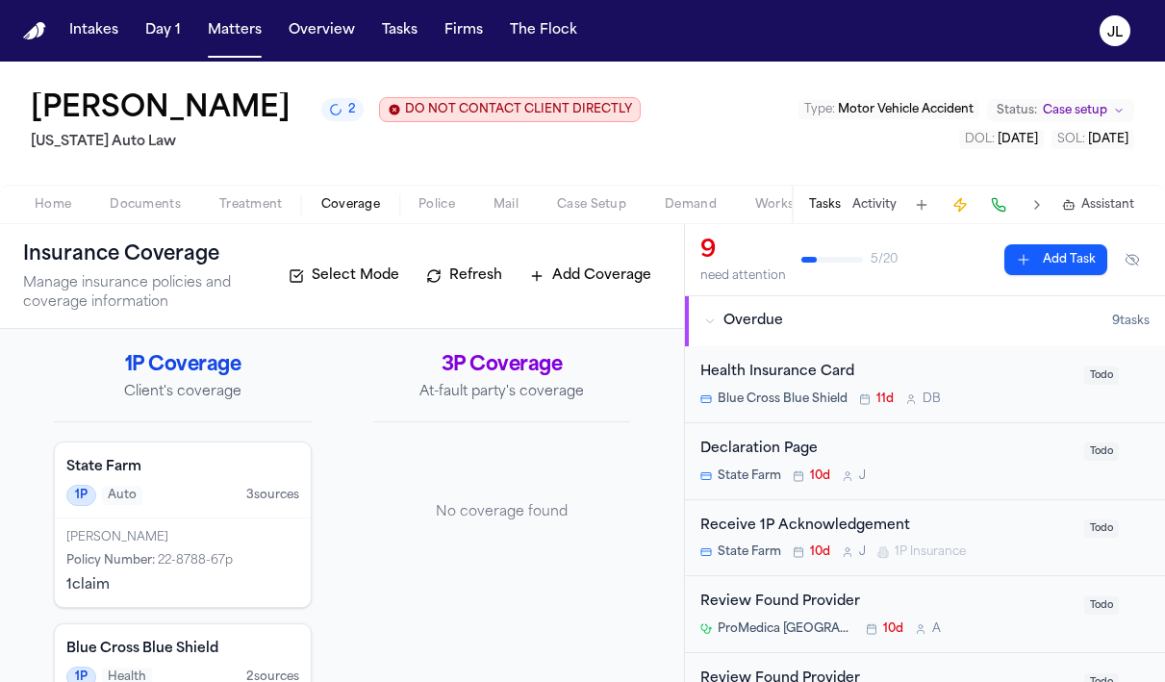
click at [339, 210] on span "Coverage" at bounding box center [350, 204] width 59 height 15
click at [238, 557] on div "Policy Number : 22-8788-67p" at bounding box center [182, 560] width 233 height 15
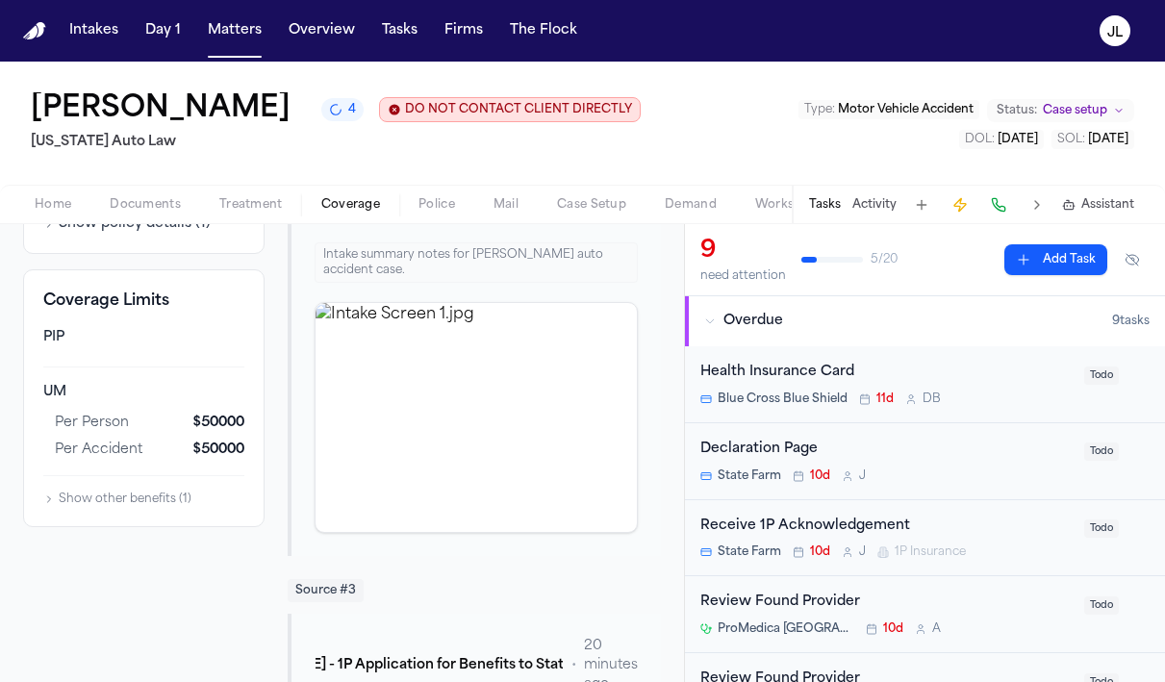
scroll to position [297, 0]
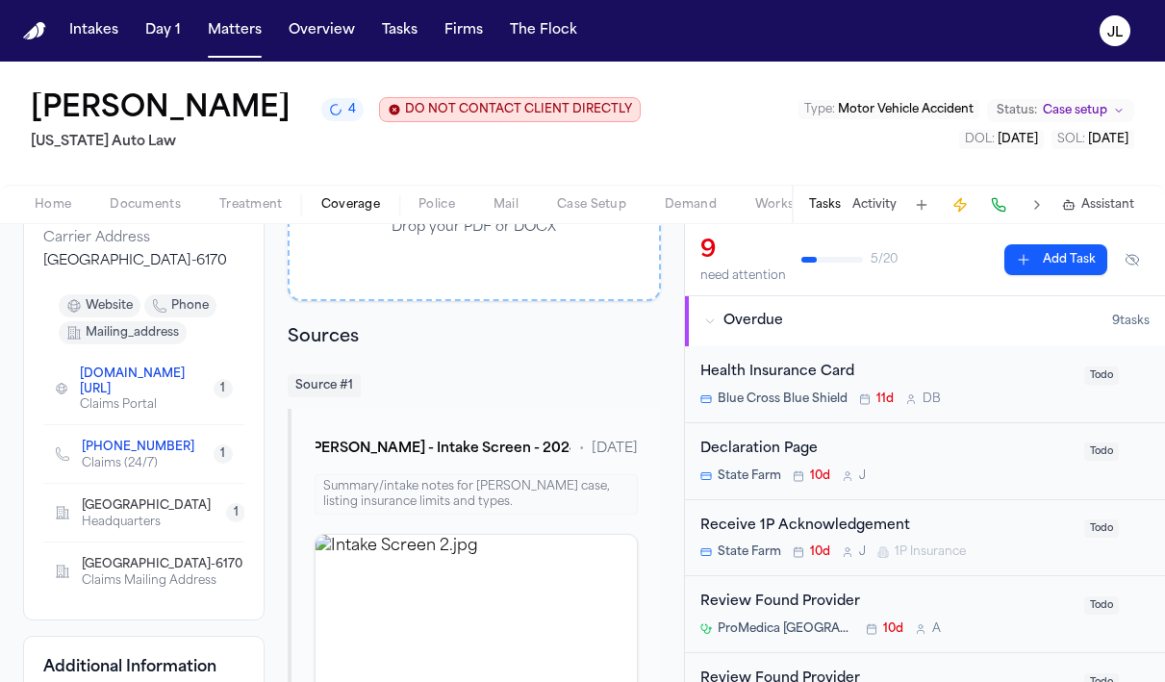
click at [61, 202] on span "Home" at bounding box center [53, 204] width 37 height 15
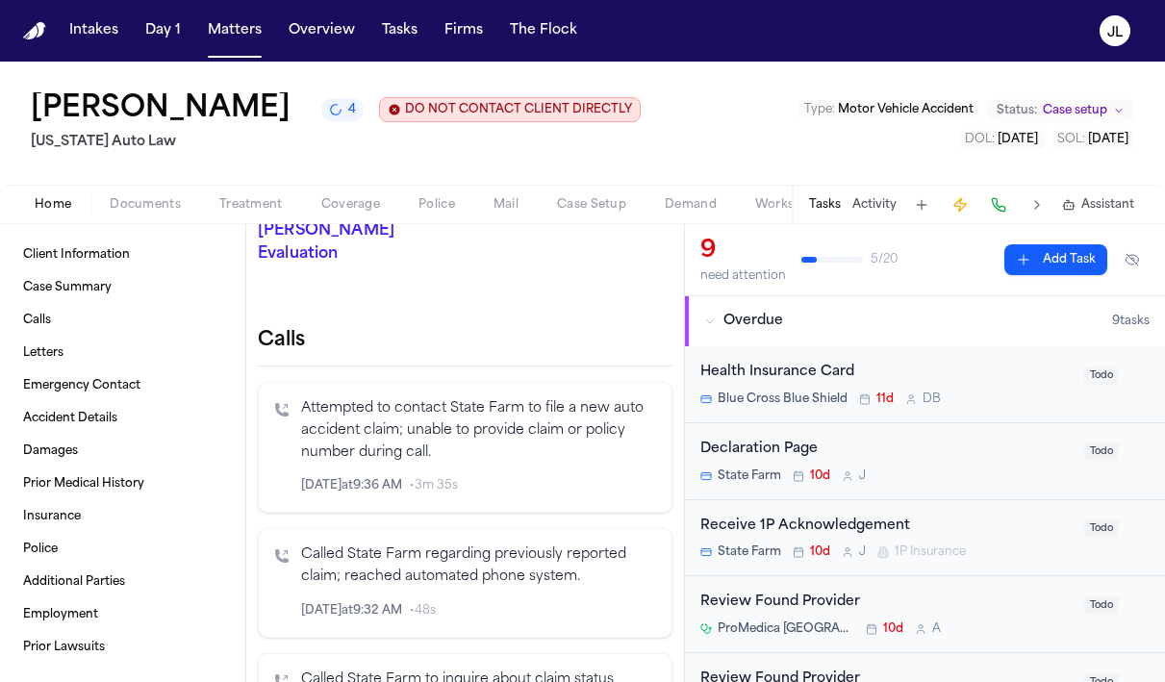
scroll to position [367, 0]
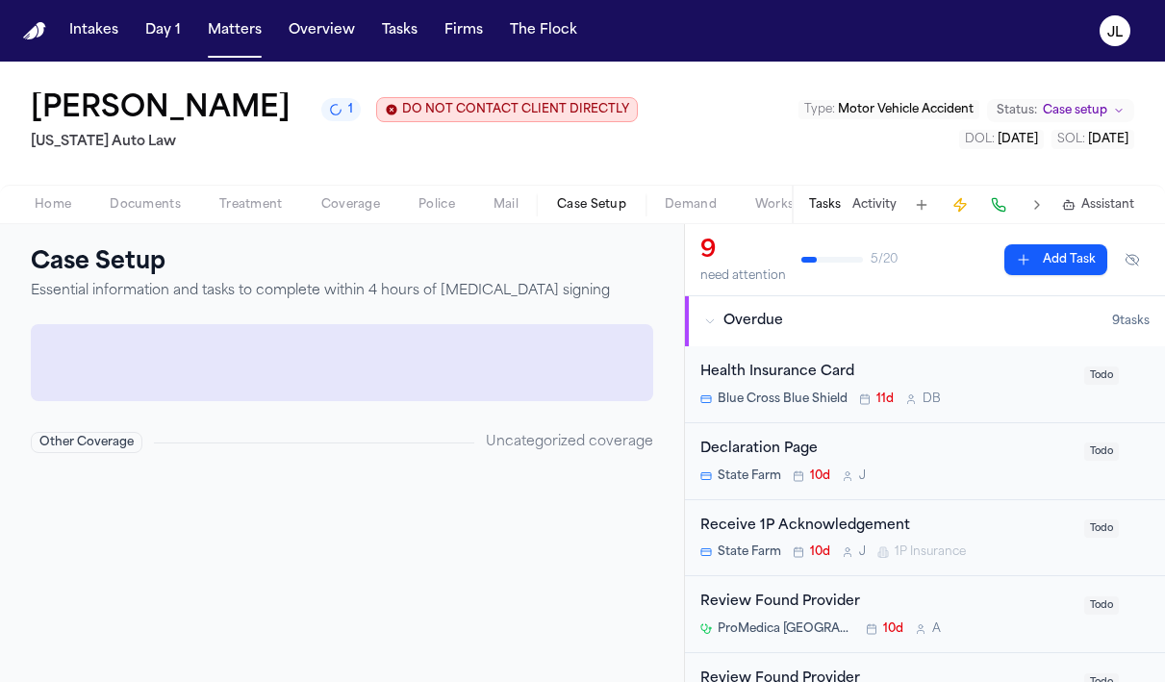
click at [569, 213] on span "Case Setup" at bounding box center [591, 204] width 69 height 15
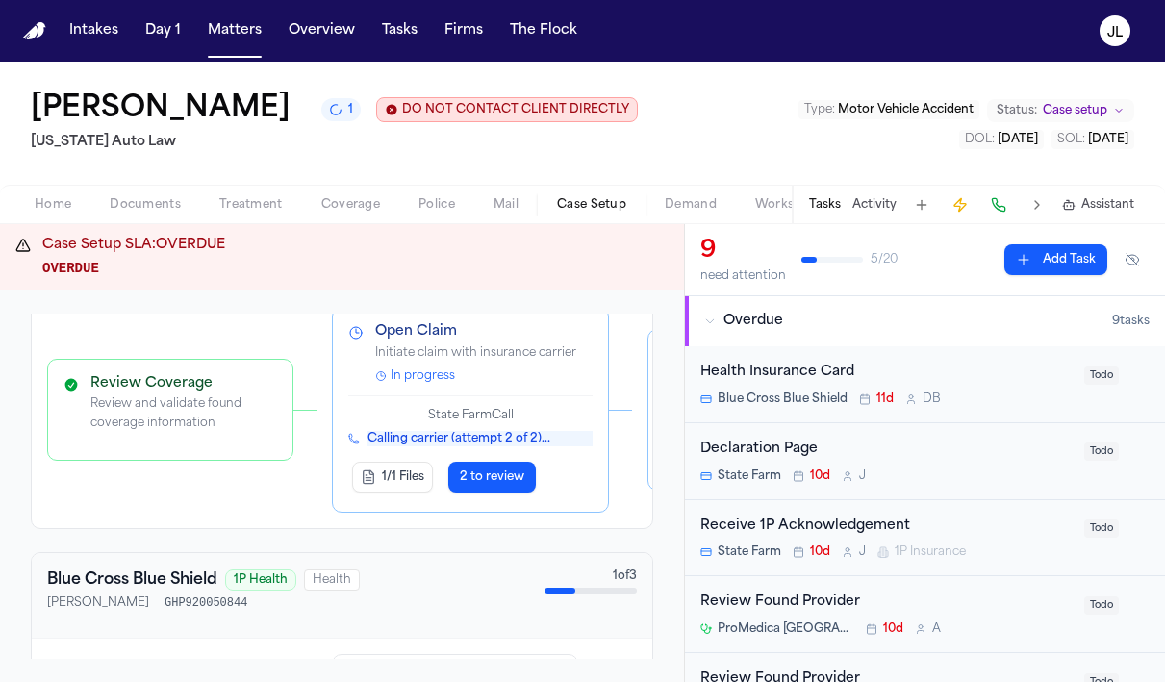
scroll to position [350, 0]
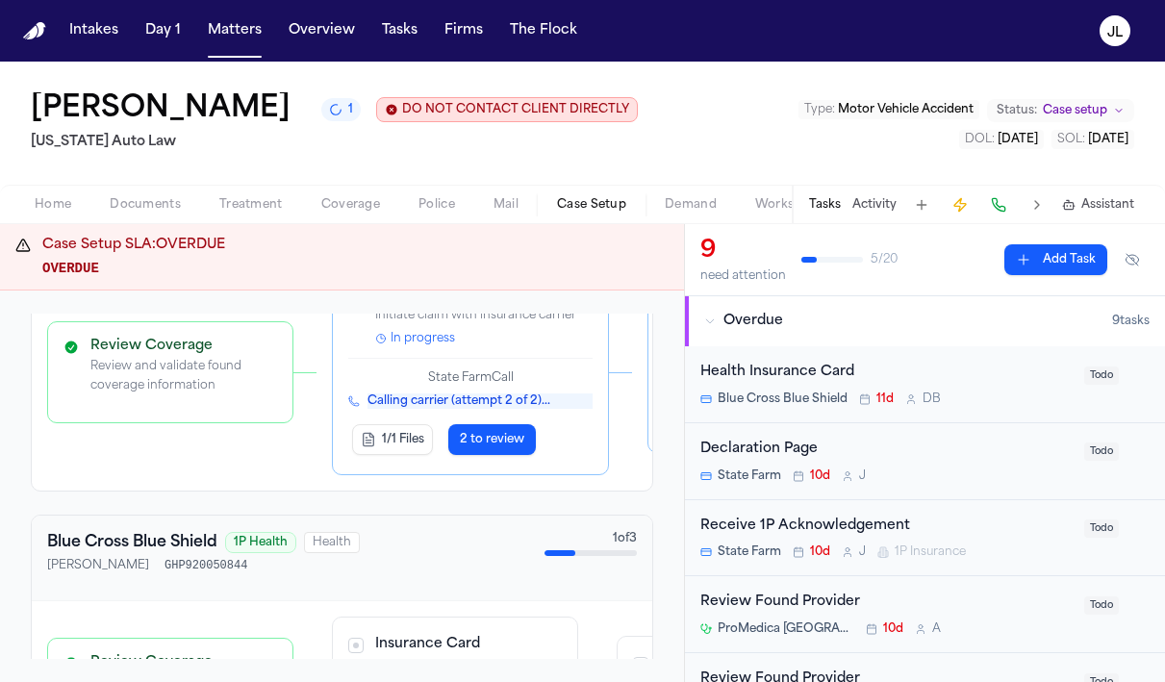
click at [480, 447] on span "2 to review" at bounding box center [492, 439] width 64 height 15
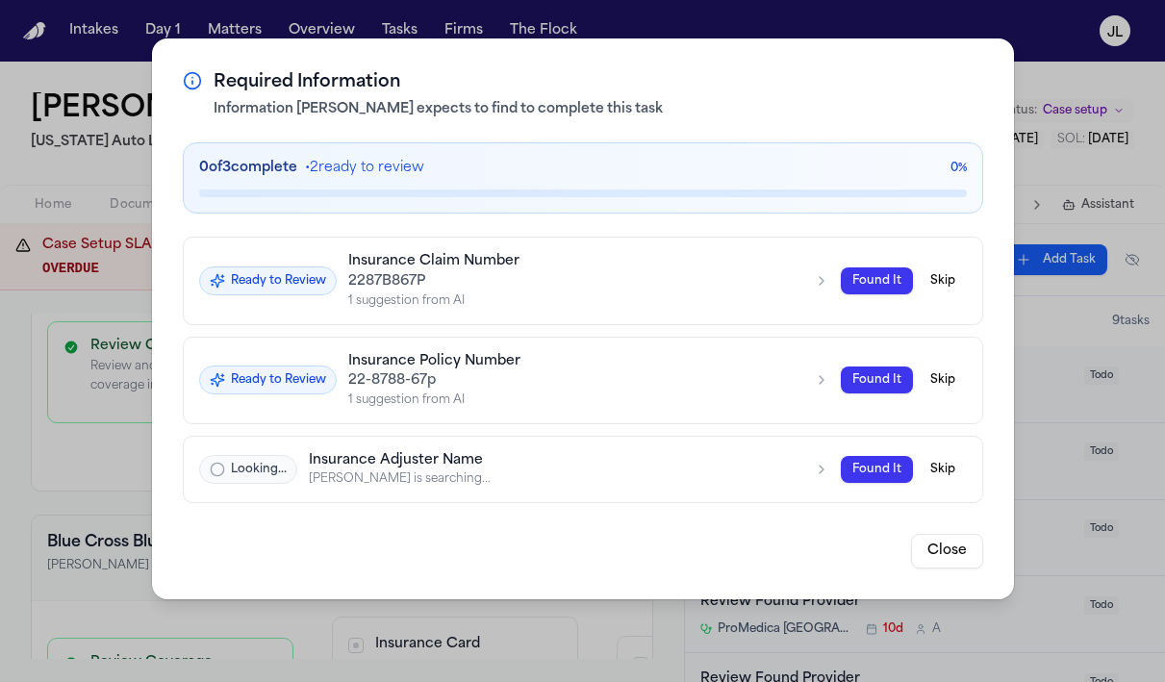
click at [954, 552] on button "Close" at bounding box center [947, 550] width 72 height 35
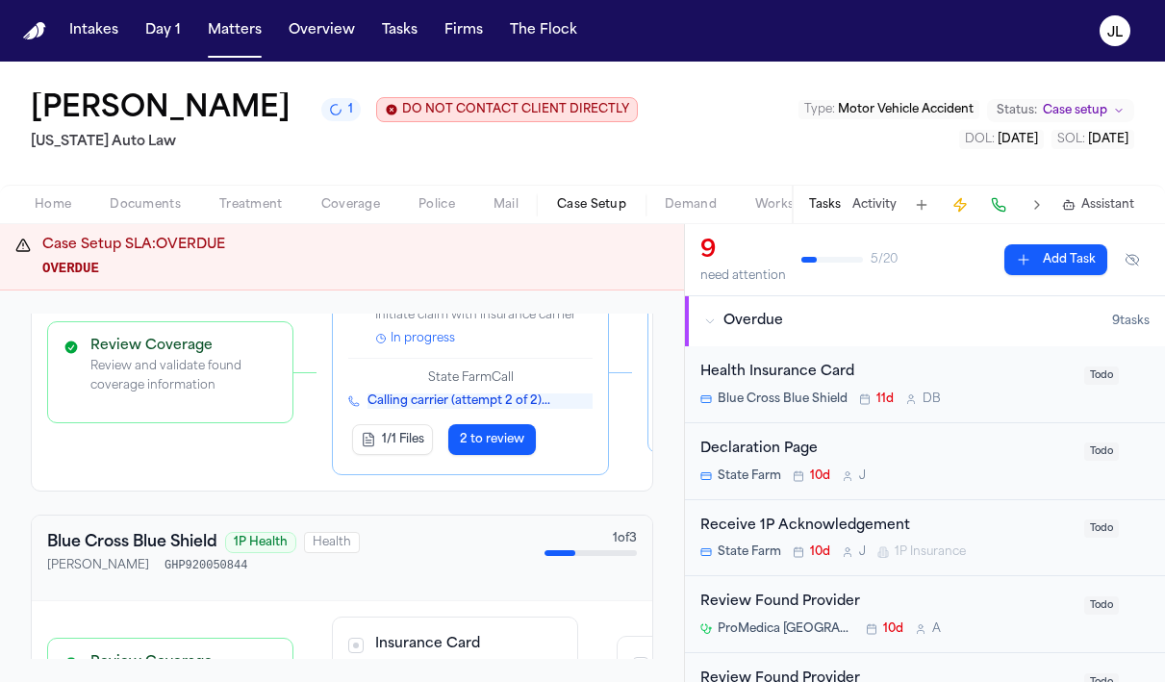
scroll to position [270, 0]
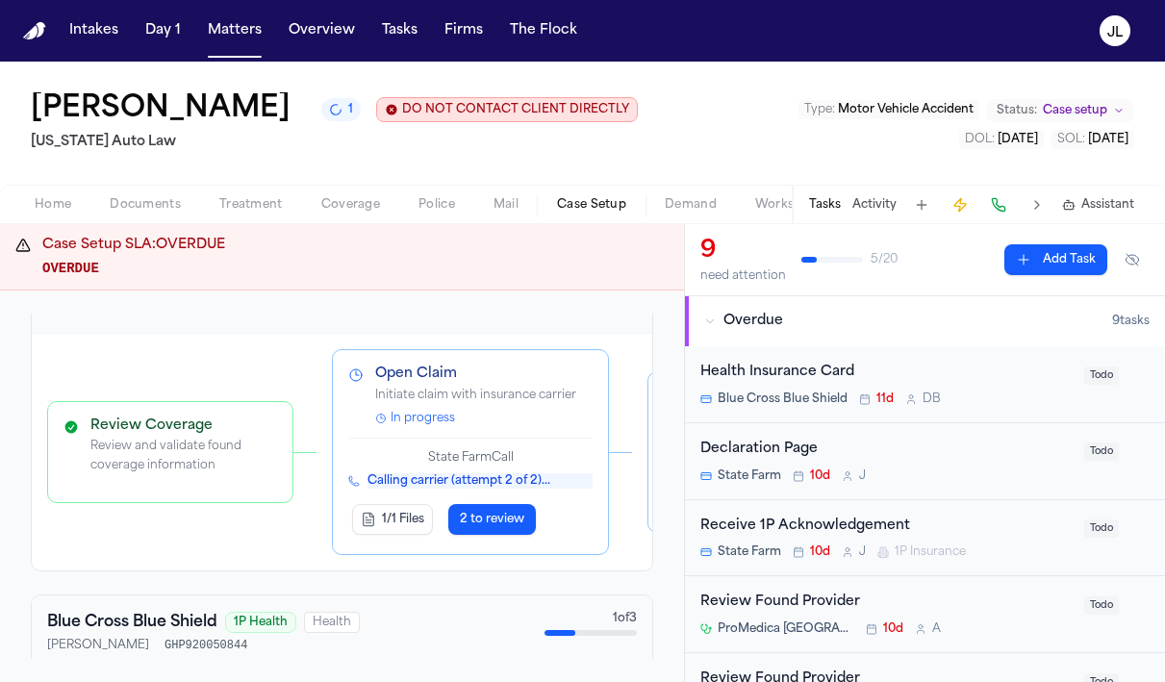
click at [529, 432] on div "Open Claim Initiate claim with insurance carrier In progress State Farm Call Ca…" at bounding box center [470, 451] width 244 height 173
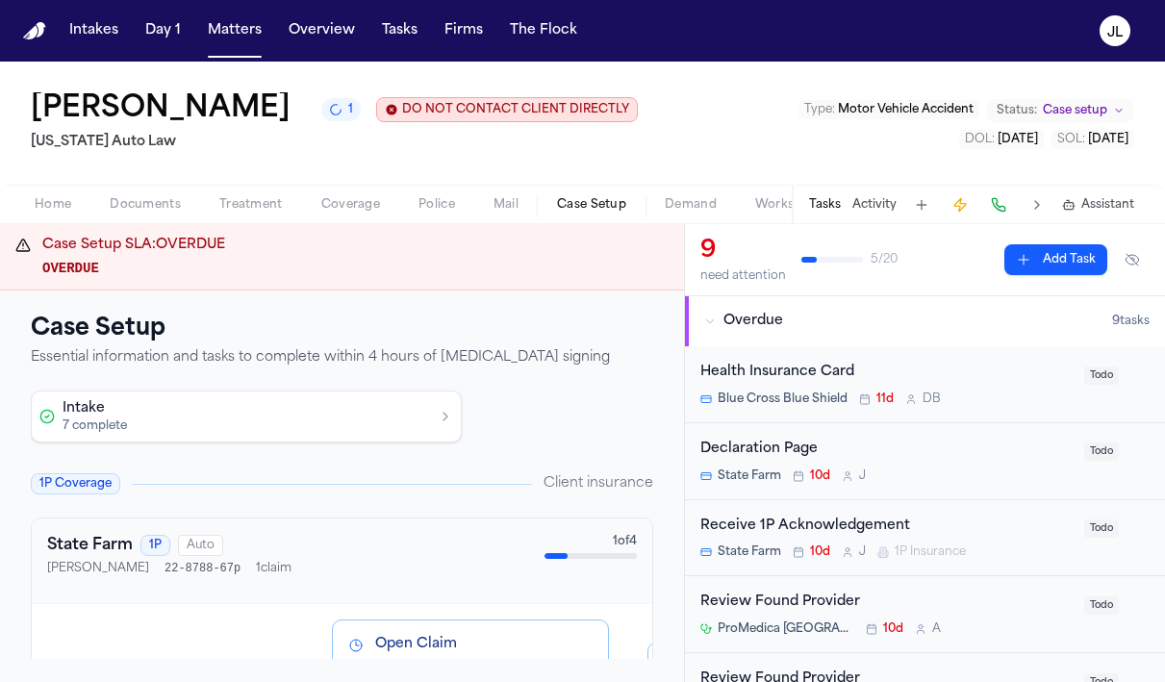
click at [66, 217] on div "Home Documents Treatment Coverage Police Mail Case Setup Demand Workspaces Arti…" at bounding box center [582, 204] width 1165 height 38
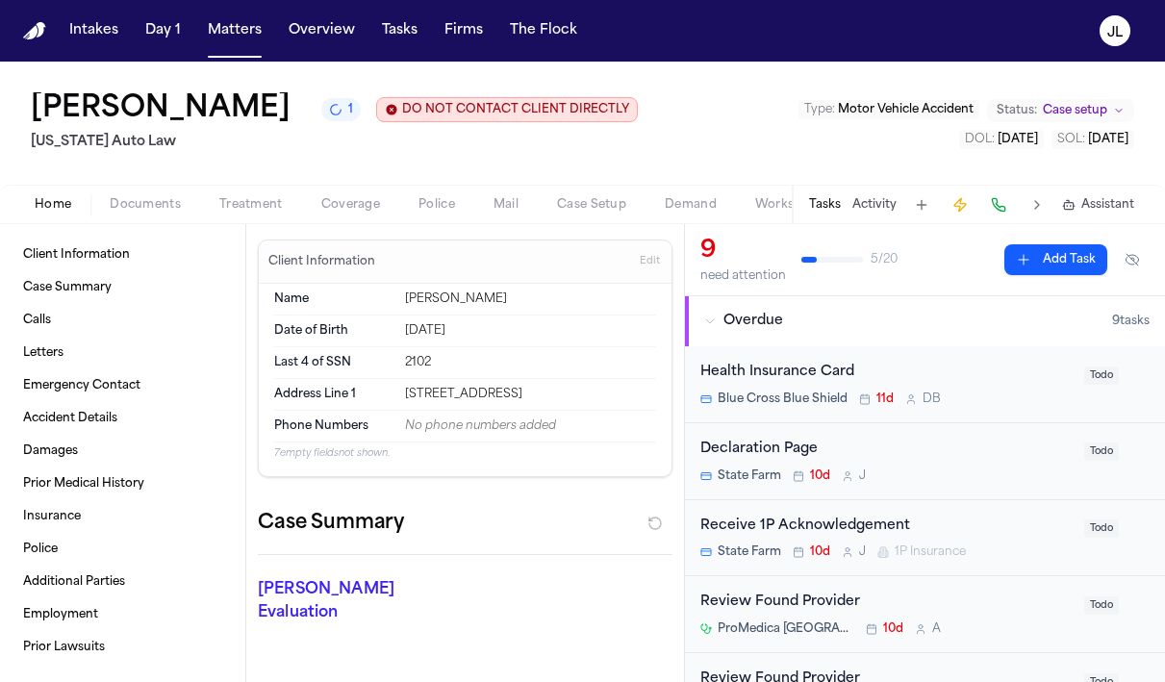
click at [56, 213] on span "Home" at bounding box center [53, 204] width 37 height 15
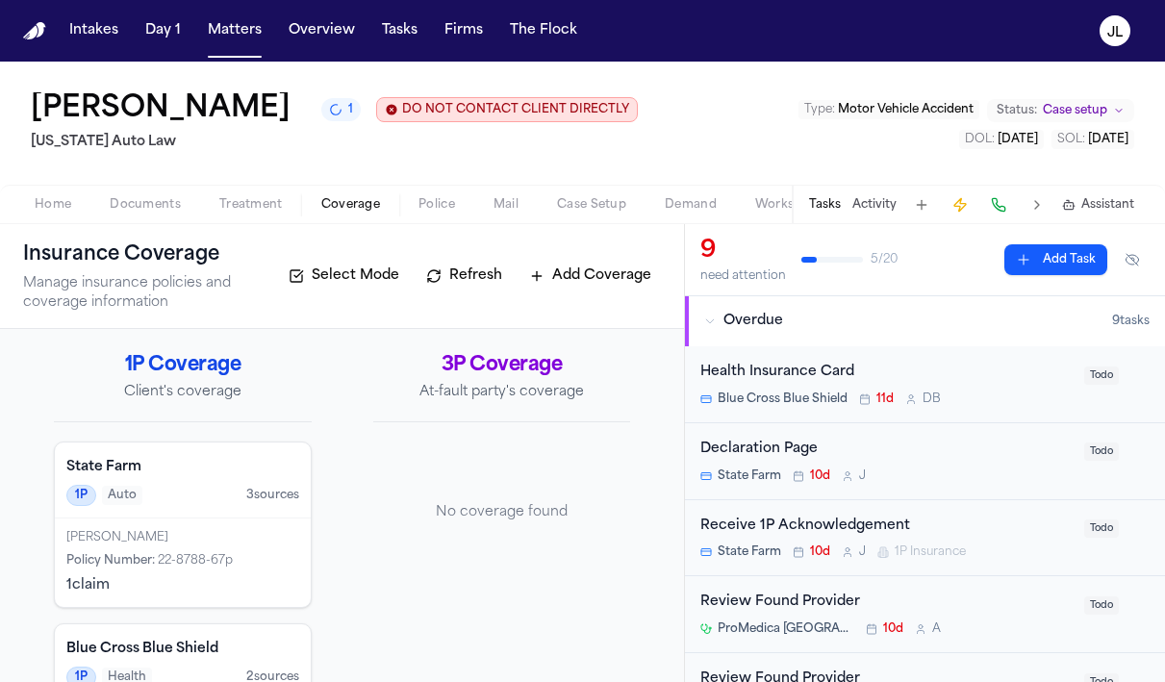
click at [342, 207] on span "Coverage" at bounding box center [350, 204] width 59 height 15
click at [221, 30] on button "Matters" at bounding box center [234, 30] width 69 height 35
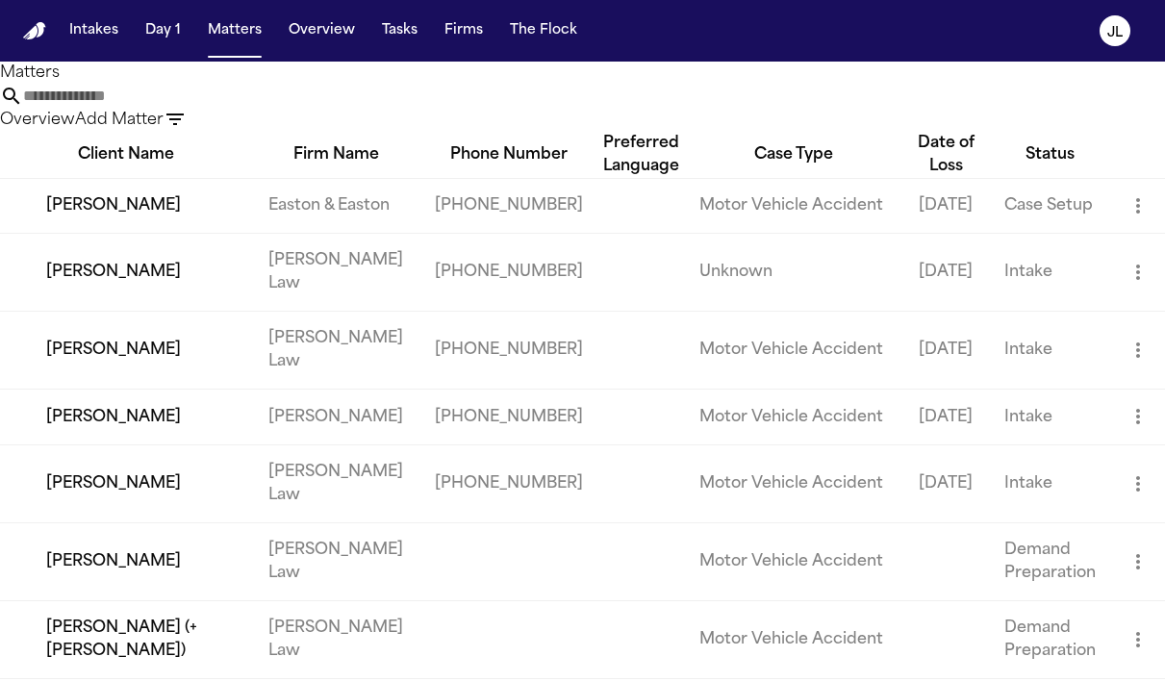
click at [177, 103] on input "text" at bounding box center [100, 96] width 154 height 23
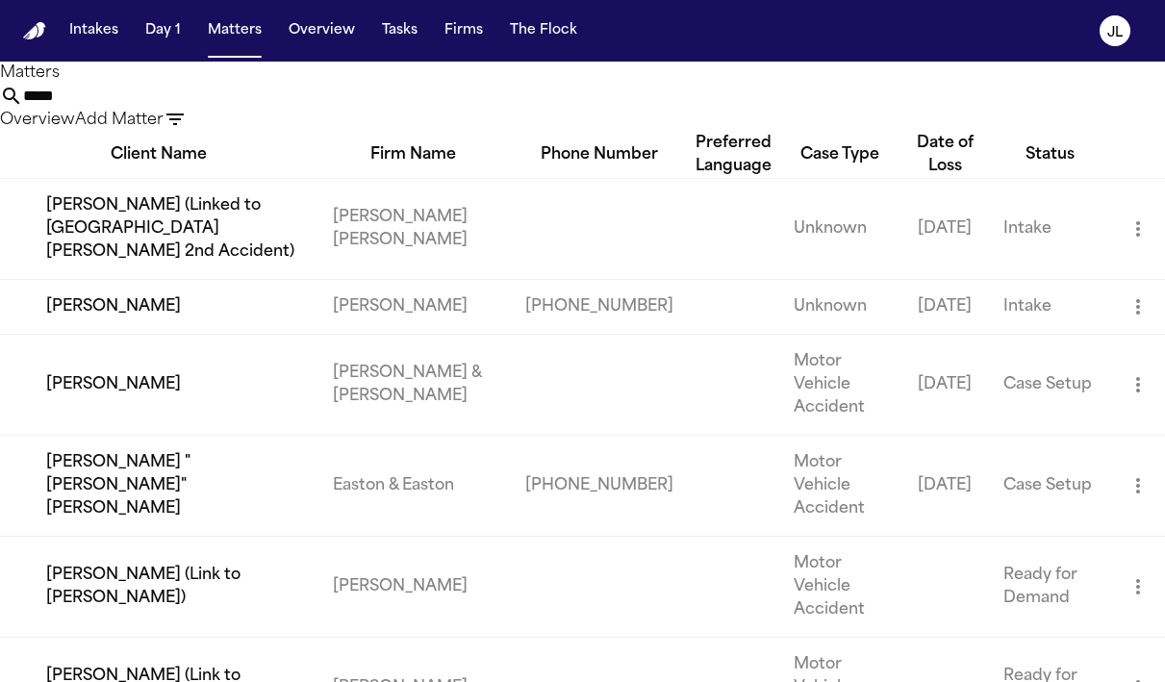
type input "*****"
click at [83, 334] on td "Abdul Hakeem" at bounding box center [158, 306] width 317 height 55
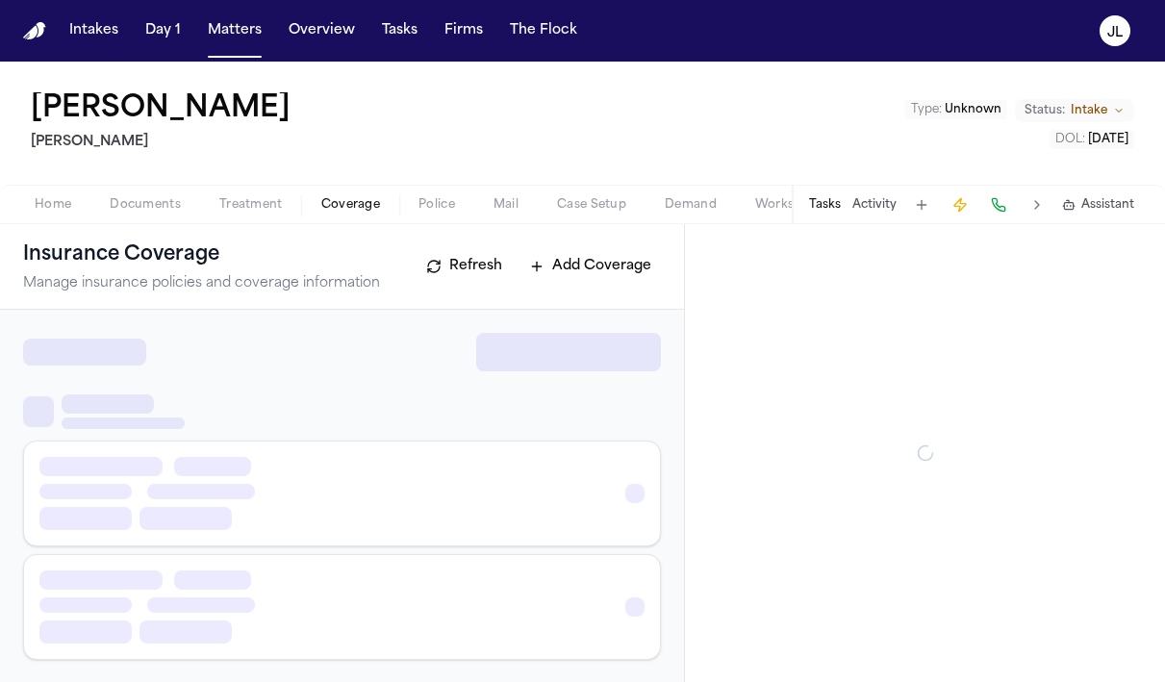
click at [377, 205] on span "Coverage" at bounding box center [350, 204] width 59 height 15
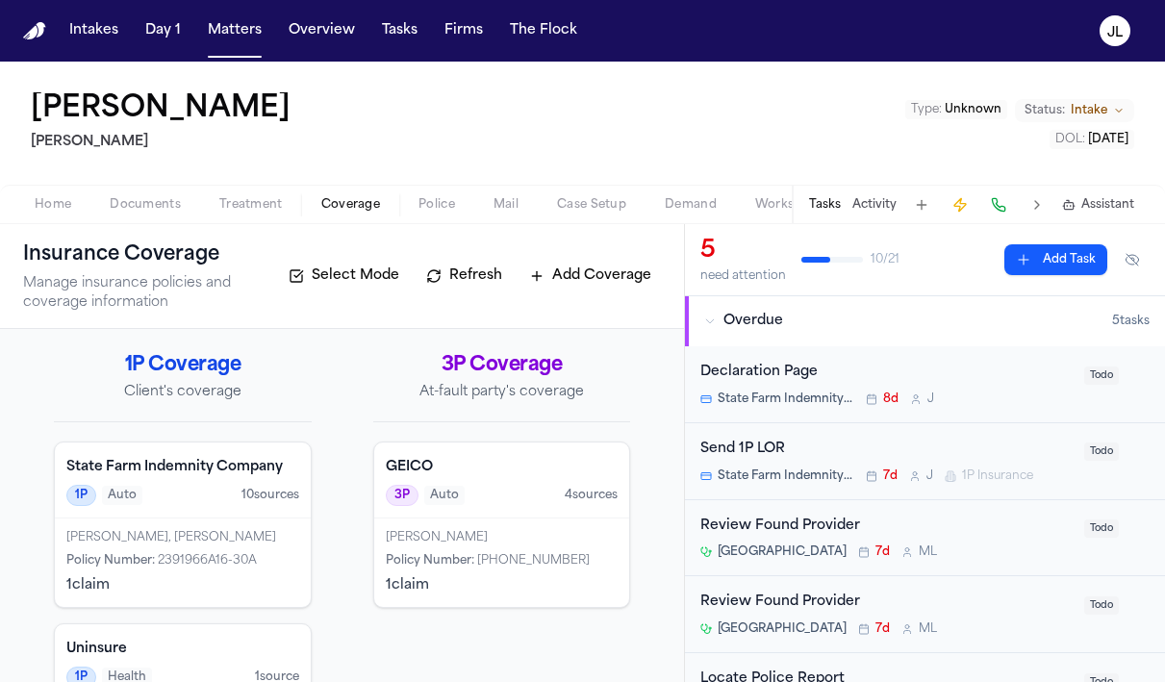
click at [151, 200] on span "Documents" at bounding box center [145, 204] width 71 height 15
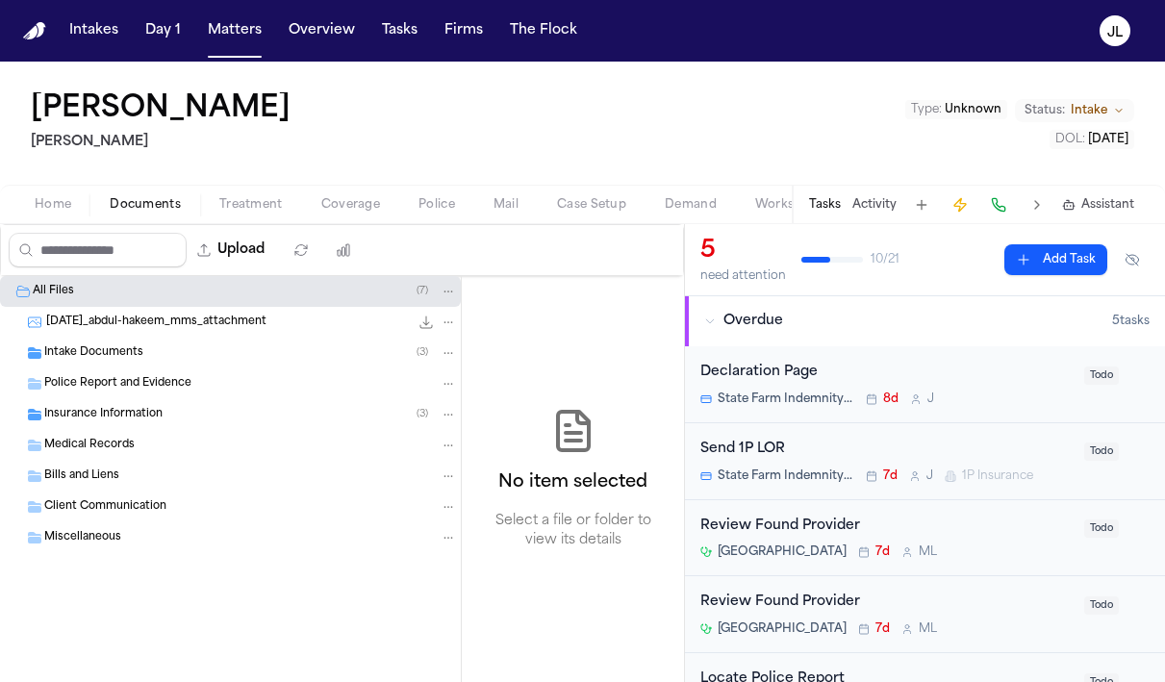
click at [130, 412] on span "Insurance Information" at bounding box center [103, 415] width 118 height 16
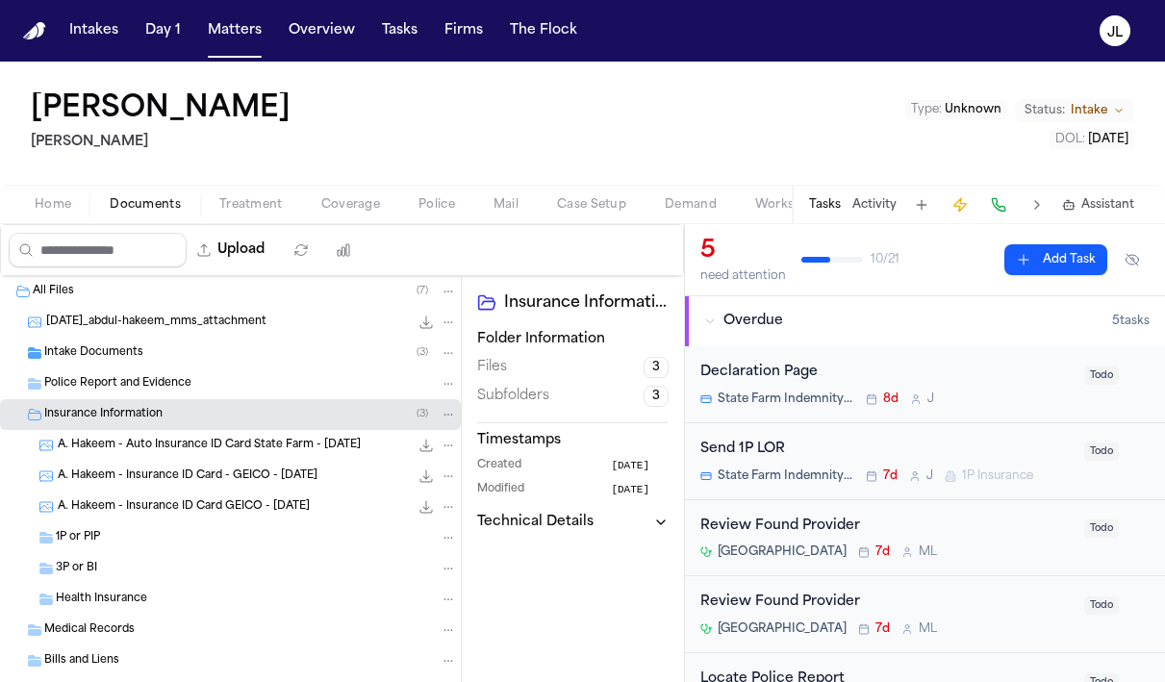
click at [147, 542] on div "1P or PIP" at bounding box center [256, 537] width 401 height 17
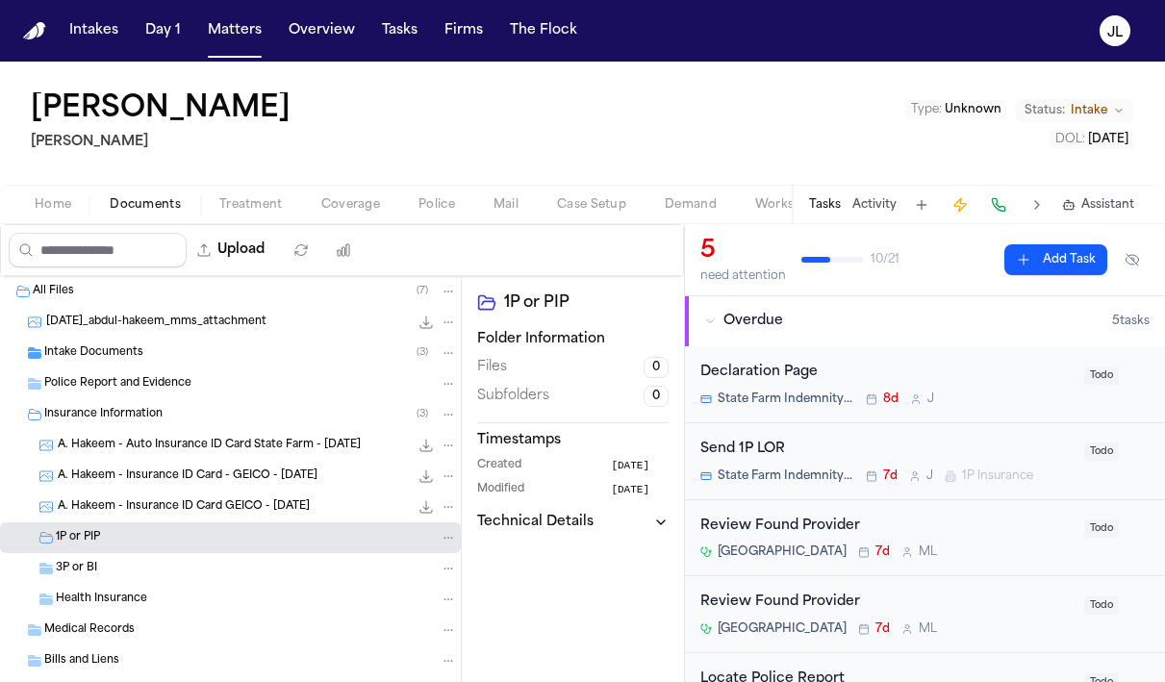
click at [136, 584] on div "Health Insurance" at bounding box center [230, 599] width 461 height 31
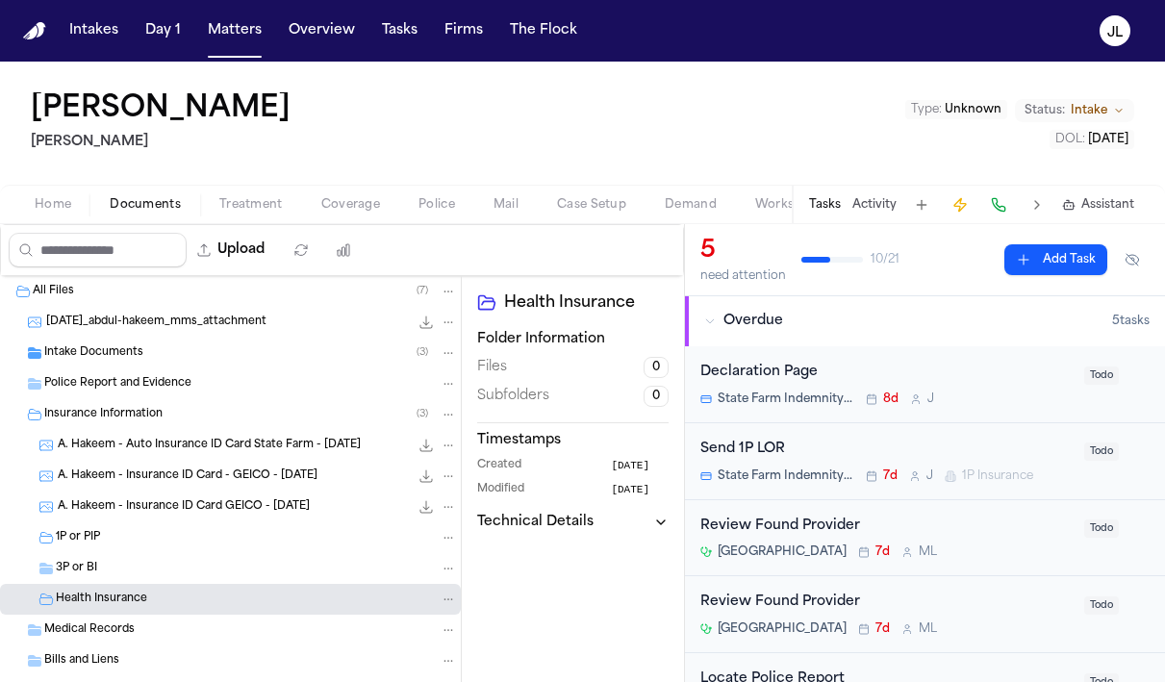
click at [136, 570] on div "3P or BI" at bounding box center [256, 568] width 401 height 17
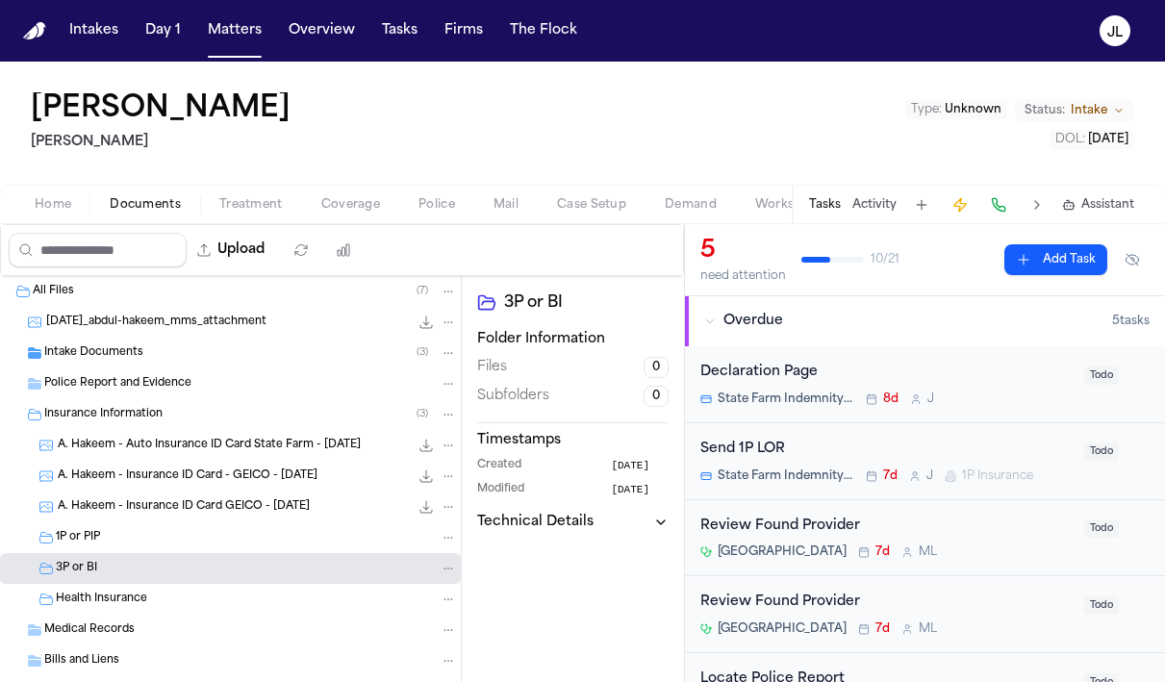
click at [135, 545] on div "1P or PIP" at bounding box center [256, 537] width 401 height 17
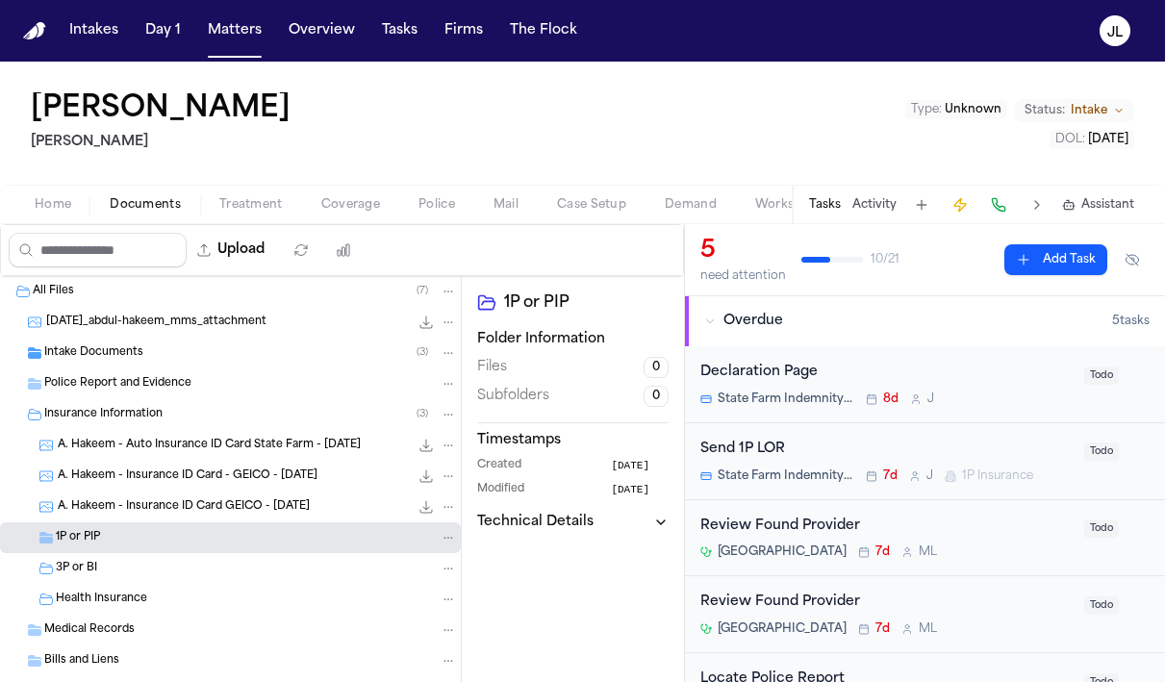
click at [132, 562] on div "3P or BI" at bounding box center [256, 568] width 401 height 17
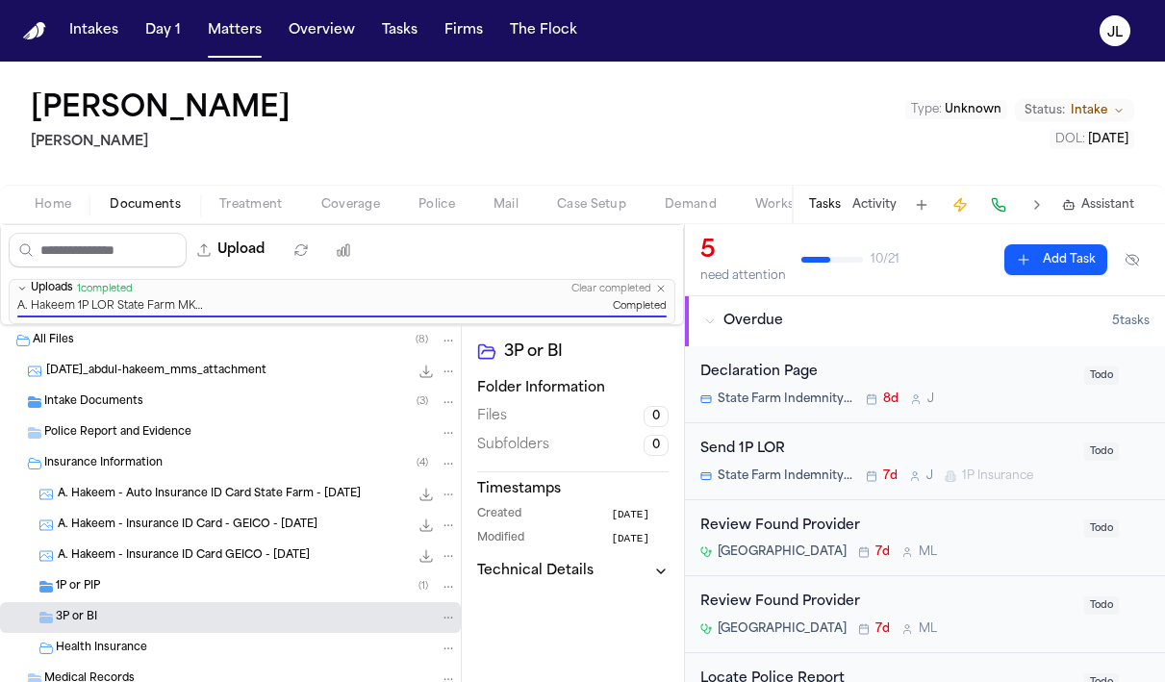
click at [101, 593] on div "1P or PIP ( 1 )" at bounding box center [256, 586] width 401 height 17
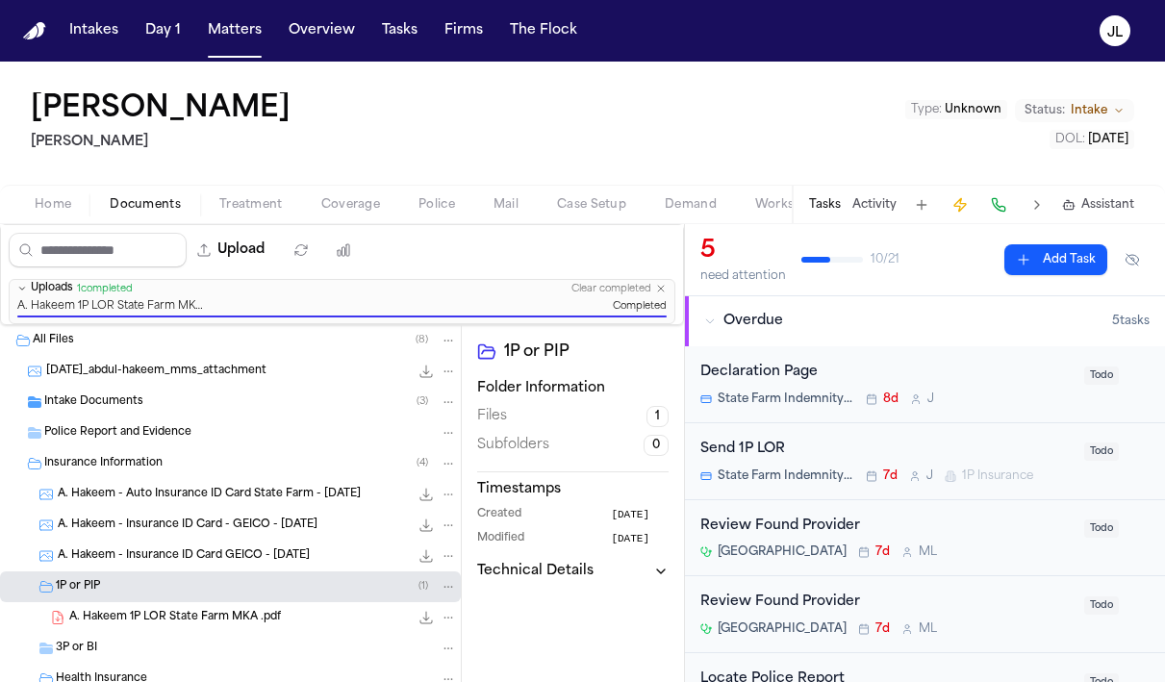
scroll to position [46, 0]
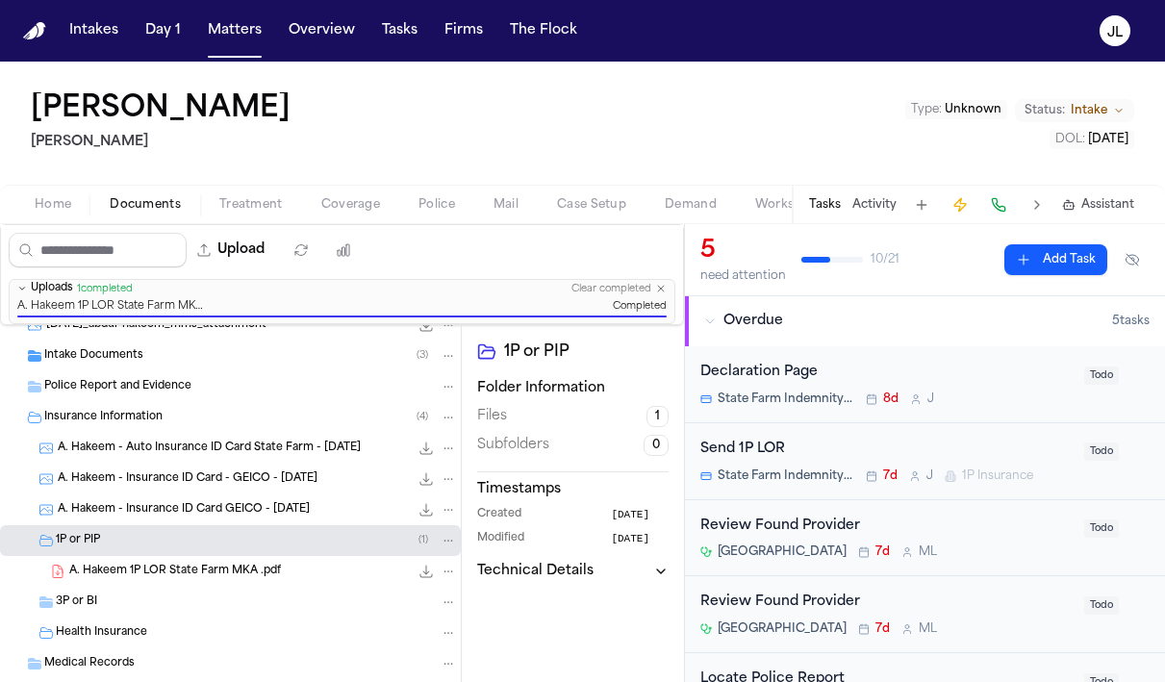
click at [129, 575] on span "A. Hakeem 1P LOR State Farm MKA .pdf" at bounding box center [175, 572] width 212 height 16
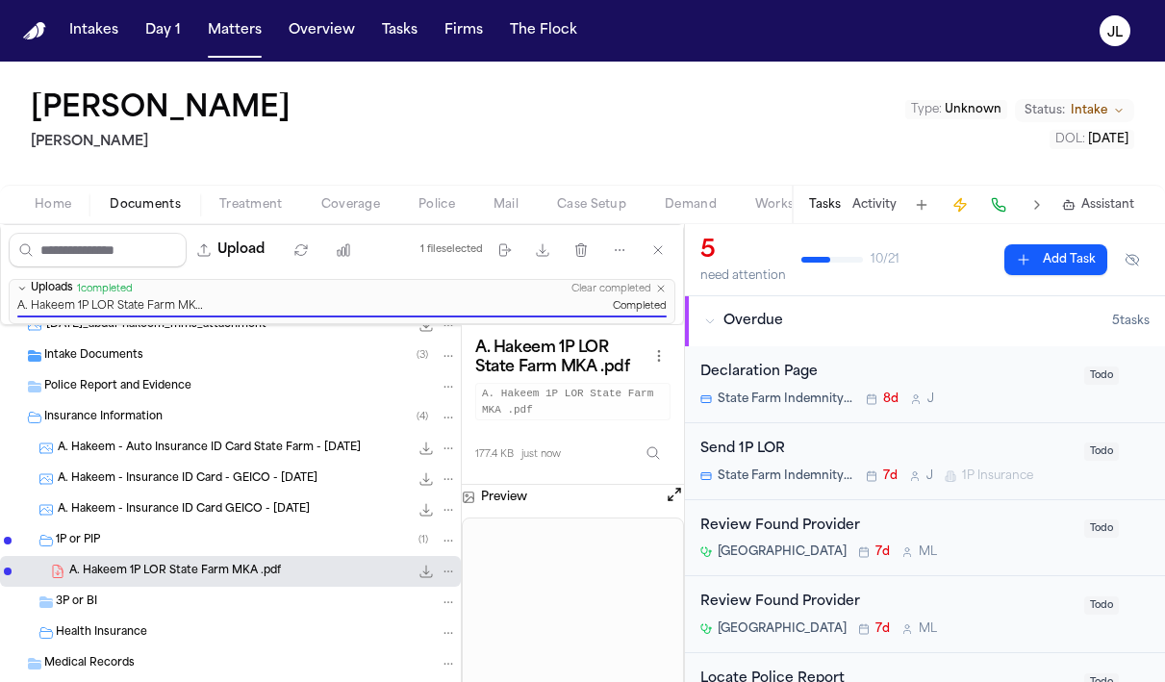
click at [116, 598] on div "3P or BI" at bounding box center [256, 601] width 401 height 17
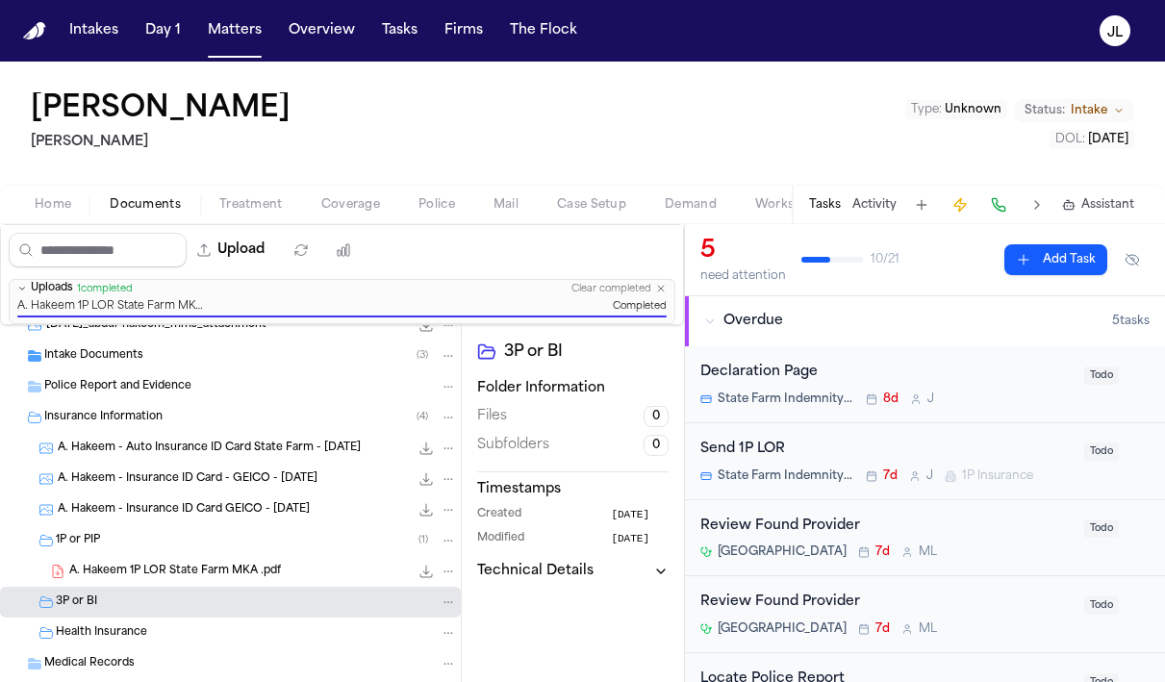
click at [113, 542] on div "1P or PIP ( 1 )" at bounding box center [256, 540] width 401 height 17
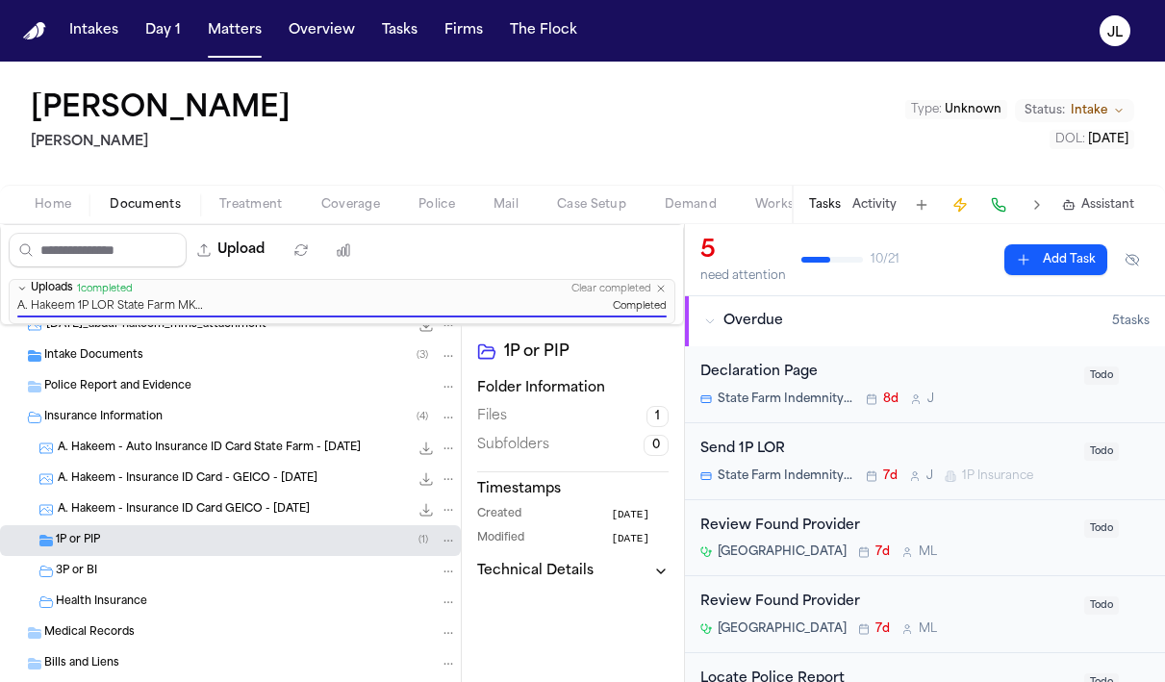
click at [99, 539] on span "1P or PIP" at bounding box center [78, 541] width 44 height 16
click at [111, 580] on div "A. Hakeem 1P LOR State Farm MKA .pdf 177.4 KB • PDF" at bounding box center [263, 571] width 388 height 19
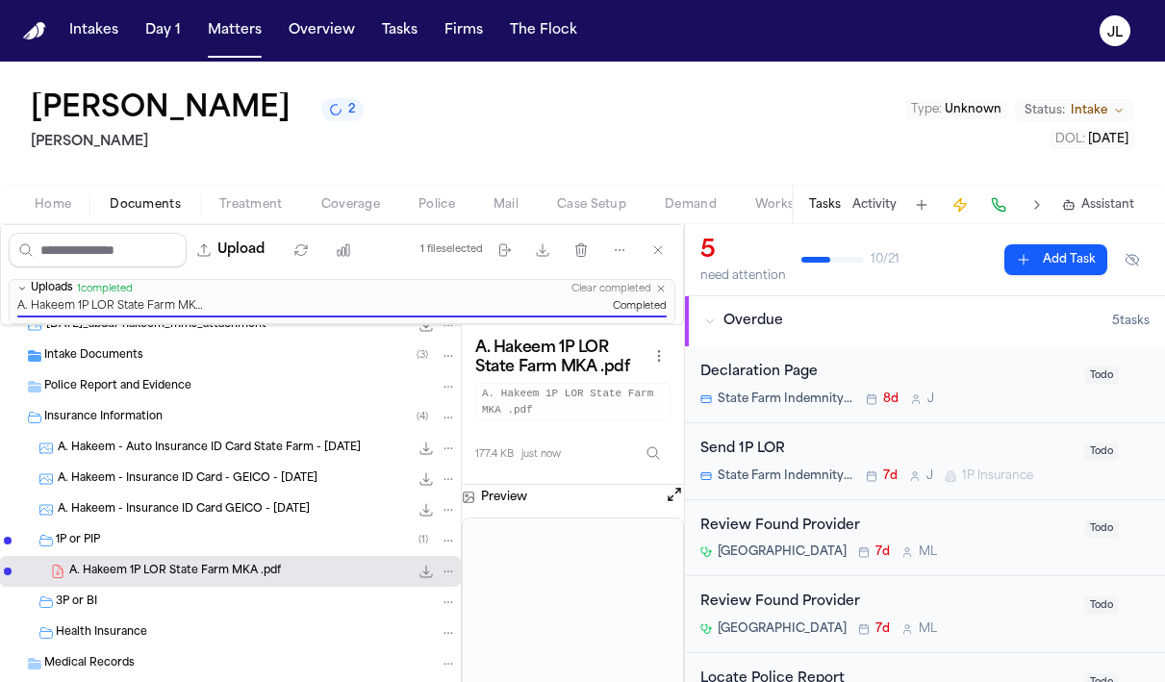
click at [93, 607] on span "3P or BI" at bounding box center [76, 602] width 41 height 16
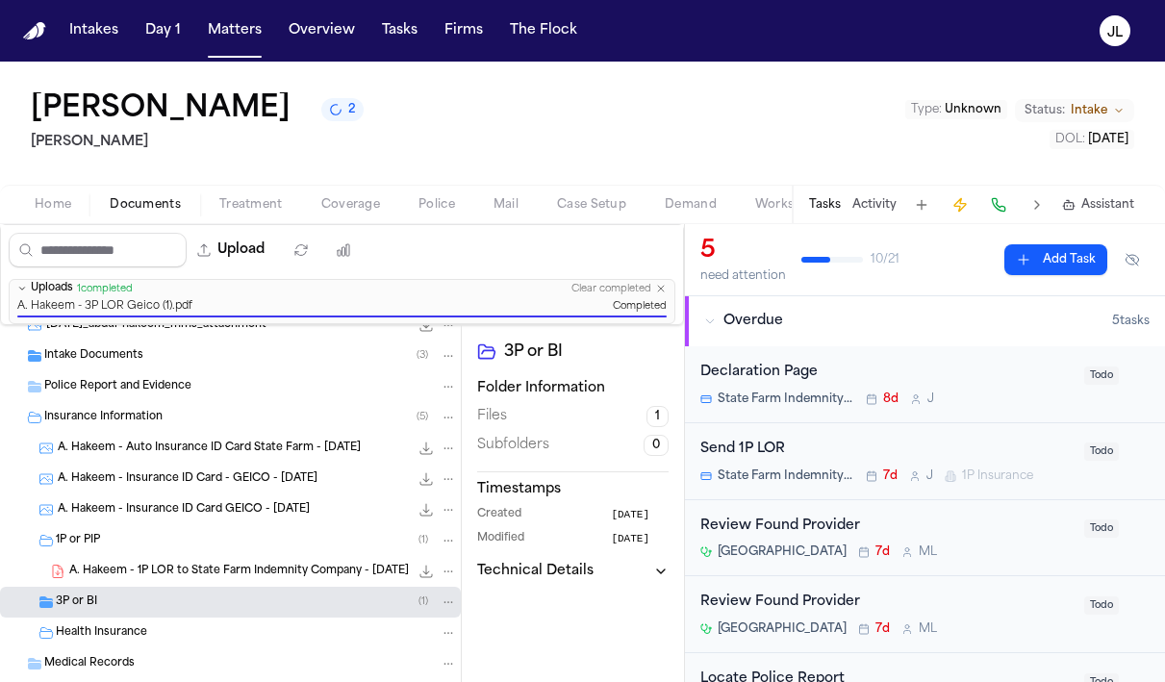
scroll to position [132, 0]
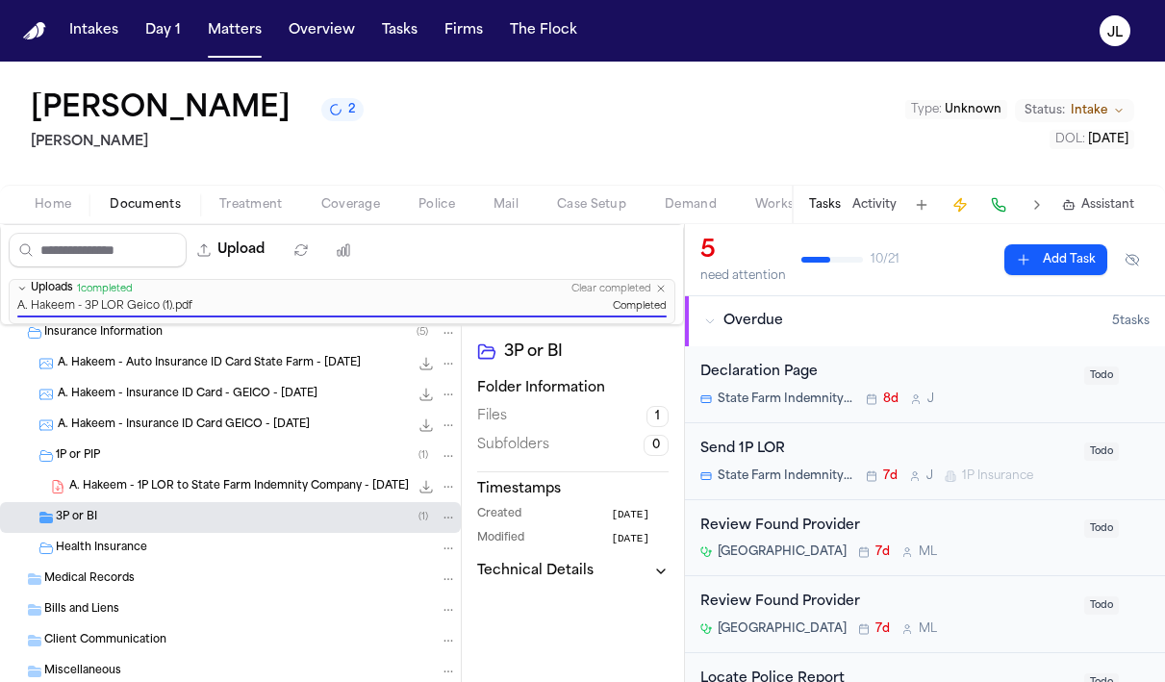
click at [108, 518] on div "3P or BI ( 1 )" at bounding box center [256, 517] width 401 height 17
click at [137, 555] on span "A. Hakeem - 3P LOR Geico (1).pdf" at bounding box center [158, 547] width 178 height 16
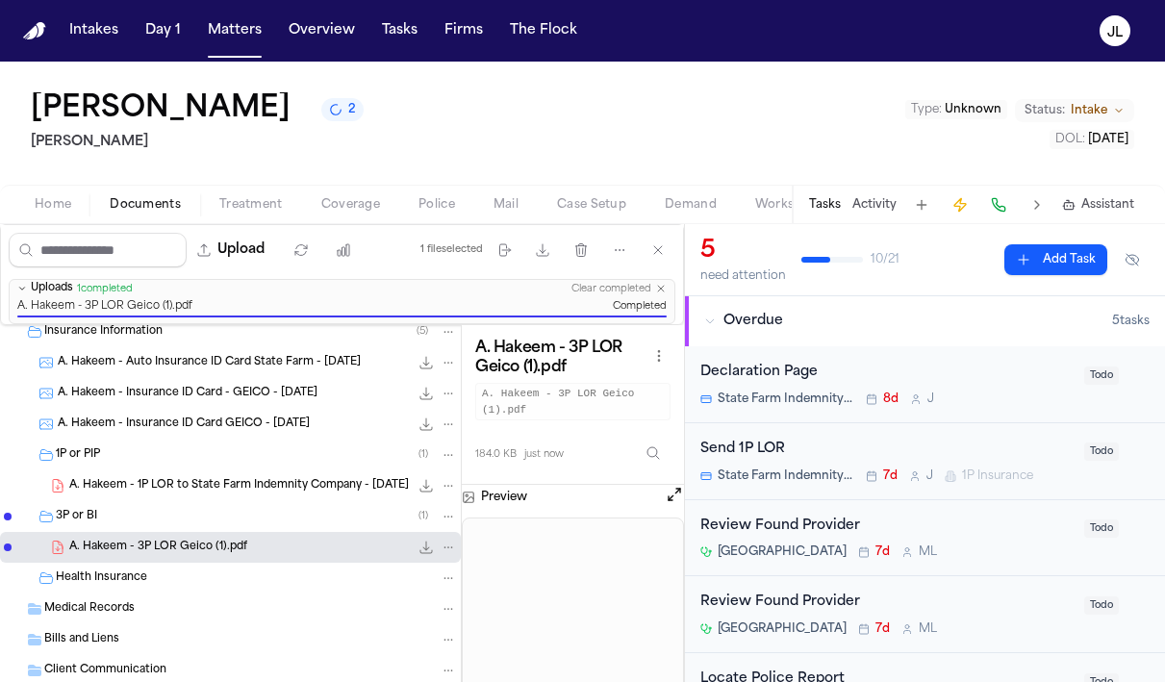
click at [180, 488] on span "A. Hakeem - 1P LOR to State Farm Indemnity Company - 8.12.25" at bounding box center [238, 486] width 339 height 16
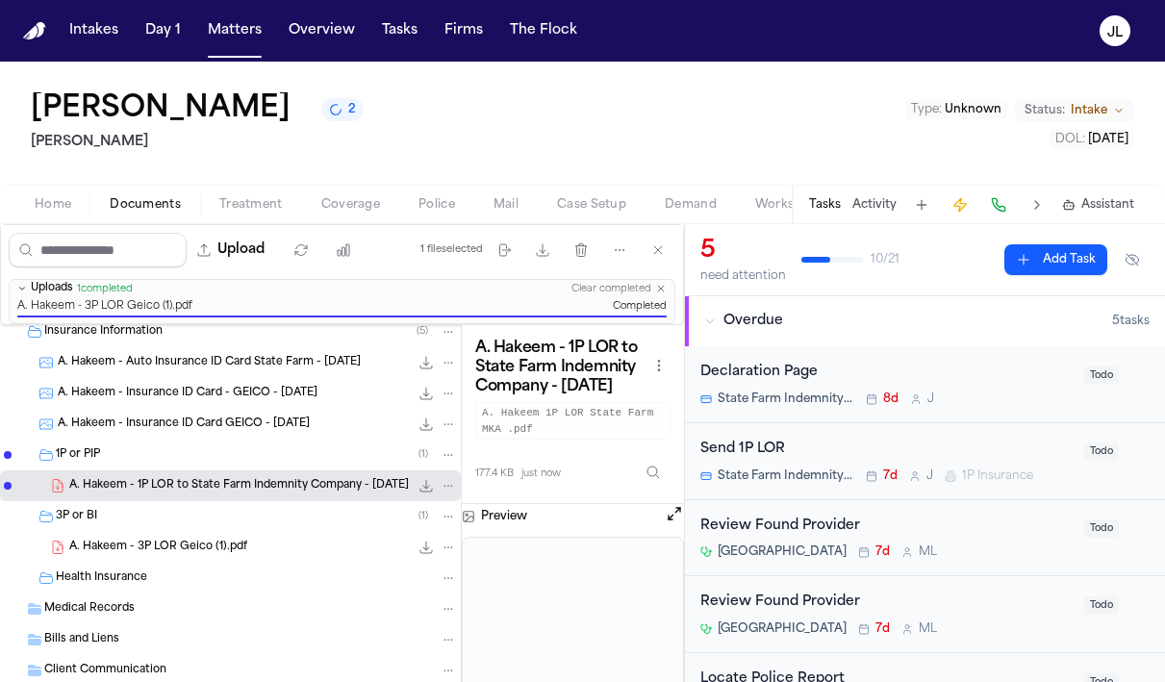
scroll to position [163, 0]
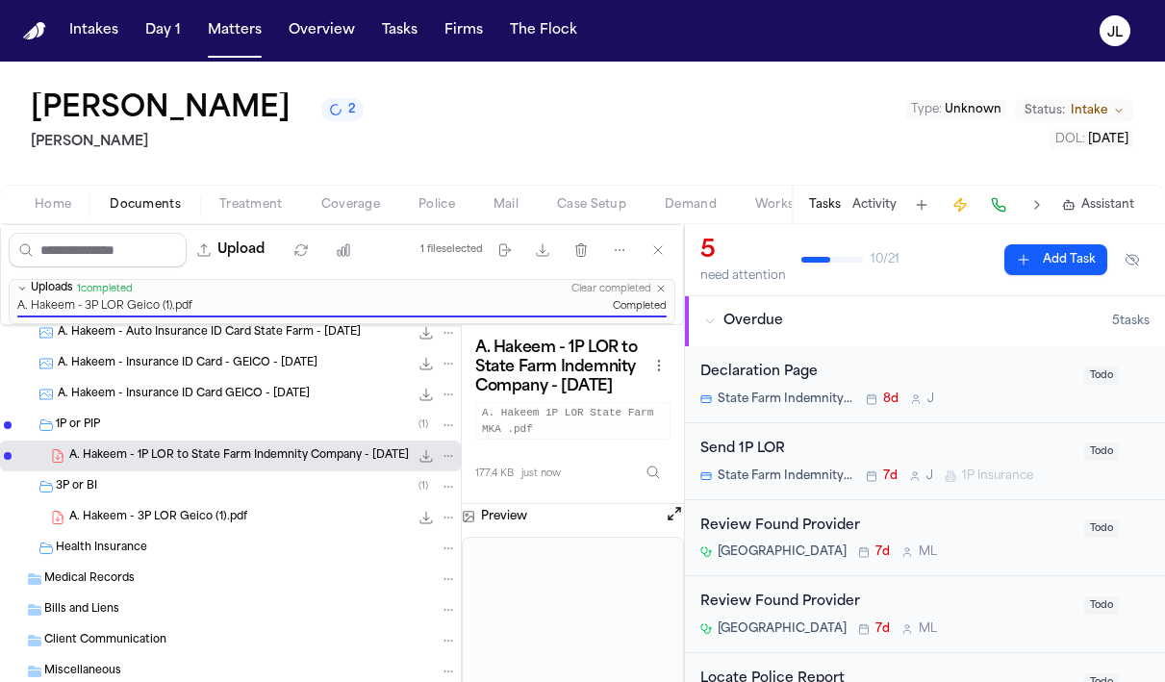
click at [343, 206] on span "Coverage" at bounding box center [350, 204] width 59 height 15
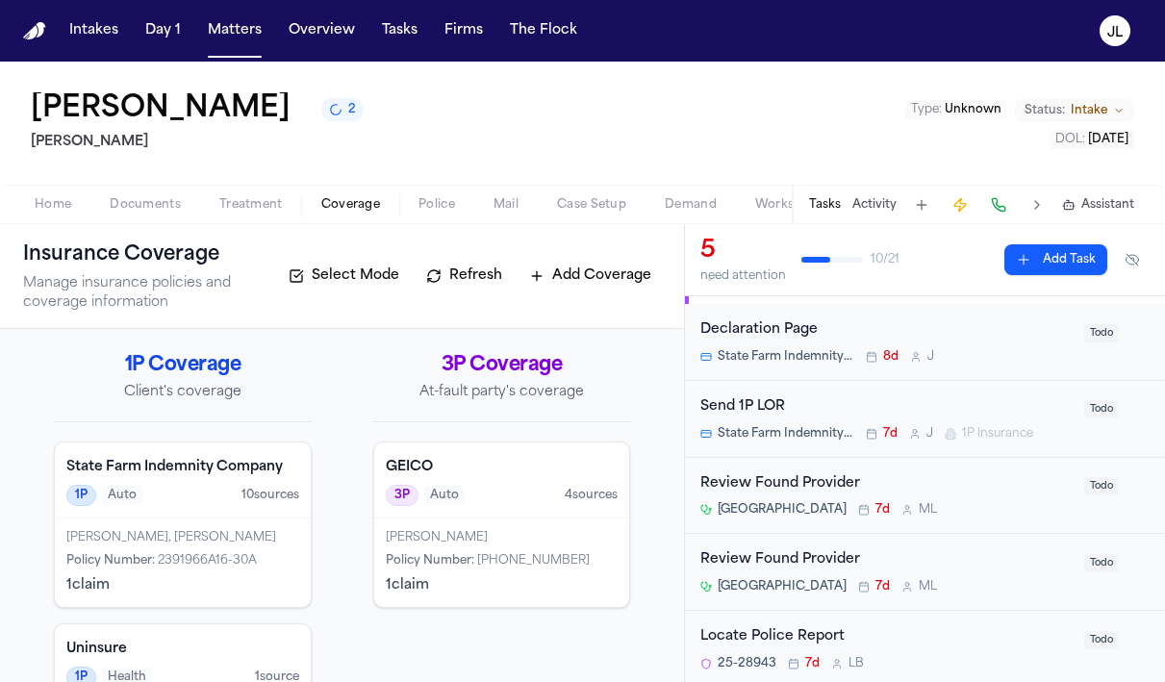
scroll to position [47, 0]
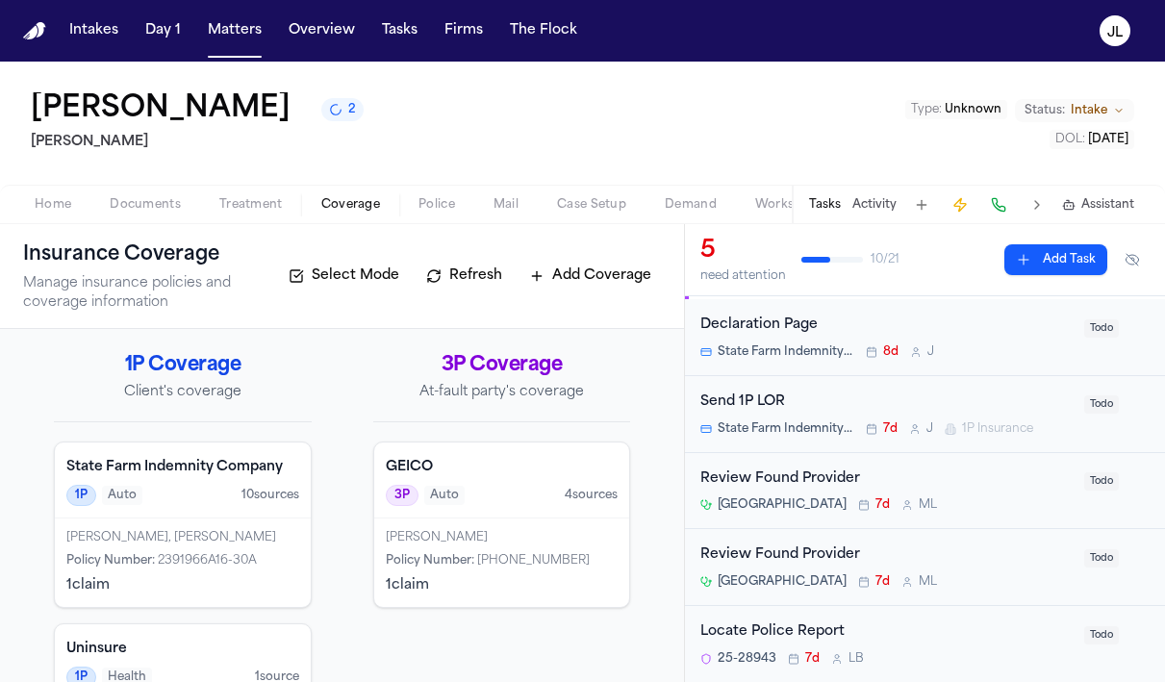
click at [937, 409] on div "Send 1P LOR" at bounding box center [886, 402] width 372 height 22
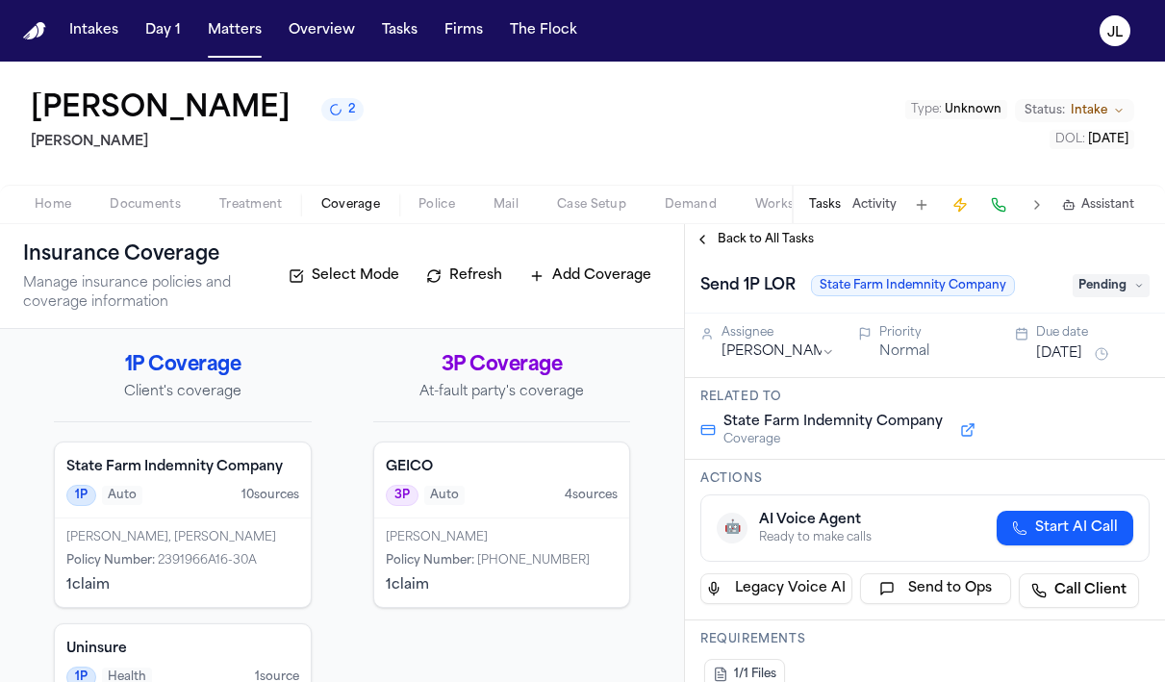
click at [1109, 295] on span "Pending" at bounding box center [1110, 285] width 77 height 23
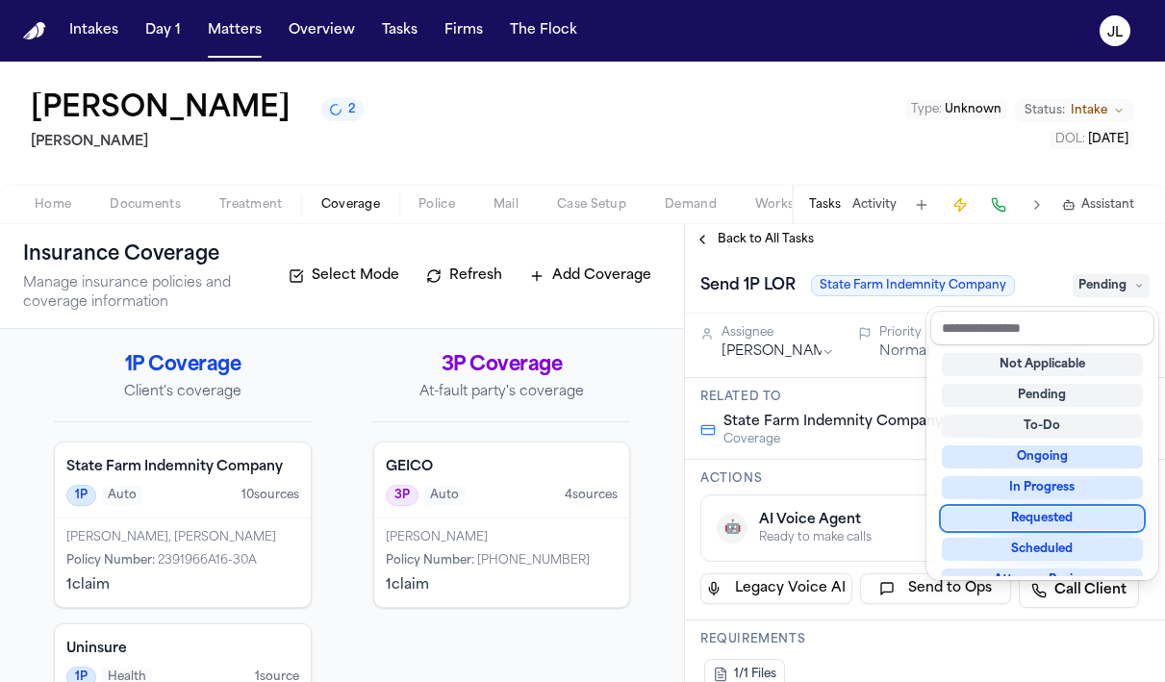
scroll to position [300, 0]
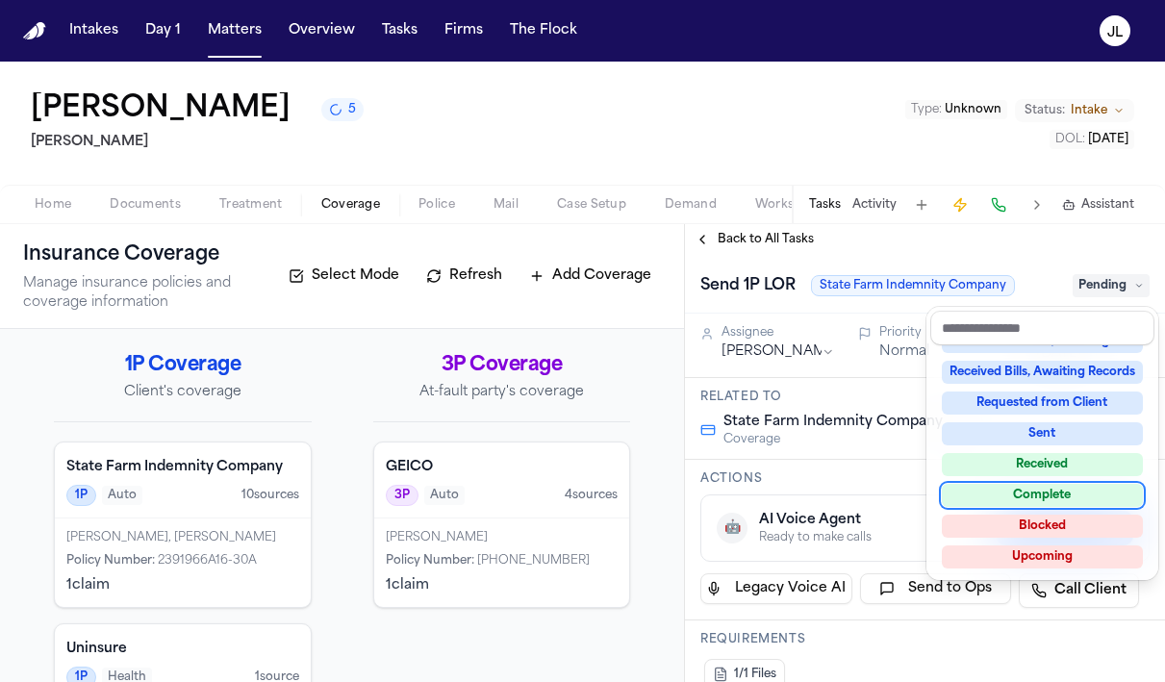
click at [1024, 500] on div "Complete" at bounding box center [1041, 495] width 201 height 23
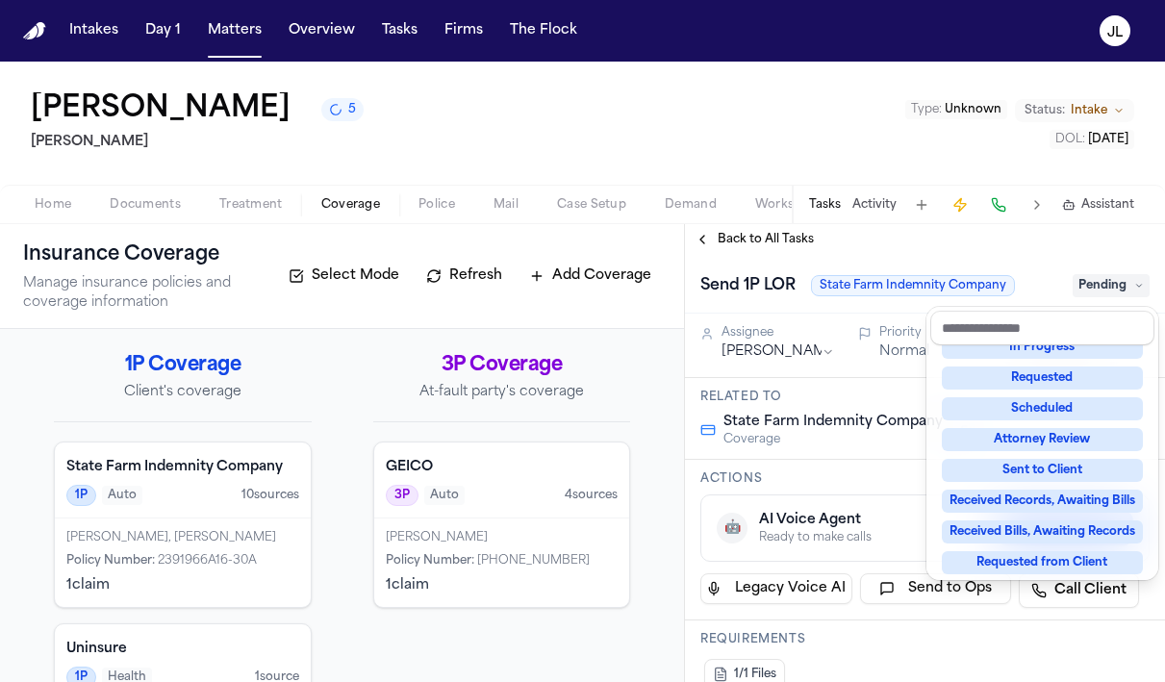
scroll to position [8, 0]
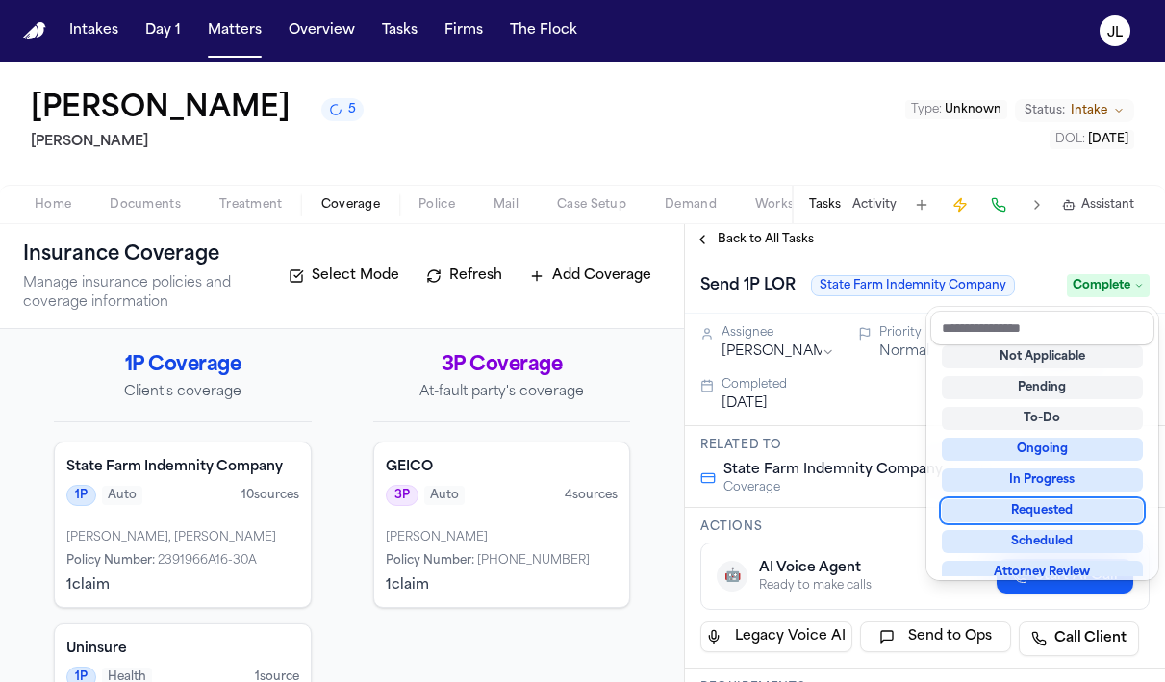
click at [709, 241] on div "**********" at bounding box center [925, 453] width 480 height 458
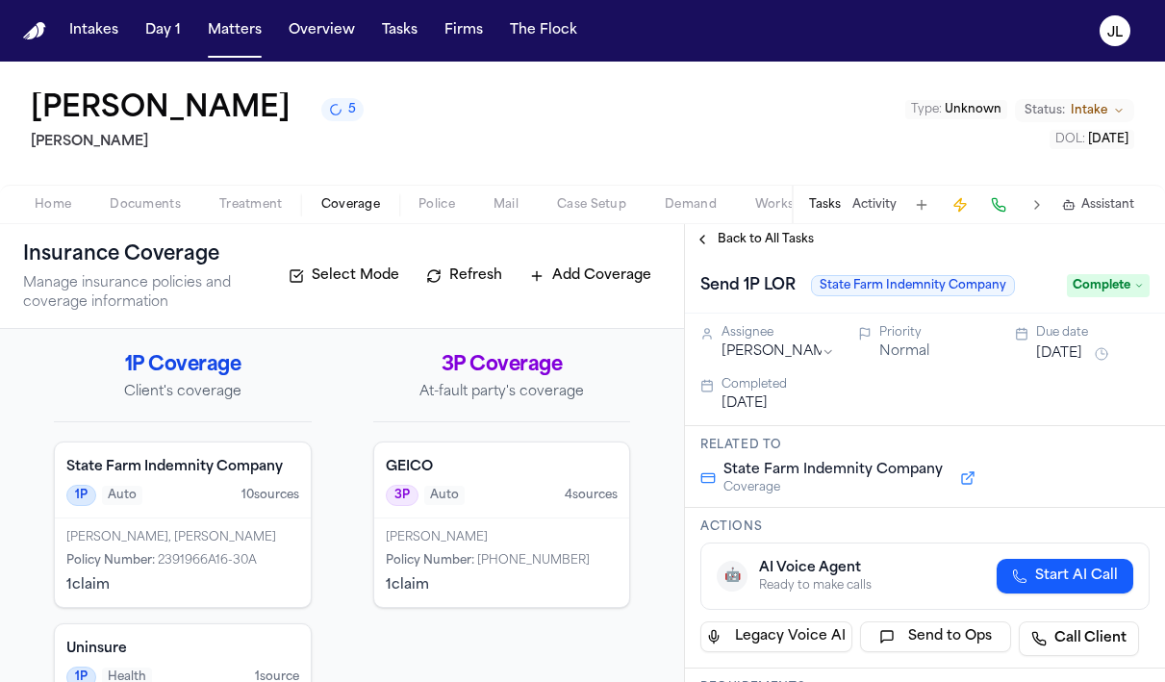
click at [703, 241] on button "Back to All Tasks" at bounding box center [754, 239] width 138 height 15
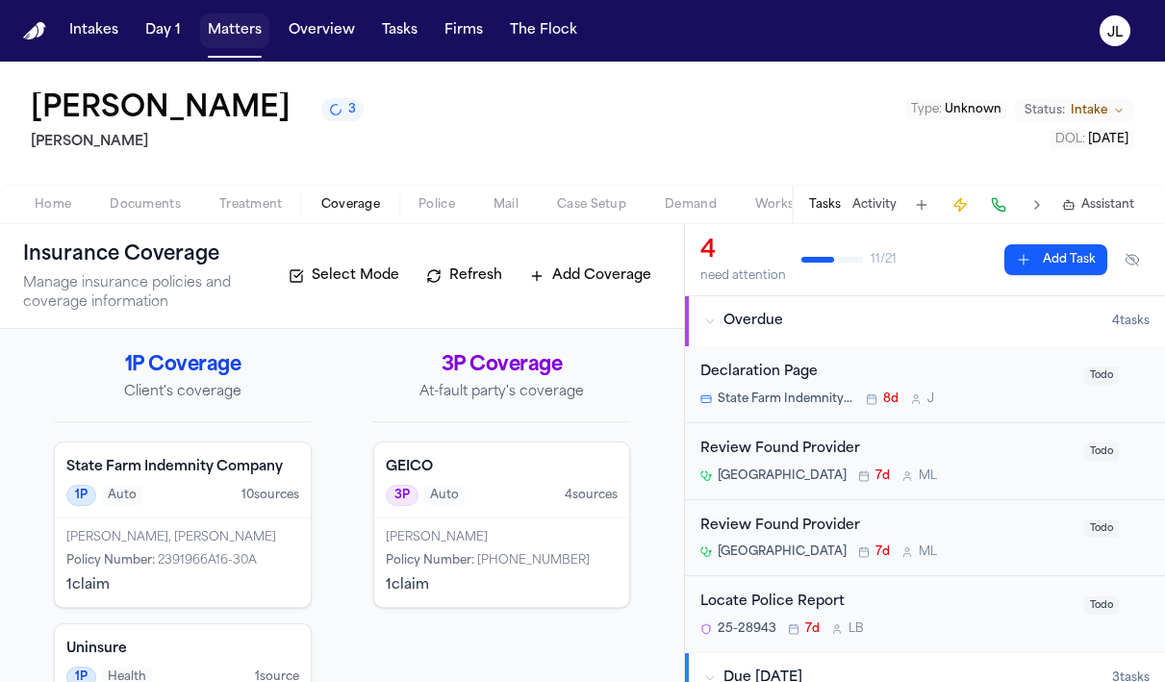
click at [220, 33] on button "Matters" at bounding box center [234, 30] width 69 height 35
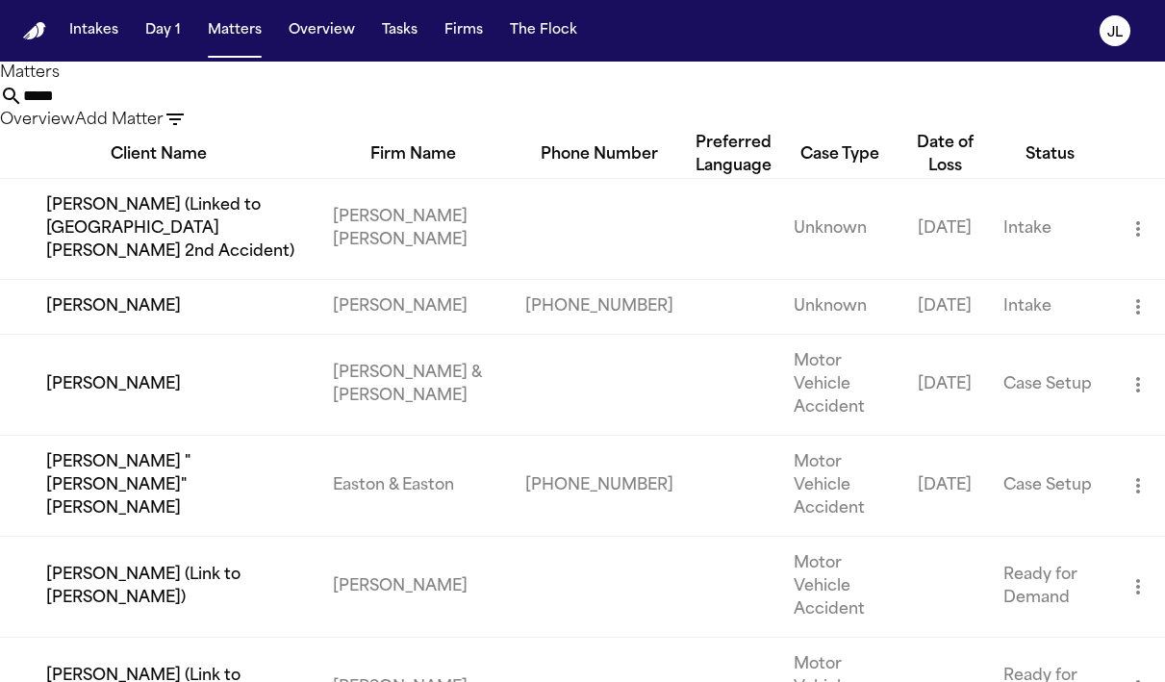
click at [177, 108] on input "*****" at bounding box center [100, 96] width 154 height 23
drag, startPoint x: 439, startPoint y: 114, endPoint x: 319, endPoint y: 114, distance: 119.2
click at [319, 108] on div "*****" at bounding box center [582, 96] width 1165 height 23
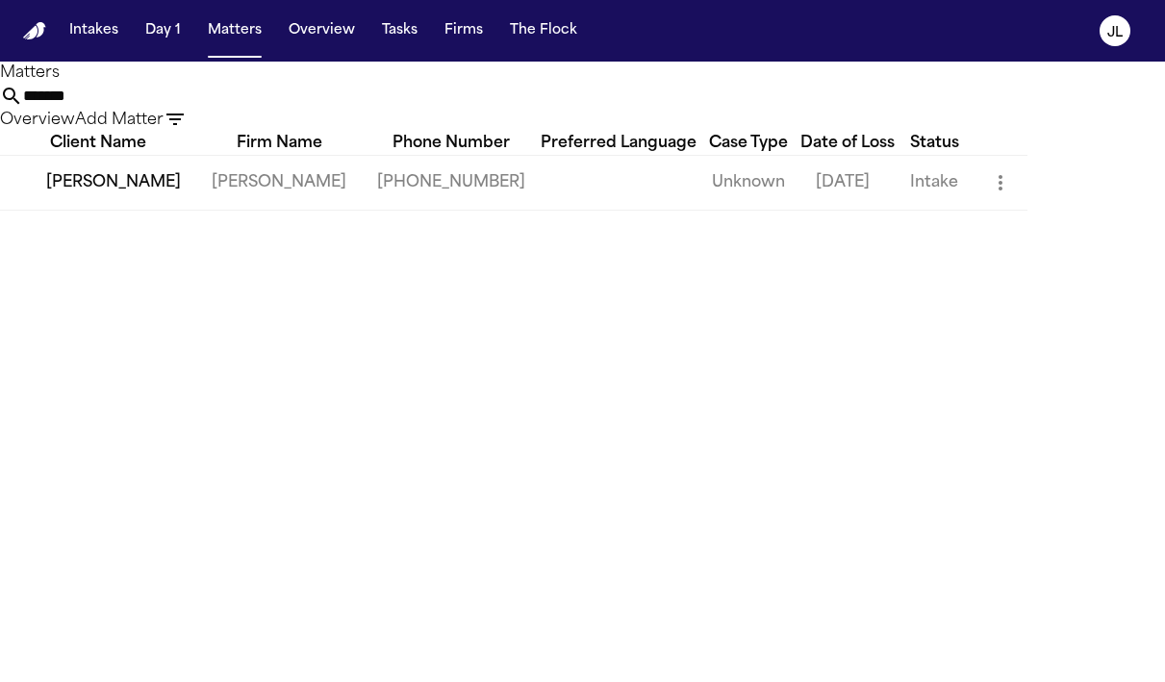
type input "*******"
click at [120, 210] on td "Brittany Knowles" at bounding box center [98, 182] width 196 height 55
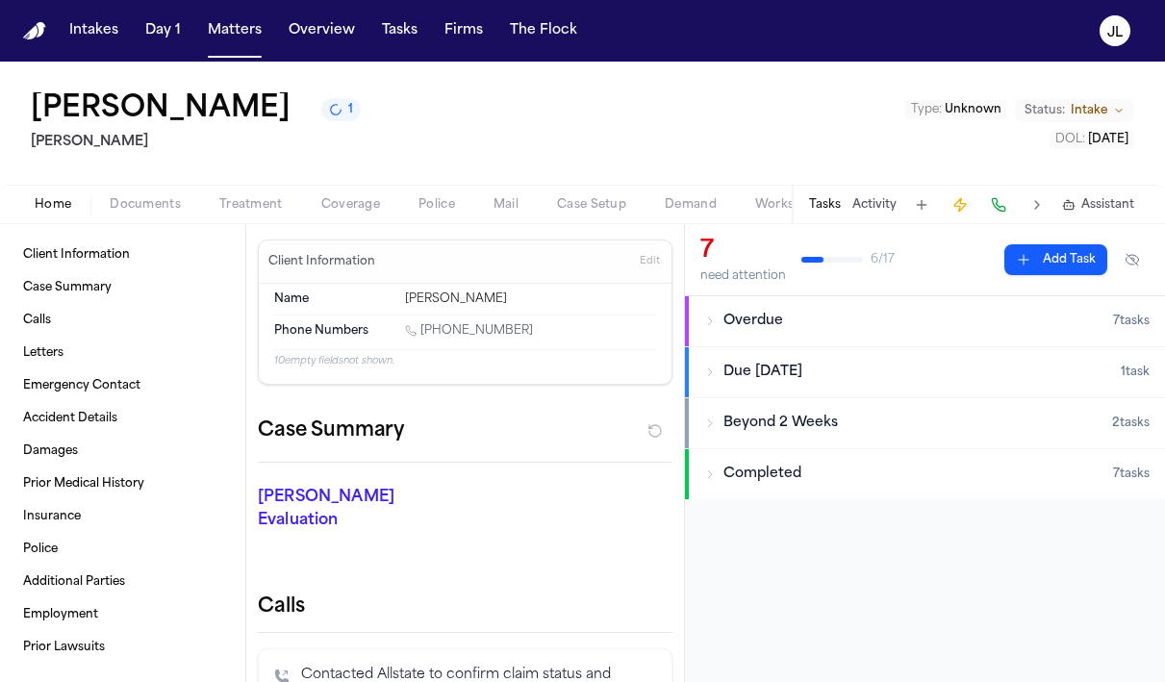
click at [349, 219] on div "Home Documents Treatment Coverage Police Mail Case Setup Demand Workspaces Arti…" at bounding box center [582, 204] width 1165 height 38
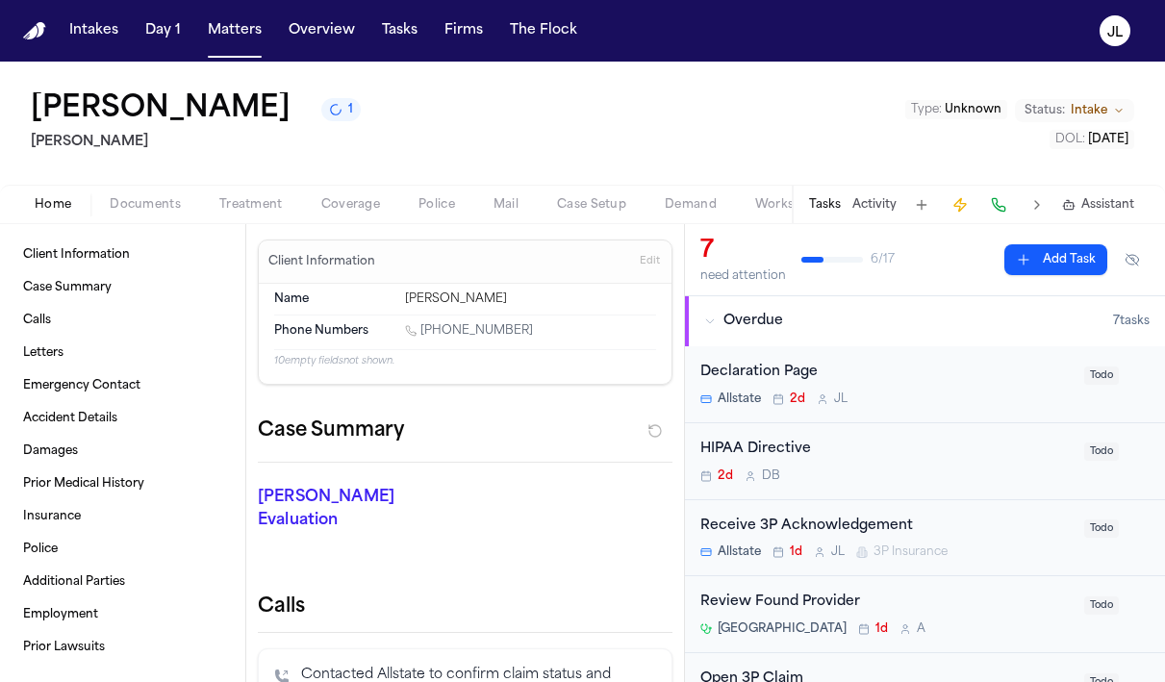
click at [349, 203] on span "Coverage" at bounding box center [350, 204] width 59 height 15
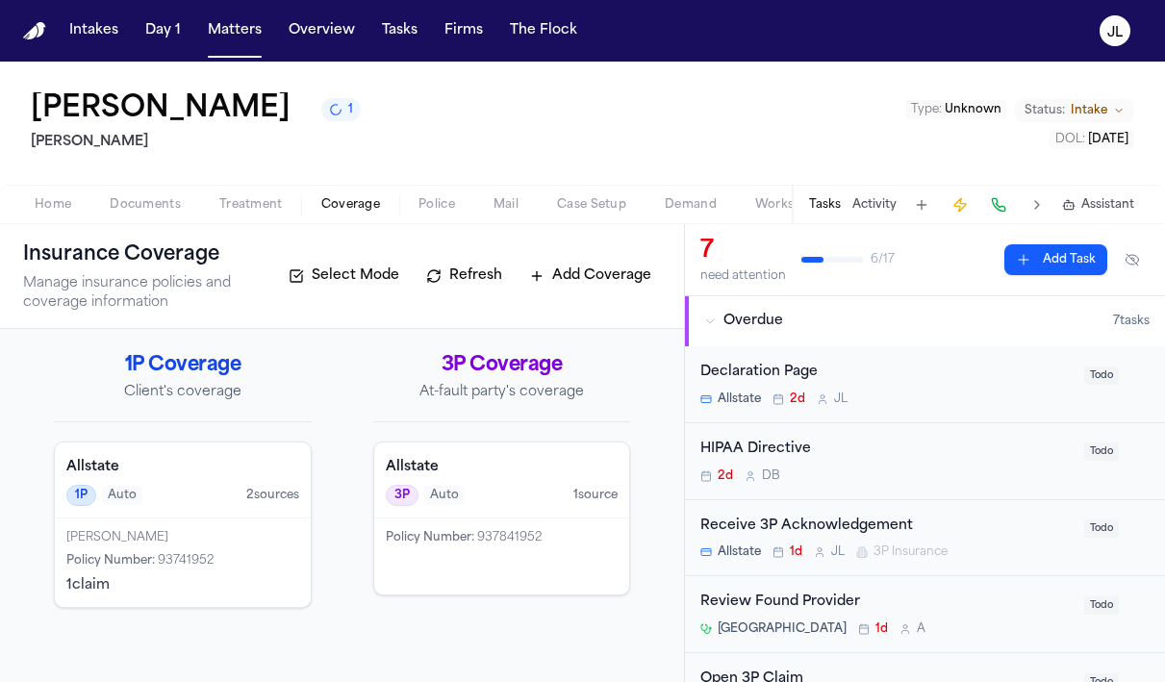
click at [143, 202] on span "Documents" at bounding box center [145, 204] width 71 height 15
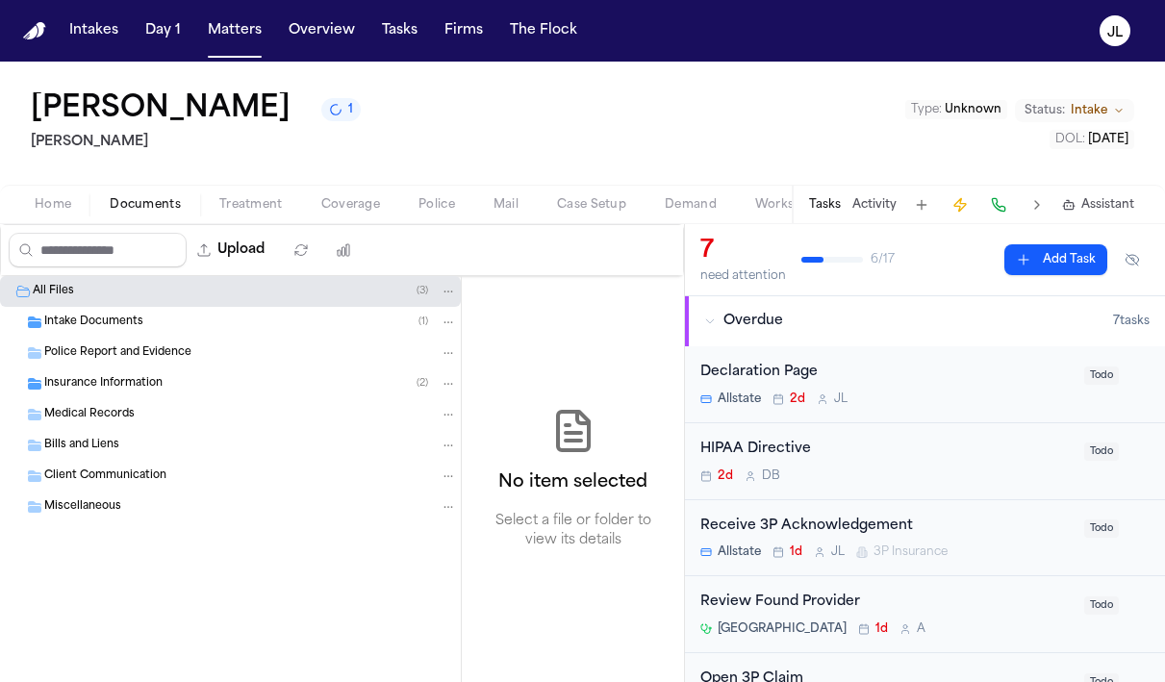
click at [62, 205] on span "Home" at bounding box center [53, 204] width 37 height 15
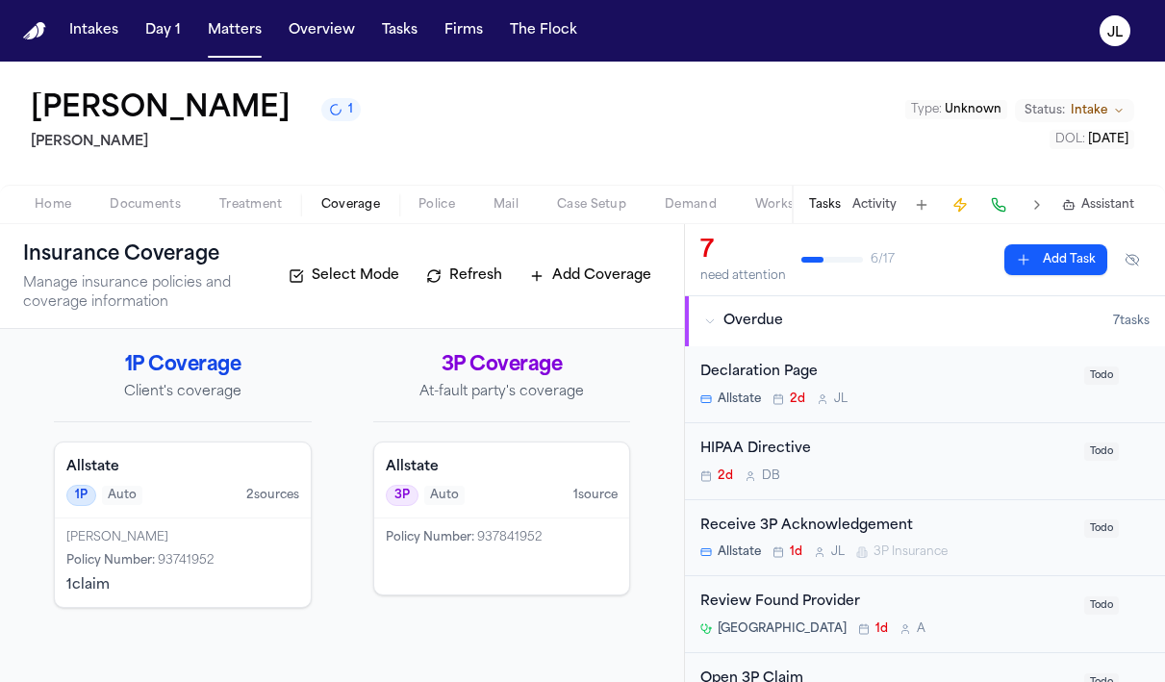
click at [348, 211] on span "Coverage" at bounding box center [350, 204] width 59 height 15
click at [222, 554] on div "Policy Number : 93741952" at bounding box center [182, 560] width 233 height 15
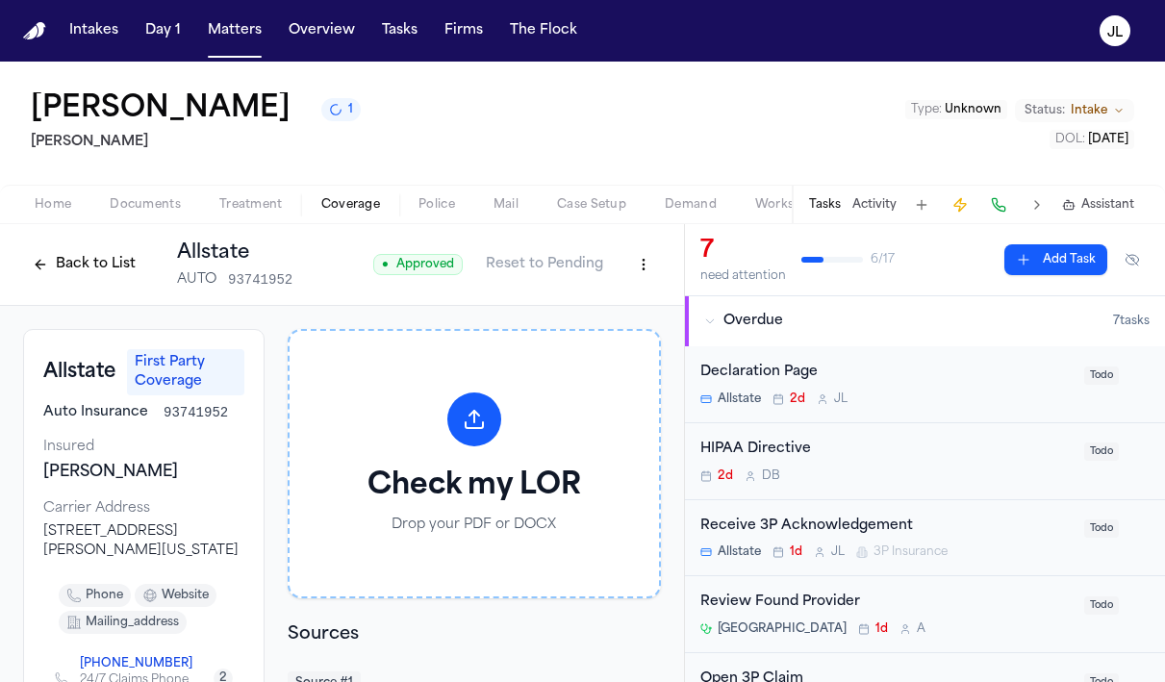
click at [152, 213] on span "Documents" at bounding box center [145, 204] width 71 height 15
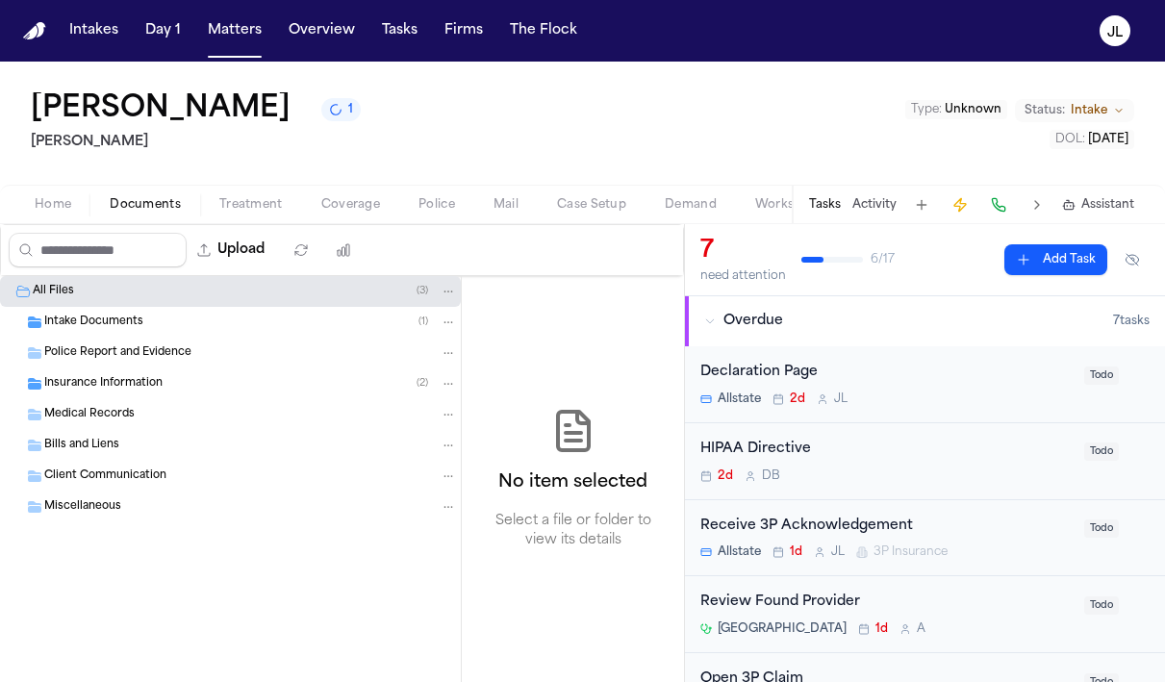
click at [127, 398] on div "Insurance Information ( 2 )" at bounding box center [230, 383] width 461 height 31
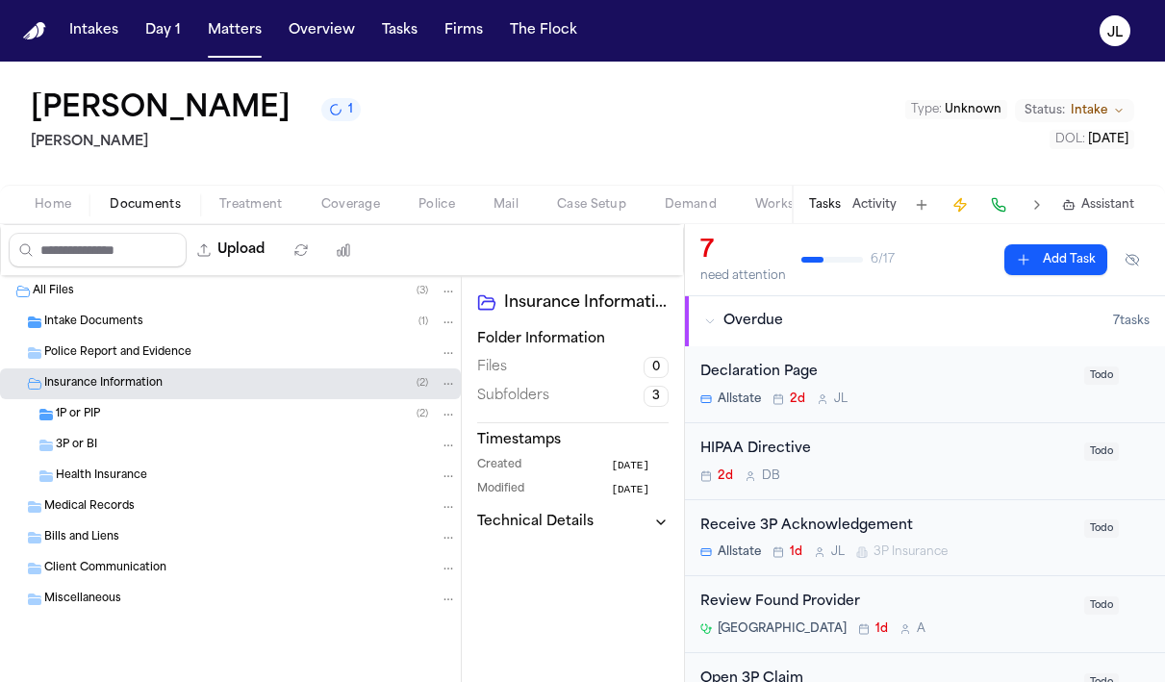
click at [120, 422] on div "1P or PIP ( 2 )" at bounding box center [256, 414] width 401 height 17
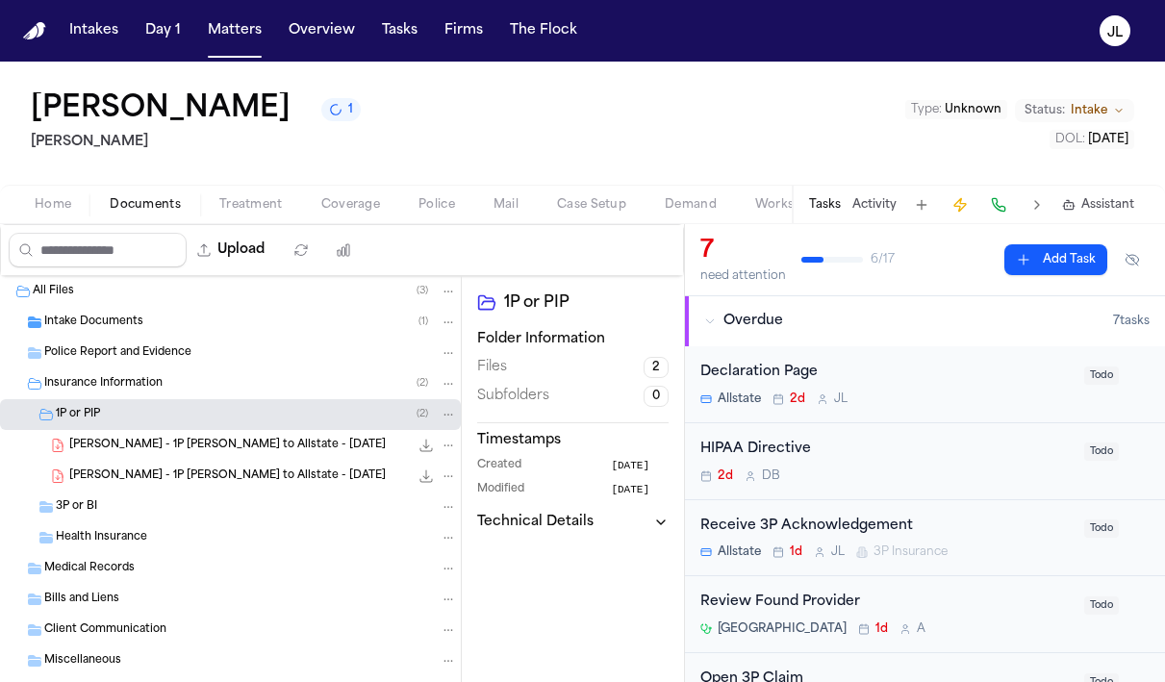
click at [134, 454] on div "B. Knowles - 1P LOR to Allstate - 8.11.25 103.4 KB • PDF" at bounding box center [263, 445] width 388 height 19
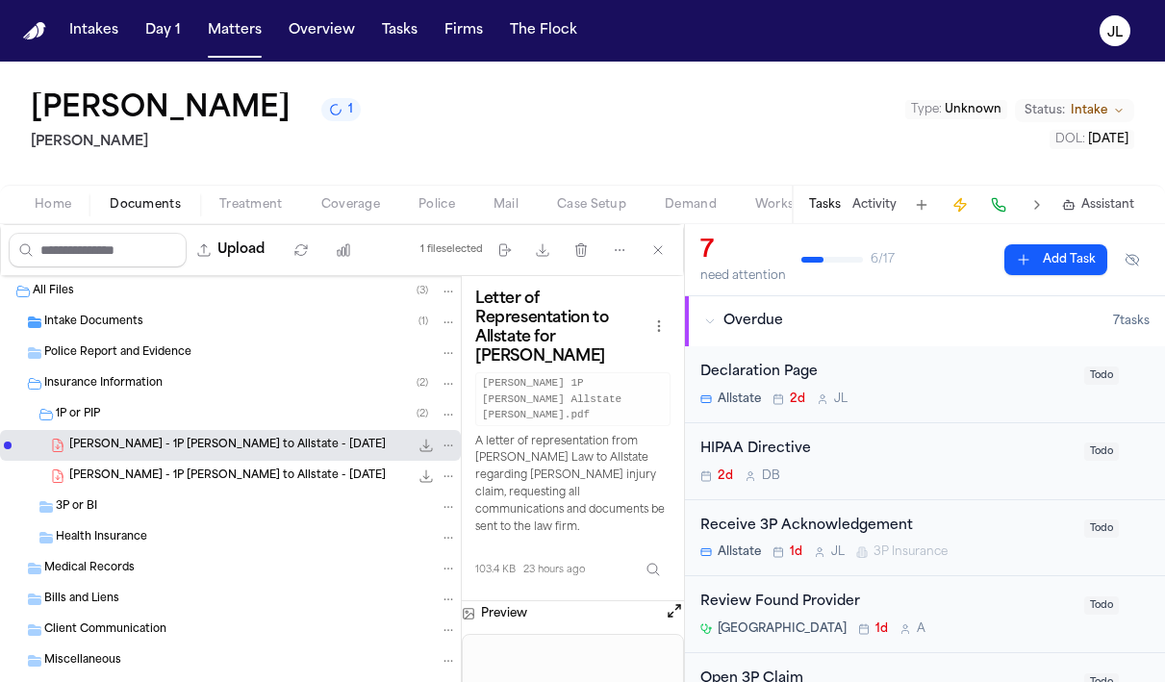
click at [351, 218] on div "Home Documents Treatment Coverage Police Mail Case Setup Demand Workspaces Arti…" at bounding box center [582, 204] width 1165 height 38
click at [351, 215] on span "button" at bounding box center [351, 215] width 82 height 2
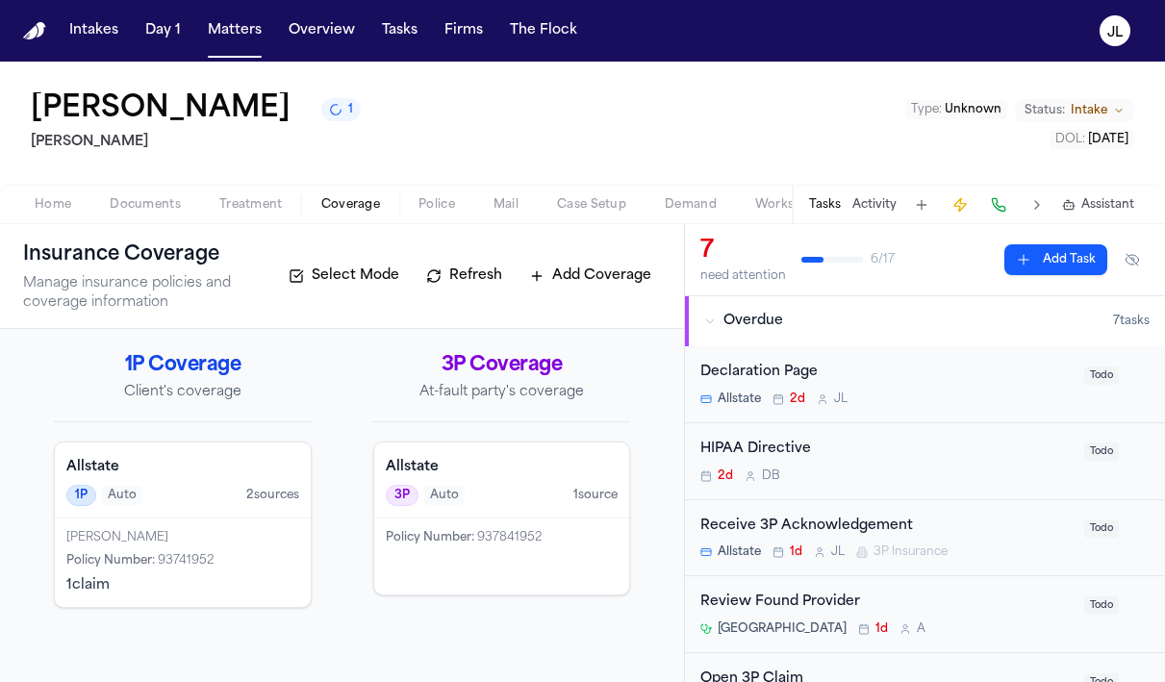
click at [236, 519] on div "Brittany Knowles Policy Number : 93741952 1 claim" at bounding box center [183, 562] width 256 height 88
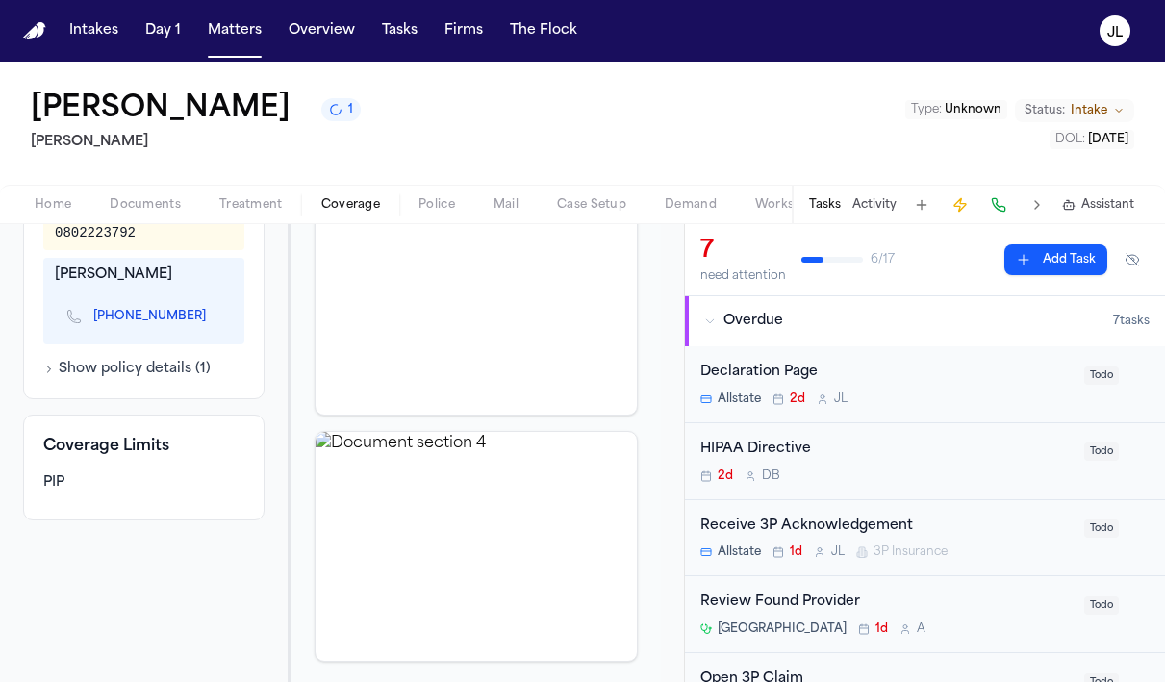
scroll to position [879, 0]
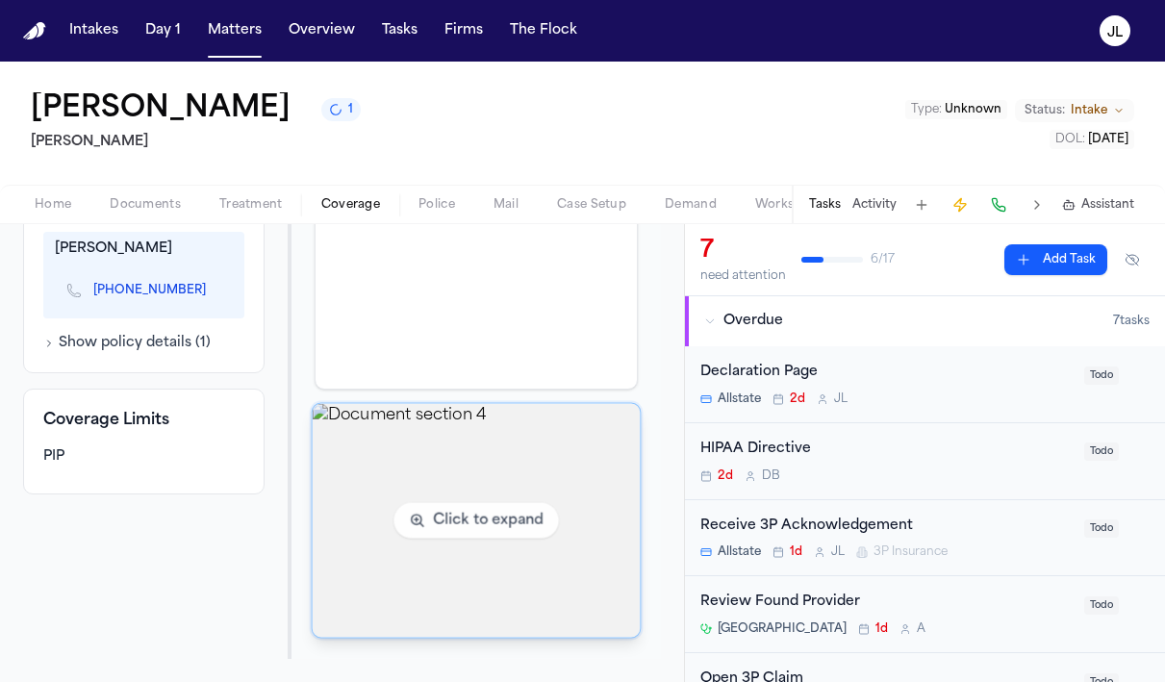
click at [346, 514] on img "View document section 4" at bounding box center [476, 521] width 328 height 234
click at [427, 549] on img "View document section 4" at bounding box center [476, 521] width 328 height 234
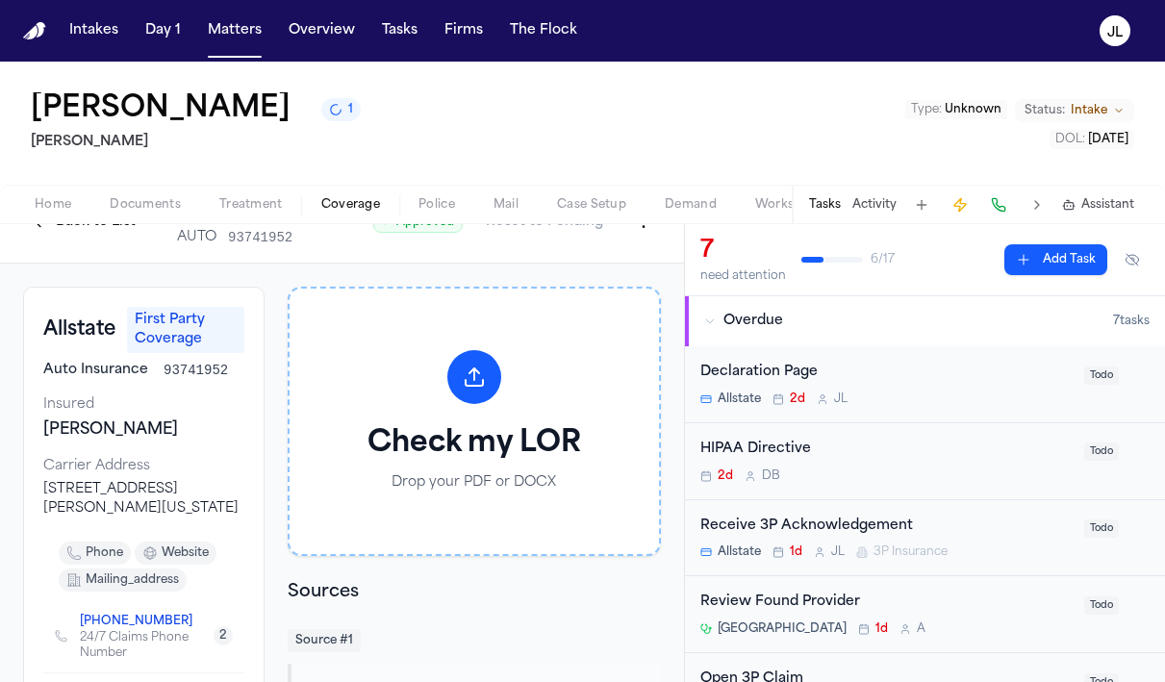
scroll to position [0, 0]
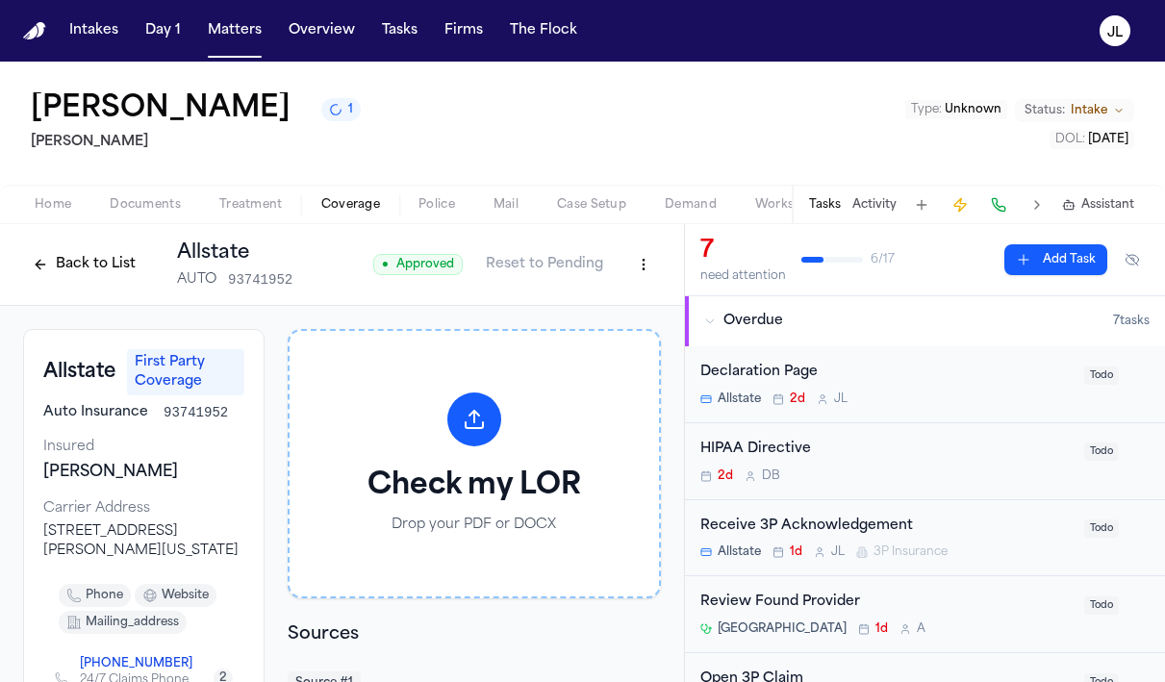
click at [108, 268] on button "Back to List" at bounding box center [84, 264] width 122 height 31
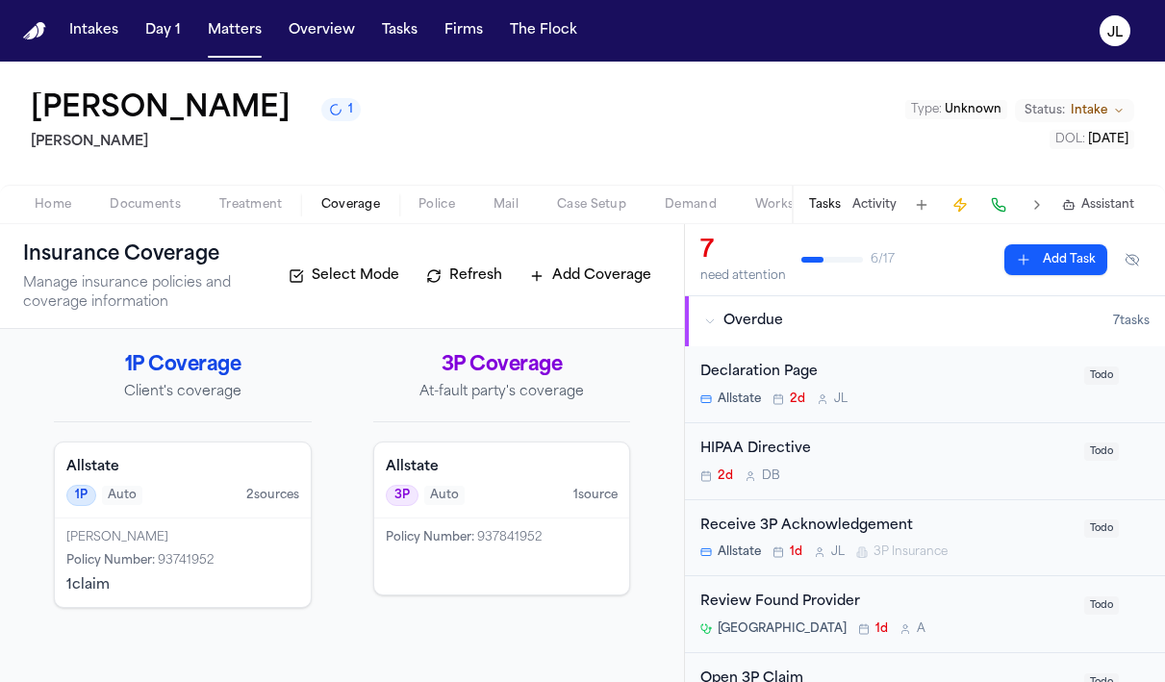
click at [508, 543] on span "937841952" at bounding box center [509, 538] width 64 height 12
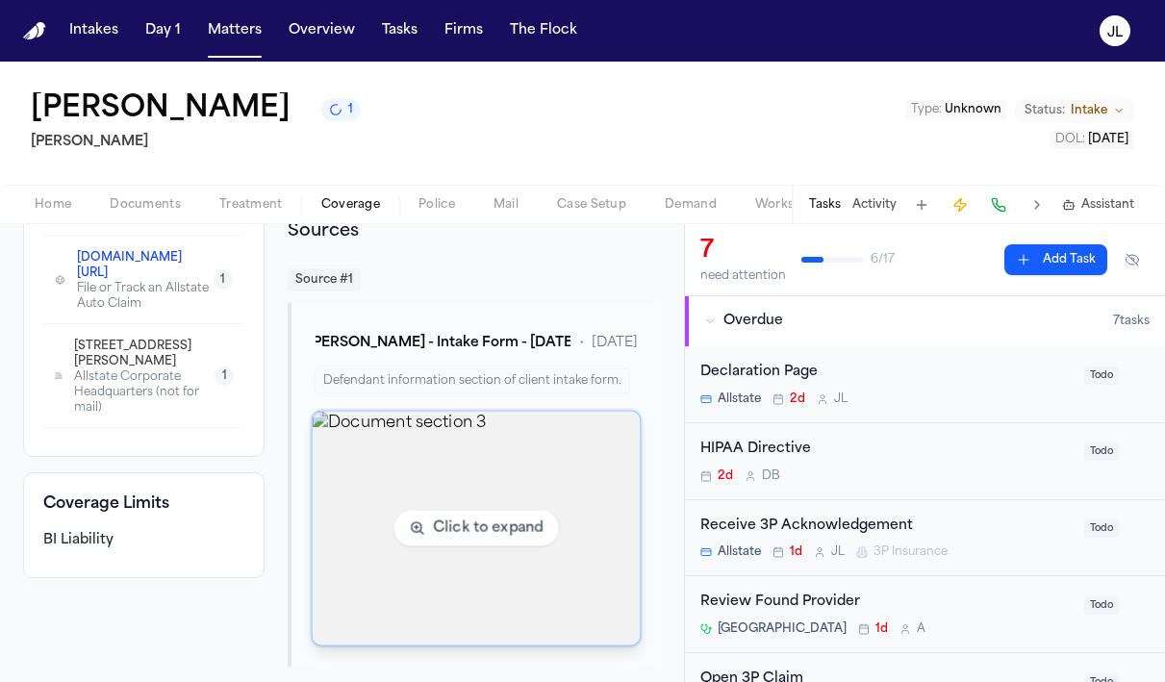
scroll to position [415, 0]
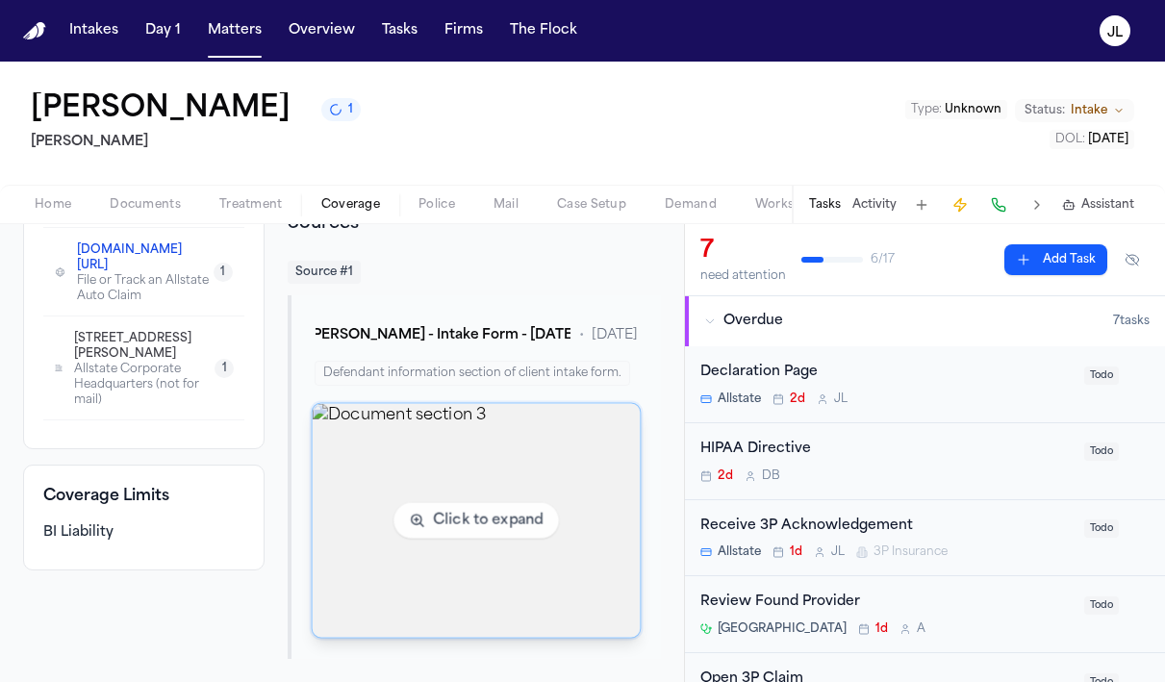
click at [400, 549] on img "View document section 3" at bounding box center [476, 521] width 328 height 234
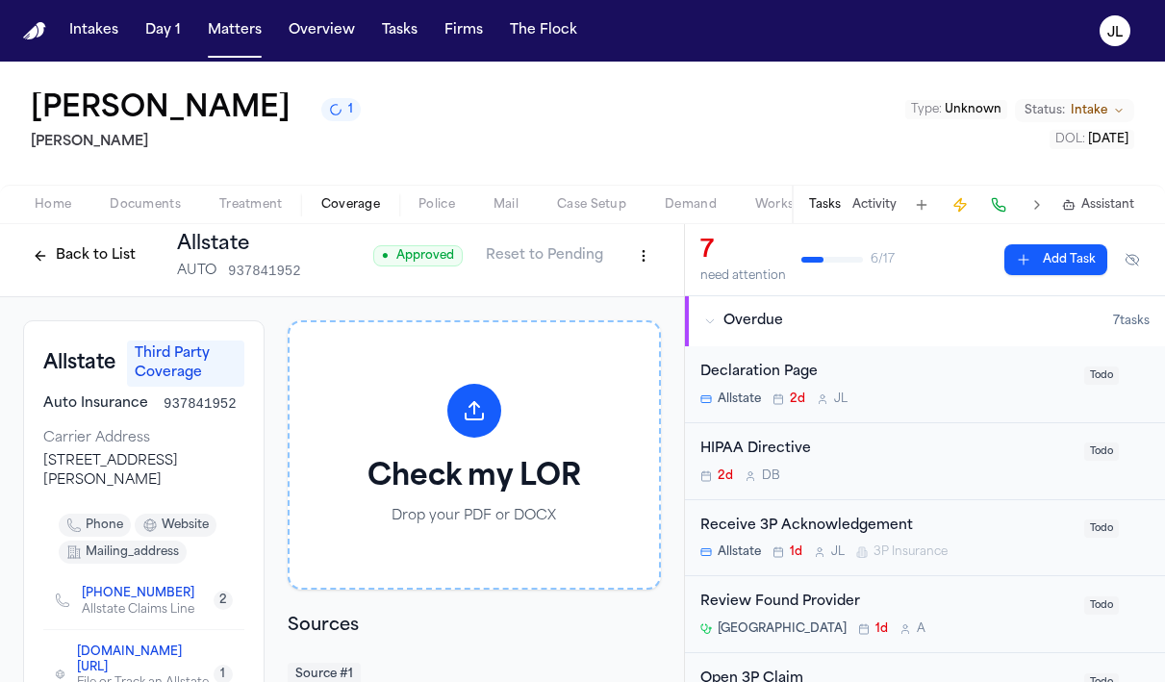
scroll to position [0, 0]
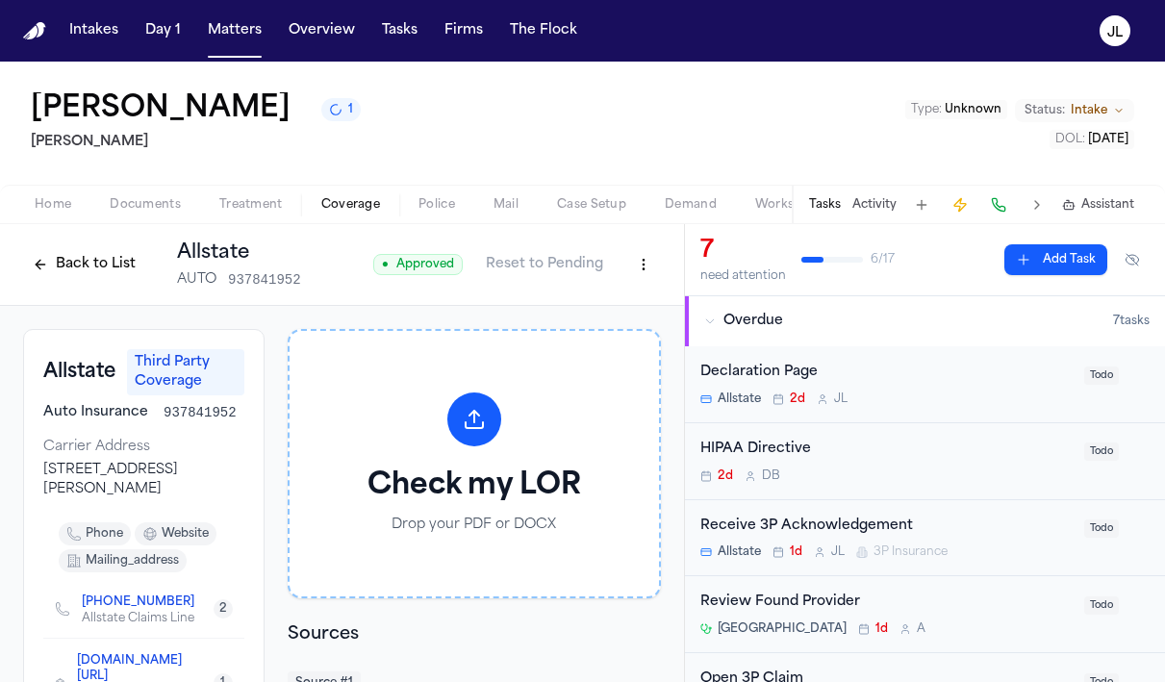
click at [91, 267] on button "Back to List" at bounding box center [84, 264] width 122 height 31
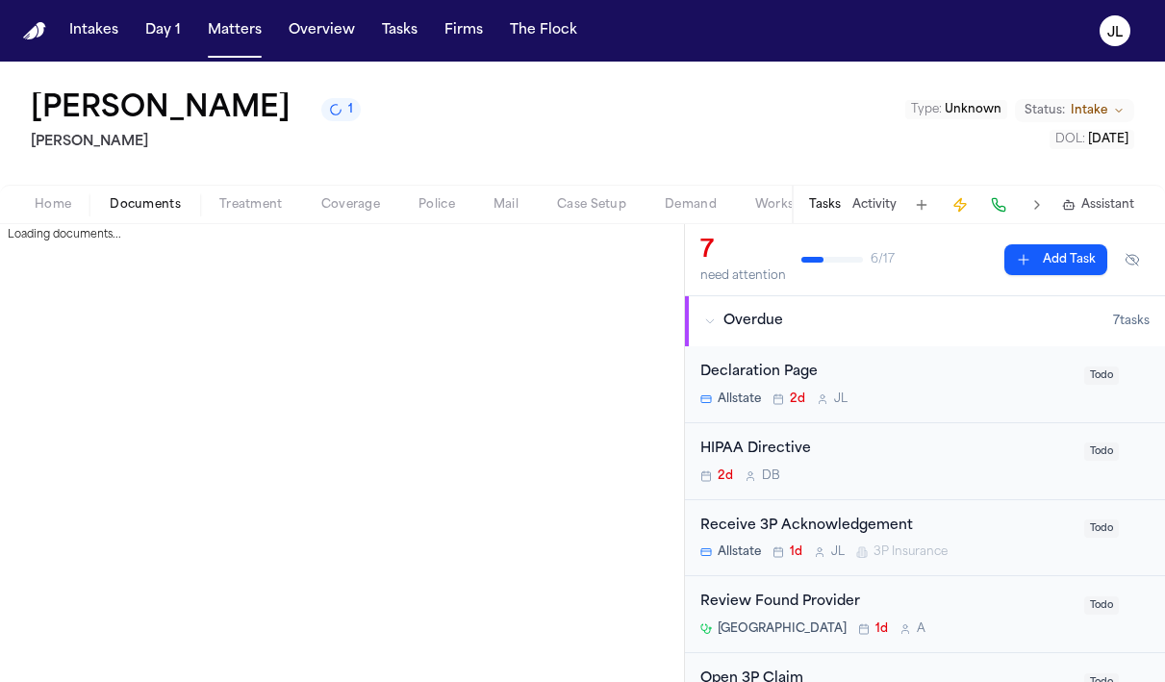
click at [142, 208] on span "Documents" at bounding box center [145, 204] width 71 height 15
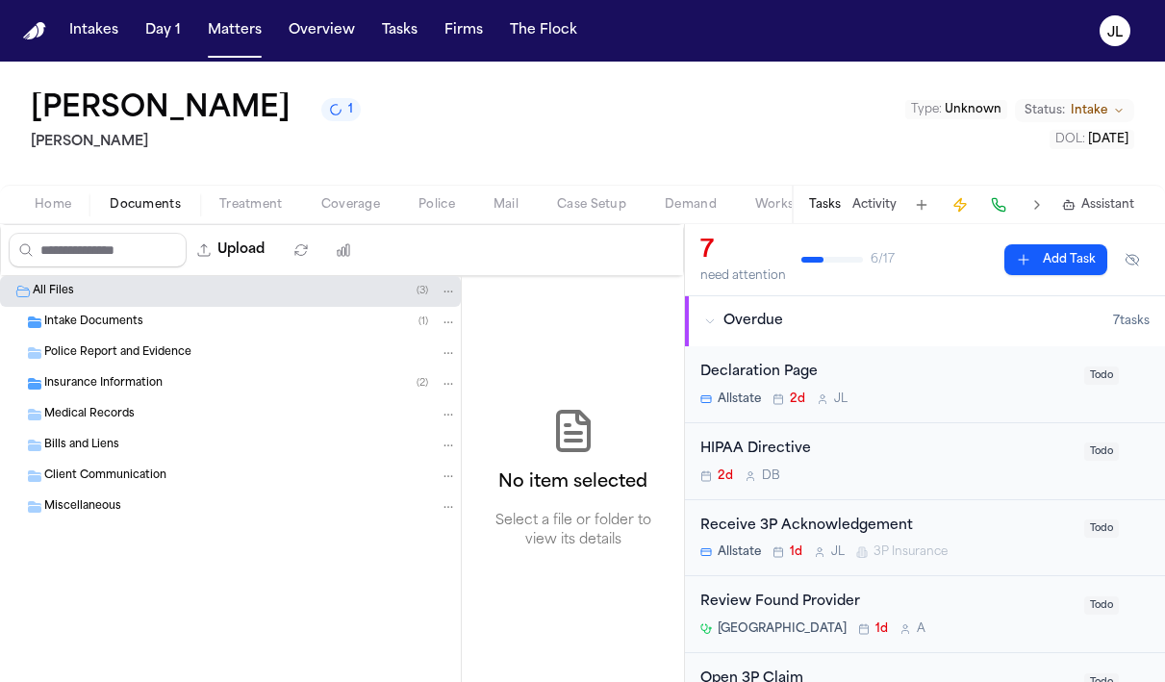
click at [120, 393] on div "Insurance Information ( 2 )" at bounding box center [230, 383] width 461 height 31
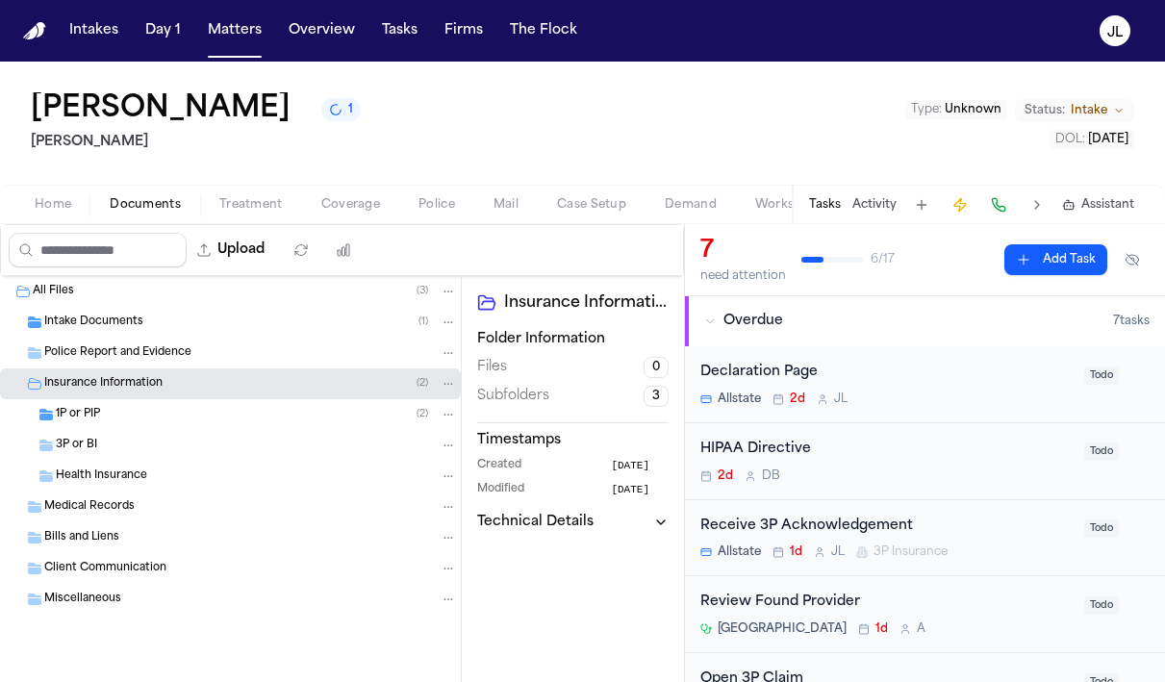
click at [135, 418] on div "1P or PIP ( 2 )" at bounding box center [256, 414] width 401 height 17
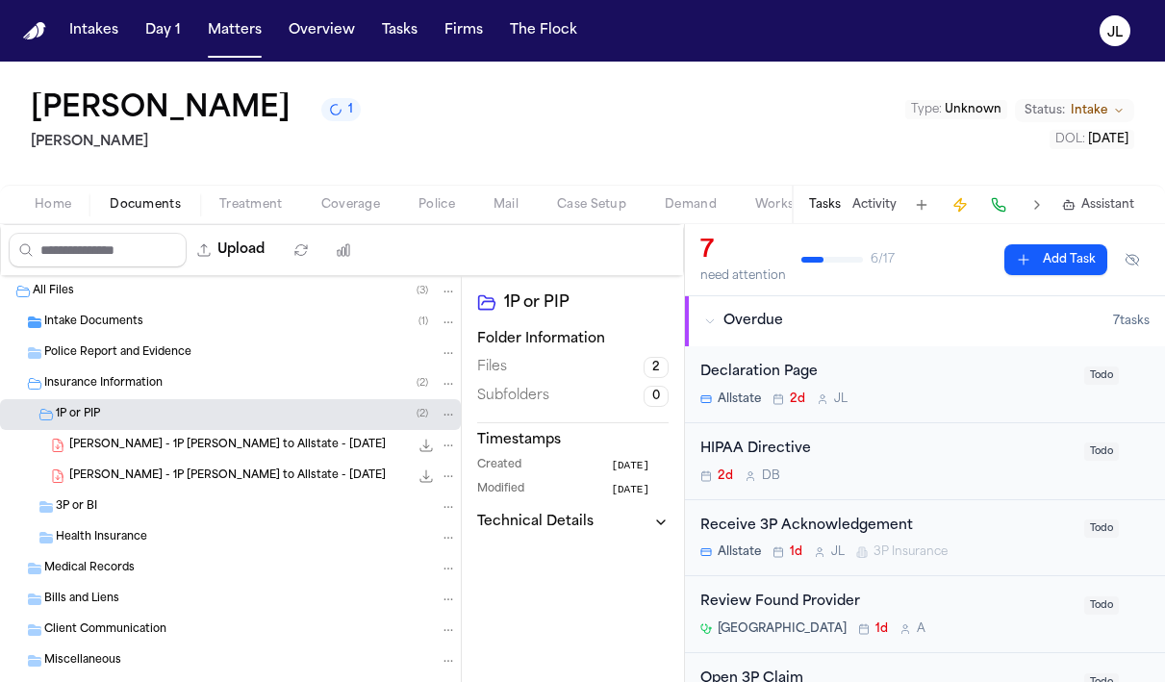
click at [128, 515] on div "3P or BI" at bounding box center [256, 506] width 401 height 17
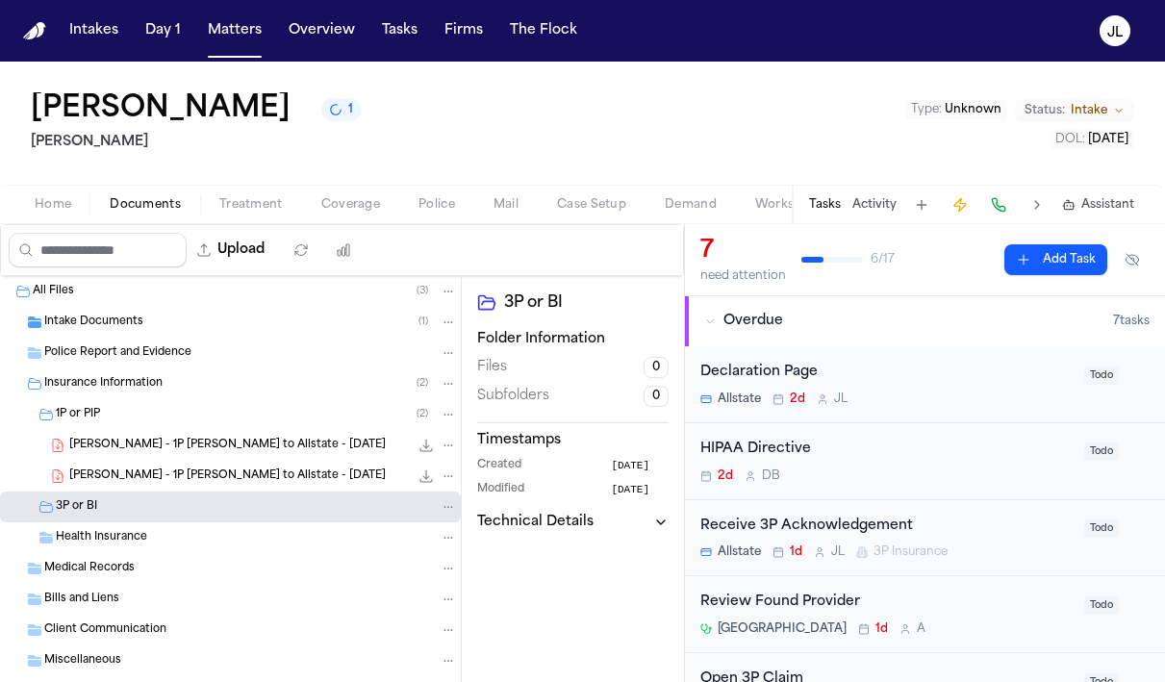
click at [182, 481] on span "B. Knowles - 1P LOR to Allstate - 8.11.25" at bounding box center [227, 476] width 316 height 16
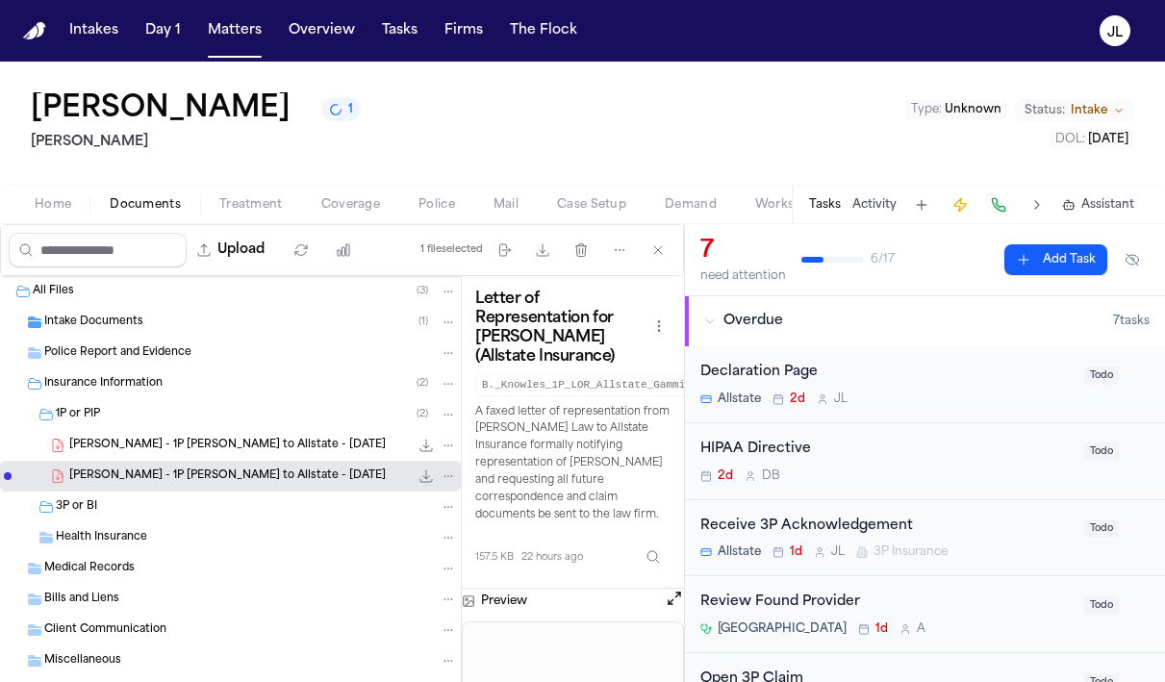
click at [188, 449] on span "B. Knowles - 1P LOR to Allstate - 8.11.25" at bounding box center [227, 446] width 316 height 16
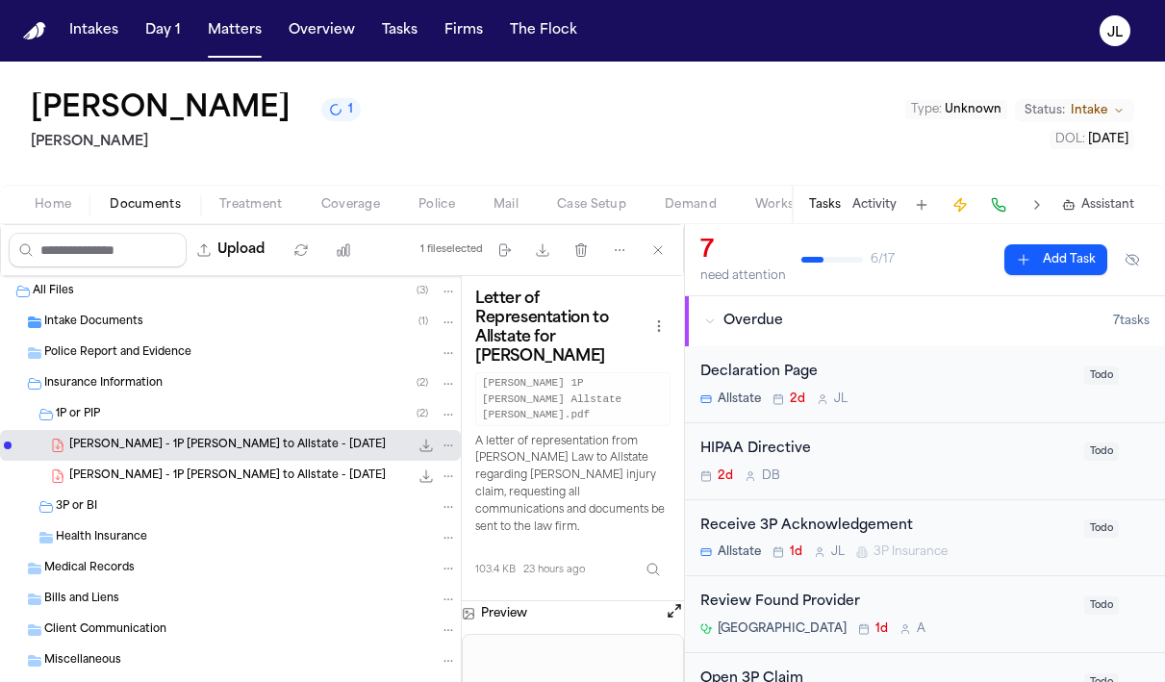
scroll to position [39, 0]
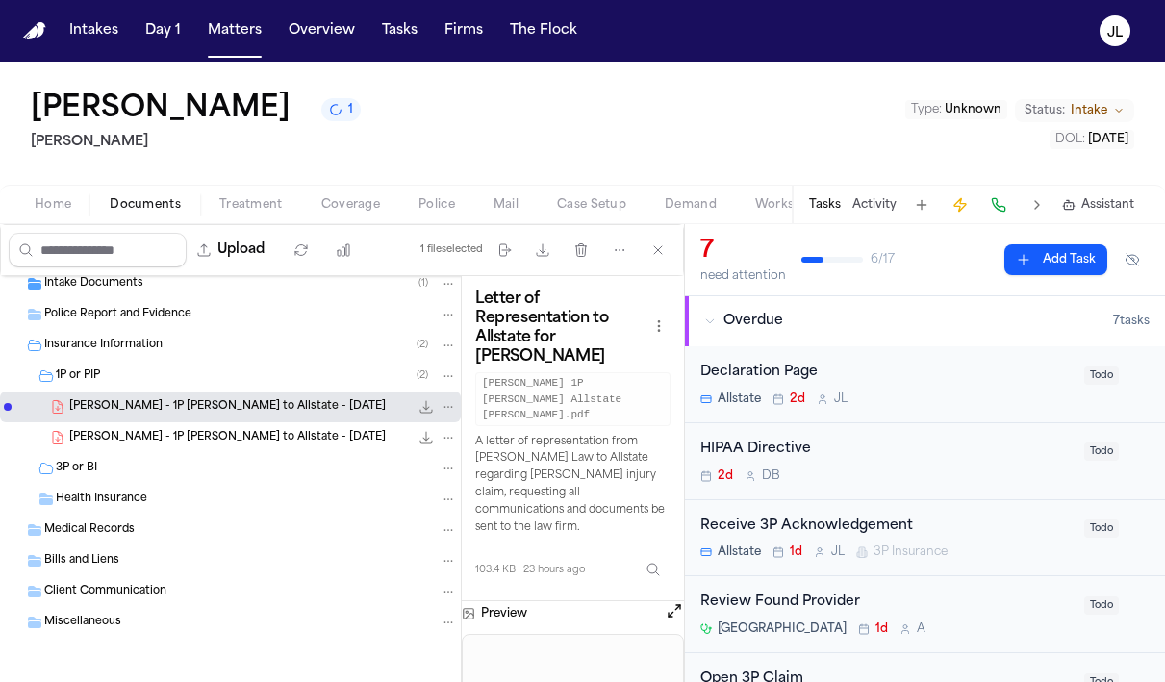
click at [348, 203] on span "Coverage" at bounding box center [350, 204] width 59 height 15
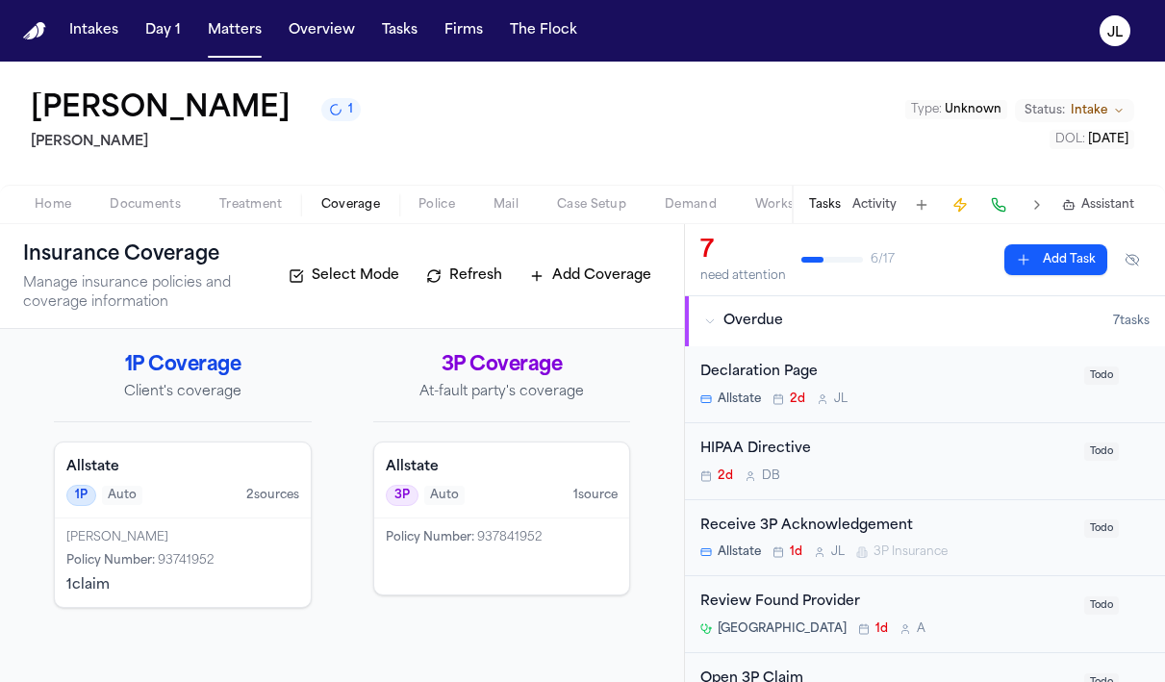
click at [470, 504] on div "3P Auto 1 source" at bounding box center [502, 495] width 233 height 21
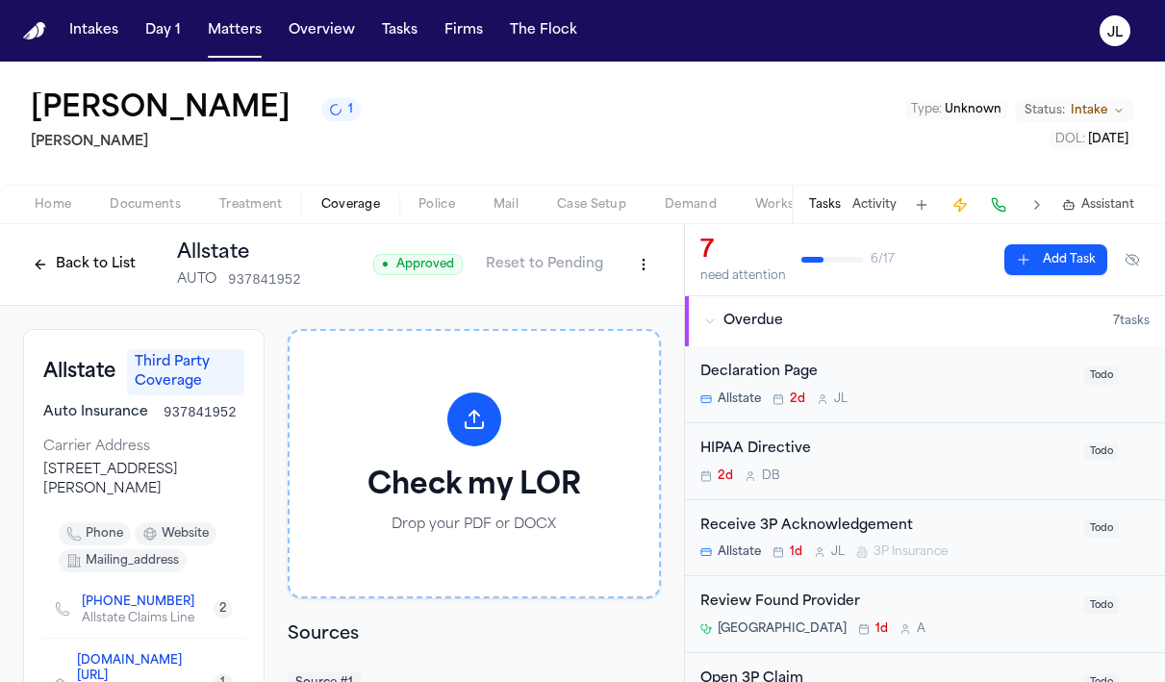
click at [48, 258] on button "Back to List" at bounding box center [84, 264] width 122 height 31
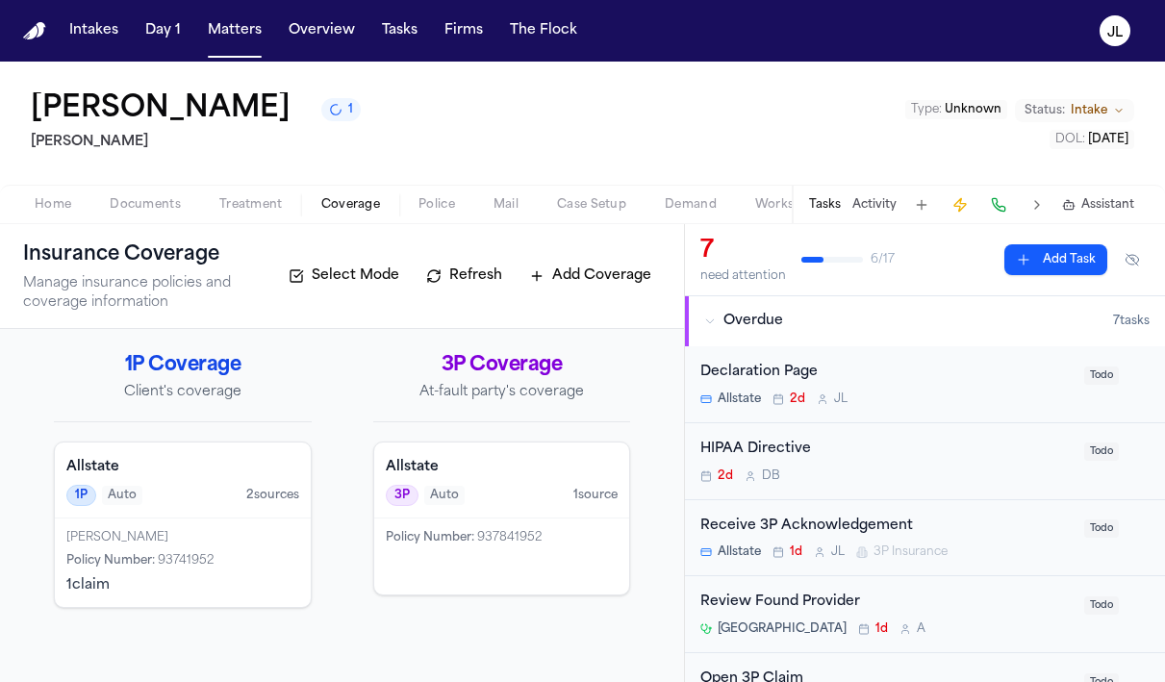
click at [242, 505] on div "1P Auto 2 source s" at bounding box center [182, 495] width 233 height 21
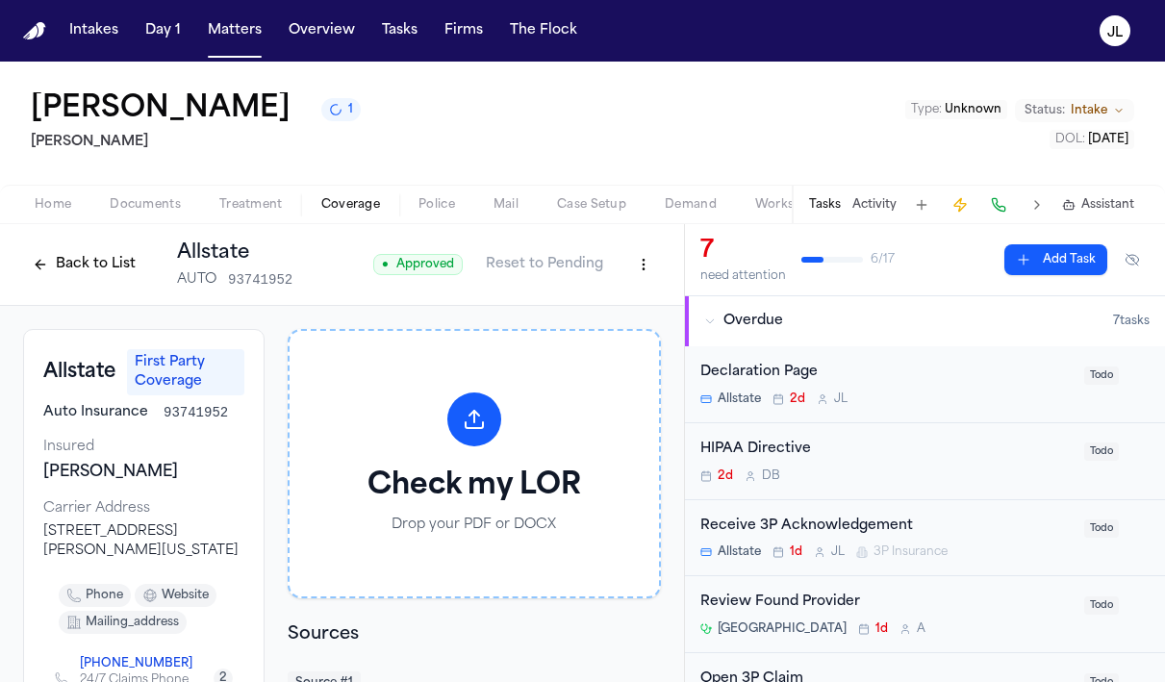
click at [70, 265] on button "Back to List" at bounding box center [84, 264] width 122 height 31
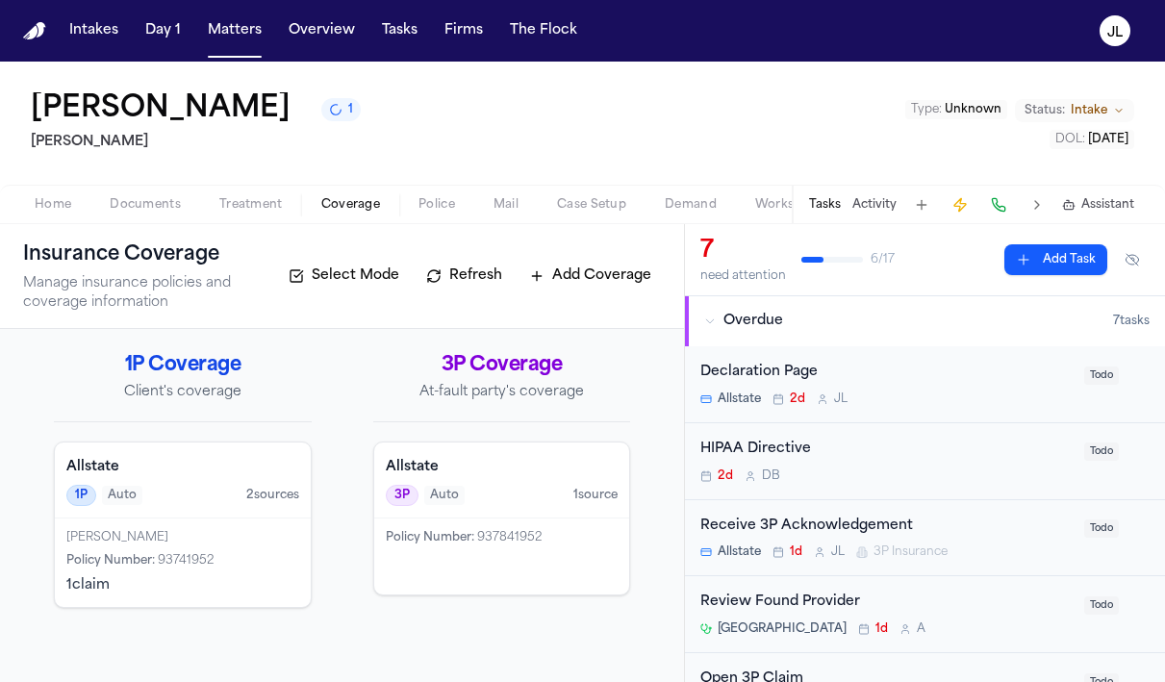
click at [145, 204] on span "Documents" at bounding box center [145, 204] width 71 height 15
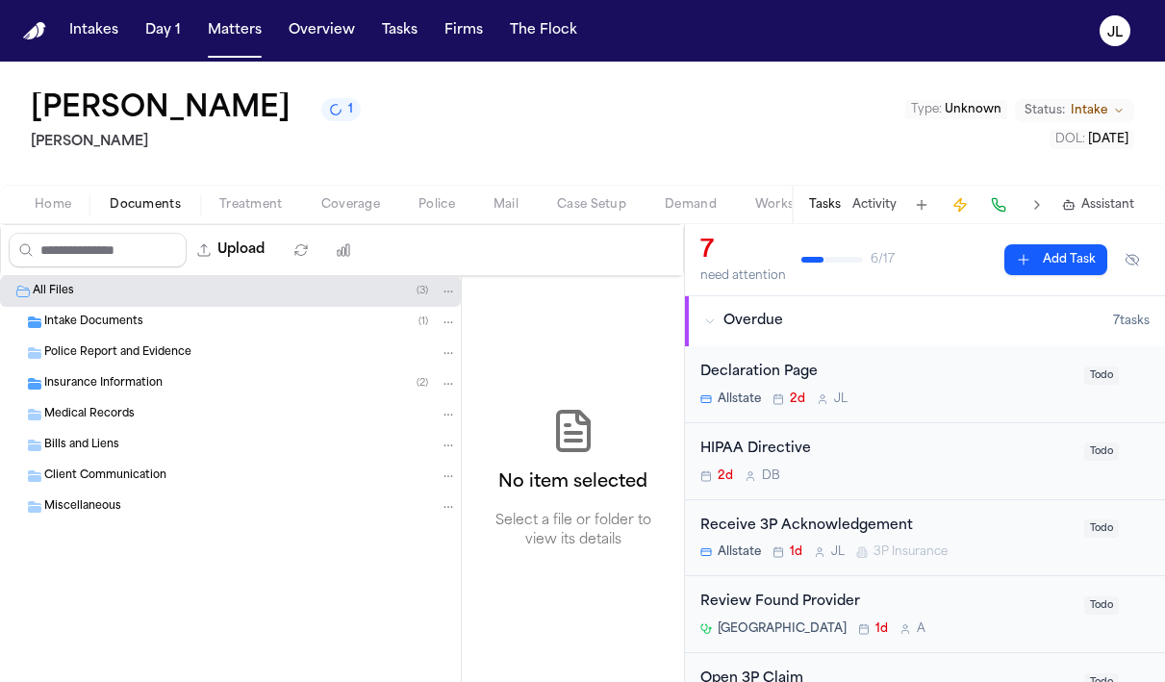
click at [374, 213] on span "Coverage" at bounding box center [350, 204] width 59 height 15
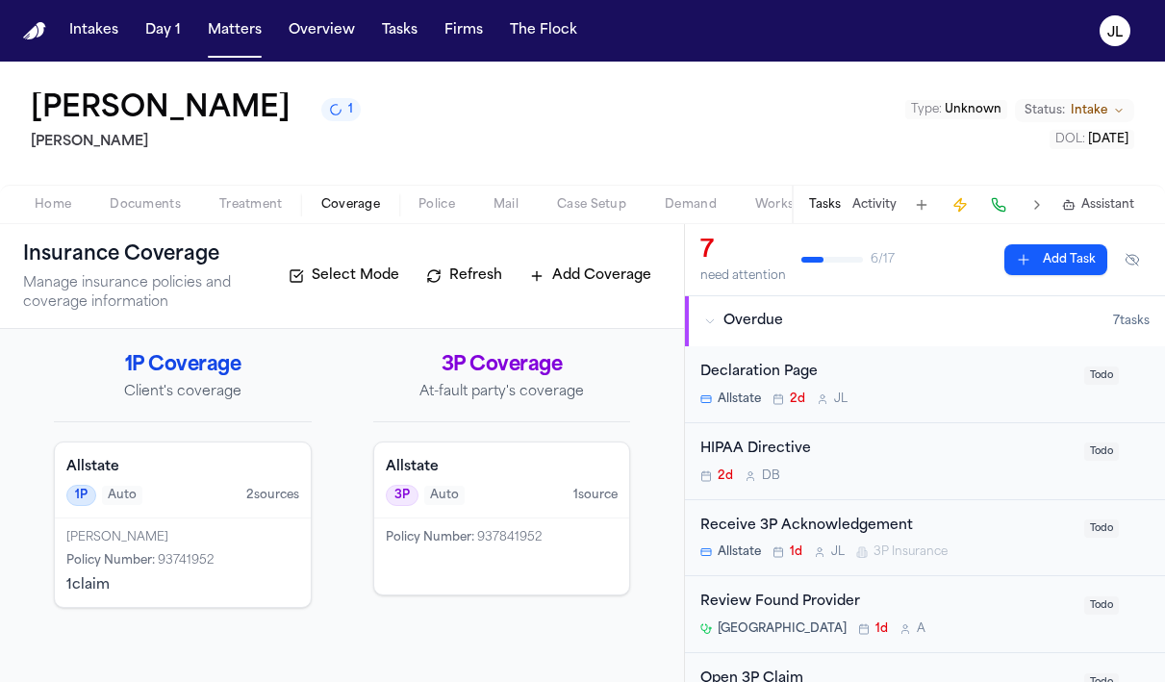
click at [452, 542] on span "Policy Number :" at bounding box center [430, 538] width 88 height 12
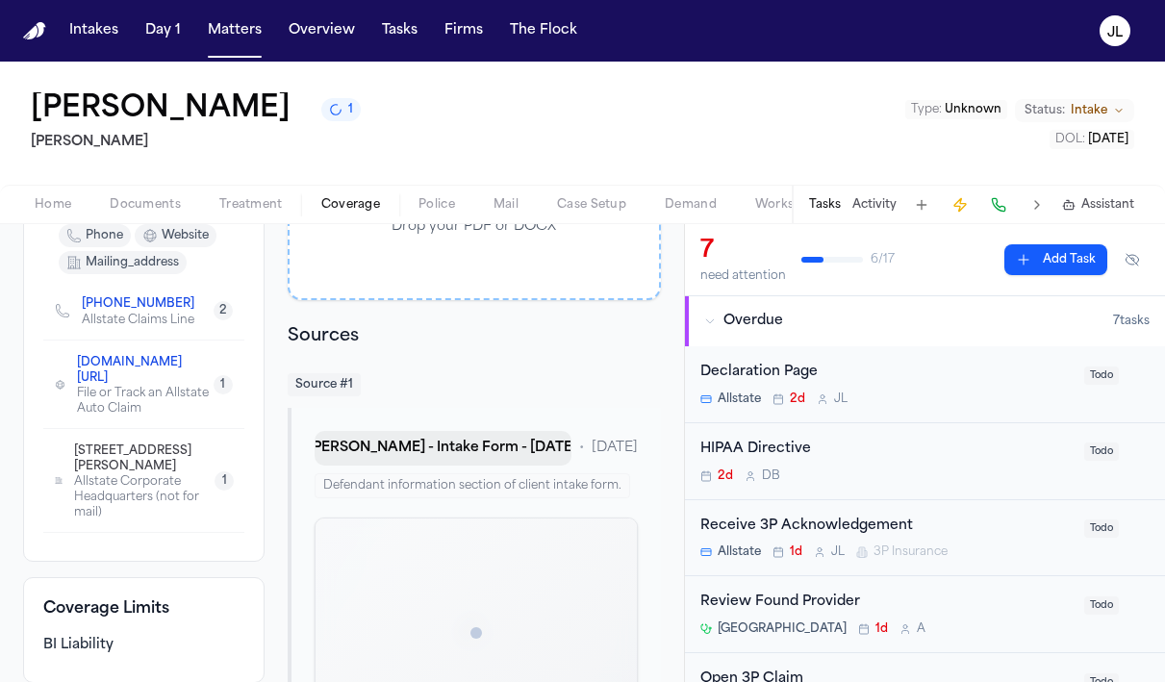
scroll to position [415, 0]
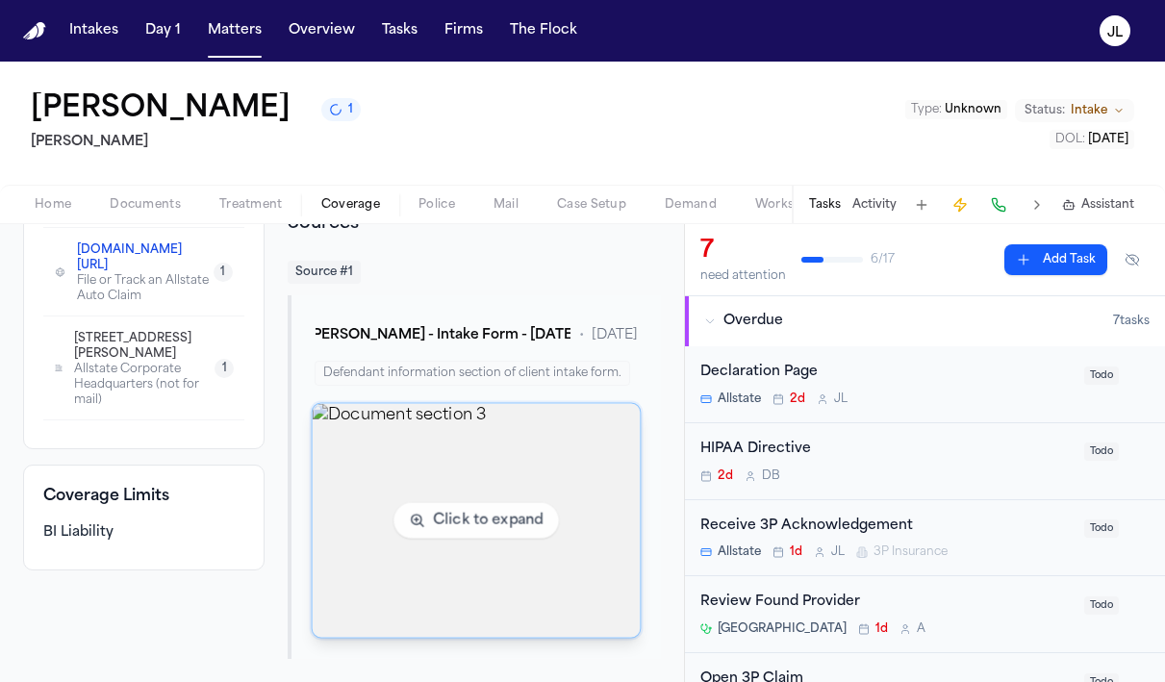
click at [433, 561] on img "View document section 3" at bounding box center [476, 521] width 328 height 234
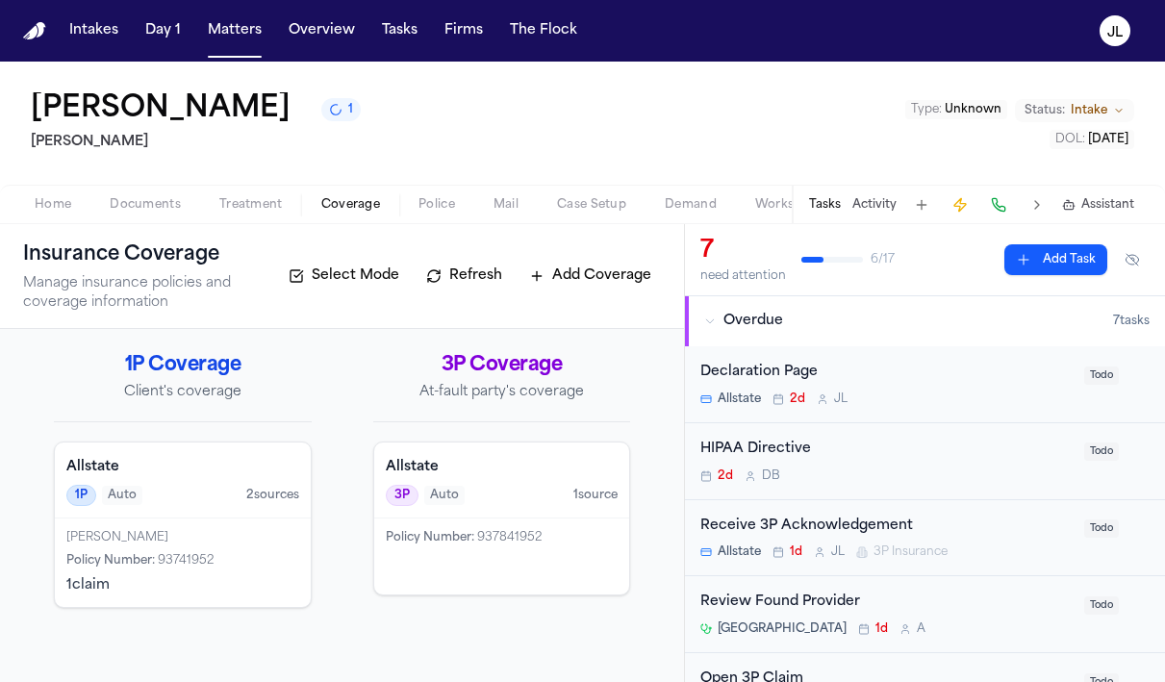
click at [206, 512] on div "Allstate 1P Auto 2 source s" at bounding box center [183, 480] width 256 height 76
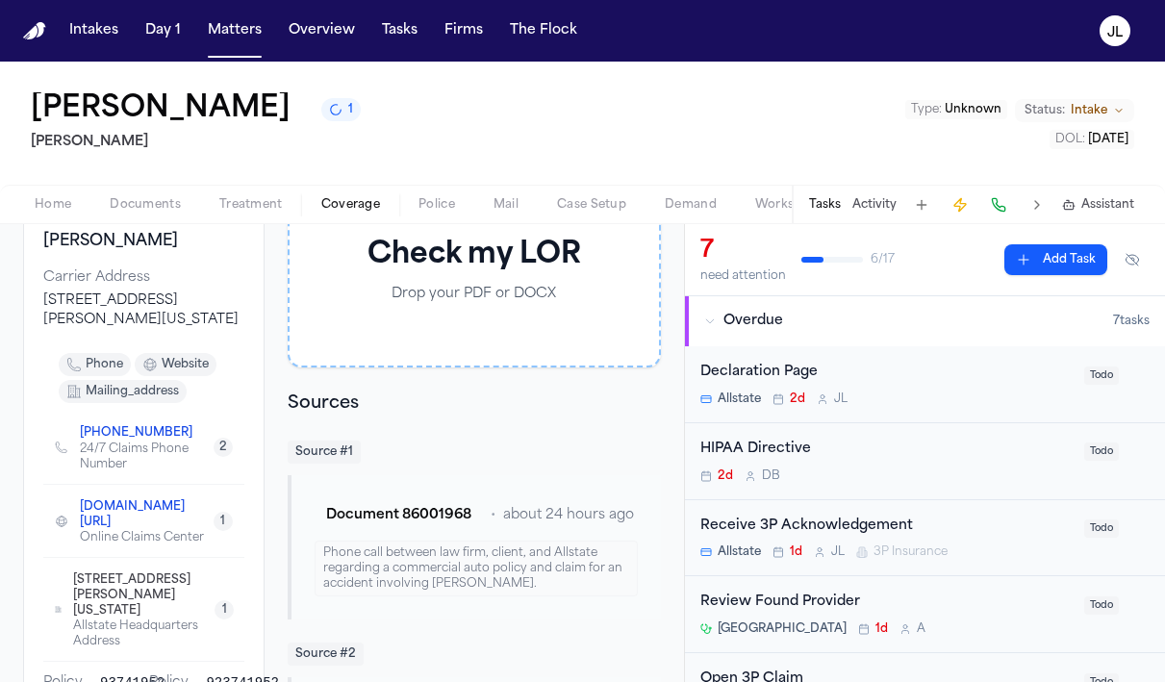
scroll to position [84, 0]
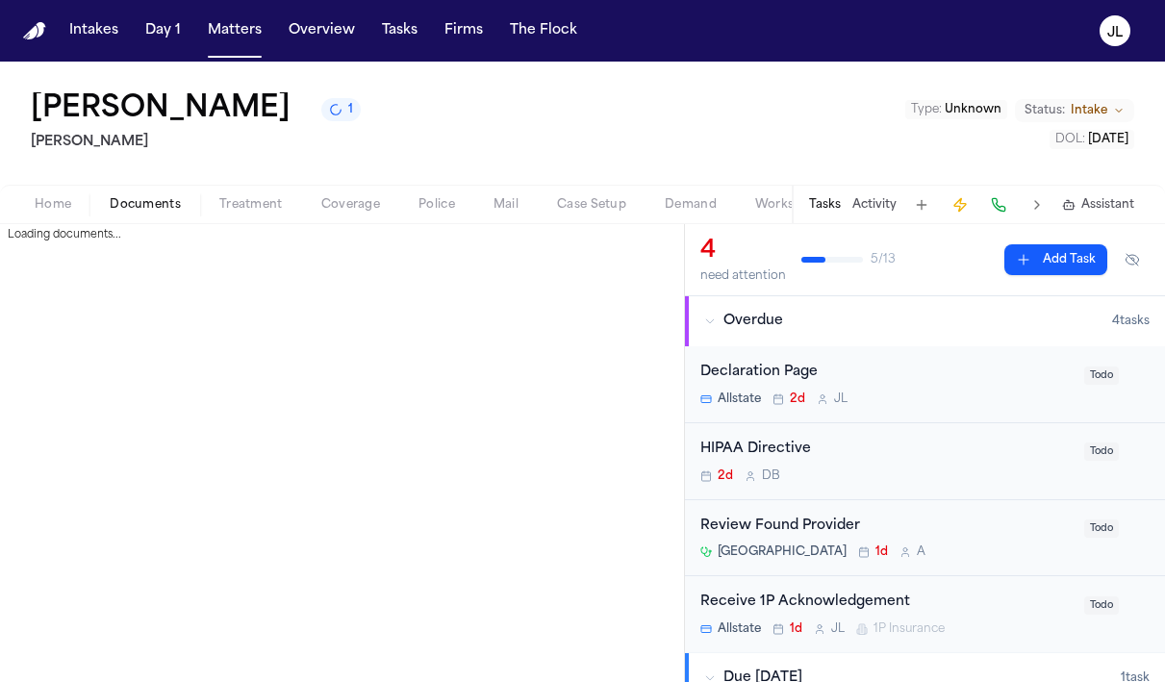
click at [171, 199] on span "Documents" at bounding box center [145, 204] width 71 height 15
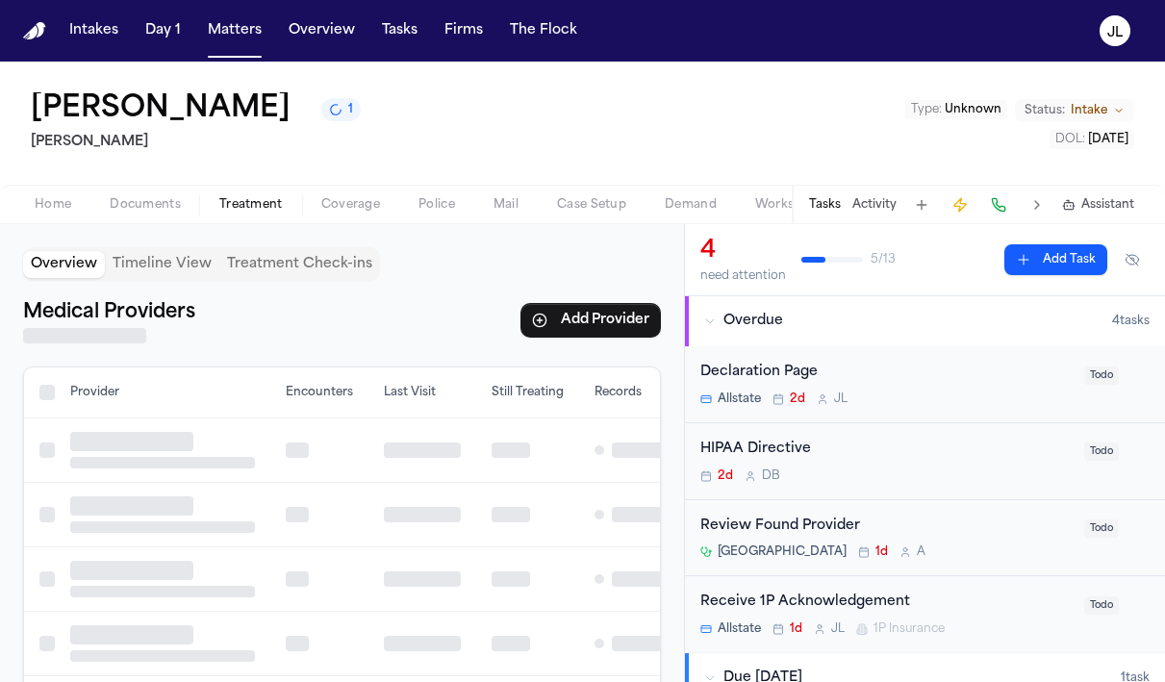
click at [233, 213] on span "Treatment" at bounding box center [250, 204] width 63 height 15
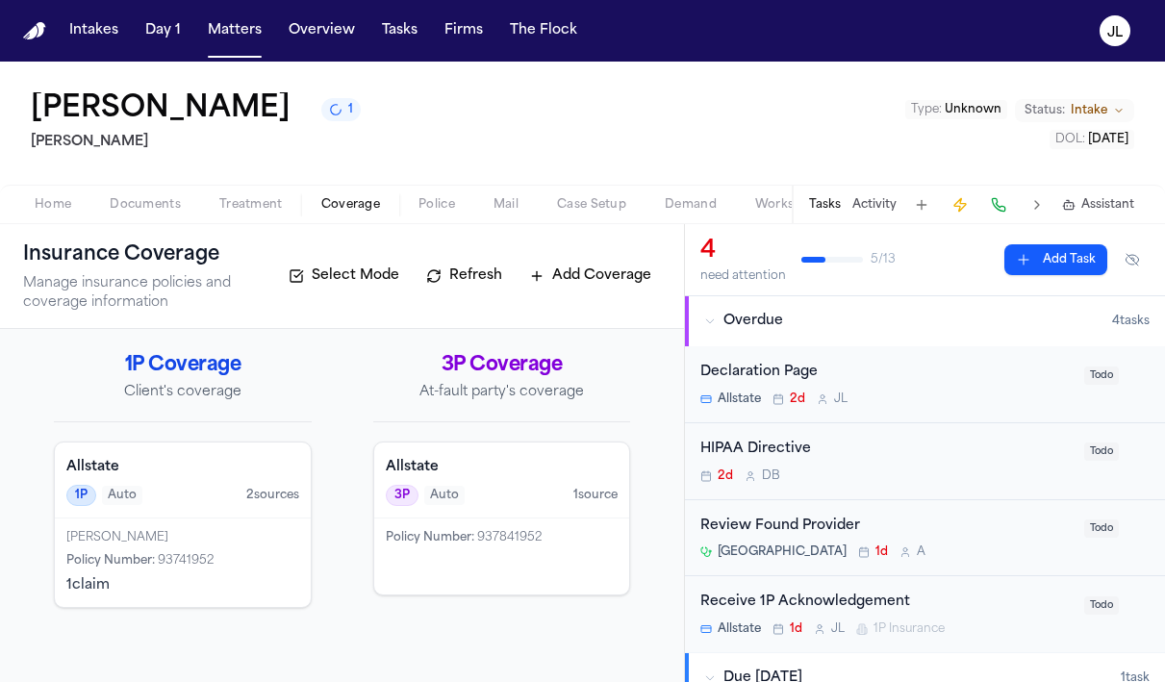
click at [351, 210] on span "Coverage" at bounding box center [350, 204] width 59 height 15
click at [77, 215] on span "button" at bounding box center [53, 215] width 60 height 2
click at [353, 200] on span "Coverage" at bounding box center [350, 204] width 59 height 15
click at [220, 206] on span "Treatment" at bounding box center [250, 204] width 63 height 15
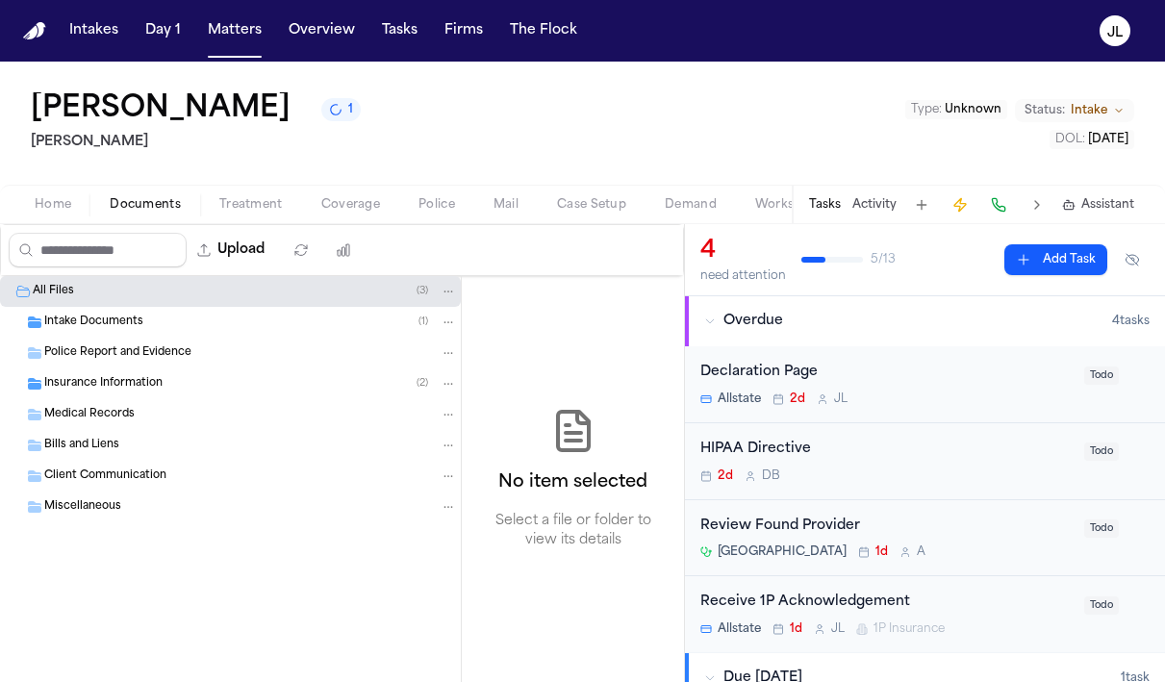
click at [148, 205] on span "Documents" at bounding box center [145, 204] width 71 height 15
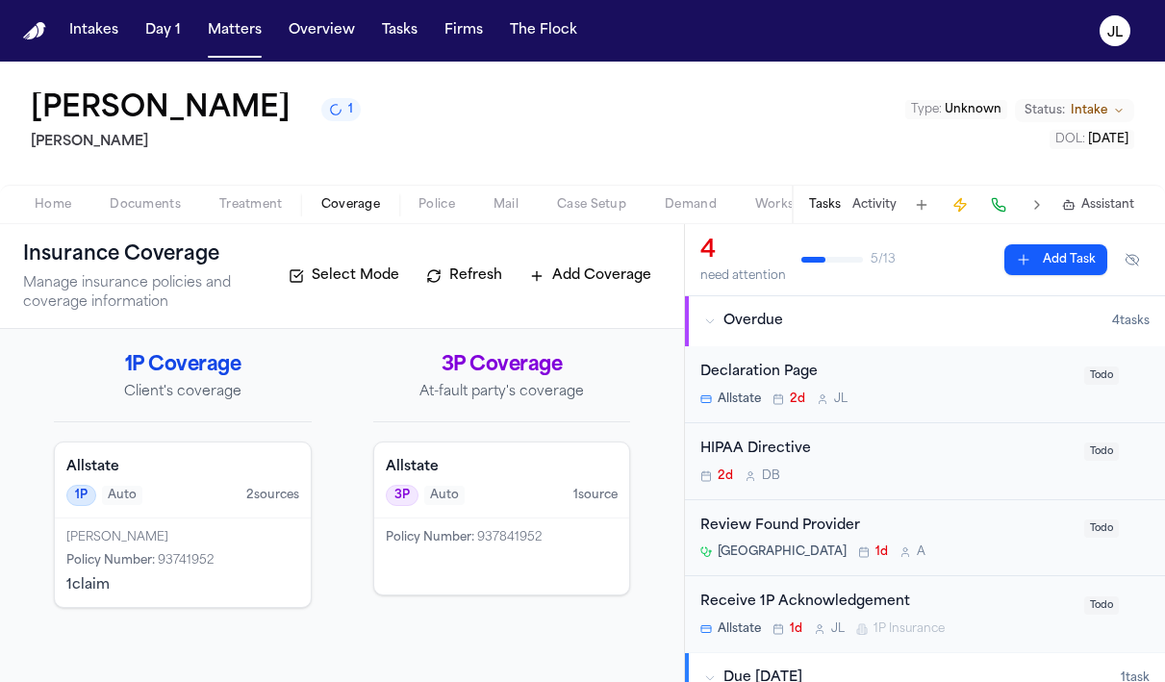
click at [364, 206] on span "Coverage" at bounding box center [350, 204] width 59 height 15
click at [575, 221] on div "Home Documents Treatment Coverage Police Mail Case Setup Demand Workspaces Arti…" at bounding box center [582, 204] width 1165 height 38
click at [575, 217] on div "Home Documents Treatment Coverage Police Mail Case Setup Demand Workspaces Arti…" at bounding box center [582, 204] width 1165 height 38
click at [575, 212] on span "Case Setup" at bounding box center [591, 204] width 69 height 15
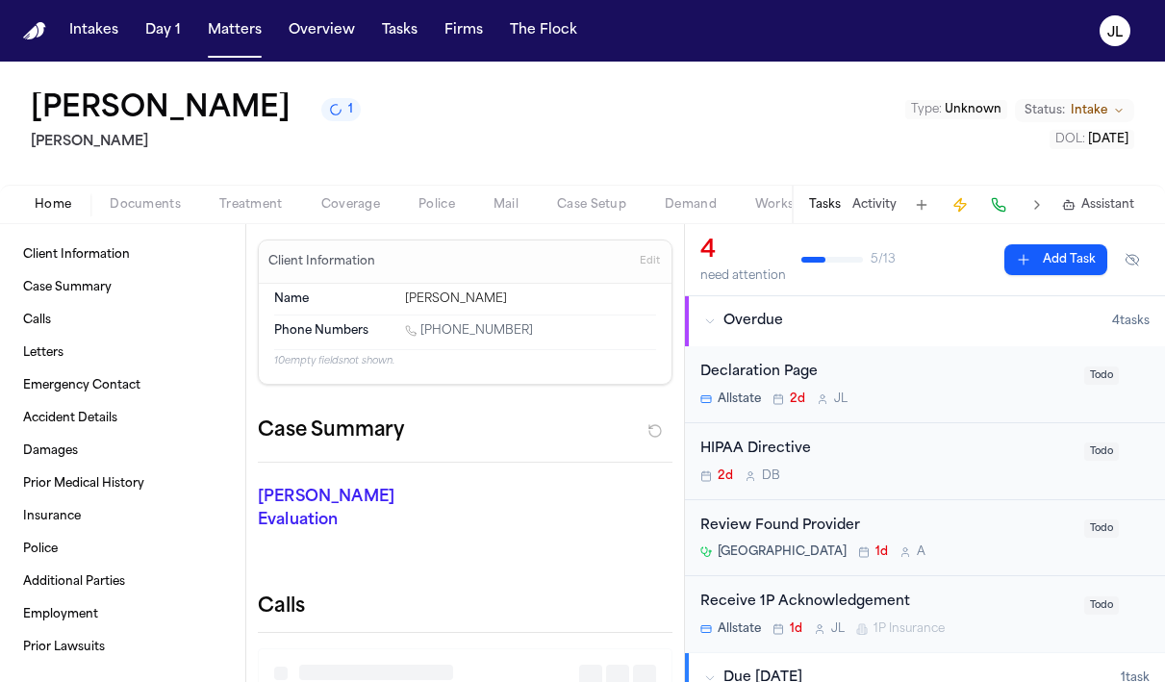
click at [64, 206] on span "Home" at bounding box center [53, 204] width 37 height 15
click at [149, 201] on span "Documents" at bounding box center [145, 204] width 71 height 15
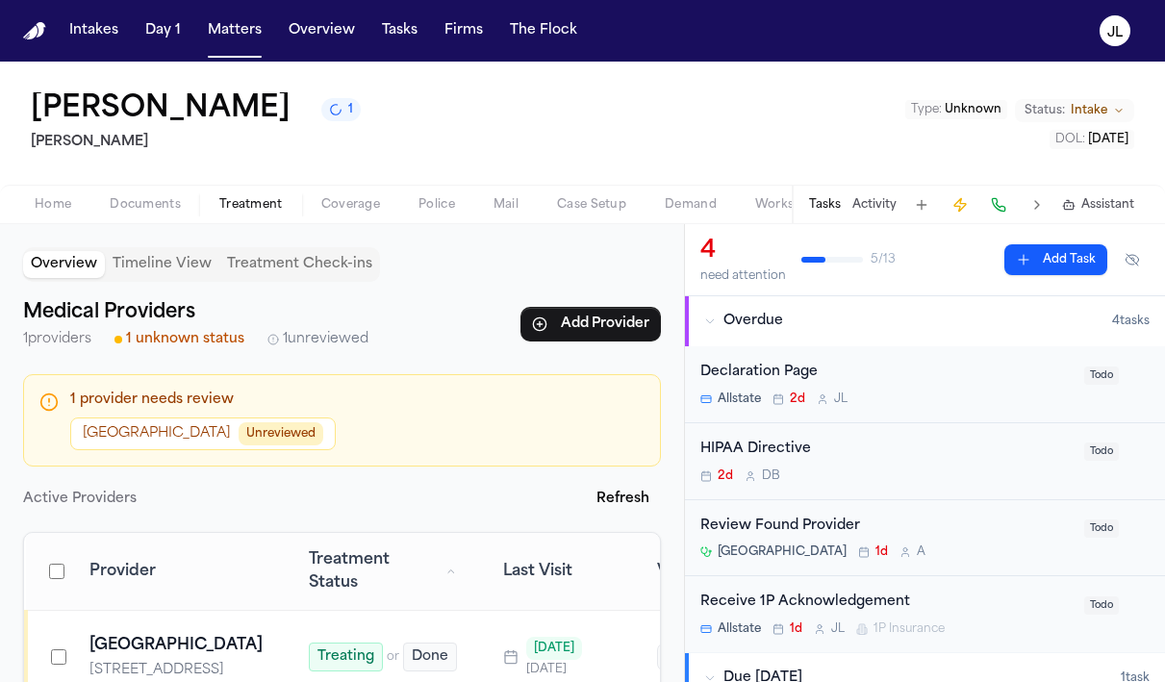
click at [238, 200] on span "Treatment" at bounding box center [250, 204] width 63 height 15
click at [321, 197] on span "Coverage" at bounding box center [350, 204] width 59 height 15
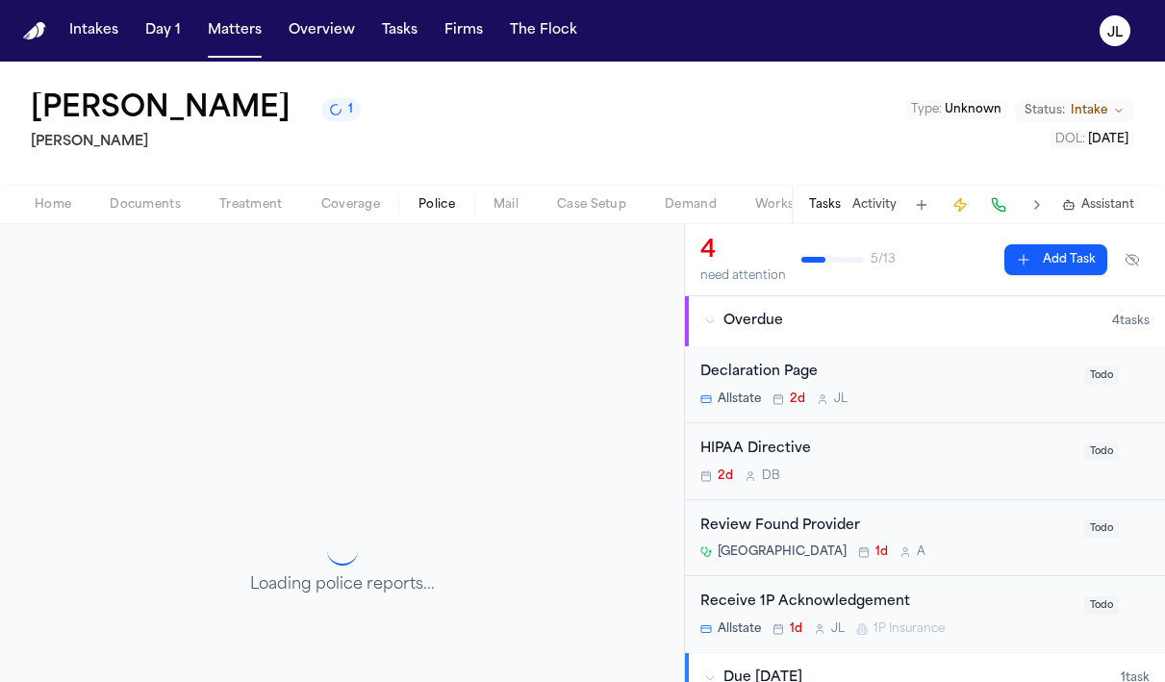
click at [446, 214] on button "Police" at bounding box center [436, 204] width 75 height 23
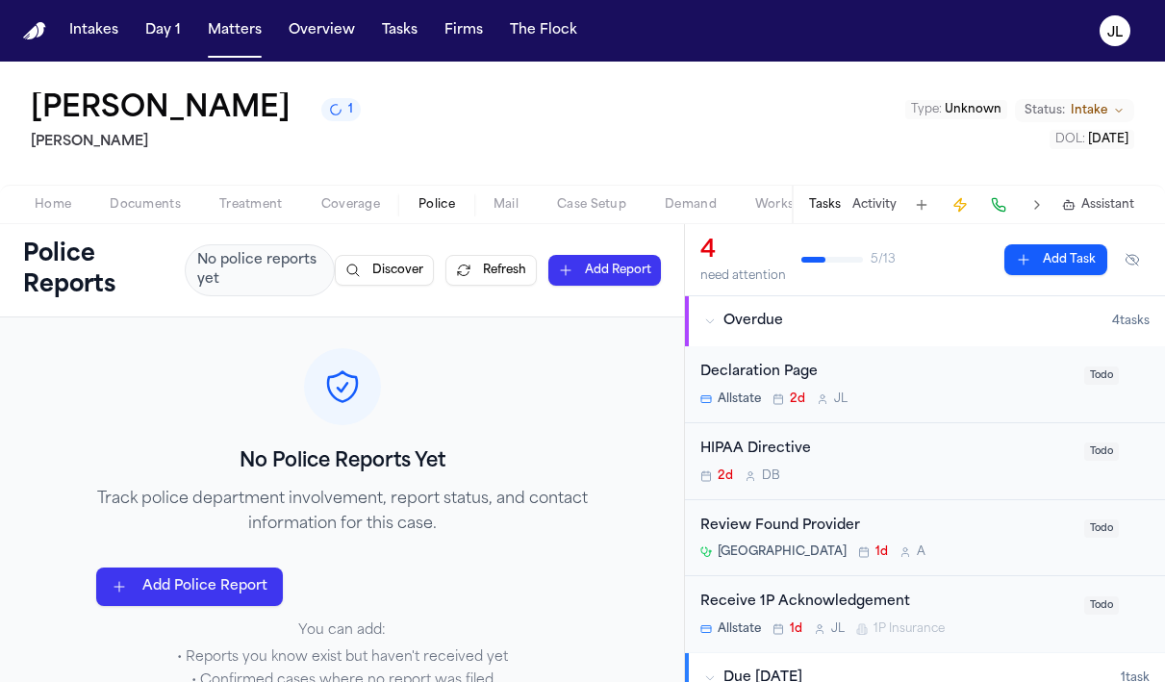
click at [496, 210] on span "Mail" at bounding box center [505, 204] width 25 height 15
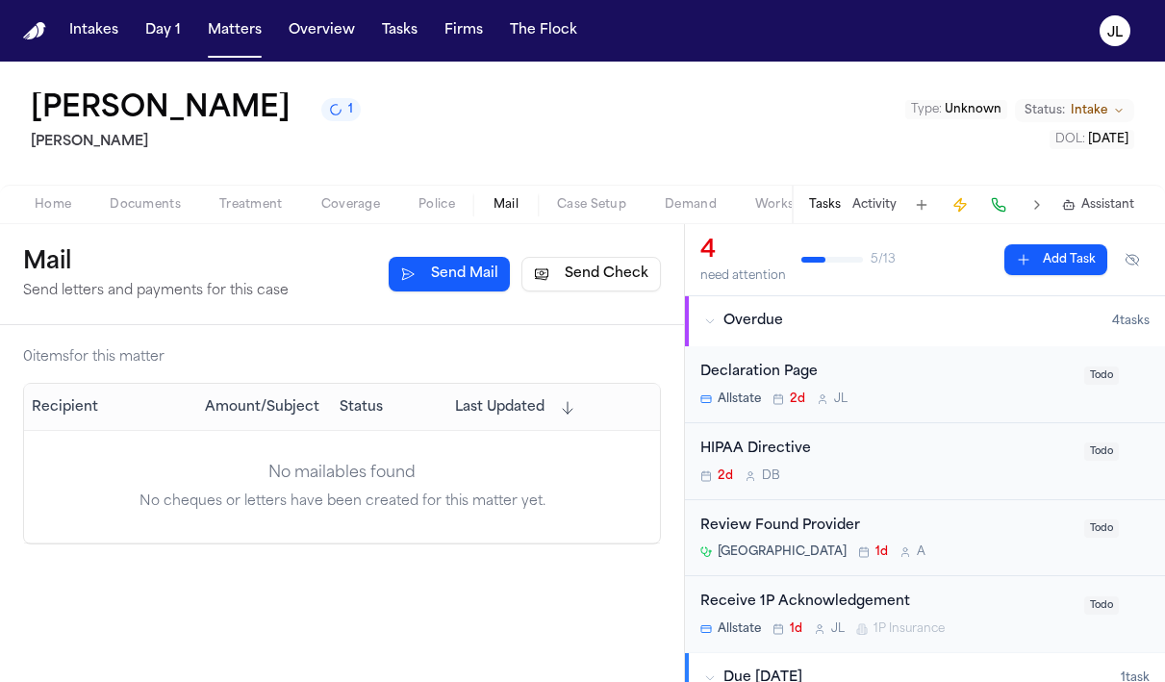
click at [230, 199] on span "Treatment" at bounding box center [250, 204] width 63 height 15
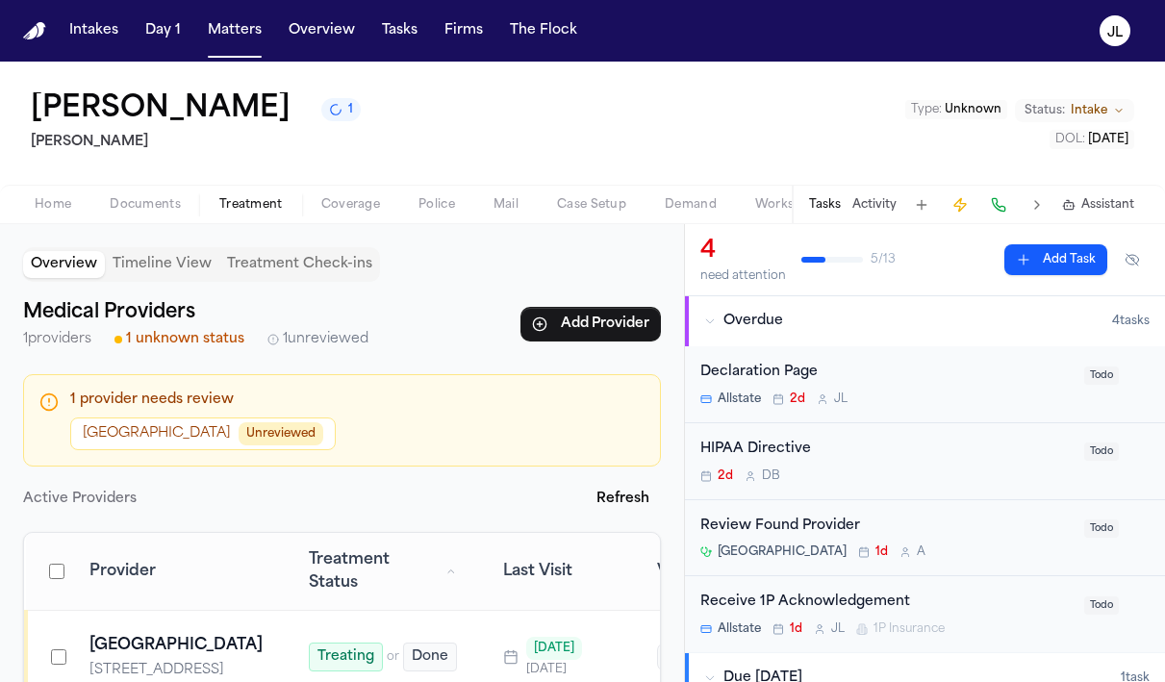
click at [142, 200] on span "Documents" at bounding box center [145, 204] width 71 height 15
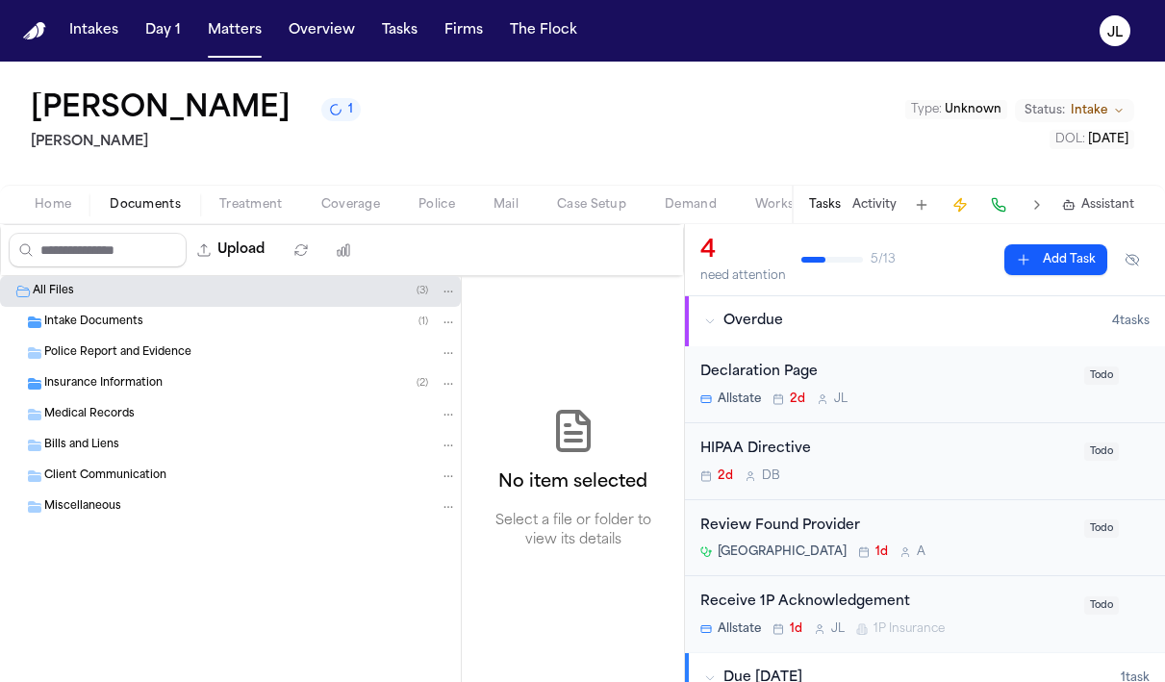
click at [72, 211] on button "Home" at bounding box center [52, 204] width 75 height 23
click at [133, 209] on span "Documents" at bounding box center [145, 204] width 71 height 15
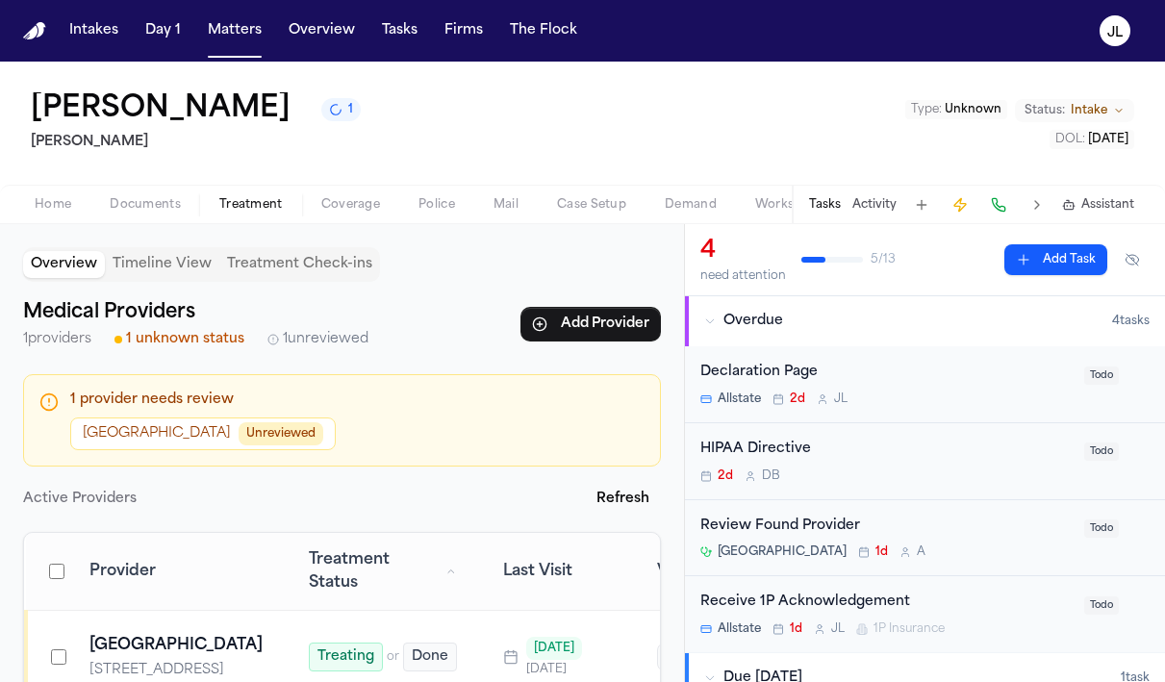
click at [227, 206] on span "Treatment" at bounding box center [250, 204] width 63 height 15
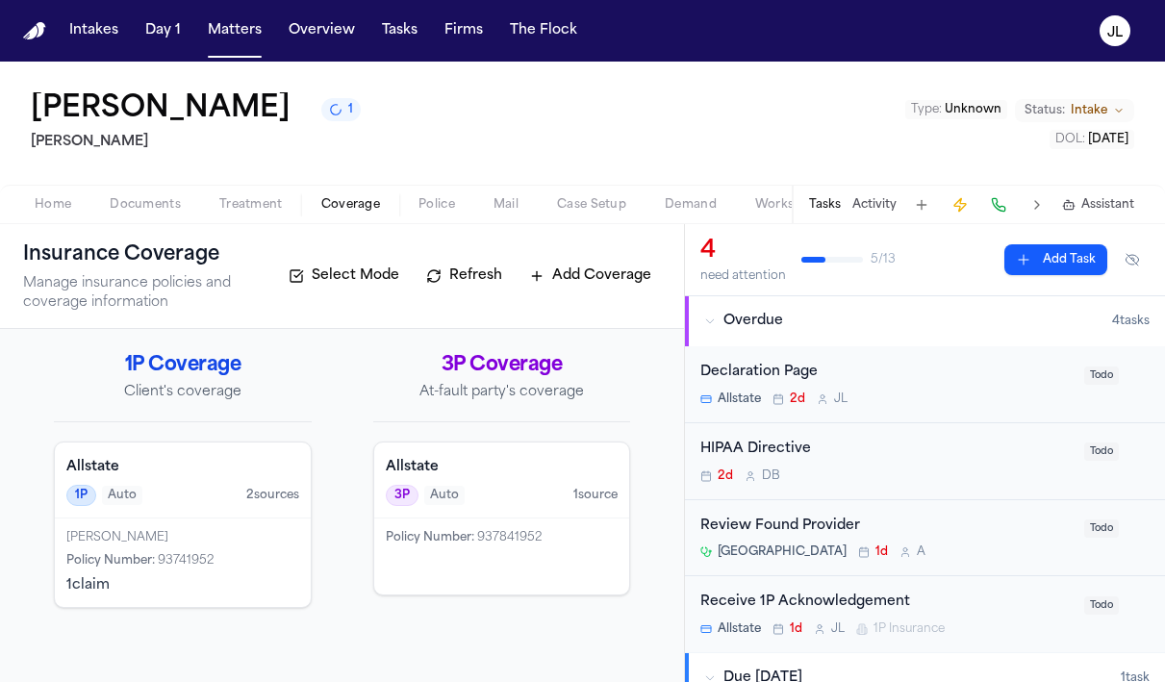
click at [340, 205] on span "Coverage" at bounding box center [350, 204] width 59 height 15
click at [444, 213] on span "Police" at bounding box center [436, 204] width 37 height 15
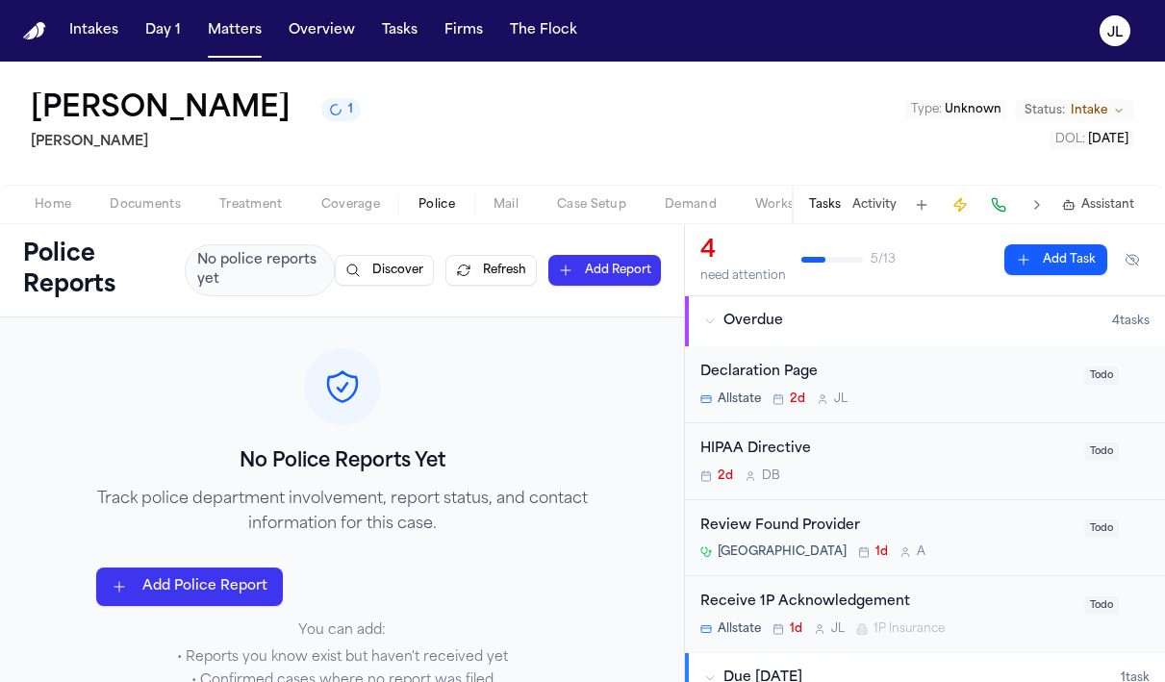
click at [346, 211] on span "Coverage" at bounding box center [350, 204] width 59 height 15
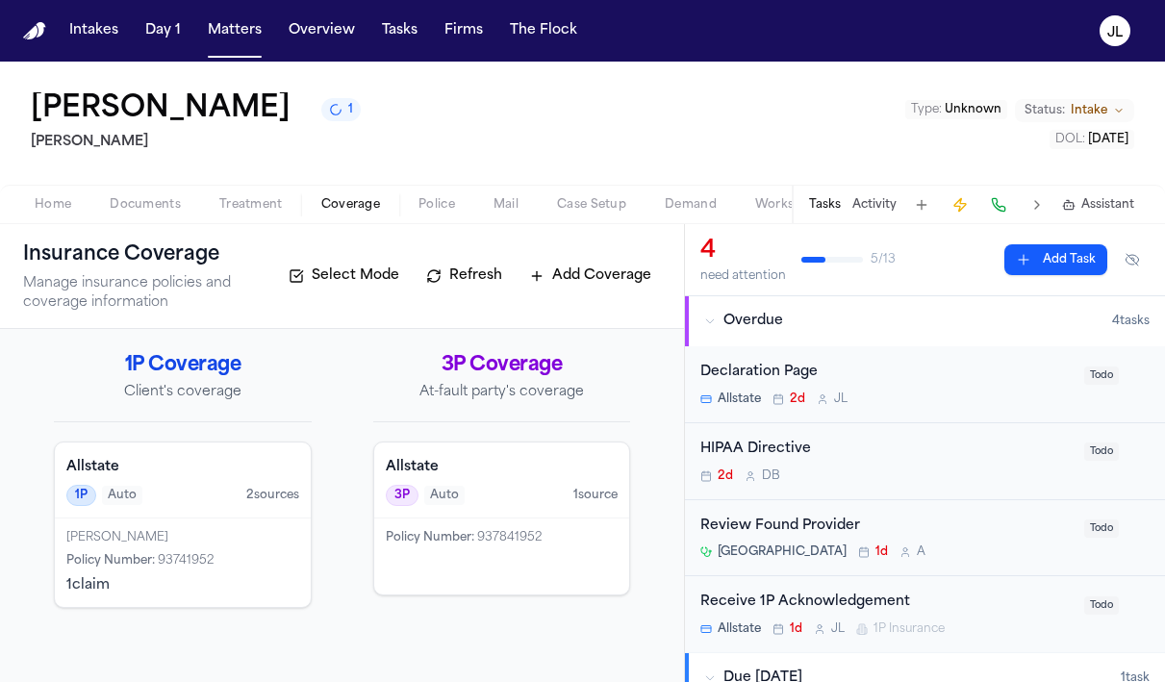
click at [262, 216] on span "button" at bounding box center [251, 215] width 87 height 2
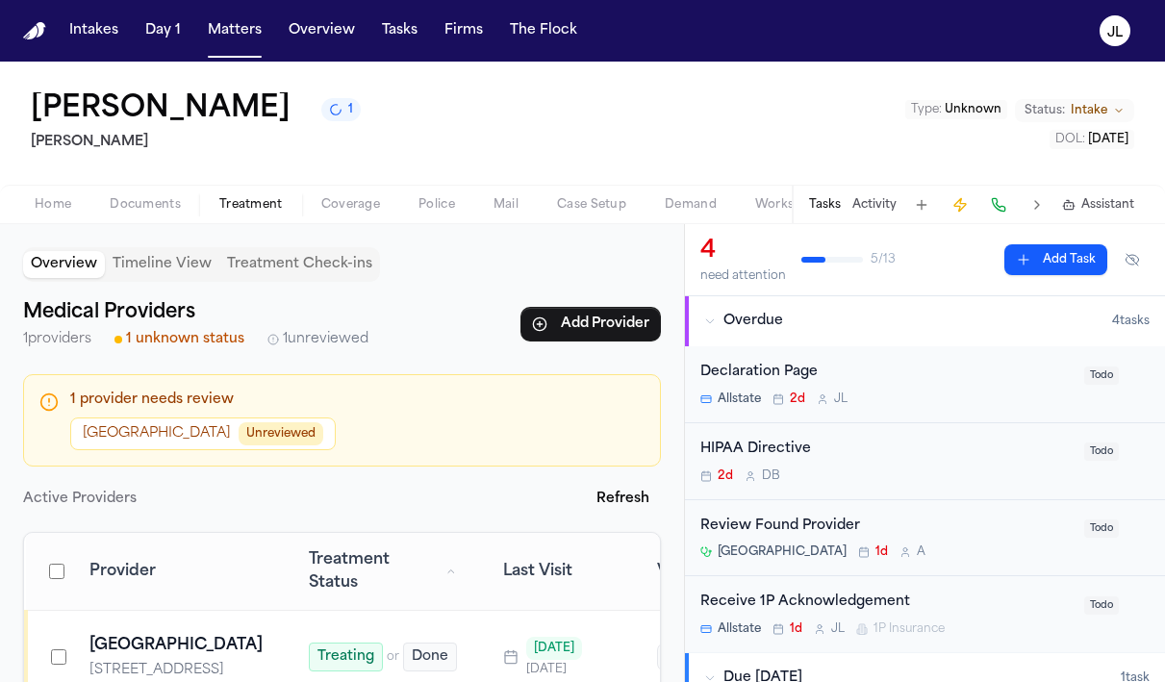
click at [128, 201] on span "Documents" at bounding box center [145, 204] width 71 height 15
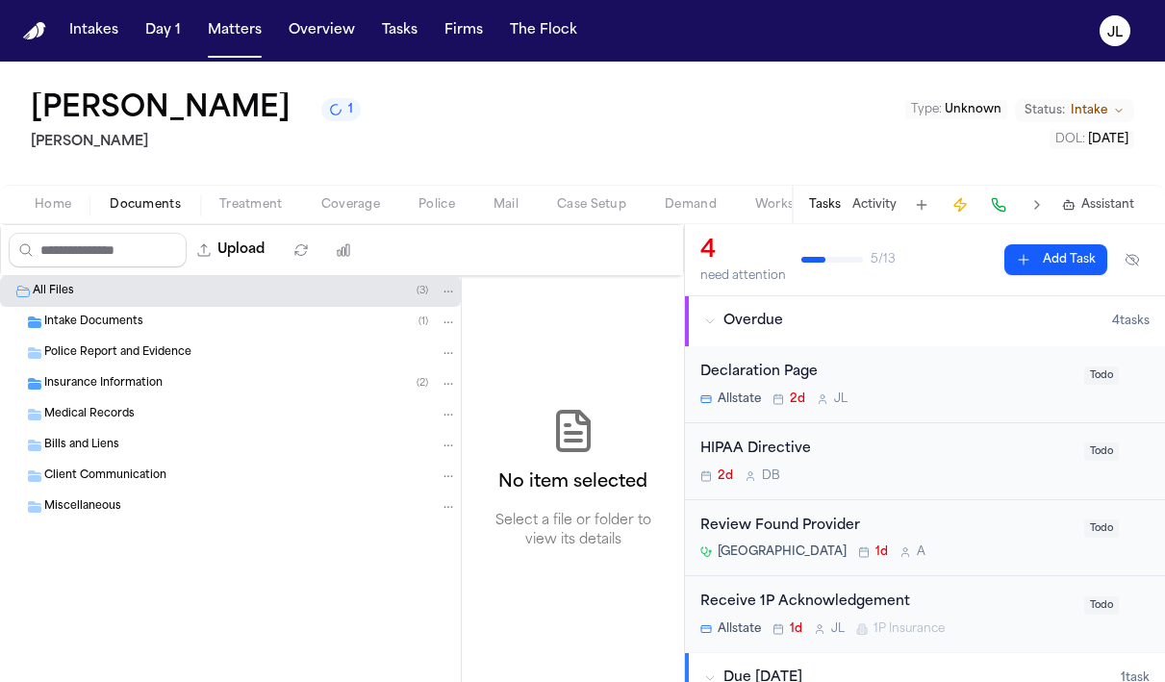
click at [57, 201] on span "Home" at bounding box center [53, 204] width 37 height 15
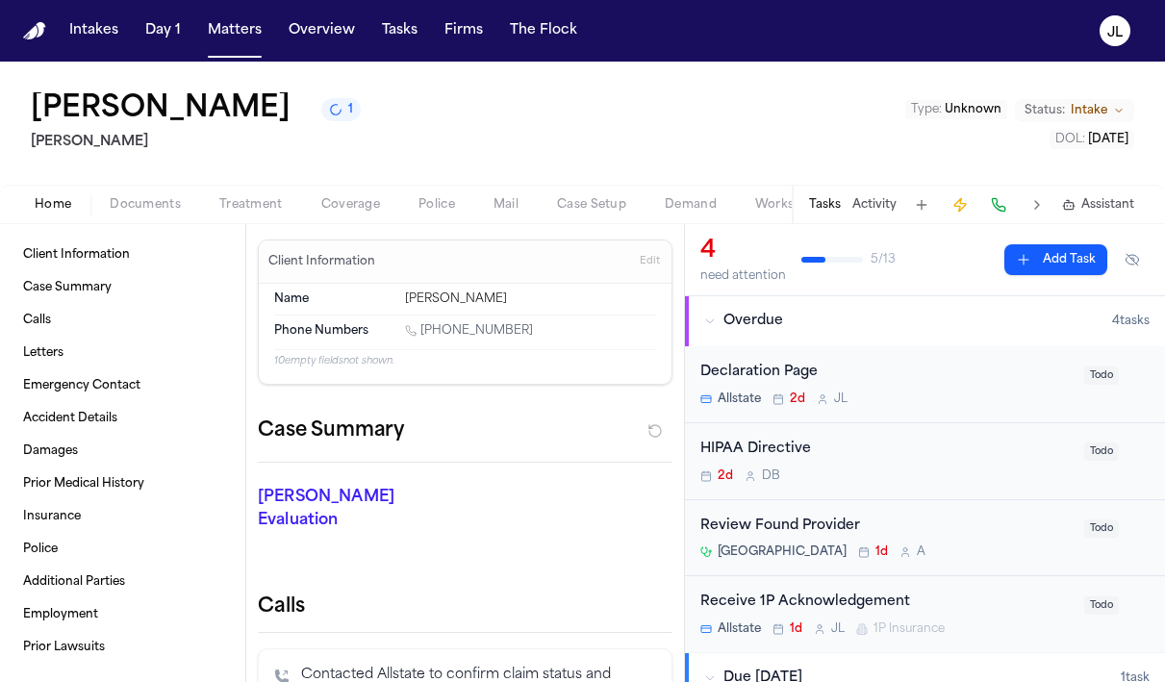
click at [369, 212] on span "Coverage" at bounding box center [350, 204] width 59 height 15
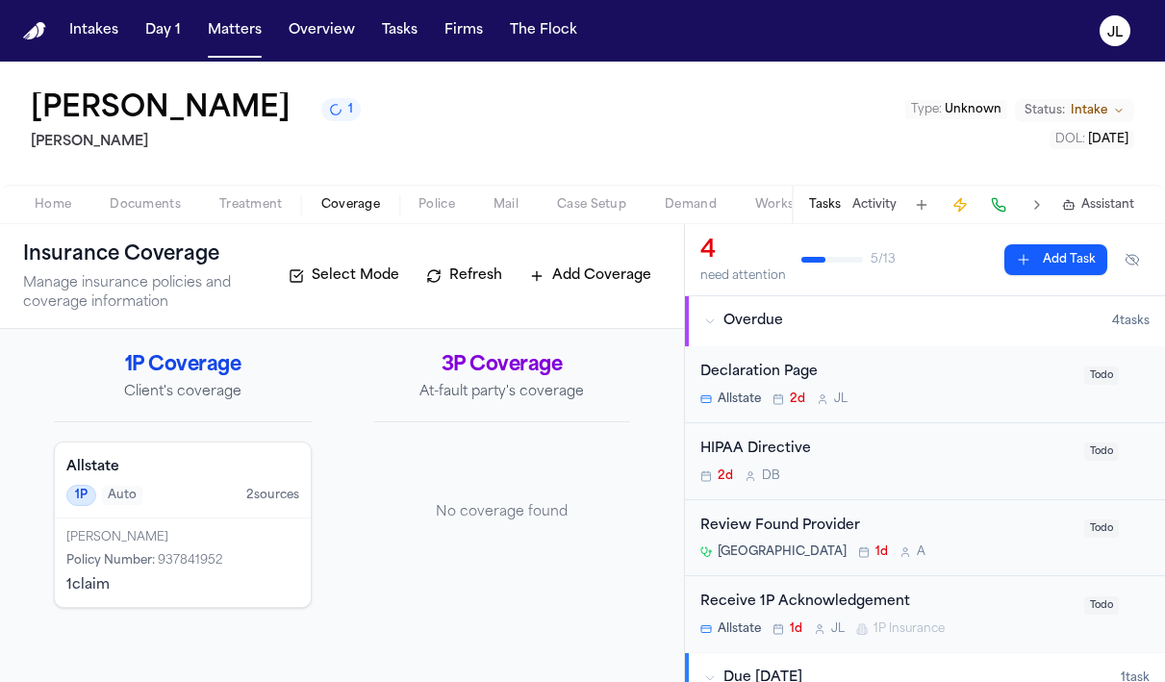
click at [210, 545] on div "Brittany Knowles" at bounding box center [182, 537] width 233 height 15
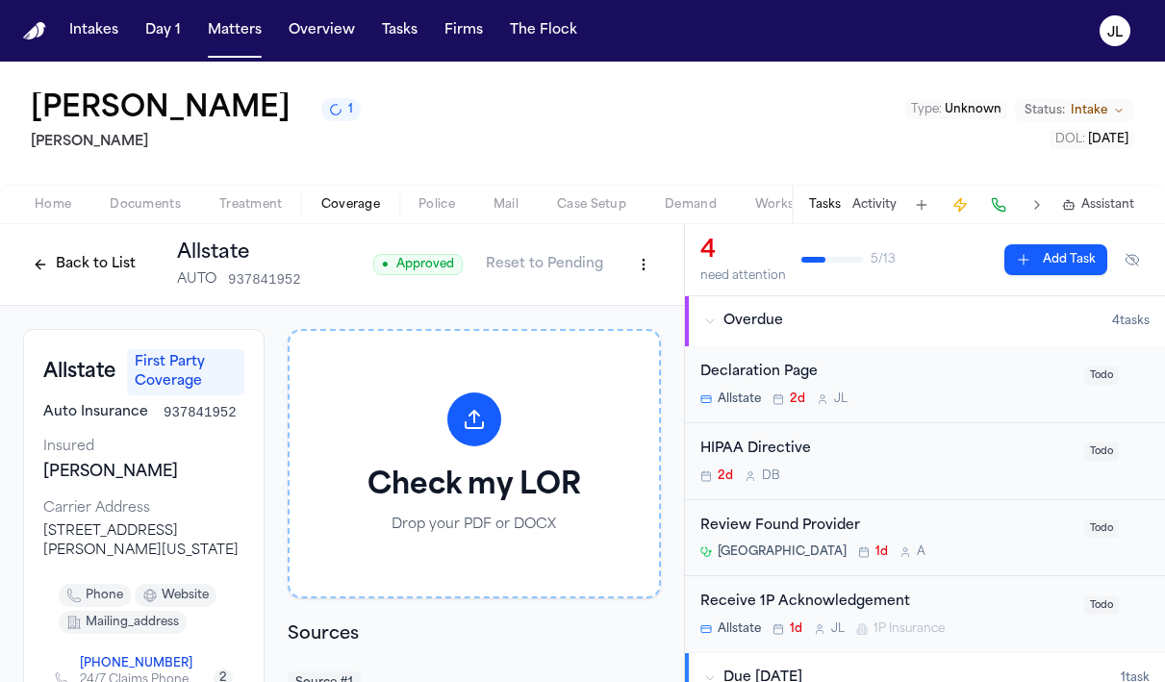
click at [88, 278] on button "Back to List" at bounding box center [84, 264] width 122 height 31
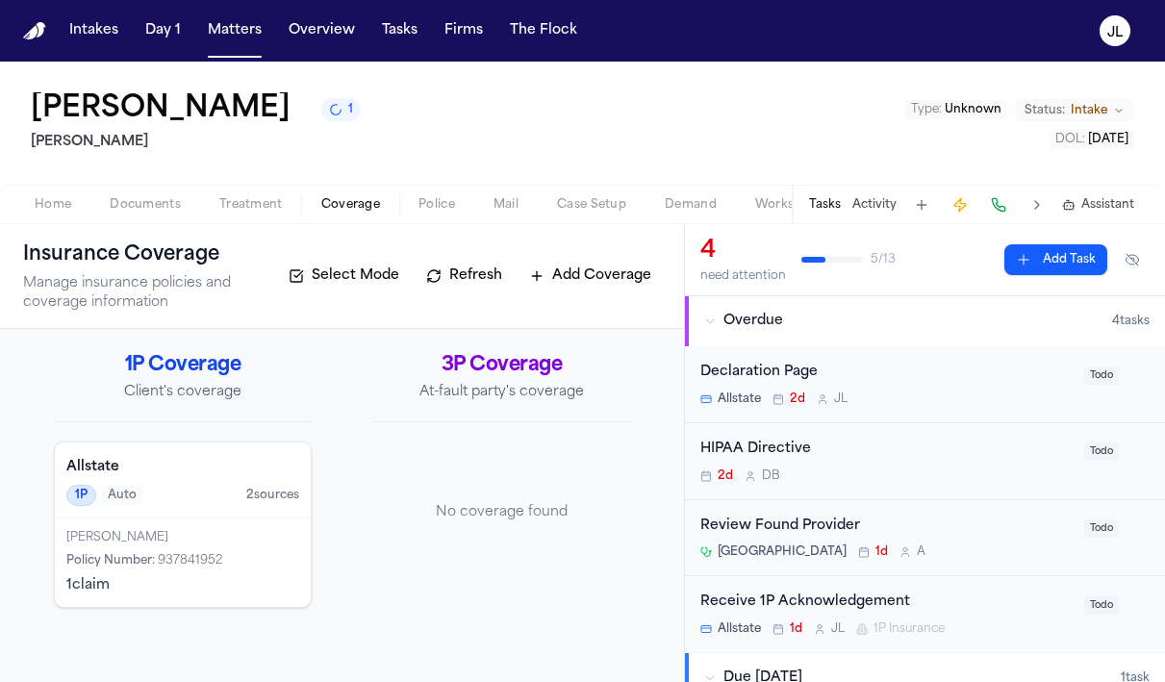
click at [262, 52] on nav "Intakes Day 1 Matters Overview Tasks Firms The Flock JL" at bounding box center [582, 31] width 1165 height 62
click at [241, 41] on button "Matters" at bounding box center [234, 30] width 69 height 35
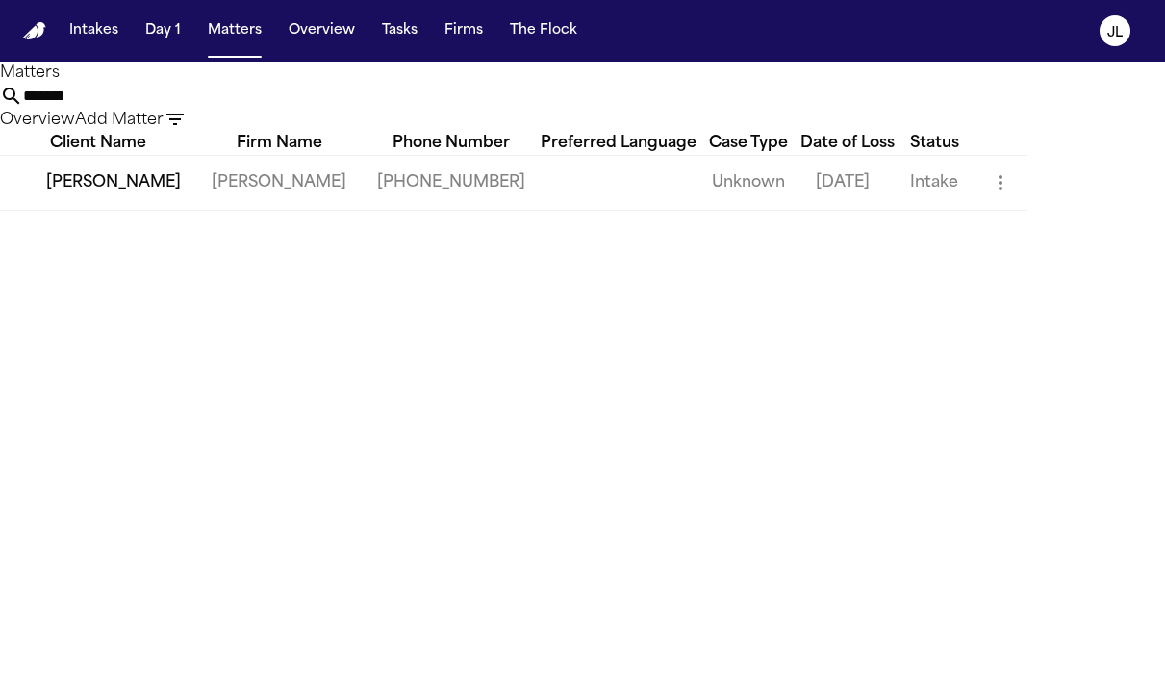
drag, startPoint x: 467, startPoint y: 119, endPoint x: 313, endPoint y: 120, distance: 154.8
click at [313, 120] on div "Matters ******* Overview Add Matter" at bounding box center [582, 97] width 1165 height 70
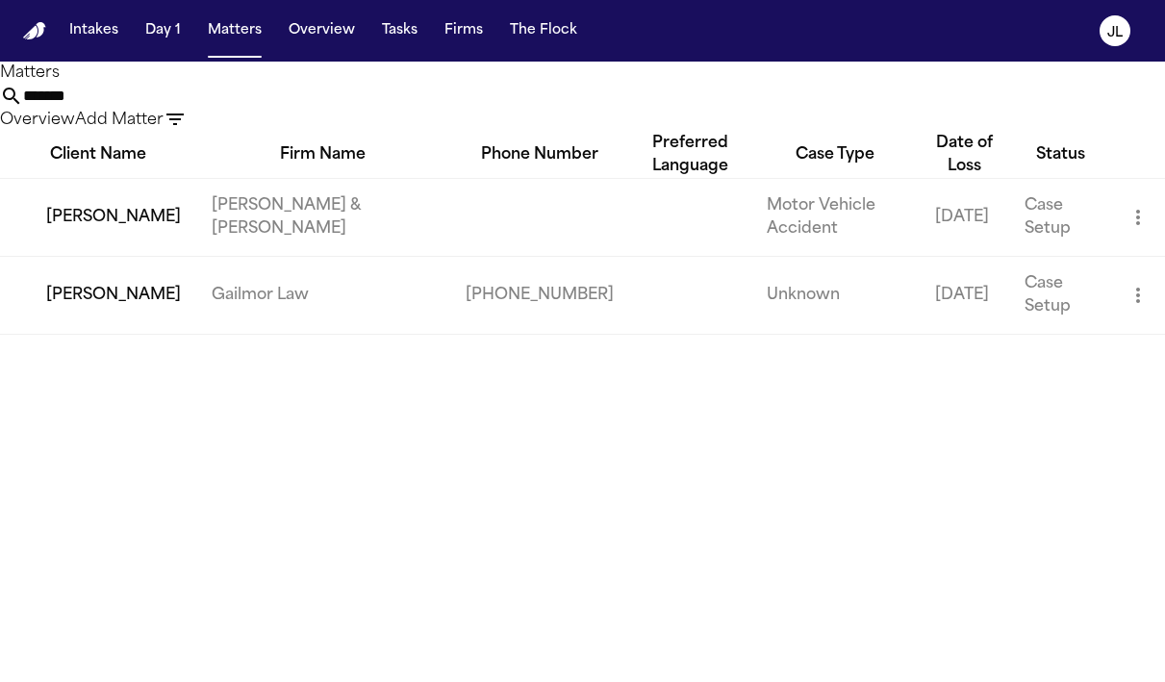
drag, startPoint x: 440, startPoint y: 113, endPoint x: 319, endPoint y: 113, distance: 121.2
click at [319, 108] on div "*******" at bounding box center [582, 96] width 1165 height 23
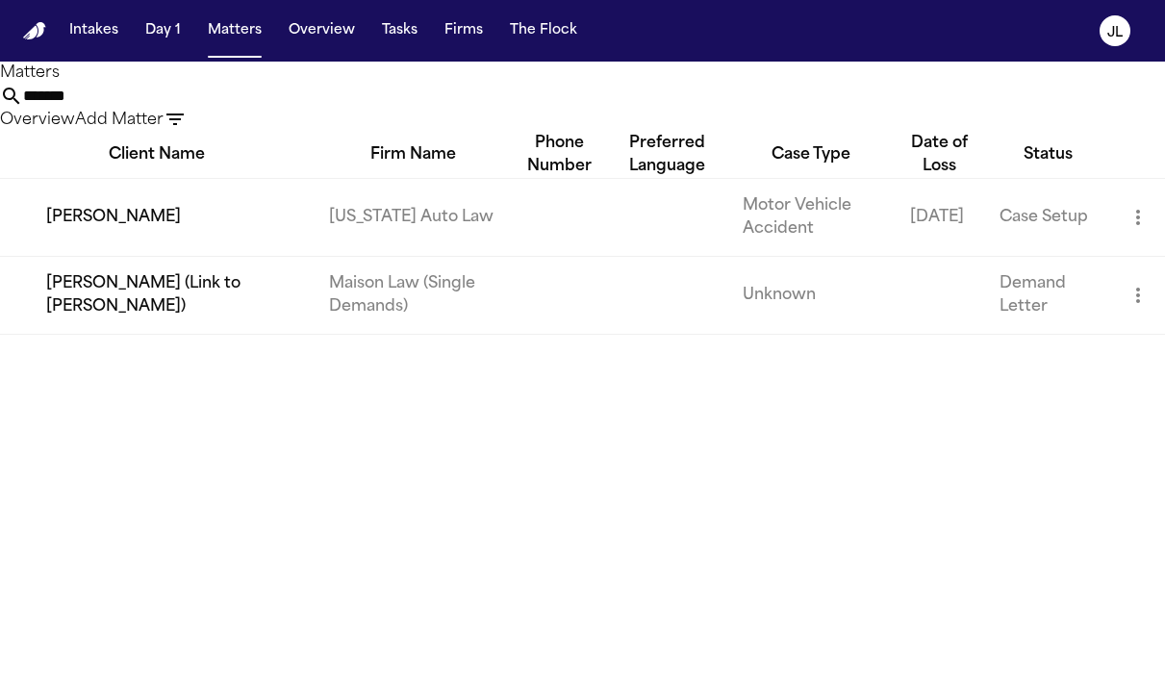
type input "*******"
click at [182, 253] on td "Rosalyn Cushingberry" at bounding box center [157, 217] width 314 height 78
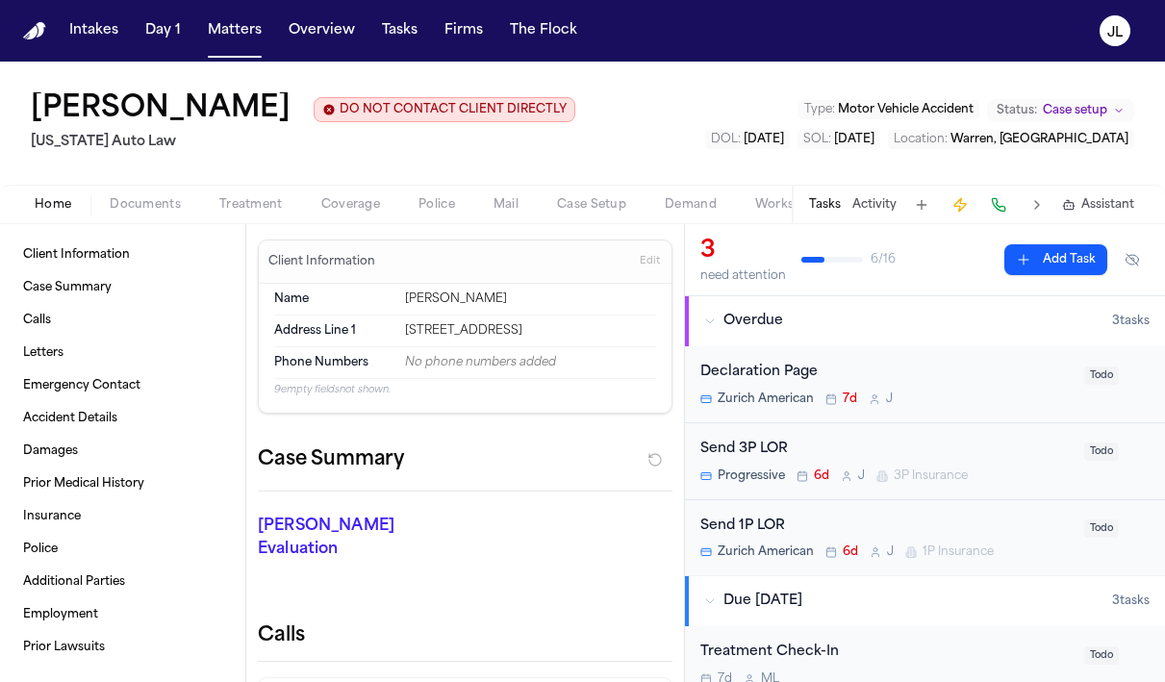
click at [159, 216] on span "button" at bounding box center [145, 215] width 94 height 2
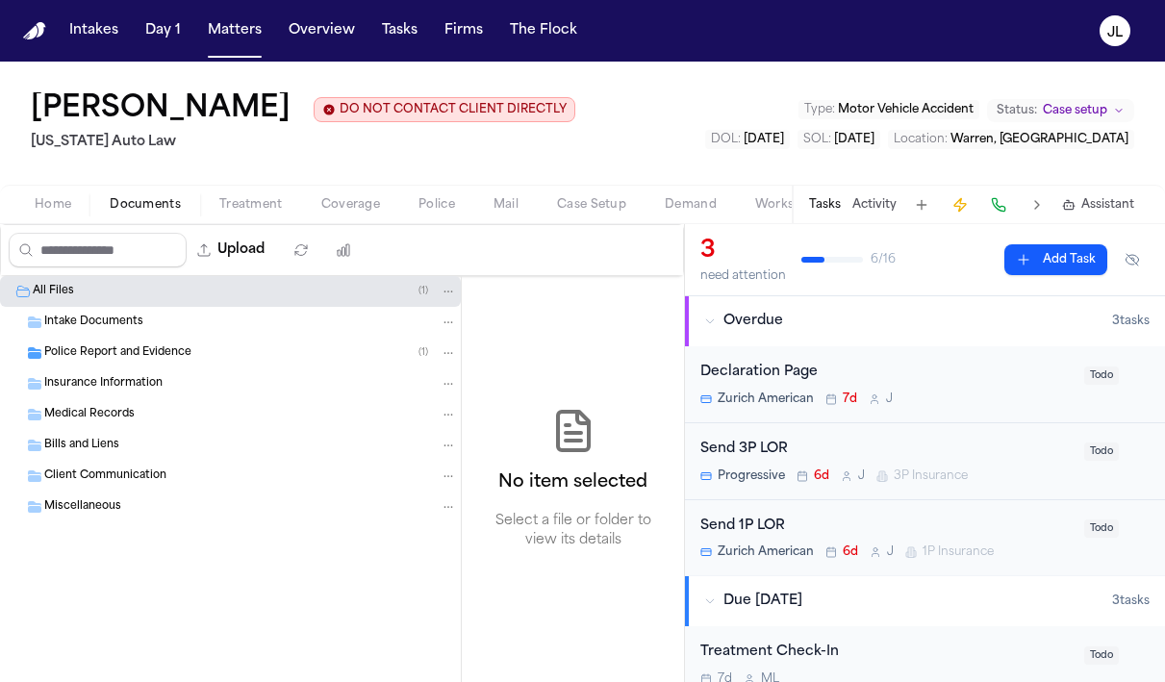
click at [244, 216] on span "button" at bounding box center [251, 215] width 87 height 2
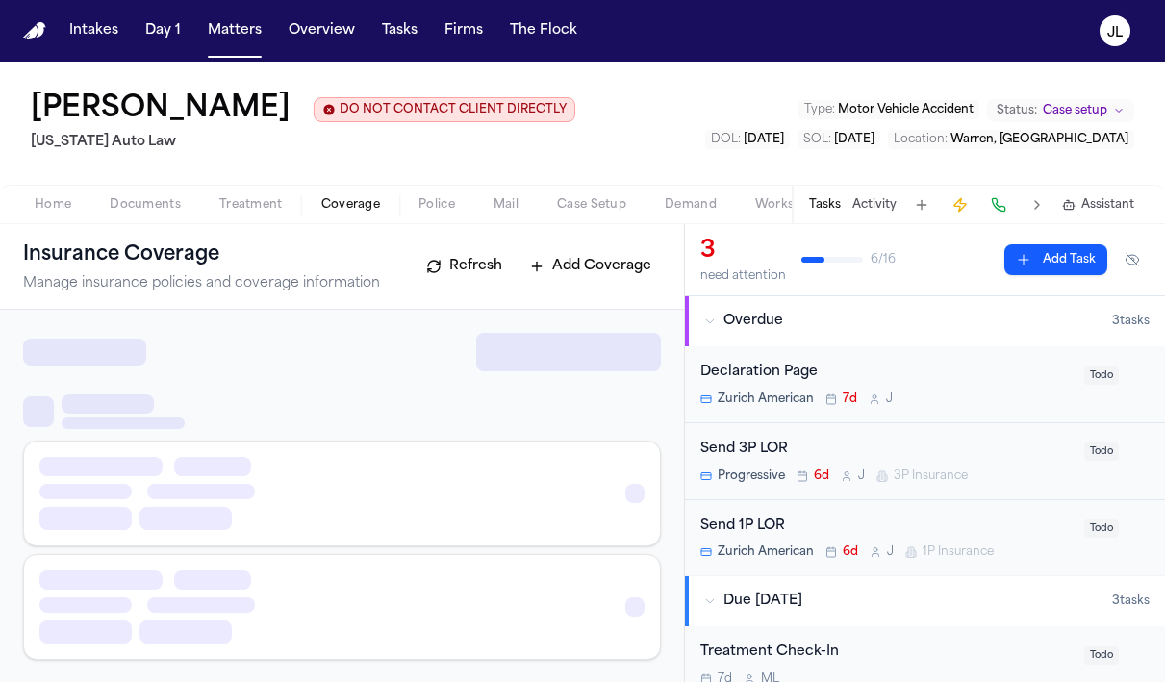
click at [351, 200] on span "Coverage" at bounding box center [350, 204] width 59 height 15
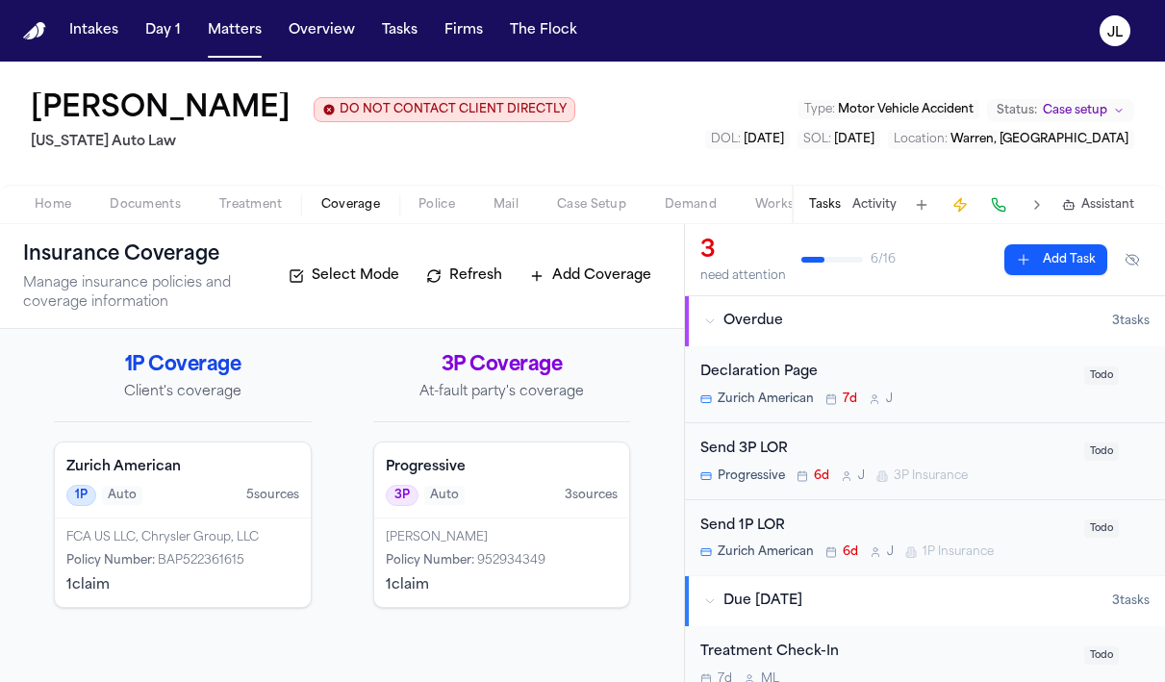
click at [44, 210] on span "Home" at bounding box center [53, 204] width 37 height 15
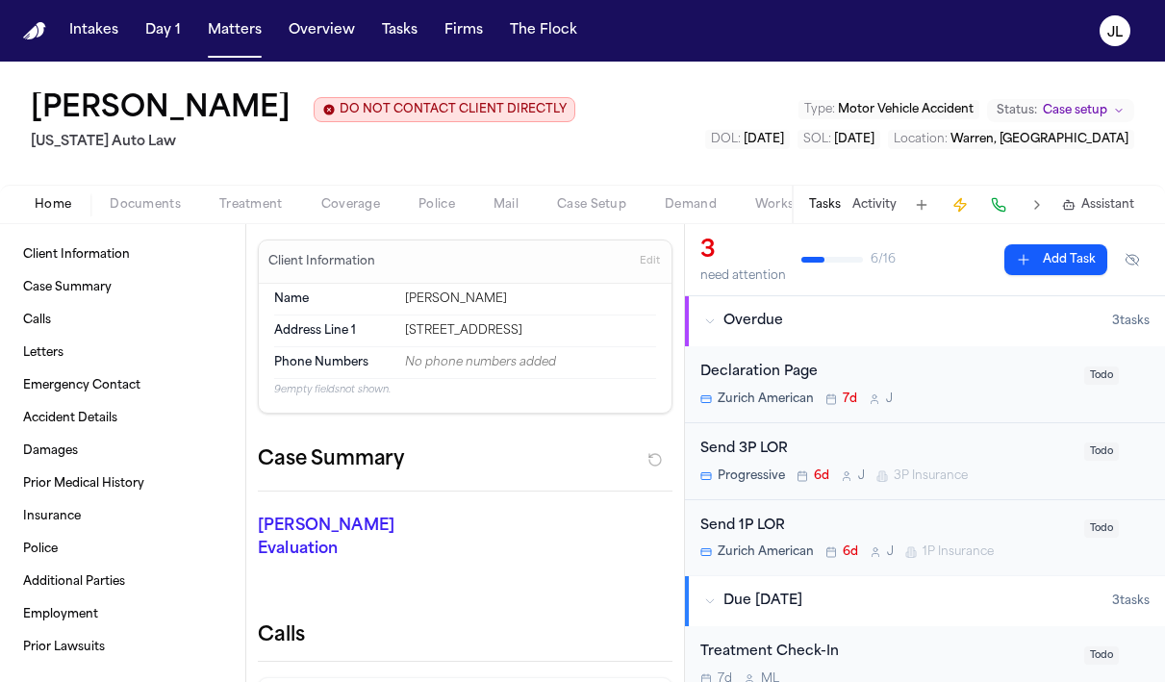
click at [359, 213] on span "Coverage" at bounding box center [350, 204] width 59 height 15
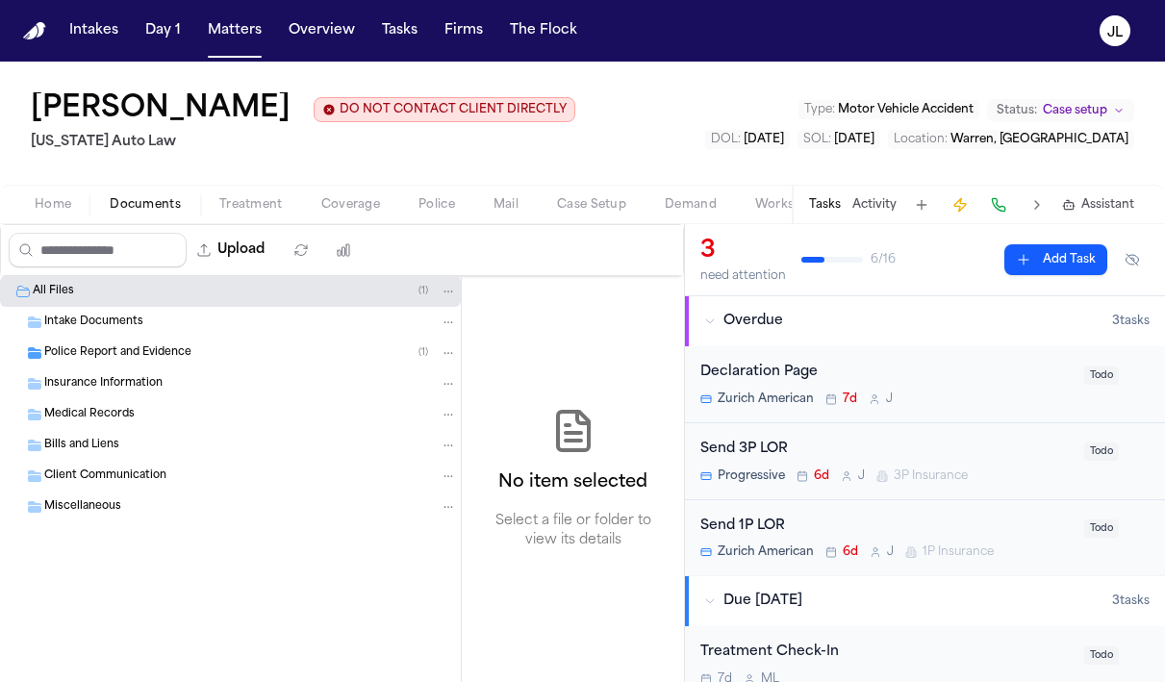
click at [152, 207] on span "Documents" at bounding box center [145, 204] width 71 height 15
click at [146, 388] on span "Insurance Information" at bounding box center [103, 384] width 118 height 16
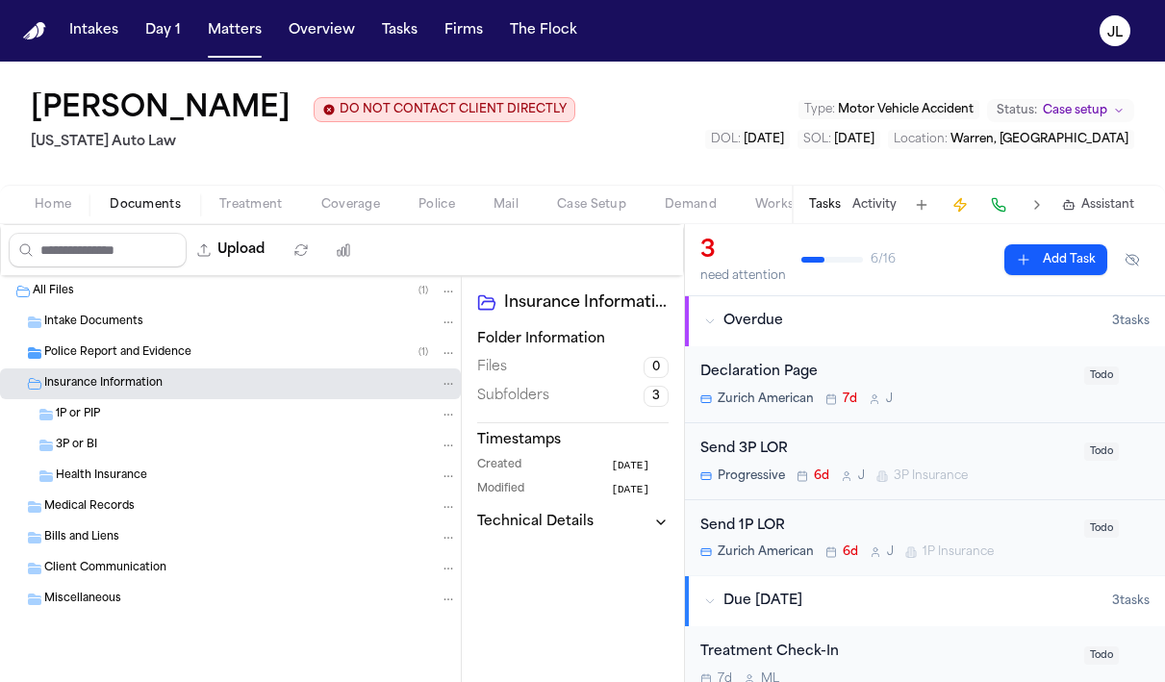
click at [145, 430] on div "1P or PIP" at bounding box center [230, 414] width 461 height 31
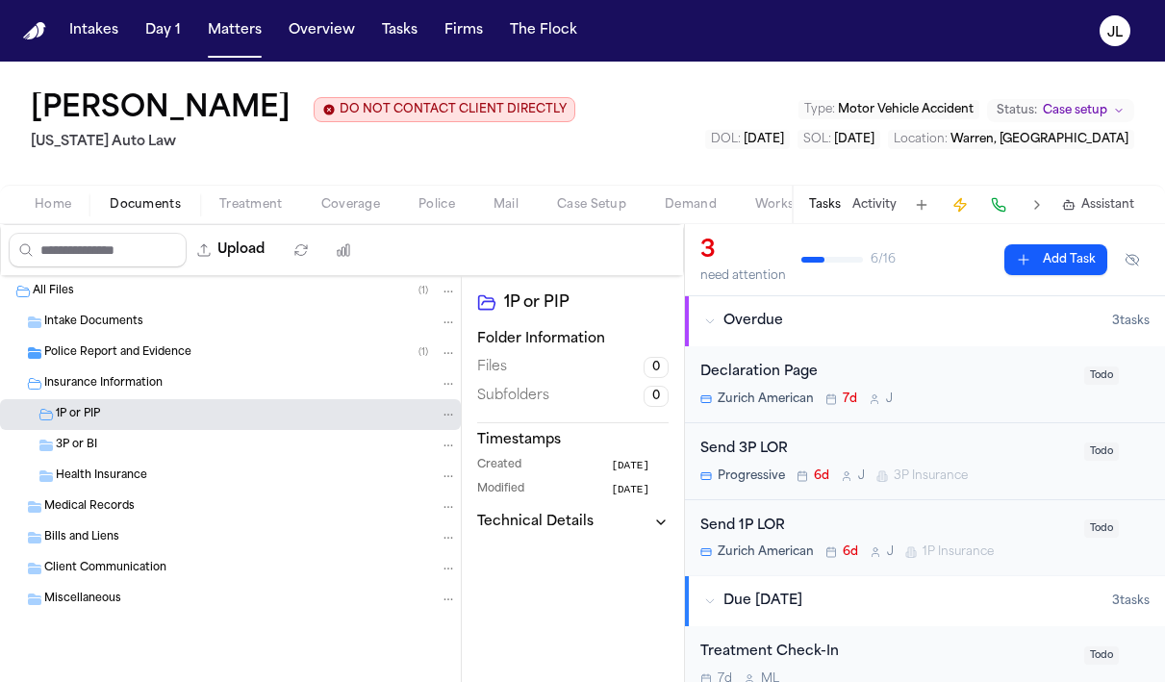
click at [137, 449] on div "3P or BI" at bounding box center [256, 445] width 401 height 17
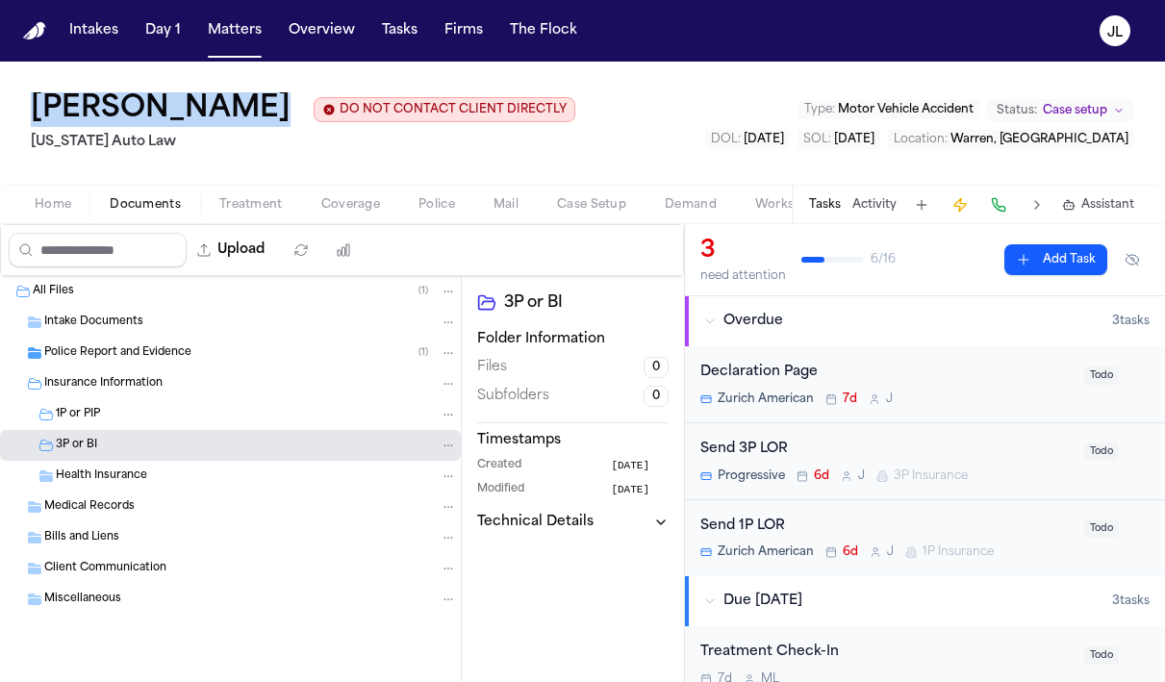
drag, startPoint x: 361, startPoint y: 109, endPoint x: 26, endPoint y: 112, distance: 334.7
click at [26, 112] on div "Rosalyn Cushingberry DO NOT CONTACT CLIENT DIRECTLY DO NOT CONTACT Michigan Aut…" at bounding box center [582, 123] width 1165 height 123
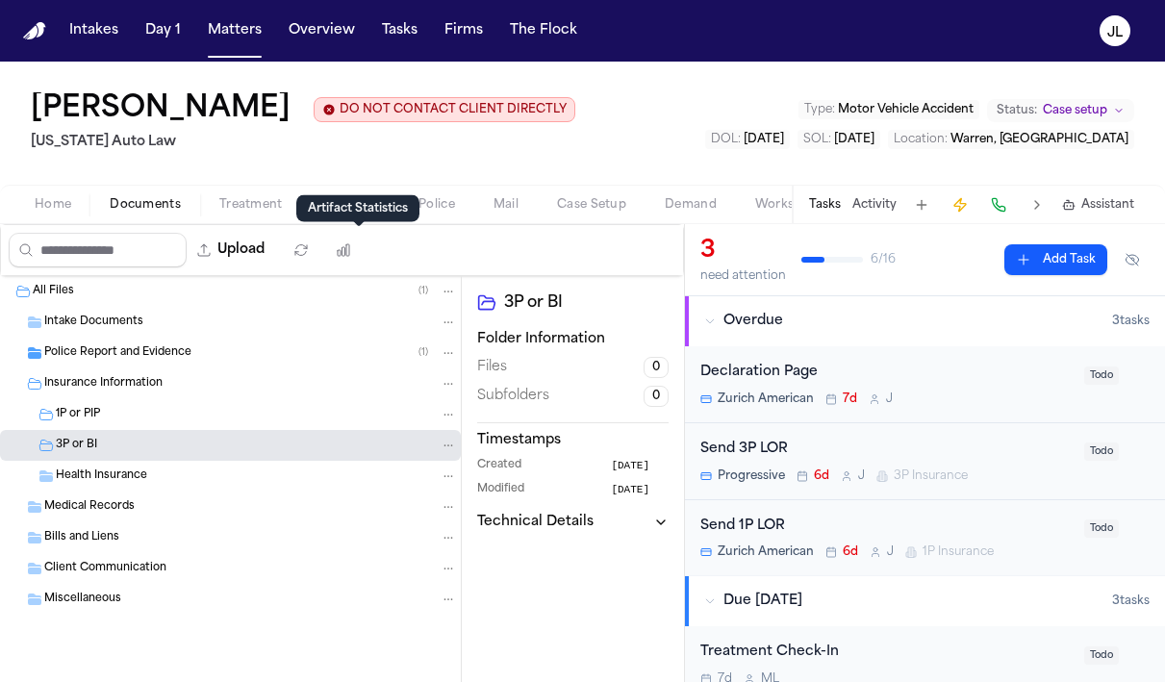
click at [361, 220] on polygon at bounding box center [357, 219] width 13 height 13
click at [46, 228] on div "Upload" at bounding box center [184, 250] width 367 height 50
click at [46, 218] on div "Home Documents Treatment Coverage Police Mail Case Setup Demand Workspaces Arti…" at bounding box center [582, 204] width 1165 height 38
click at [46, 211] on span "Home" at bounding box center [53, 204] width 37 height 15
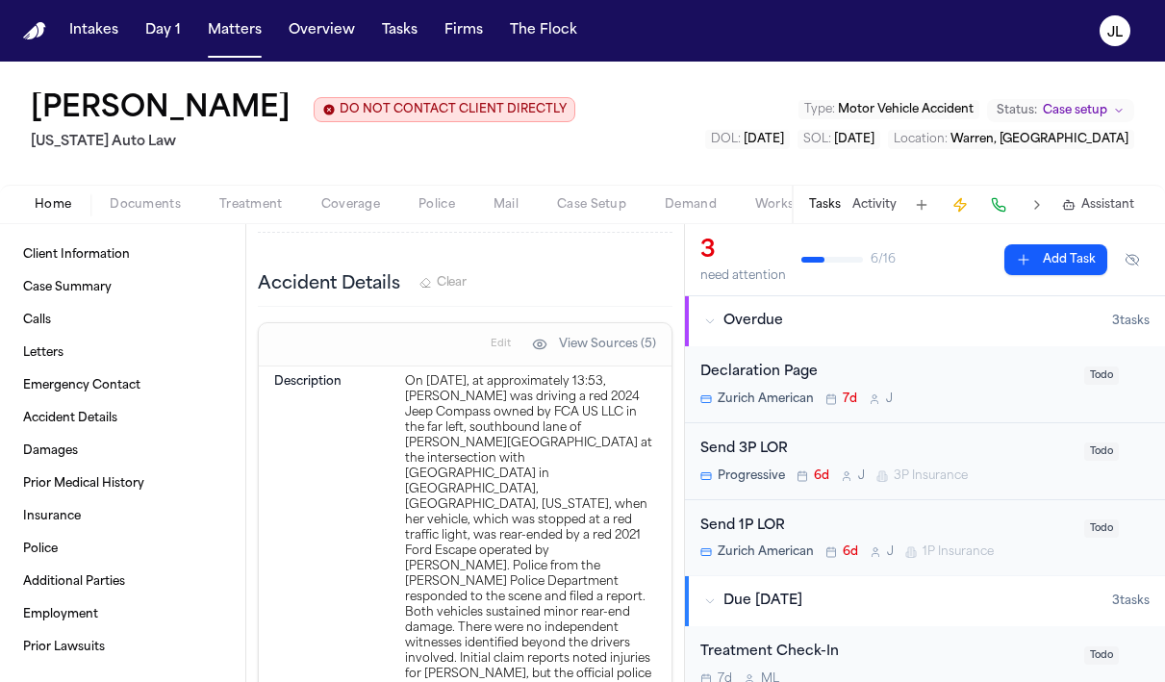
scroll to position [1751, 0]
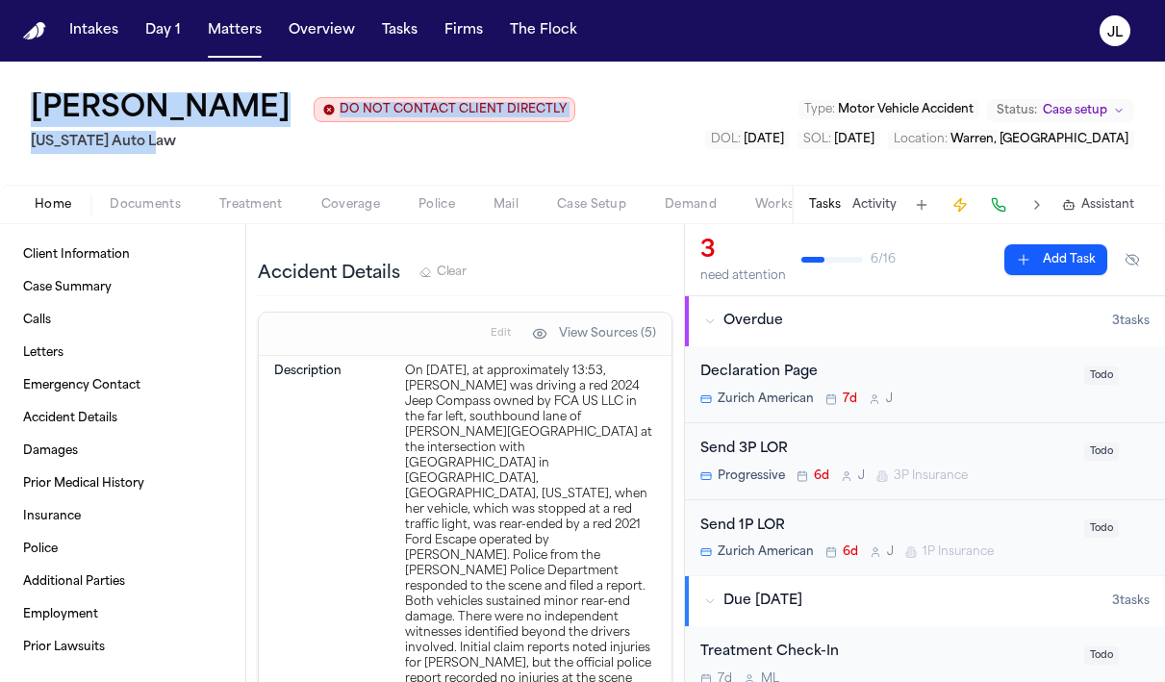
drag, startPoint x: 213, startPoint y: 145, endPoint x: 39, endPoint y: 110, distance: 176.7
click at [38, 110] on div "Rosalyn Cushingberry DO NOT CONTACT CLIENT DIRECTLY DO NOT CONTACT Michigan Aut…" at bounding box center [303, 123] width 544 height 62
copy div "Rosalyn Cushingberry DO NOT CONTACT CLIENT DIRECTLY DO NOT CONTACT Michigan Aut…"
click at [227, 30] on button "Matters" at bounding box center [234, 30] width 69 height 35
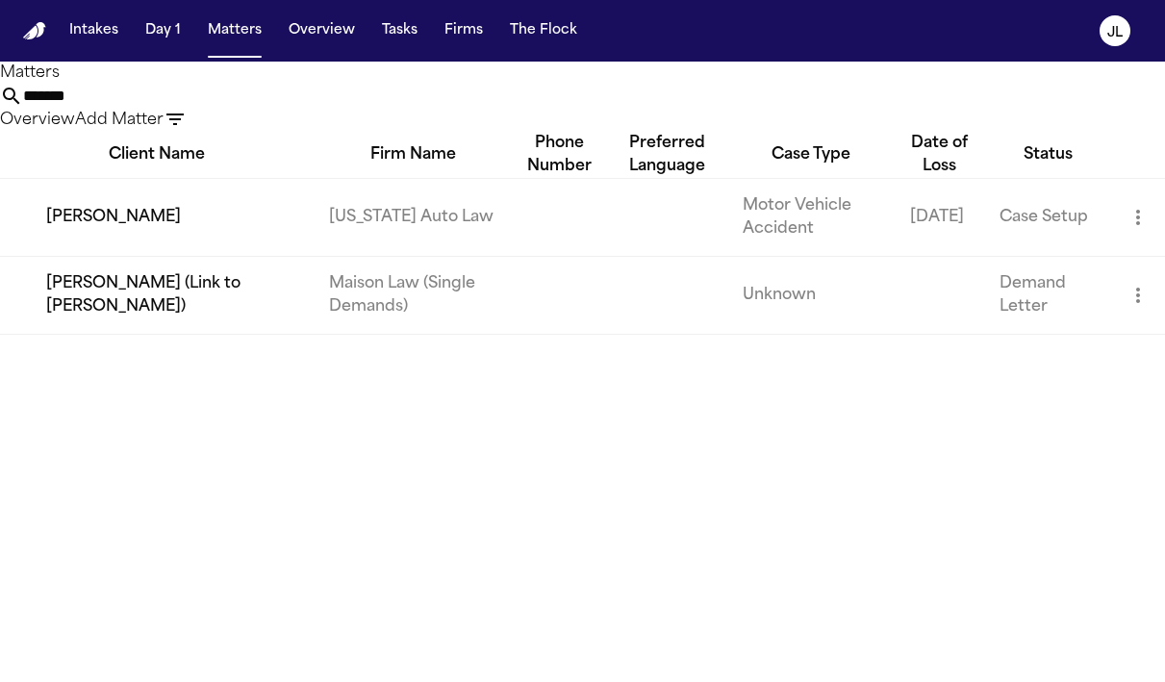
drag, startPoint x: 471, startPoint y: 107, endPoint x: 302, endPoint y: 107, distance: 169.3
click at [301, 107] on div "Matters ******* Overview Add Matter" at bounding box center [582, 97] width 1165 height 70
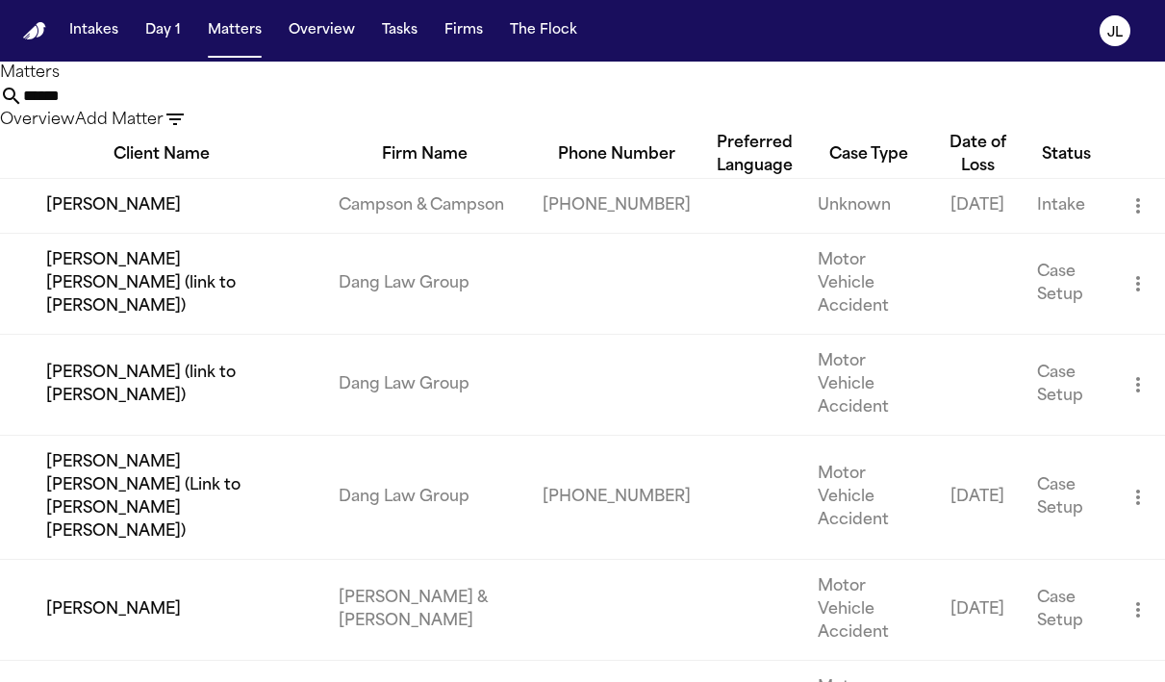
type input "******"
click at [67, 233] on td "Manuel Tavarez" at bounding box center [161, 205] width 323 height 55
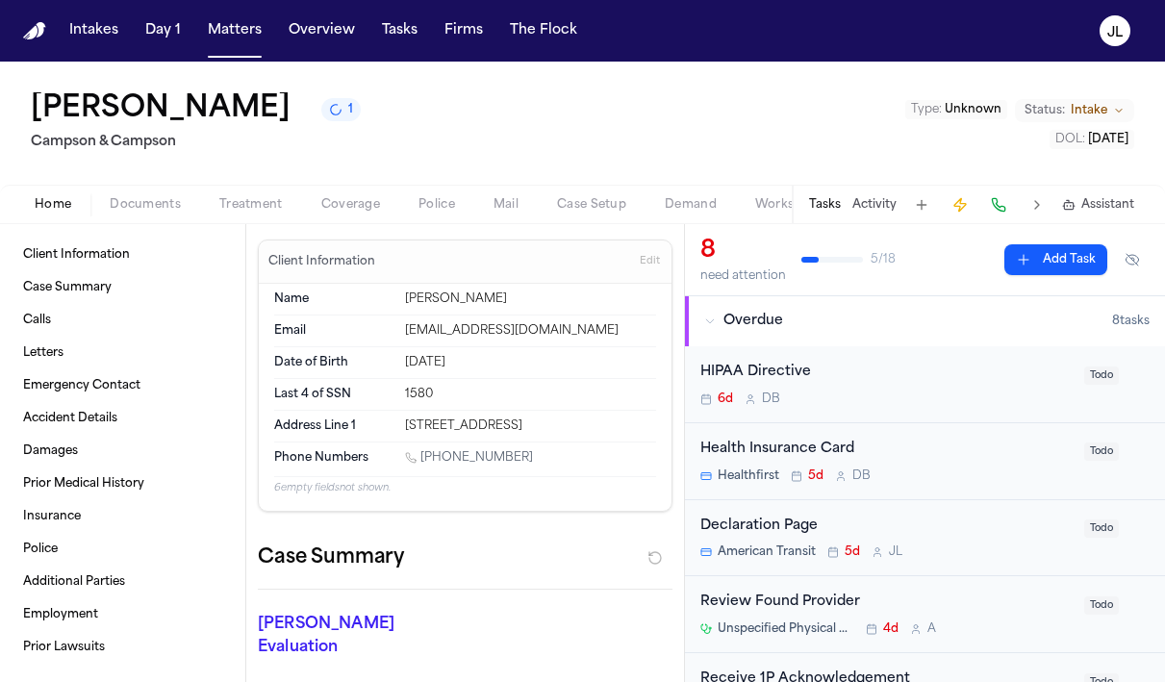
click at [353, 203] on span "Coverage" at bounding box center [350, 204] width 59 height 15
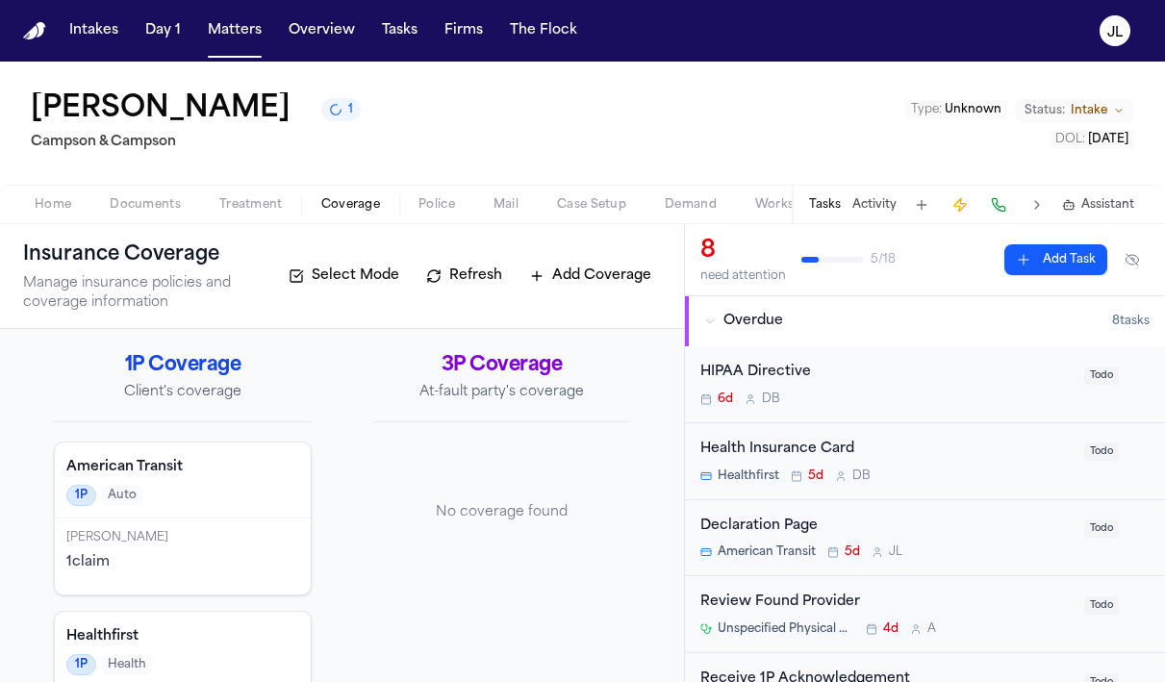
click at [157, 213] on span "Documents" at bounding box center [145, 204] width 71 height 15
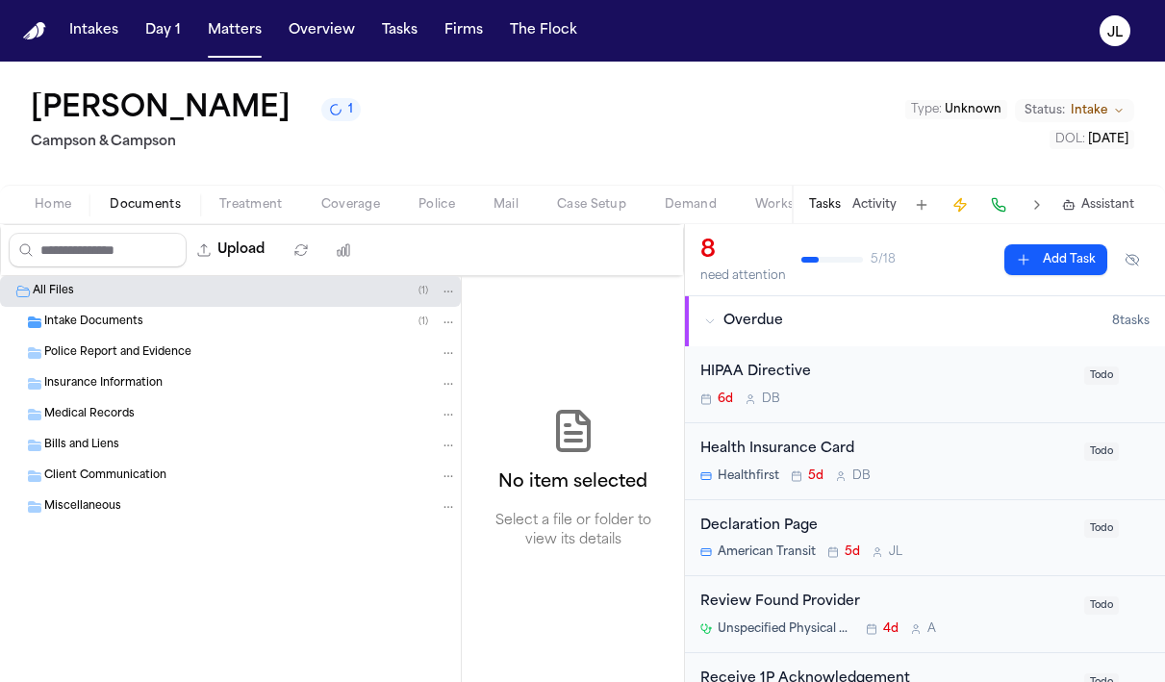
click at [339, 214] on button "Coverage" at bounding box center [350, 204] width 97 height 23
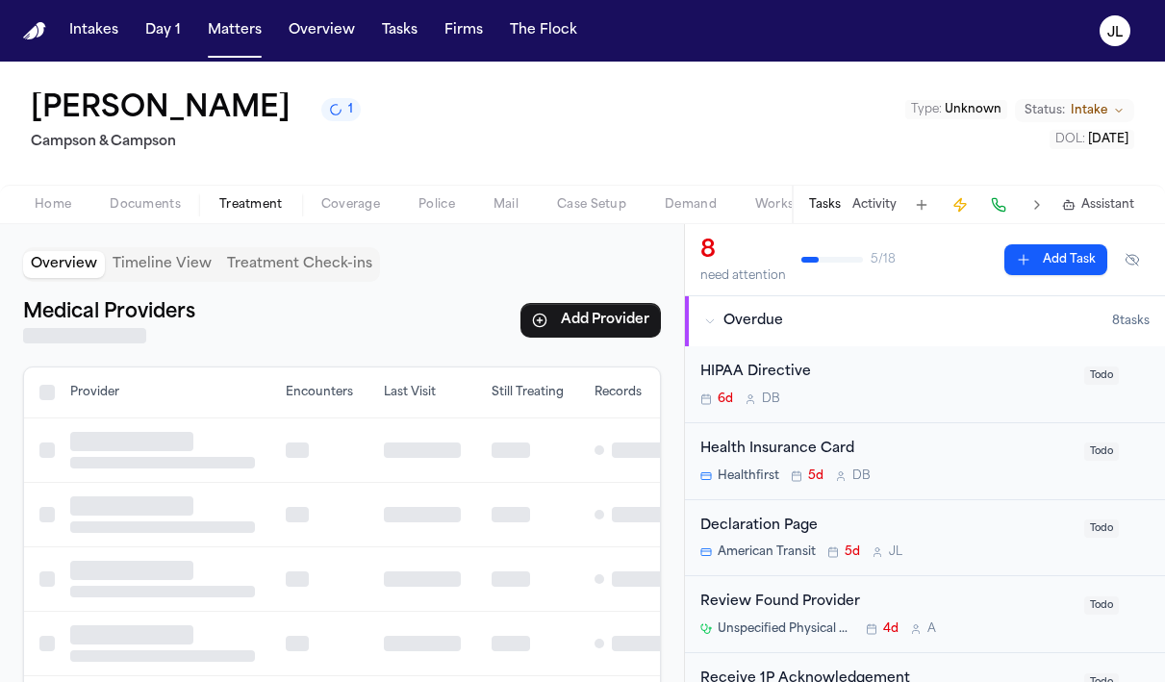
click at [265, 200] on span "Treatment" at bounding box center [250, 204] width 63 height 15
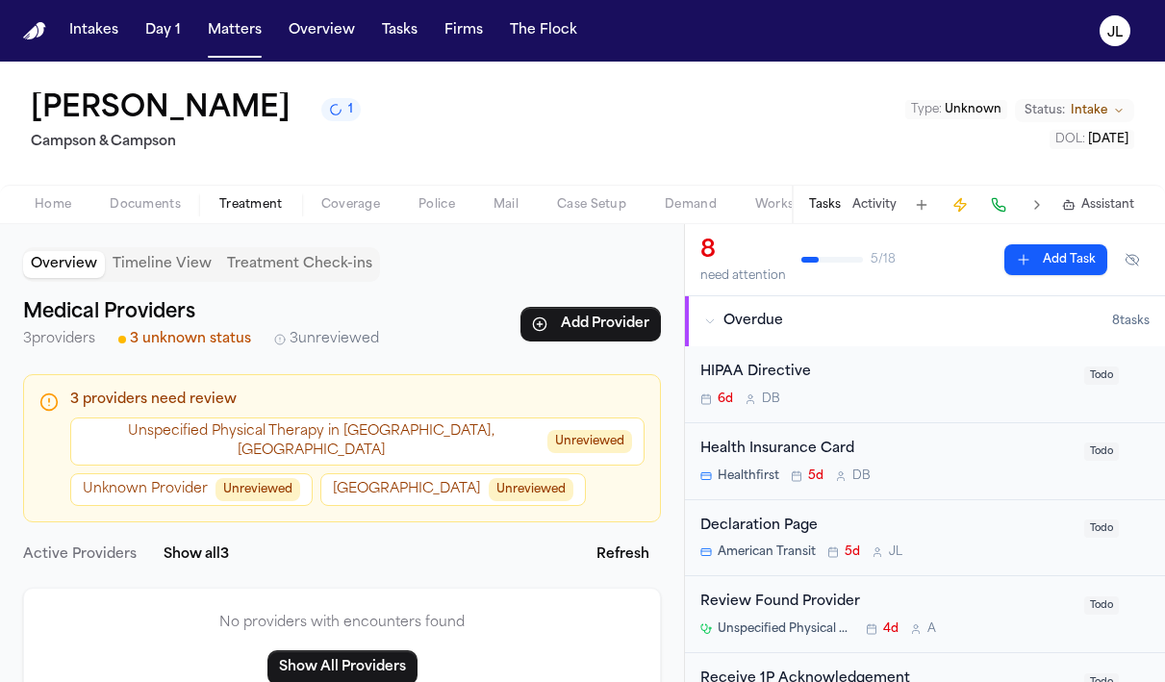
click at [69, 213] on span "Home" at bounding box center [53, 204] width 37 height 15
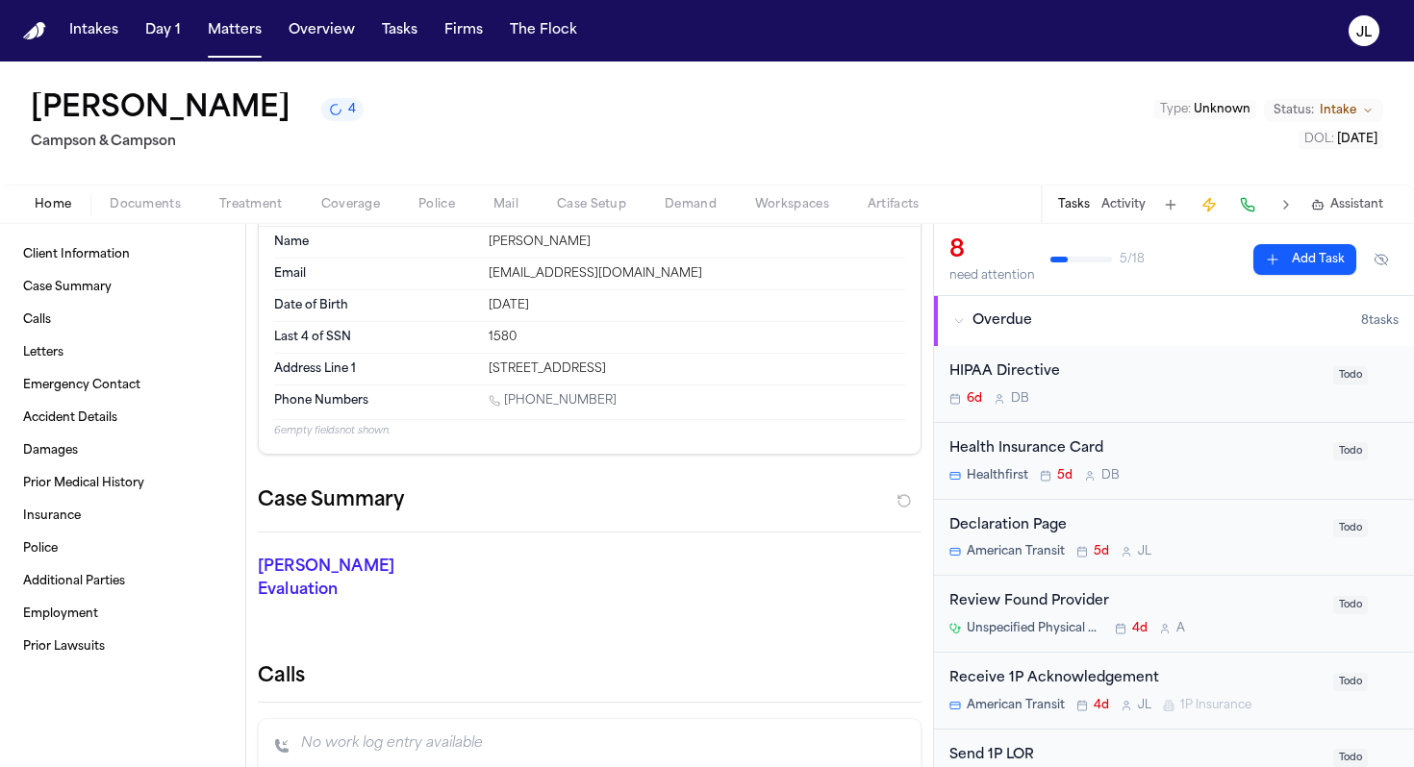
scroll to position [63, 0]
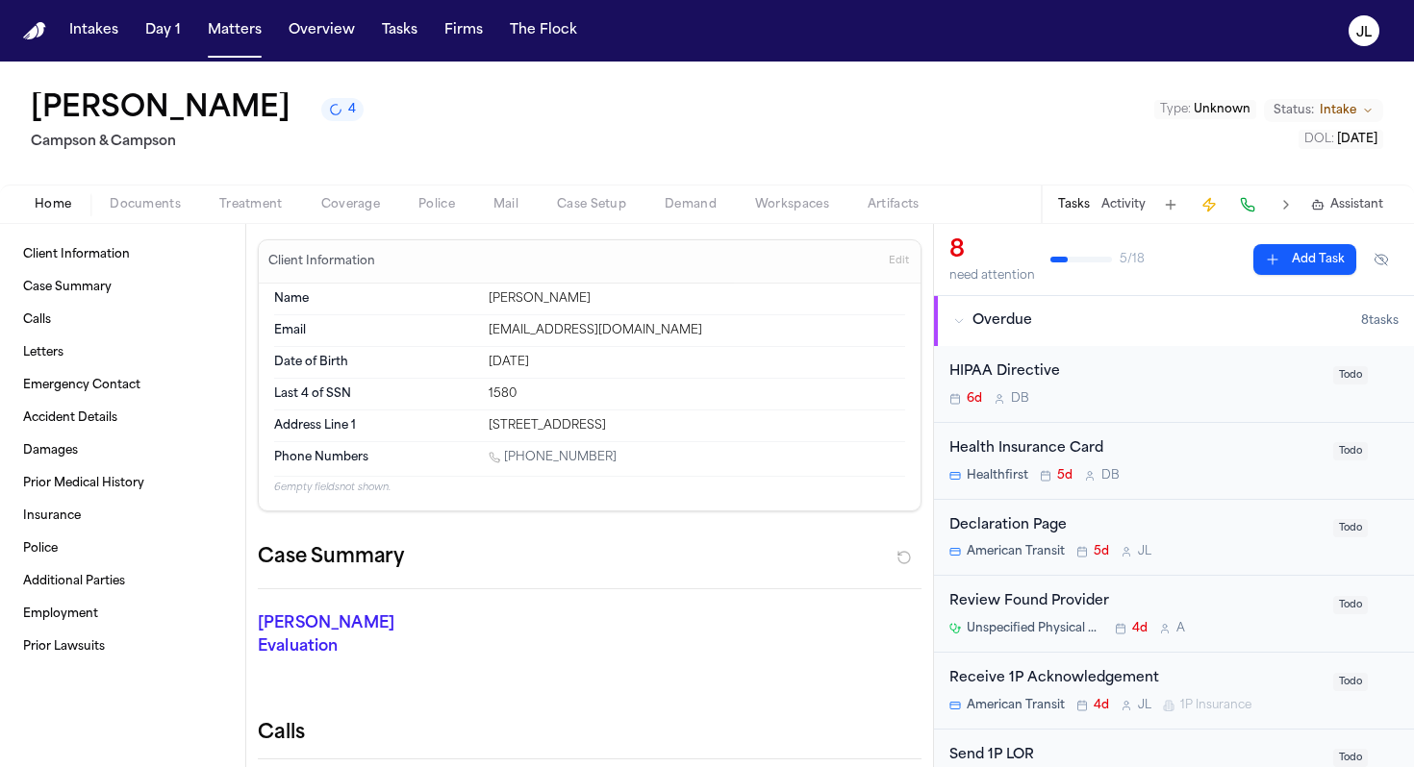
click at [373, 209] on span "Coverage" at bounding box center [350, 204] width 59 height 15
click at [41, 210] on span "Home" at bounding box center [53, 204] width 37 height 15
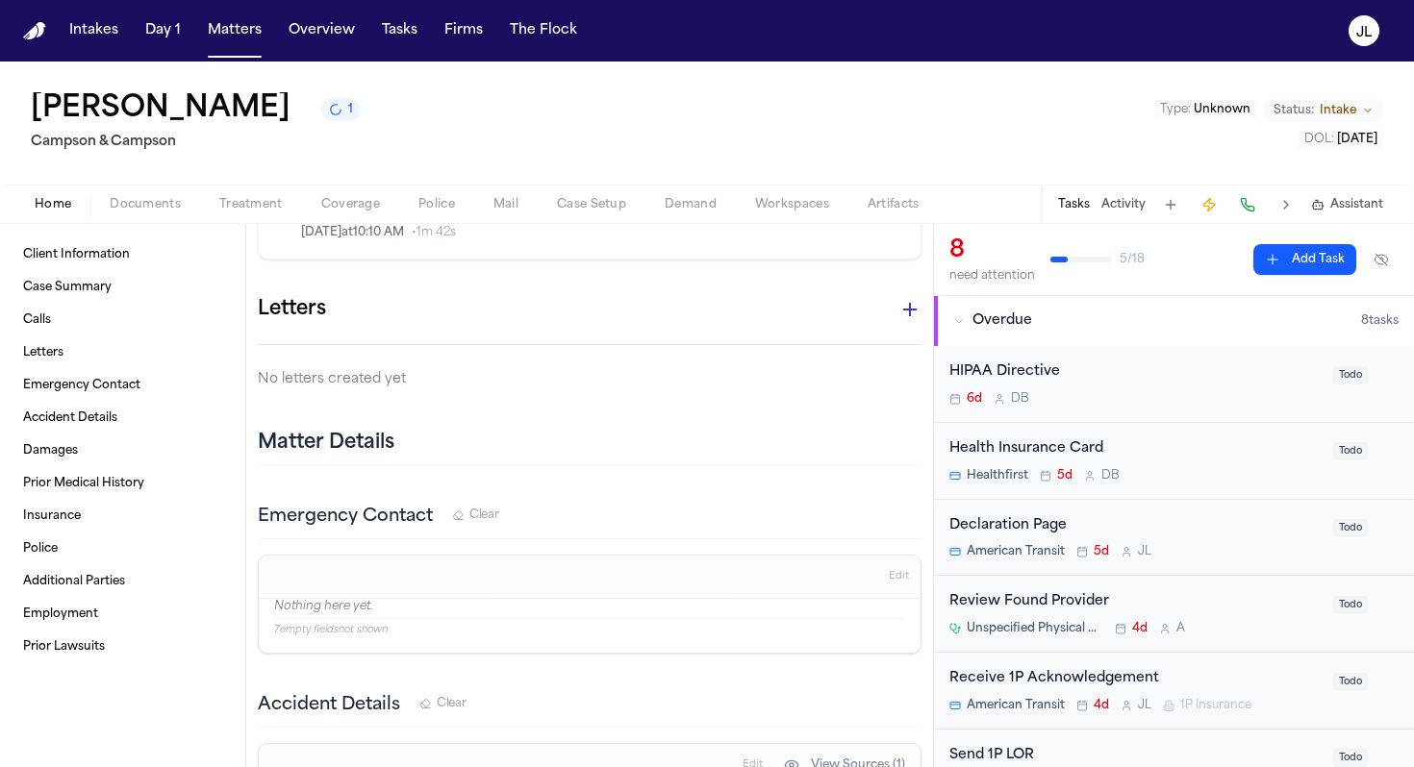
scroll to position [713, 0]
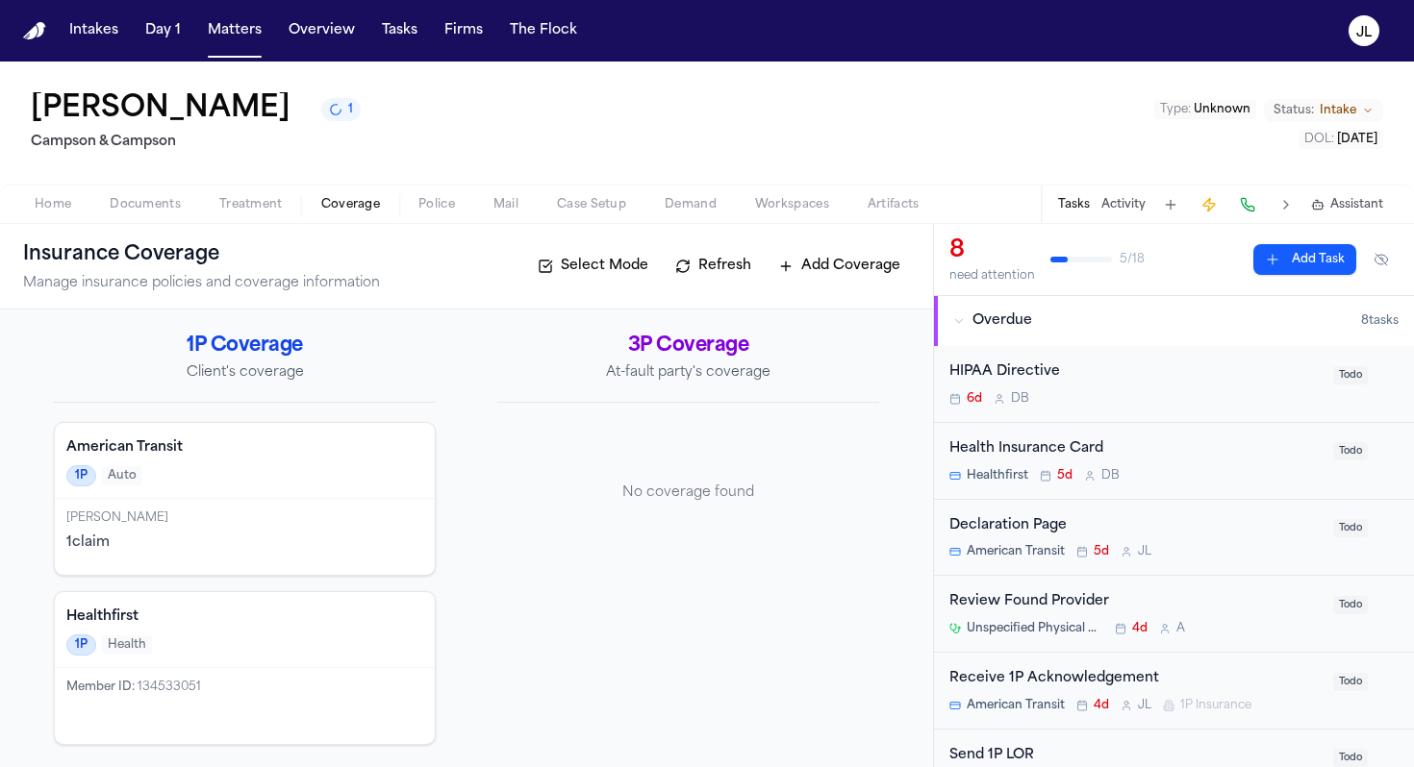
click at [356, 199] on span "Coverage" at bounding box center [350, 204] width 59 height 15
click at [264, 567] on div "Manuel Tavarez 1 claim" at bounding box center [245, 537] width 380 height 76
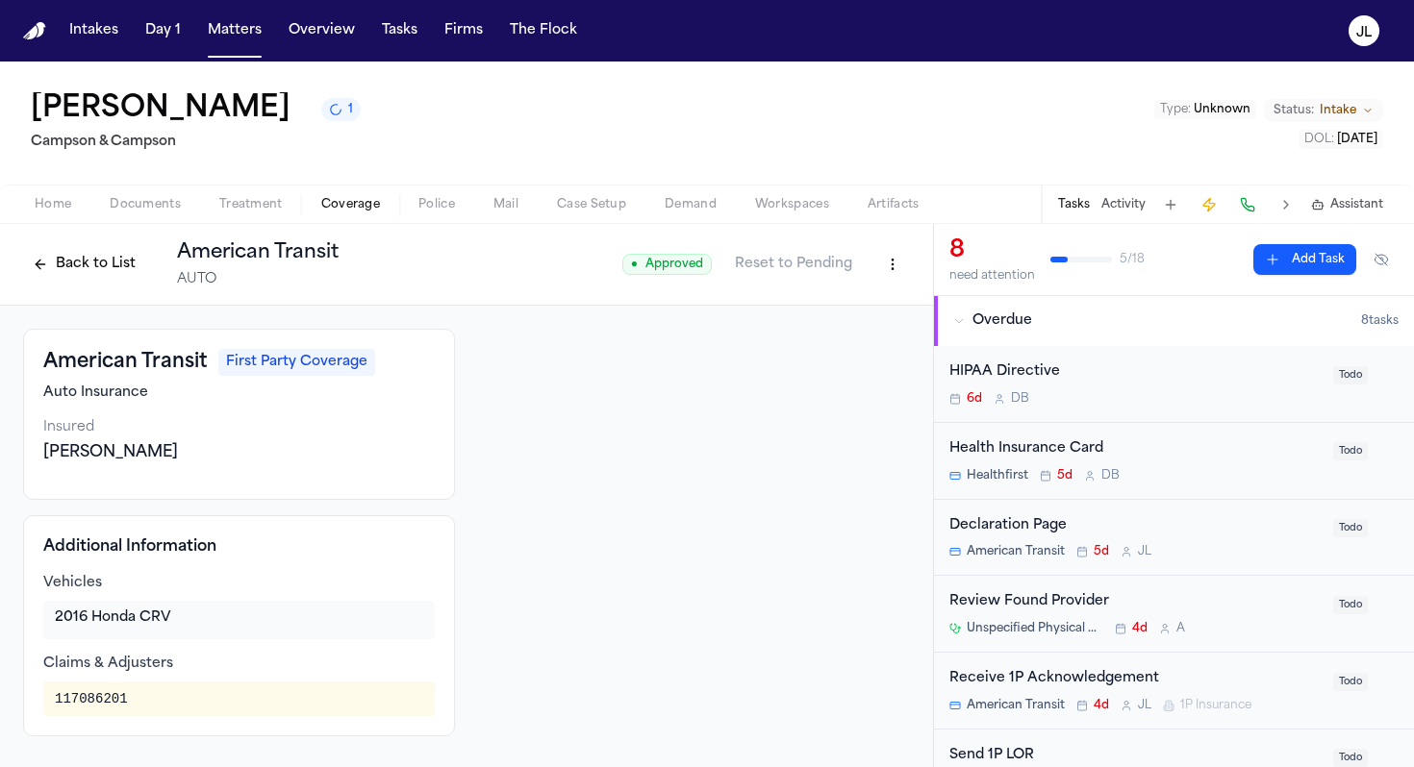
click at [59, 277] on button "Back to List" at bounding box center [84, 264] width 122 height 31
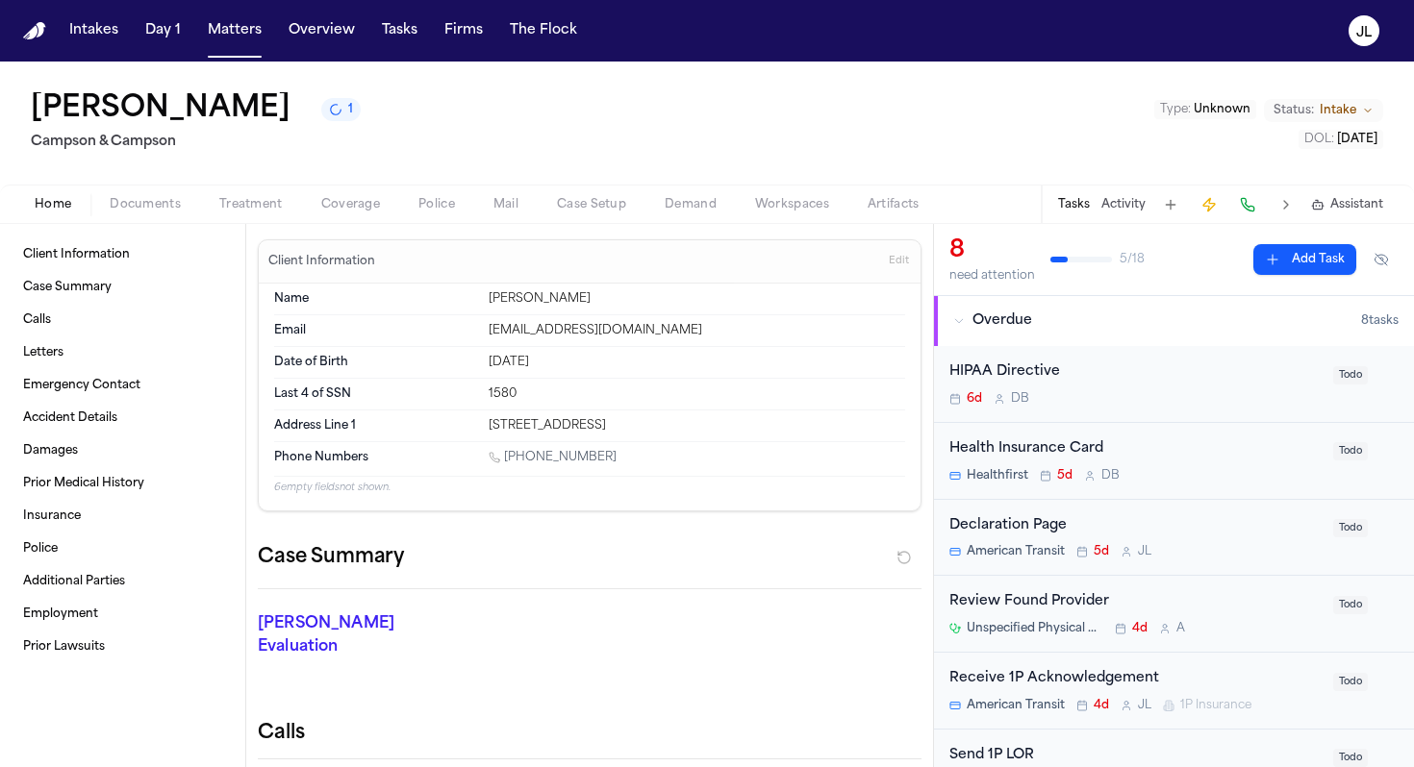
click at [54, 197] on span "Home" at bounding box center [53, 204] width 37 height 15
click at [161, 211] on span "Documents" at bounding box center [145, 204] width 71 height 15
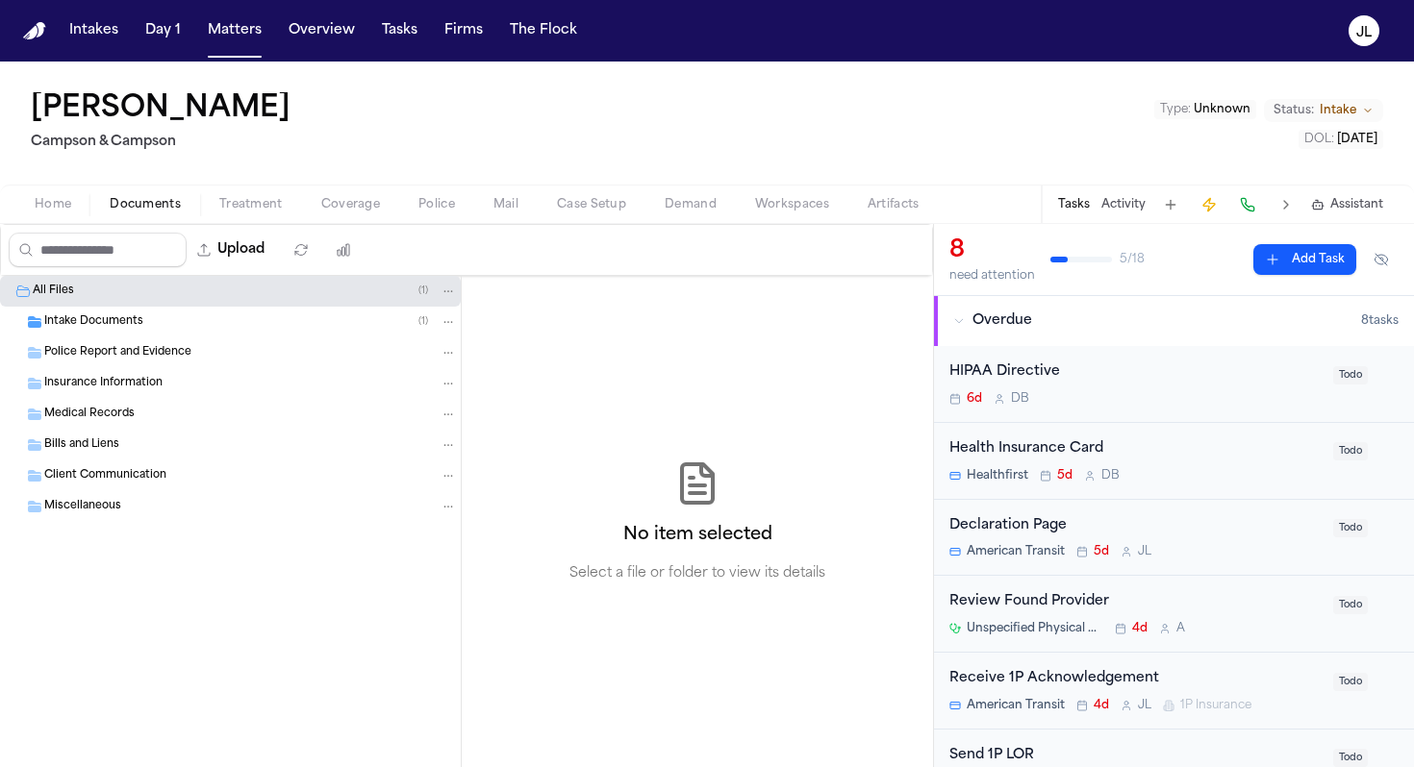
click at [131, 353] on span "Police Report and Evidence" at bounding box center [117, 353] width 147 height 16
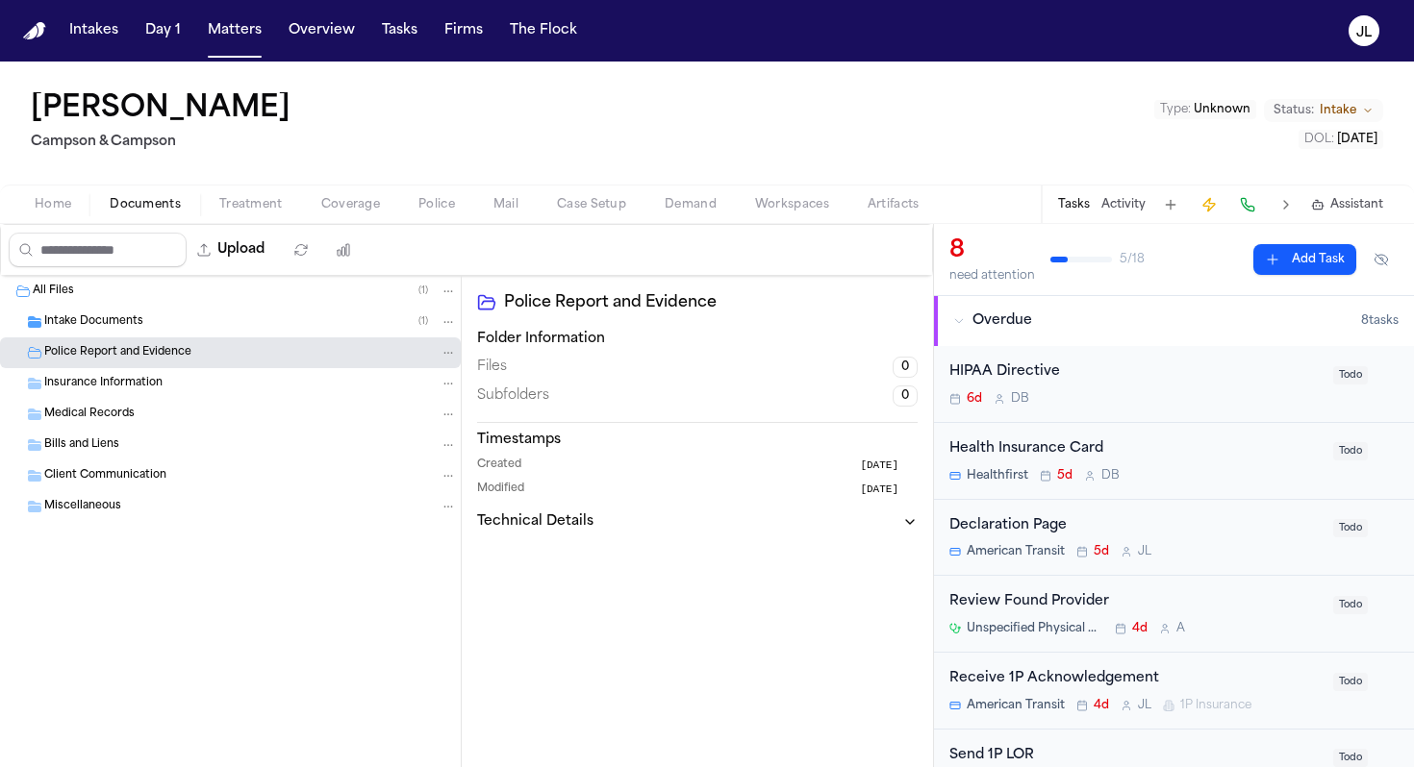
click at [130, 372] on div "Insurance Information" at bounding box center [230, 383] width 461 height 31
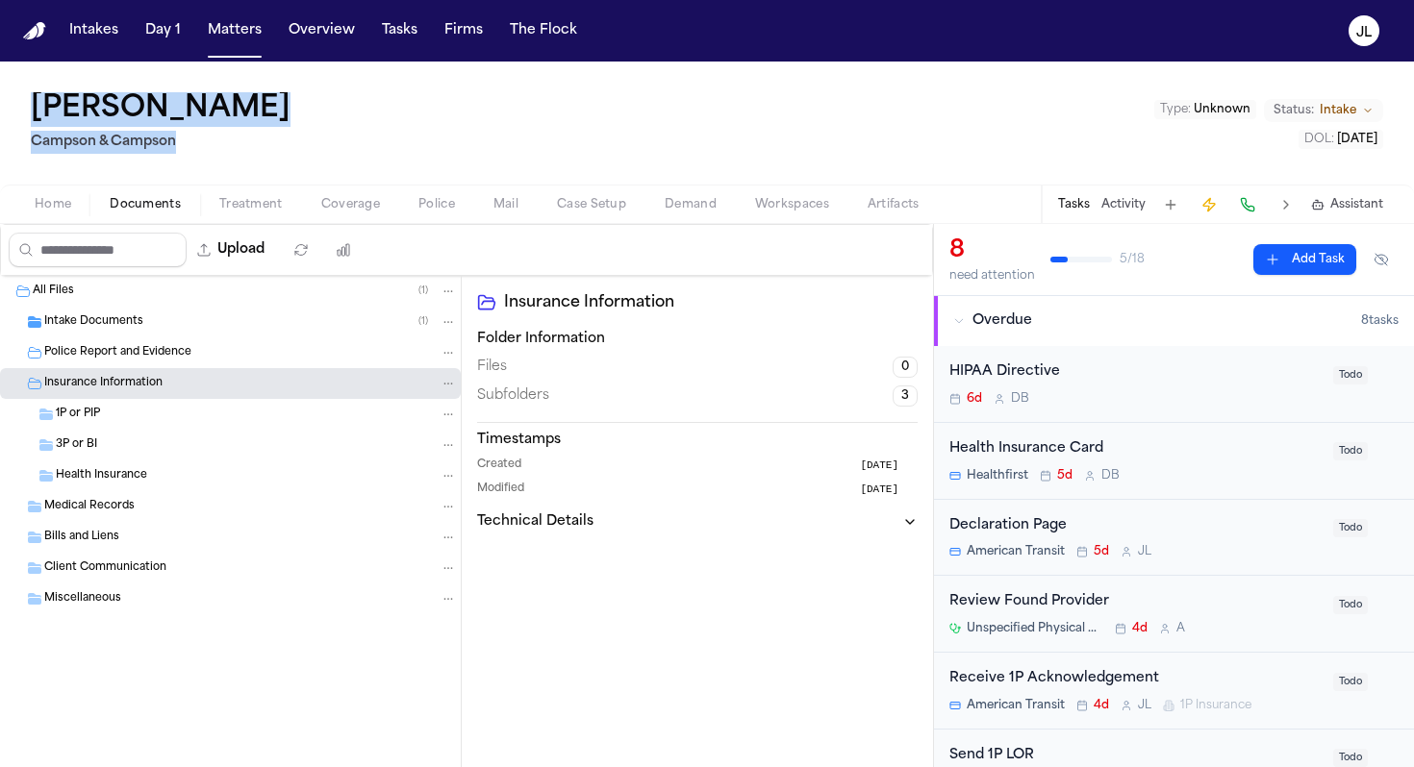
drag, startPoint x: 183, startPoint y: 148, endPoint x: 25, endPoint y: 125, distance: 159.4
click at [24, 124] on div "Manuel Tavarez Campson & Campson Type : Unknown Status: Intake DOL : 2025-06-19" at bounding box center [707, 123] width 1414 height 123
copy div "Manuel Tavarez Campson & Campson"
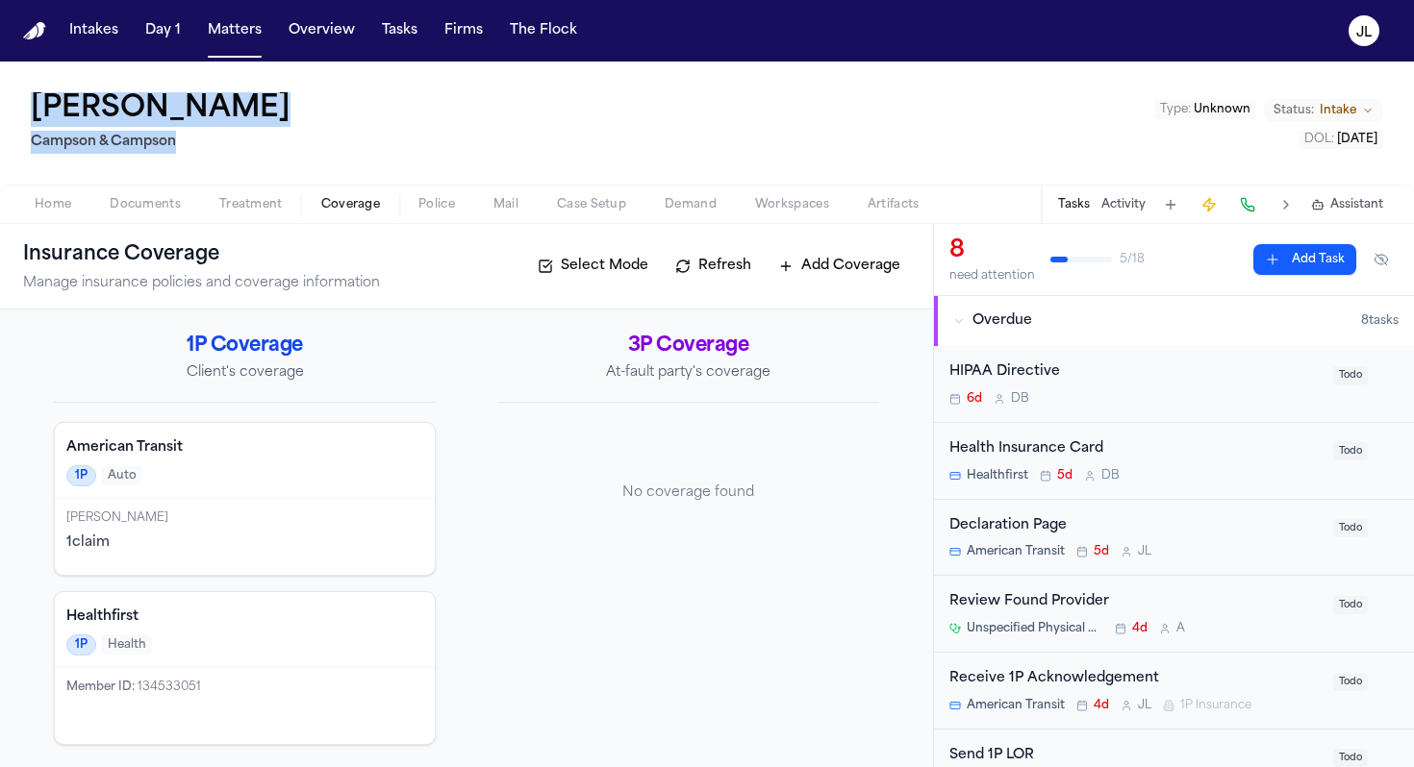
click at [339, 209] on span "Coverage" at bounding box center [350, 204] width 59 height 15
click at [190, 484] on div "1P Auto" at bounding box center [244, 475] width 357 height 21
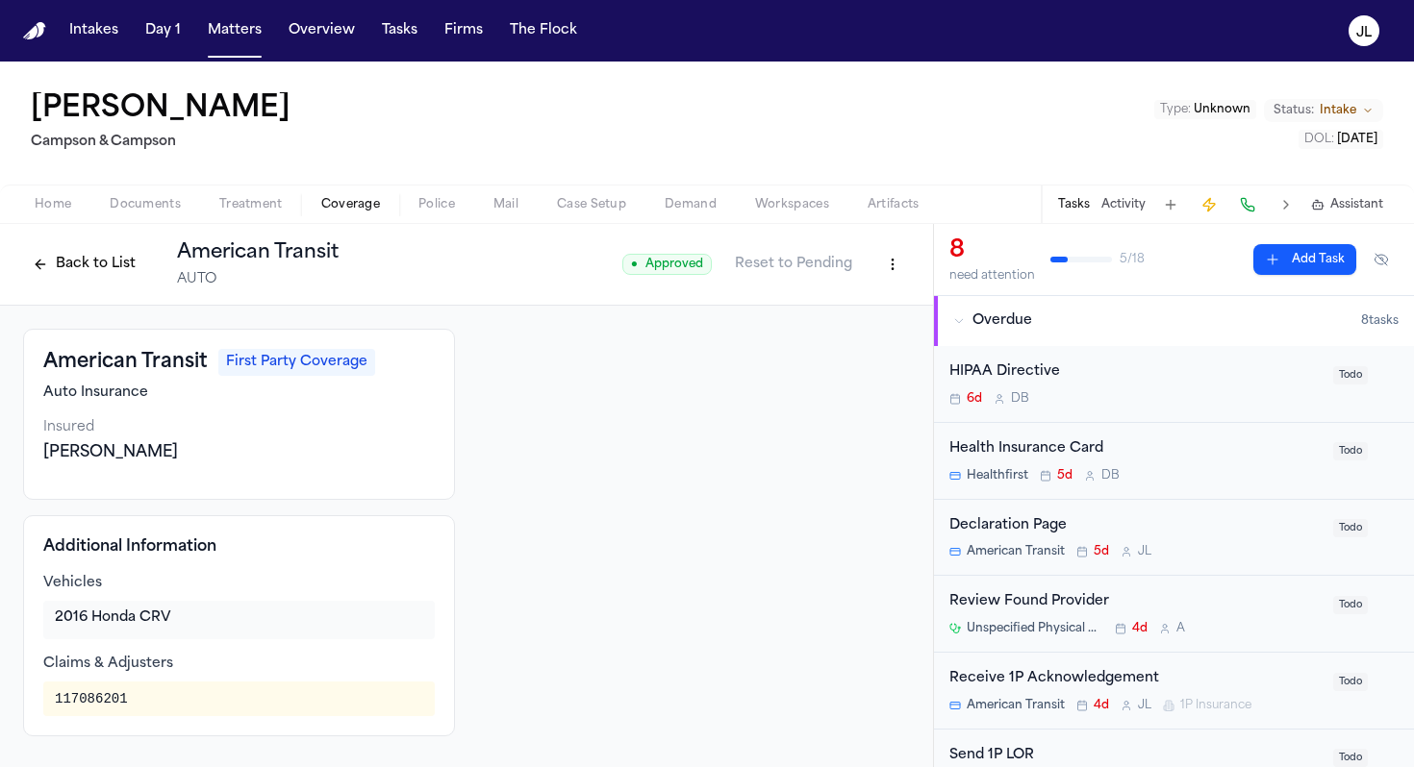
drag, startPoint x: 277, startPoint y: 113, endPoint x: 146, endPoint y: 119, distance: 130.9
click at [146, 119] on div "Manuel Tavarez Campson & Campson Type : Unknown Status: Intake DOL : 2025-06-19" at bounding box center [707, 123] width 1414 height 123
copy h1 "Tavarez"
click at [80, 264] on button "Back to List" at bounding box center [84, 264] width 122 height 31
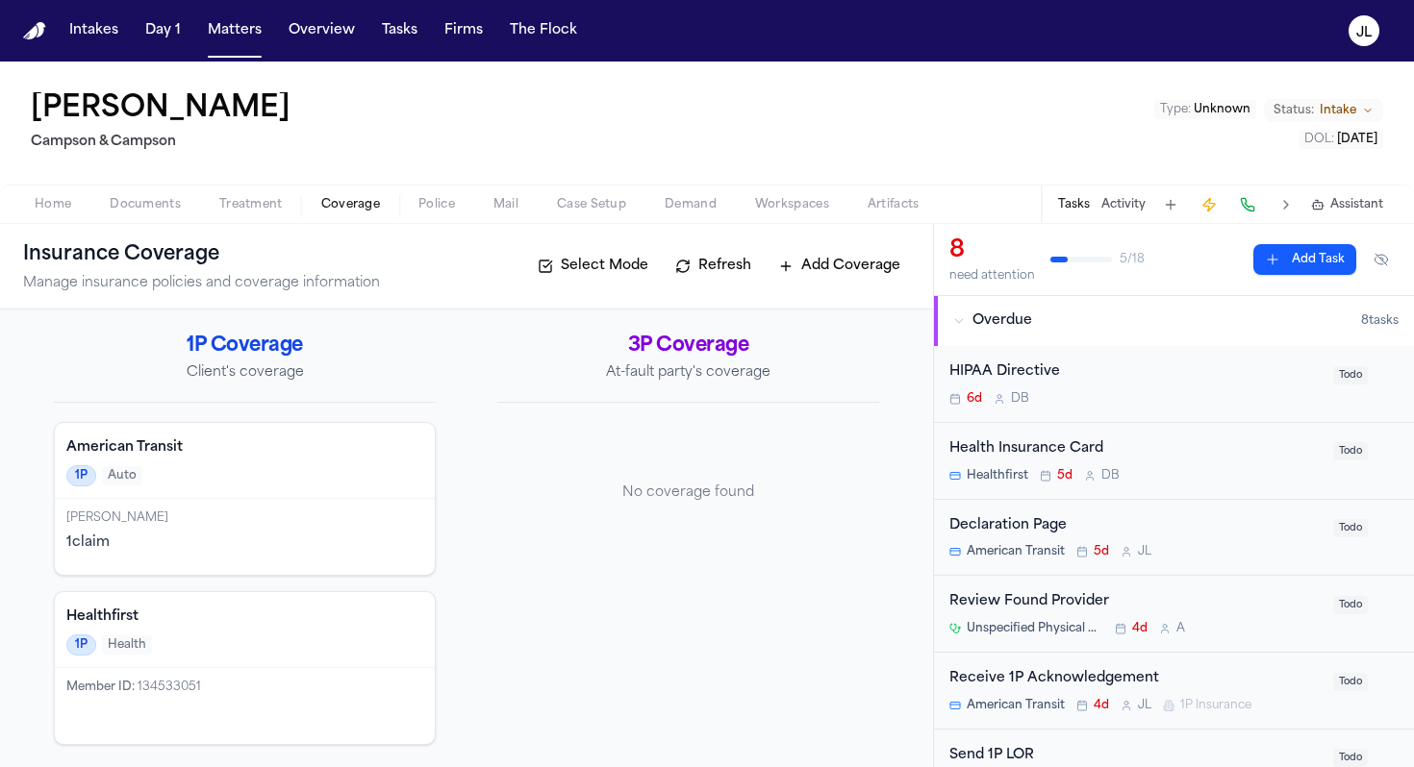
click at [290, 118] on div "Manuel Tavarez Campson & Campson Type : Unknown Status: Intake DOL : 2025-06-19" at bounding box center [707, 123] width 1414 height 123
drag, startPoint x: 247, startPoint y: 118, endPoint x: 63, endPoint y: 112, distance: 184.8
click at [61, 110] on div "Manuel Tavarez Campson & Campson Type : Unknown Status: Intake DOL : 2025-06-19" at bounding box center [707, 123] width 1414 height 123
click at [63, 112] on h1 "Manuel Tavarez" at bounding box center [161, 109] width 260 height 35
drag, startPoint x: 287, startPoint y: 121, endPoint x: 40, endPoint y: 120, distance: 246.2
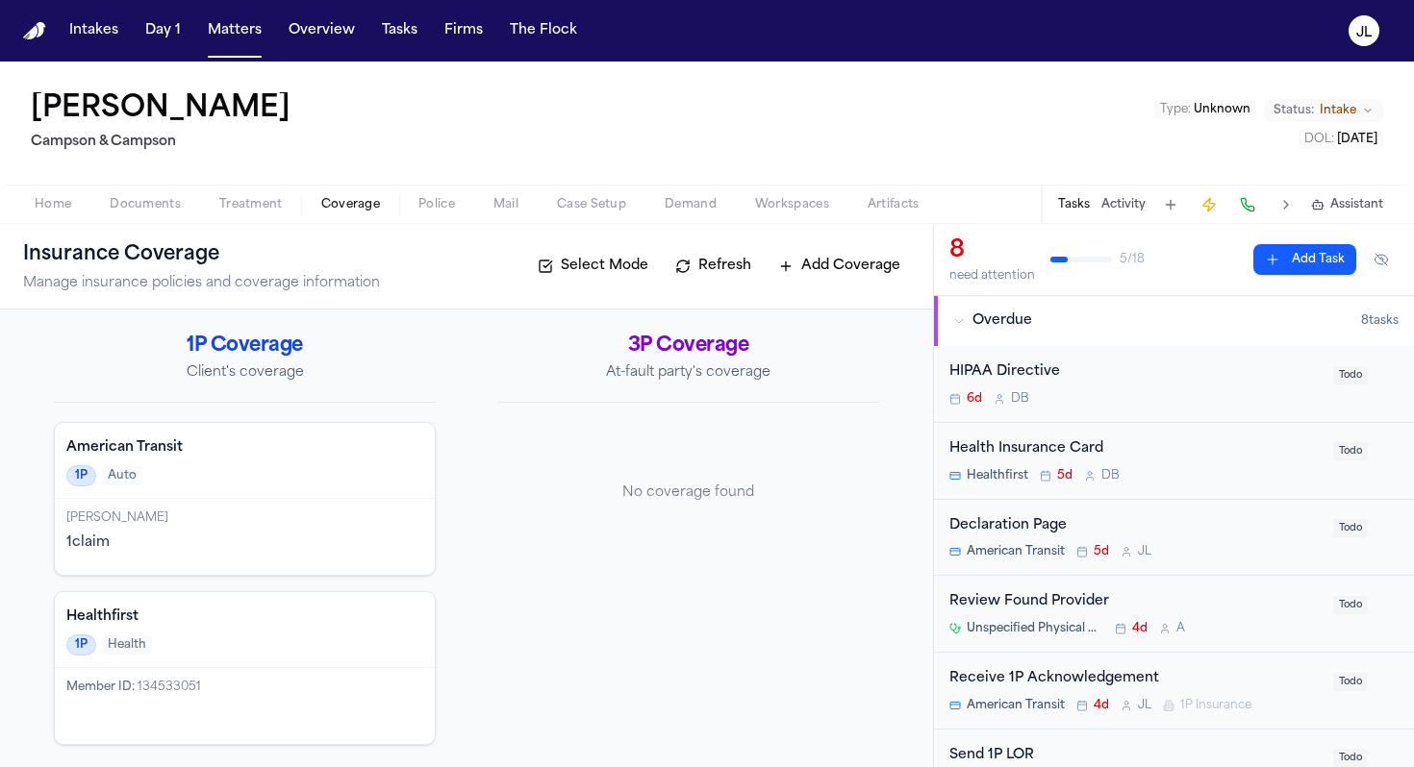
click at [39, 118] on div "Manuel Tavarez Campson & Campson Type : Unknown Status: Intake DOL : 2025-06-19" at bounding box center [707, 123] width 1414 height 123
copy h1 "Manuel Tavarez"
click at [340, 209] on span "Coverage" at bounding box center [350, 204] width 59 height 15
click at [388, 22] on button "Tasks" at bounding box center [399, 30] width 51 height 35
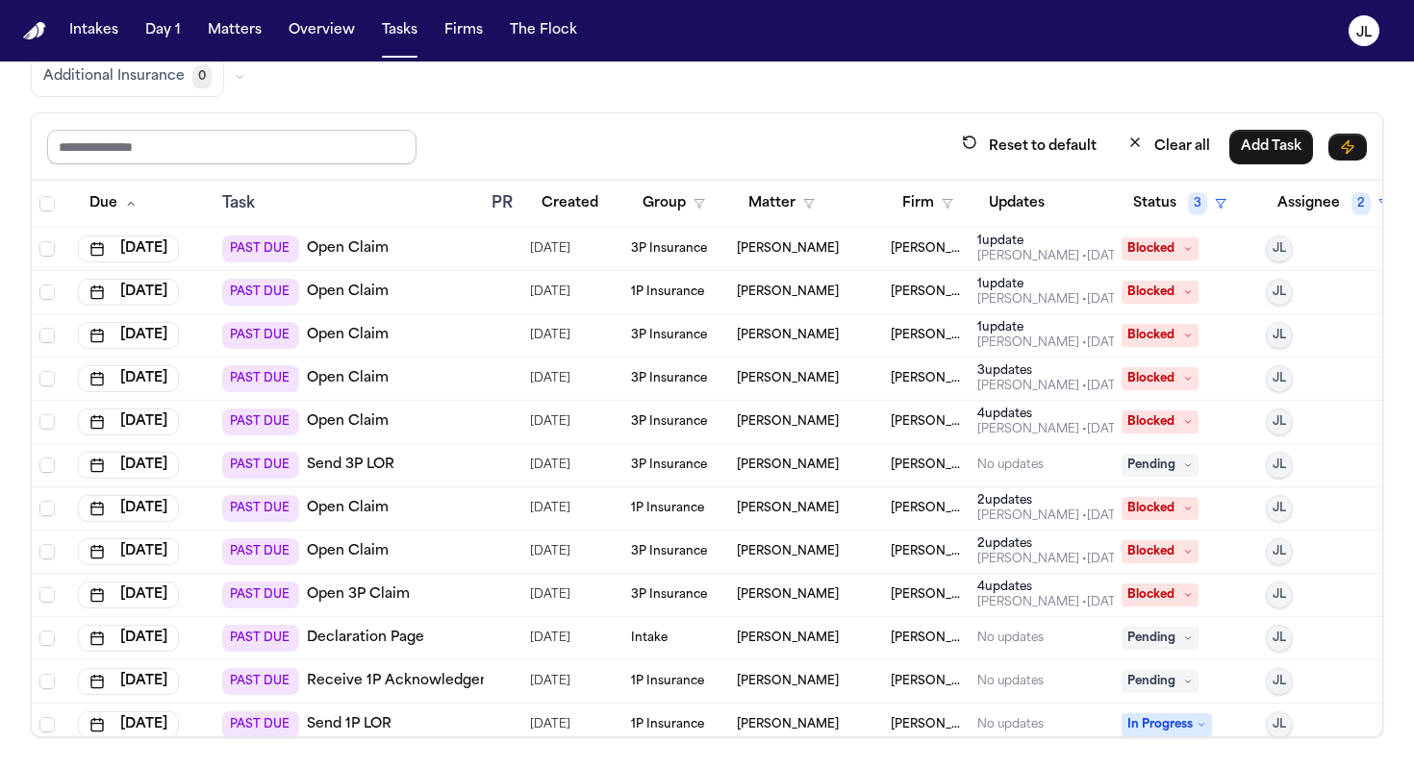
click at [282, 146] on input "text" at bounding box center [231, 147] width 369 height 35
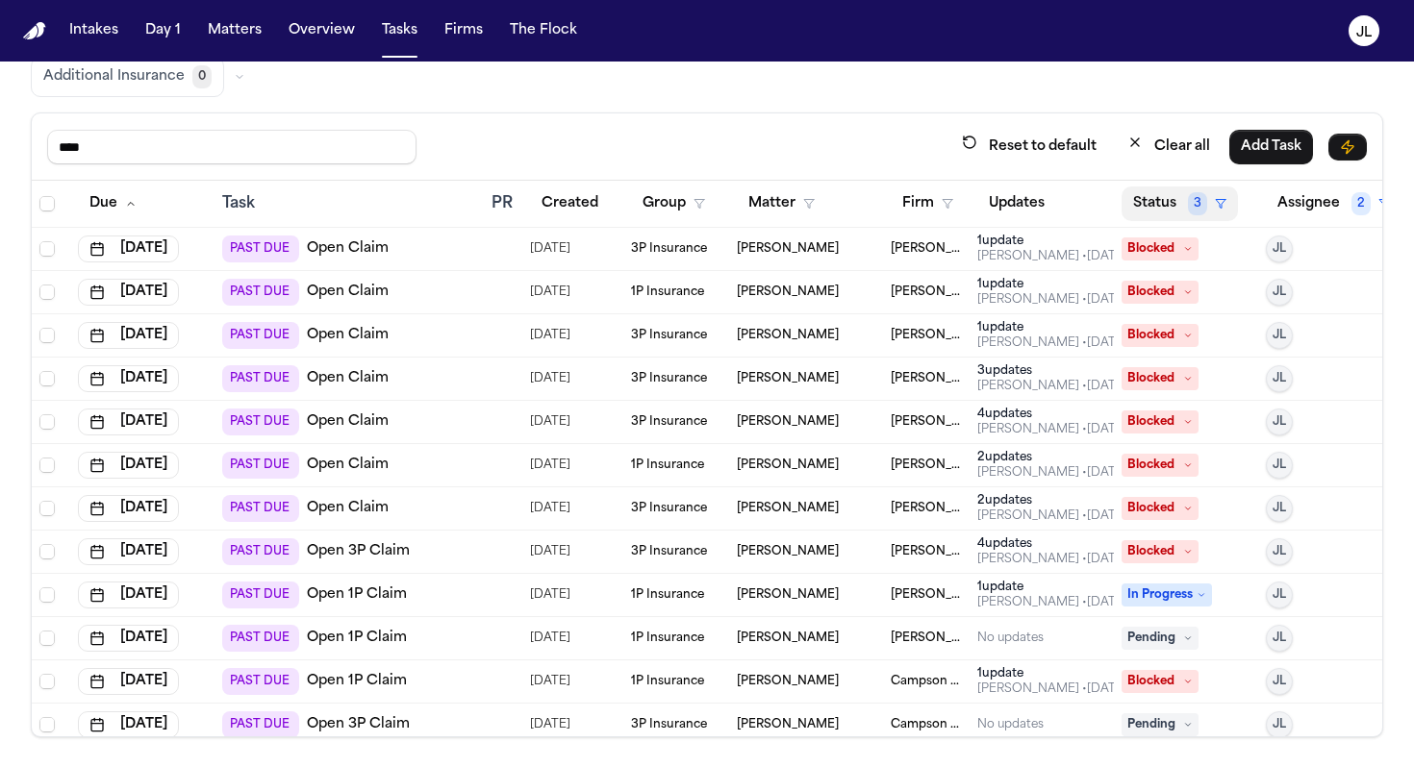
type input "****"
click at [1164, 198] on button "Status 3" at bounding box center [1179, 204] width 116 height 35
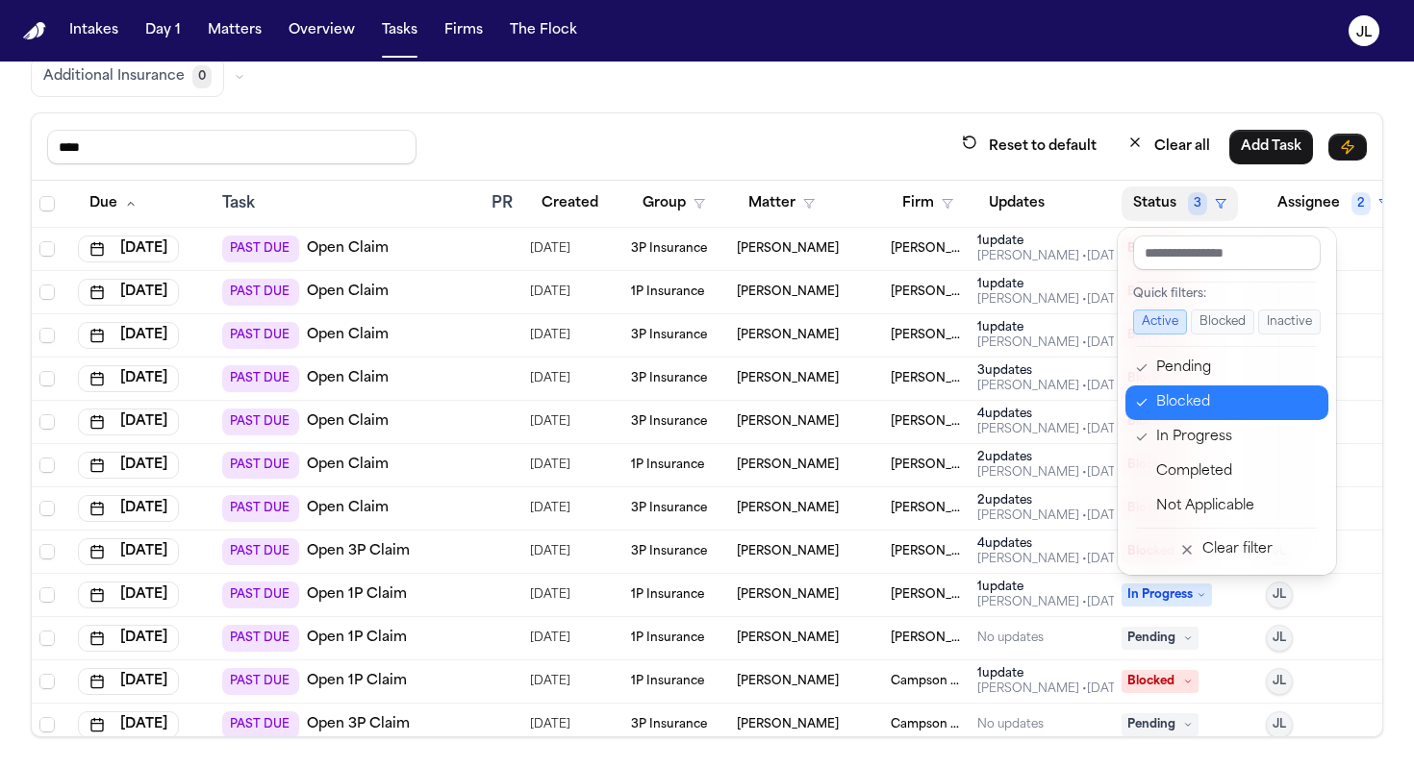
click at [1164, 396] on div "Blocked" at bounding box center [1236, 402] width 161 height 23
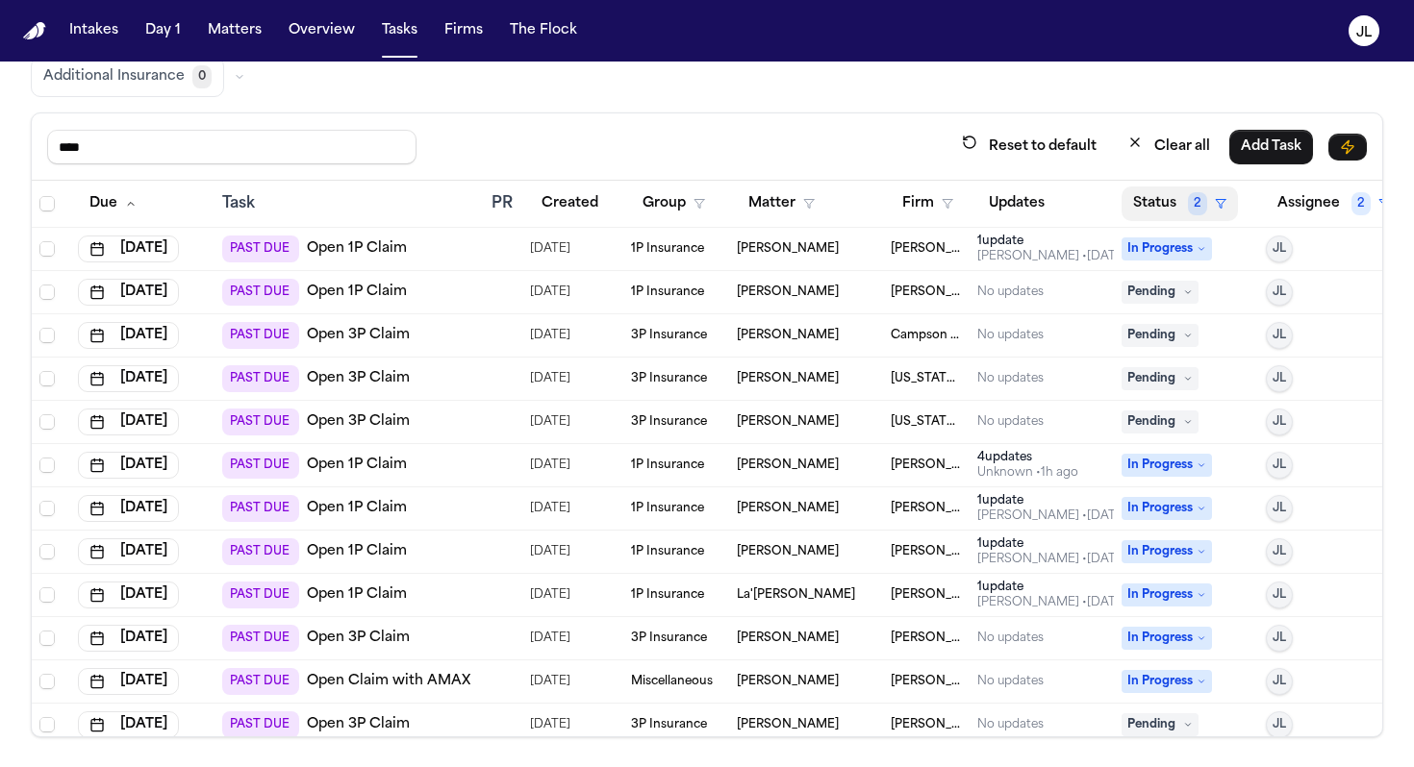
click at [1164, 214] on button "Status 2" at bounding box center [1179, 204] width 116 height 35
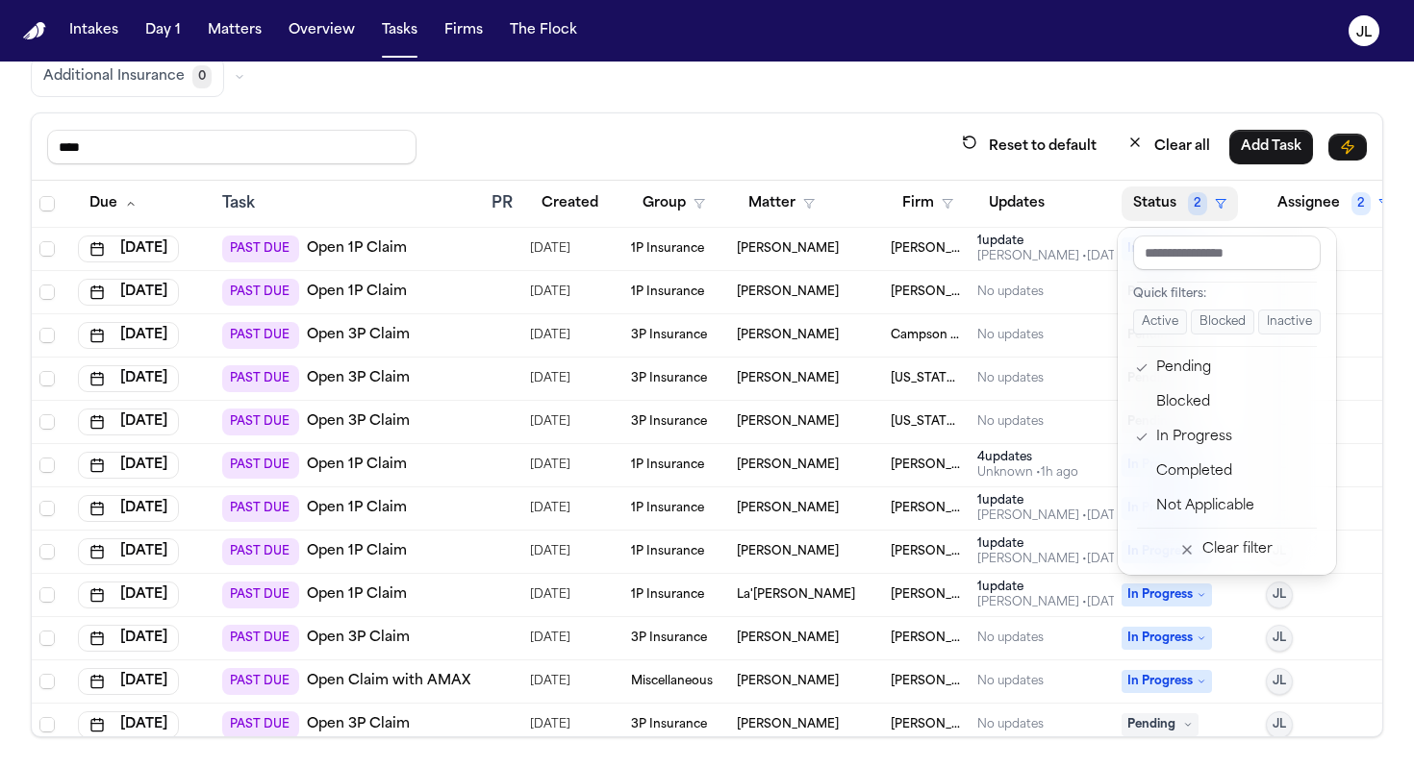
click at [1164, 213] on button "Status 2" at bounding box center [1179, 204] width 116 height 35
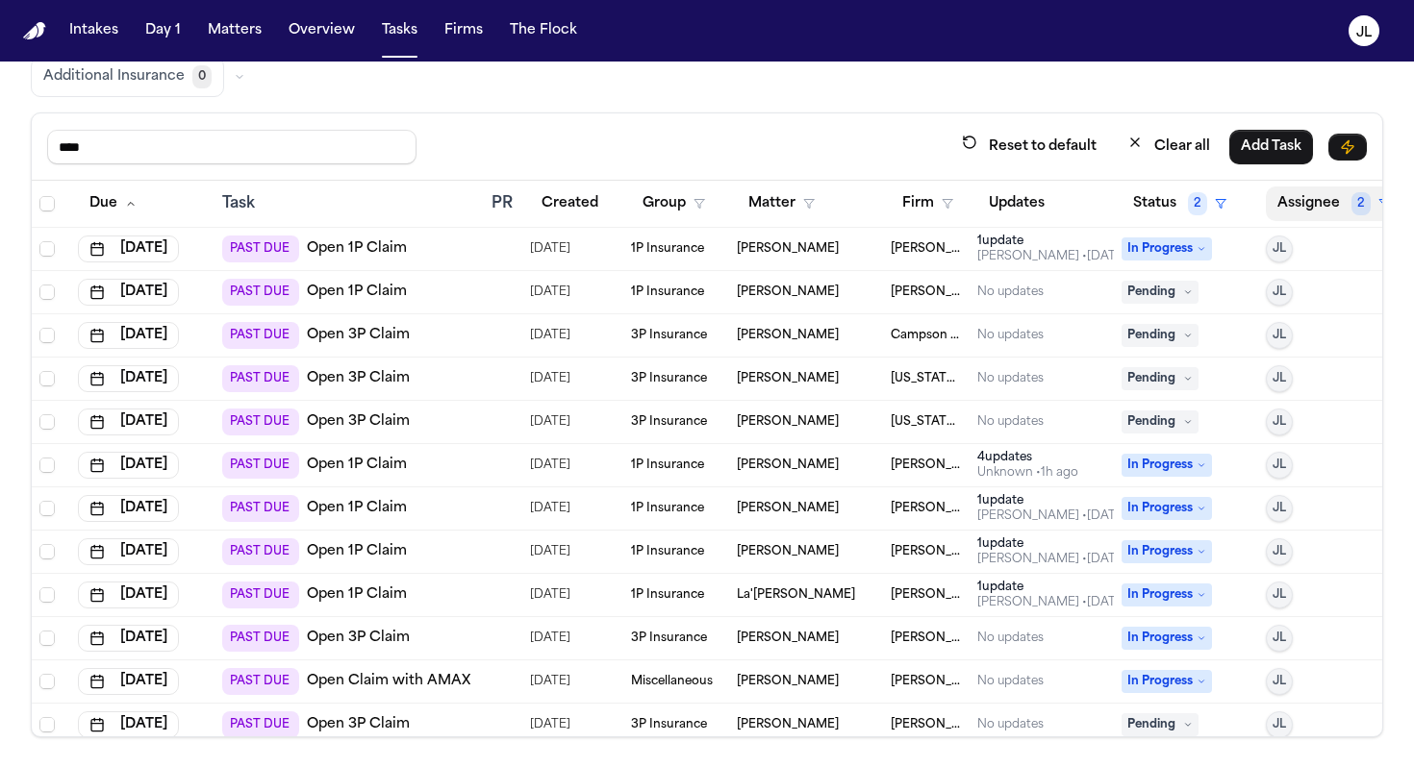
click at [1164, 205] on button "Assignee 2" at bounding box center [1334, 204] width 136 height 35
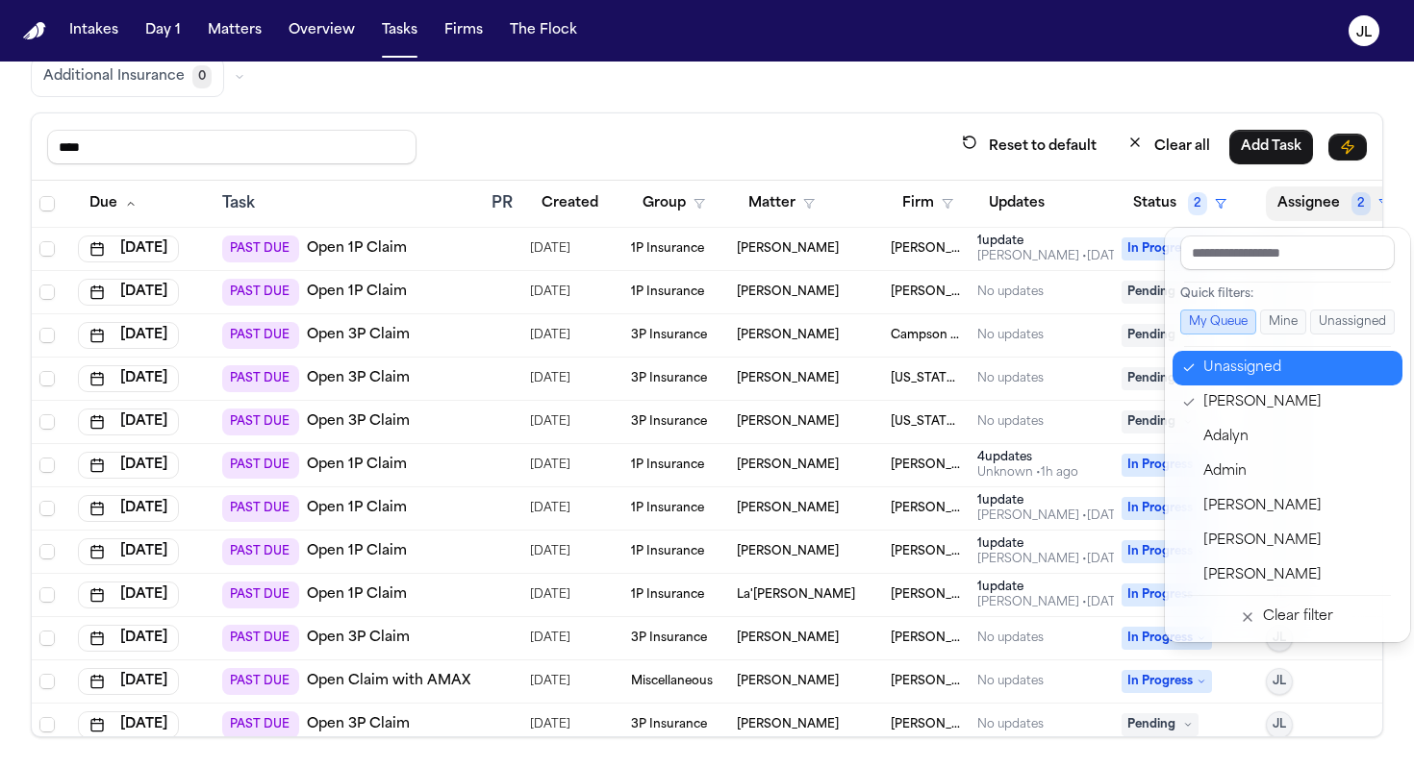
click at [1164, 363] on div "Unassigned" at bounding box center [1297, 368] width 188 height 23
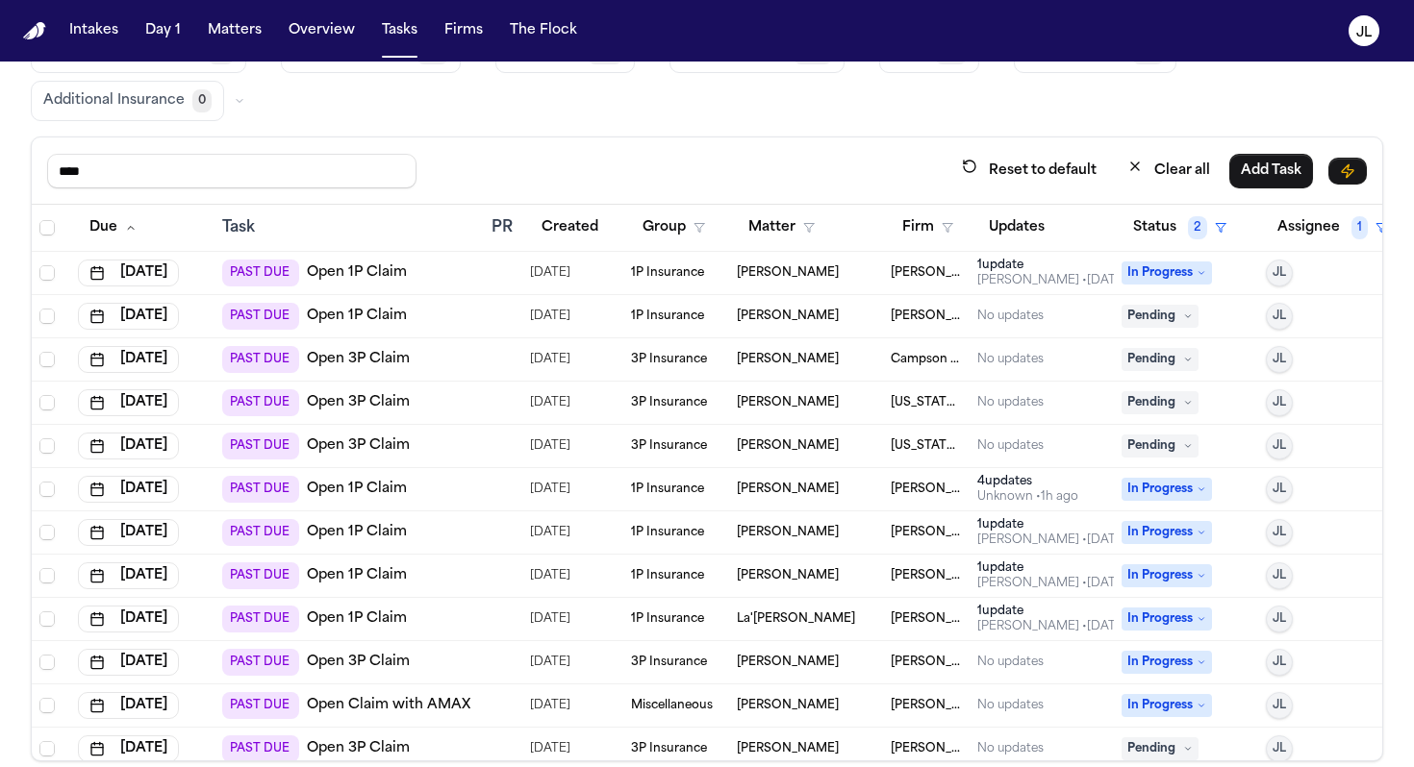
scroll to position [125, 0]
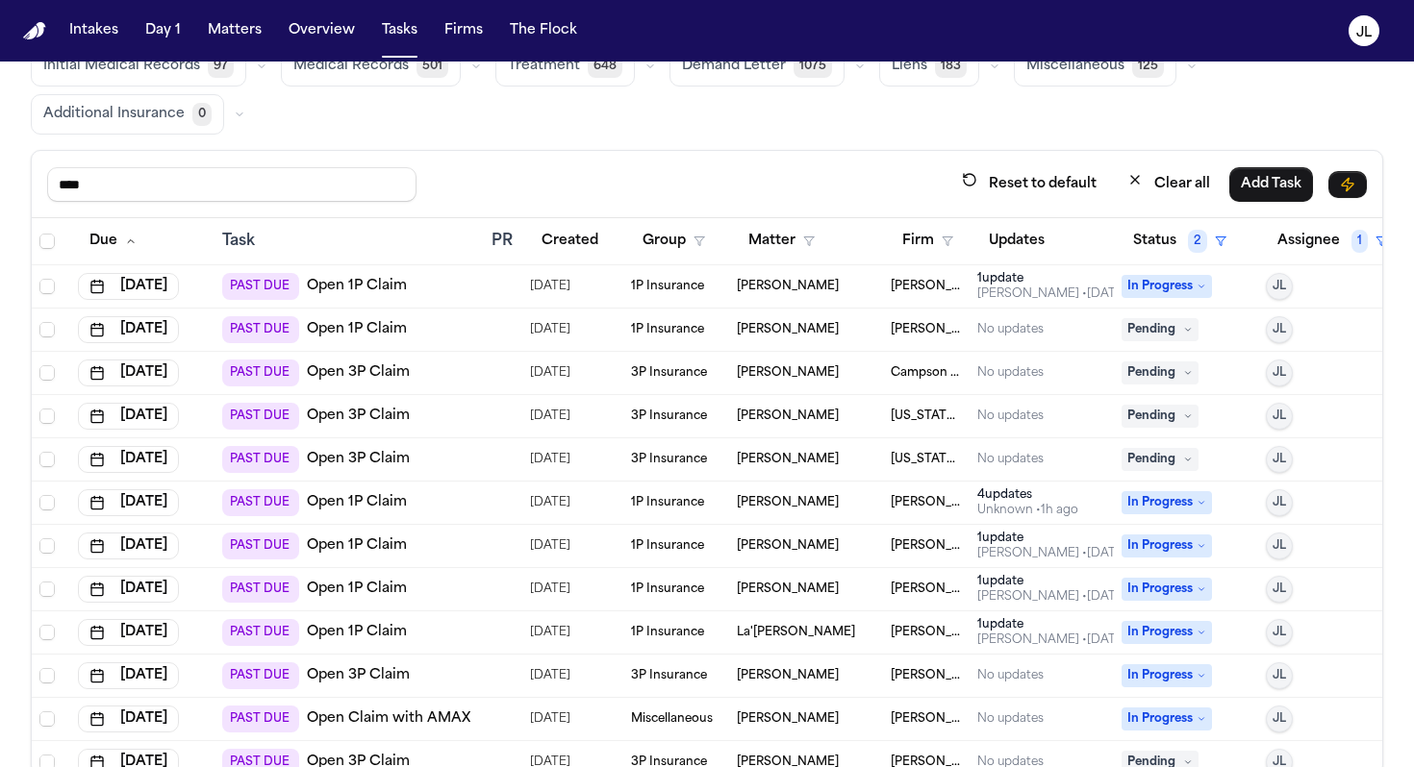
click at [371, 335] on link "Open 1P Claim" at bounding box center [357, 329] width 100 height 19
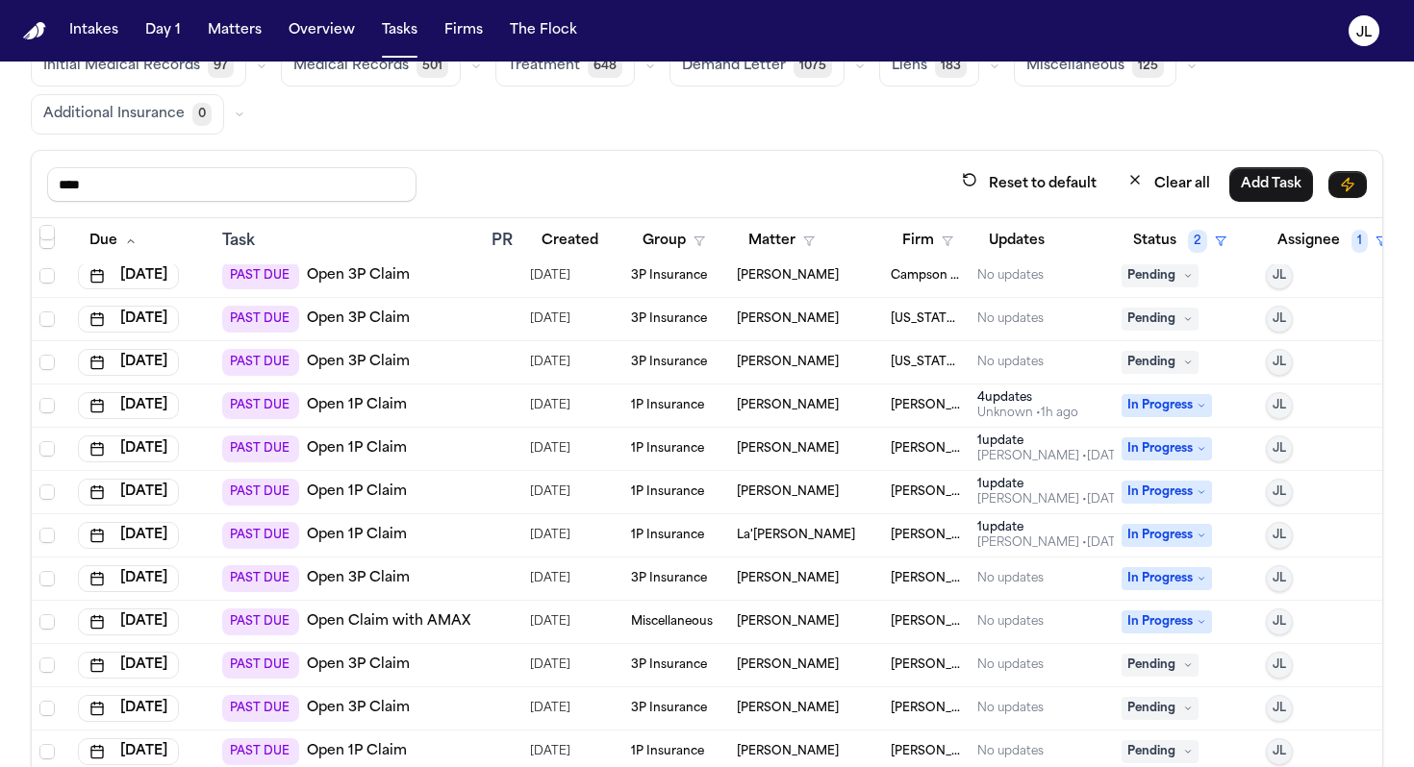
scroll to position [163, 0]
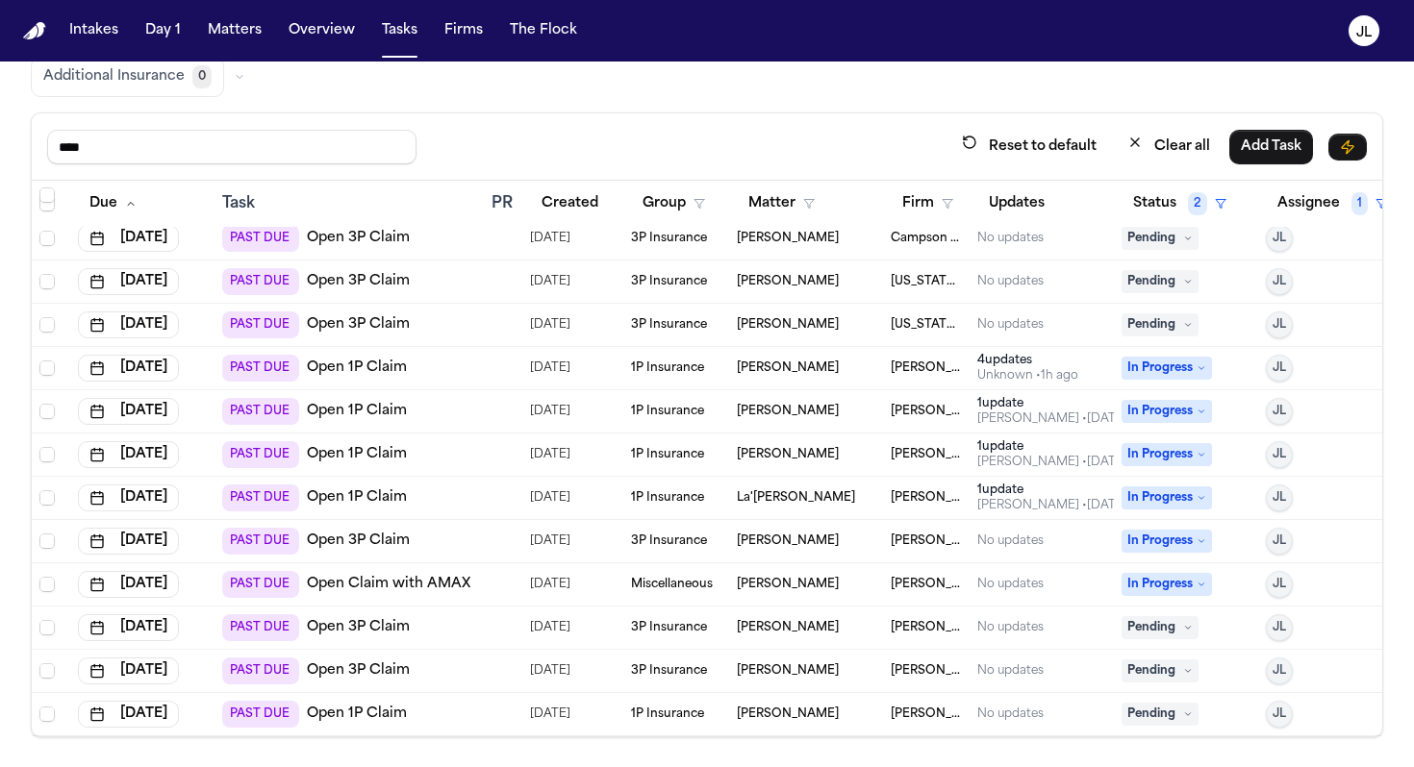
click at [352, 536] on link "Open 3P Claim" at bounding box center [358, 541] width 103 height 19
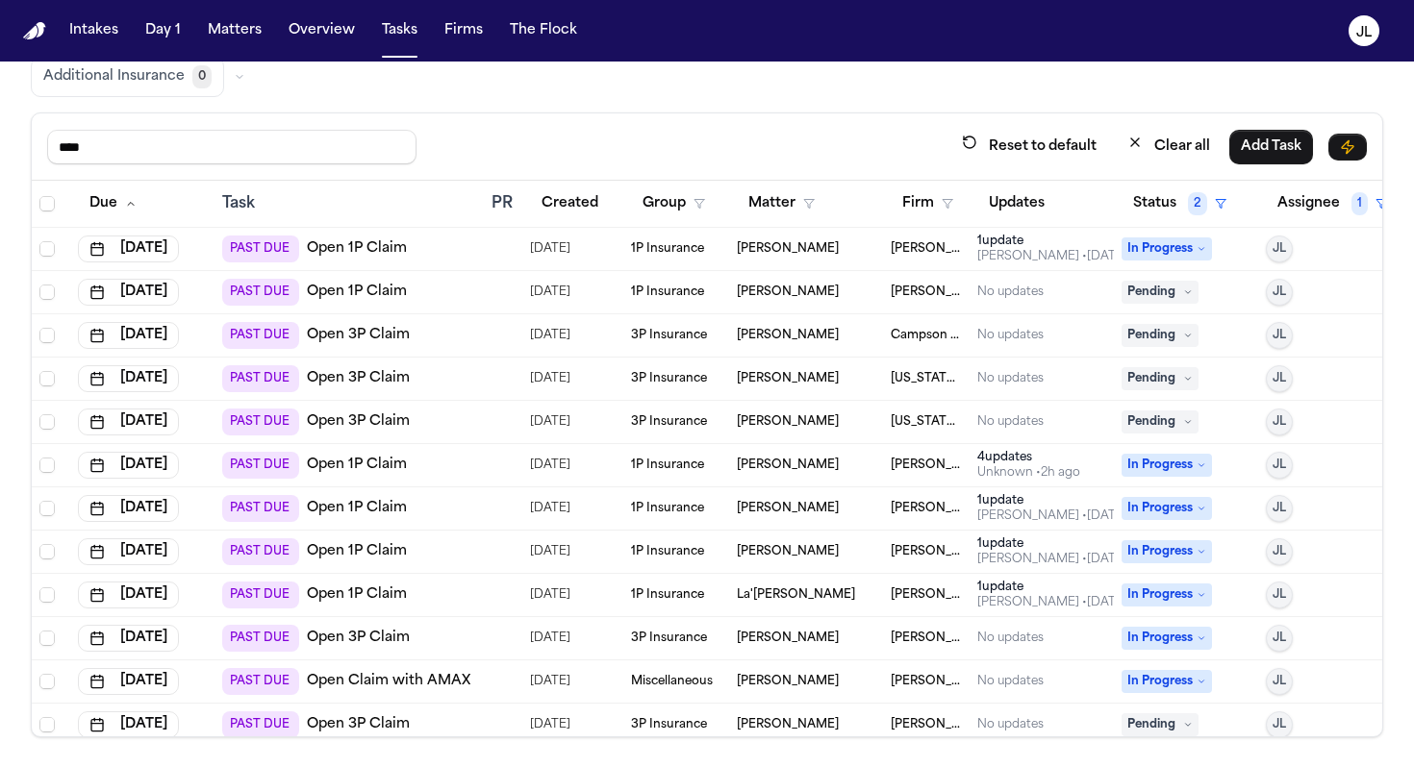
click at [353, 329] on link "Open 3P Claim" at bounding box center [358, 335] width 103 height 19
click at [1154, 335] on span "Pending" at bounding box center [1159, 335] width 77 height 23
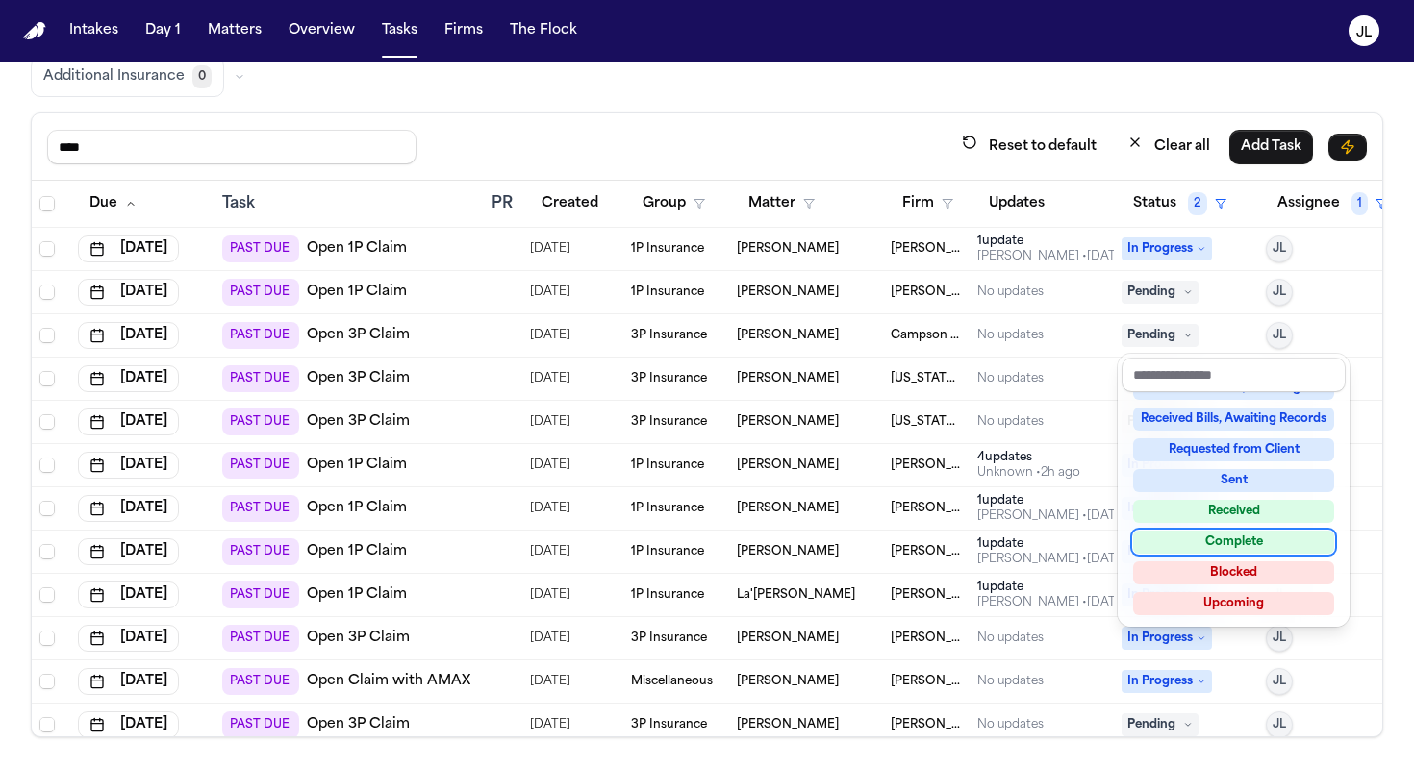
click at [1164, 545] on div "Complete" at bounding box center [1233, 542] width 201 height 23
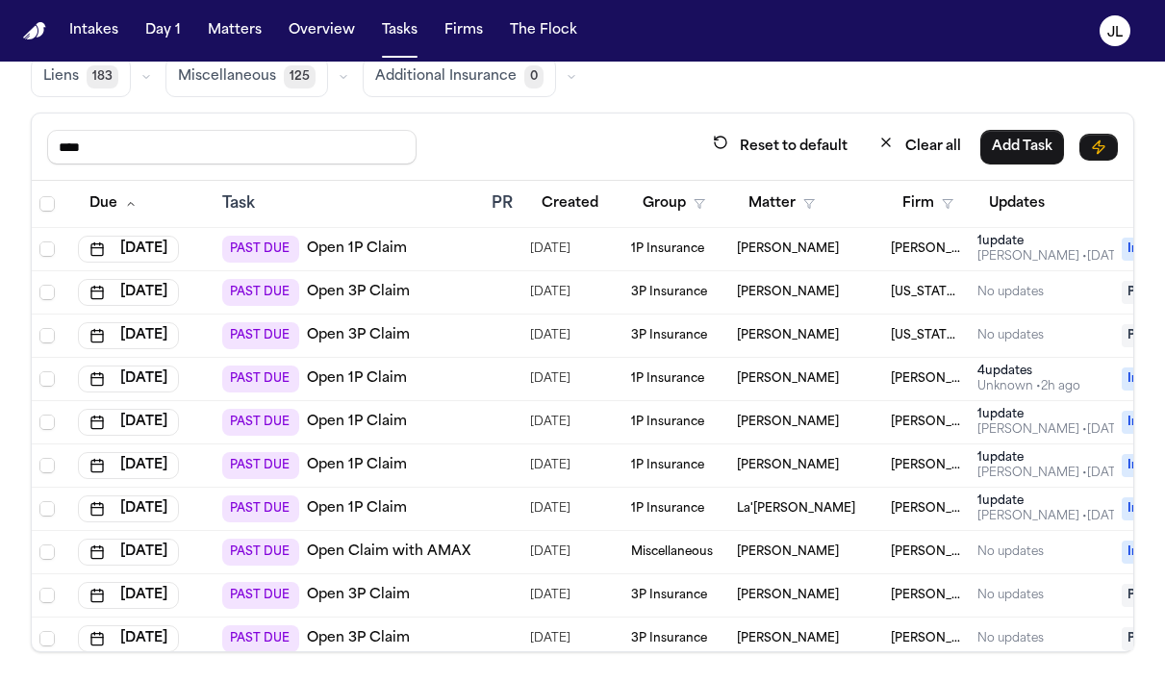
scroll to position [53, 0]
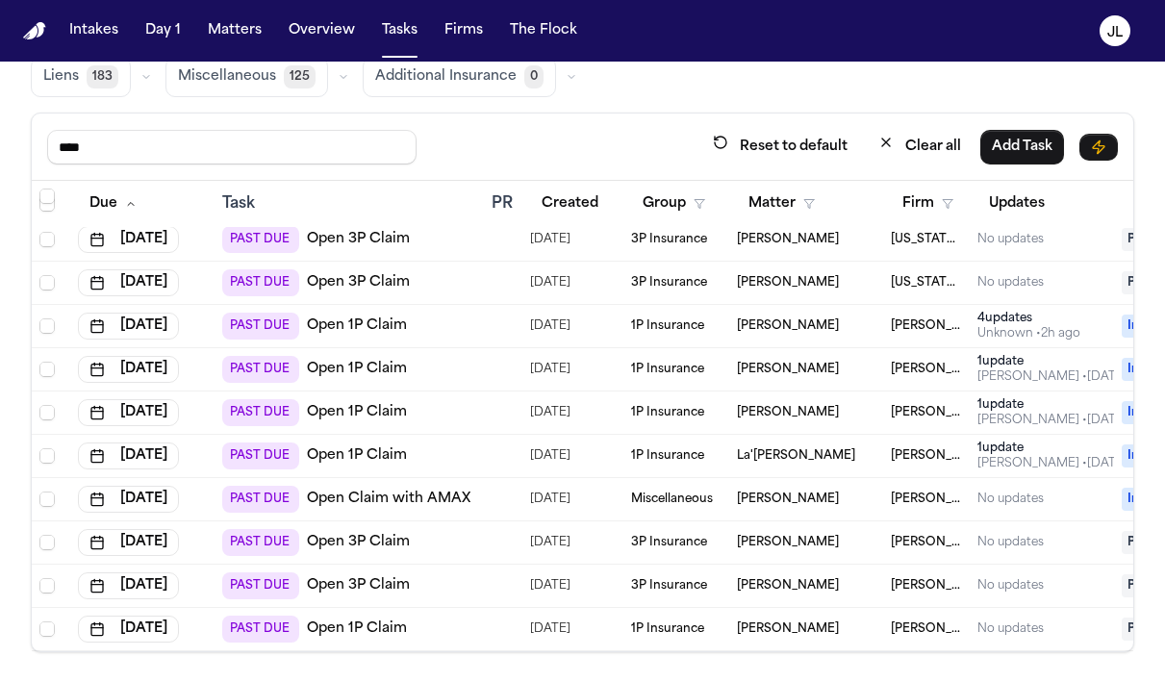
click at [941, 217] on button "Firm" at bounding box center [928, 204] width 74 height 35
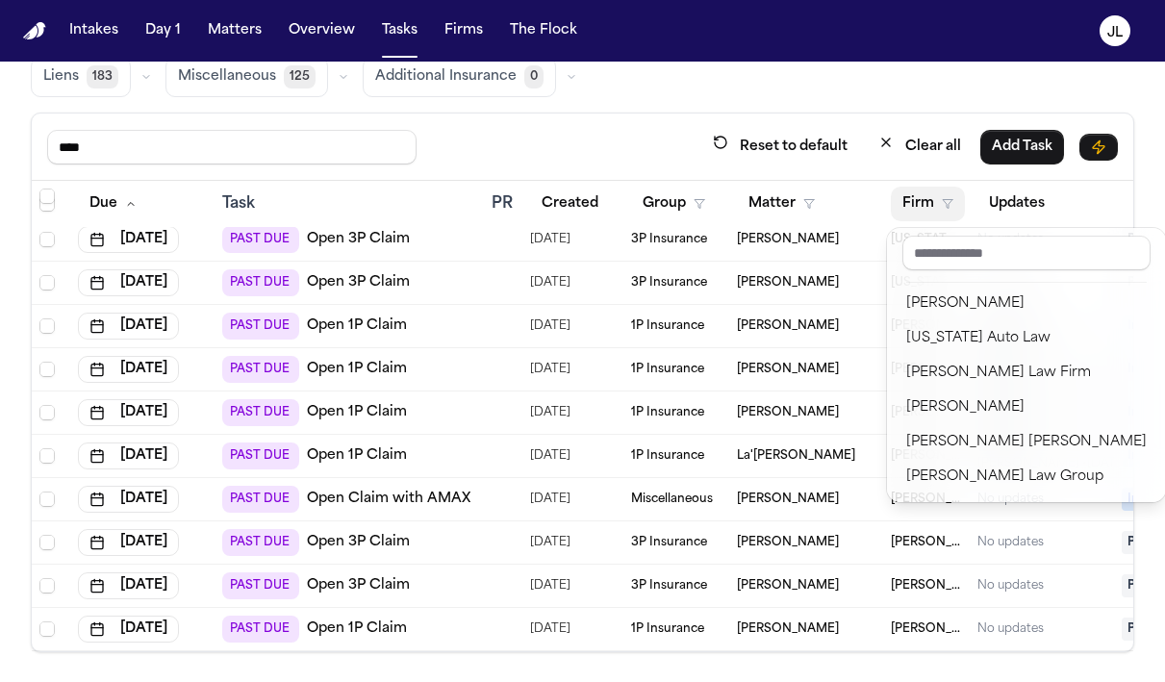
click at [938, 213] on button "Firm" at bounding box center [928, 204] width 74 height 35
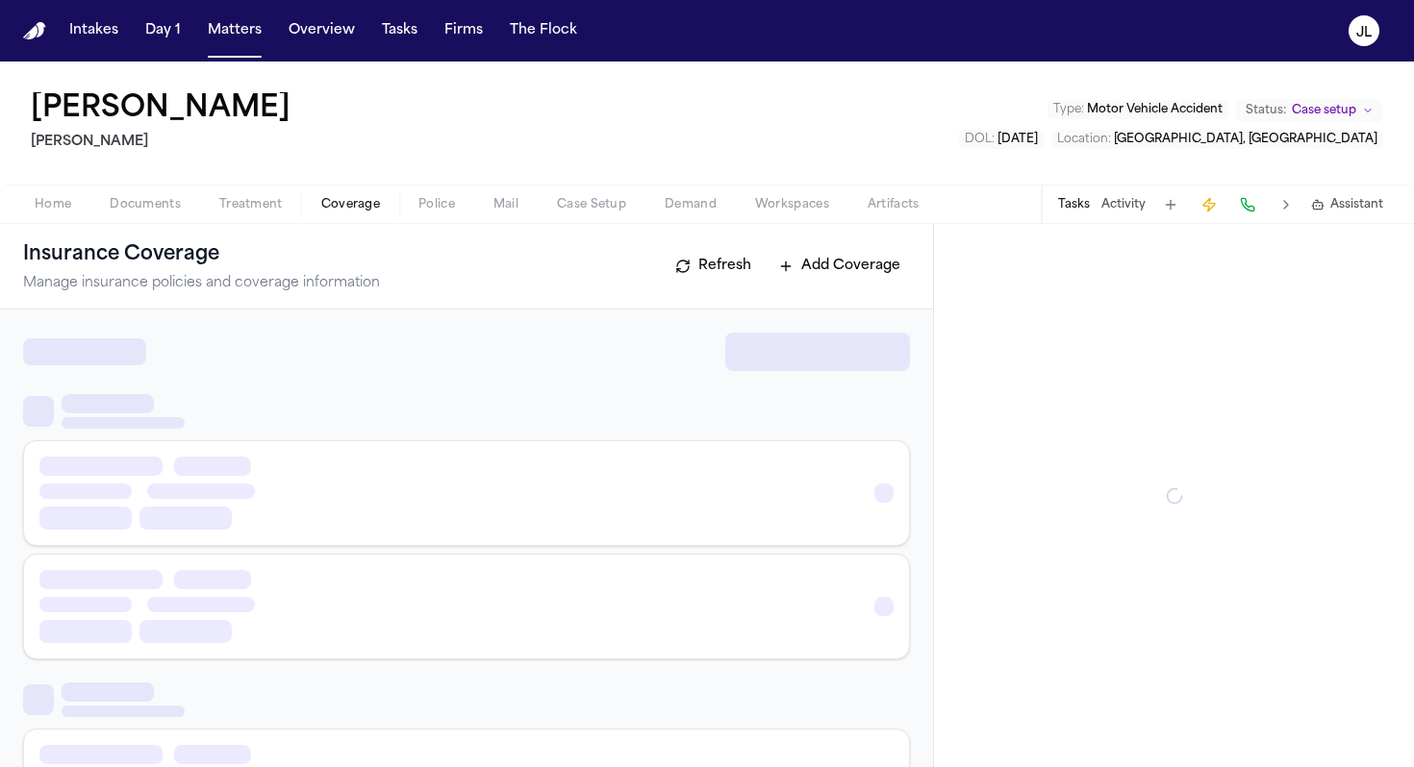
click at [351, 197] on span "Coverage" at bounding box center [350, 204] width 59 height 15
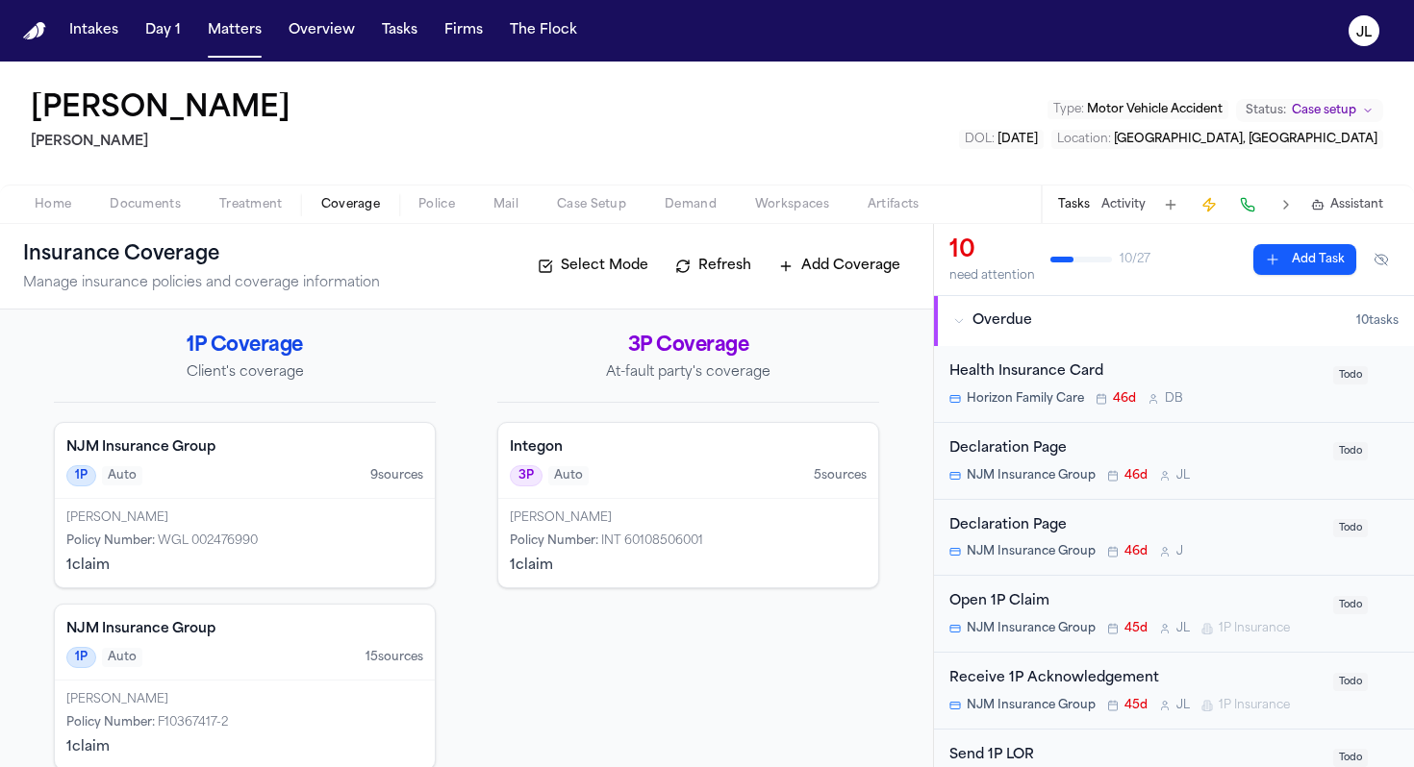
click at [342, 513] on div "[PERSON_NAME]" at bounding box center [244, 518] width 357 height 15
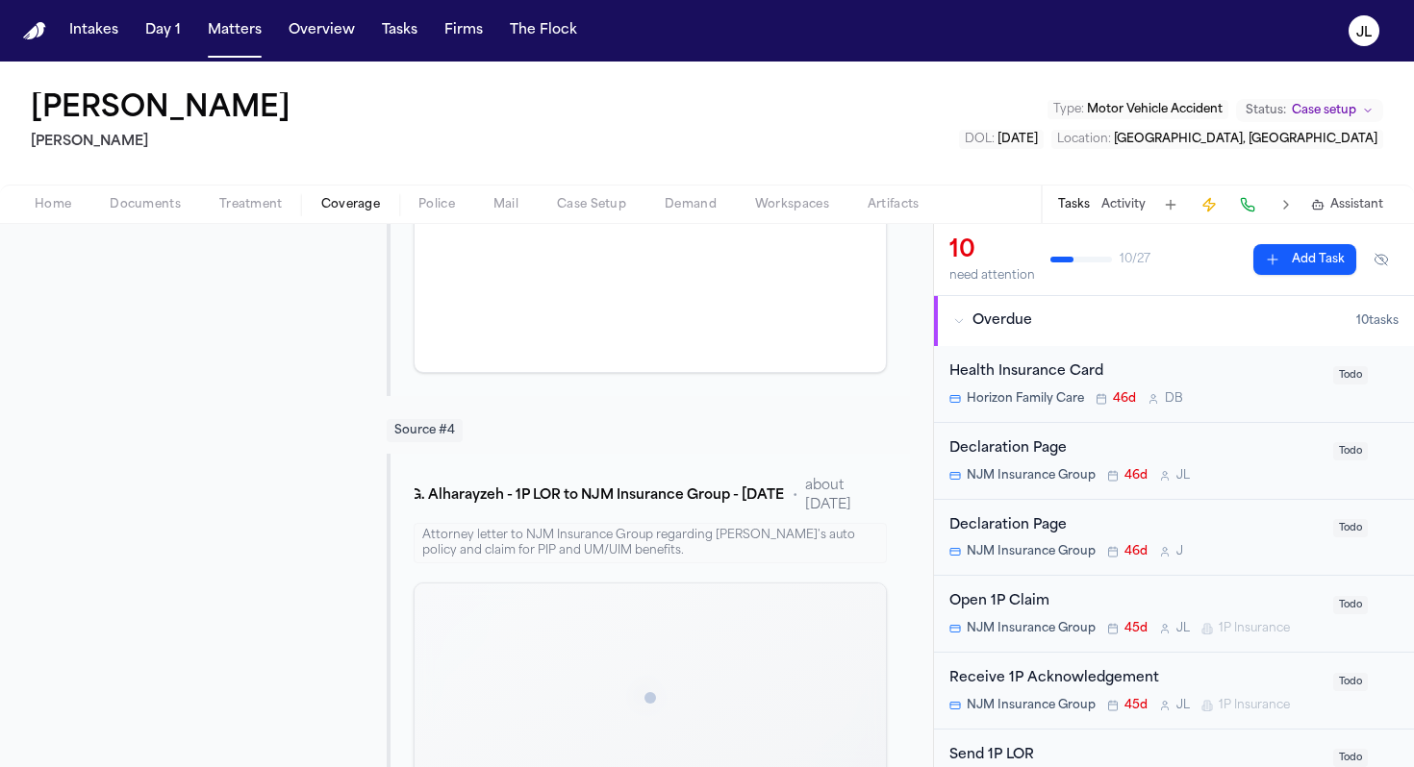
scroll to position [1590, 0]
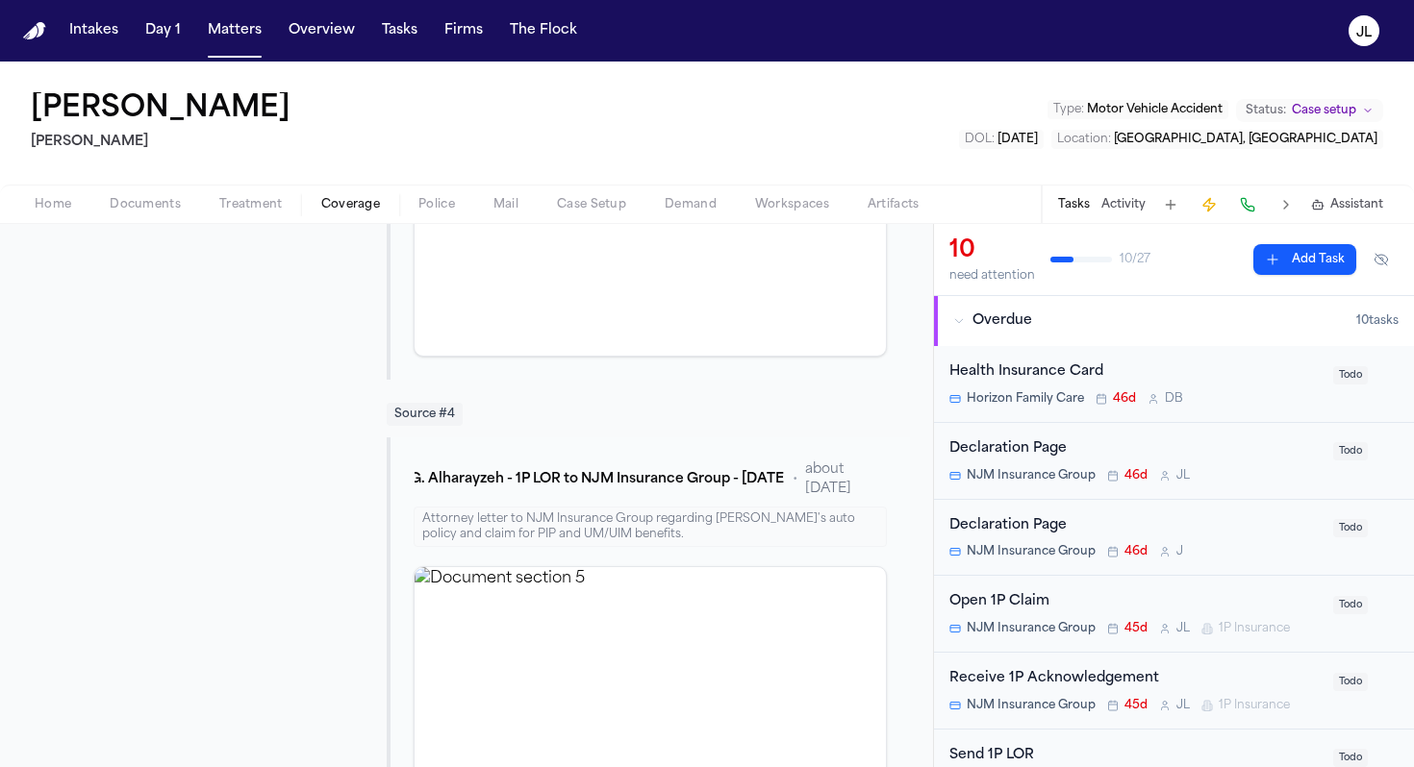
click at [1140, 604] on div "Open 1P Claim" at bounding box center [1135, 602] width 372 height 22
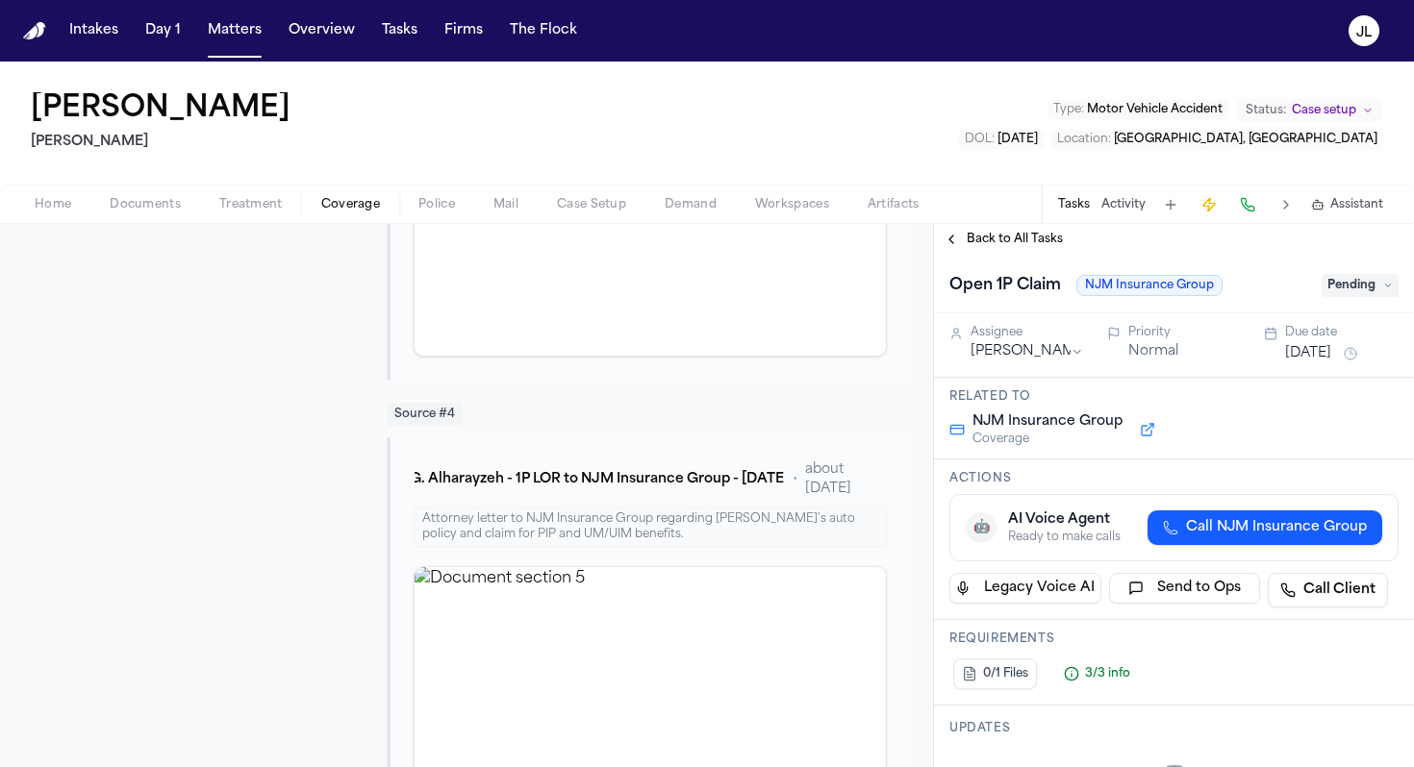
click at [1378, 289] on span "Pending" at bounding box center [1359, 285] width 77 height 23
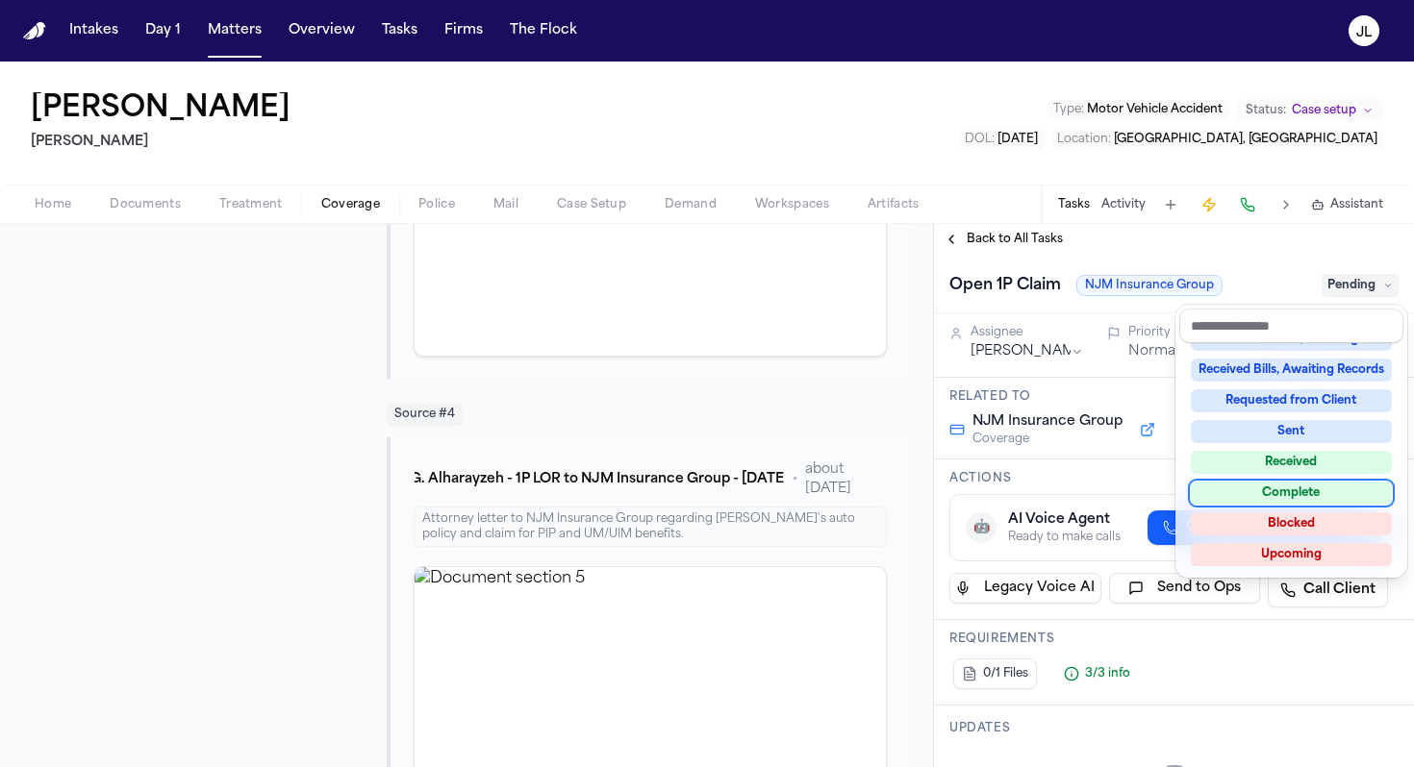
click at [1305, 485] on div "Complete" at bounding box center [1291, 493] width 201 height 23
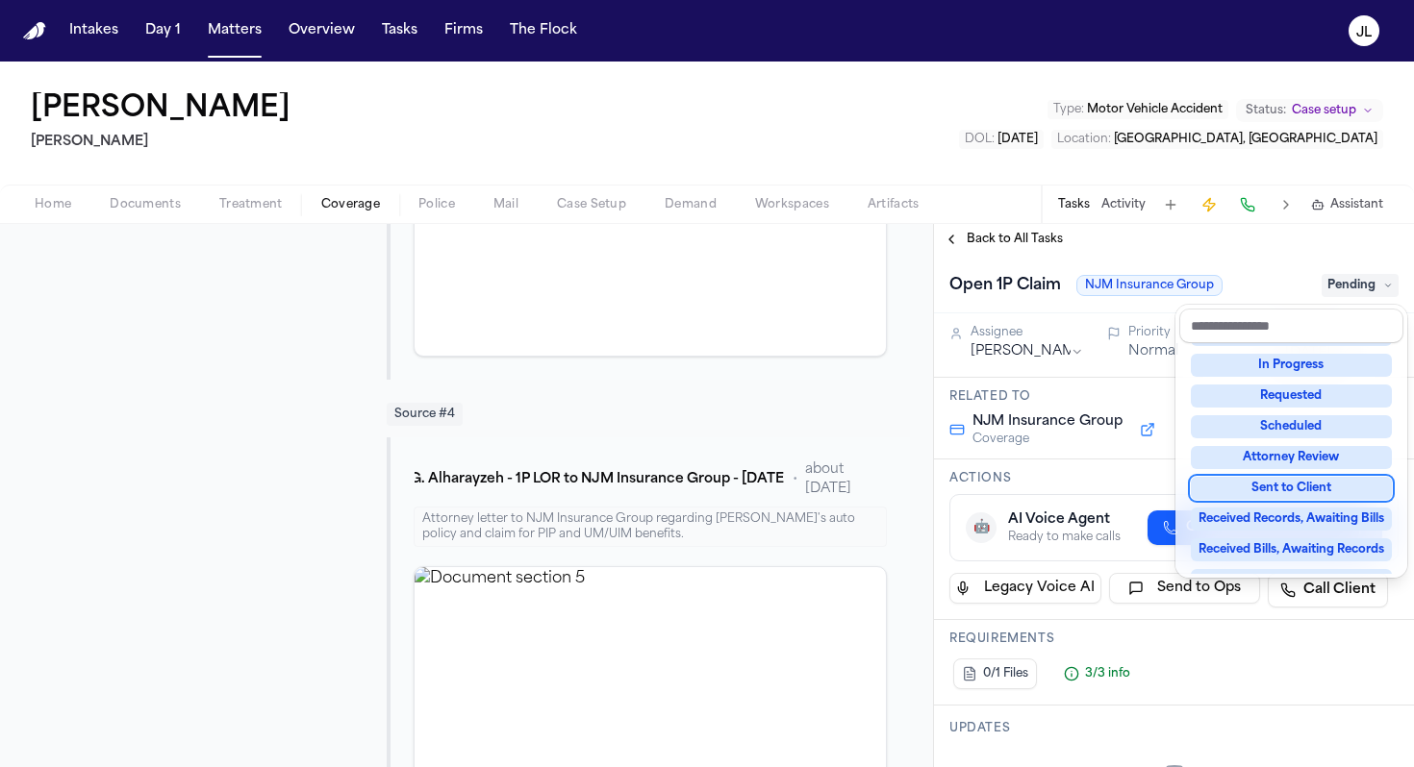
scroll to position [101, 0]
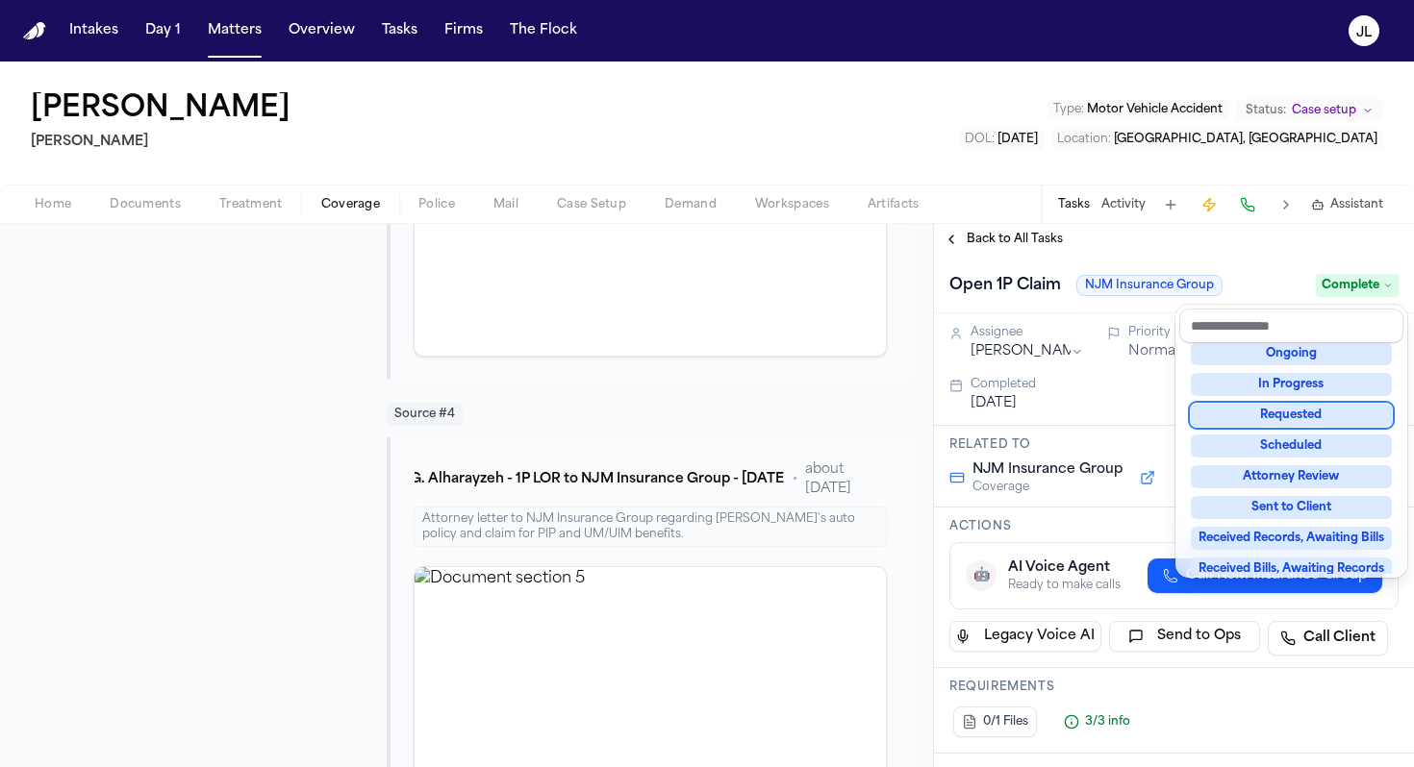
click at [977, 237] on div "**********" at bounding box center [1174, 495] width 480 height 543
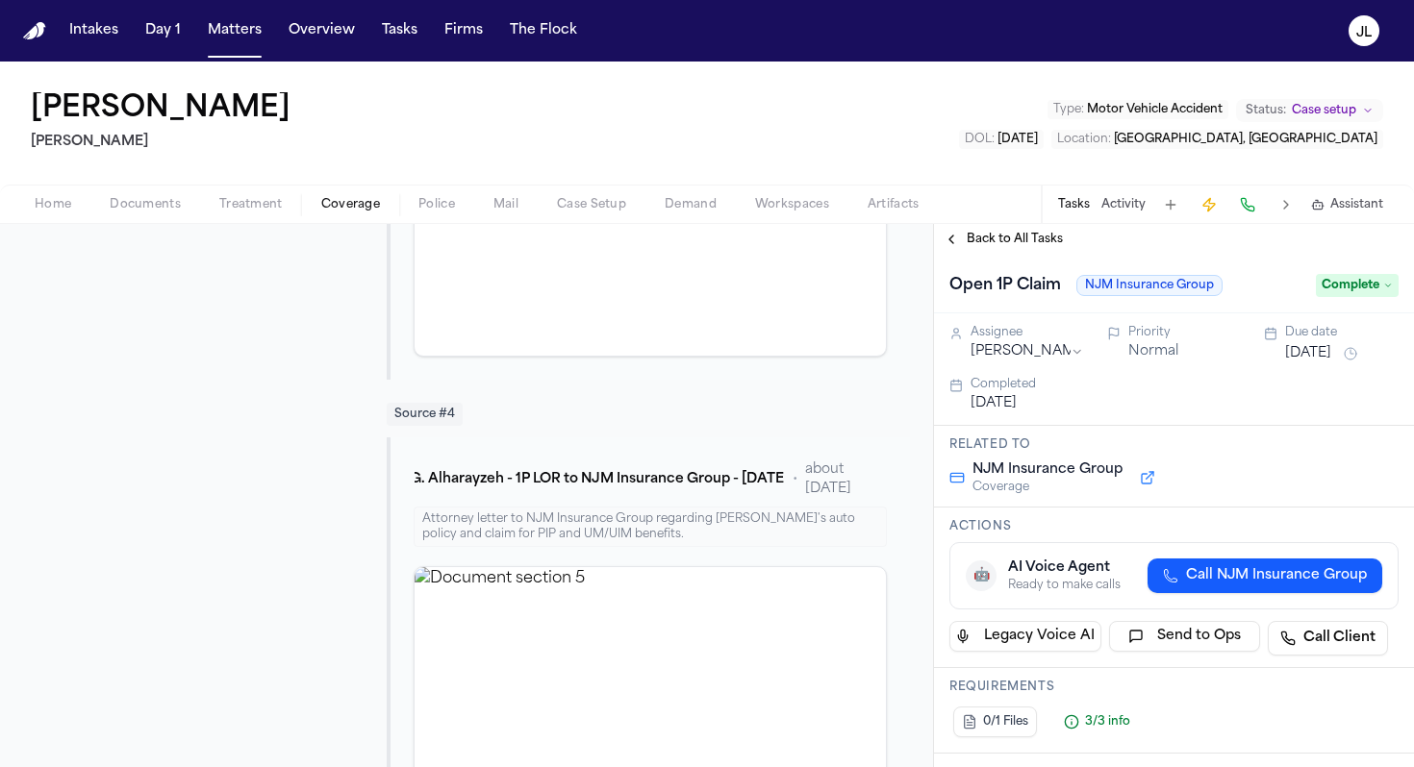
click at [976, 240] on span "Back to All Tasks" at bounding box center [1014, 239] width 96 height 15
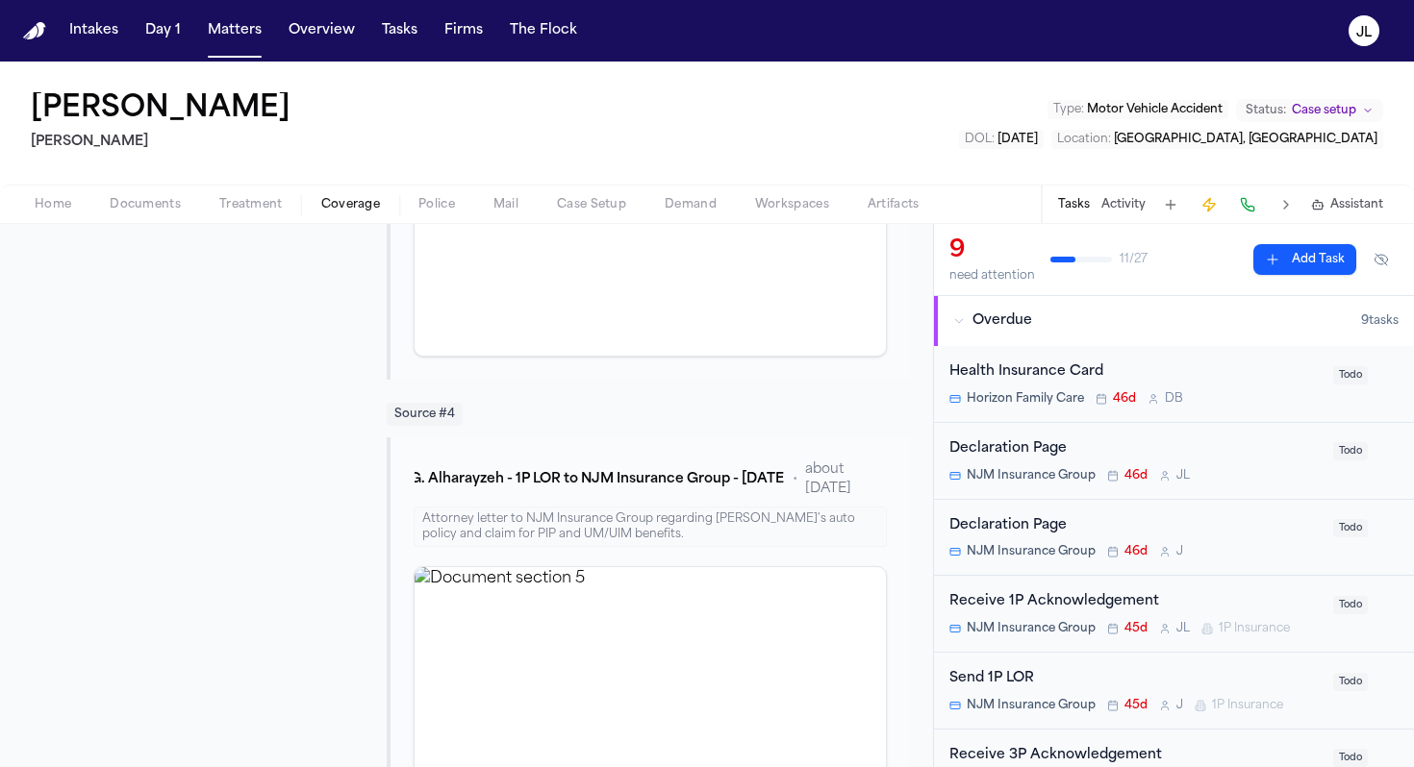
scroll to position [111, 0]
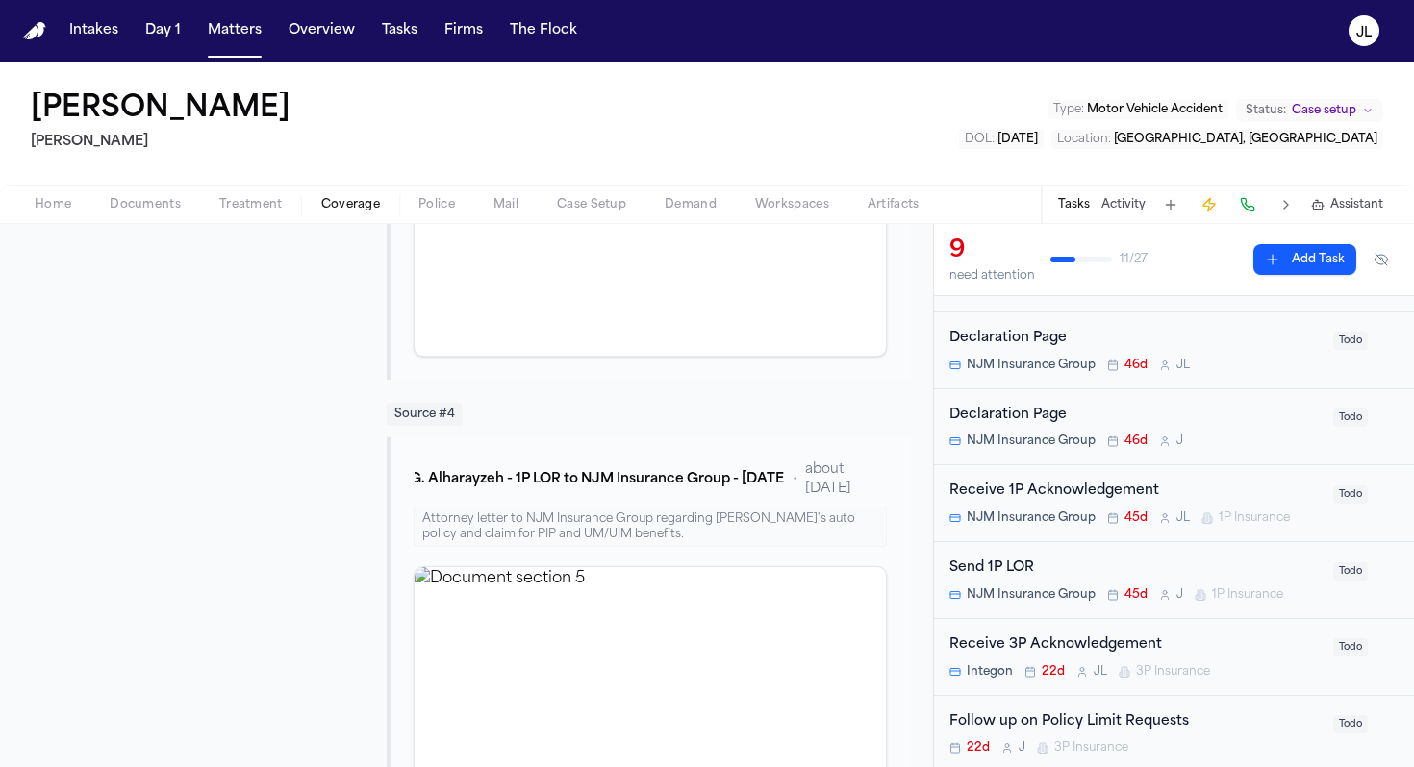
click at [1215, 582] on div "Send 1P LOR NJM Insurance Group 45d J 1P Insurance" at bounding box center [1135, 580] width 372 height 45
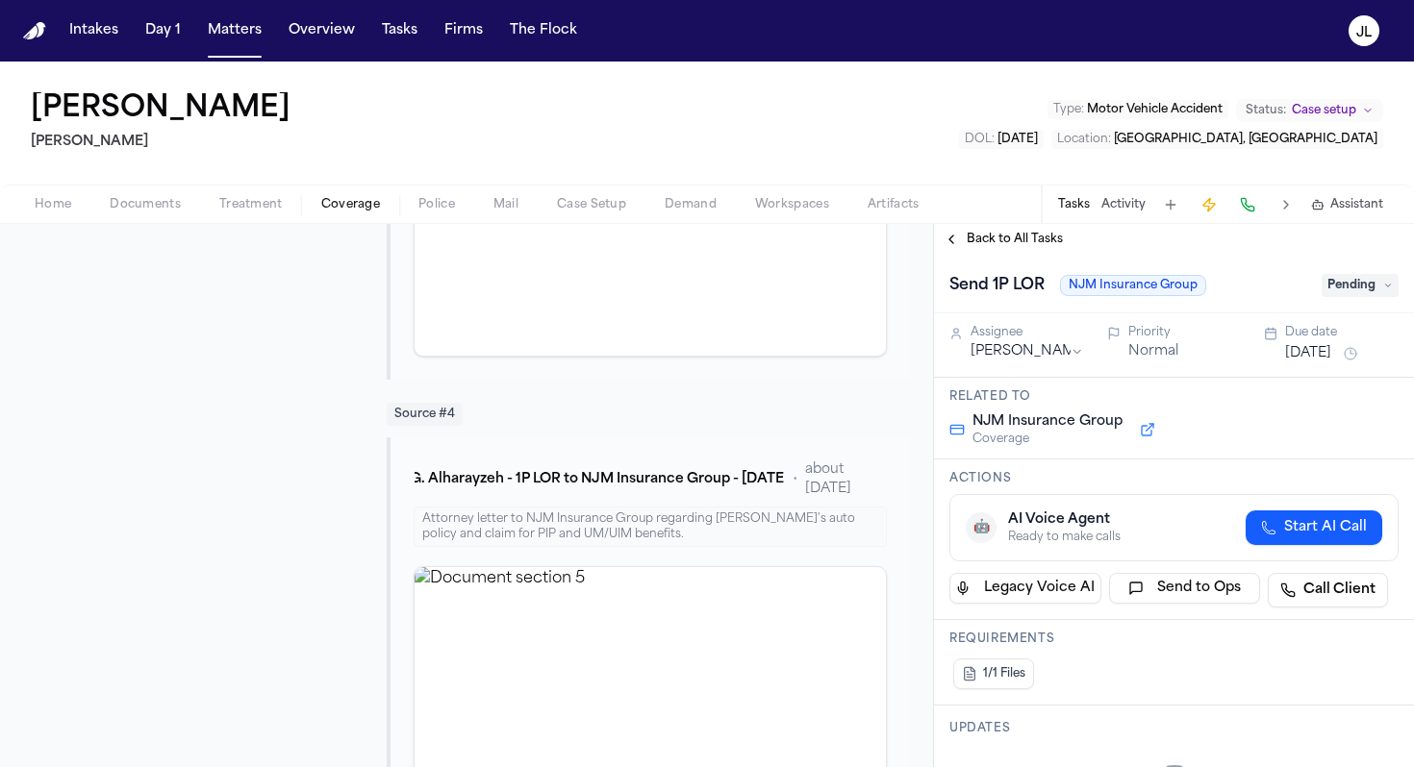
click at [1357, 286] on span "Pending" at bounding box center [1359, 285] width 77 height 23
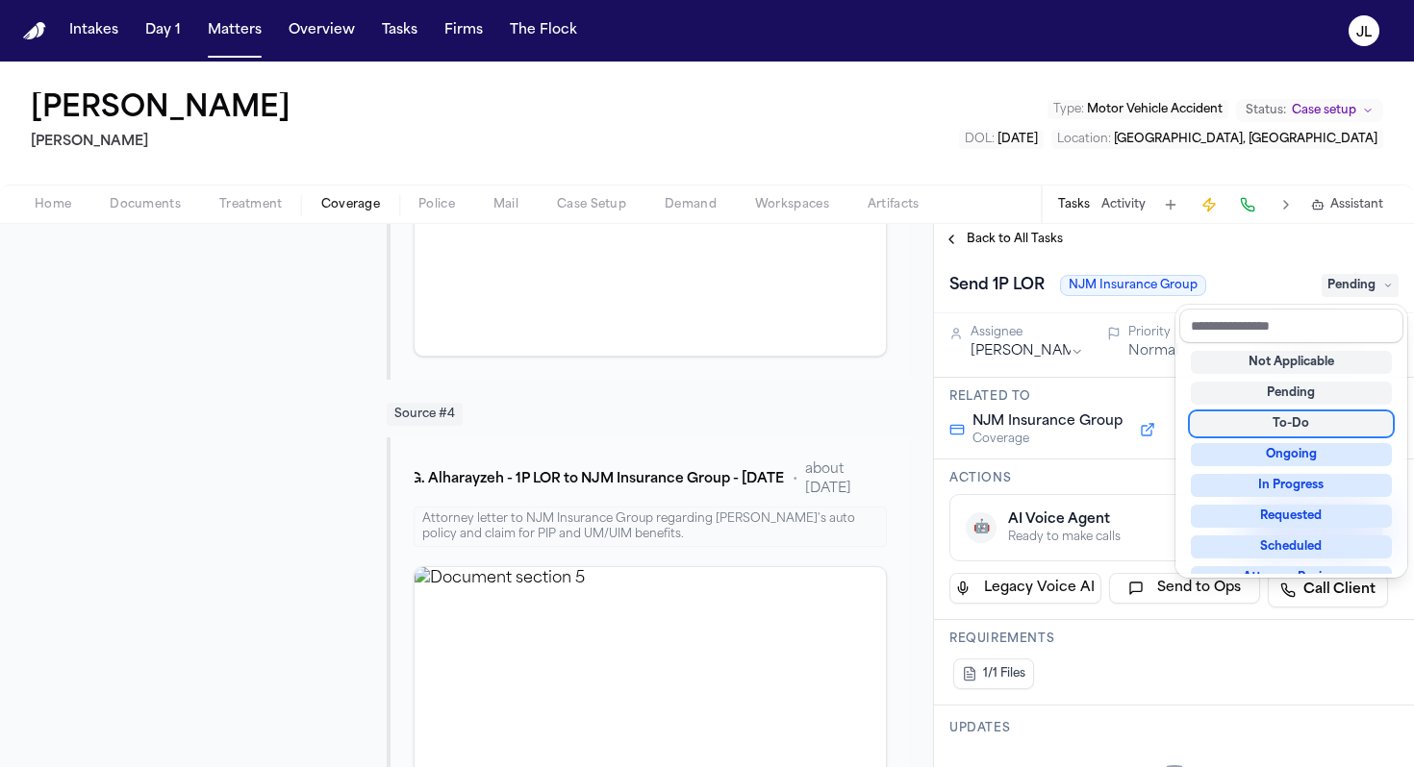
scroll to position [300, 0]
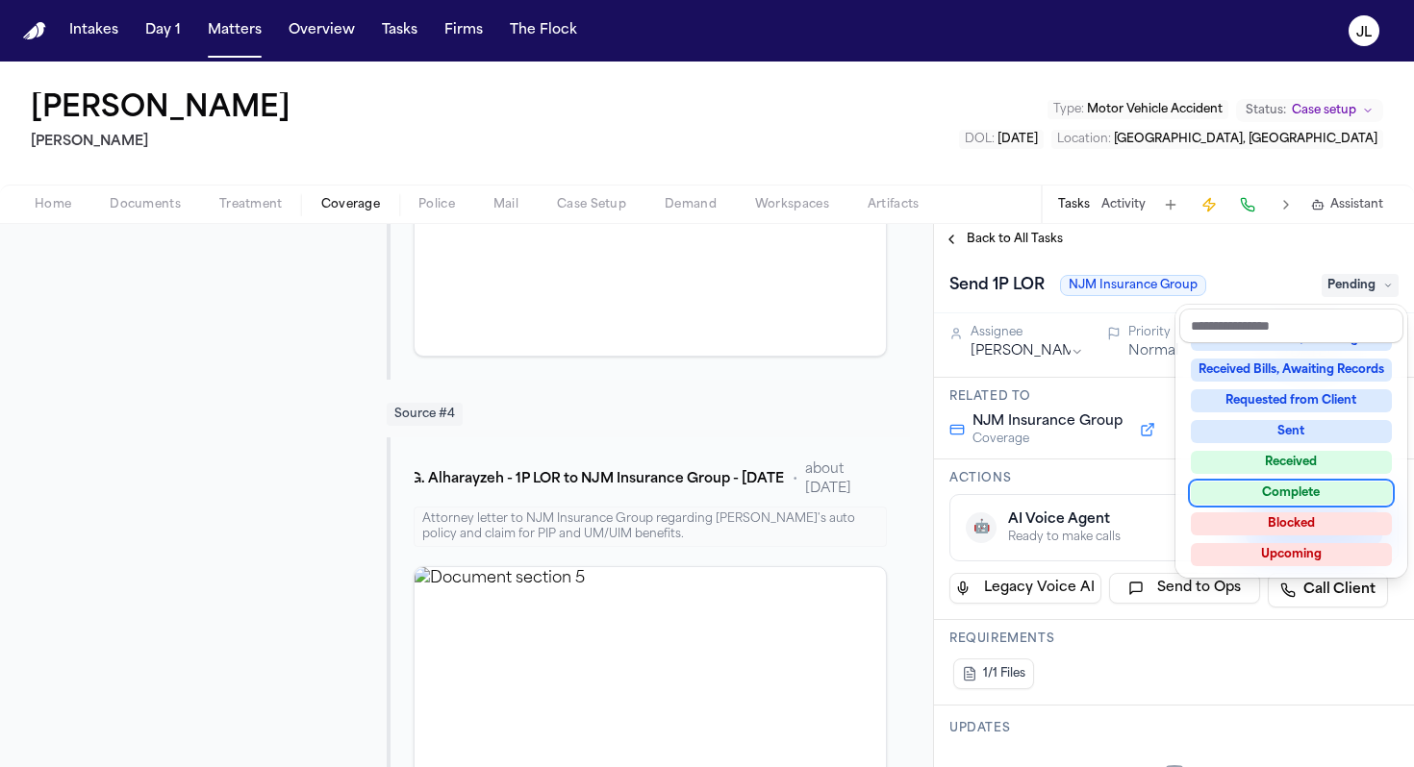
click at [1268, 481] on div "Not Applicable Pending To-Do Ongoing In Progress Requested Scheduled Attorney R…" at bounding box center [1291, 458] width 224 height 231
click at [1273, 492] on div "Complete" at bounding box center [1291, 493] width 201 height 23
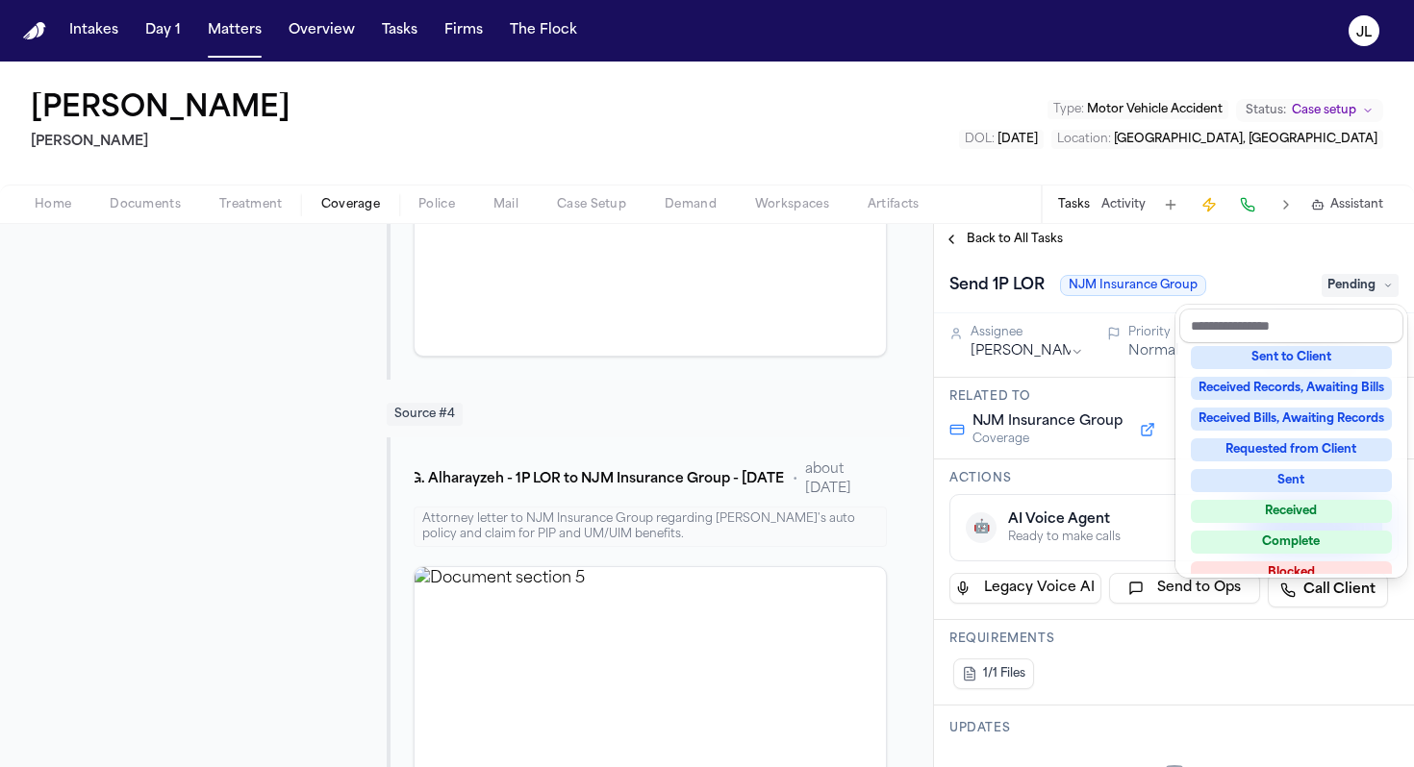
scroll to position [120, 0]
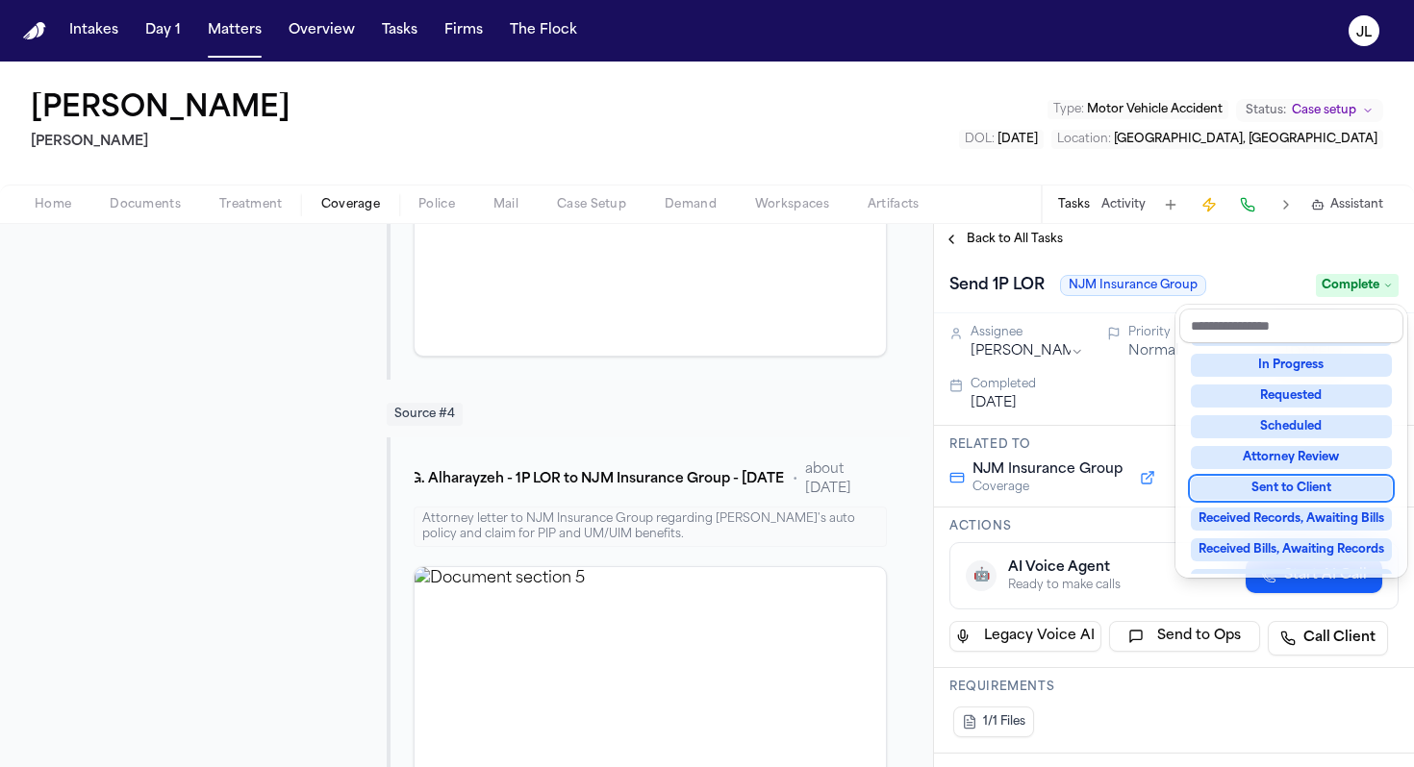
click at [966, 238] on div "**********" at bounding box center [1174, 495] width 480 height 543
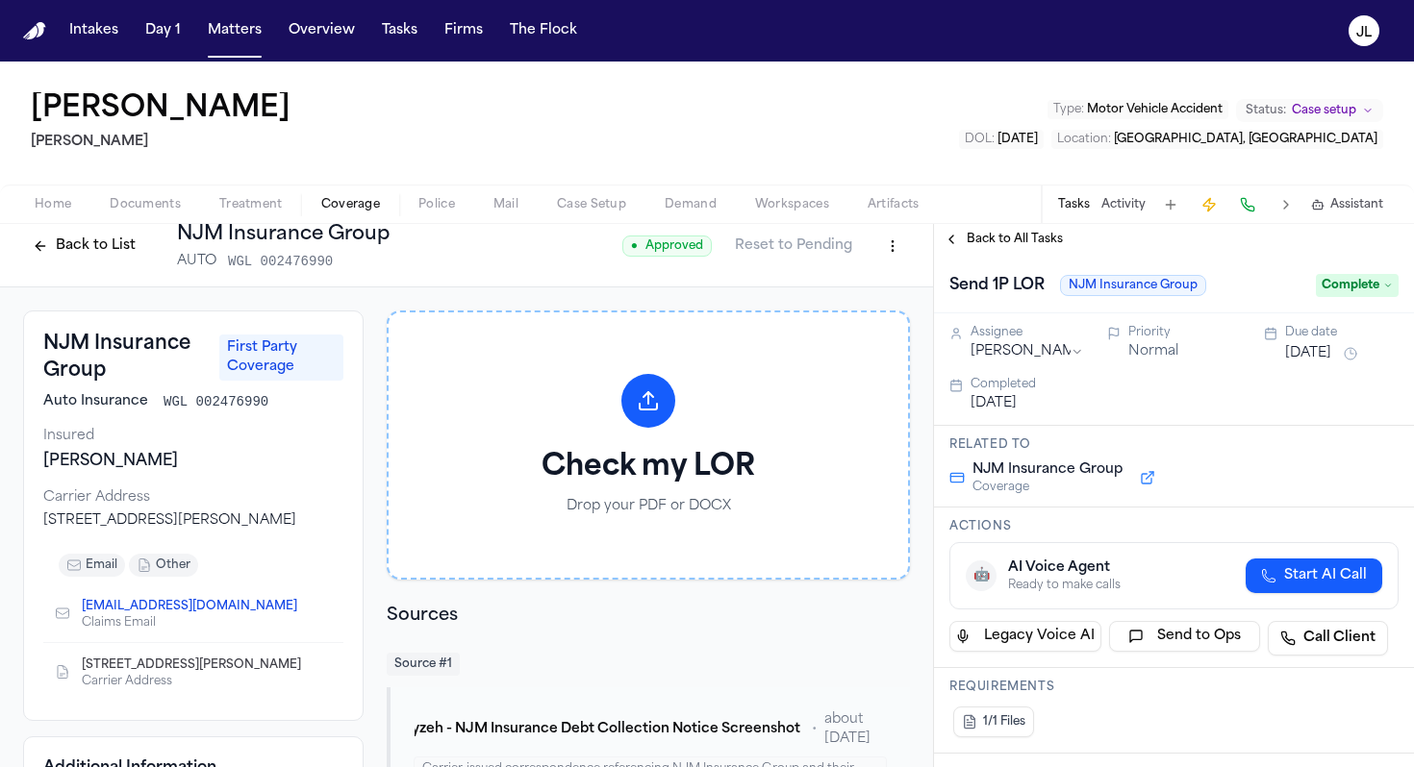
scroll to position [0, 0]
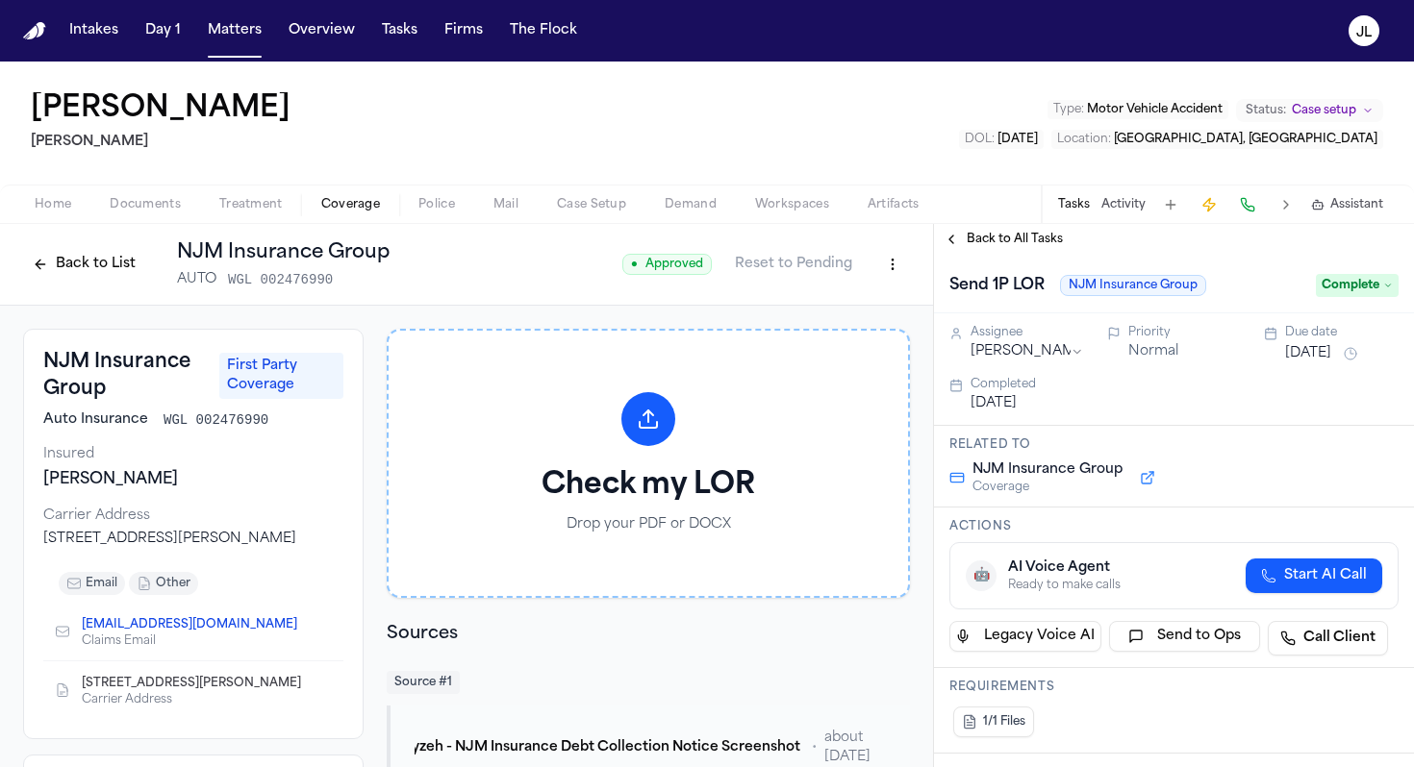
click at [953, 245] on button "Back to All Tasks" at bounding box center [1003, 239] width 138 height 15
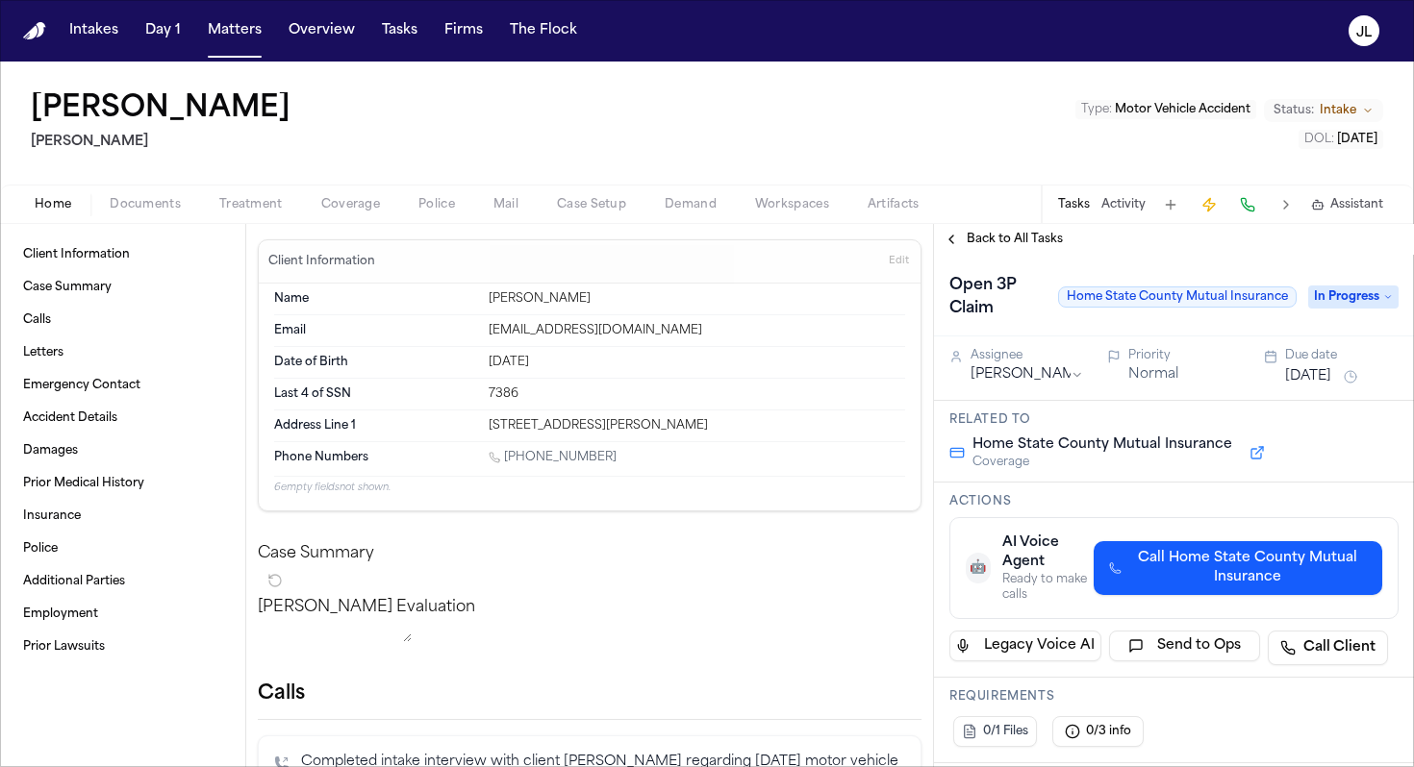
click at [328, 212] on span "Coverage" at bounding box center [350, 204] width 59 height 15
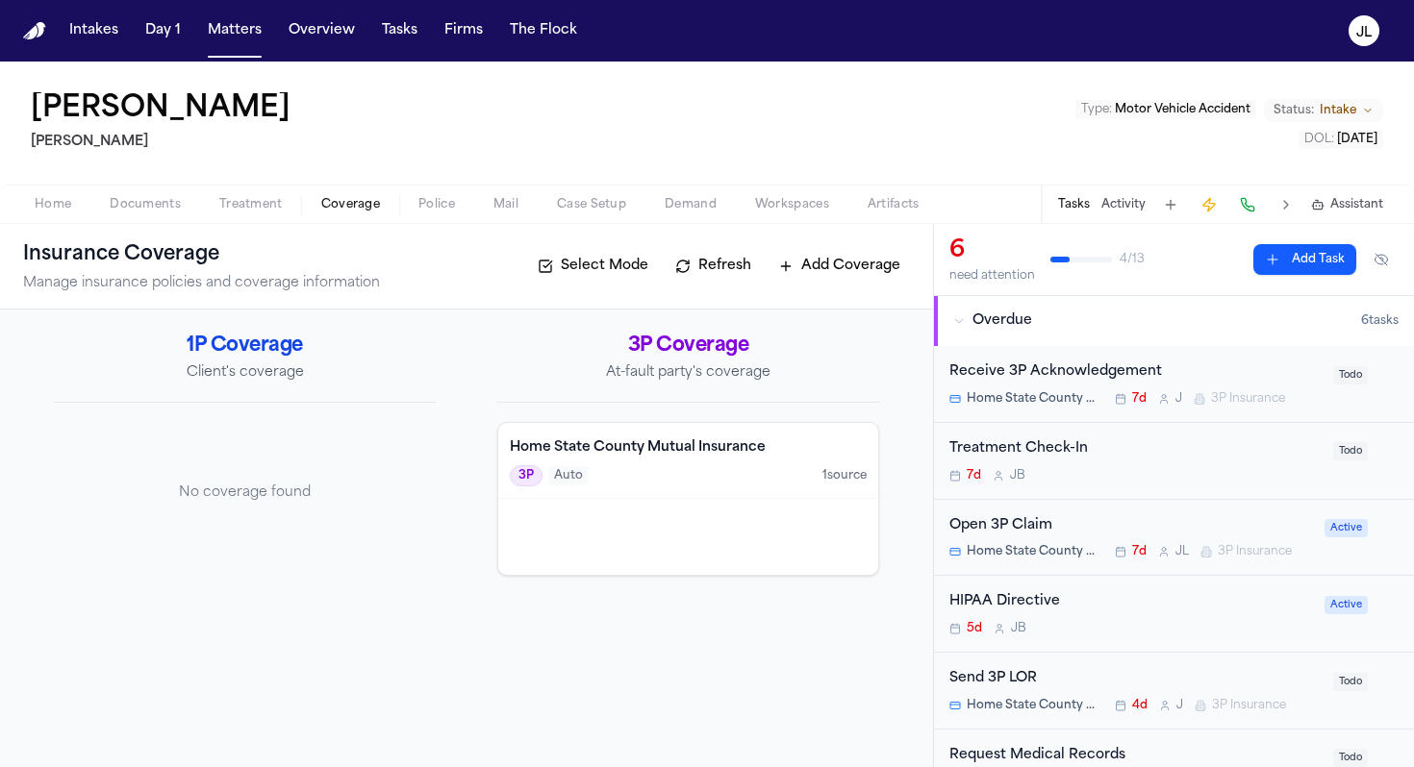
click at [665, 538] on div at bounding box center [688, 537] width 380 height 76
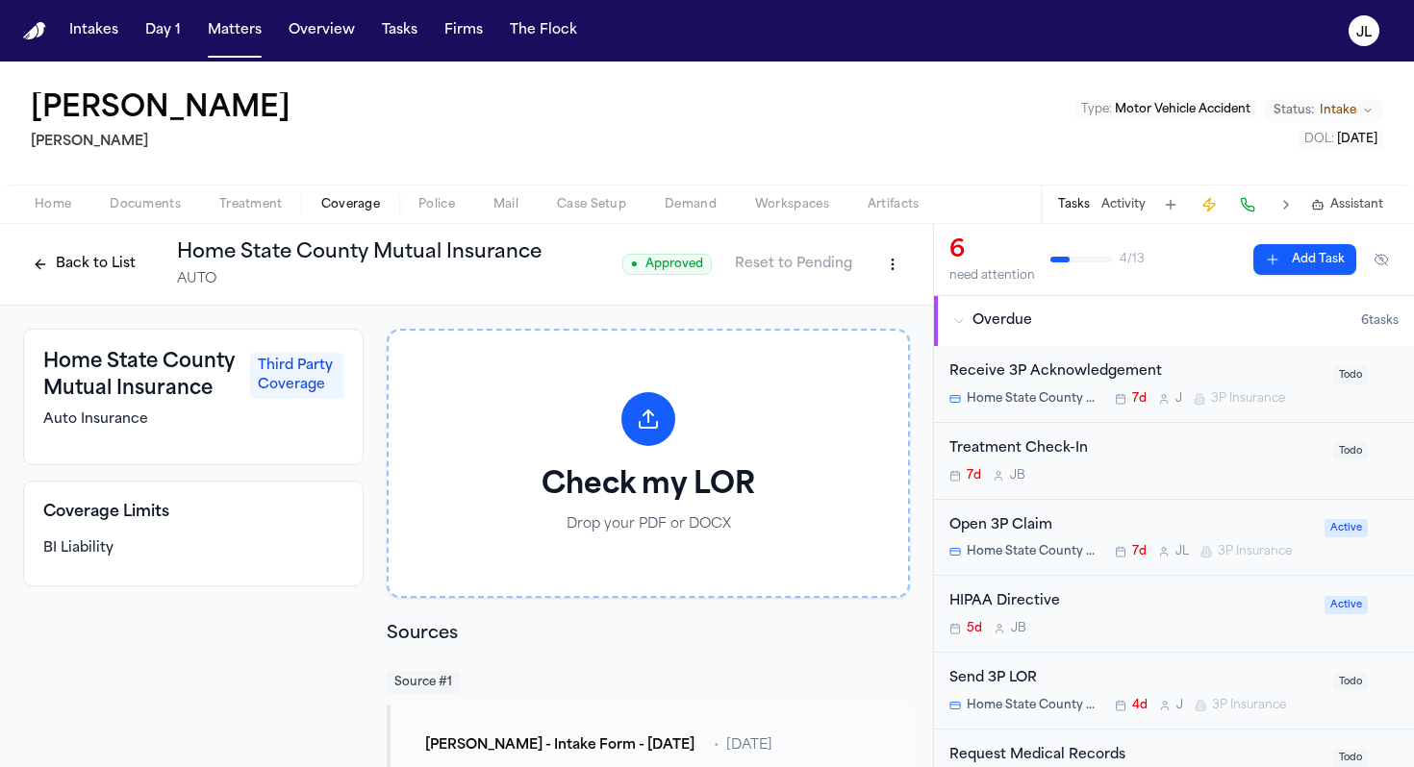
click at [120, 256] on button "Back to List" at bounding box center [84, 264] width 122 height 31
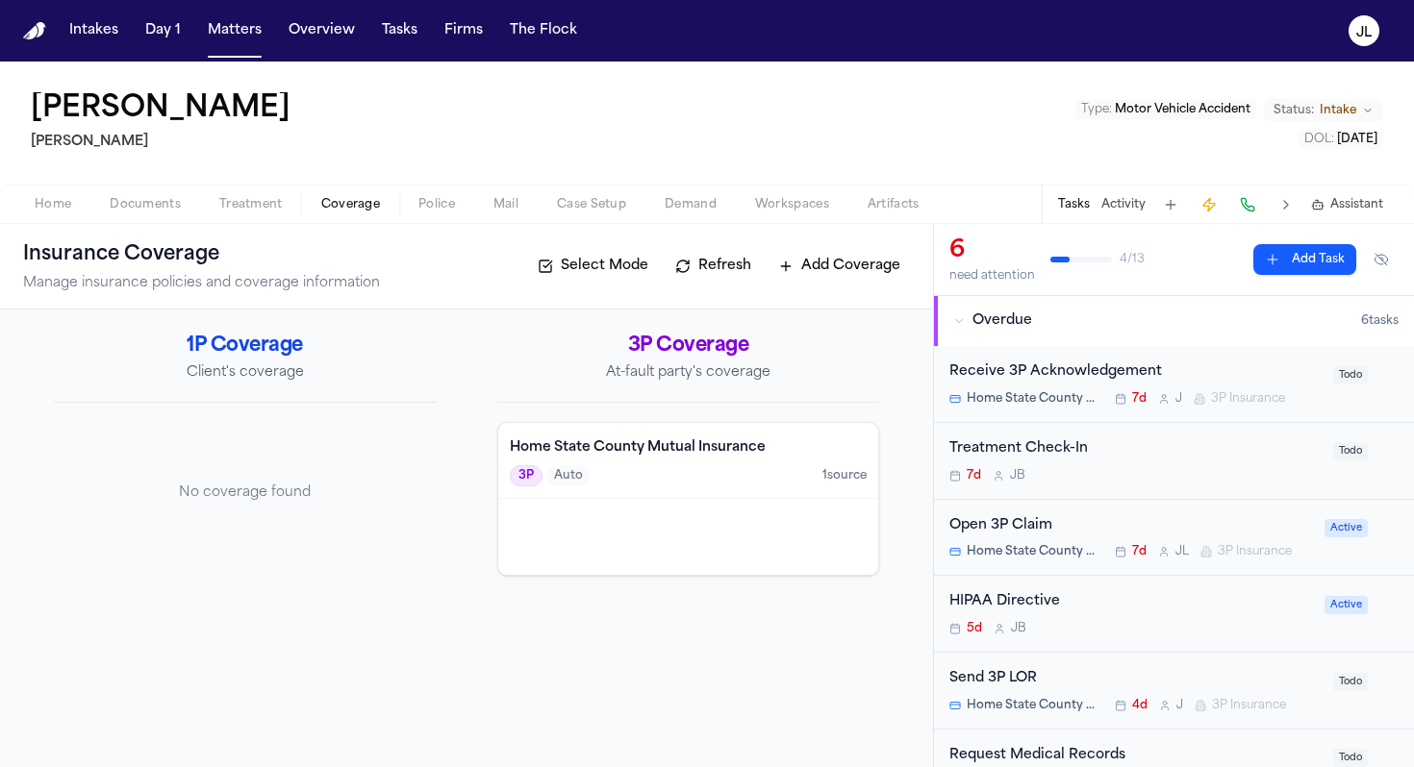
click at [1117, 520] on div "Open 3P Claim" at bounding box center [1131, 526] width 364 height 22
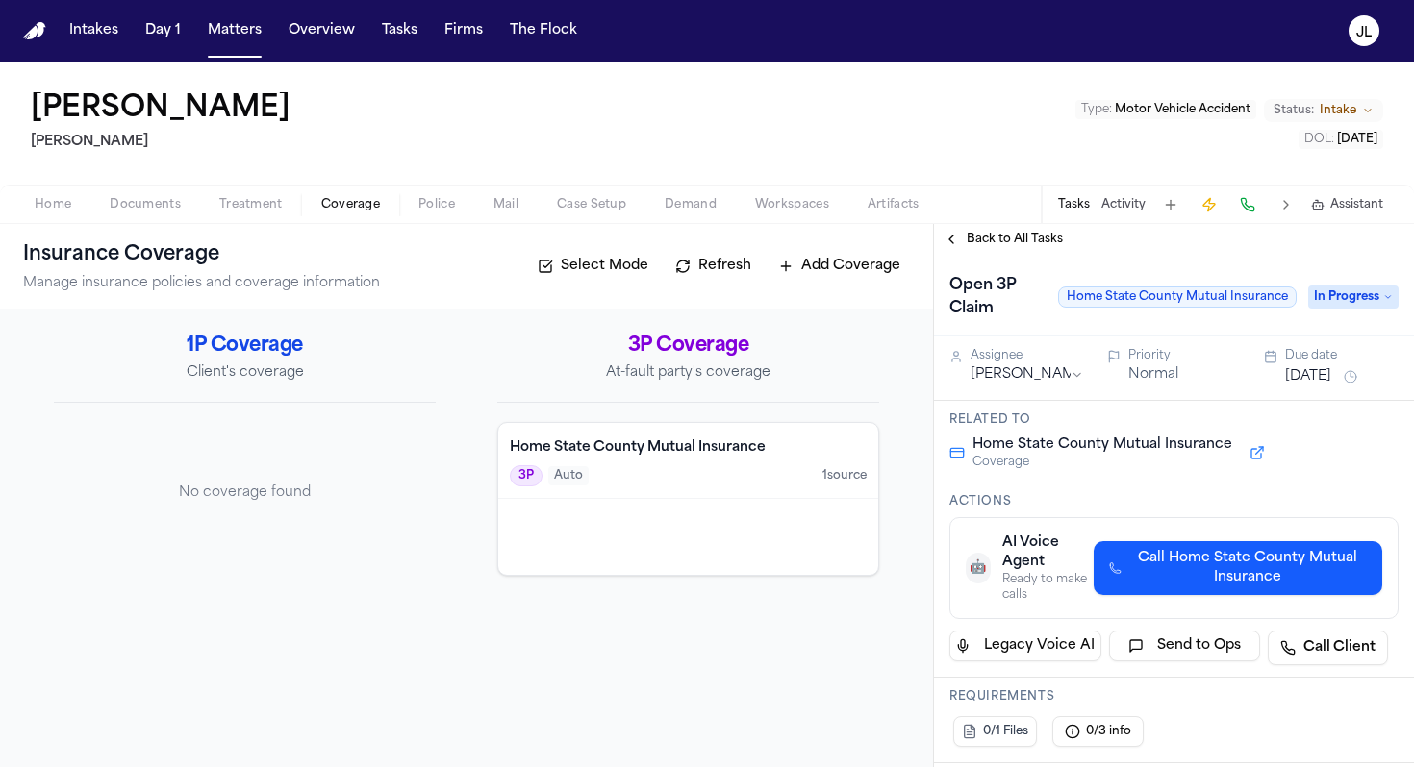
click at [1391, 297] on icon at bounding box center [1388, 297] width 10 height 10
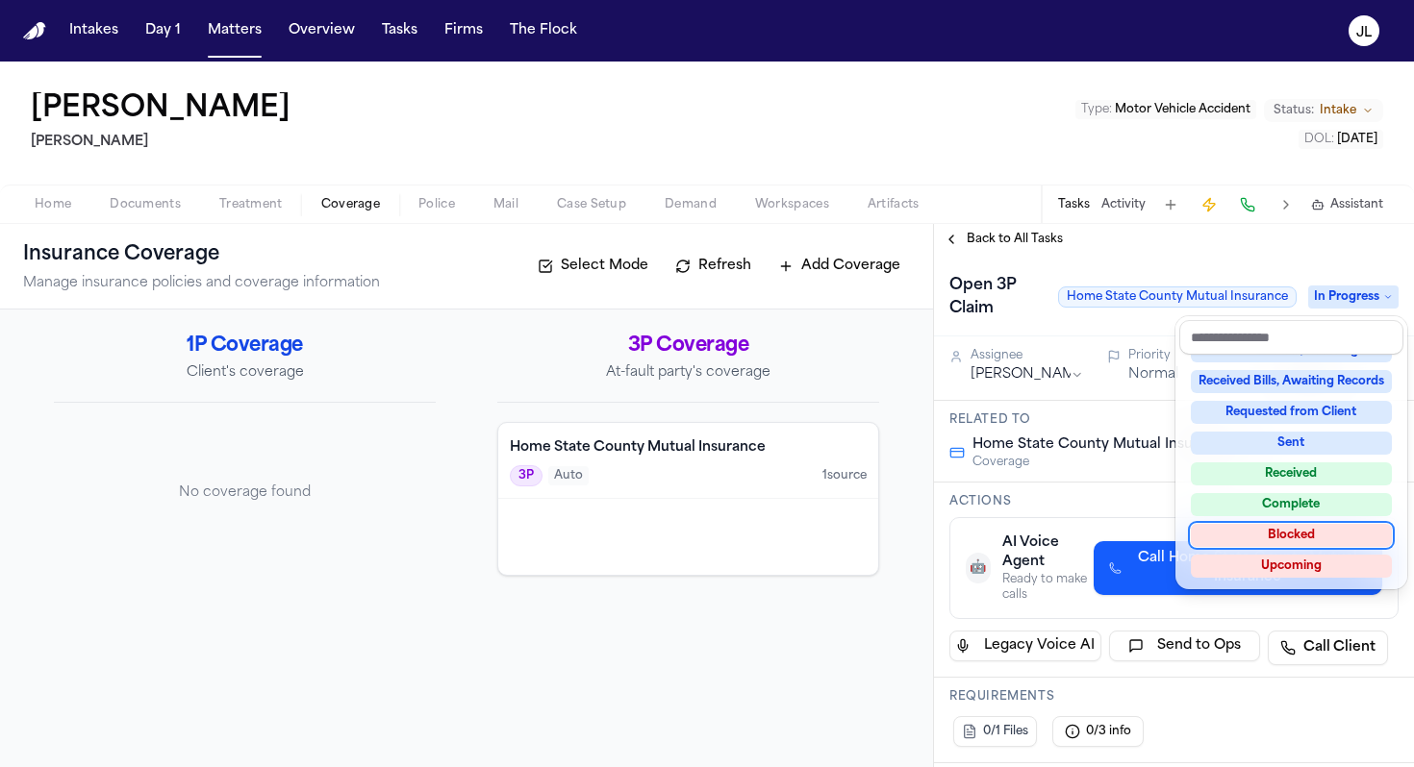
click at [1301, 542] on div "Blocked" at bounding box center [1291, 535] width 201 height 23
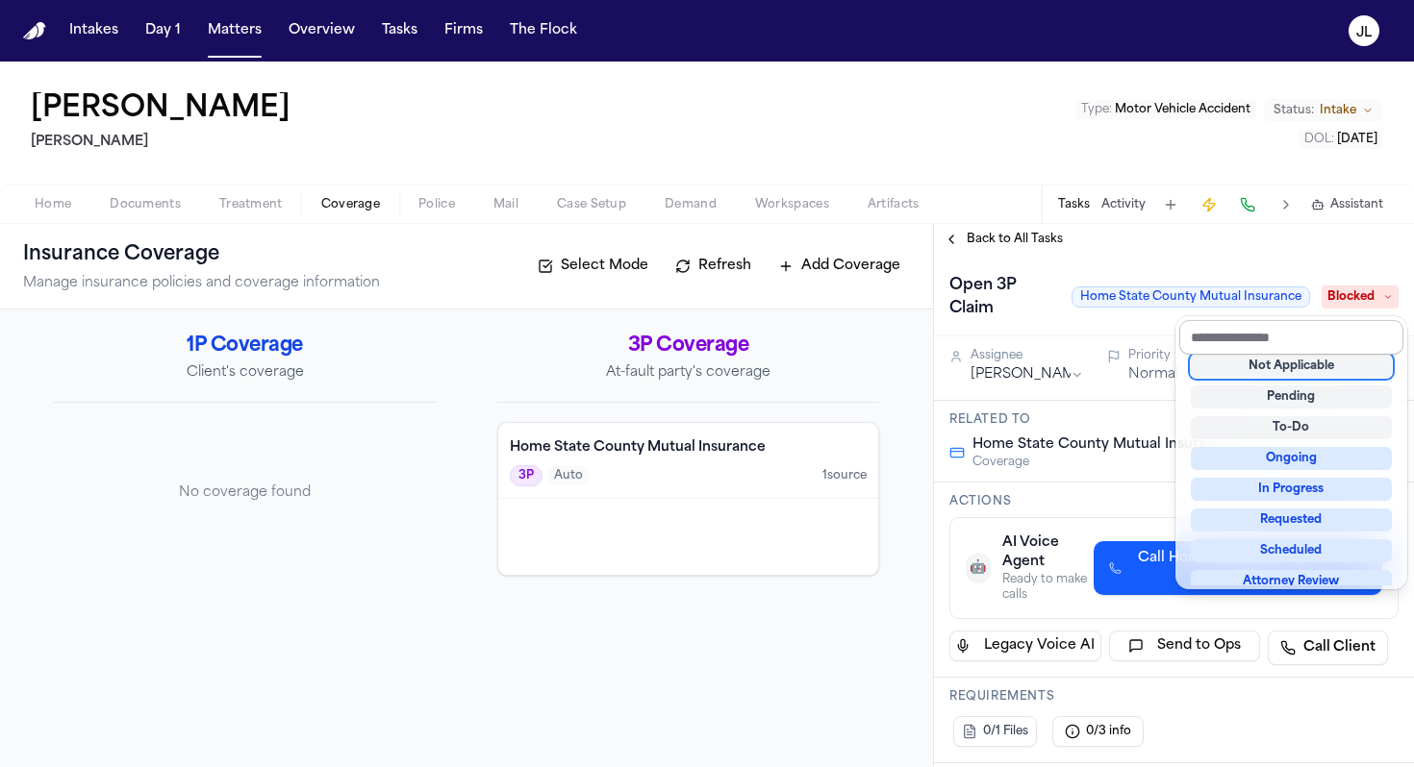
scroll to position [8, 0]
click at [951, 235] on div "Back to All Tasks Open 3P Claim Home State County Mutual Insurance Blocked Assi…" at bounding box center [1174, 495] width 480 height 543
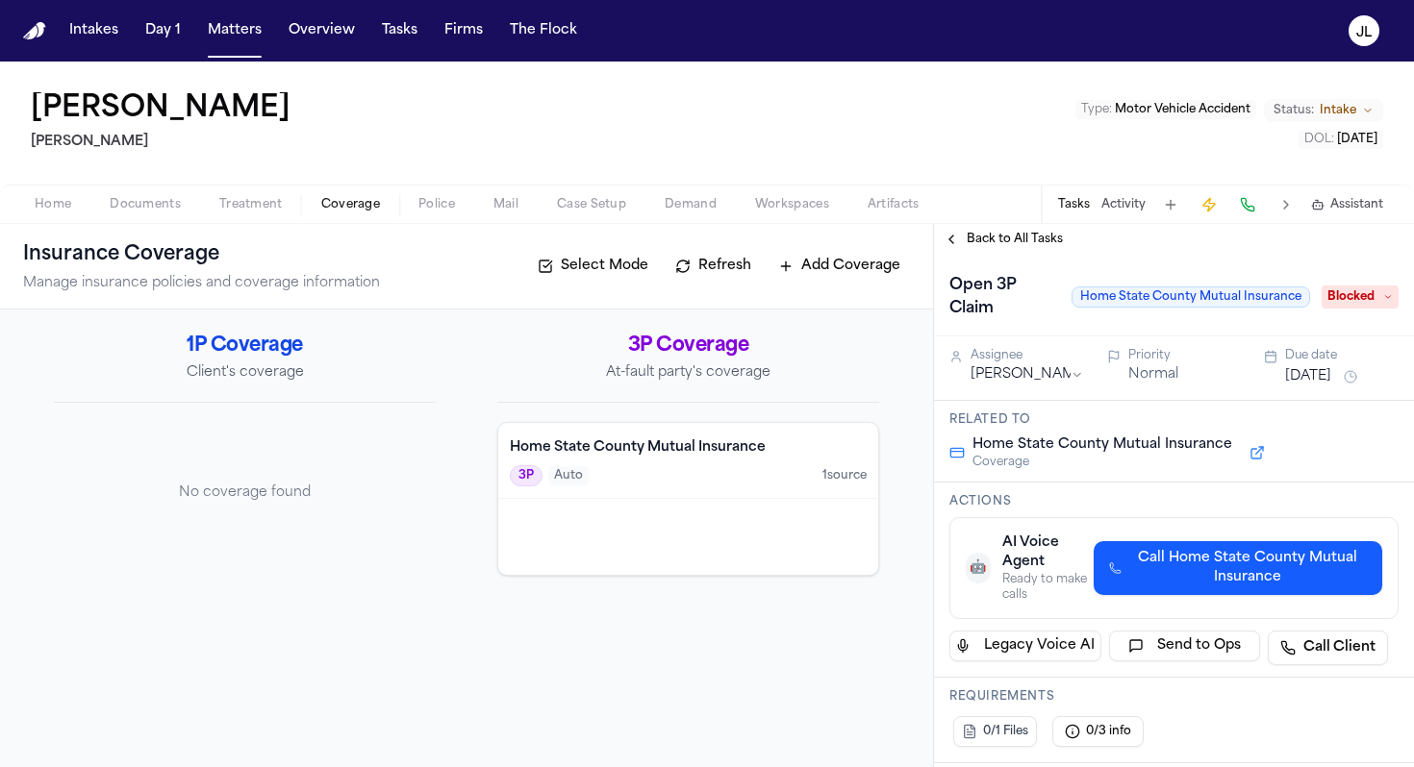
click at [955, 236] on button "Back to All Tasks" at bounding box center [1003, 239] width 138 height 15
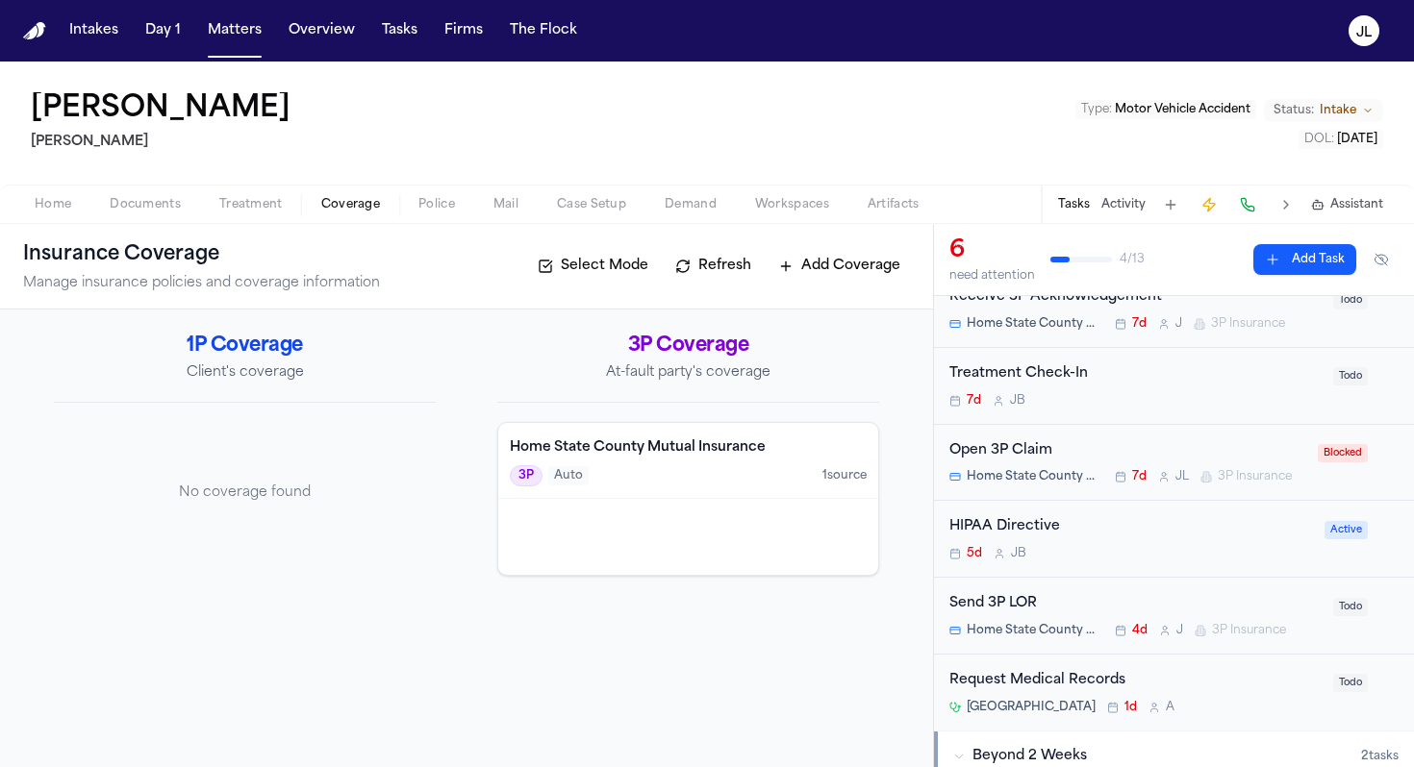
scroll to position [108, 0]
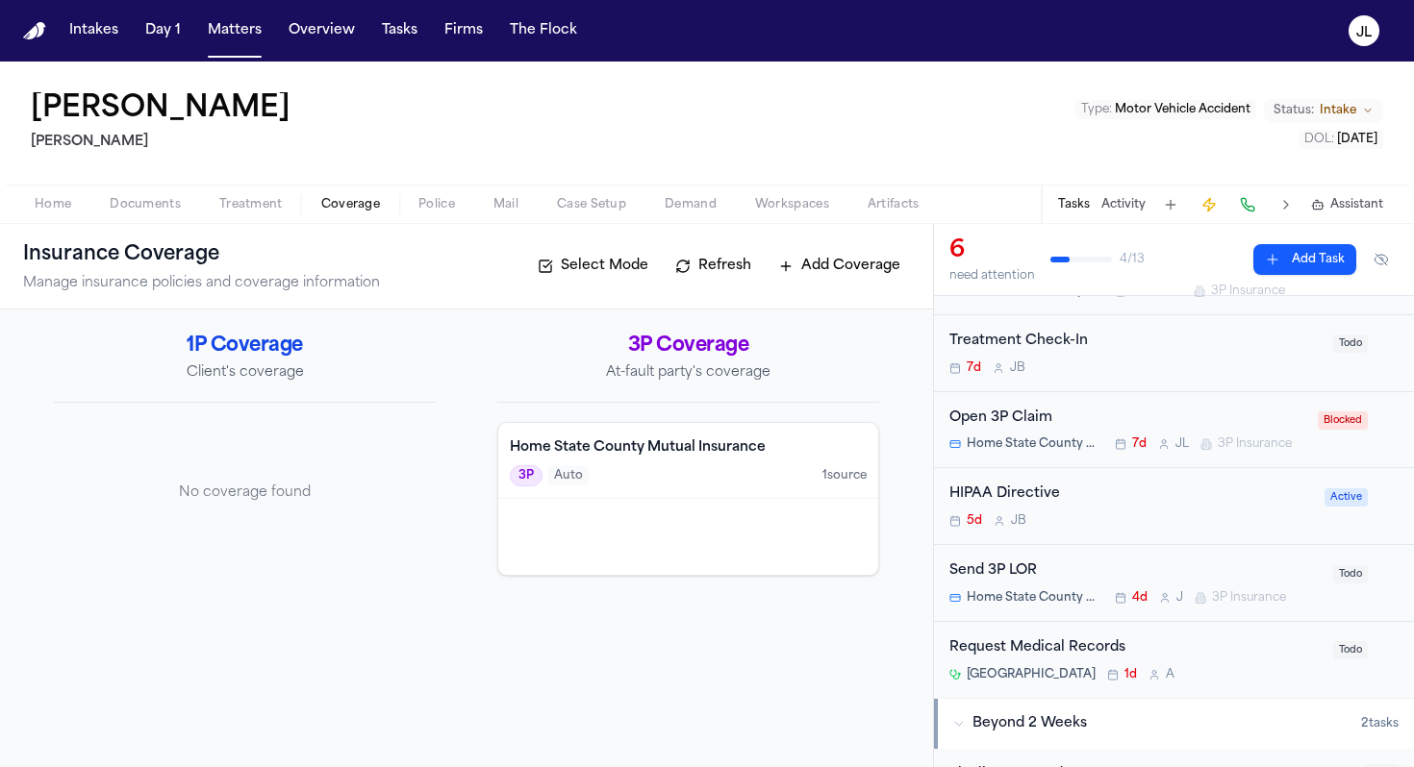
click at [1216, 587] on div "Send 3P LOR Home State County Mutual Insurance 4d J 3P Insurance" at bounding box center [1135, 583] width 372 height 45
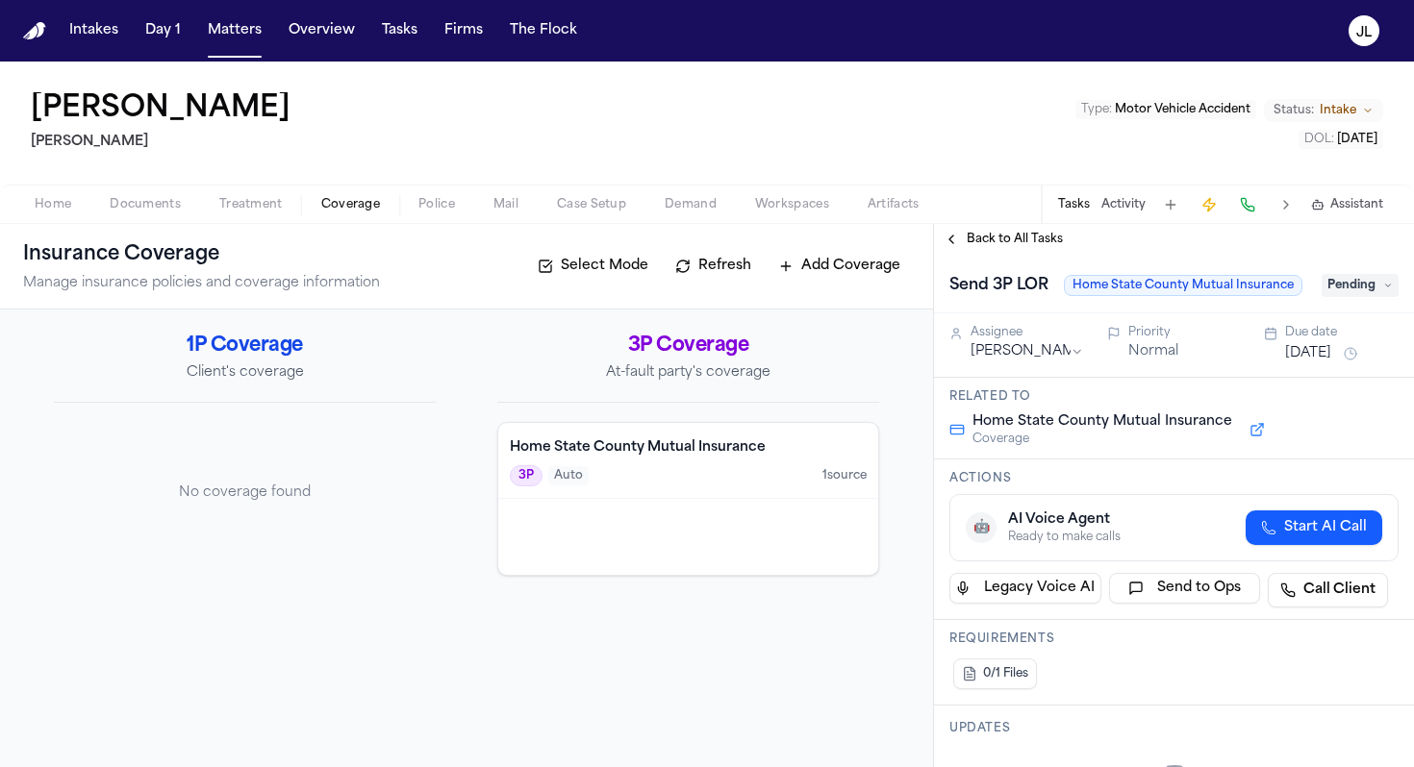
click at [1358, 262] on div "Send 3P LOR Home State County Mutual Insurance Pending" at bounding box center [1174, 284] width 480 height 59
click at [1358, 282] on span "Pending" at bounding box center [1359, 285] width 77 height 23
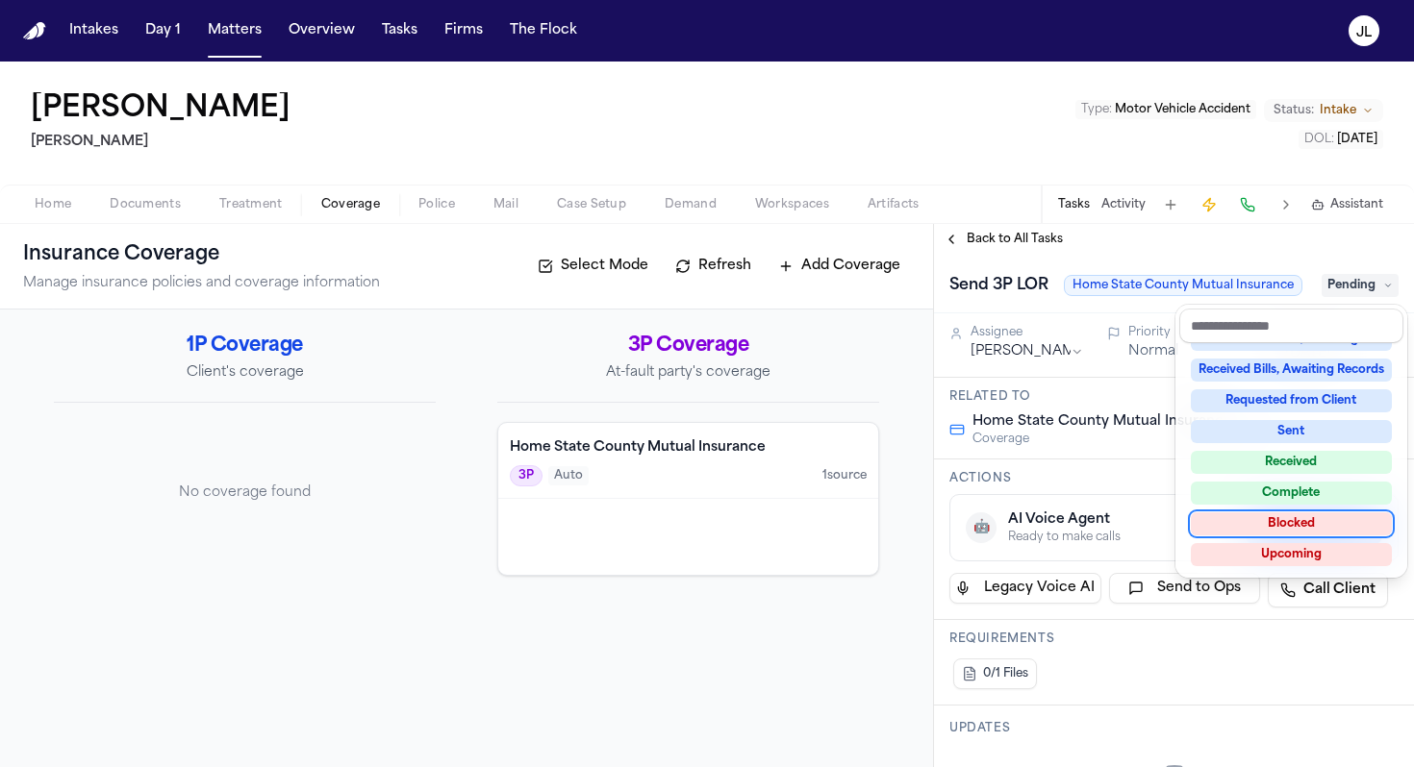
click at [1310, 530] on div "Blocked" at bounding box center [1291, 524] width 201 height 23
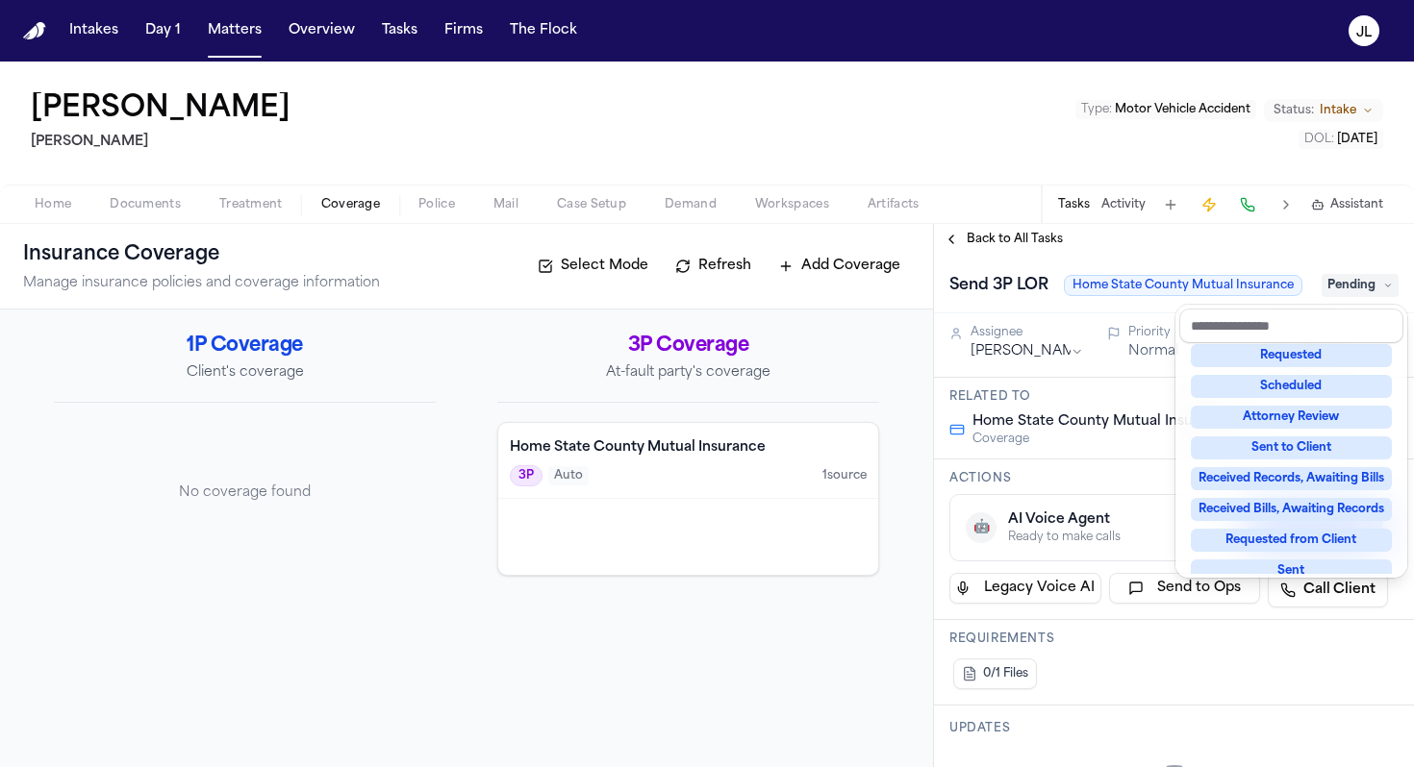
scroll to position [39, 0]
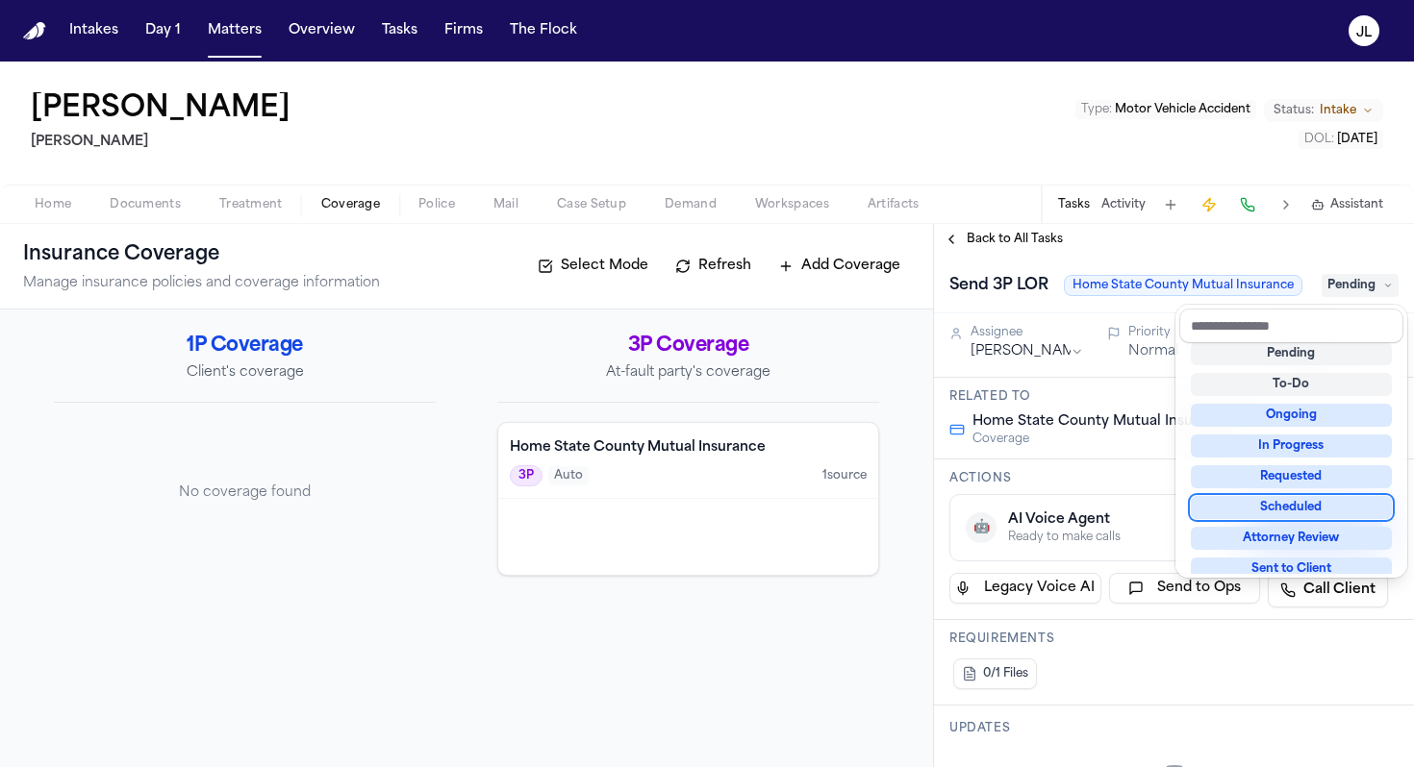
click at [980, 239] on div "Back to All Tasks Send 3P LOR Home State County Mutual Insurance Pending Assign…" at bounding box center [1174, 495] width 480 height 543
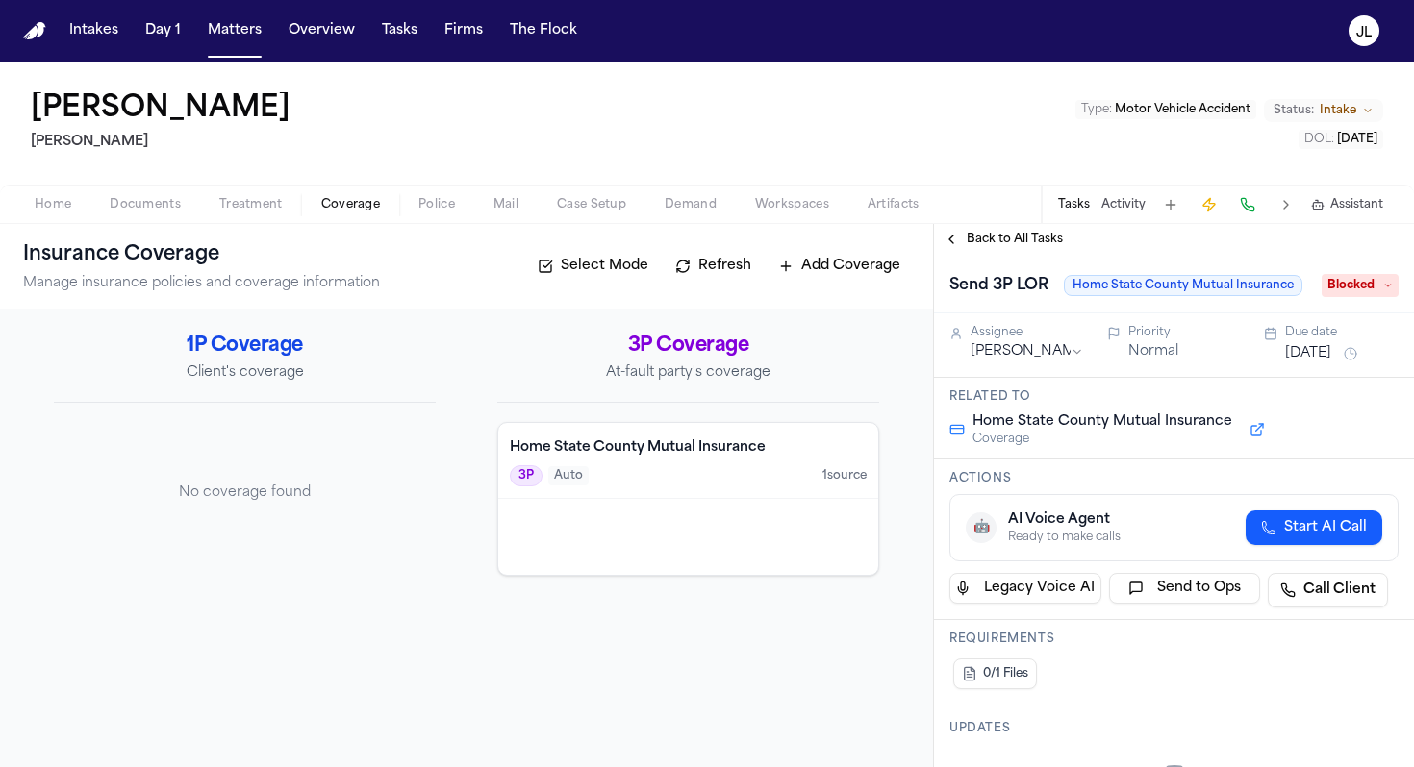
click at [980, 239] on span "Back to All Tasks" at bounding box center [1014, 239] width 96 height 15
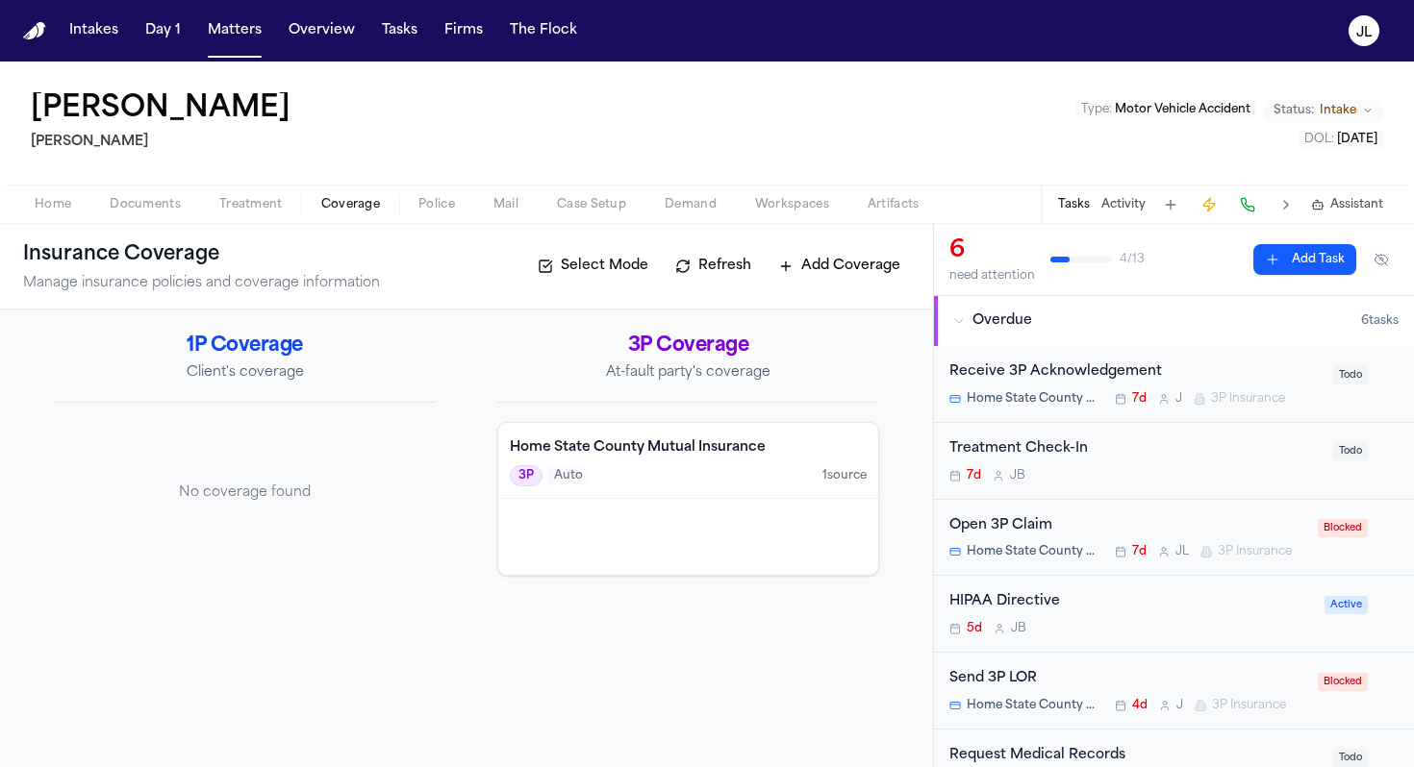
click at [1175, 367] on div "Receive 3P Acknowledgement" at bounding box center [1135, 373] width 372 height 22
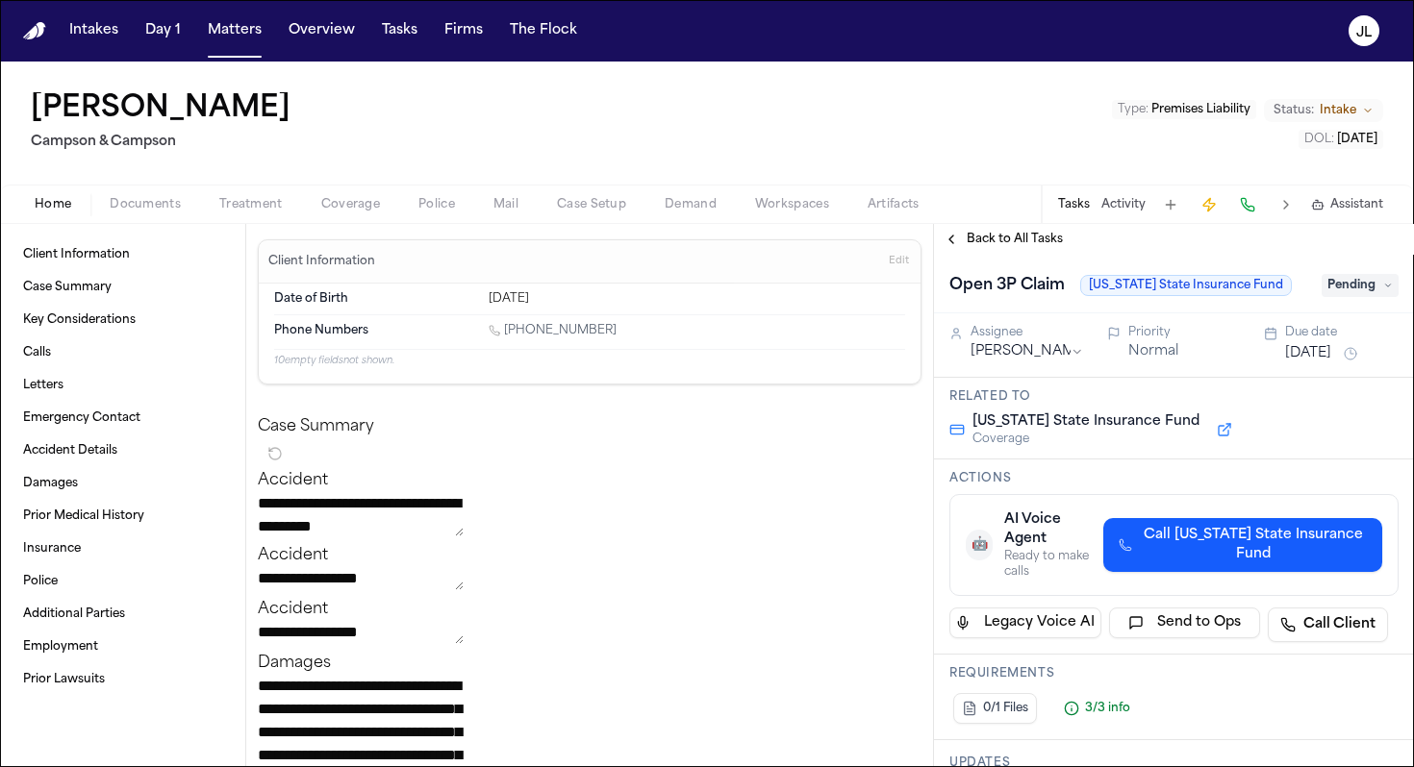
click at [154, 216] on div "Home Documents Treatment Coverage Police Mail Case Setup Demand Workspaces Arti…" at bounding box center [707, 204] width 1414 height 38
click at [148, 204] on span "Documents" at bounding box center [145, 204] width 71 height 15
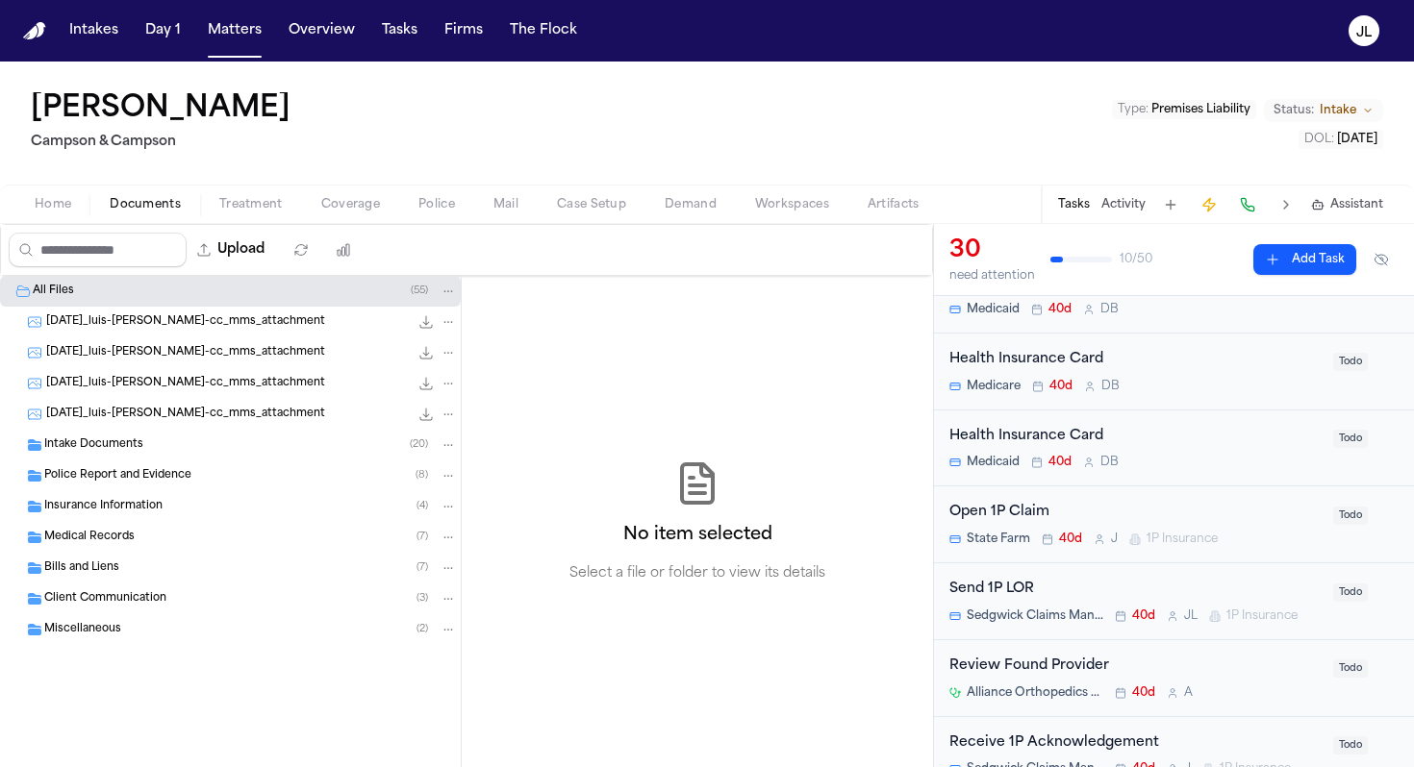
scroll to position [400, 0]
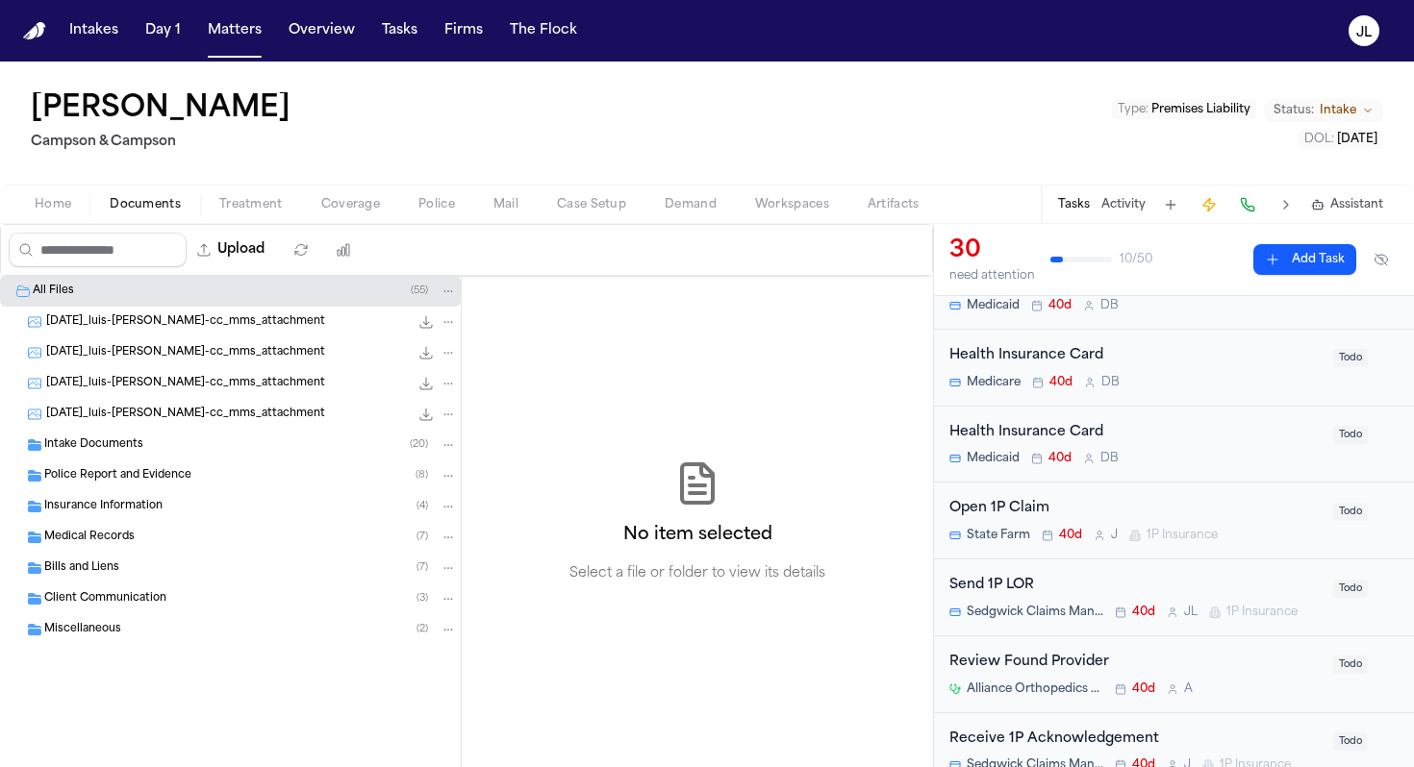
click at [1079, 520] on div "Open 1P Claim State Farm 40d J 1P Insurance" at bounding box center [1135, 520] width 372 height 45
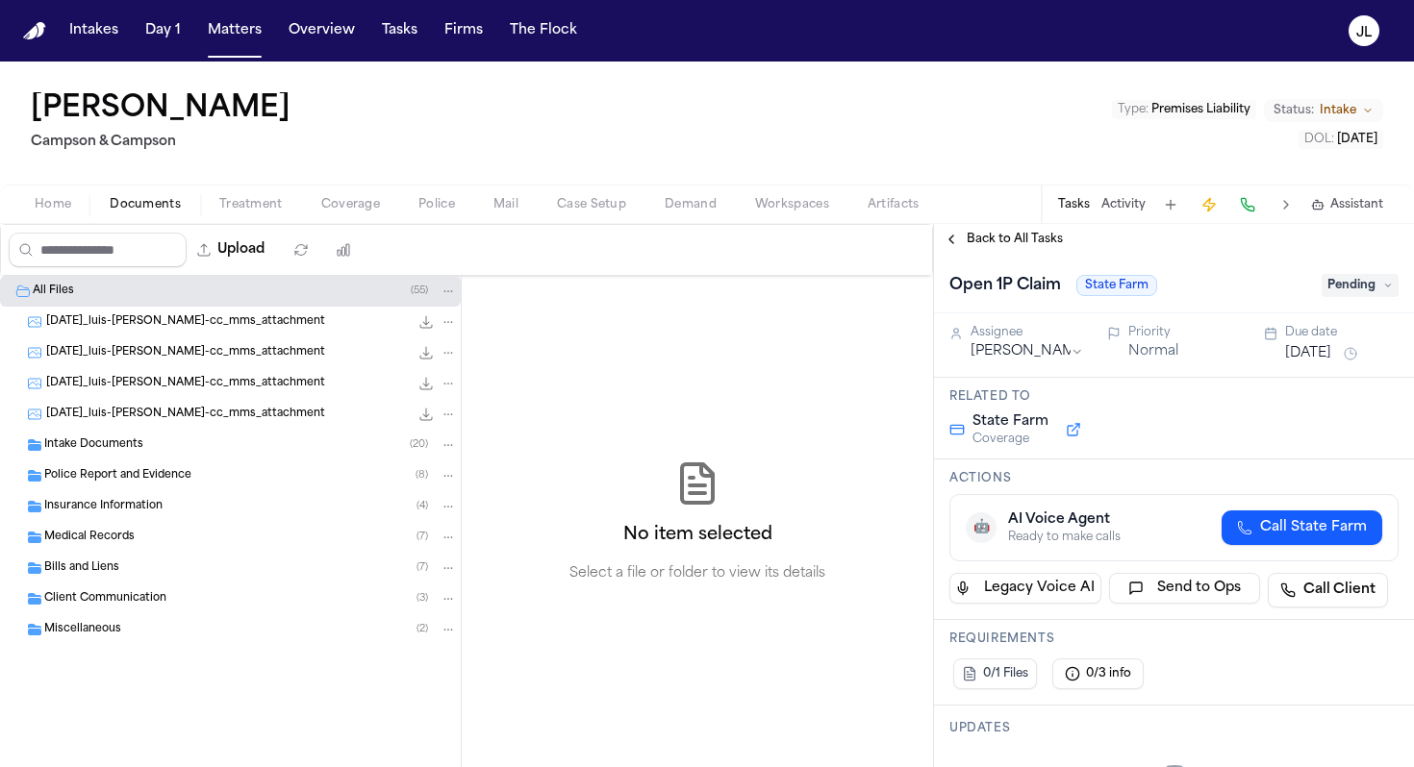
click at [1354, 288] on span "Pending" at bounding box center [1359, 285] width 77 height 23
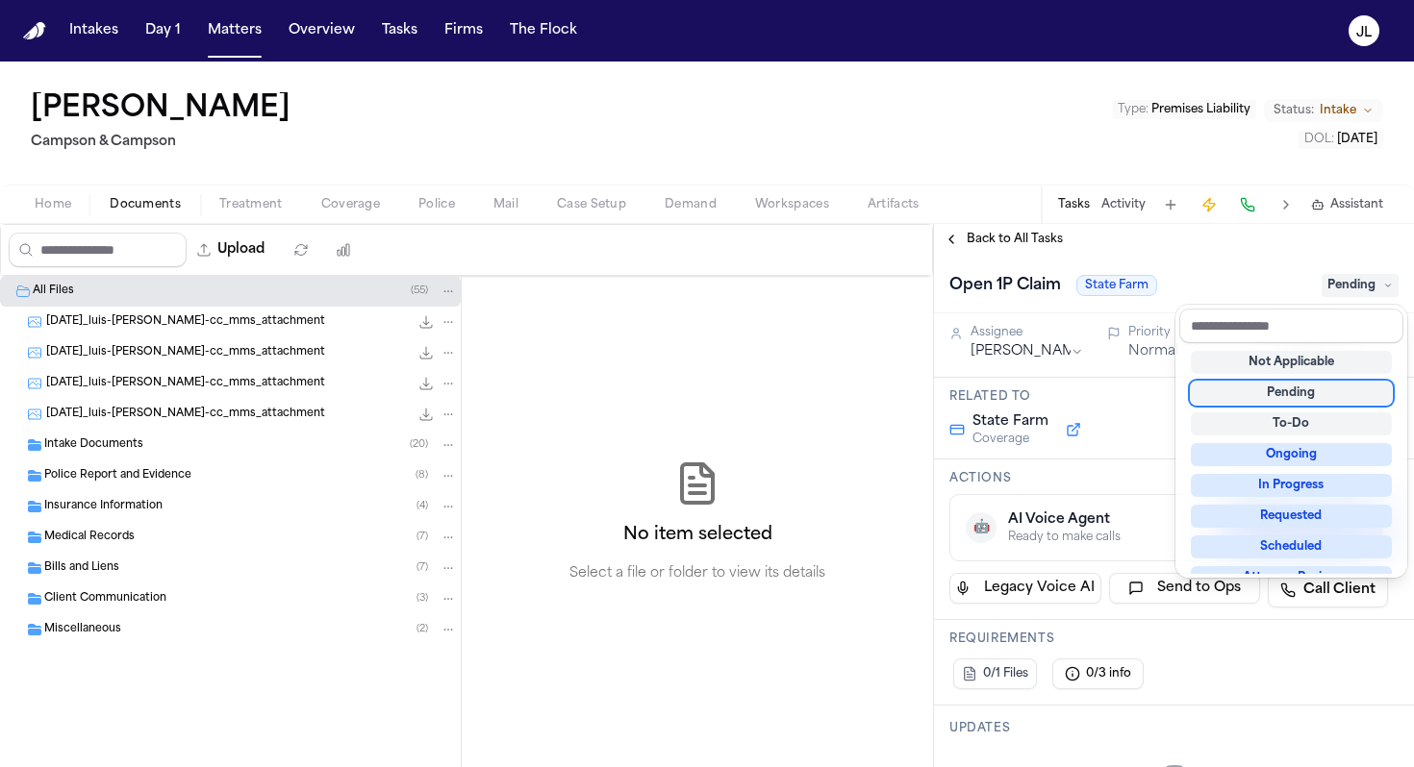
scroll to position [300, 0]
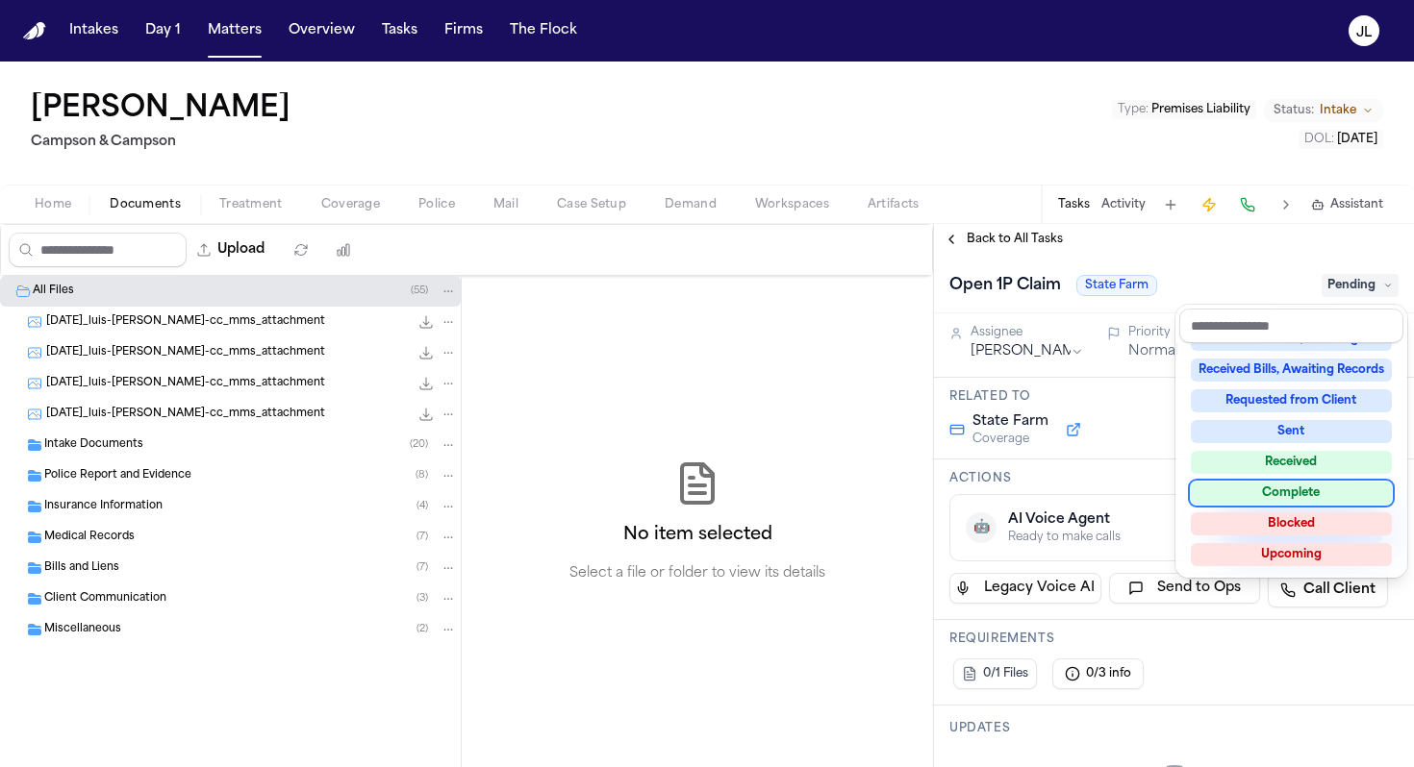
click at [1297, 485] on div "Complete" at bounding box center [1291, 493] width 201 height 23
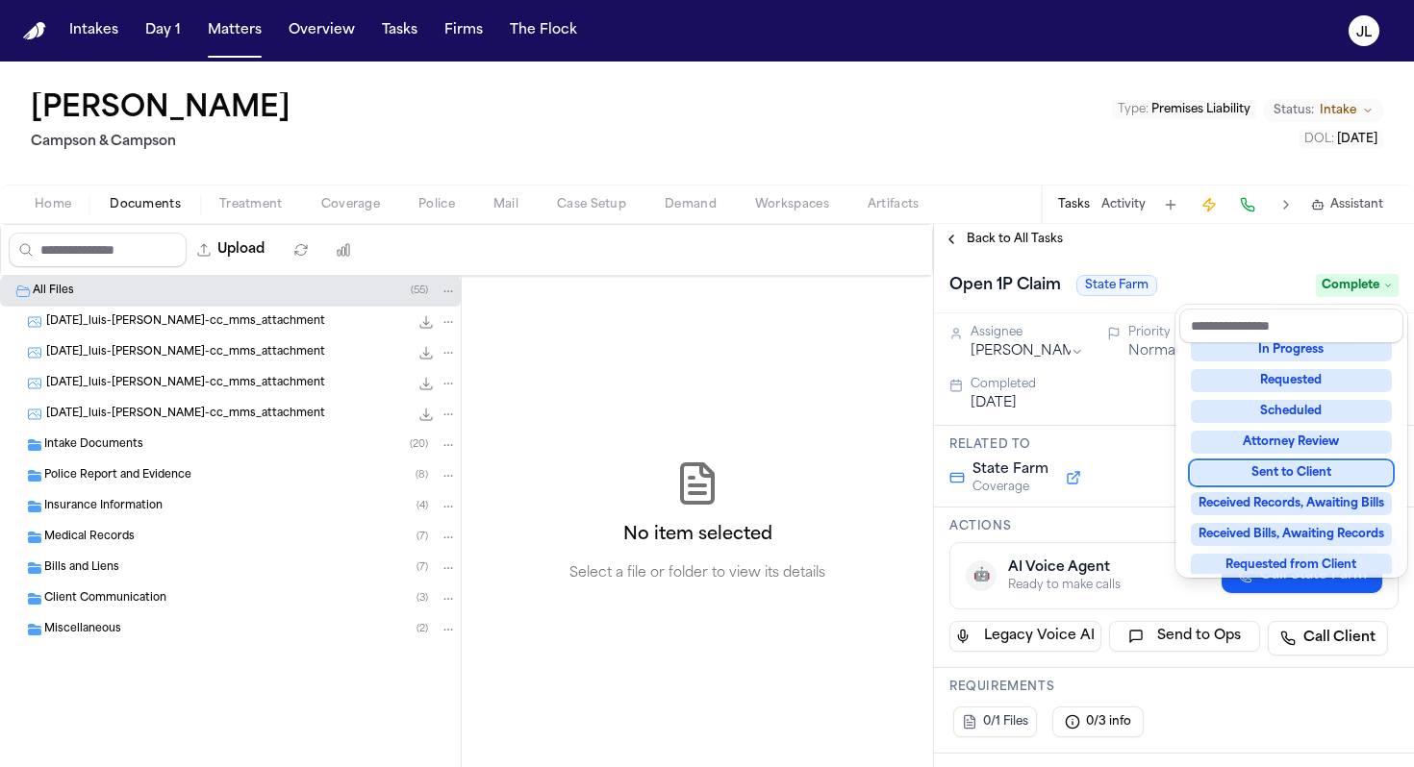
scroll to position [0, 0]
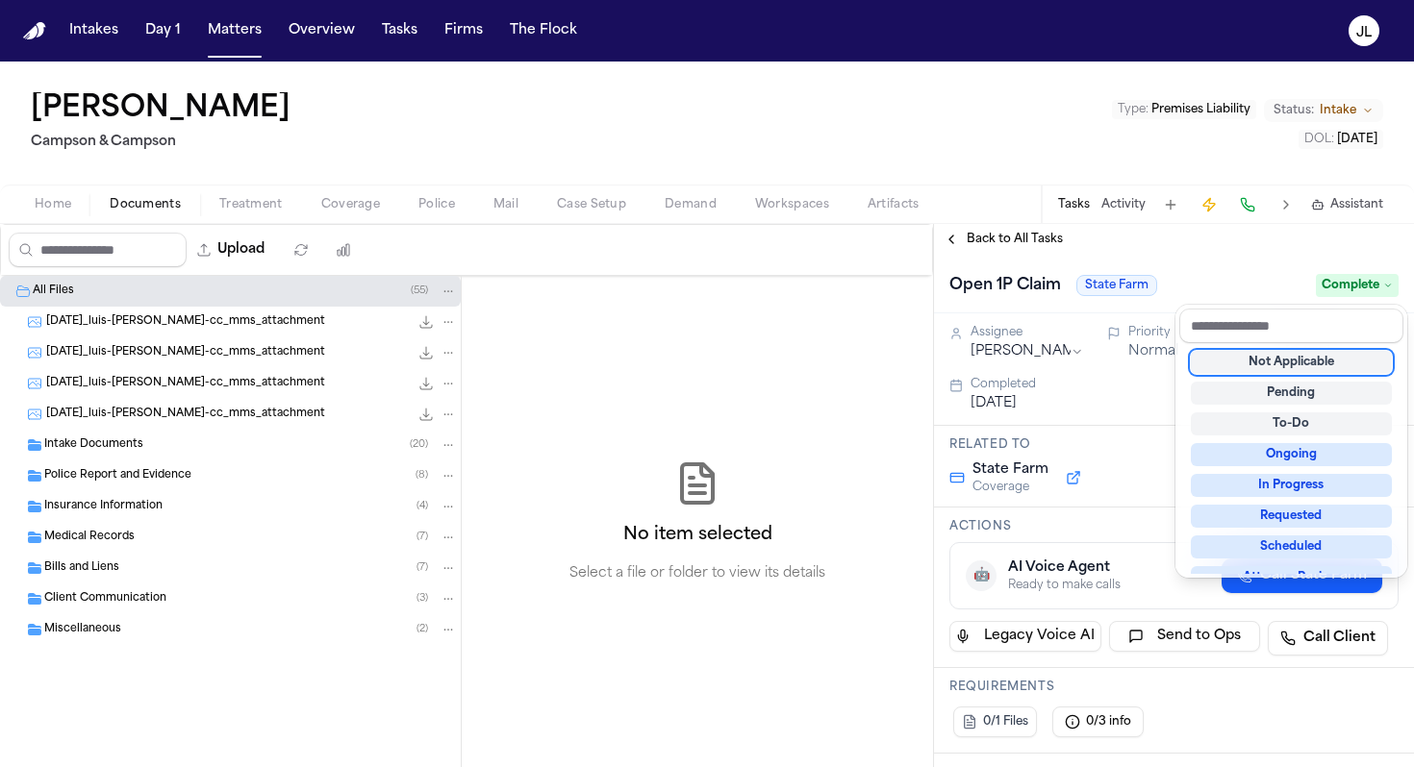
click at [944, 241] on div "Back to All Tasks Open 1P Claim State Farm Complete Assignee [PERSON_NAME] Norm…" at bounding box center [1174, 495] width 480 height 543
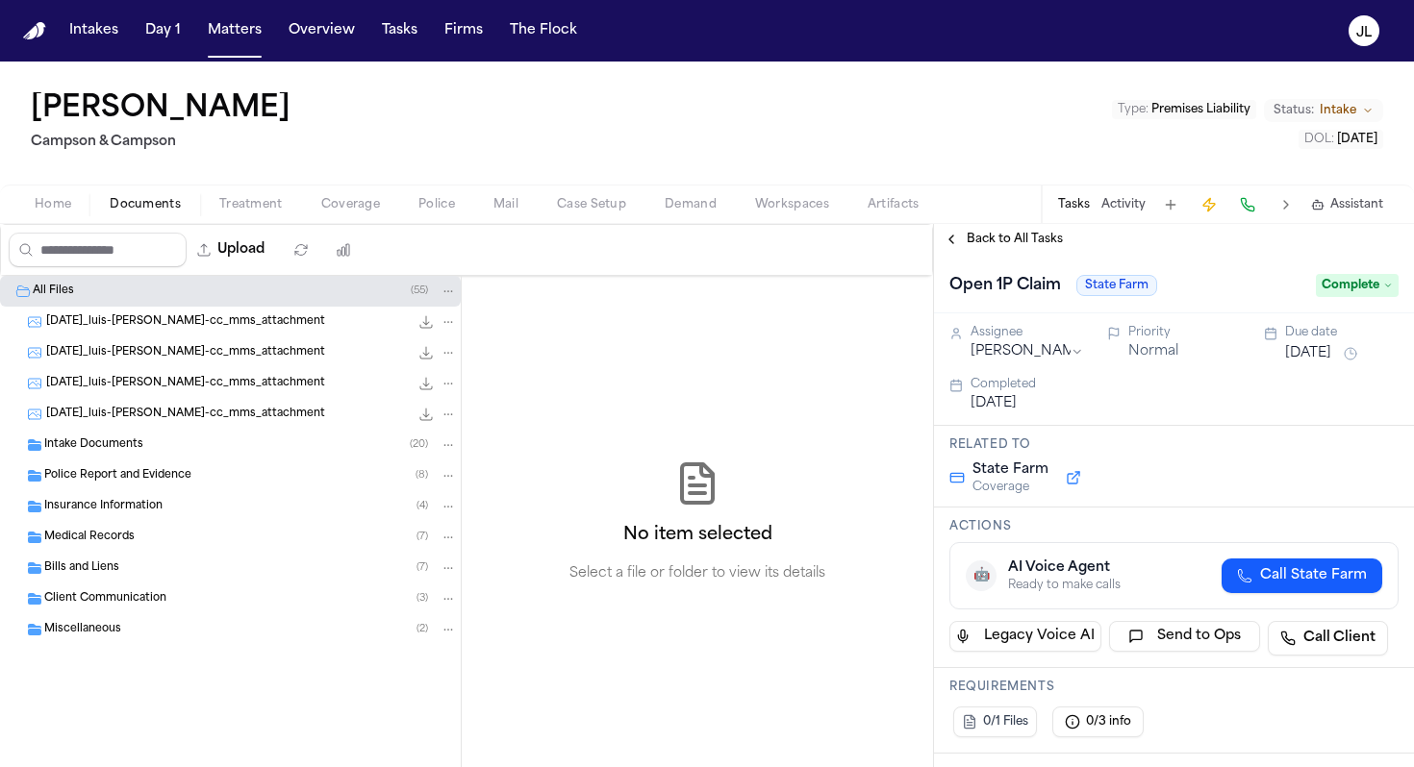
click at [953, 241] on button "Back to All Tasks" at bounding box center [1003, 239] width 138 height 15
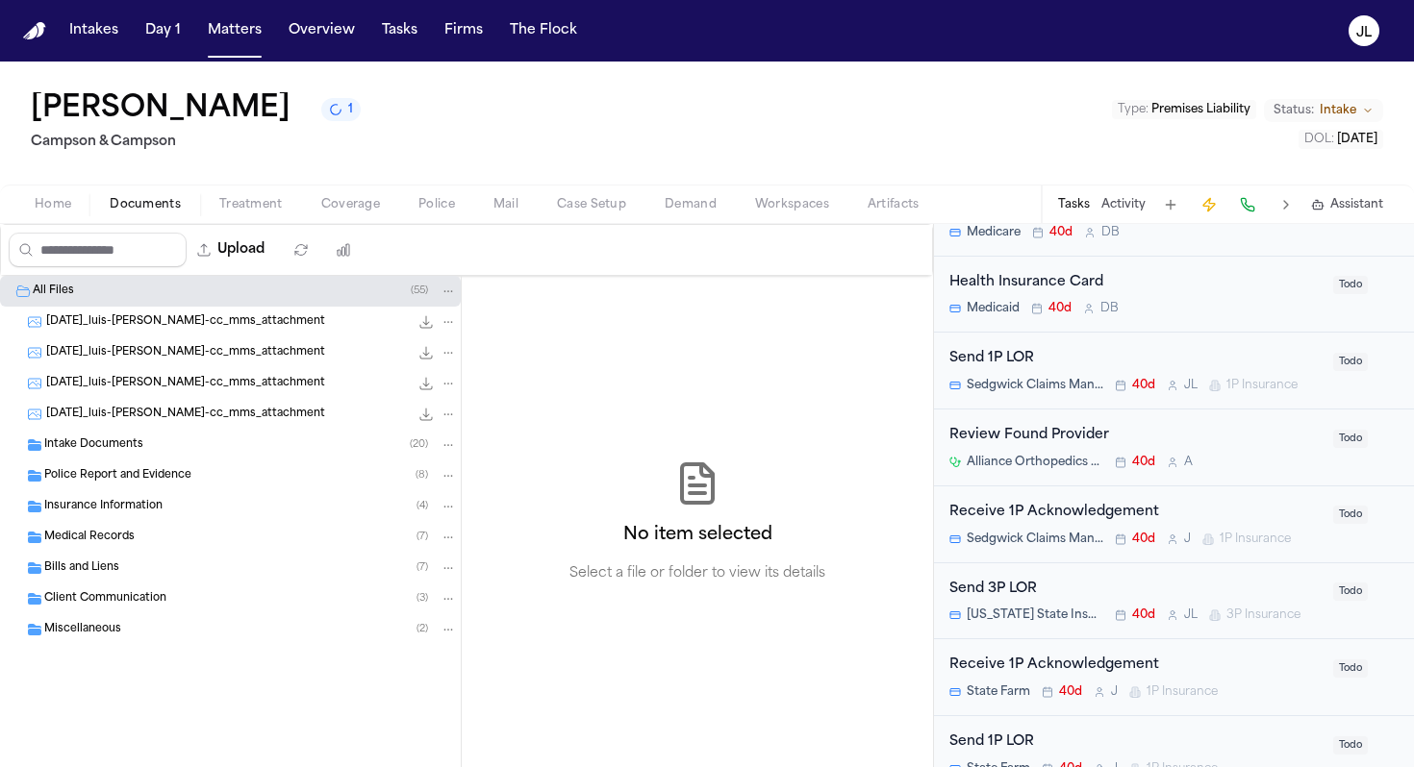
scroll to position [551, 0]
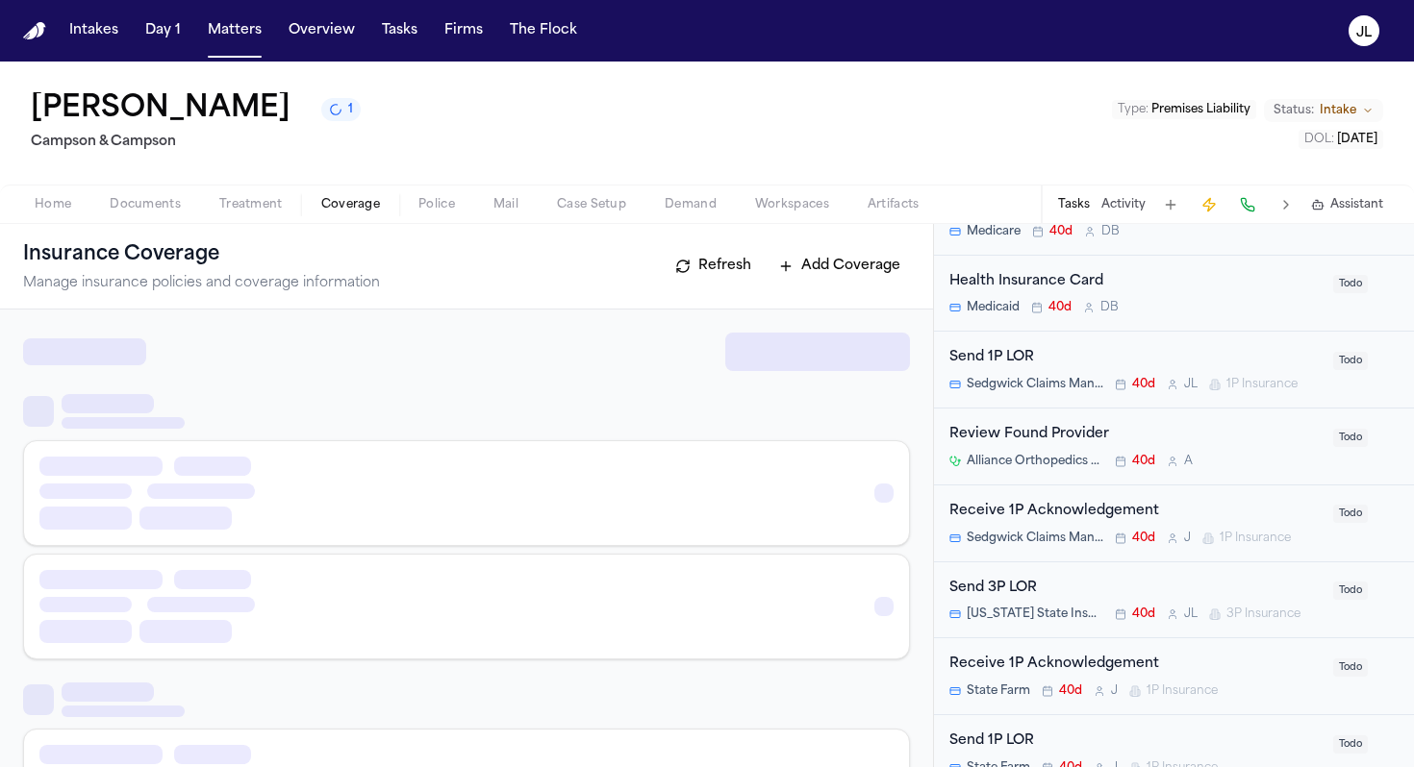
click at [343, 209] on span "Coverage" at bounding box center [350, 204] width 59 height 15
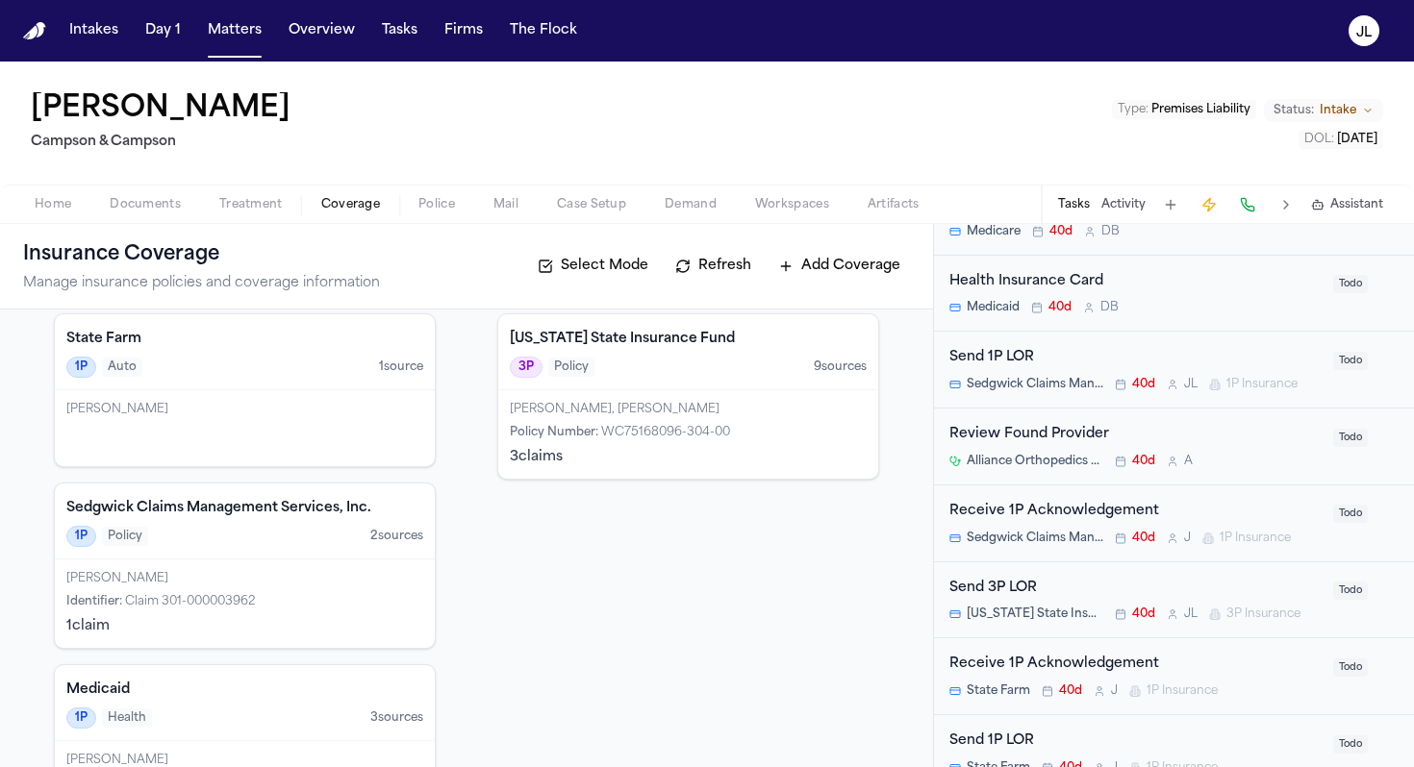
scroll to position [724, 0]
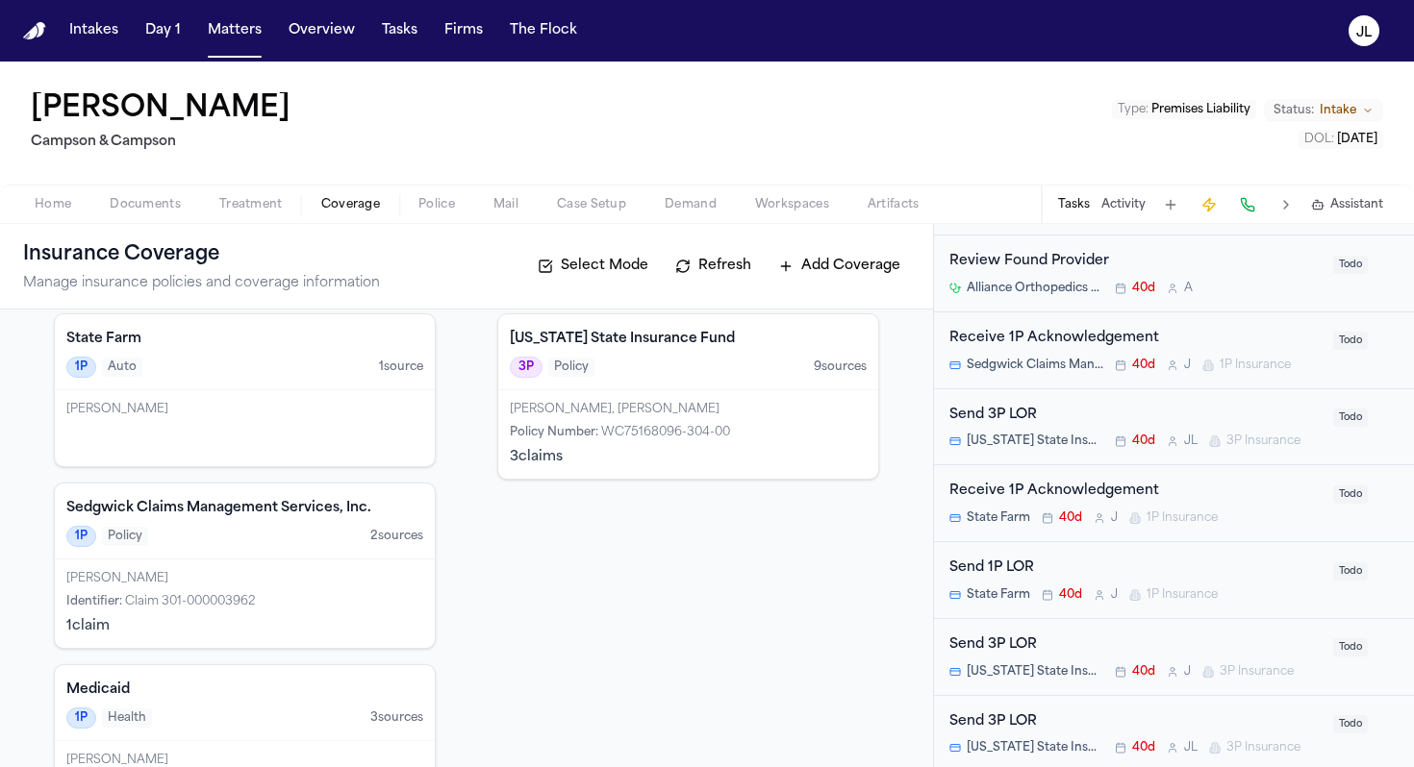
click at [1108, 570] on div "Send 1P LOR" at bounding box center [1135, 569] width 372 height 22
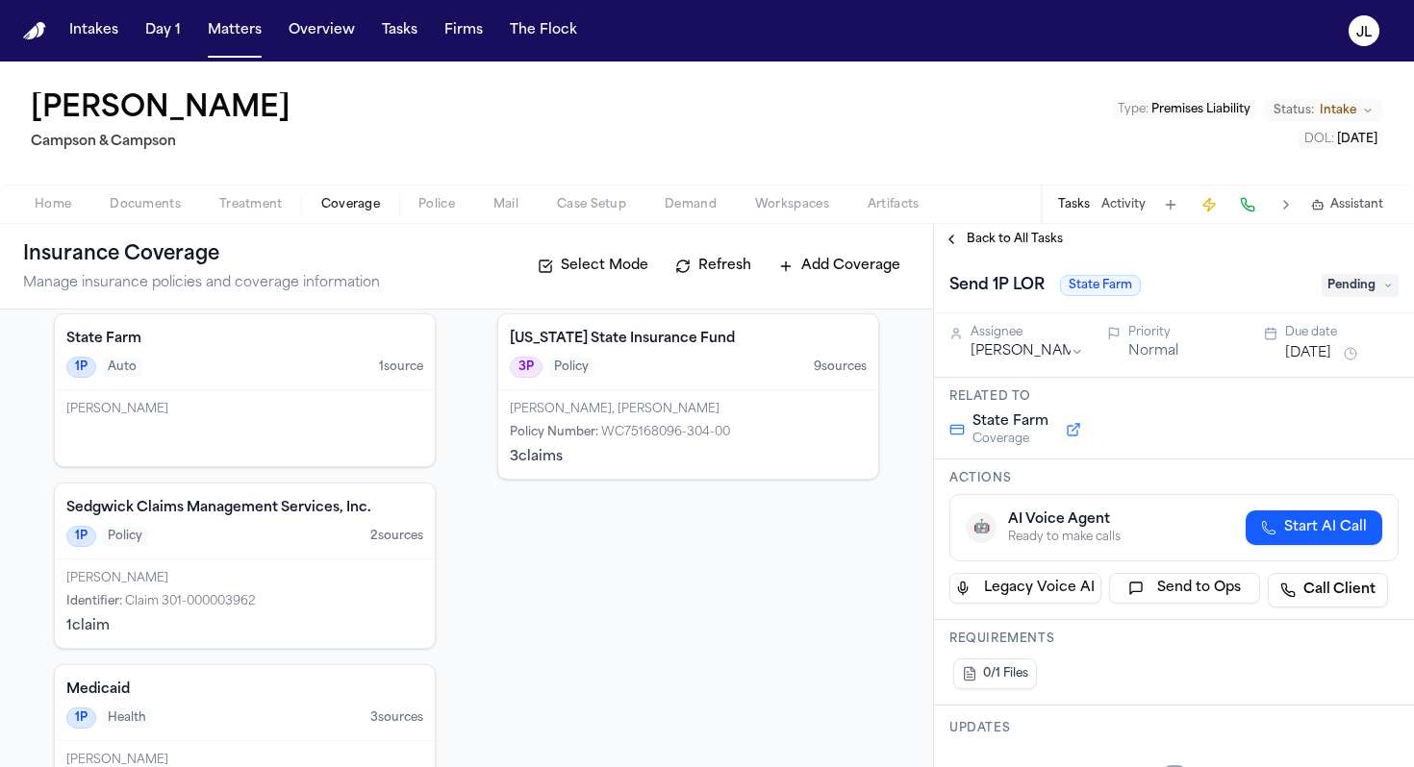
click at [1361, 277] on span "Pending" at bounding box center [1359, 285] width 77 height 23
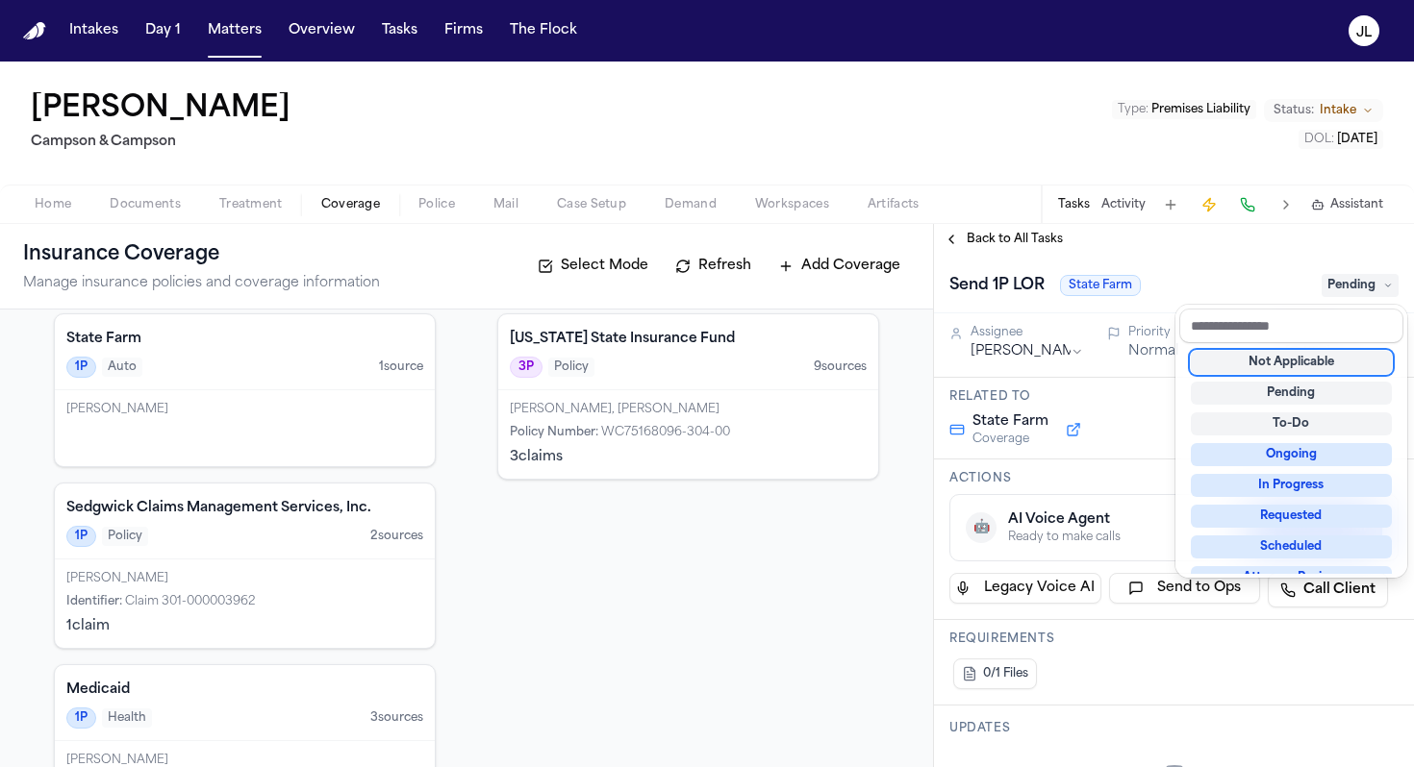
click at [1312, 360] on div "Not Applicable" at bounding box center [1291, 362] width 201 height 23
click at [941, 231] on div "**********" at bounding box center [1174, 495] width 480 height 543
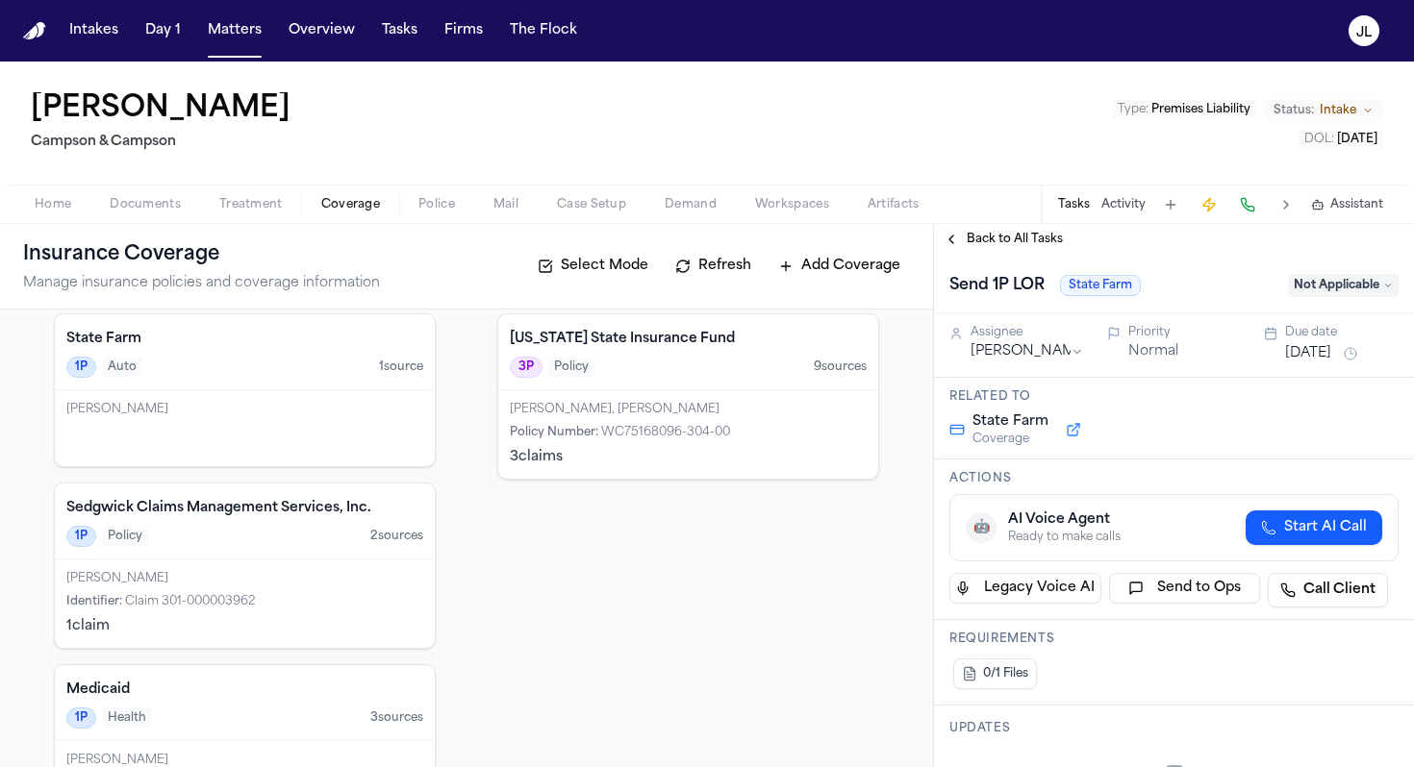
click at [949, 233] on button "Back to All Tasks" at bounding box center [1003, 239] width 138 height 15
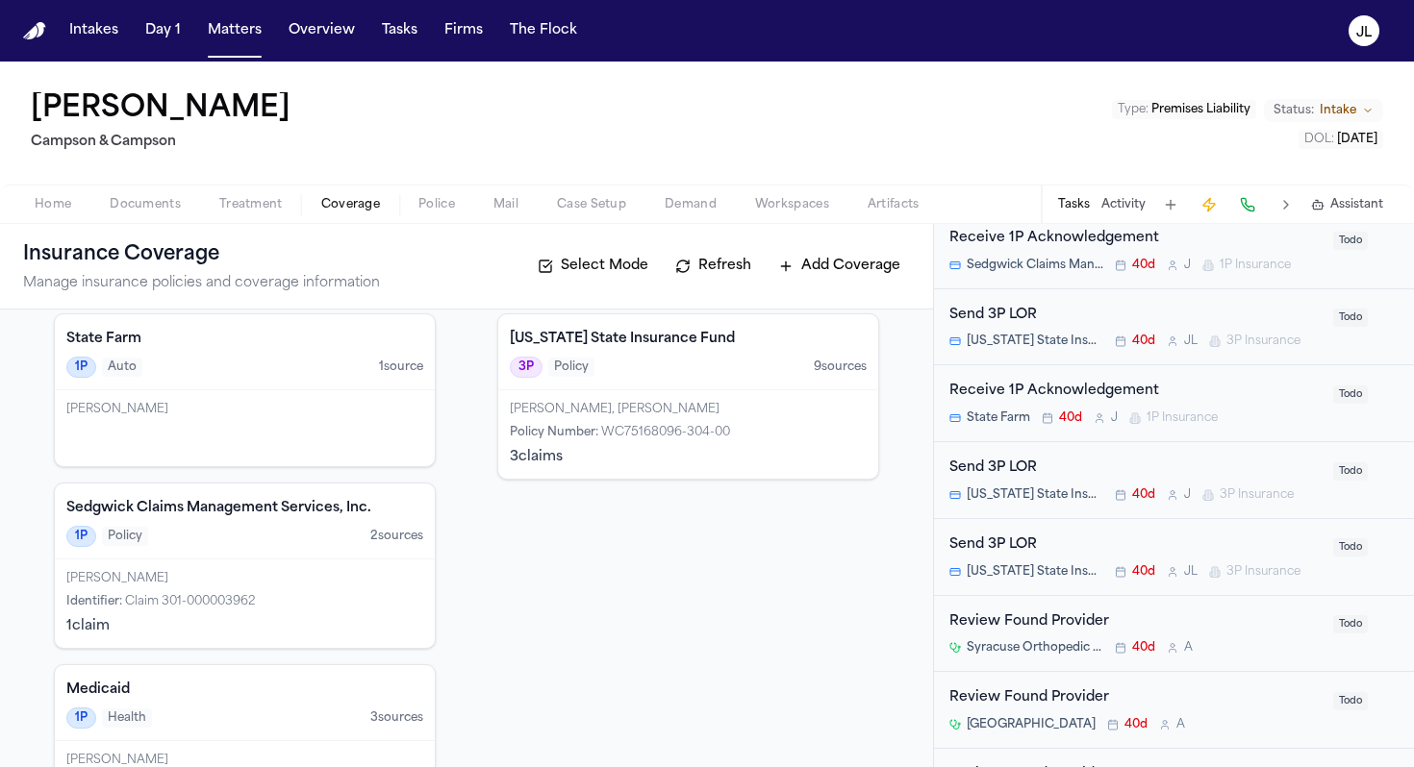
scroll to position [849, 0]
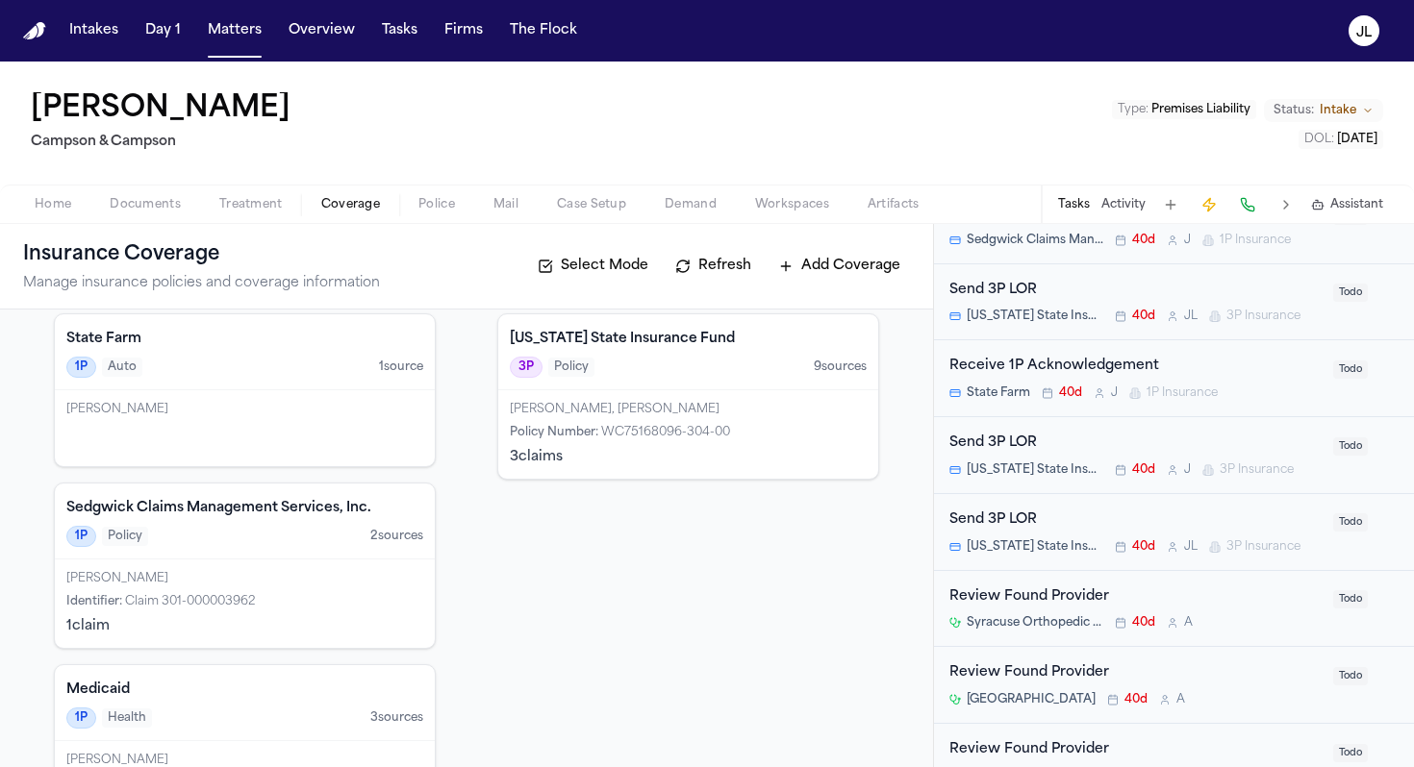
click at [1155, 373] on div "Receive 1P Acknowledgement" at bounding box center [1135, 367] width 372 height 22
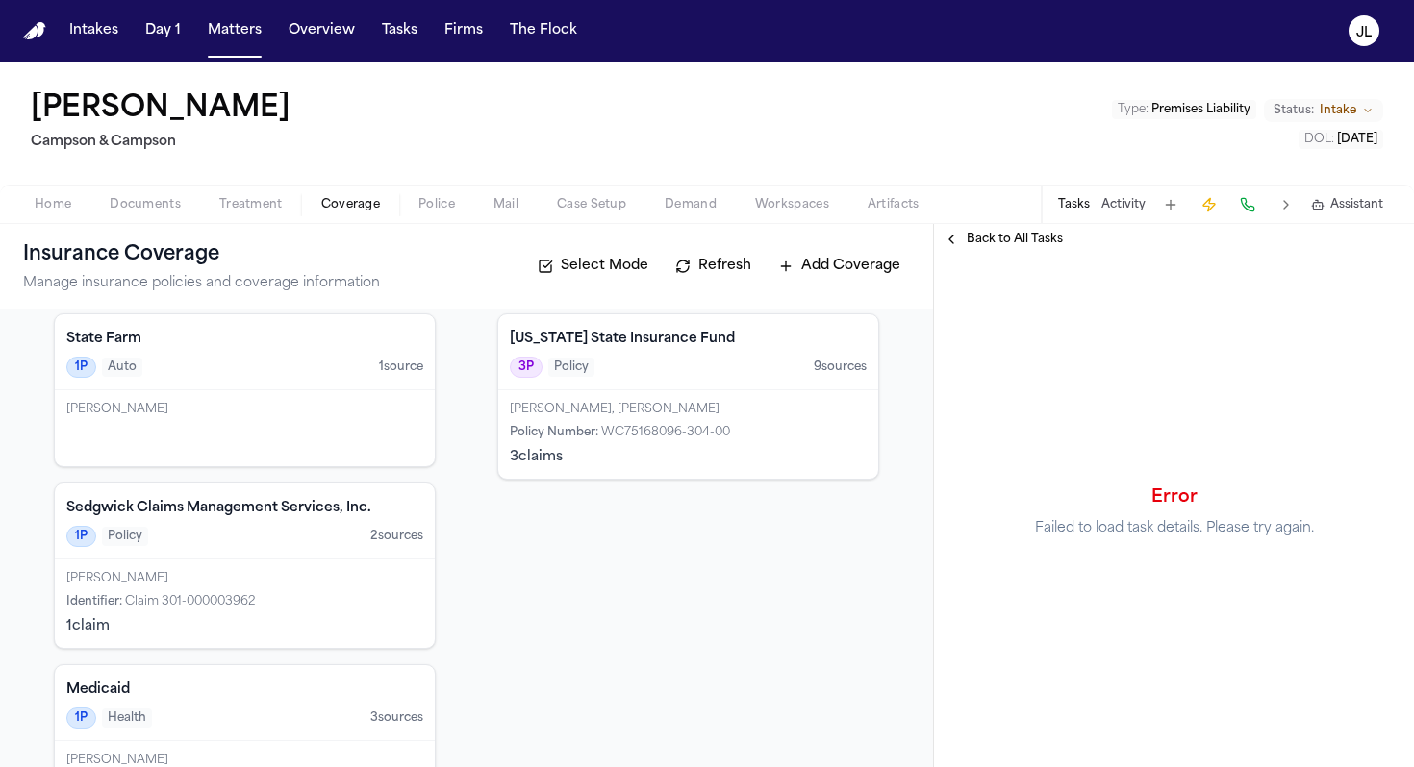
click at [1005, 244] on span "Back to All Tasks" at bounding box center [1014, 239] width 96 height 15
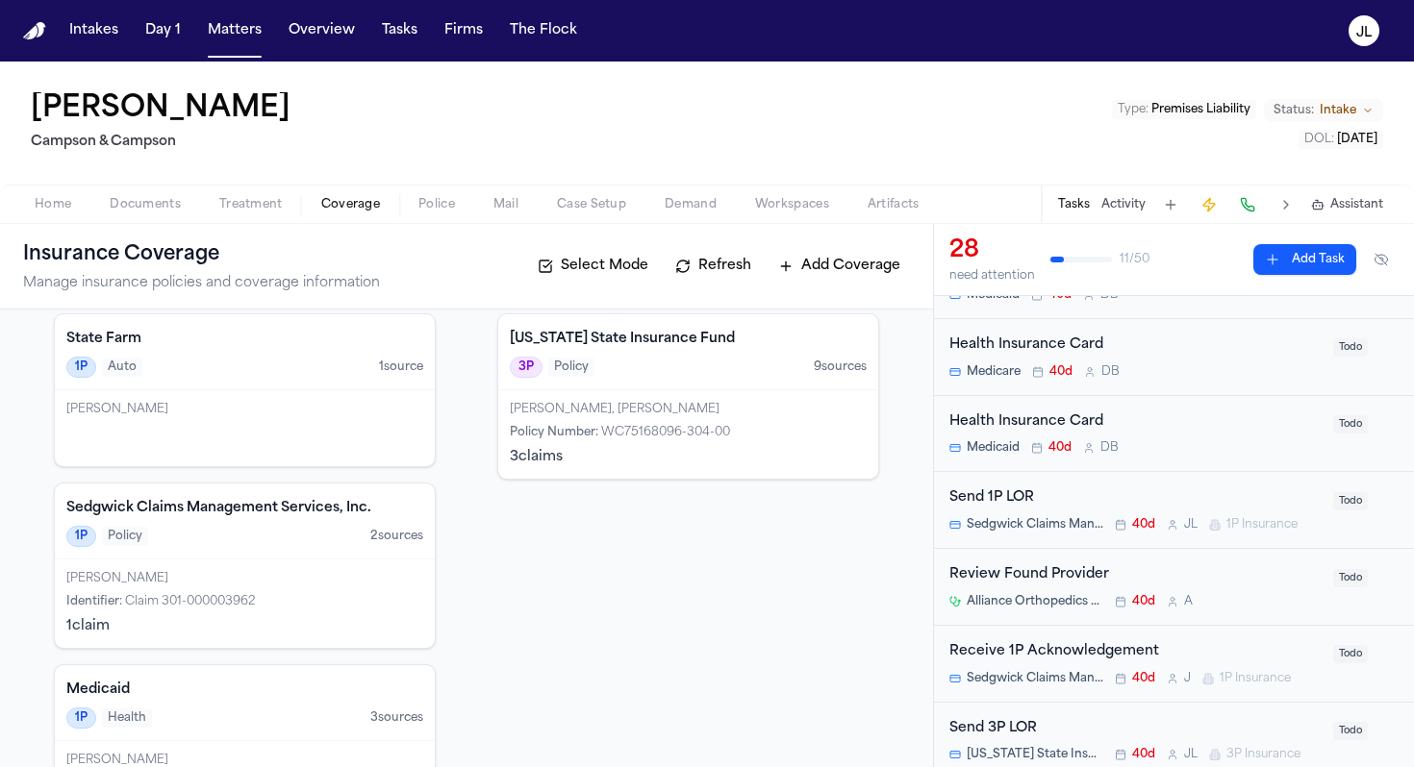
scroll to position [414, 0]
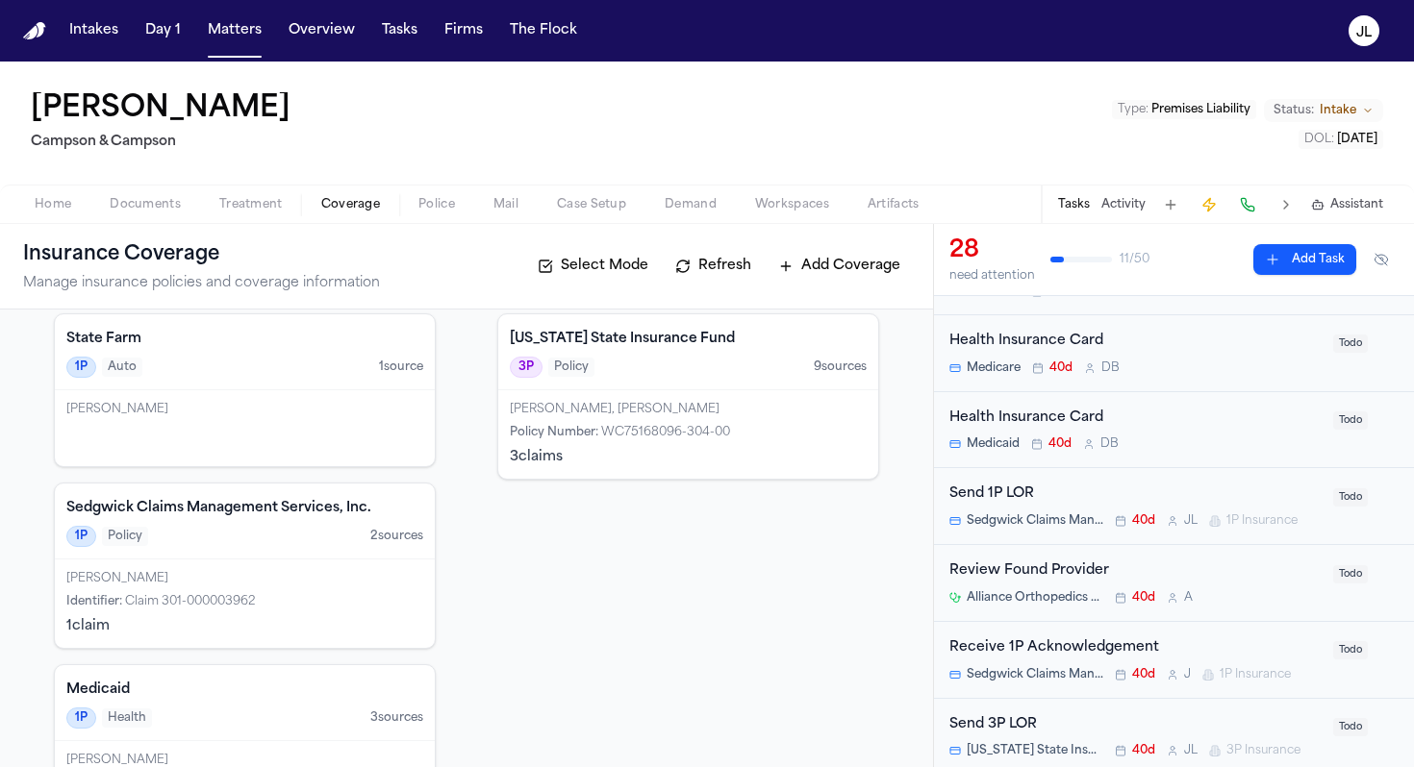
click at [1056, 500] on div "Send 1P LOR" at bounding box center [1135, 495] width 372 height 22
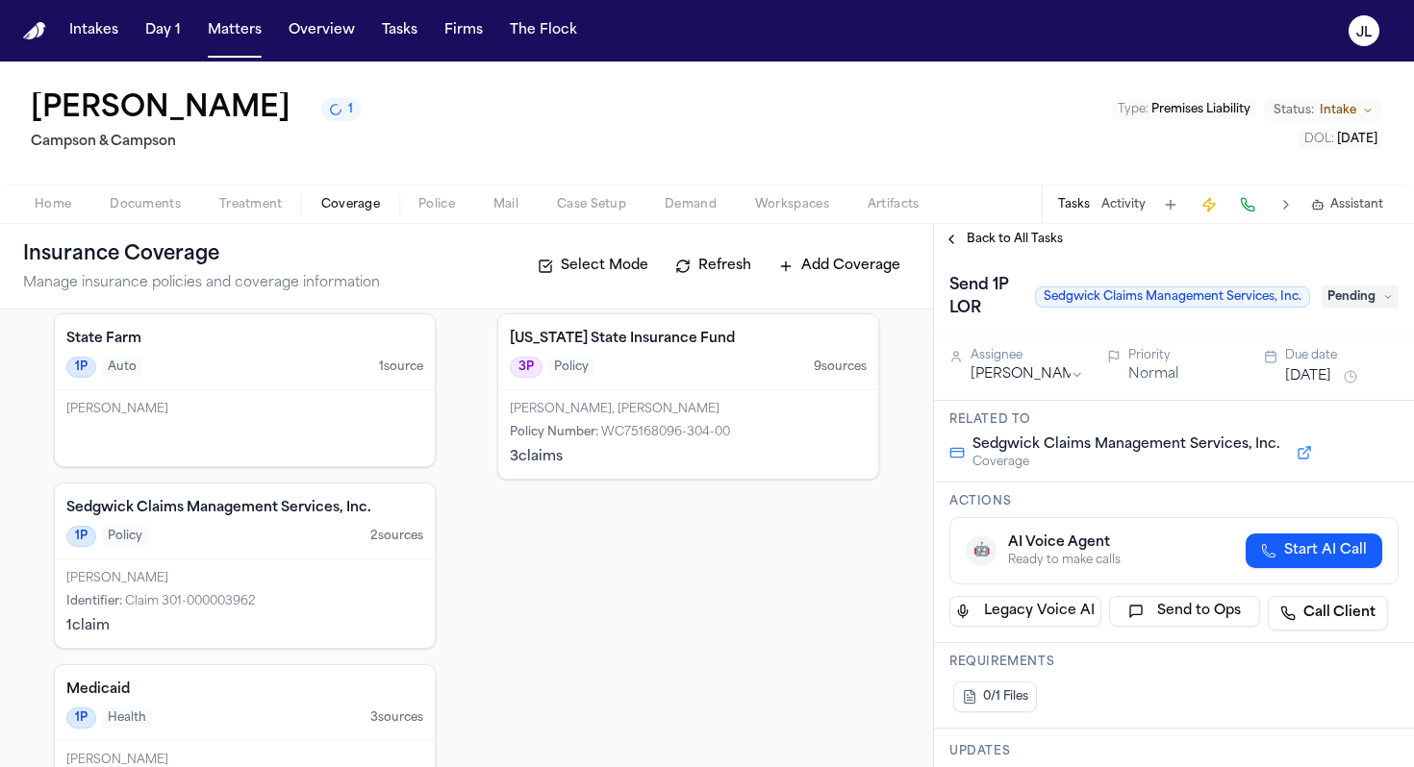
click at [1349, 301] on span "Pending" at bounding box center [1359, 297] width 77 height 23
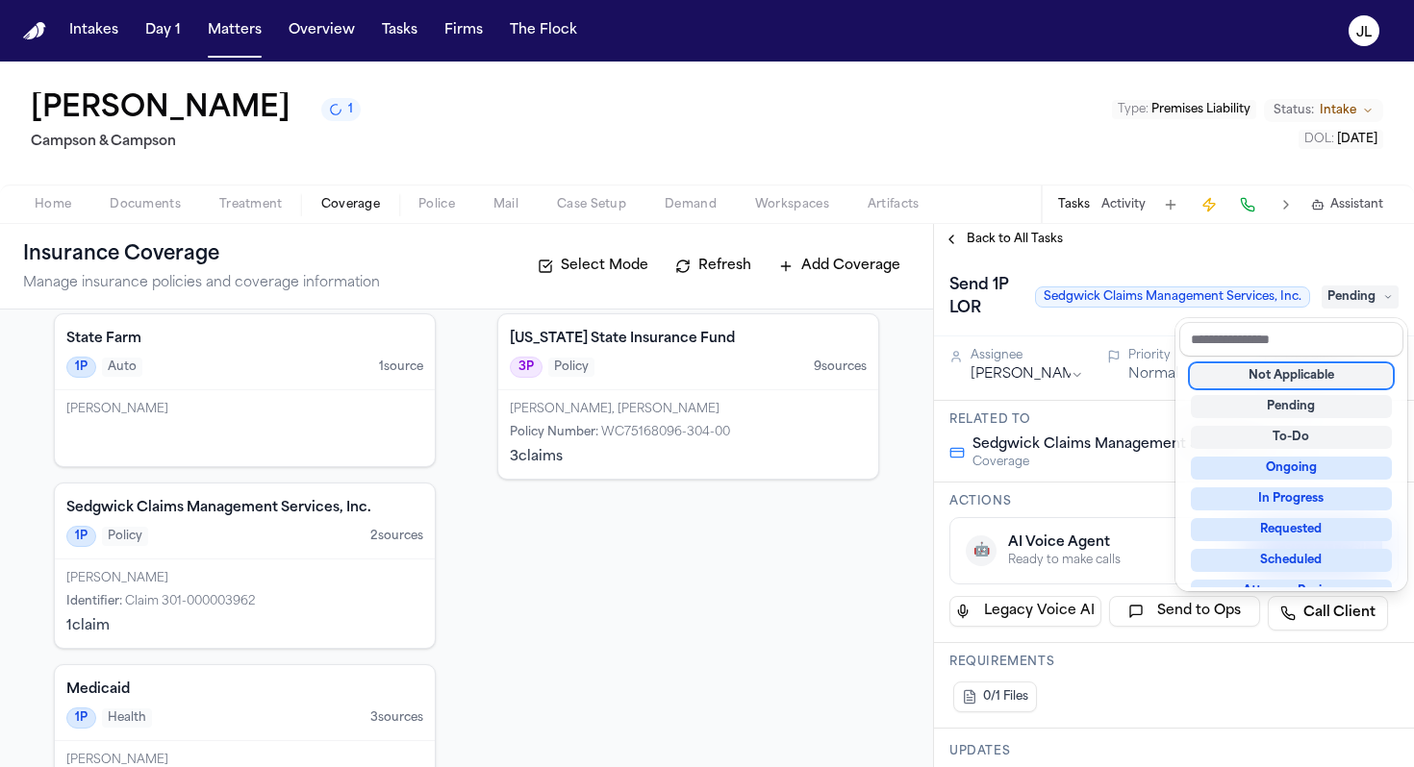
click at [1278, 374] on div "Not Applicable" at bounding box center [1291, 375] width 201 height 23
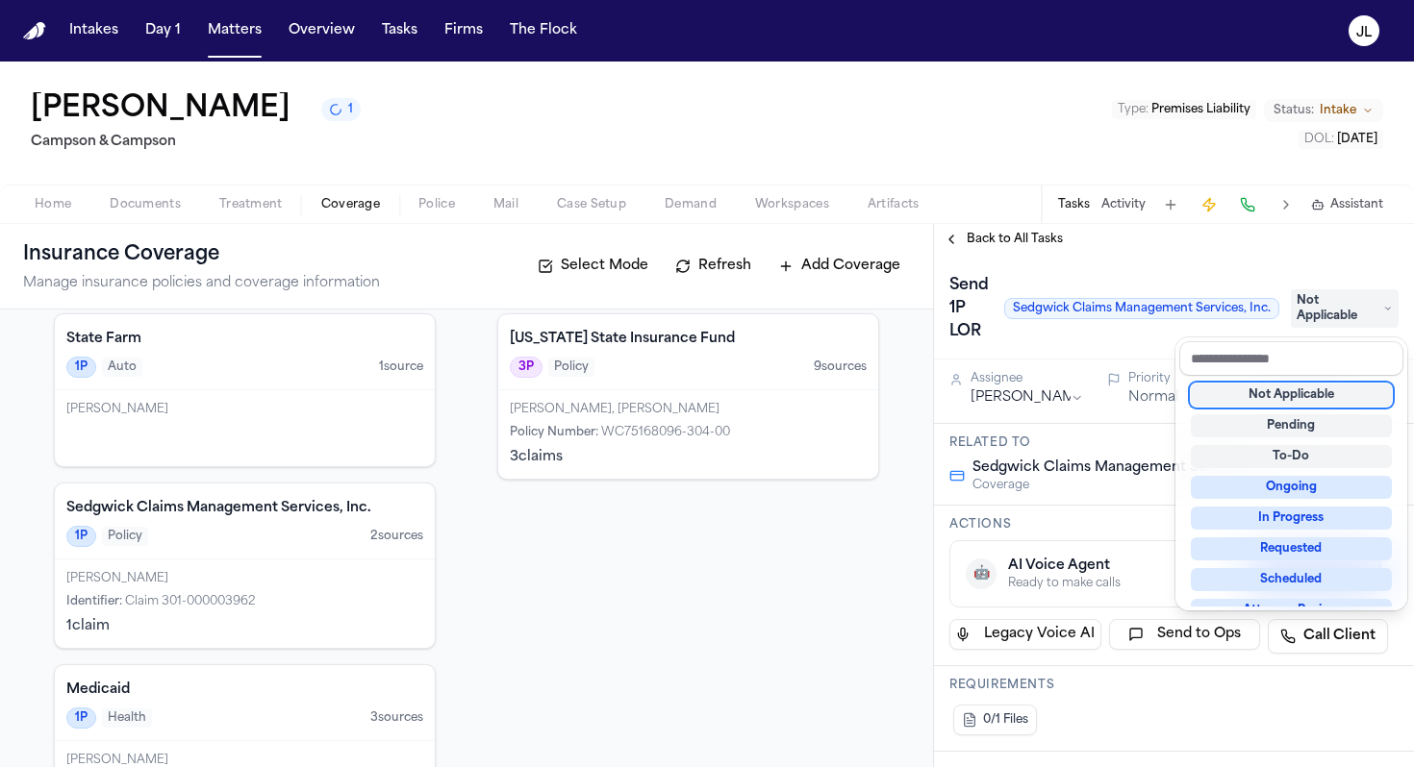
click at [946, 245] on div "Back to All Tasks Send 1P [PERSON_NAME] Claims Management Services, Inc. Not Ap…" at bounding box center [1174, 495] width 480 height 543
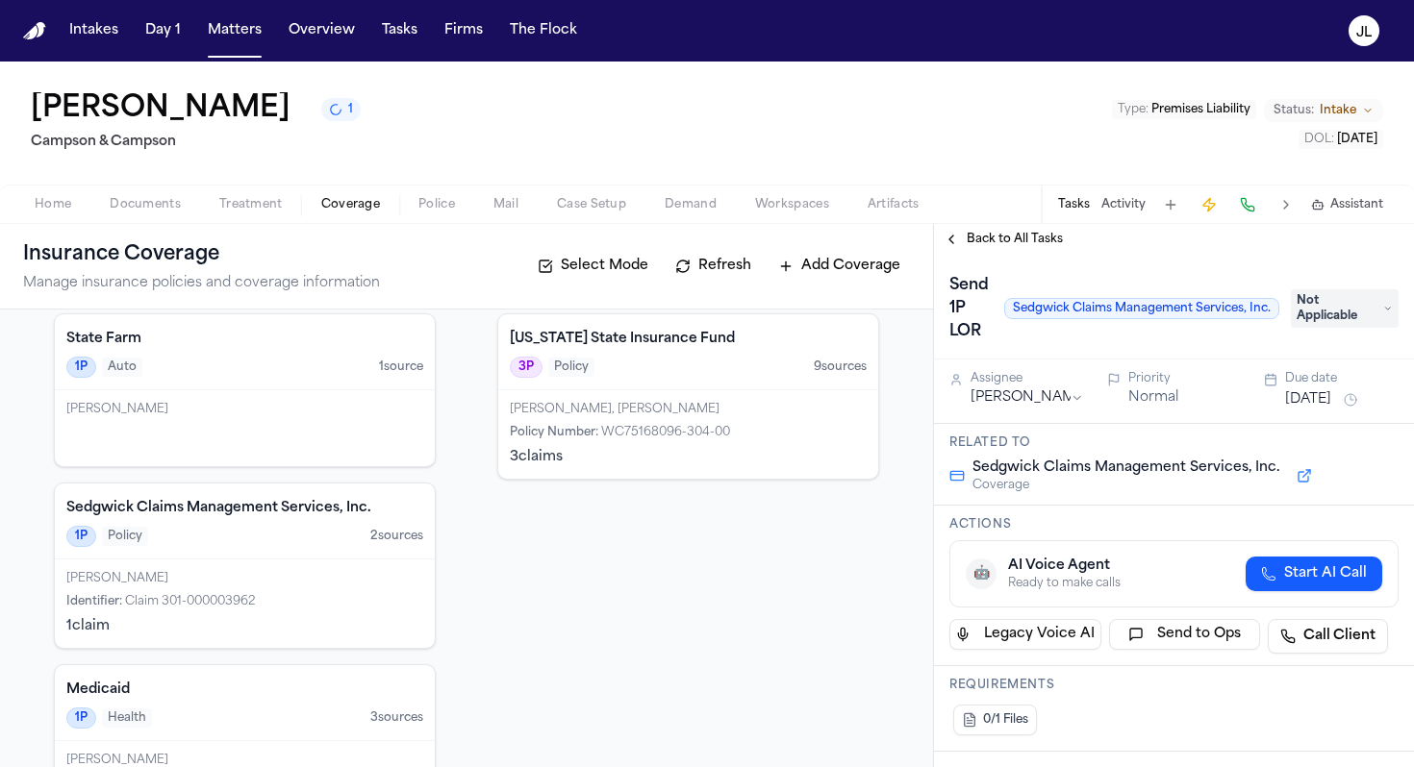
click at [946, 244] on button "Back to All Tasks" at bounding box center [1003, 239] width 138 height 15
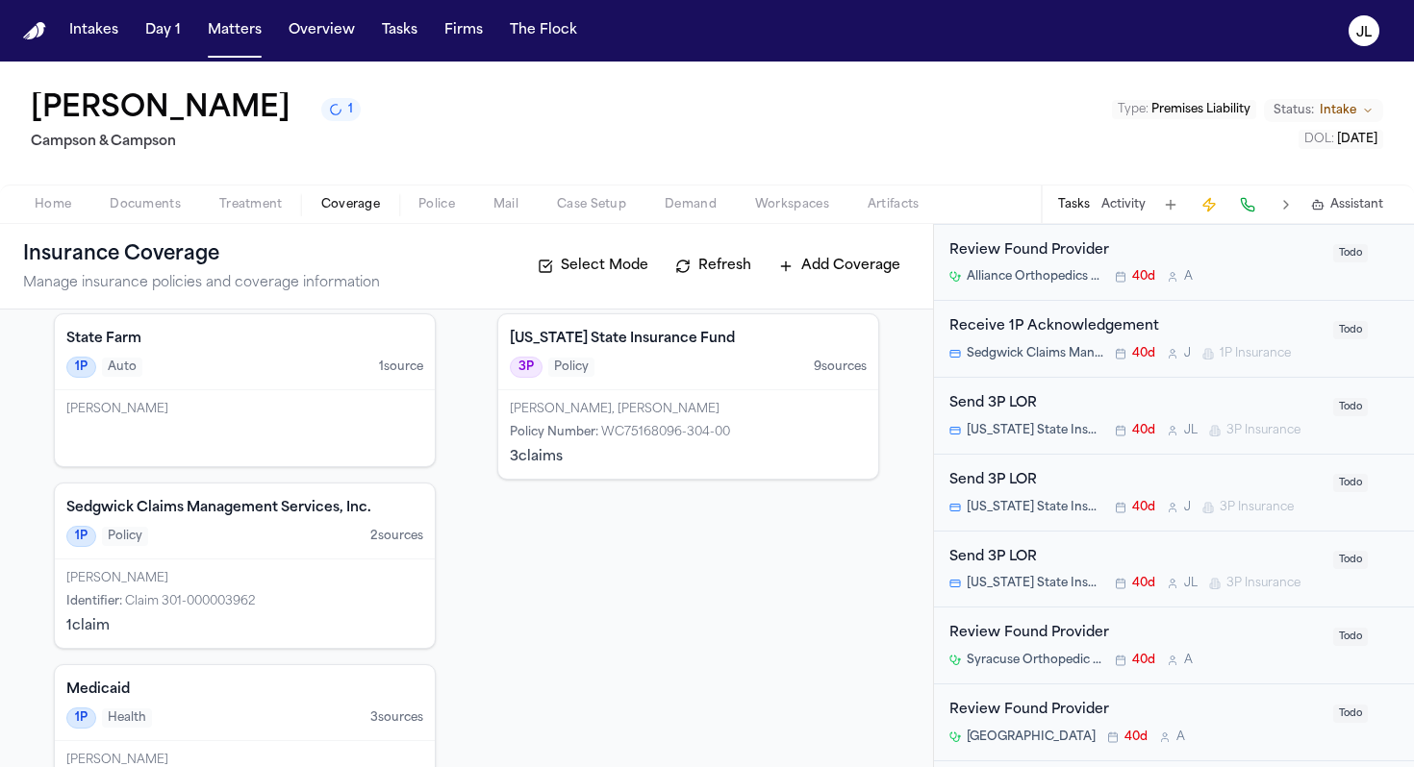
scroll to position [611, 0]
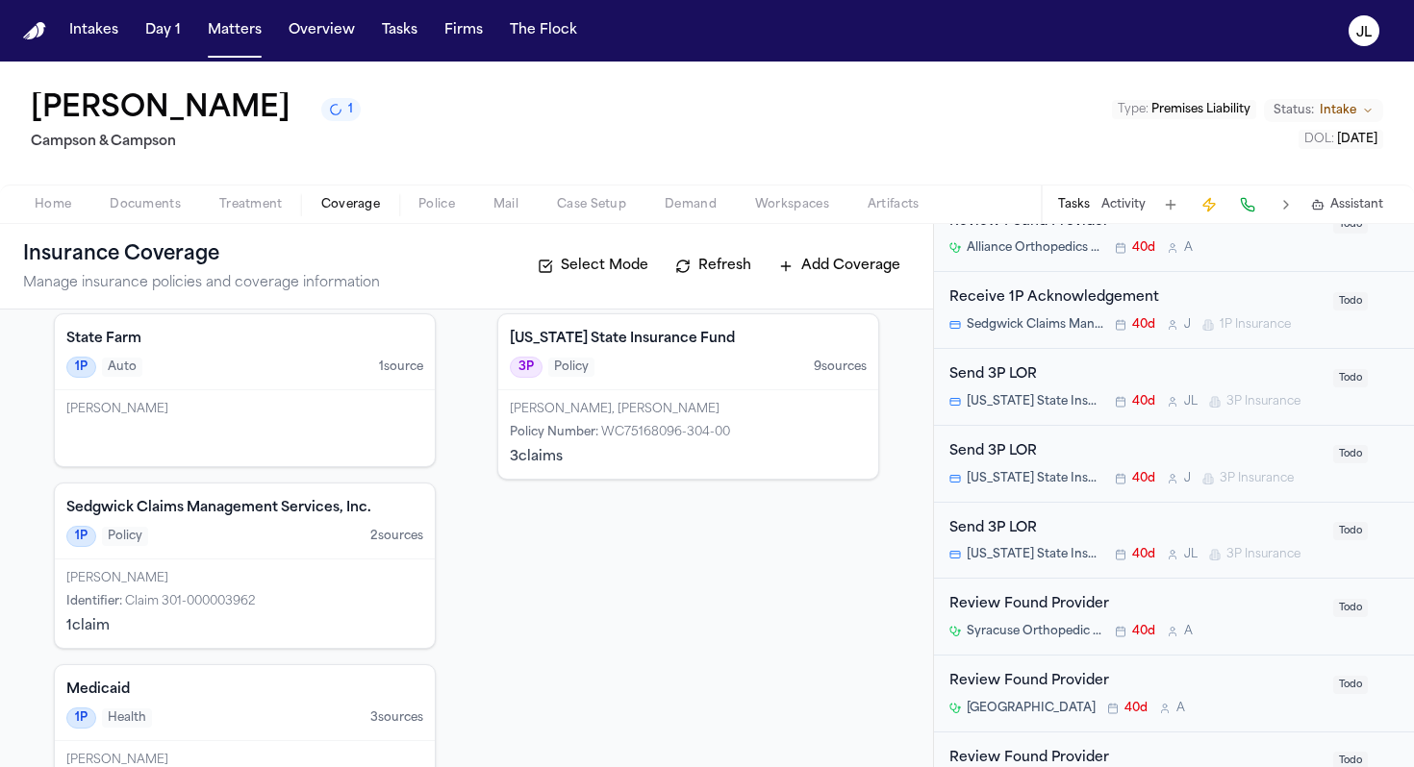
click at [1149, 377] on div "Send 3P LOR" at bounding box center [1135, 375] width 372 height 22
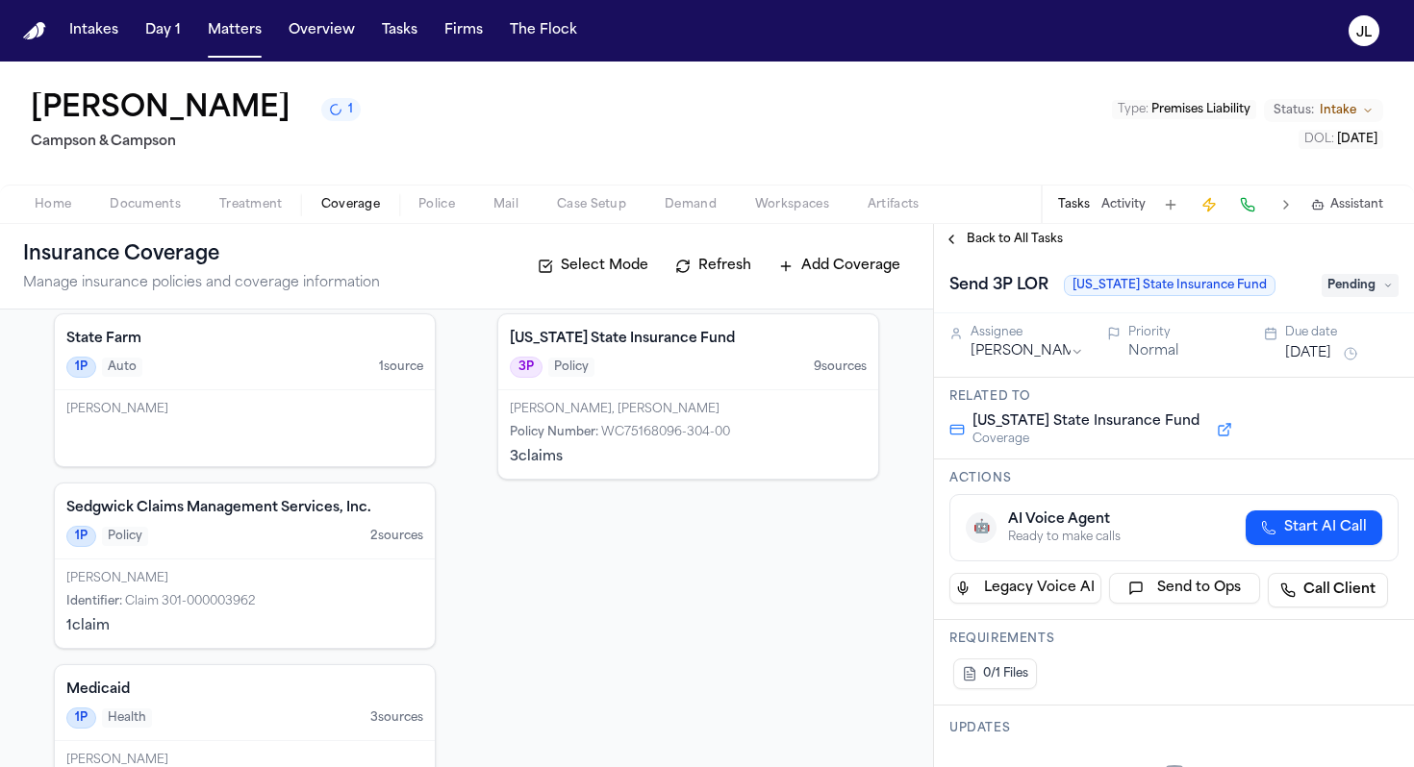
click at [1363, 284] on span "Pending" at bounding box center [1359, 285] width 77 height 23
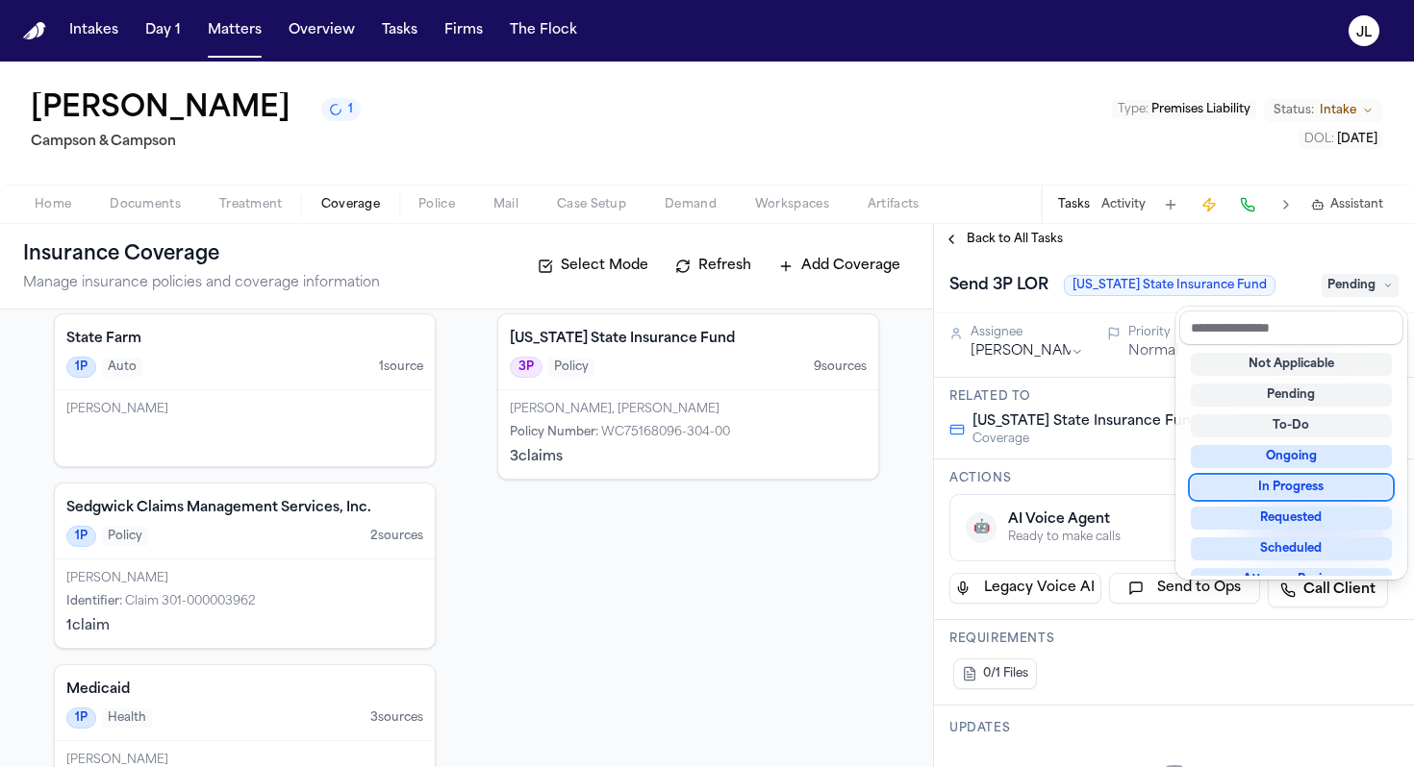
scroll to position [300, 0]
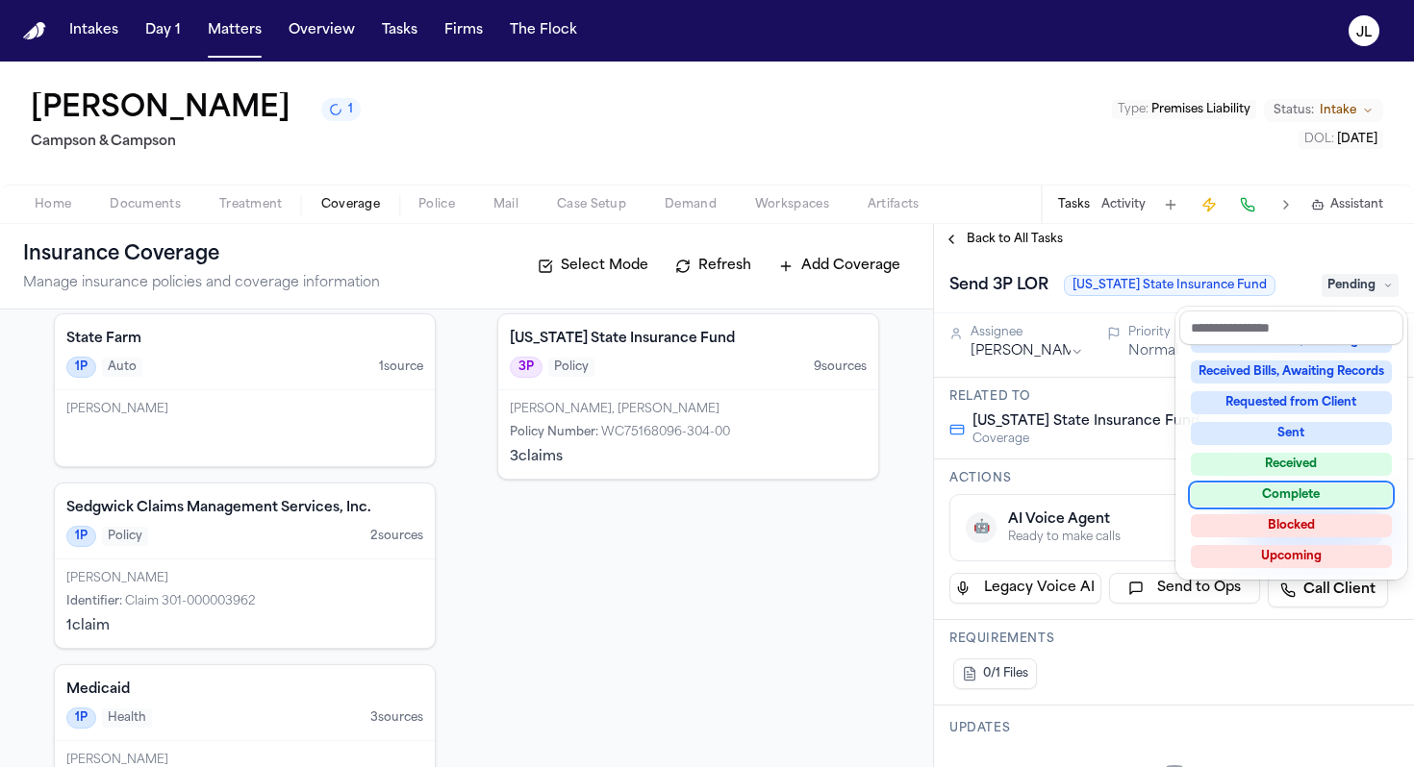
click at [1275, 495] on div "Complete" at bounding box center [1291, 495] width 201 height 23
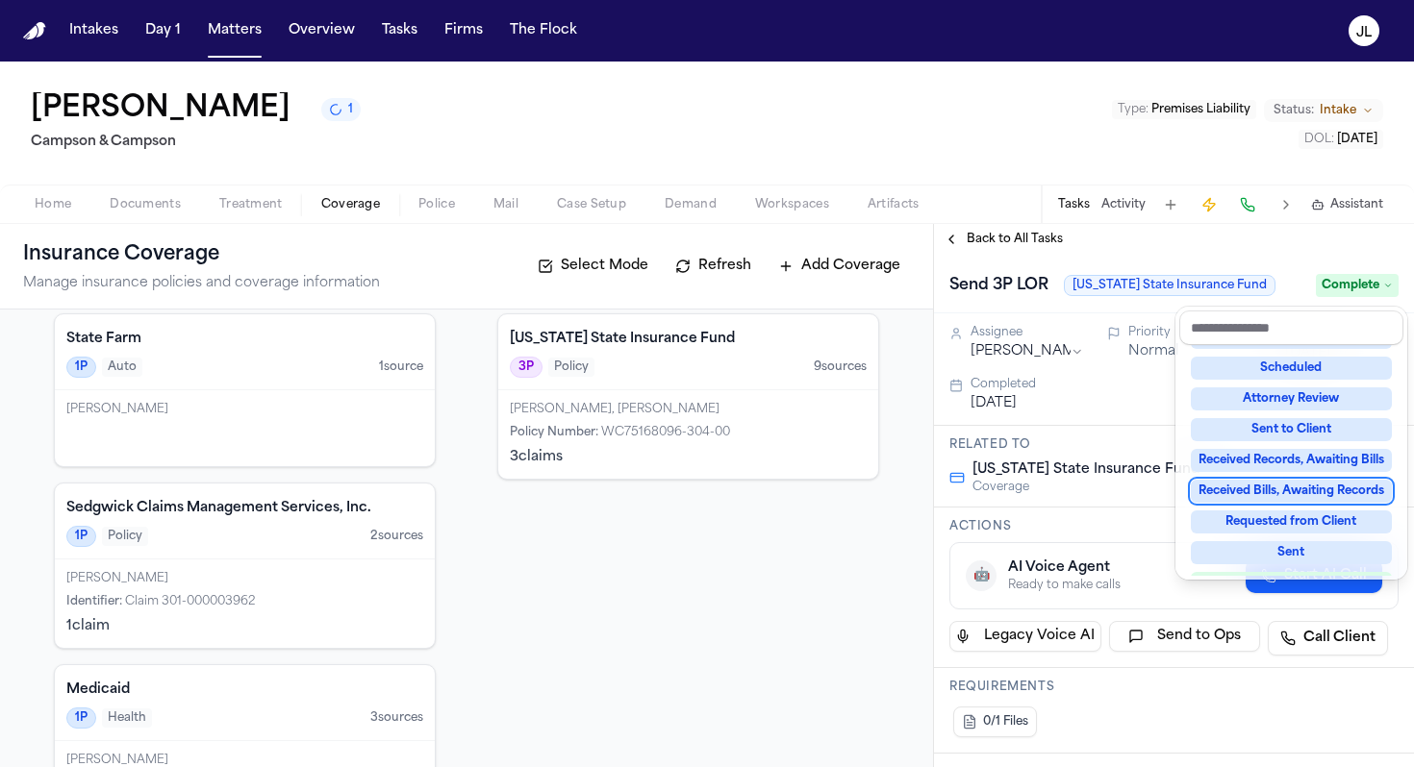
click at [957, 253] on div "**********" at bounding box center [1174, 495] width 480 height 543
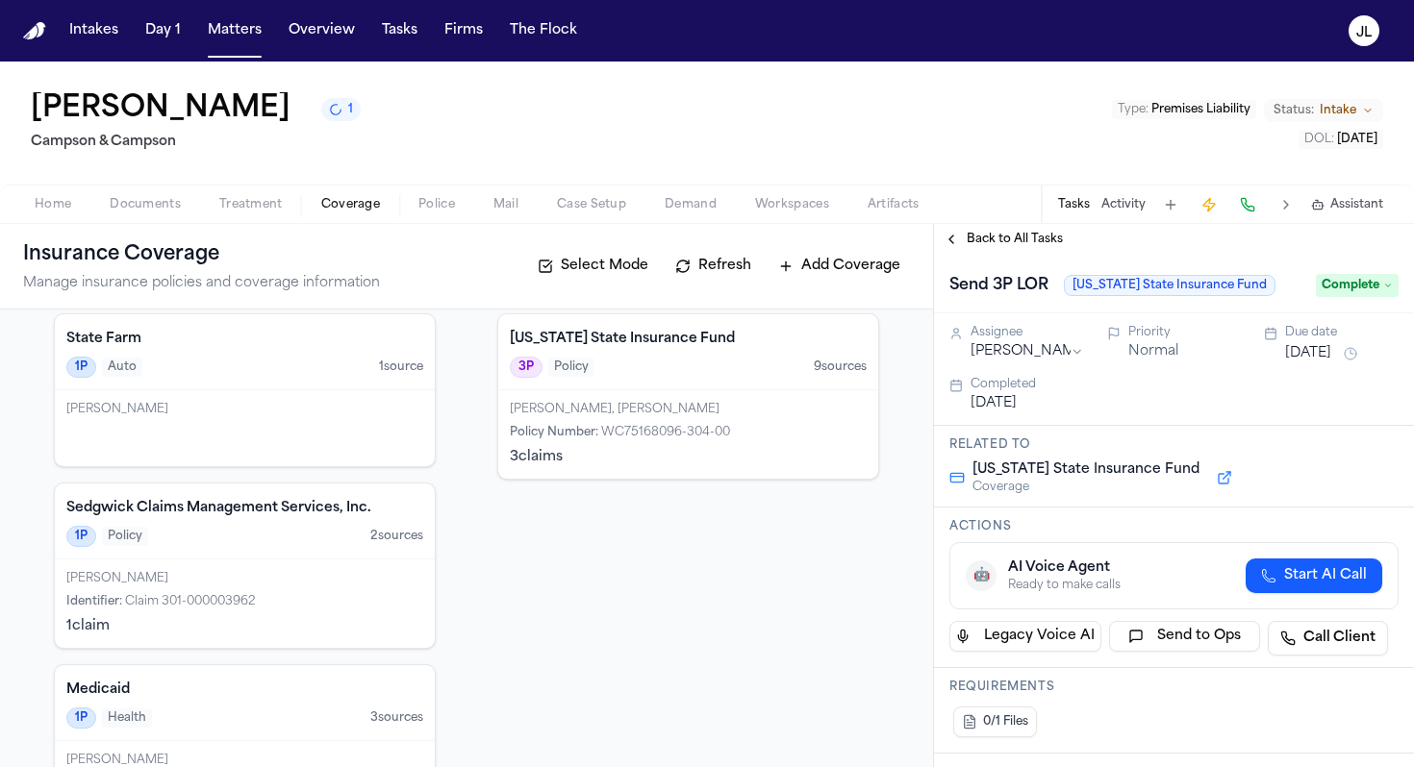
click at [957, 247] on button "Back to All Tasks" at bounding box center [1003, 239] width 138 height 15
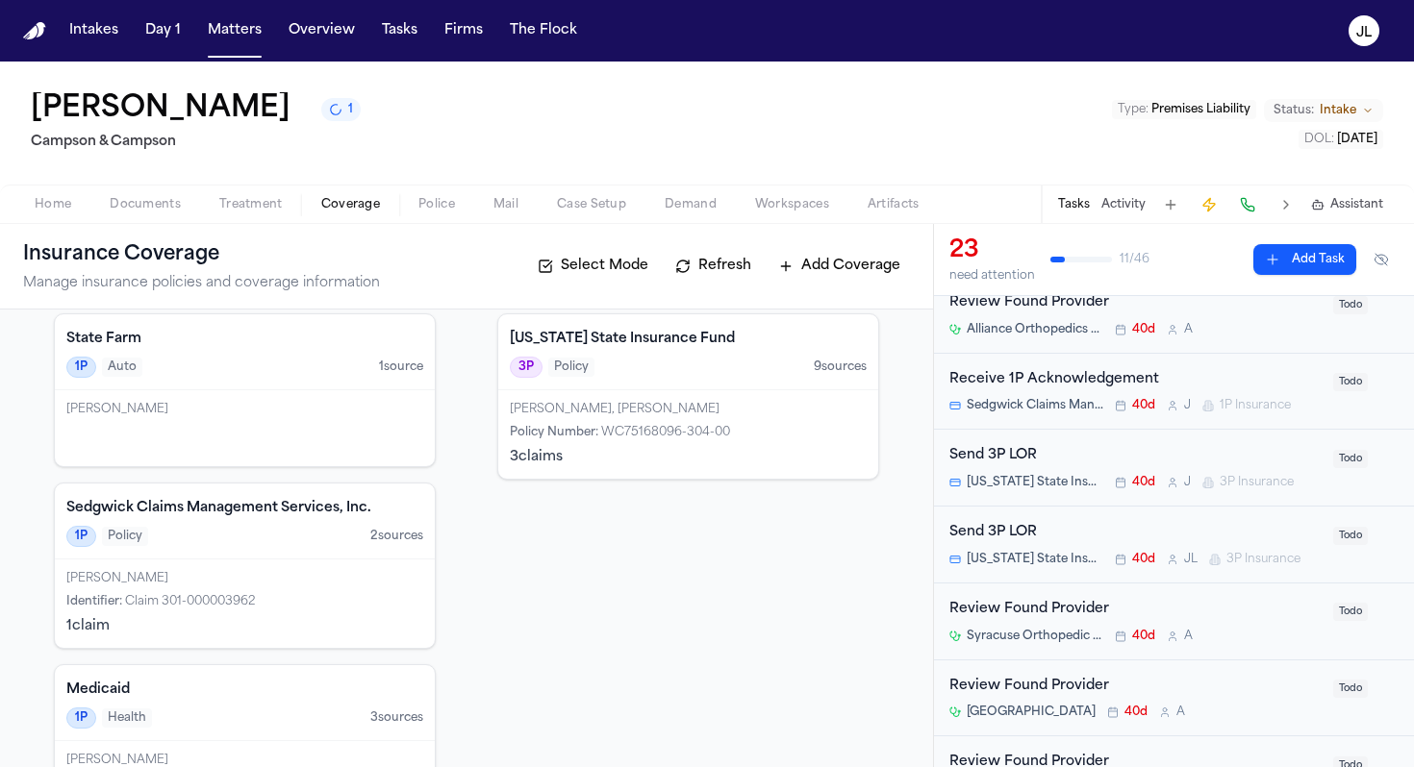
scroll to position [501, 0]
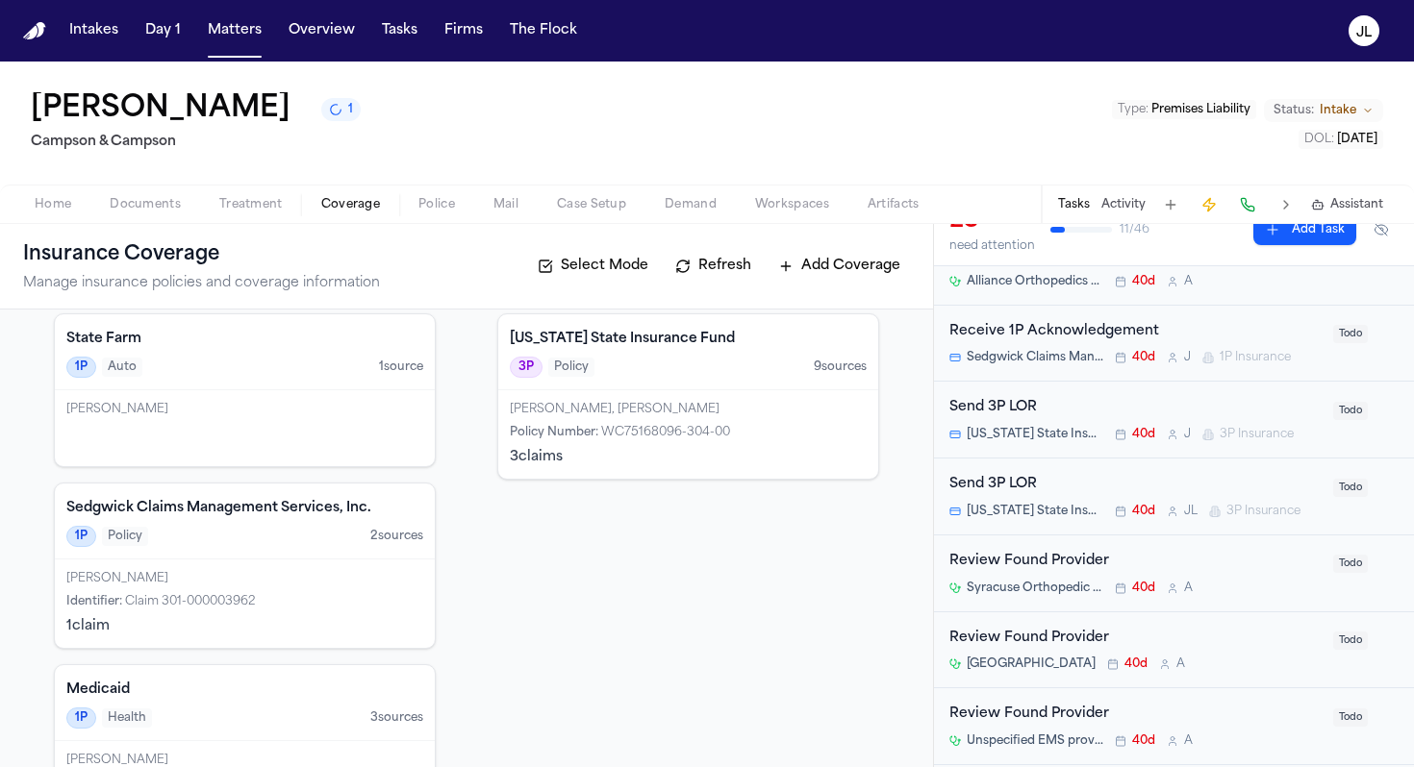
click at [1104, 430] on div "[US_STATE] State Insurance Fund 40d J 3P Insurance" at bounding box center [1135, 434] width 372 height 15
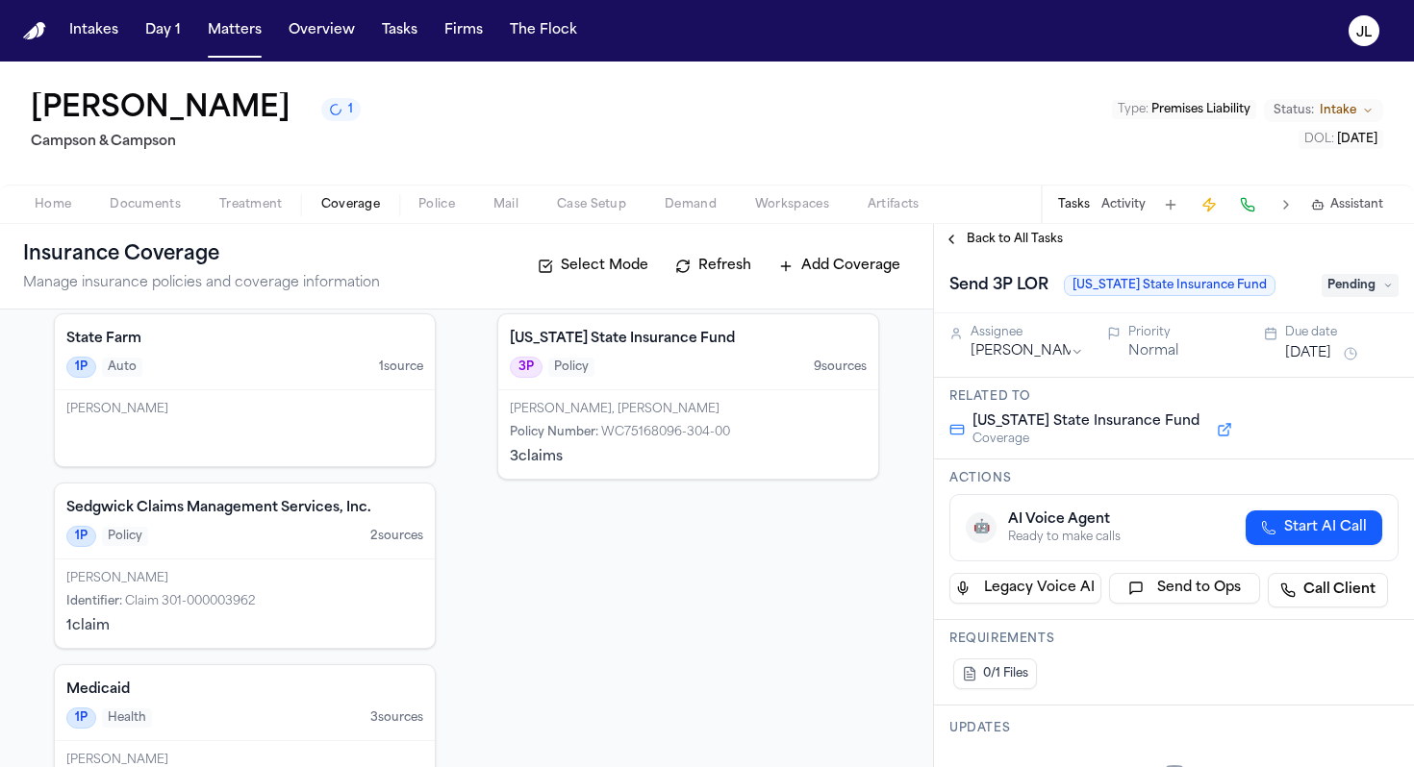
click at [1323, 295] on span "Pending" at bounding box center [1359, 285] width 77 height 23
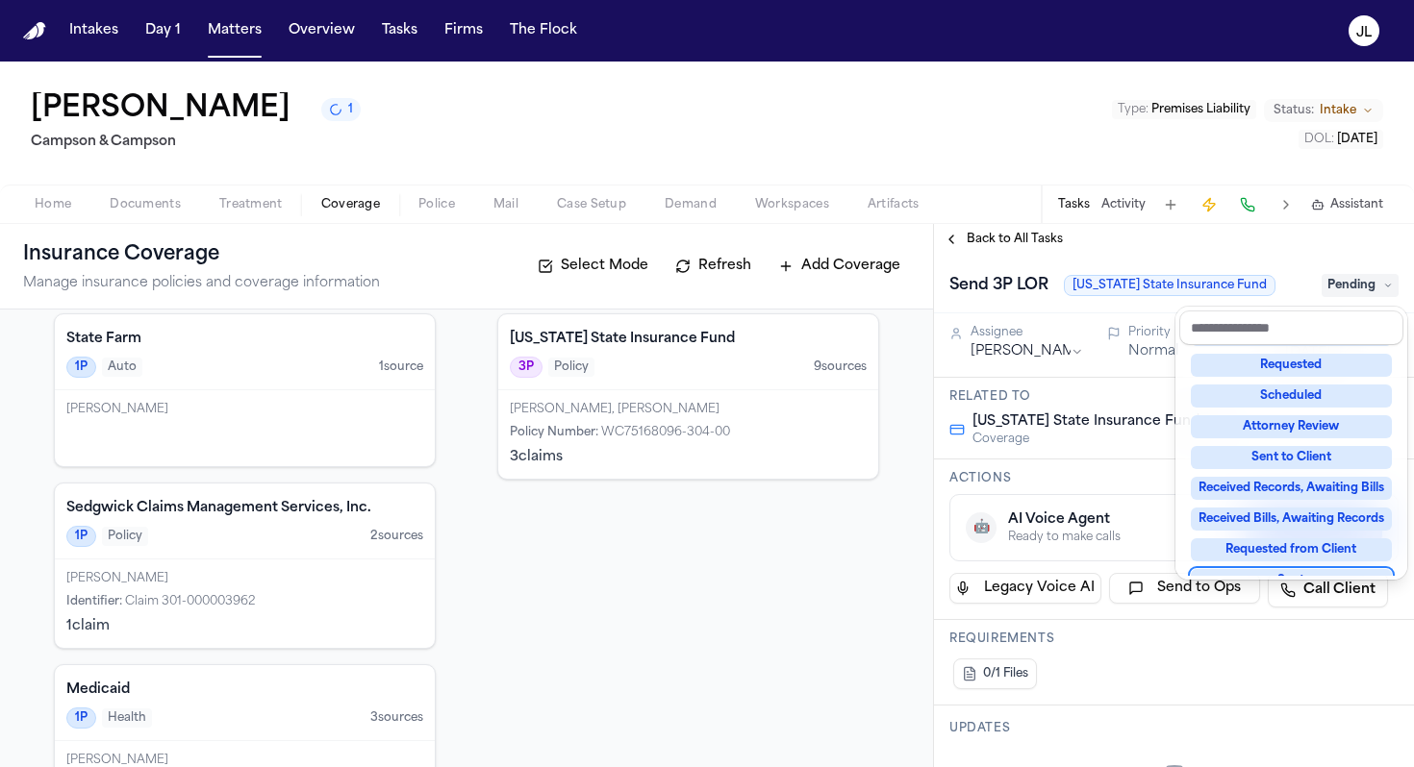
scroll to position [300, 0]
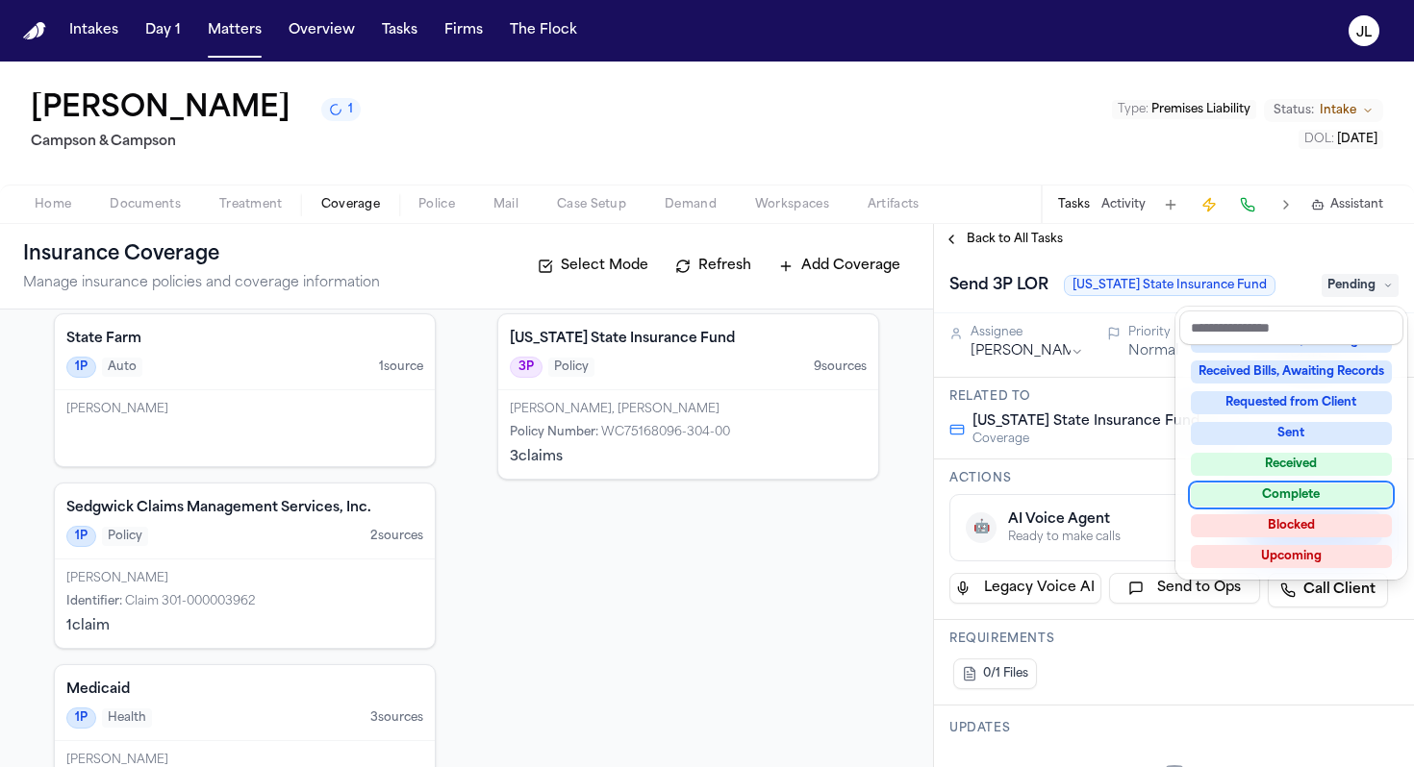
click at [1279, 489] on div "Complete" at bounding box center [1291, 495] width 201 height 23
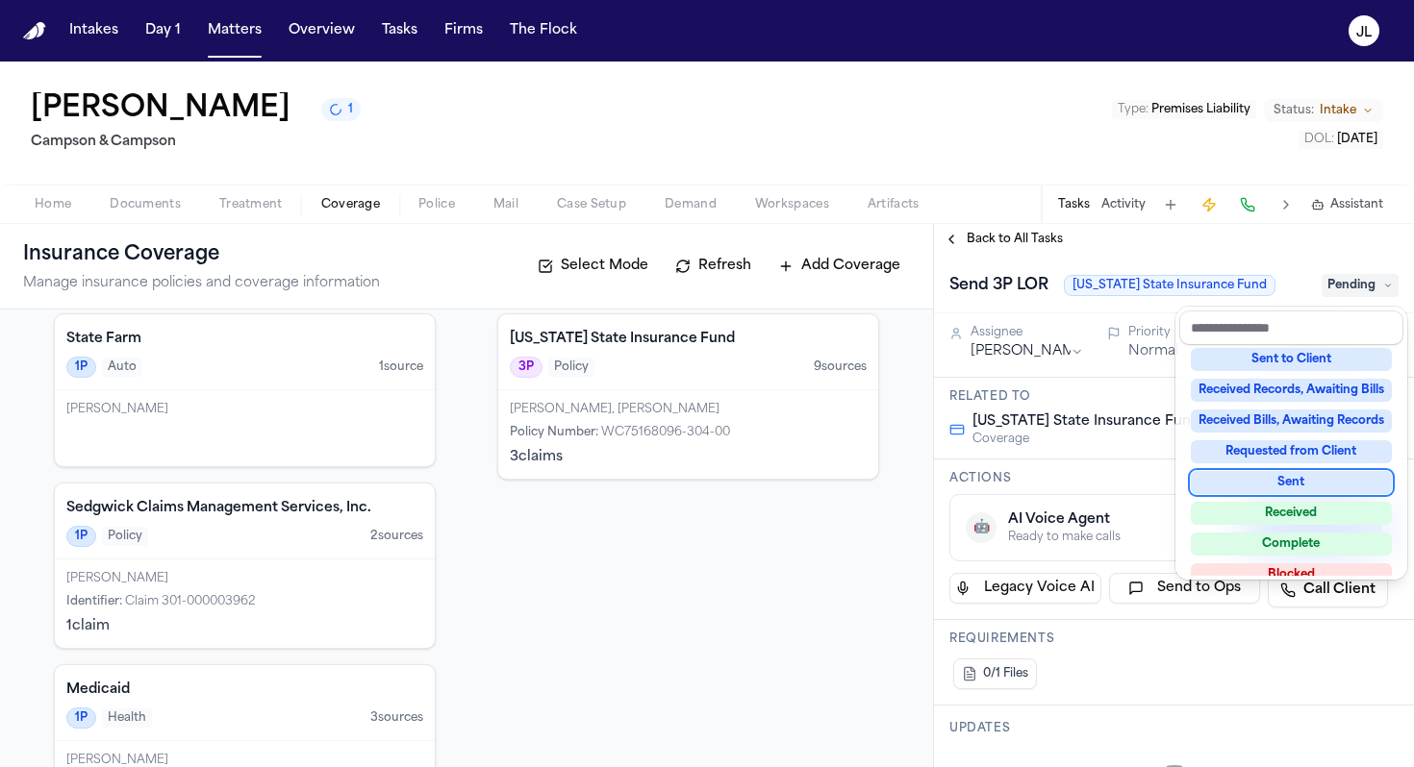
scroll to position [218, 0]
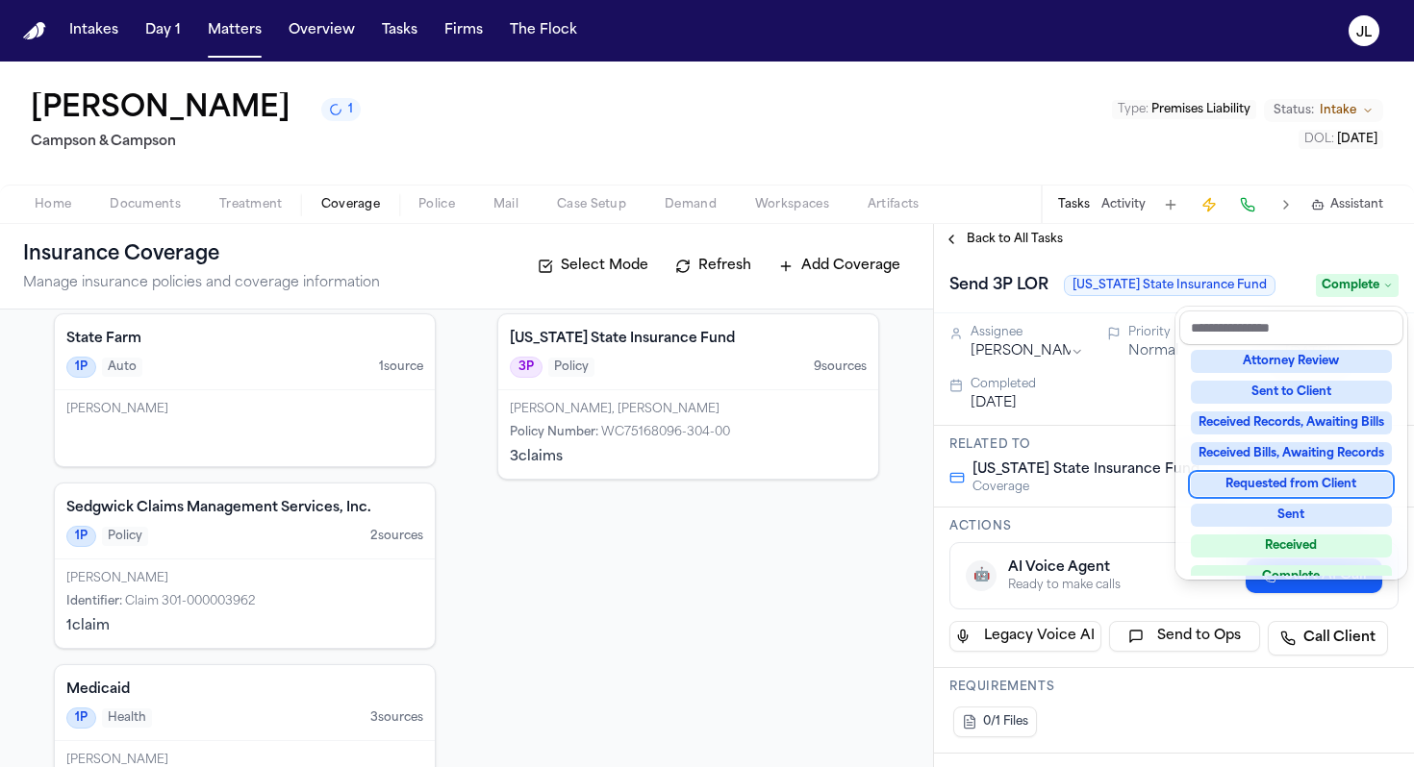
click at [959, 243] on div "**********" at bounding box center [1174, 495] width 480 height 543
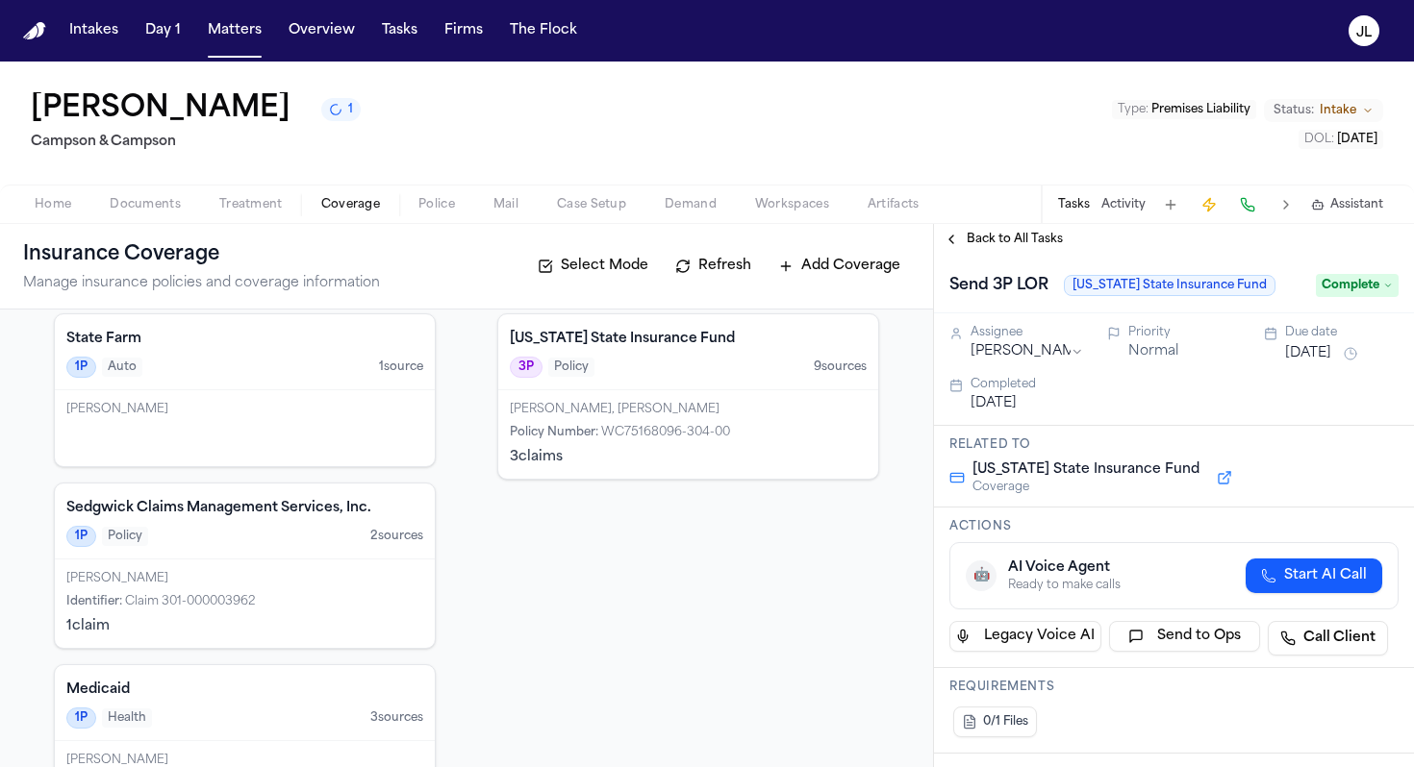
click at [959, 243] on button "Back to All Tasks" at bounding box center [1003, 239] width 138 height 15
